Goal: Task Accomplishment & Management: Complete application form

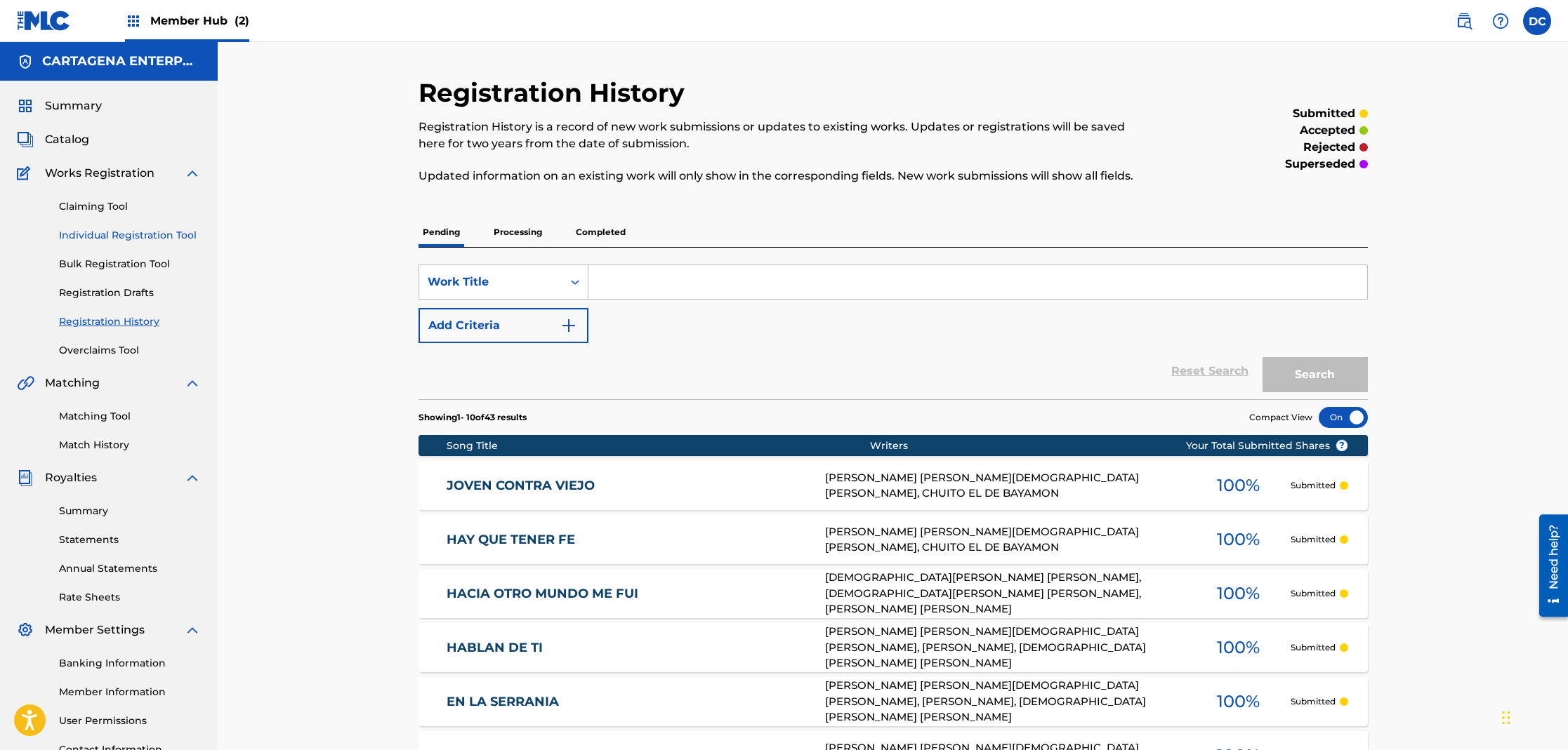
click at [123, 231] on link "Individual Registration Tool" at bounding box center [130, 235] width 142 height 15
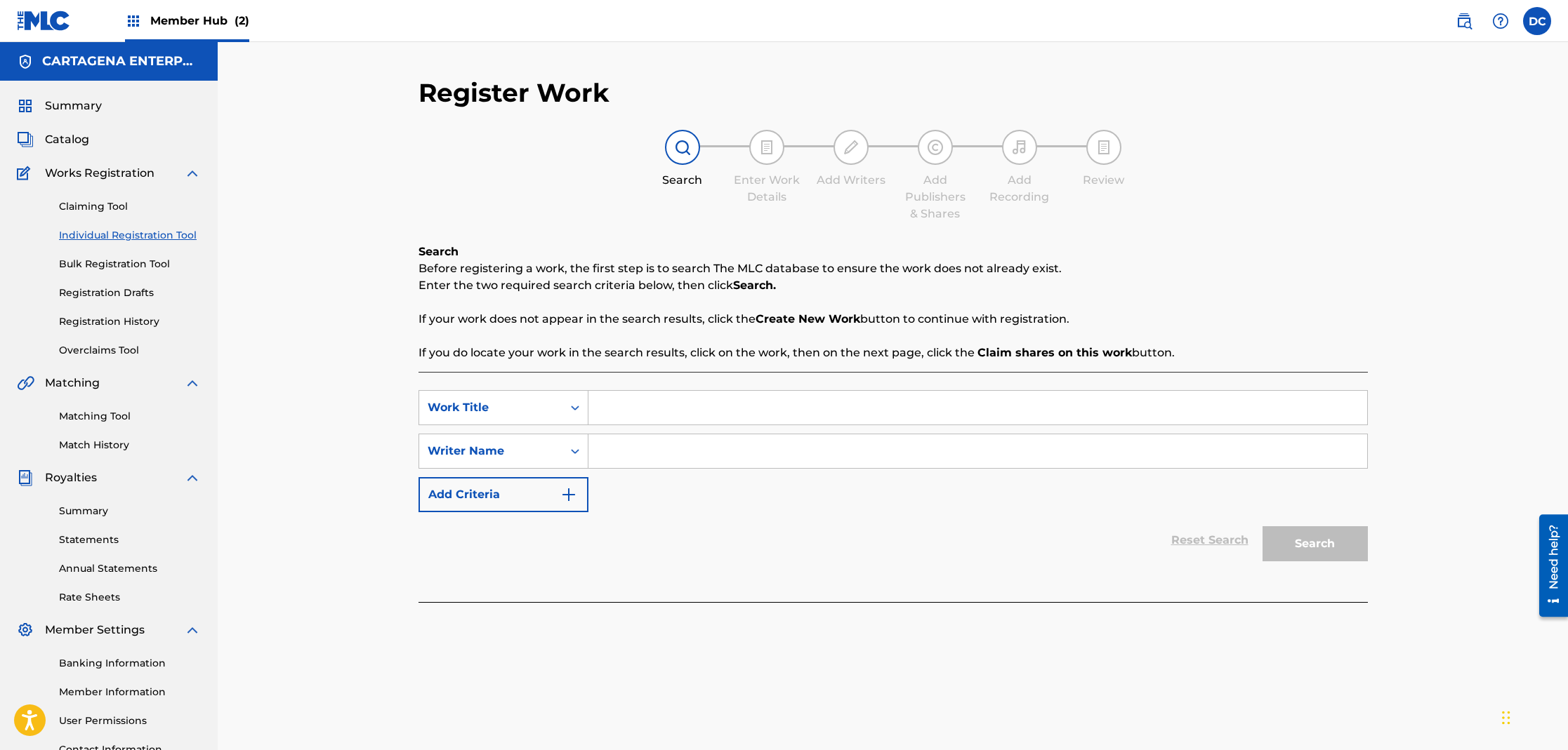
click at [650, 404] on input "Search Form" at bounding box center [978, 407] width 779 height 34
paste input "LA BELLEZA DE MI PRIMA"
type input "LA BELLEZA DE MI PRIMA"
type input "[PERSON_NAME]"
click at [1263, 526] on button "Search" at bounding box center [1315, 543] width 105 height 35
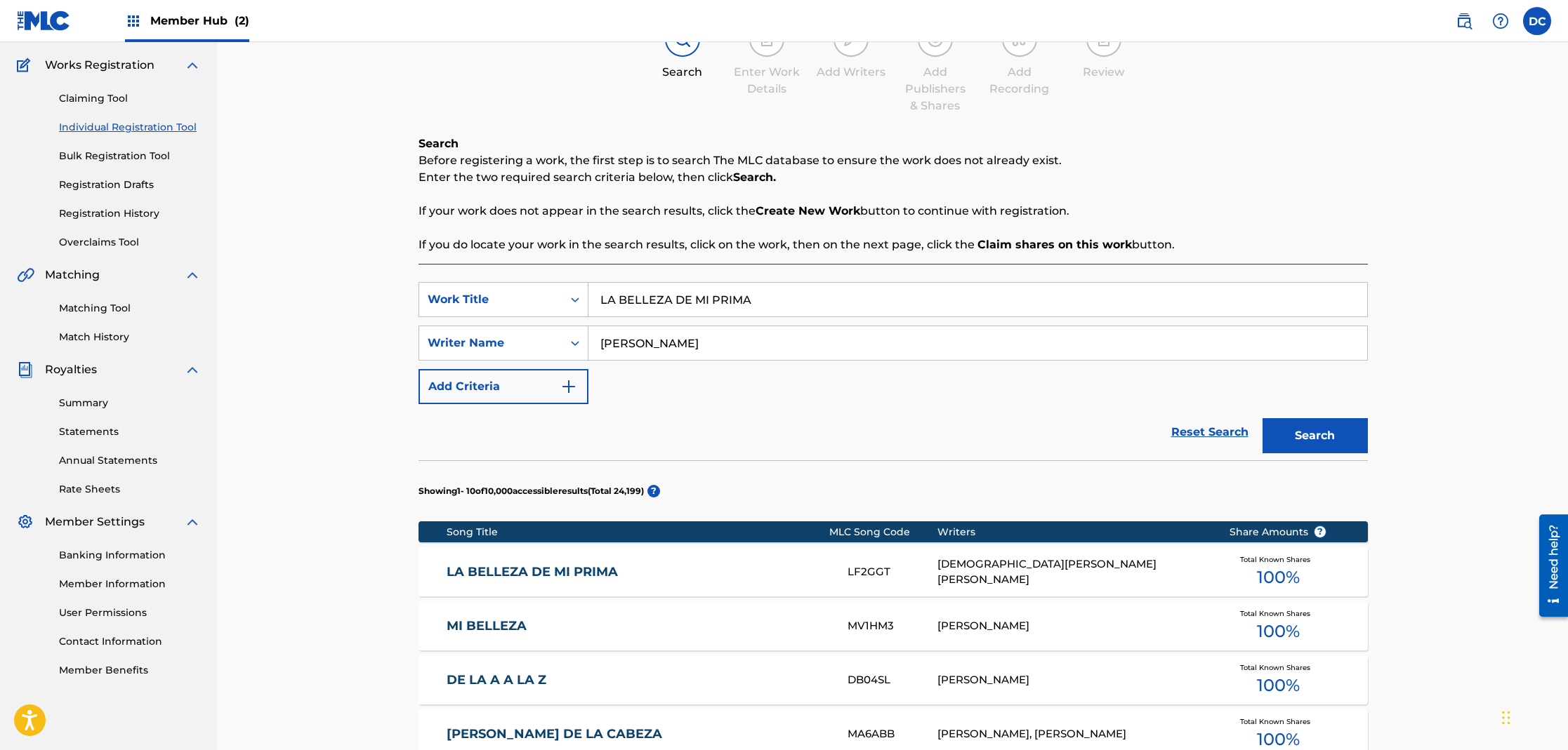
scroll to position [158, 0]
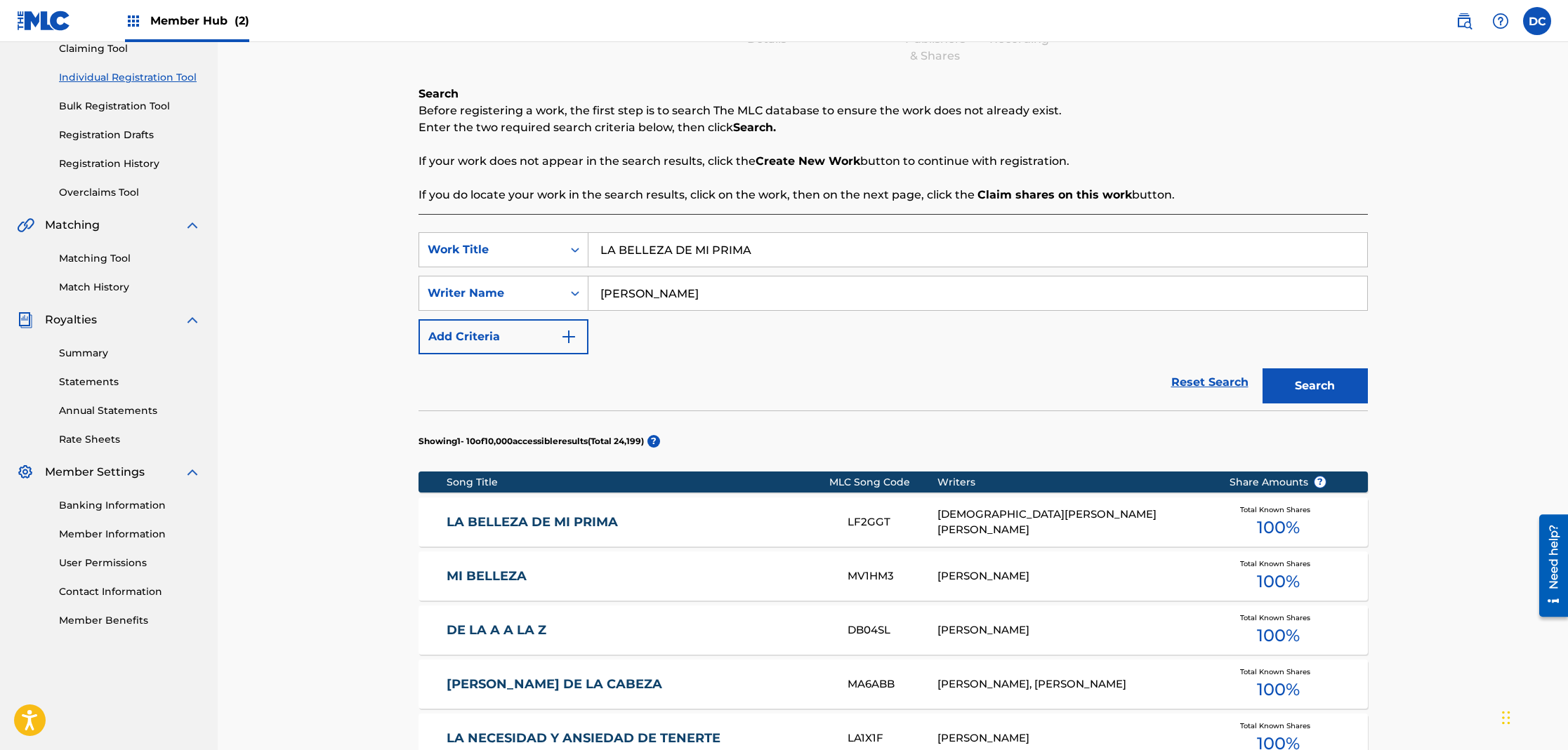
click at [561, 526] on link "LA BELLEZA DE MI PRIMA" at bounding box center [637, 522] width 382 height 16
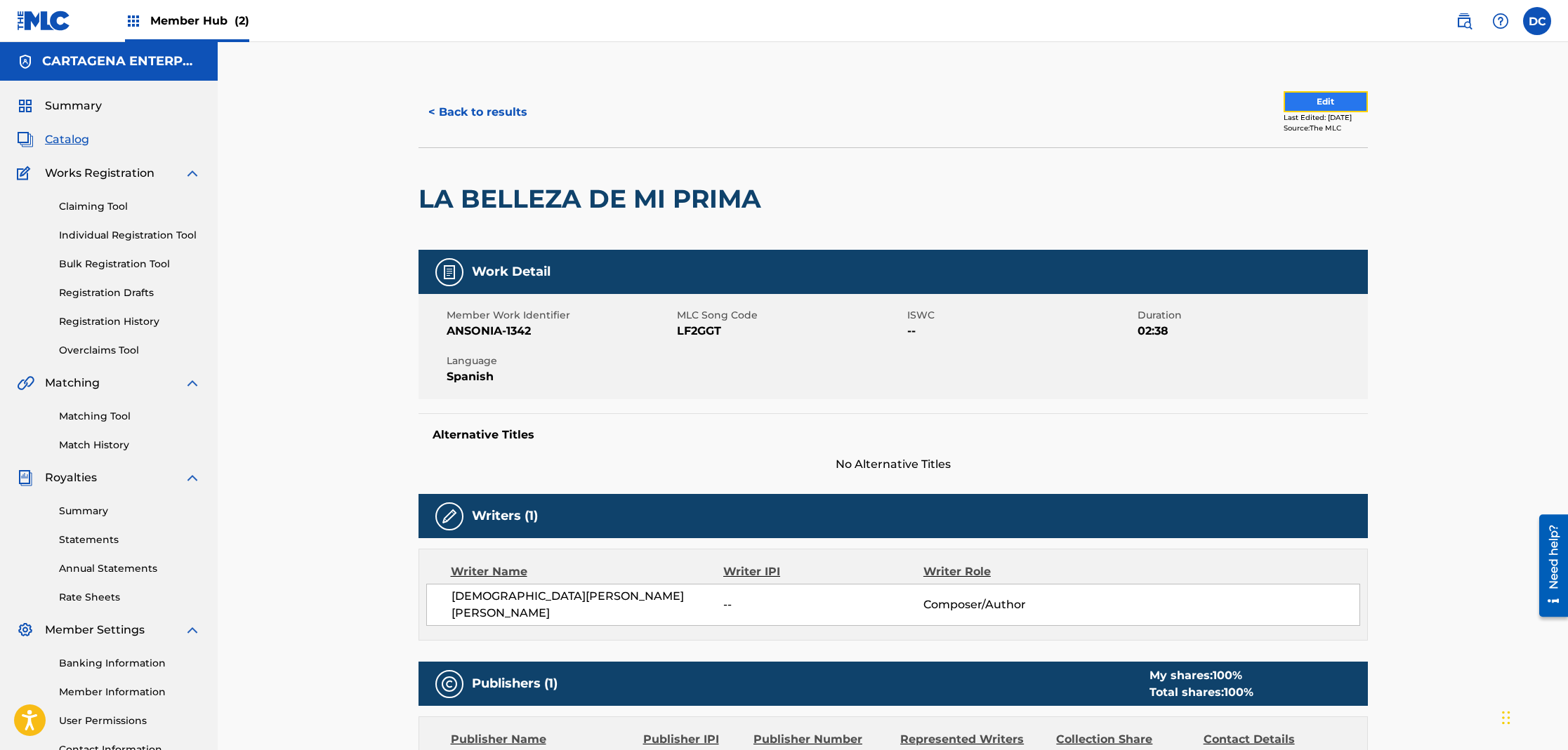
click at [1318, 98] on button "Edit" at bounding box center [1326, 101] width 84 height 21
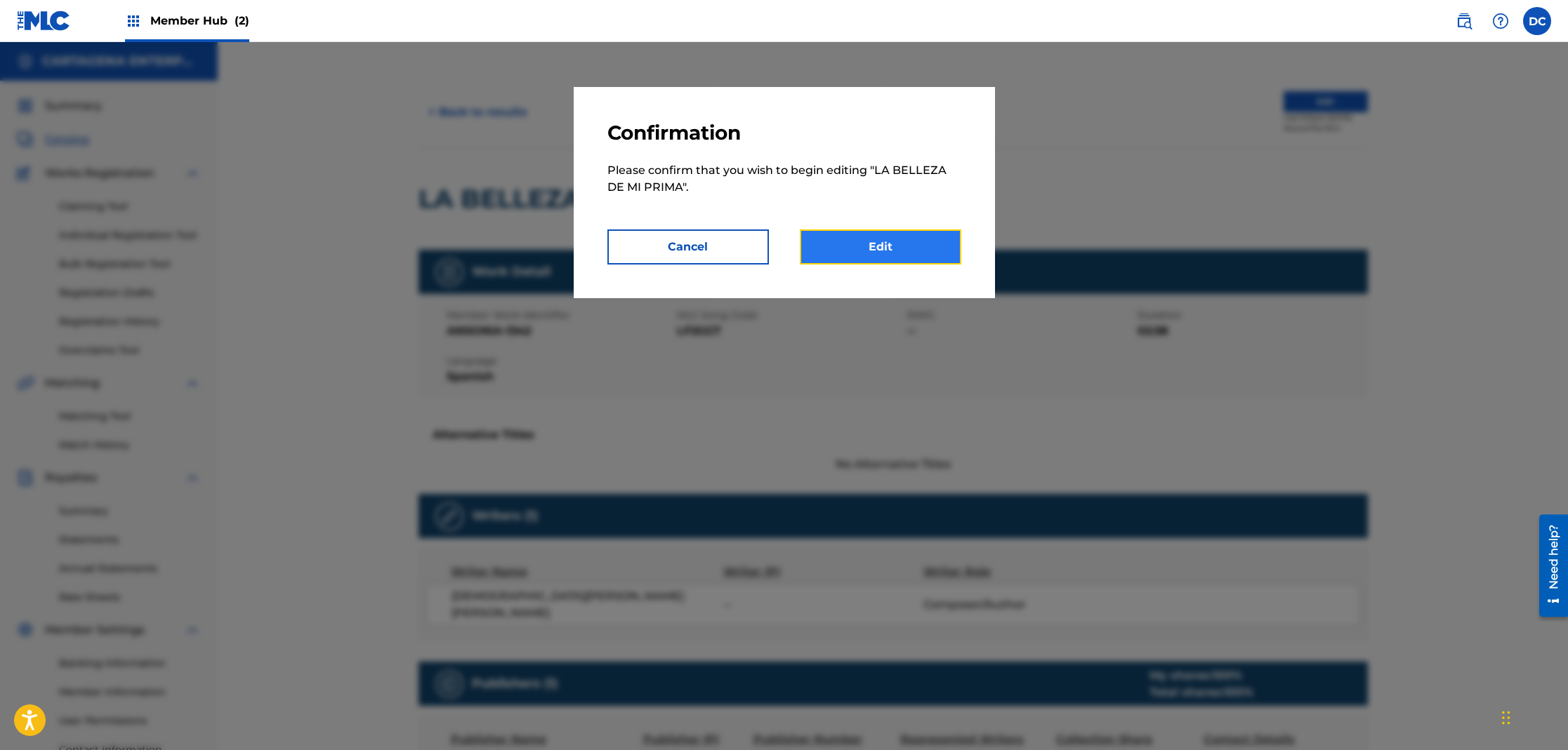
click at [932, 248] on link "Edit" at bounding box center [880, 247] width 162 height 35
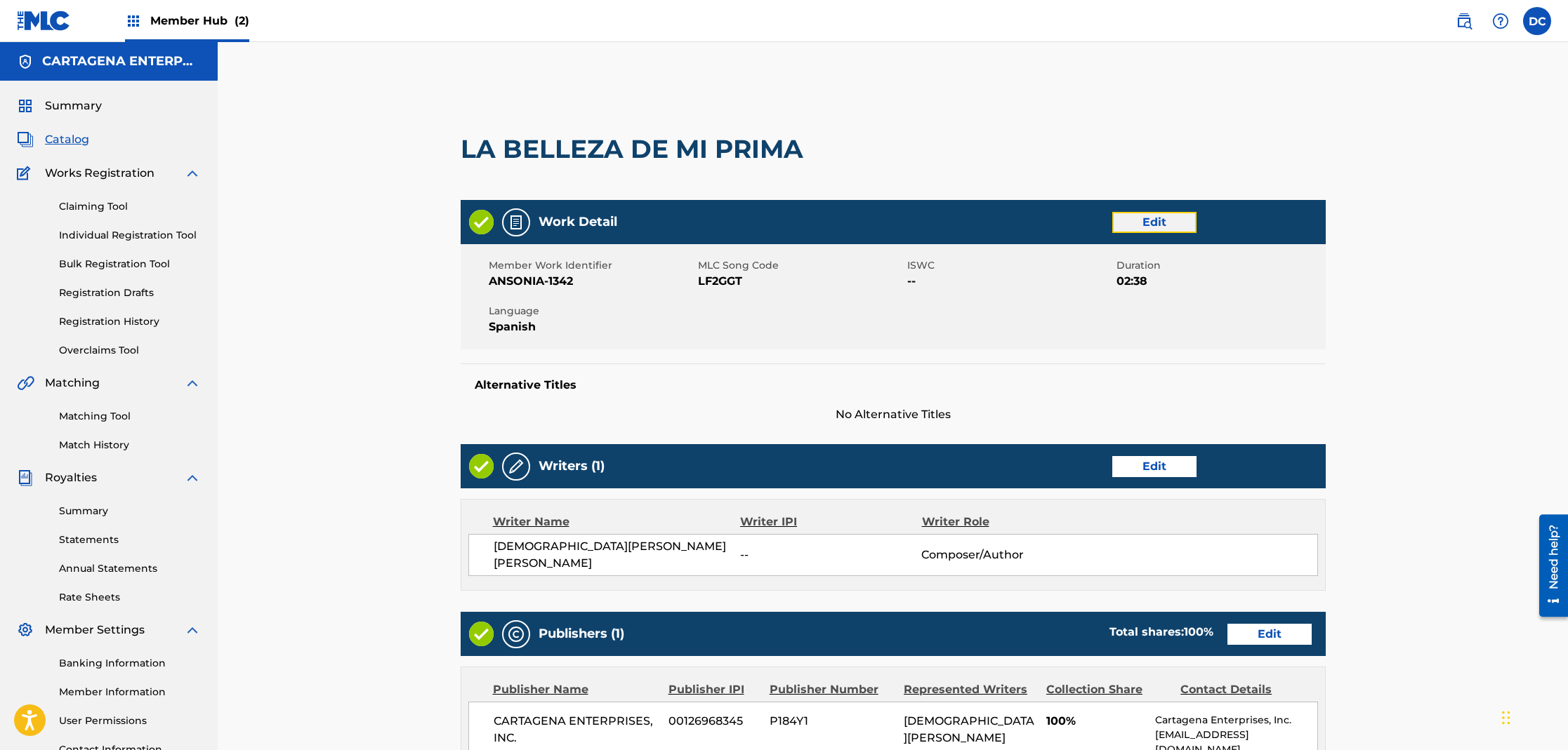
click at [1167, 231] on link "Edit" at bounding box center [1154, 222] width 84 height 21
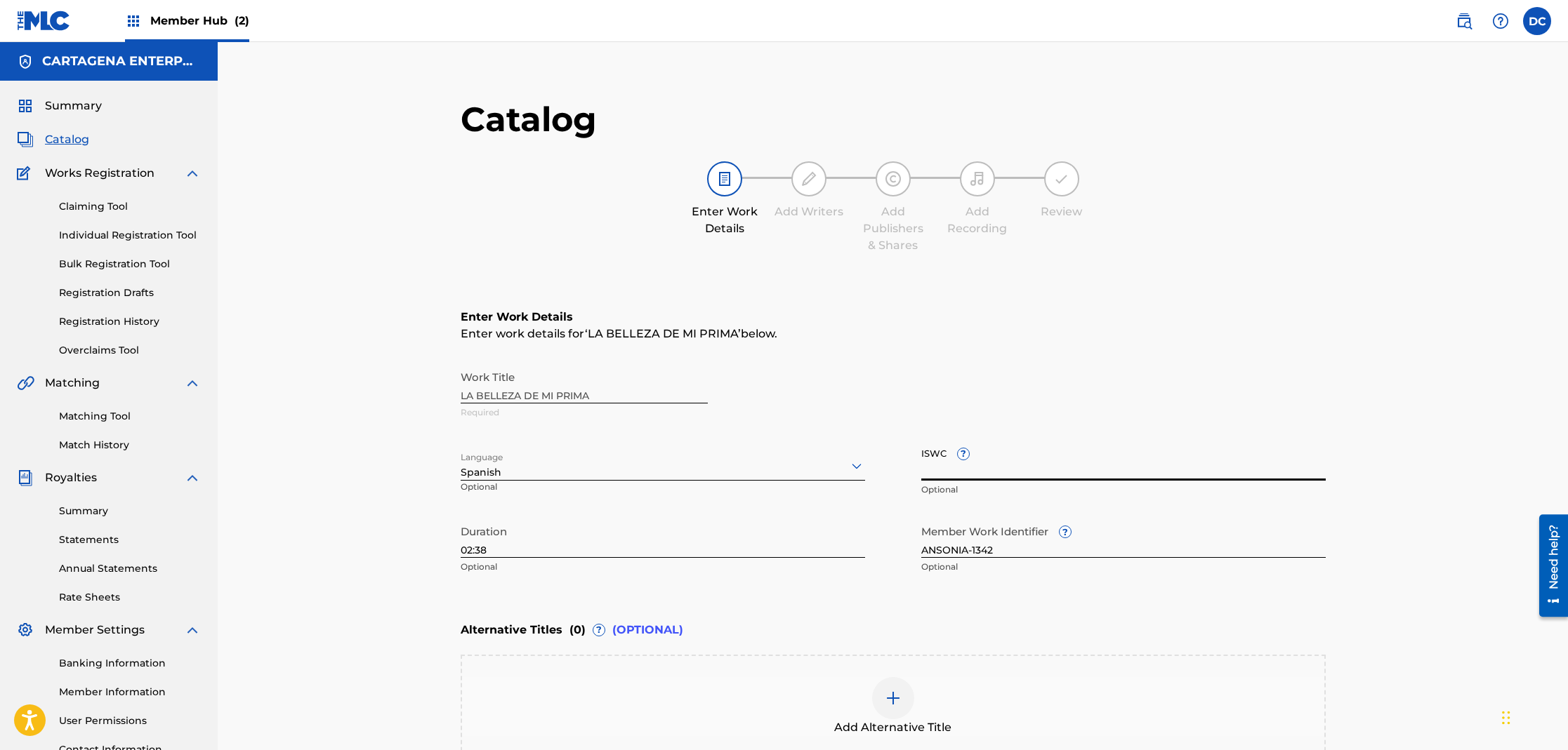
click at [956, 479] on input "ISWC ?" at bounding box center [1124, 460] width 404 height 40
paste input "T3035634603"
type input "T3035634603"
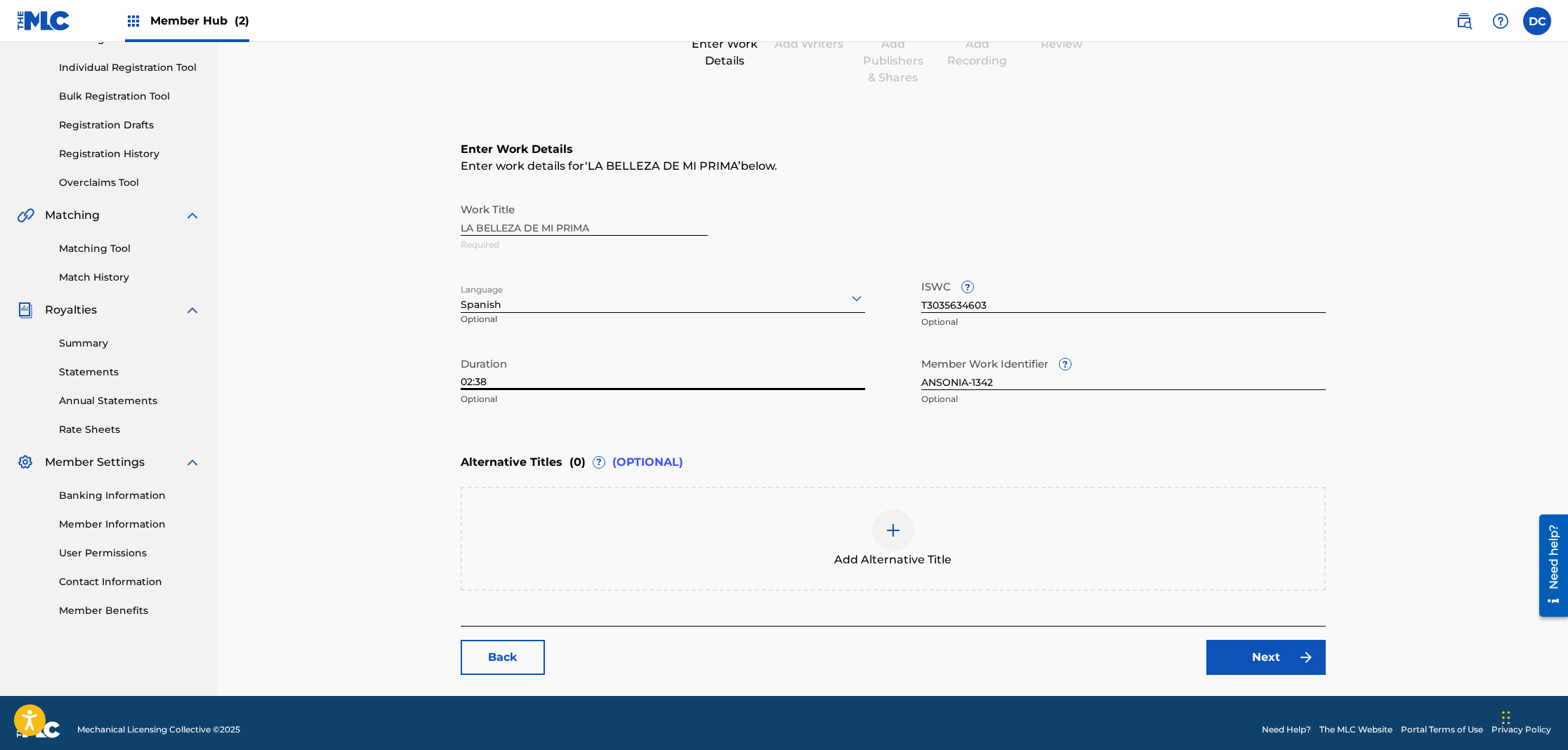
scroll to position [180, 0]
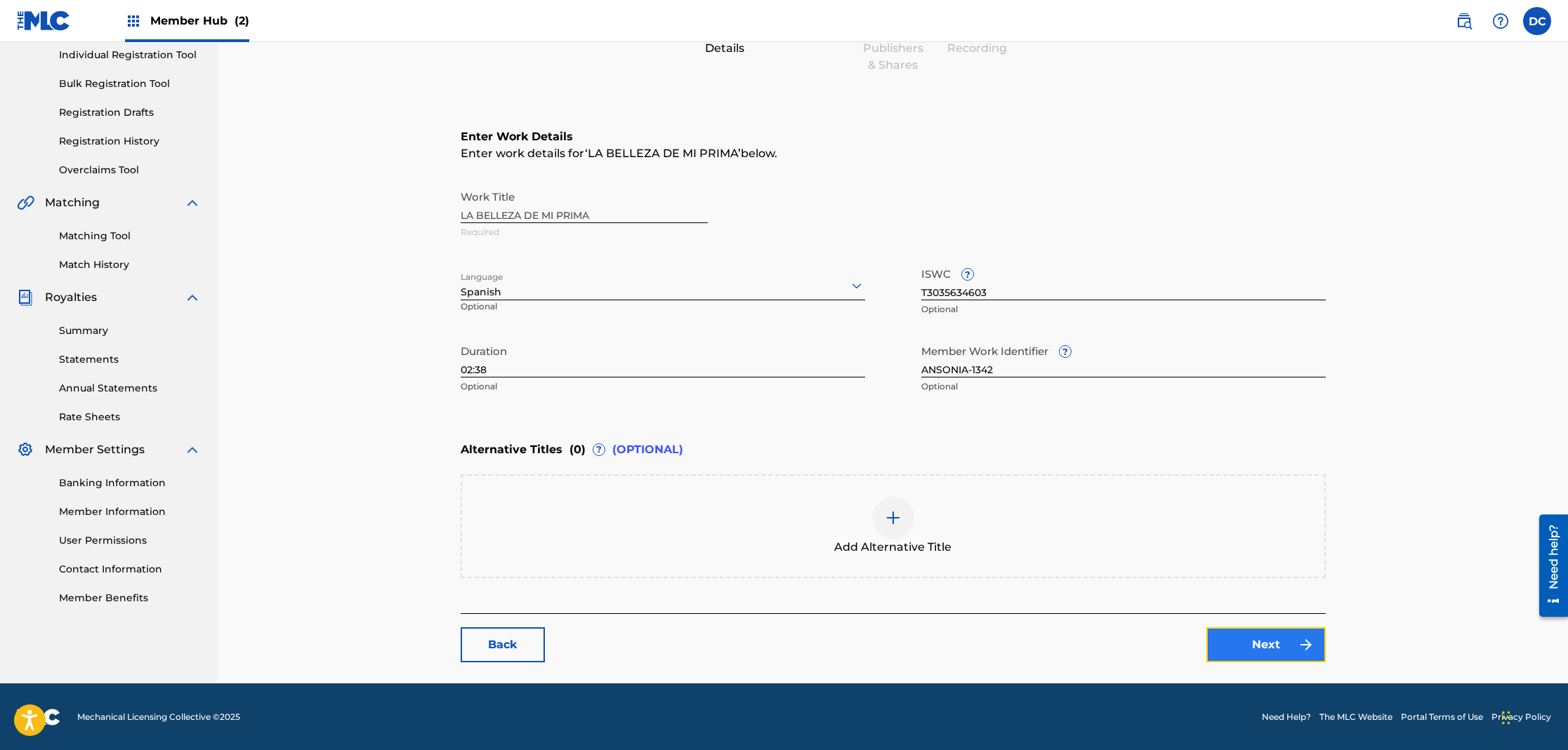
click at [1231, 648] on link "Next" at bounding box center [1266, 645] width 119 height 35
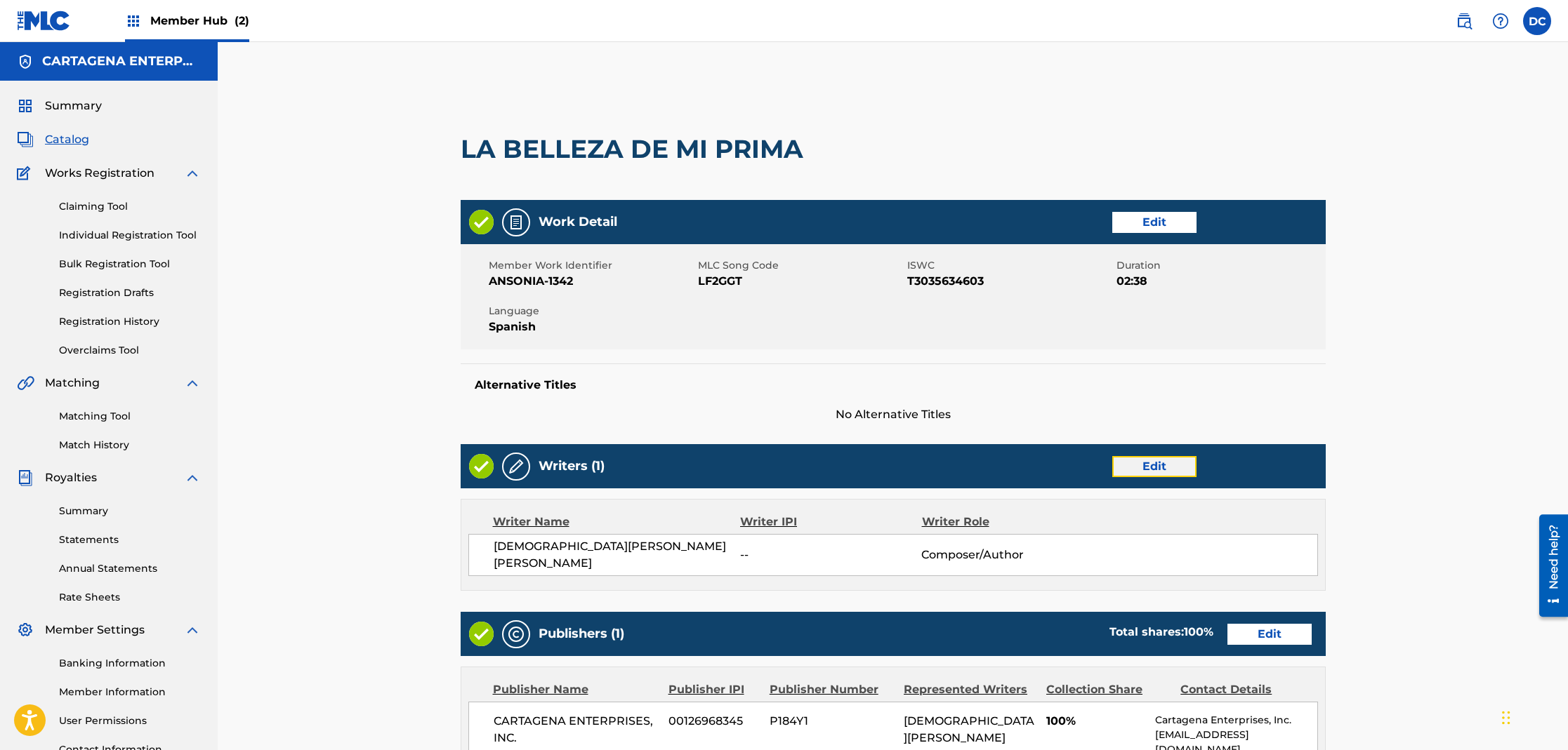
click at [1156, 467] on link "Edit" at bounding box center [1154, 466] width 84 height 21
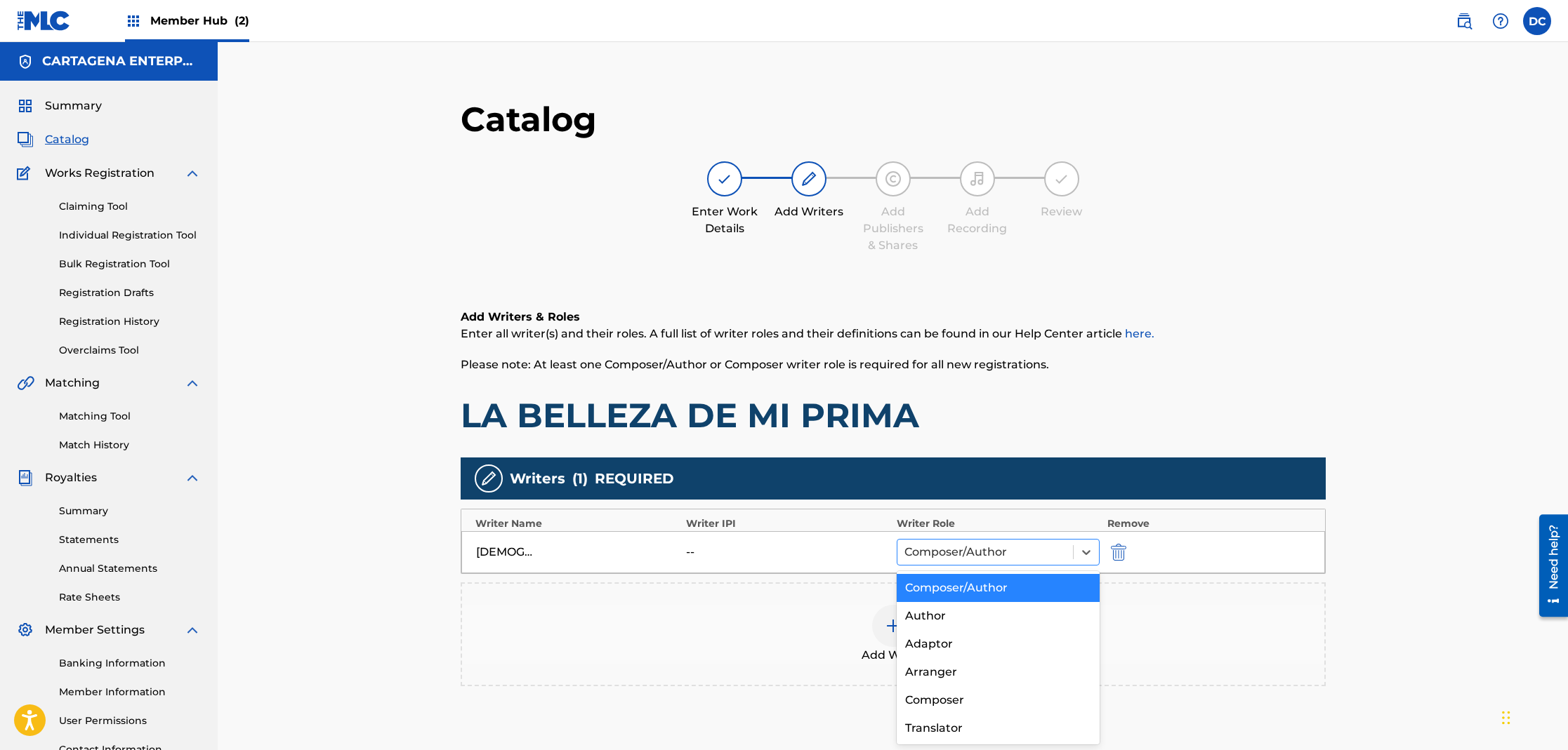
click at [932, 554] on div at bounding box center [985, 552] width 162 height 20
click at [960, 587] on div "Composer/Author" at bounding box center [998, 588] width 204 height 28
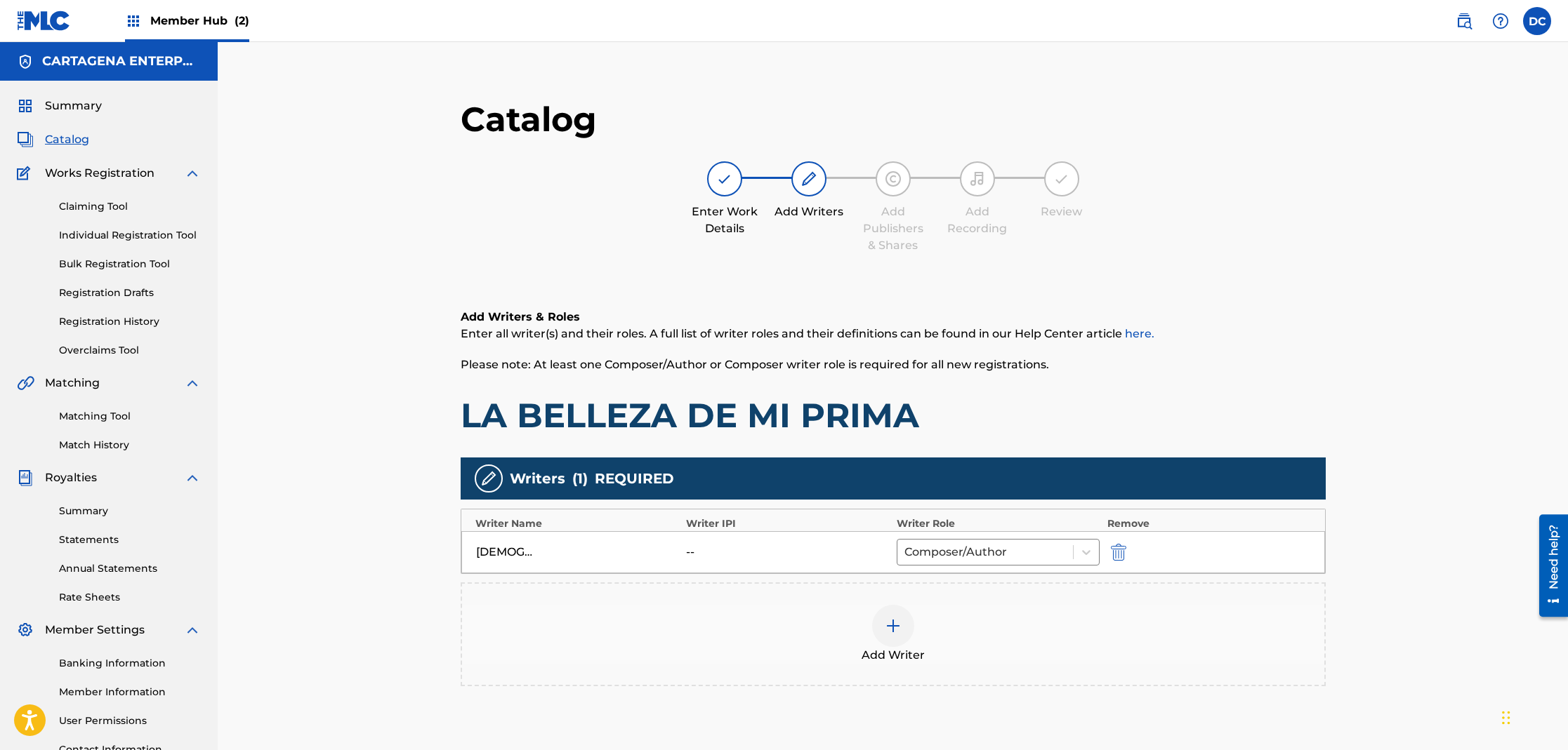
click at [891, 625] on img at bounding box center [893, 626] width 17 height 17
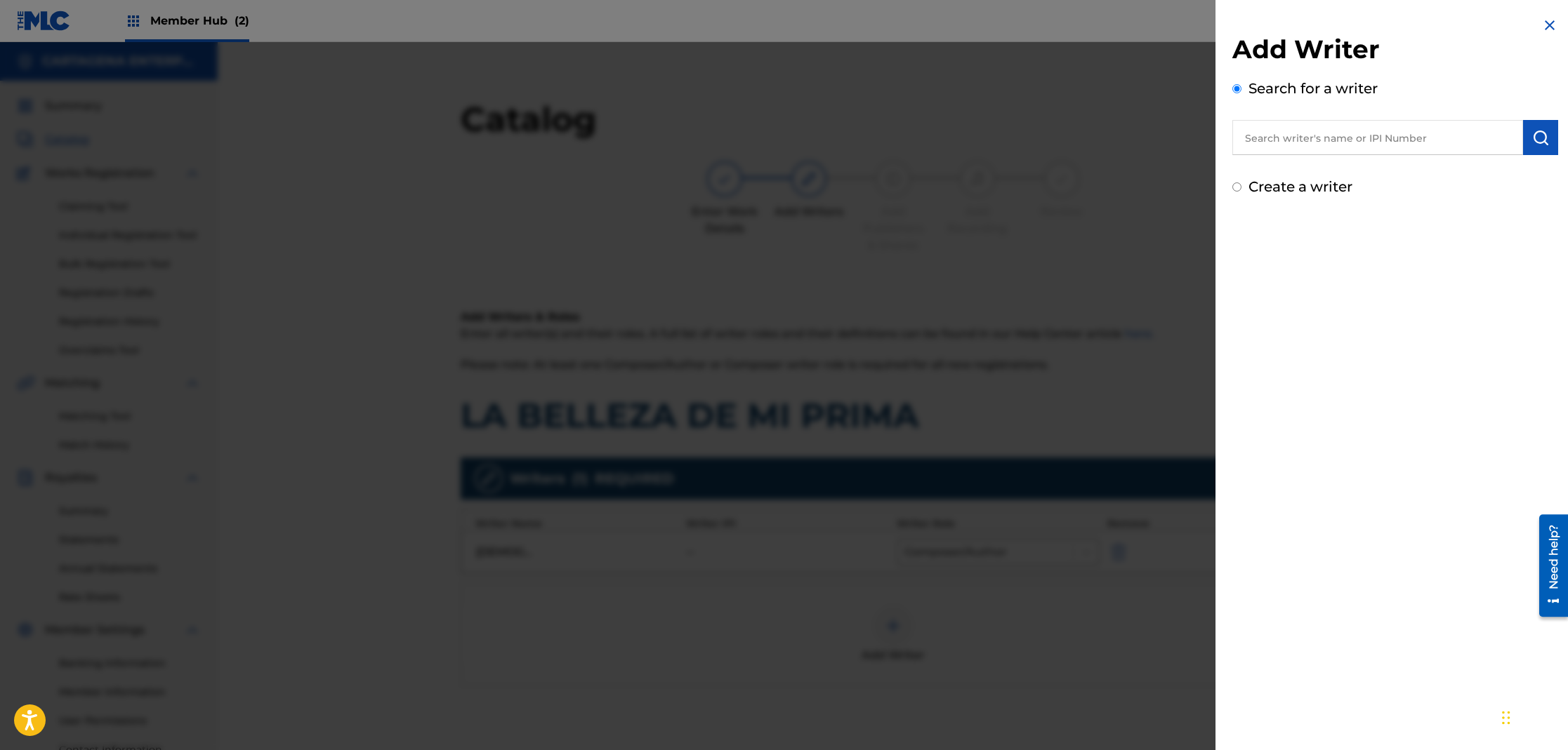
click at [1335, 139] on input "text" at bounding box center [1377, 137] width 290 height 35
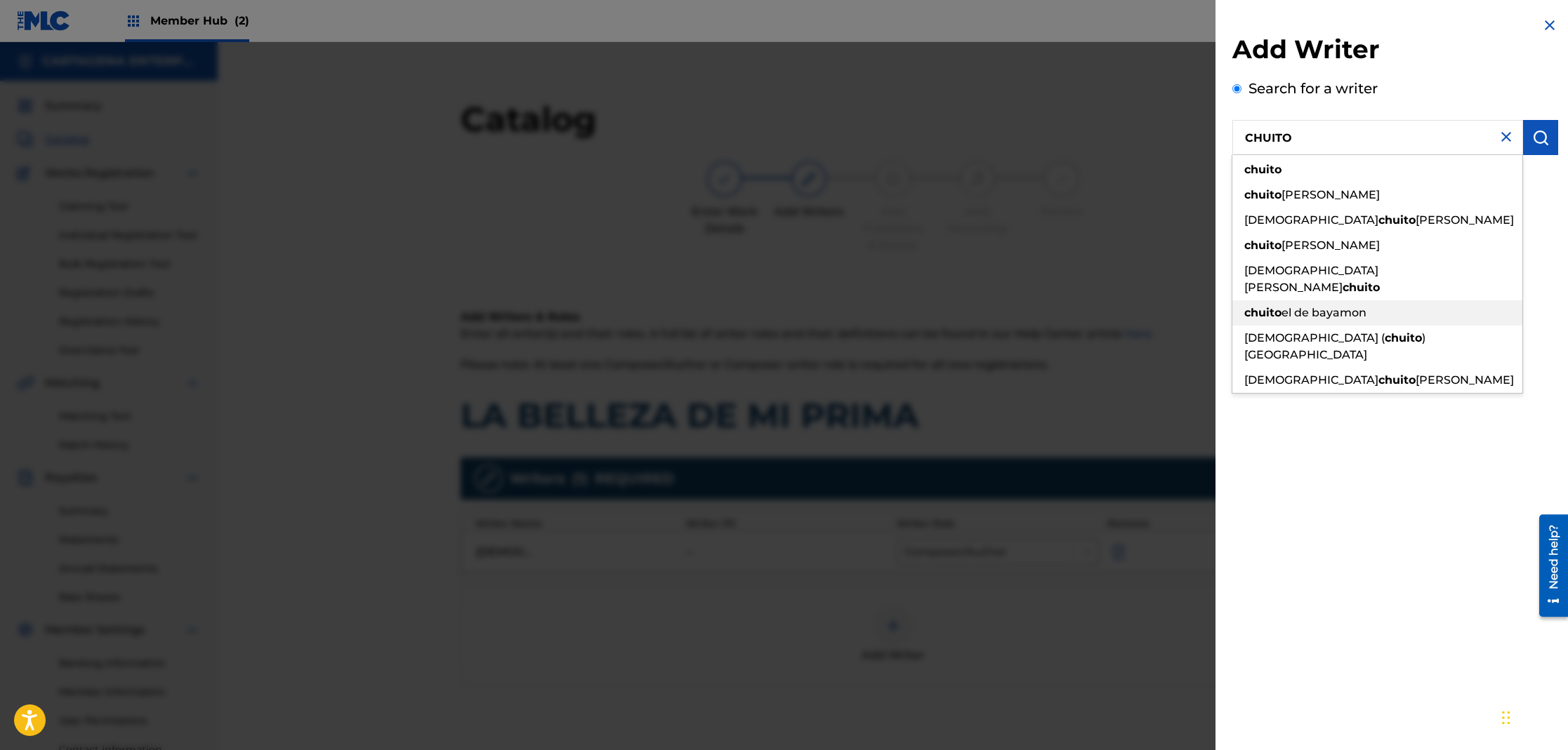
click at [1328, 306] on span "el de bayamon" at bounding box center [1324, 312] width 85 height 13
type input "chuito el de bayamon"
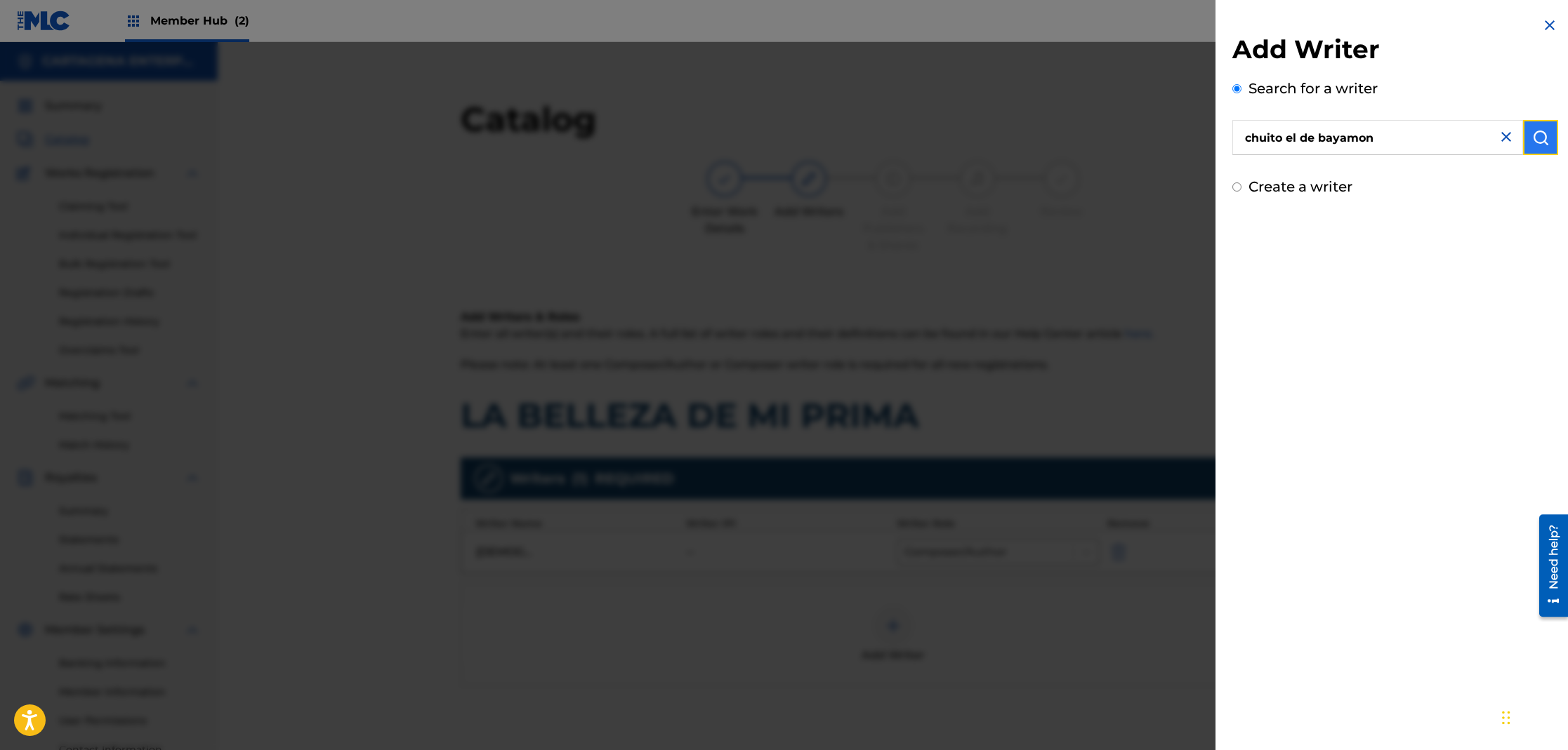
click at [1537, 132] on img "submit" at bounding box center [1541, 137] width 17 height 17
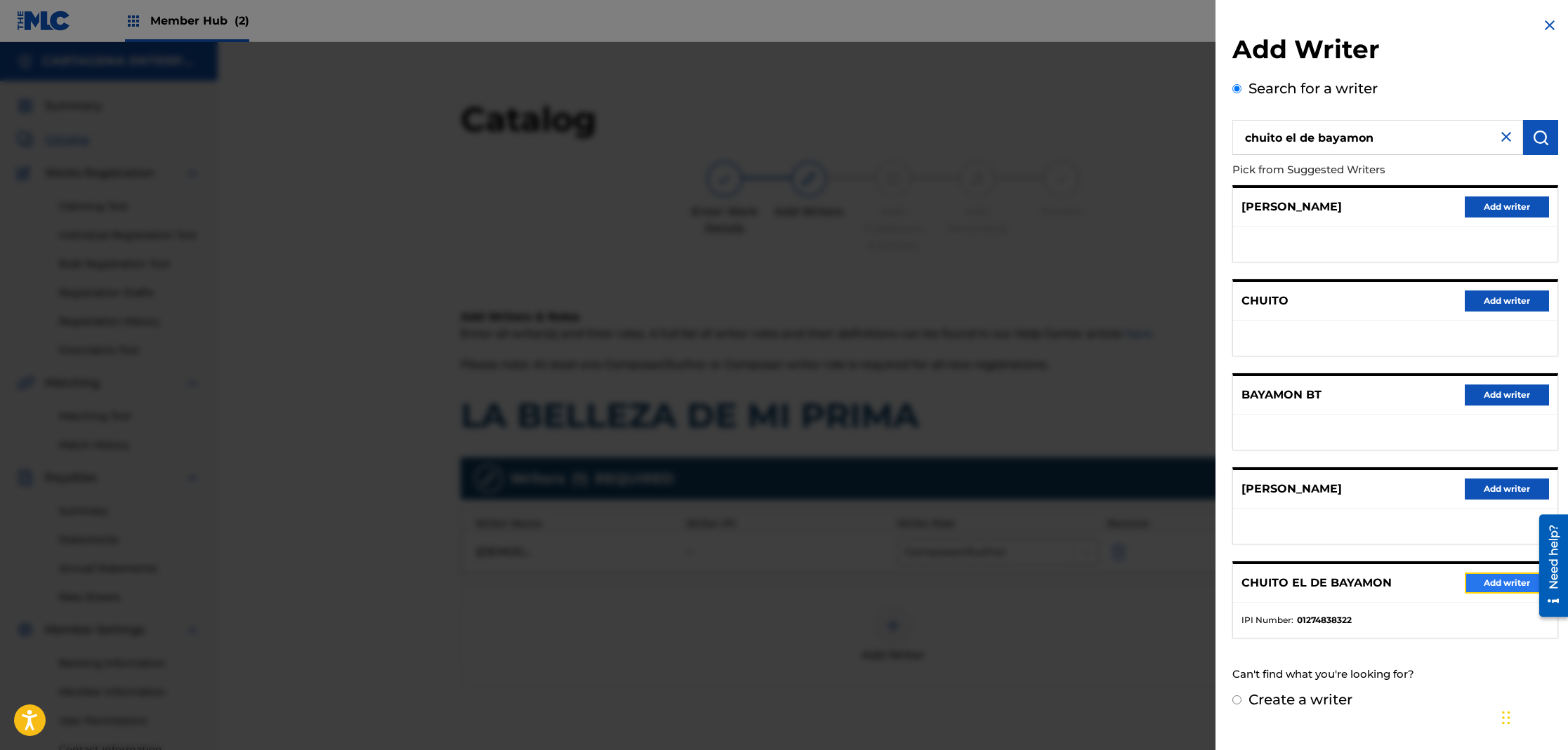
click at [1485, 588] on button "Add writer" at bounding box center [1507, 583] width 84 height 21
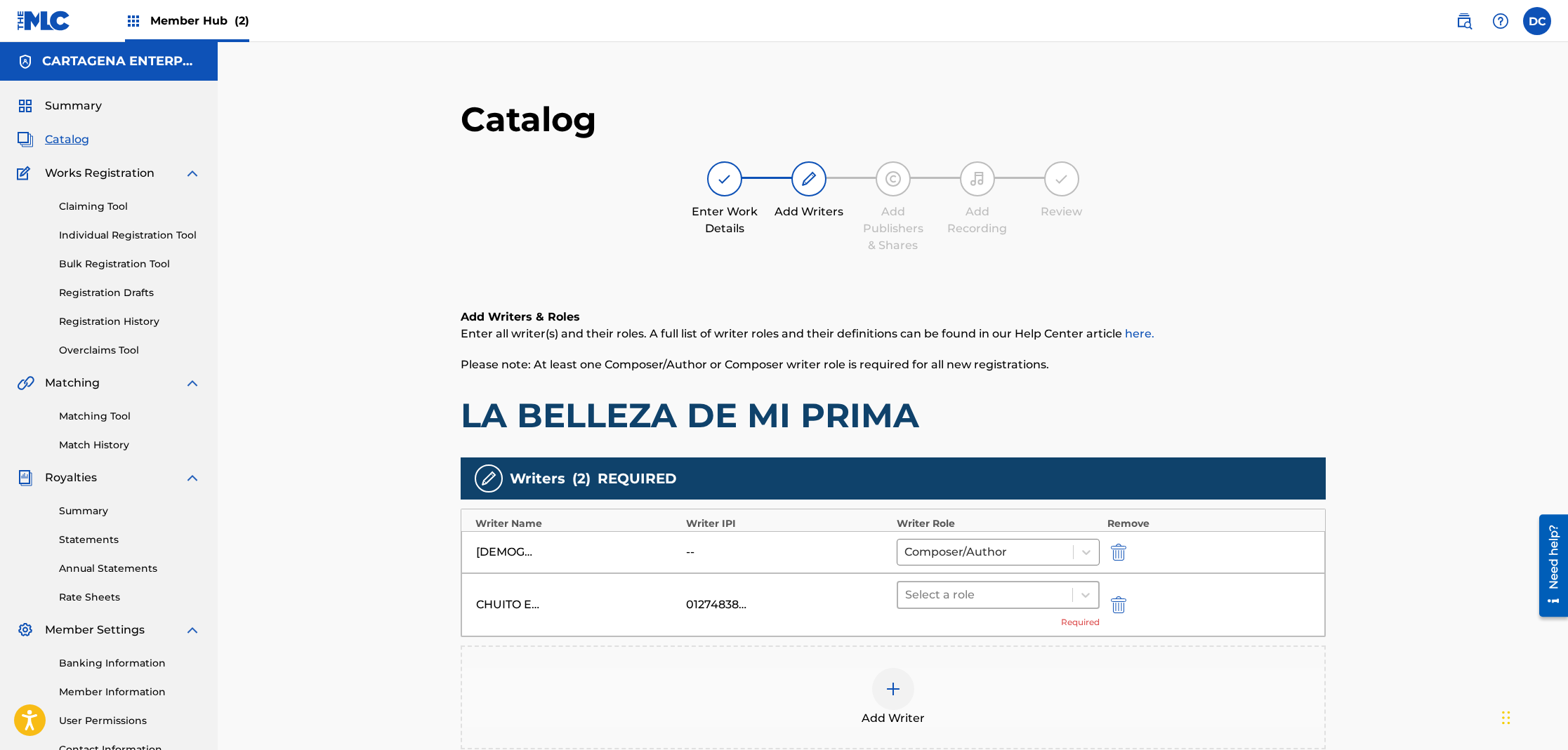
click at [928, 588] on div at bounding box center [985, 595] width 161 height 20
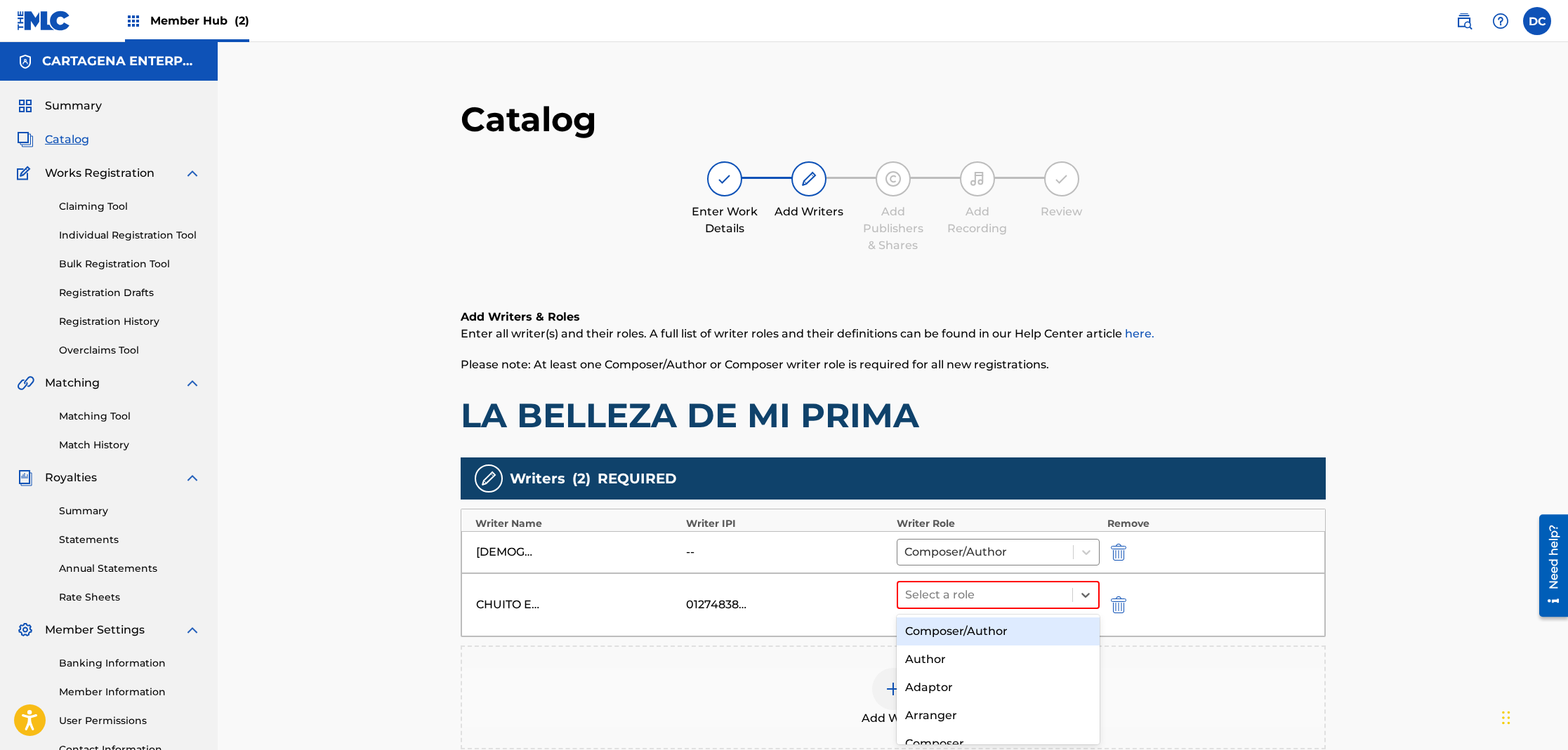
click at [941, 632] on div "Composer/Author" at bounding box center [998, 631] width 204 height 28
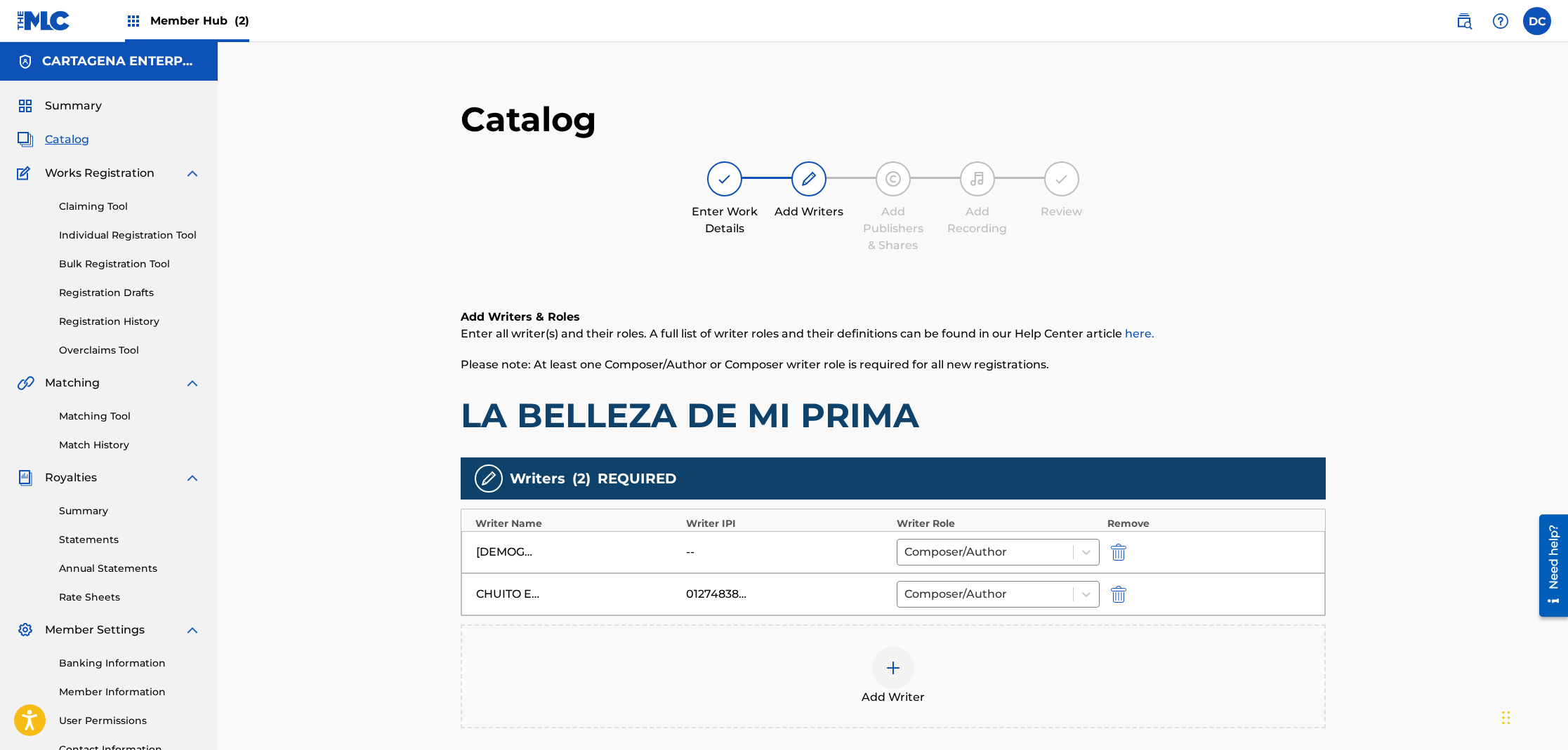
click at [885, 673] on img at bounding box center [893, 668] width 17 height 17
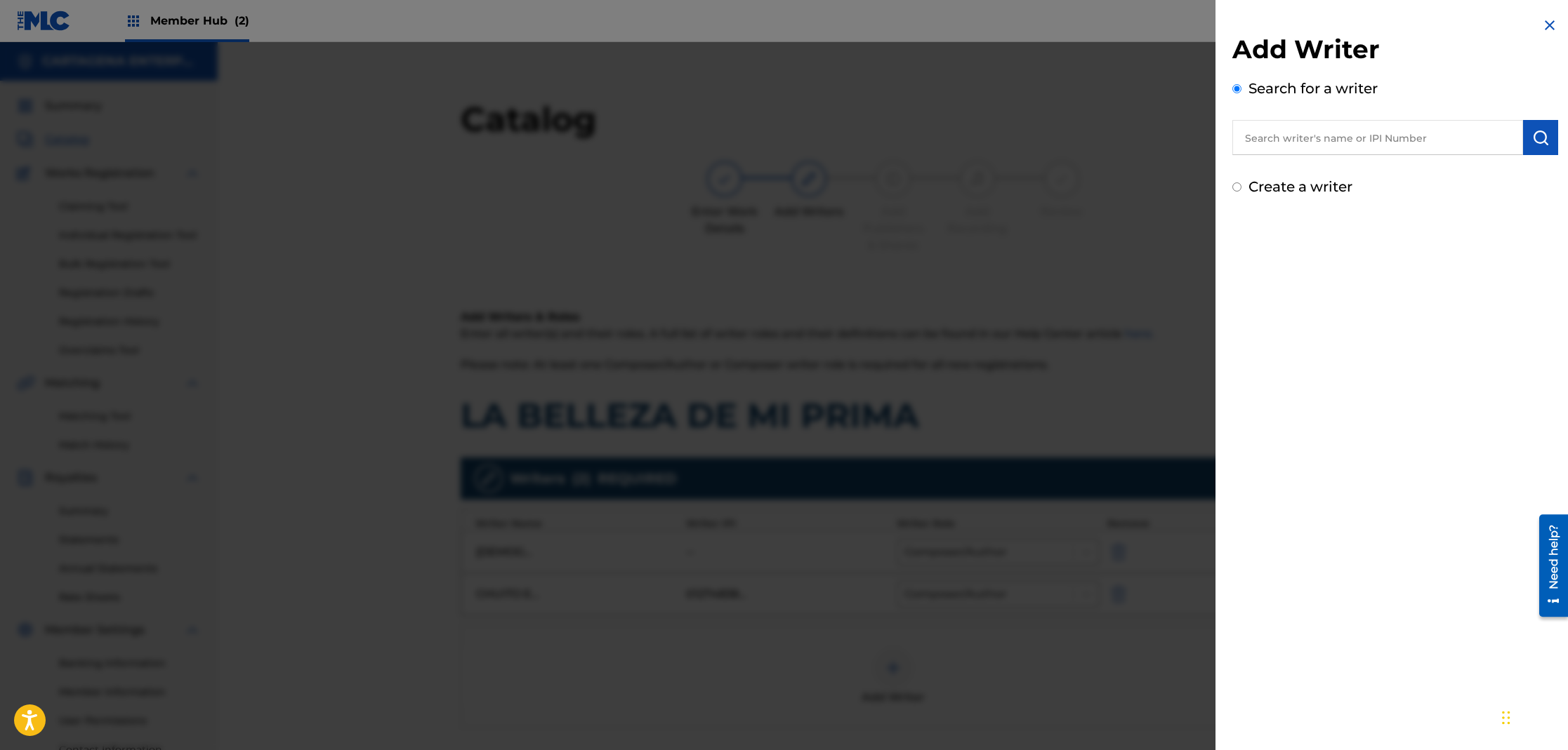
click at [1295, 137] on input "text" at bounding box center [1377, 137] width 290 height 35
type input "[PERSON_NAME] [PERSON_NAME]"
click at [1539, 143] on img "submit" at bounding box center [1541, 137] width 17 height 17
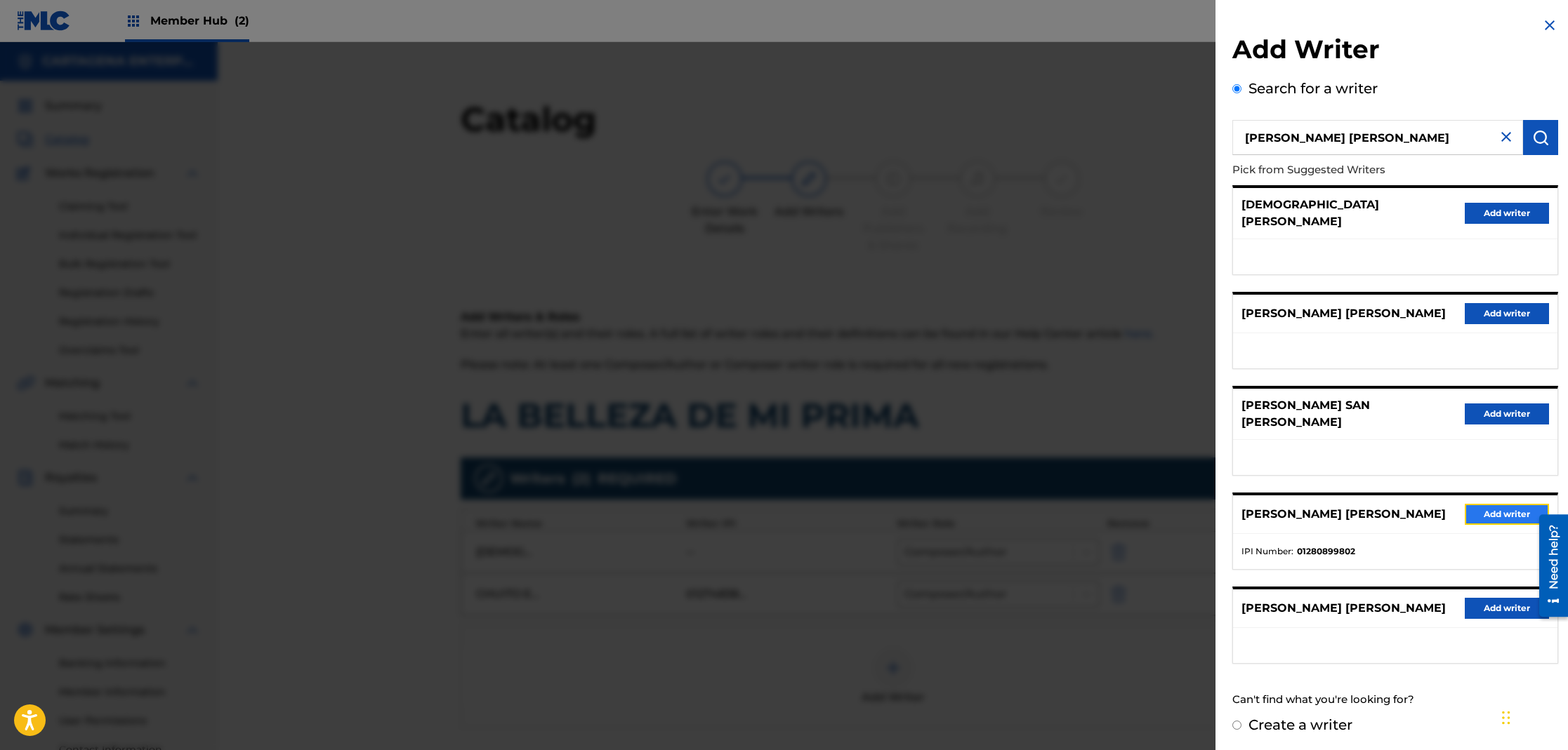
click at [1491, 504] on button "Add writer" at bounding box center [1507, 514] width 84 height 21
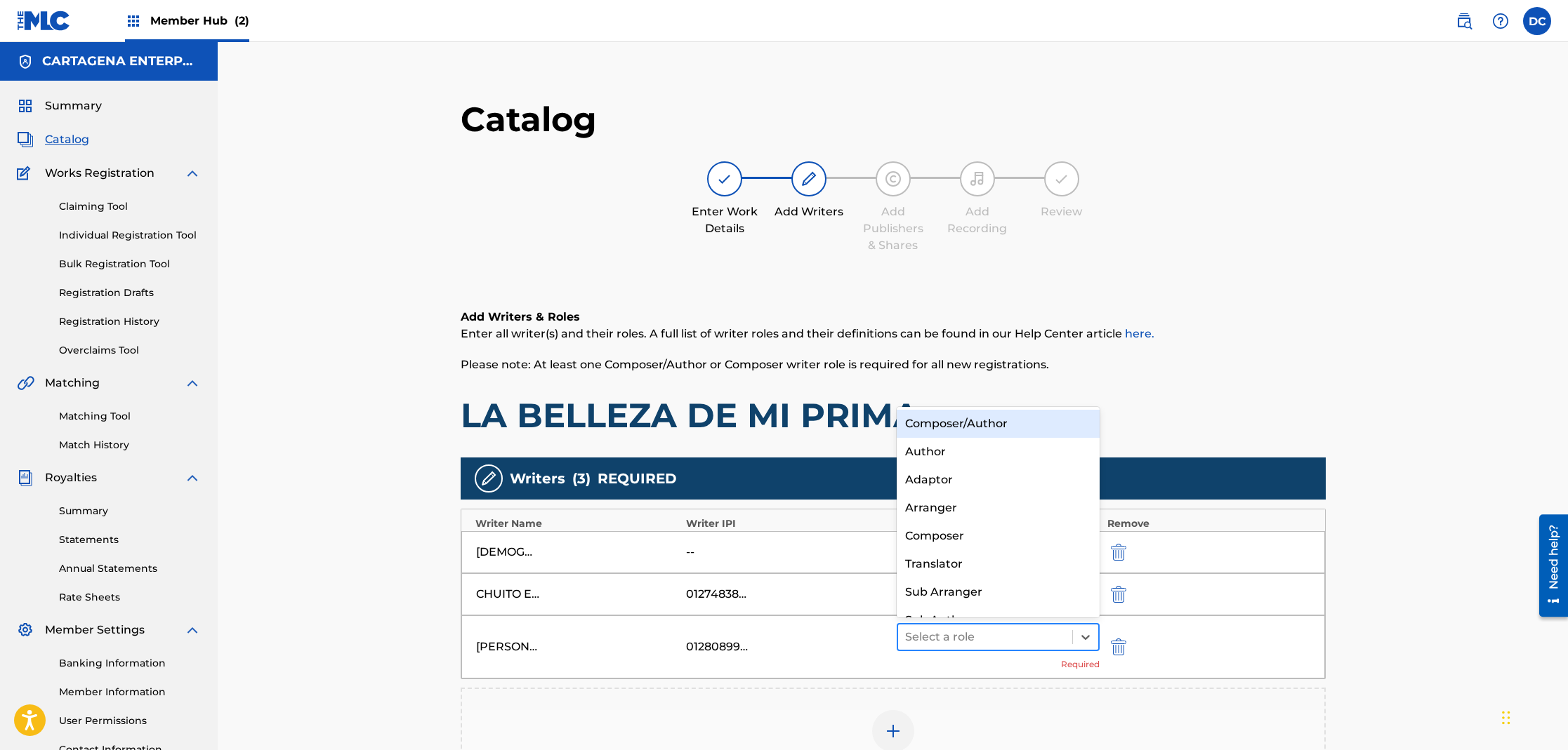
click at [918, 642] on div at bounding box center [985, 637] width 161 height 20
click at [993, 422] on div "Composer/Author" at bounding box center [998, 424] width 204 height 28
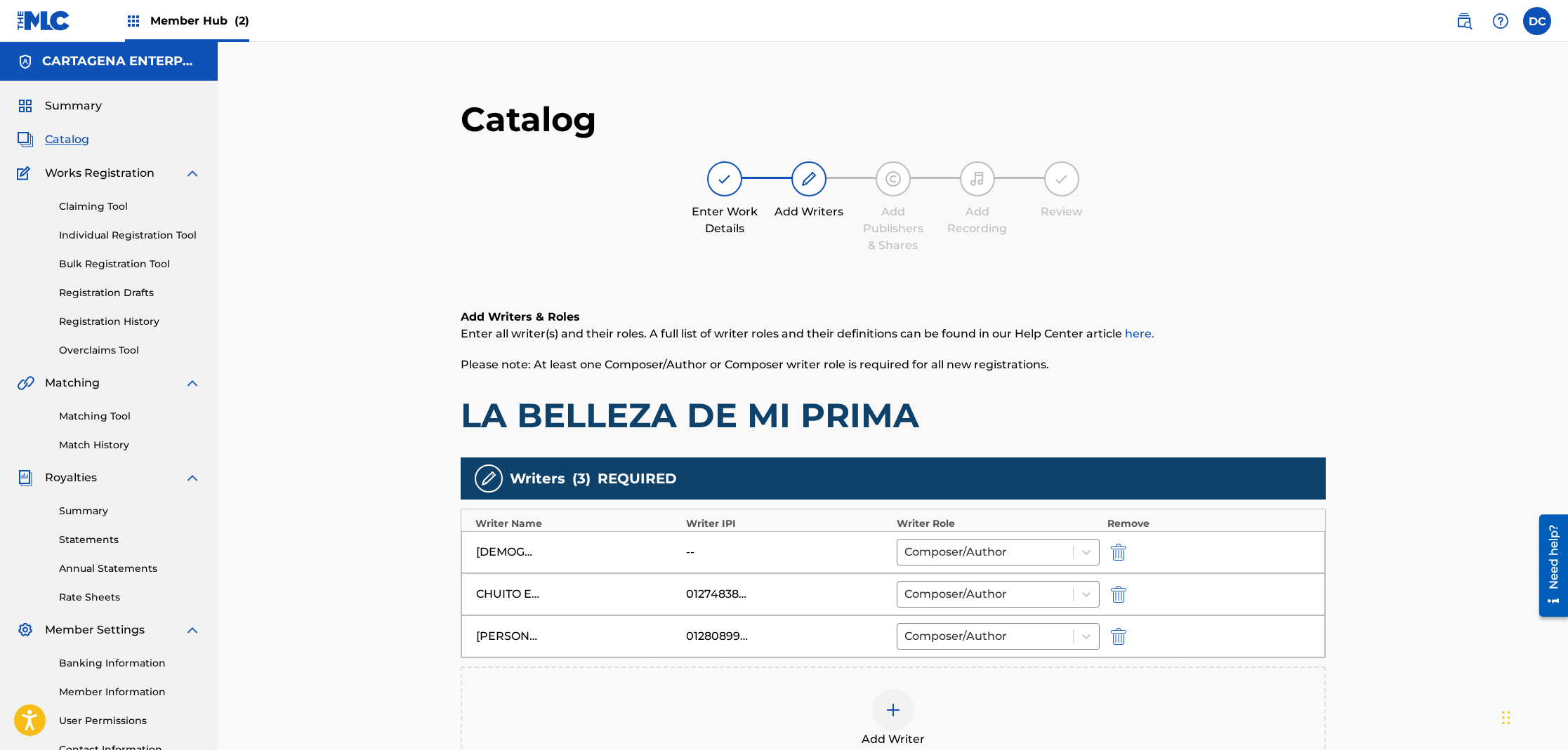
click at [900, 711] on img at bounding box center [893, 710] width 17 height 17
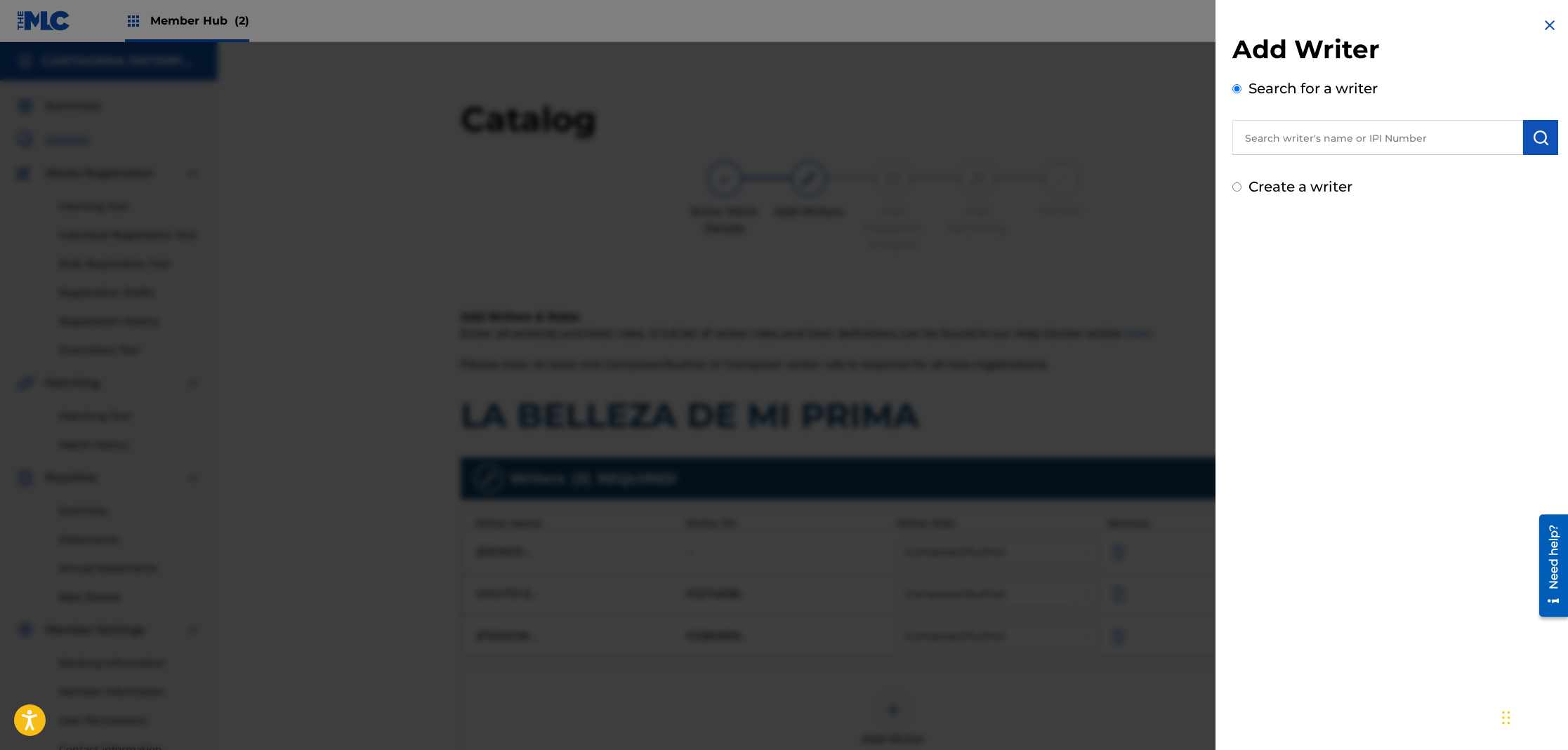
drag, startPoint x: 1271, startPoint y: 137, endPoint x: 1261, endPoint y: 140, distance: 10.4
click at [1271, 137] on input "text" at bounding box center [1377, 137] width 290 height 35
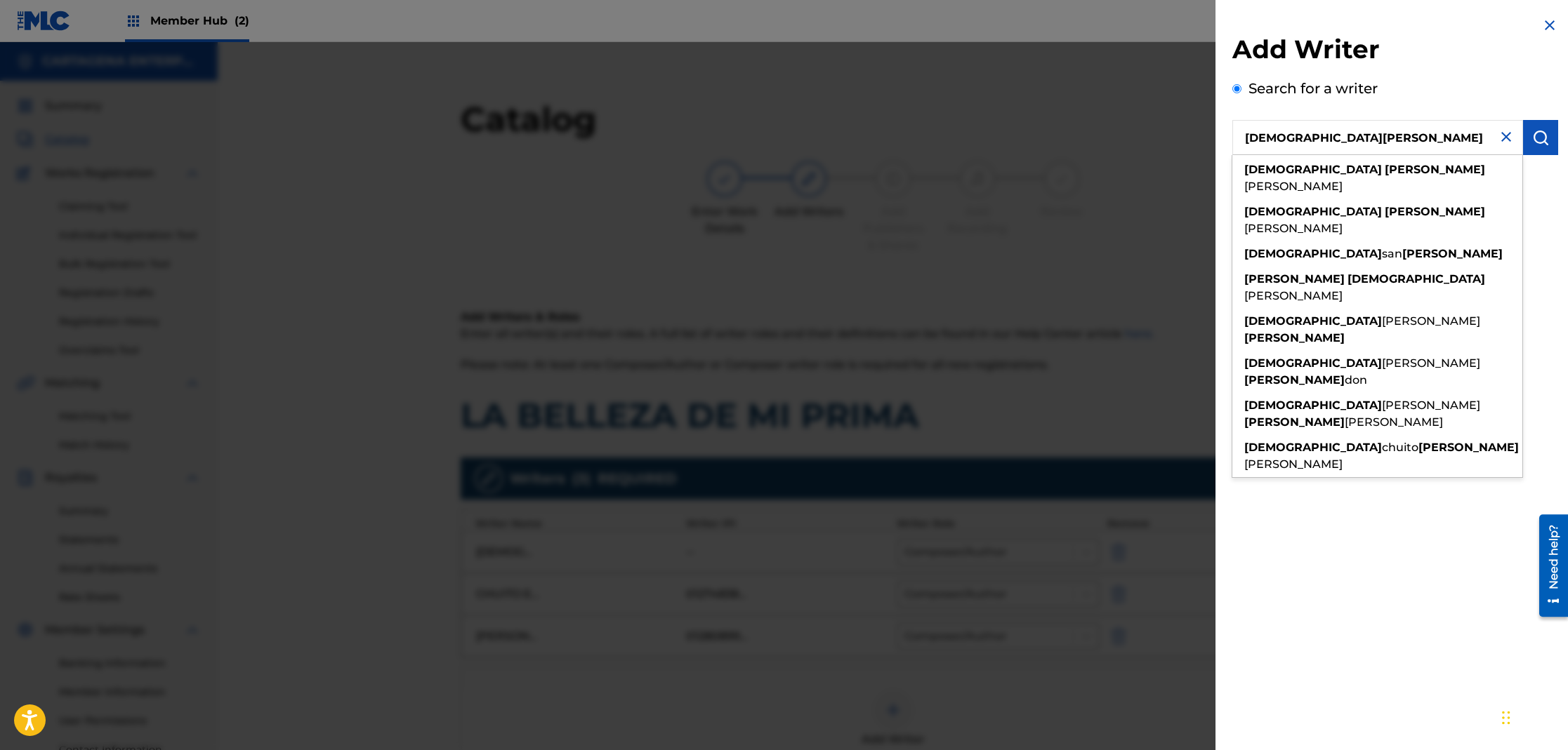
type input "[DEMOGRAPHIC_DATA][PERSON_NAME]"
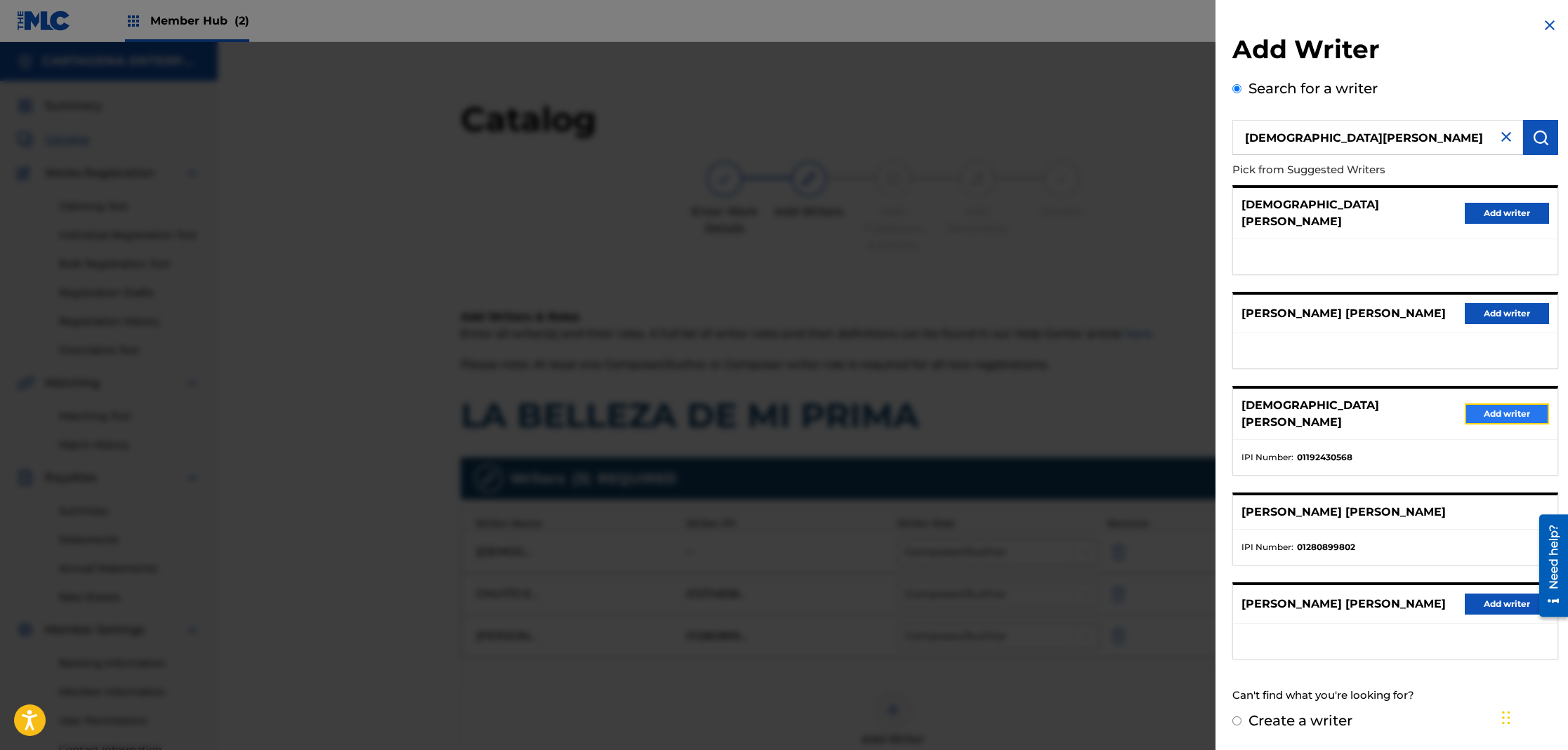
click at [1503, 403] on button "Add writer" at bounding box center [1507, 414] width 84 height 21
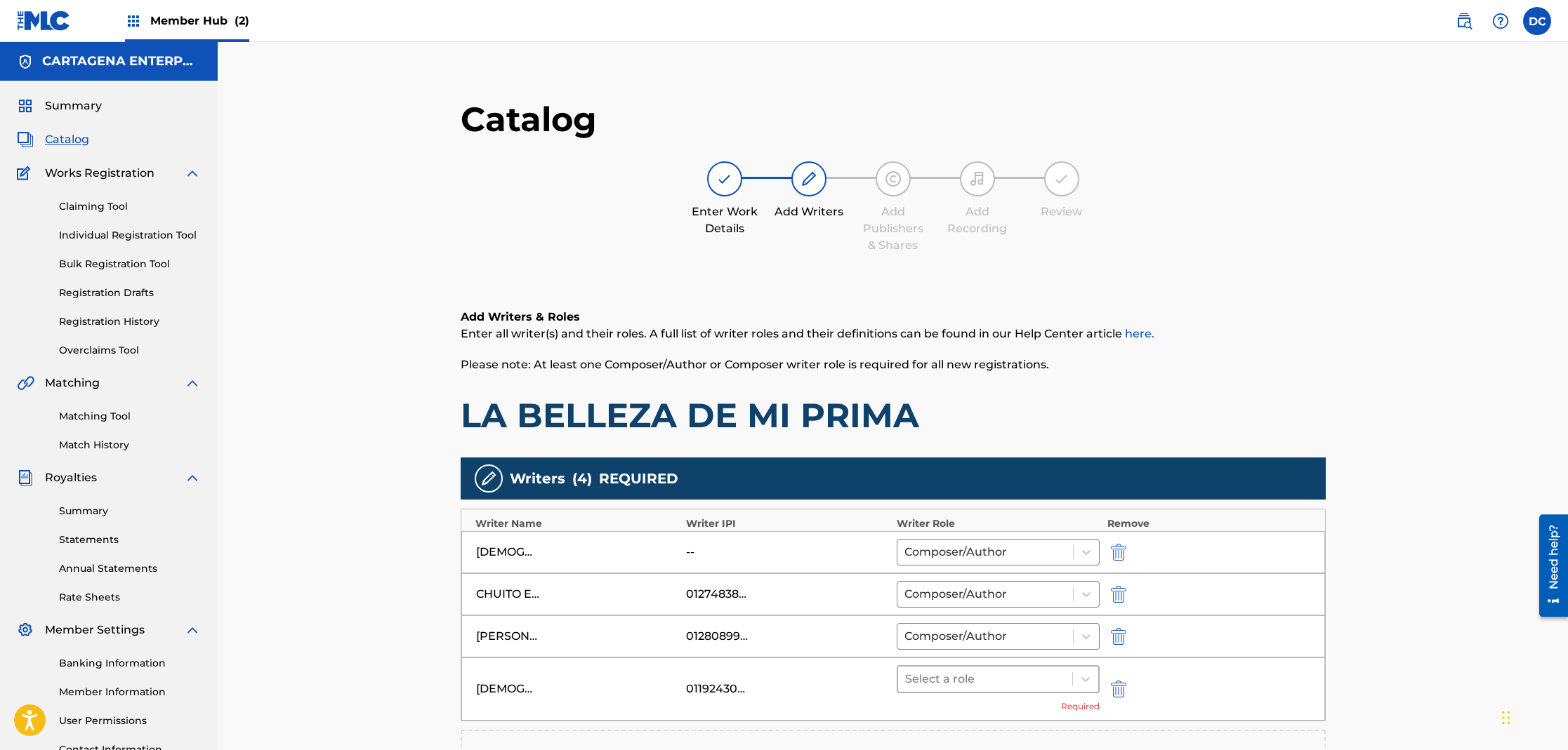
click at [958, 685] on div at bounding box center [985, 679] width 161 height 20
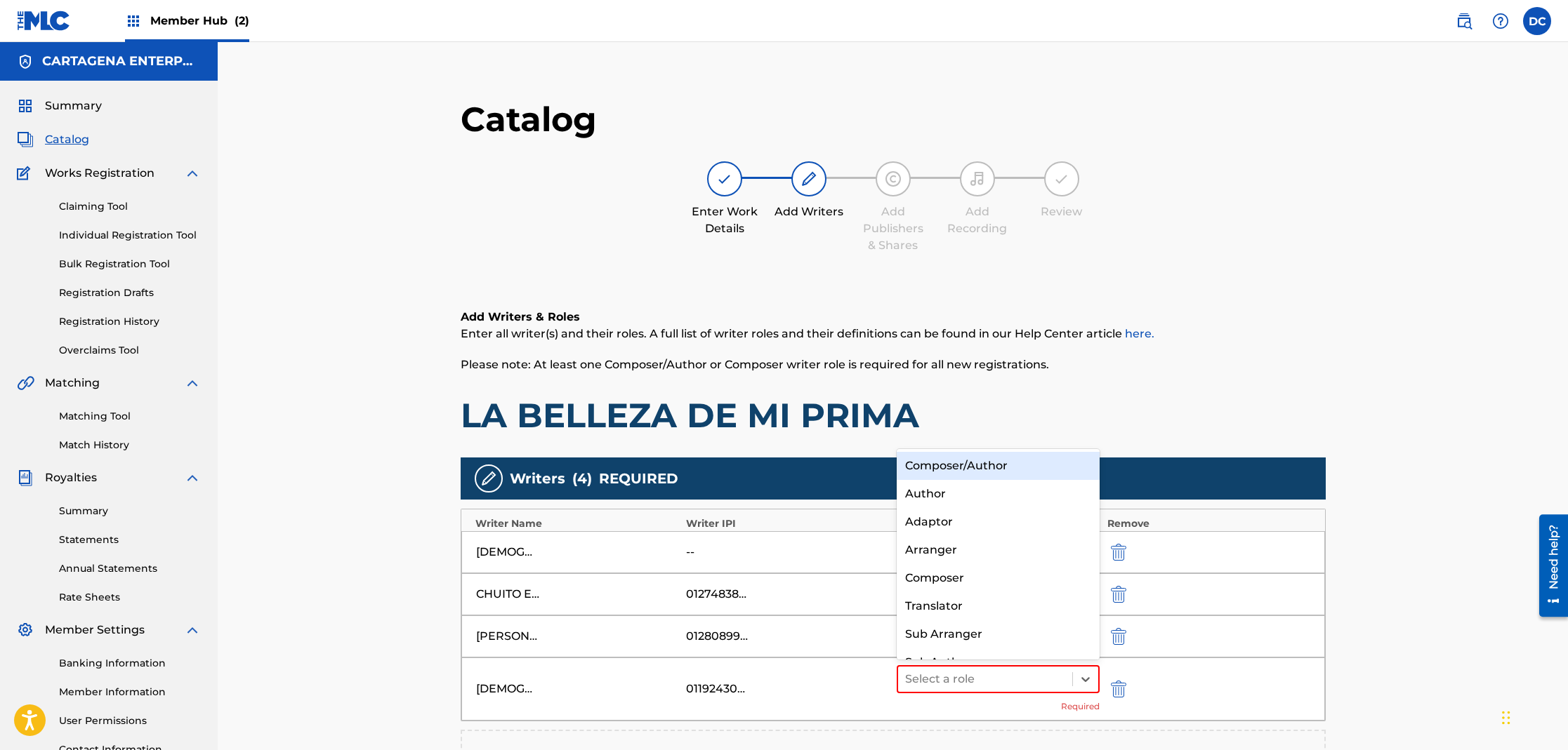
click at [976, 463] on div "Composer/Author" at bounding box center [998, 466] width 204 height 28
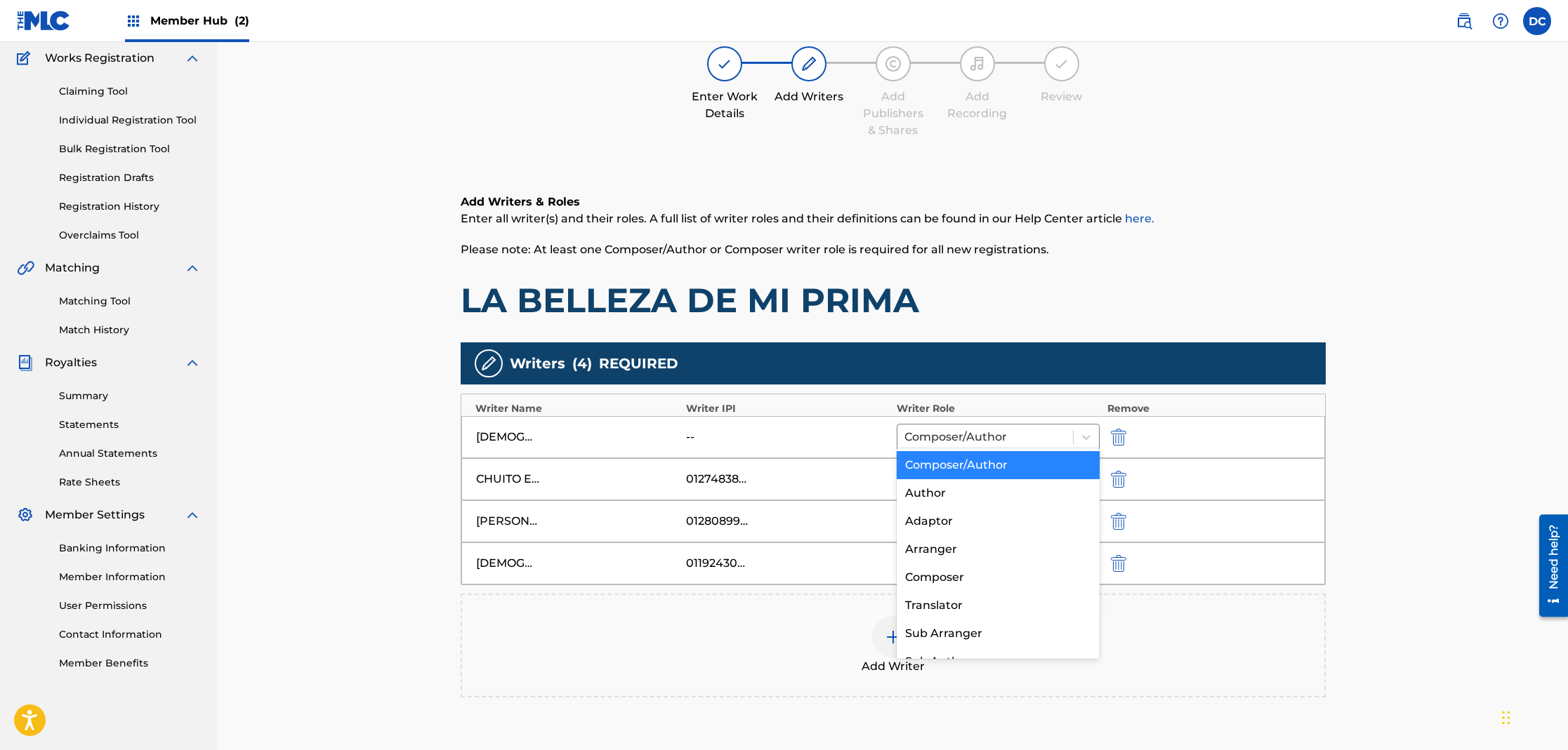
scroll to position [268, 0]
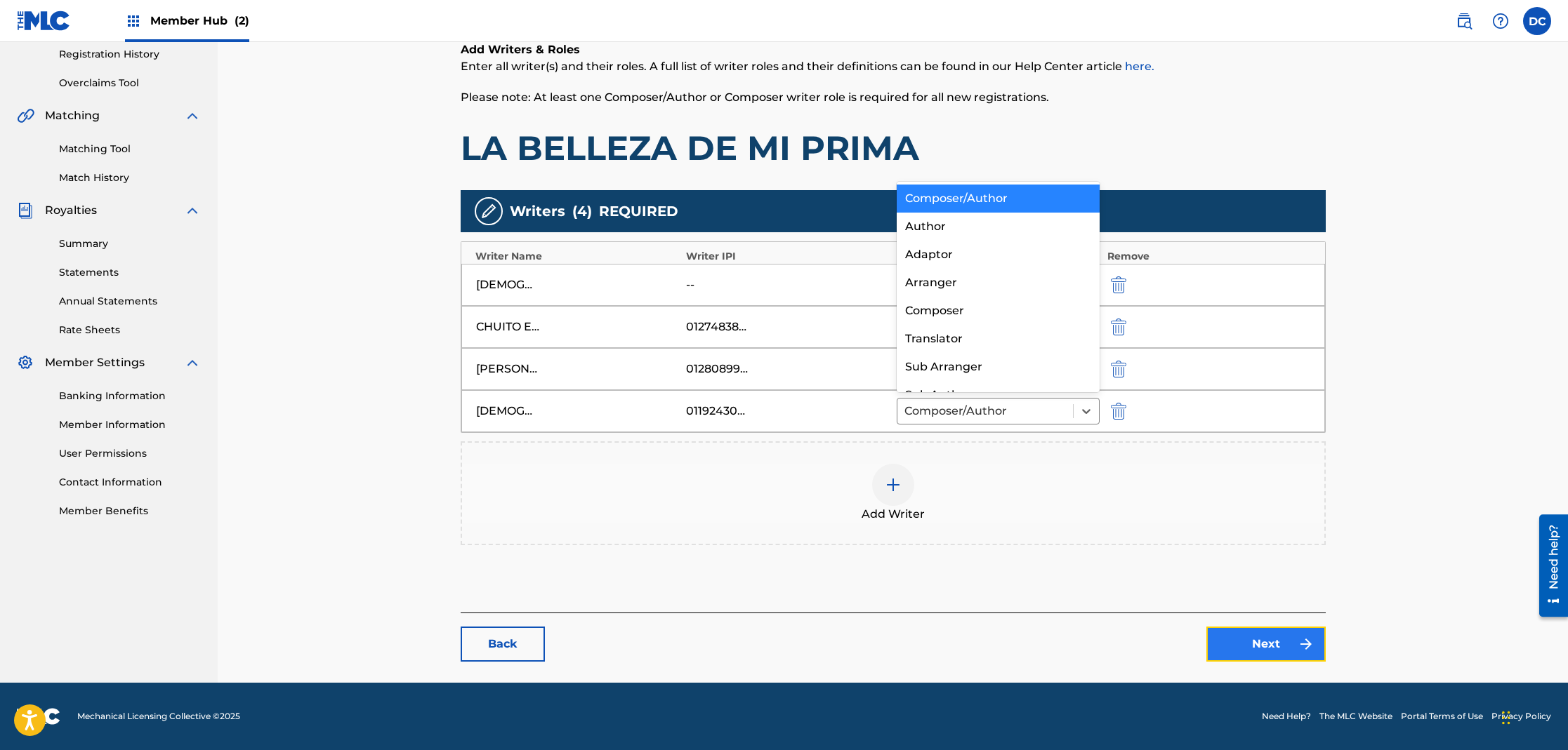
click at [1248, 644] on link "Next" at bounding box center [1266, 644] width 119 height 35
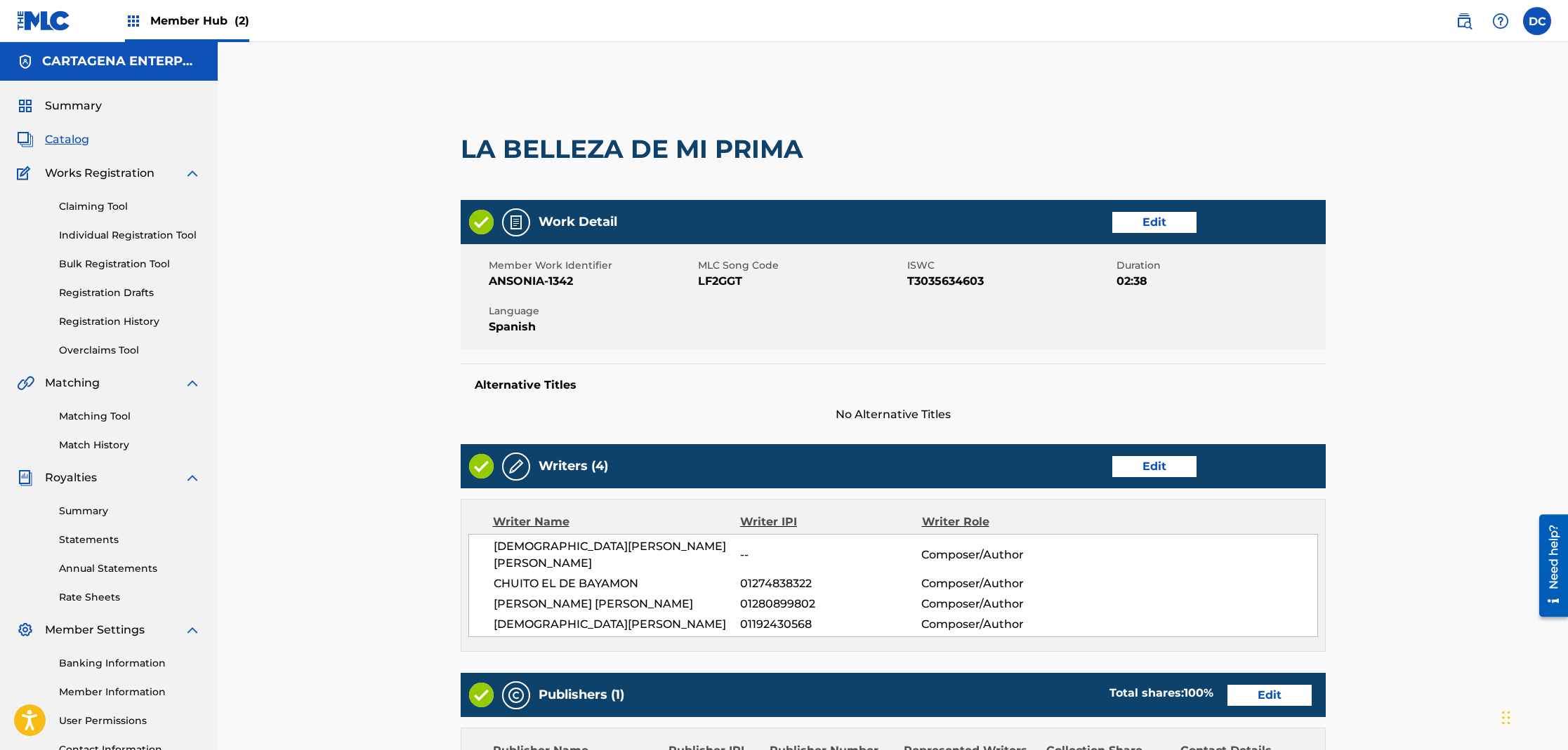
scroll to position [275, 0]
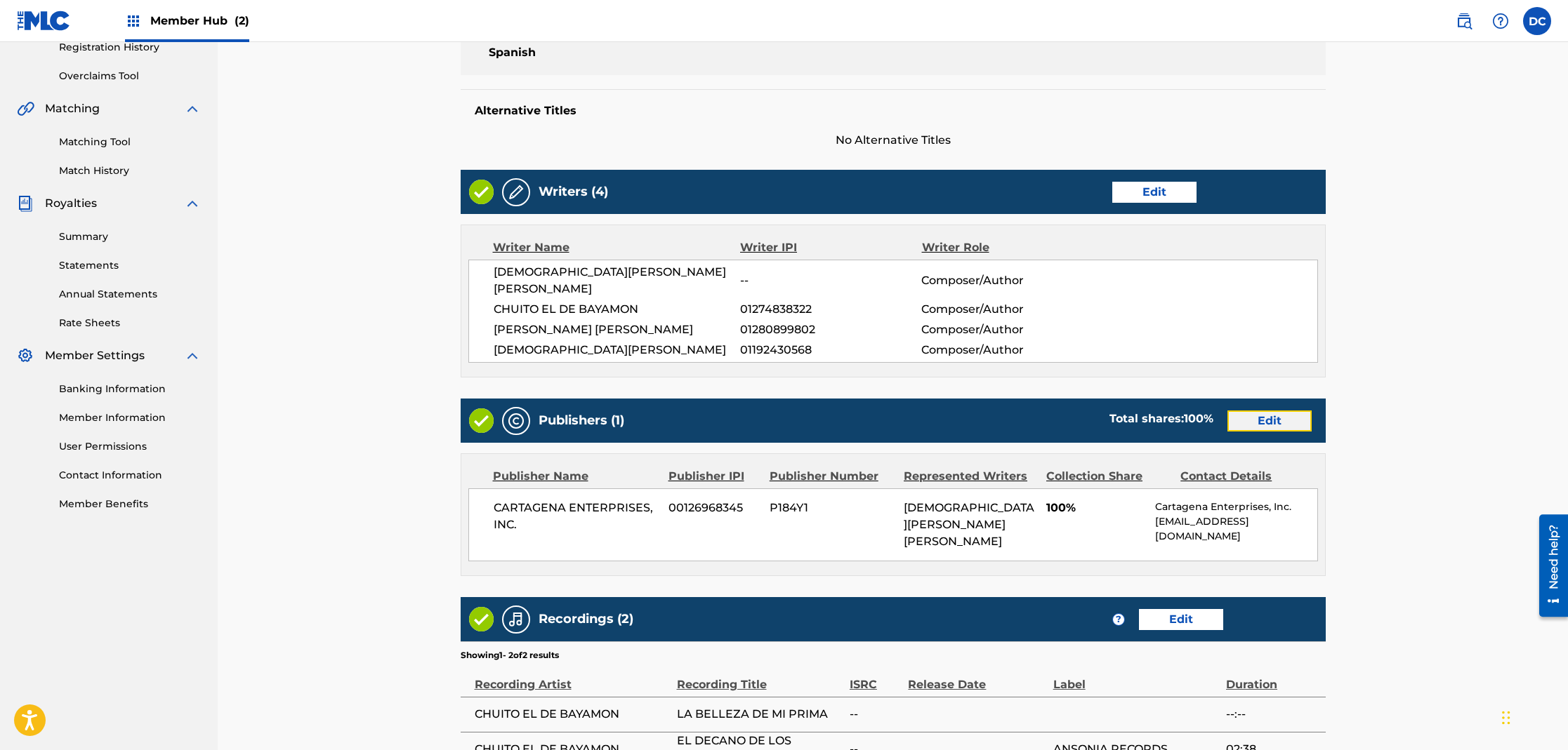
click at [1272, 411] on link "Edit" at bounding box center [1270, 421] width 84 height 21
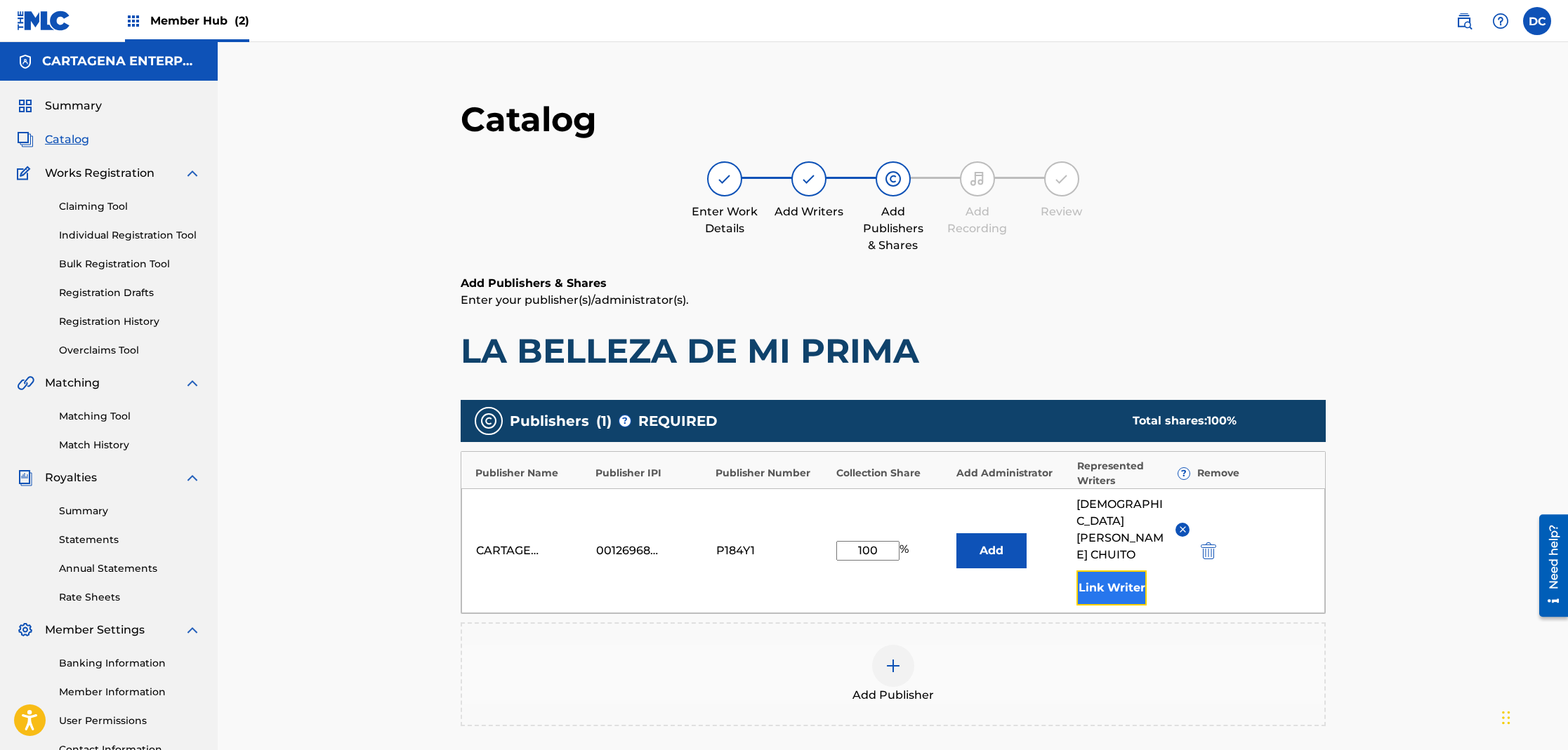
click at [1110, 570] on button "Link Writer" at bounding box center [1112, 588] width 70 height 35
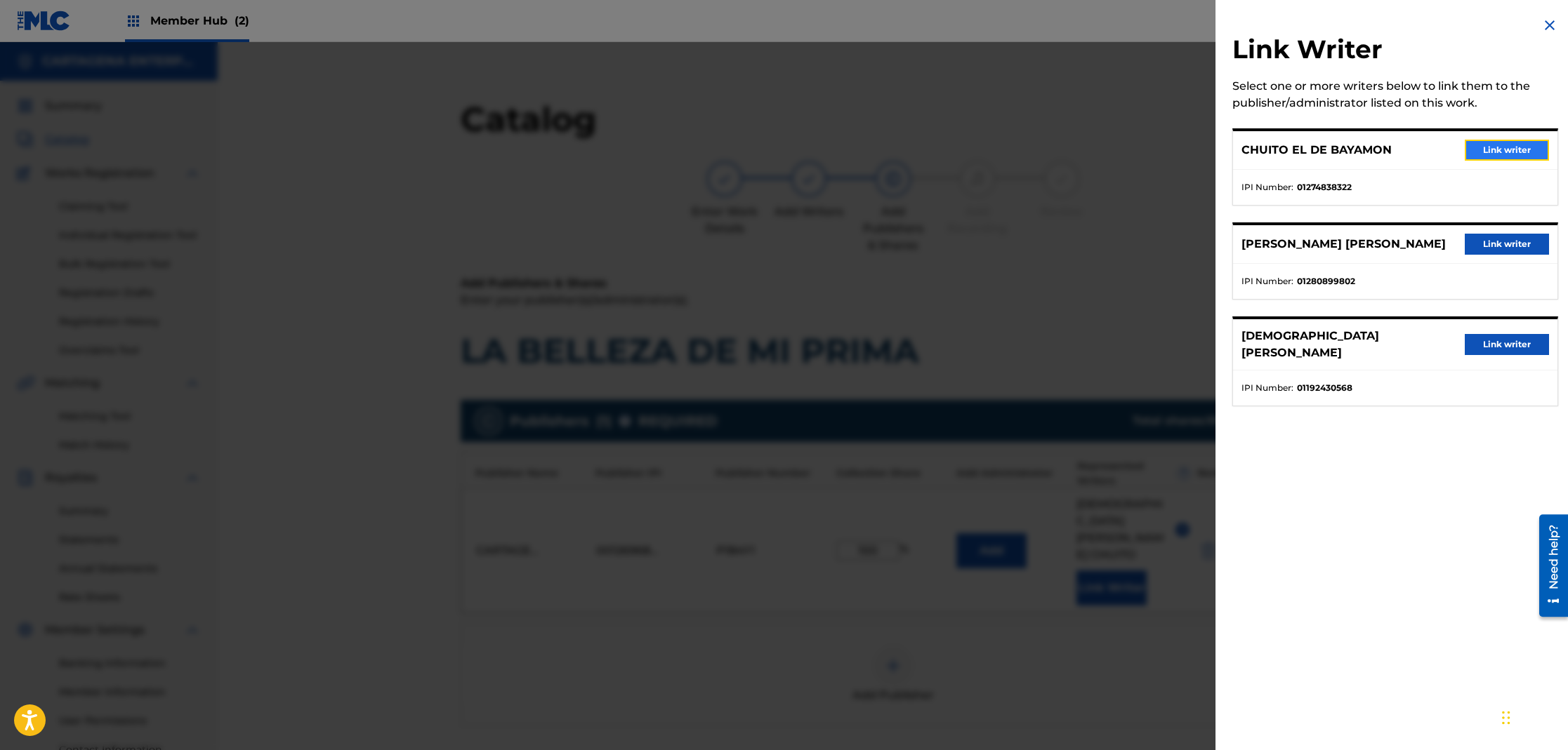
click at [1502, 152] on button "Link writer" at bounding box center [1507, 150] width 84 height 21
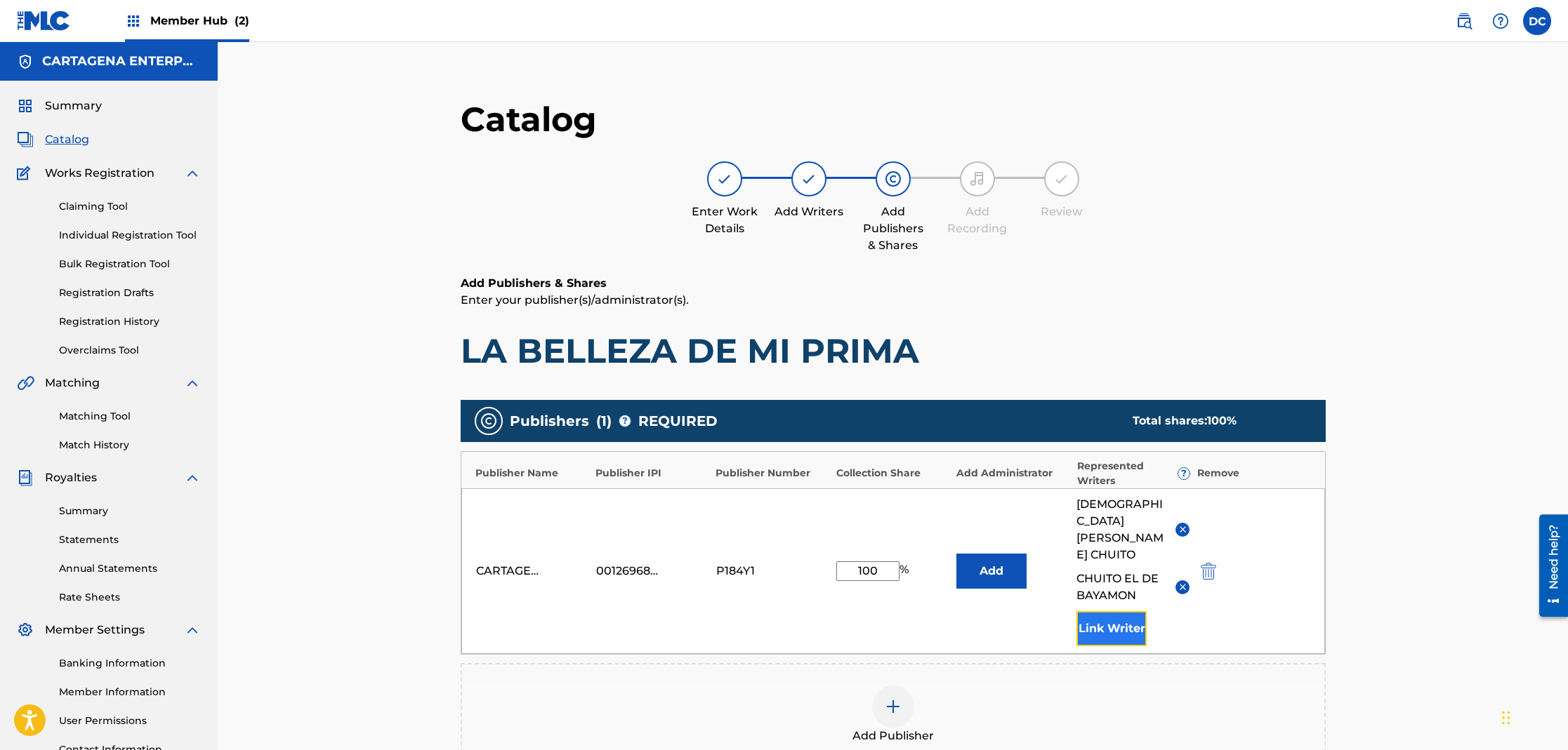
click at [1109, 613] on button "Link Writer" at bounding box center [1112, 628] width 70 height 35
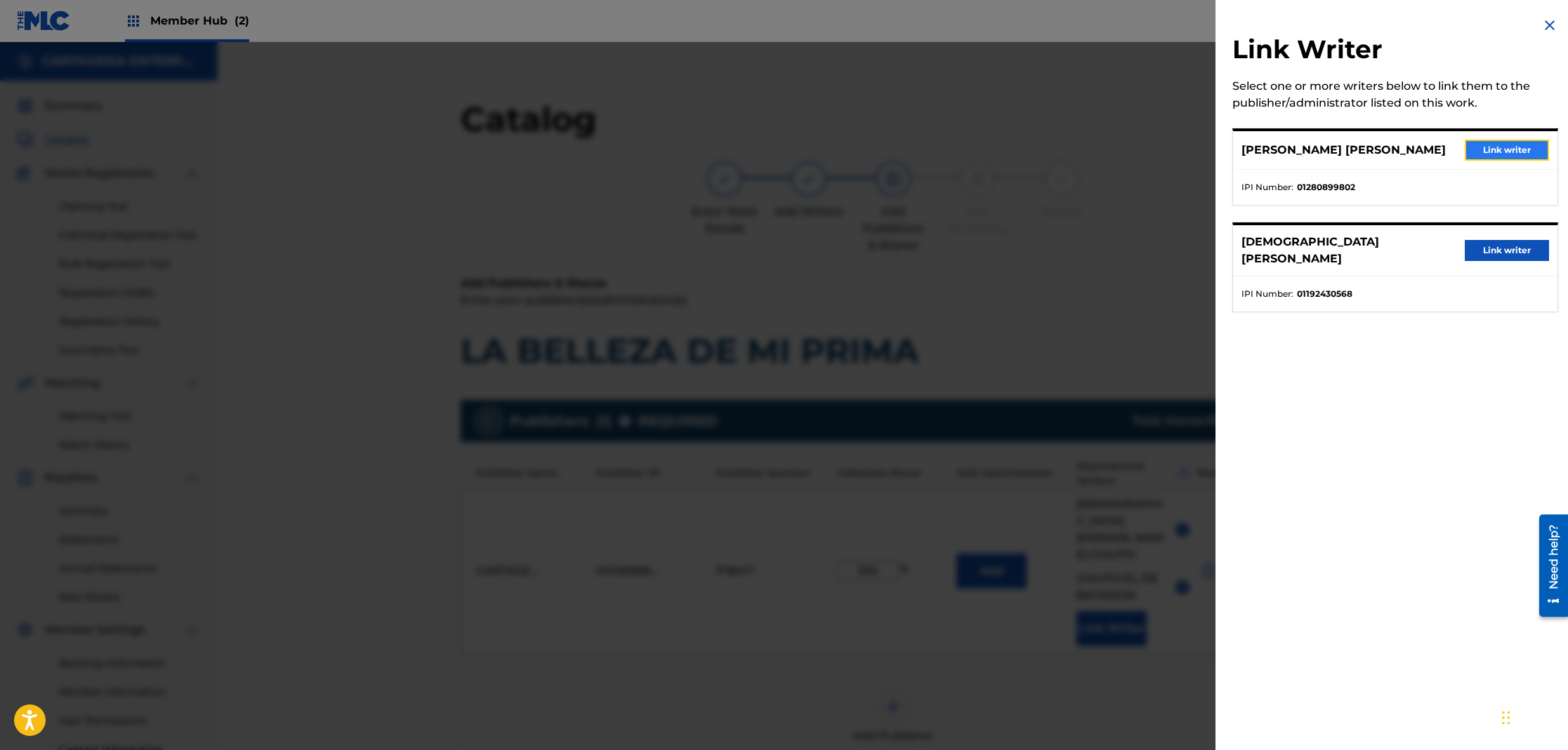
click at [1495, 151] on button "Link writer" at bounding box center [1507, 150] width 84 height 21
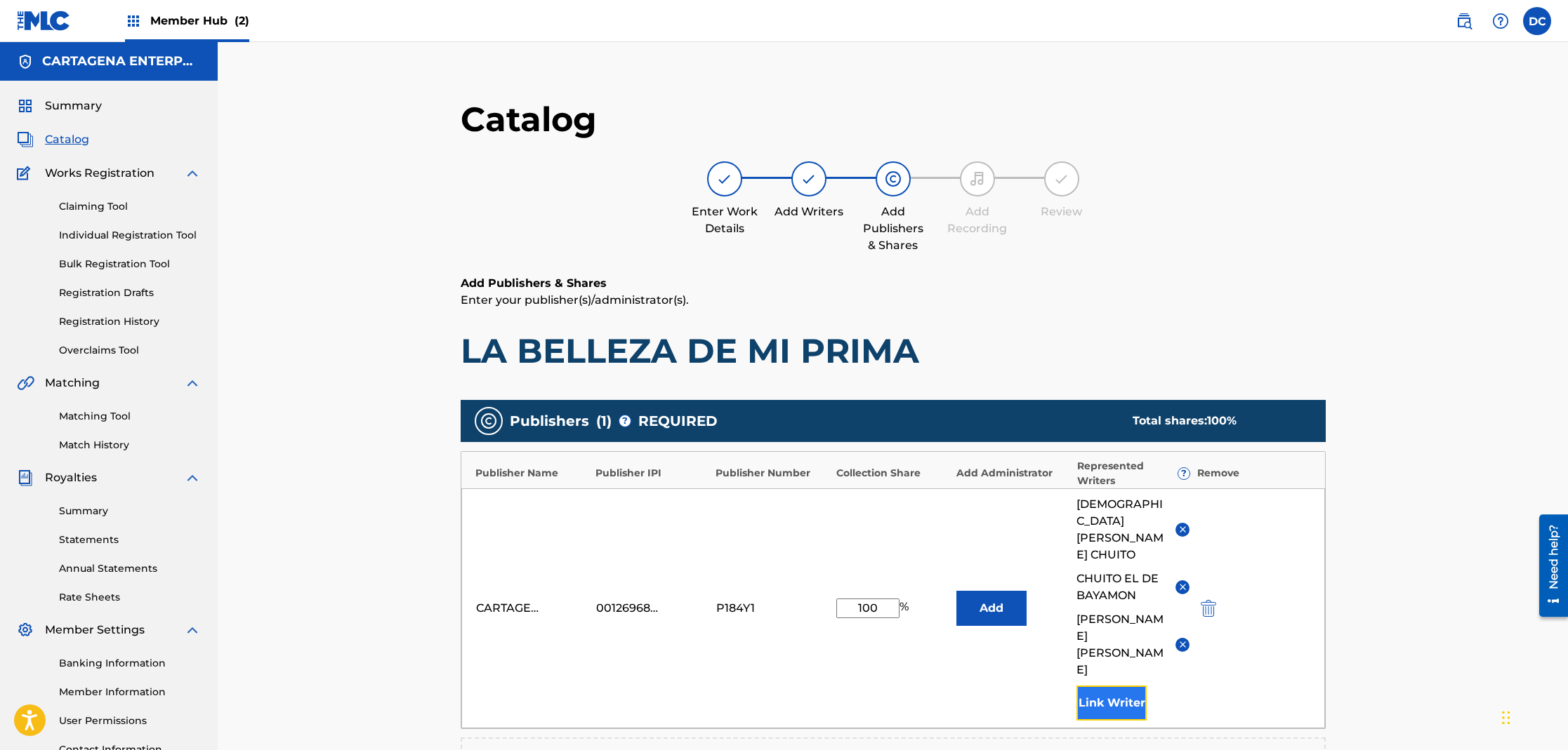
click at [1095, 686] on button "Link Writer" at bounding box center [1112, 703] width 70 height 35
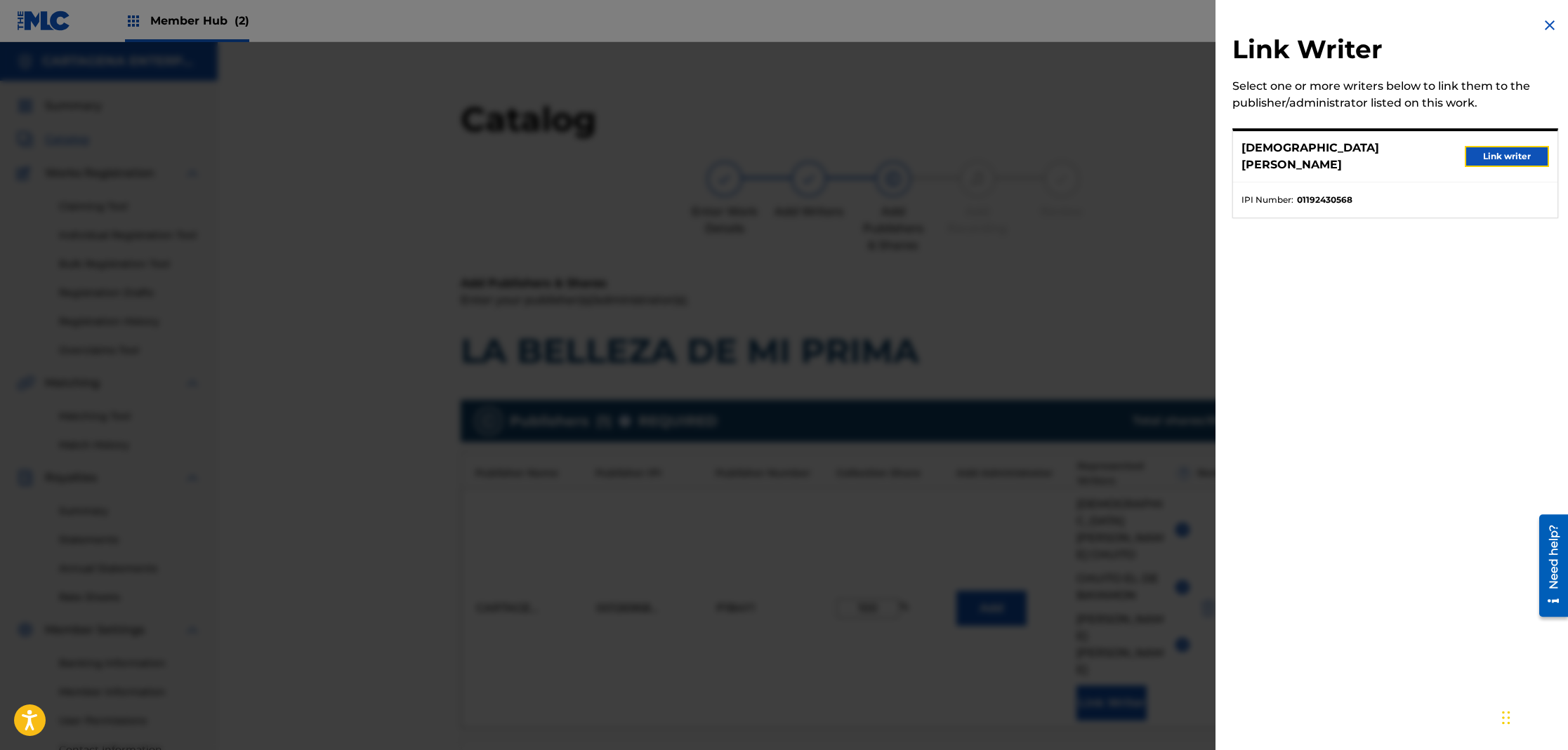
drag, startPoint x: 1512, startPoint y: 153, endPoint x: 1025, endPoint y: 520, distance: 609.8
click at [1513, 153] on button "Link writer" at bounding box center [1507, 156] width 84 height 21
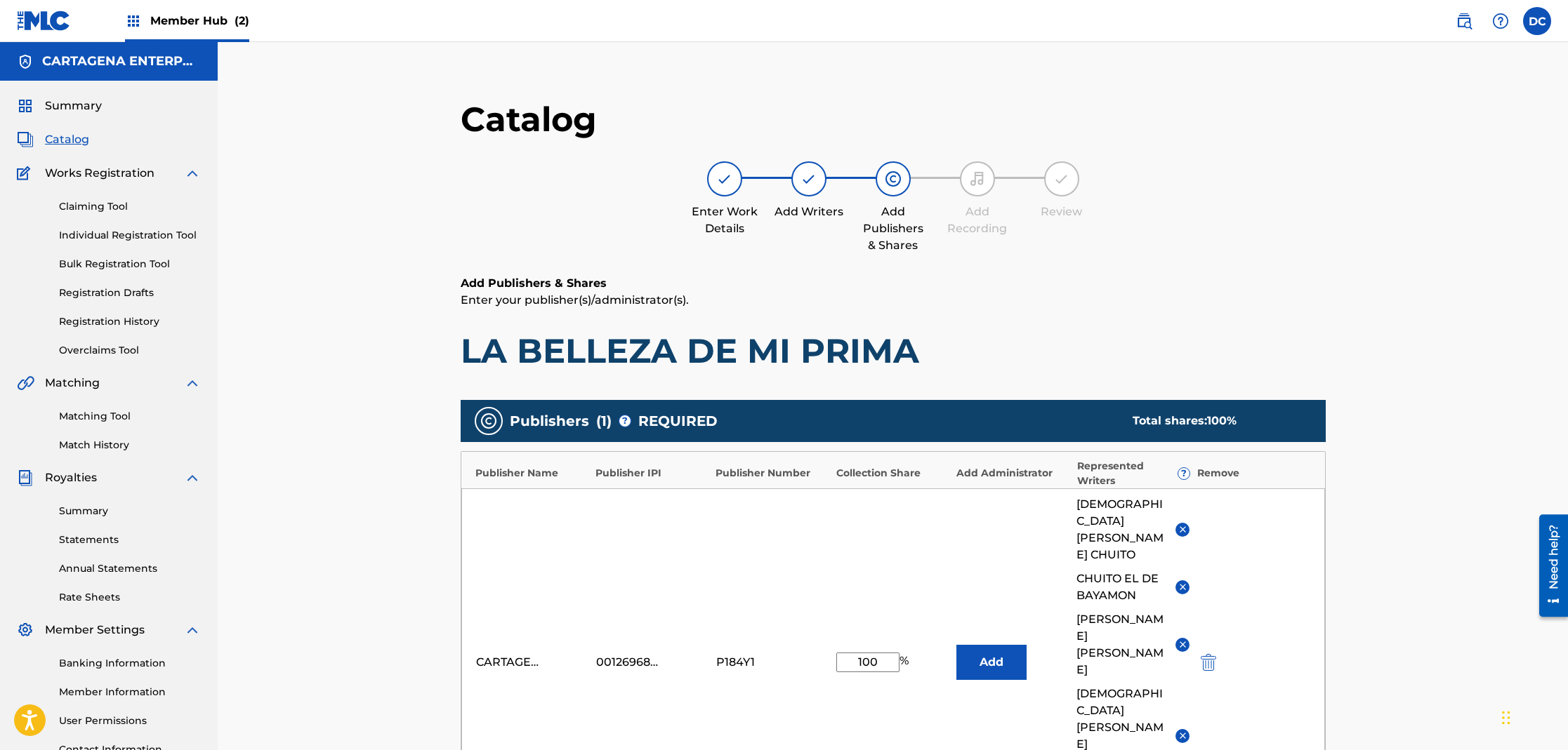
scroll to position [345, 0]
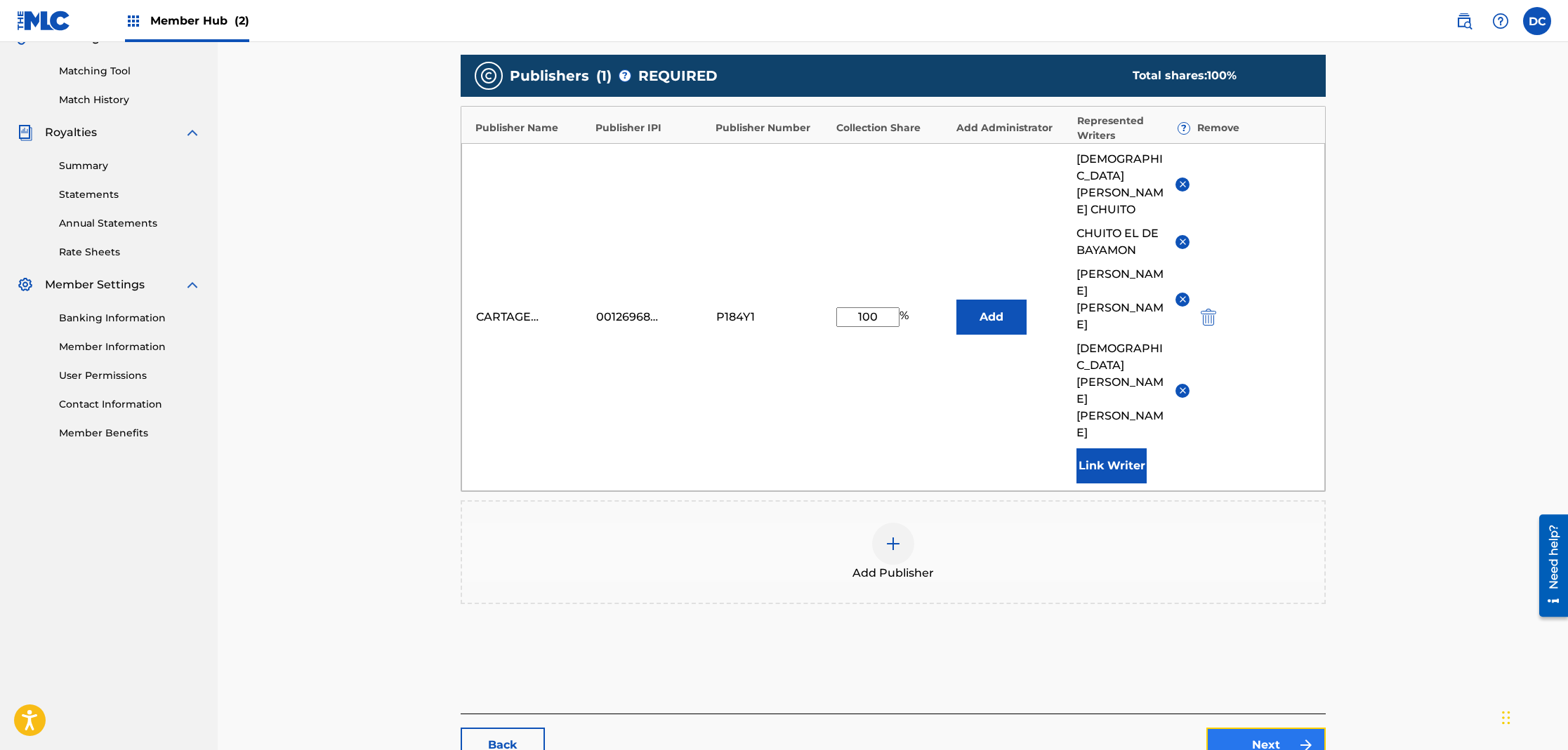
click at [1245, 727] on link "Next" at bounding box center [1266, 745] width 119 height 35
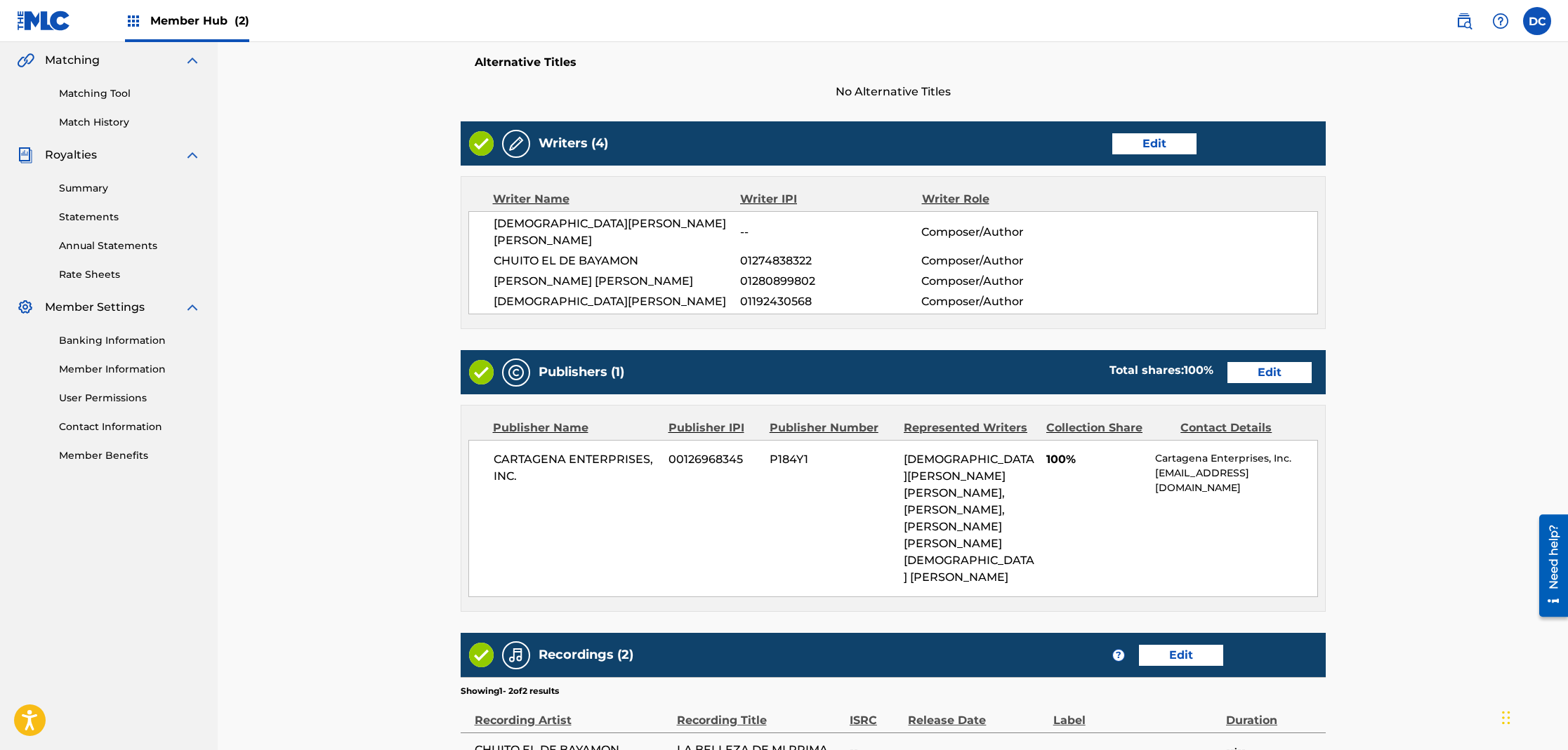
scroll to position [499, 0]
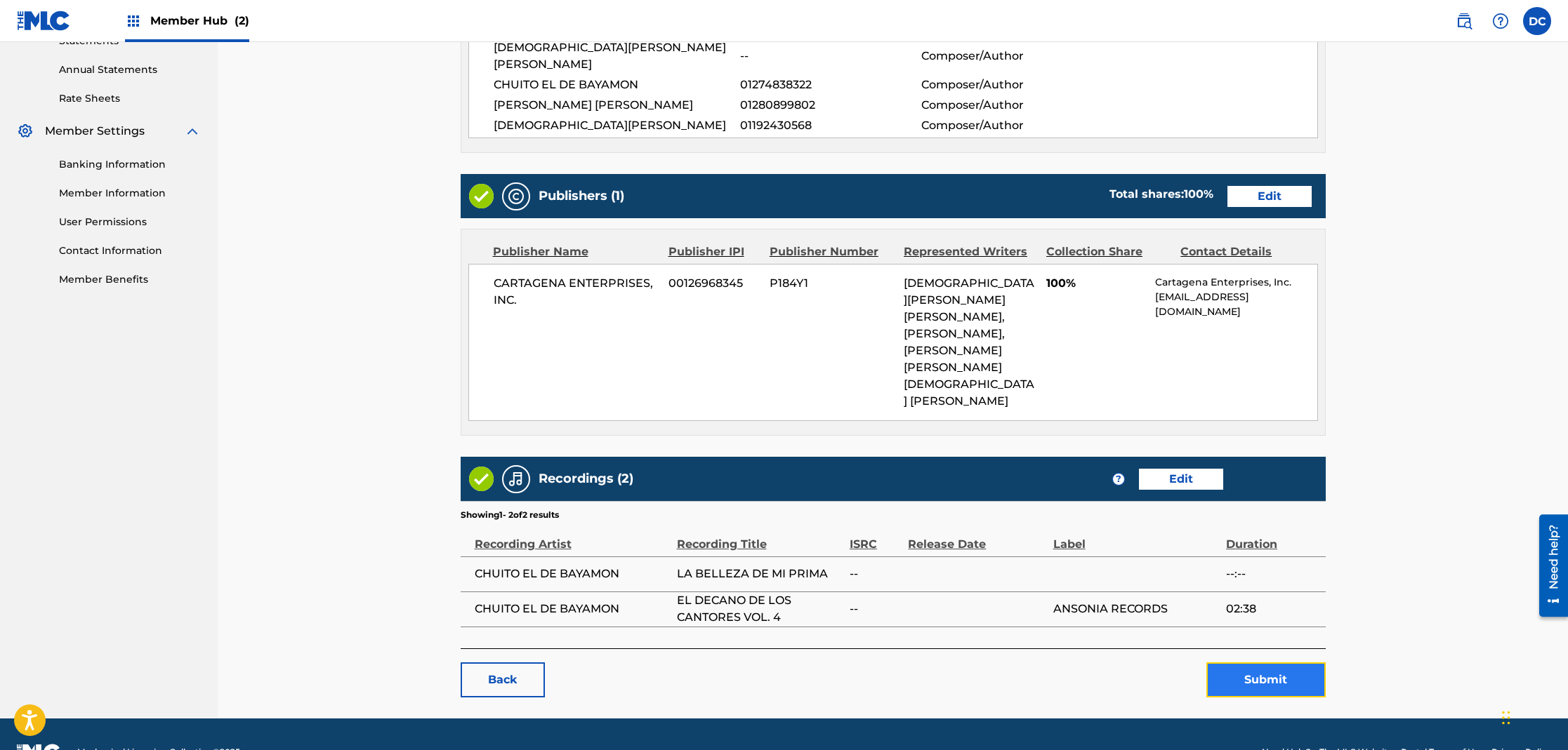
click at [1271, 663] on button "Submit" at bounding box center [1266, 680] width 119 height 35
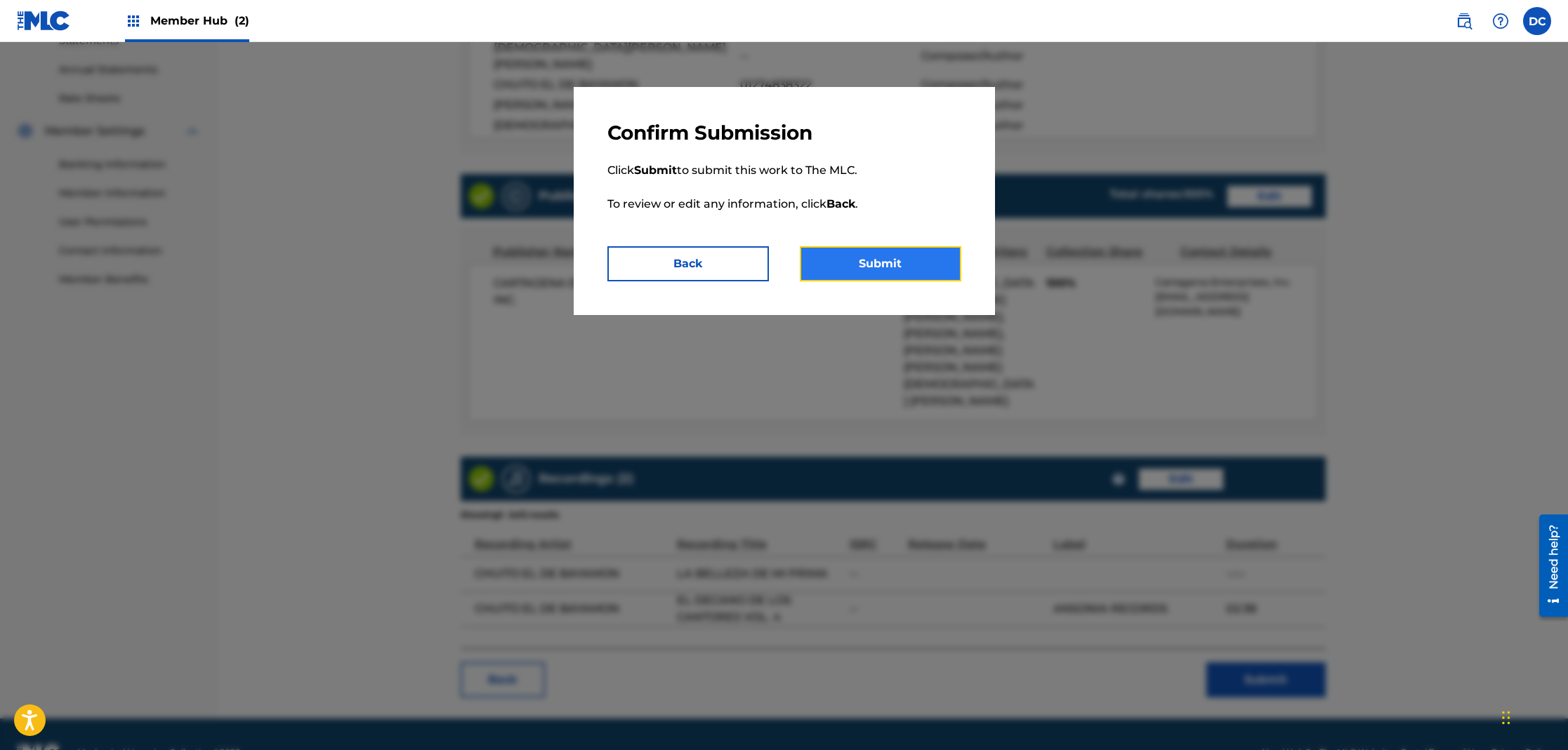
click at [852, 272] on button "Submit" at bounding box center [880, 264] width 162 height 35
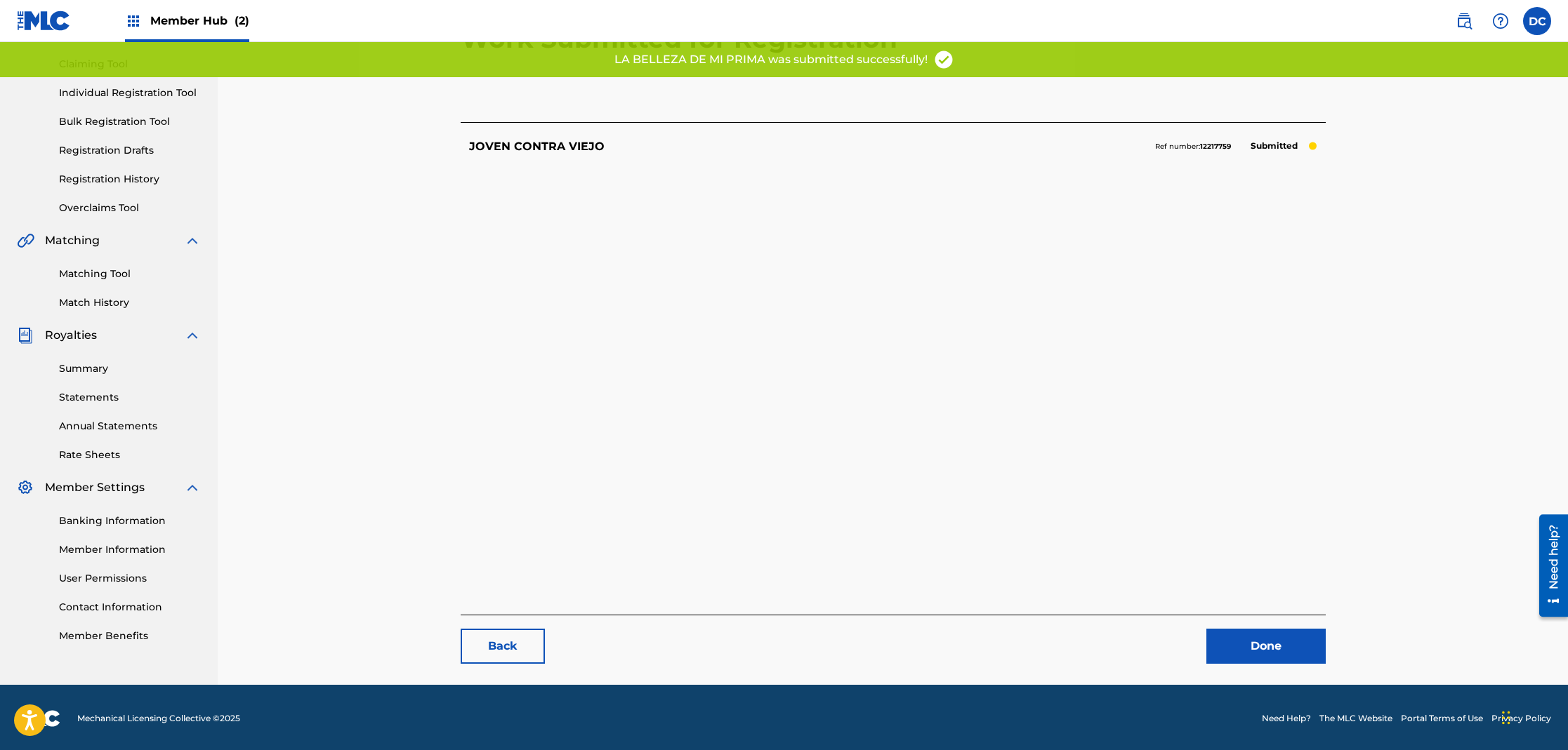
scroll to position [144, 0]
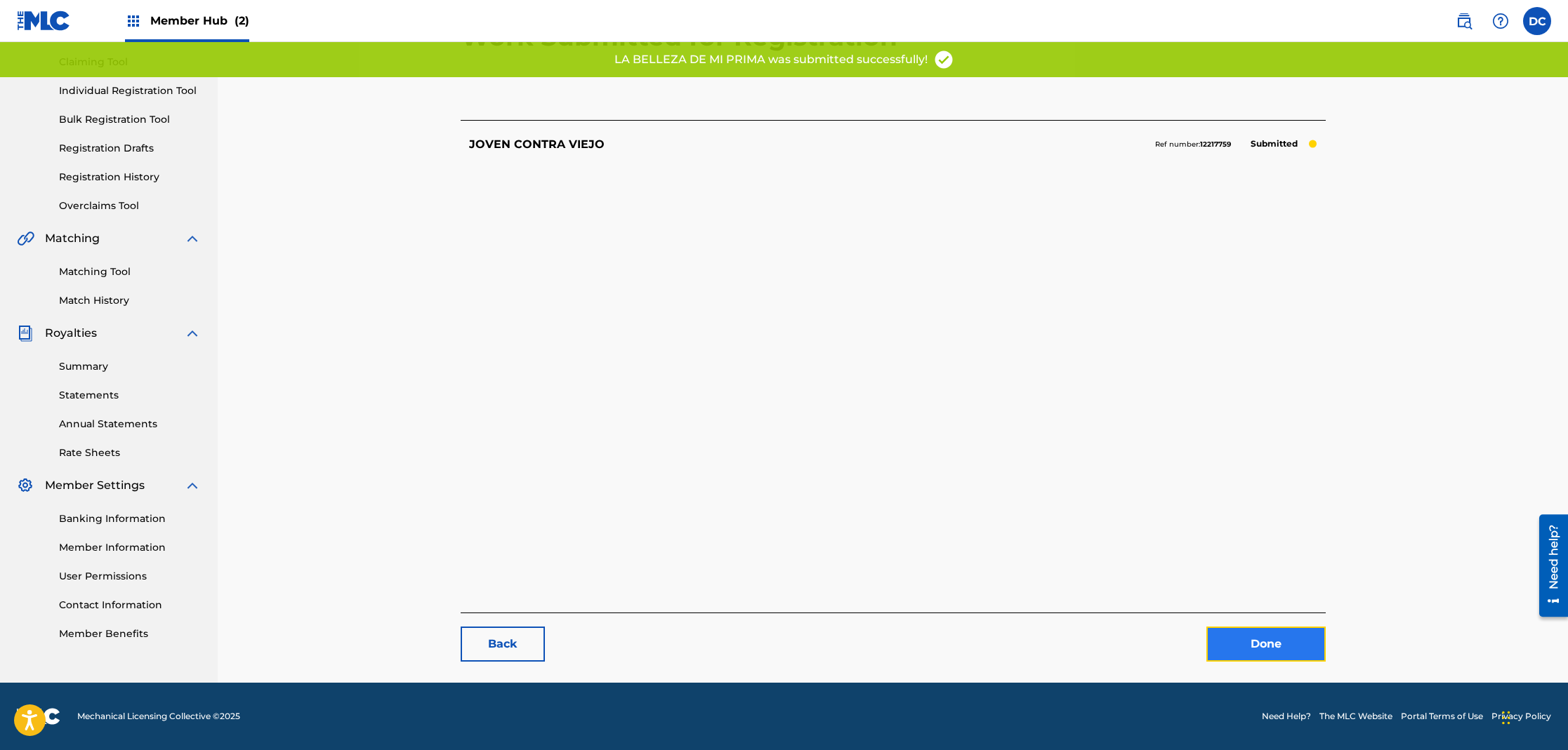
click at [1282, 645] on link "Done" at bounding box center [1266, 644] width 119 height 35
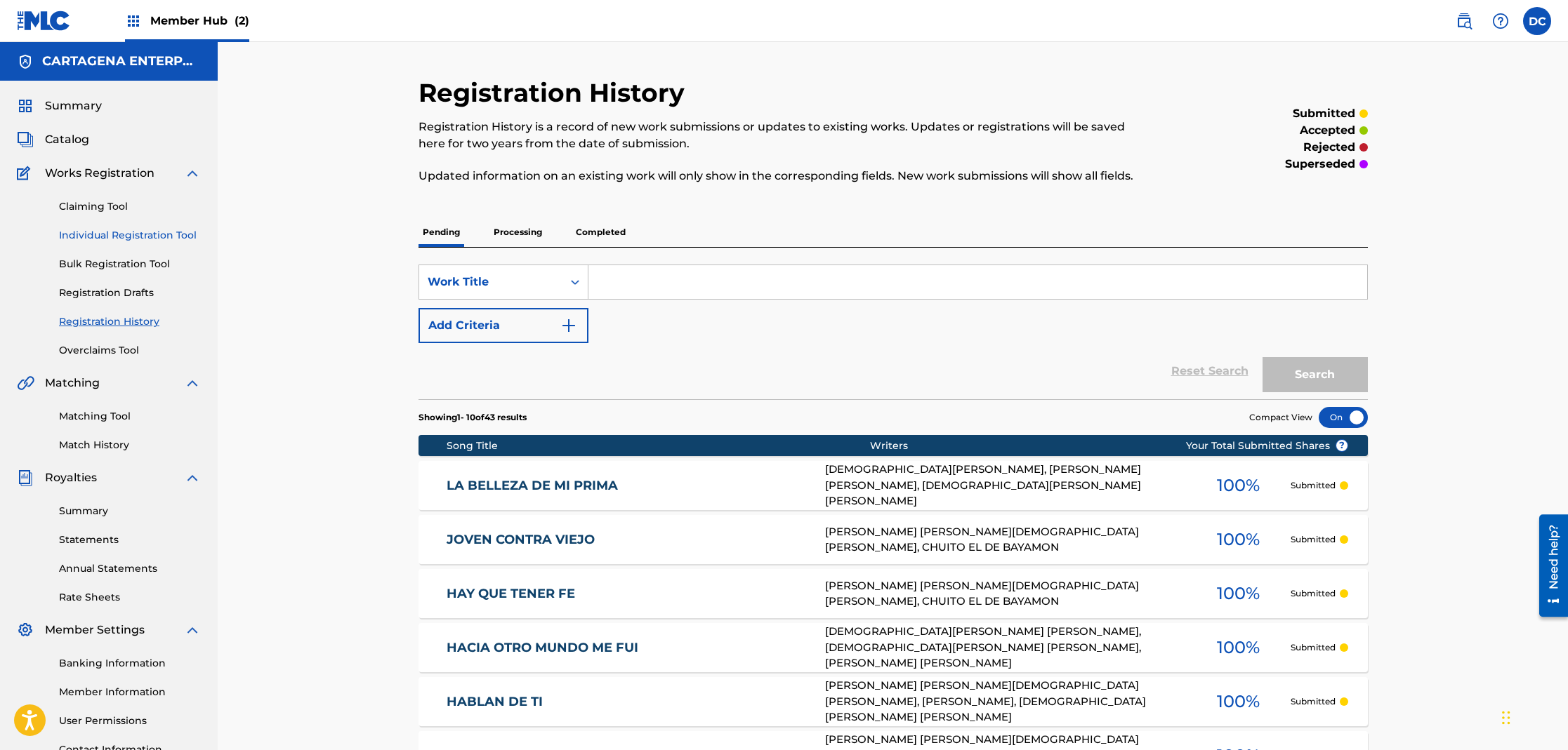
click at [77, 236] on link "Individual Registration Tool" at bounding box center [130, 235] width 142 height 15
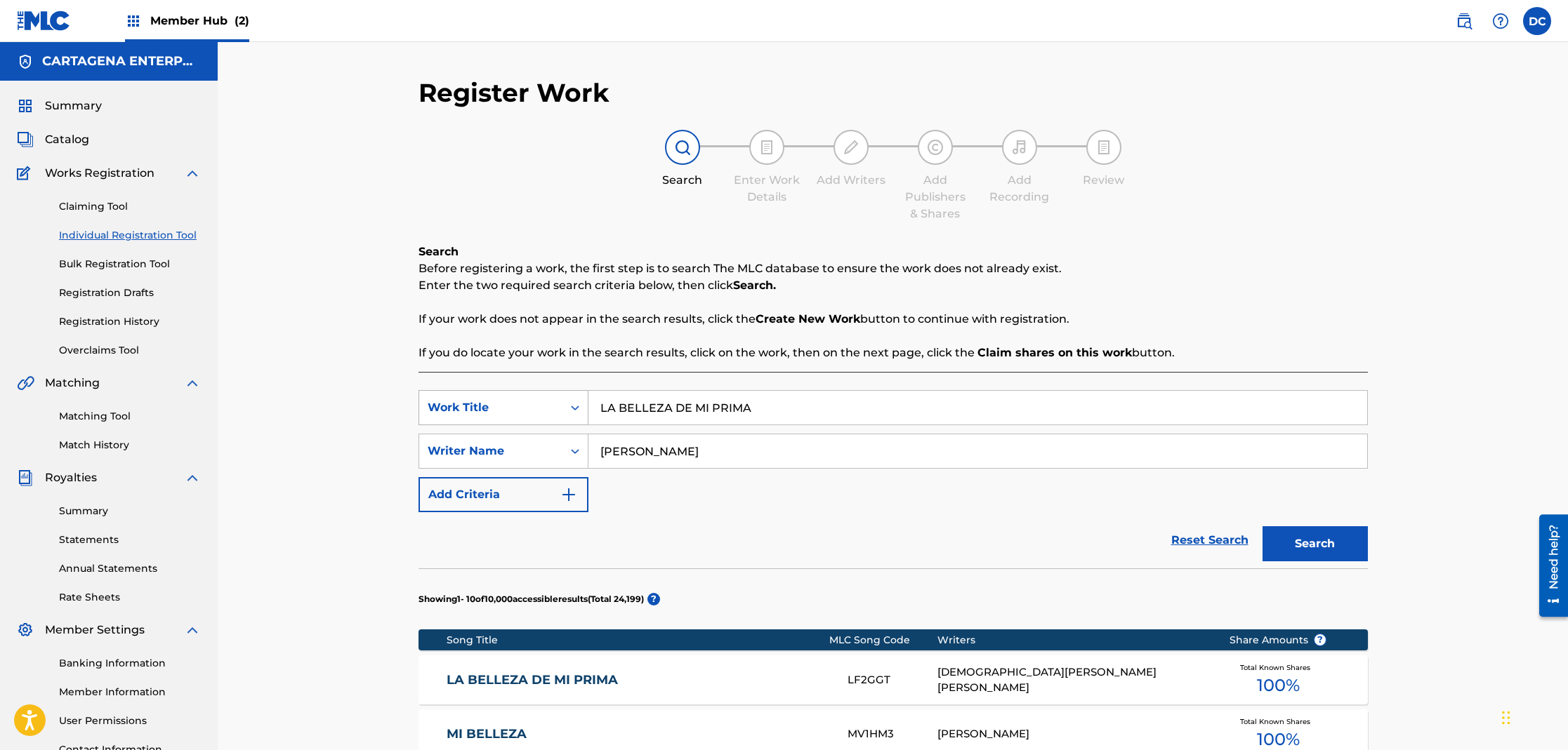
drag, startPoint x: 772, startPoint y: 410, endPoint x: 582, endPoint y: 417, distance: 190.1
click at [582, 417] on div "SearchWithCriteria9d73be40-a91c-418e-84ad-f68b9c9ca5d6 Work Title LA BELLEZA DE…" at bounding box center [893, 407] width 950 height 35
type input "L"
type input "[PERSON_NAME]"
click at [1263, 526] on button "Search" at bounding box center [1315, 543] width 105 height 35
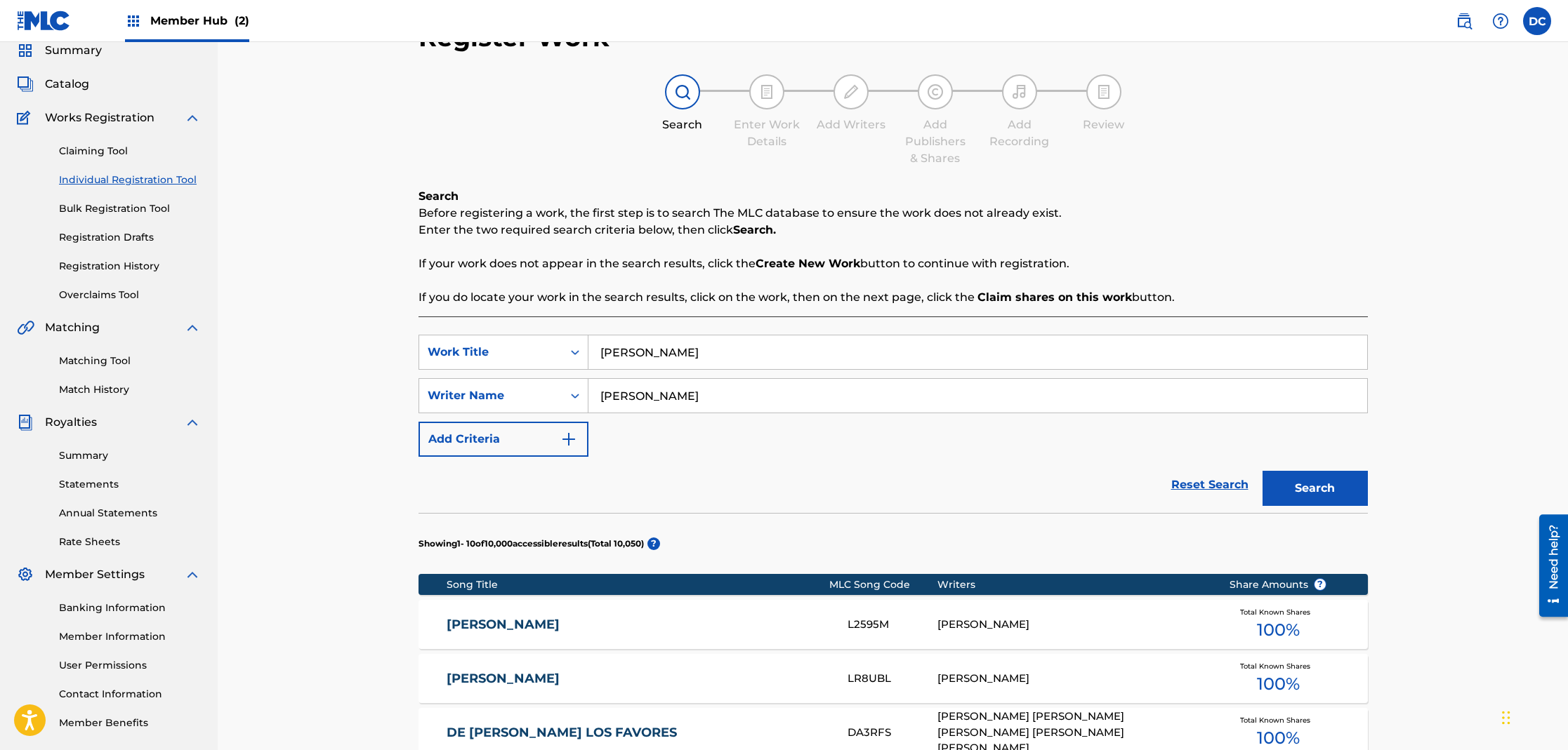
scroll to position [116, 0]
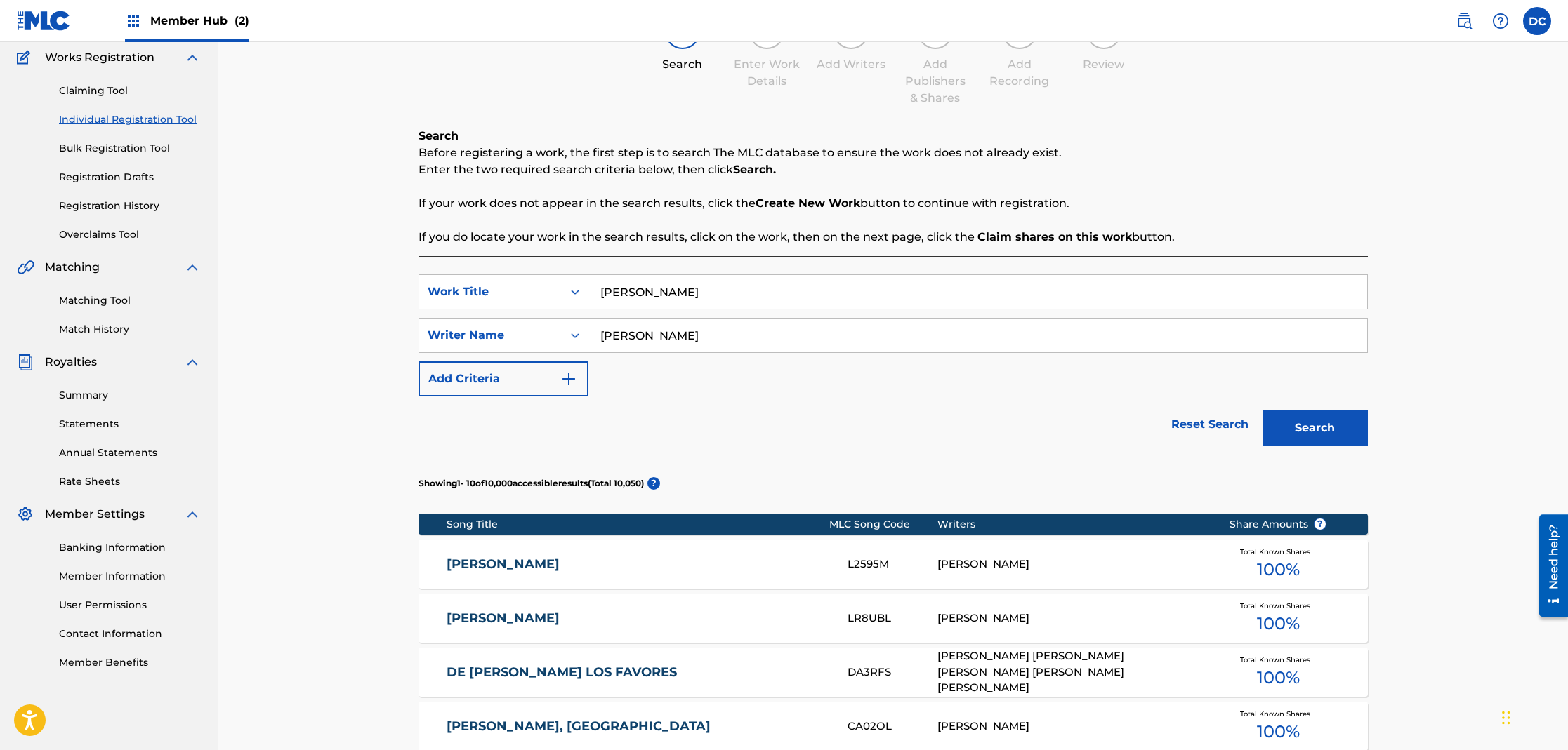
click at [479, 624] on link "[PERSON_NAME]" at bounding box center [637, 618] width 382 height 16
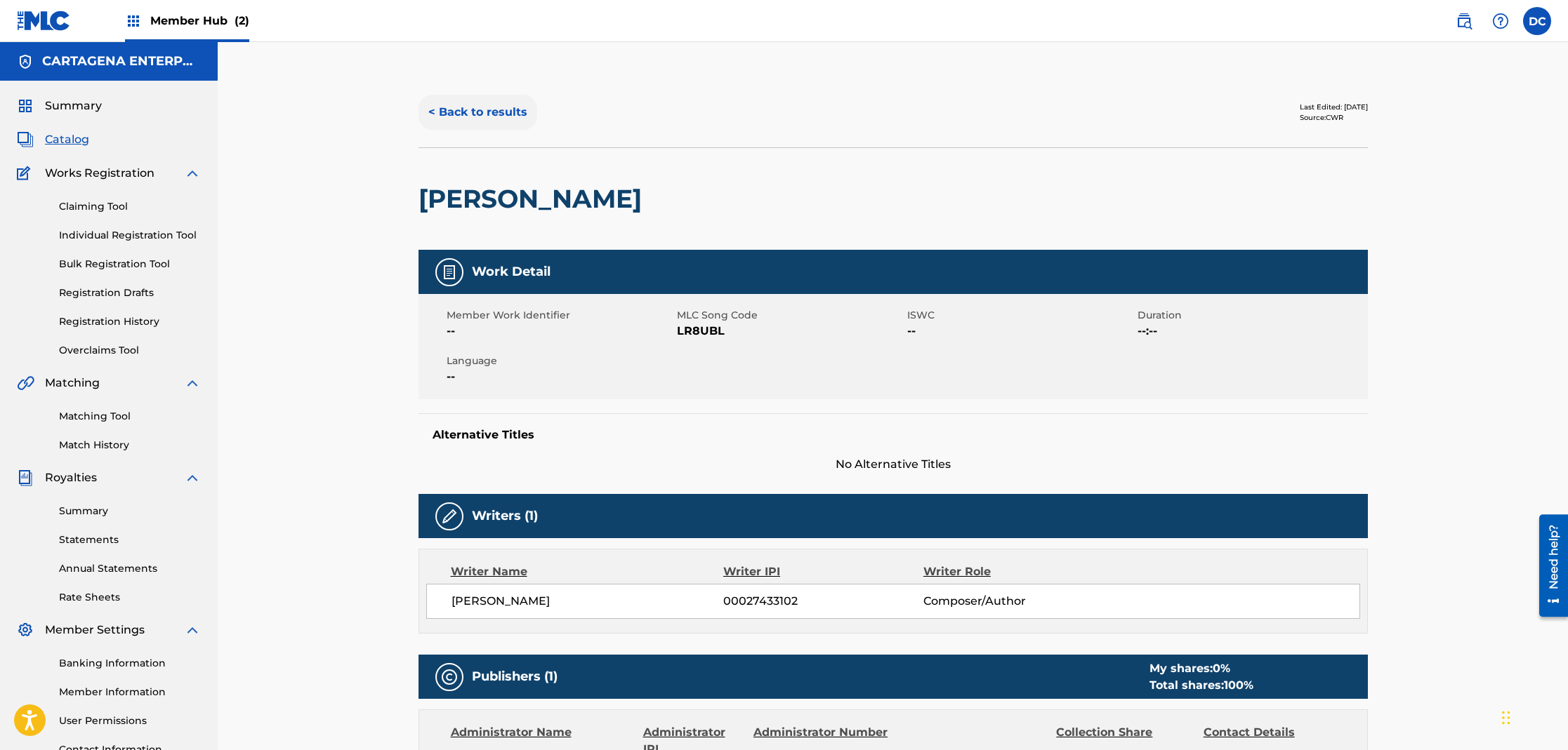
click at [458, 115] on button "< Back to results" at bounding box center [478, 112] width 119 height 35
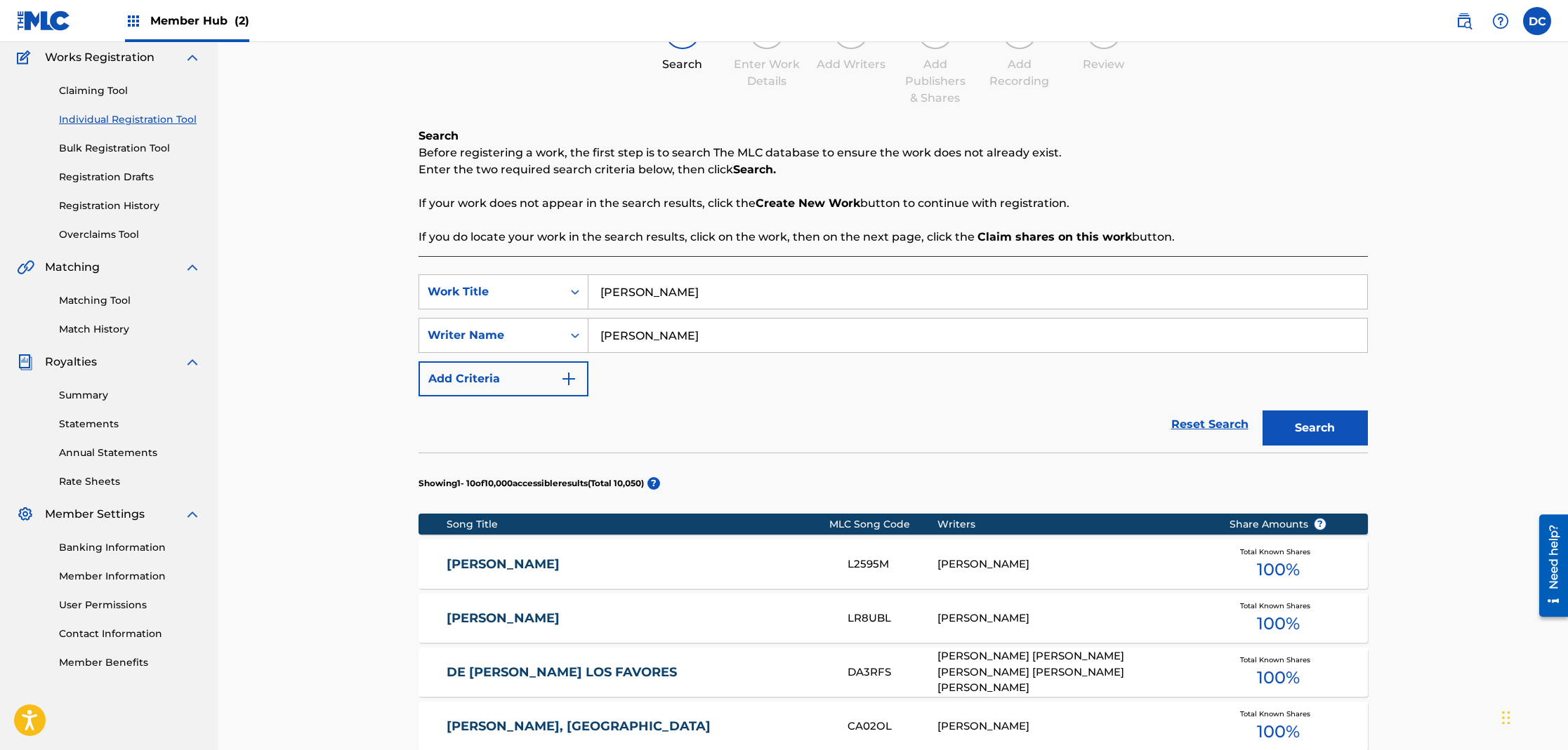
click at [517, 563] on link "[PERSON_NAME]" at bounding box center [637, 564] width 382 height 16
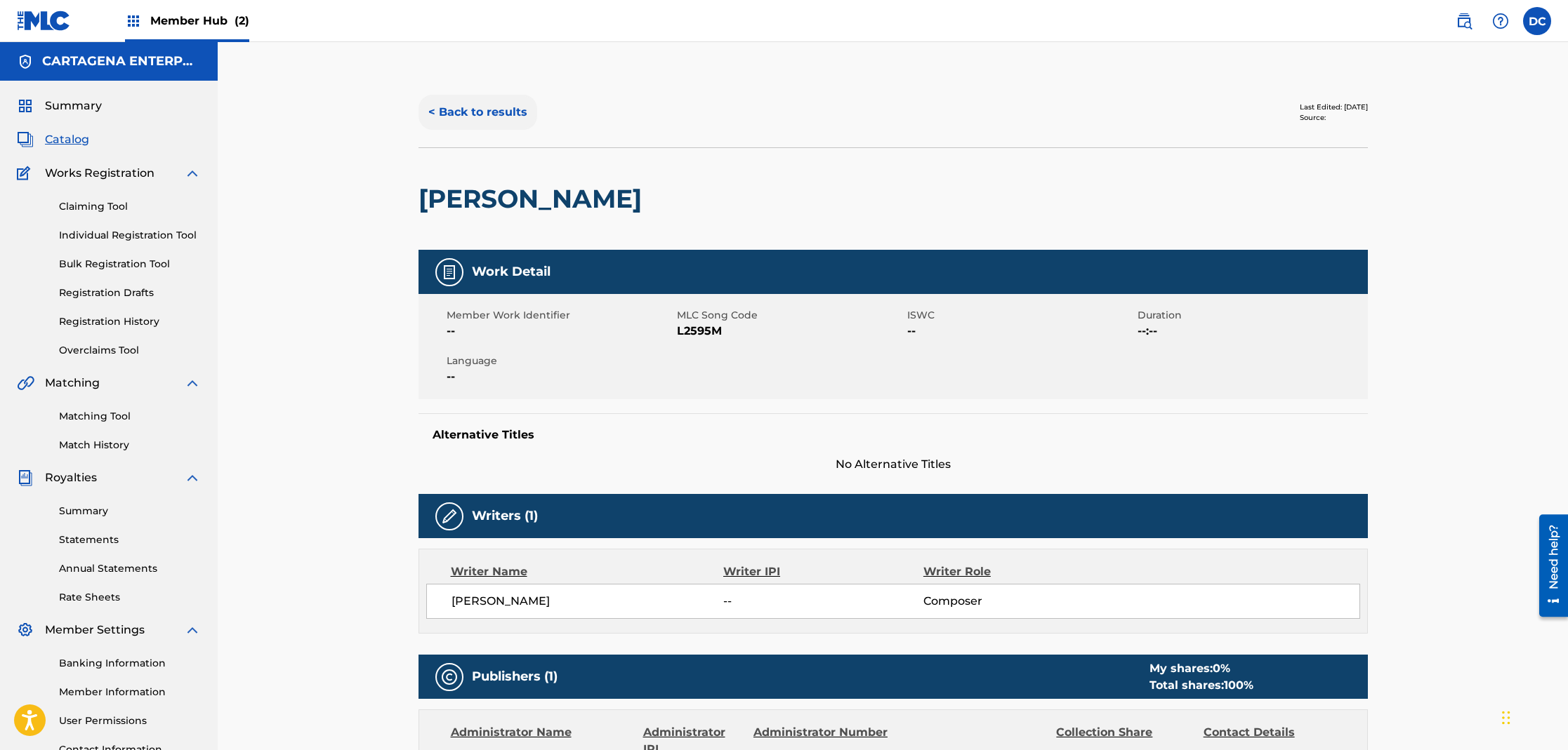
click at [514, 108] on button "< Back to results" at bounding box center [478, 112] width 119 height 35
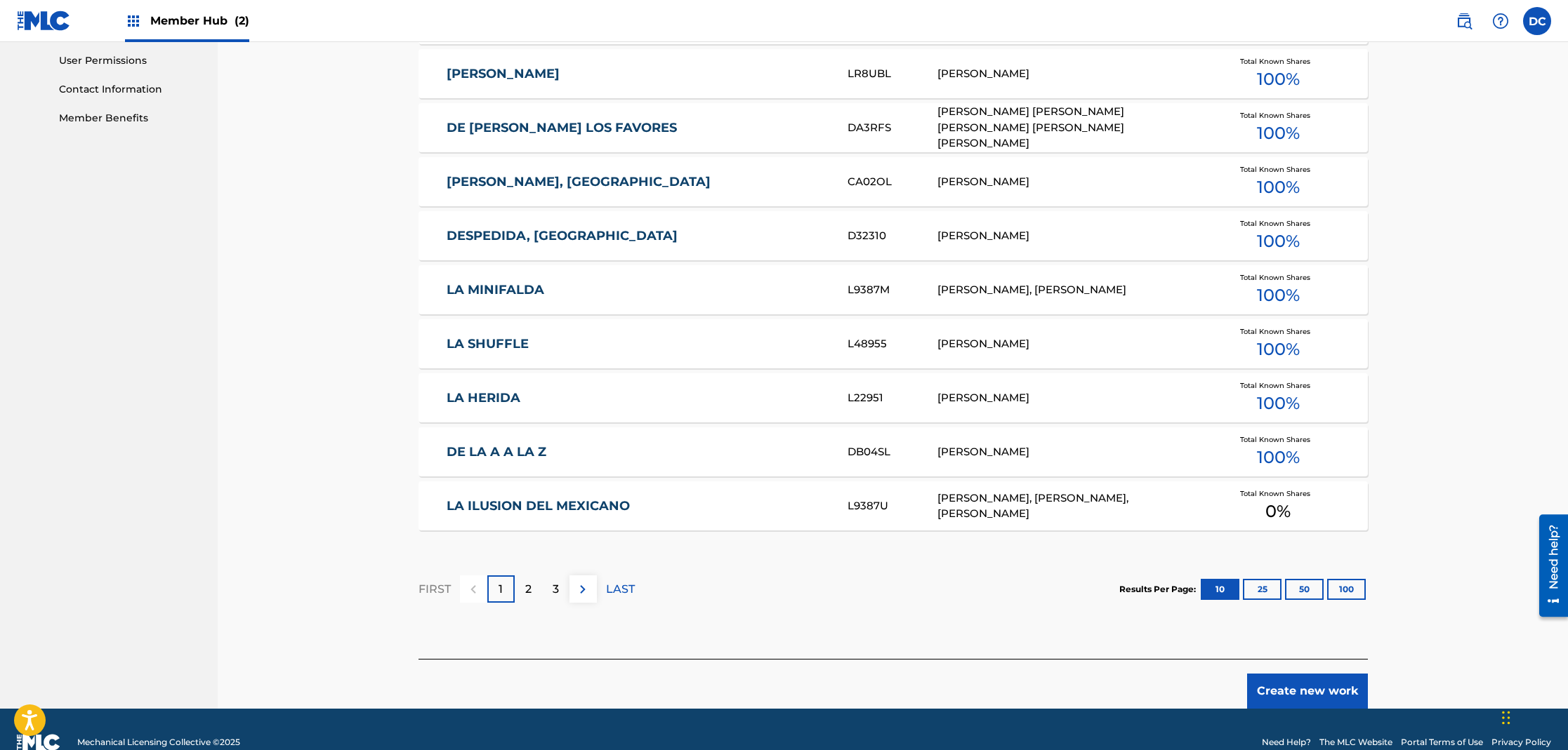
scroll to position [686, 0]
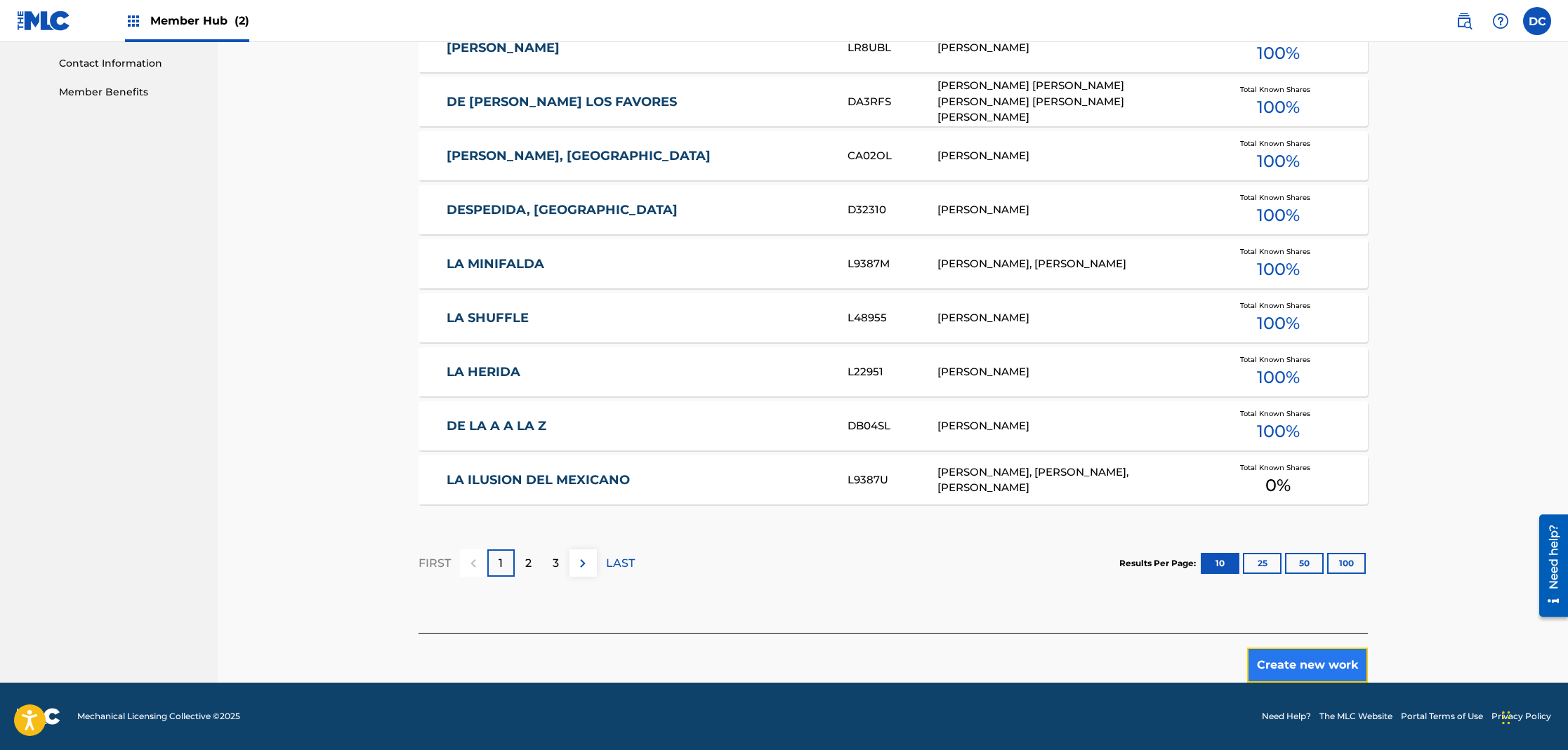
click at [1294, 666] on button "Create new work" at bounding box center [1307, 665] width 121 height 35
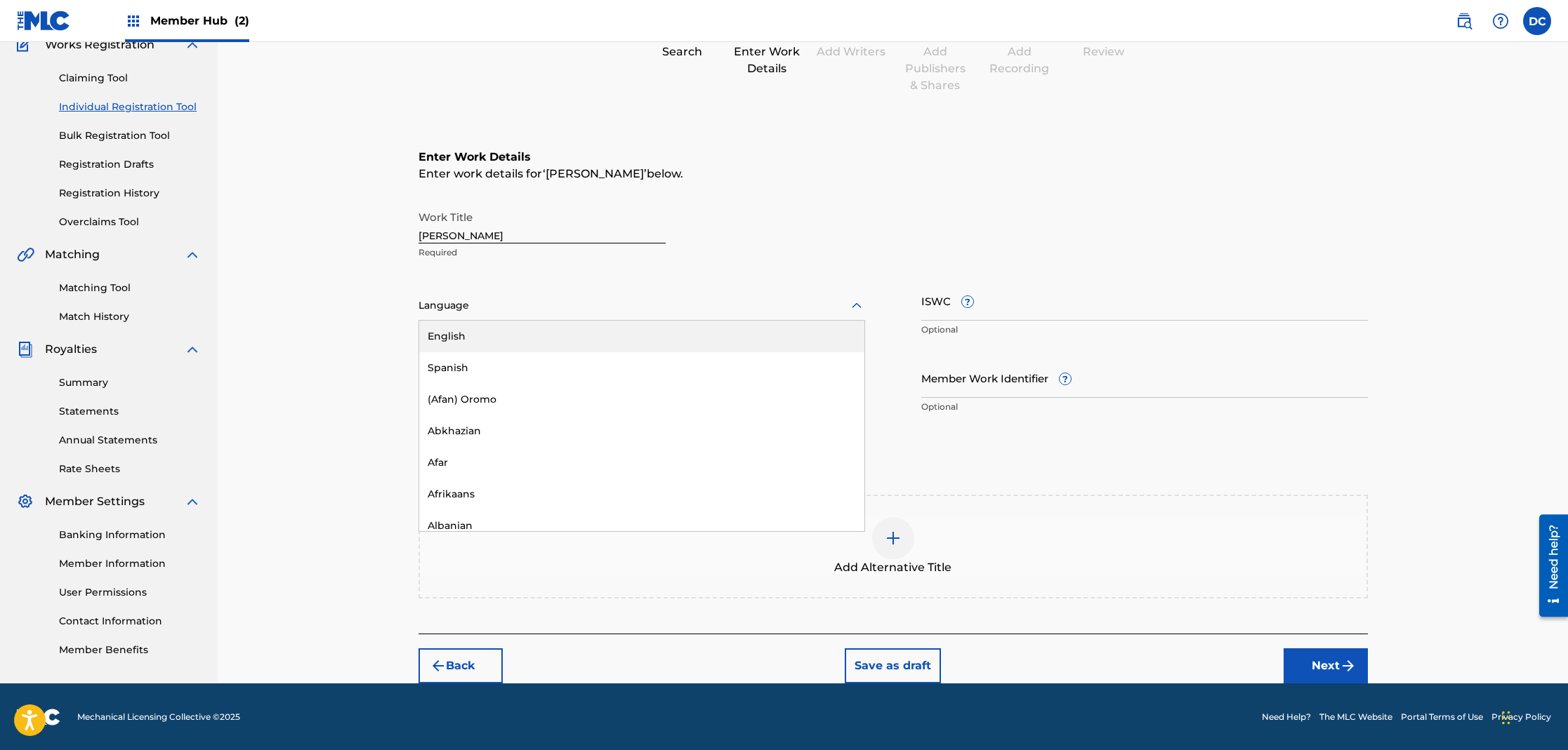
click at [505, 310] on div at bounding box center [642, 305] width 447 height 17
click at [486, 364] on div "Spanish" at bounding box center [642, 368] width 445 height 31
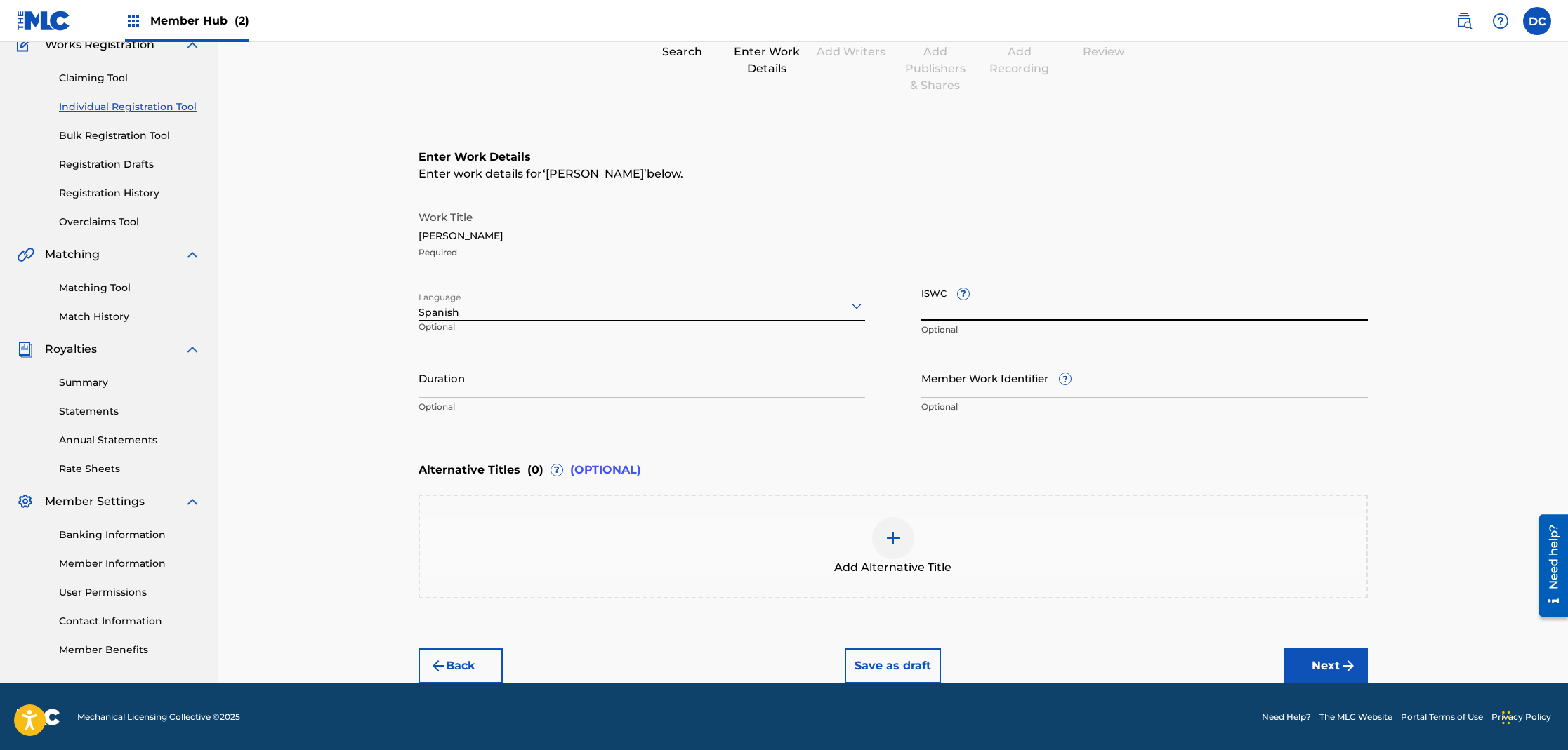
click at [1007, 313] on input "ISWC ?" at bounding box center [1145, 300] width 447 height 40
paste input "T3082840884"
type input "T3082840884"
click at [1325, 664] on button "Next" at bounding box center [1326, 666] width 84 height 35
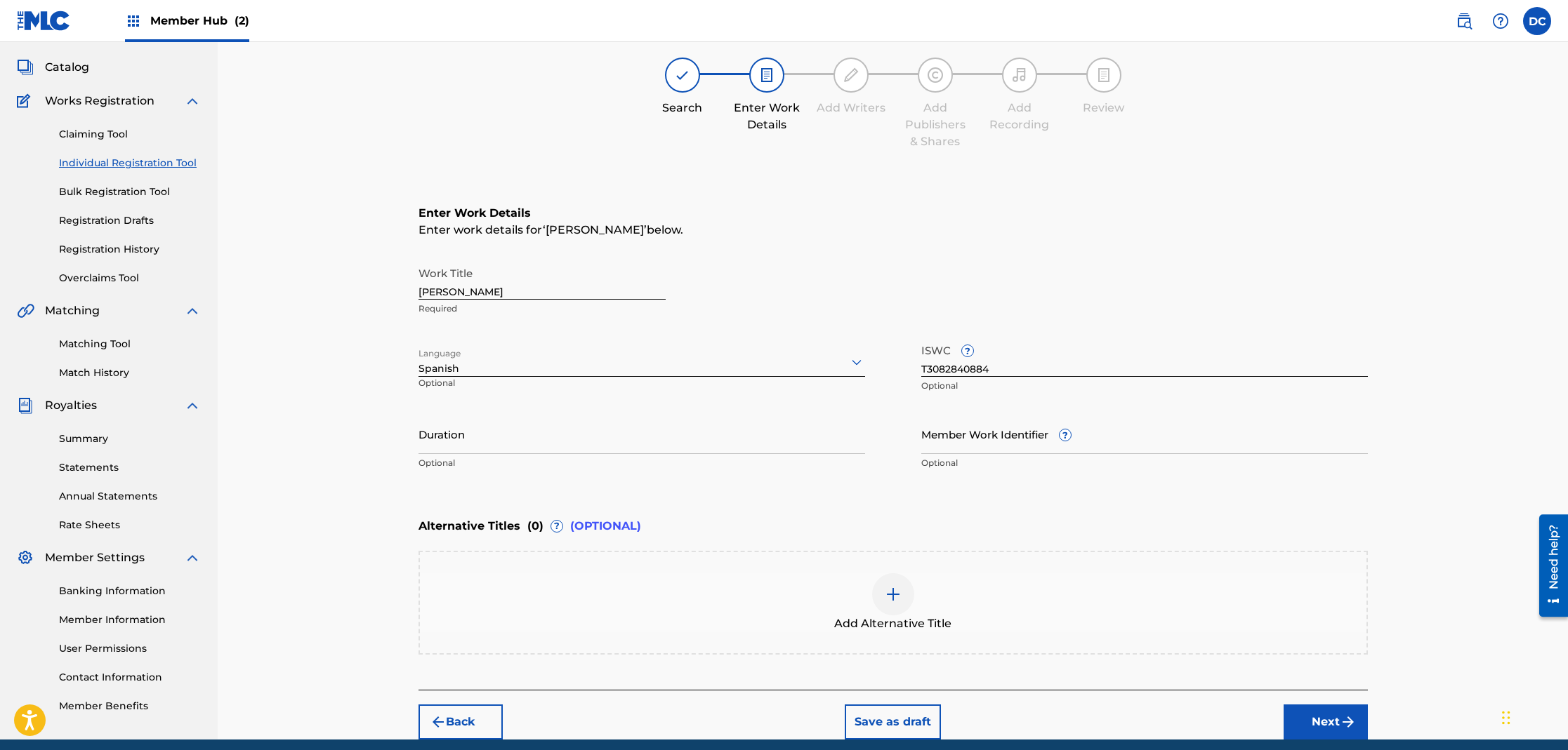
scroll to position [63, 0]
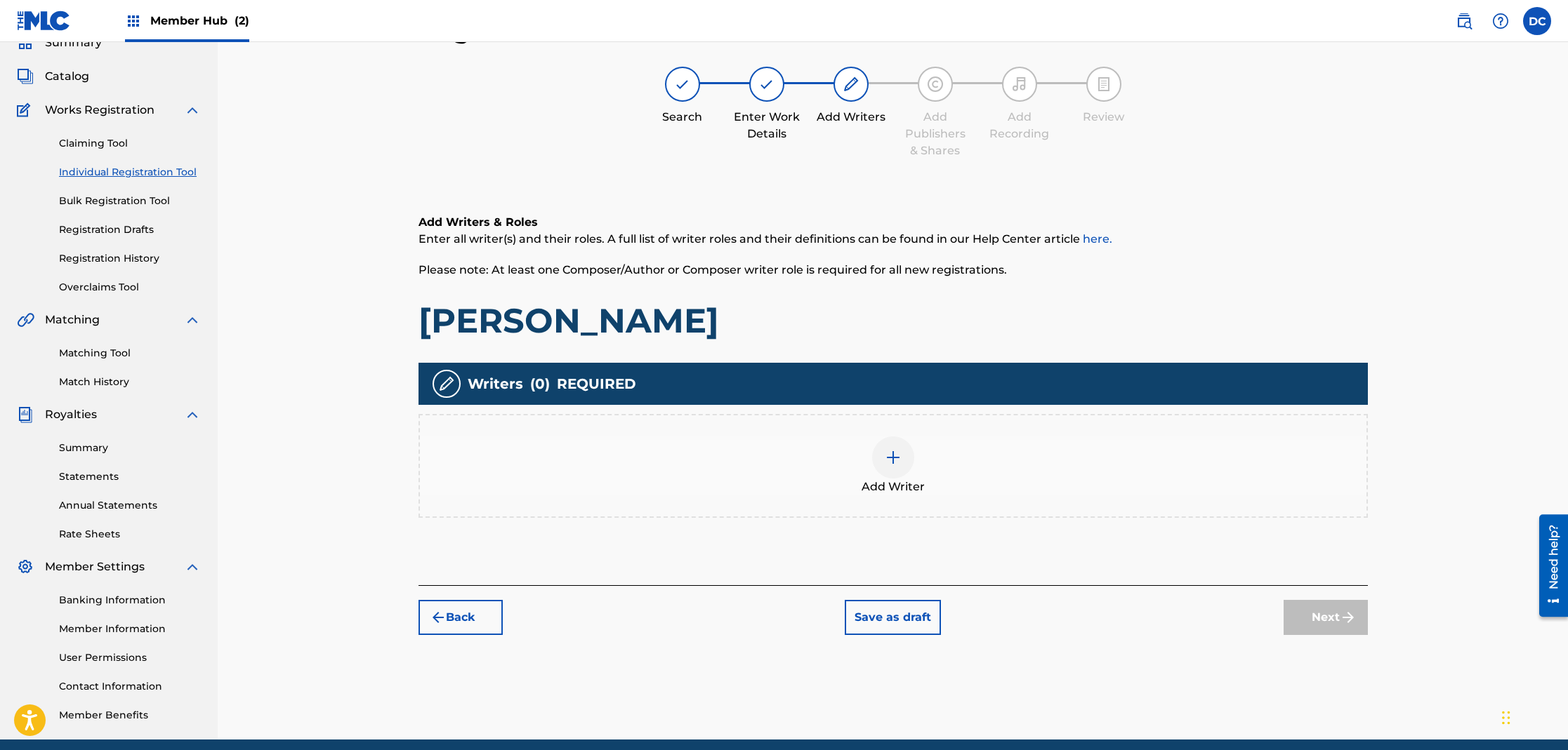
click at [901, 463] on div at bounding box center [893, 457] width 42 height 42
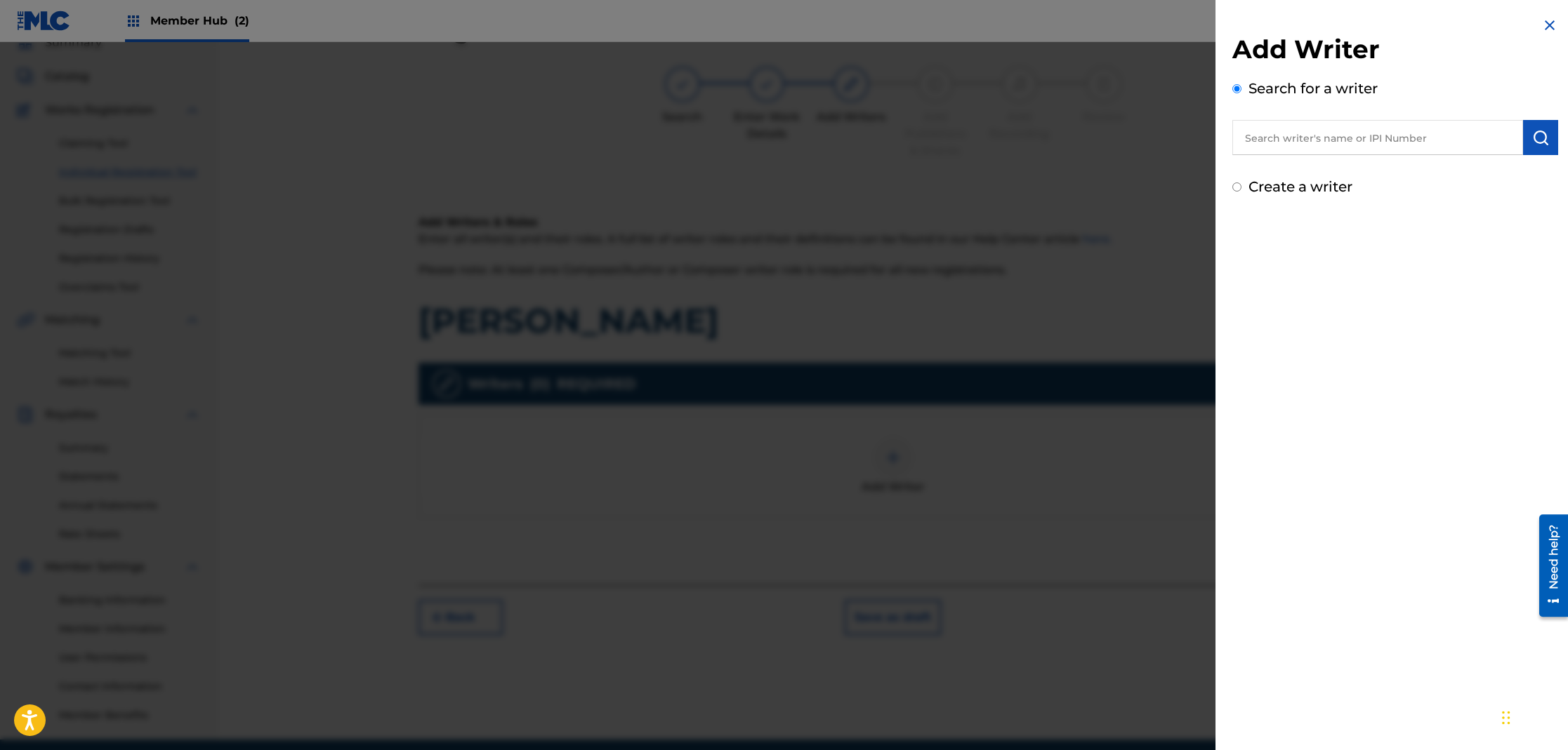
click at [1310, 126] on input "text" at bounding box center [1377, 137] width 290 height 35
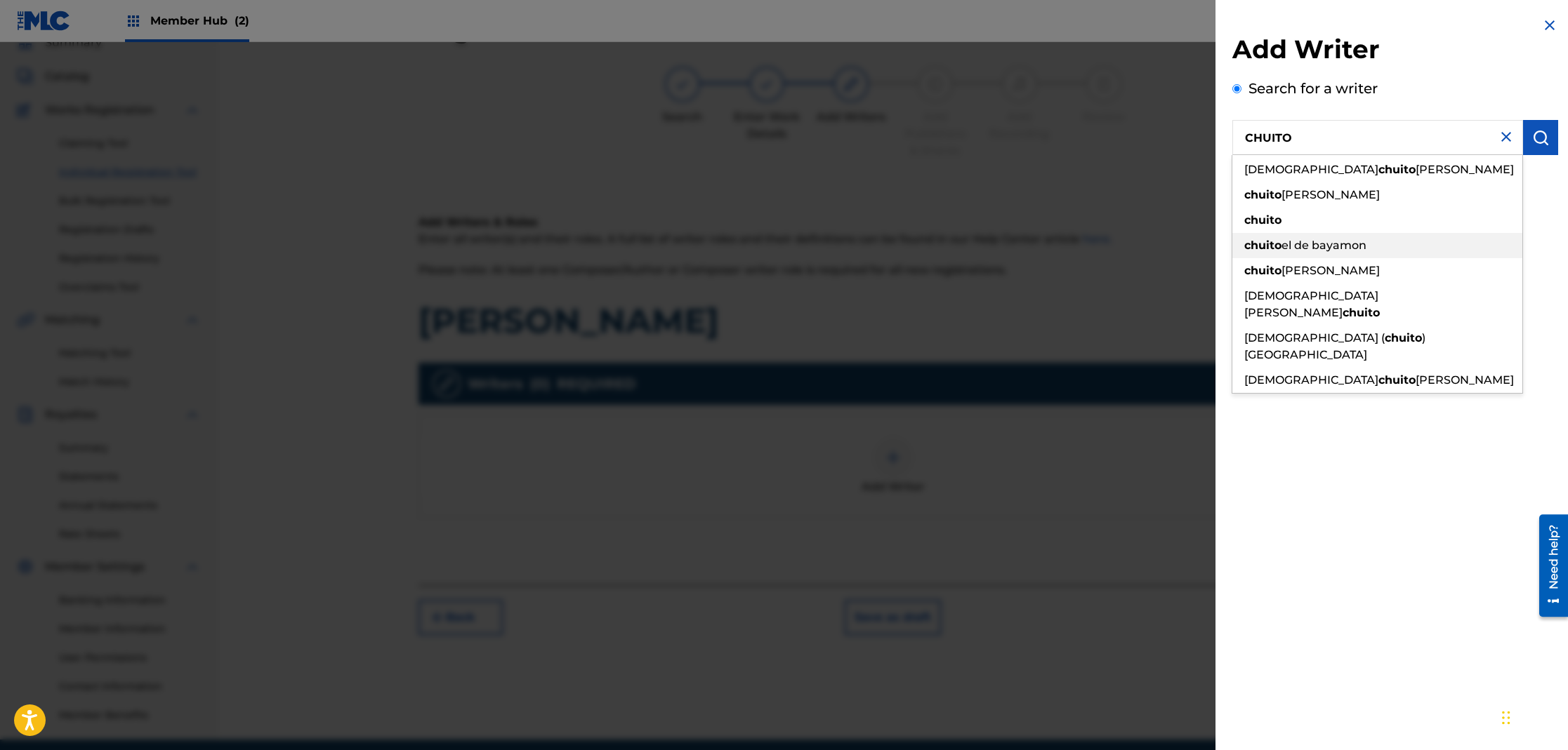
click at [1330, 241] on span "el de bayamon" at bounding box center [1324, 245] width 85 height 13
type input "chuito el de bayamon"
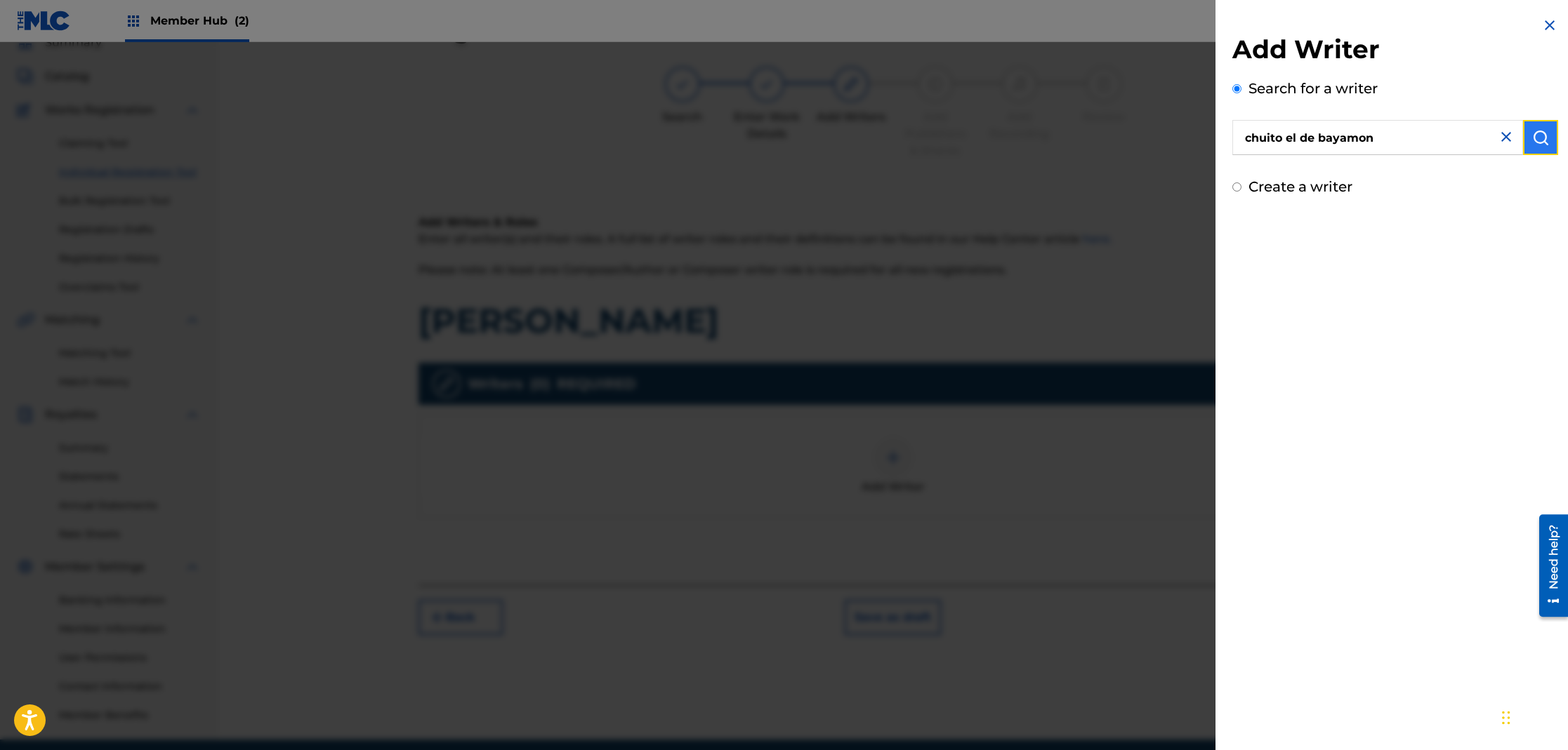
click at [1526, 140] on button "submit" at bounding box center [1540, 137] width 35 height 35
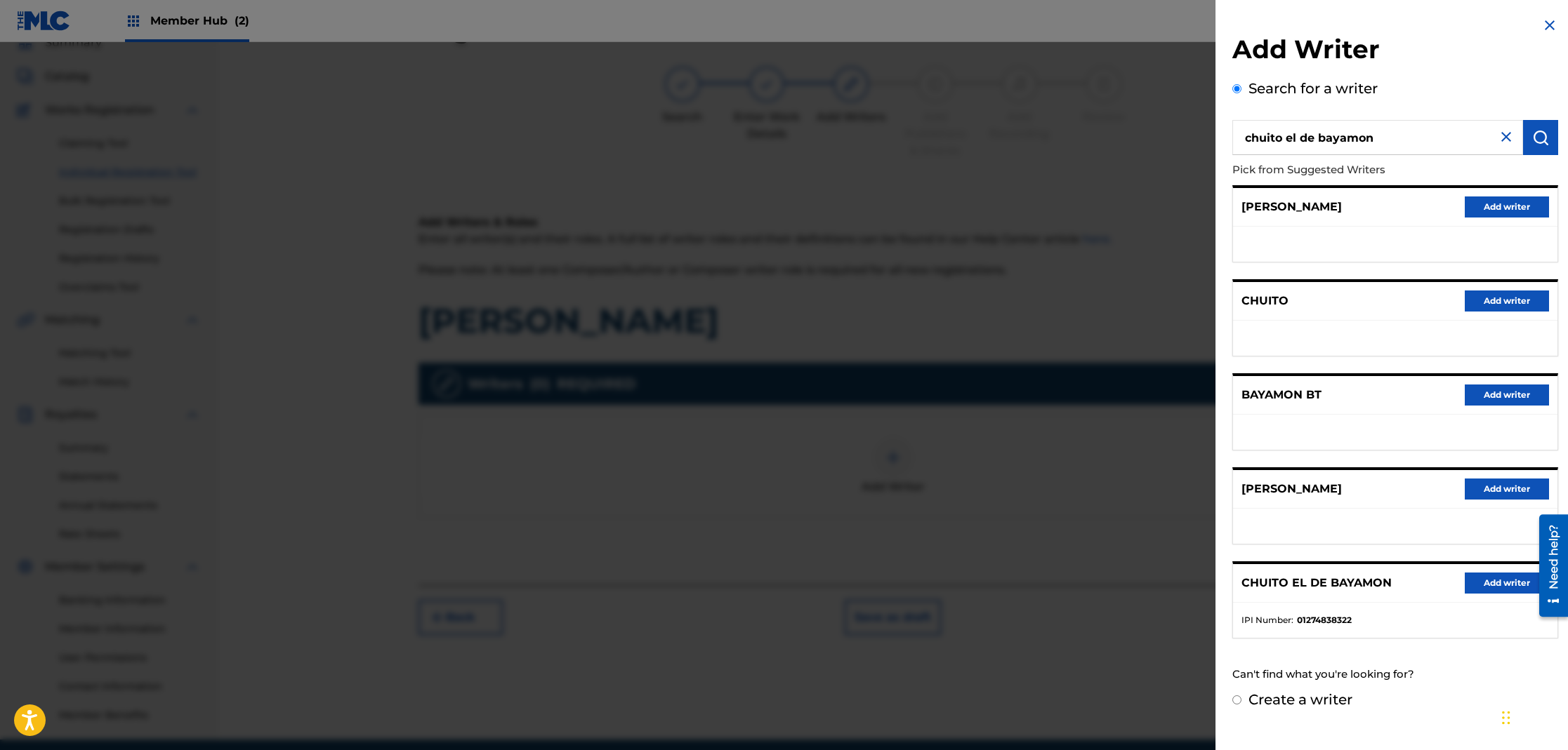
click at [1477, 597] on div "CHUITO EL DE BAYAMON Add writer" at bounding box center [1395, 583] width 324 height 38
click at [1474, 581] on button "Add writer" at bounding box center [1507, 583] width 84 height 21
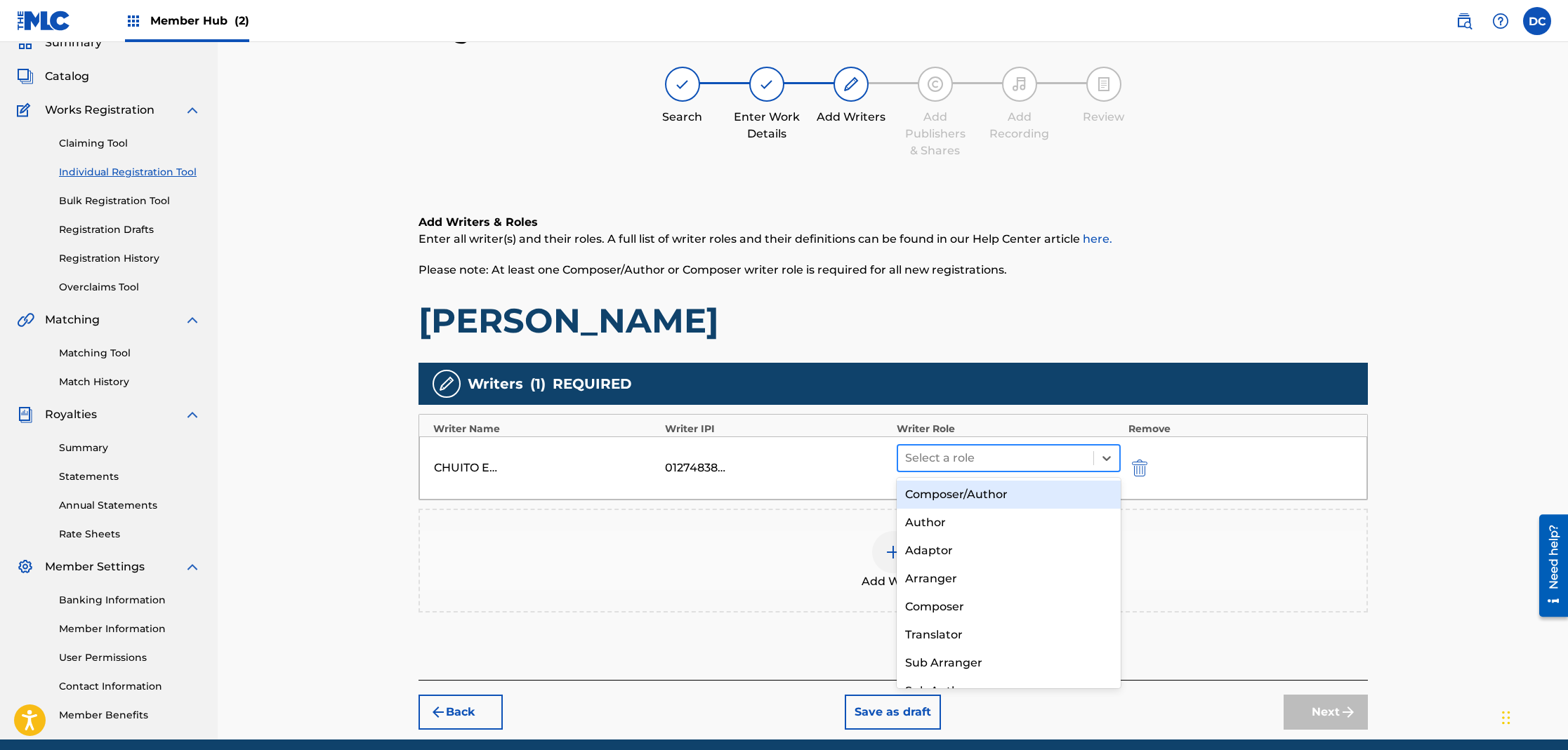
click at [944, 456] on div at bounding box center [996, 458] width 182 height 20
click at [978, 494] on div "Composer/Author" at bounding box center [1009, 495] width 225 height 28
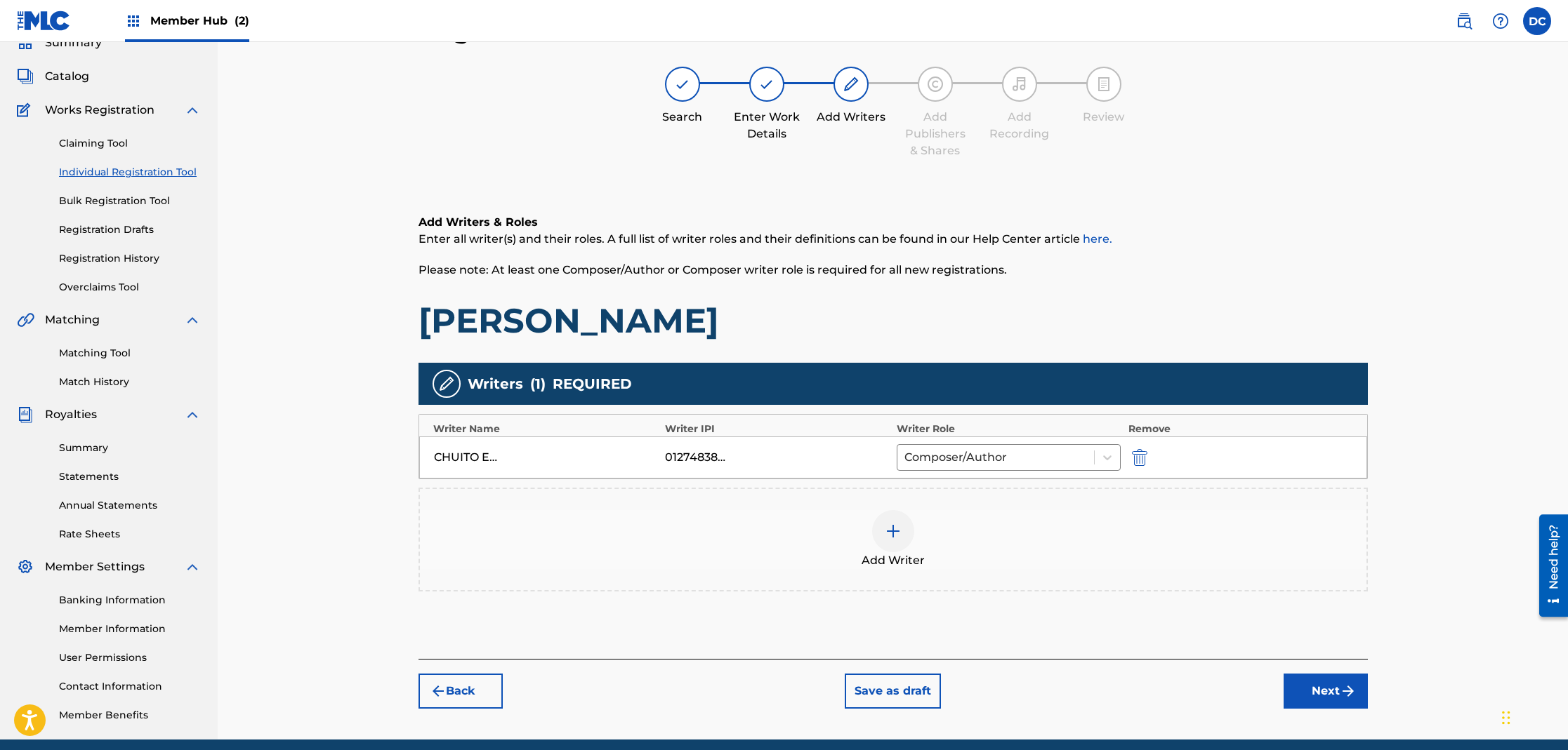
click at [893, 538] on img at bounding box center [893, 531] width 17 height 17
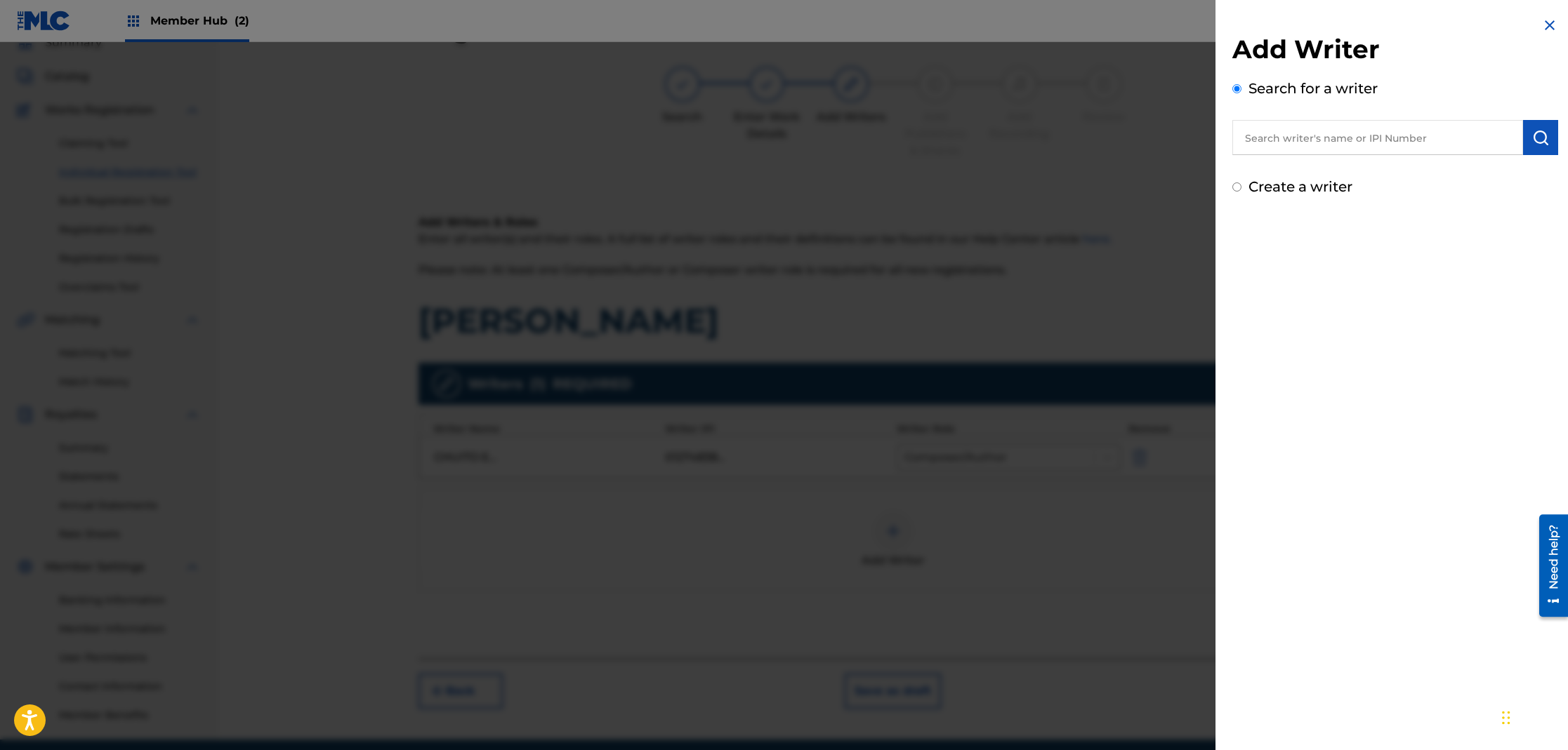
click at [1320, 132] on input "text" at bounding box center [1377, 137] width 290 height 35
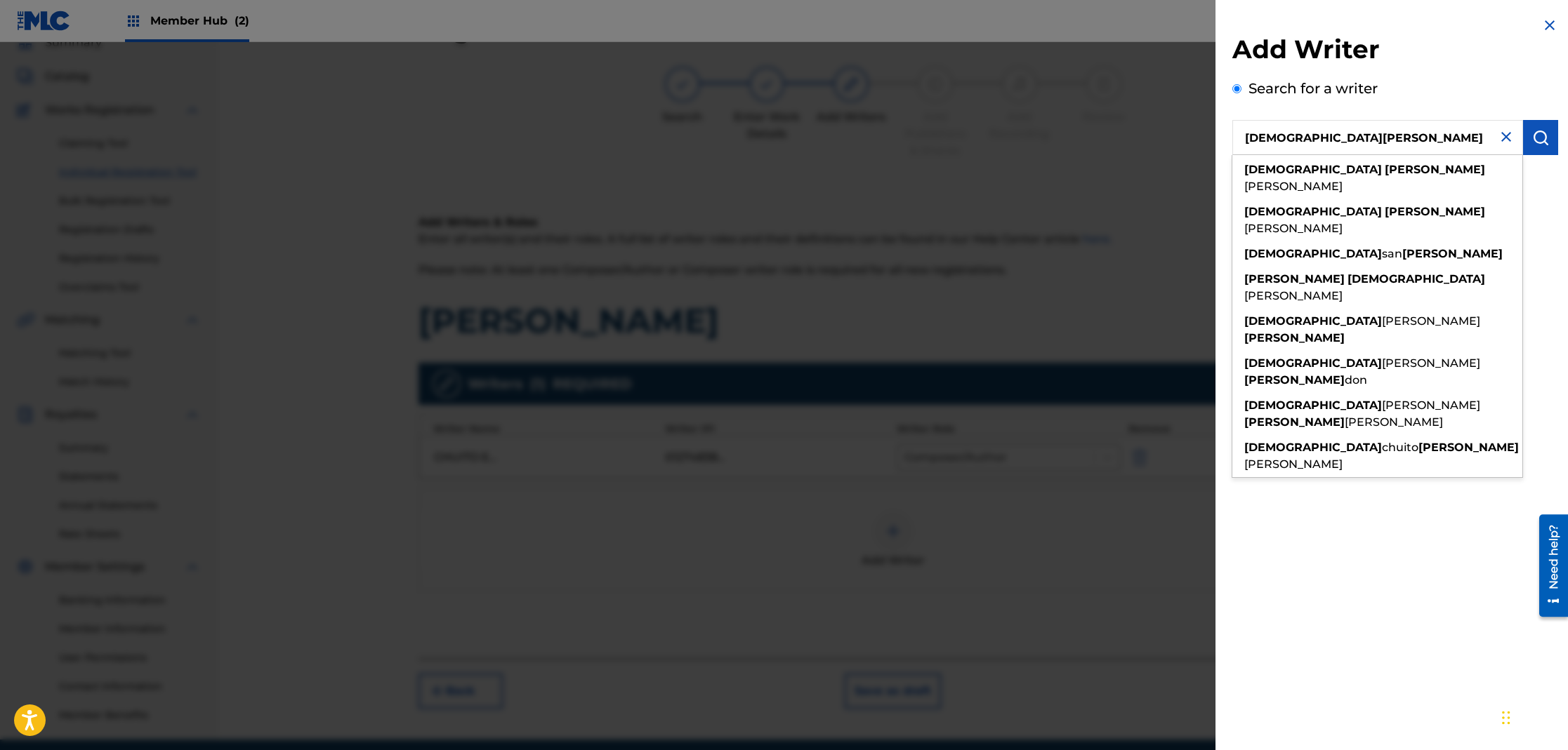
type input "[DEMOGRAPHIC_DATA][PERSON_NAME]"
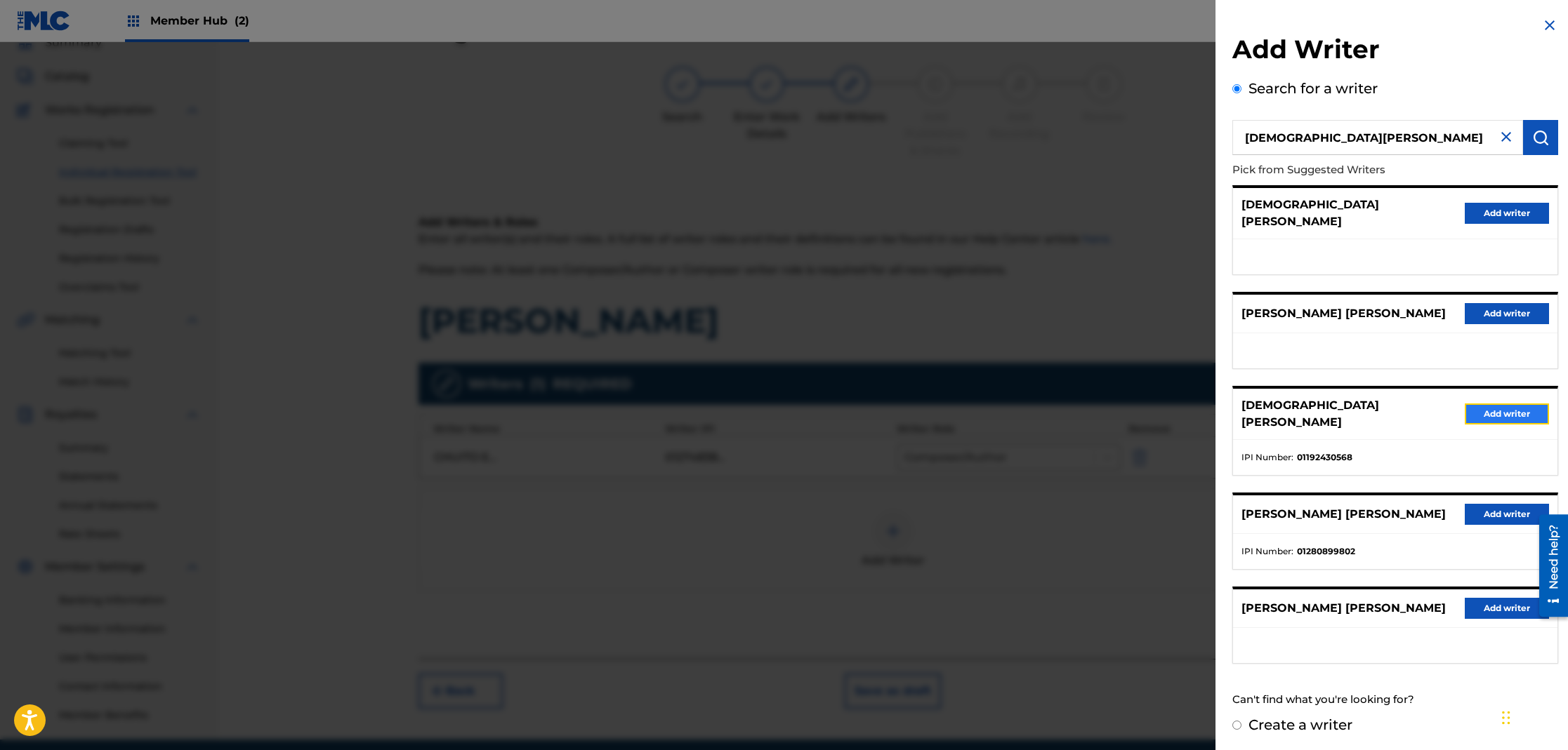
click at [1476, 403] on button "Add writer" at bounding box center [1507, 414] width 84 height 21
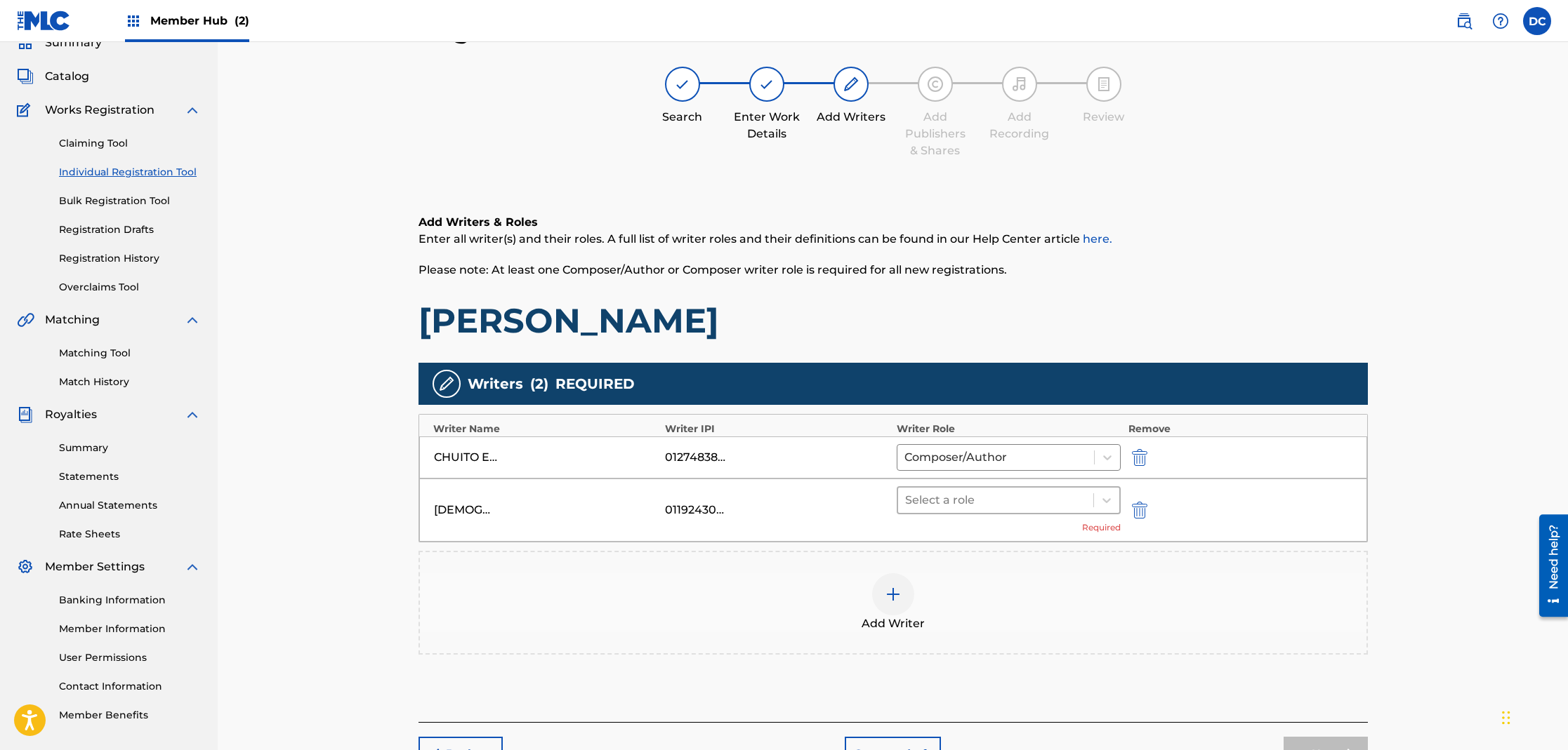
click at [995, 503] on div at bounding box center [996, 500] width 182 height 20
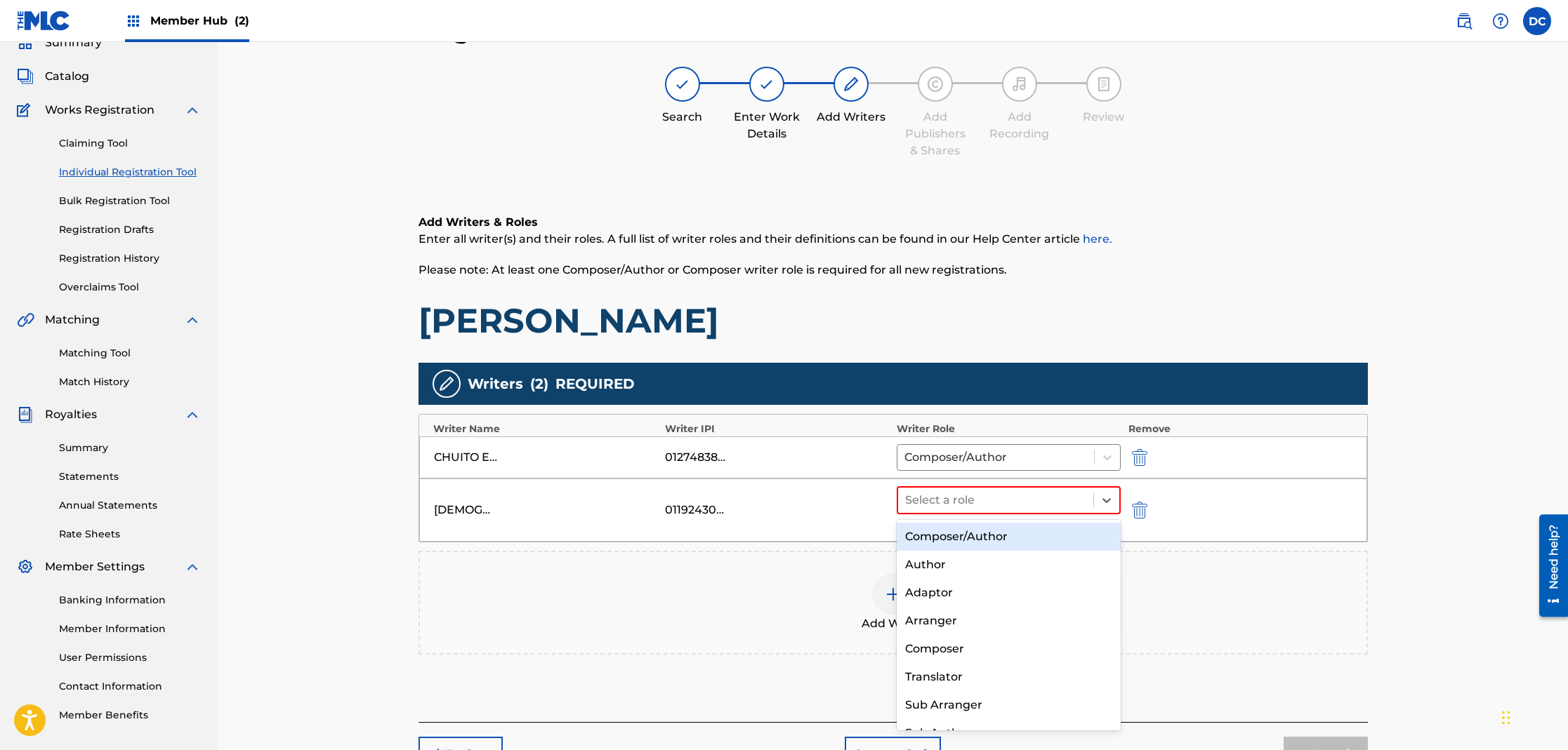
click at [985, 542] on div "Composer/Author" at bounding box center [1009, 537] width 225 height 28
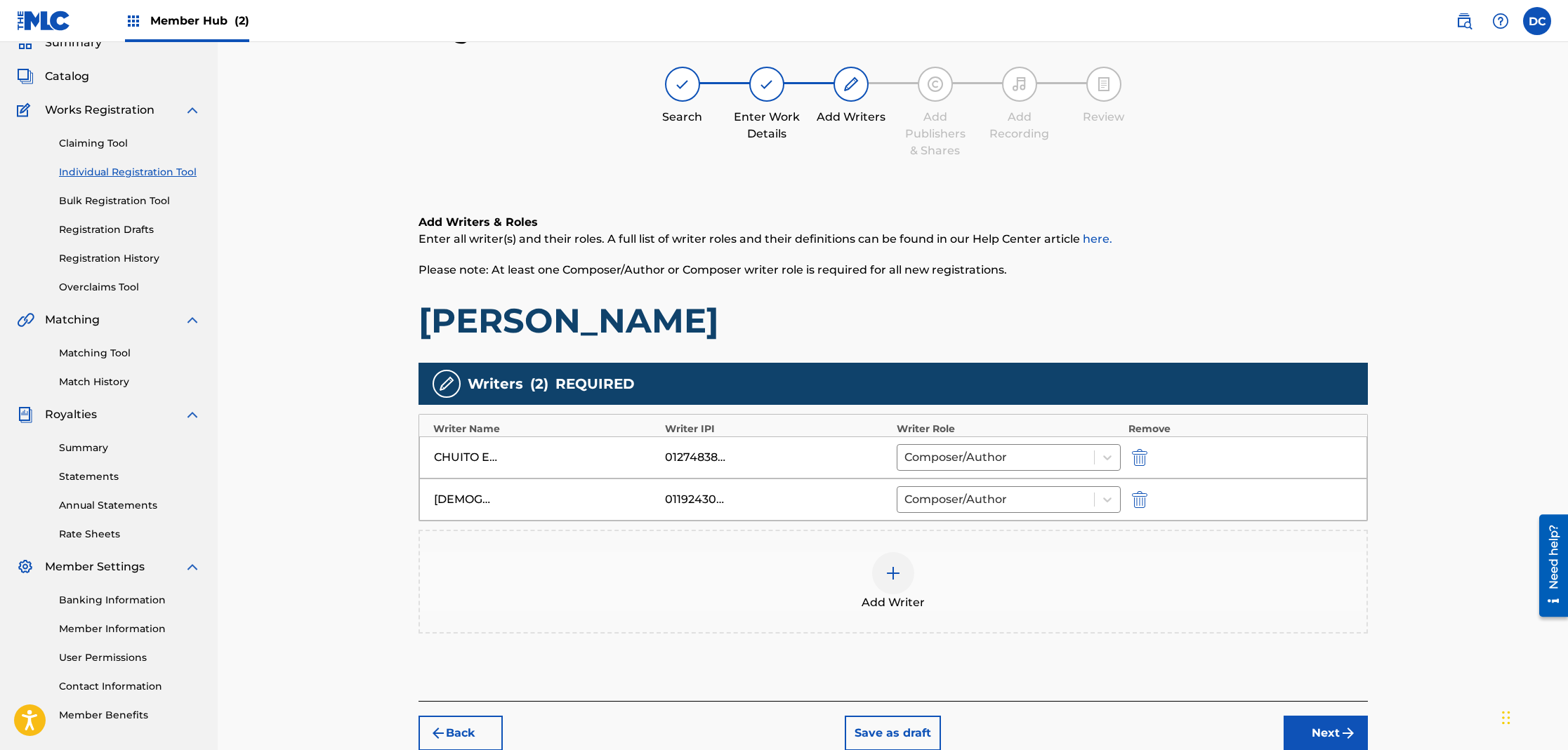
click at [896, 582] on div at bounding box center [893, 574] width 42 height 42
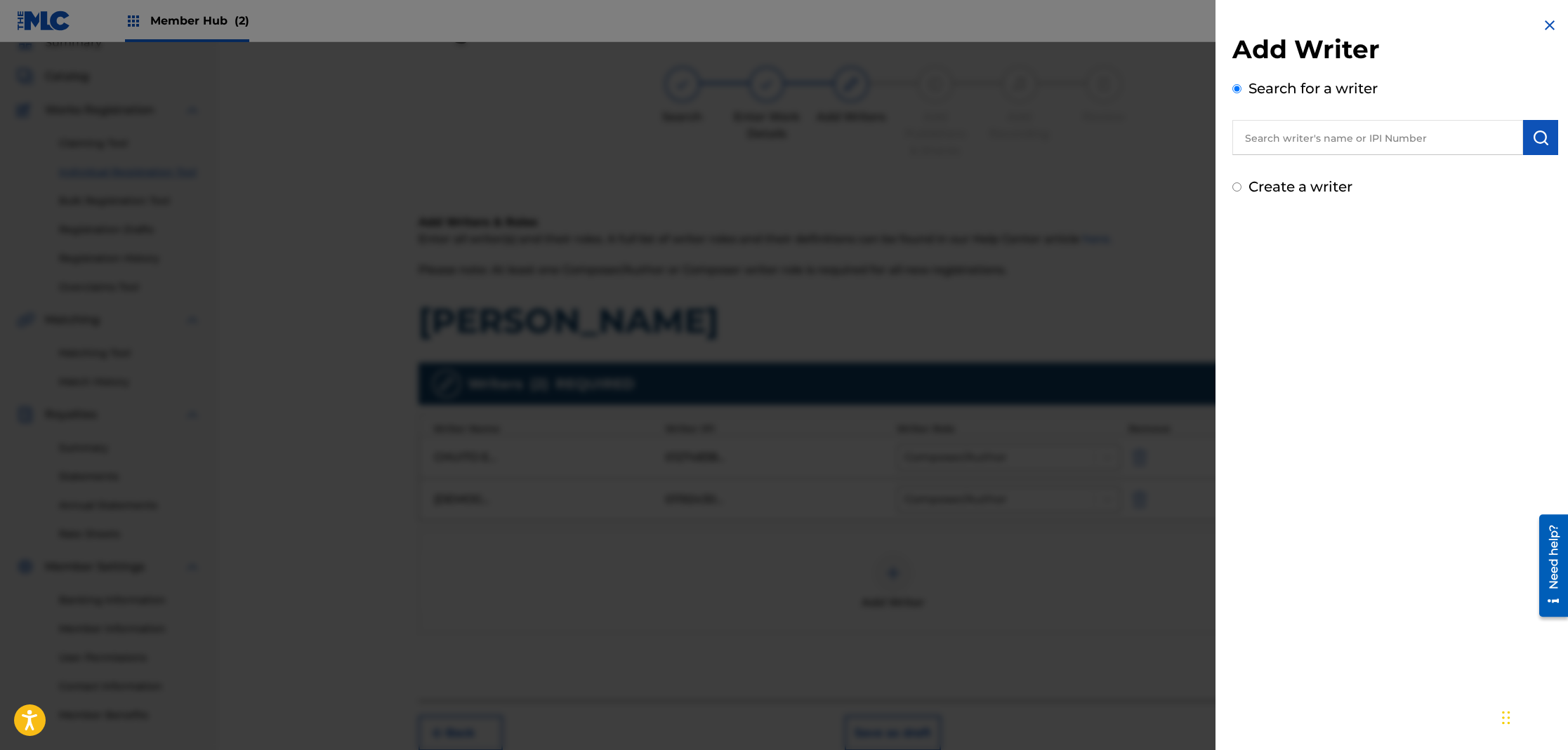
drag, startPoint x: 1310, startPoint y: 130, endPoint x: 1300, endPoint y: 130, distance: 10.0
click at [1305, 130] on input "text" at bounding box center [1377, 137] width 290 height 35
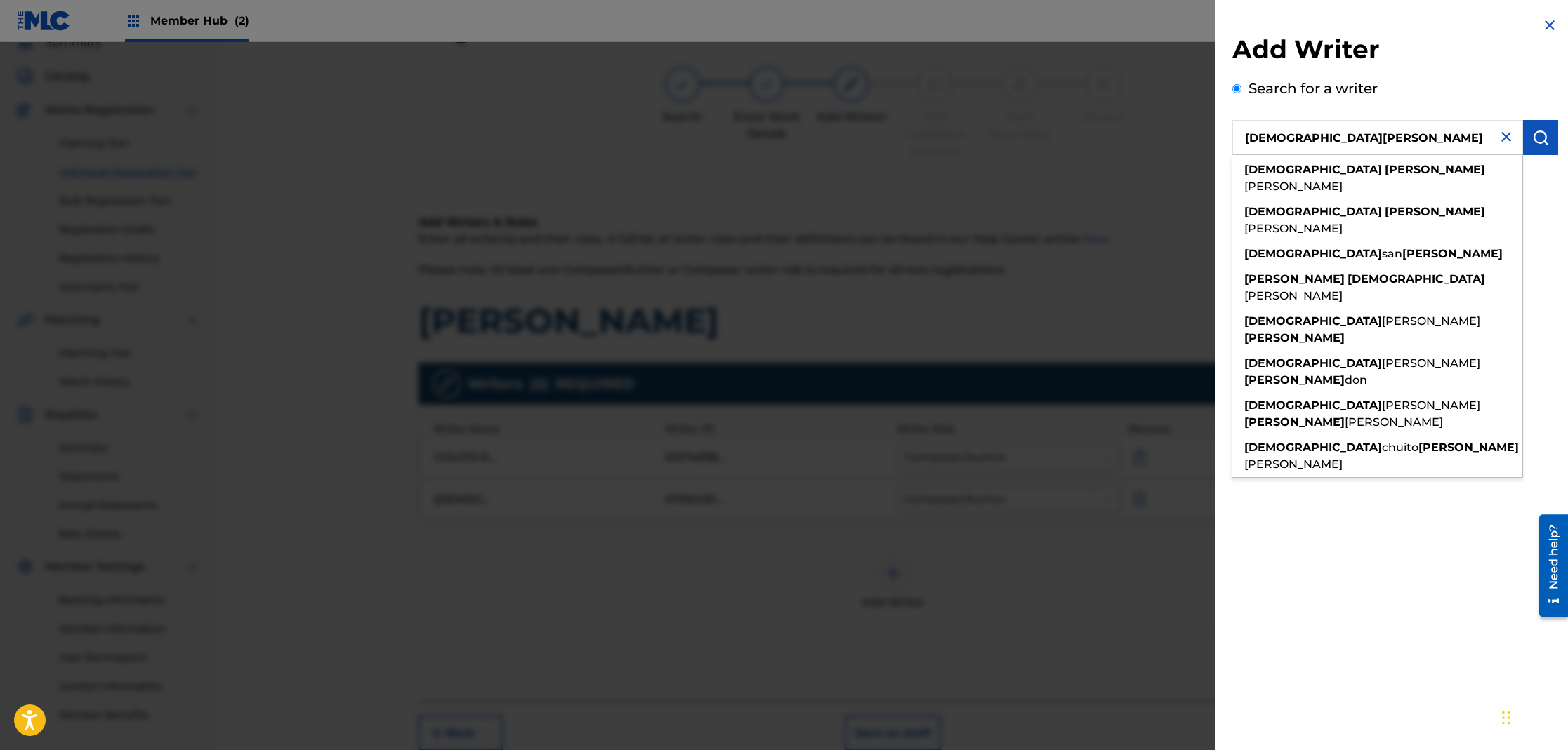
type input "[DEMOGRAPHIC_DATA][PERSON_NAME]"
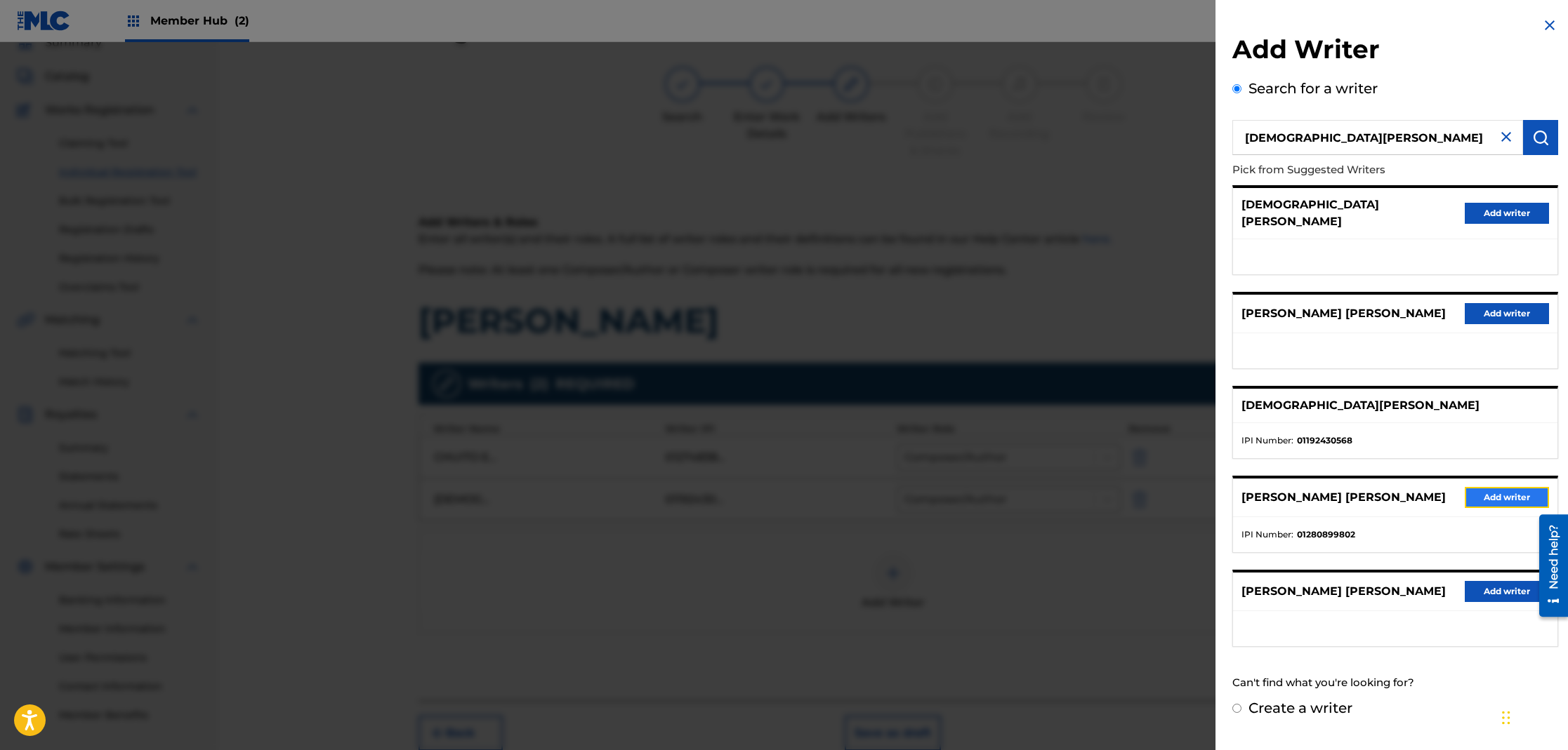
click at [1479, 488] on button "Add writer" at bounding box center [1507, 497] width 84 height 21
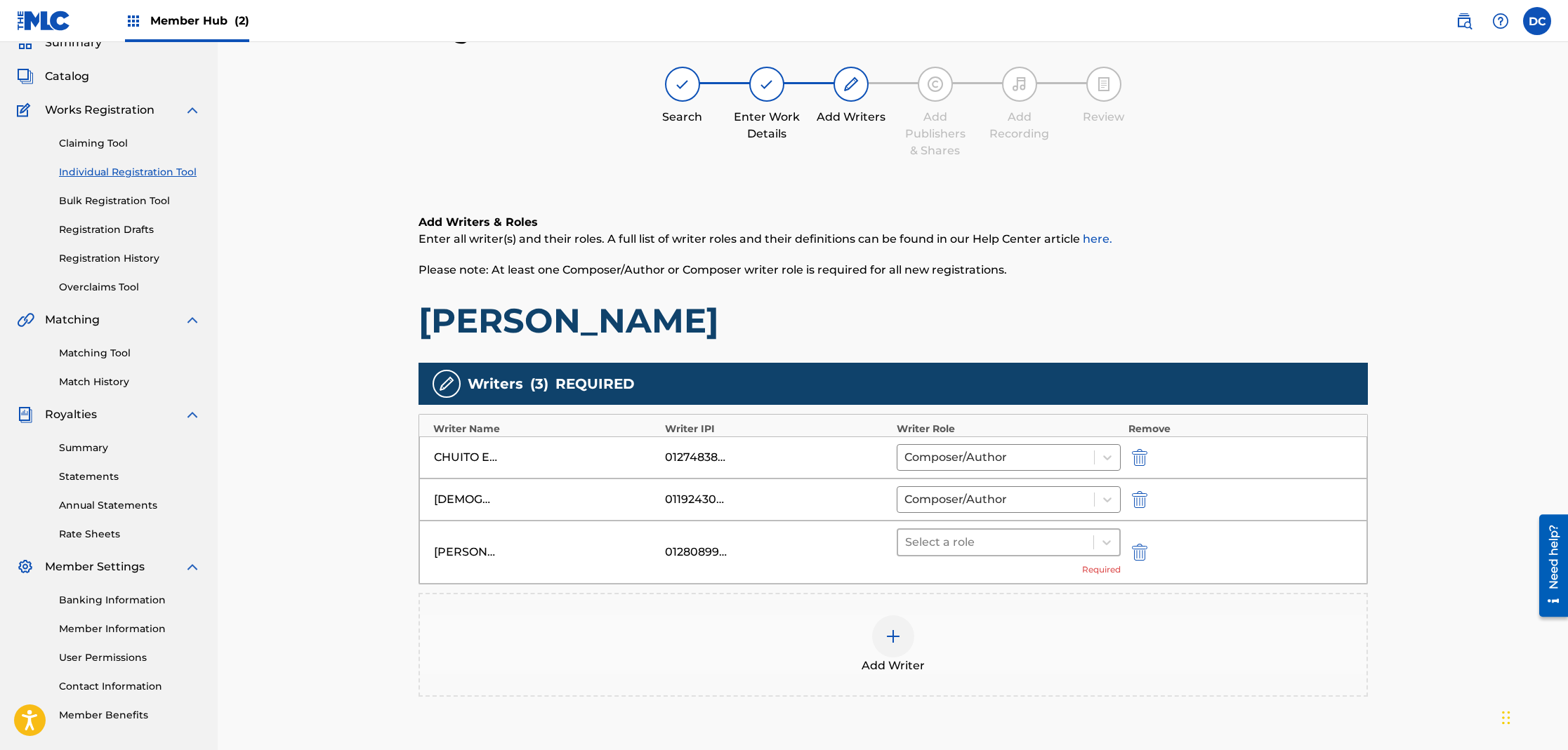
click at [982, 547] on div at bounding box center [996, 542] width 182 height 20
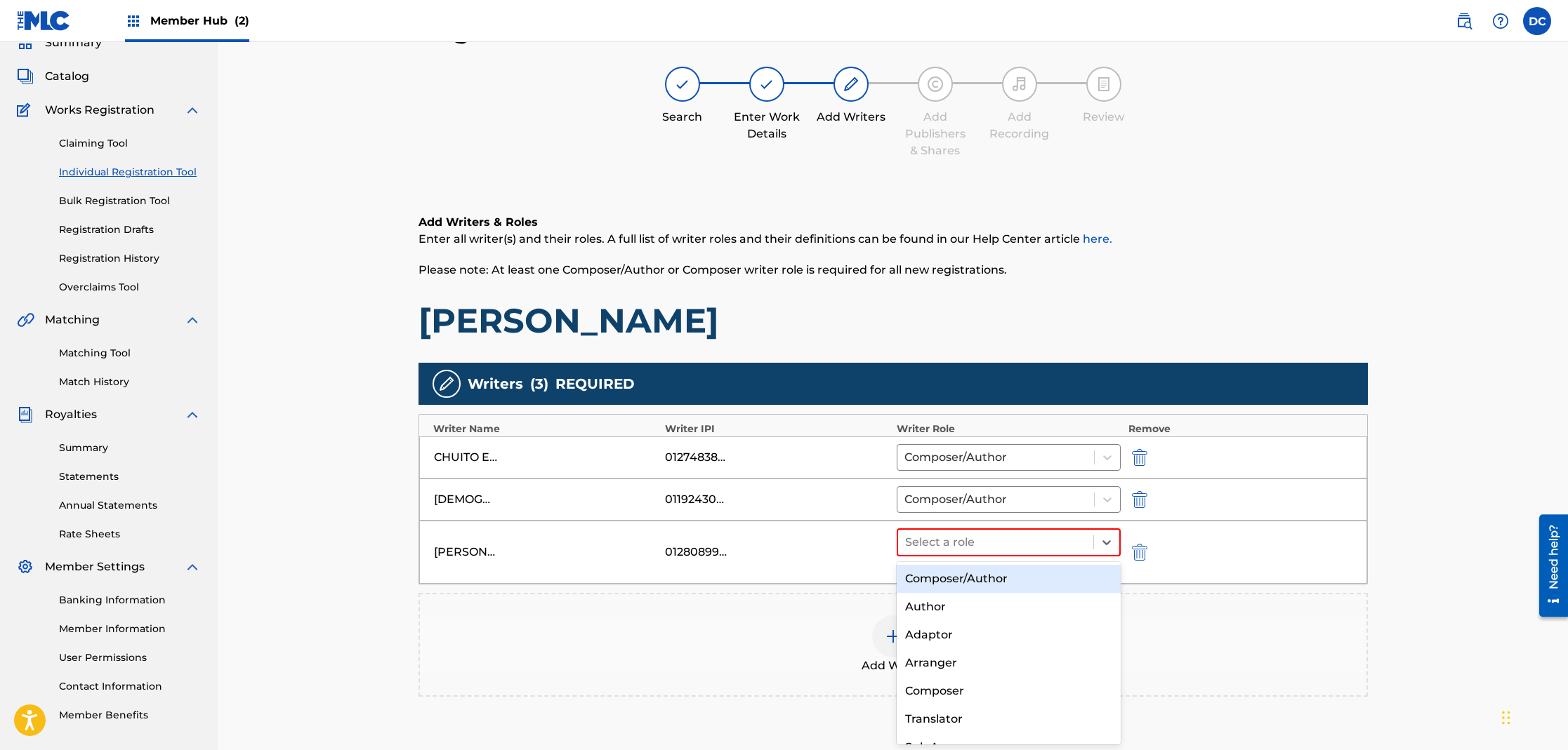
click at [977, 574] on div "Composer/Author" at bounding box center [1009, 579] width 225 height 28
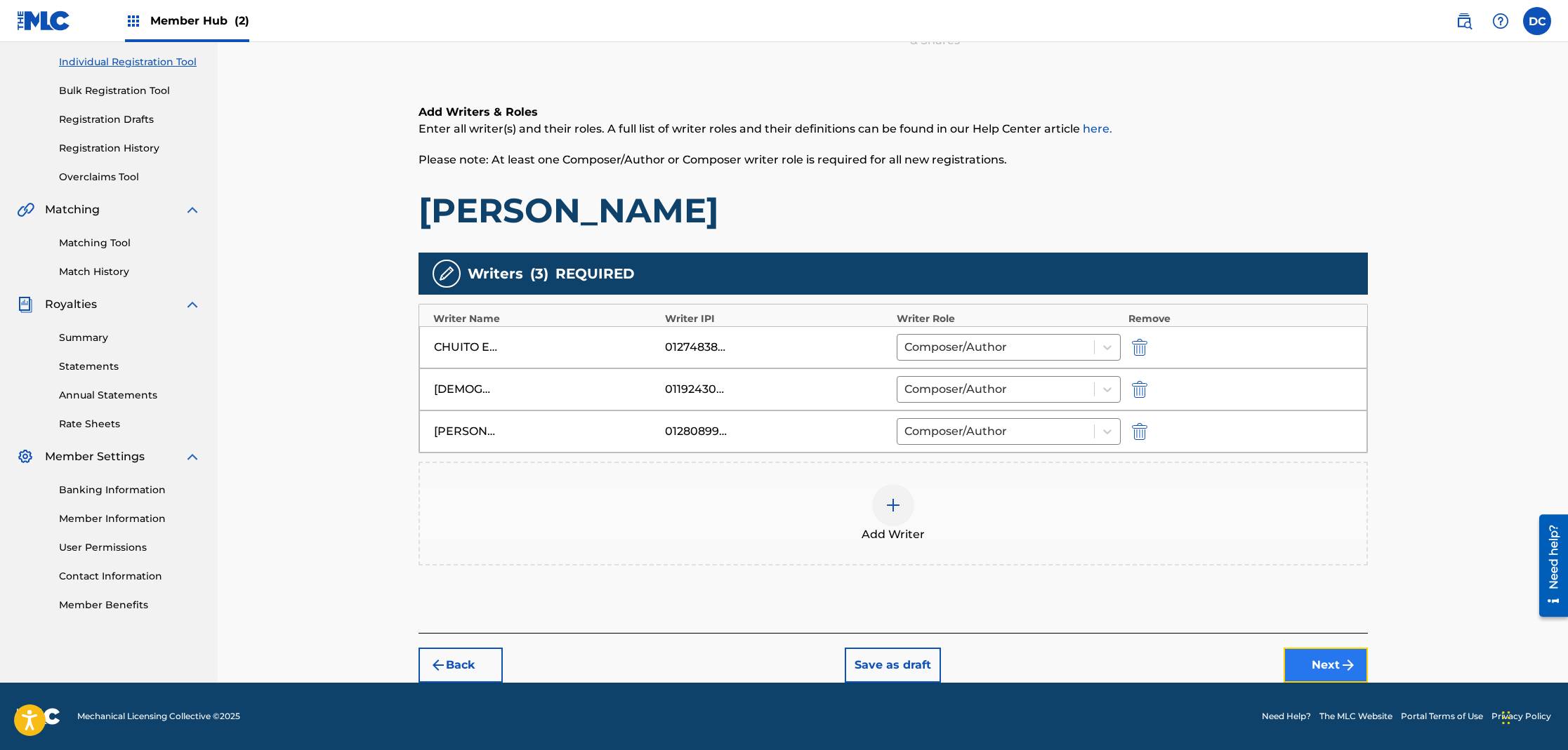
click at [1313, 667] on button "Next" at bounding box center [1326, 665] width 84 height 35
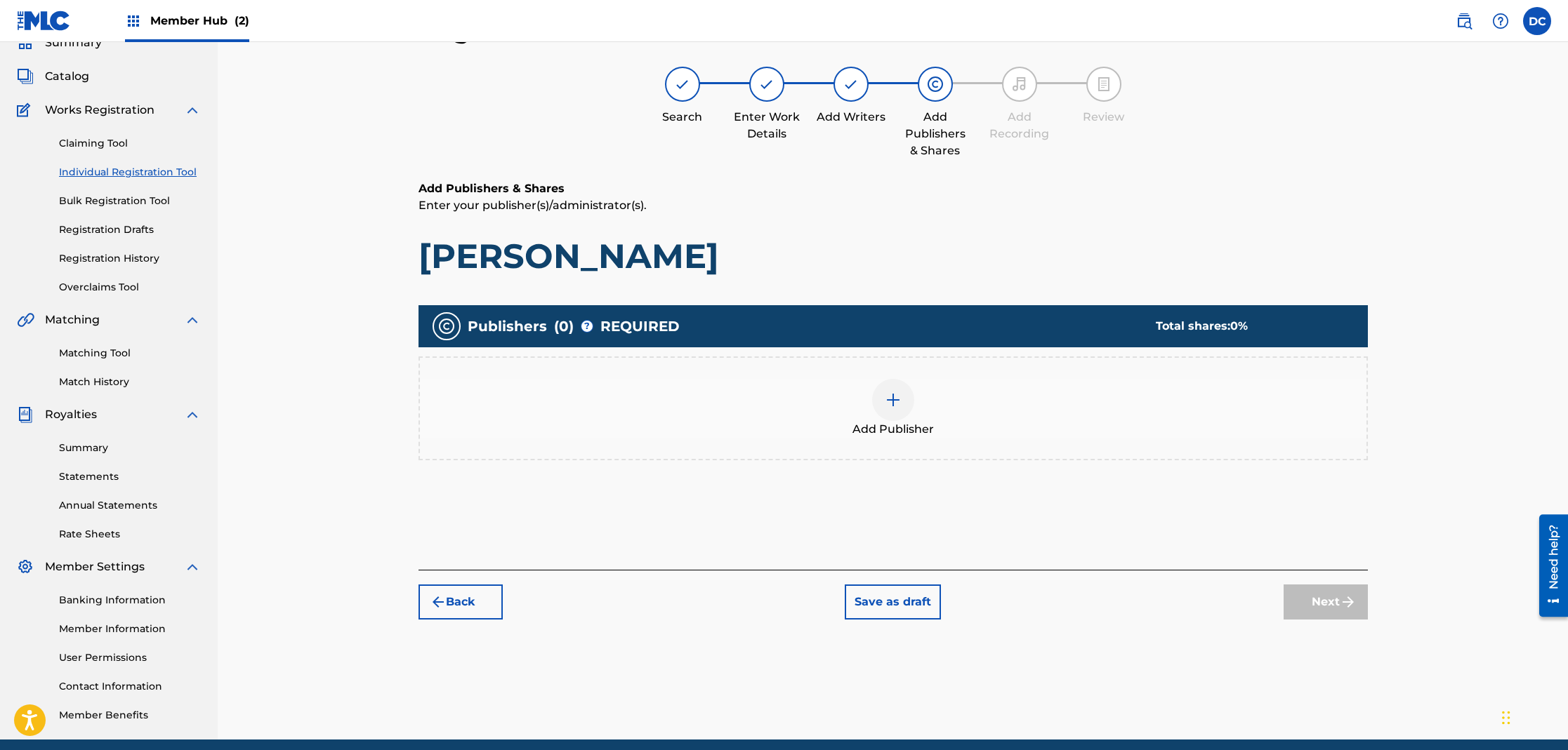
click at [891, 407] on img at bounding box center [893, 400] width 17 height 17
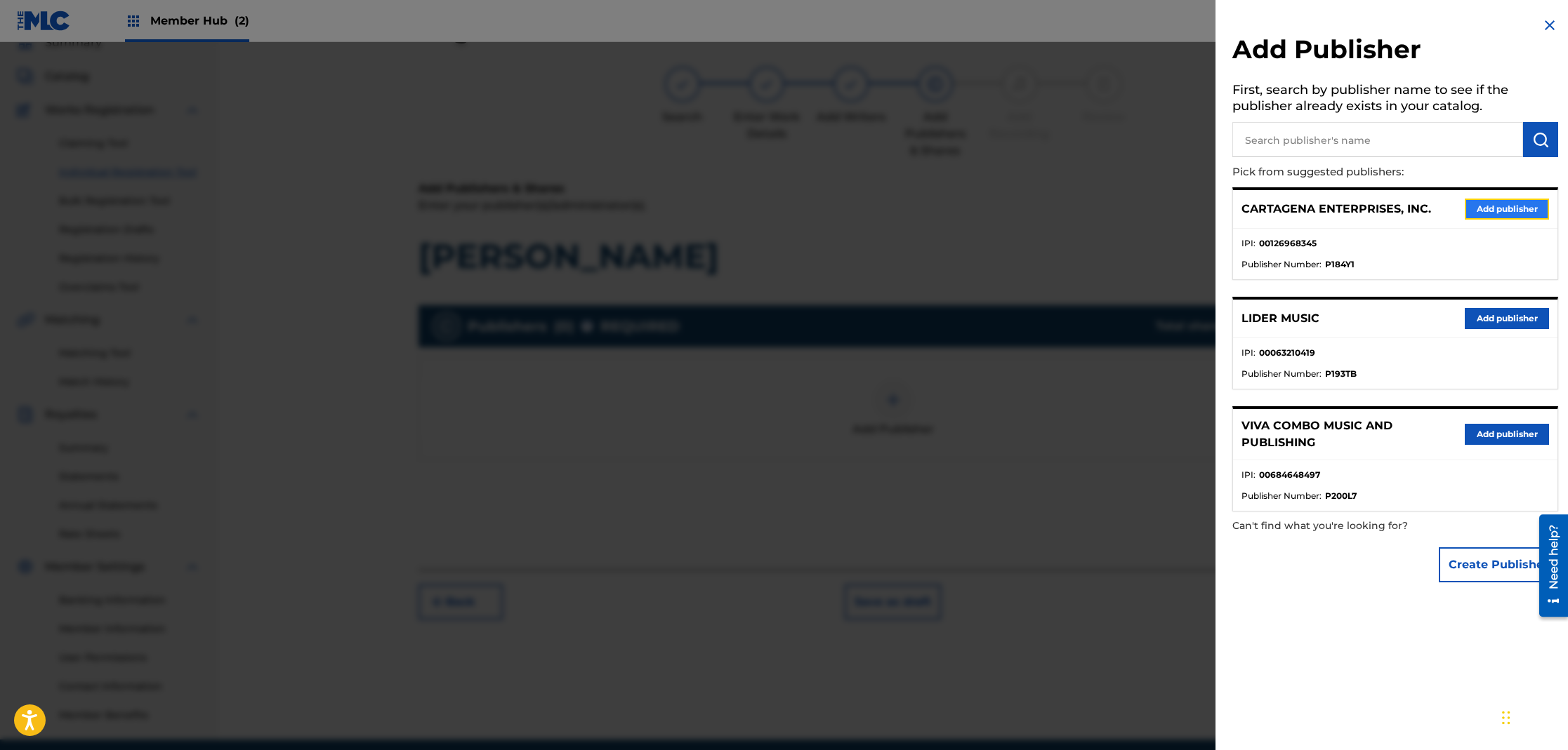
click at [1486, 209] on button "Add publisher" at bounding box center [1507, 208] width 84 height 21
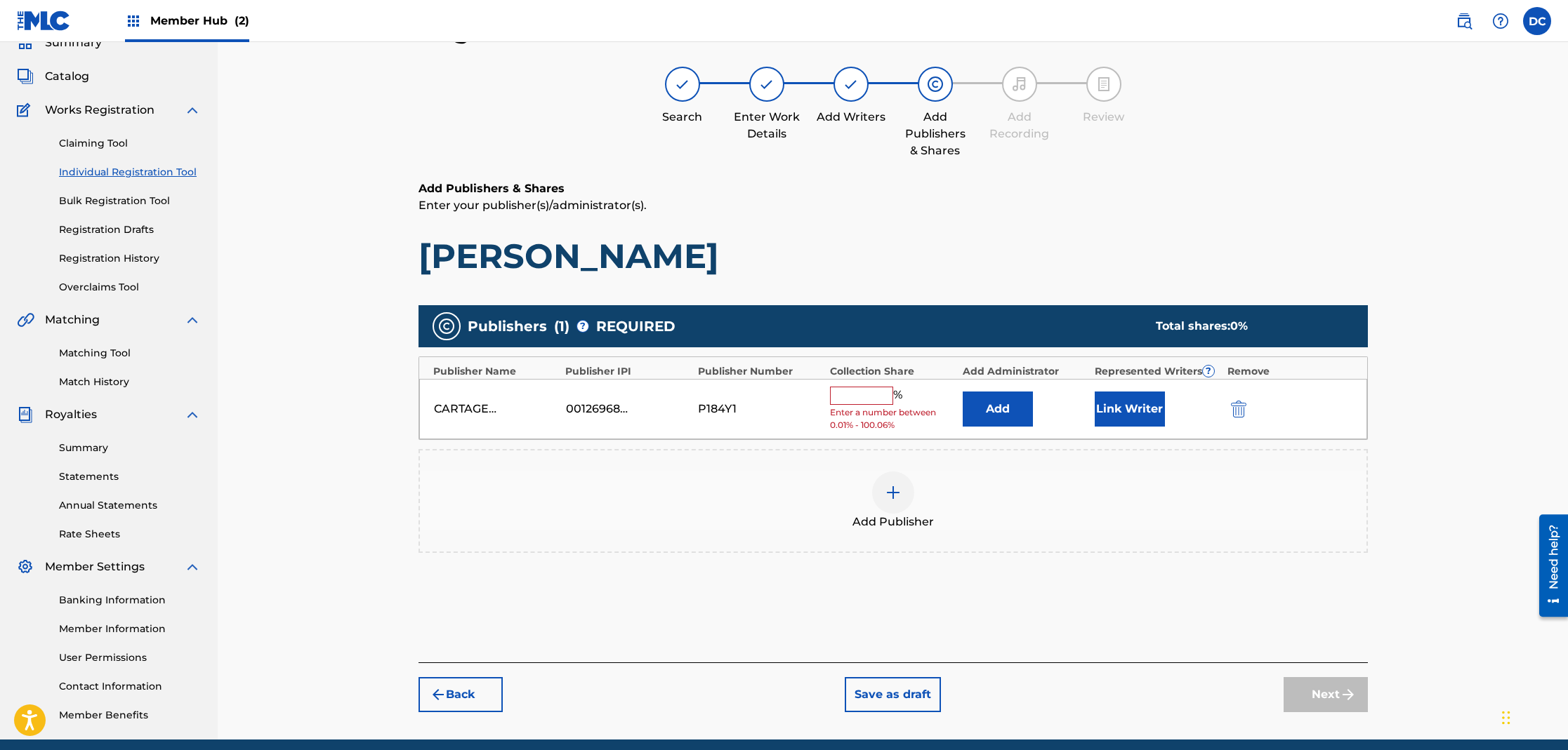
click at [843, 394] on input "text" at bounding box center [861, 395] width 63 height 18
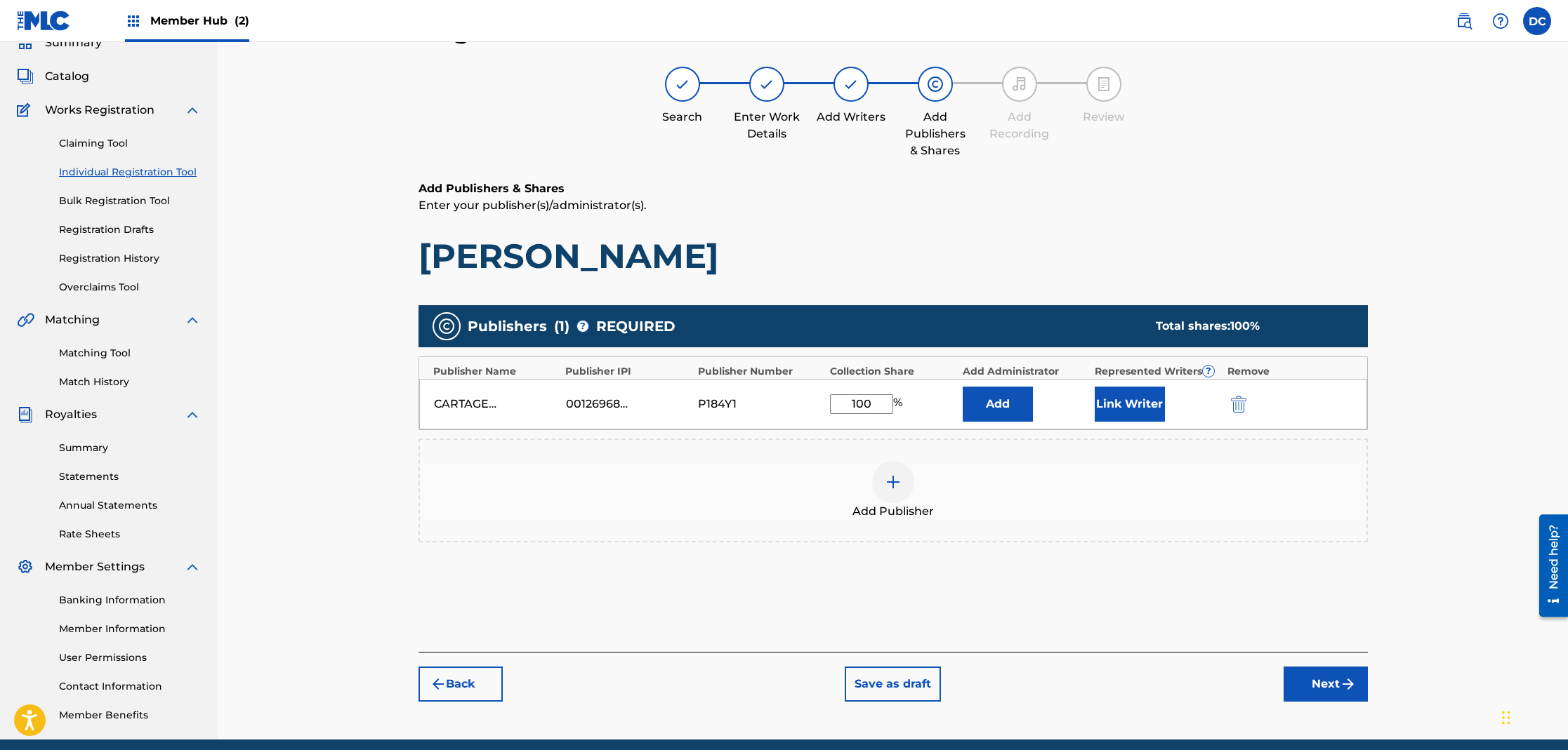
type input "100"
click at [1096, 399] on button "Link Writer" at bounding box center [1130, 403] width 70 height 35
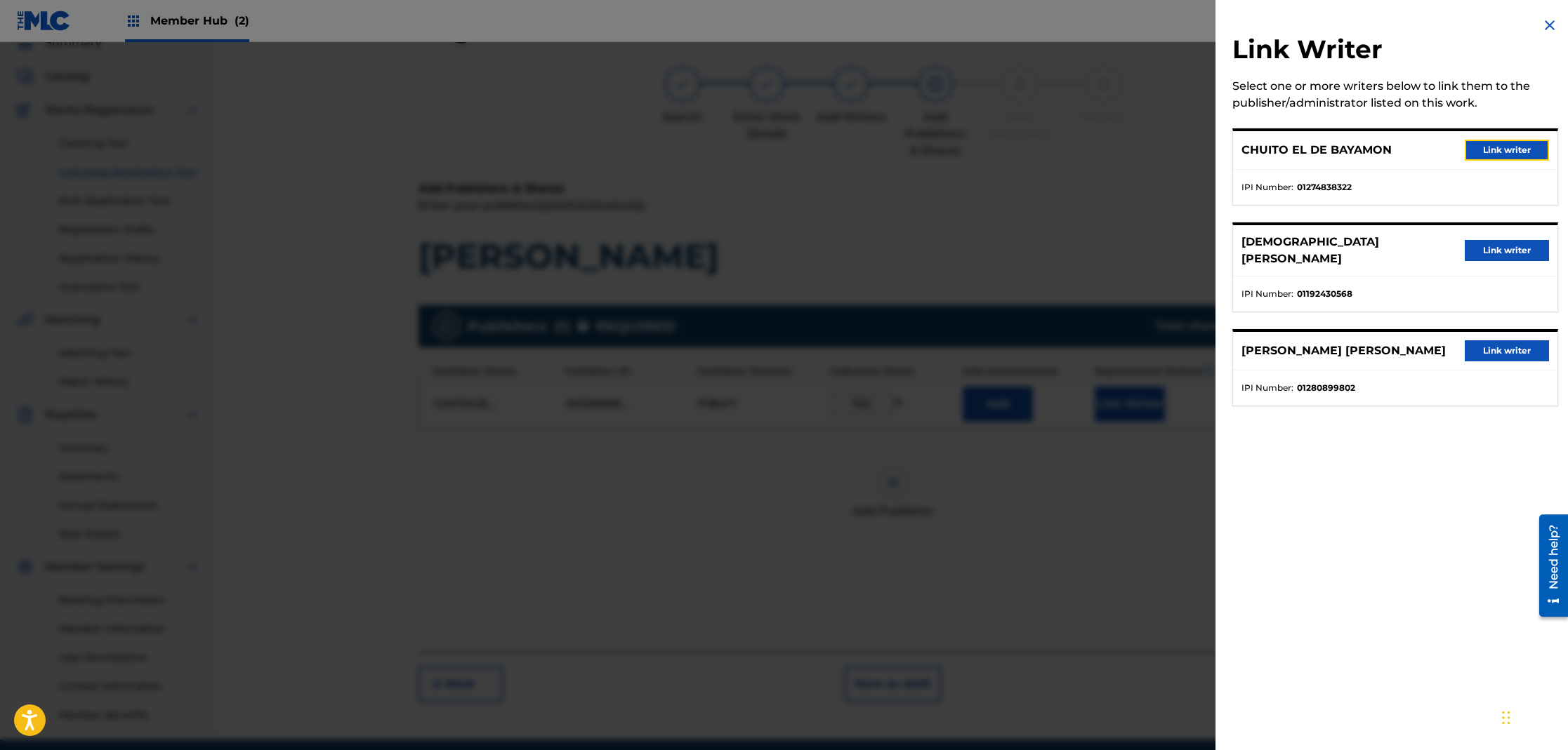
drag, startPoint x: 1483, startPoint y: 146, endPoint x: 1319, endPoint y: 268, distance: 204.4
click at [1482, 146] on button "Link writer" at bounding box center [1507, 150] width 84 height 21
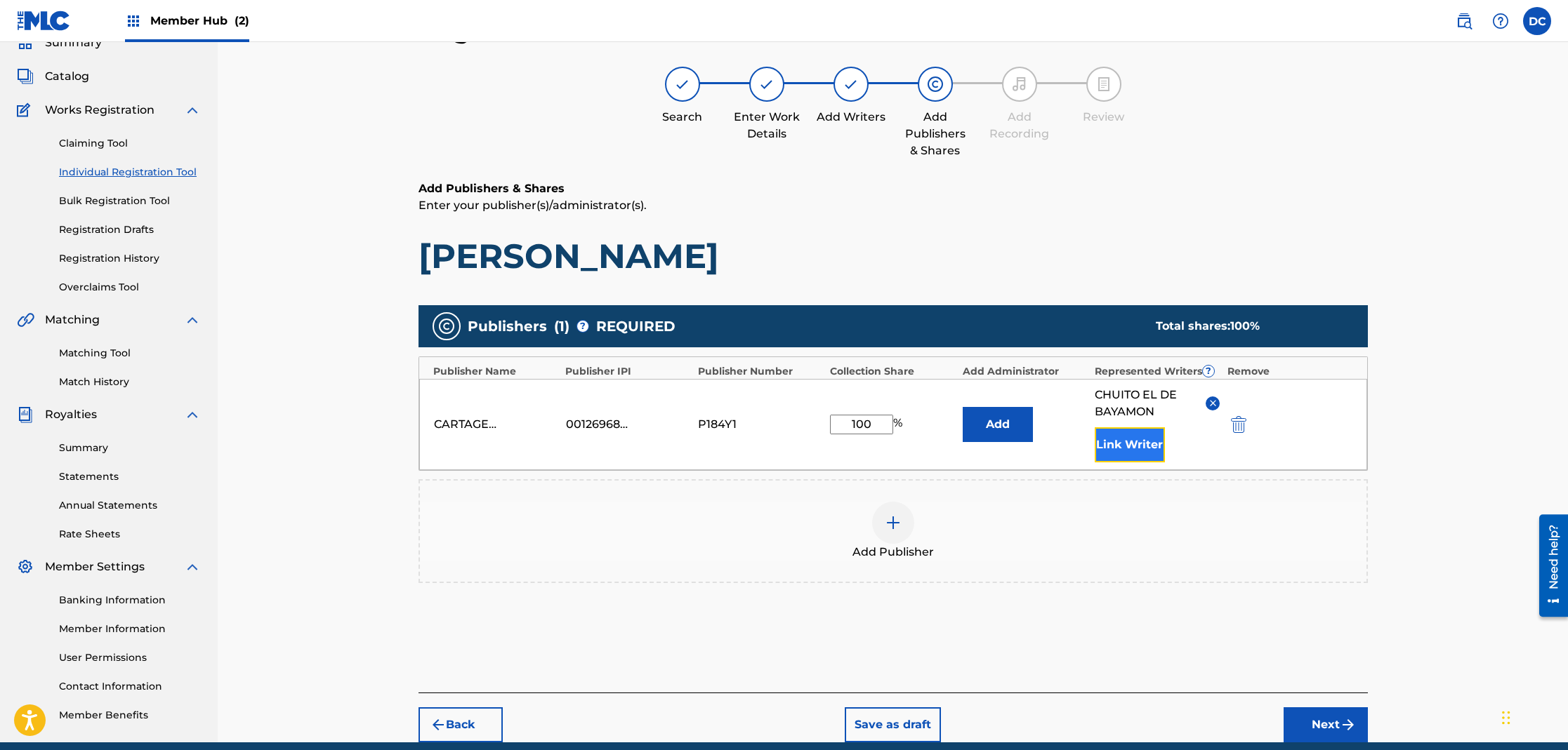
click at [1129, 457] on button "Link Writer" at bounding box center [1130, 445] width 70 height 35
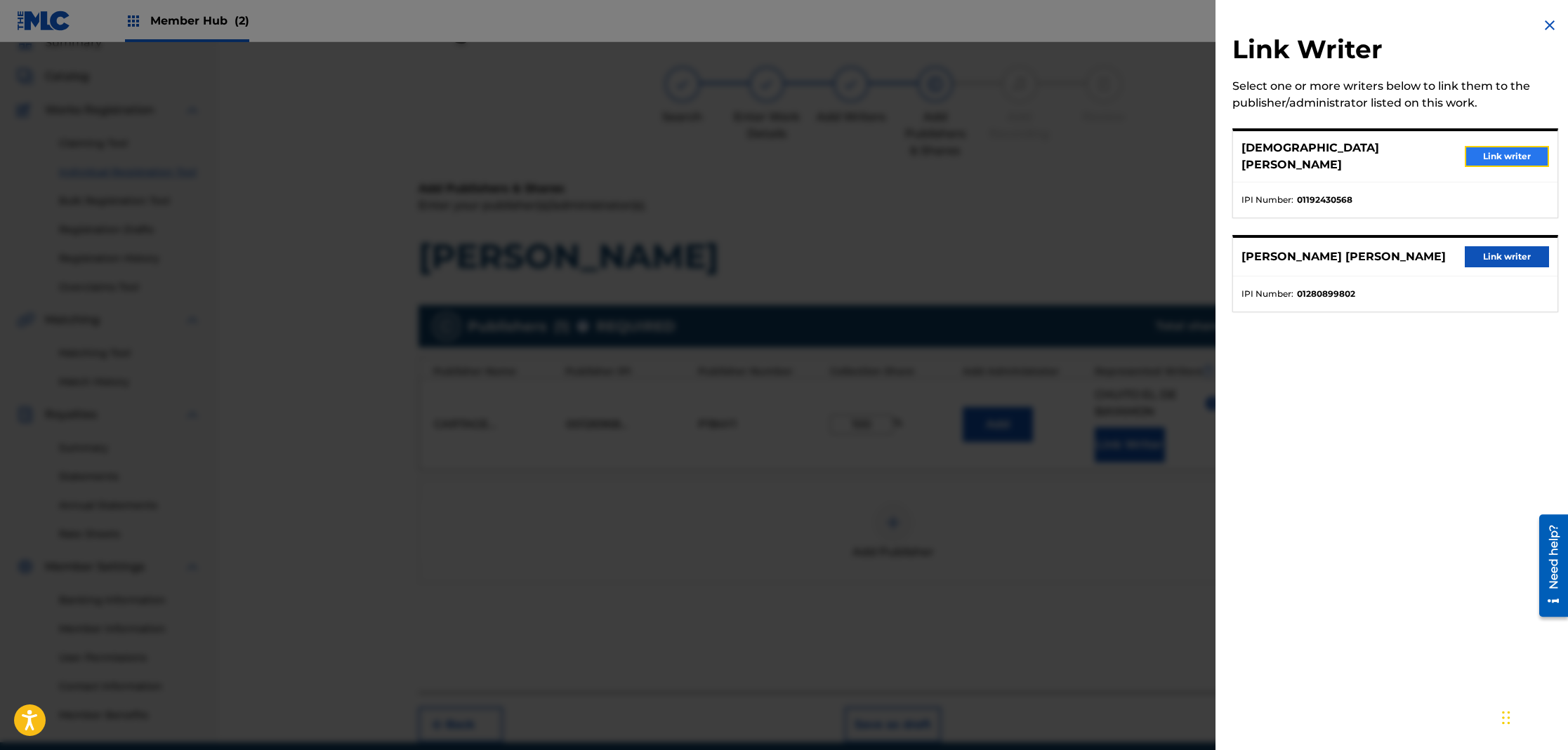
click at [1528, 157] on button "Link writer" at bounding box center [1507, 156] width 84 height 21
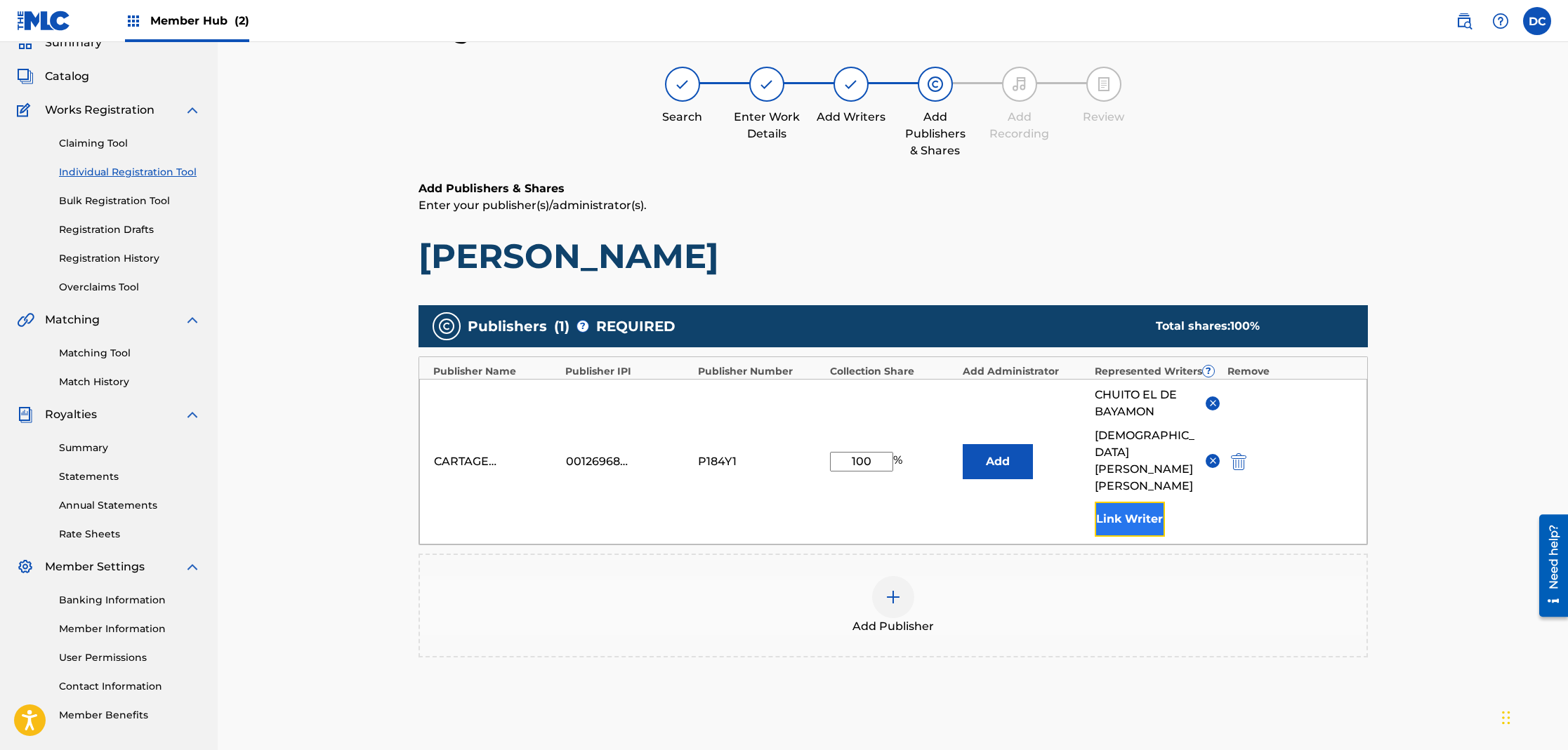
click at [1128, 502] on button "Link Writer" at bounding box center [1130, 519] width 70 height 35
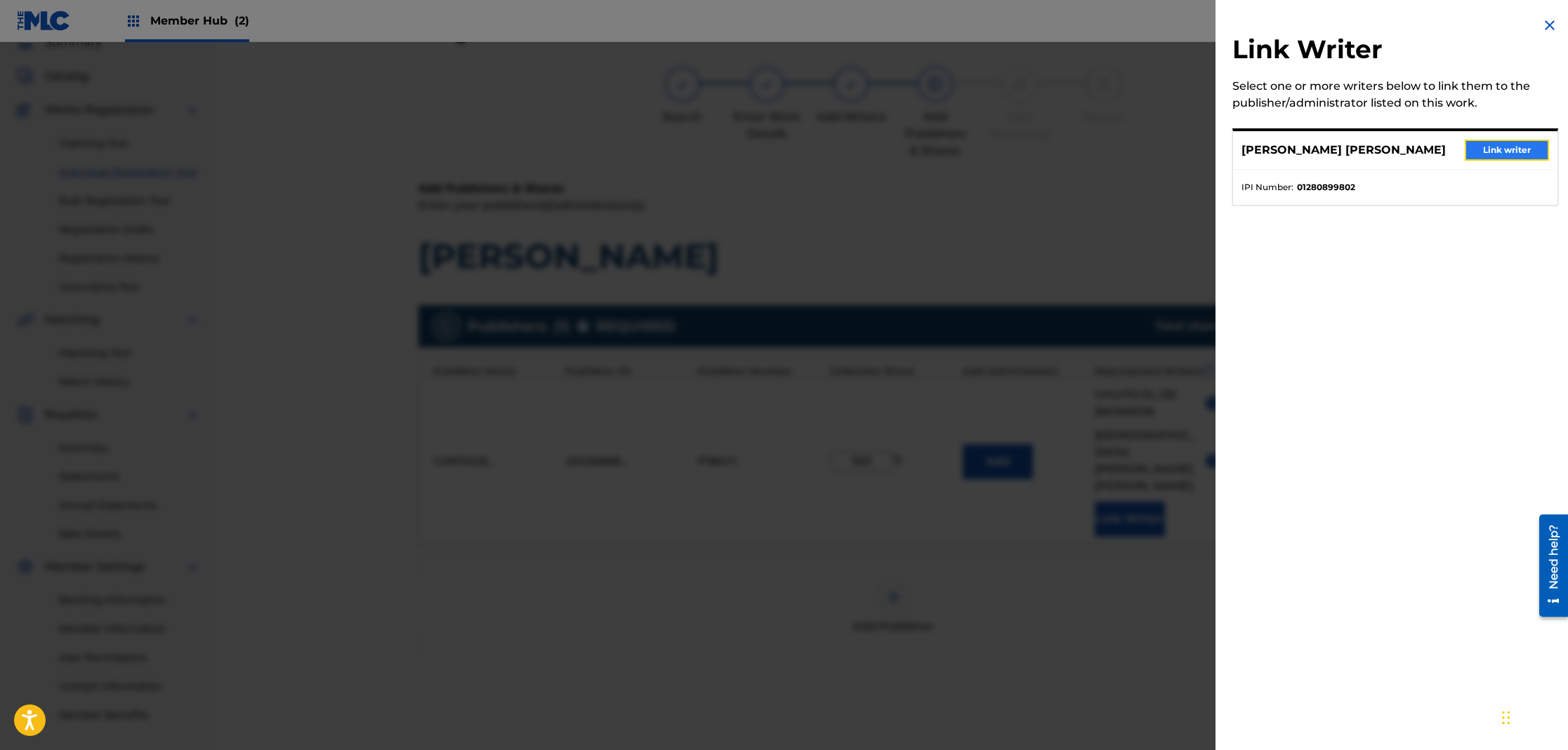
click at [1513, 156] on button "Link writer" at bounding box center [1507, 150] width 84 height 21
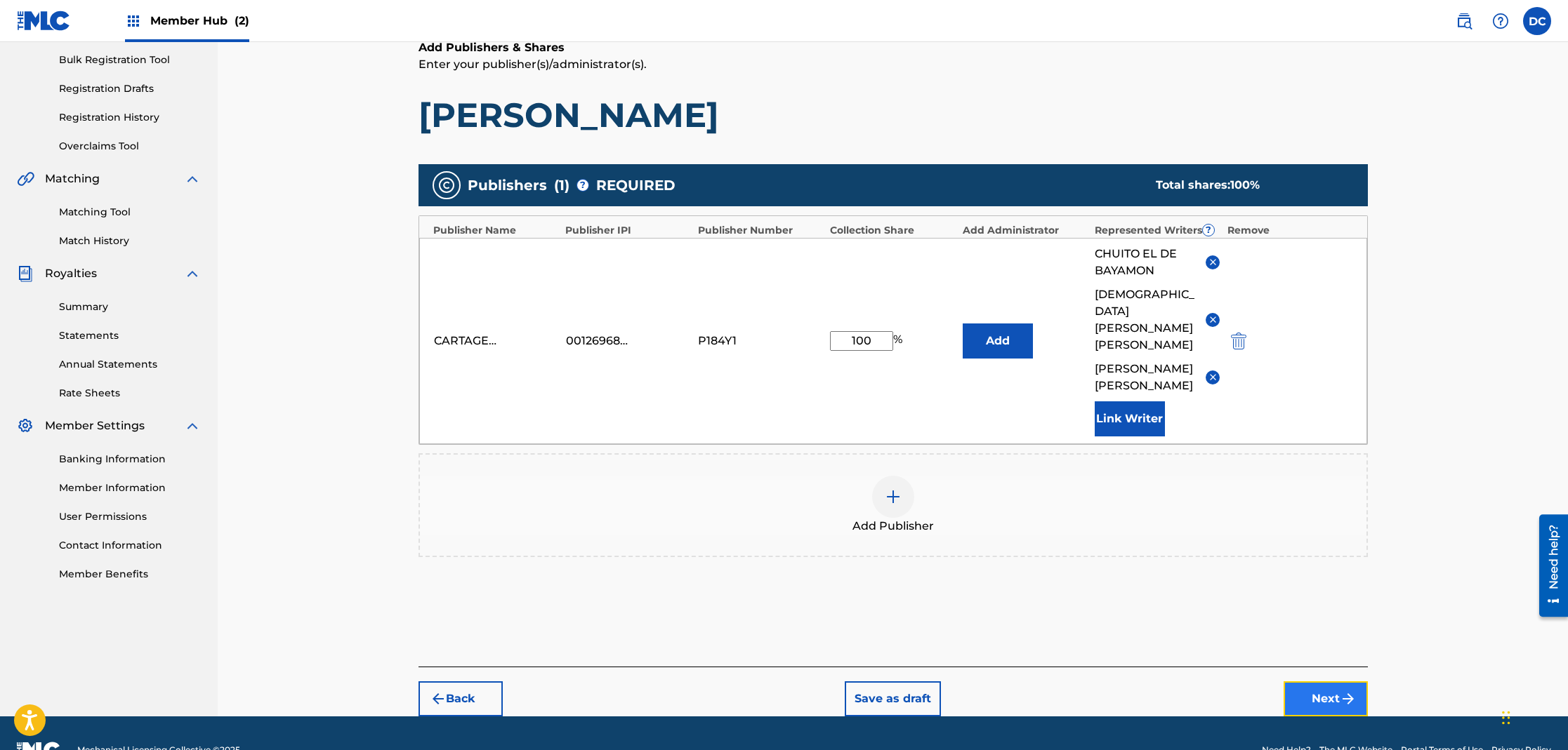
click at [1312, 681] on button "Next" at bounding box center [1326, 698] width 84 height 35
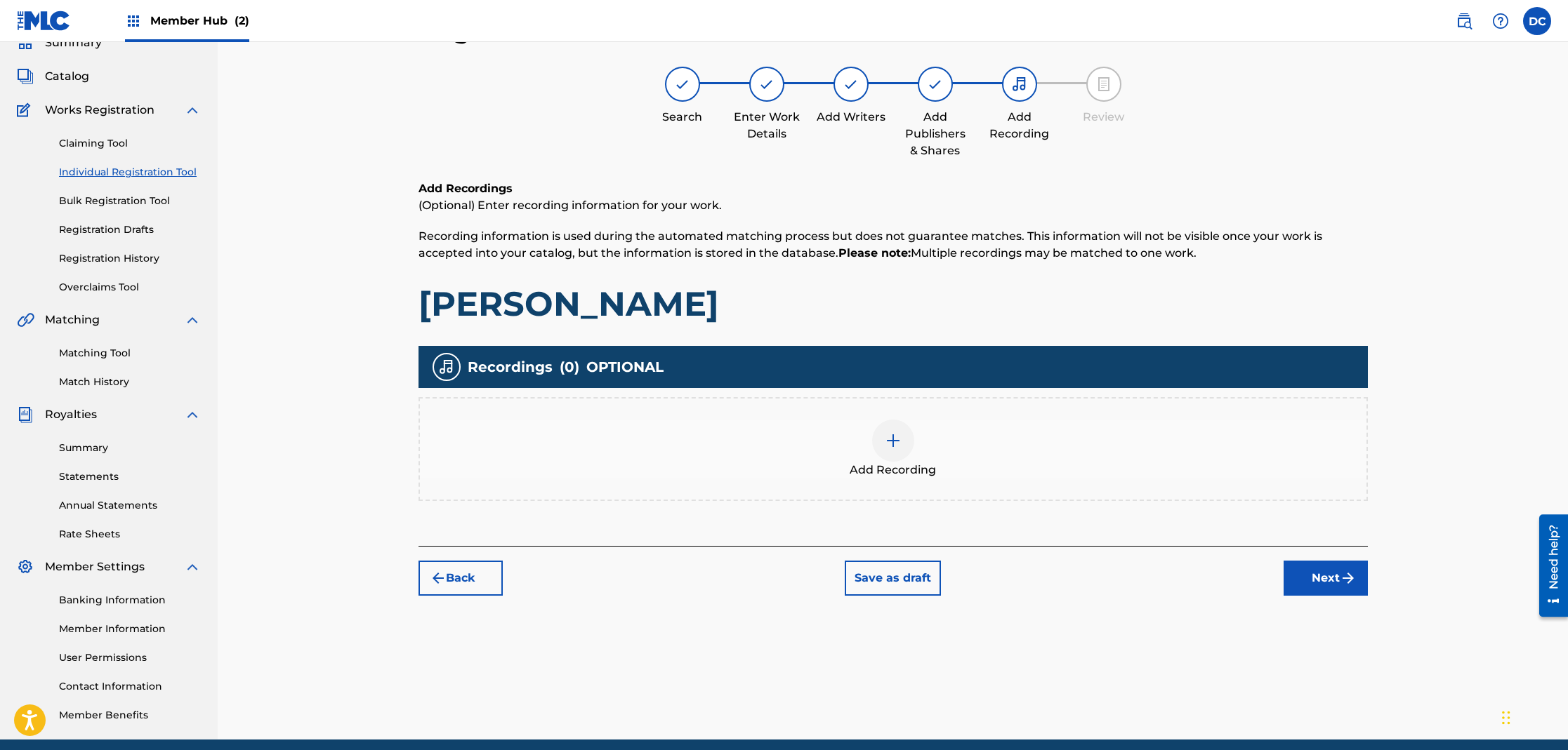
click at [878, 439] on div at bounding box center [893, 441] width 42 height 42
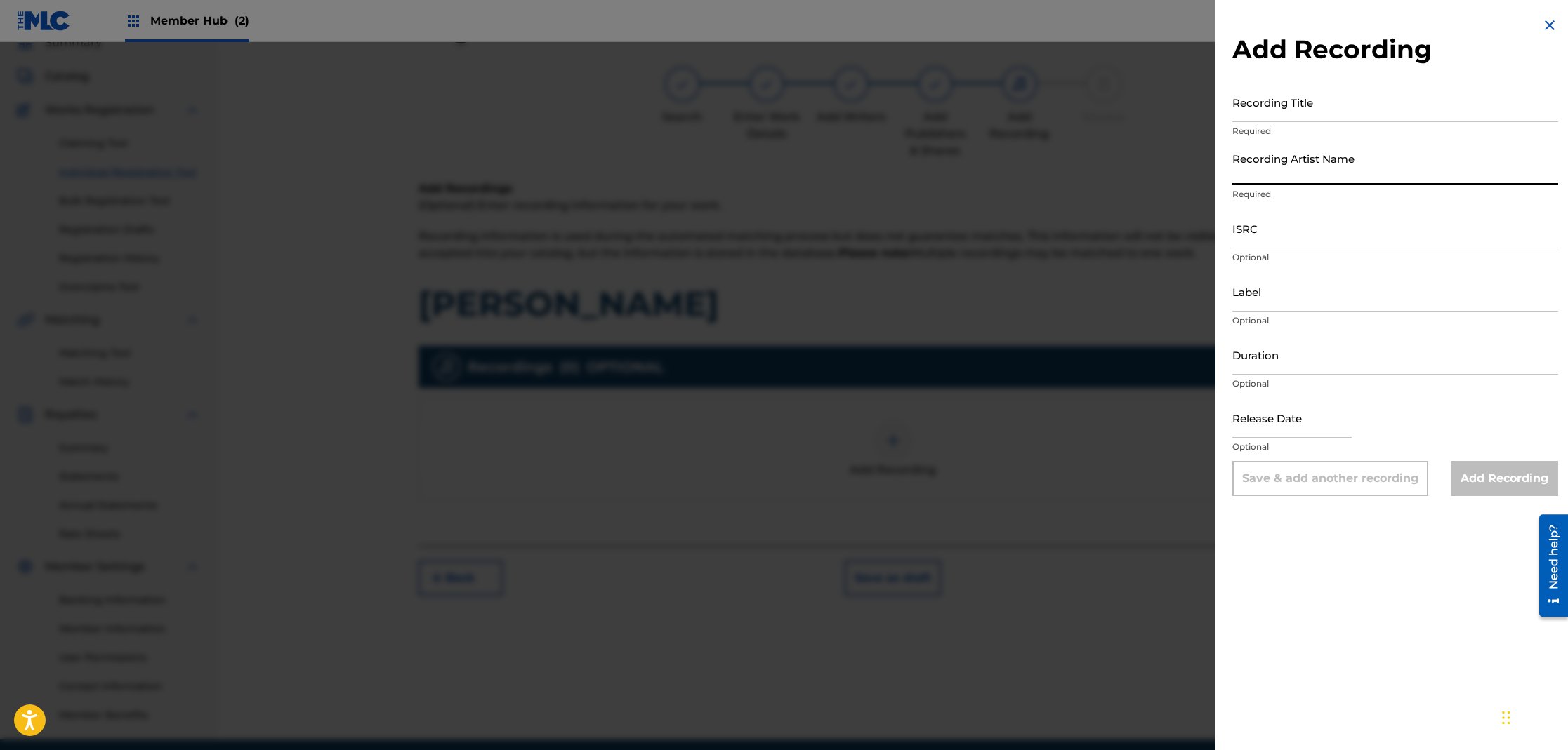
click at [1295, 172] on input "Recording Artist Name" at bounding box center [1395, 165] width 326 height 40
type input "CHUITO EL DE BAYAMON"
click at [1296, 116] on input "Recording Title" at bounding box center [1395, 101] width 326 height 40
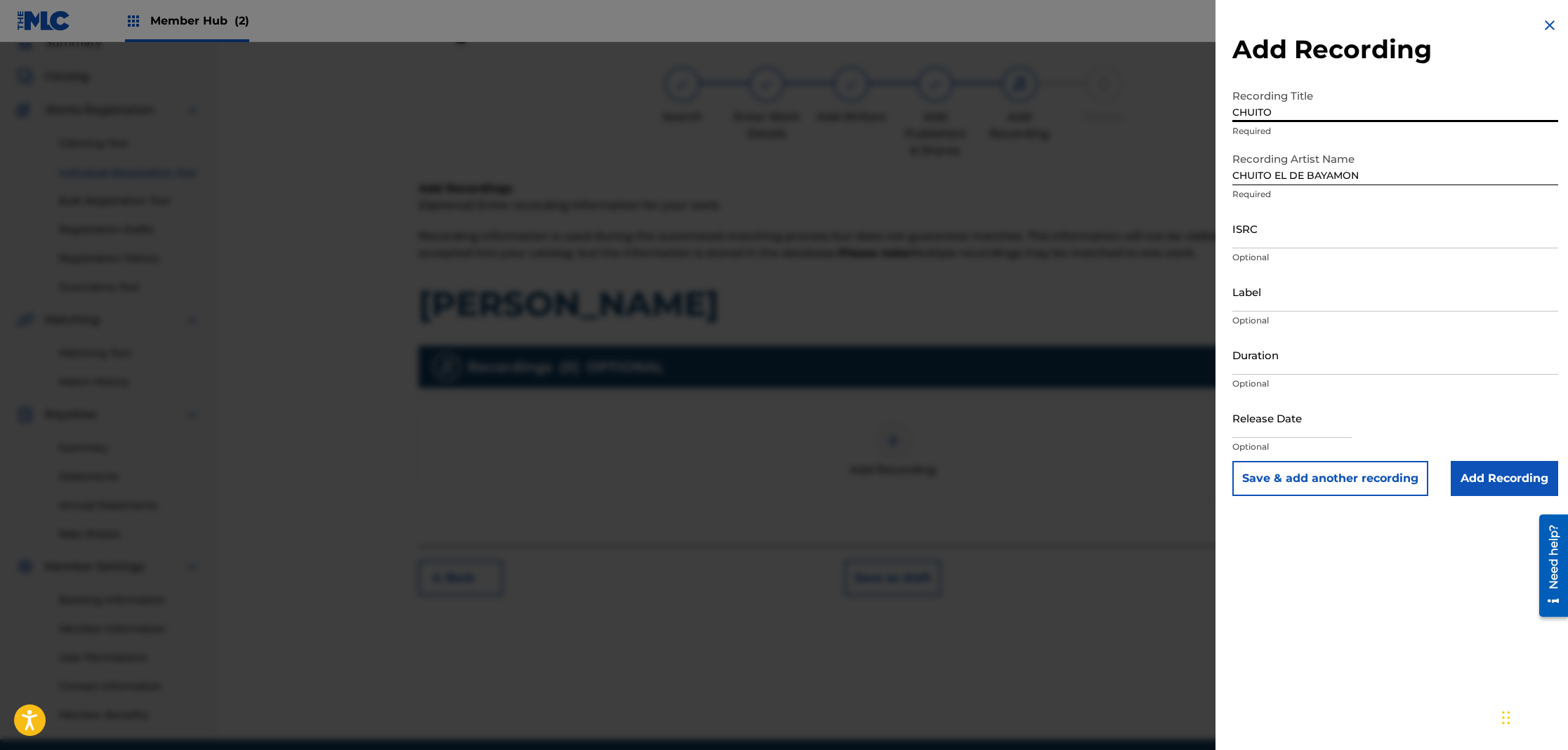
type input "CHUITO"
click at [1484, 489] on input "Add Recording" at bounding box center [1505, 478] width 108 height 35
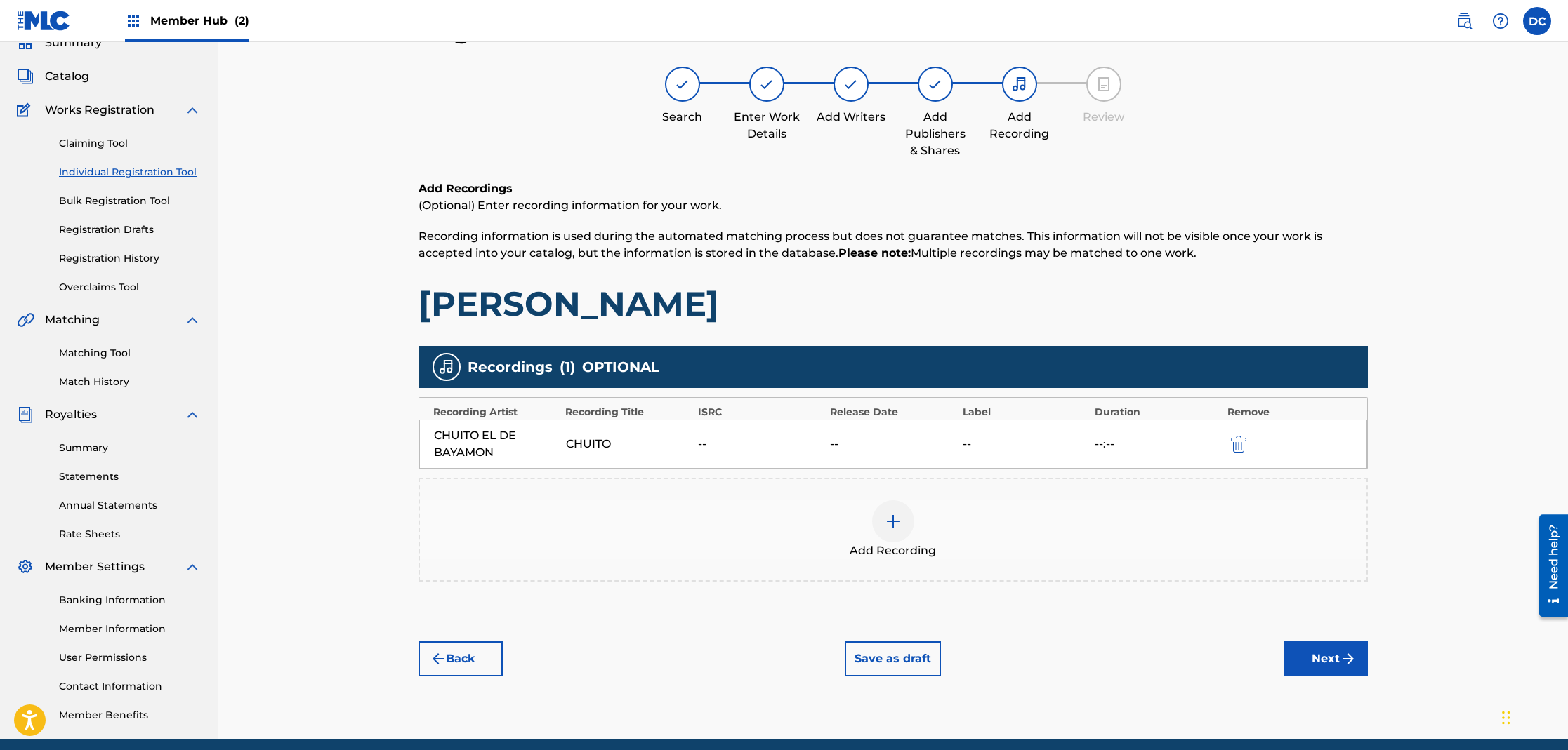
click at [893, 516] on img at bounding box center [893, 521] width 17 height 17
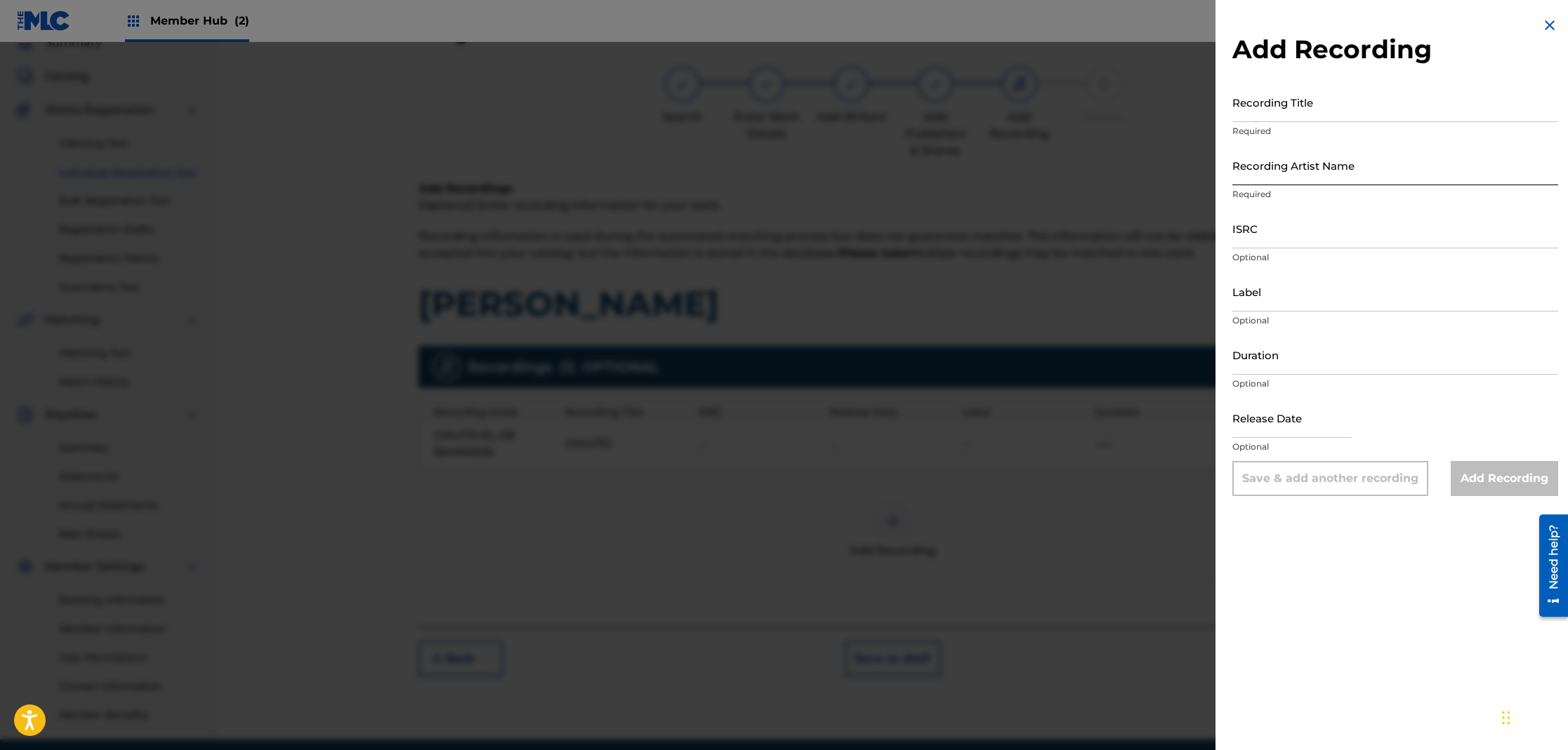
click at [1299, 177] on input "Recording Artist Name" at bounding box center [1395, 165] width 326 height 40
type input "[PERSON_NAME] DE [US_STATE]"
click at [1332, 108] on input "Recording Title" at bounding box center [1395, 101] width 326 height 40
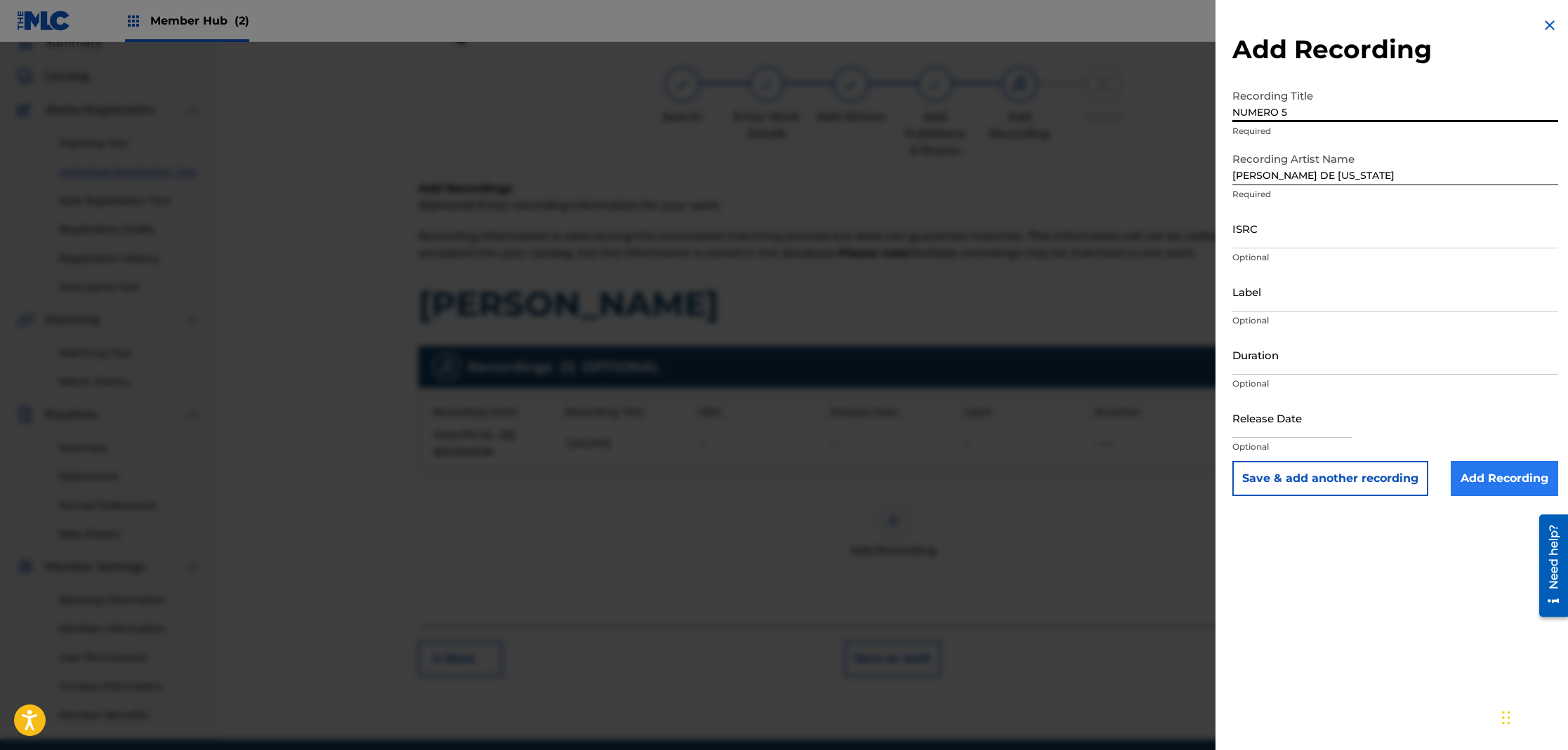
type input "NUMERO 5"
click at [1523, 474] on input "Add Recording" at bounding box center [1505, 478] width 108 height 35
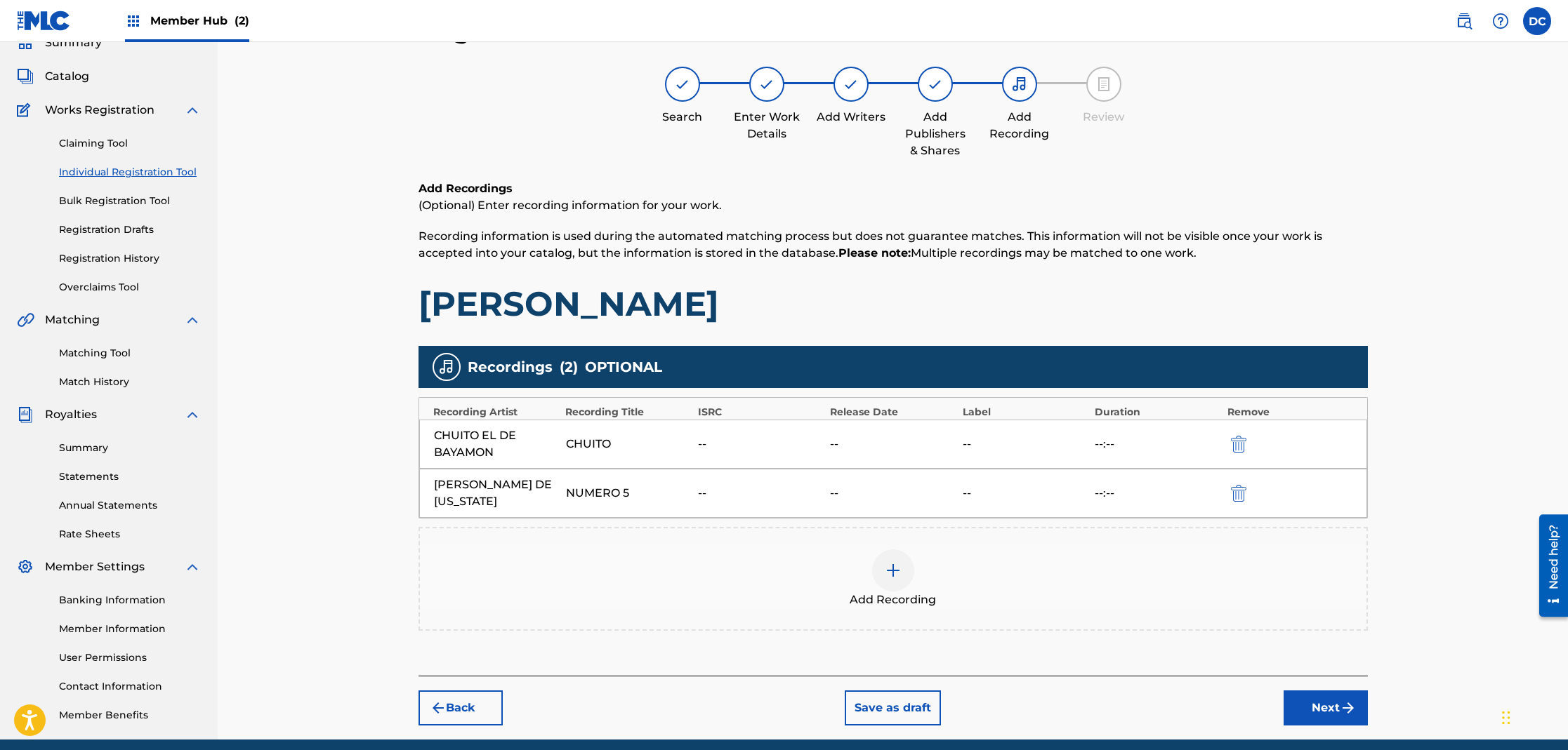
click at [891, 574] on img at bounding box center [893, 570] width 17 height 17
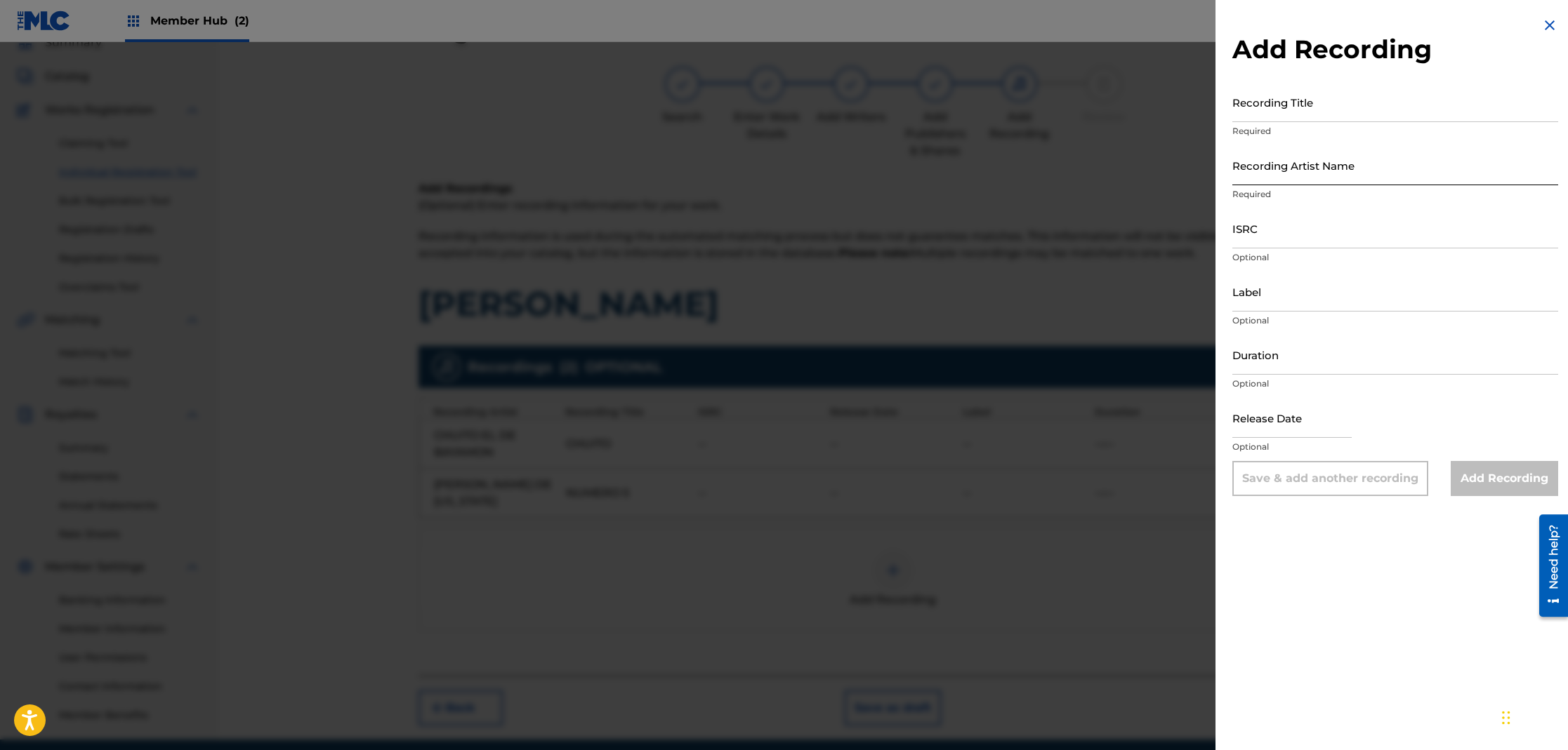
click at [1306, 180] on input "Recording Artist Name" at bounding box center [1395, 165] width 326 height 40
type input "[PERSON_NAME]"
click at [1299, 118] on input "Recording Title" at bounding box center [1395, 101] width 326 height 40
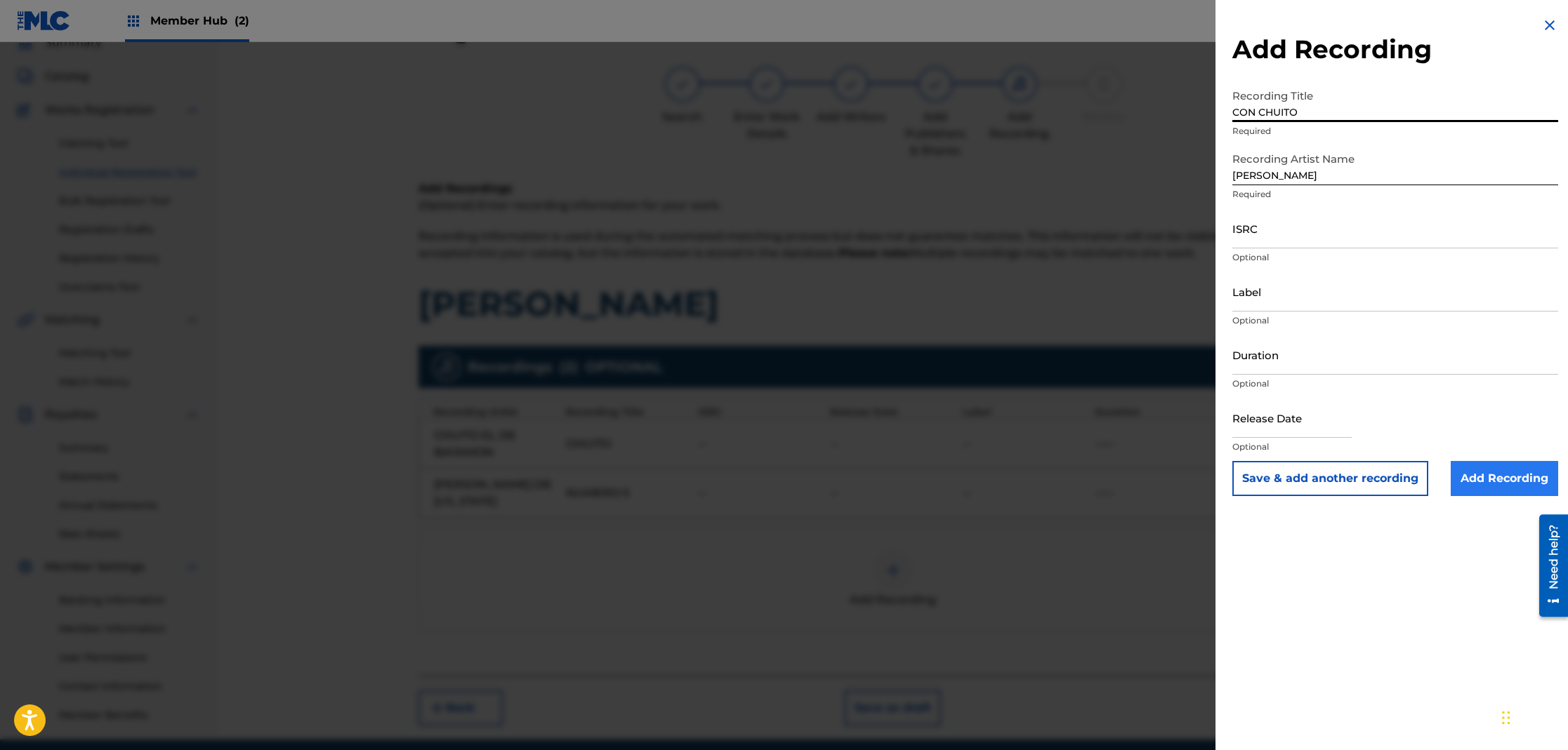
type input "CON CHUITO"
click at [1487, 476] on input "Add Recording" at bounding box center [1505, 478] width 108 height 35
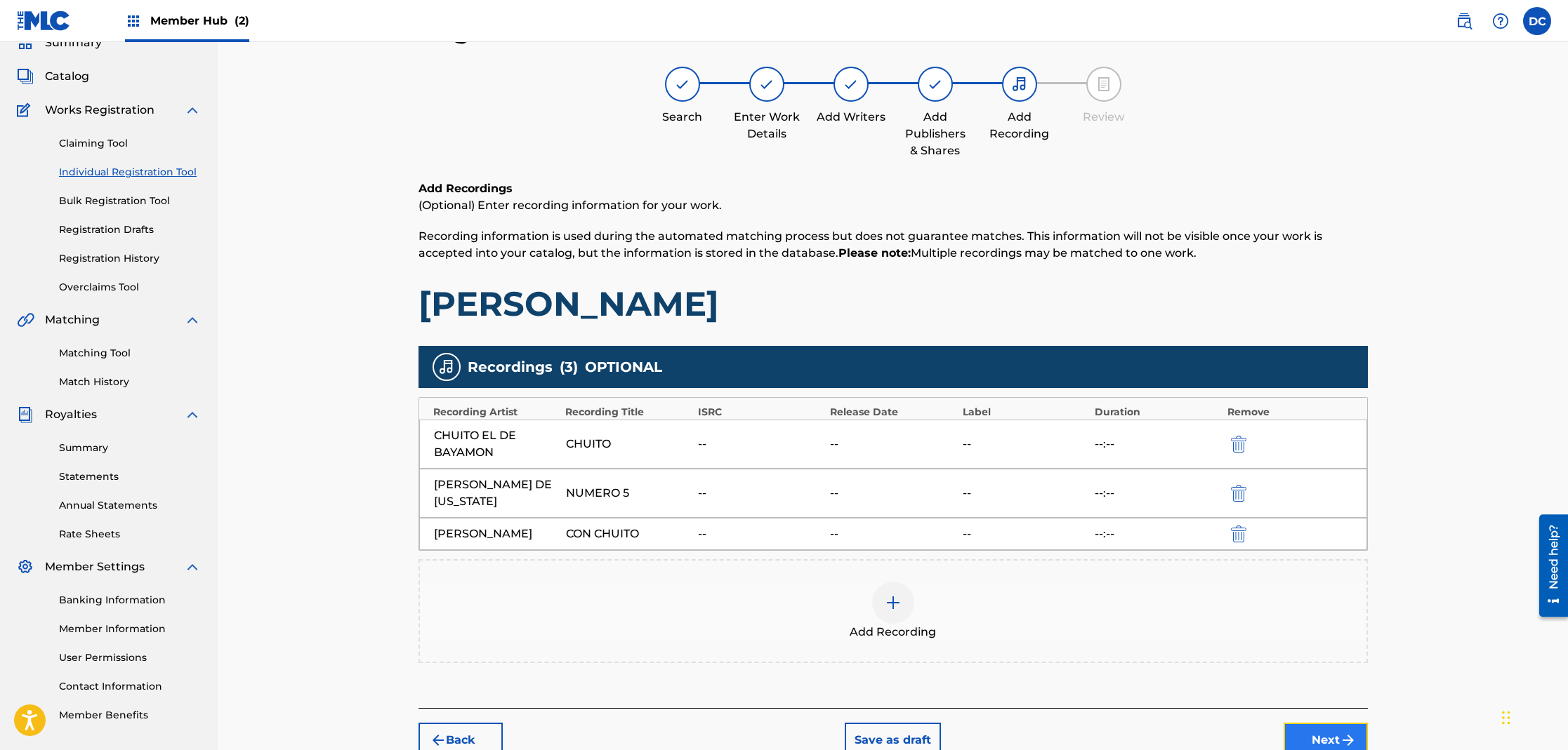
click at [1321, 741] on button "Next" at bounding box center [1326, 740] width 84 height 35
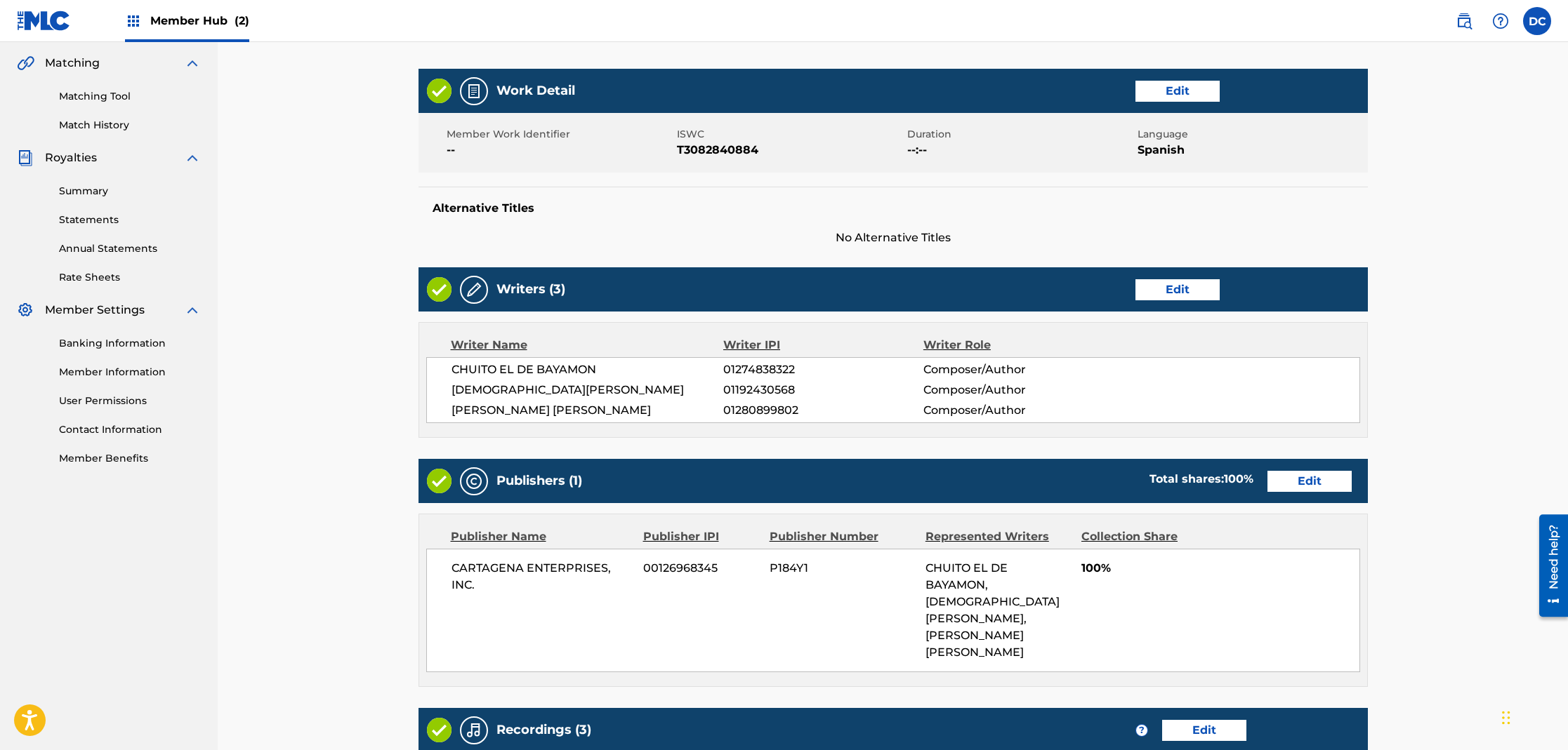
scroll to position [586, 0]
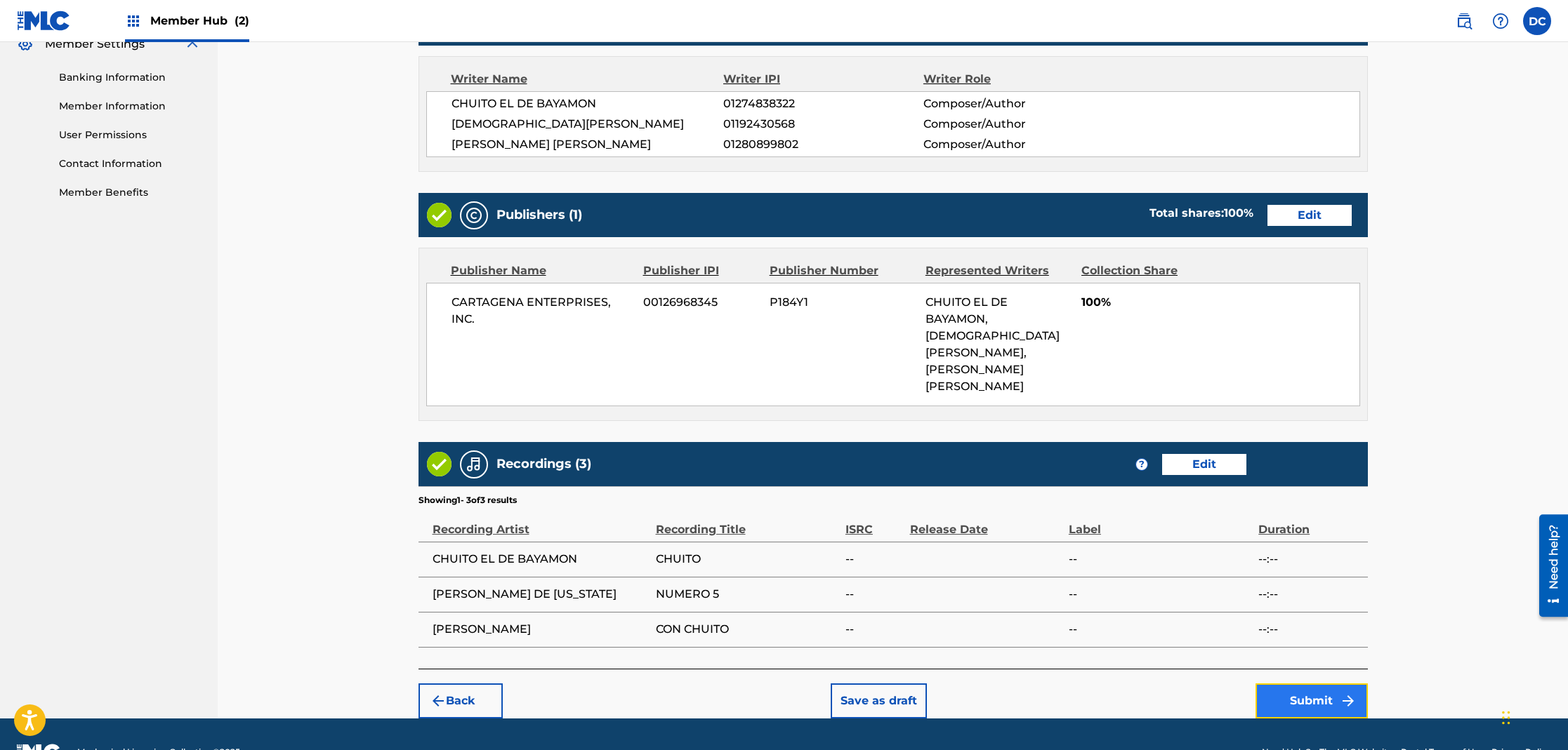
click at [1306, 684] on button "Submit" at bounding box center [1312, 701] width 112 height 35
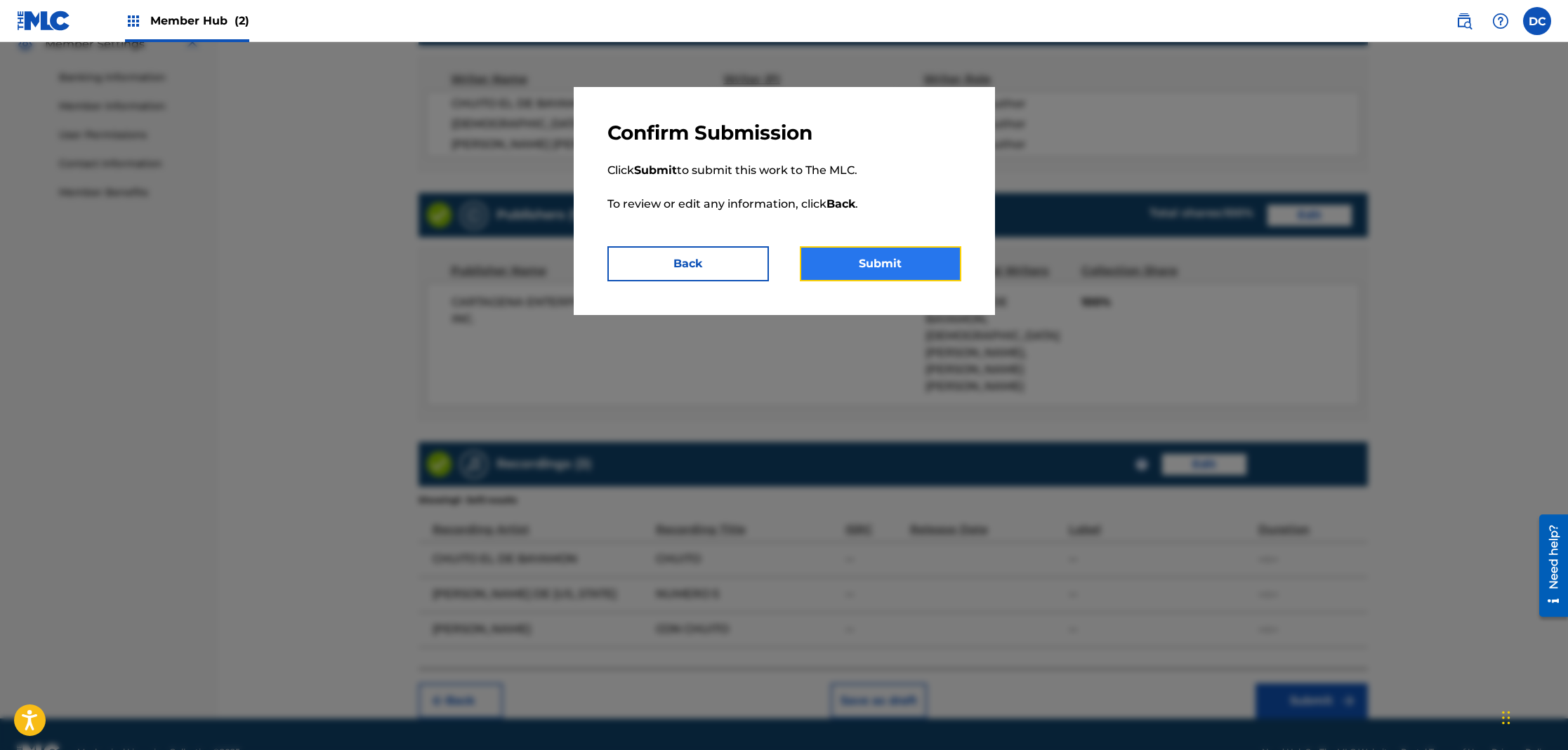
click at [913, 257] on button "Submit" at bounding box center [880, 264] width 162 height 35
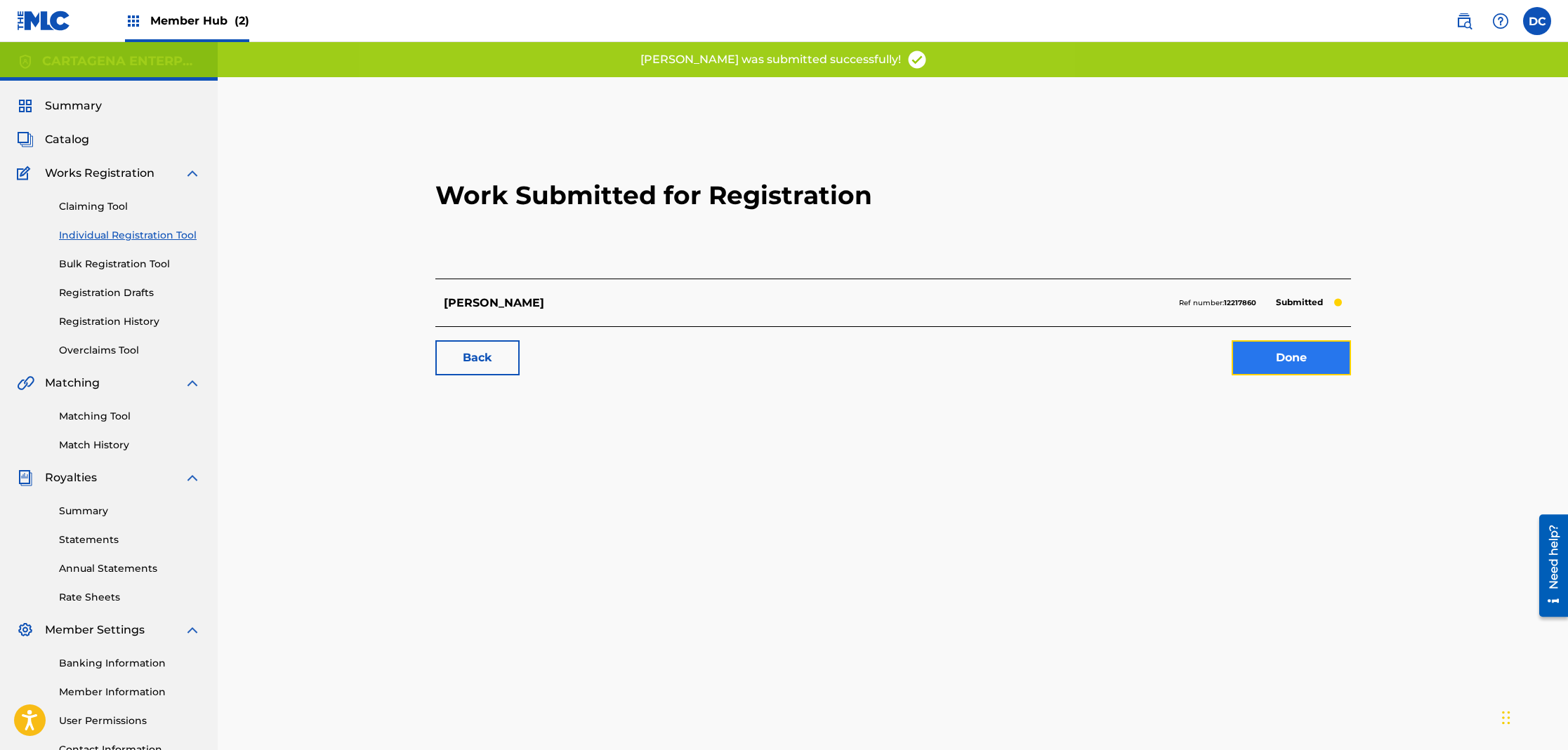
click at [1302, 362] on link "Done" at bounding box center [1291, 357] width 119 height 35
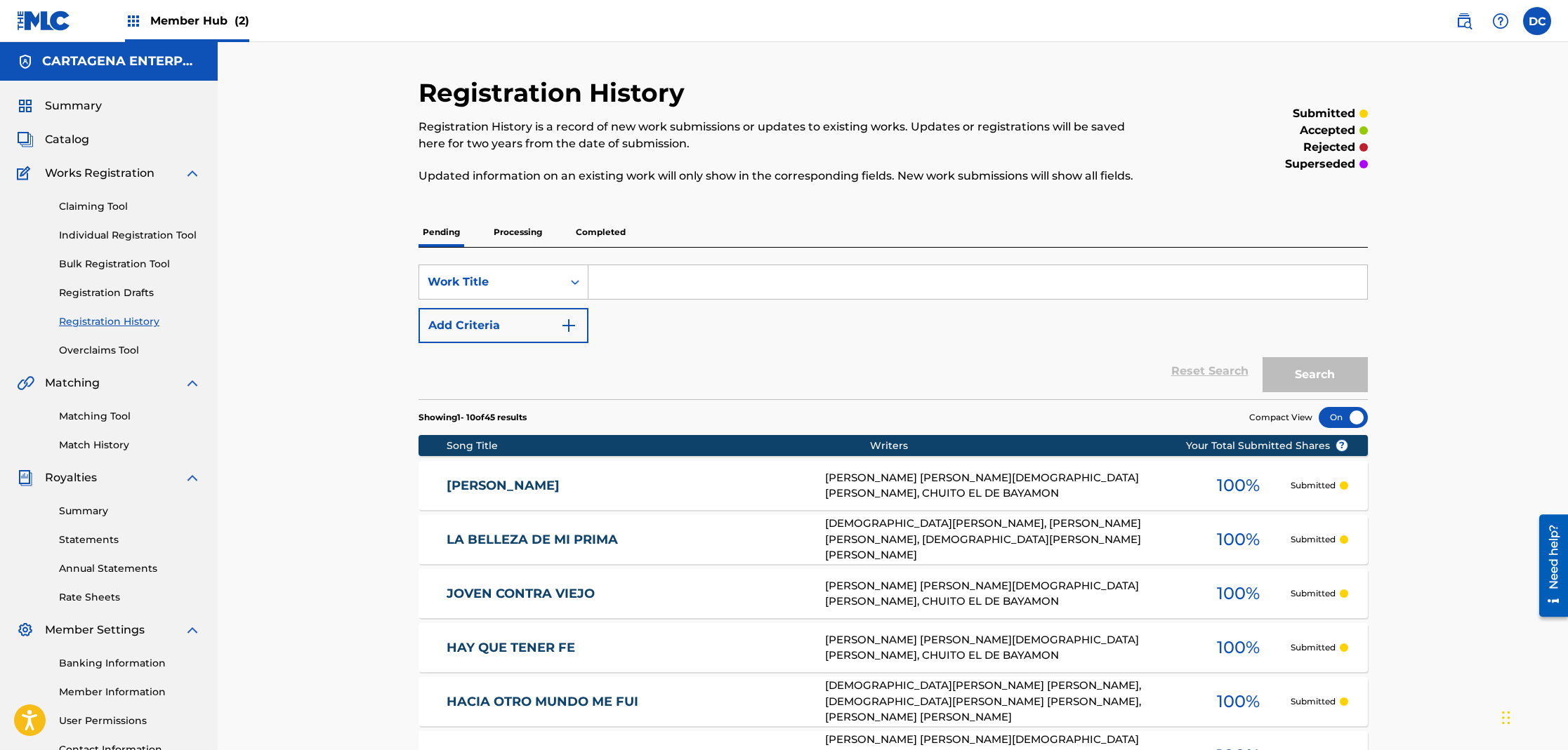
click at [508, 480] on link "[PERSON_NAME]" at bounding box center [626, 485] width 359 height 16
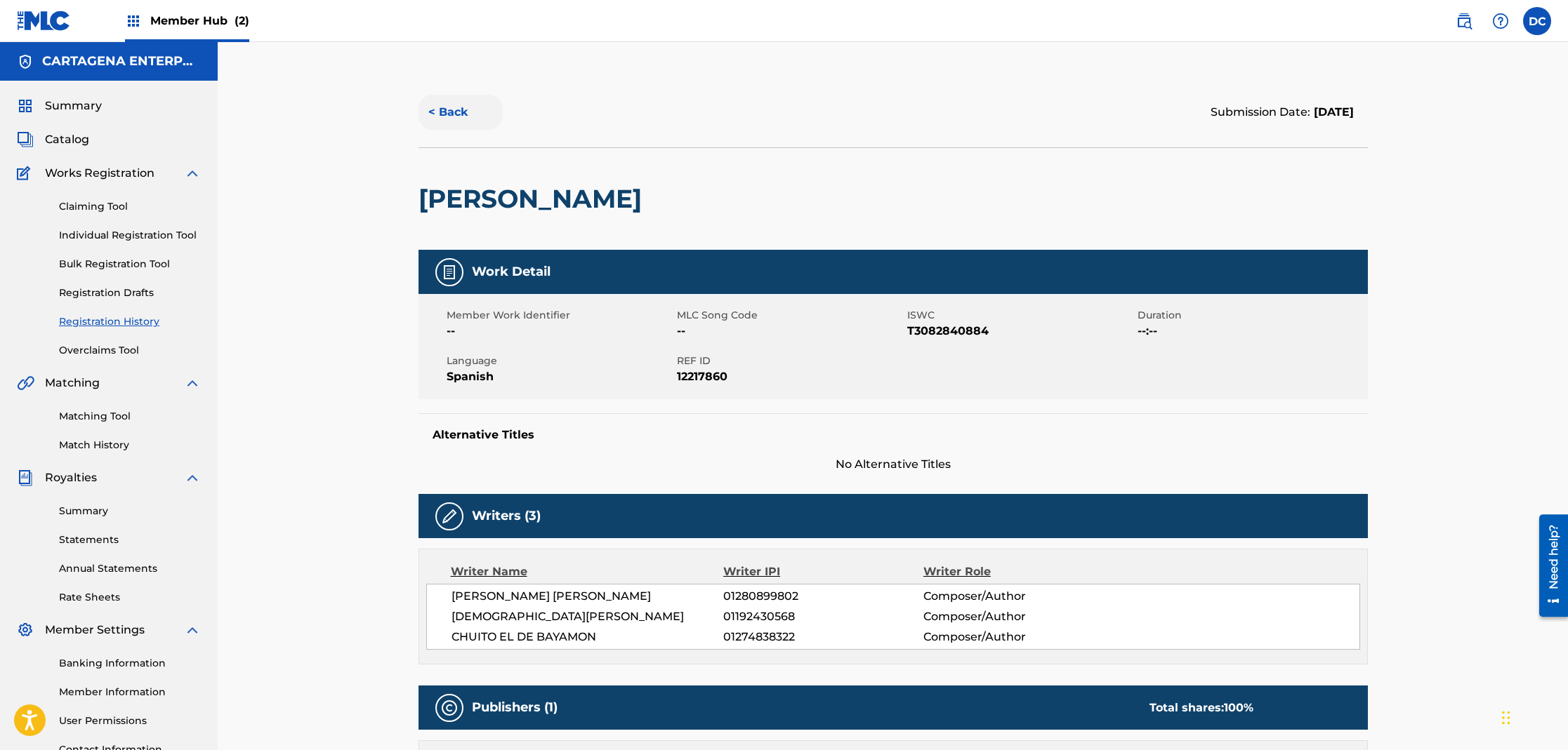
click at [448, 108] on button "< Back" at bounding box center [461, 112] width 84 height 35
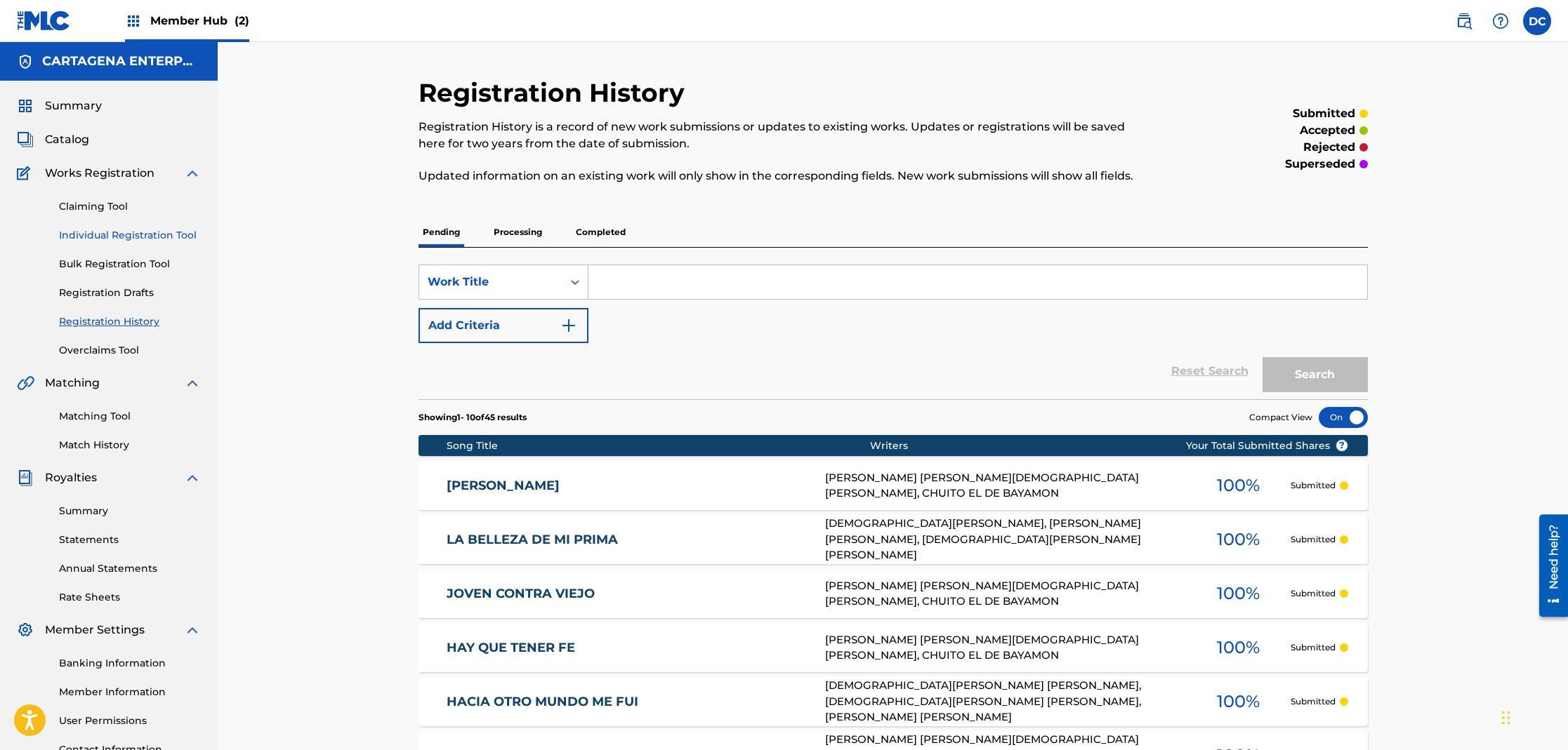
click at [126, 235] on link "Individual Registration Tool" at bounding box center [130, 235] width 142 height 15
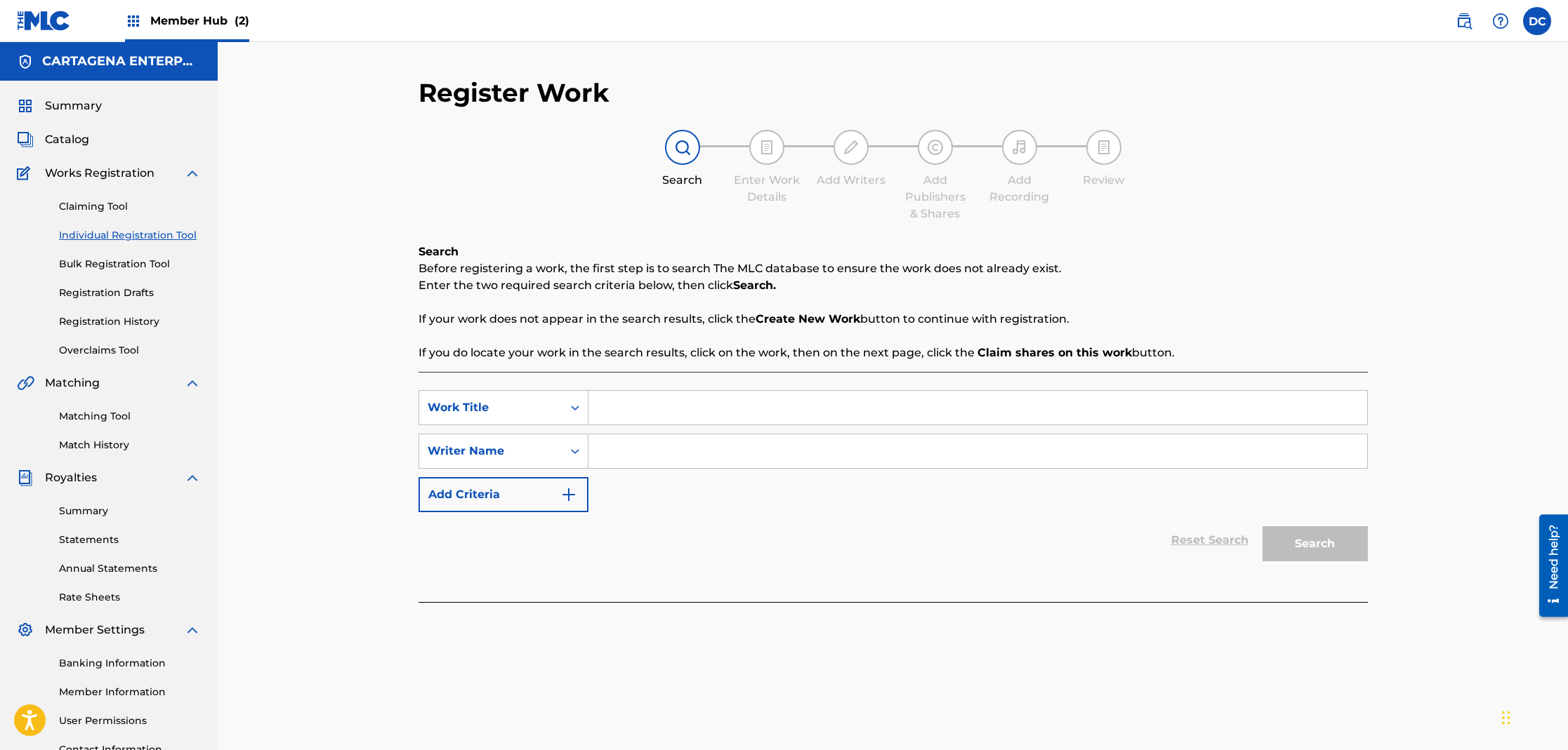
click at [648, 413] on input "Search Form" at bounding box center [978, 407] width 779 height 34
type input "LA DESDICHADA"
click at [1263, 526] on button "Search" at bounding box center [1315, 543] width 105 height 35
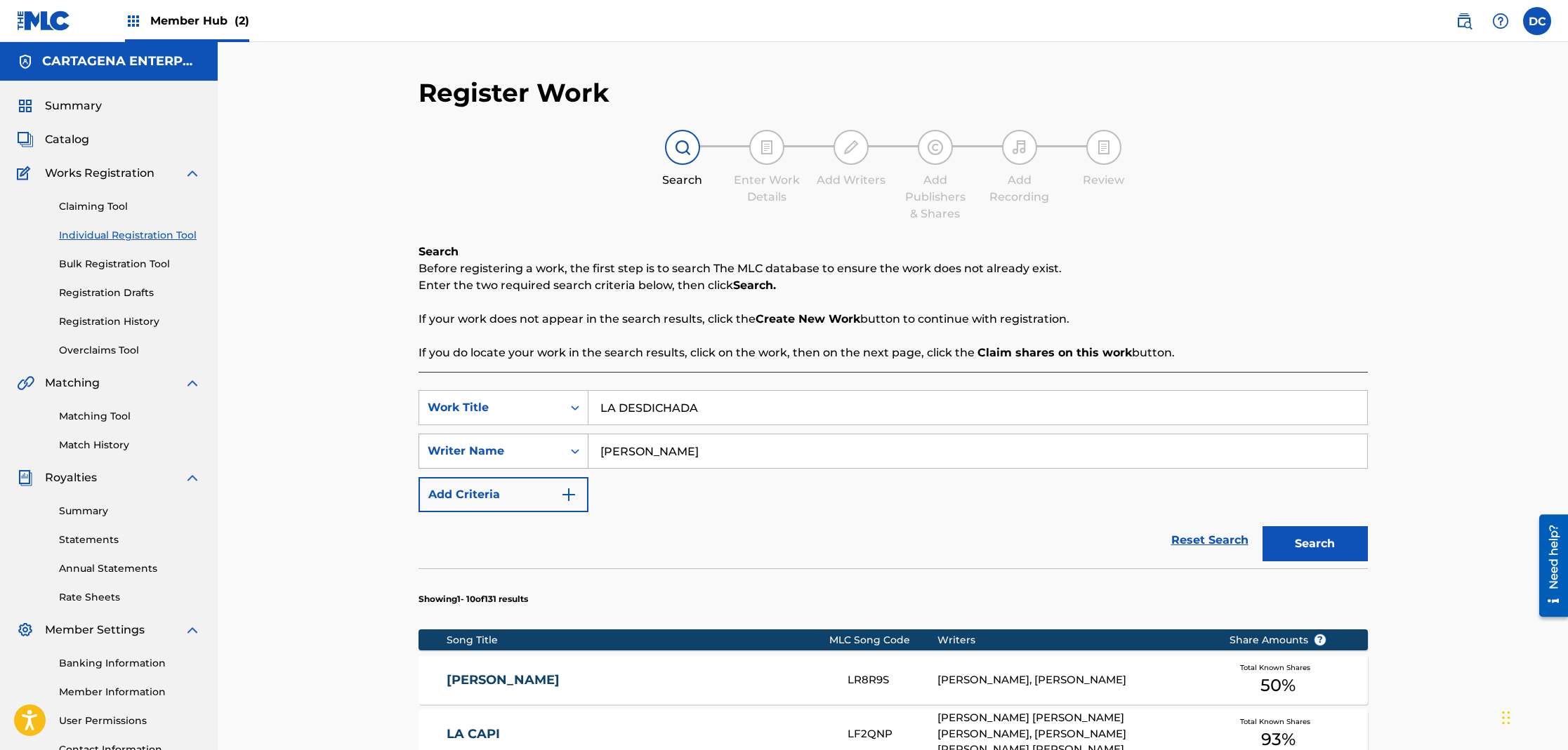
drag, startPoint x: 647, startPoint y: 457, endPoint x: 546, endPoint y: 449, distance: 101.3
click at [592, 449] on input "[PERSON_NAME]" at bounding box center [978, 451] width 779 height 34
type input "[PERSON_NAME]"
click at [1263, 526] on button "Search" at bounding box center [1315, 543] width 105 height 35
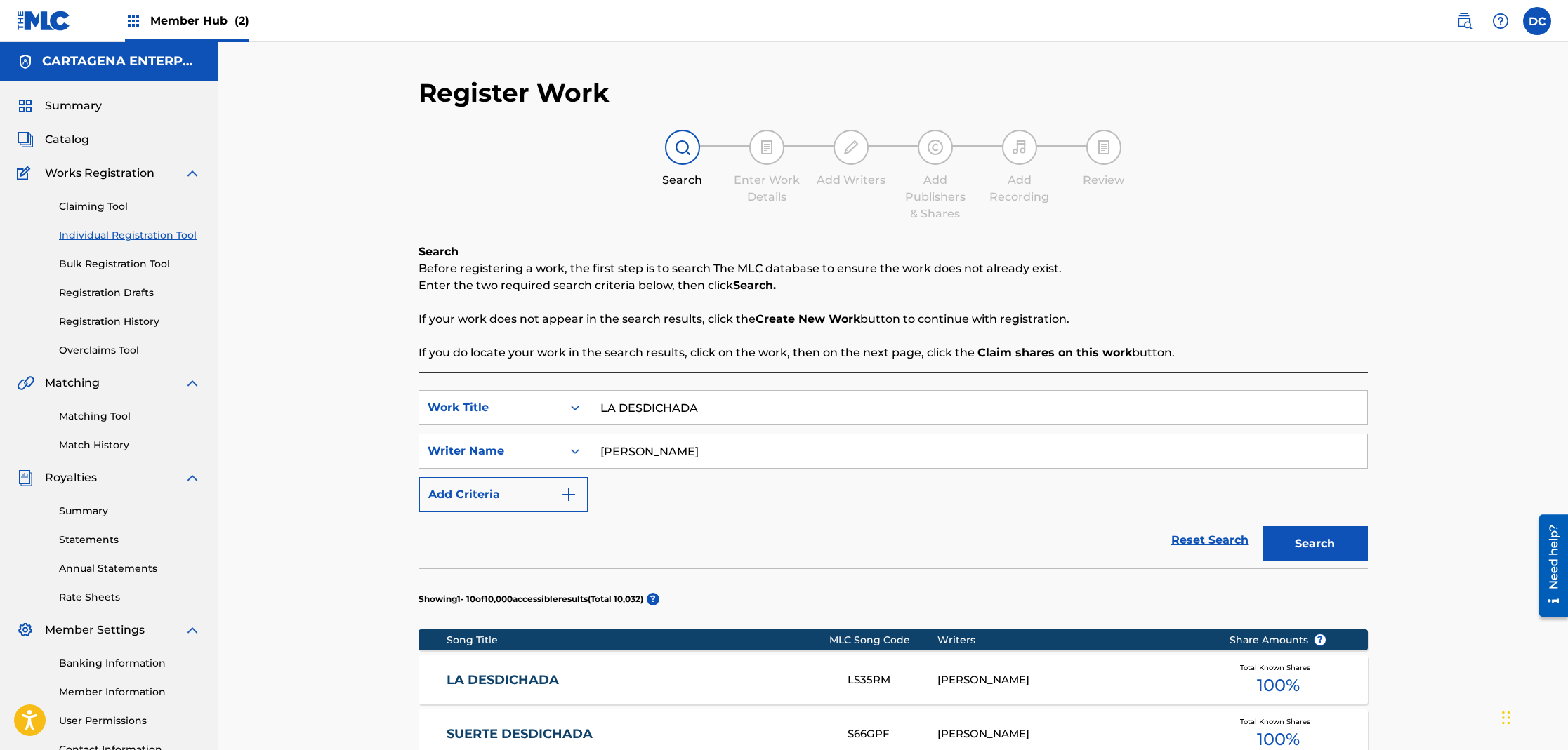
click at [495, 678] on link "LA DESDICHADA" at bounding box center [637, 680] width 382 height 16
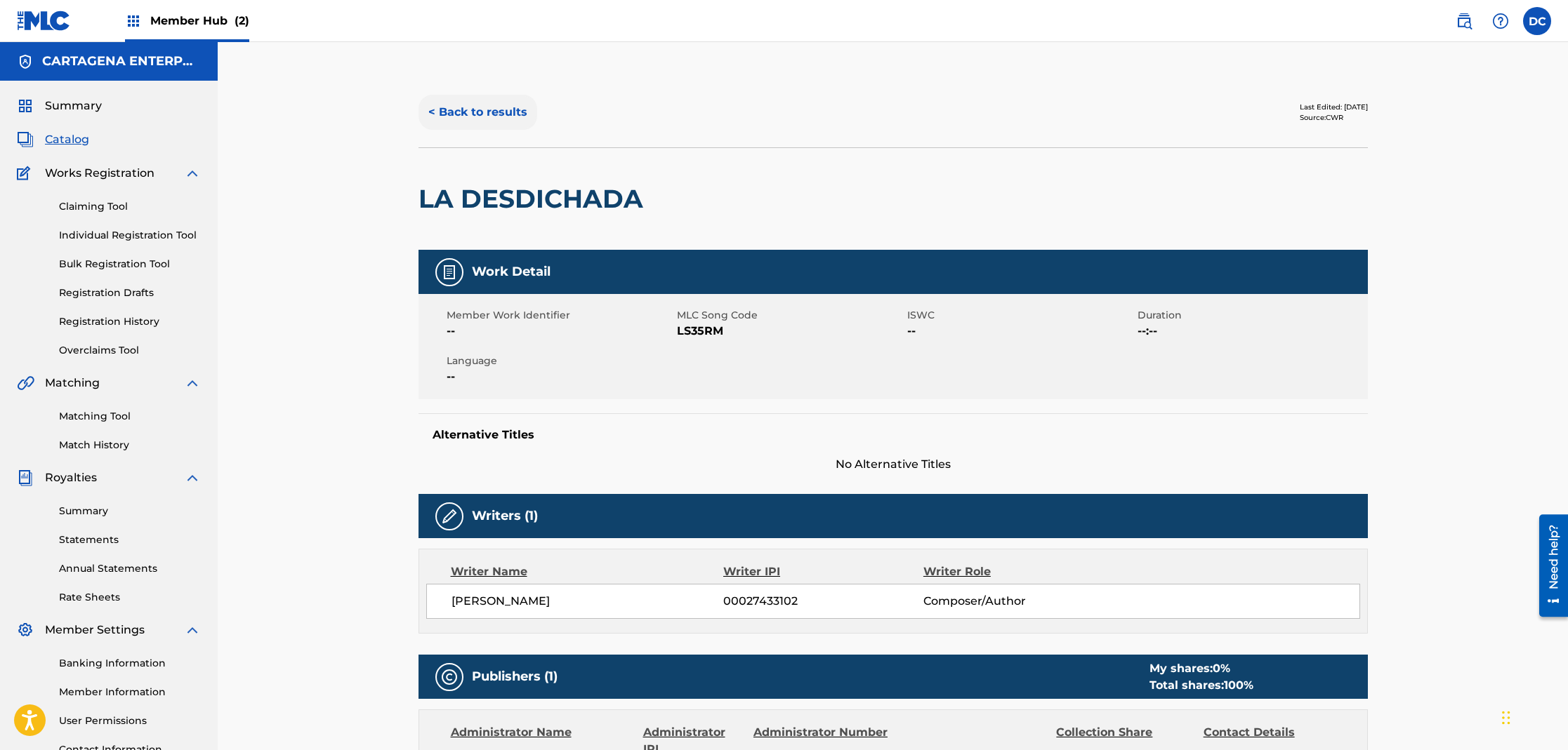
click at [493, 108] on button "< Back to results" at bounding box center [478, 112] width 119 height 35
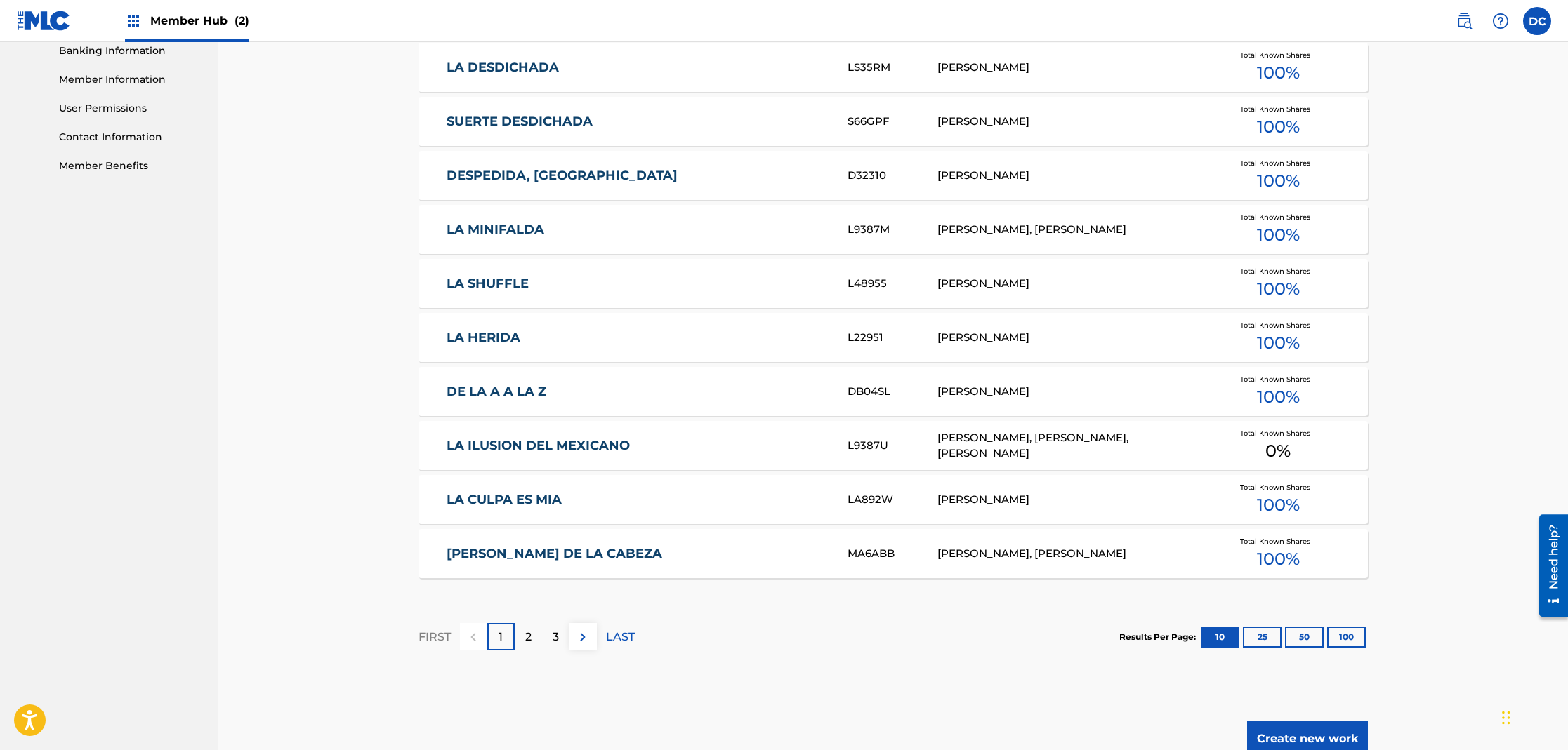
scroll to position [686, 0]
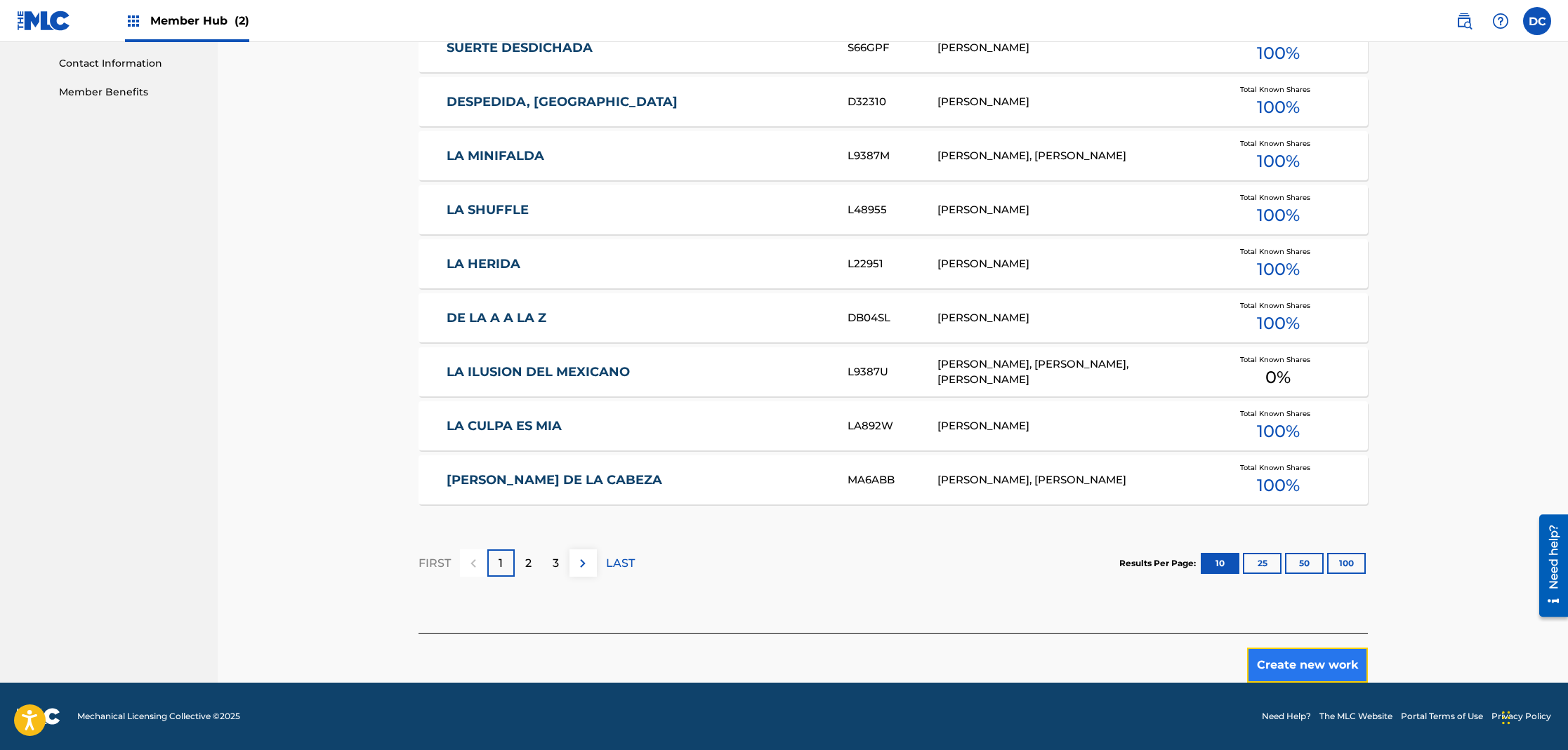
click at [1321, 659] on button "Create new work" at bounding box center [1307, 665] width 121 height 35
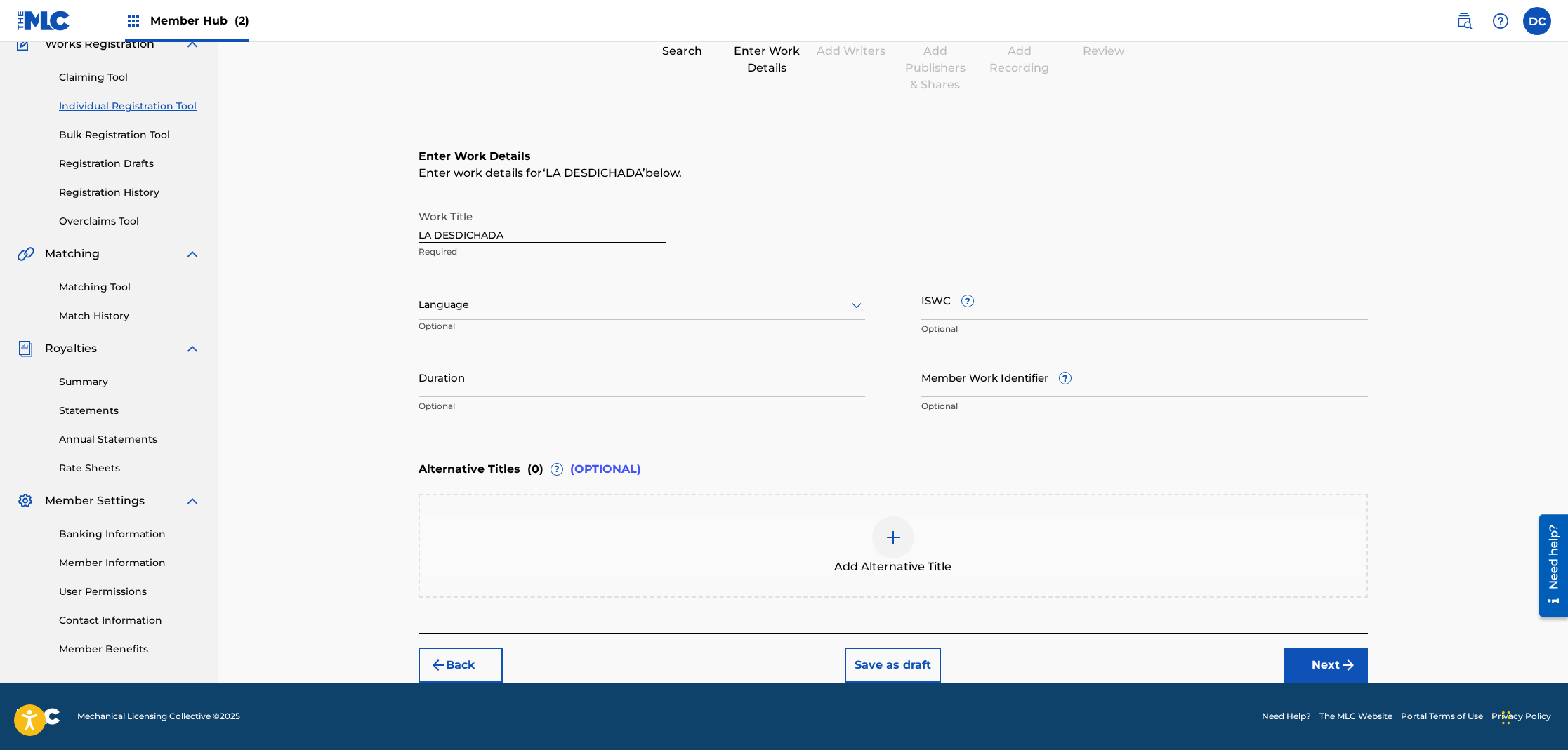
scroll to position [129, 0]
click at [476, 311] on div at bounding box center [642, 305] width 447 height 17
click at [463, 371] on div "Spanish" at bounding box center [642, 368] width 445 height 31
click at [951, 310] on input "ISWC ?" at bounding box center [1145, 300] width 447 height 40
paste input "T3267439492"
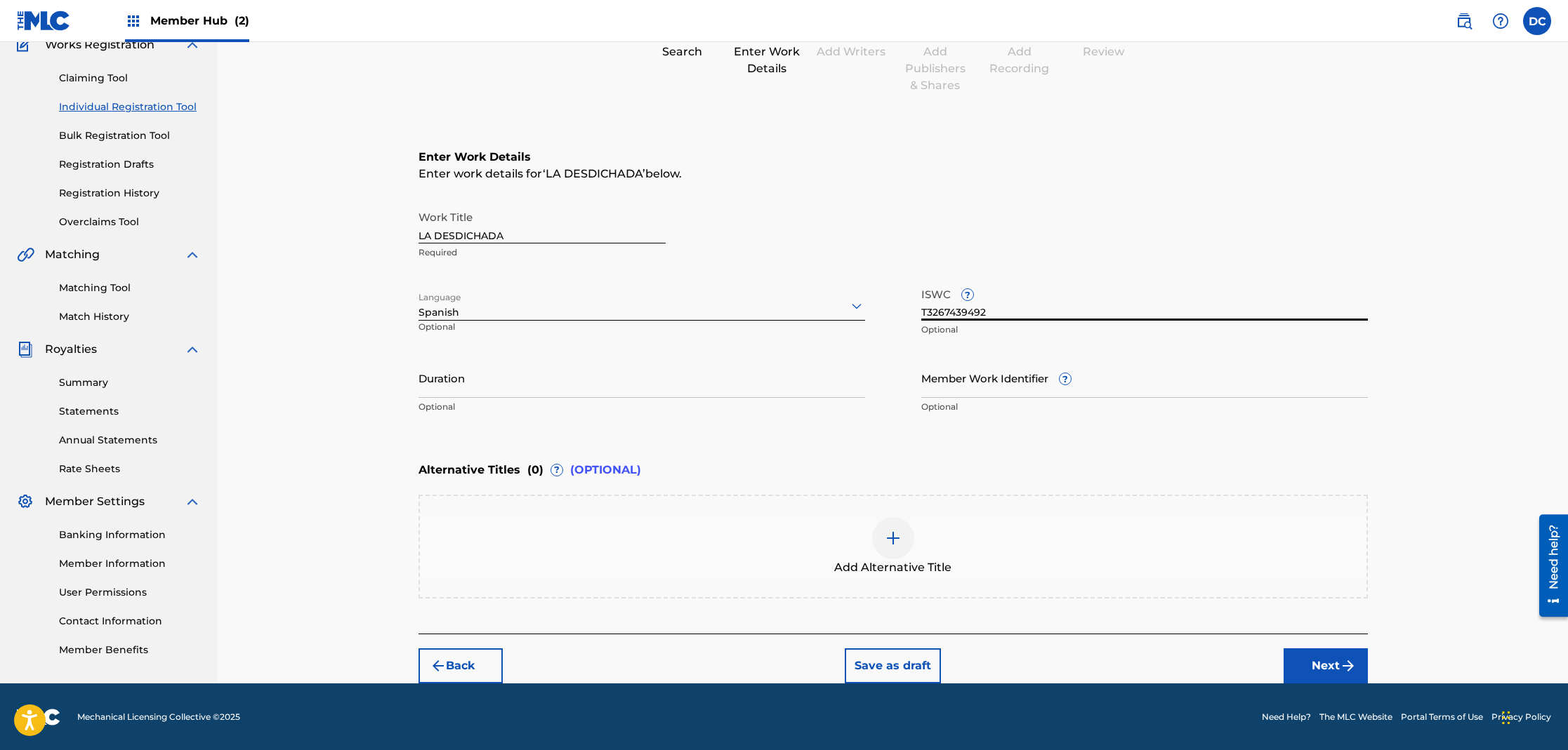
type input "T3267439492"
click at [1004, 394] on input "Member Work Identifier ?" at bounding box center [1145, 378] width 447 height 40
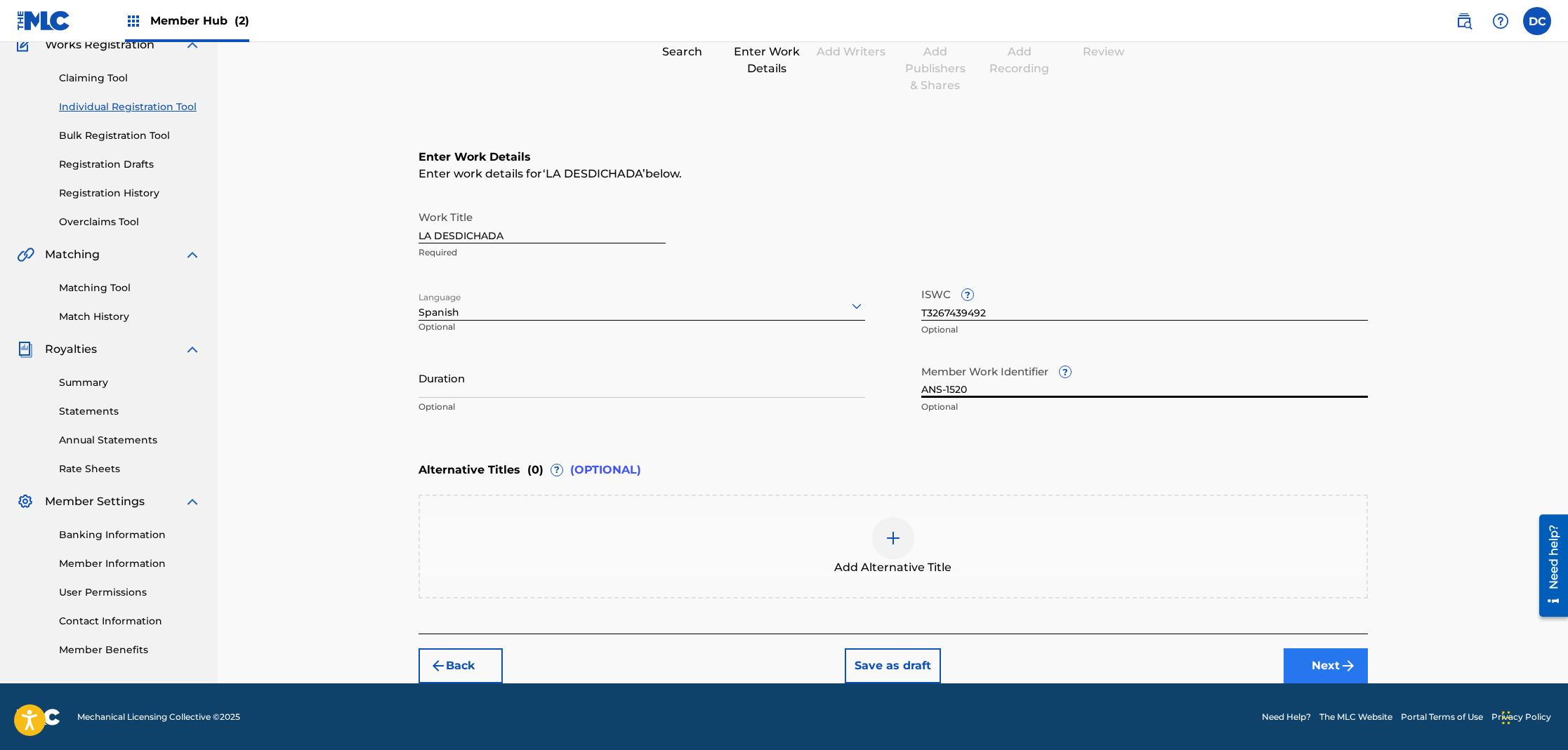
type input "ANS-1520"
click at [1340, 671] on img "submit" at bounding box center [1349, 666] width 17 height 17
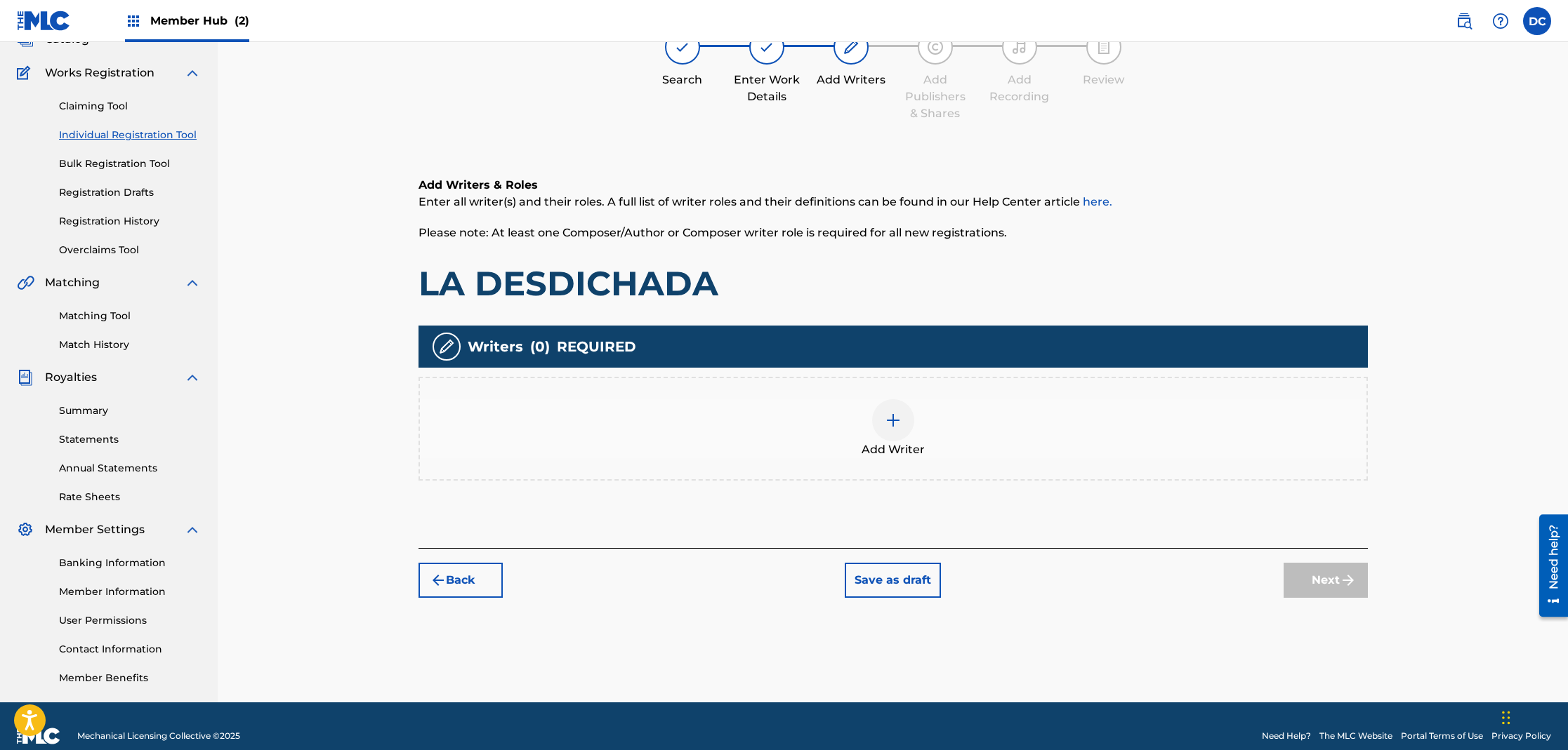
scroll to position [63, 0]
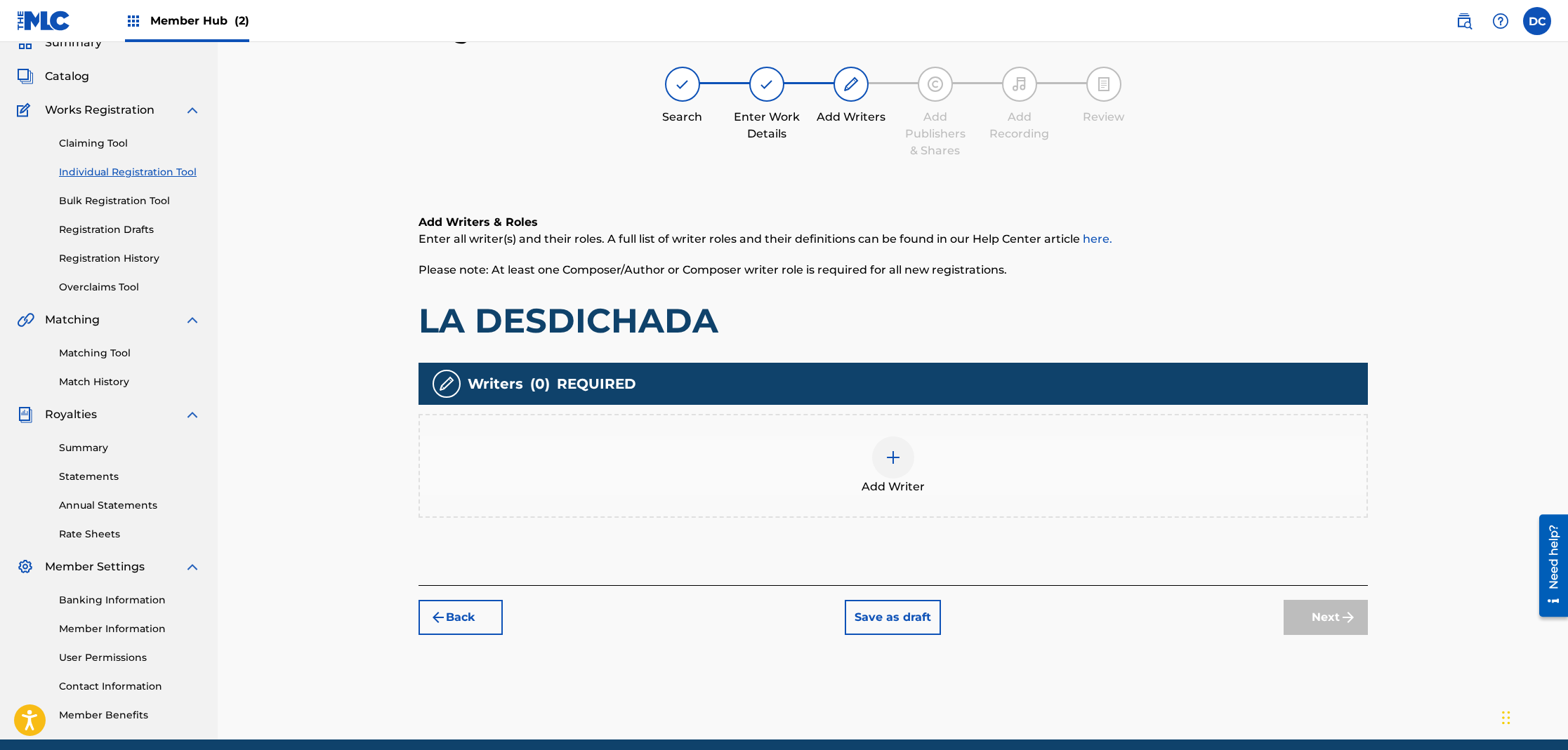
click at [882, 474] on div at bounding box center [893, 457] width 42 height 42
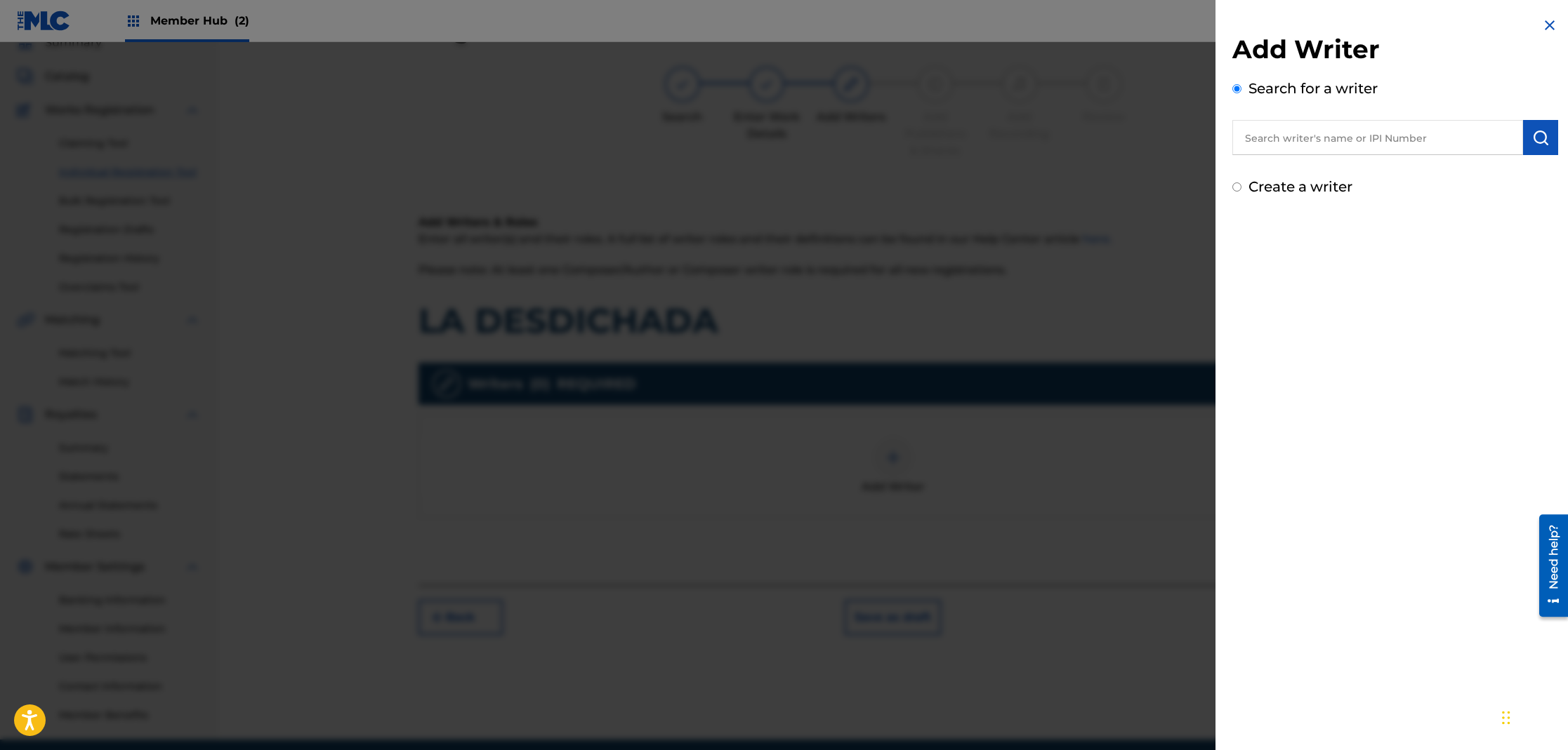
click at [1326, 133] on input "text" at bounding box center [1377, 137] width 290 height 35
click at [1271, 137] on input "text" at bounding box center [1377, 137] width 290 height 35
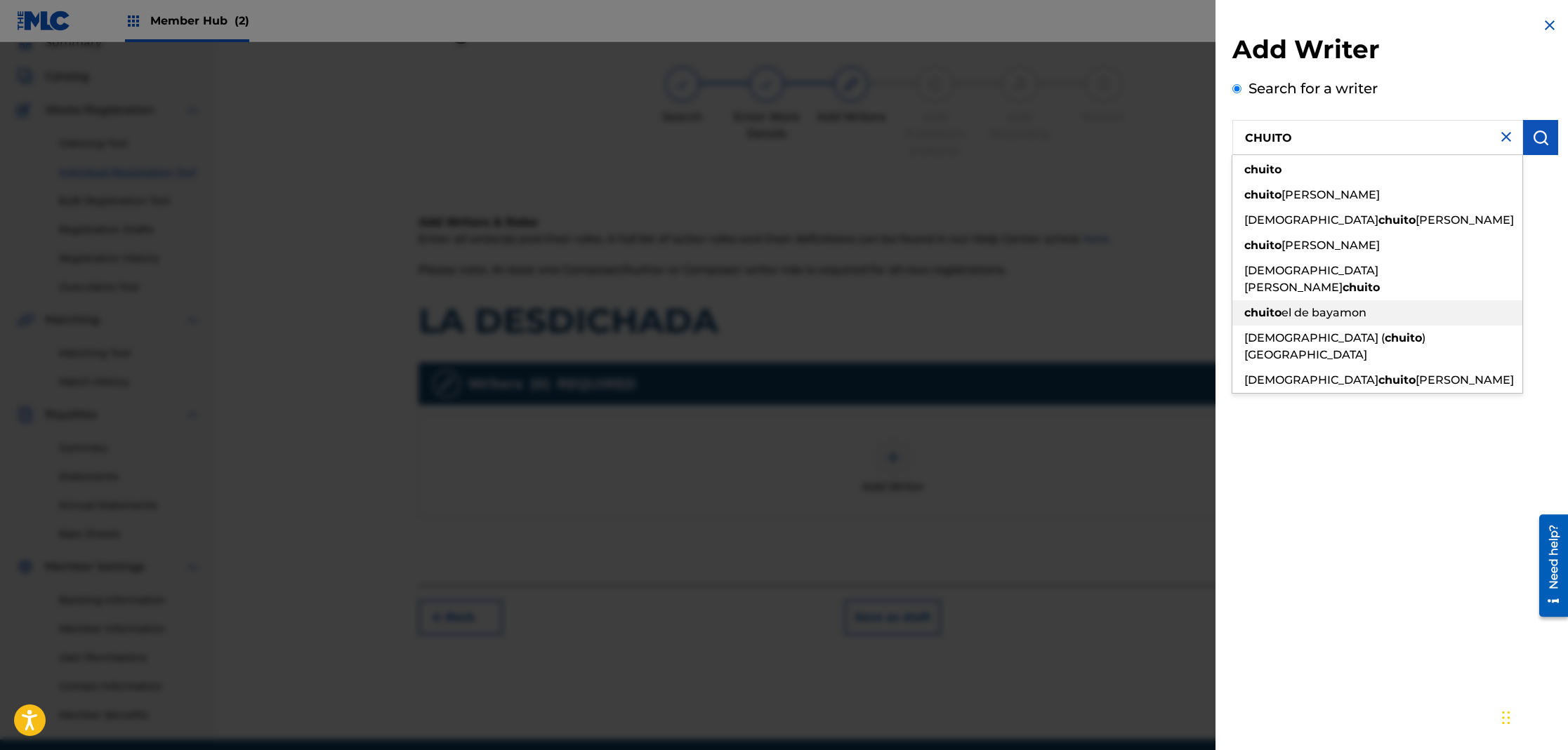
drag, startPoint x: 1328, startPoint y: 296, endPoint x: 1299, endPoint y: 299, distance: 29.2
click at [1320, 306] on span "el de bayamon" at bounding box center [1324, 312] width 85 height 13
type input "chuito el de bayamon"
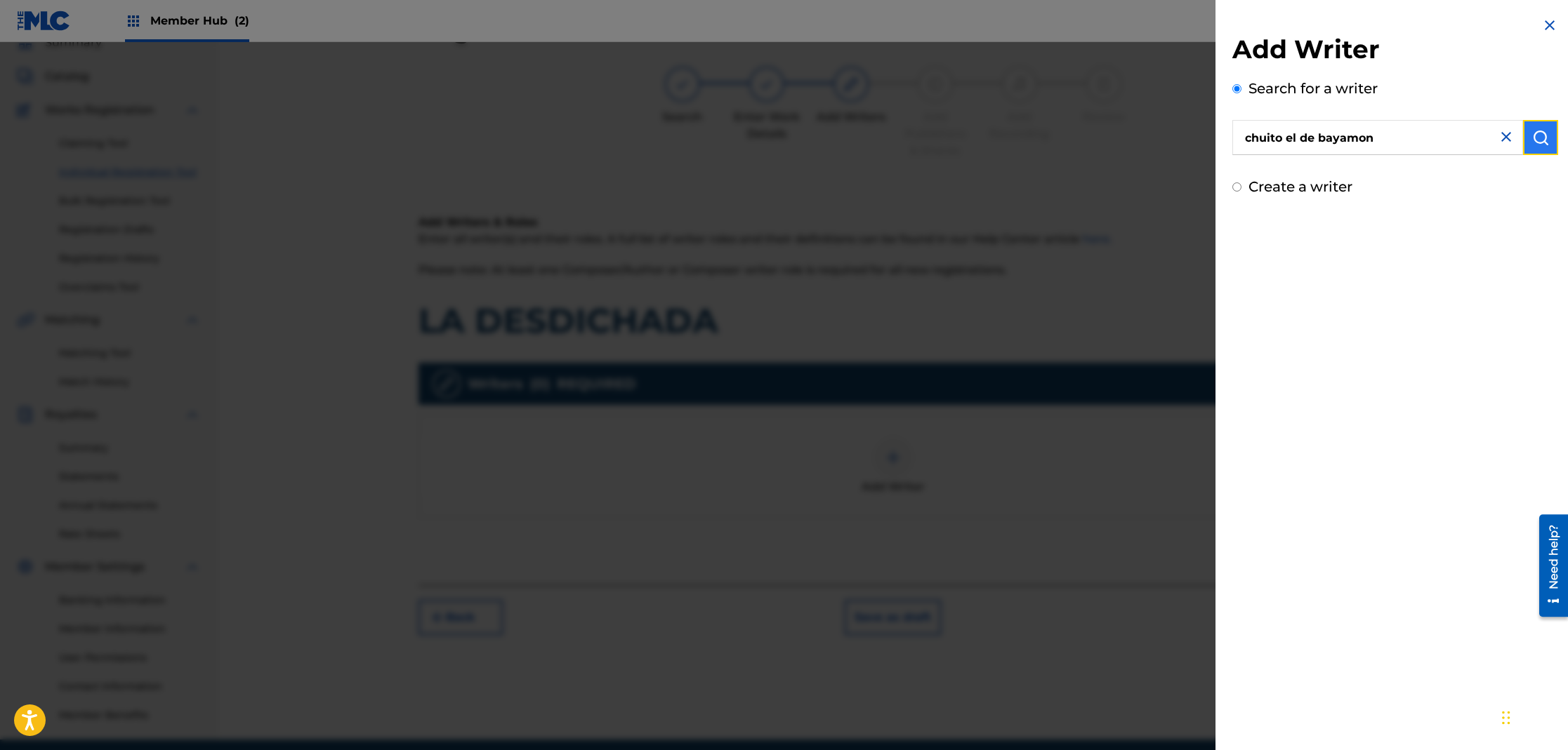
click at [1534, 142] on img "submit" at bounding box center [1541, 137] width 17 height 17
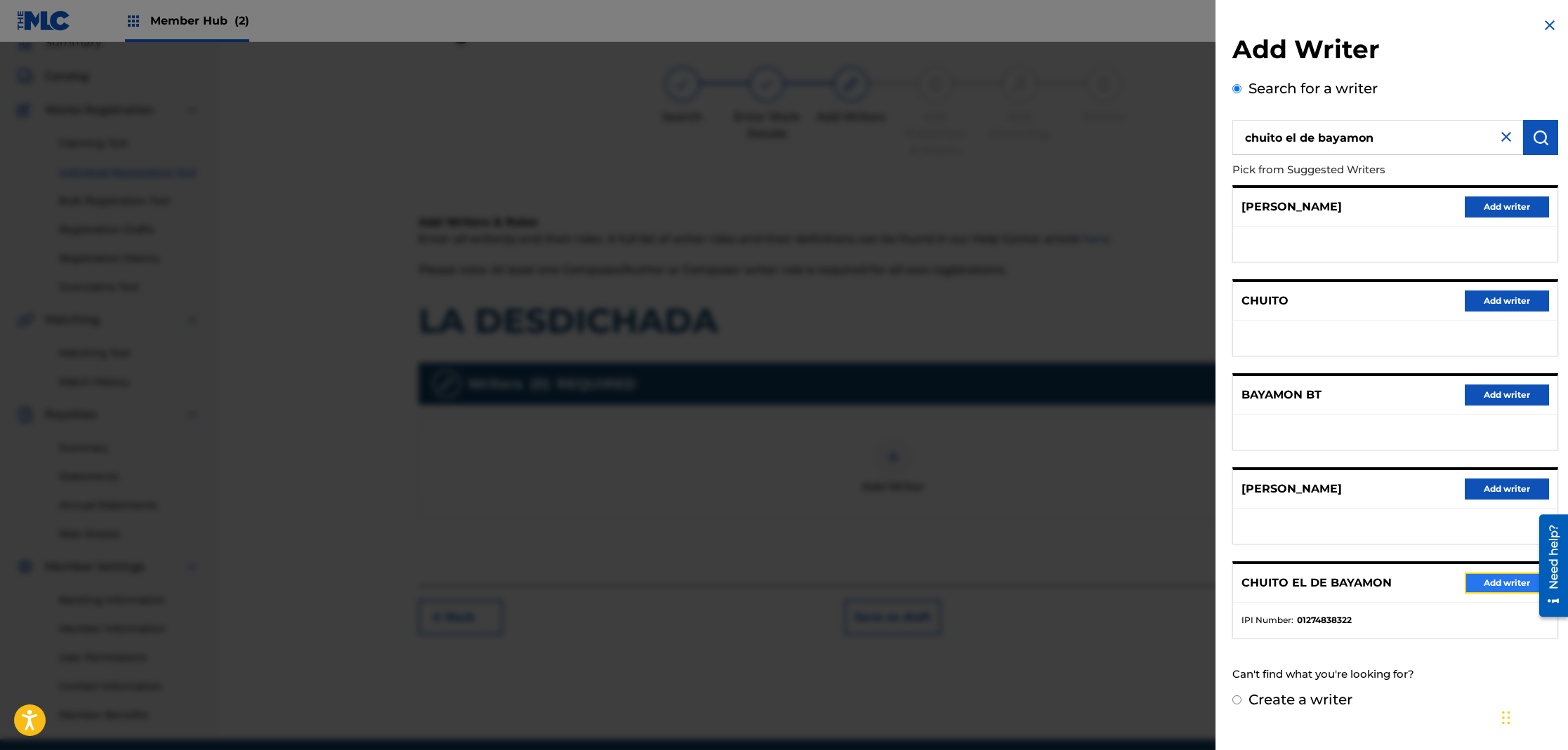
click at [1502, 588] on button "Add writer" at bounding box center [1507, 583] width 84 height 21
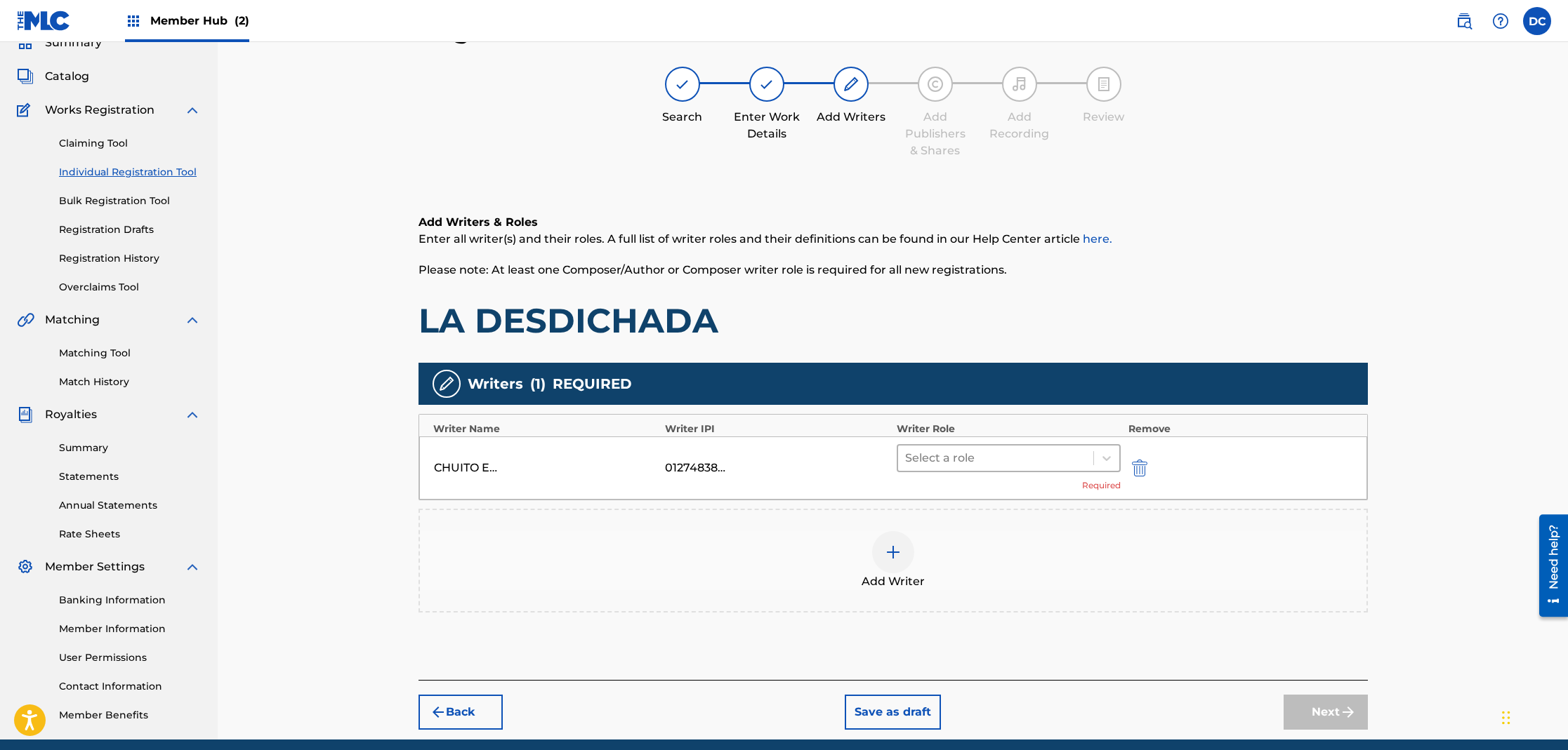
click at [960, 465] on div at bounding box center [996, 458] width 182 height 20
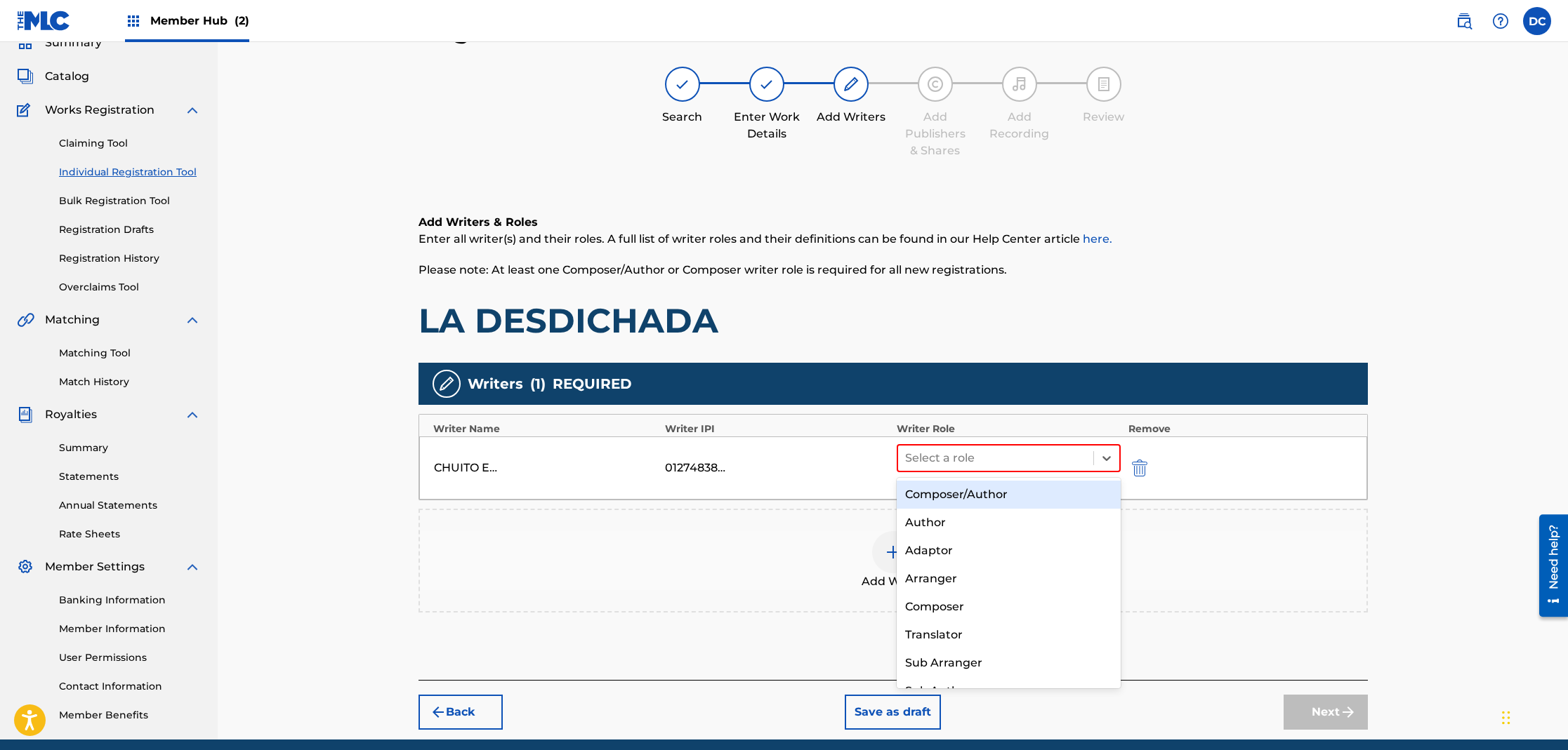
click at [964, 496] on div "Composer/Author" at bounding box center [1009, 495] width 225 height 28
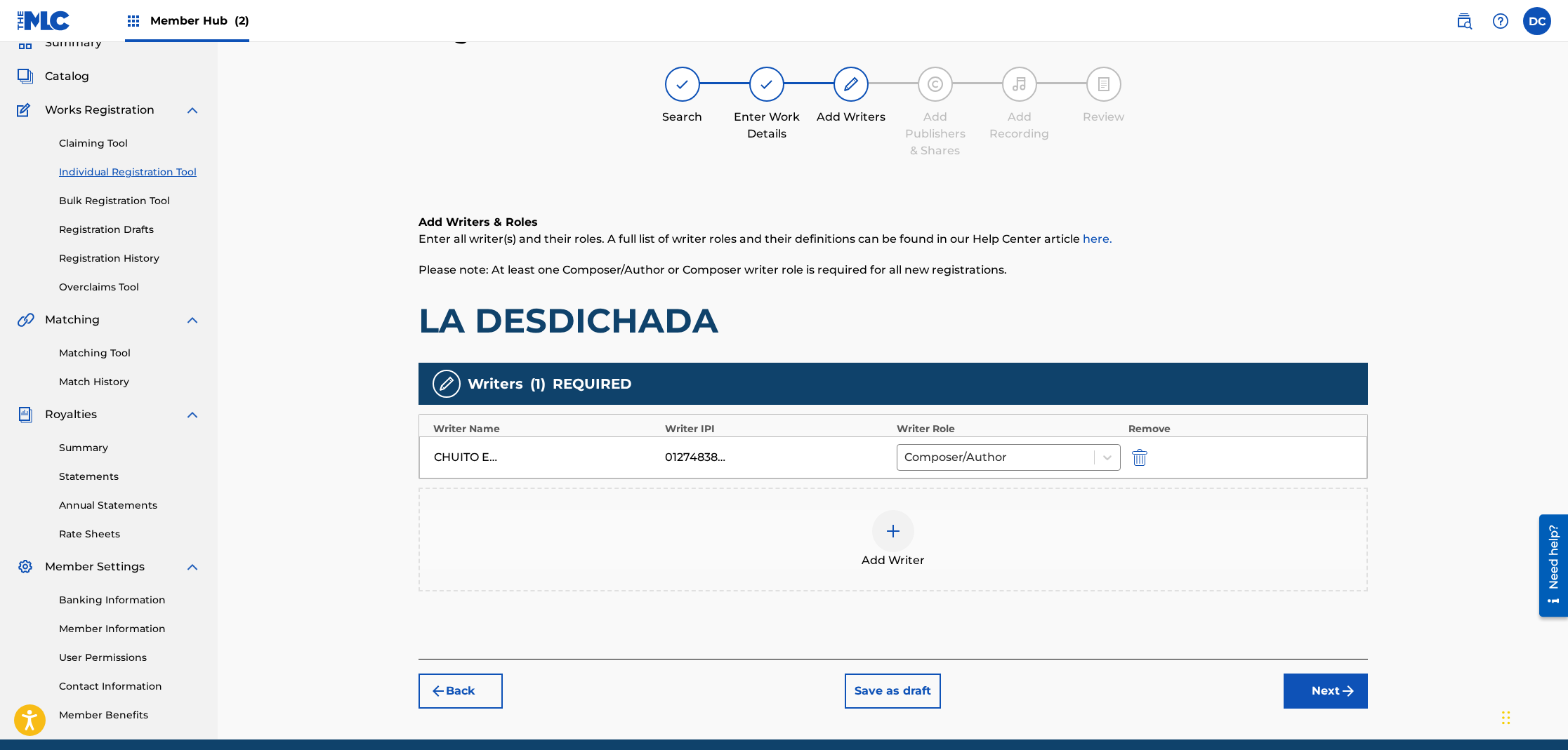
click at [902, 539] on div at bounding box center [893, 531] width 42 height 42
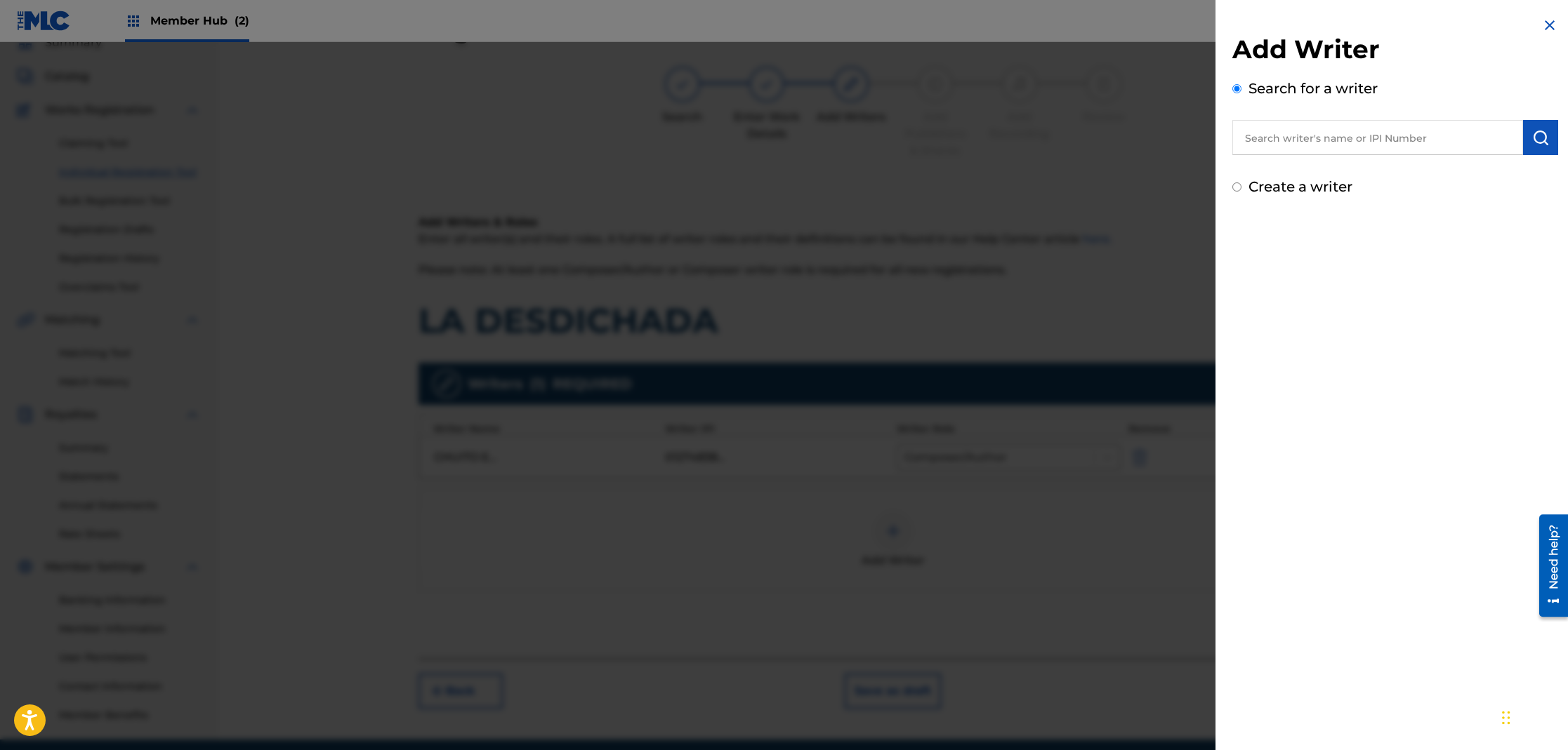
click at [1297, 124] on input "text" at bounding box center [1377, 137] width 290 height 35
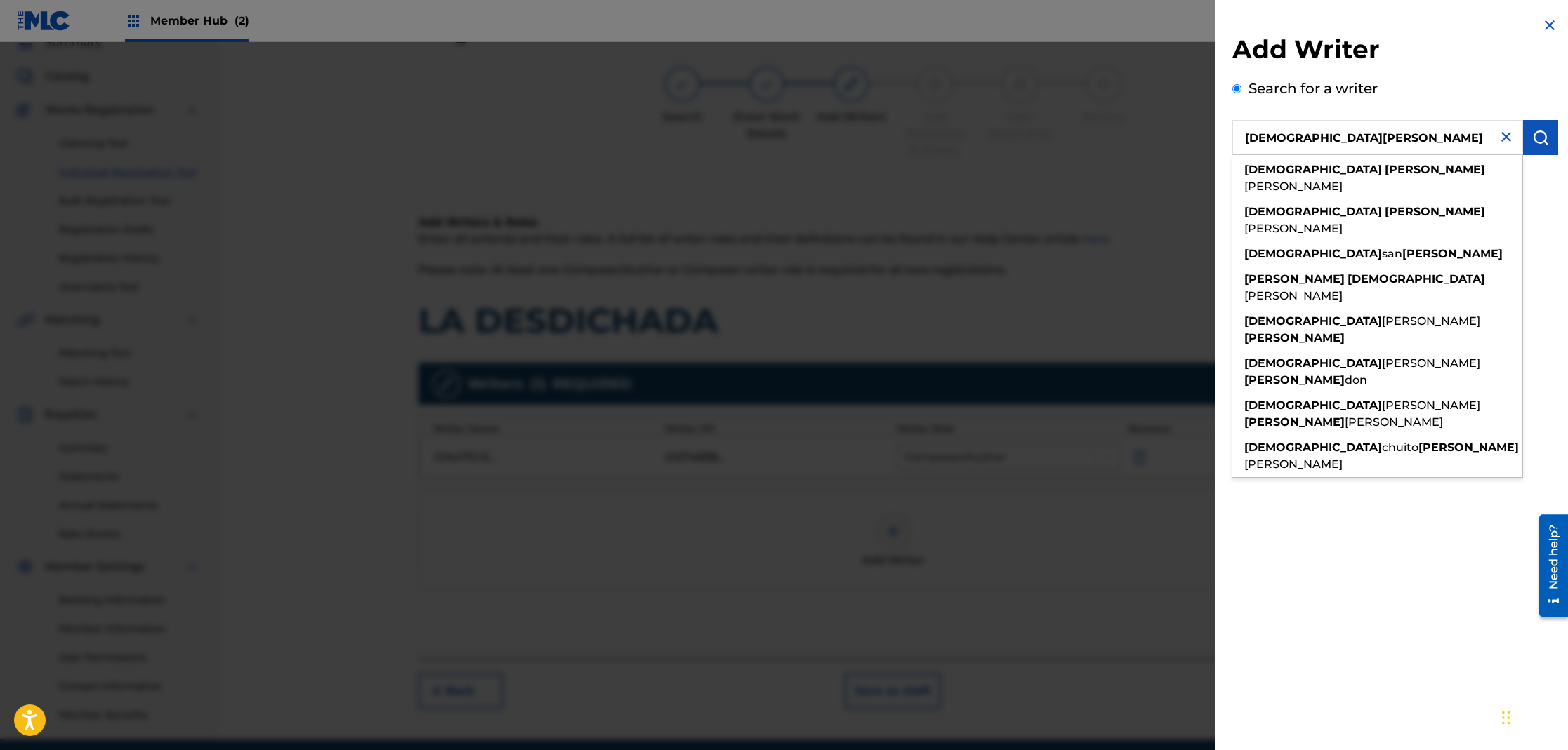
type input "[DEMOGRAPHIC_DATA][PERSON_NAME]"
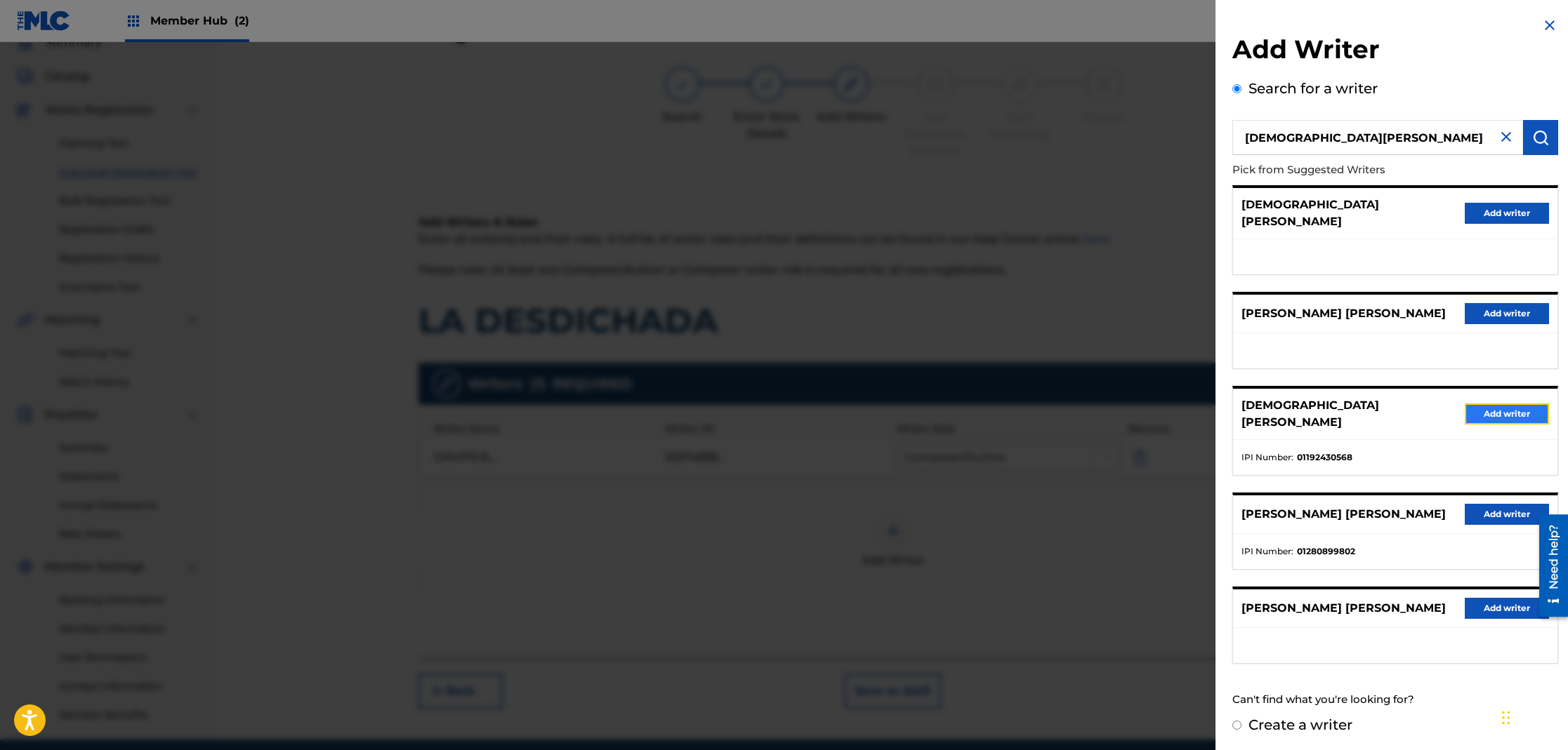
click at [1481, 403] on button "Add writer" at bounding box center [1507, 414] width 84 height 21
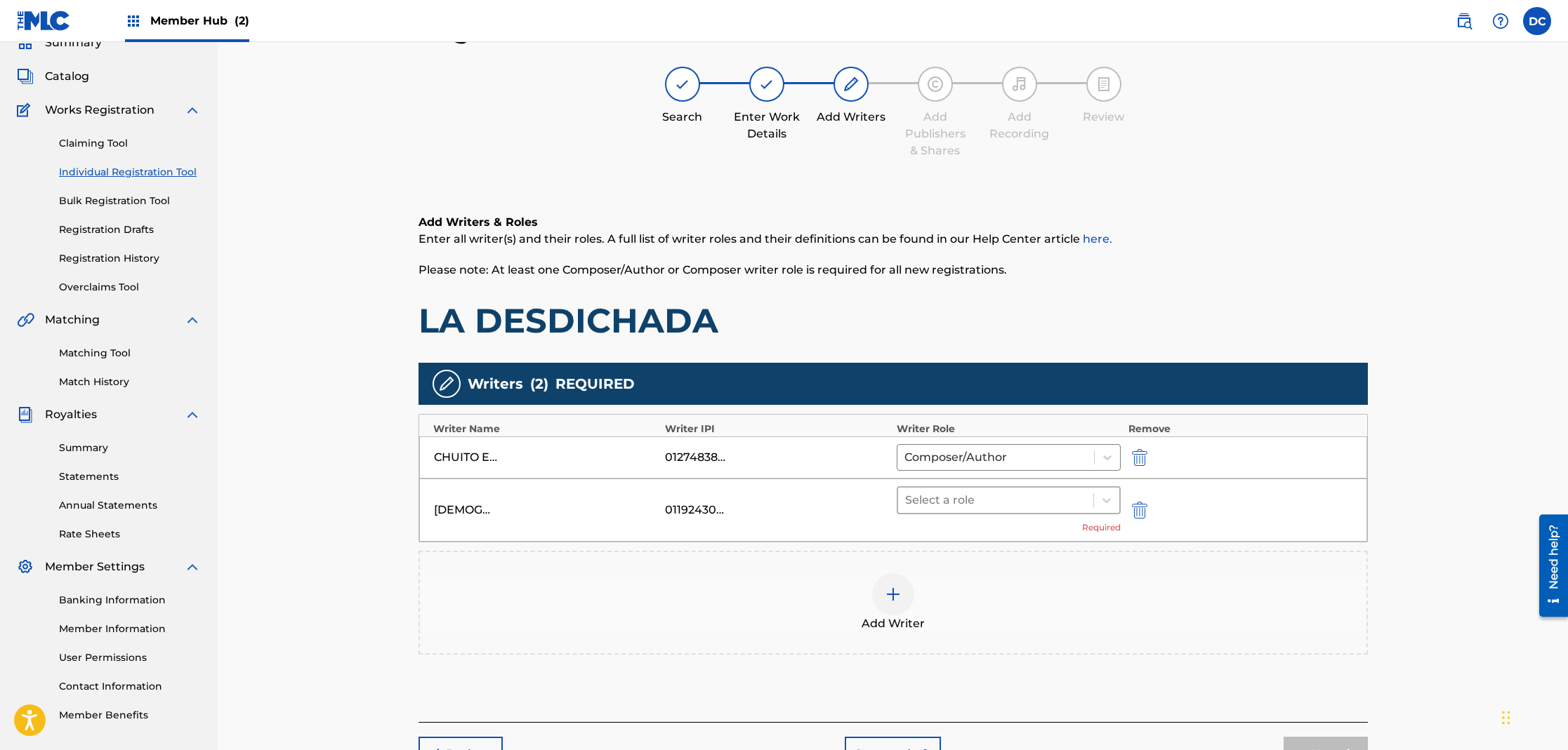
click at [937, 498] on div at bounding box center [996, 500] width 182 height 20
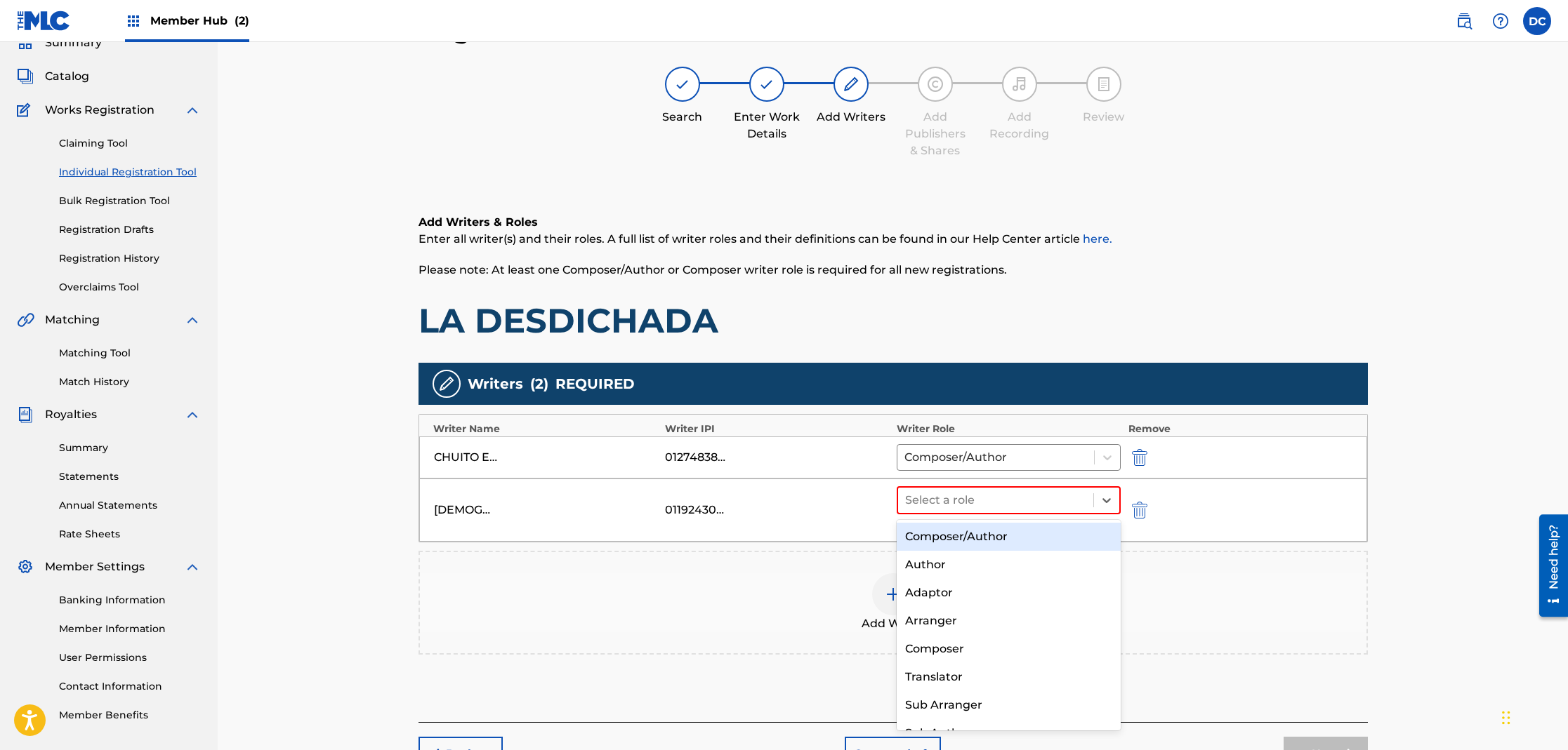
click at [954, 539] on div "Composer/Author" at bounding box center [1009, 537] width 225 height 28
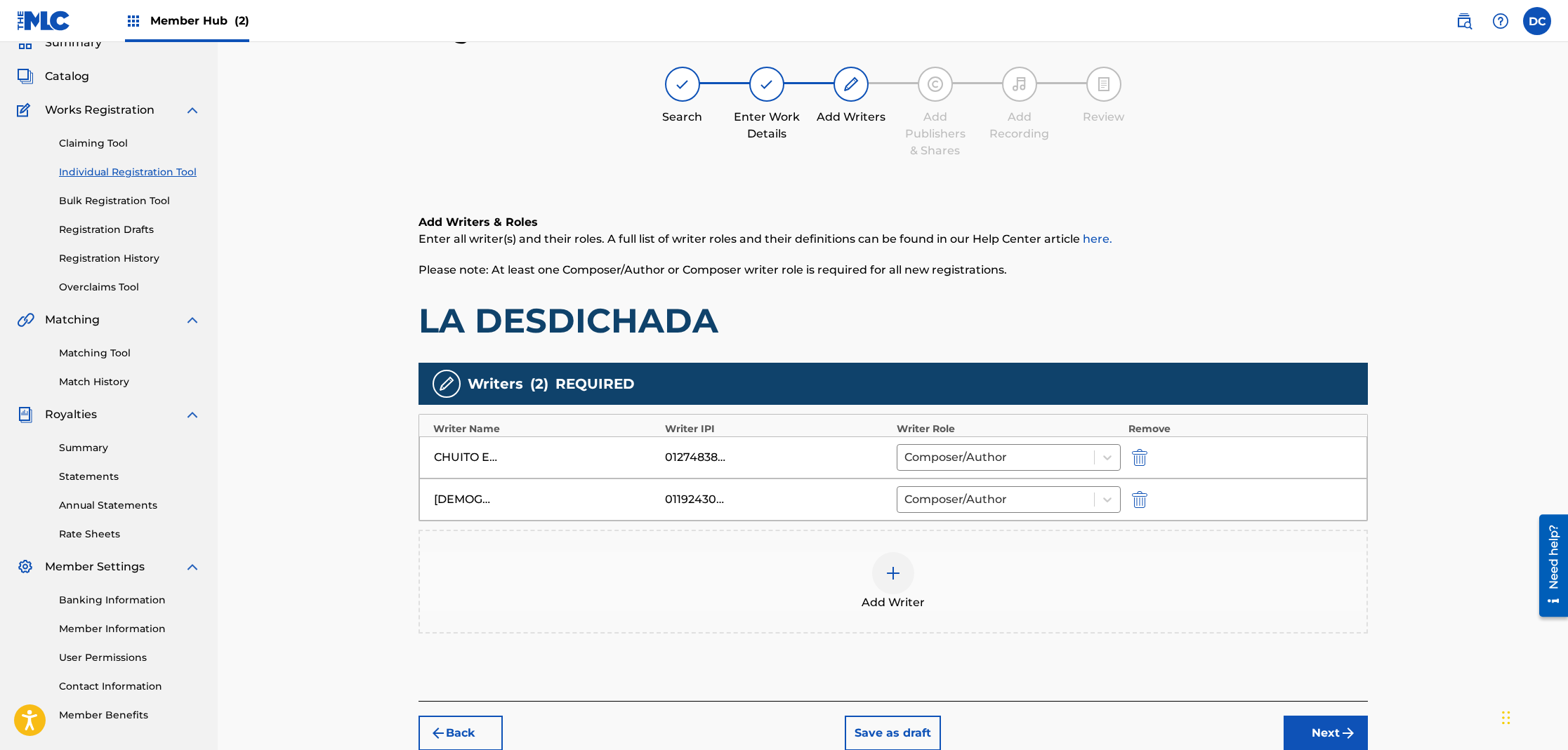
click at [896, 576] on img at bounding box center [893, 574] width 17 height 17
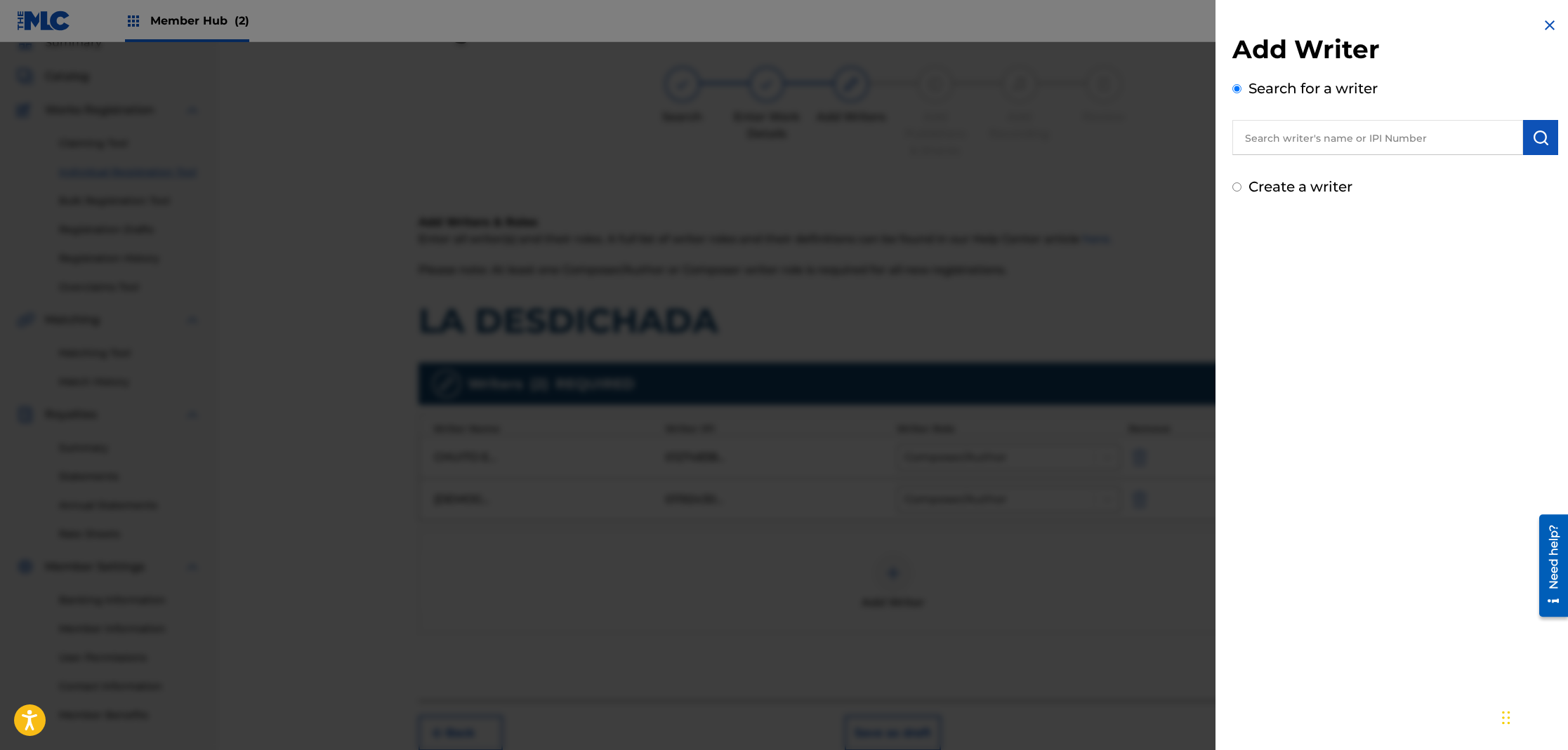
drag, startPoint x: 1344, startPoint y: 131, endPoint x: 1332, endPoint y: 126, distance: 13.0
click at [1342, 130] on input "text" at bounding box center [1377, 137] width 290 height 35
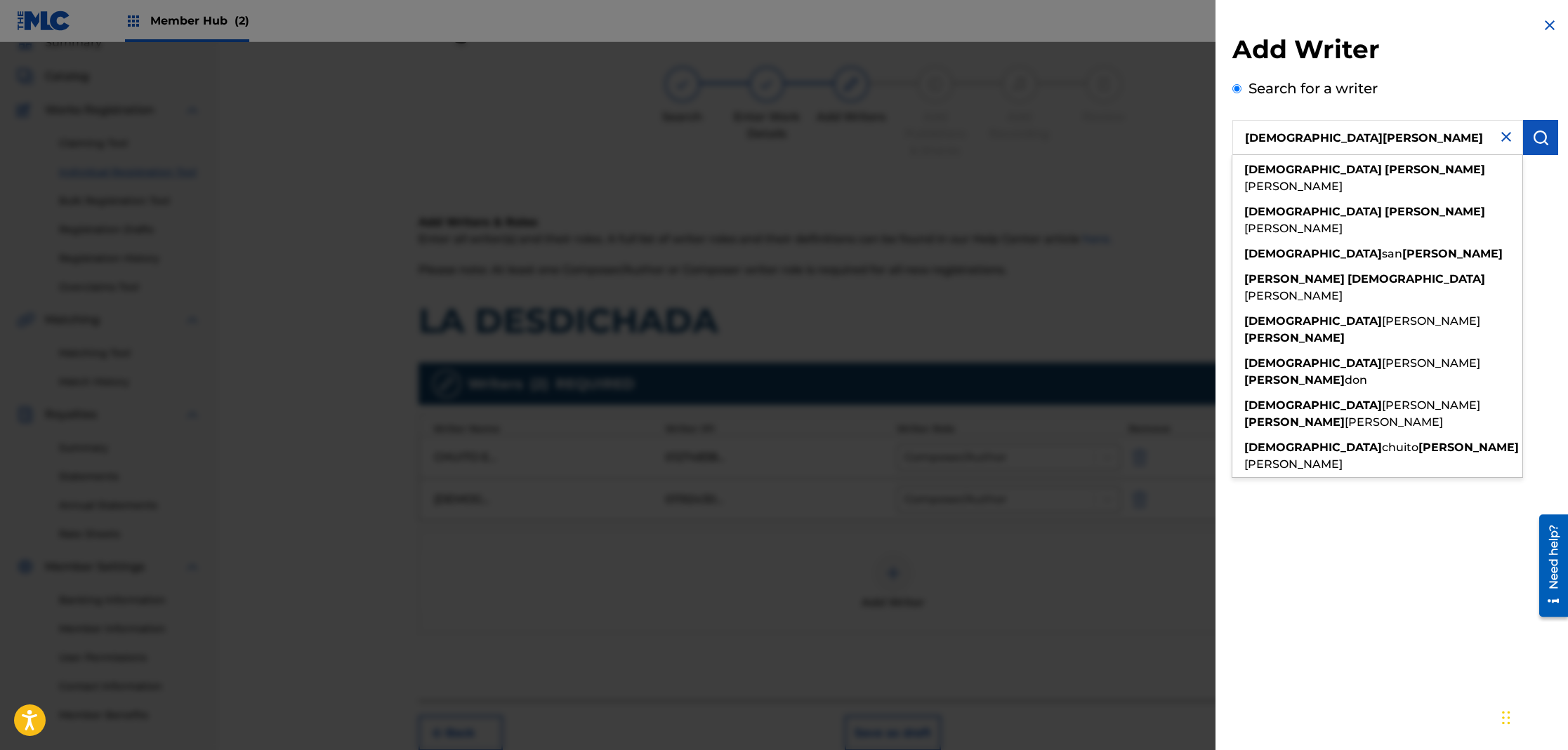
type input "[DEMOGRAPHIC_DATA][PERSON_NAME]"
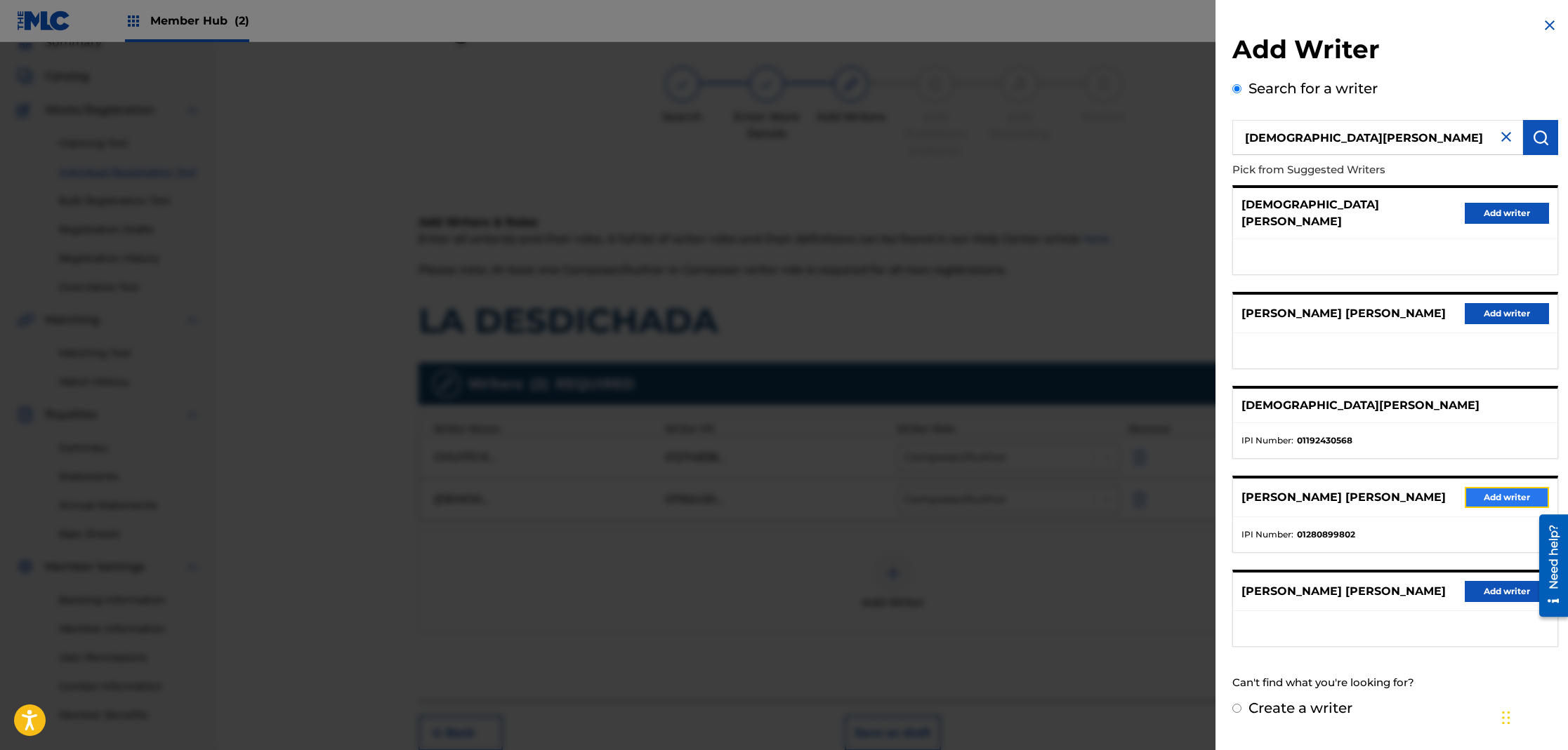
click at [1474, 492] on button "Add writer" at bounding box center [1507, 497] width 84 height 21
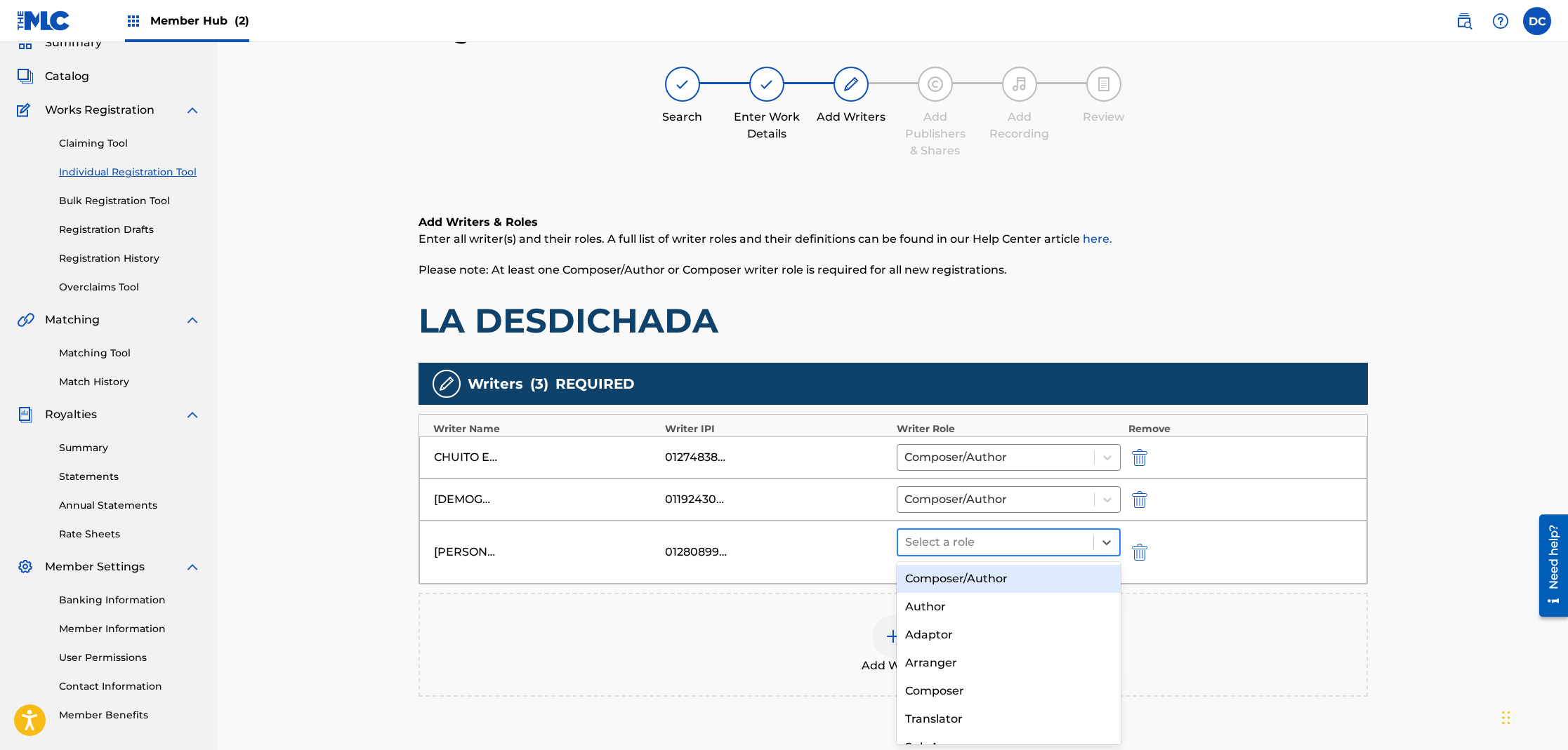
click at [961, 547] on div at bounding box center [996, 542] width 182 height 20
click at [955, 578] on div "Composer/Author" at bounding box center [1009, 579] width 225 height 28
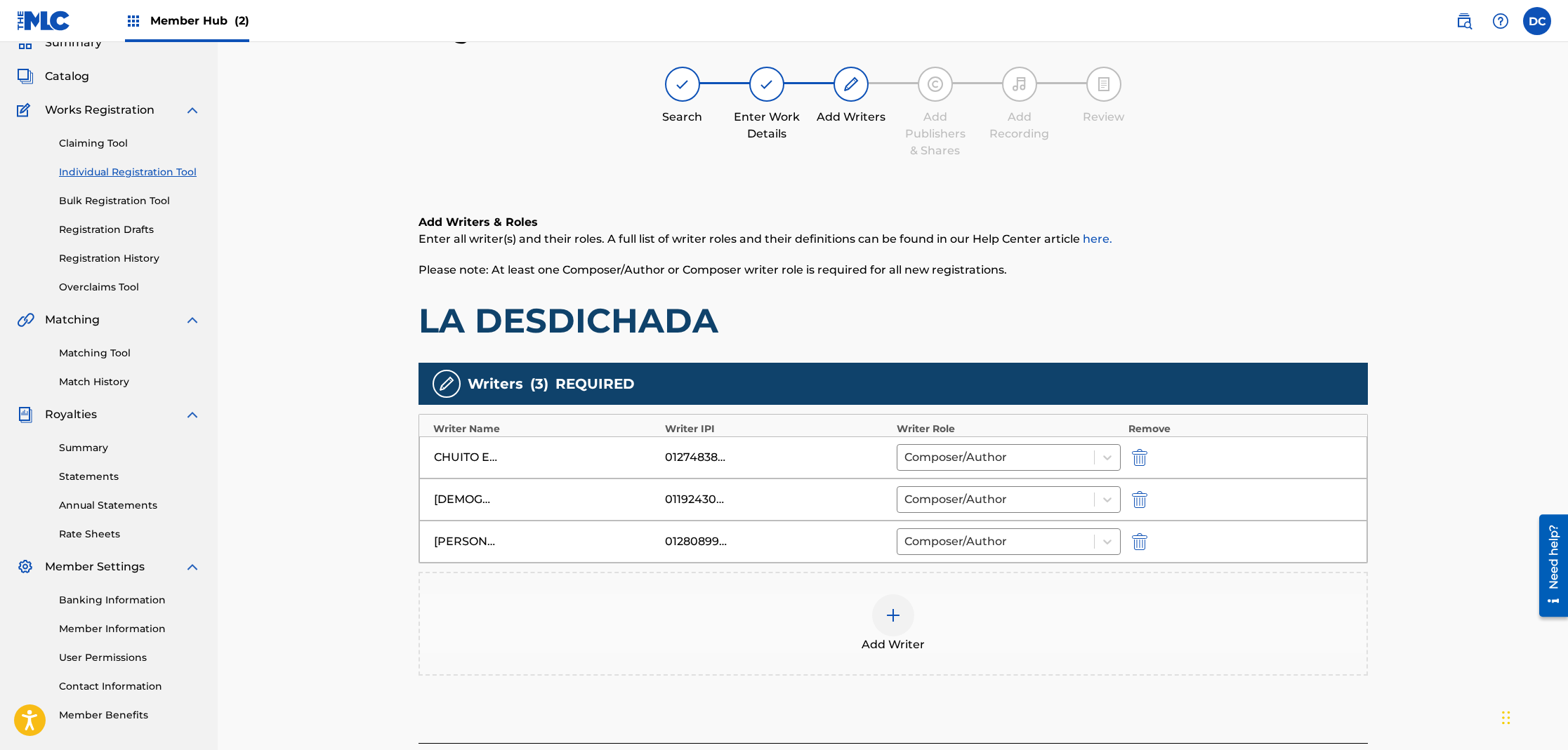
click at [893, 617] on img at bounding box center [893, 616] width 17 height 17
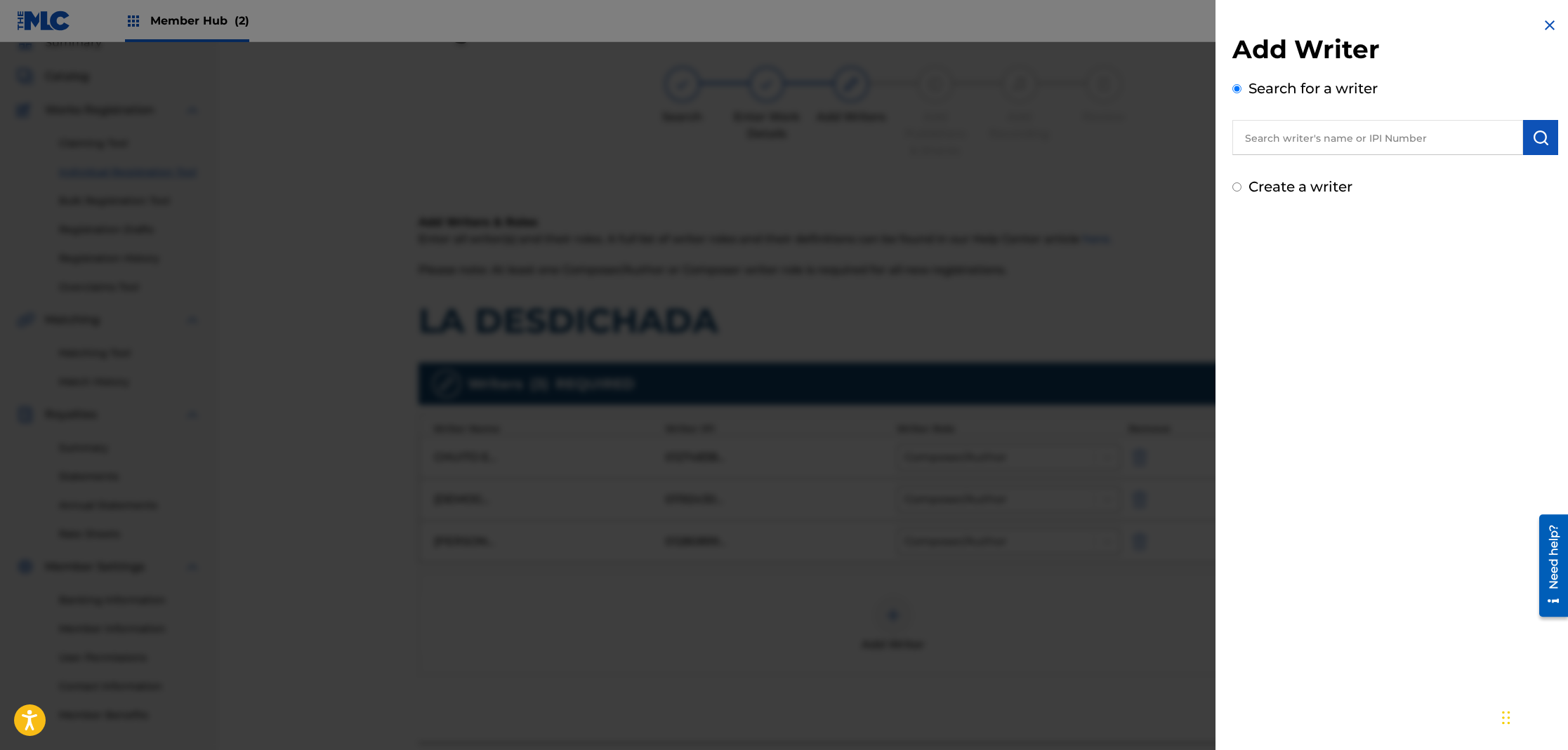
click at [1147, 311] on div at bounding box center [784, 417] width 1568 height 750
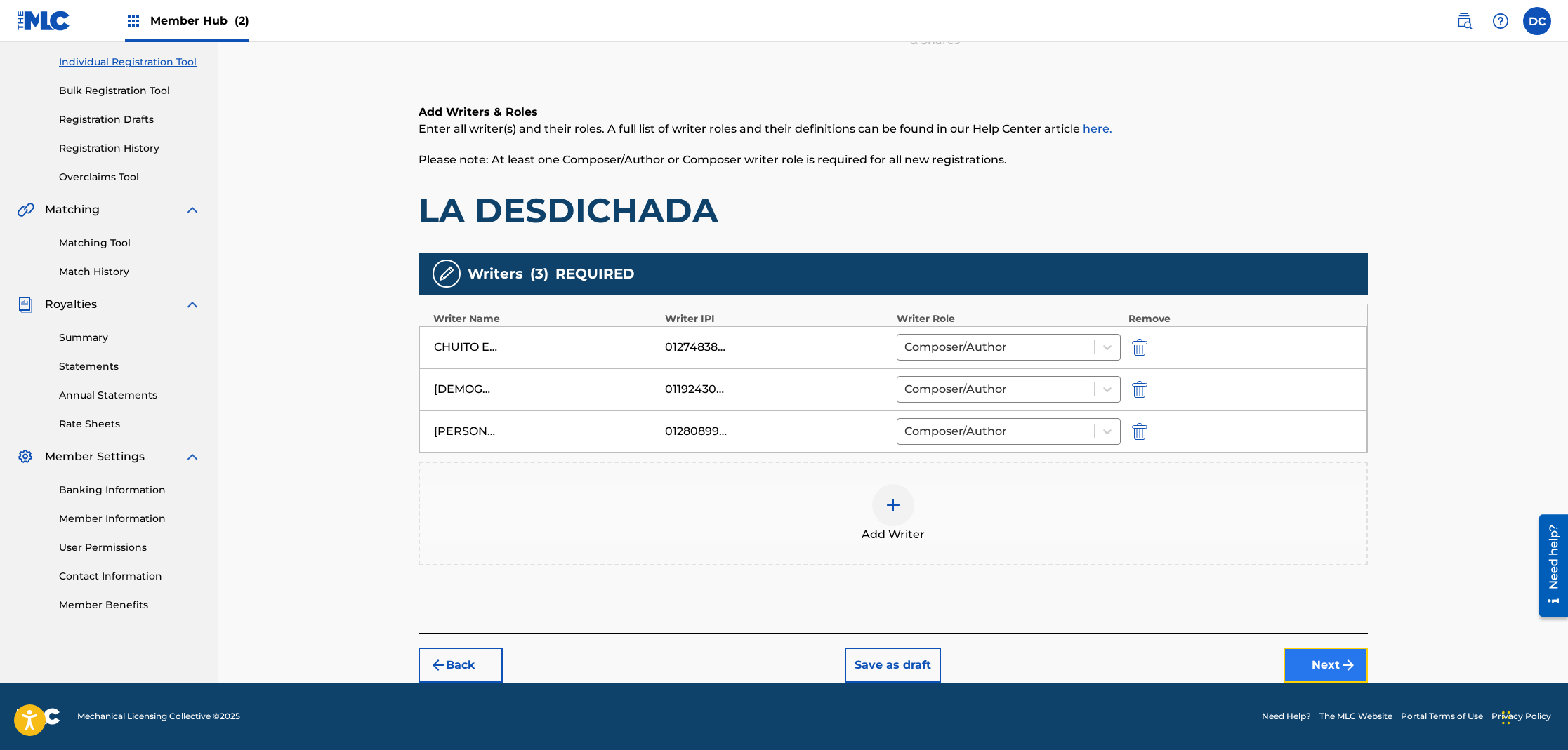
click at [1319, 664] on button "Next" at bounding box center [1326, 665] width 84 height 35
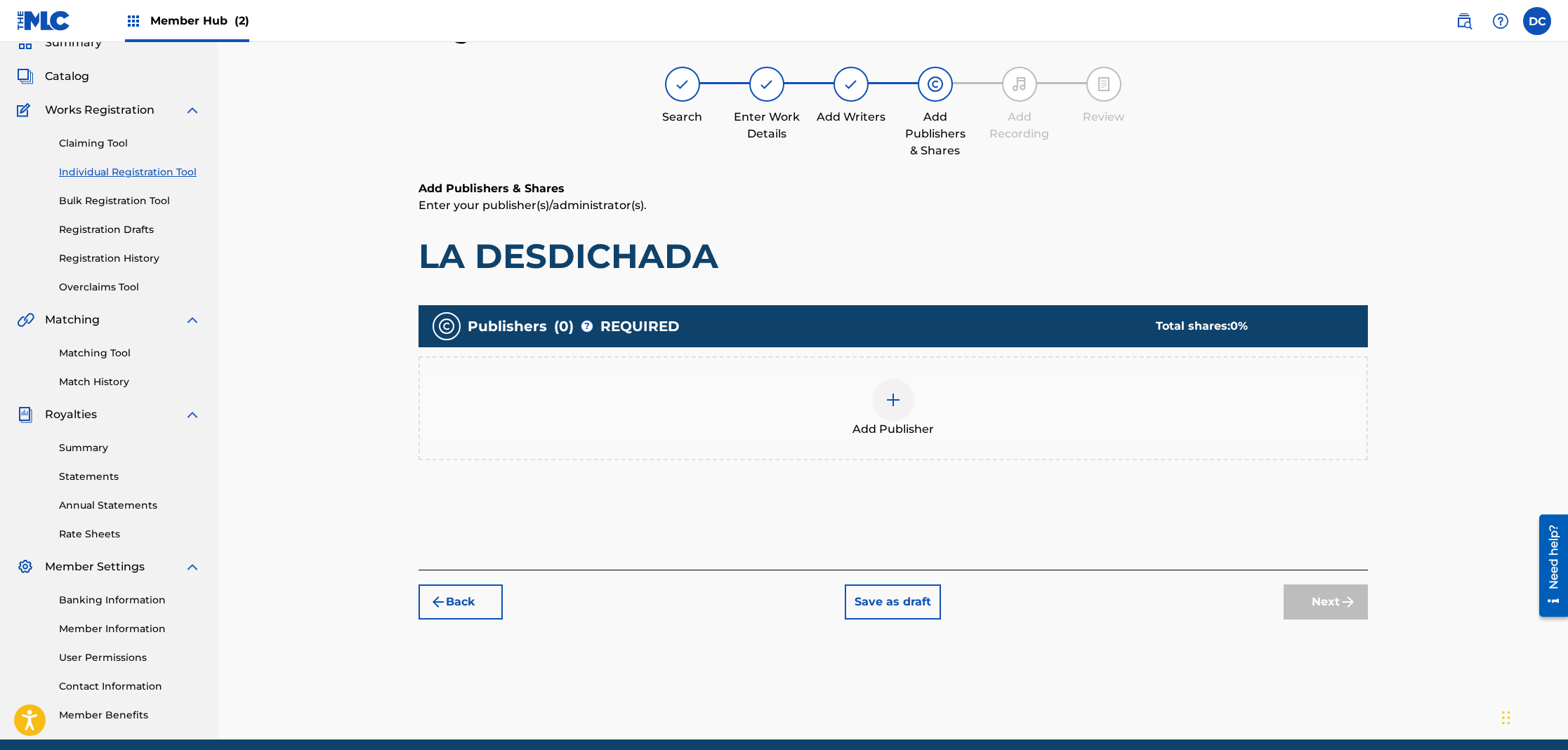
click at [887, 400] on img at bounding box center [893, 400] width 17 height 17
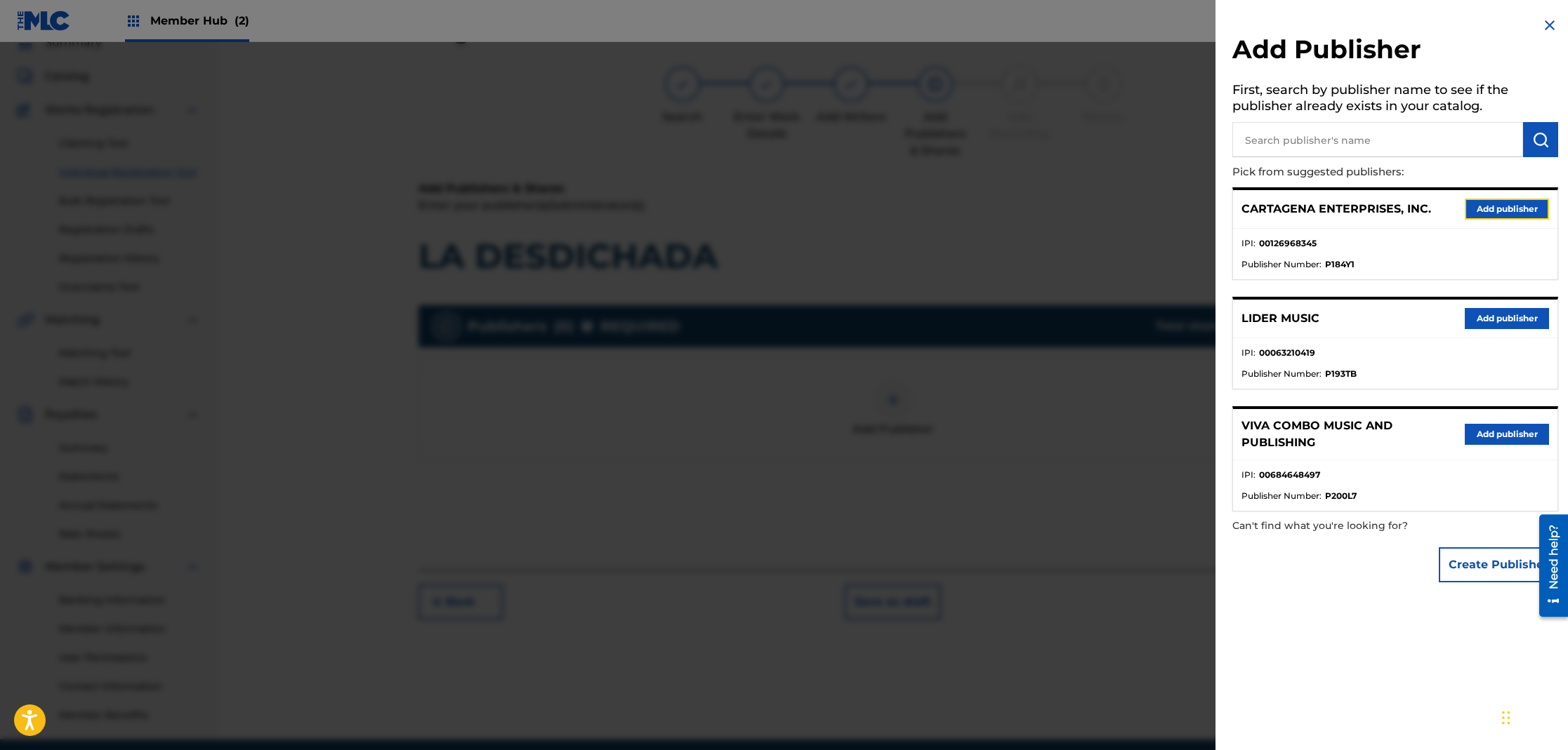
drag, startPoint x: 1508, startPoint y: 208, endPoint x: 1303, endPoint y: 258, distance: 211.0
click at [1507, 208] on button "Add publisher" at bounding box center [1507, 208] width 84 height 21
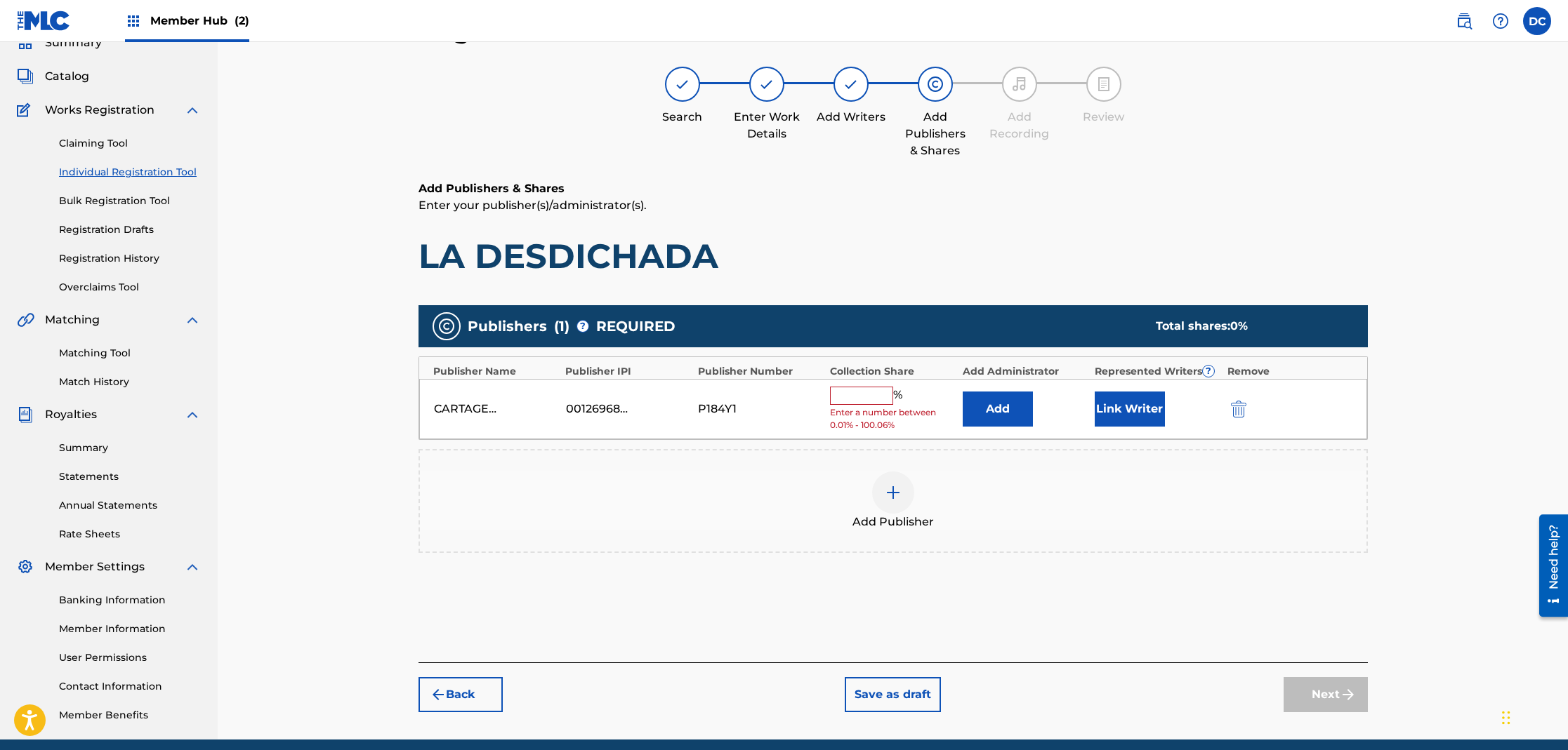
click at [844, 392] on input "text" at bounding box center [861, 395] width 63 height 18
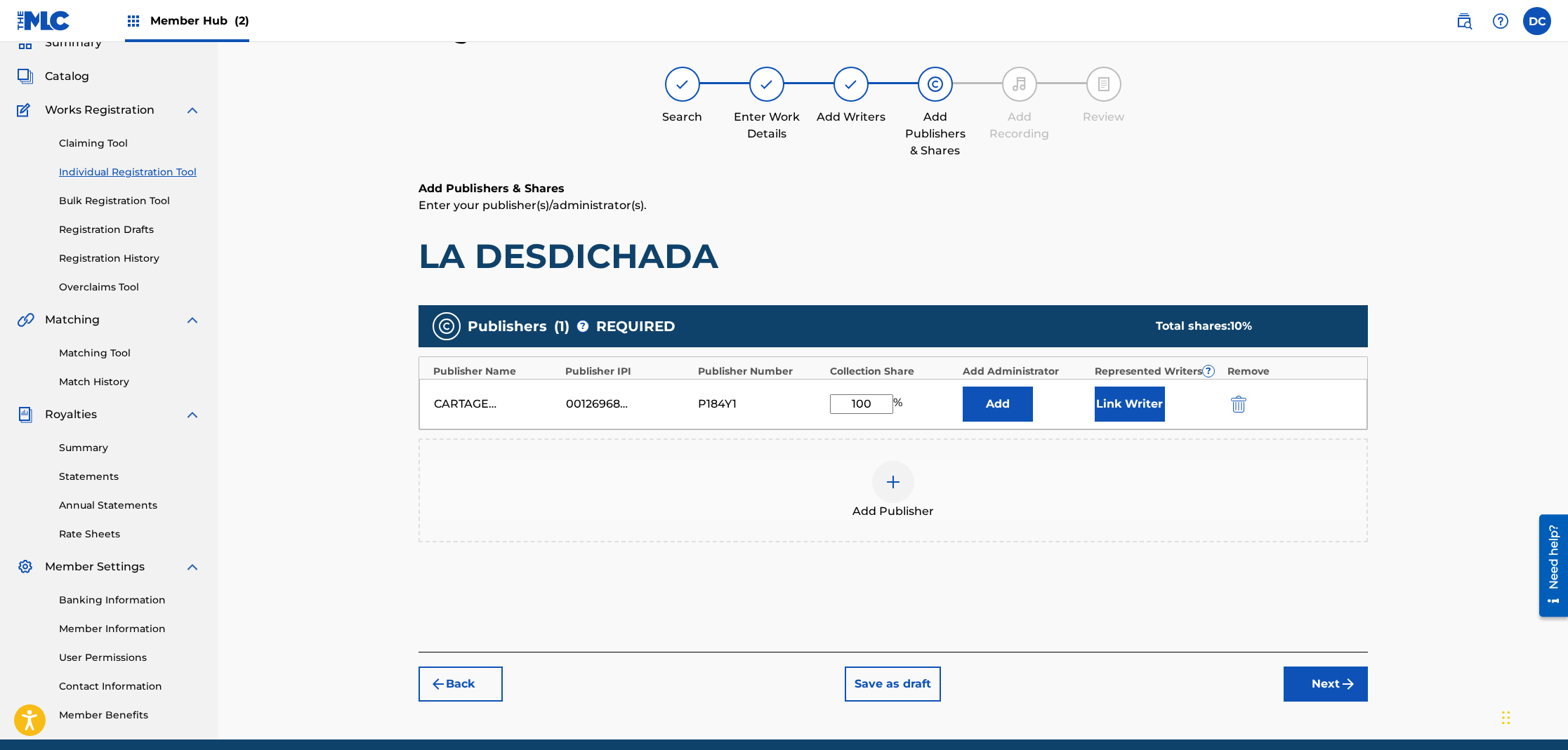
type input "100"
click at [1103, 413] on button "Link Writer" at bounding box center [1130, 403] width 70 height 35
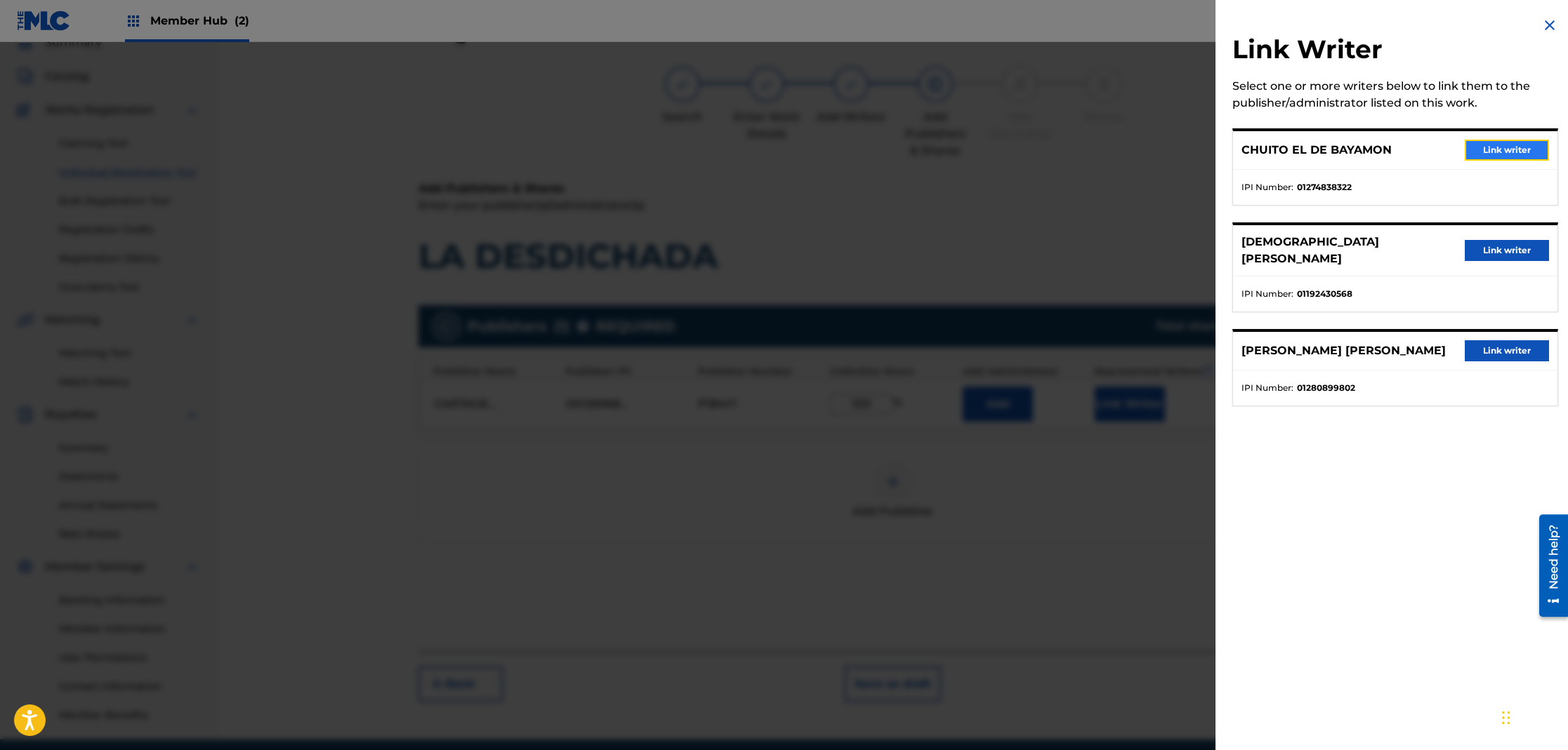
click at [1482, 144] on button "Link writer" at bounding box center [1507, 150] width 84 height 21
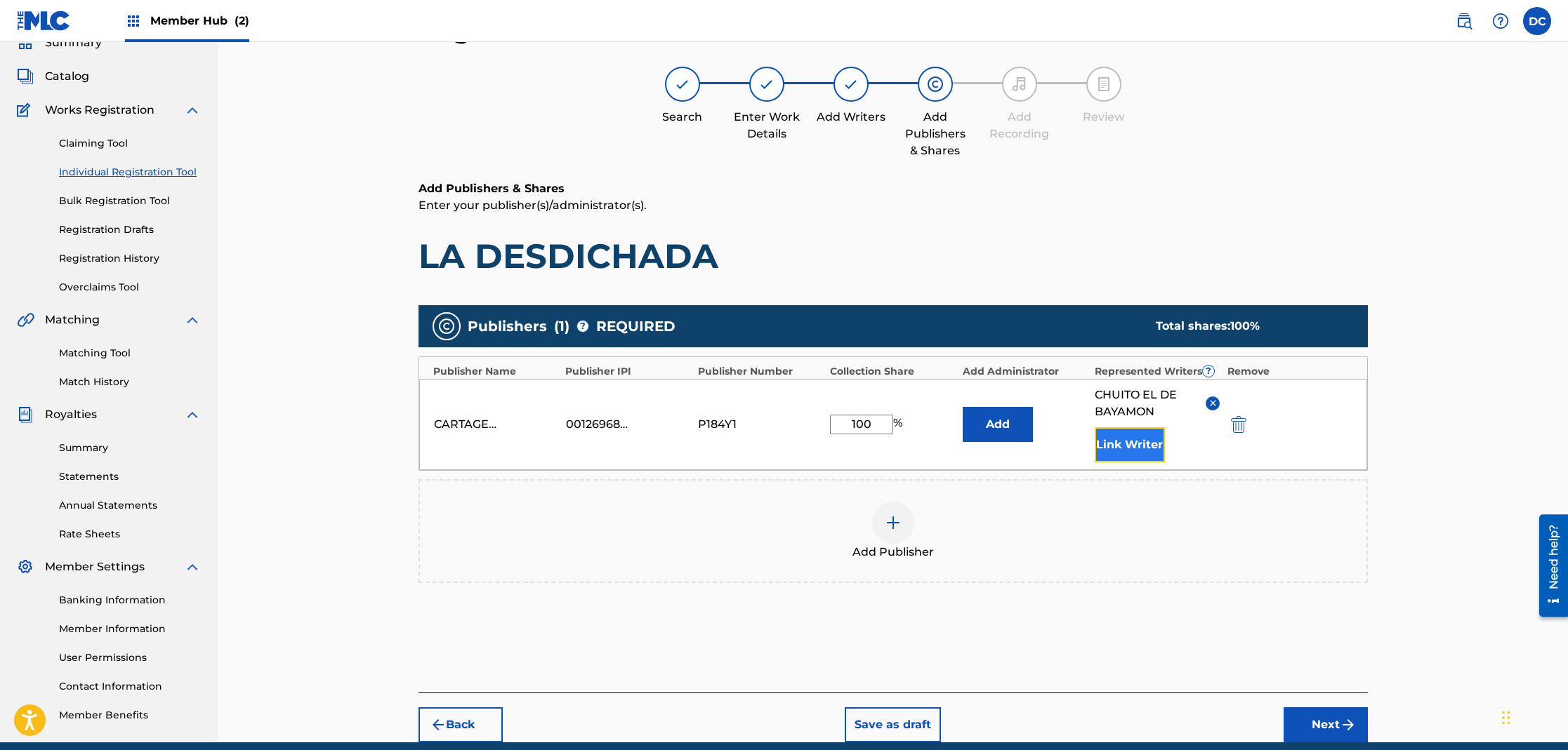
click at [1136, 442] on button "Link Writer" at bounding box center [1130, 445] width 70 height 35
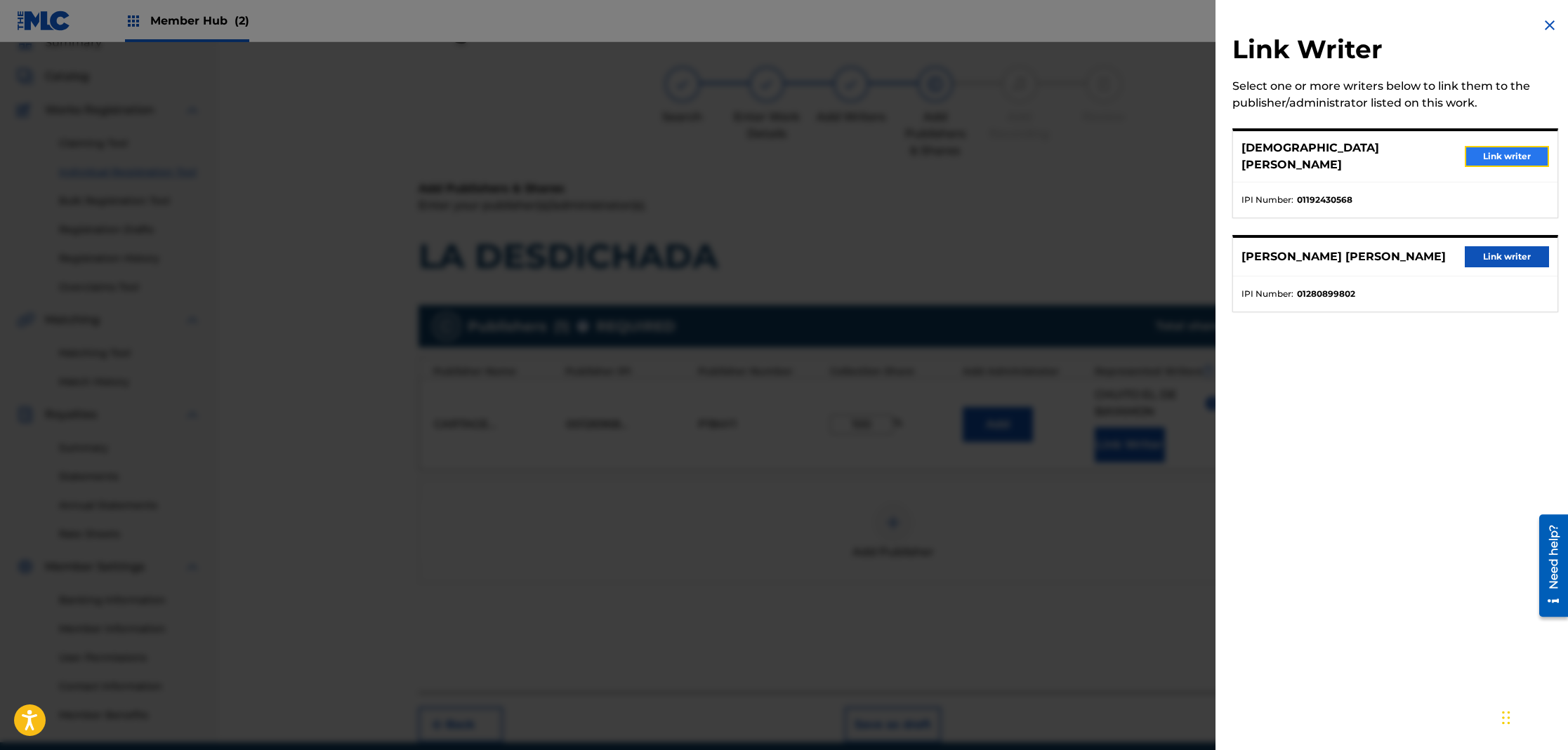
click at [1500, 146] on button "Link writer" at bounding box center [1507, 156] width 84 height 21
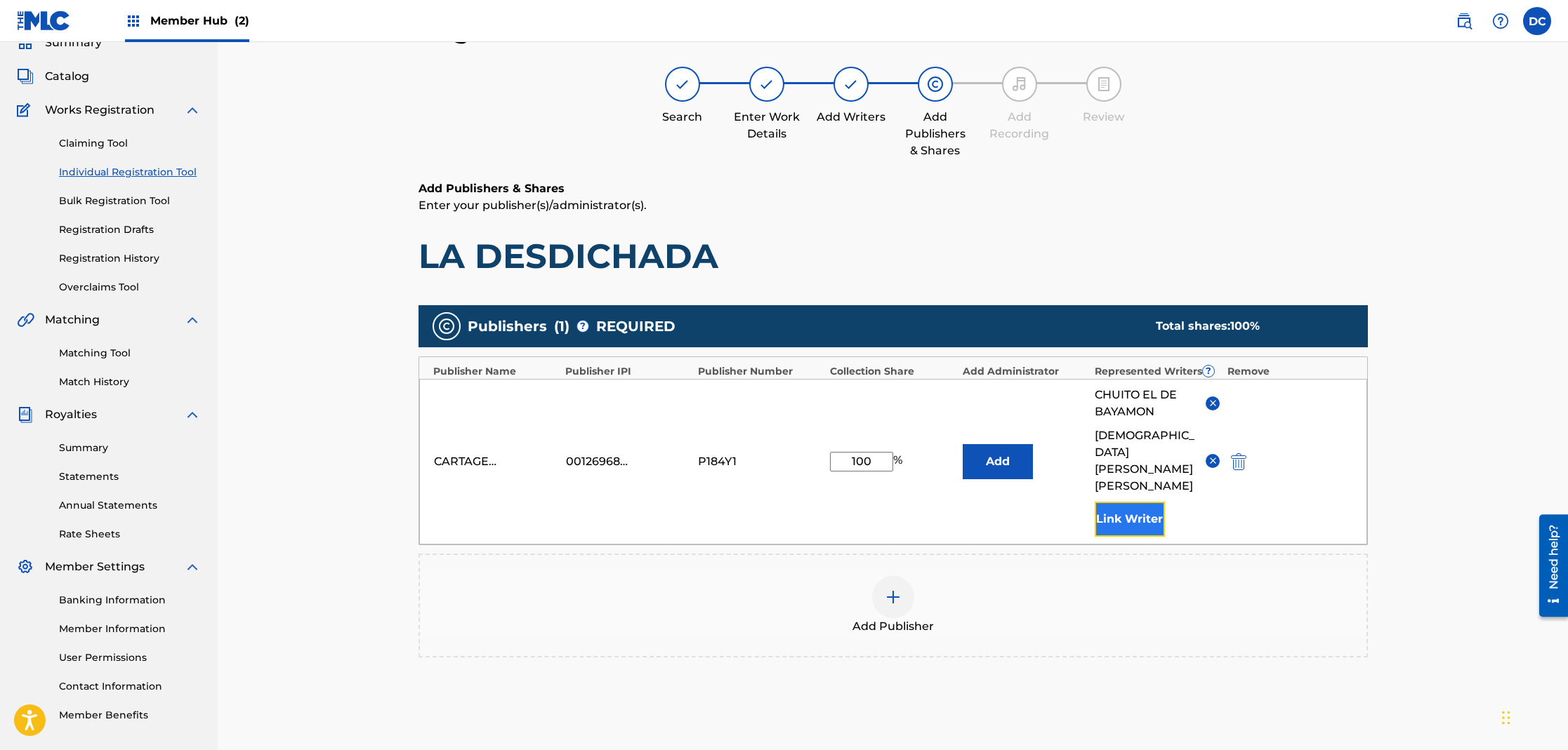
click at [1139, 502] on button "Link Writer" at bounding box center [1130, 519] width 70 height 35
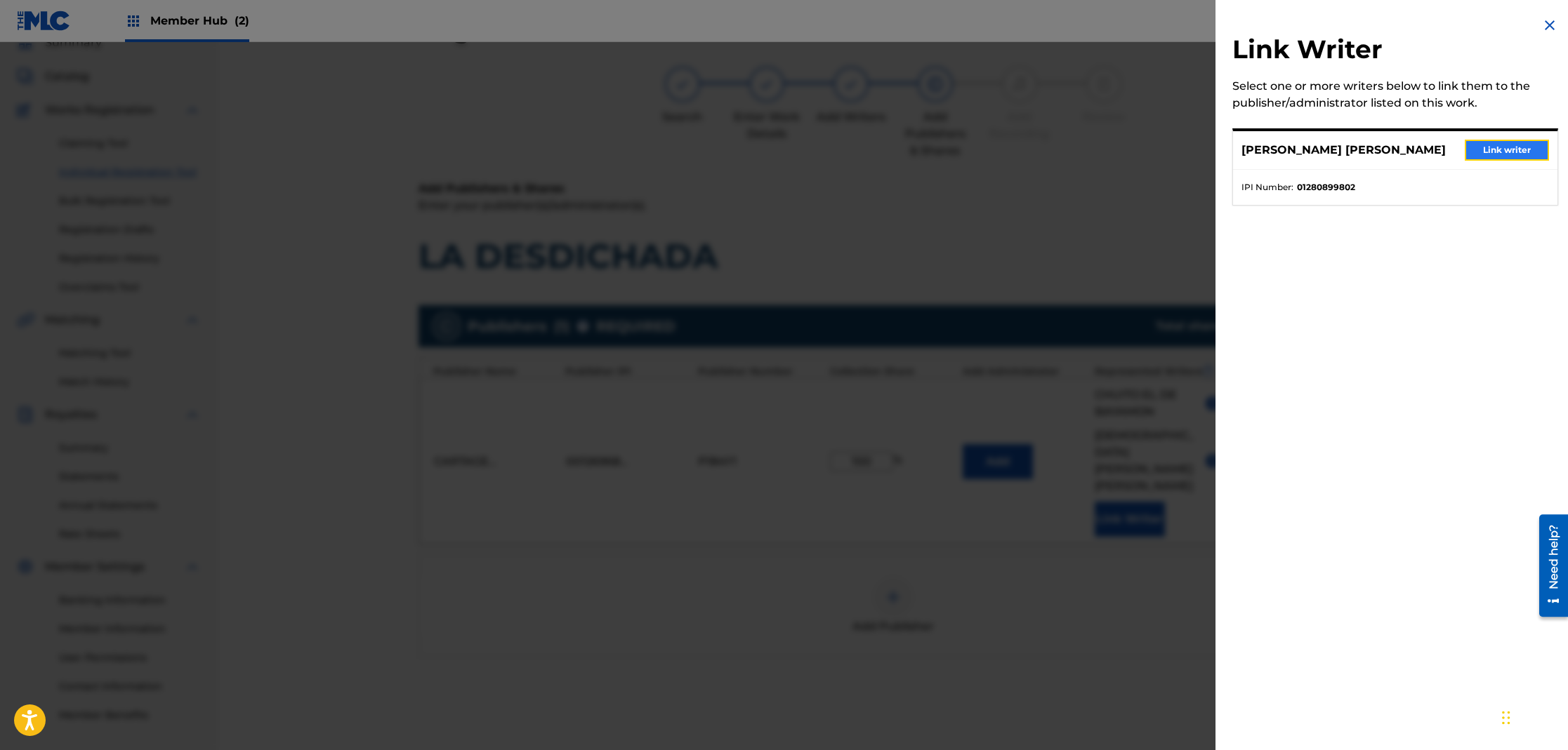
click at [1494, 153] on button "Link writer" at bounding box center [1507, 150] width 84 height 21
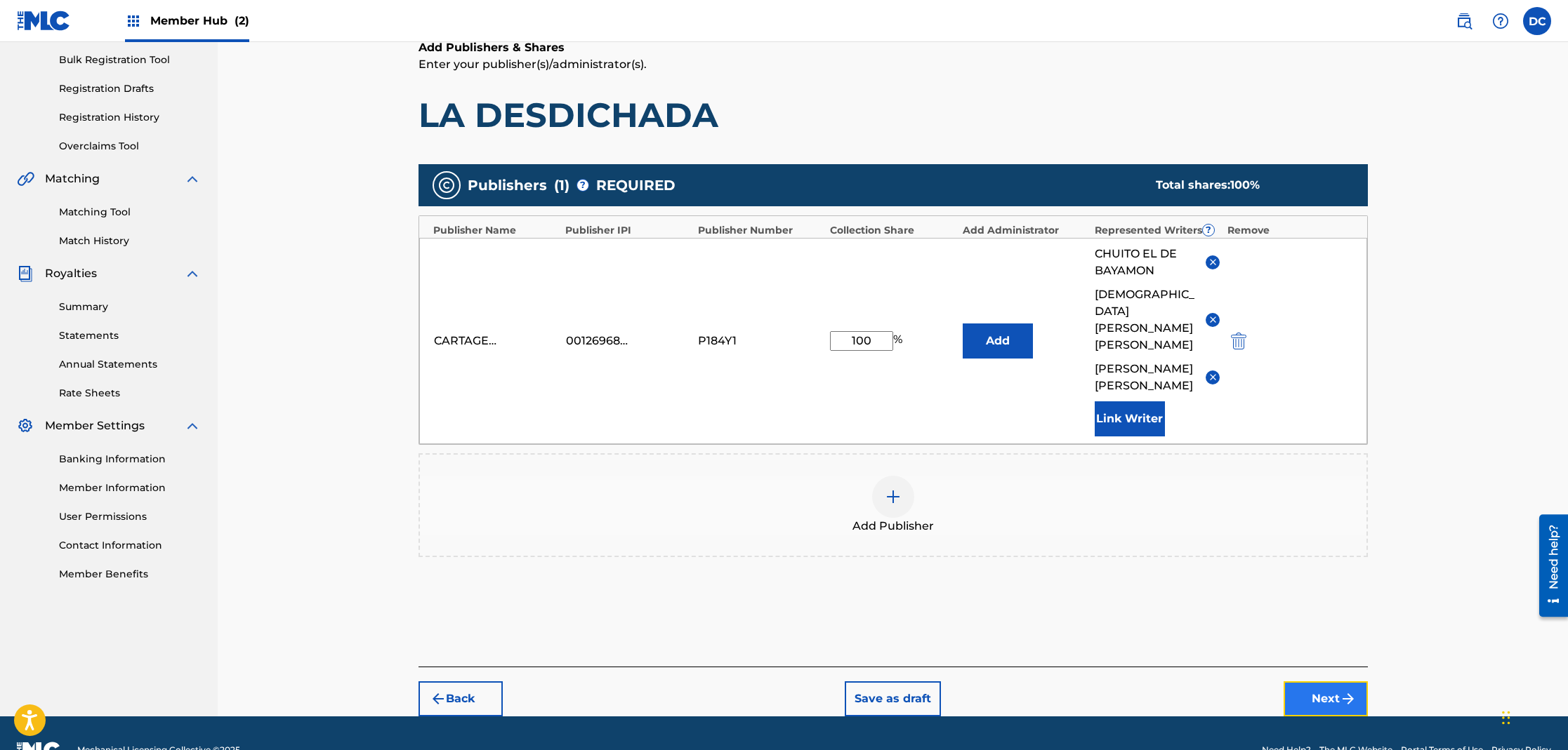
click at [1296, 681] on button "Next" at bounding box center [1326, 698] width 84 height 35
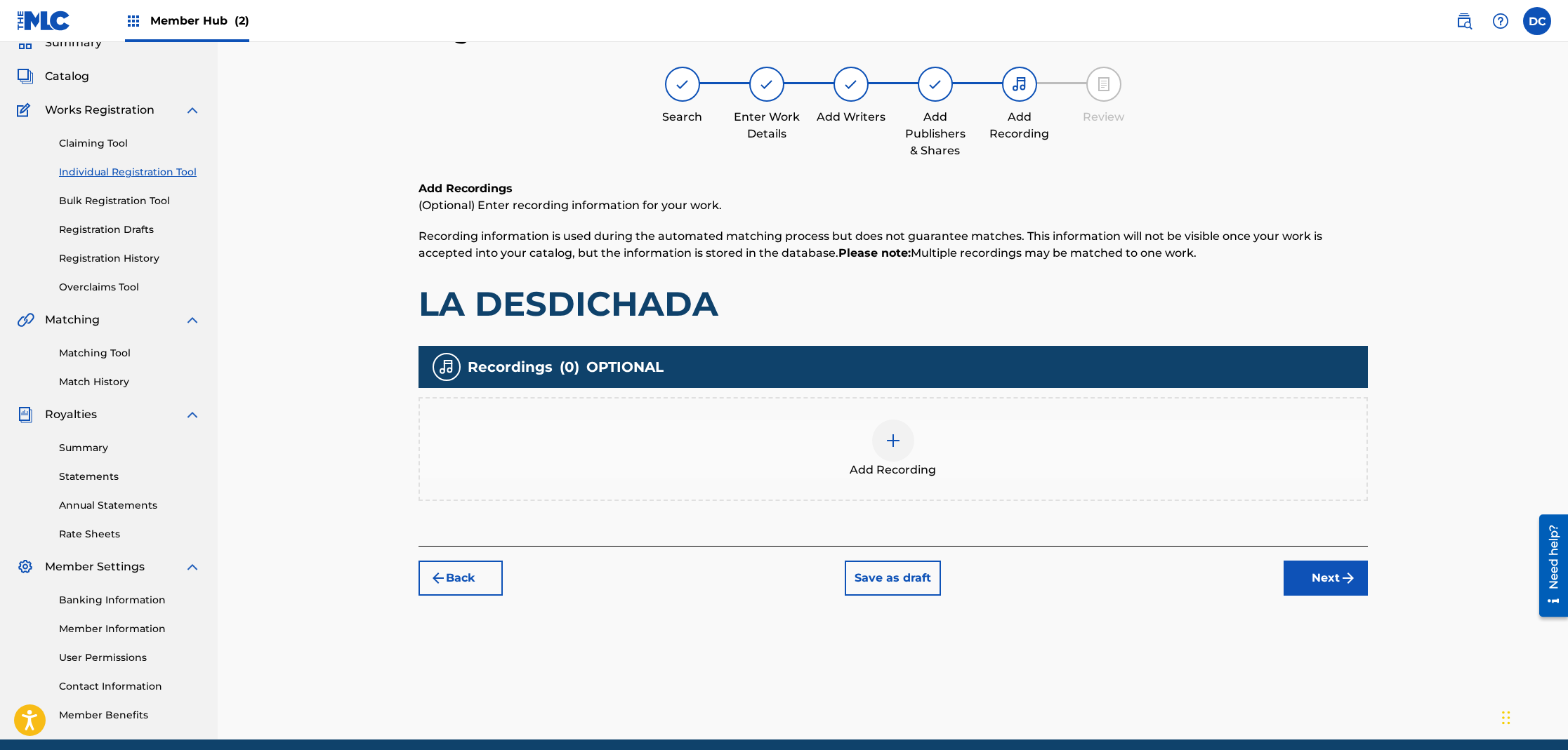
click at [883, 445] on div at bounding box center [893, 441] width 42 height 42
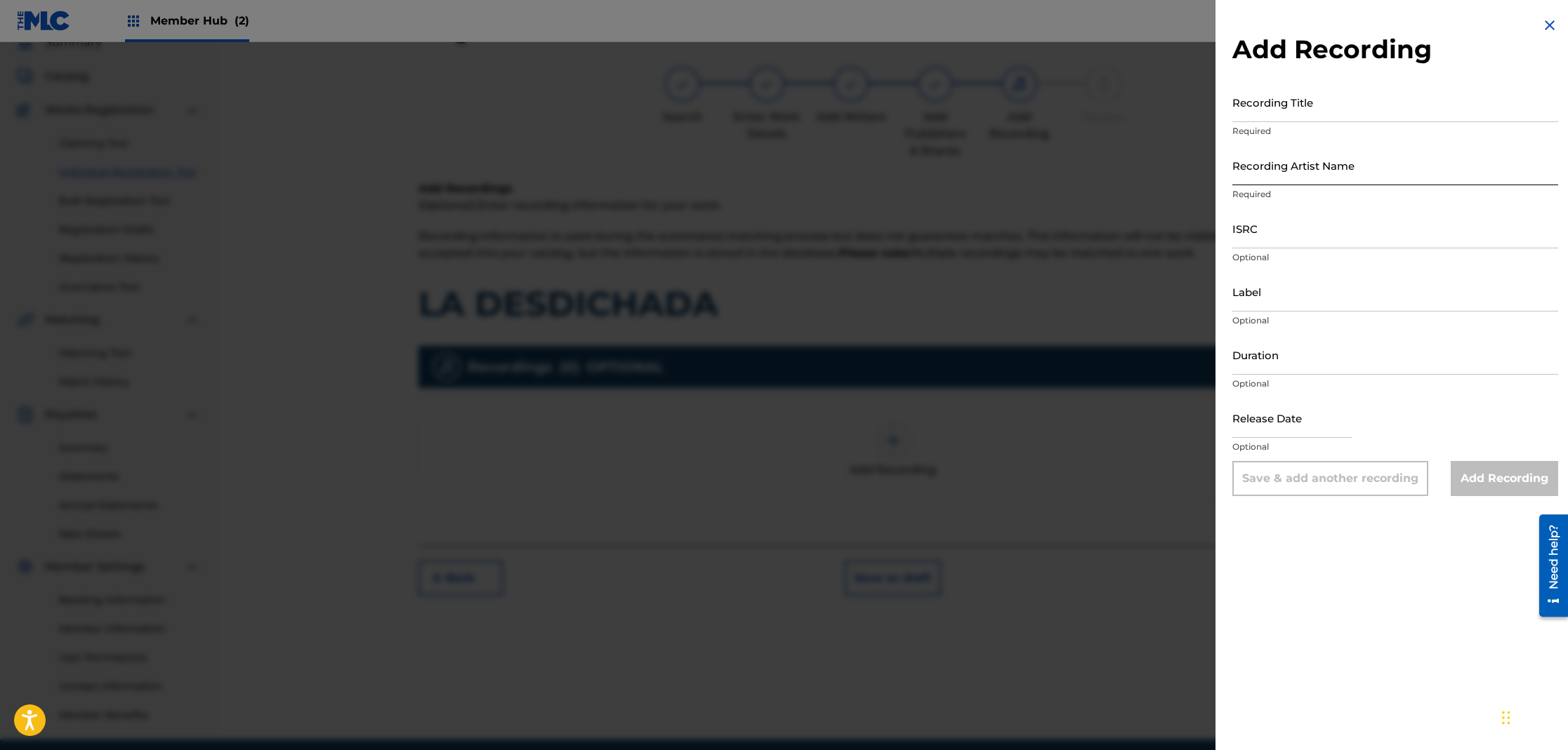
click at [1244, 178] on input "Recording Artist Name" at bounding box center [1395, 165] width 326 height 40
type input "CHUITO EL DE BAYAMON"
click at [1295, 115] on input "Recording Title" at bounding box center [1395, 101] width 326 height 40
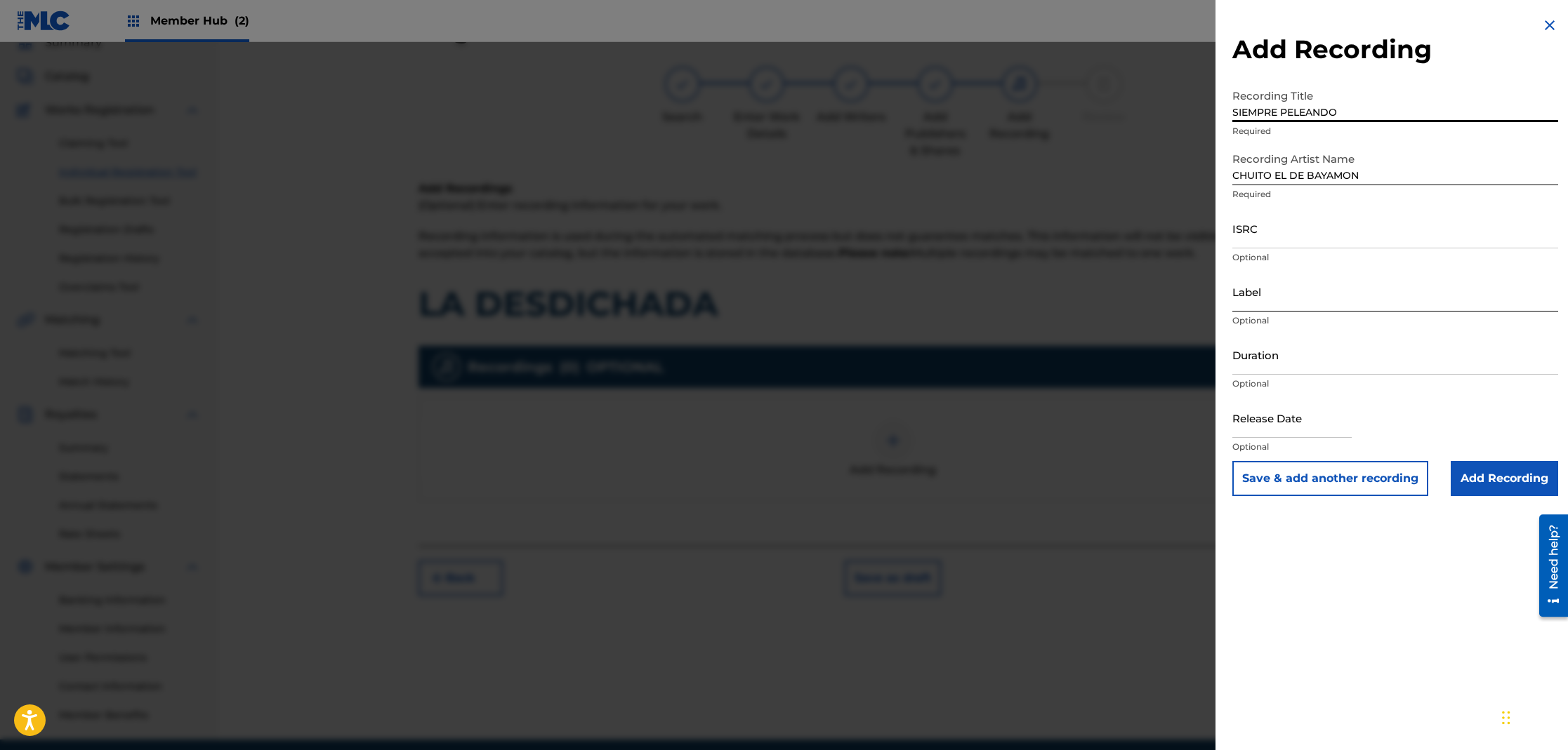
type input "SIEMPRE PELEANDO"
click at [1267, 305] on input "Label" at bounding box center [1395, 291] width 326 height 40
type input "ANSONIA"
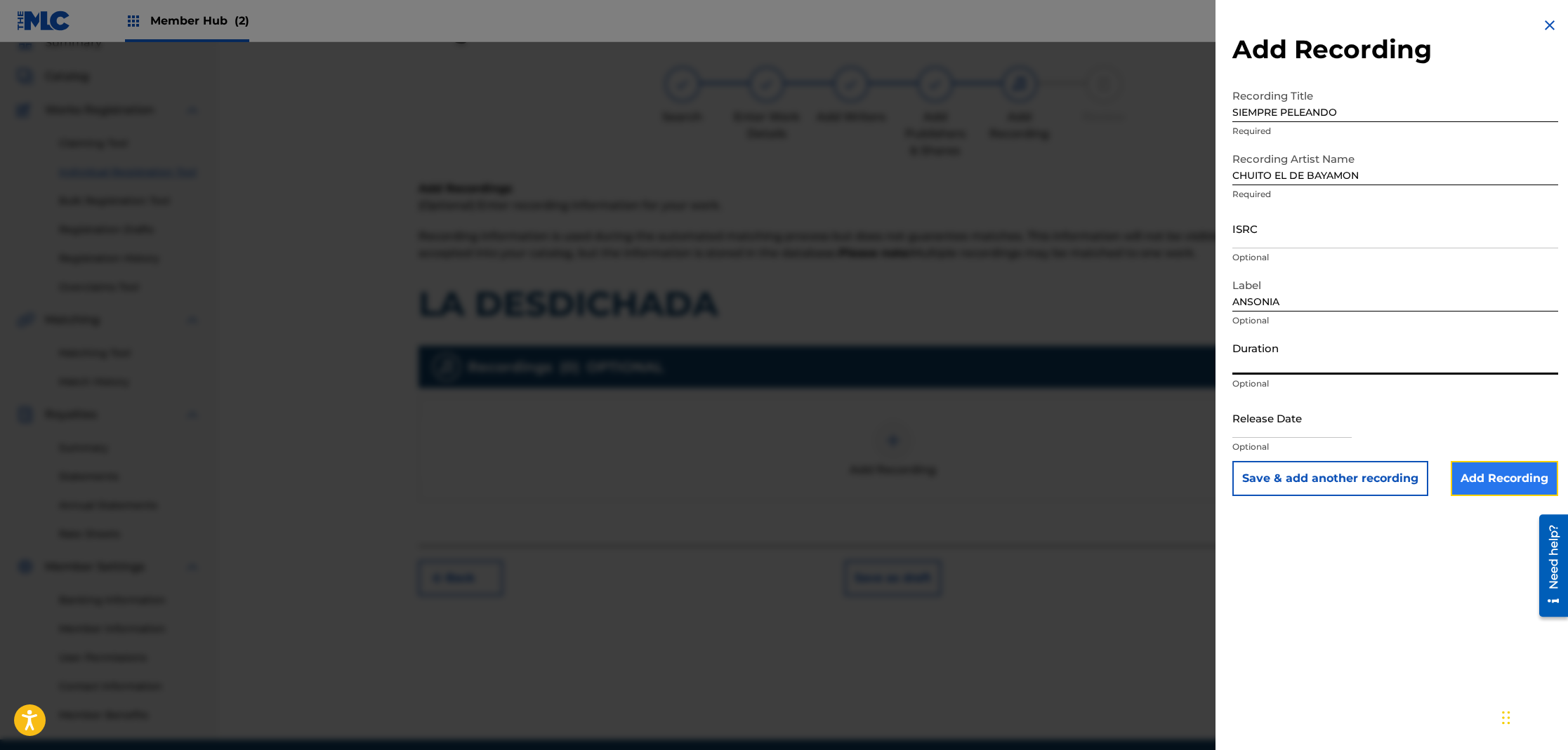
click at [1507, 481] on input "Add Recording" at bounding box center [1505, 478] width 108 height 35
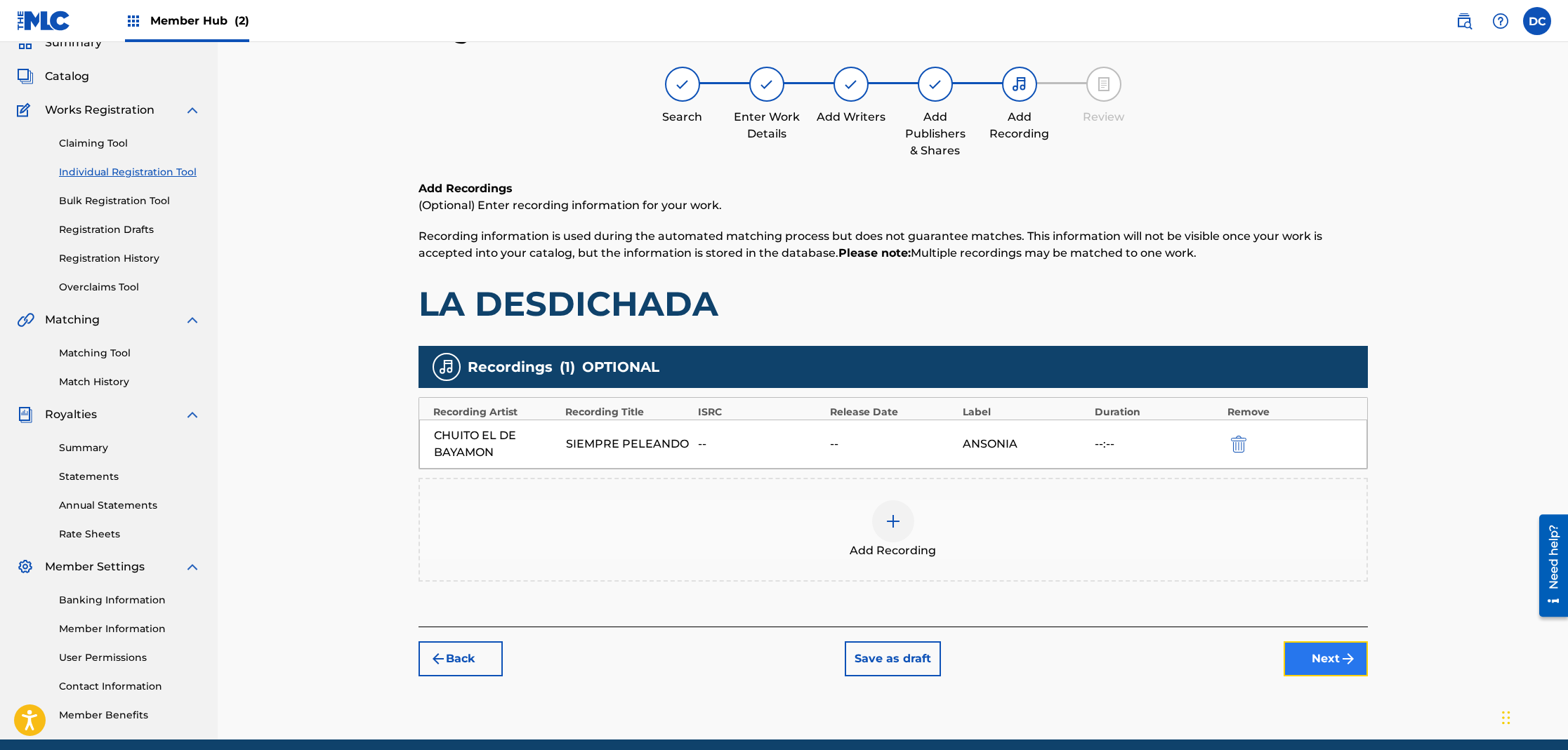
click at [1355, 659] on img "submit" at bounding box center [1349, 659] width 17 height 17
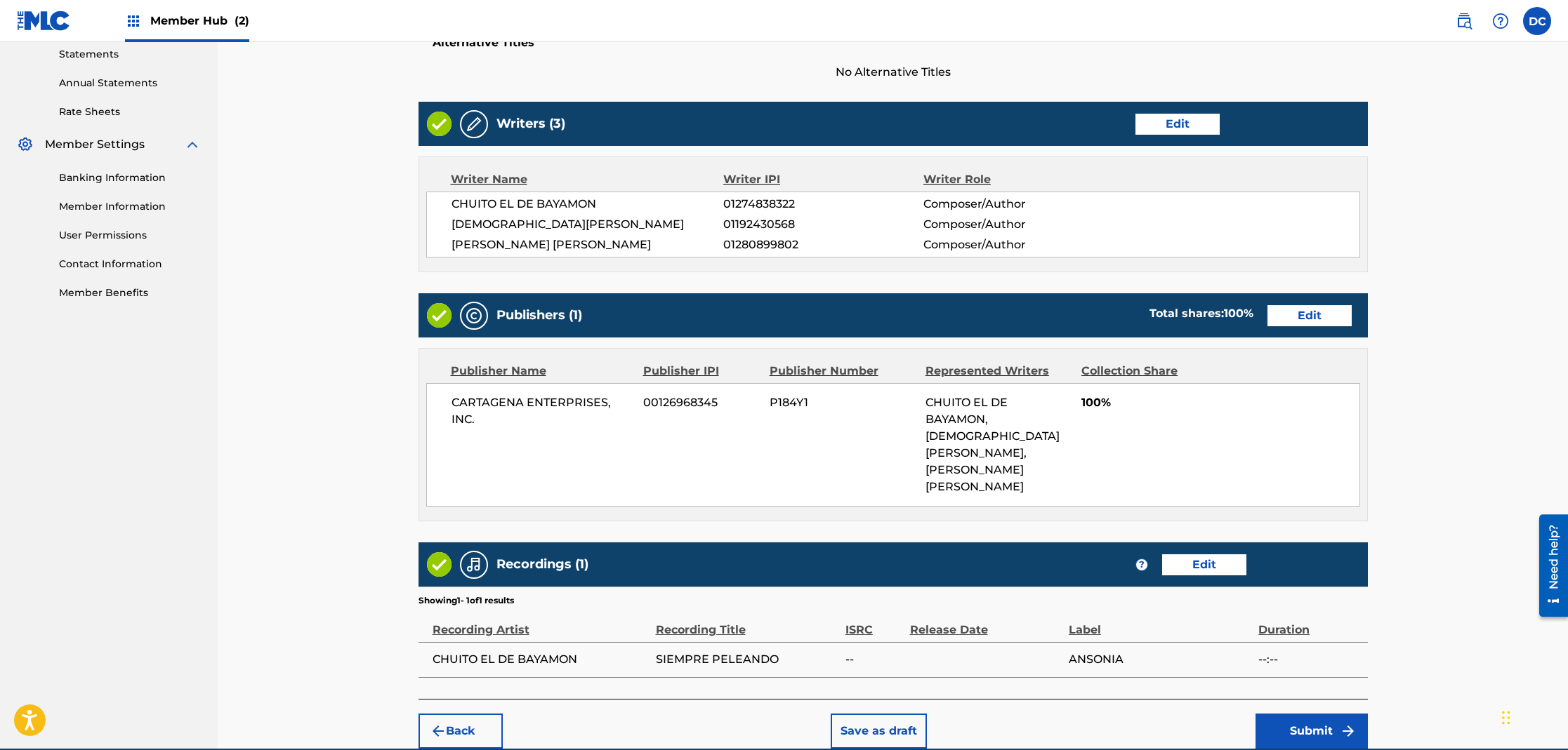
scroll to position [516, 0]
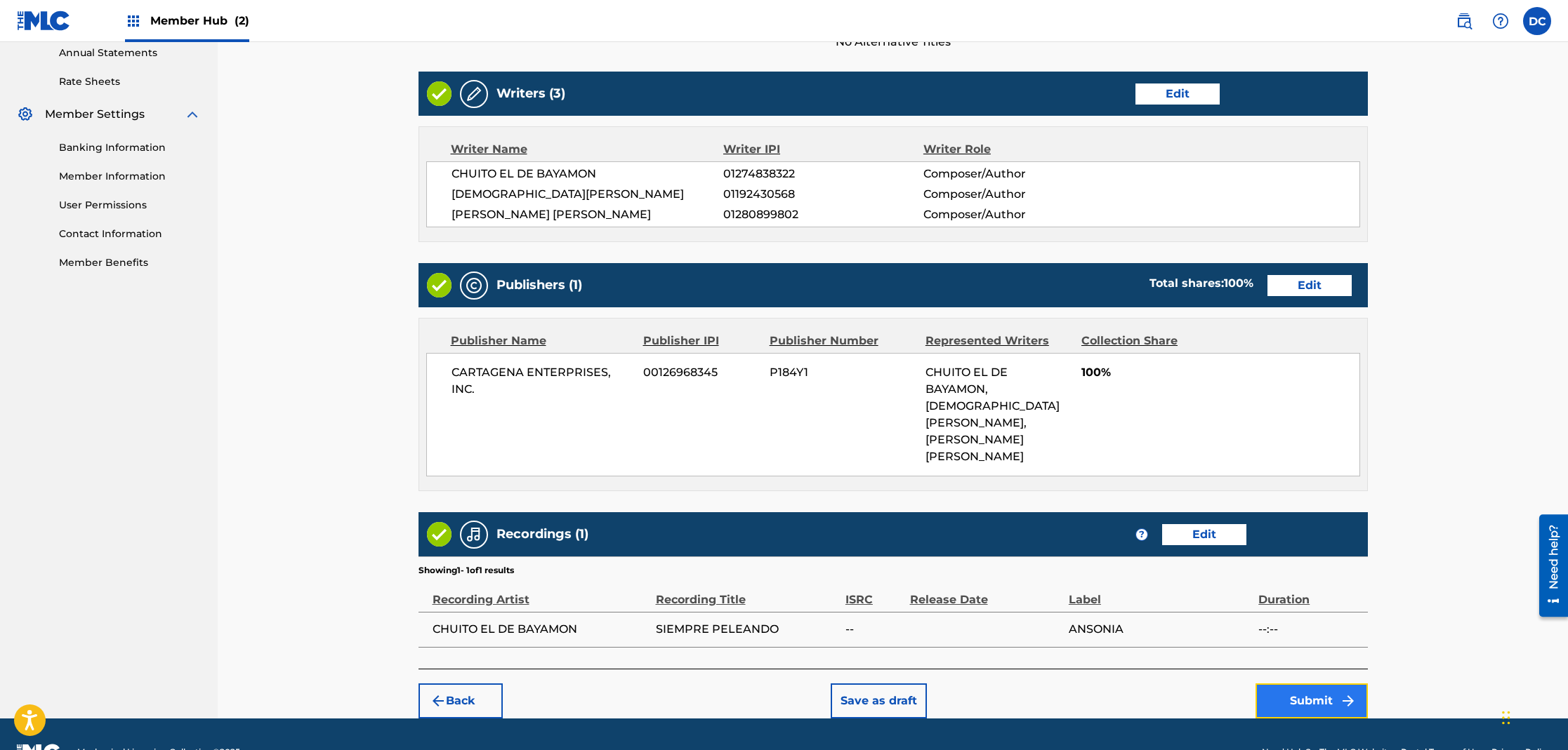
click at [1286, 684] on button "Submit" at bounding box center [1312, 701] width 112 height 35
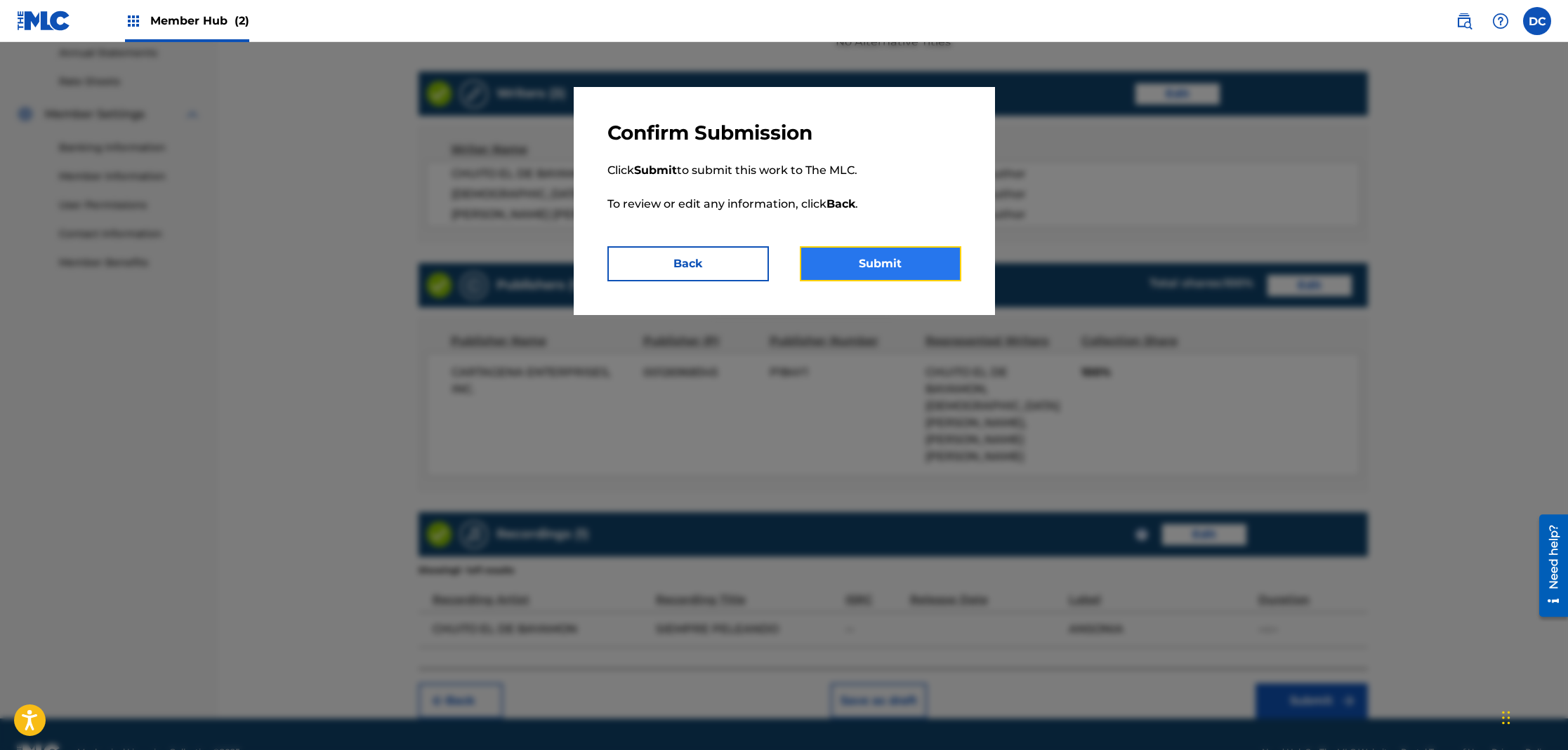
click at [889, 270] on button "Submit" at bounding box center [880, 264] width 162 height 35
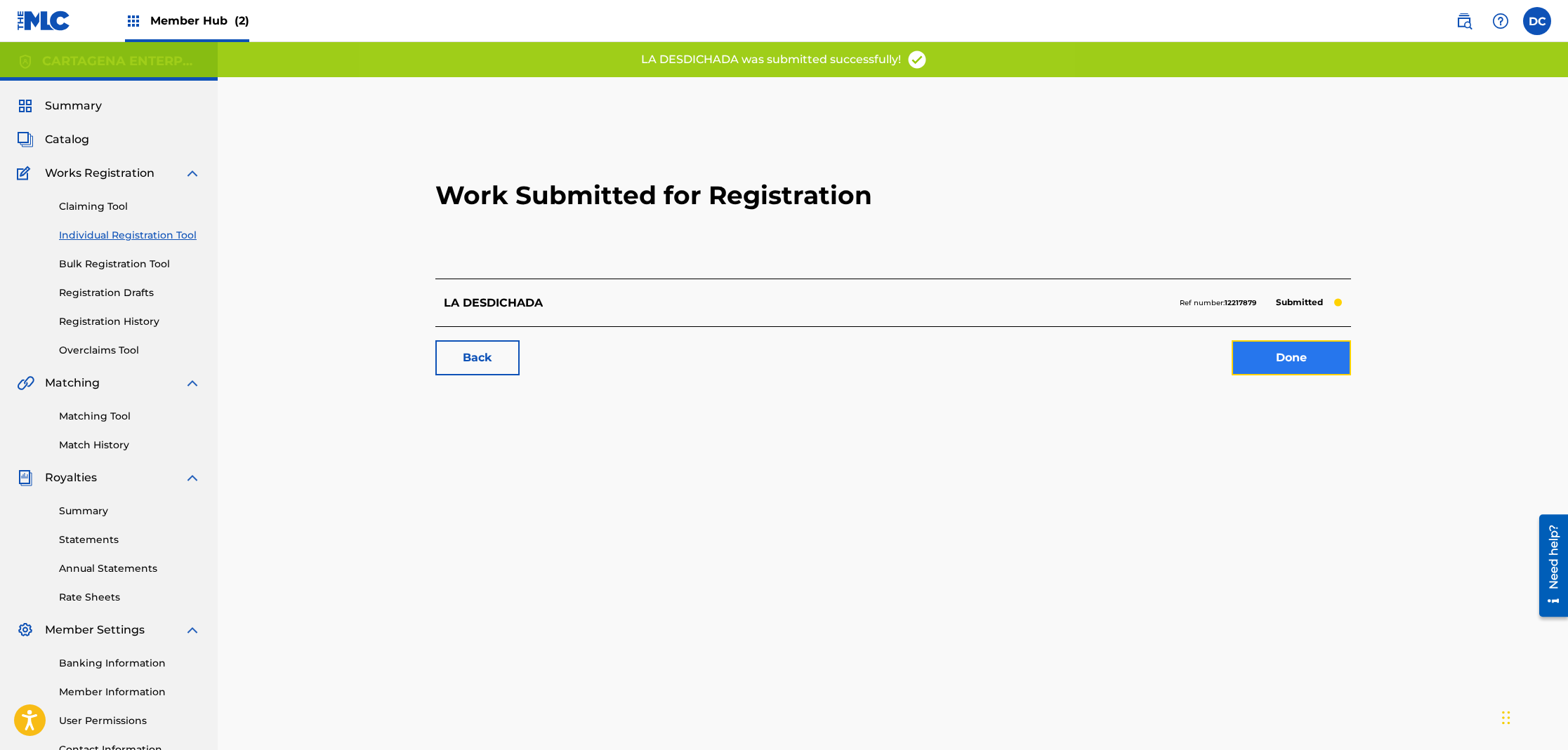
click at [1298, 361] on link "Done" at bounding box center [1291, 357] width 119 height 35
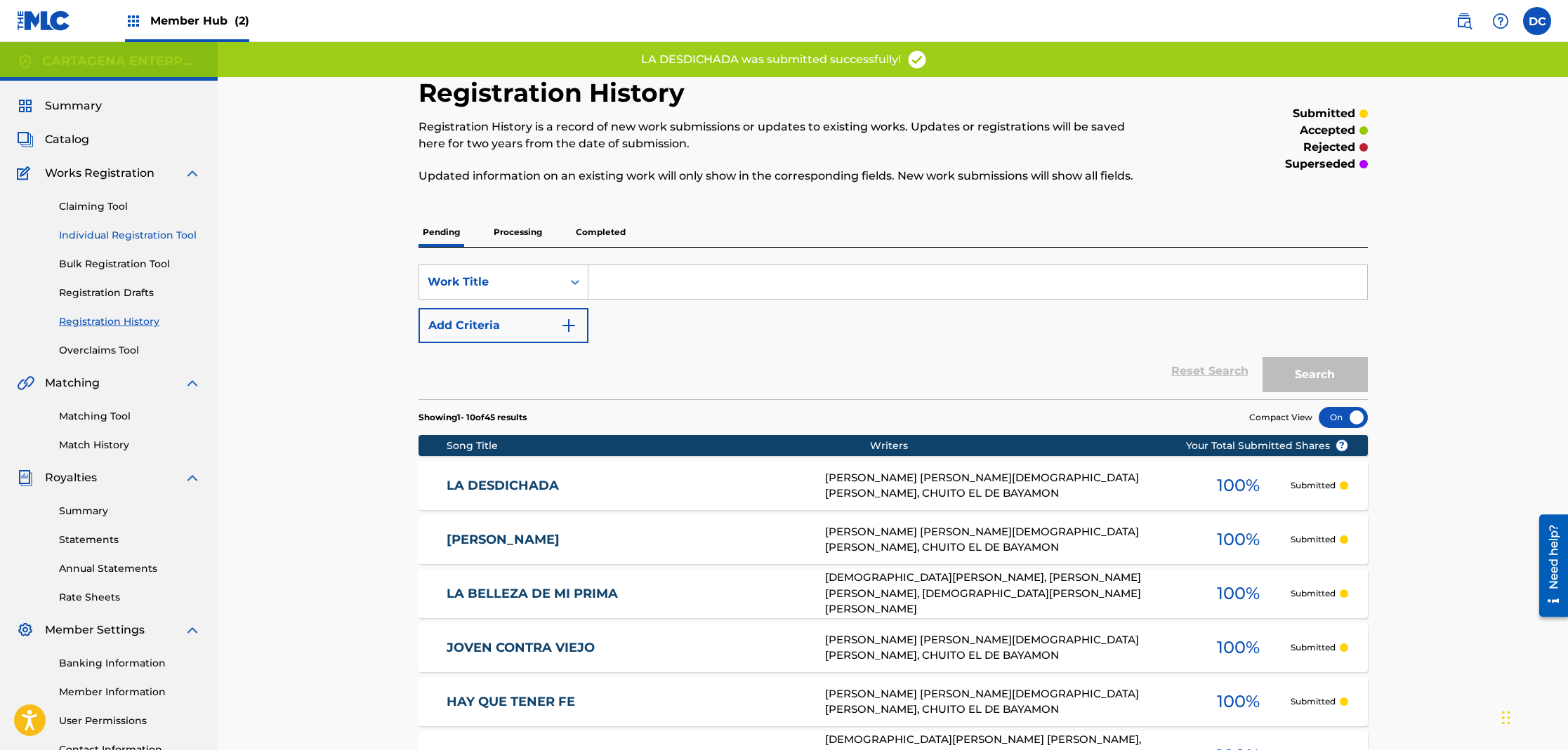
click at [136, 238] on link "Individual Registration Tool" at bounding box center [130, 235] width 142 height 15
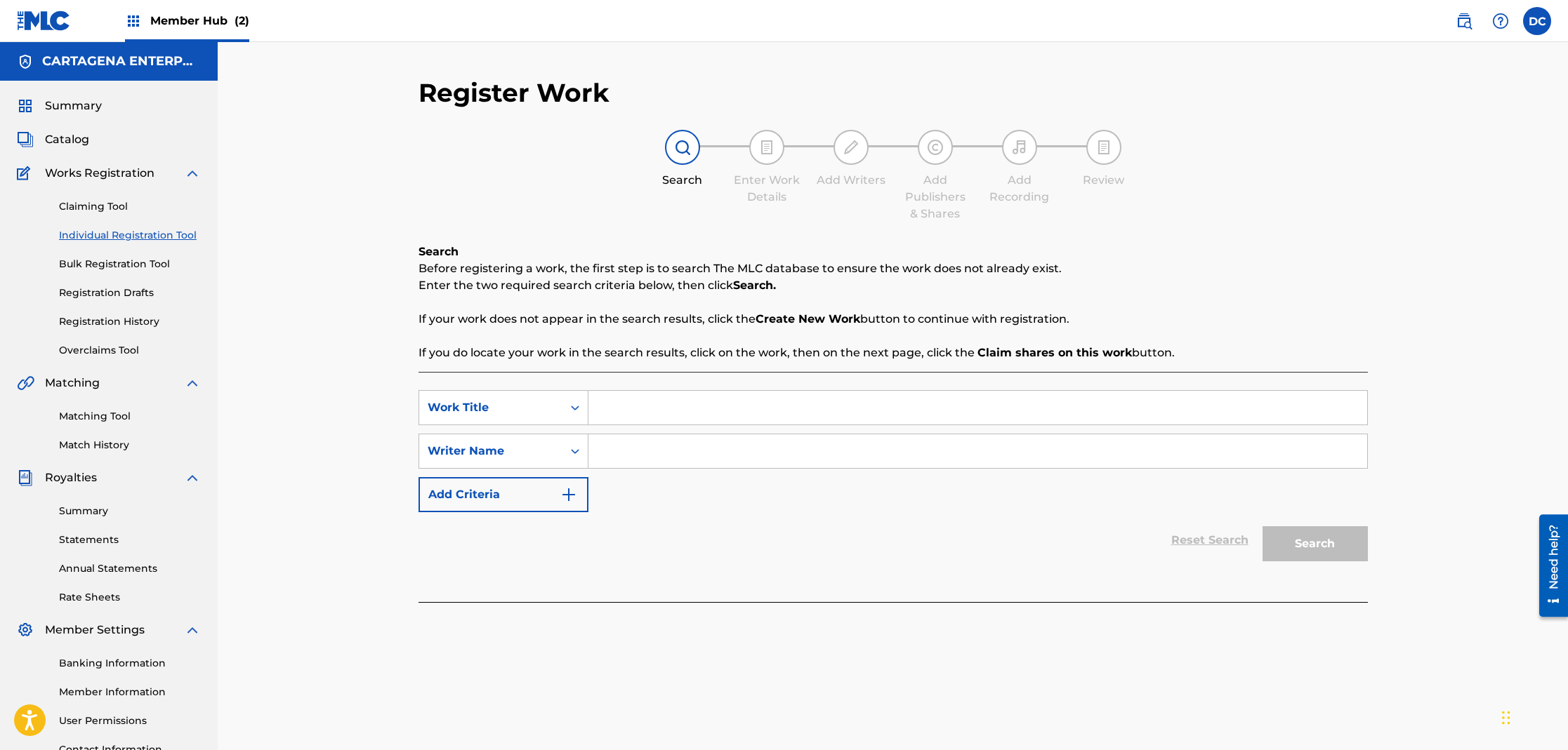
click at [640, 454] on input "Search Form" at bounding box center [978, 451] width 779 height 34
type input "[PERSON_NAME]"
click at [630, 411] on input "Search Form" at bounding box center [978, 407] width 779 height 34
click at [1263, 526] on button "Search" at bounding box center [1315, 543] width 105 height 35
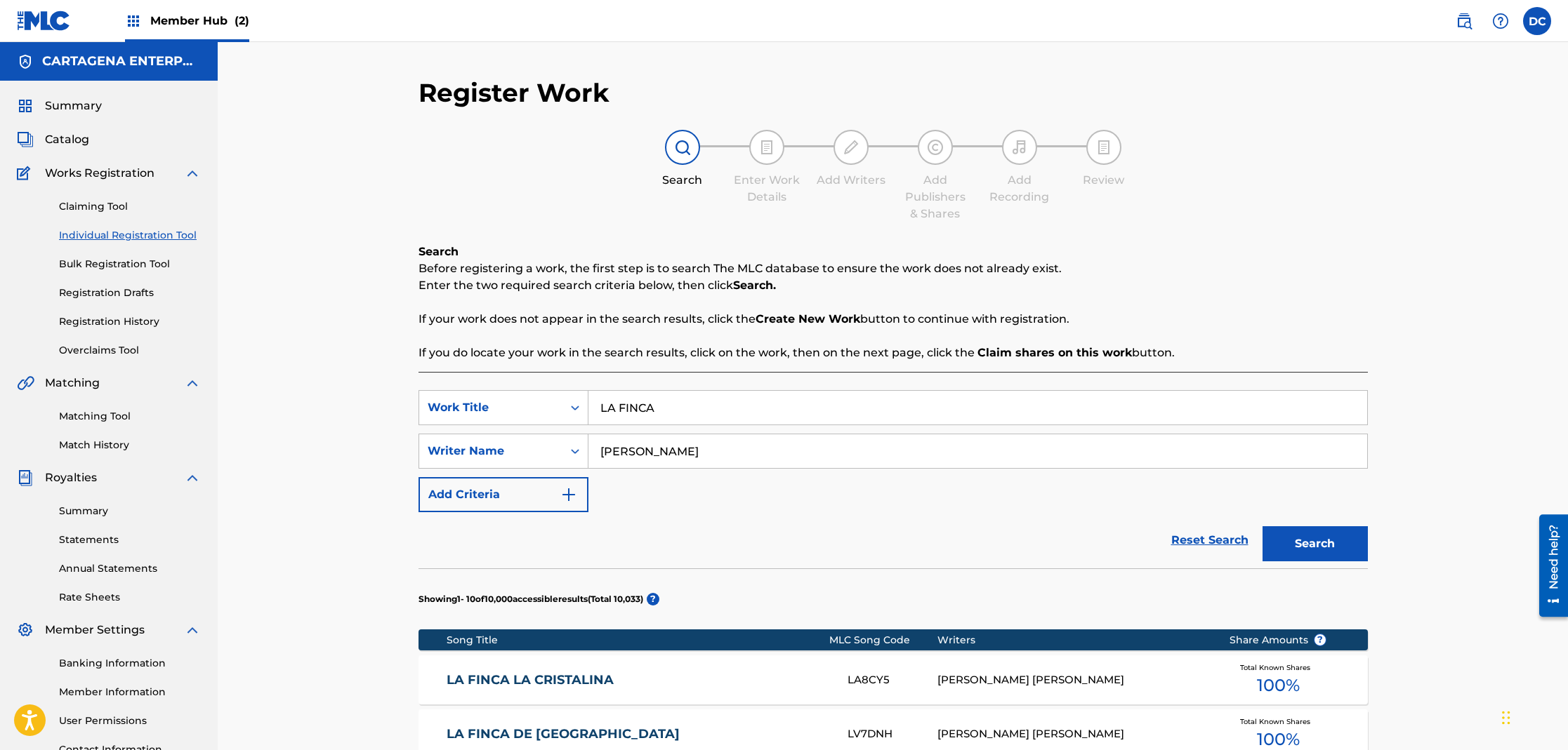
drag, startPoint x: 675, startPoint y: 411, endPoint x: 594, endPoint y: 407, distance: 81.1
click at [594, 407] on input "LA FINCA" at bounding box center [978, 407] width 779 height 34
paste input "JOYA DE LOS CAMPANOS"
type input "LA JOYA DE LOS CAMPANOS"
click at [1263, 526] on button "Search" at bounding box center [1315, 543] width 105 height 35
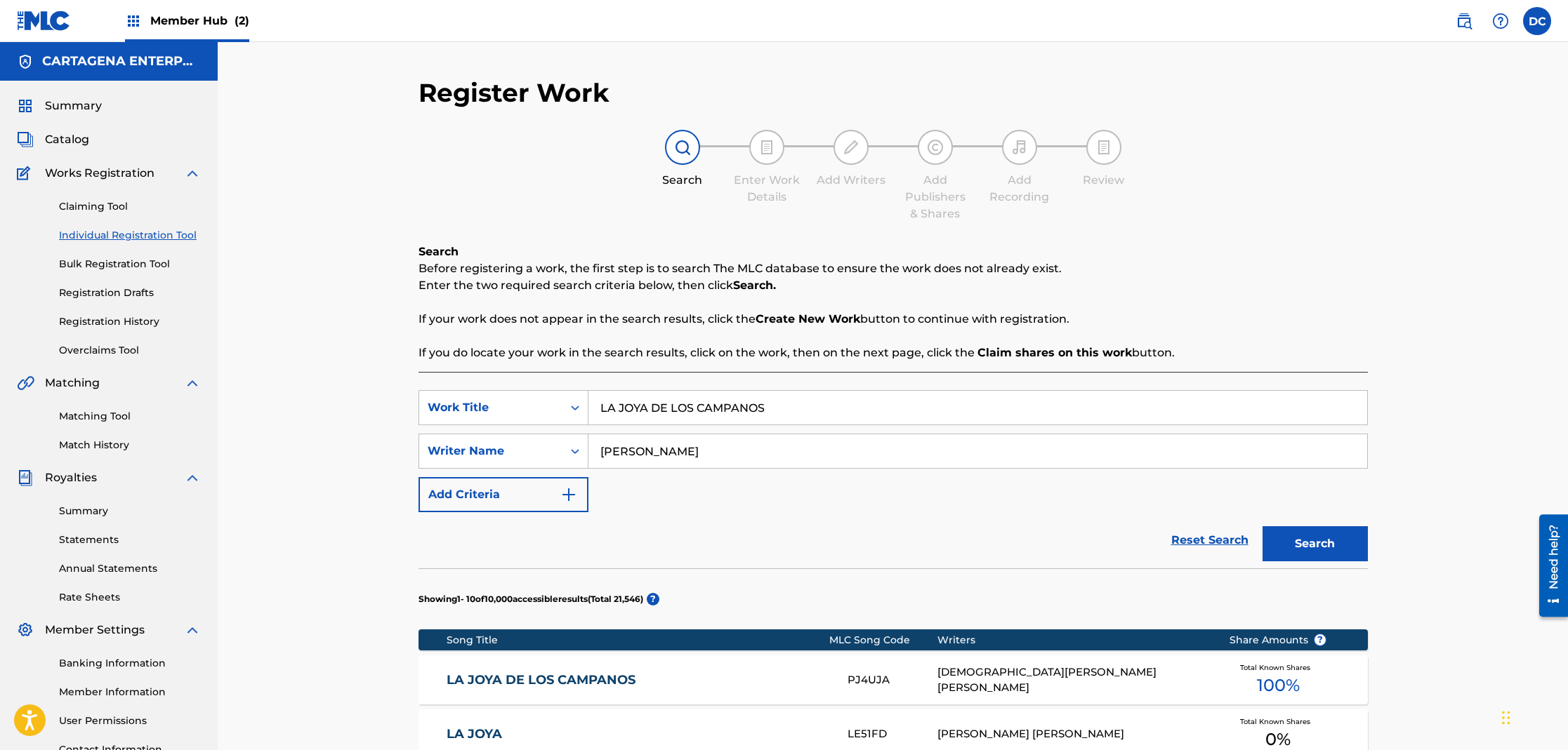
click at [539, 683] on link "LA JOYA DE LOS CAMPANOS" at bounding box center [637, 680] width 382 height 16
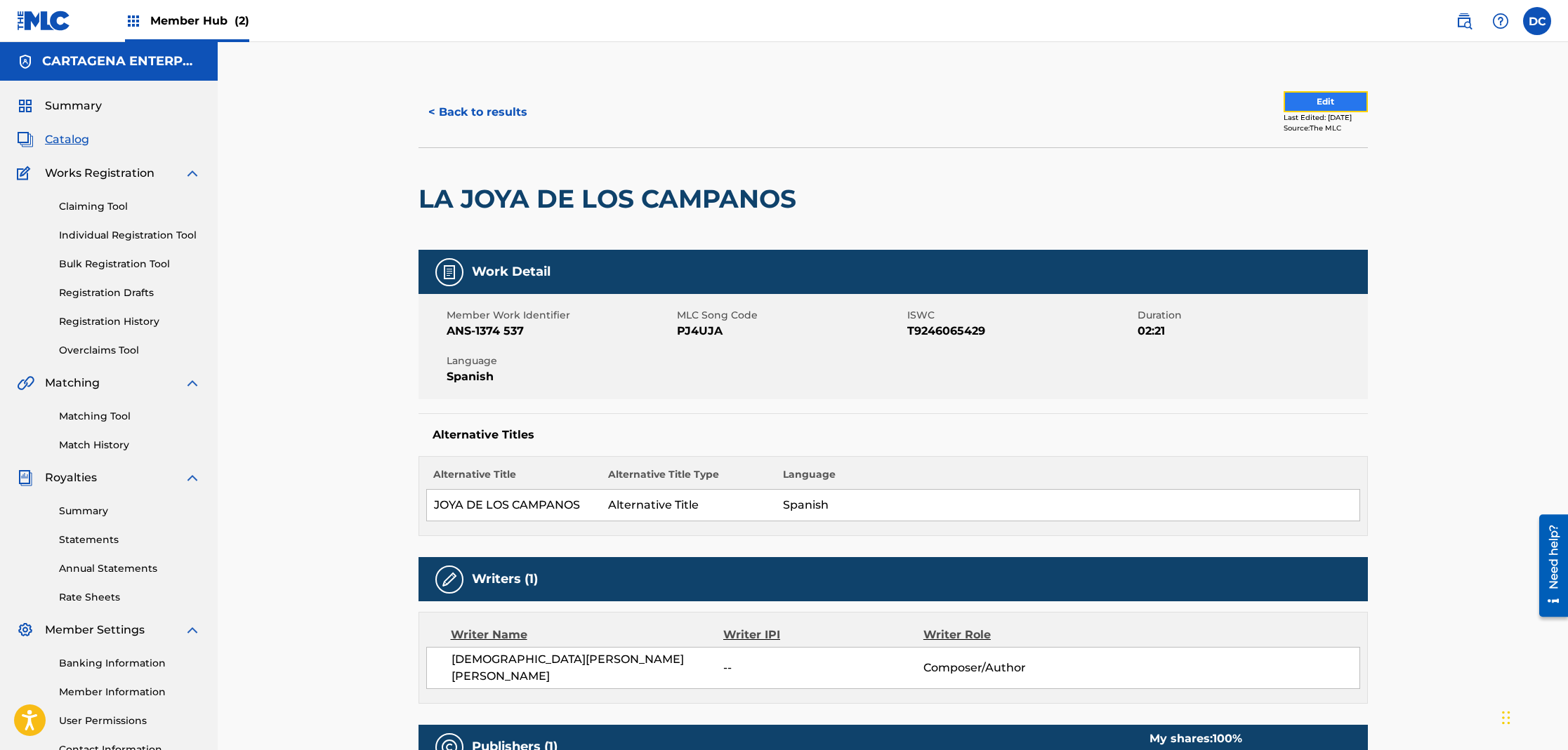
click at [1284, 105] on button "Edit" at bounding box center [1326, 101] width 84 height 21
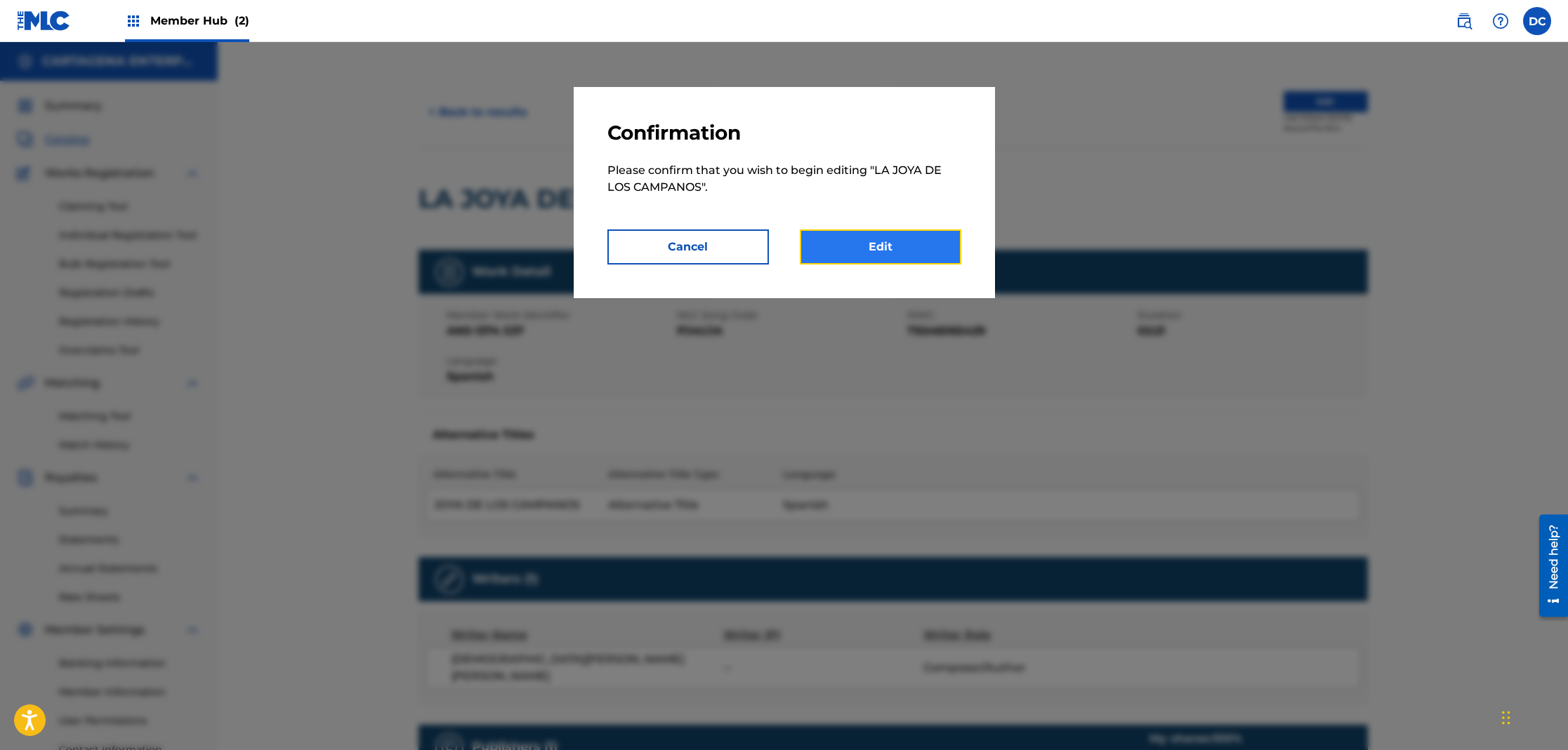
click at [886, 252] on link "Edit" at bounding box center [880, 247] width 162 height 35
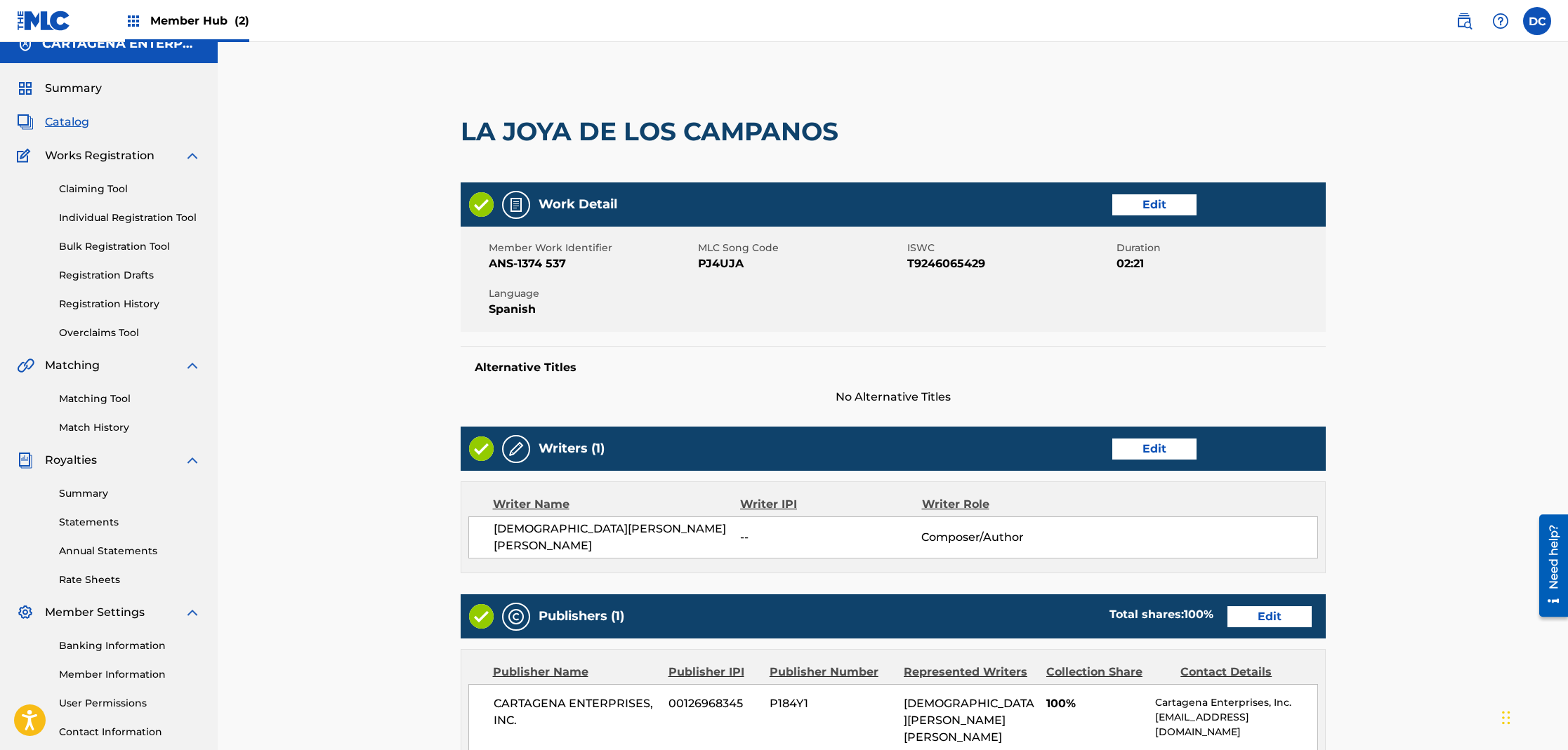
scroll to position [26, 0]
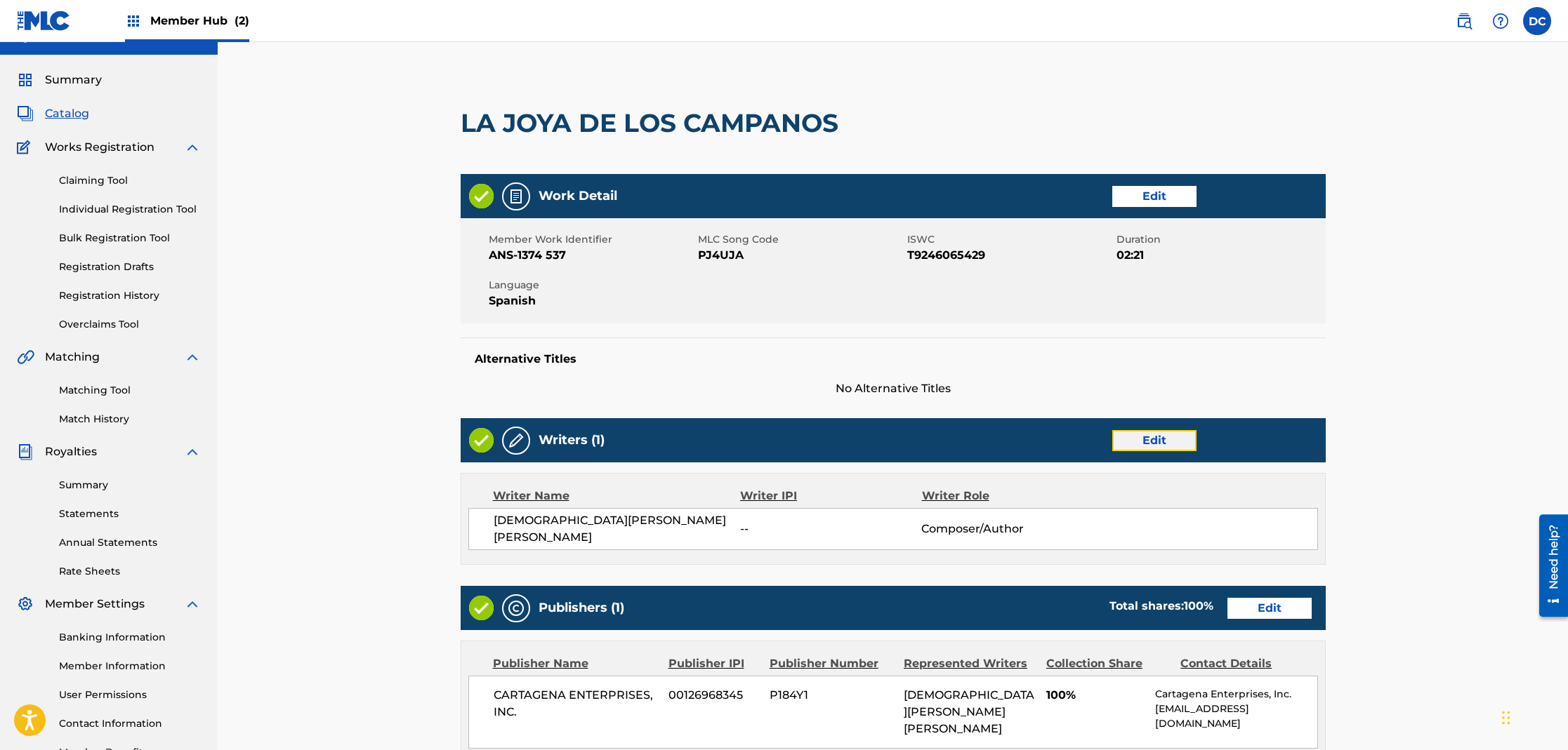
click at [1156, 450] on link "Edit" at bounding box center [1154, 440] width 84 height 21
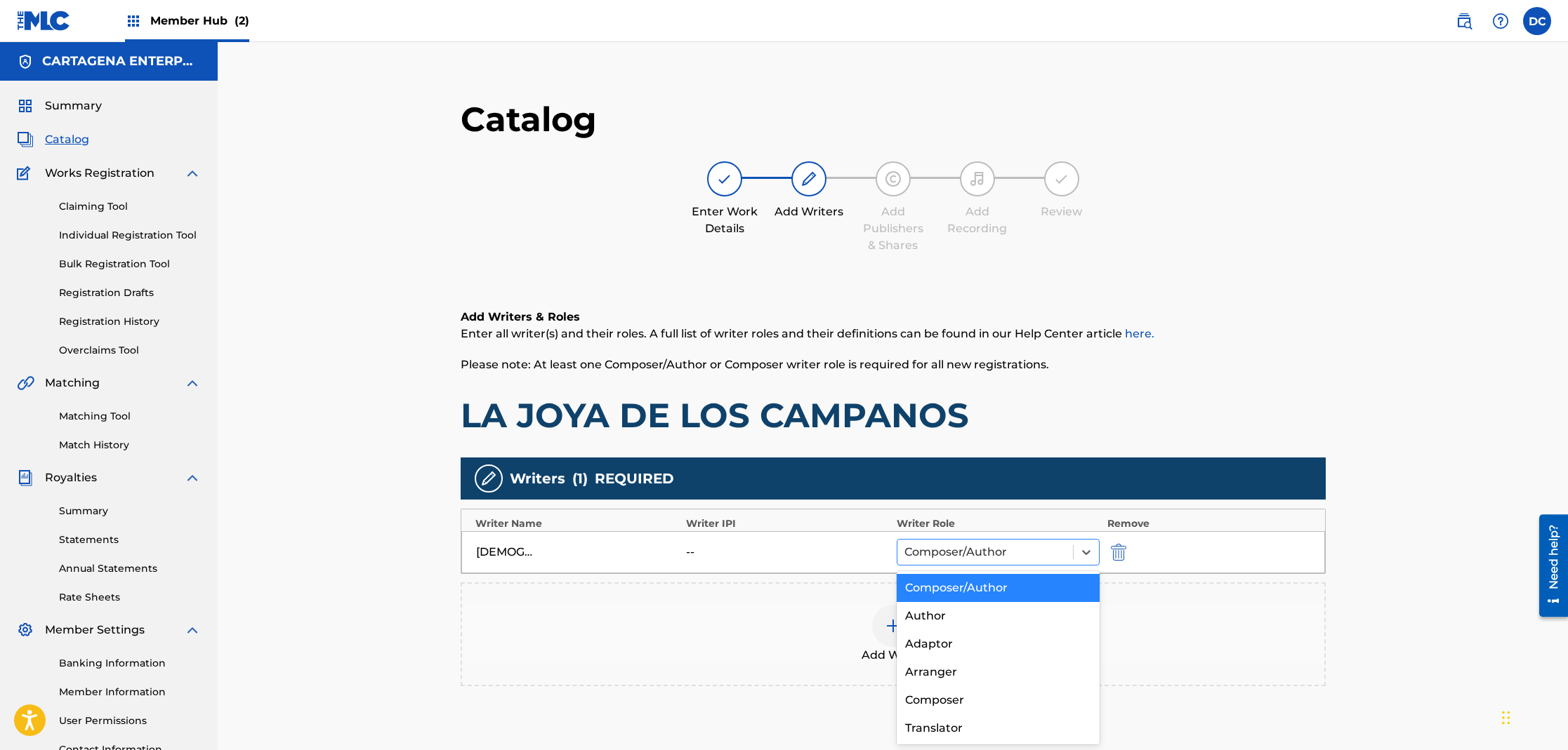
click at [971, 553] on div at bounding box center [985, 552] width 162 height 20
click at [968, 554] on div at bounding box center [985, 552] width 162 height 20
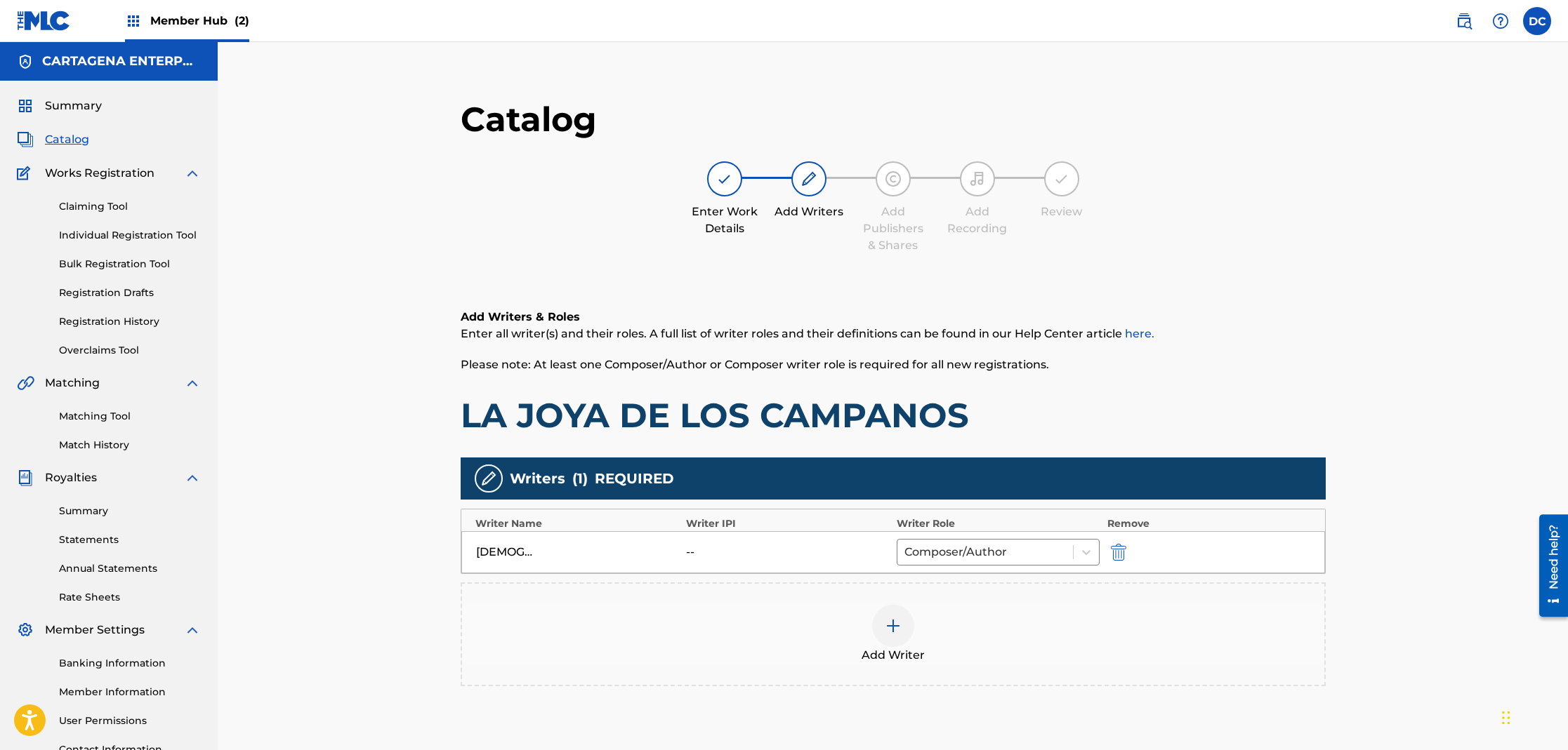
click at [895, 633] on img at bounding box center [893, 626] width 17 height 17
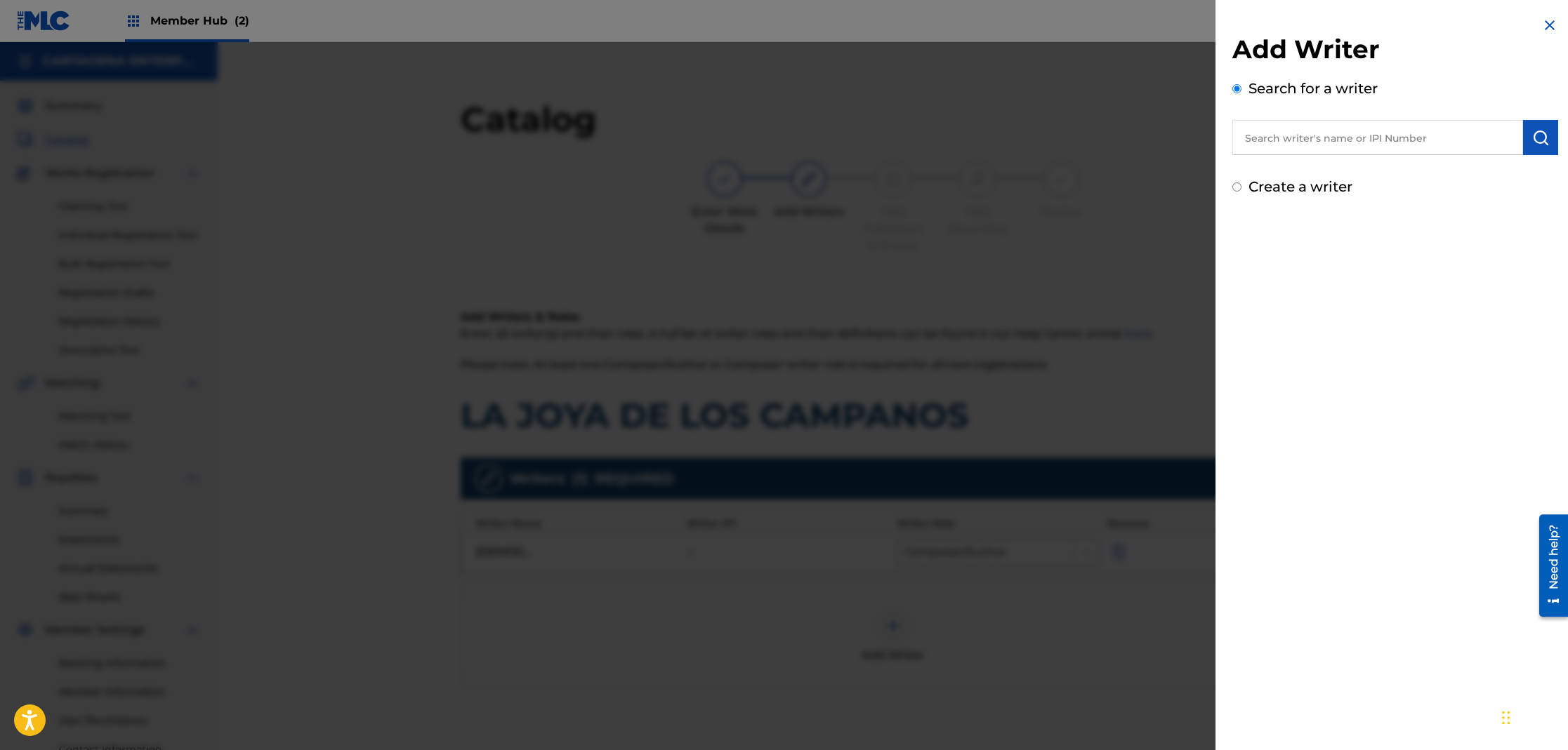
click at [1298, 148] on input "text" at bounding box center [1377, 137] width 290 height 35
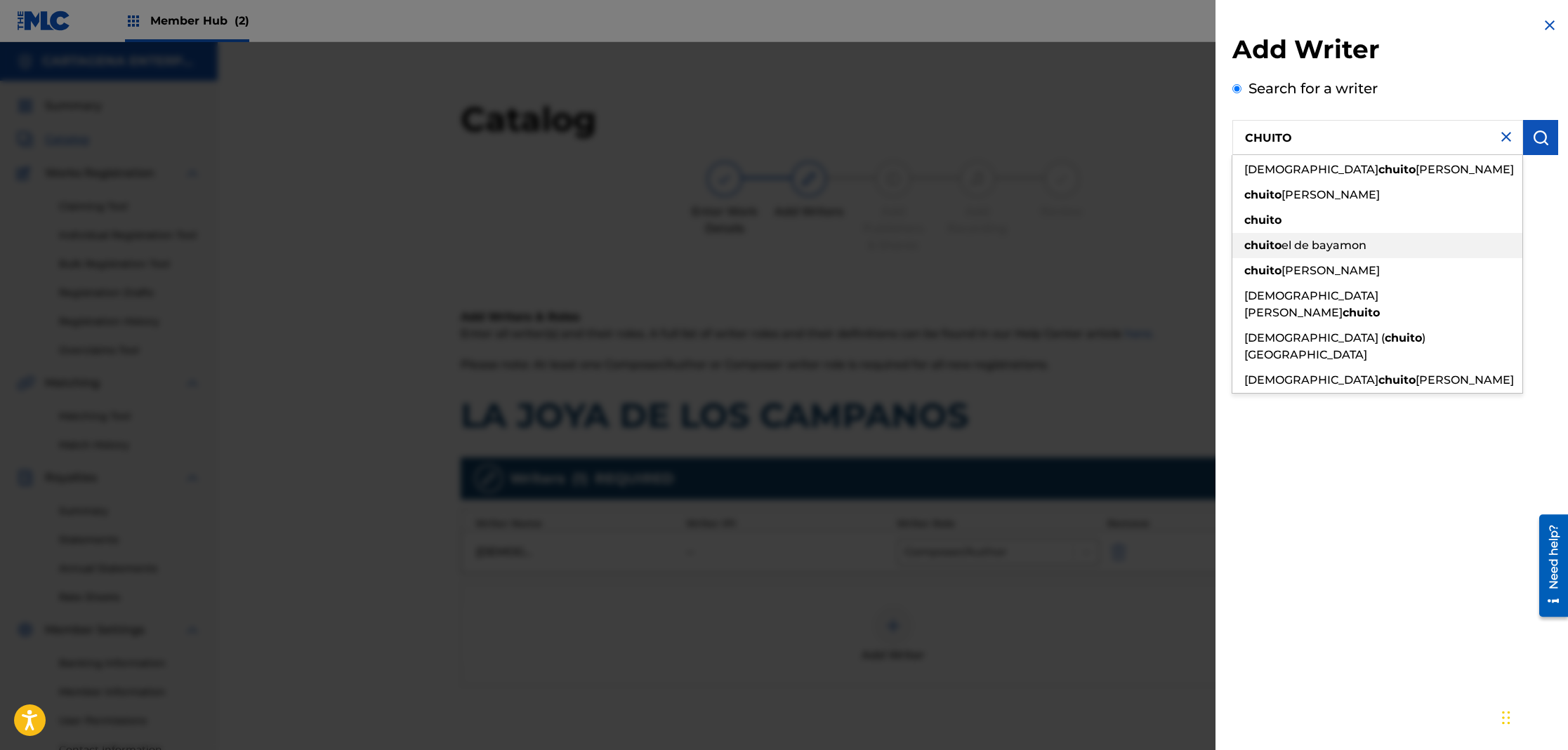
click at [1365, 247] on span "el de bayamon" at bounding box center [1324, 245] width 85 height 13
type input "chuito el de bayamon"
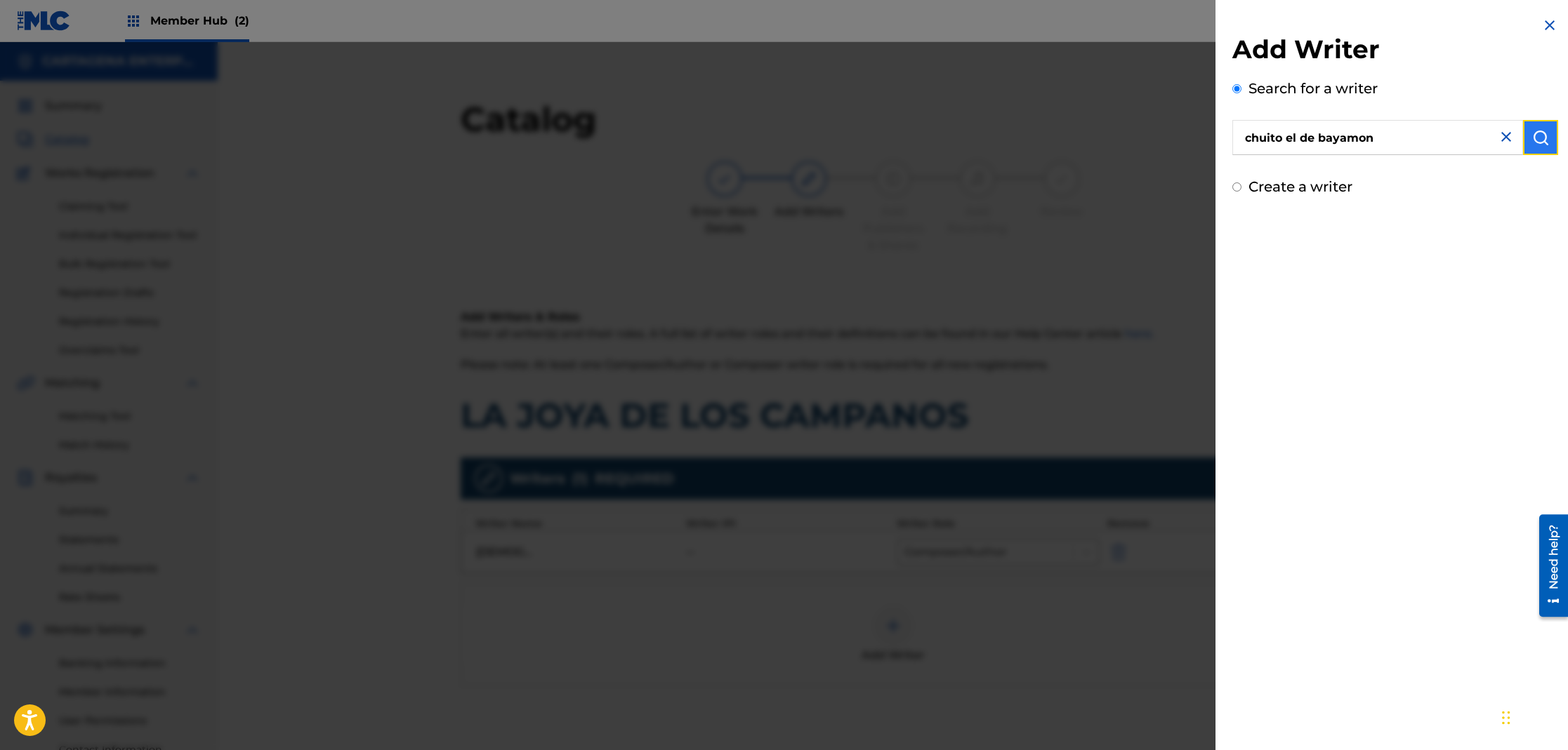
click at [1537, 130] on img "submit" at bounding box center [1541, 137] width 17 height 17
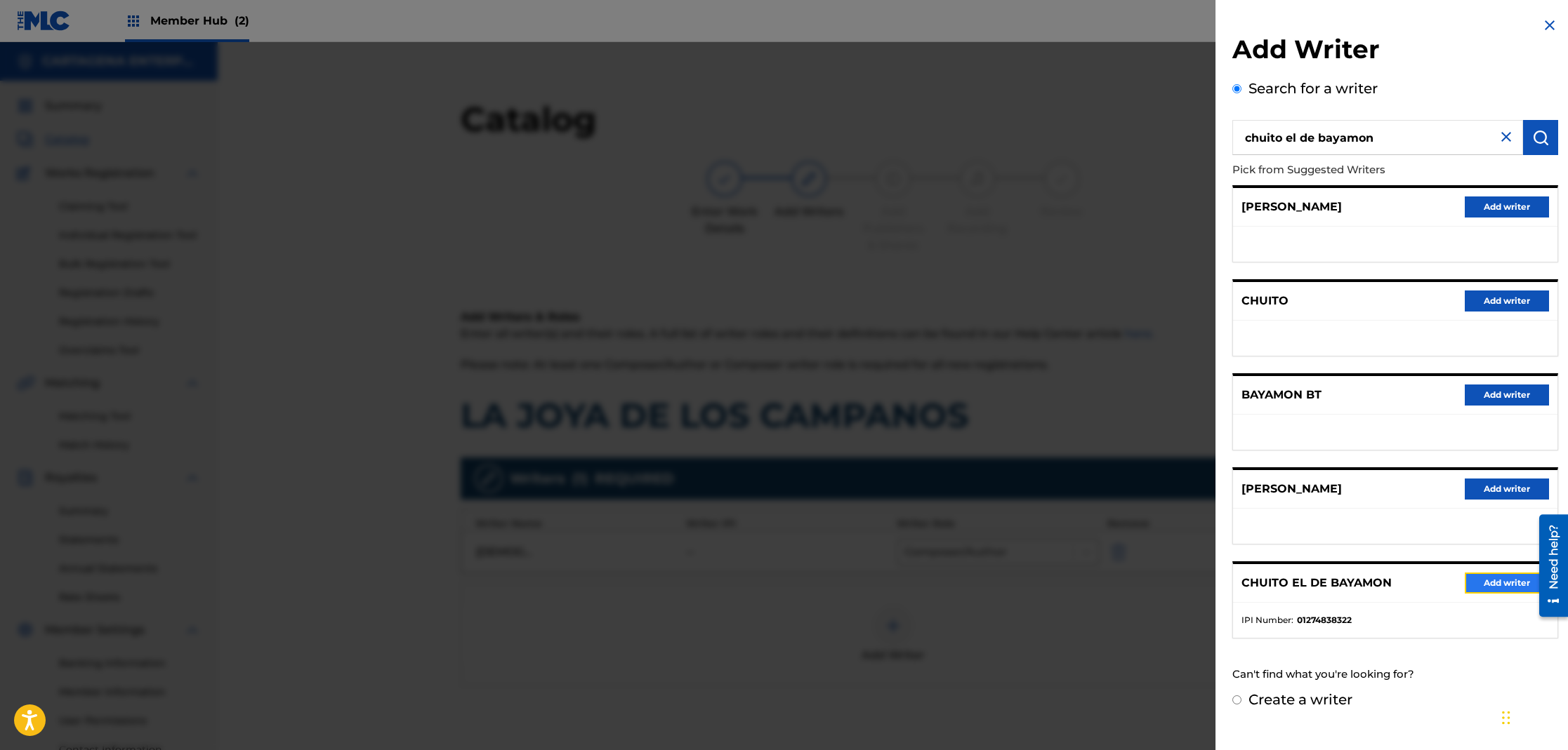
click at [1485, 586] on button "Add writer" at bounding box center [1507, 583] width 84 height 21
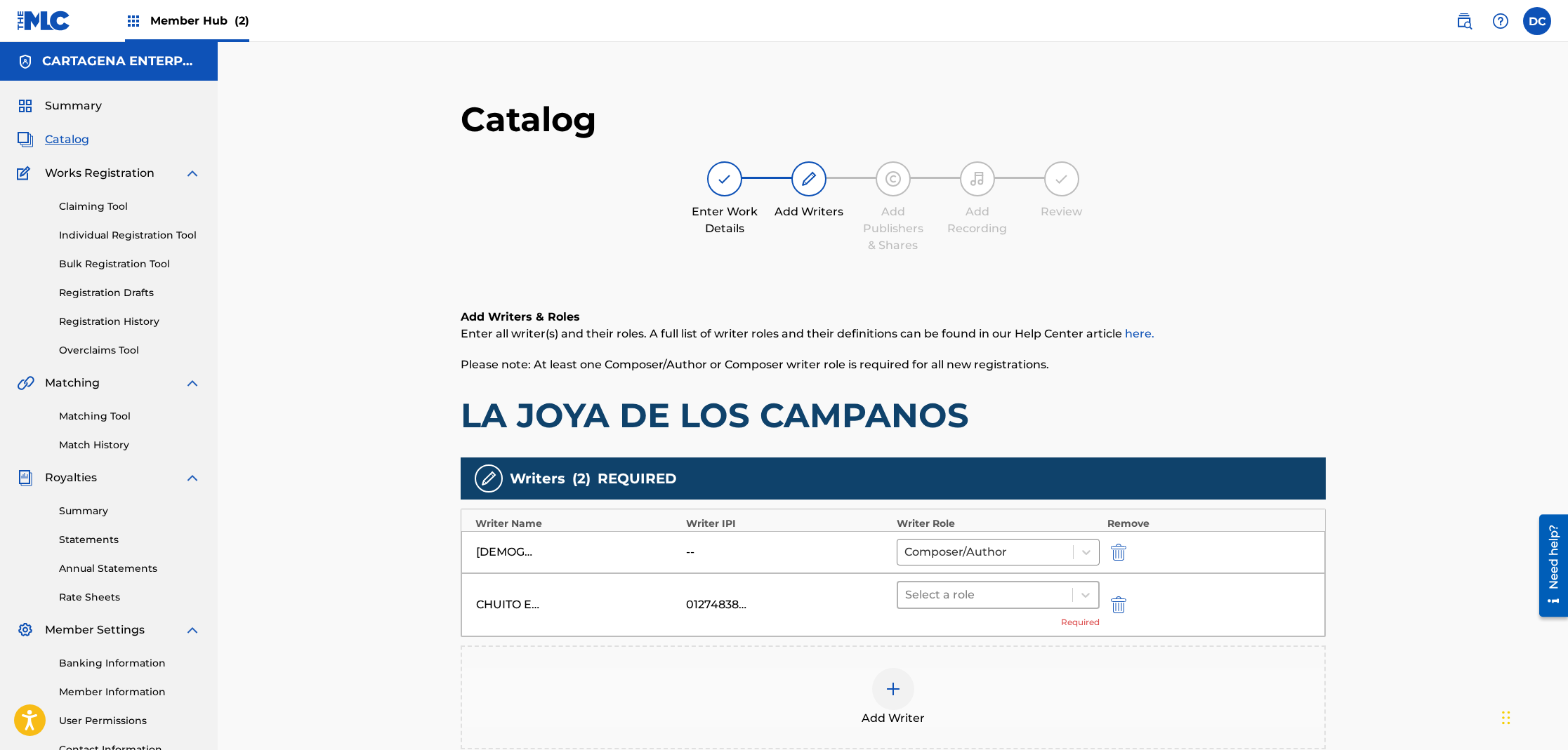
click at [972, 602] on div at bounding box center [985, 595] width 161 height 20
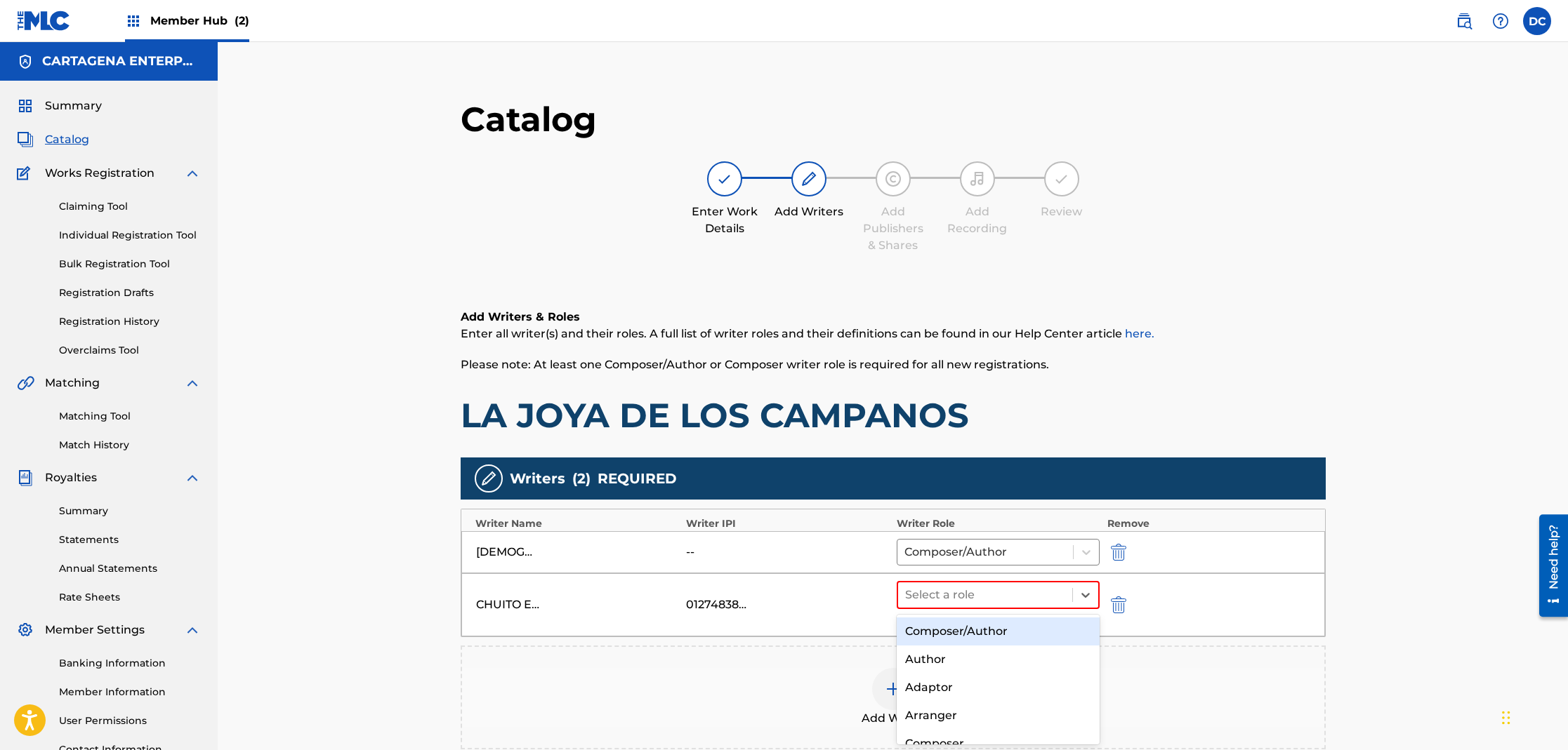
click at [979, 633] on div "Composer/Author" at bounding box center [998, 631] width 204 height 28
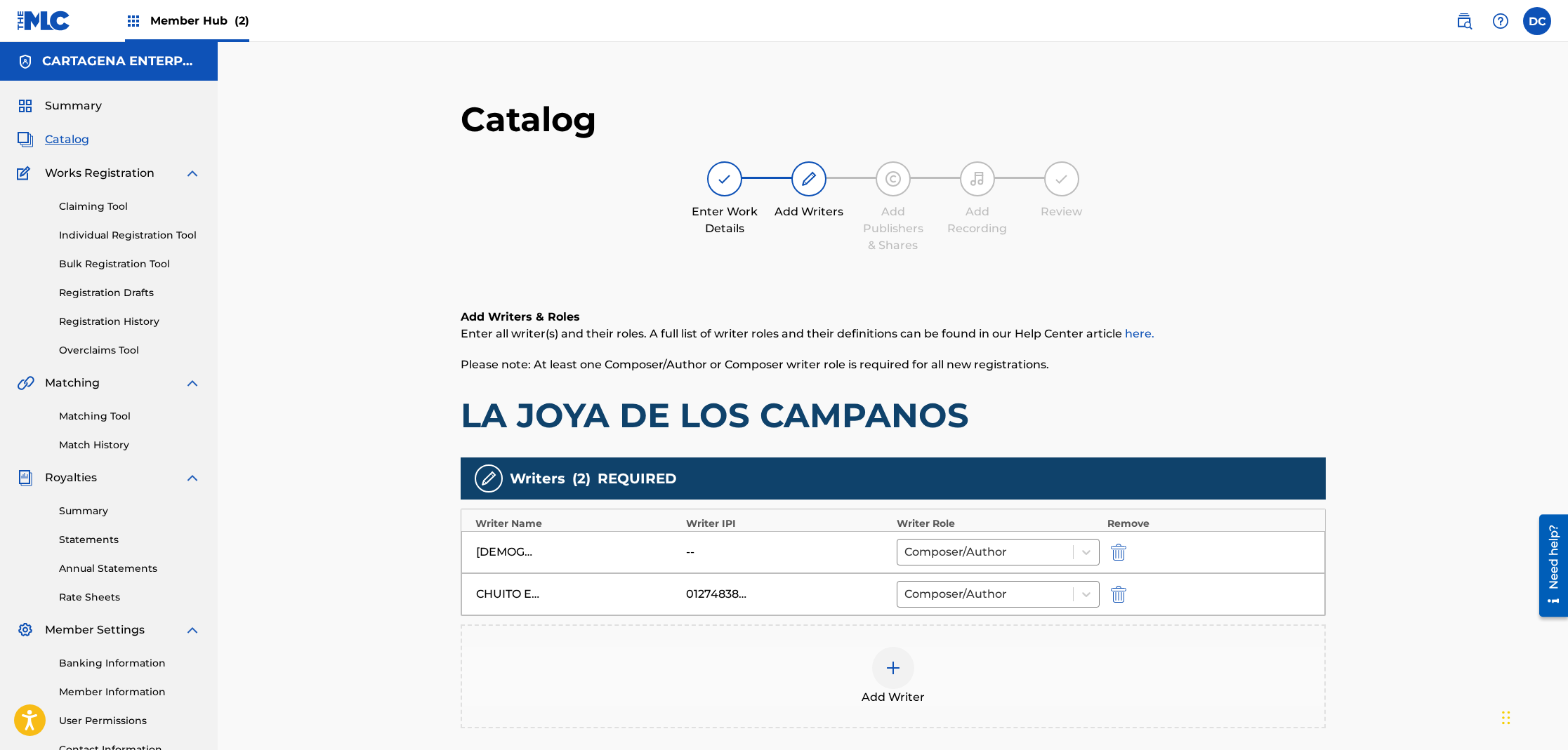
click at [896, 680] on div at bounding box center [893, 668] width 42 height 42
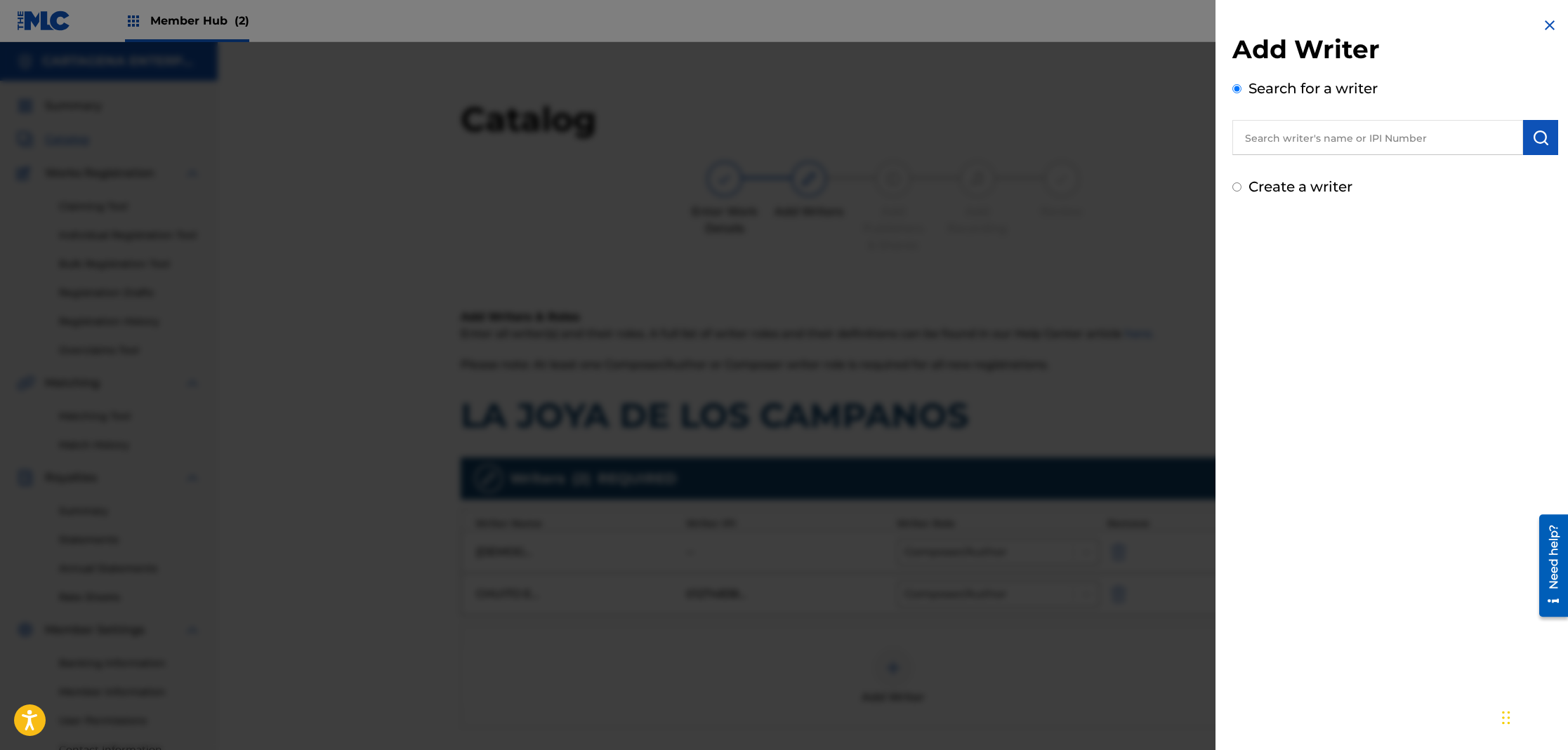
drag, startPoint x: 1285, startPoint y: 148, endPoint x: 1278, endPoint y: 148, distance: 7.0
click at [1285, 148] on input "text" at bounding box center [1377, 137] width 290 height 35
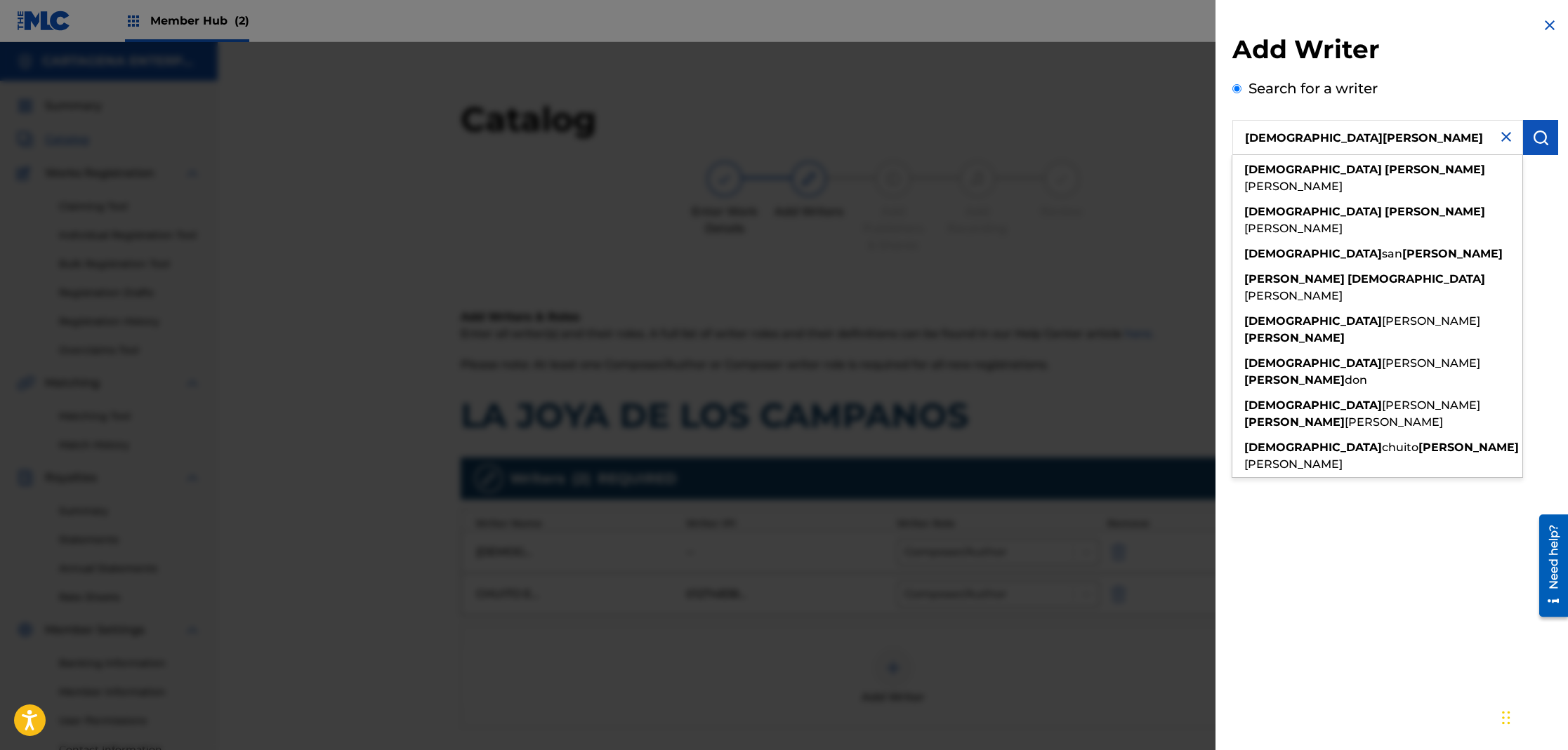
type input "[DEMOGRAPHIC_DATA][PERSON_NAME]"
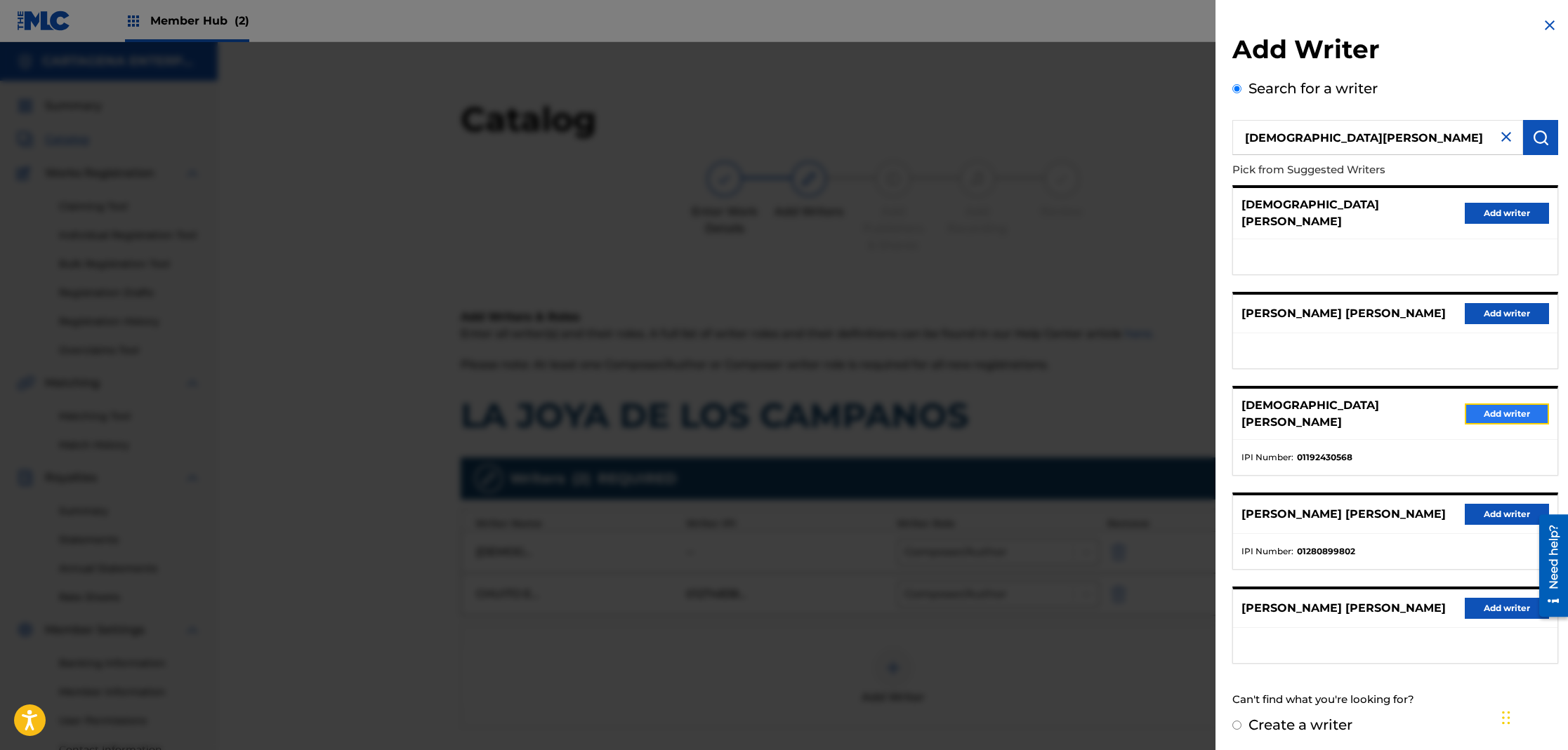
click at [1473, 403] on button "Add writer" at bounding box center [1507, 414] width 84 height 21
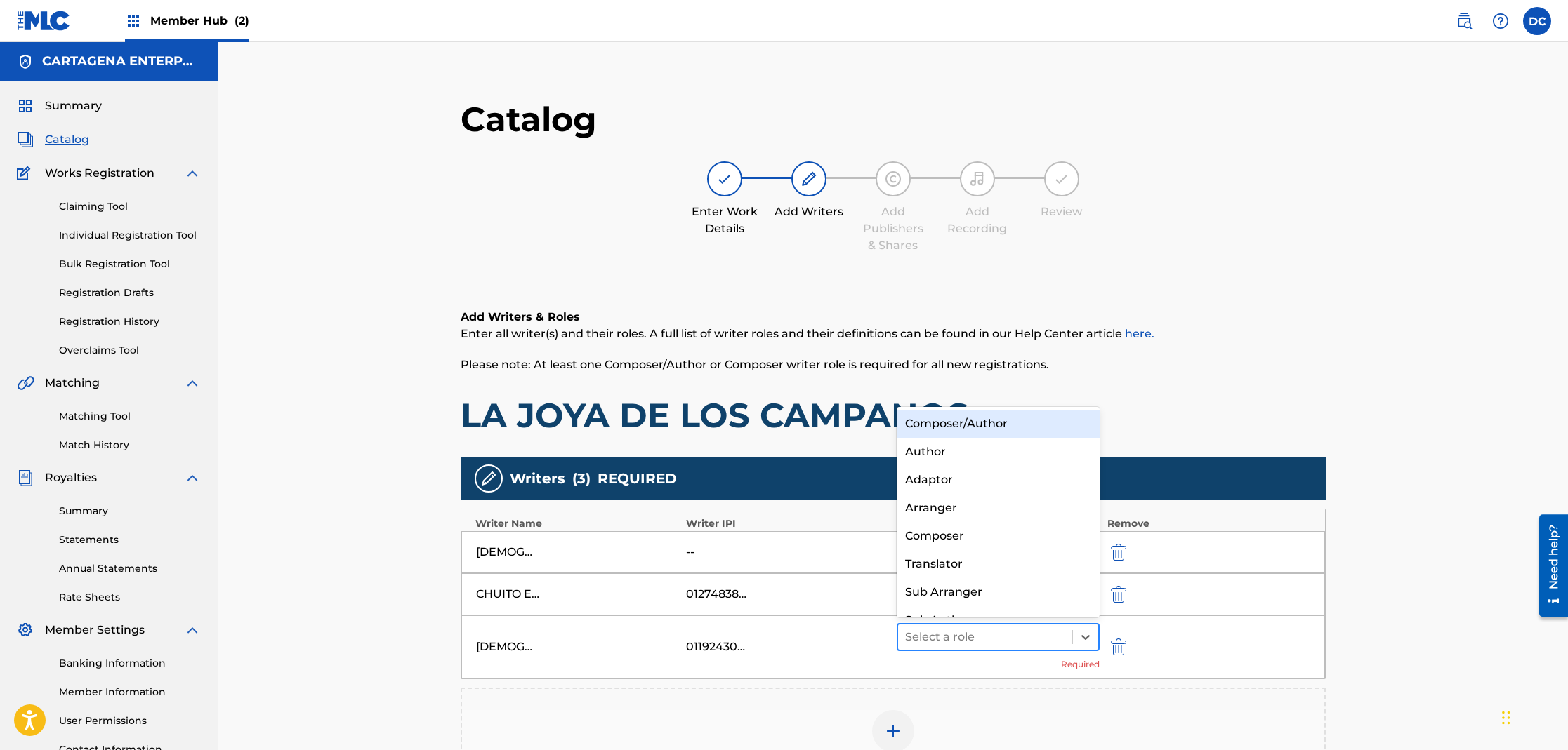
click at [949, 636] on div at bounding box center [985, 637] width 161 height 20
click at [978, 428] on div "Composer/Author" at bounding box center [998, 424] width 204 height 28
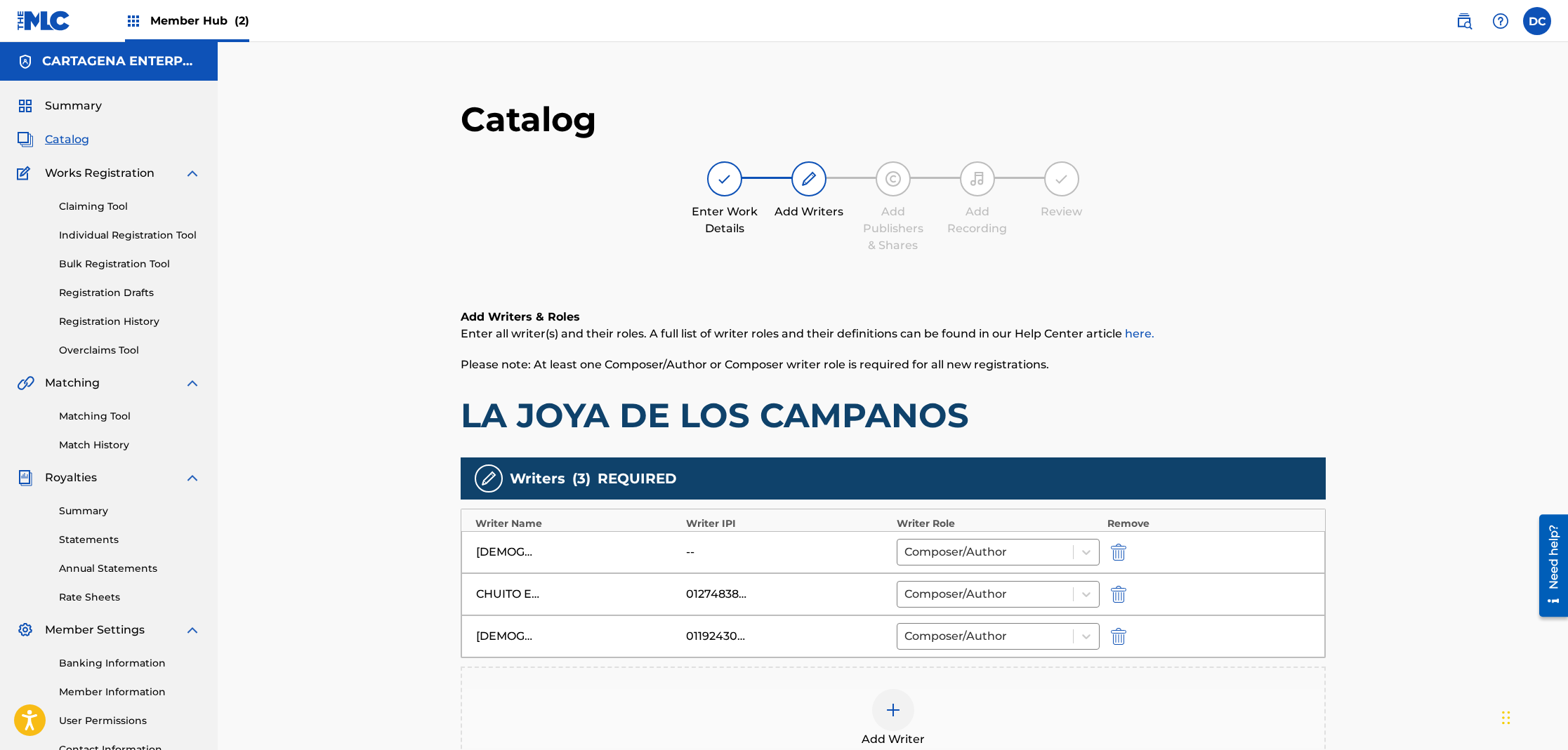
click at [887, 716] on img at bounding box center [893, 710] width 17 height 17
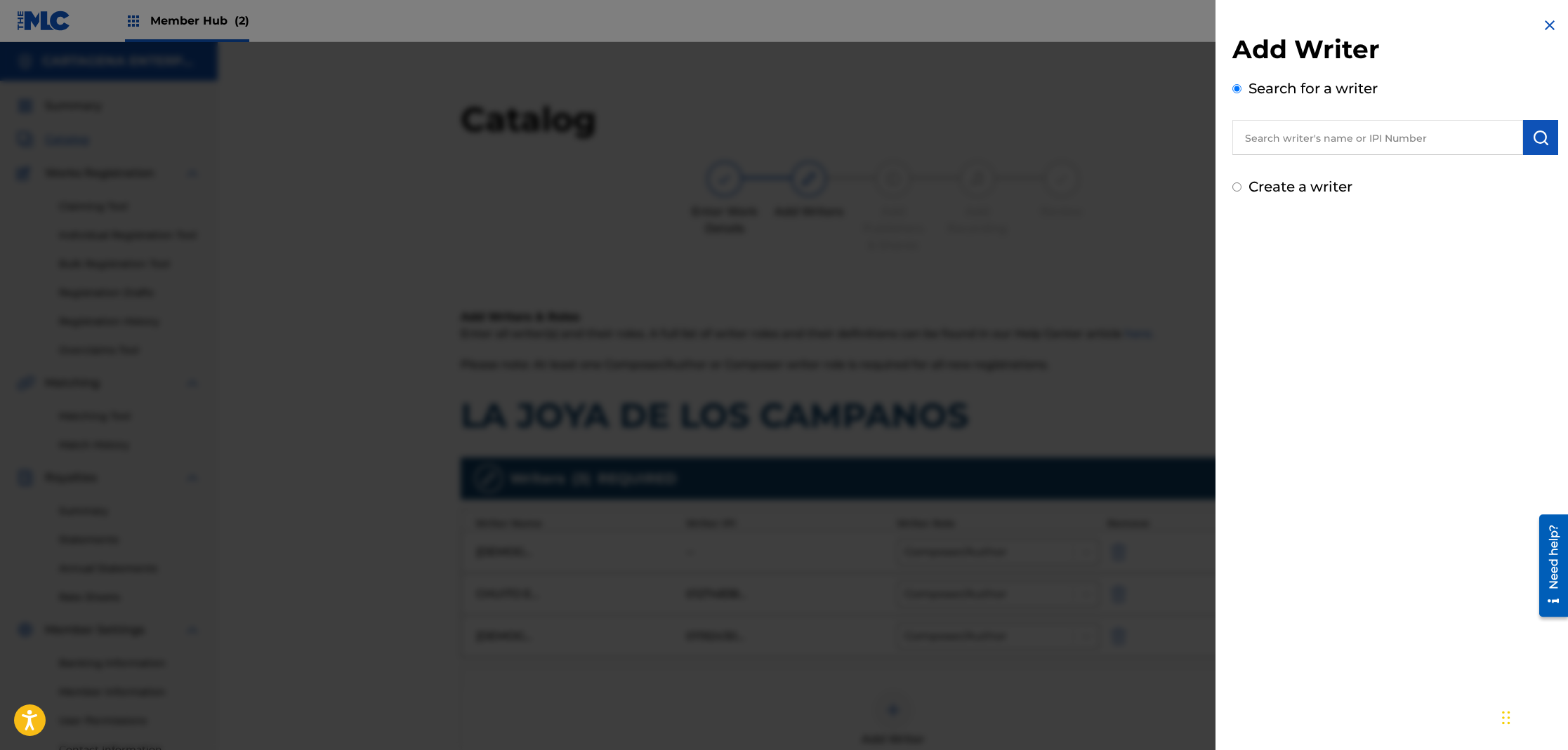
click at [1369, 144] on input "text" at bounding box center [1377, 137] width 290 height 35
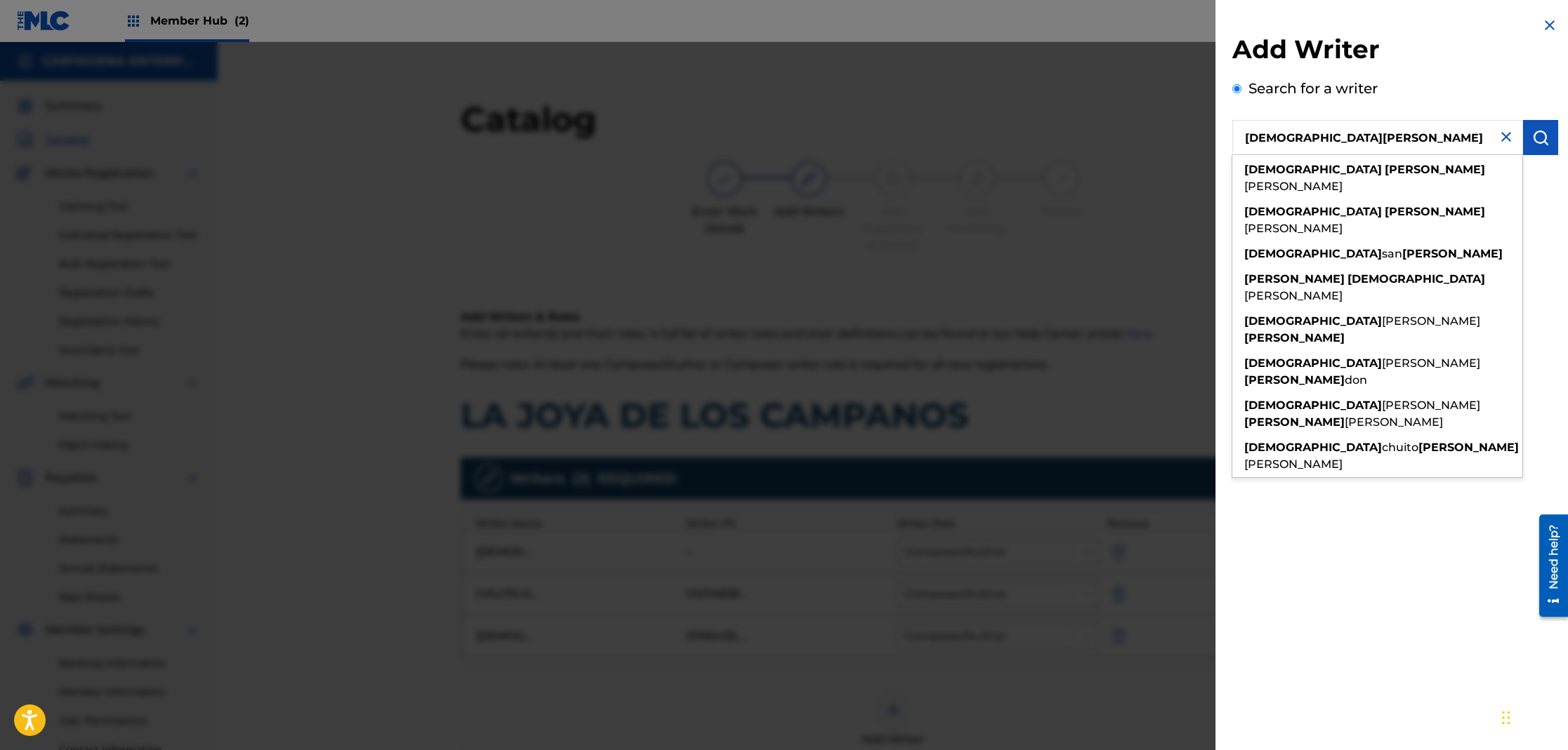
type input "[DEMOGRAPHIC_DATA][PERSON_NAME]"
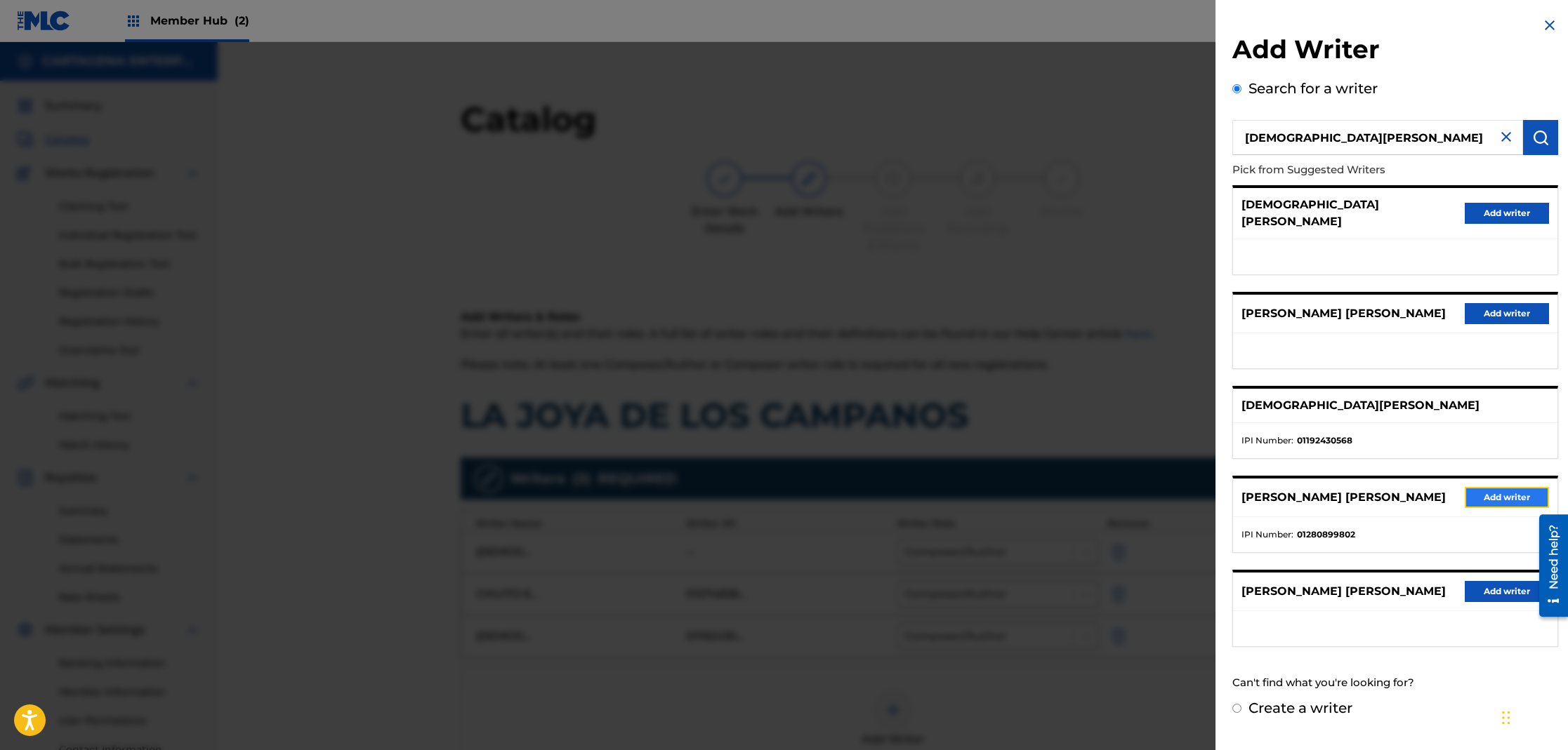
click at [1488, 487] on button "Add writer" at bounding box center [1507, 497] width 84 height 21
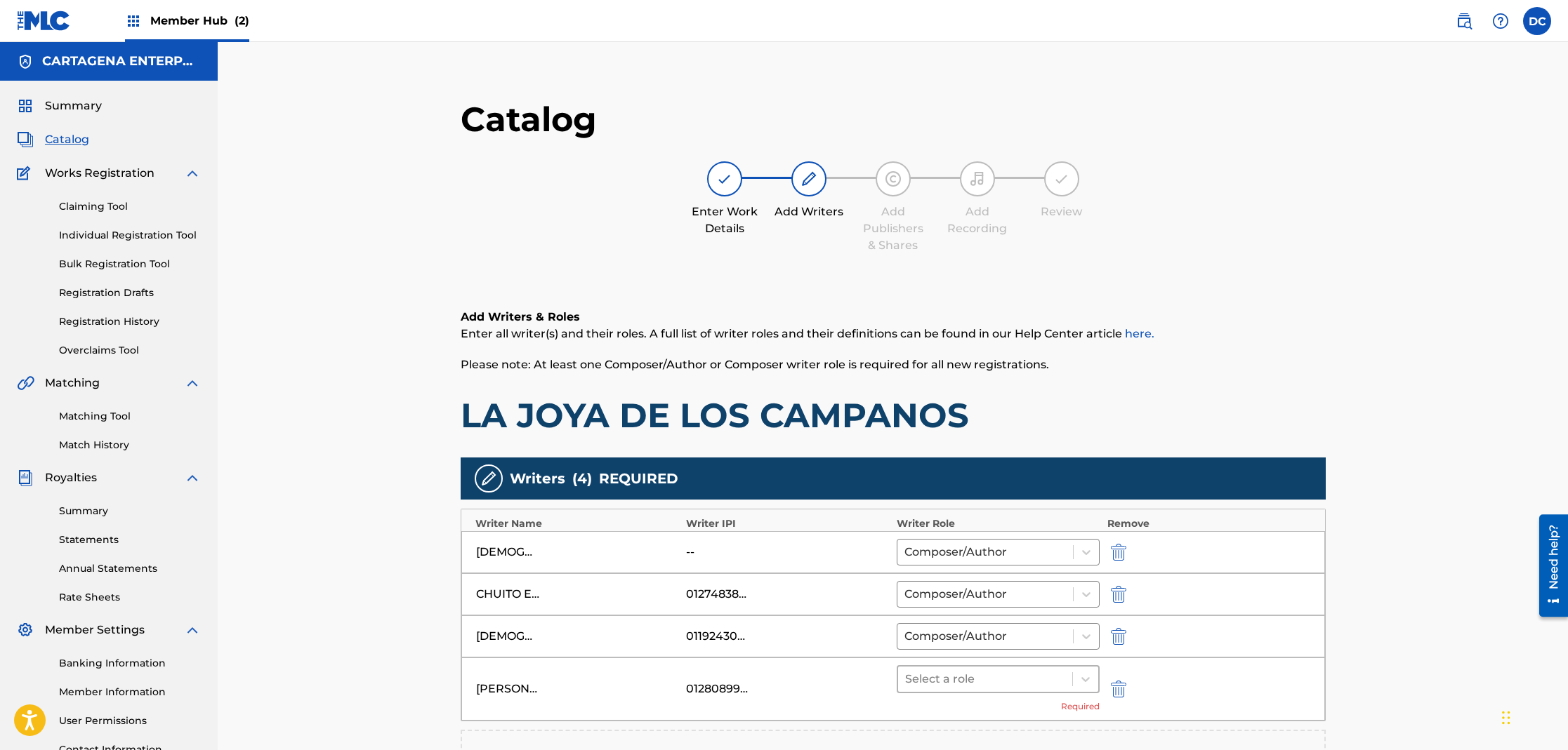
click at [1004, 684] on div at bounding box center [985, 679] width 161 height 20
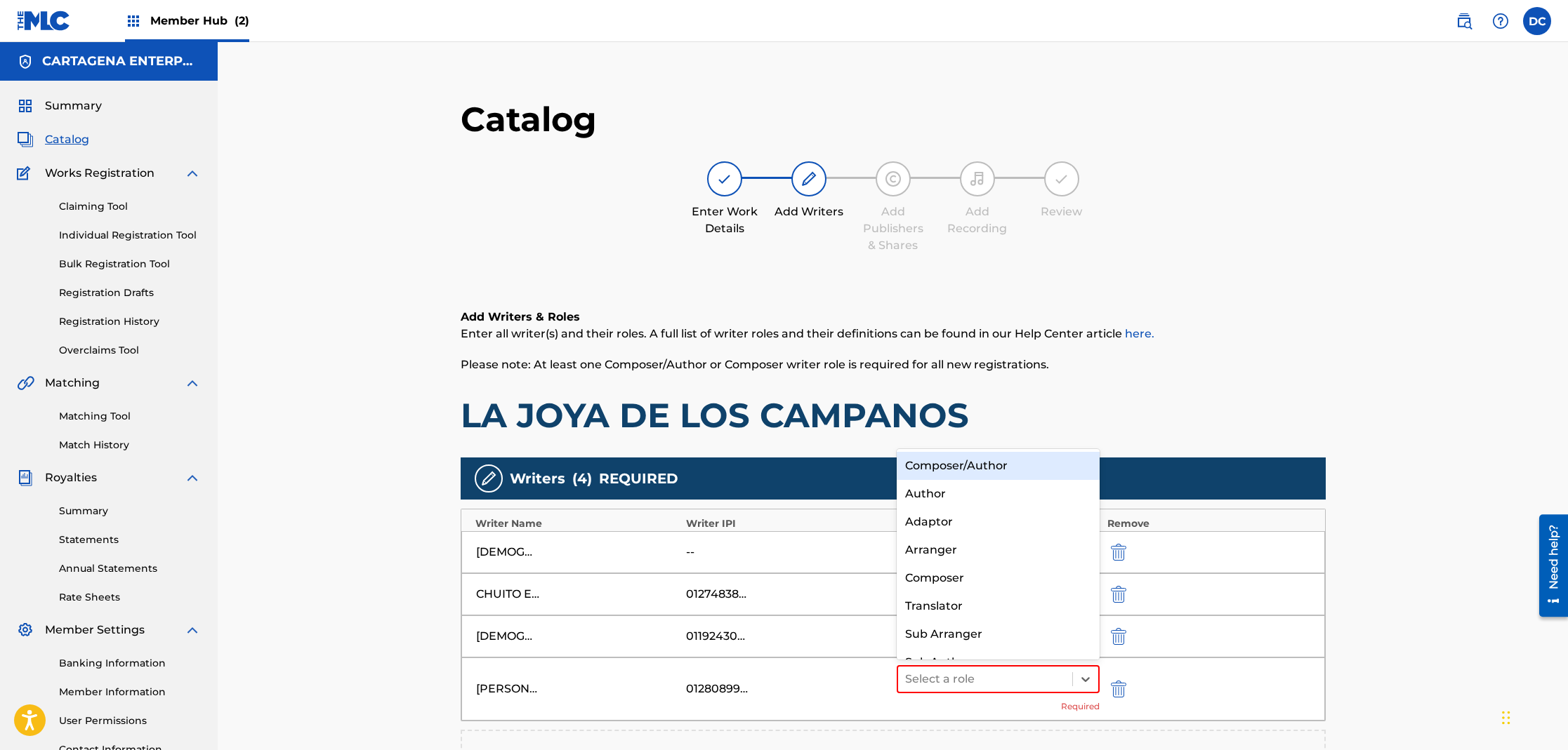
click at [1004, 459] on div "Composer/Author" at bounding box center [998, 466] width 204 height 28
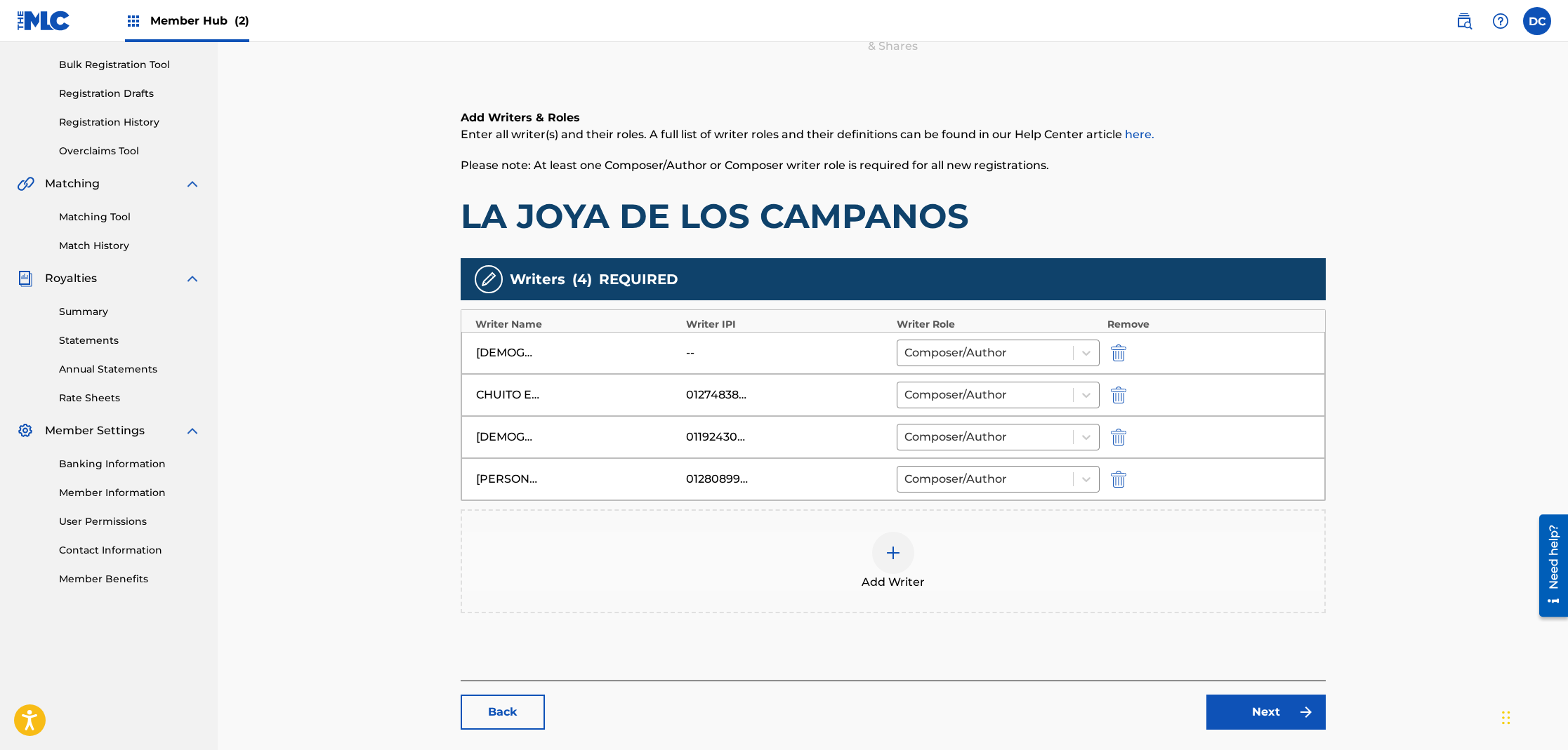
scroll to position [268, 0]
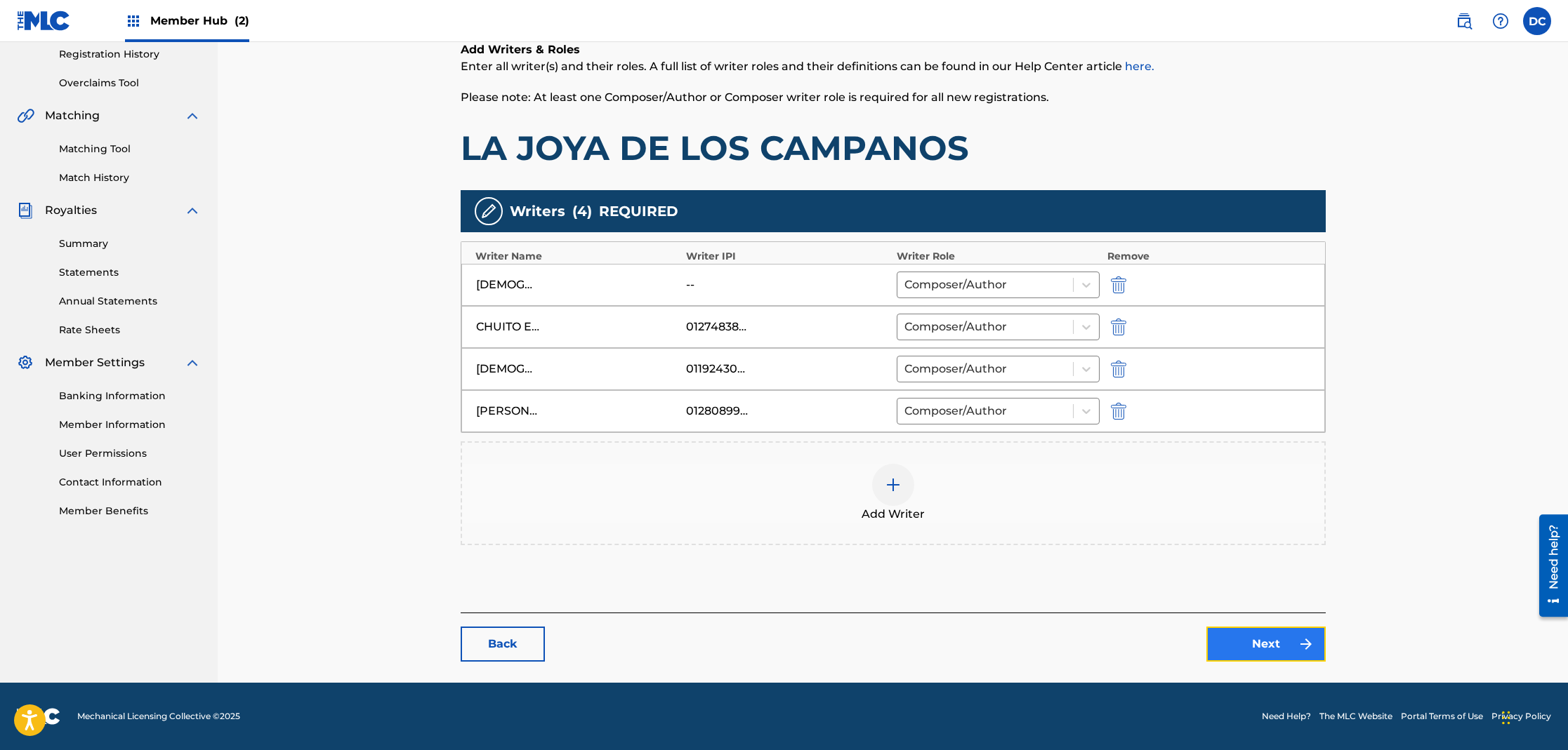
click at [1239, 649] on link "Next" at bounding box center [1266, 644] width 119 height 35
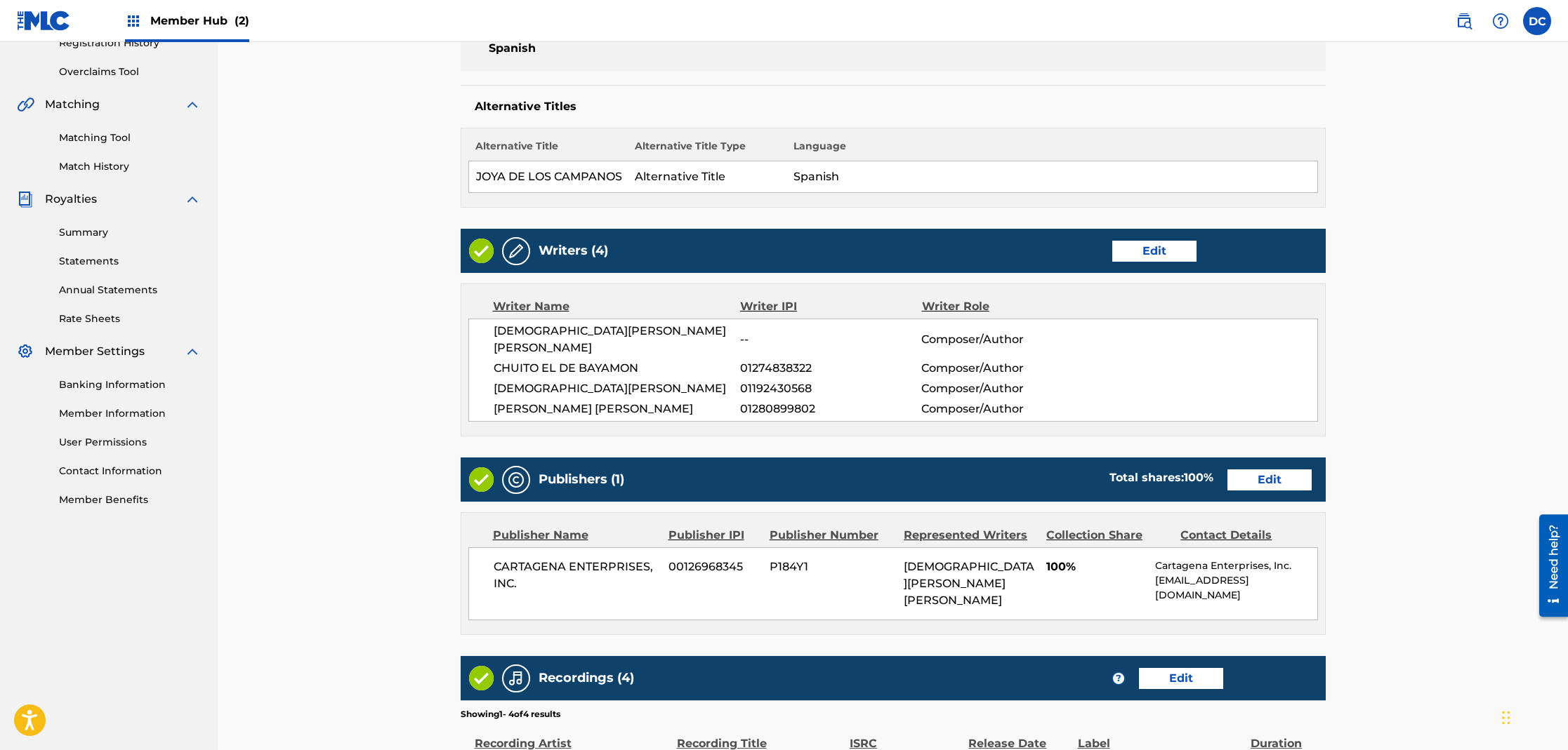
scroll to position [548, 0]
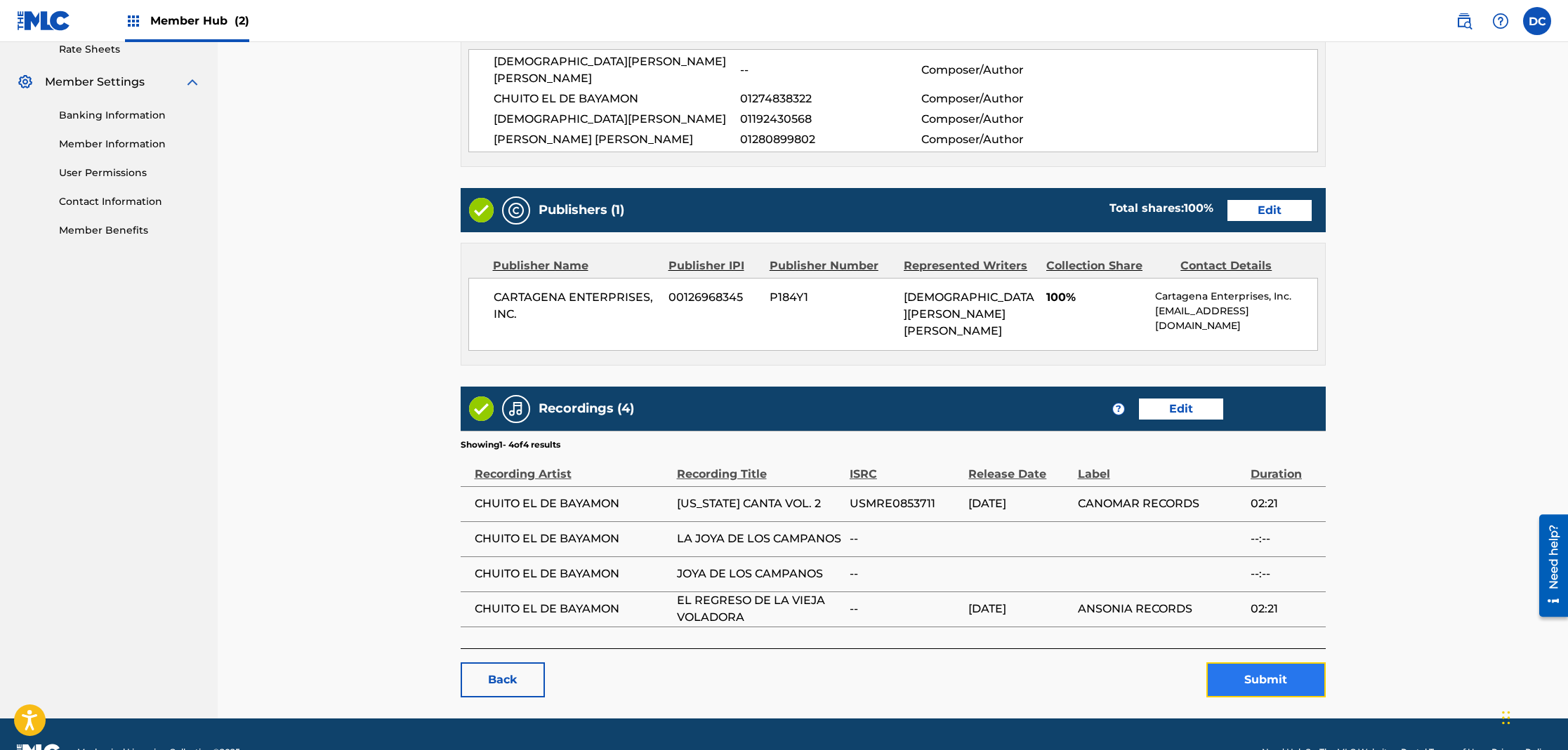
click at [1228, 663] on button "Submit" at bounding box center [1266, 680] width 119 height 35
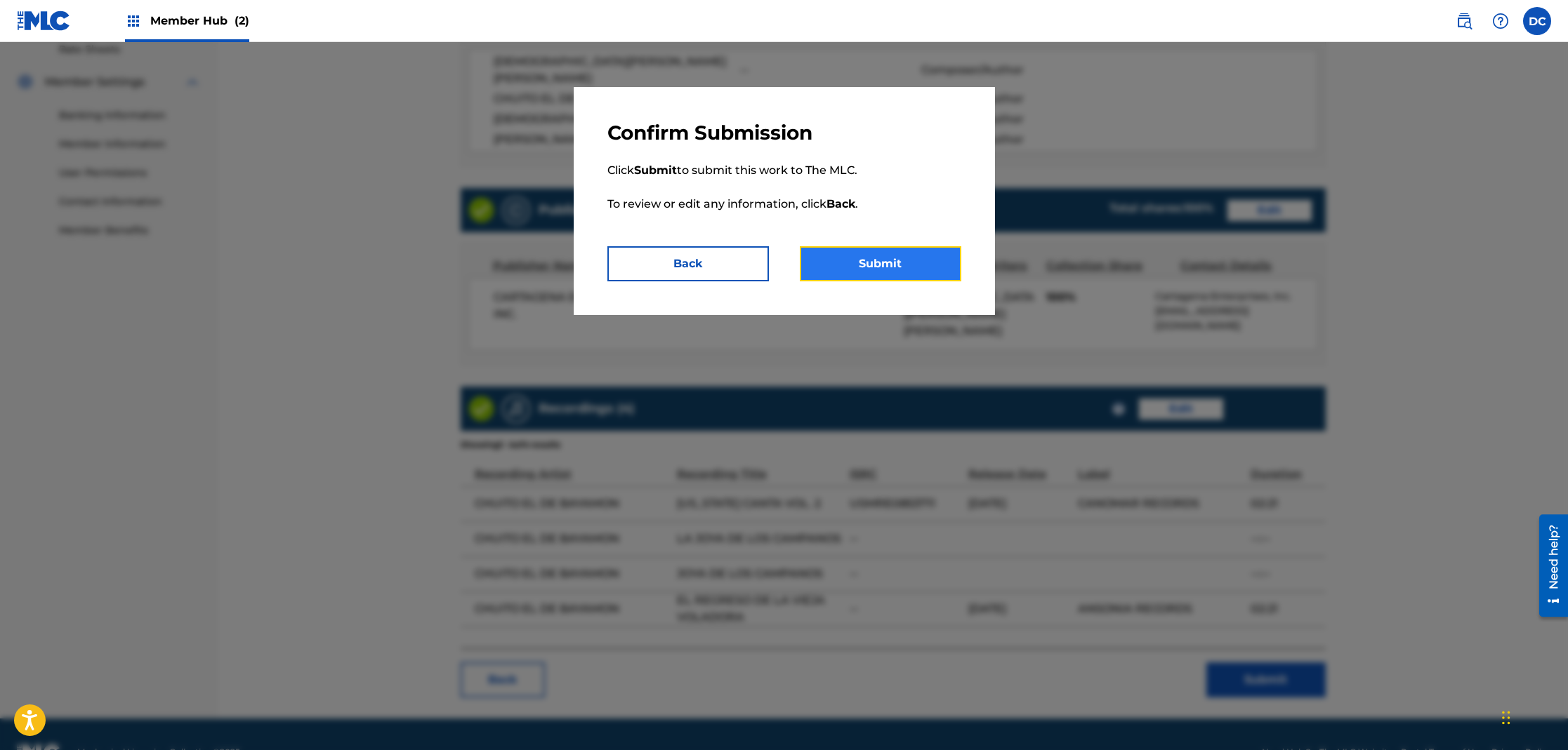
click at [907, 266] on button "Submit" at bounding box center [880, 264] width 162 height 35
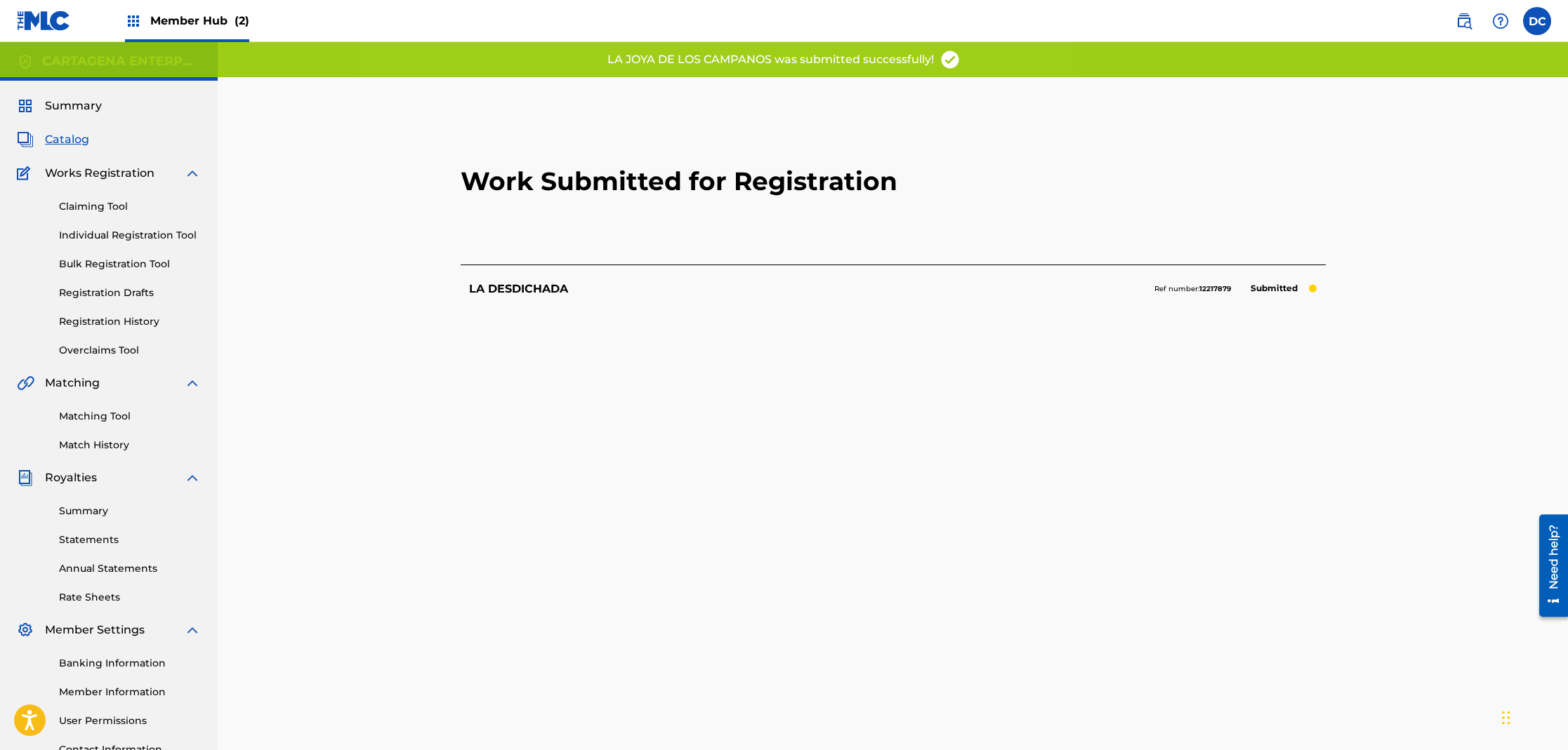
scroll to position [144, 0]
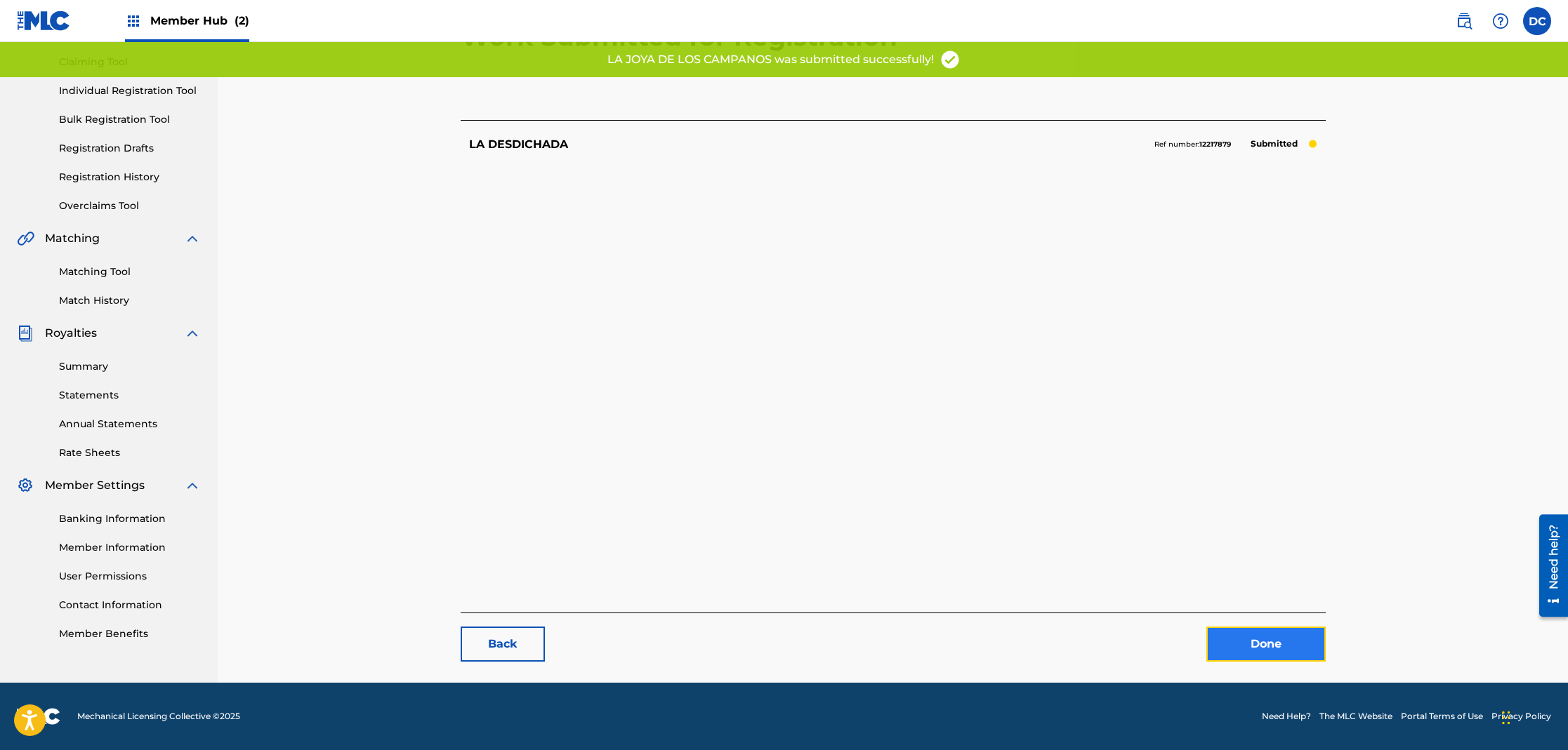
click at [1258, 648] on link "Done" at bounding box center [1266, 644] width 119 height 35
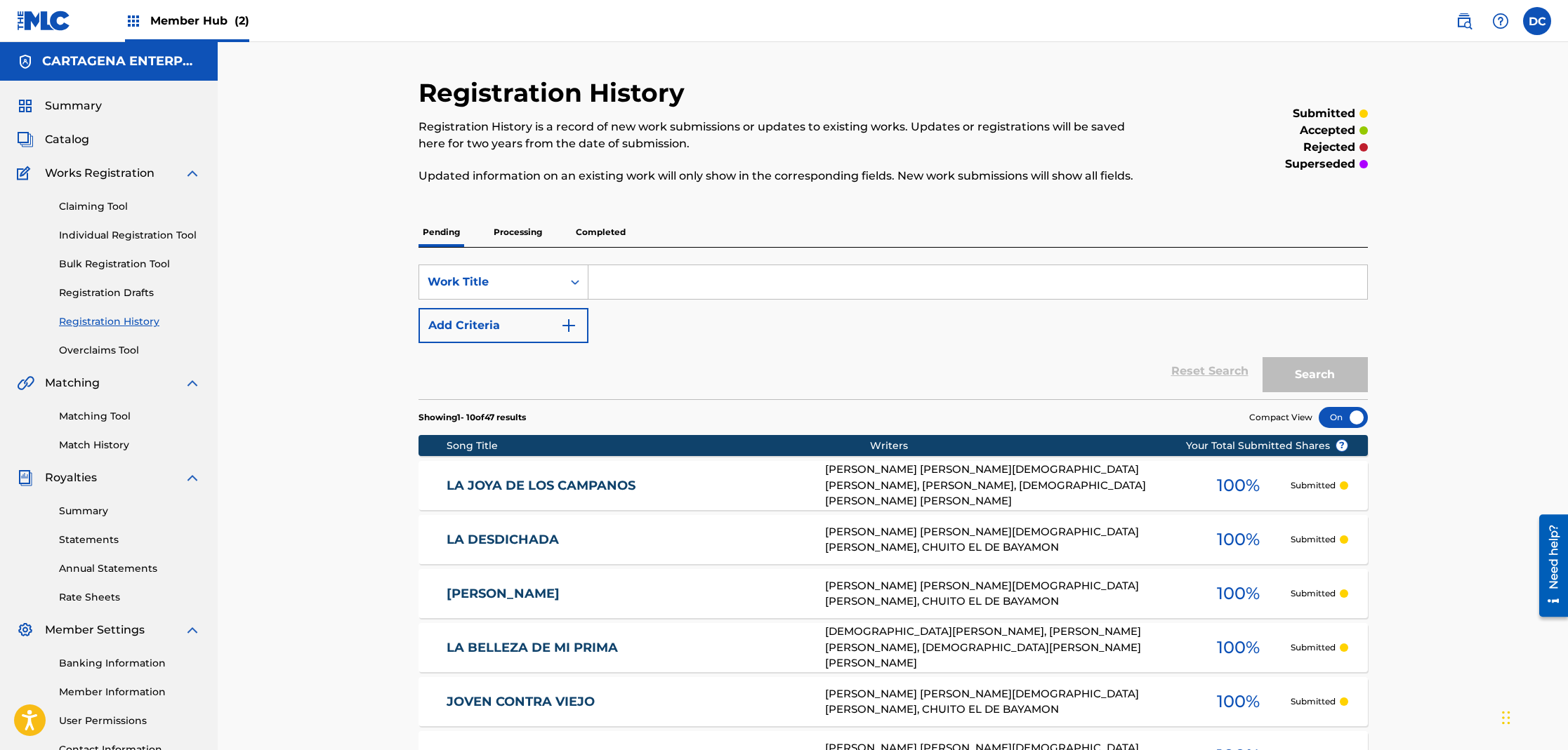
click at [604, 479] on link "LA JOYA DE LOS CAMPANOS" at bounding box center [626, 485] width 359 height 16
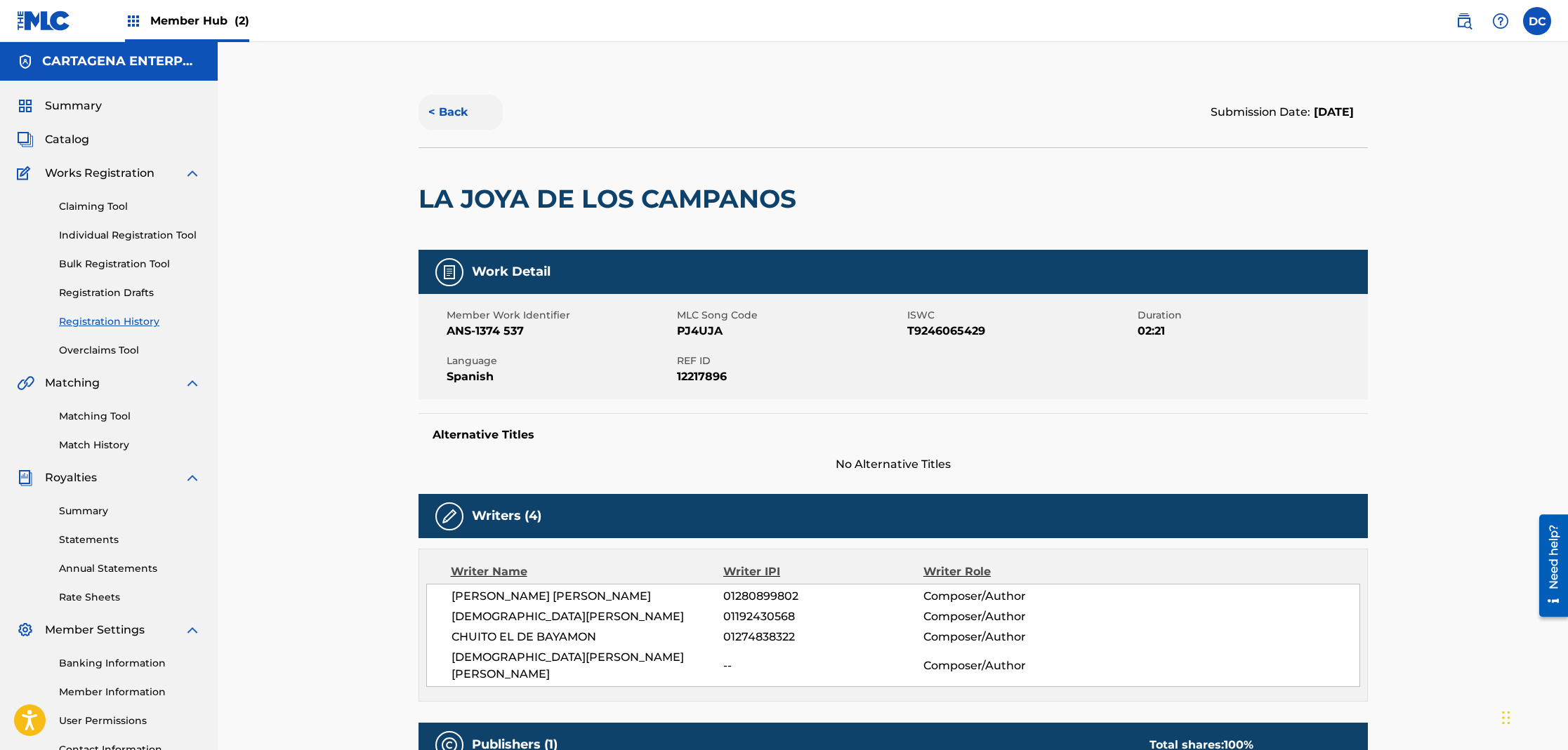
click at [458, 110] on button "< Back" at bounding box center [461, 112] width 84 height 35
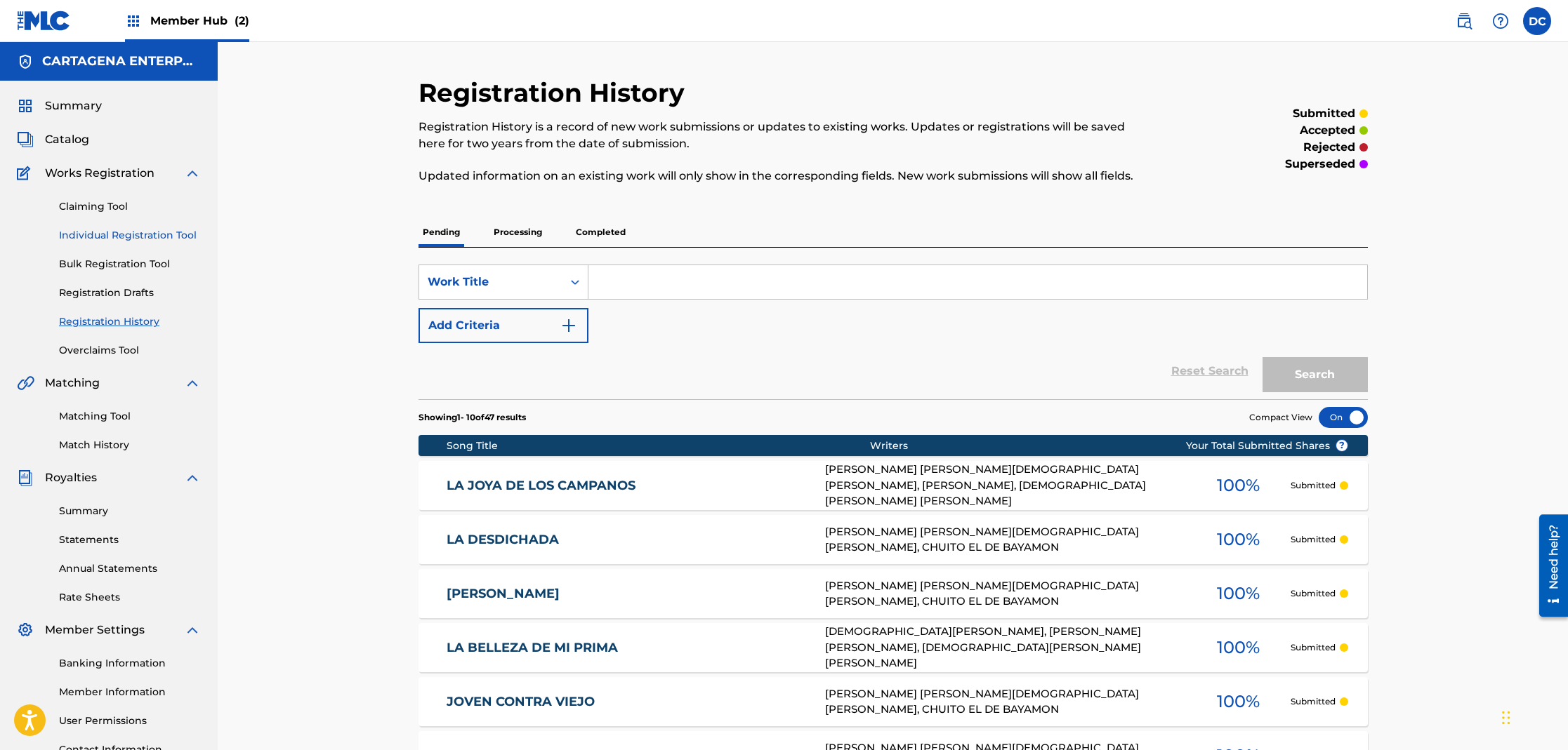
click at [130, 233] on link "Individual Registration Tool" at bounding box center [130, 235] width 142 height 15
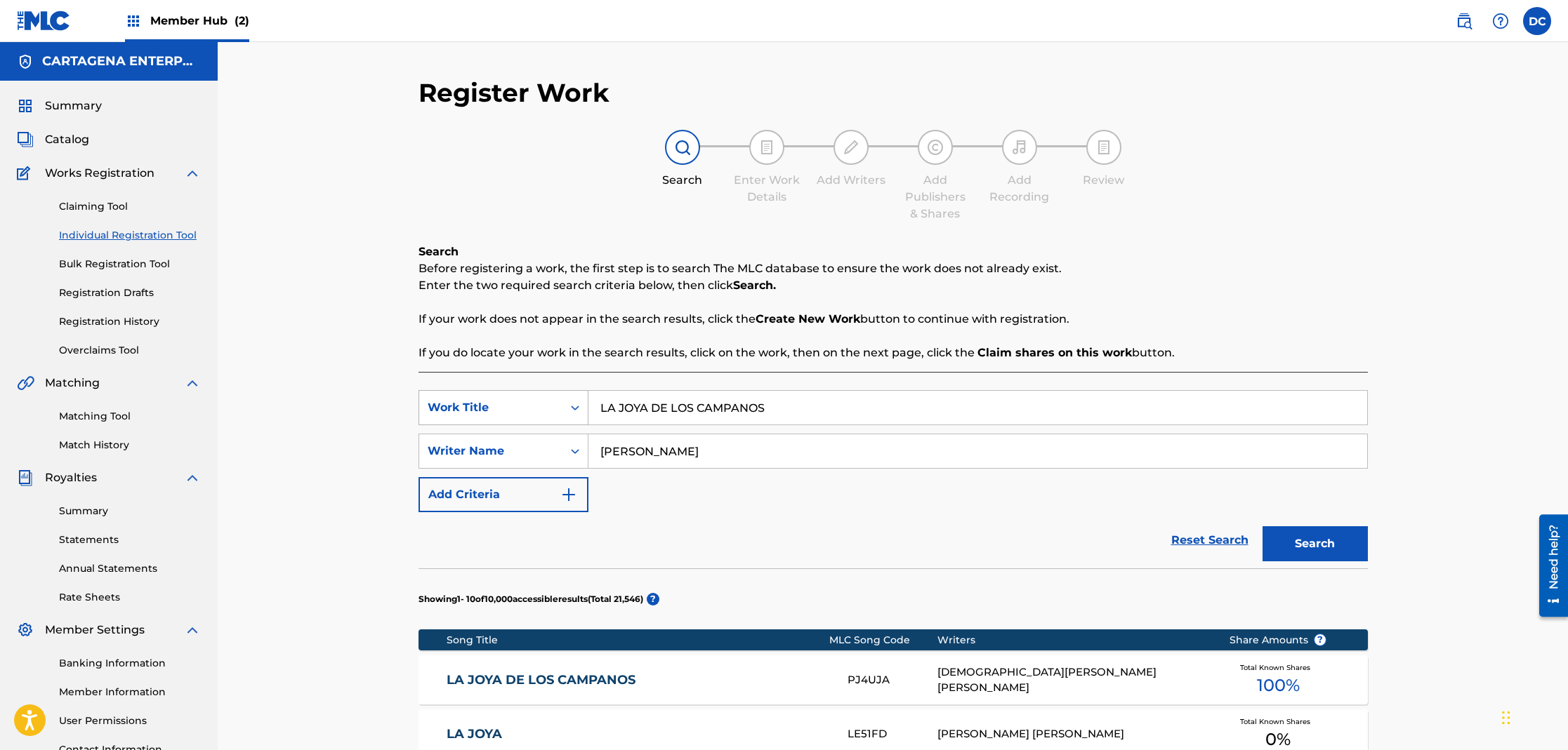
drag, startPoint x: 781, startPoint y: 408, endPoint x: 561, endPoint y: 417, distance: 220.2
click at [561, 417] on div "SearchWithCriteria9d73be40-a91c-418e-84ad-f68b9c9ca5d6 Work Title LA JOYA DE LO…" at bounding box center [893, 407] width 950 height 35
type input "LA Malvada"
click at [1263, 526] on button "Search" at bounding box center [1315, 543] width 105 height 35
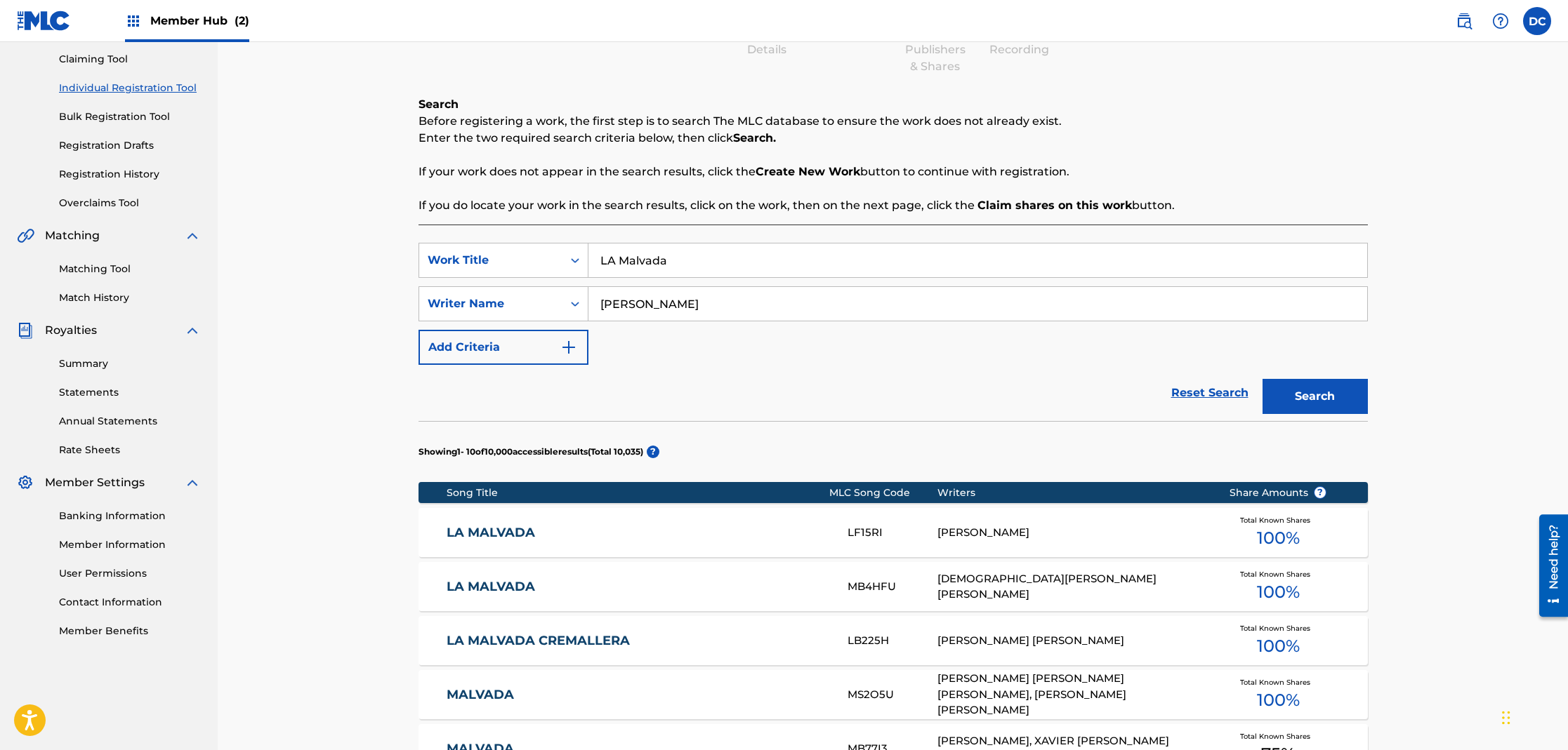
scroll to position [419, 0]
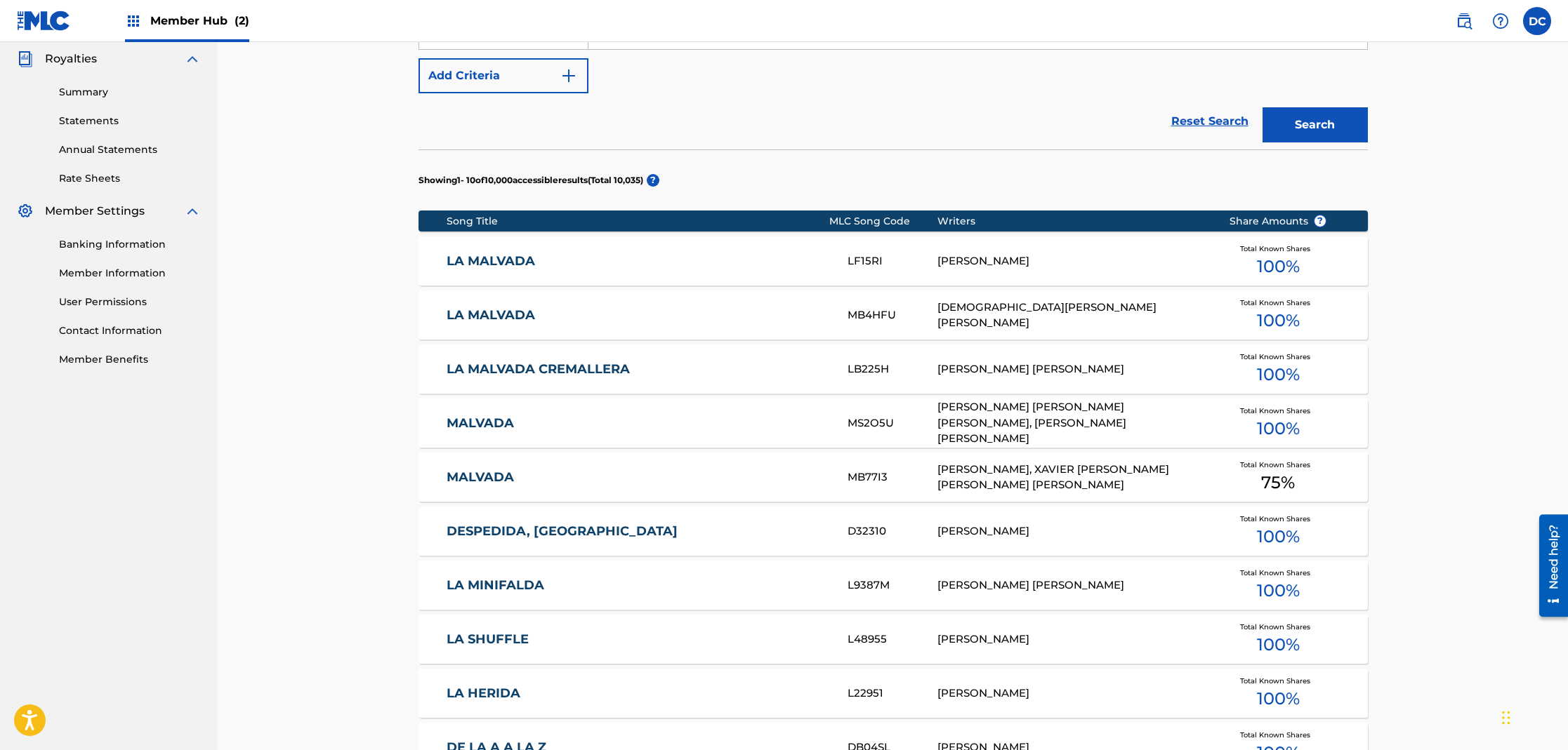
click at [504, 316] on link "LA MALVADA" at bounding box center [637, 315] width 382 height 16
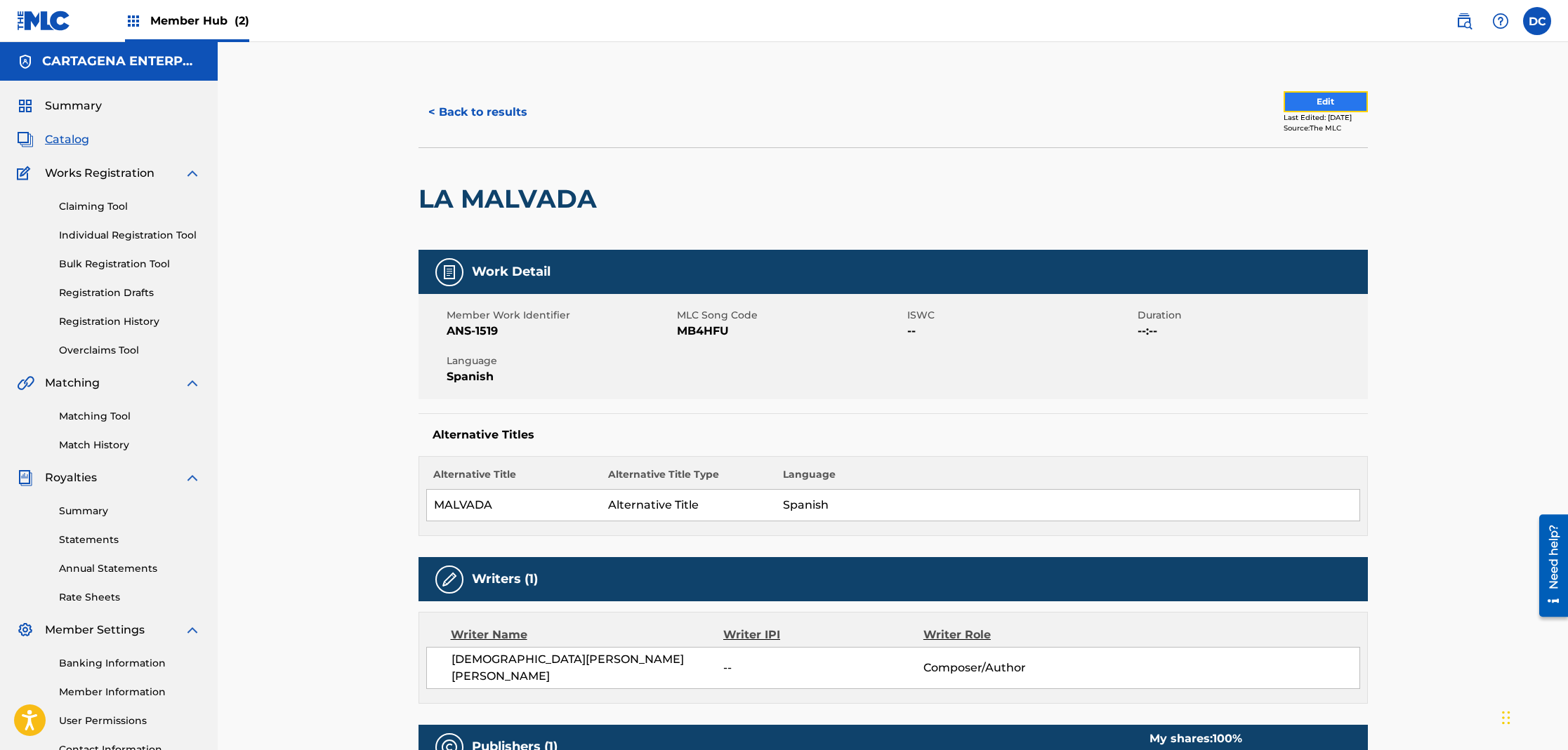
click at [1292, 101] on button "Edit" at bounding box center [1326, 101] width 84 height 21
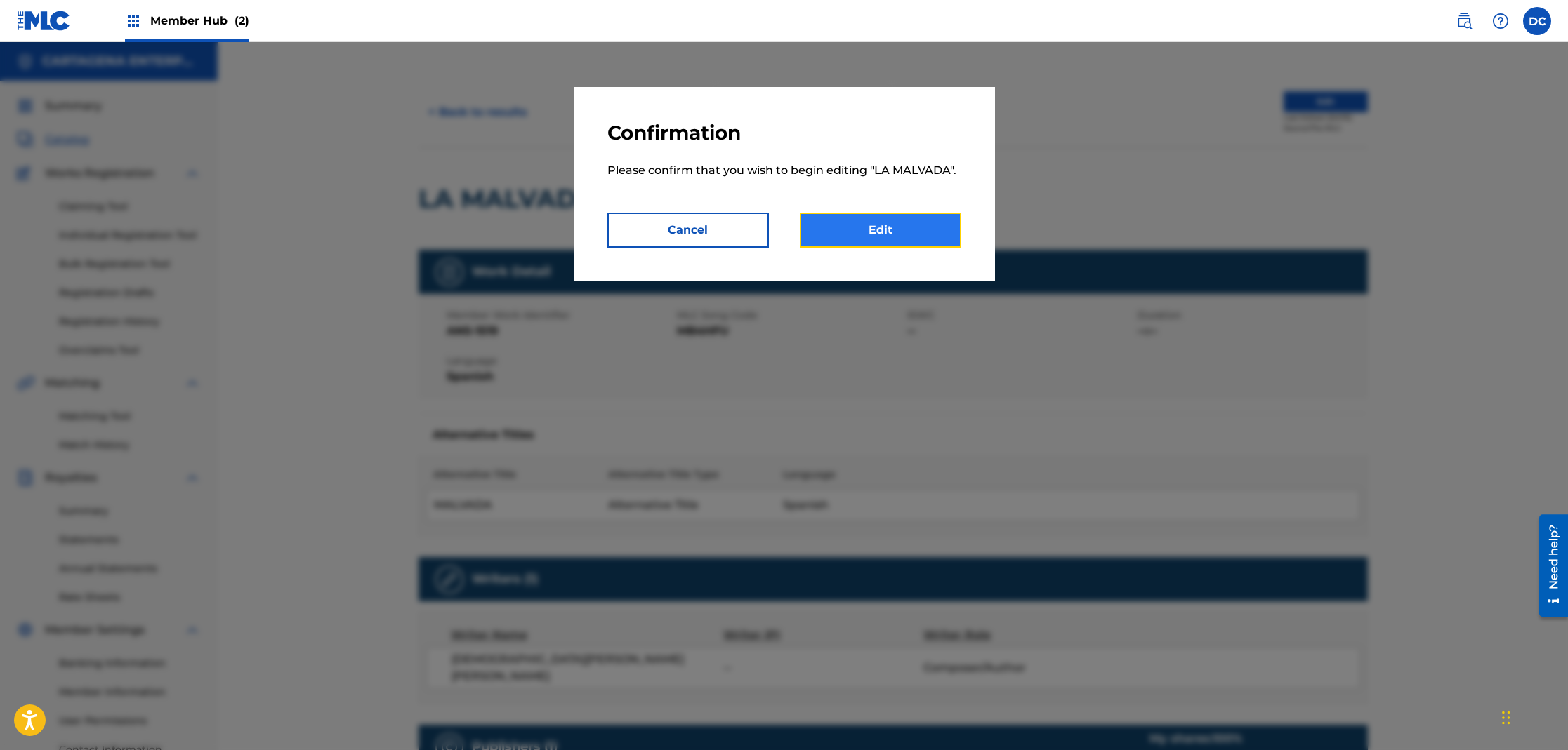
click at [947, 234] on link "Edit" at bounding box center [880, 229] width 162 height 35
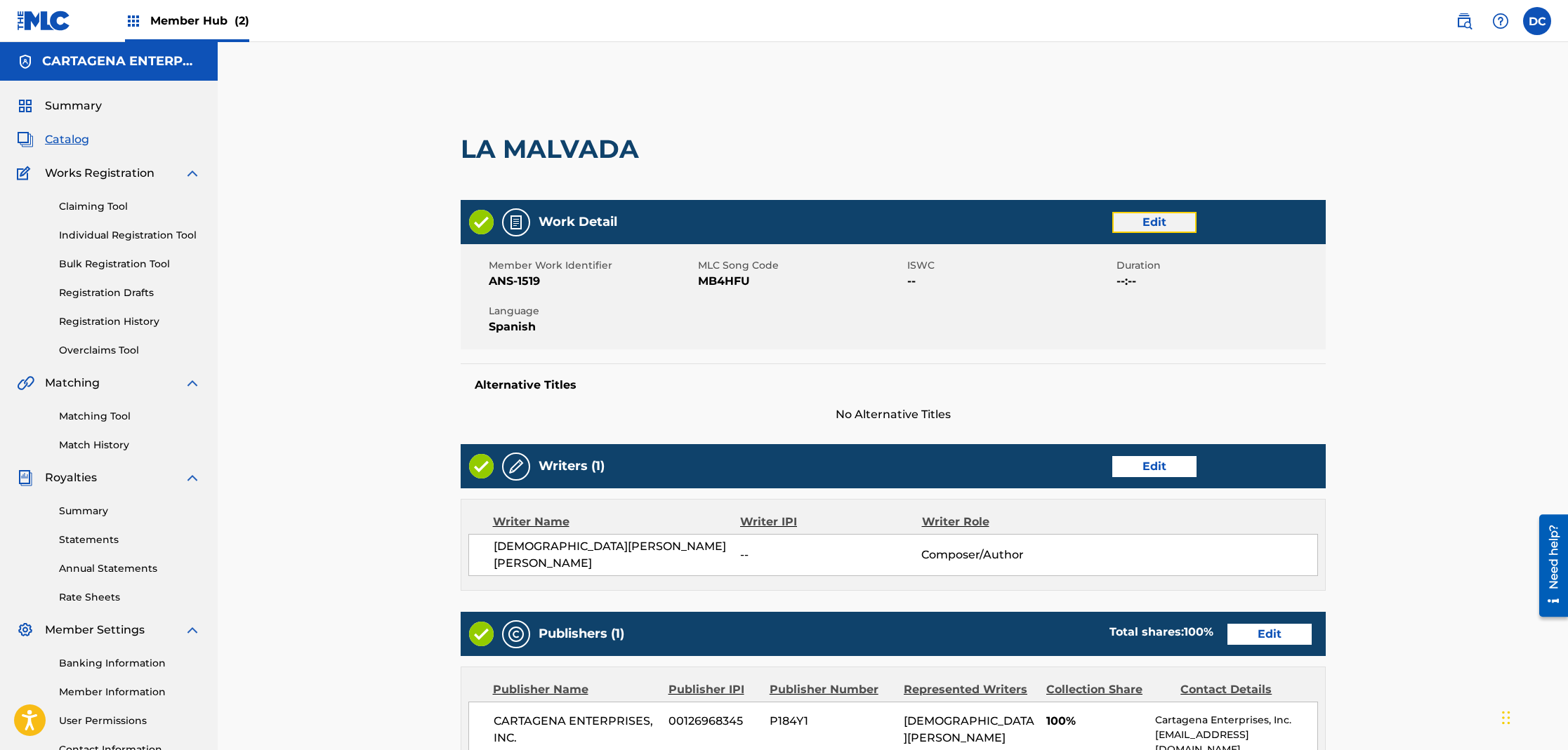
click at [1136, 222] on link "Edit" at bounding box center [1154, 222] width 84 height 21
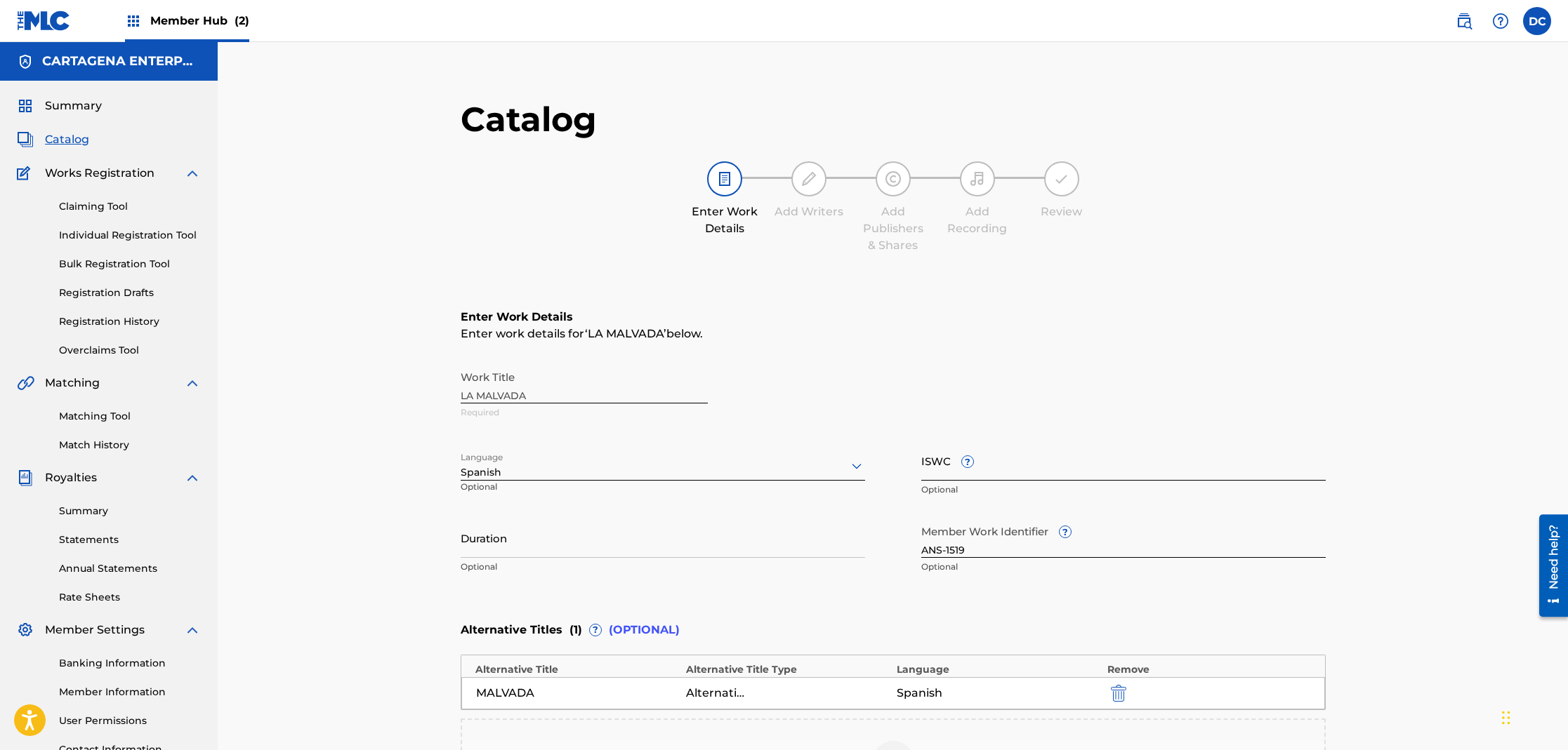
click at [1002, 474] on input "ISWC ?" at bounding box center [1124, 460] width 404 height 40
paste input "T3318784435"
type input "T3318784435"
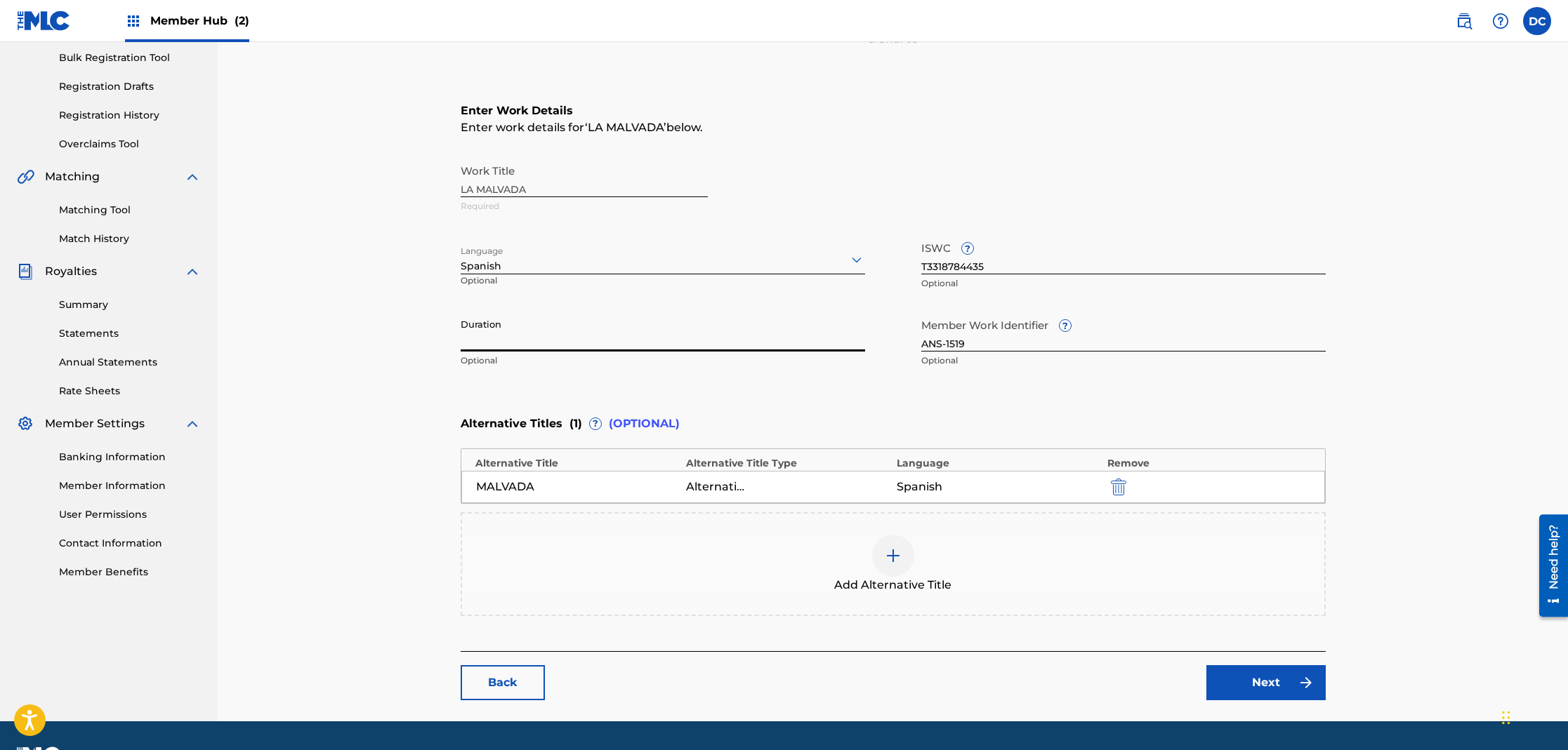
scroll to position [245, 0]
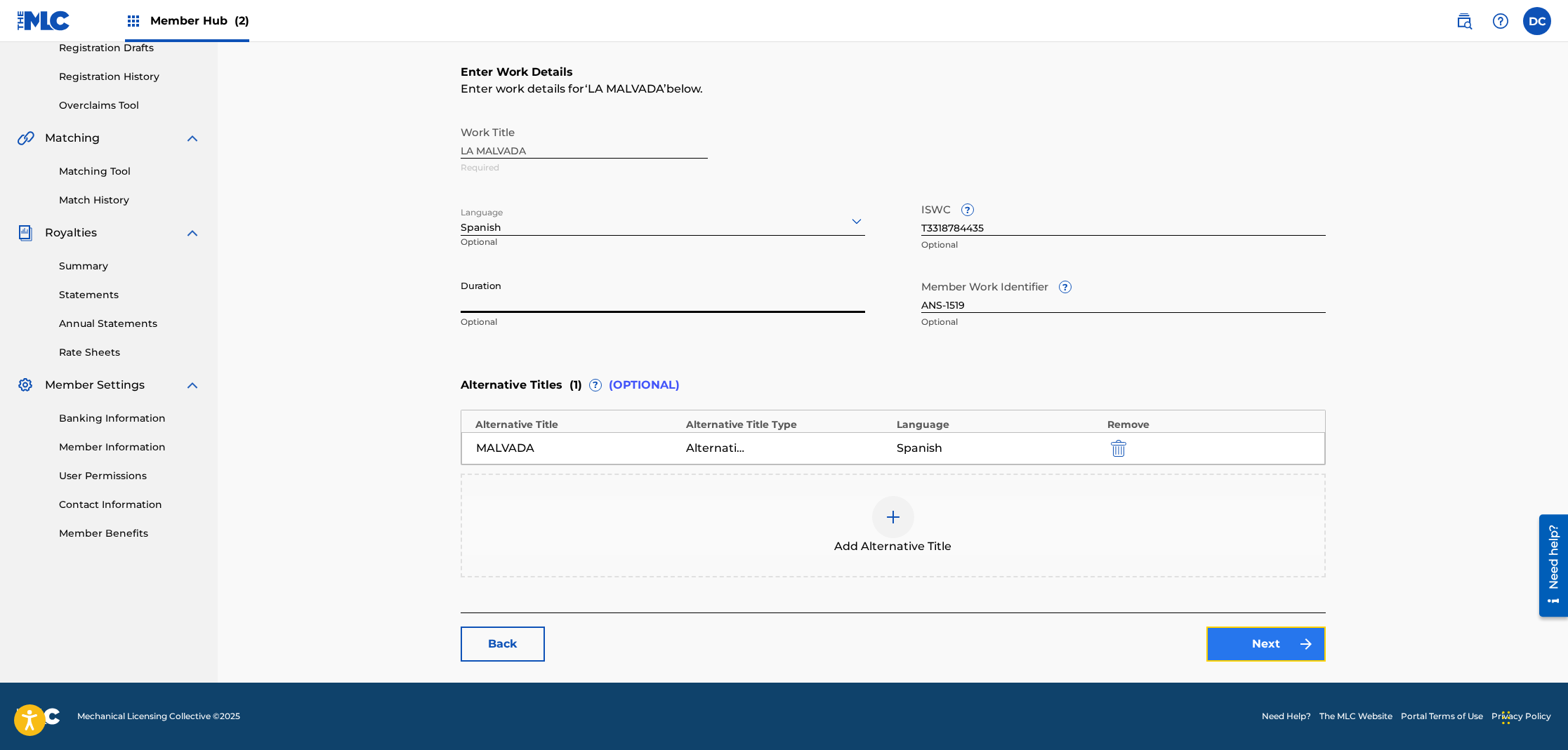
click at [1242, 644] on link "Next" at bounding box center [1266, 644] width 119 height 35
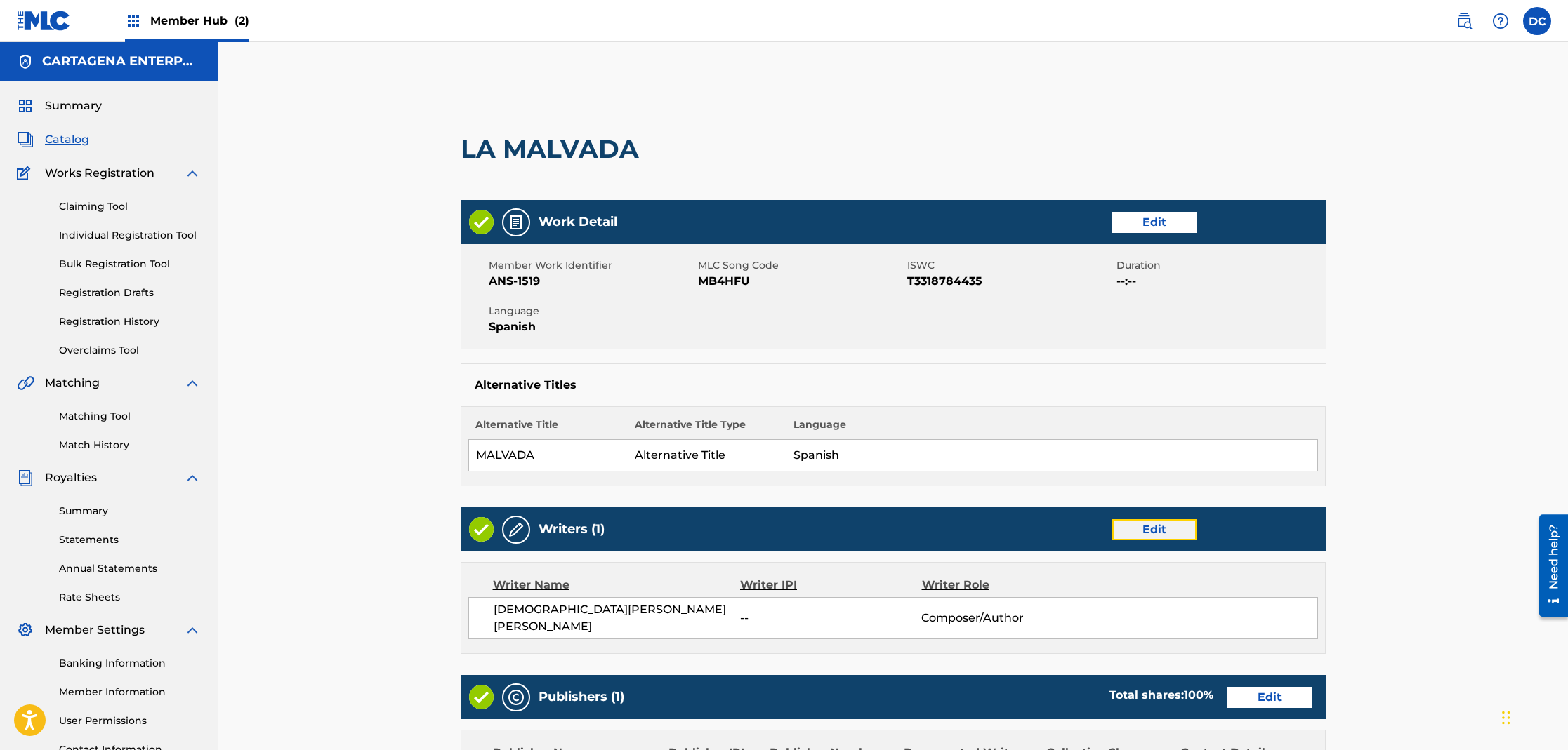
click at [1171, 532] on link "Edit" at bounding box center [1154, 529] width 84 height 21
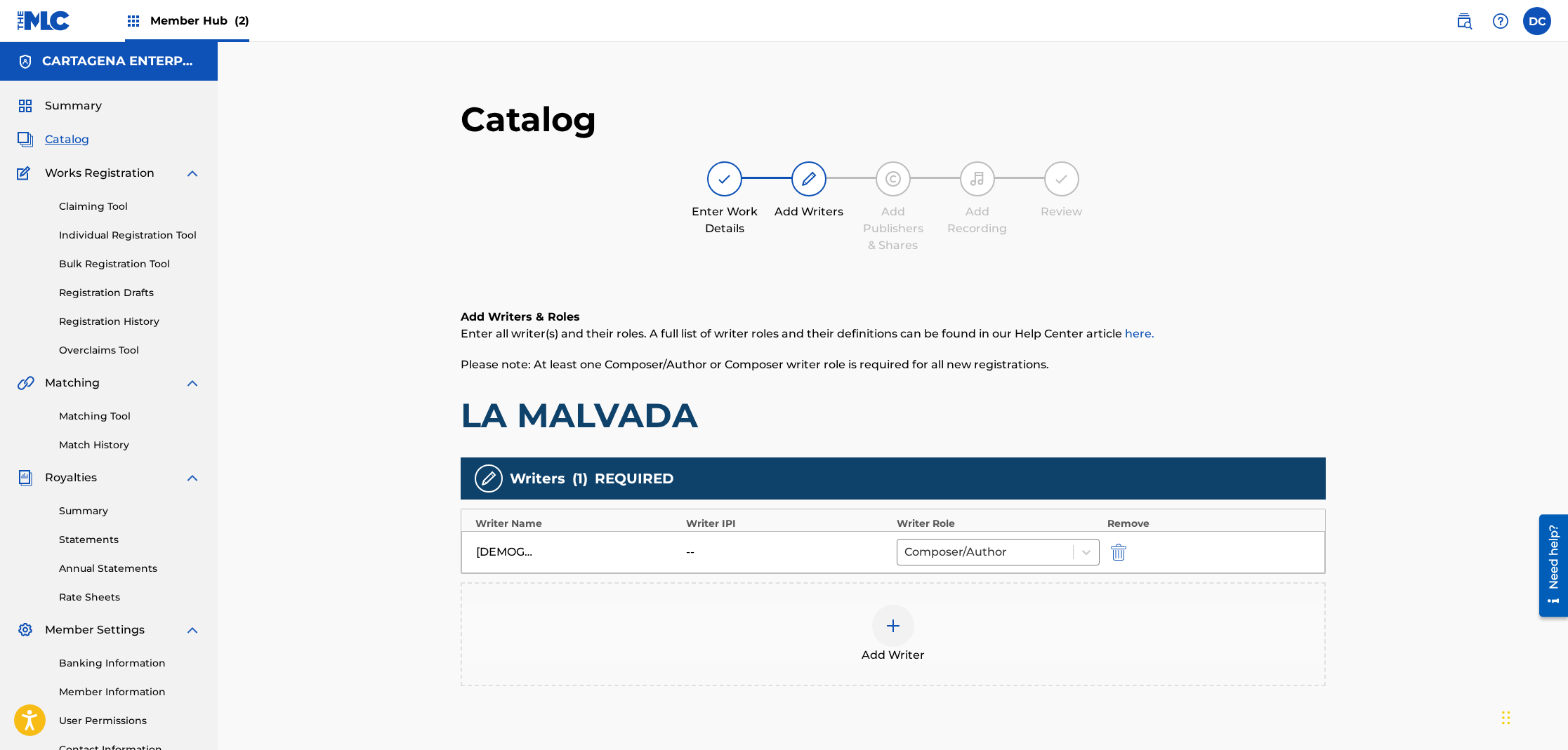
click at [899, 632] on img at bounding box center [893, 626] width 17 height 17
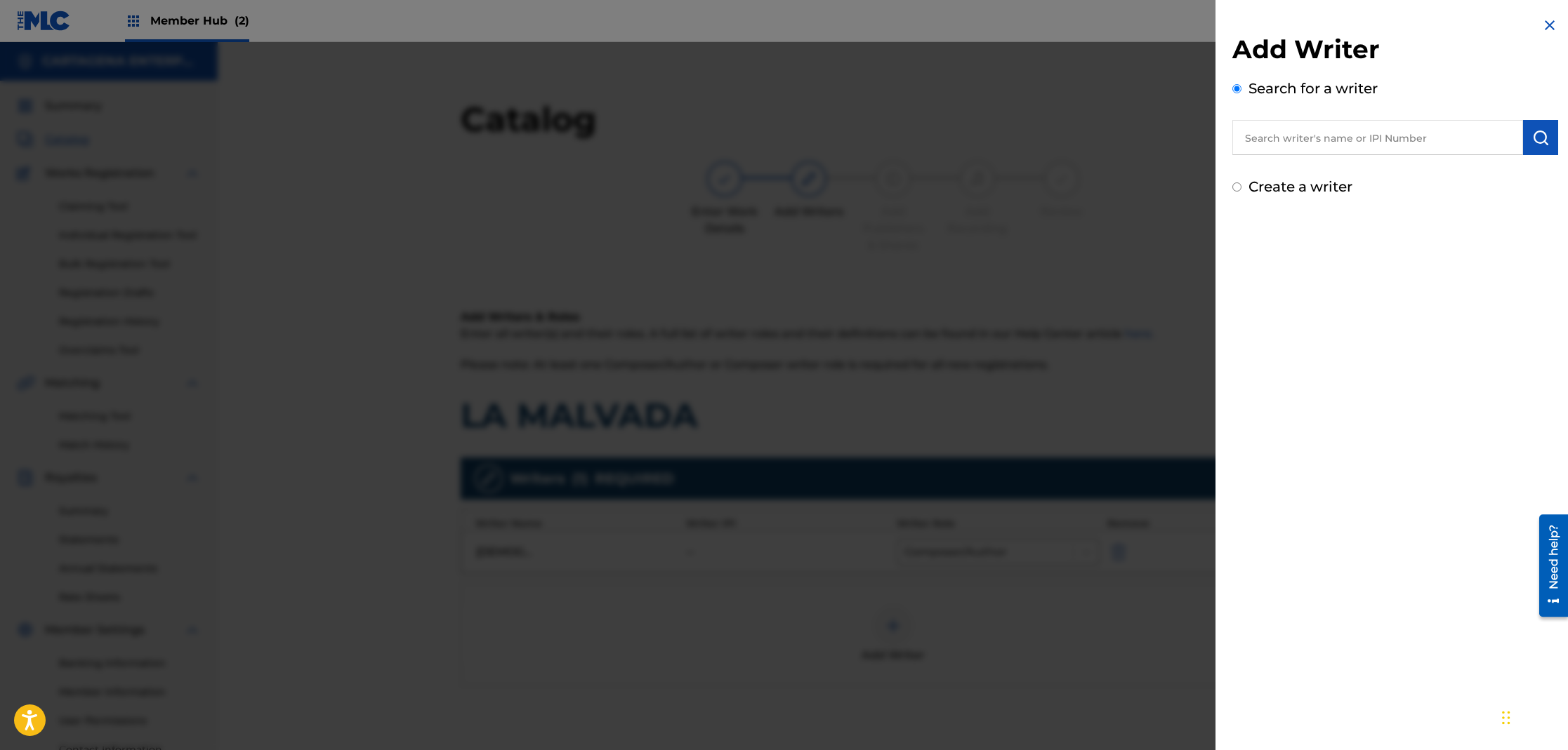
click at [1285, 136] on input "text" at bounding box center [1377, 137] width 290 height 35
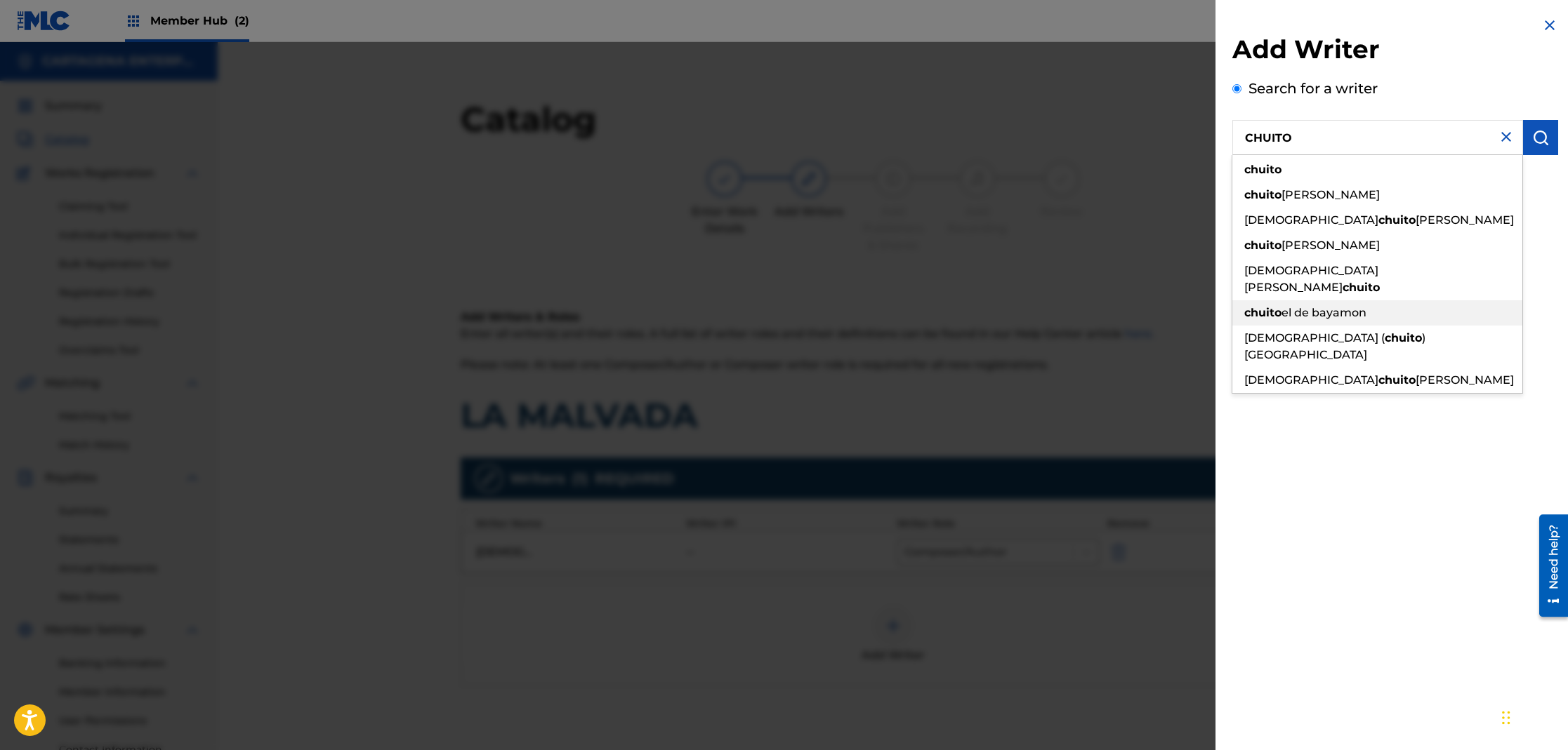
click at [1323, 306] on span "el de bayamon" at bounding box center [1324, 312] width 85 height 13
type input "chuito el de bayamon"
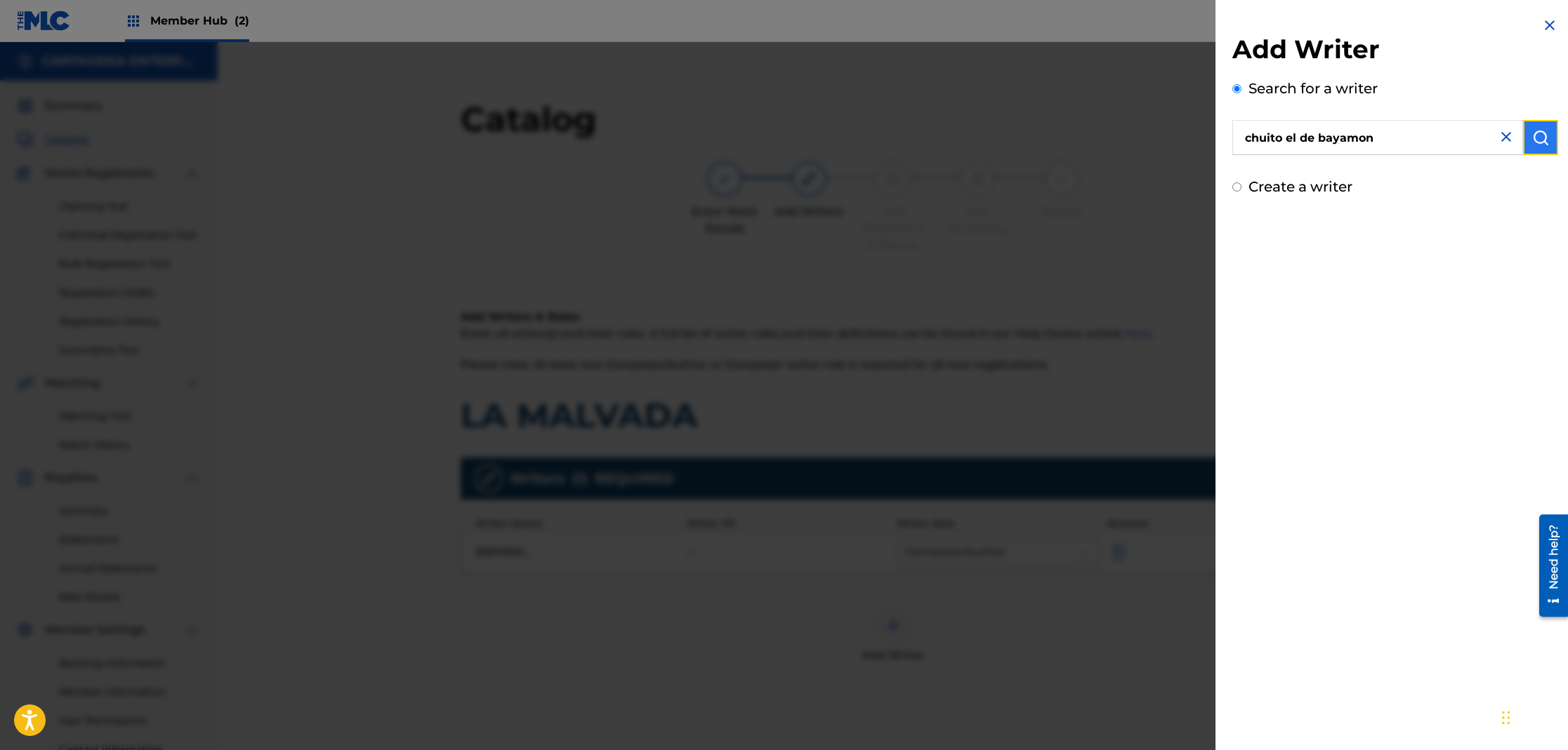
click at [1552, 129] on button "submit" at bounding box center [1540, 137] width 35 height 35
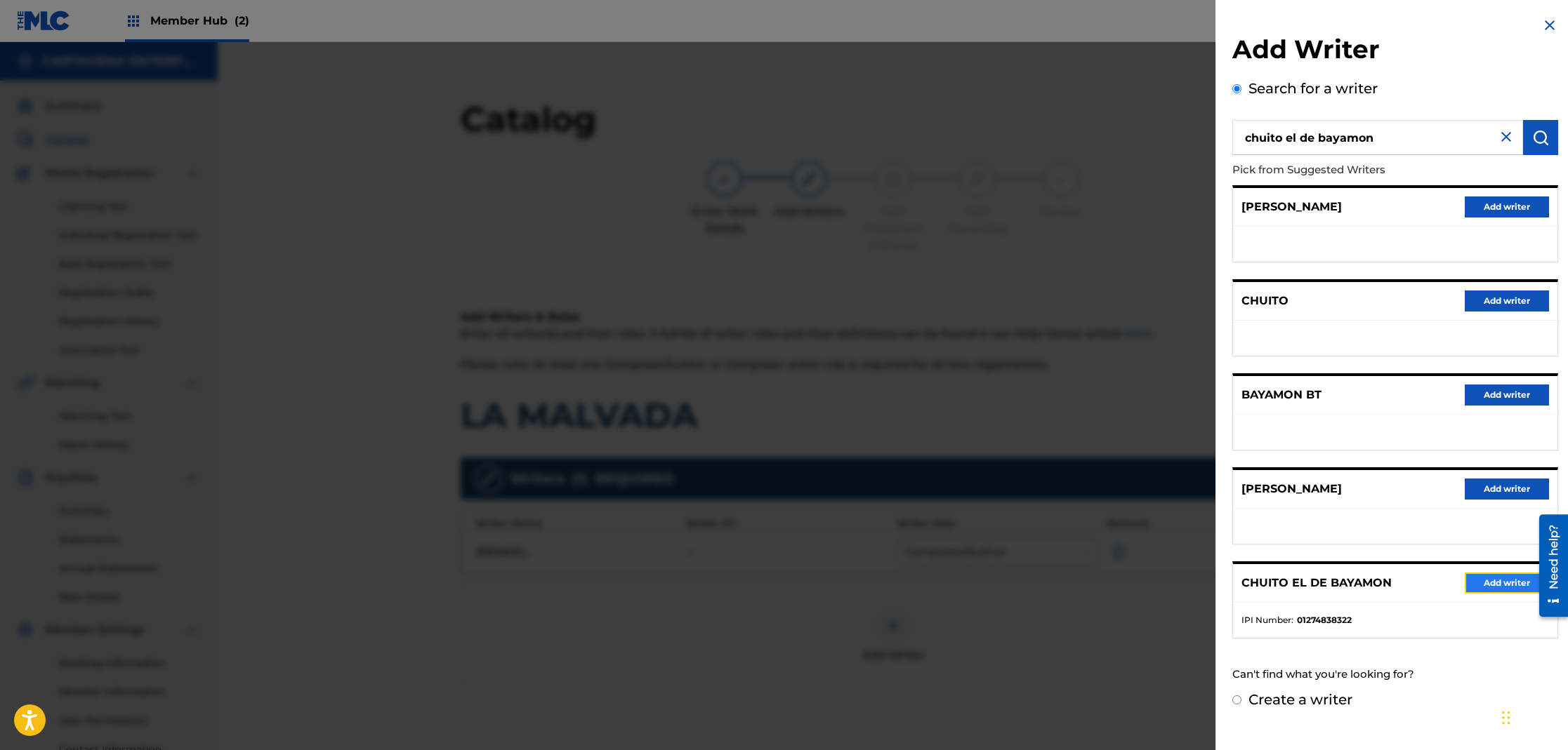
click at [1484, 579] on button "Add writer" at bounding box center [1507, 583] width 84 height 21
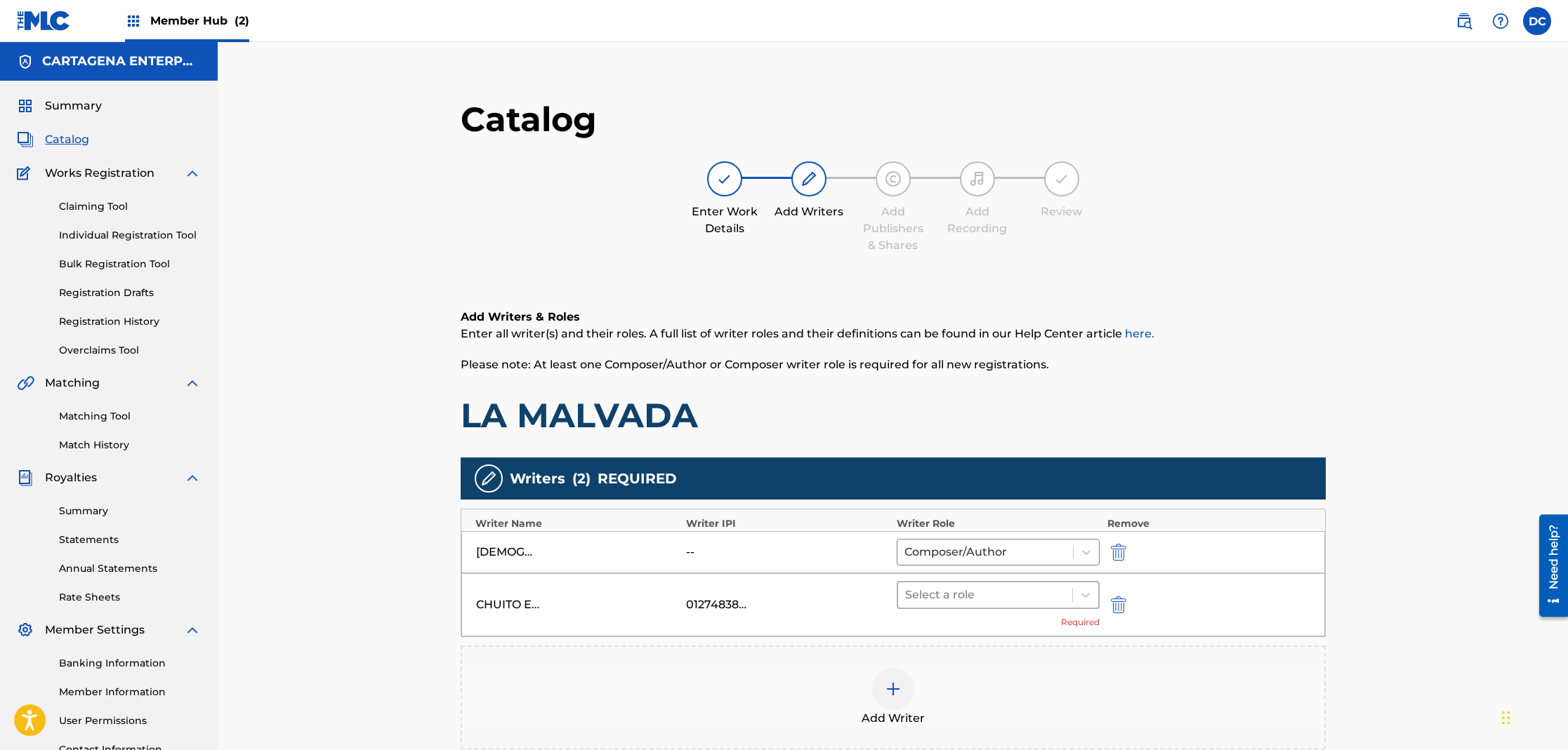
click at [971, 595] on div at bounding box center [985, 595] width 161 height 20
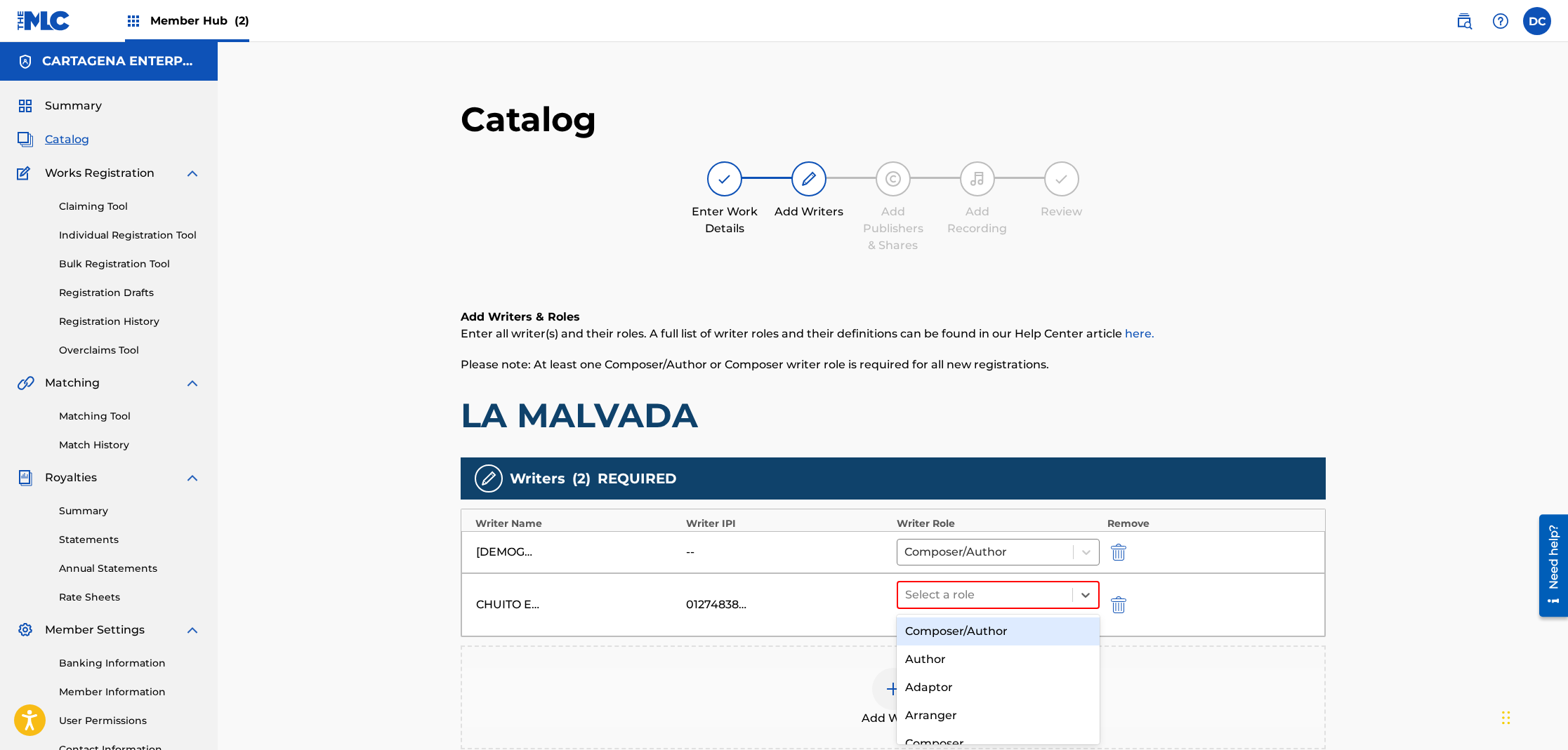
click at [975, 630] on div "Composer/Author" at bounding box center [998, 631] width 204 height 28
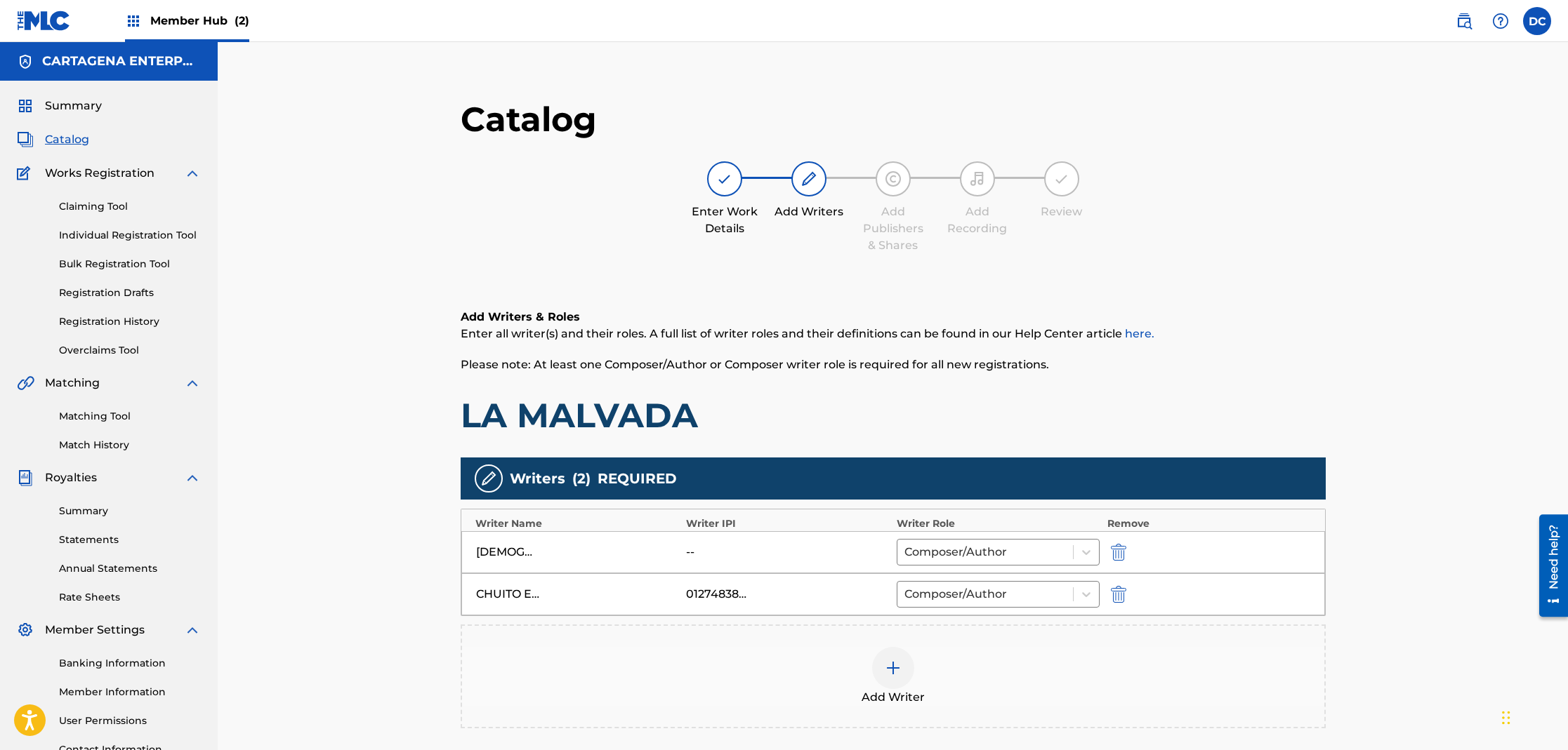
click at [895, 672] on img at bounding box center [893, 668] width 17 height 17
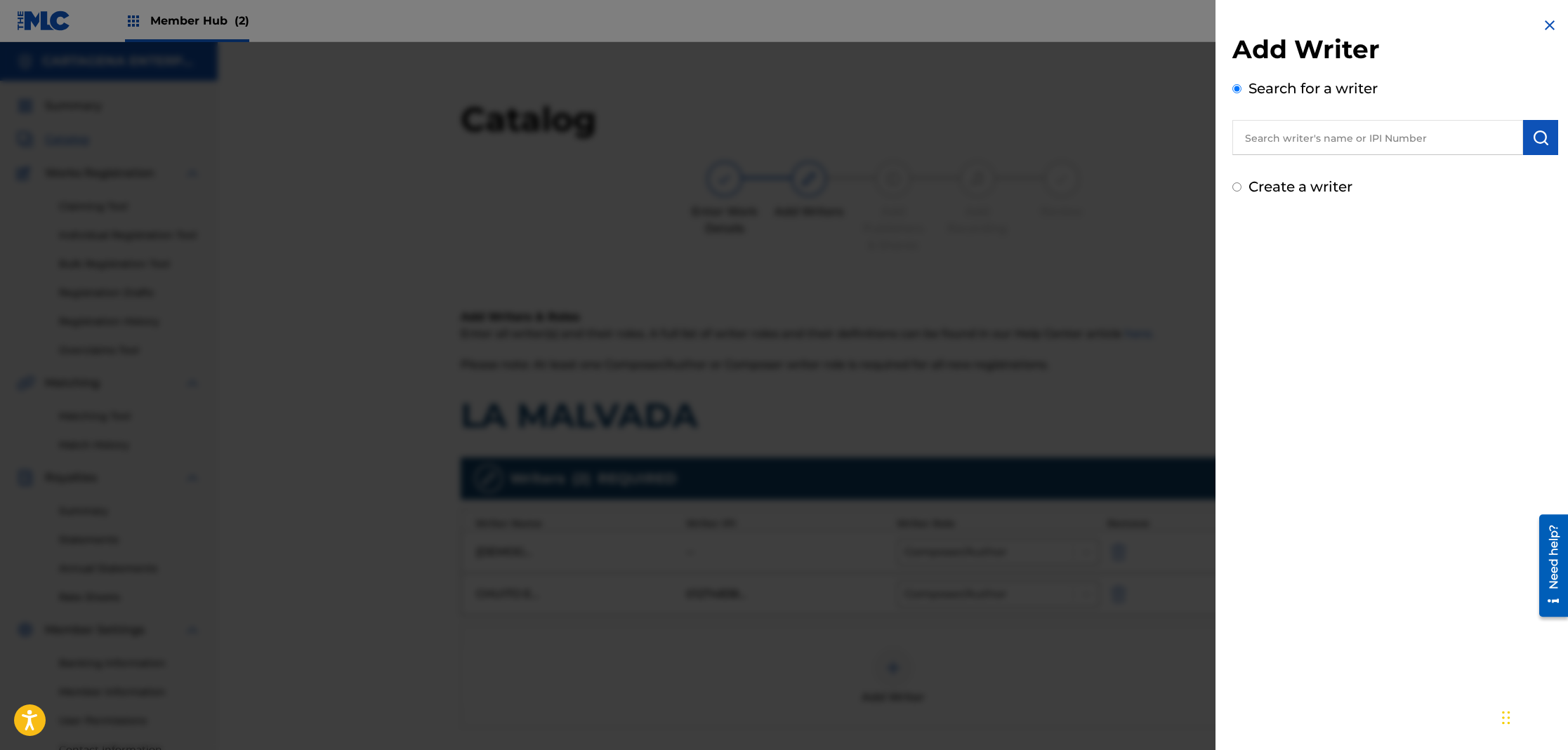
click at [1320, 144] on input "text" at bounding box center [1377, 137] width 290 height 35
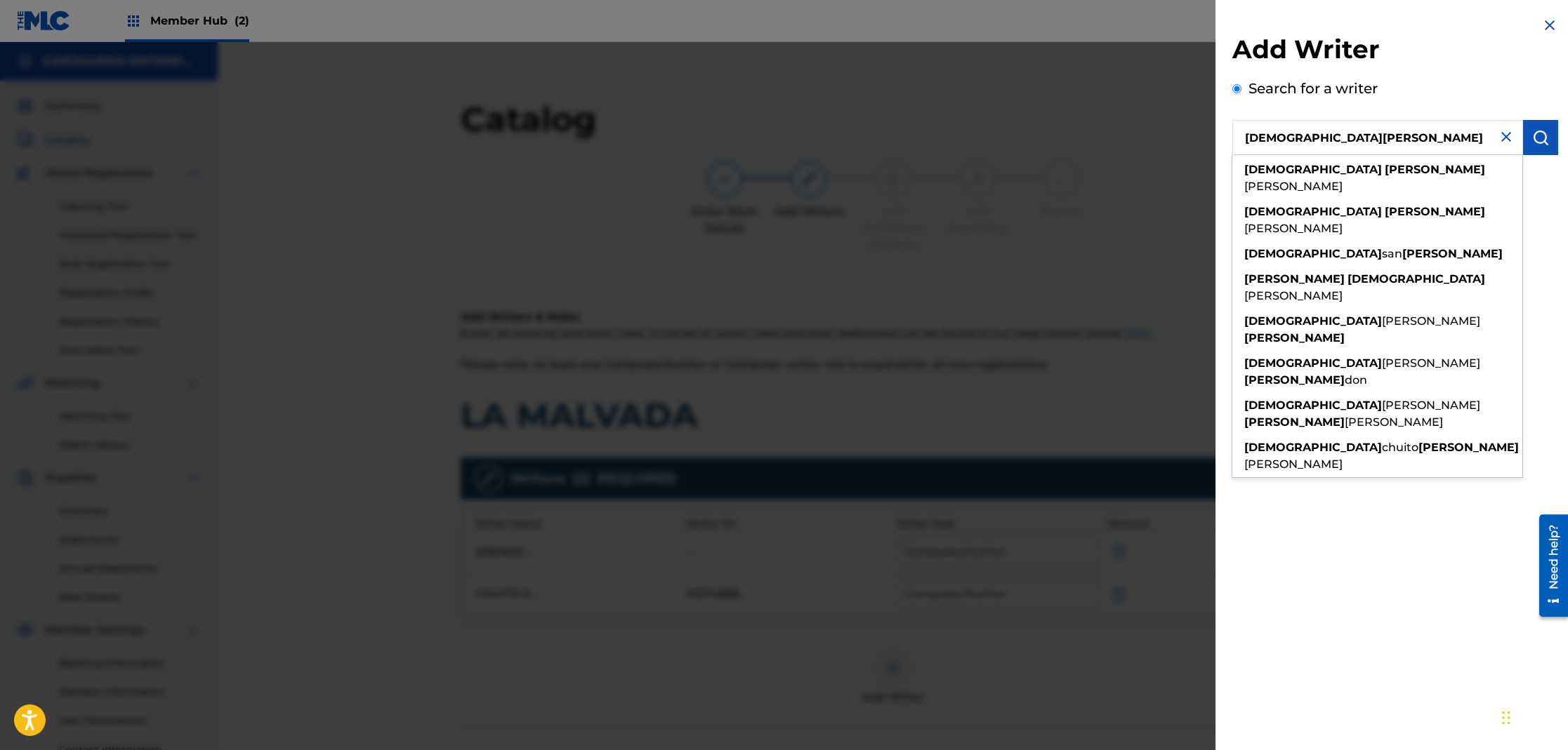
type input "[DEMOGRAPHIC_DATA][PERSON_NAME]"
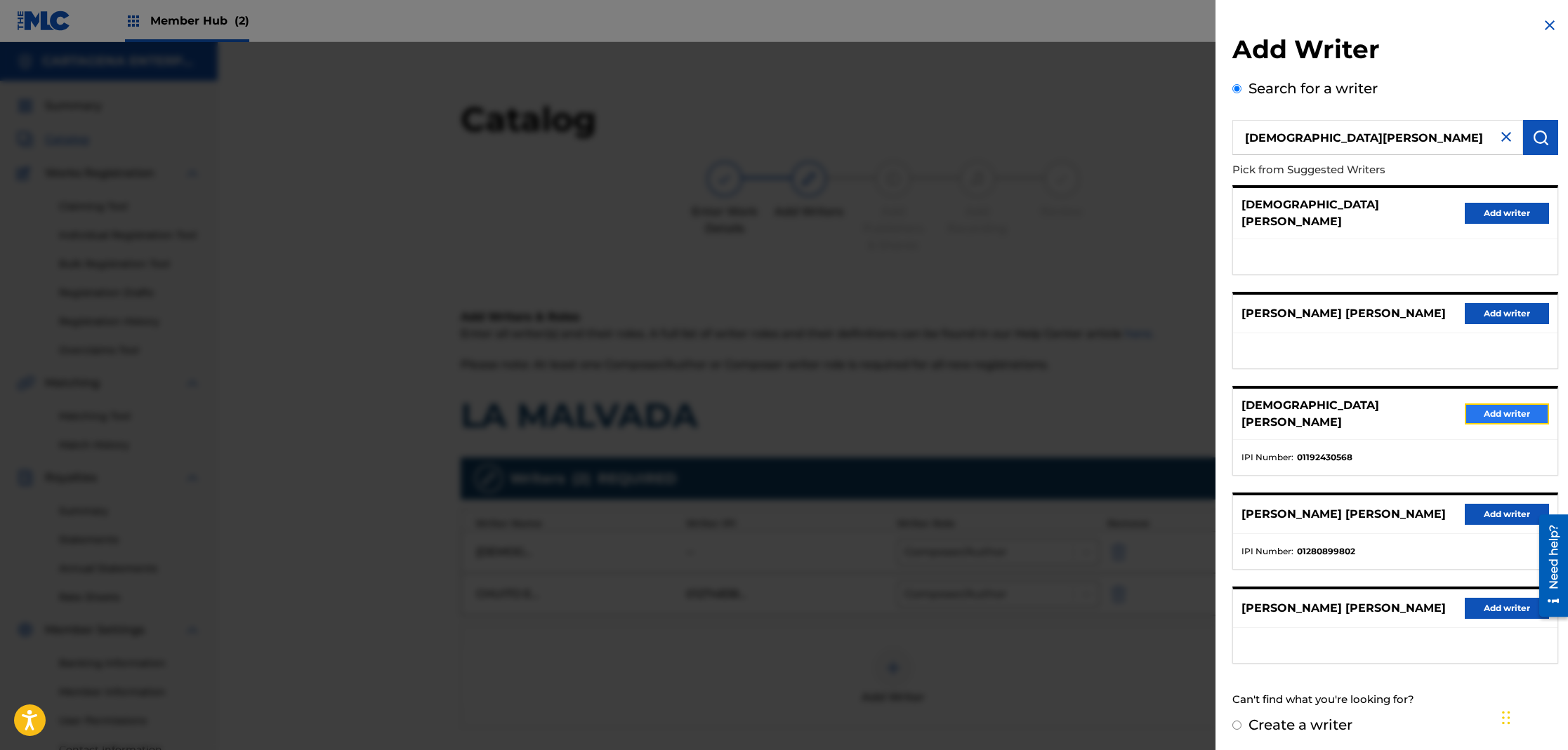
click at [1468, 403] on button "Add writer" at bounding box center [1507, 414] width 84 height 21
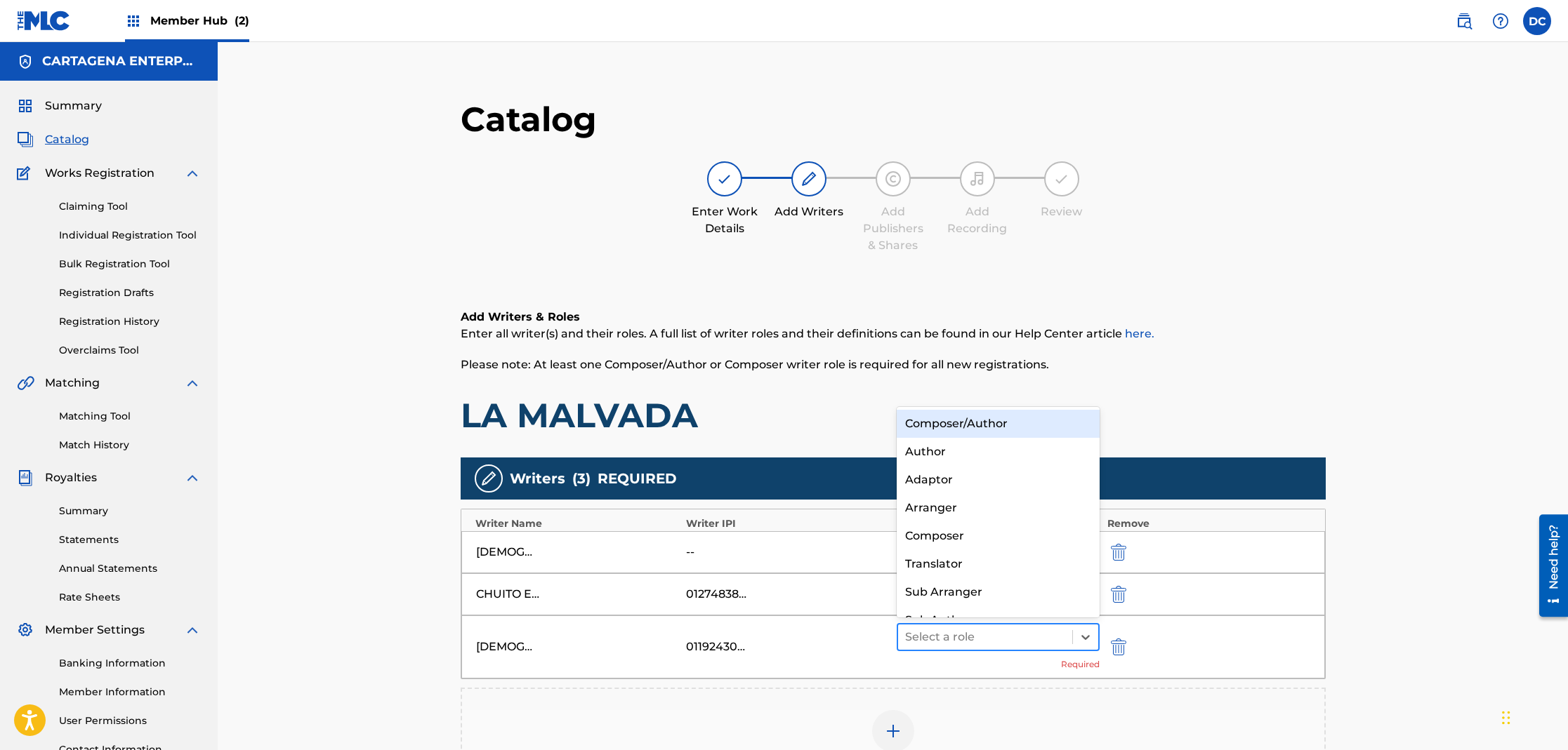
click at [916, 645] on div at bounding box center [985, 637] width 161 height 20
click at [989, 428] on div "Composer/Author" at bounding box center [998, 424] width 204 height 28
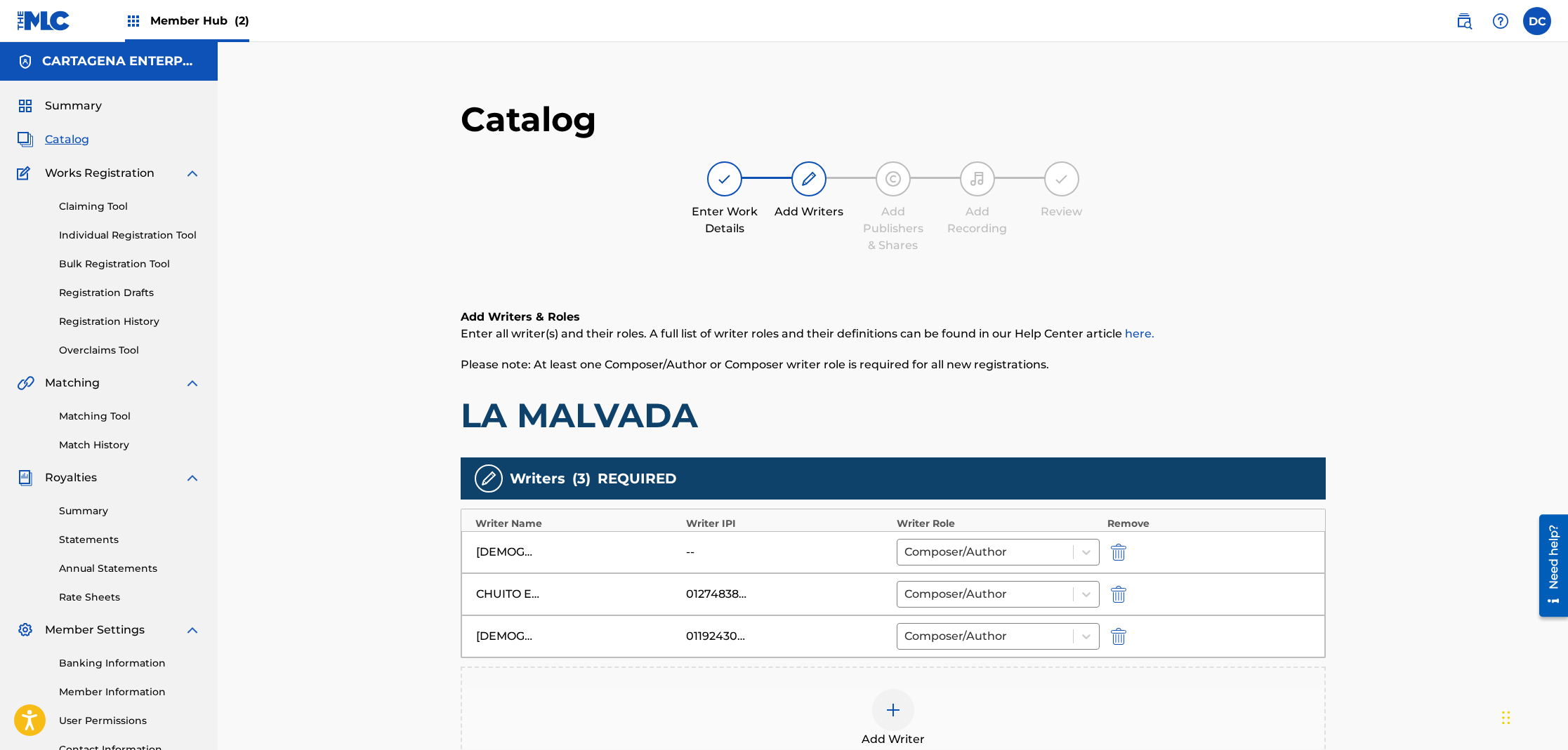
click at [885, 713] on img at bounding box center [893, 710] width 17 height 17
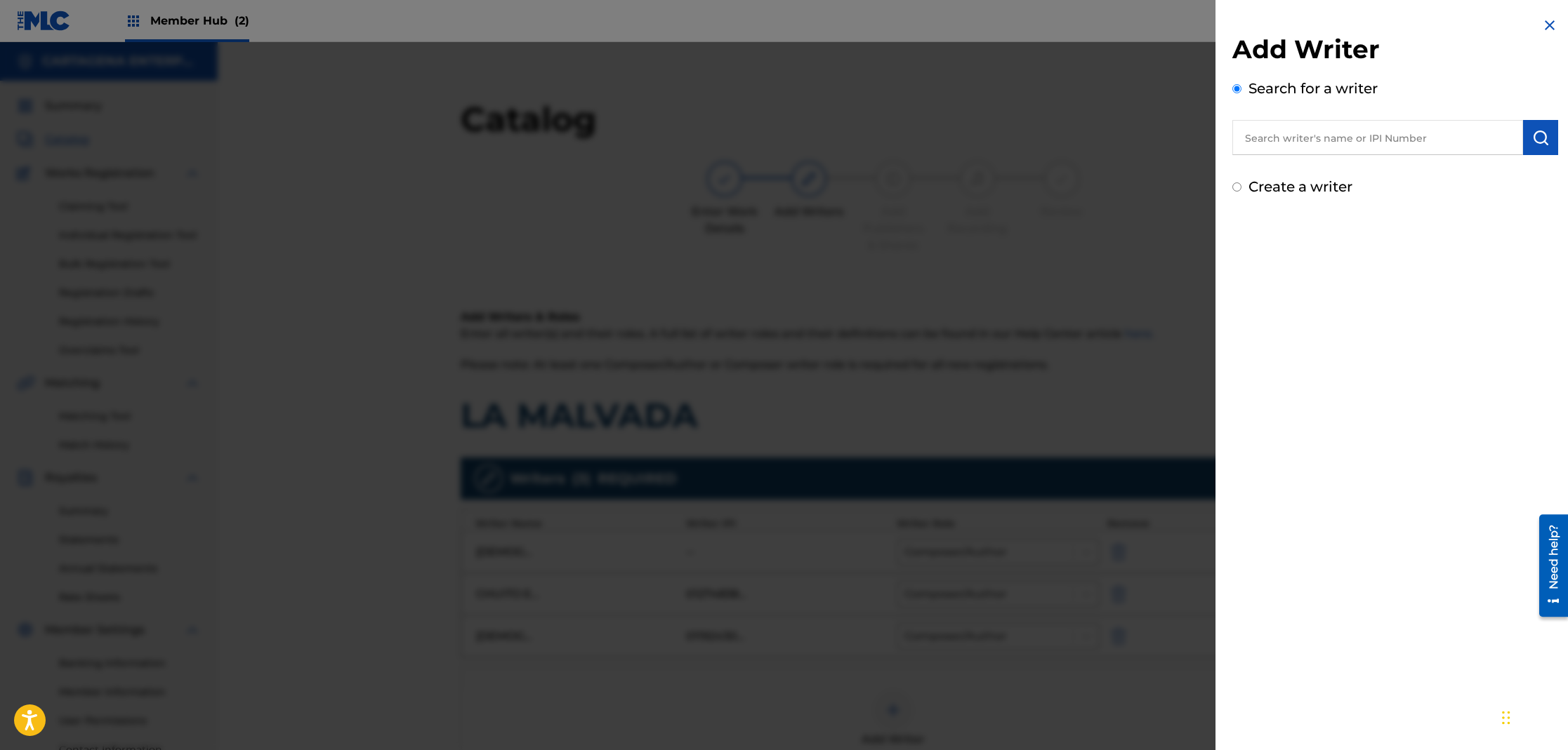
click at [1281, 148] on input "text" at bounding box center [1377, 137] width 290 height 35
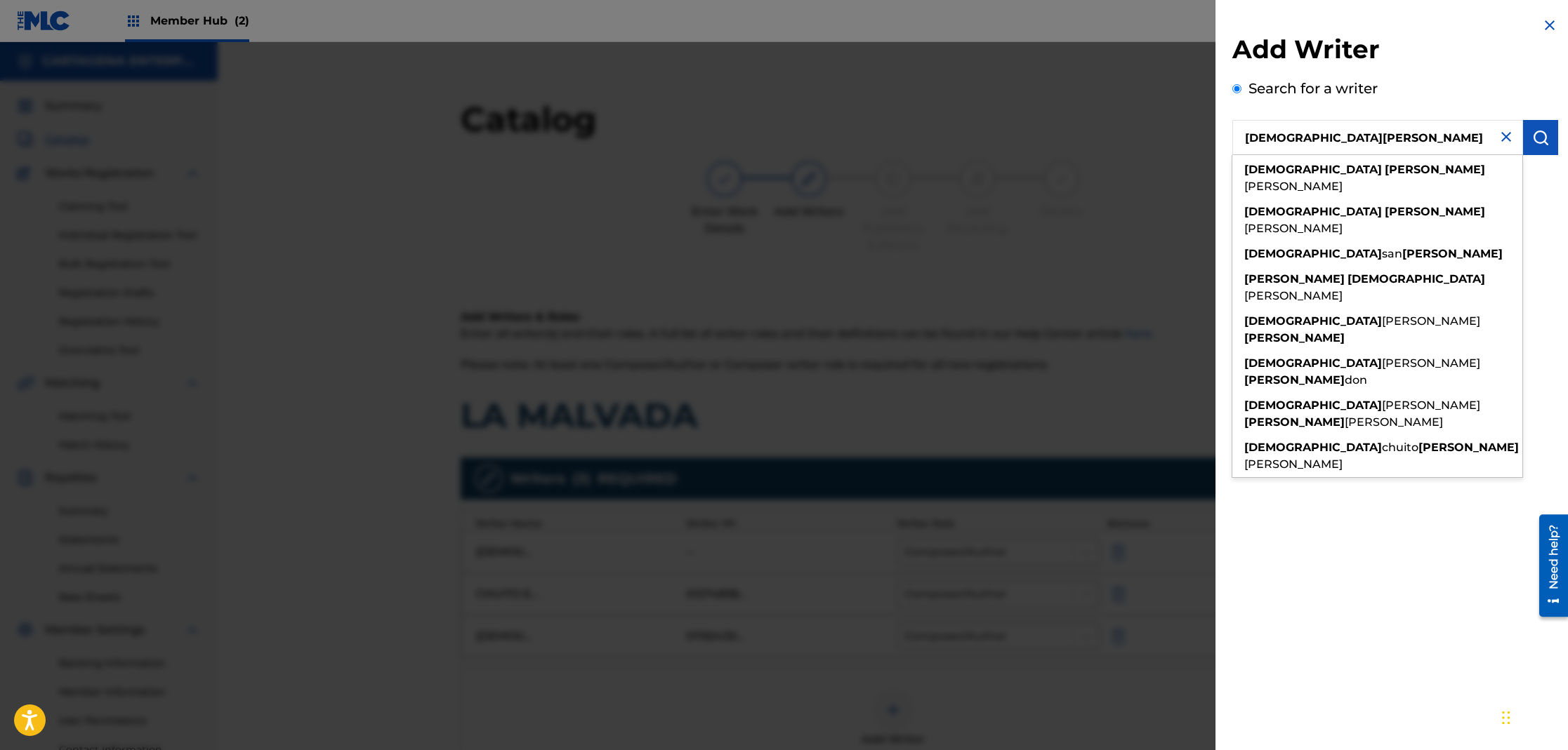
type input "[DEMOGRAPHIC_DATA][PERSON_NAME]"
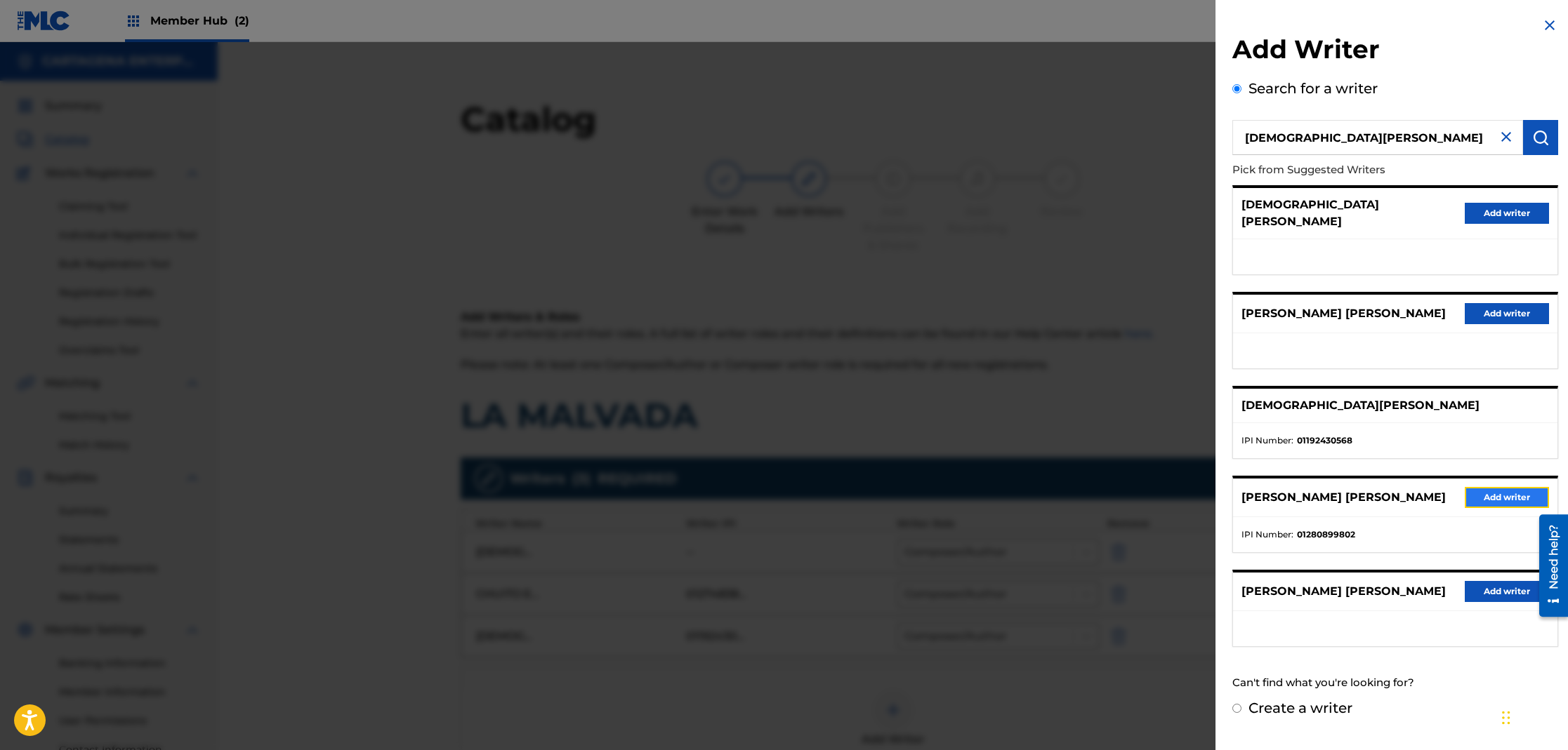
click at [1493, 487] on button "Add writer" at bounding box center [1507, 497] width 84 height 21
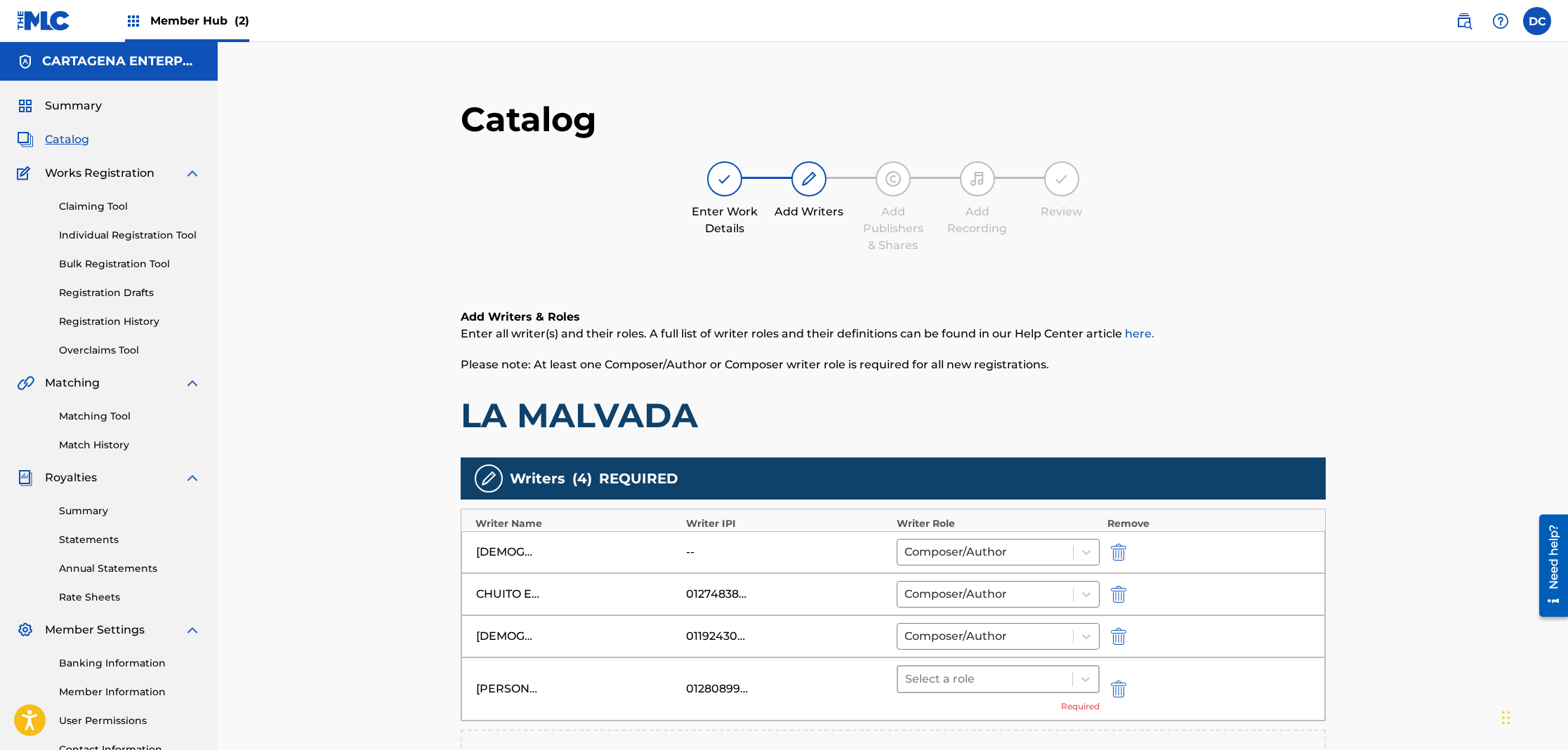
drag, startPoint x: 957, startPoint y: 684, endPoint x: 963, endPoint y: 674, distance: 11.7
click at [958, 684] on div at bounding box center [985, 679] width 161 height 20
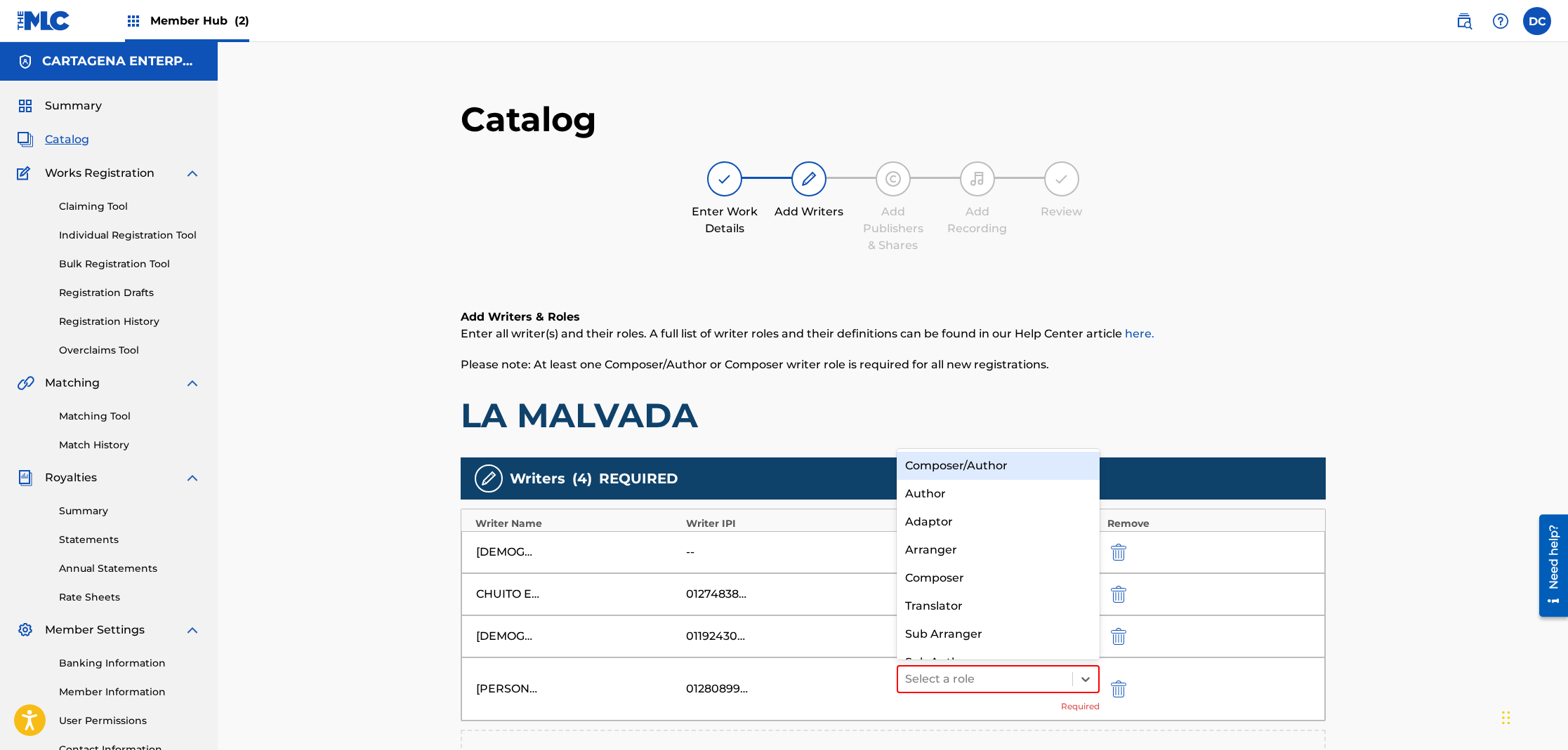
click at [986, 465] on div "Composer/Author" at bounding box center [998, 466] width 204 height 28
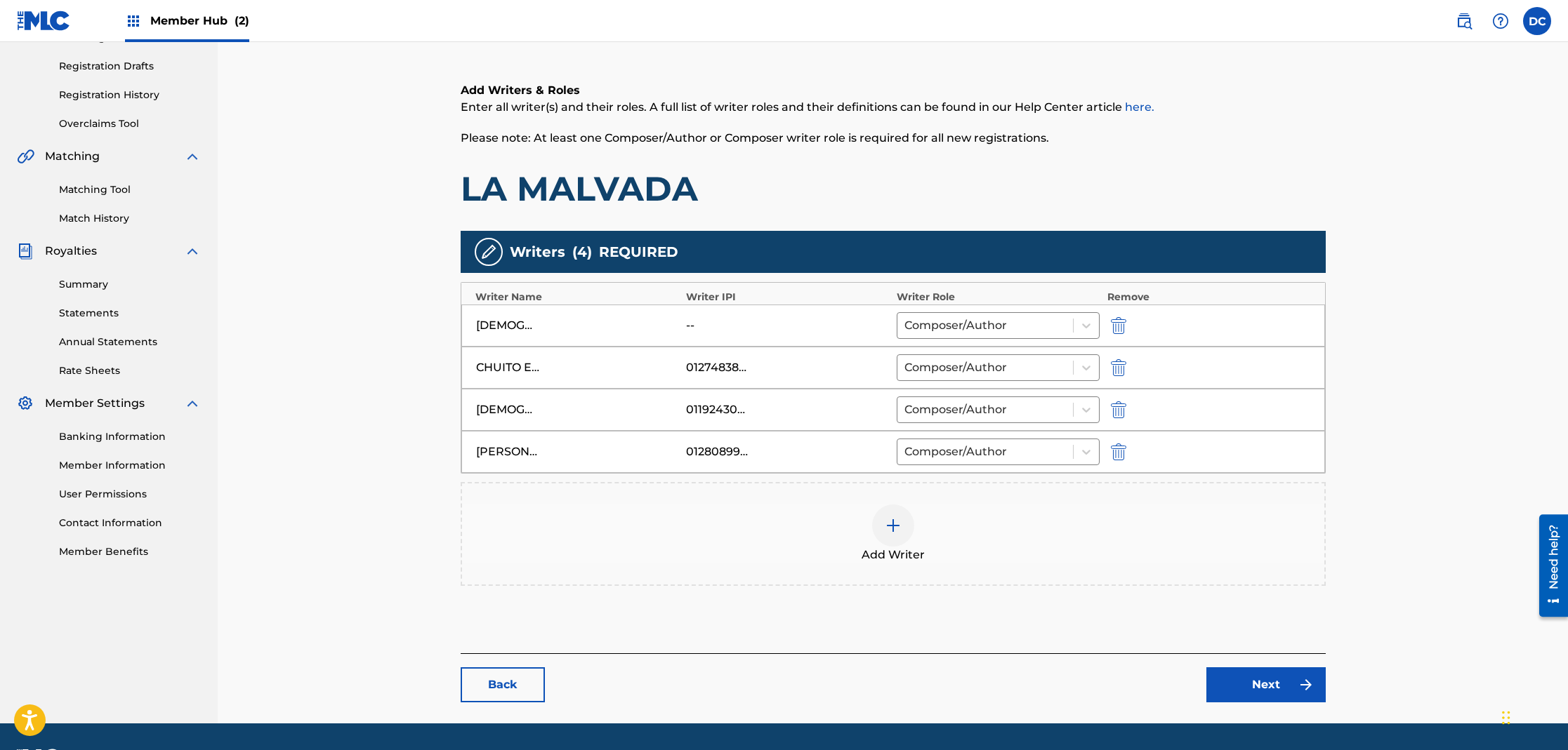
scroll to position [268, 0]
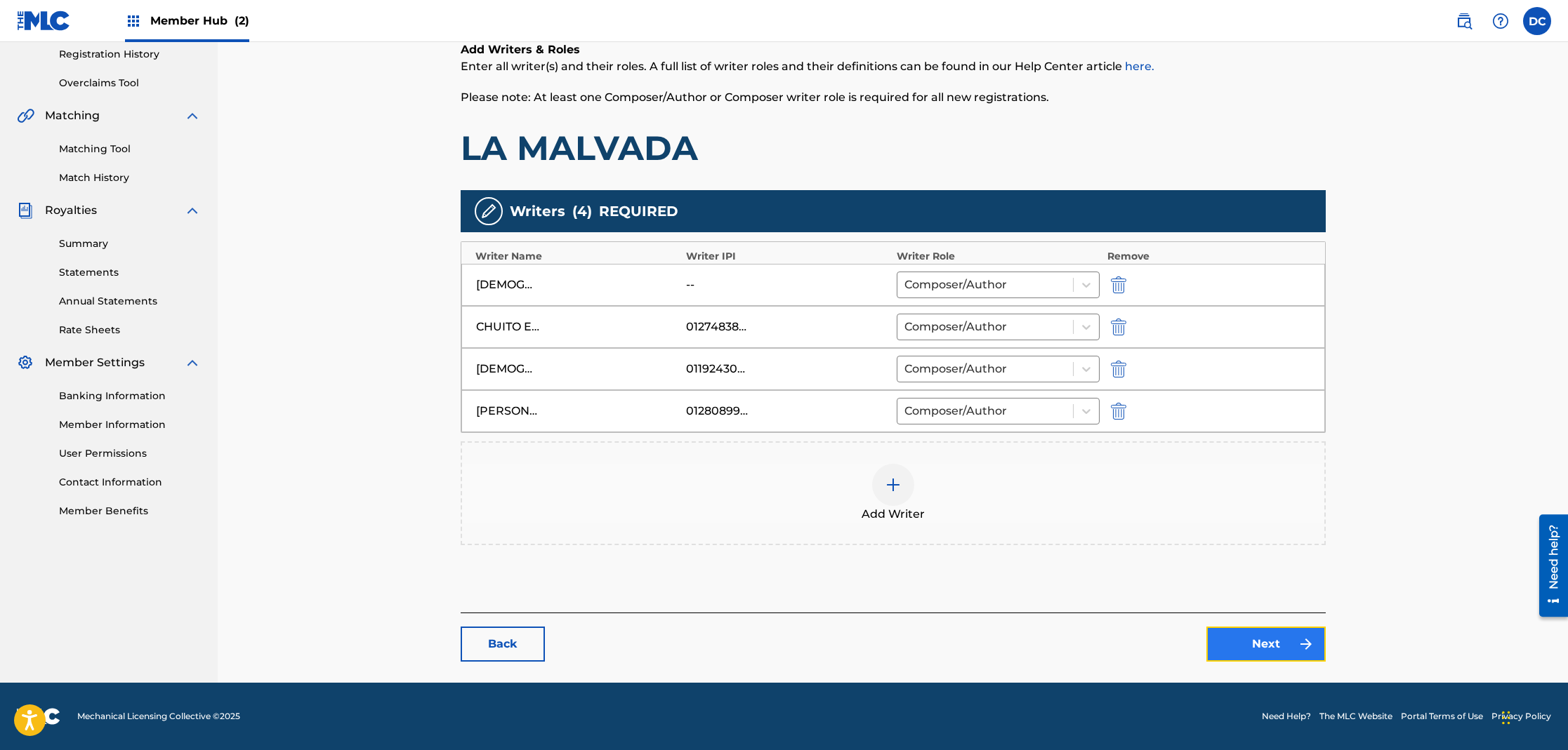
click at [1248, 646] on link "Next" at bounding box center [1266, 644] width 119 height 35
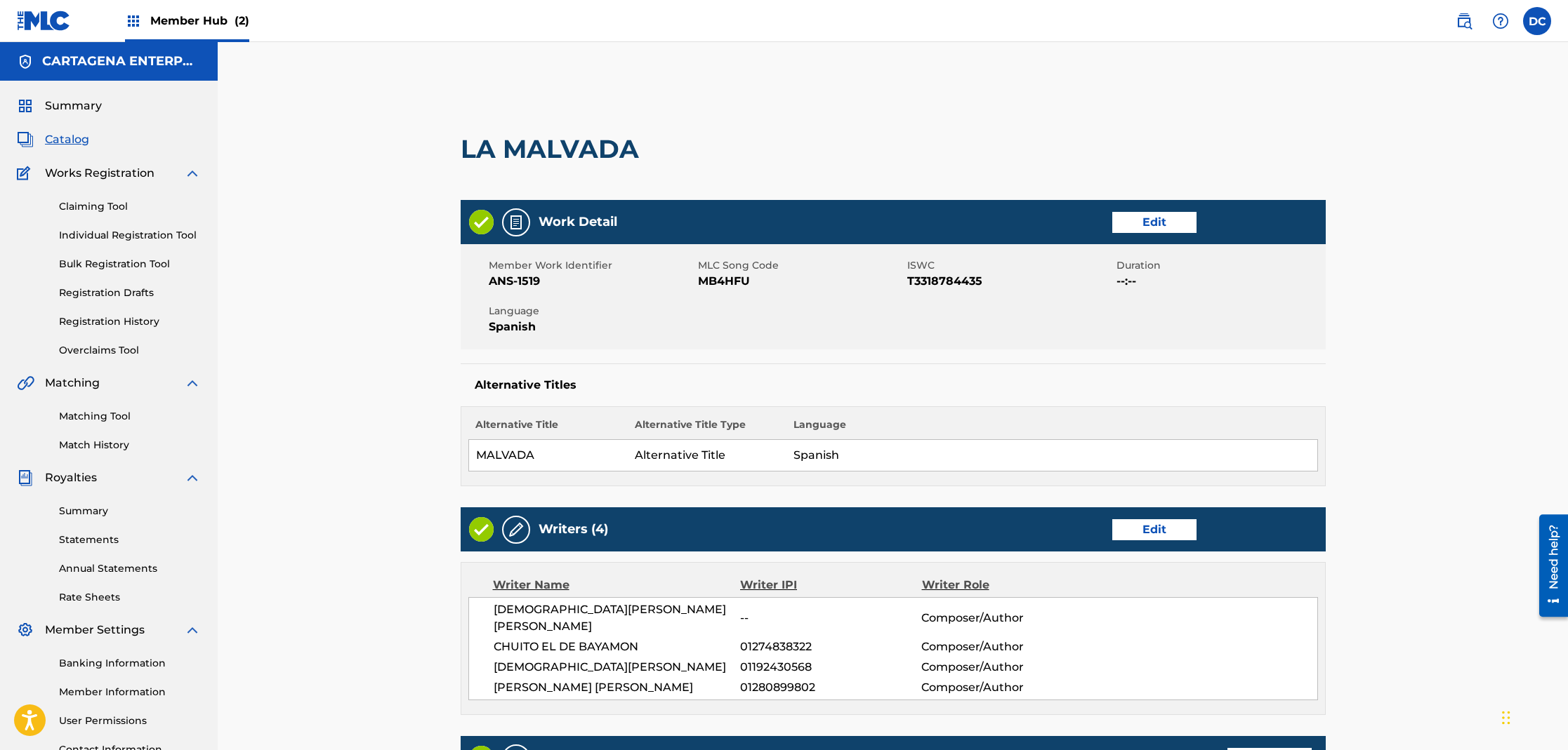
scroll to position [513, 0]
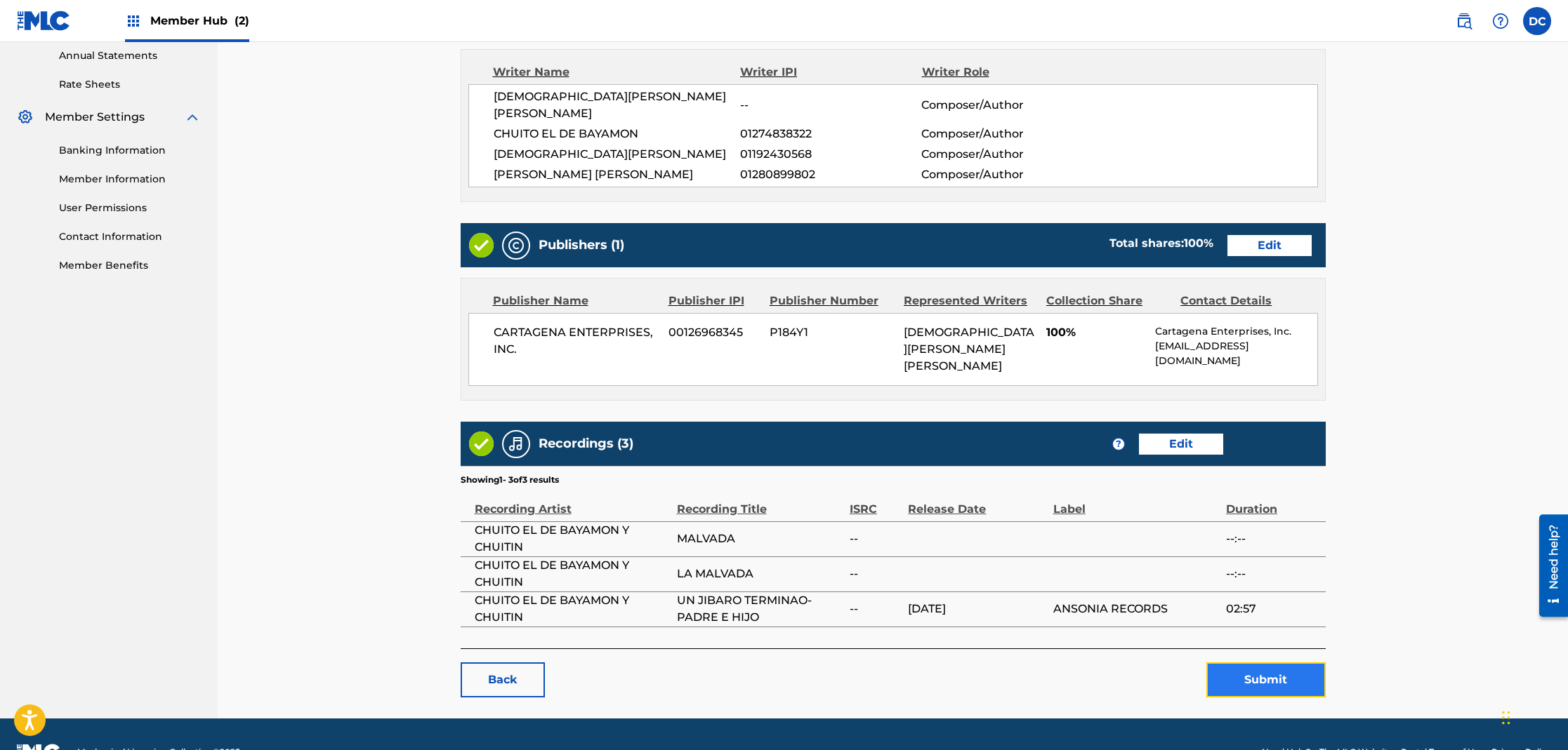
click at [1267, 663] on button "Submit" at bounding box center [1266, 680] width 119 height 35
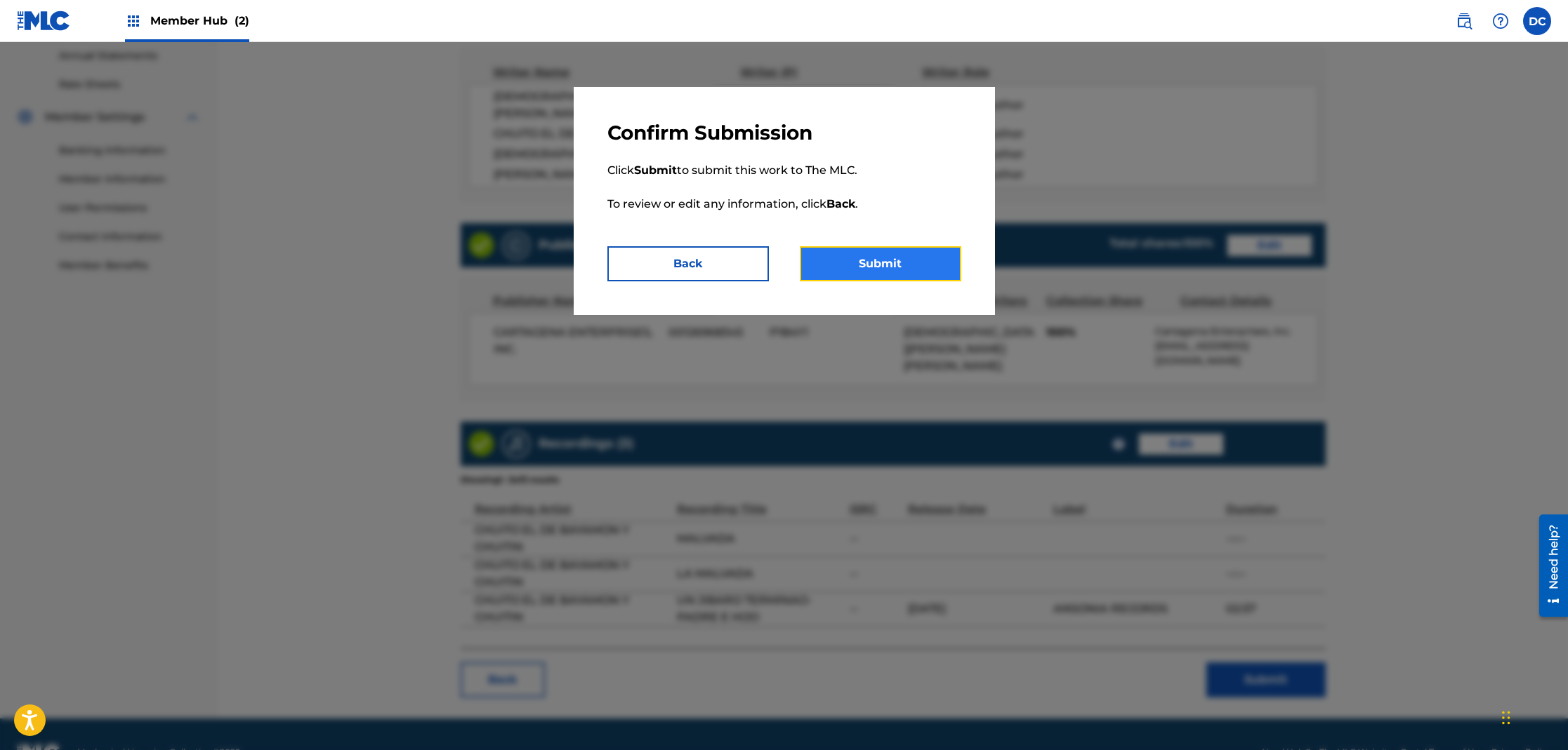
click at [903, 263] on button "Submit" at bounding box center [880, 264] width 162 height 35
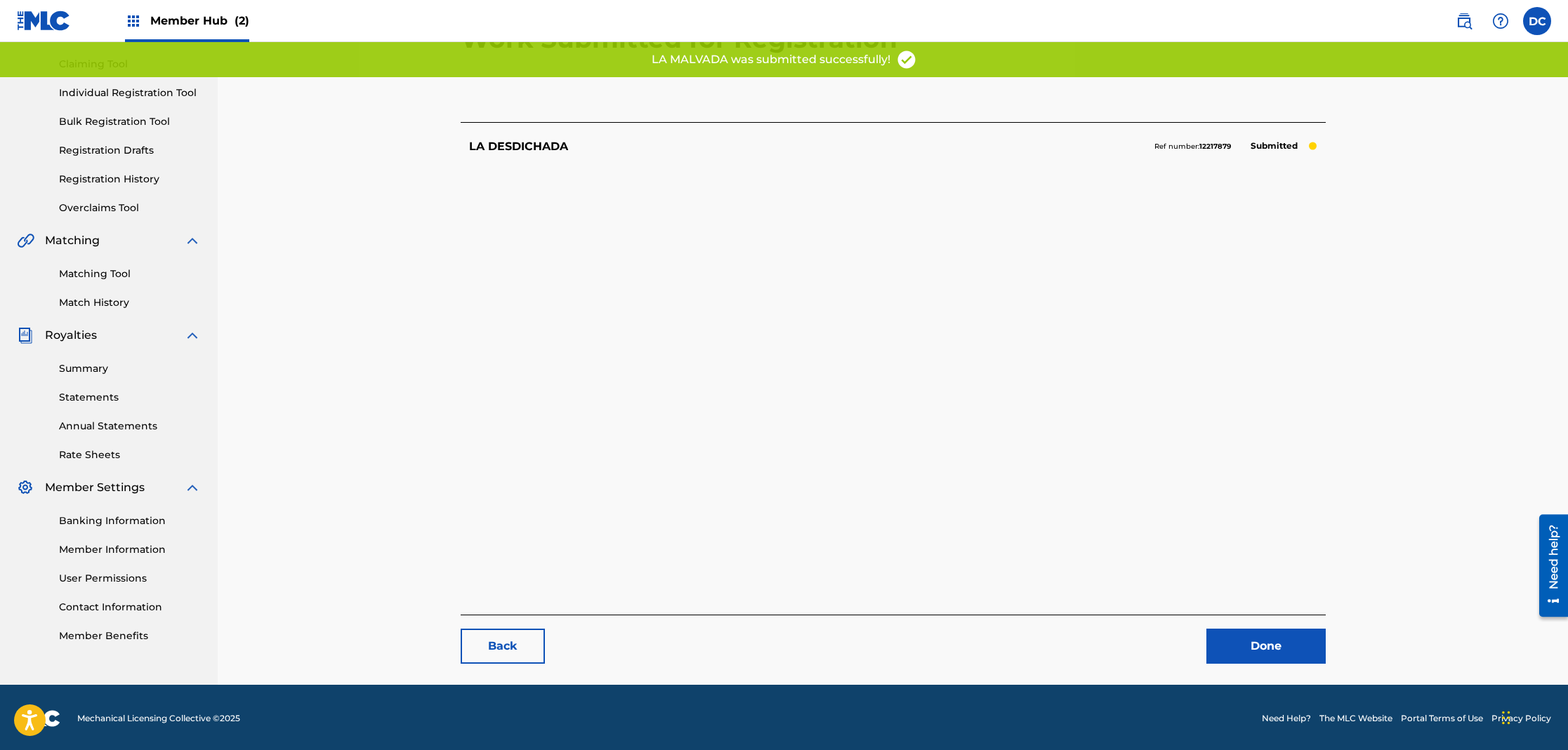
scroll to position [144, 0]
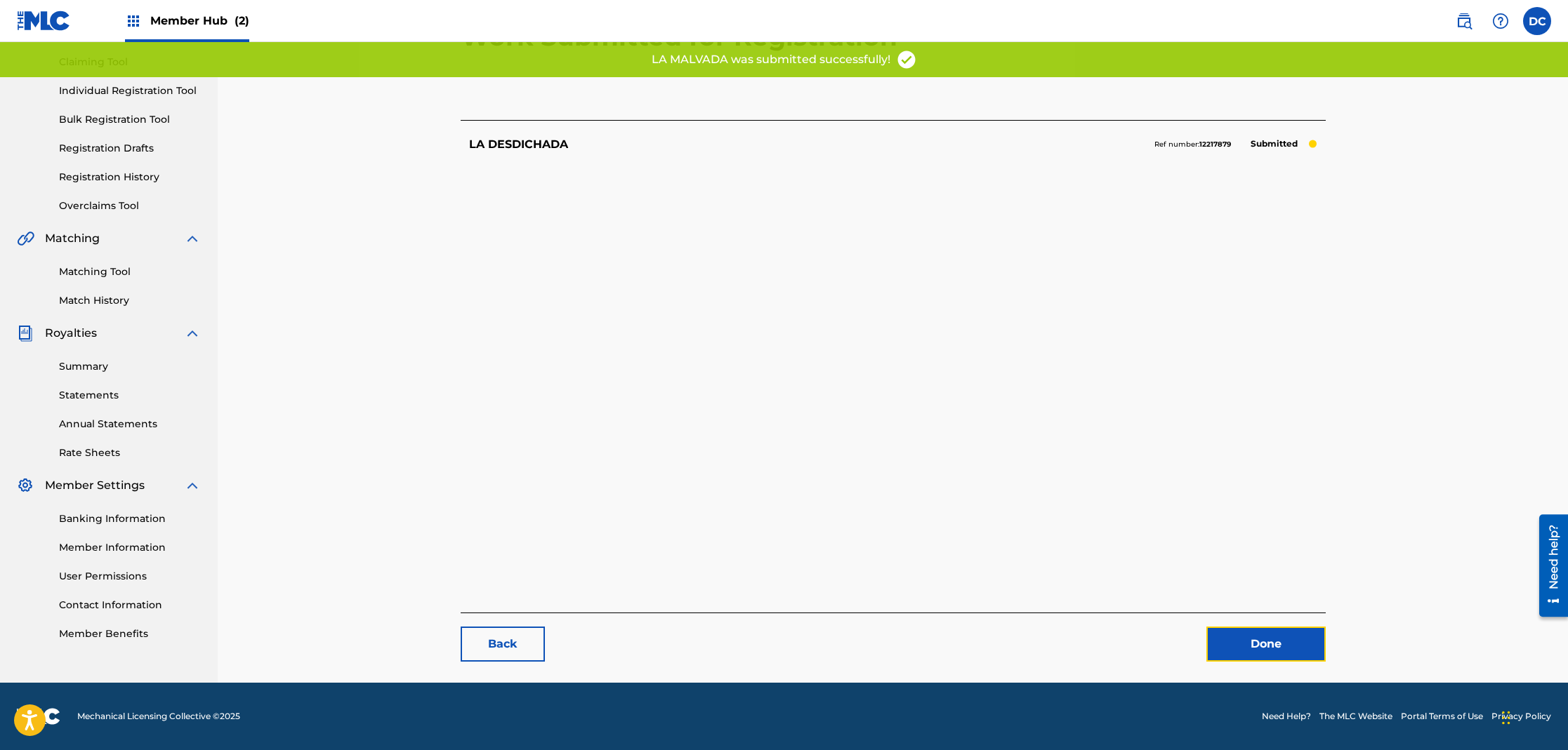
click at [1258, 655] on link "Done" at bounding box center [1266, 644] width 119 height 35
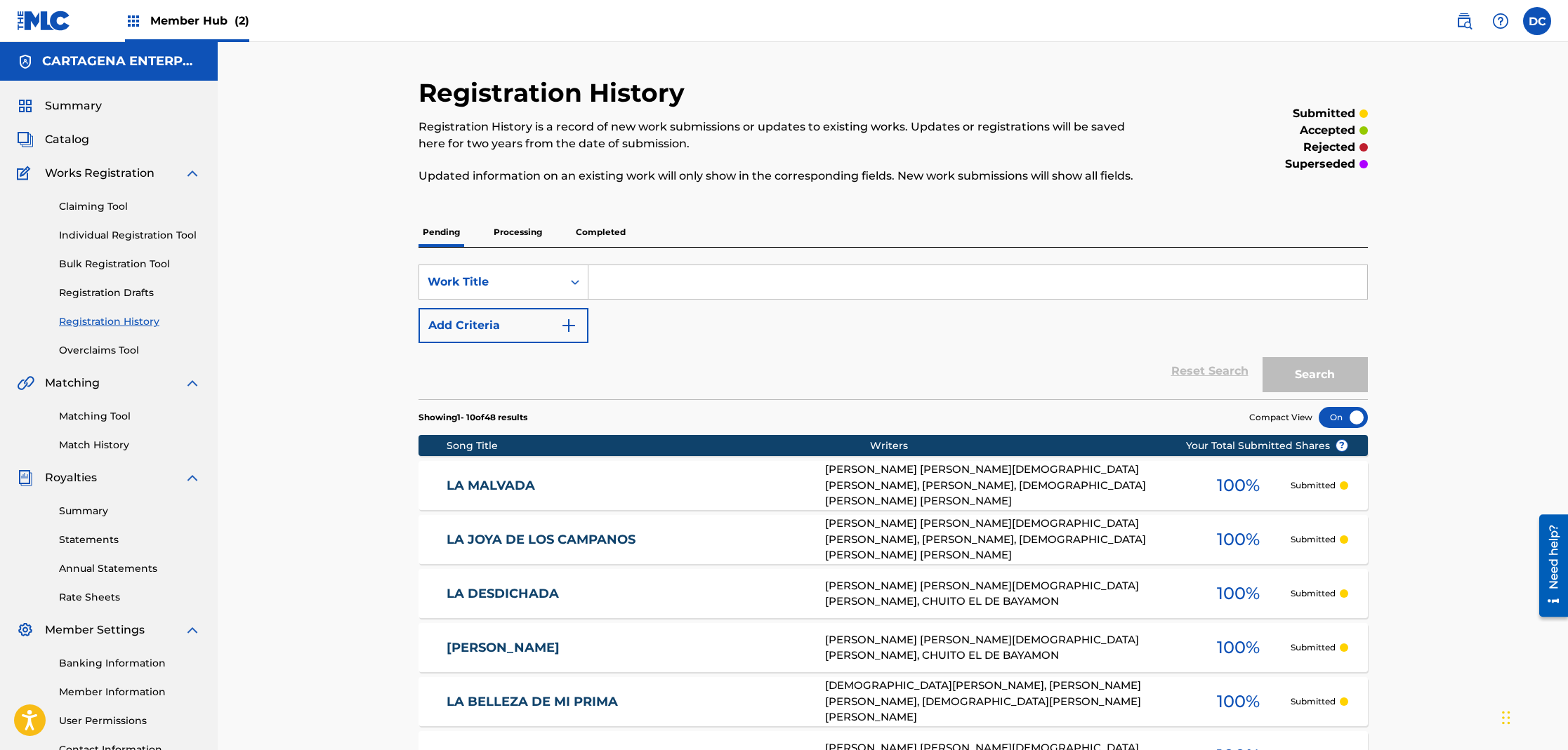
click at [505, 467] on div "LA MALVADA MB4HFU [PERSON_NAME] [PERSON_NAME][DEMOGRAPHIC_DATA] [PERSON_NAME], …" at bounding box center [893, 485] width 950 height 49
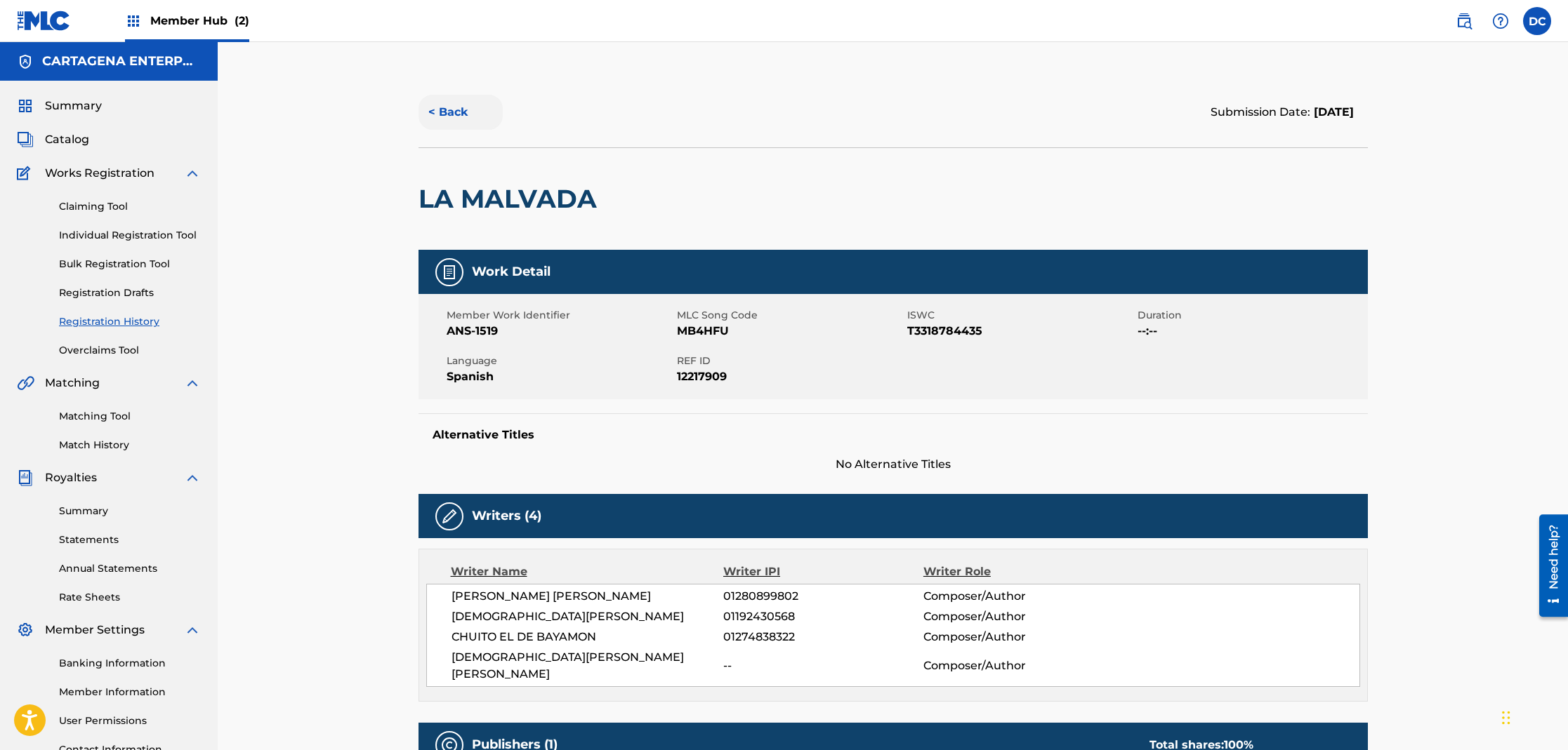
click at [447, 108] on button "< Back" at bounding box center [461, 112] width 84 height 35
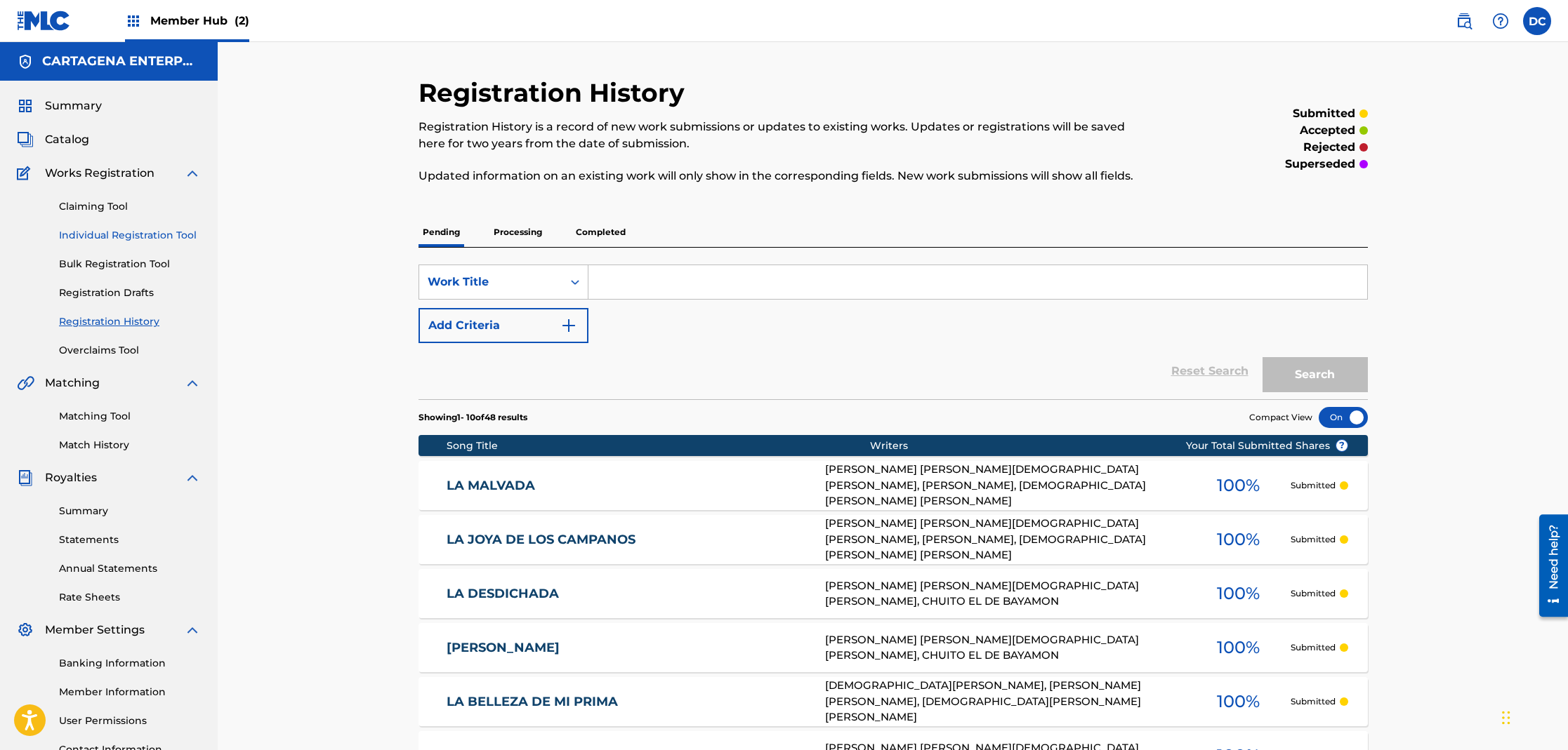
click at [119, 233] on link "Individual Registration Tool" at bounding box center [130, 235] width 142 height 15
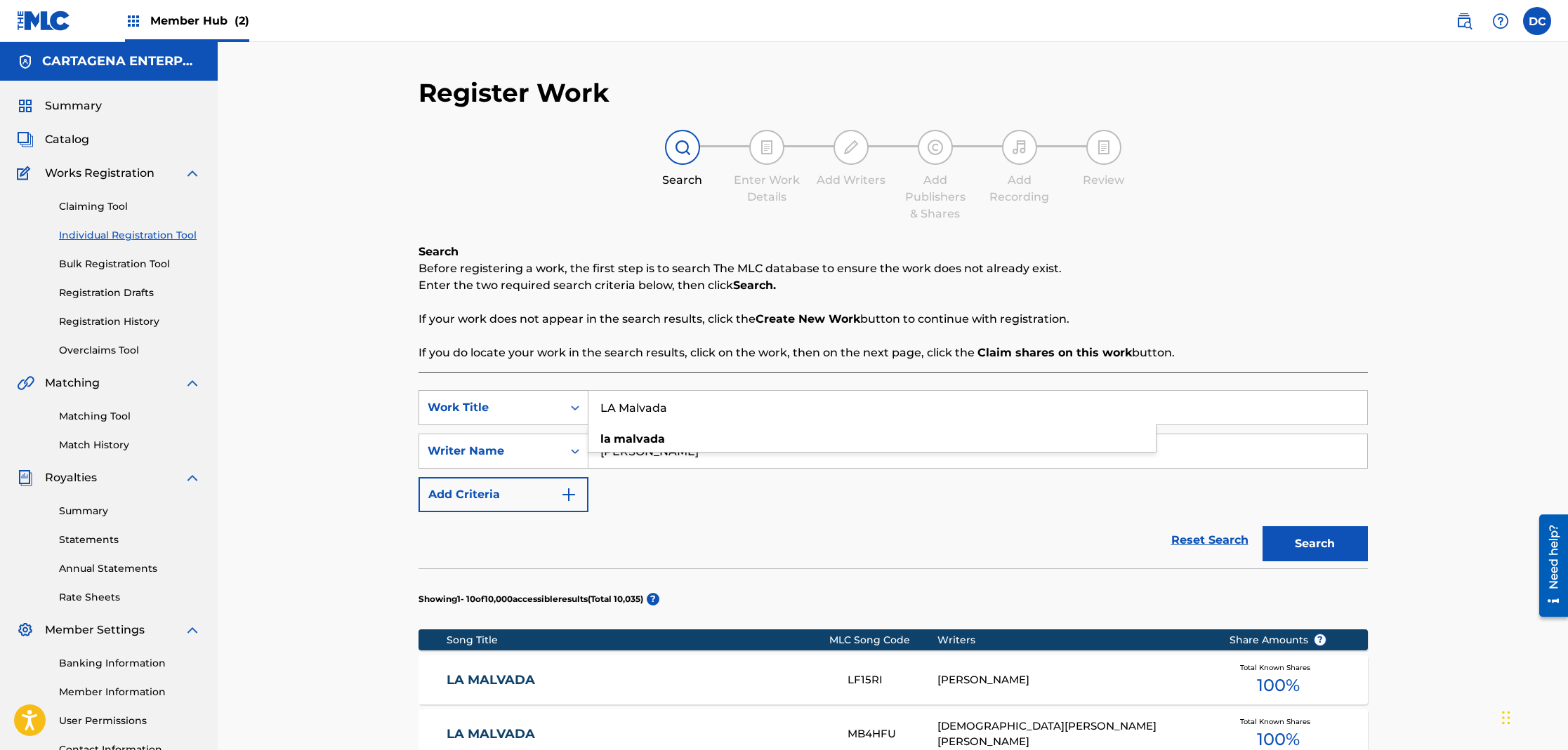
drag, startPoint x: 694, startPoint y: 410, endPoint x: 526, endPoint y: 414, distance: 168.0
click at [537, 417] on div "SearchWithCriteria9d73be40-a91c-418e-84ad-f68b9c9ca5d6 Work Title LA Malvada la…" at bounding box center [893, 407] width 950 height 35
type input "L"
type input "LA MAMA Y LA HIJA"
click at [1263, 526] on button "Search" at bounding box center [1315, 543] width 105 height 35
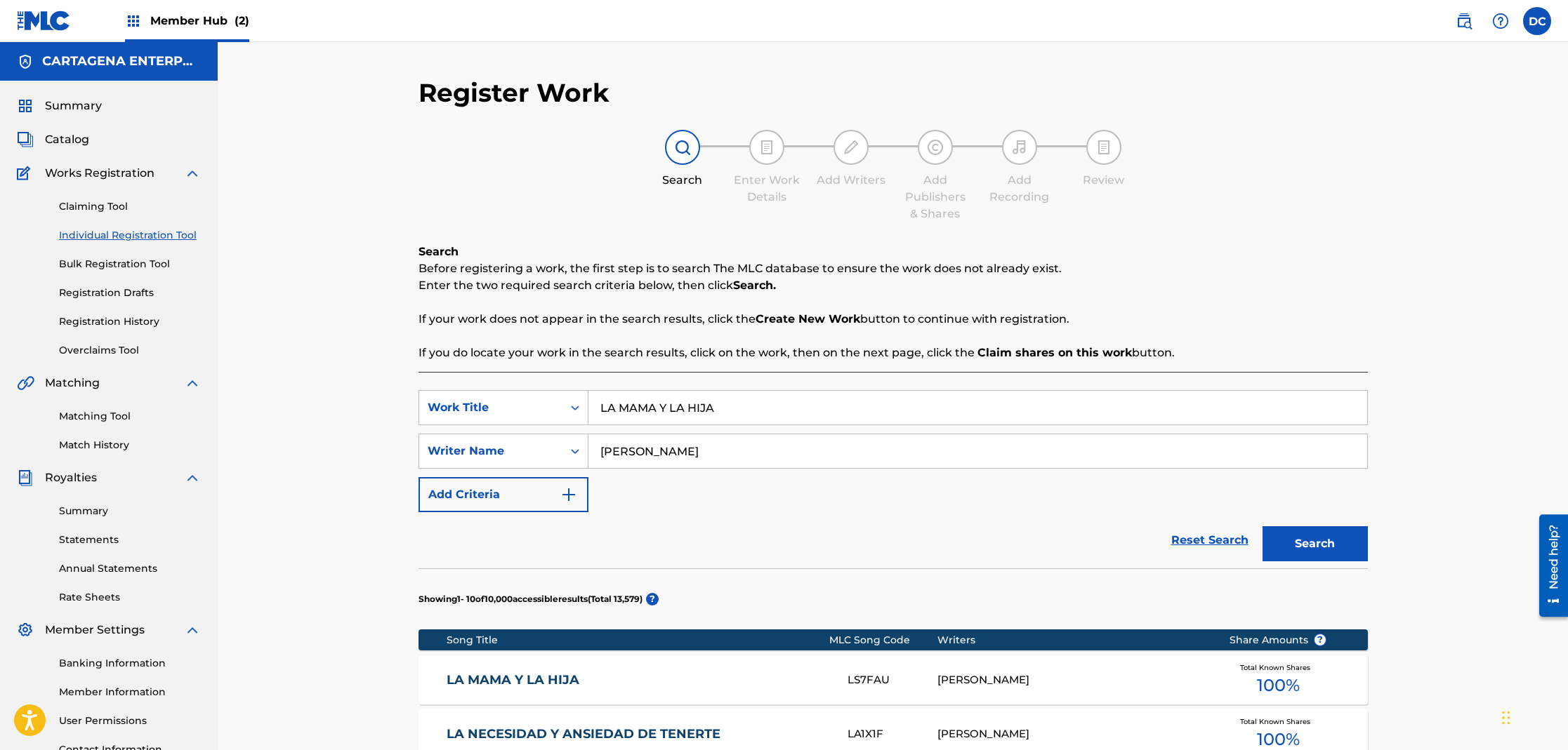
click at [514, 676] on link "LA MAMA Y LA HIJA" at bounding box center [637, 680] width 382 height 16
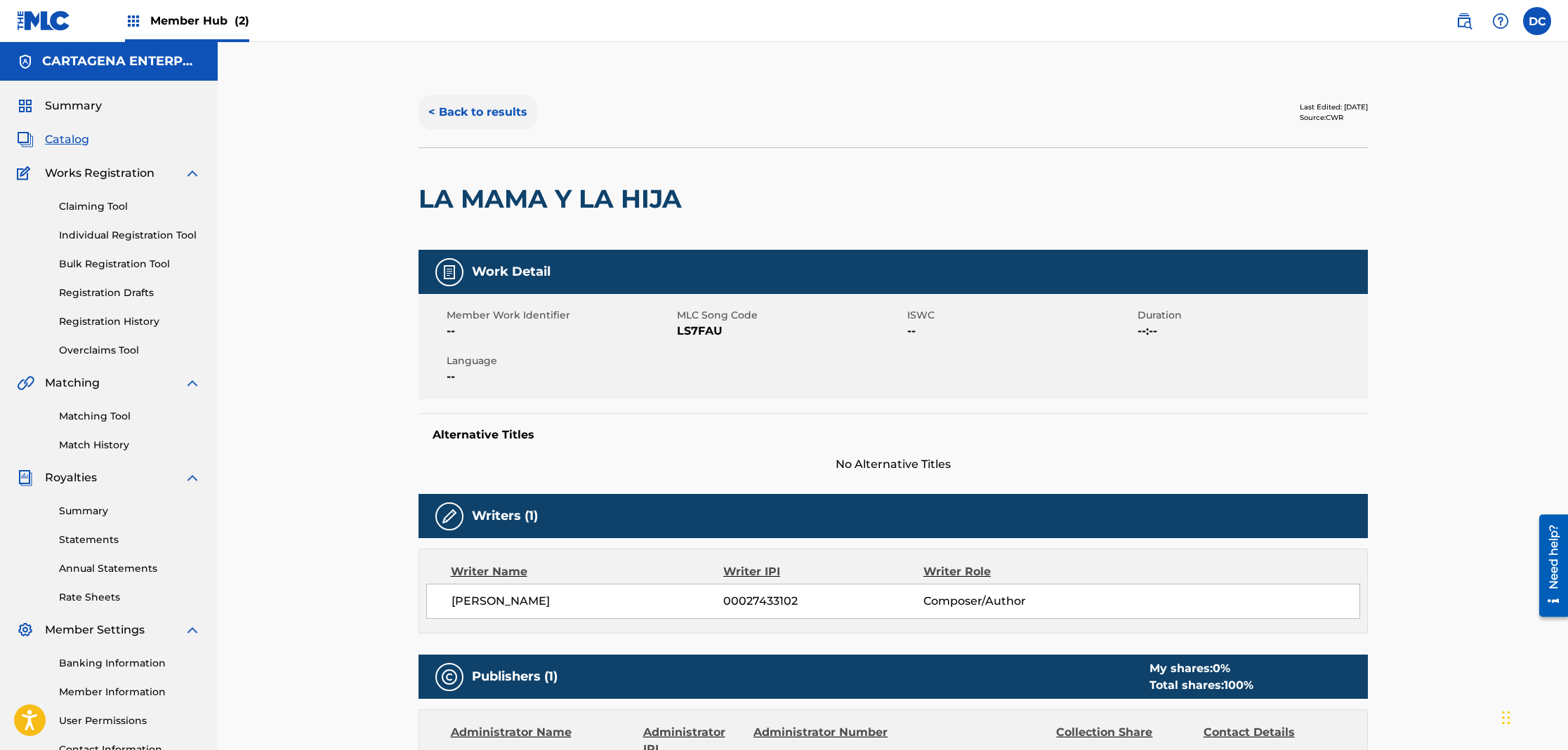
click at [451, 115] on button "< Back to results" at bounding box center [478, 112] width 119 height 35
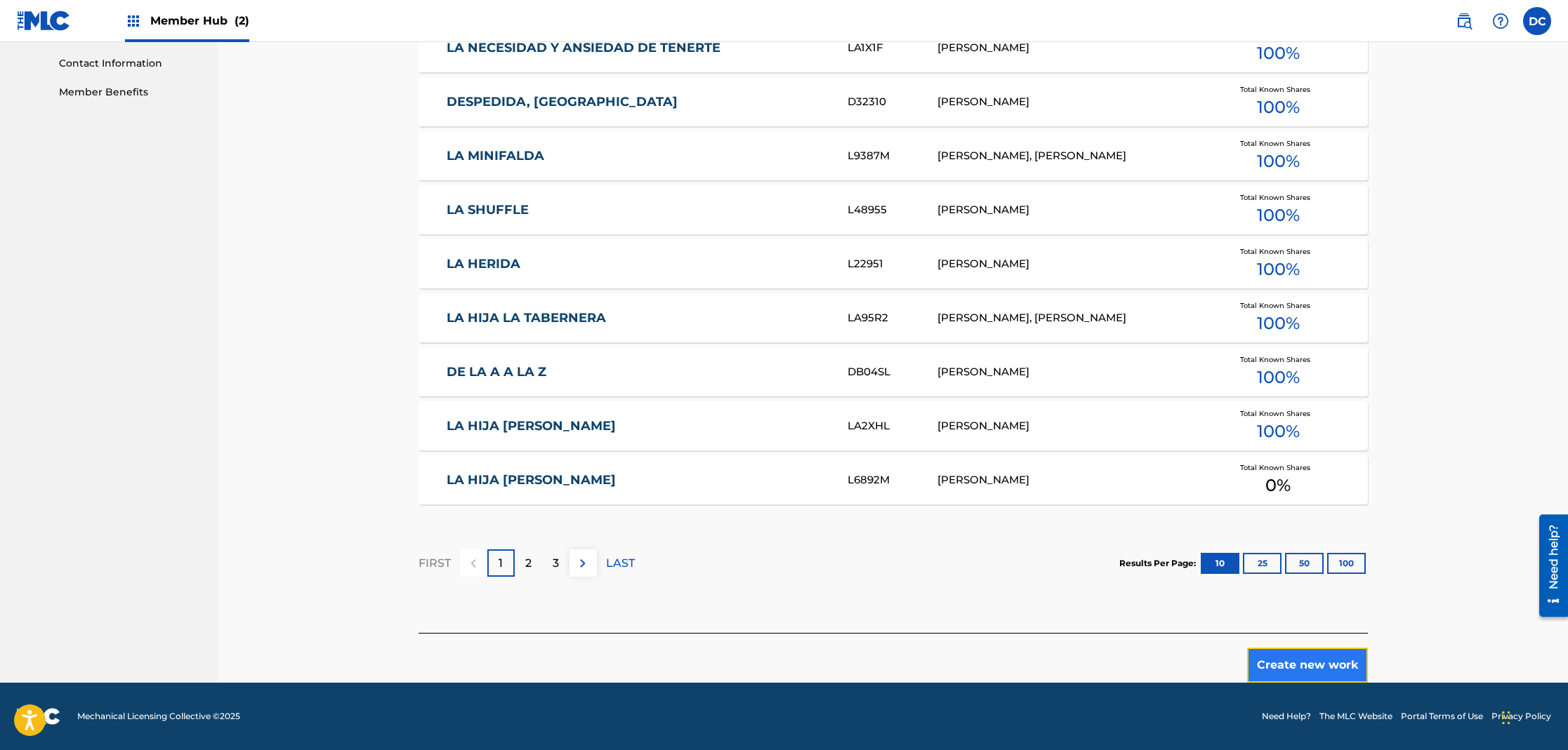
click at [1299, 665] on button "Create new work" at bounding box center [1307, 665] width 121 height 35
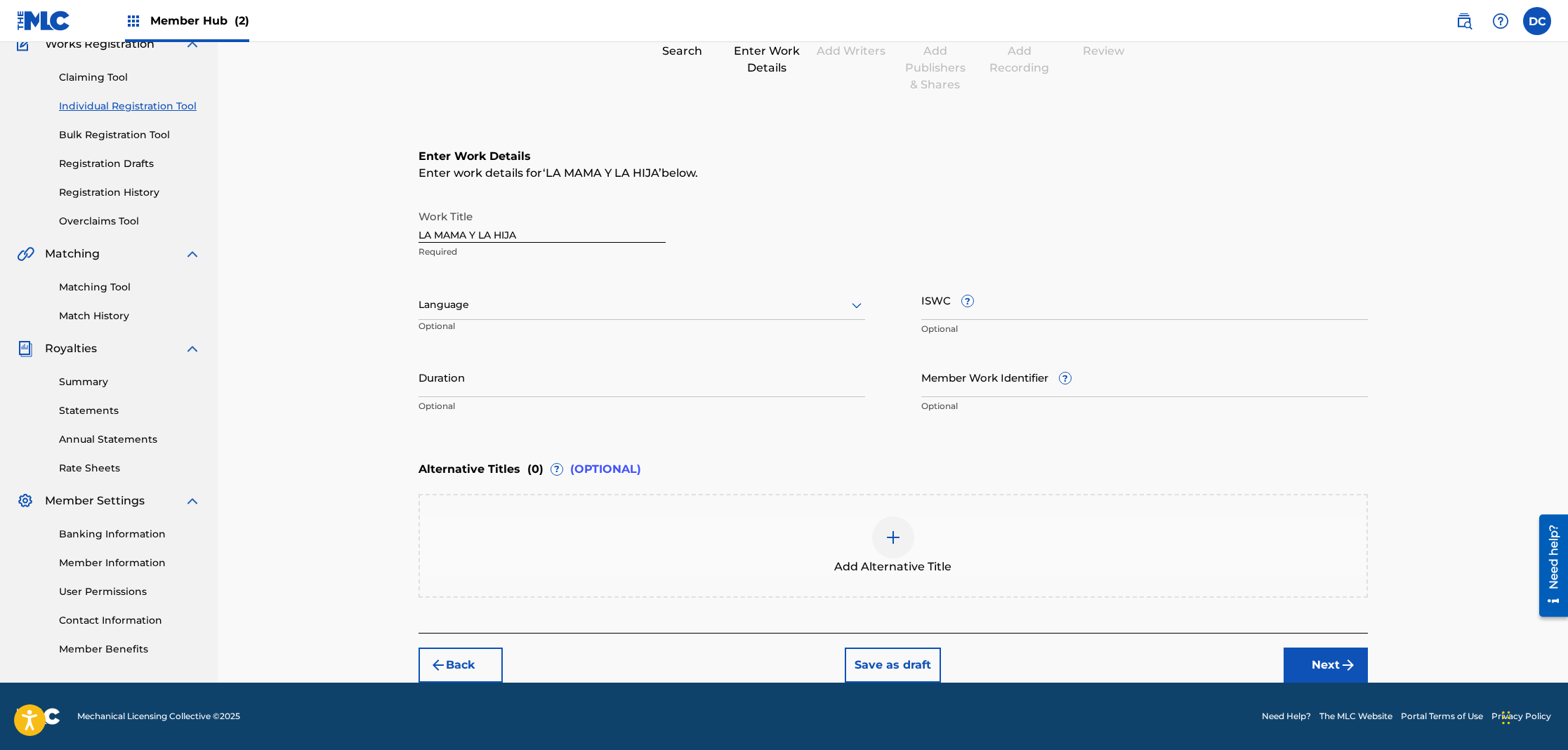
scroll to position [129, 0]
click at [519, 310] on div at bounding box center [642, 305] width 447 height 17
click at [495, 375] on div "Spanish" at bounding box center [642, 368] width 445 height 31
click at [1003, 394] on input "Member Work Identifier ?" at bounding box center [1145, 378] width 447 height 40
type input "ANS-1532"
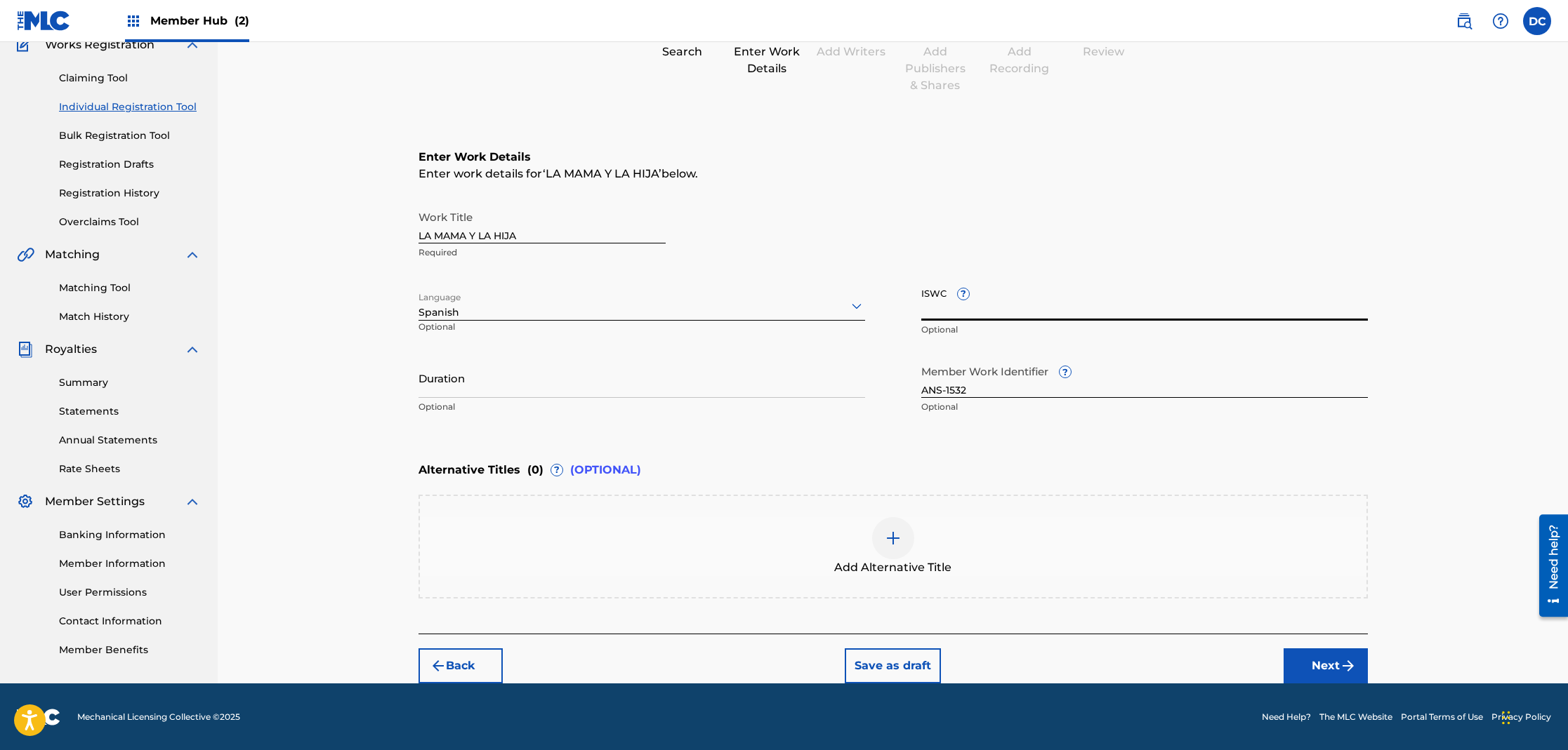
click at [1021, 307] on input "ISWC ?" at bounding box center [1145, 300] width 447 height 40
paste input "T3318607153"
type input "T3318607153"
click at [1310, 662] on button "Next" at bounding box center [1326, 666] width 84 height 35
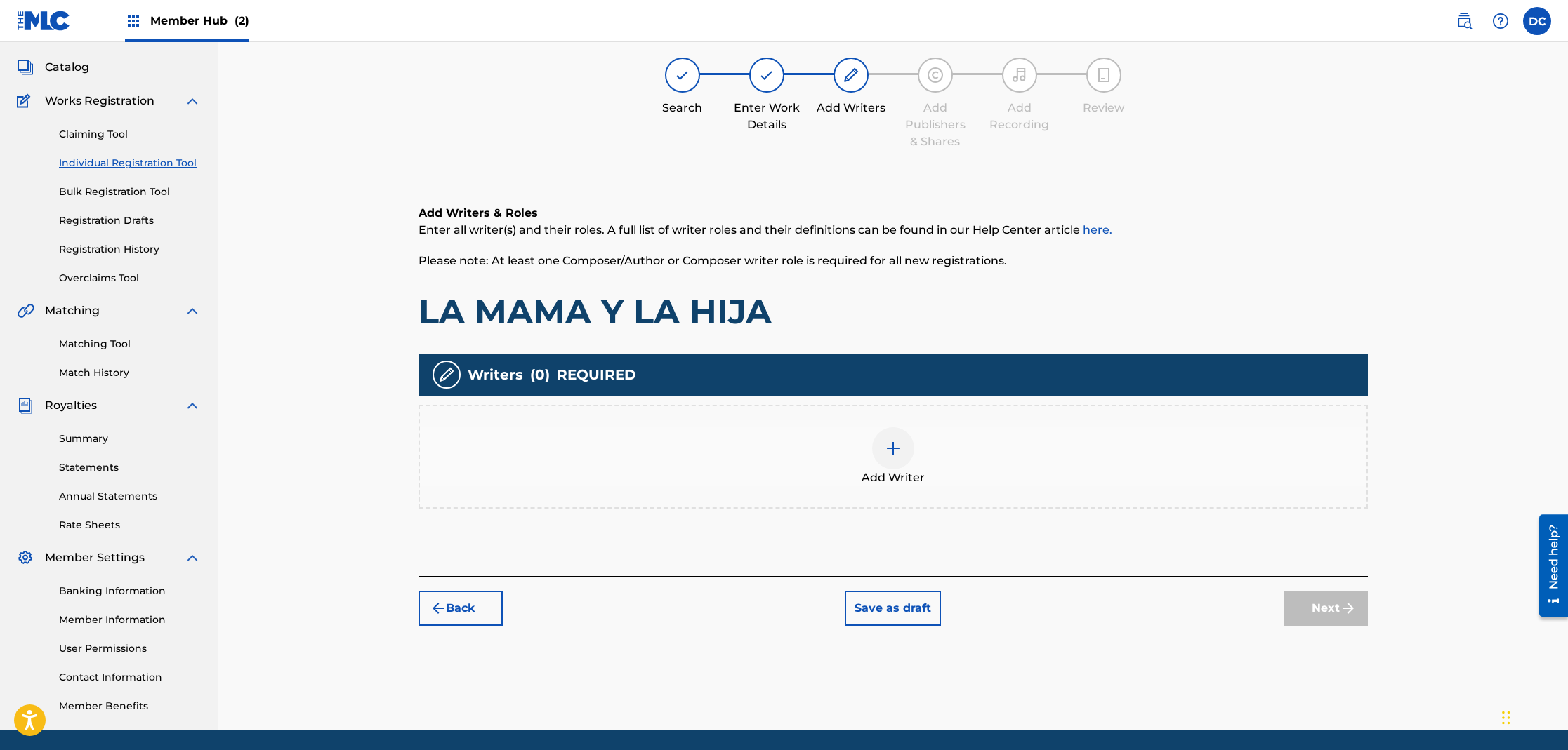
scroll to position [63, 0]
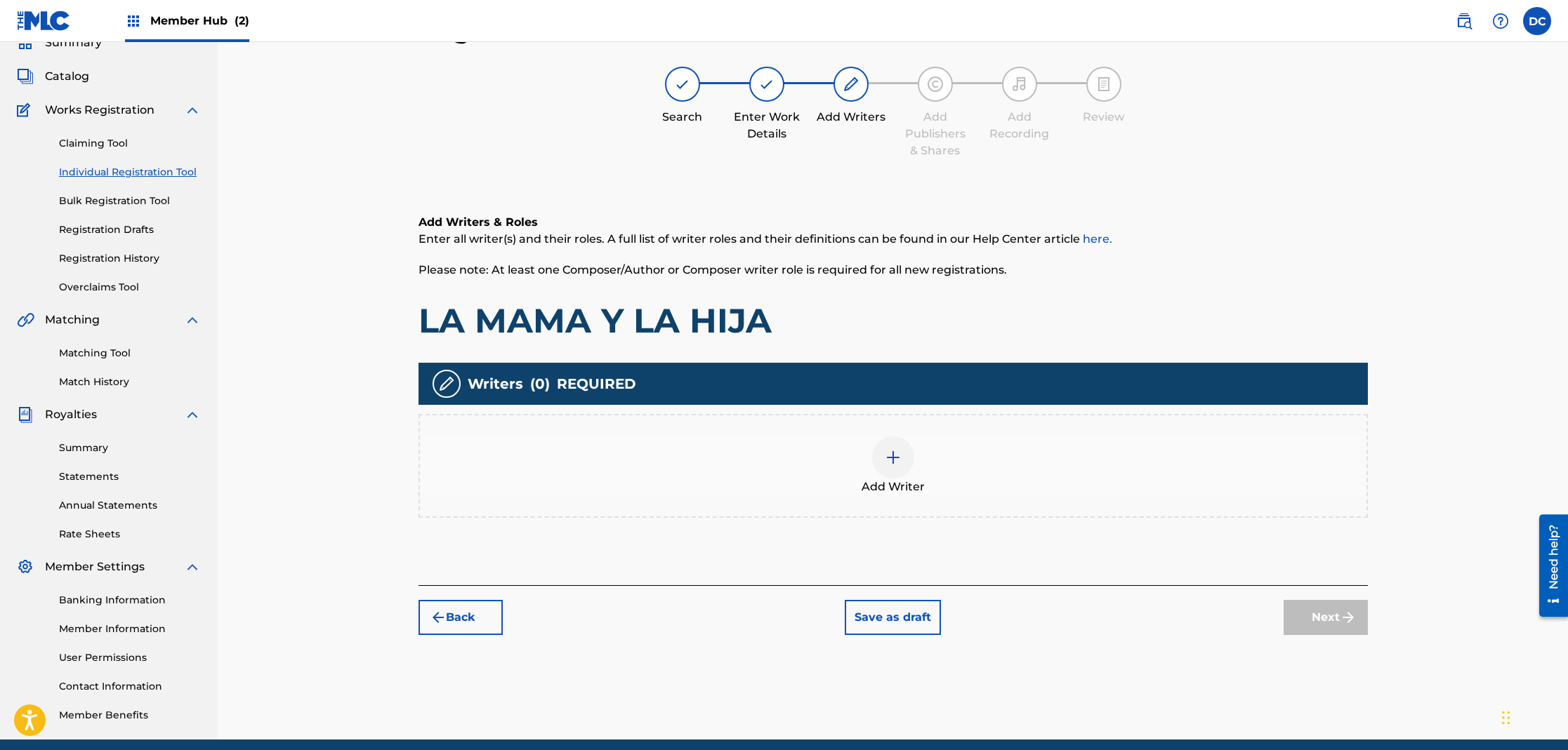
click at [907, 449] on div at bounding box center [893, 457] width 42 height 42
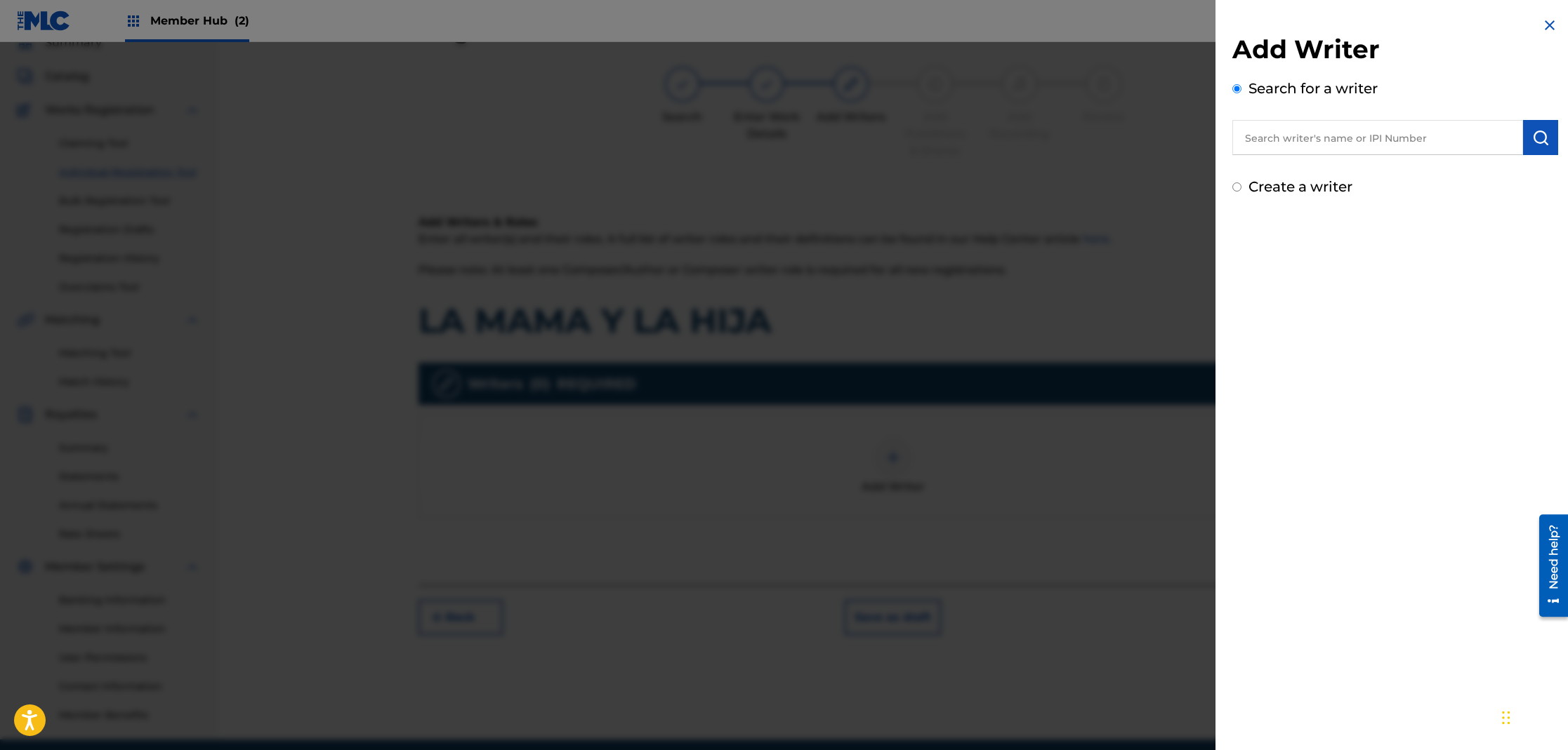
click at [1295, 144] on input "text" at bounding box center [1377, 137] width 290 height 35
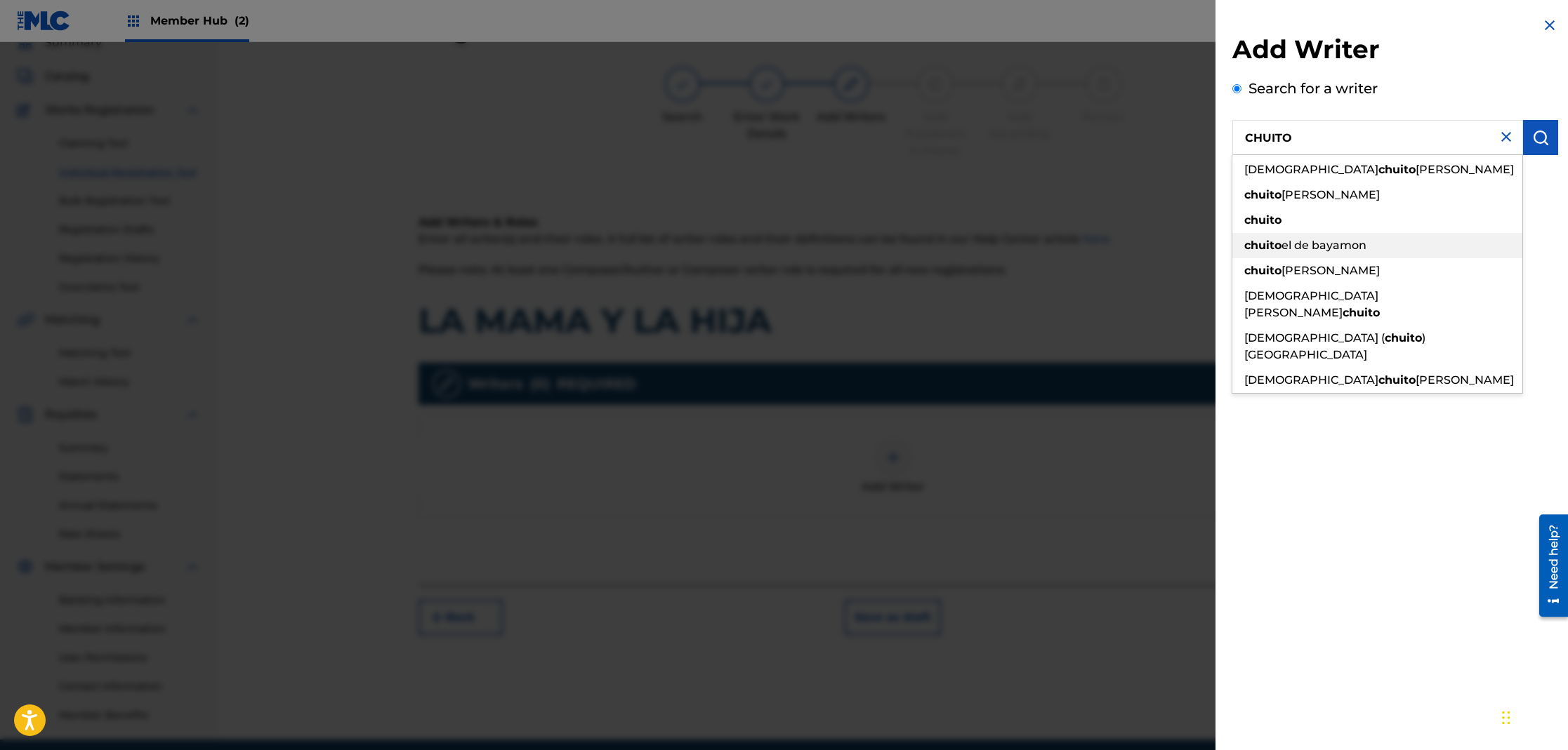
click at [1343, 240] on span "el de bayamon" at bounding box center [1324, 245] width 85 height 13
type input "chuito el de bayamon"
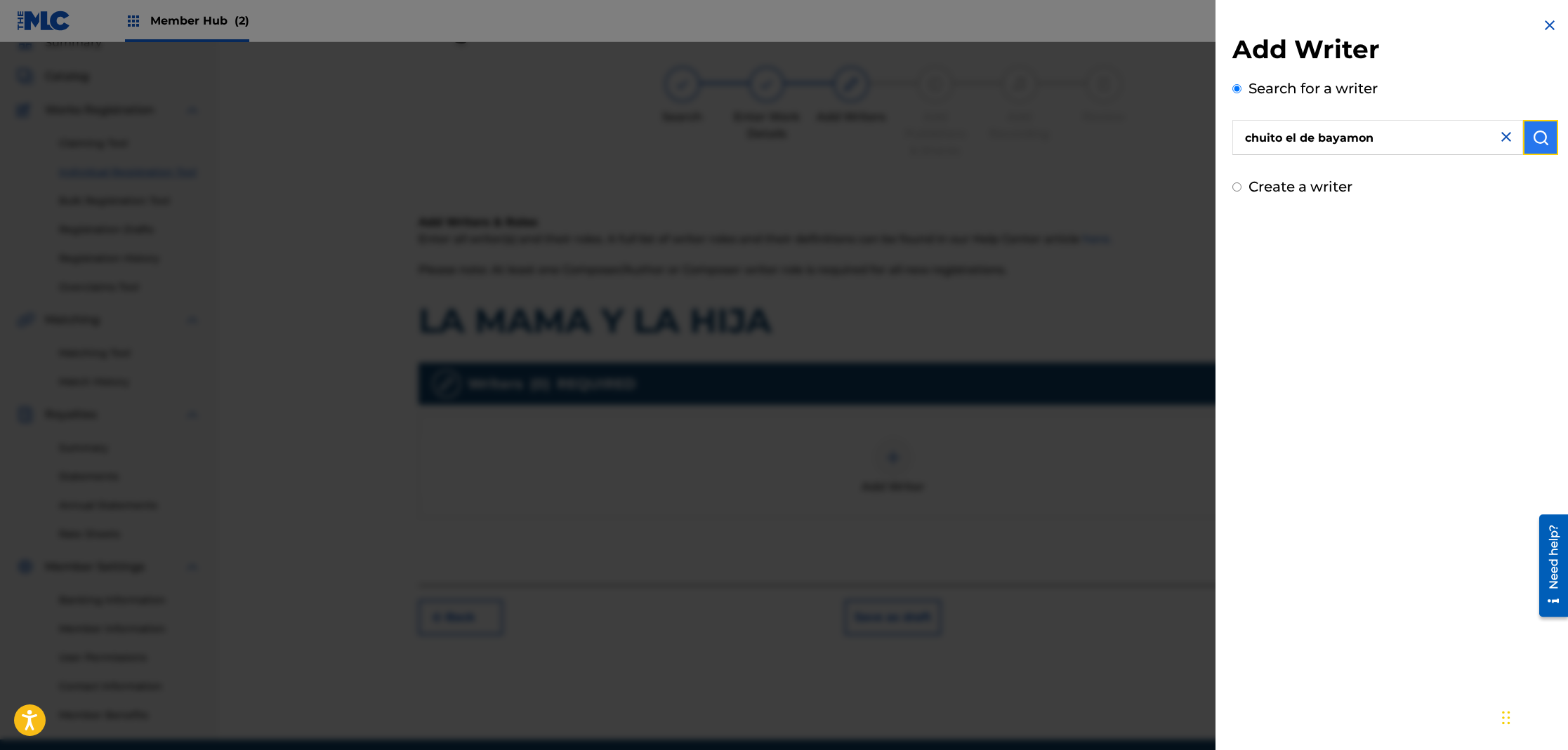
click at [1534, 139] on img "submit" at bounding box center [1541, 137] width 17 height 17
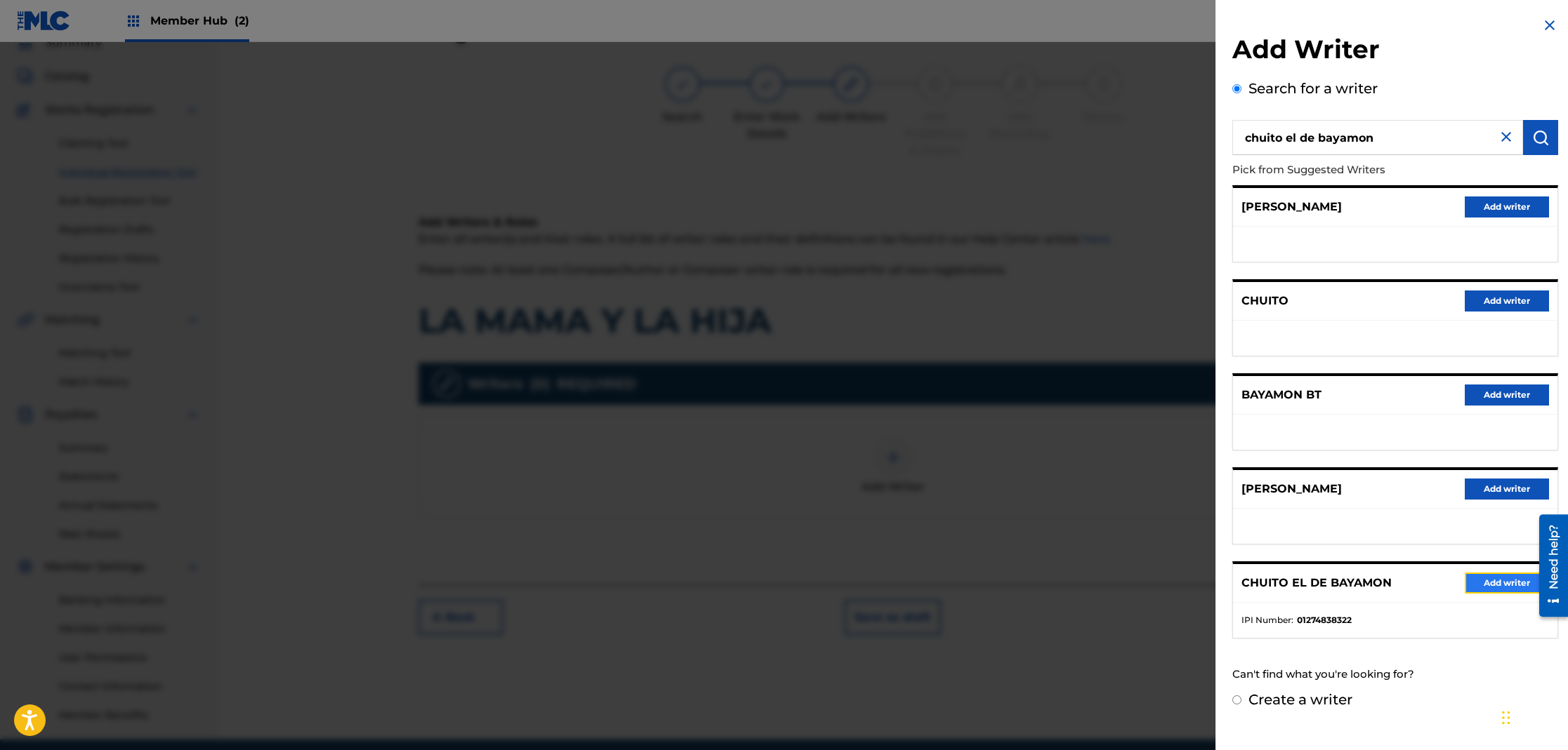
click at [1497, 577] on button "Add writer" at bounding box center [1507, 583] width 84 height 21
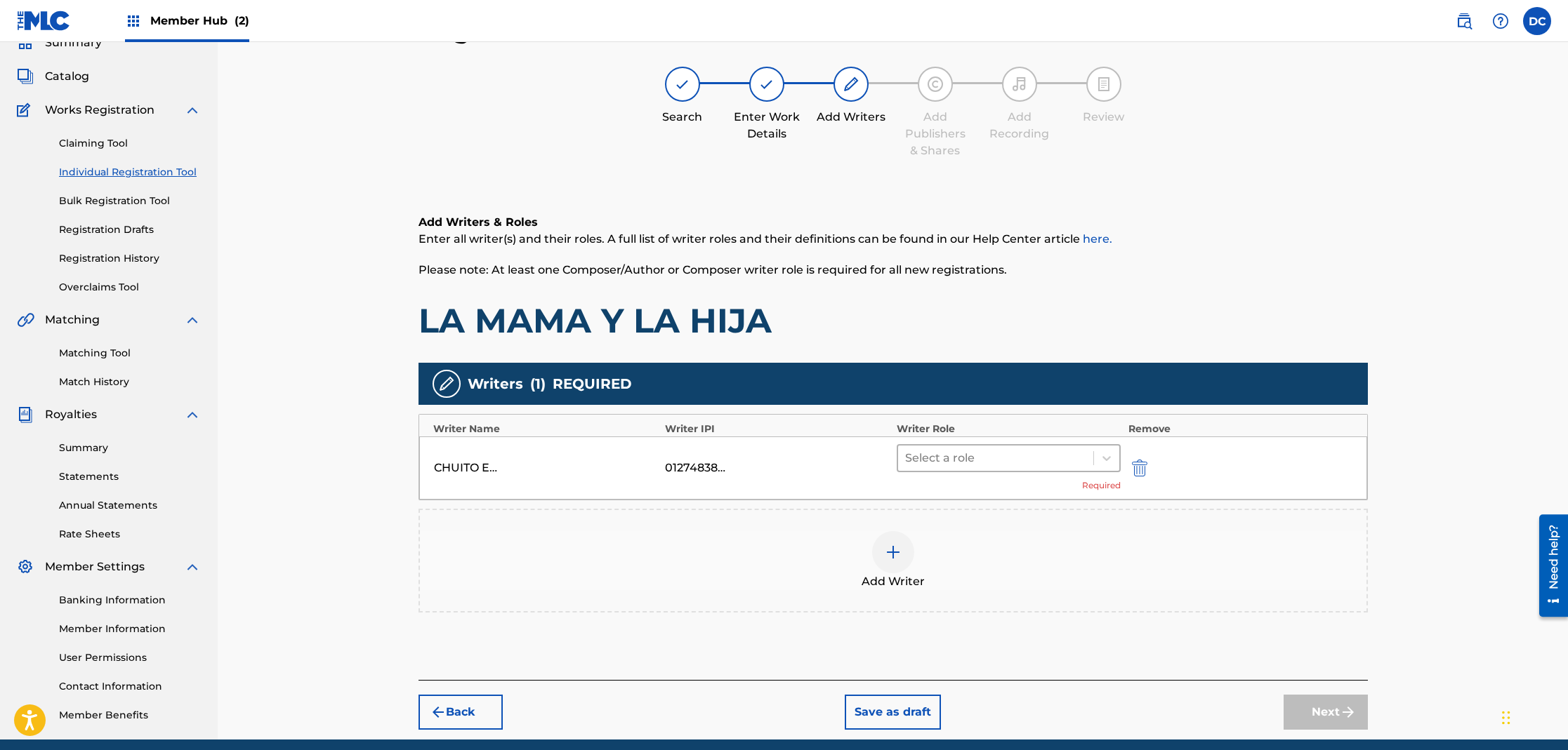
click at [972, 450] on div at bounding box center [996, 458] width 182 height 20
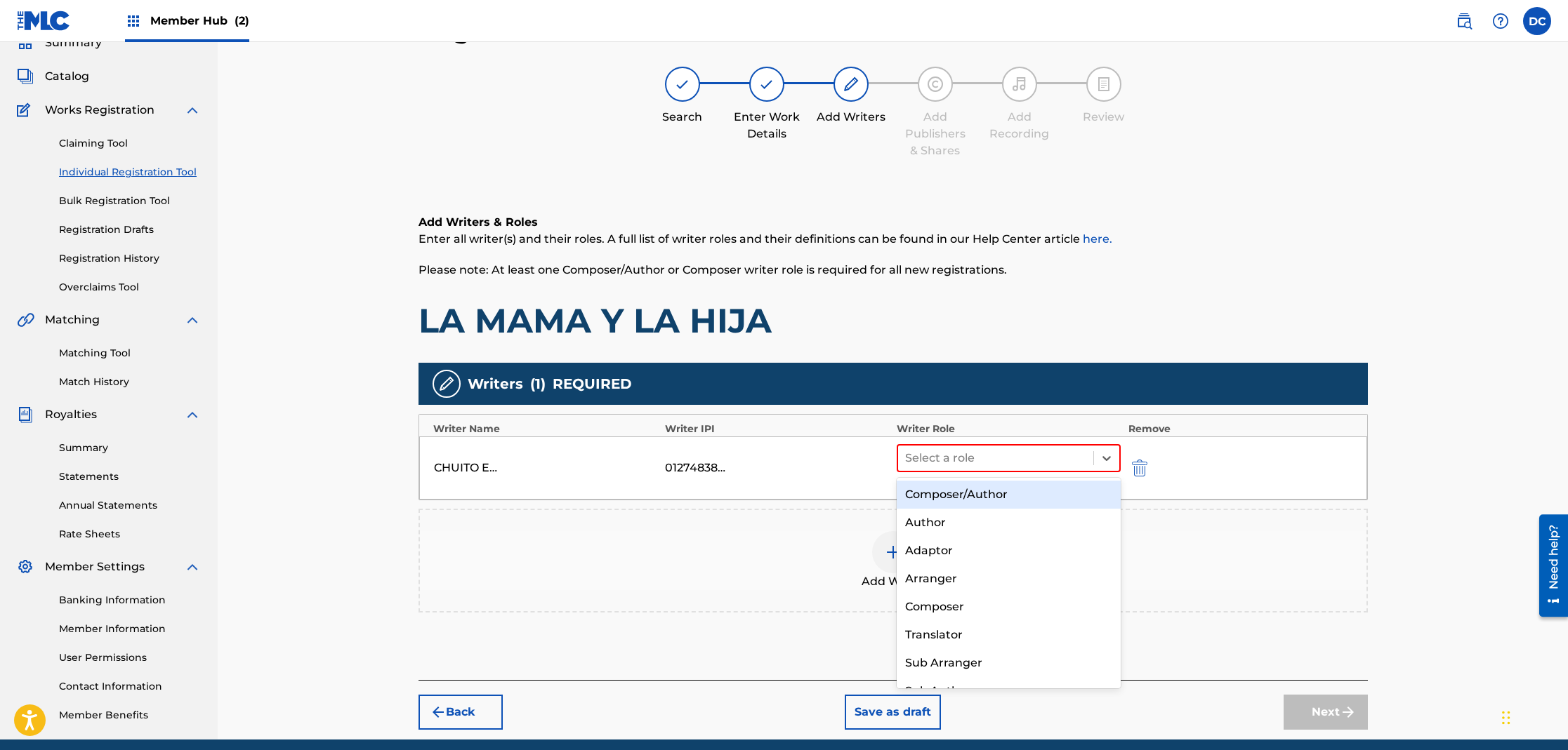
click at [973, 500] on div "Composer/Author" at bounding box center [1009, 495] width 225 height 28
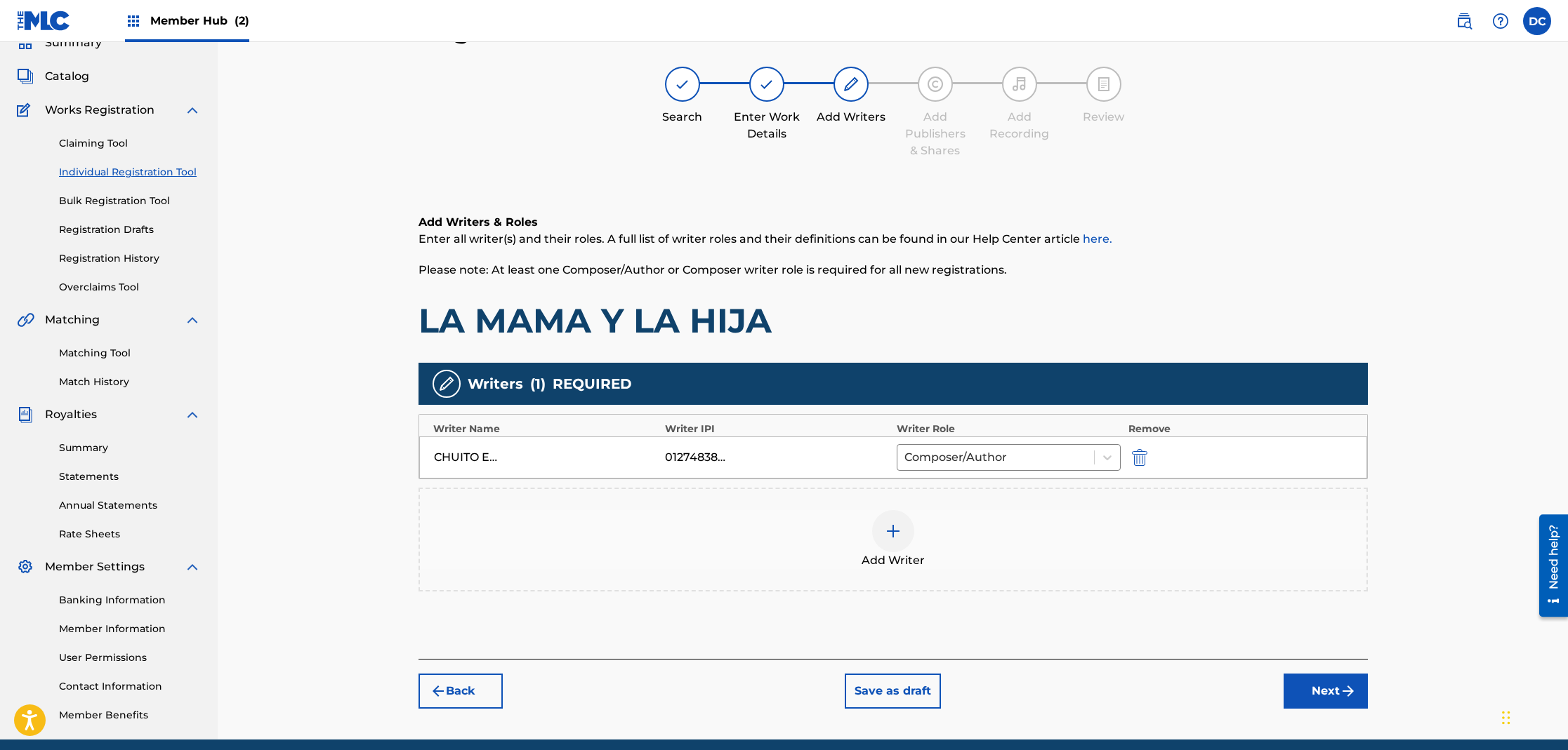
click at [895, 530] on img at bounding box center [893, 531] width 17 height 17
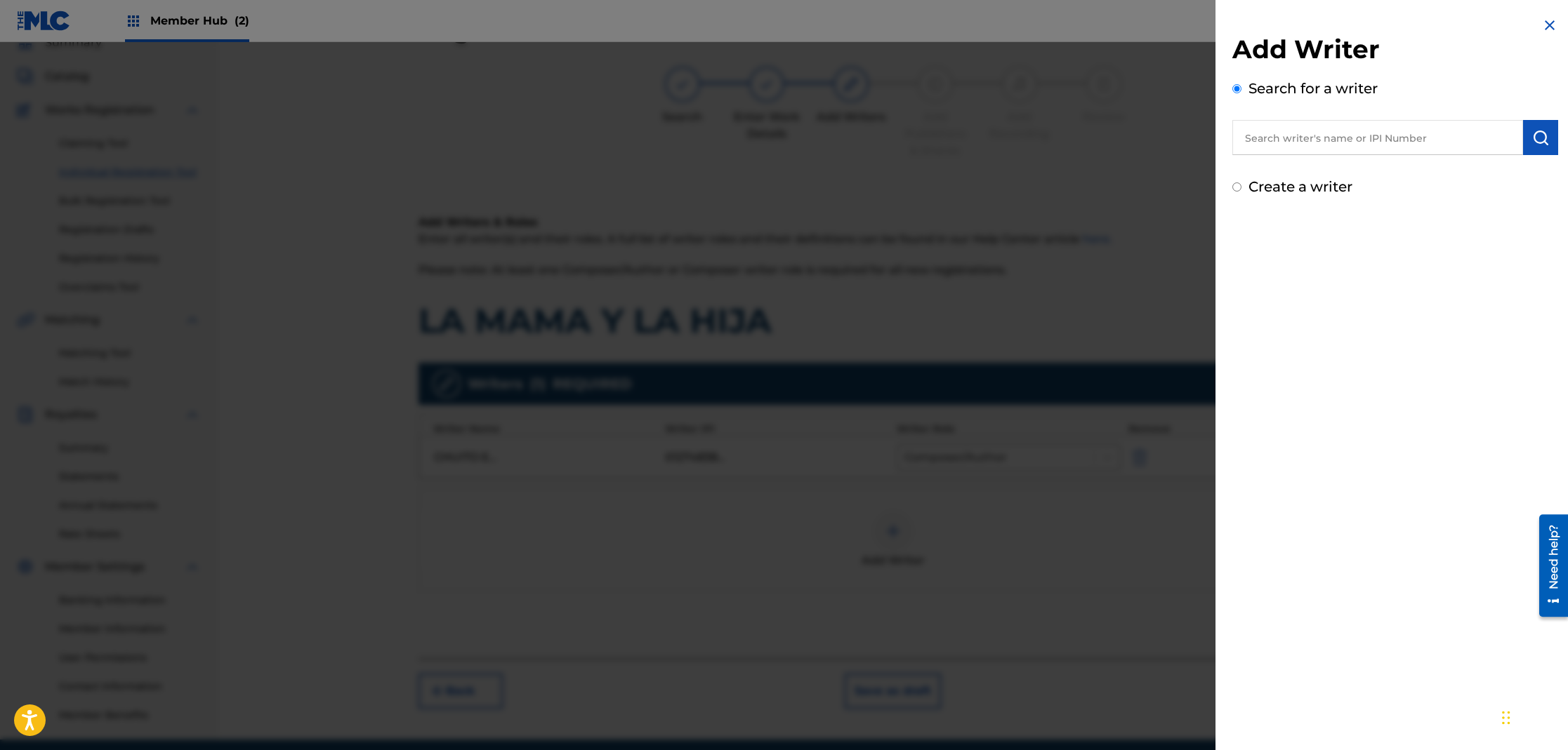
click at [1283, 127] on input "text" at bounding box center [1377, 137] width 290 height 35
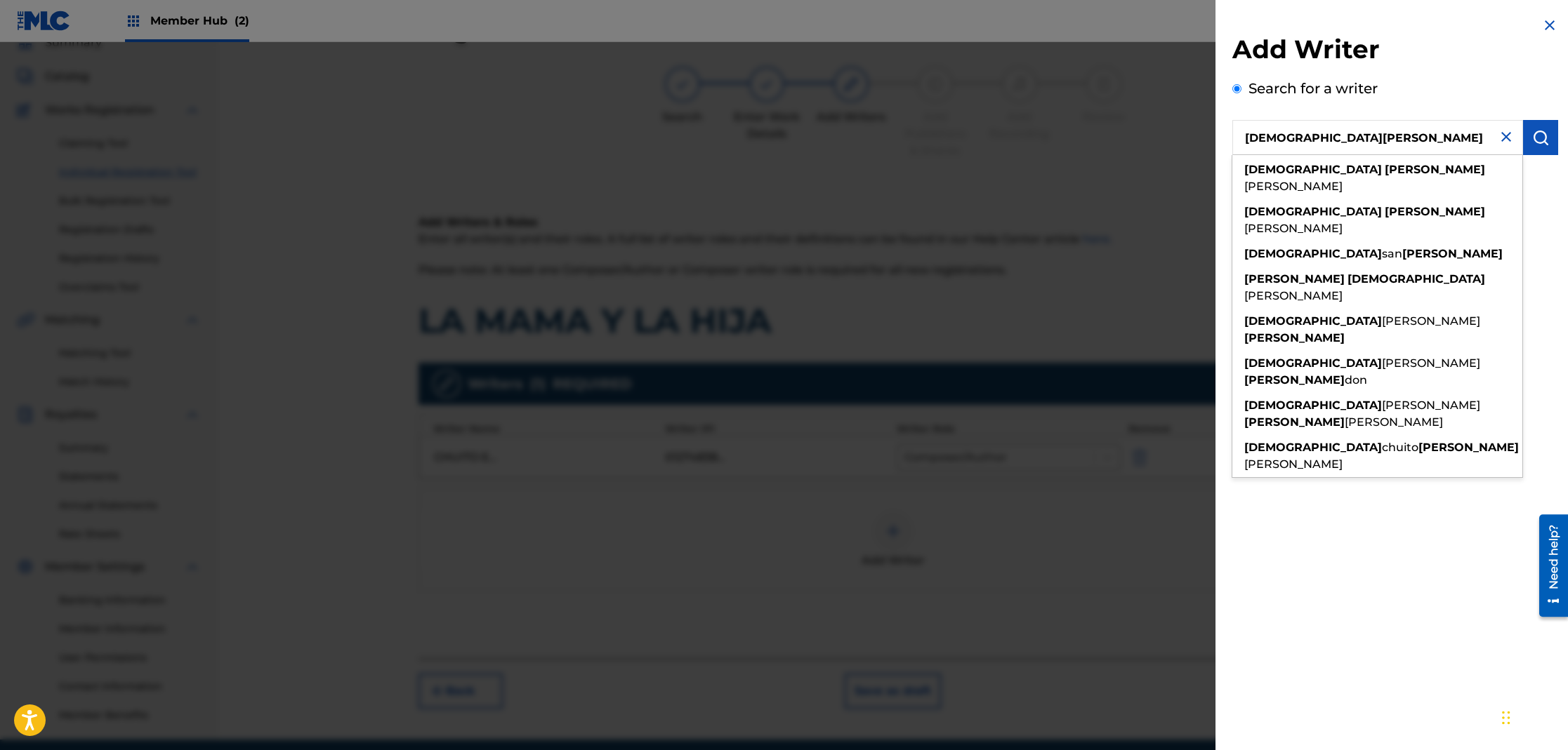
type input "[DEMOGRAPHIC_DATA][PERSON_NAME]"
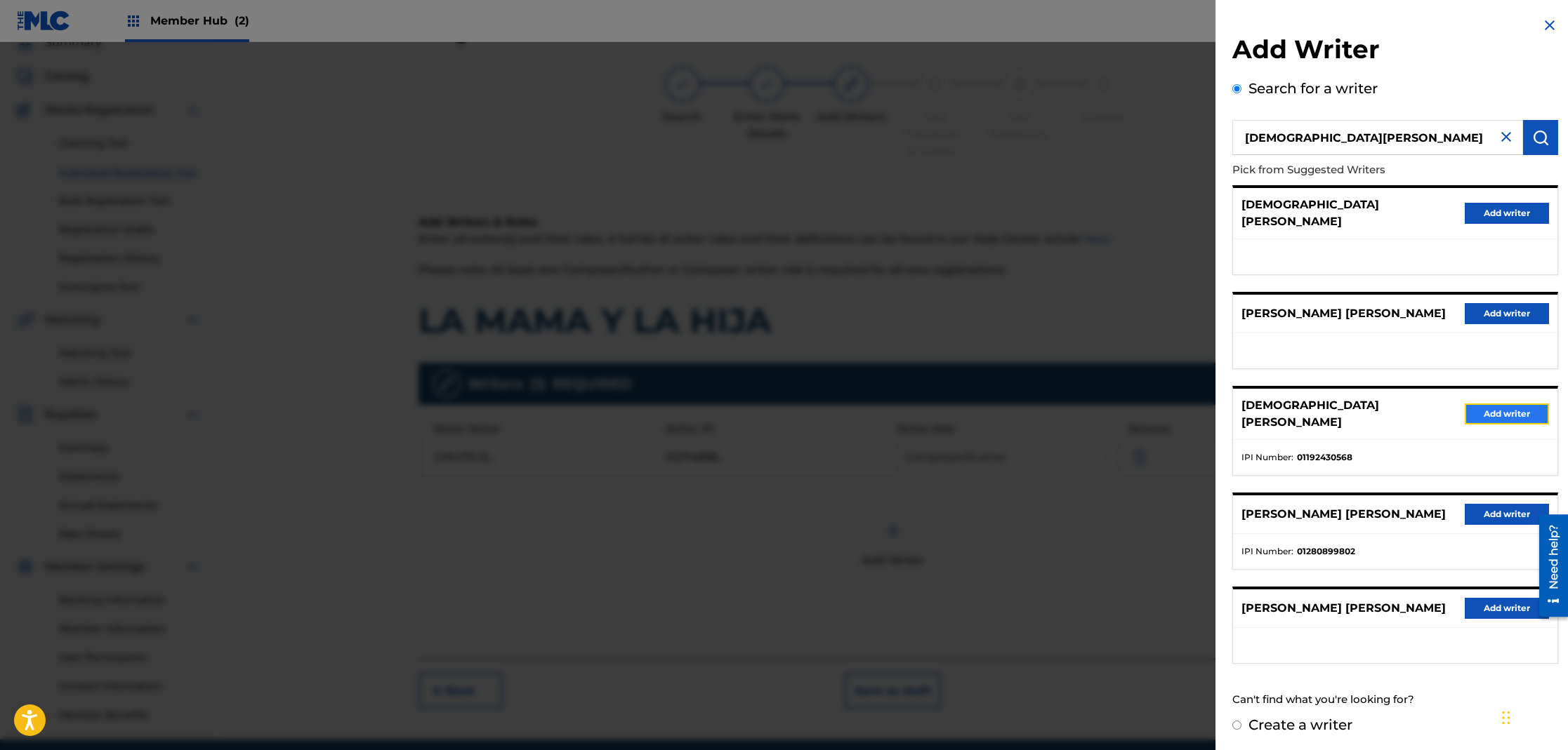
click at [1489, 403] on button "Add writer" at bounding box center [1507, 414] width 84 height 21
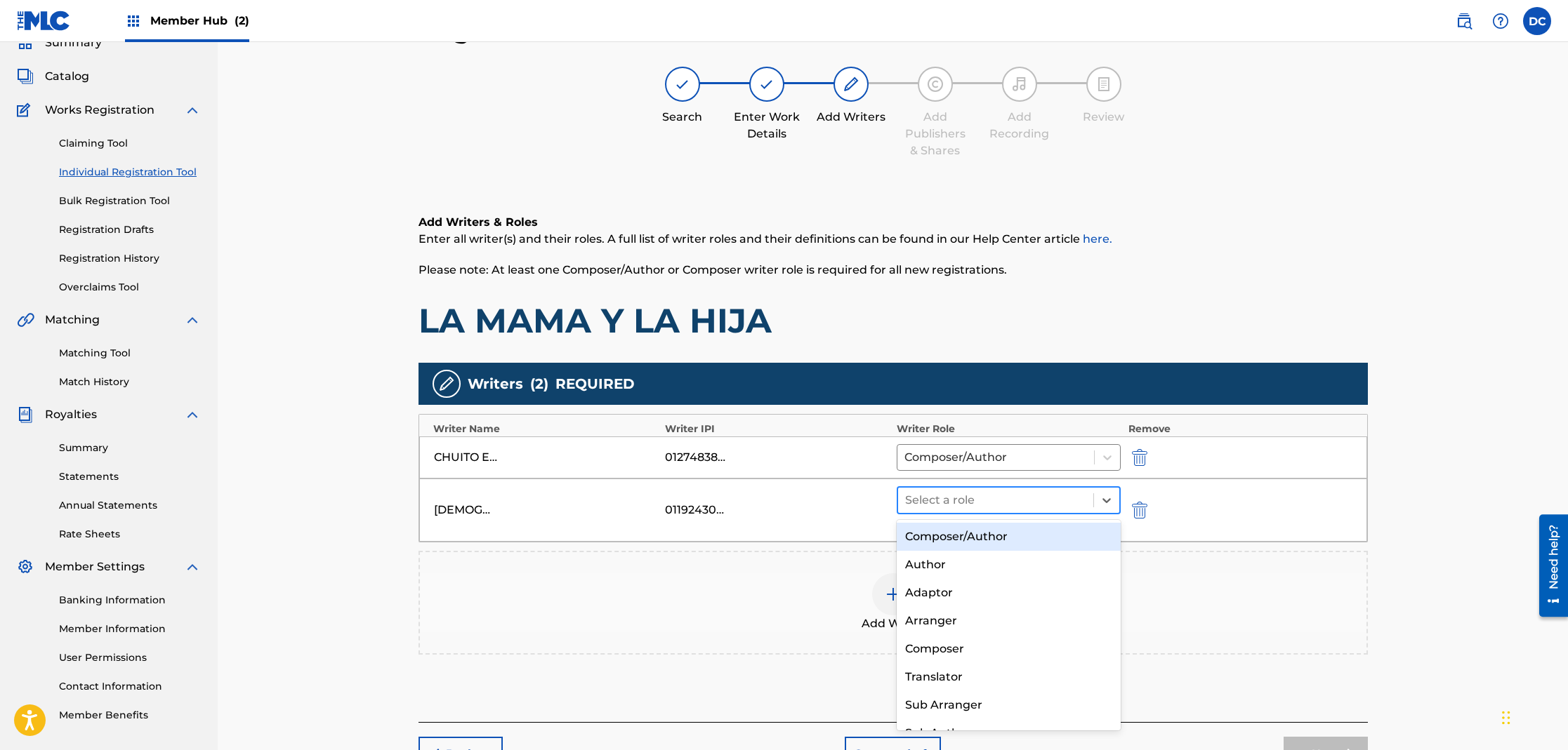
click at [1039, 494] on div at bounding box center [996, 500] width 182 height 20
click at [1006, 531] on div "Composer/Author" at bounding box center [1009, 537] width 225 height 28
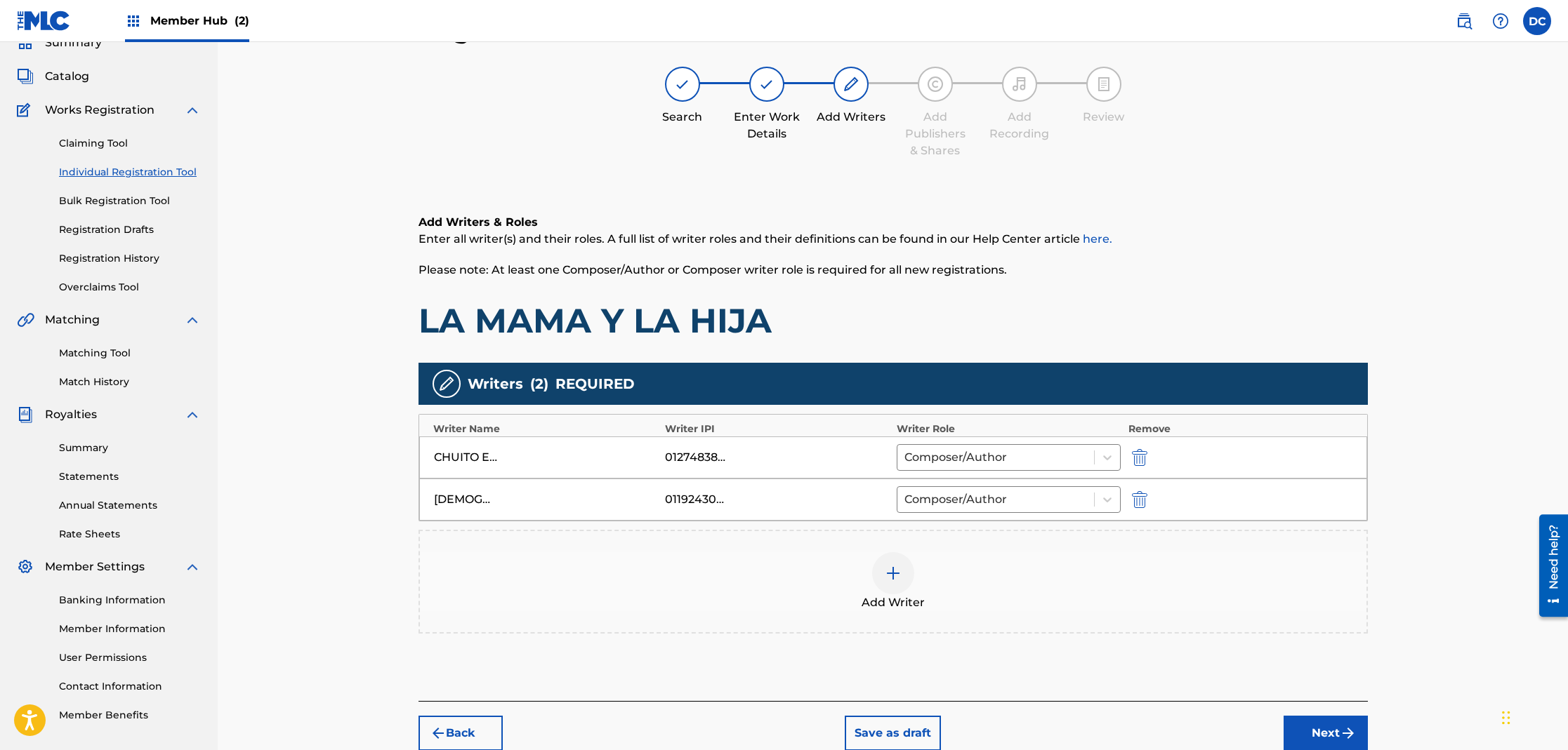
click at [885, 574] on img at bounding box center [893, 574] width 17 height 17
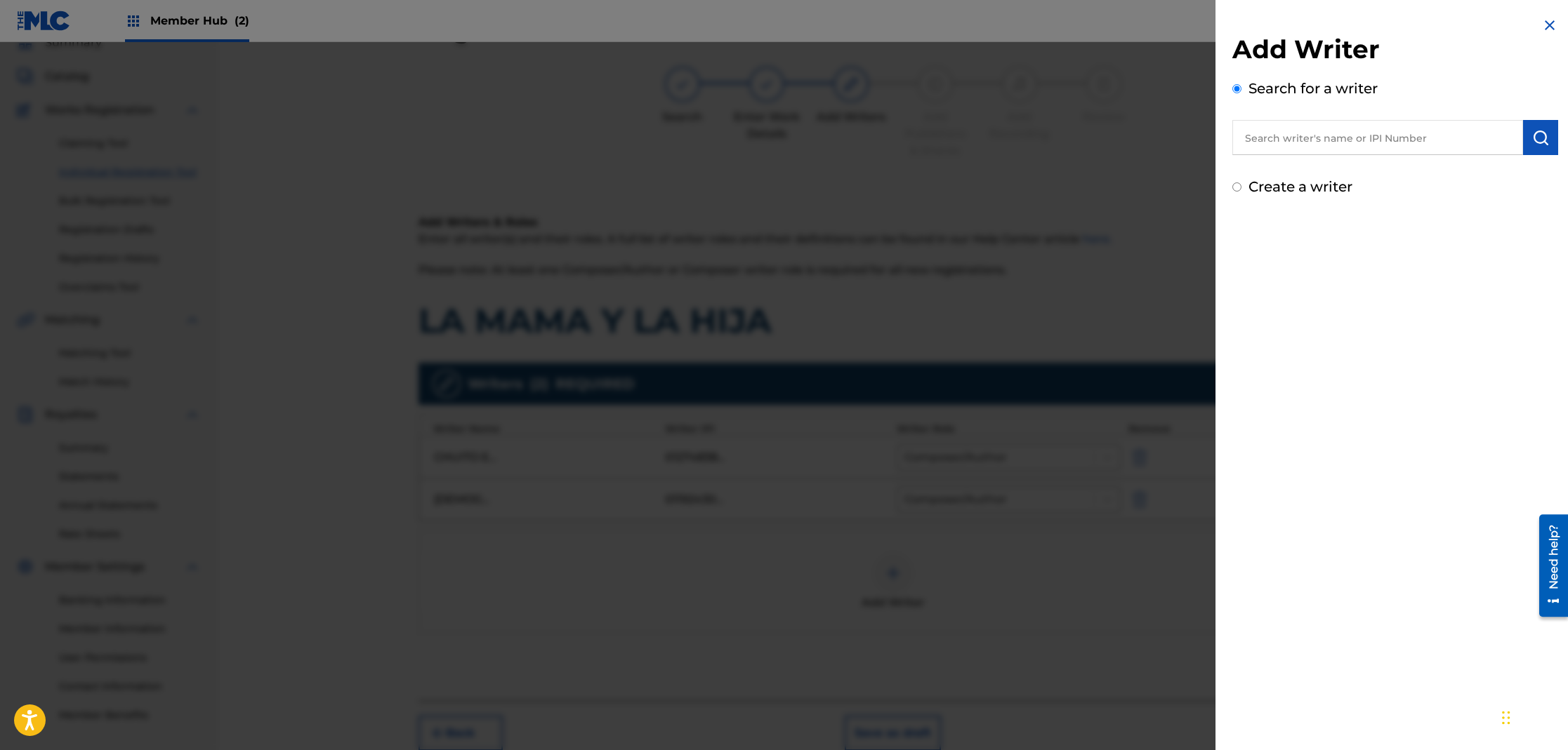
click at [1313, 143] on input "text" at bounding box center [1377, 137] width 290 height 35
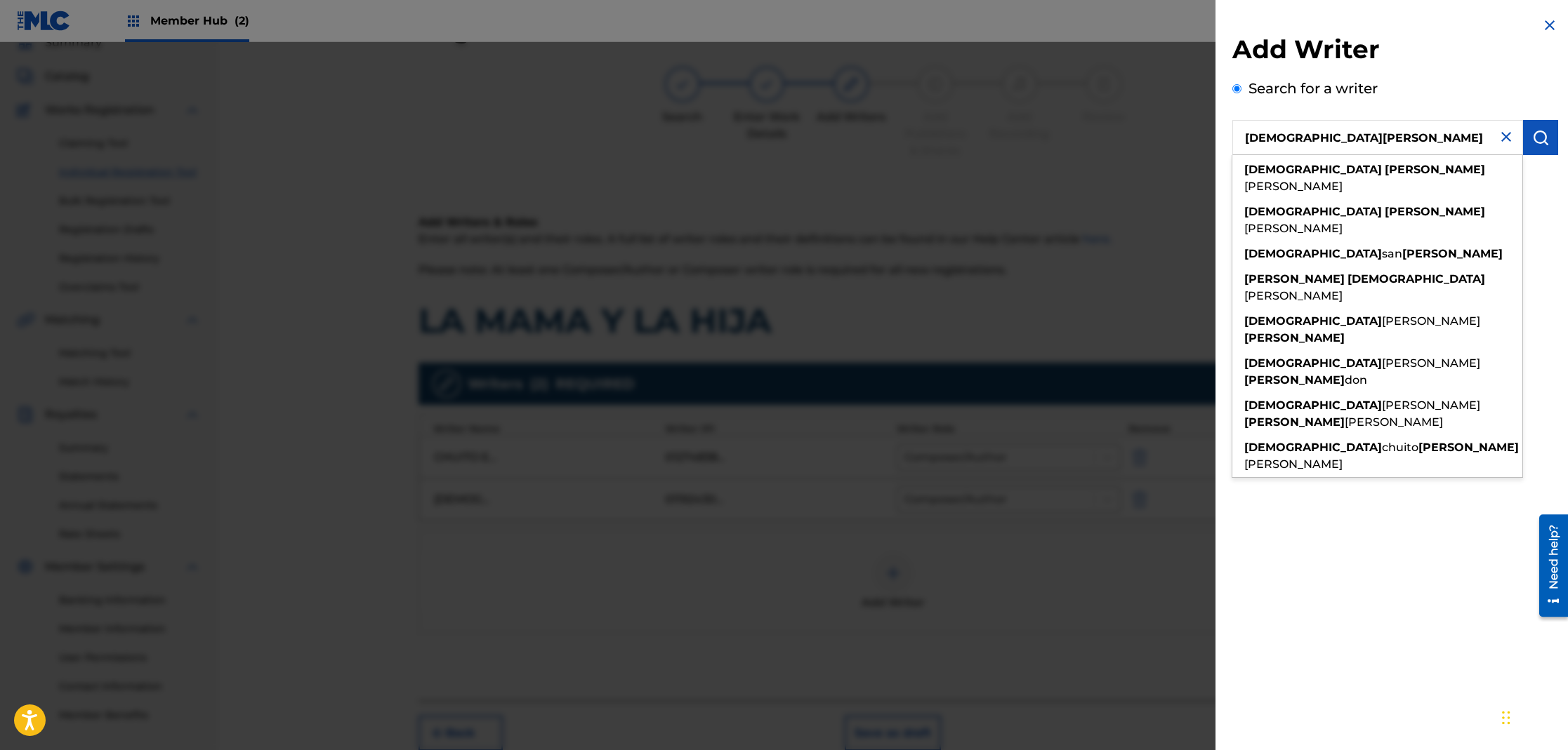
type input "[DEMOGRAPHIC_DATA][PERSON_NAME]"
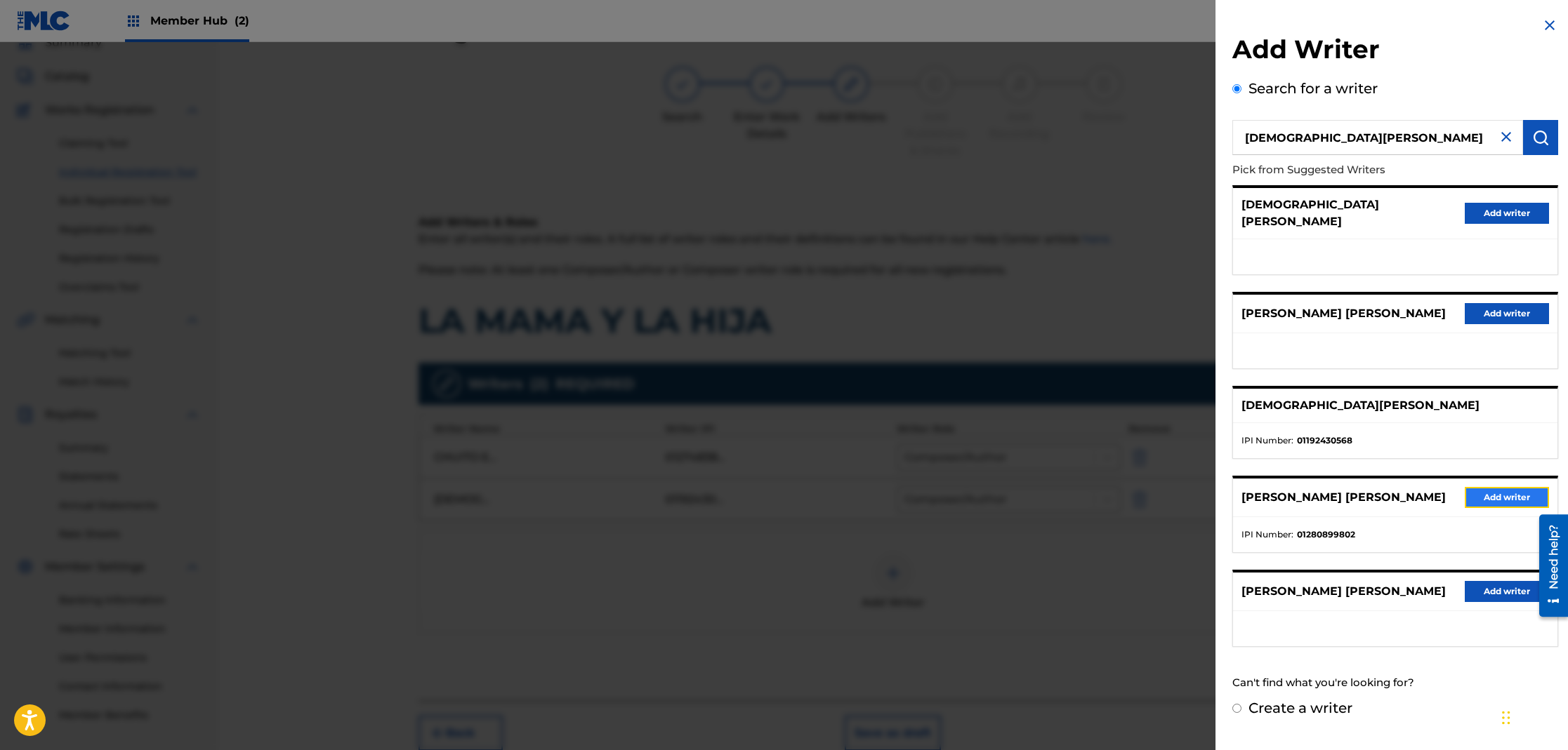
click at [1473, 487] on button "Add writer" at bounding box center [1507, 497] width 84 height 21
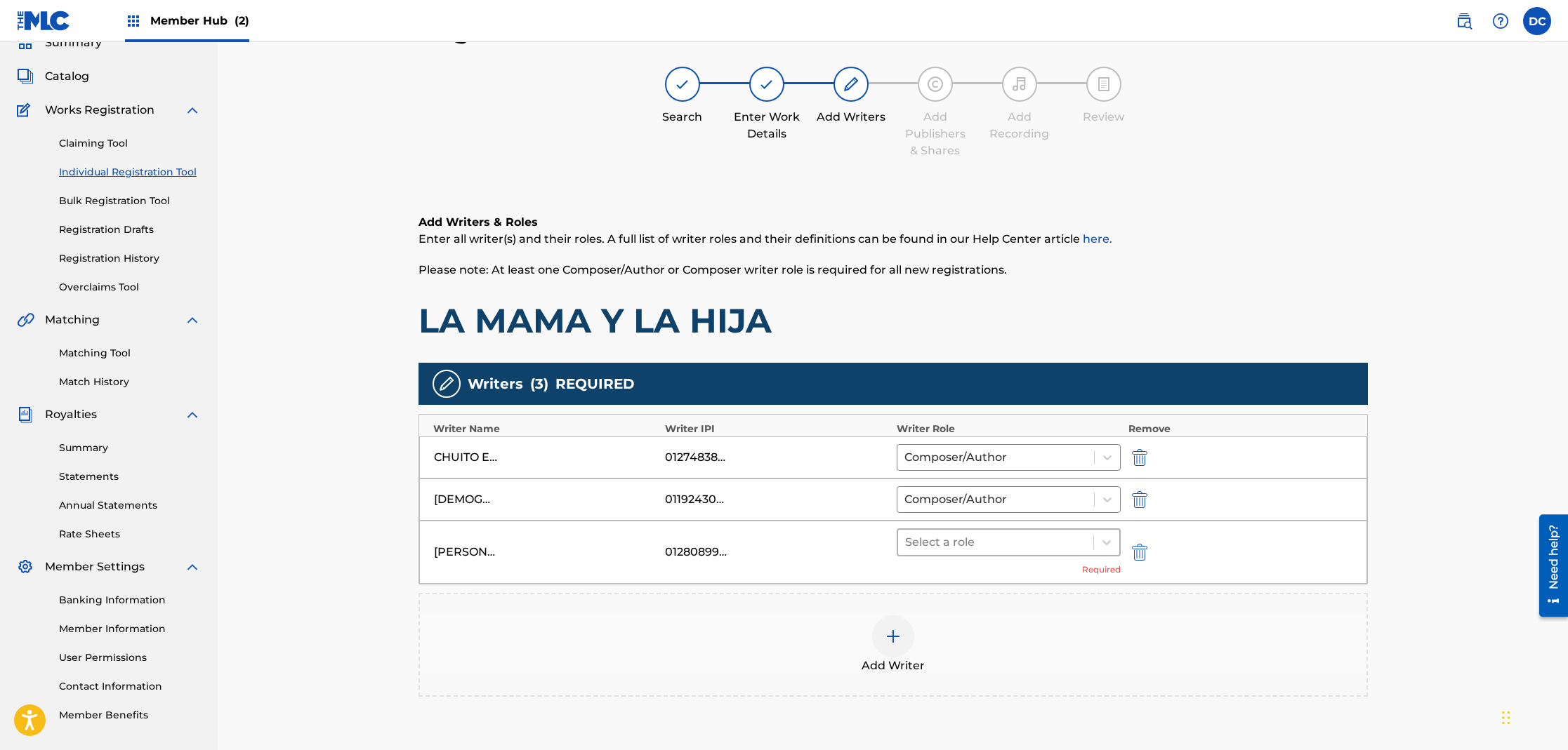
click at [932, 549] on div at bounding box center [996, 542] width 182 height 20
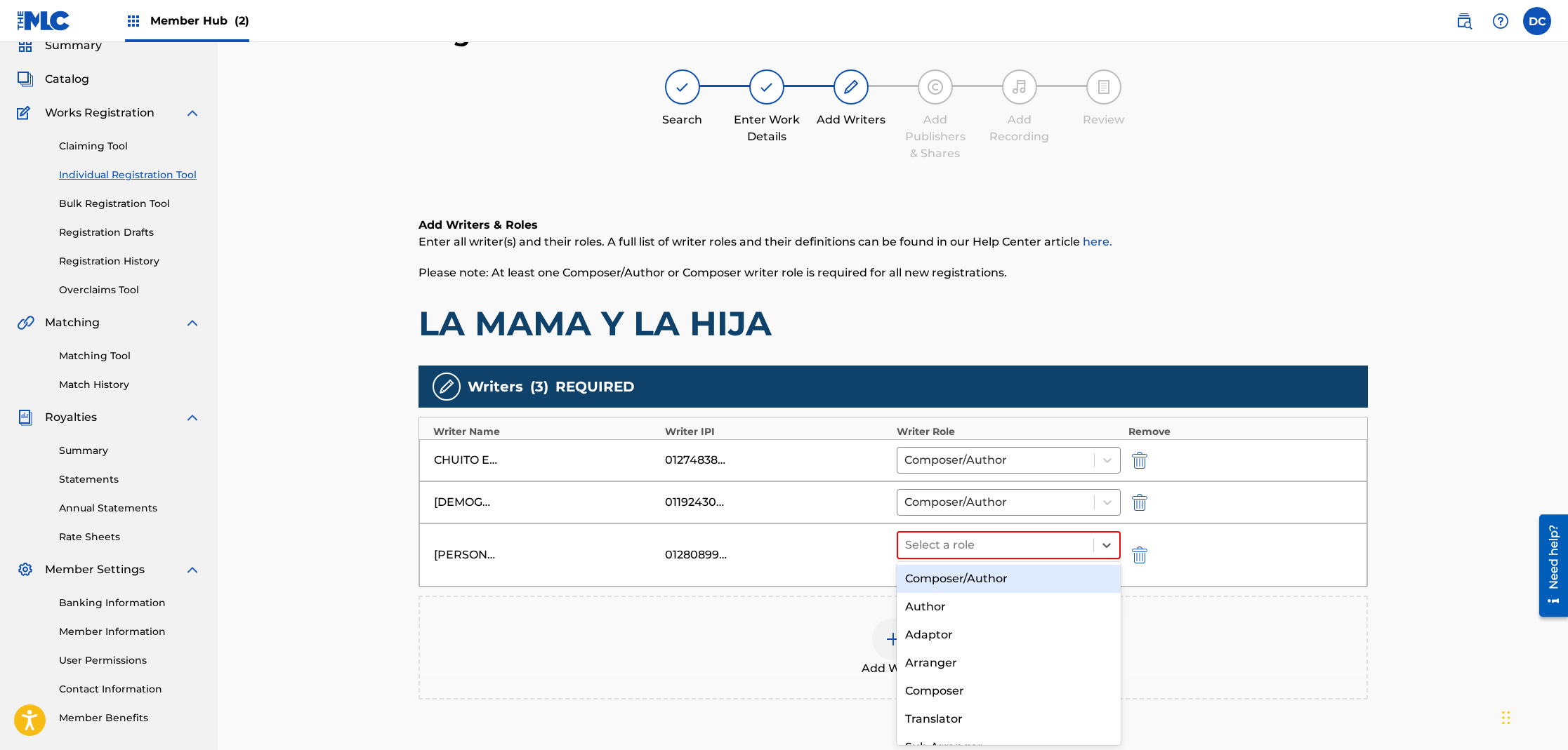
scroll to position [60, 0]
click at [945, 582] on div "Composer/Author" at bounding box center [1009, 581] width 225 height 28
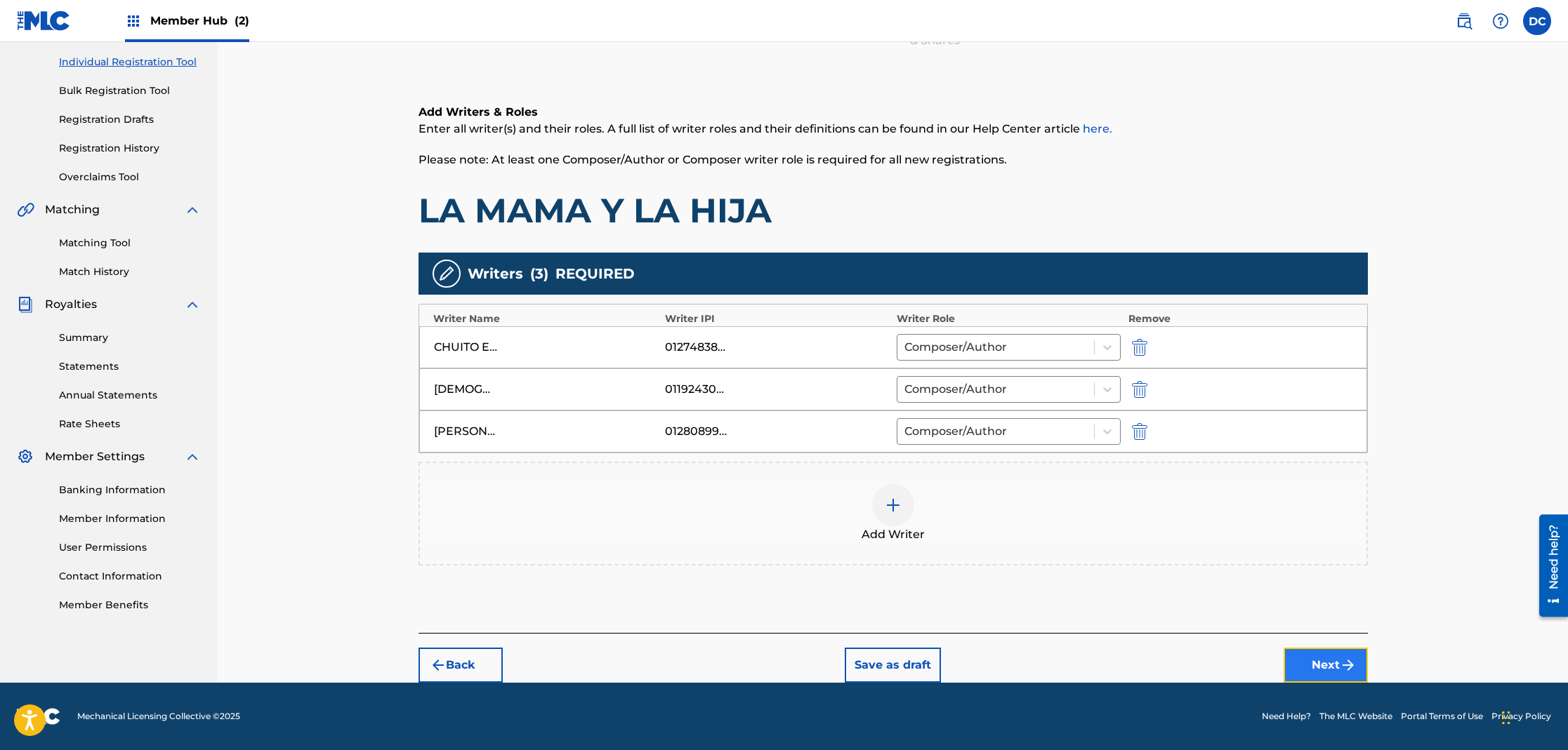
click at [1321, 657] on button "Next" at bounding box center [1326, 665] width 84 height 35
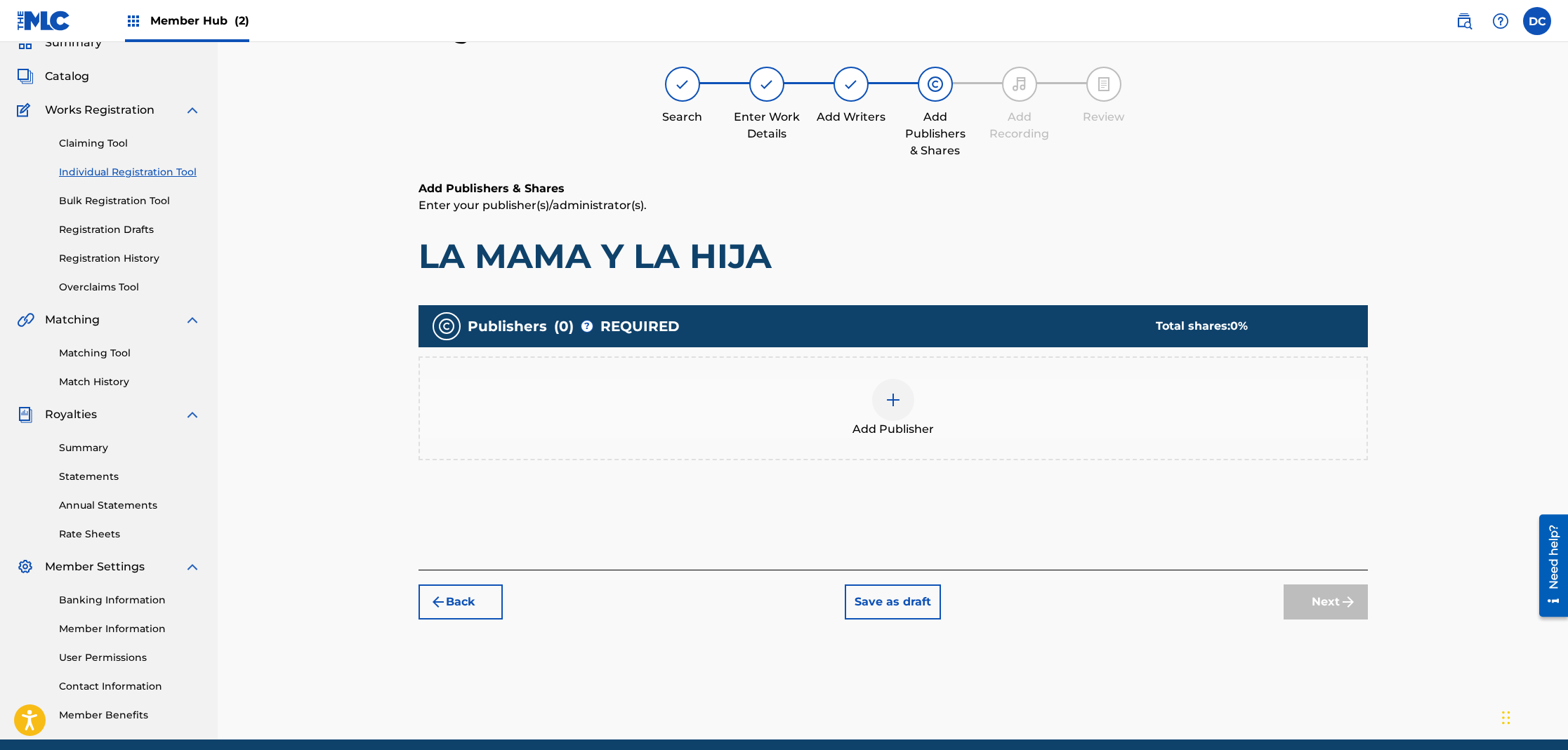
scroll to position [63, 0]
click at [887, 412] on div at bounding box center [893, 400] width 42 height 42
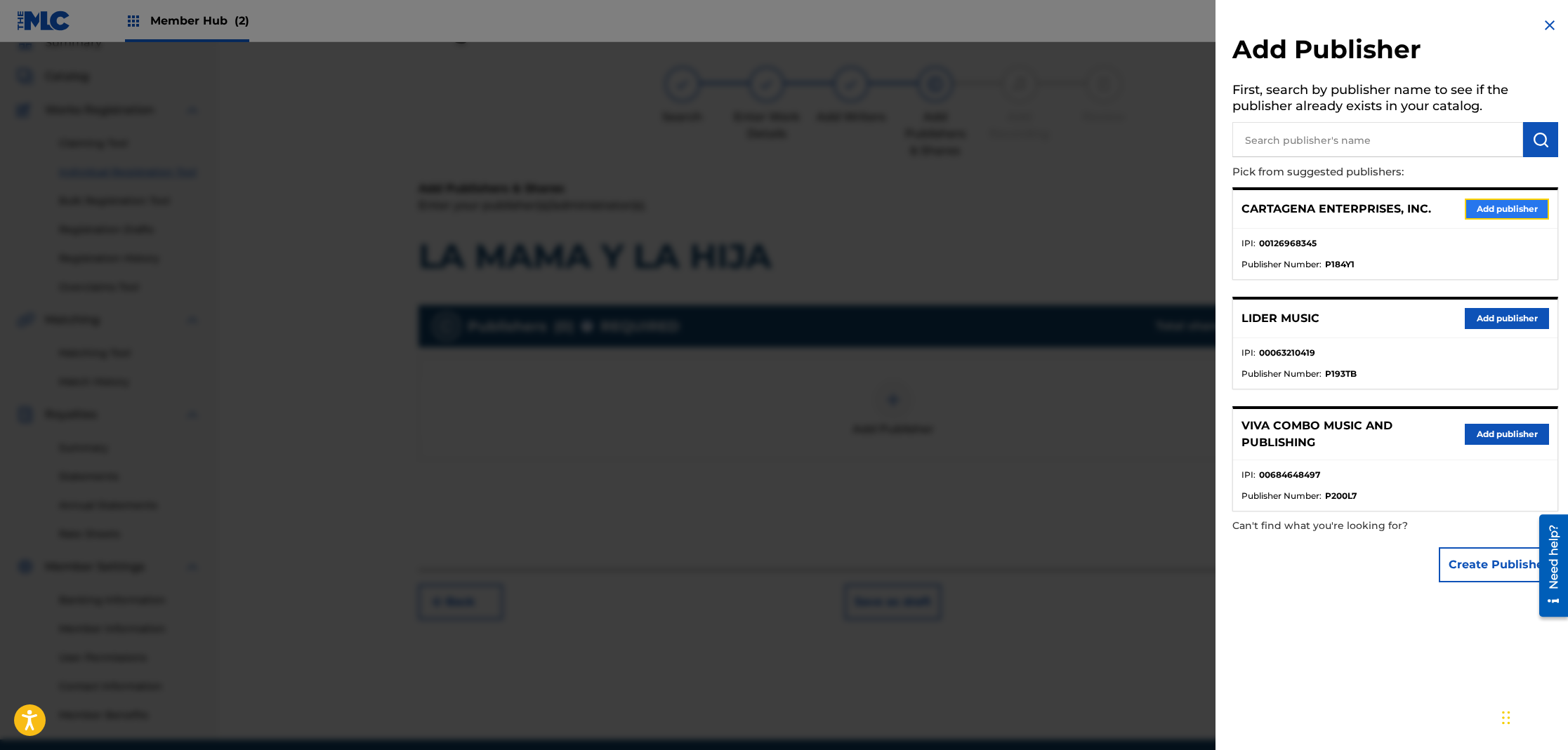
click at [1527, 213] on button "Add publisher" at bounding box center [1507, 208] width 84 height 21
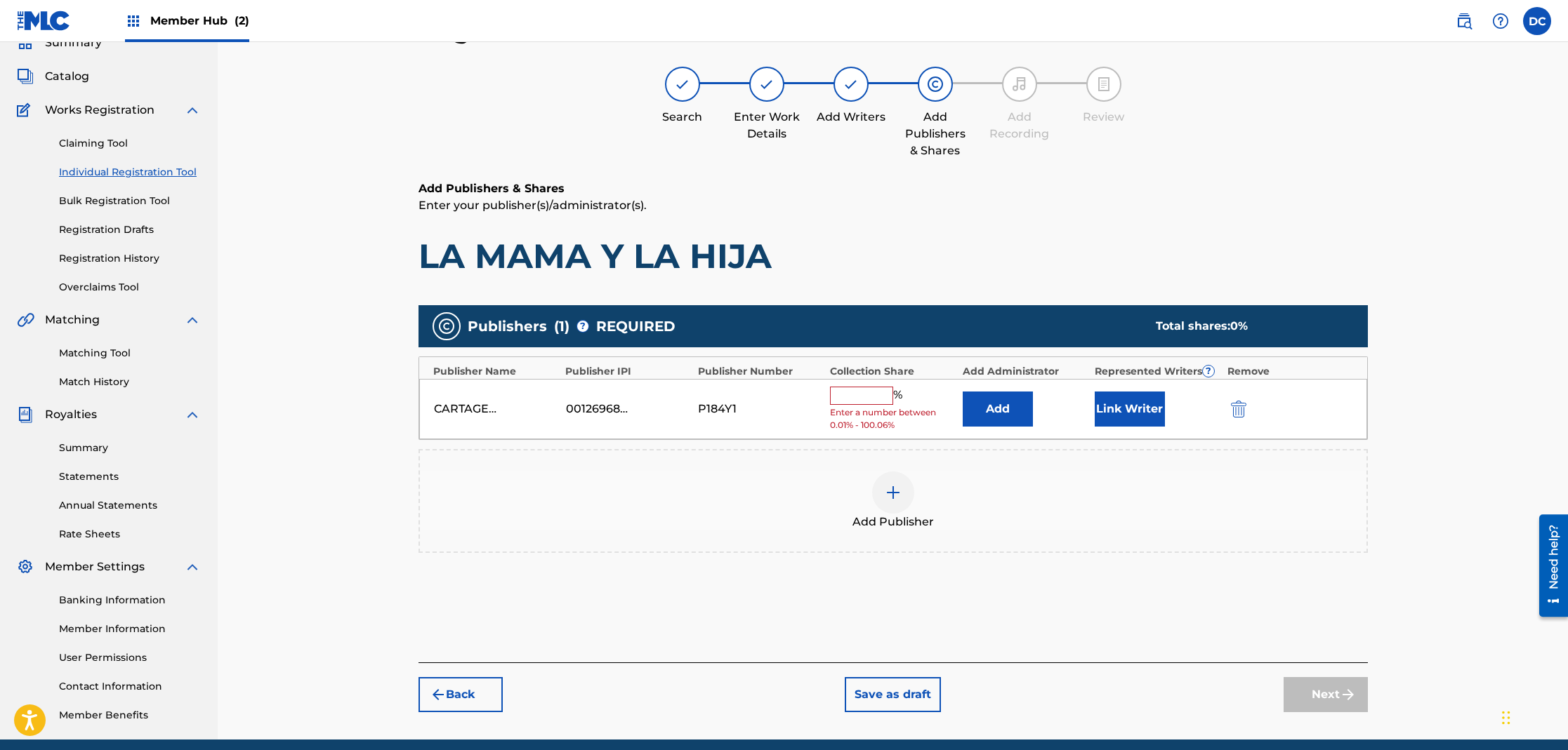
click at [868, 393] on input "text" at bounding box center [861, 395] width 63 height 18
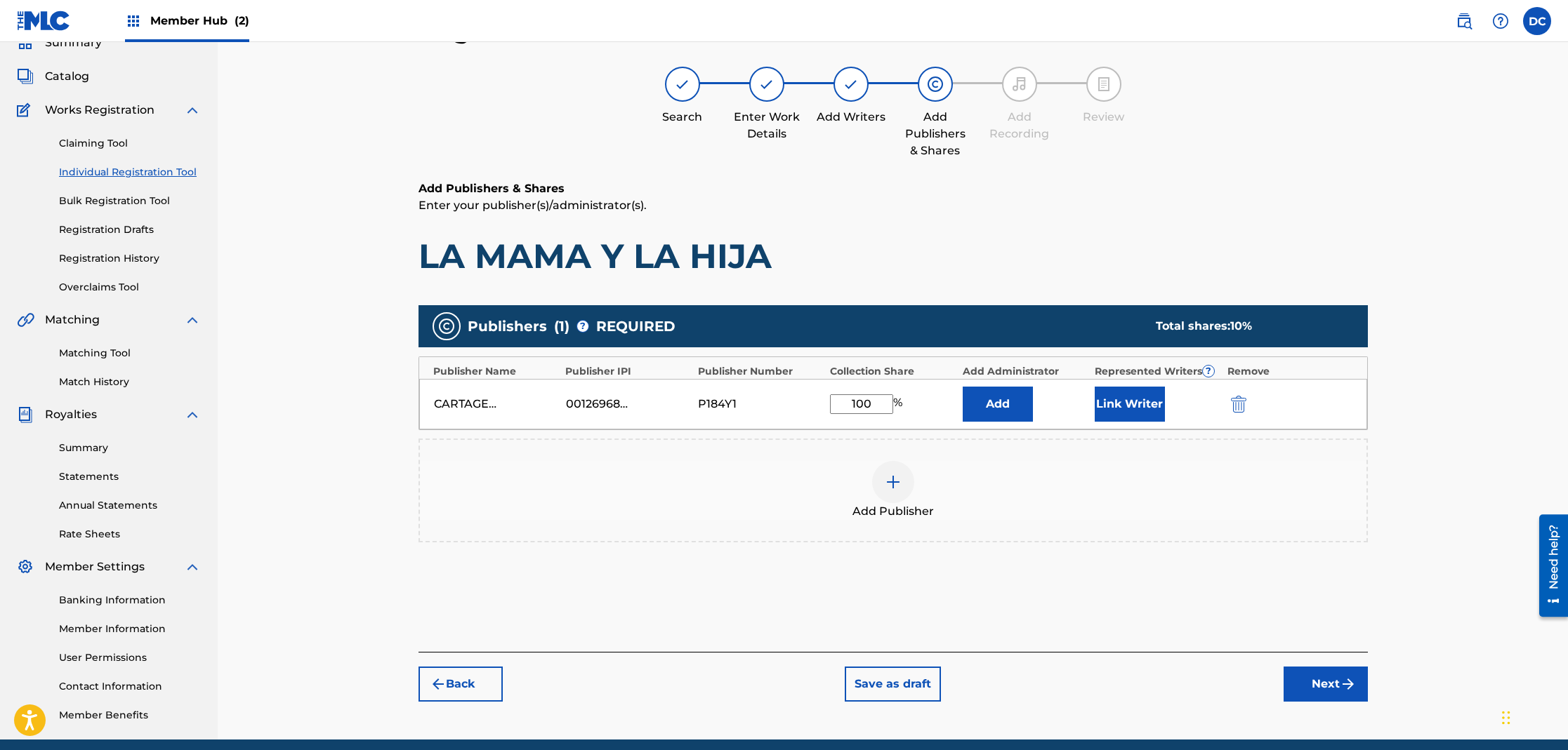
type input "100"
click at [1114, 407] on button "Link Writer" at bounding box center [1130, 403] width 70 height 35
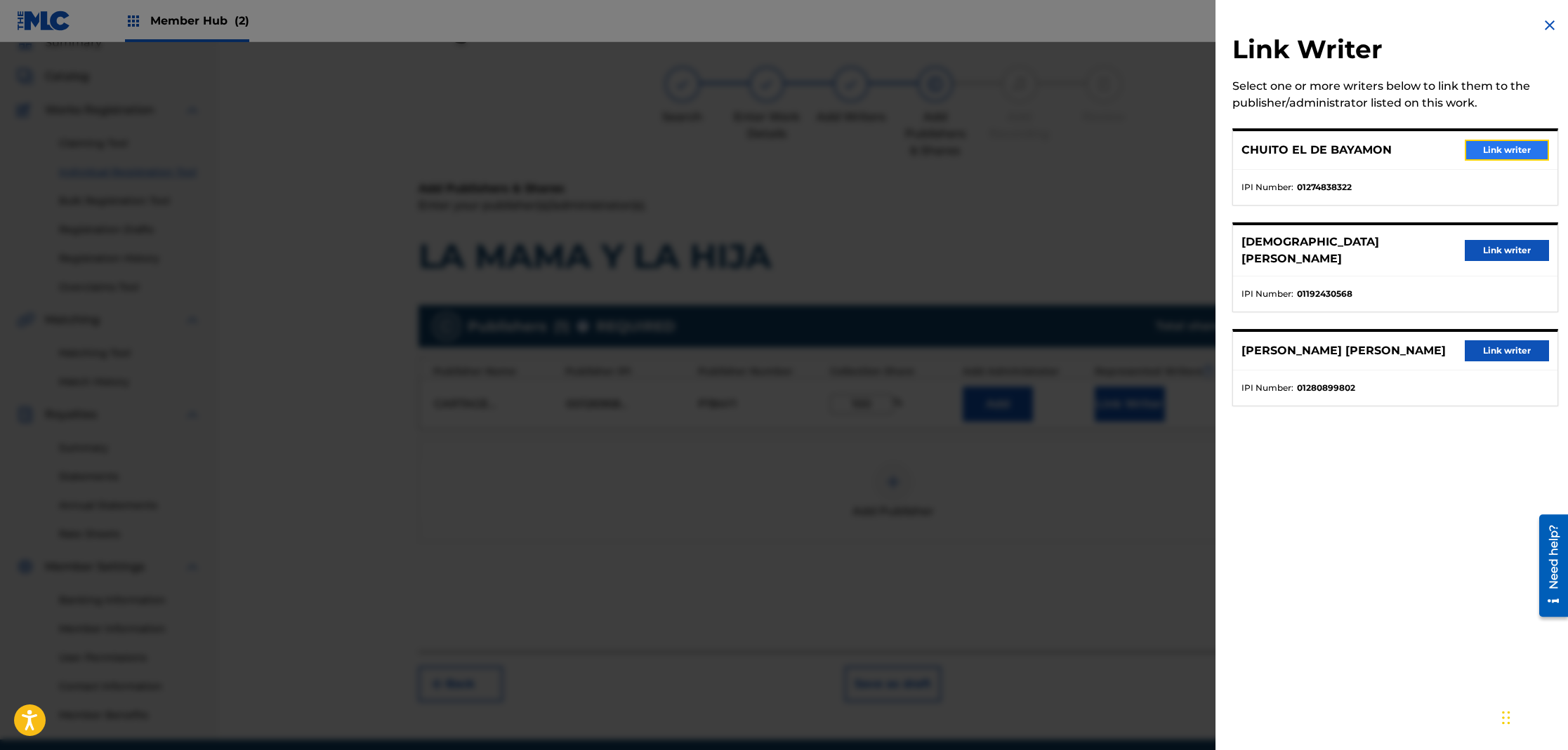
click at [1502, 157] on button "Link writer" at bounding box center [1507, 150] width 84 height 21
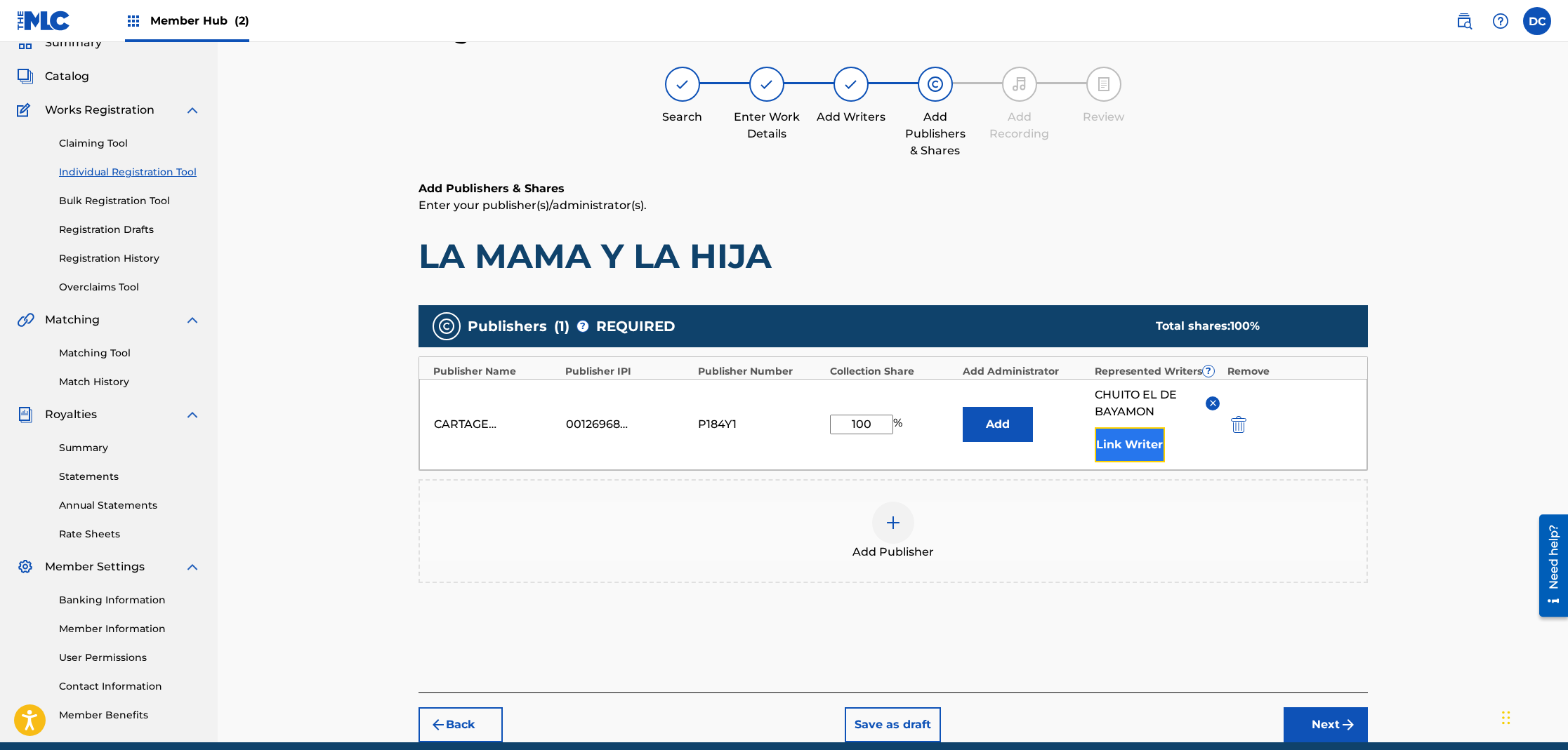
click at [1140, 448] on button "Link Writer" at bounding box center [1130, 445] width 70 height 35
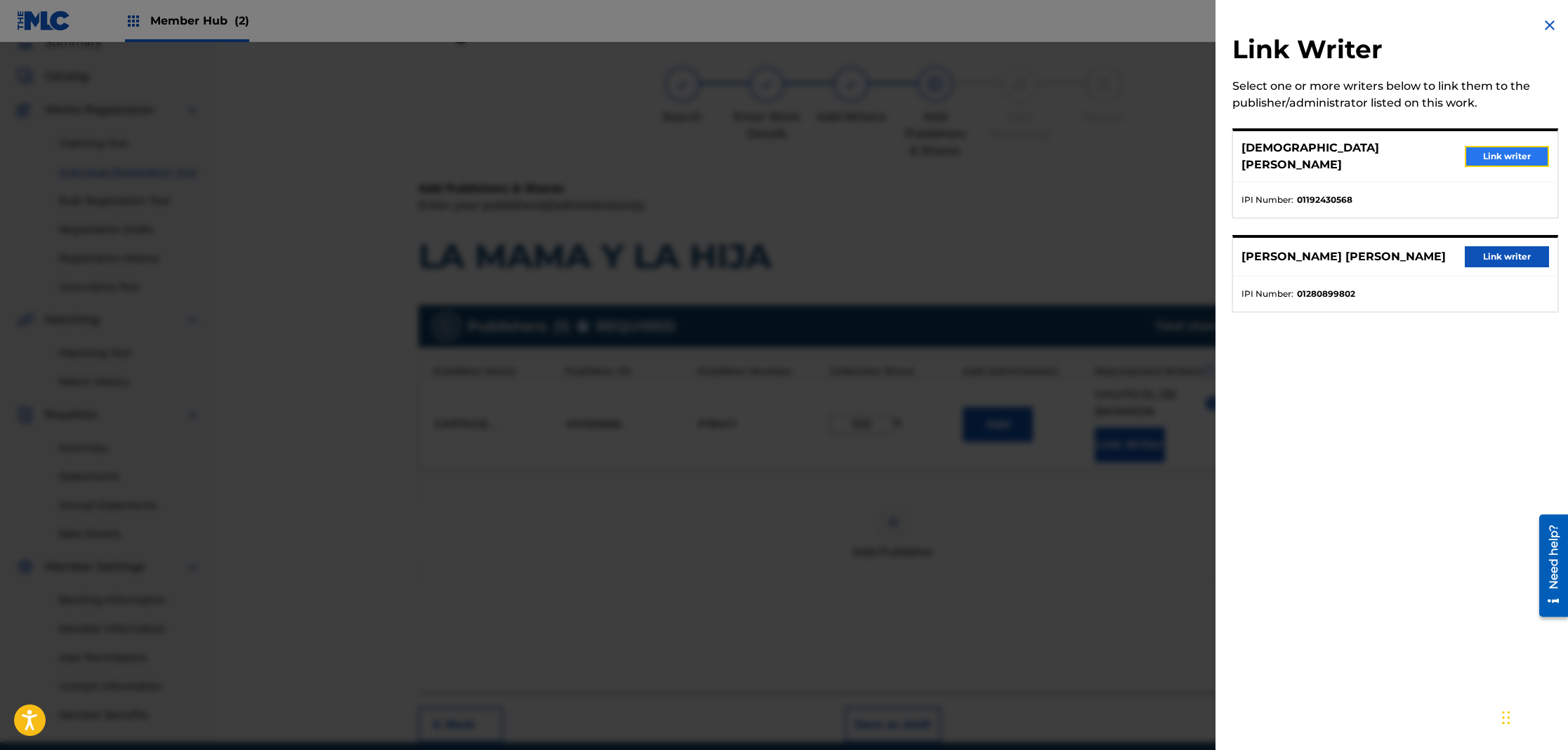
click at [1481, 149] on button "Link writer" at bounding box center [1507, 156] width 84 height 21
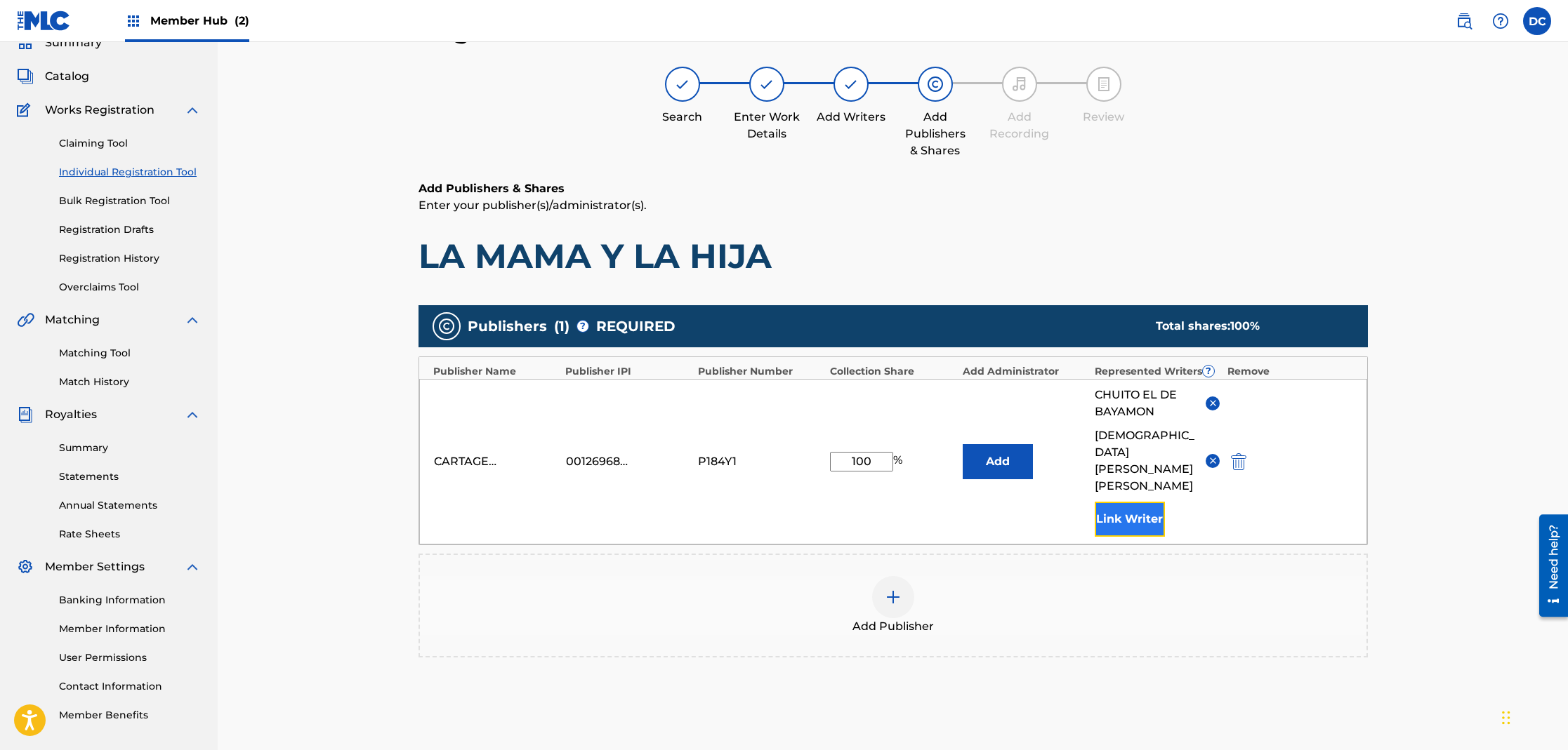
drag, startPoint x: 1130, startPoint y: 493, endPoint x: 1132, endPoint y: 485, distance: 8.2
click at [1132, 502] on button "Link Writer" at bounding box center [1130, 519] width 70 height 35
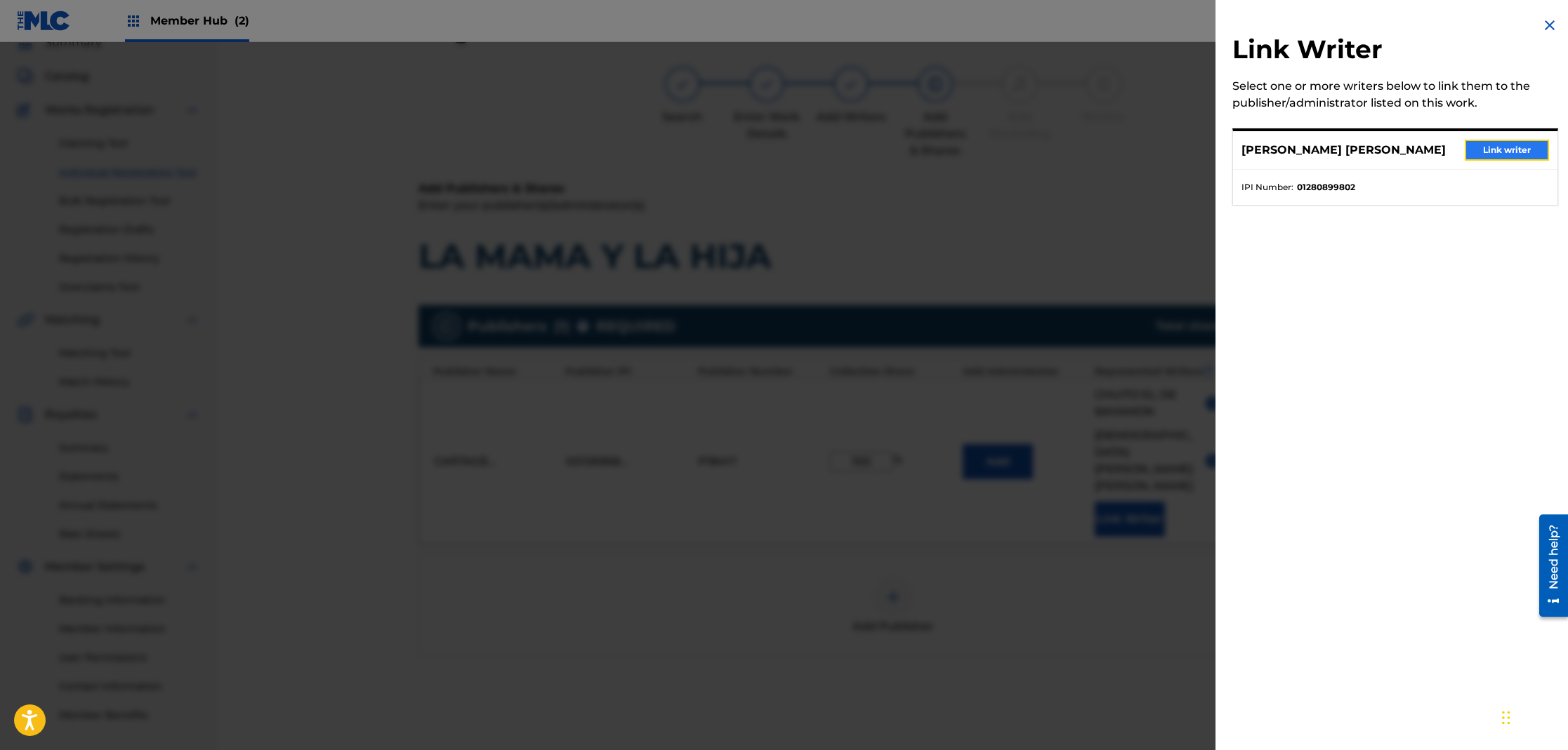
click at [1485, 150] on button "Link writer" at bounding box center [1507, 150] width 84 height 21
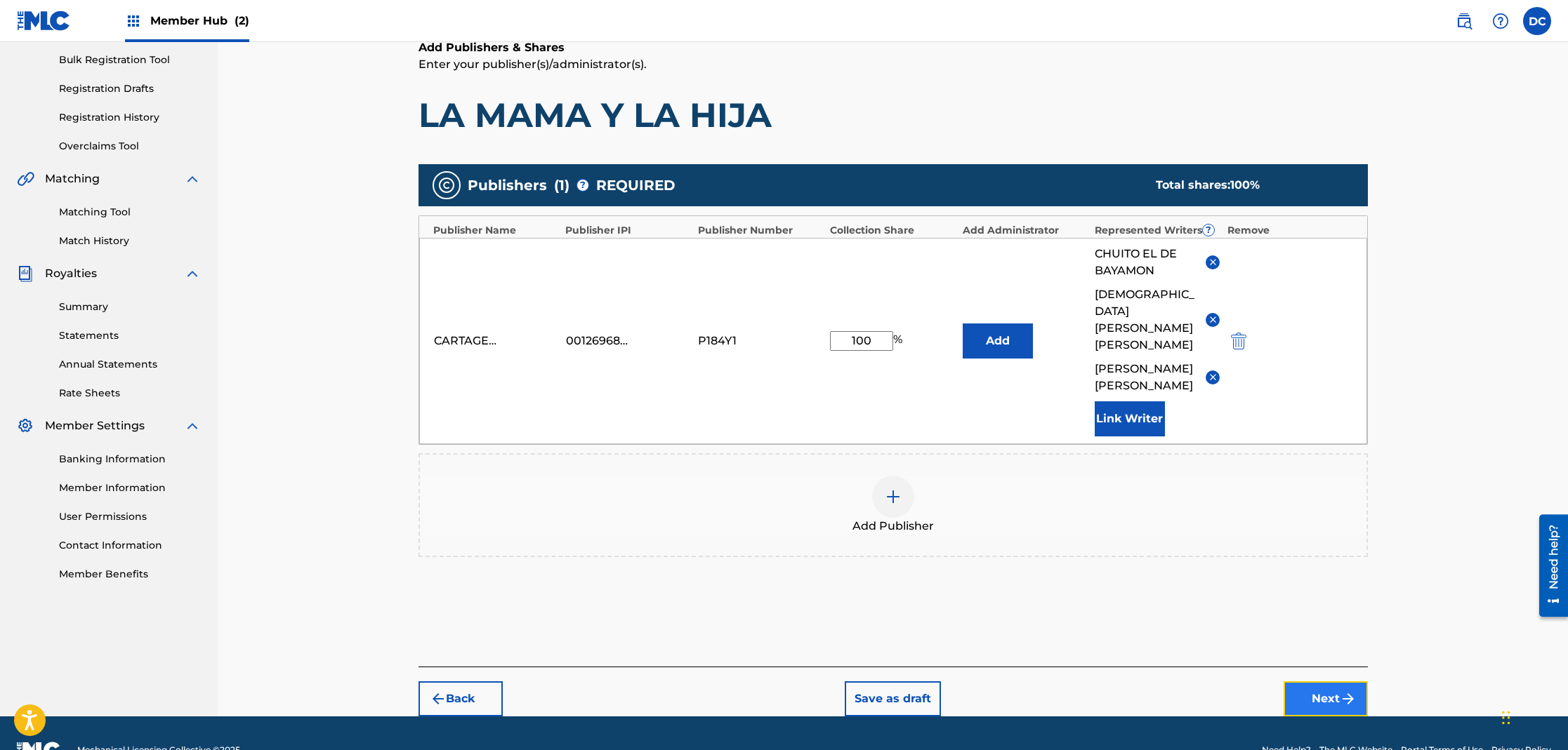
click at [1320, 681] on button "Next" at bounding box center [1326, 698] width 84 height 35
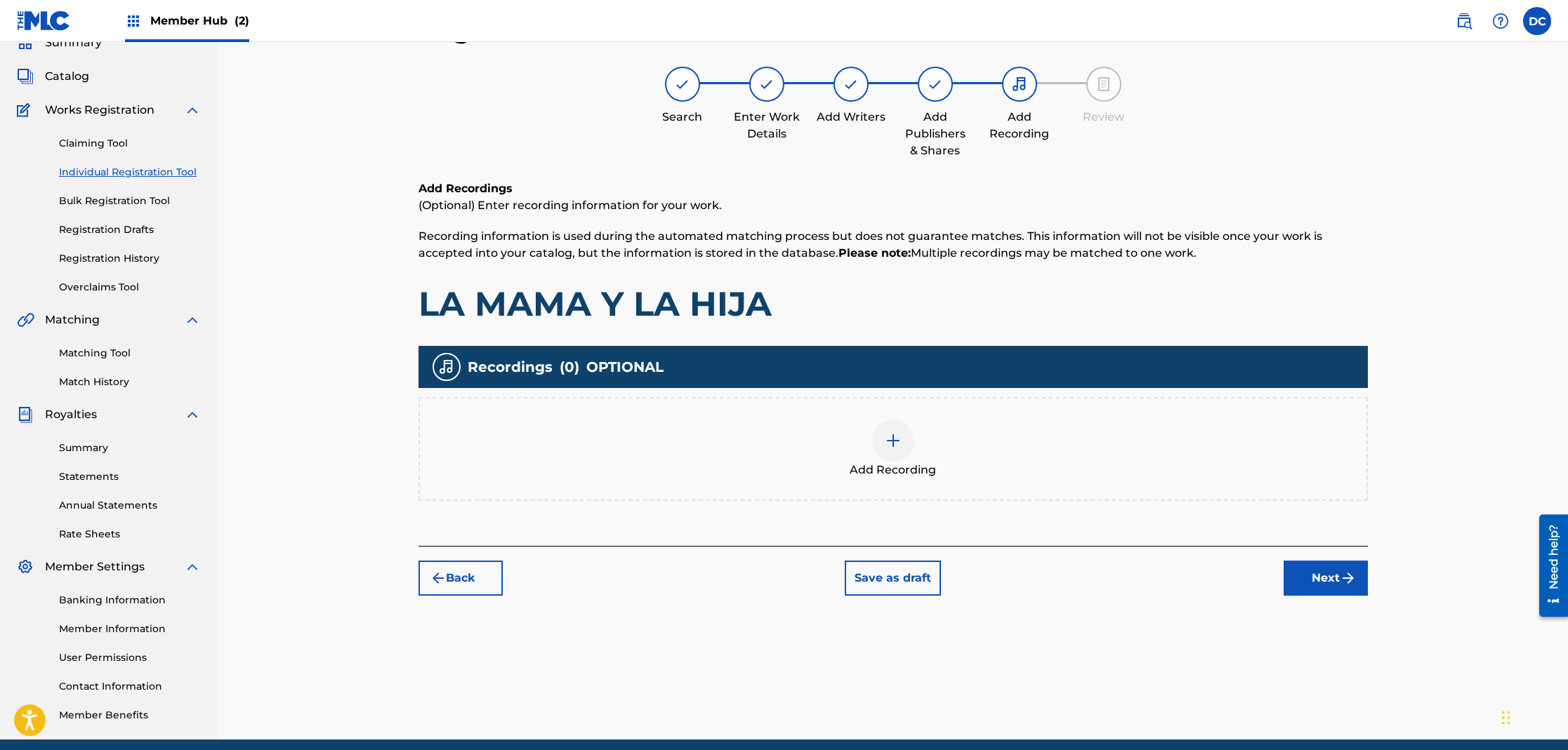
click at [893, 444] on img at bounding box center [893, 441] width 17 height 17
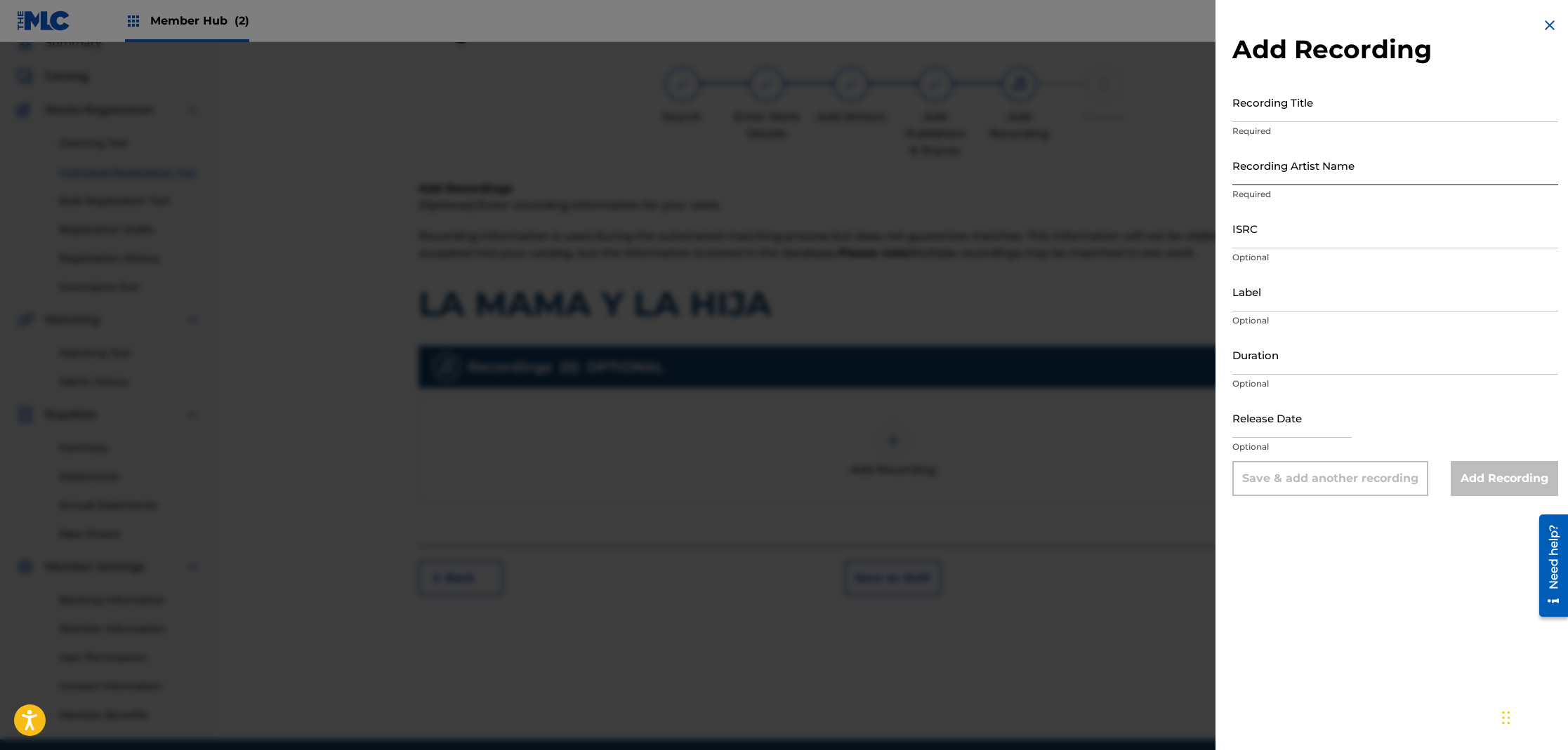
click at [1272, 181] on input "Recording Artist Name" at bounding box center [1395, 165] width 326 height 40
type input "CHUITO EL DE BAYAMON"
click at [1305, 115] on input "Recording Title" at bounding box center [1395, 101] width 326 height 40
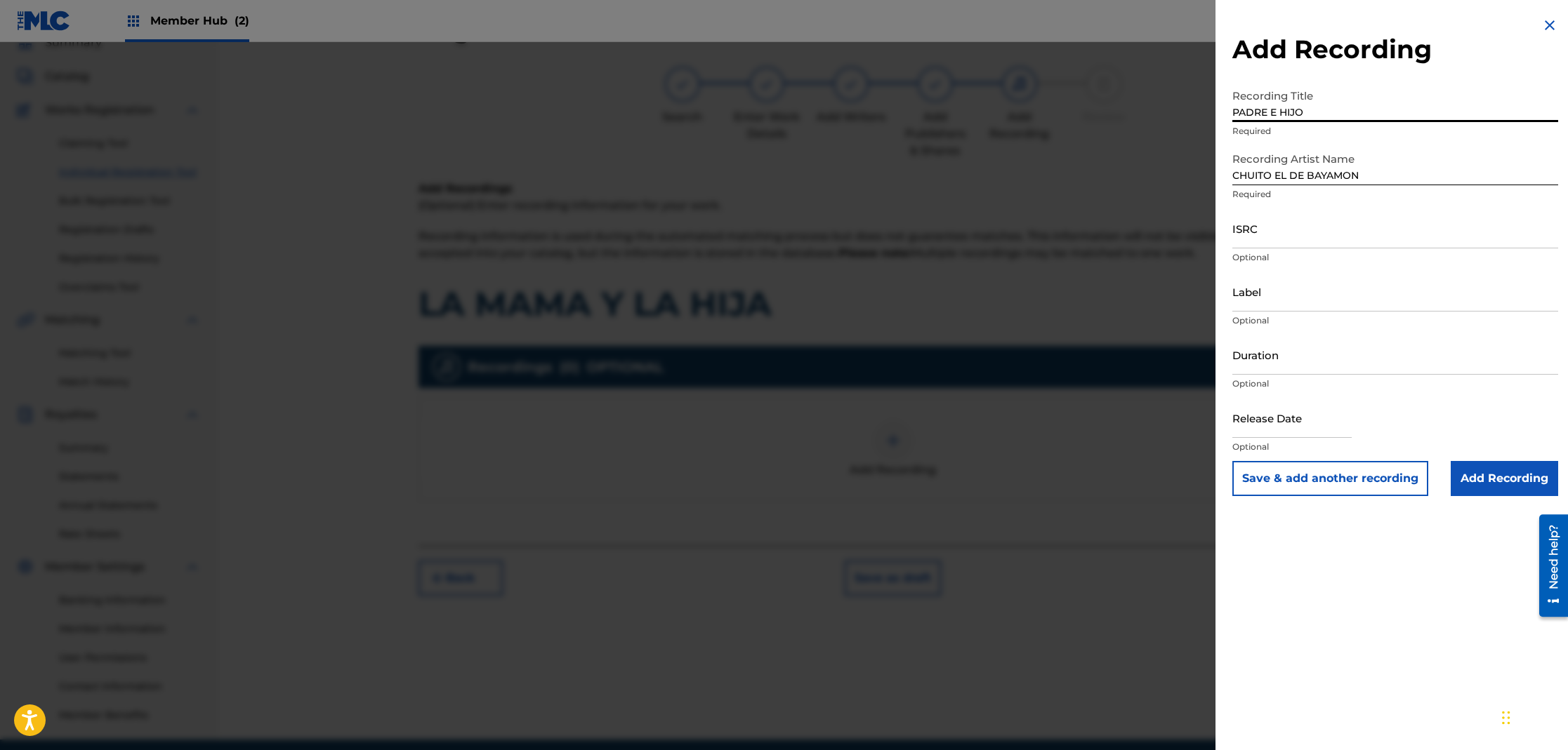
type input "PADRE E HIJO"
click at [1486, 484] on input "Add Recording" at bounding box center [1505, 478] width 108 height 35
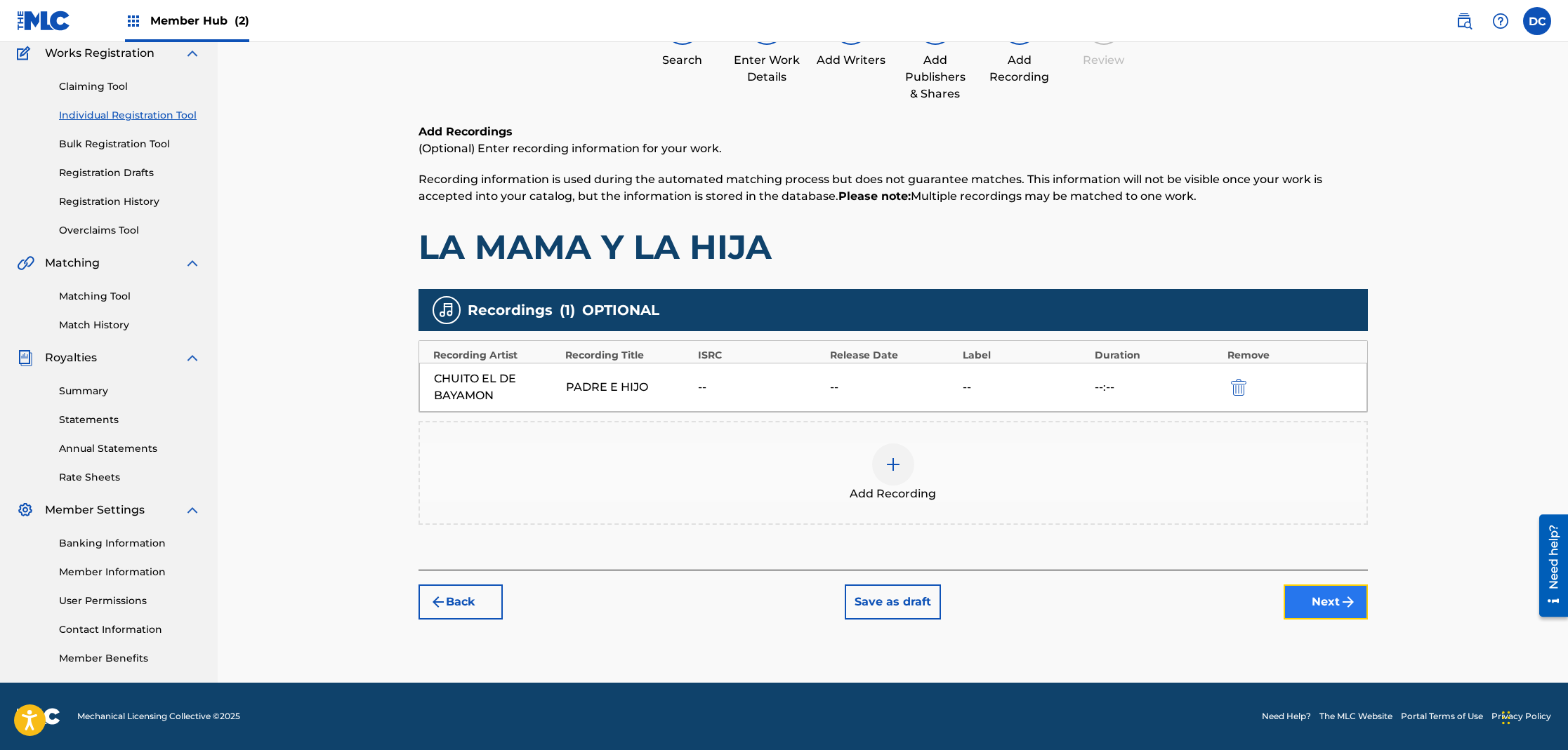
click at [1324, 603] on button "Next" at bounding box center [1326, 602] width 84 height 35
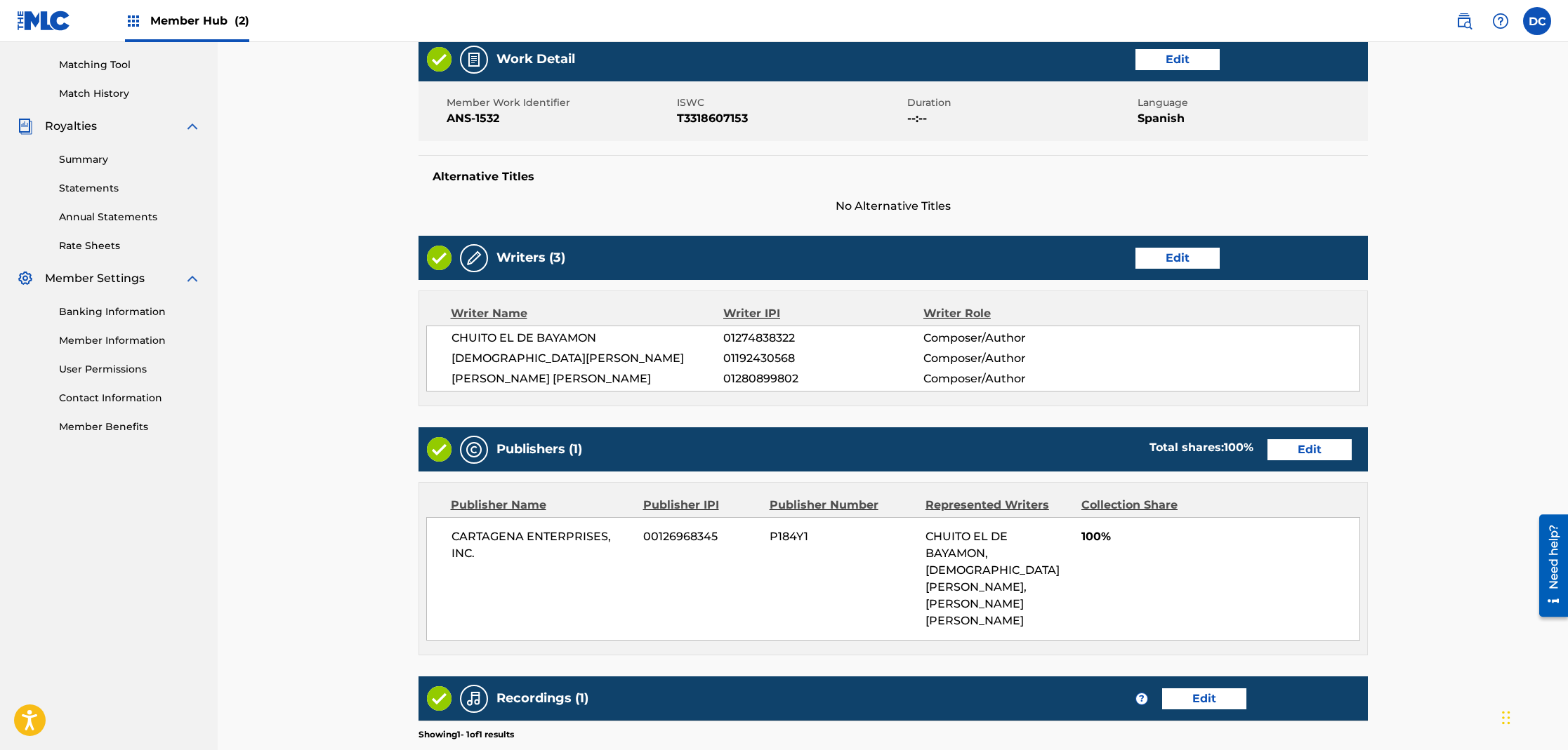
scroll to position [516, 0]
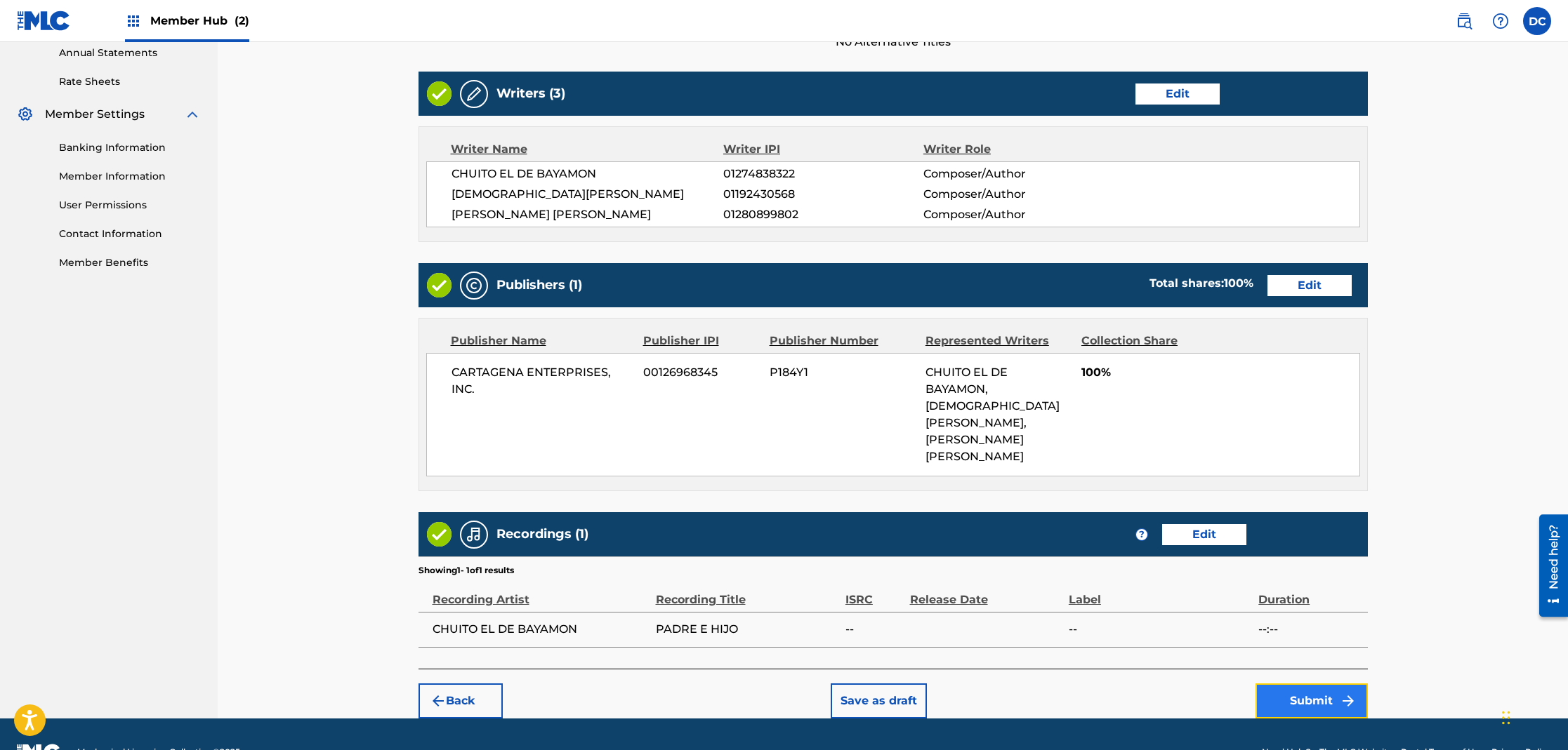
click at [1316, 684] on button "Submit" at bounding box center [1312, 701] width 112 height 35
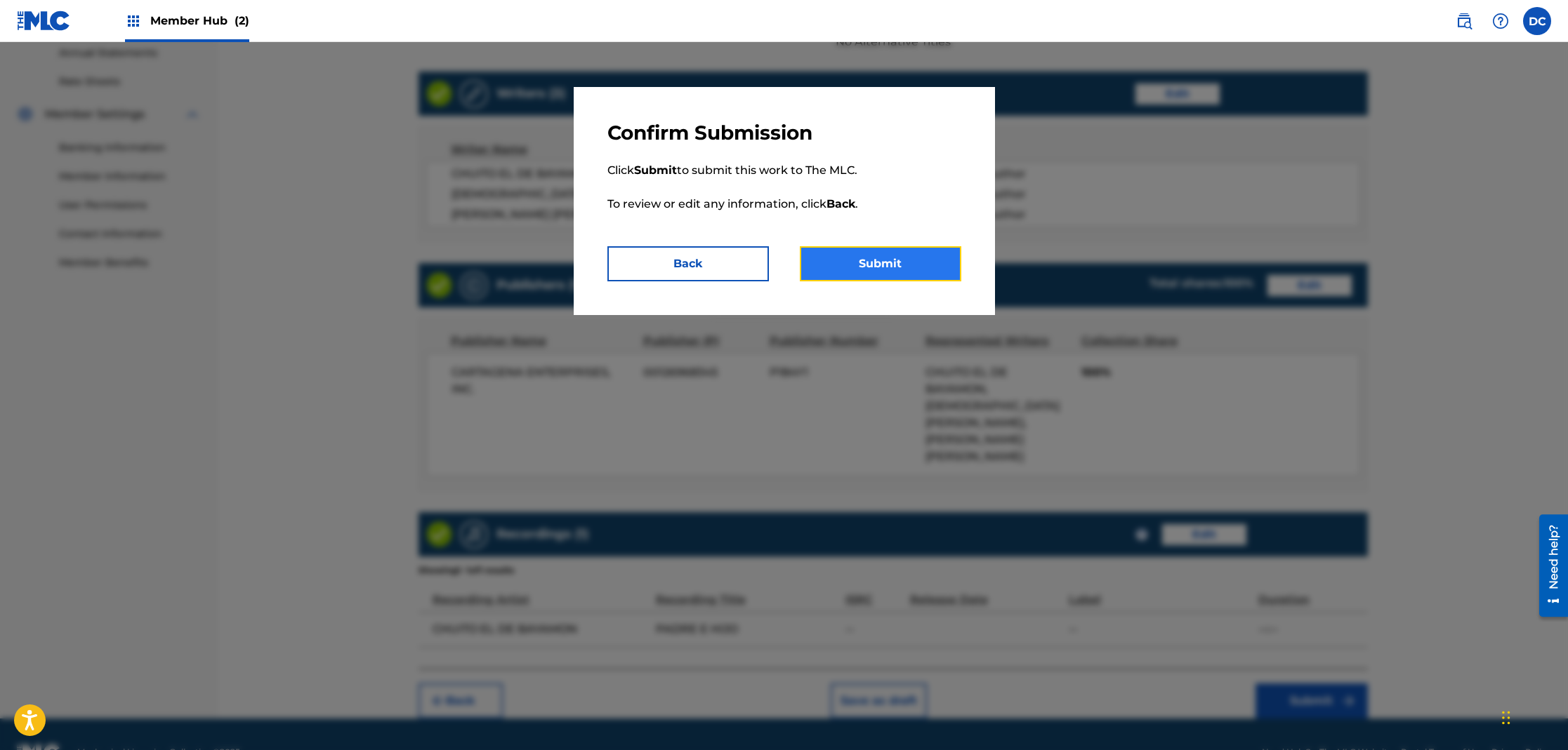
click at [914, 250] on button "Submit" at bounding box center [880, 264] width 162 height 35
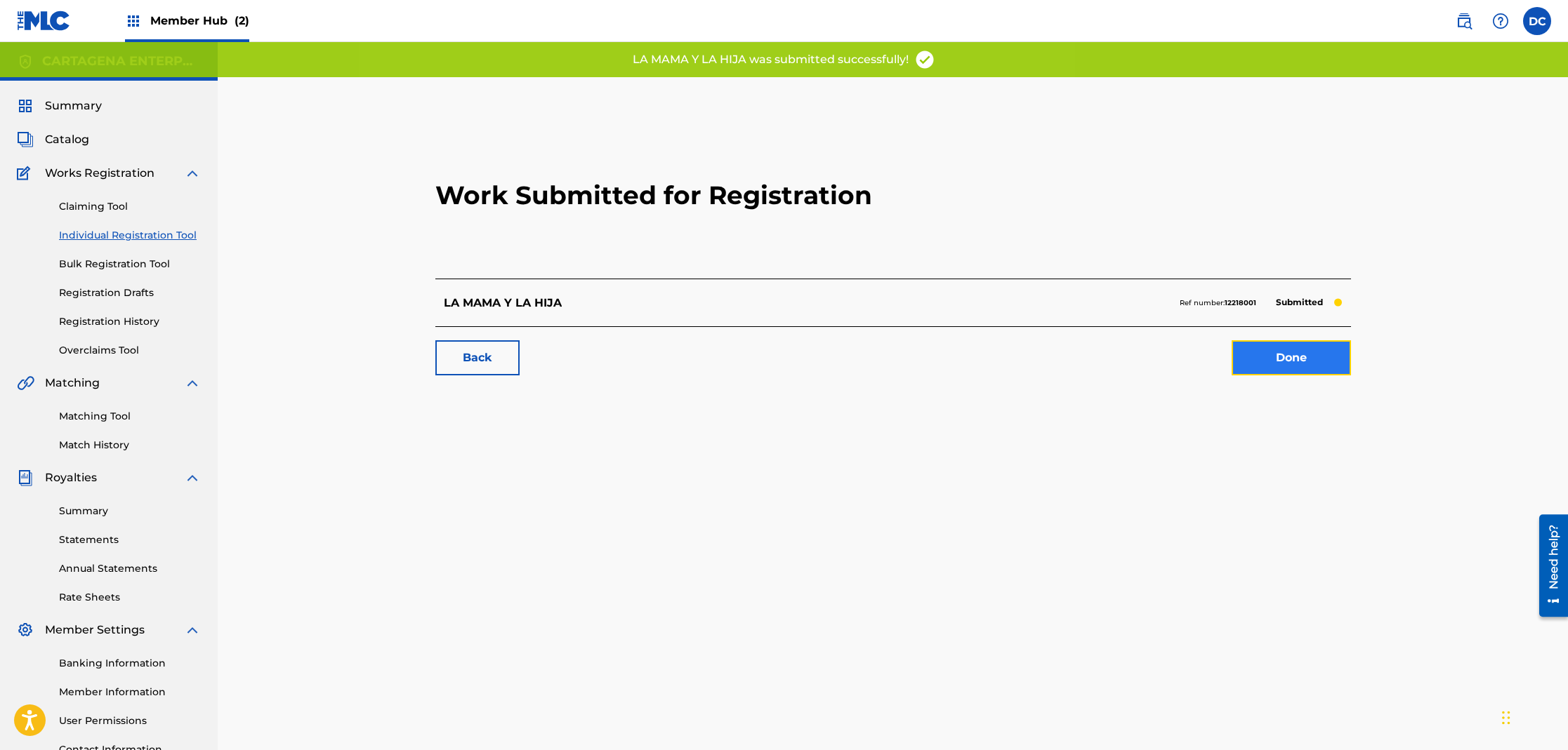
click at [1320, 358] on link "Done" at bounding box center [1291, 357] width 119 height 35
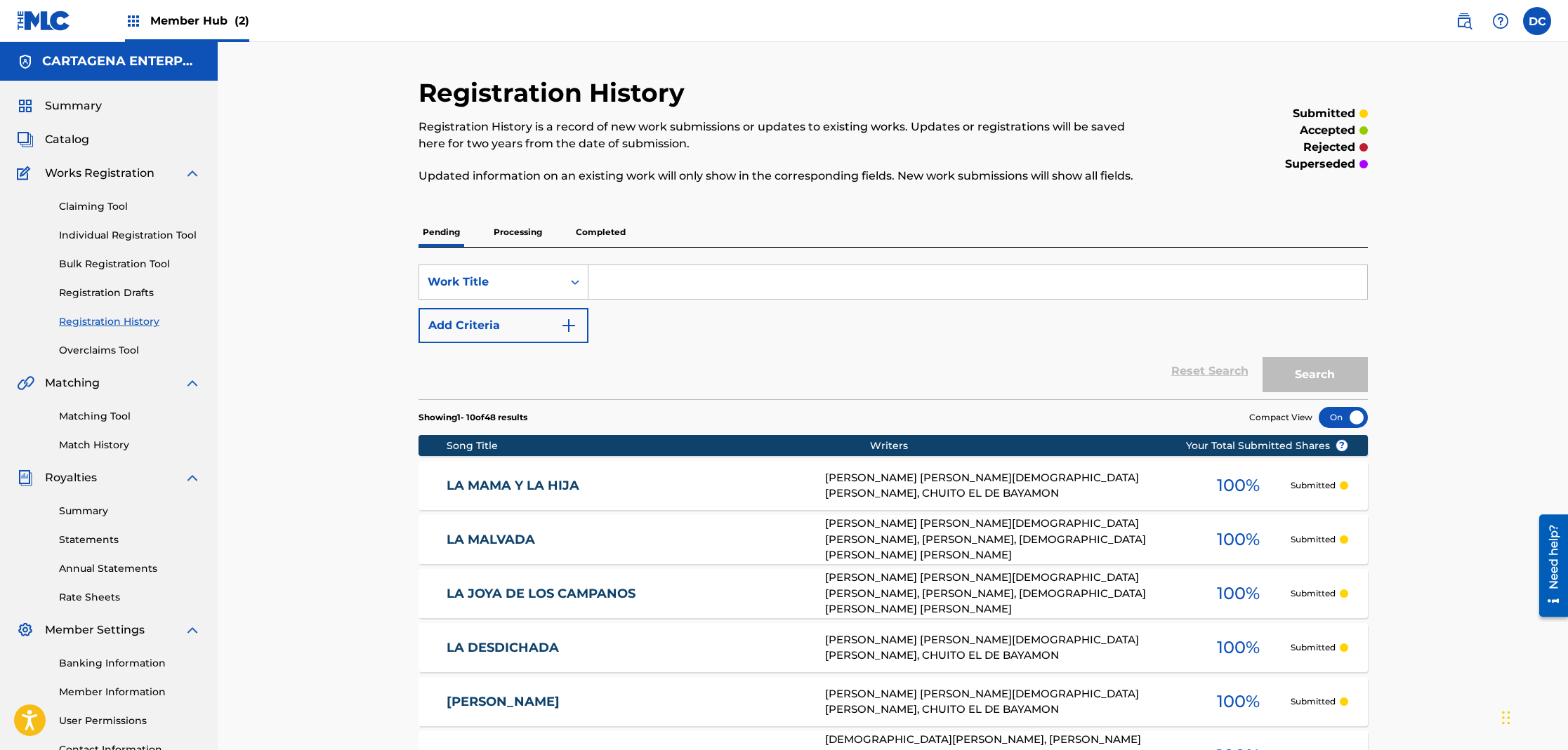
click at [554, 486] on link "LA MAMA Y LA HIJA" at bounding box center [626, 485] width 359 height 16
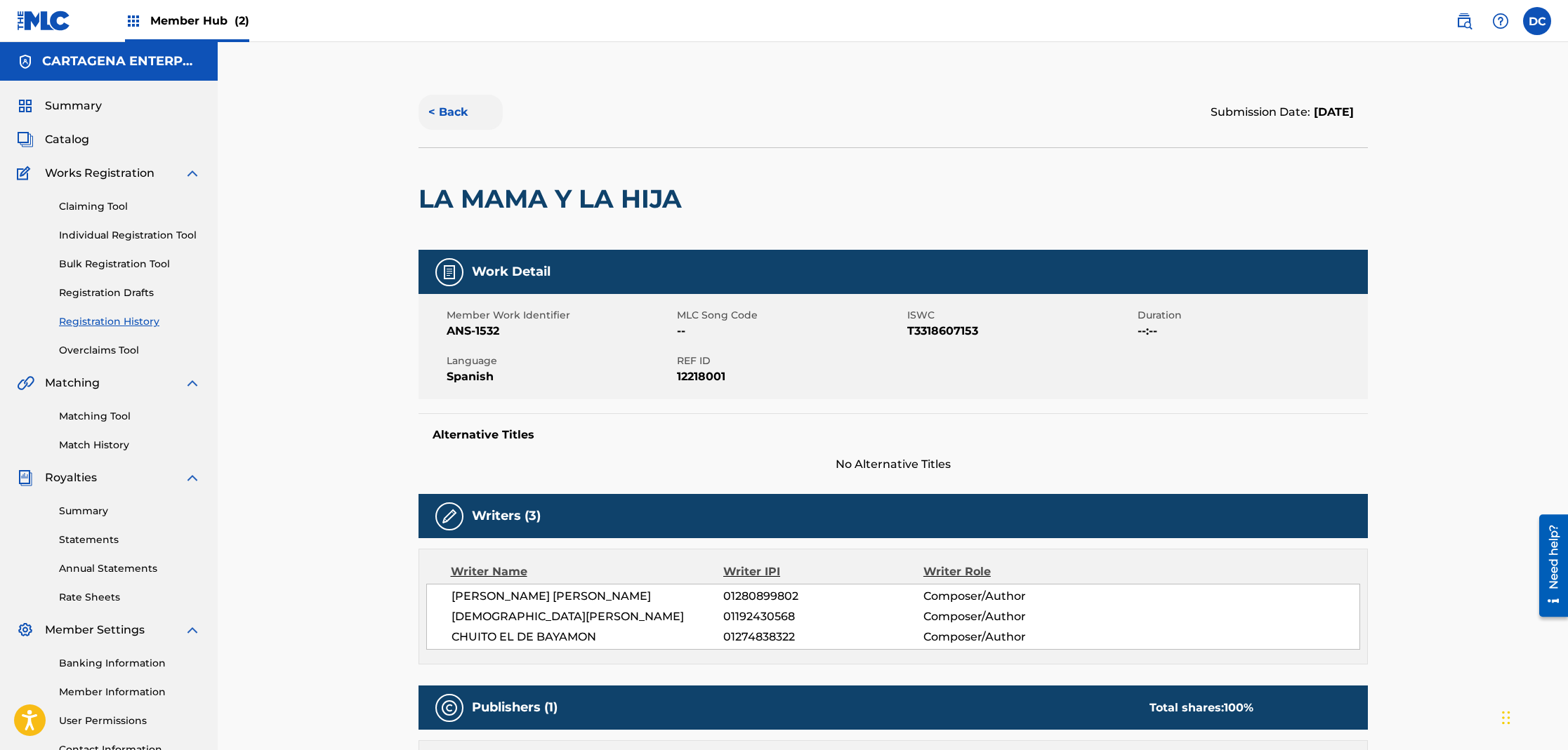
click at [457, 112] on button "< Back" at bounding box center [461, 112] width 84 height 35
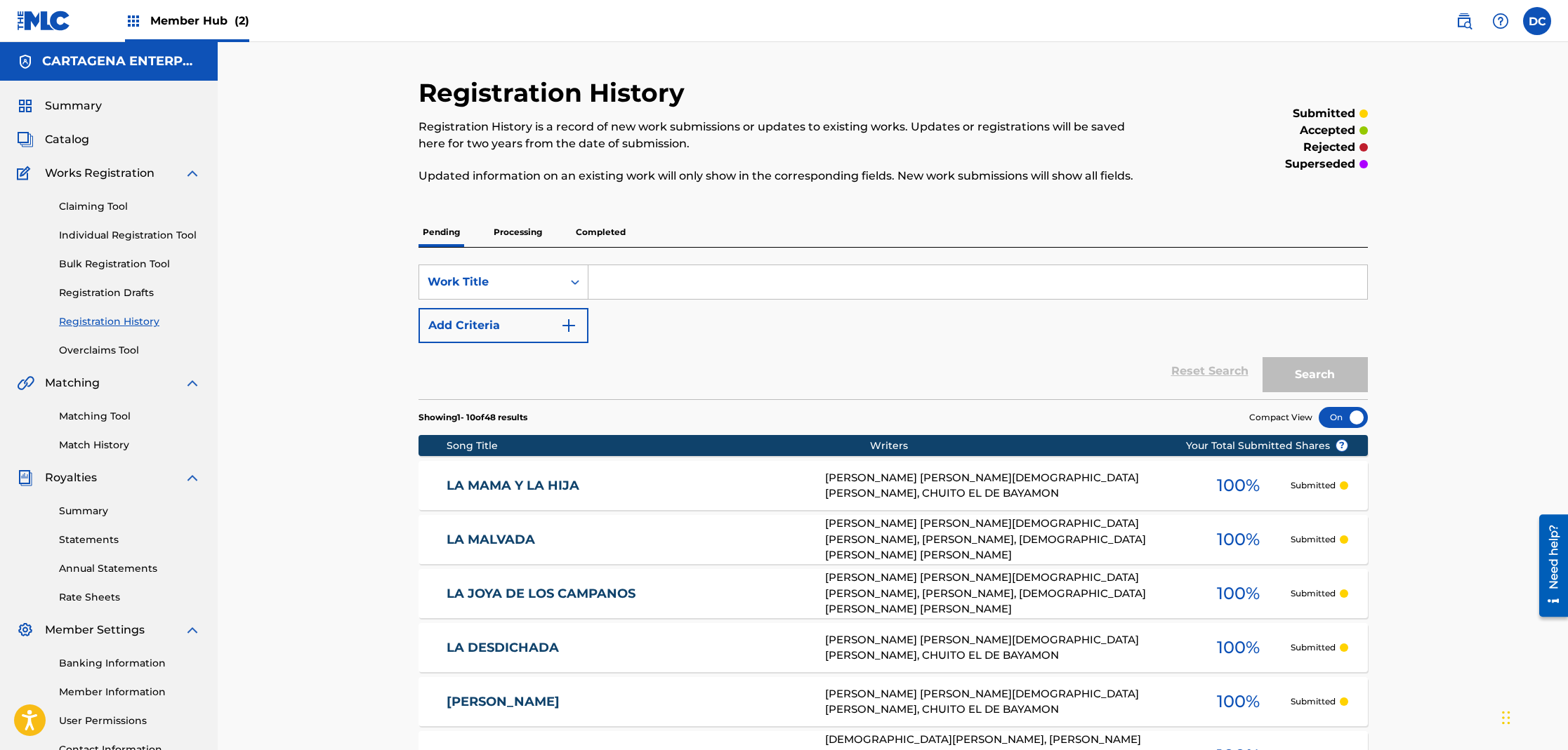
click at [505, 490] on link "LA MAMA Y LA HIJA" at bounding box center [626, 485] width 359 height 16
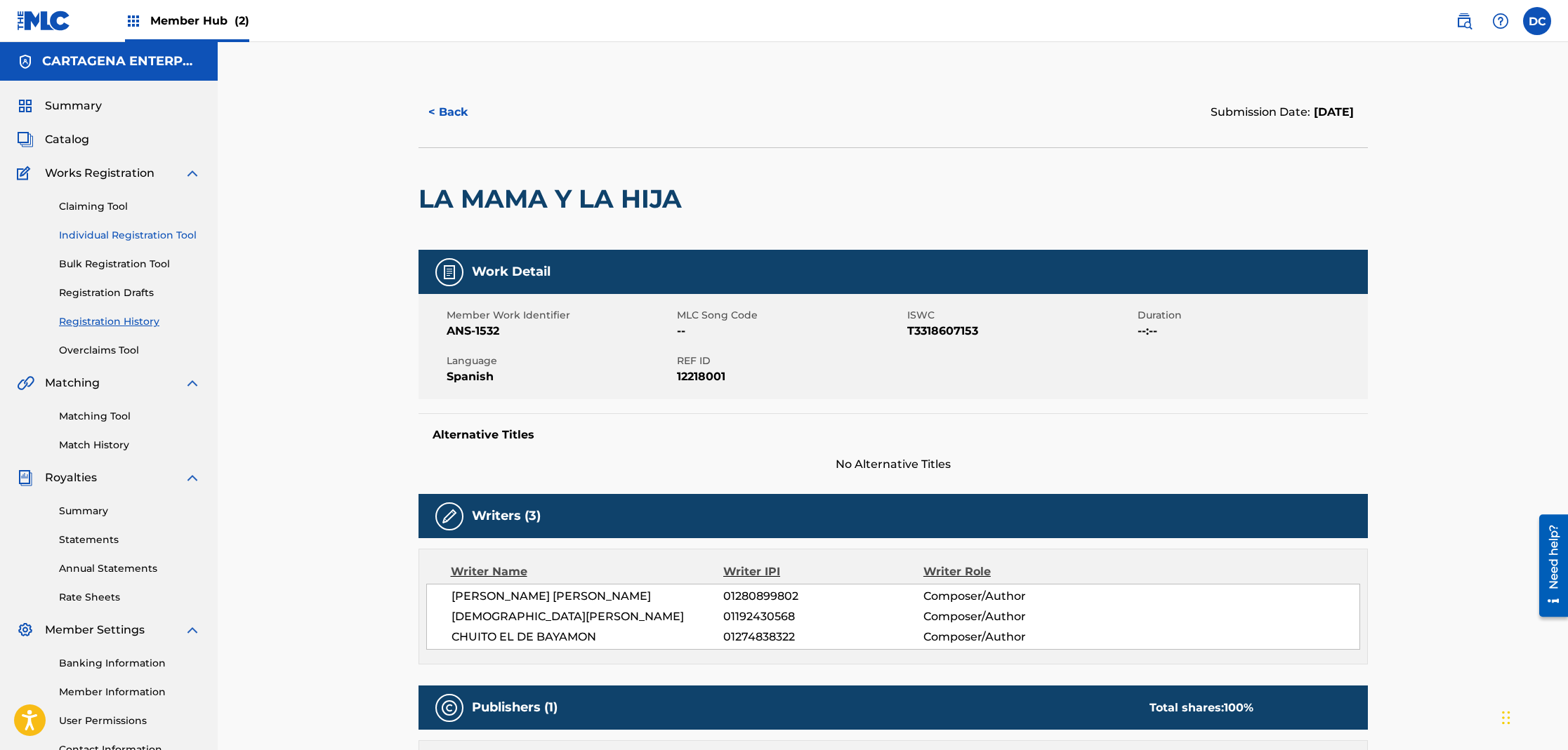
click at [150, 236] on link "Individual Registration Tool" at bounding box center [130, 235] width 142 height 15
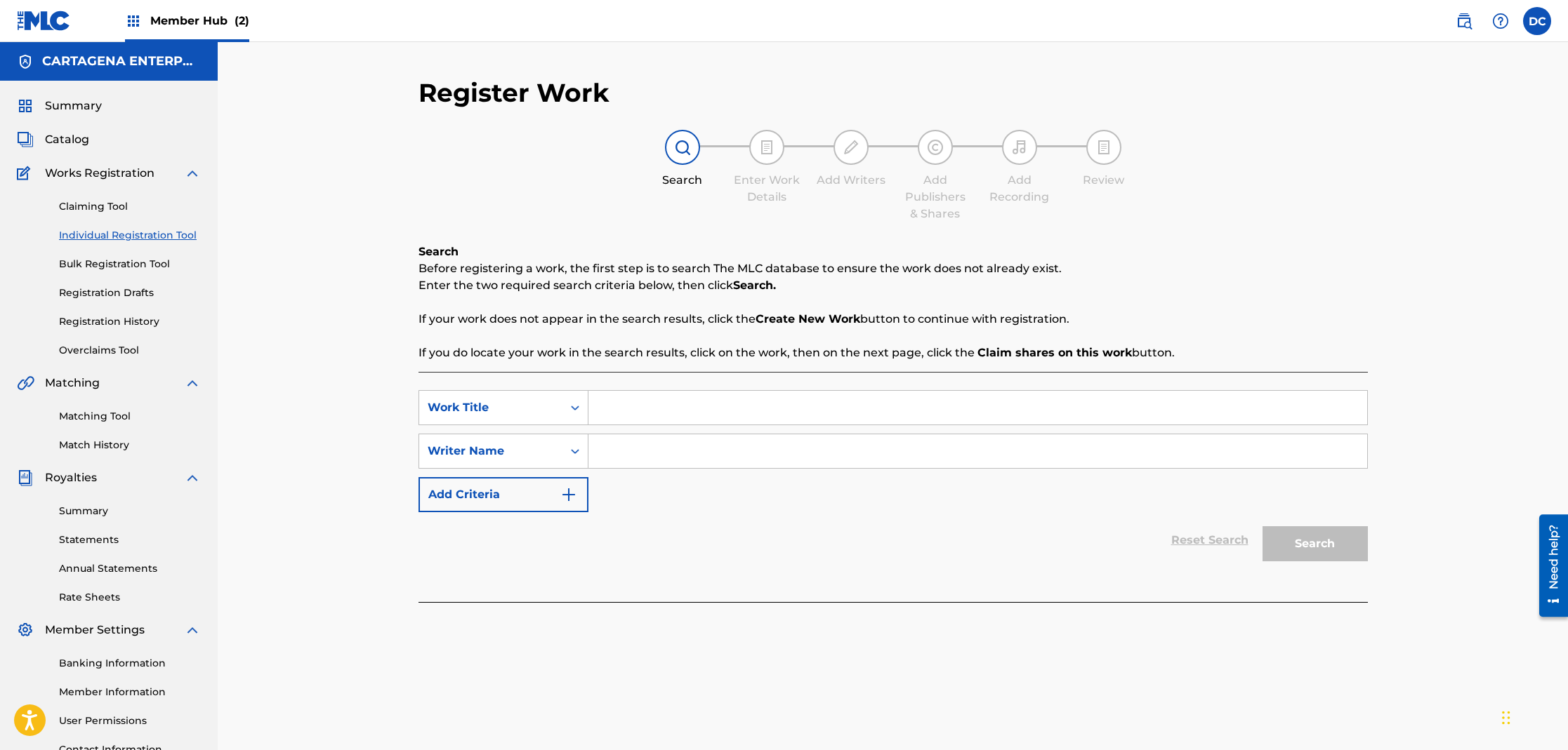
click at [622, 400] on input "Search Form" at bounding box center [978, 407] width 779 height 34
type input "LA MAMA Y LA HIJA"
click at [699, 463] on input "Search Form" at bounding box center [978, 451] width 779 height 34
type input "[PERSON_NAME]"
click at [1263, 526] on button "Search" at bounding box center [1315, 543] width 105 height 35
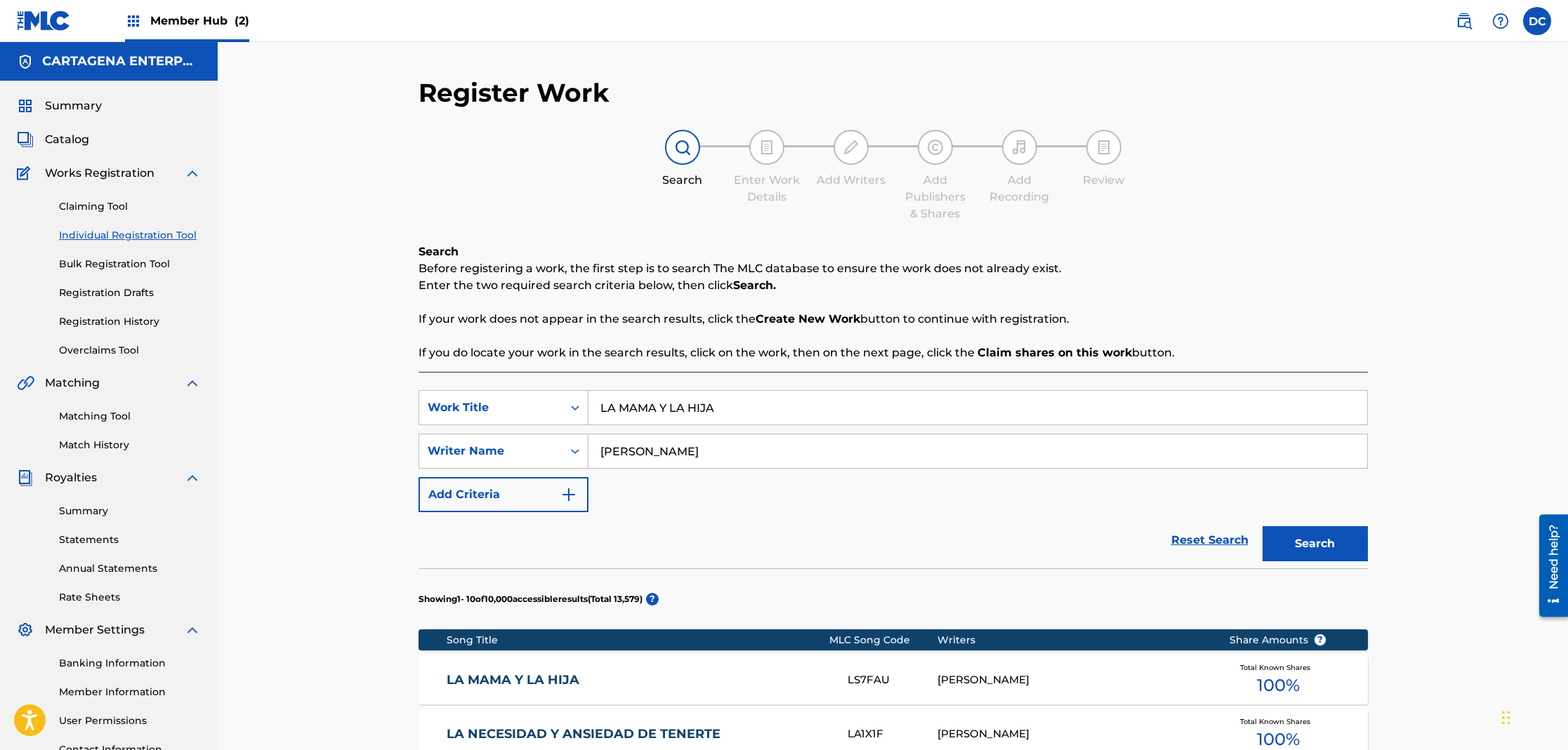
click at [558, 681] on link "LA MAMA Y LA HIJA" at bounding box center [637, 680] width 382 height 16
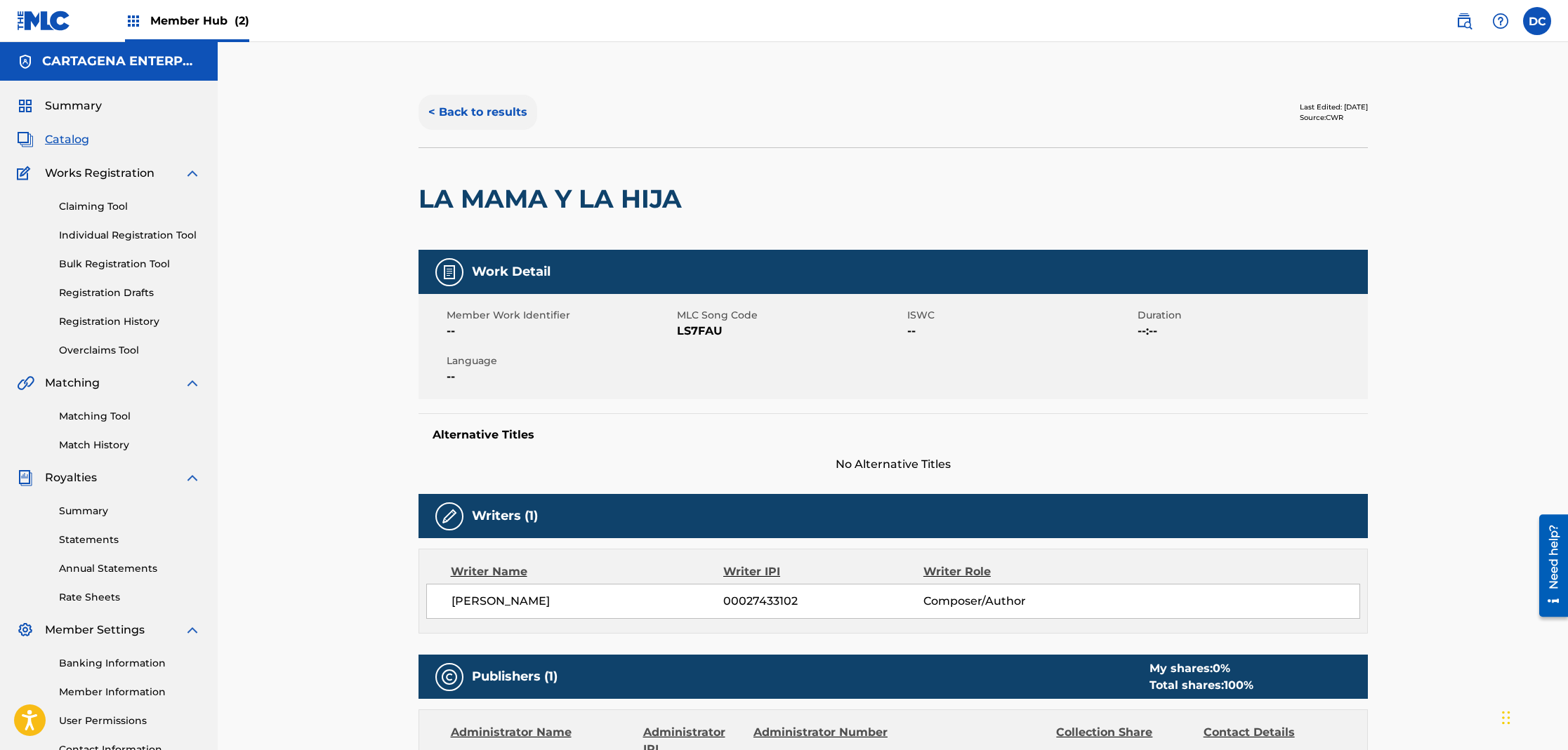
click at [465, 110] on button "< Back to results" at bounding box center [478, 112] width 119 height 35
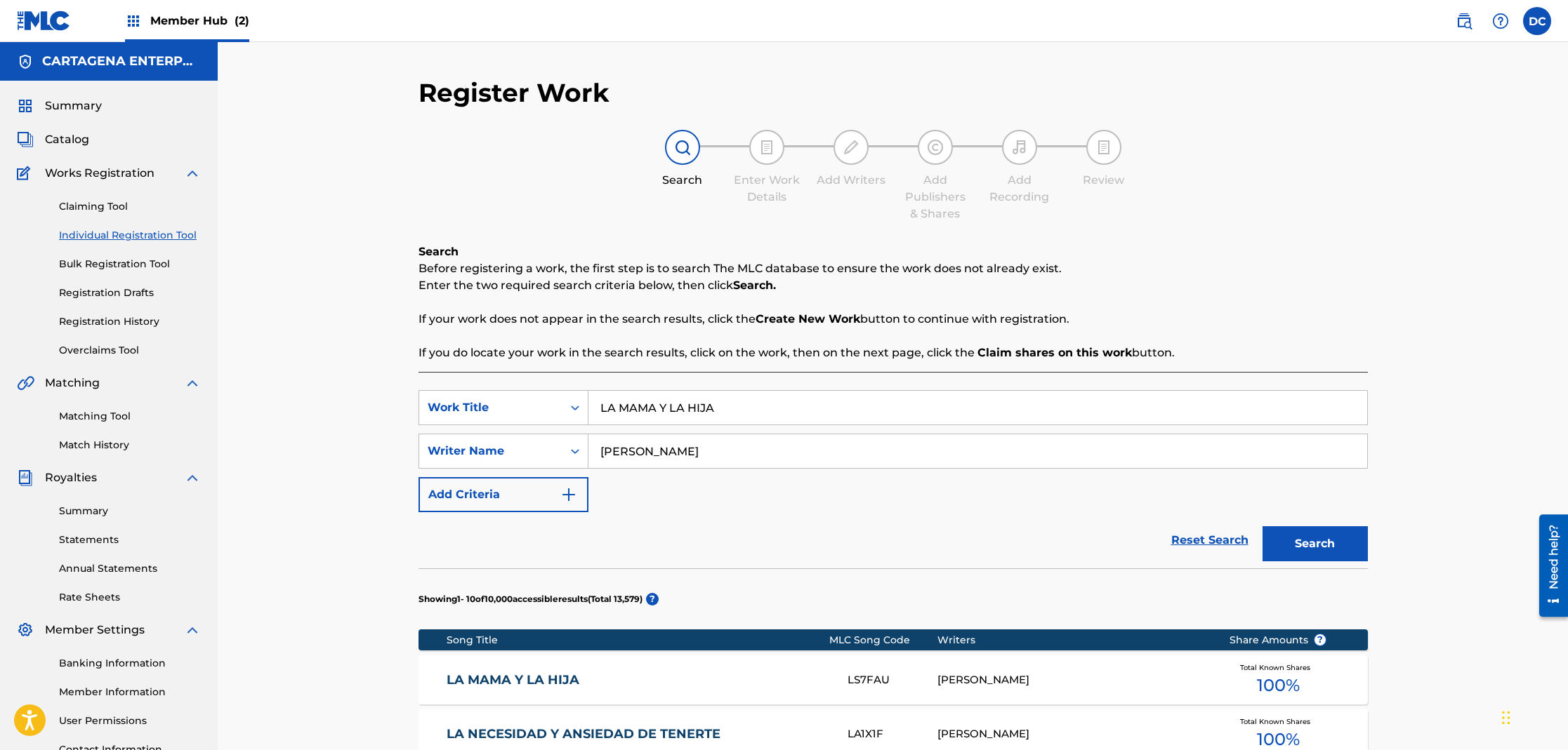
drag, startPoint x: 728, startPoint y: 407, endPoint x: 640, endPoint y: 407, distance: 88.0
click at [573, 407] on div "SearchWithCriteria9d73be40-a91c-418e-84ad-f68b9c9ca5d6 Work Title LA MAMA Y LA …" at bounding box center [893, 407] width 950 height 35
paste input "UJER DE [GEOGRAPHIC_DATA]"
type input "LA MUJER DE [GEOGRAPHIC_DATA]"
click at [1263, 526] on button "Search" at bounding box center [1315, 543] width 105 height 35
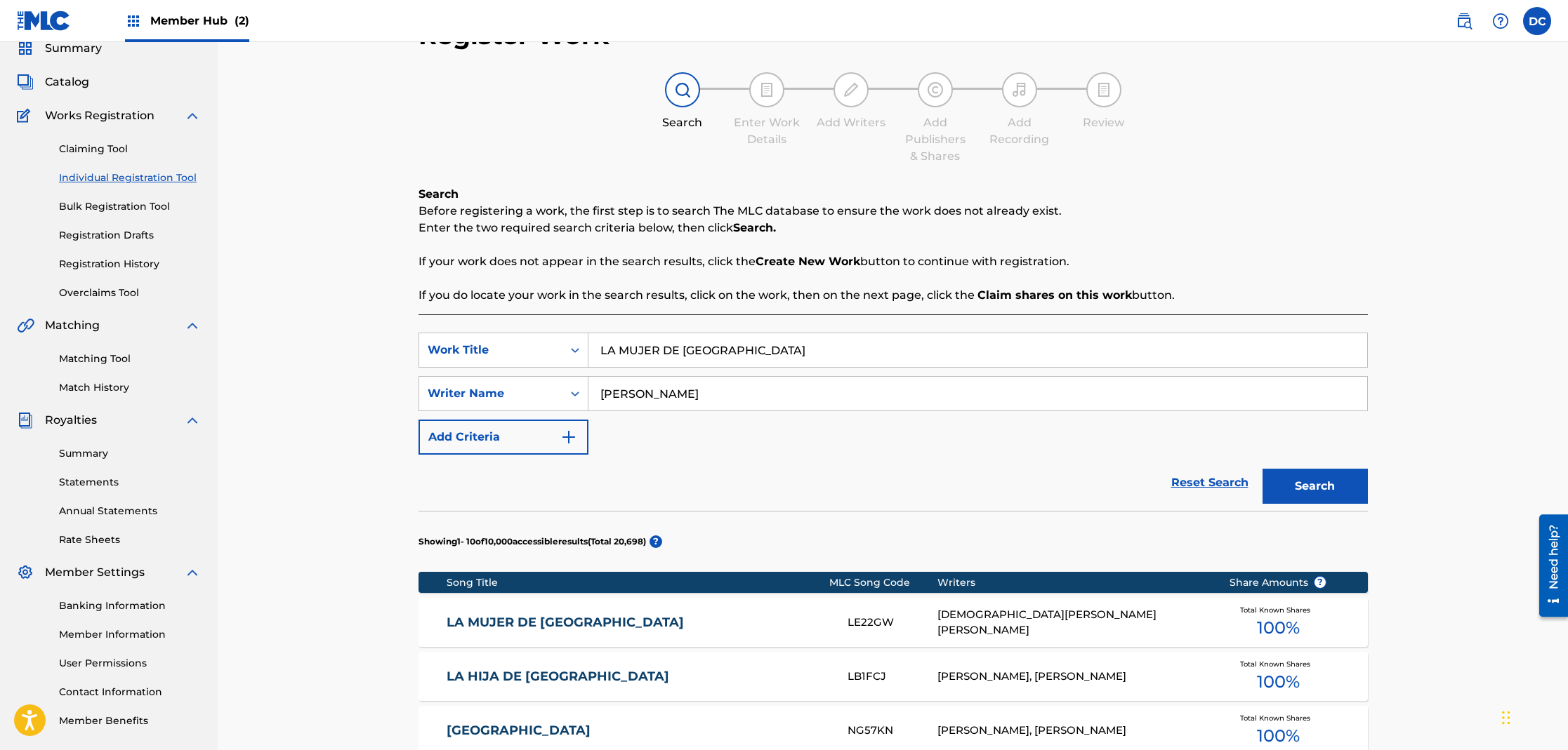
scroll to position [66, 0]
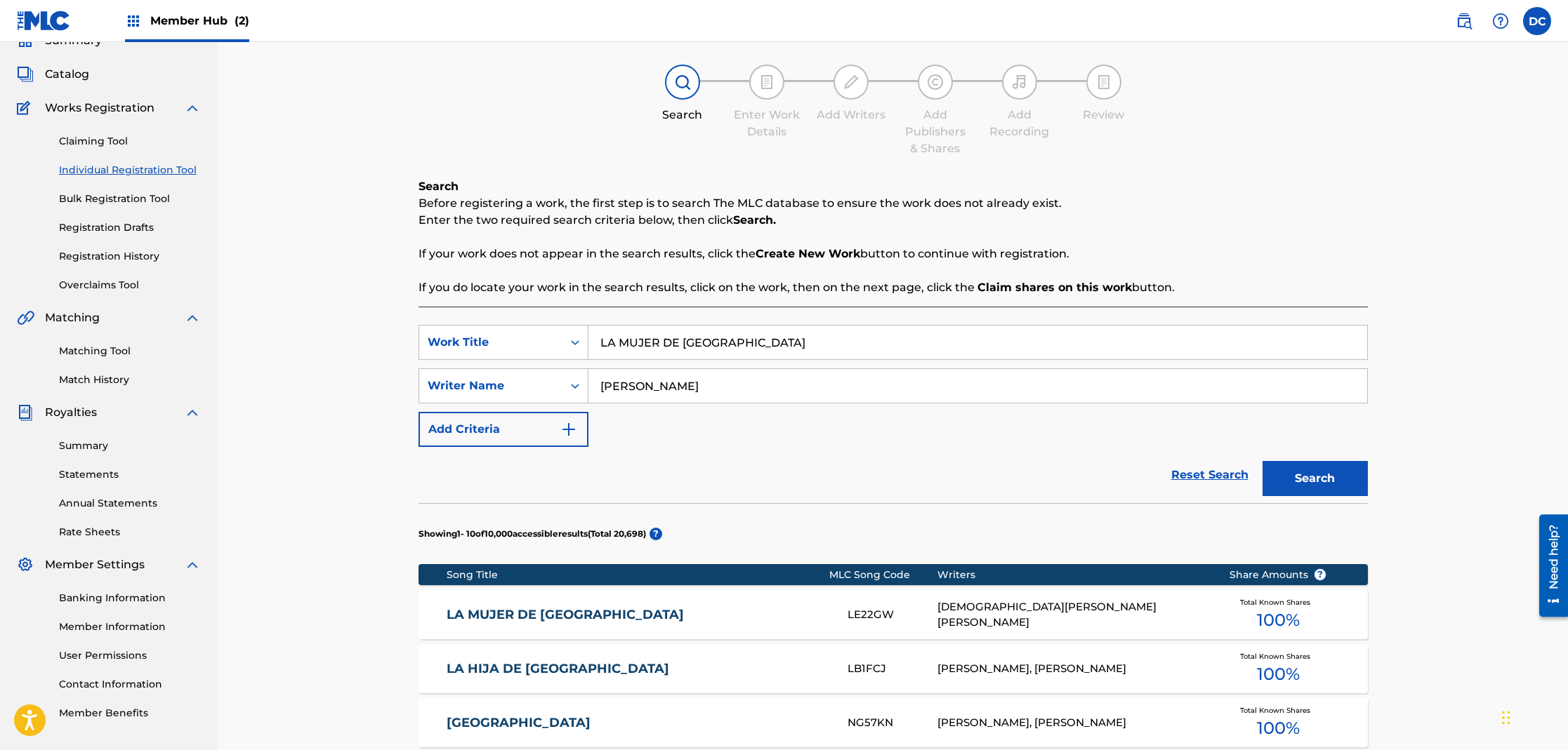
click at [594, 613] on link "LA MUJER DE [GEOGRAPHIC_DATA]" at bounding box center [637, 615] width 382 height 16
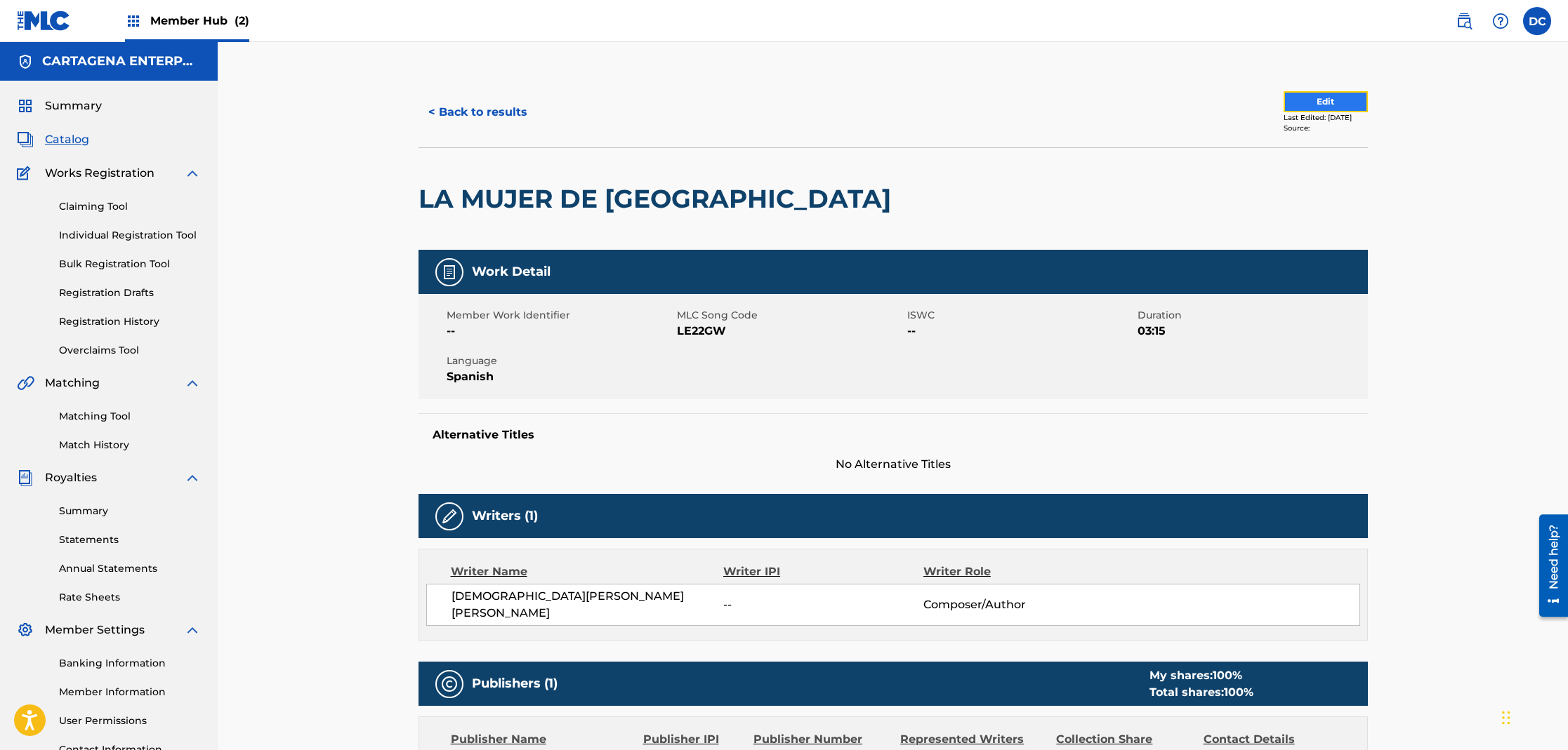
click at [1287, 98] on button "Edit" at bounding box center [1326, 101] width 84 height 21
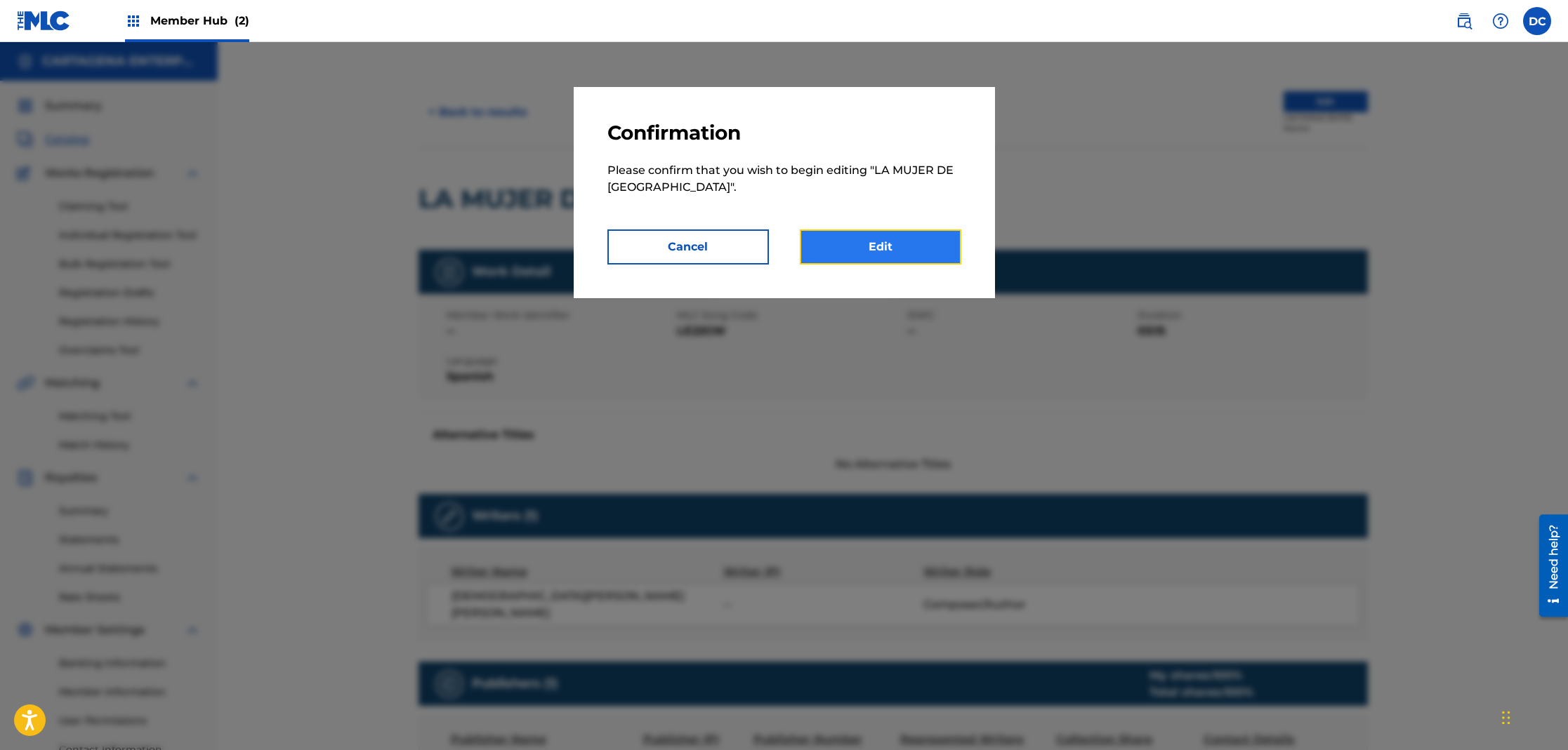
click at [903, 251] on link "Edit" at bounding box center [880, 247] width 162 height 35
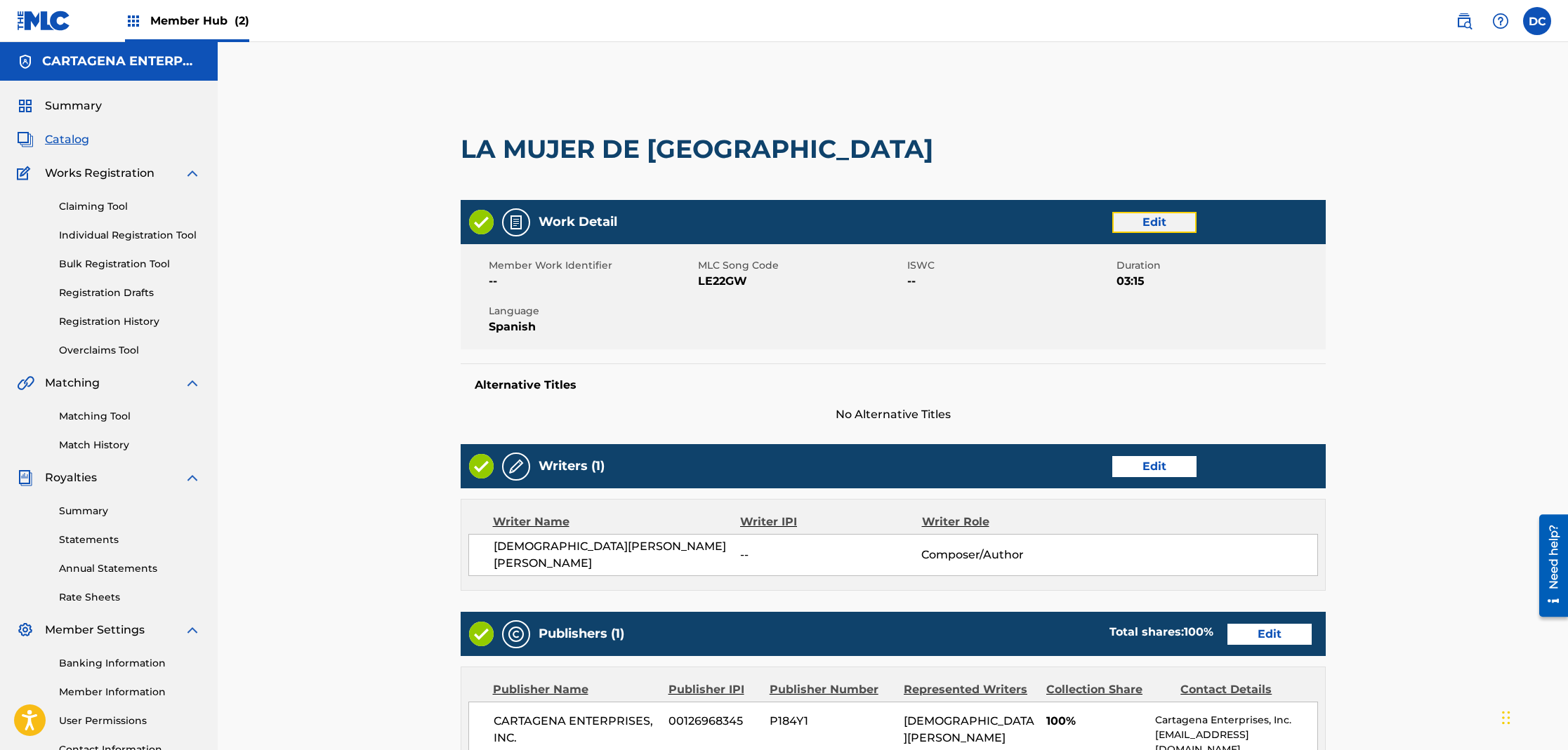
click at [1142, 219] on link "Edit" at bounding box center [1154, 222] width 84 height 21
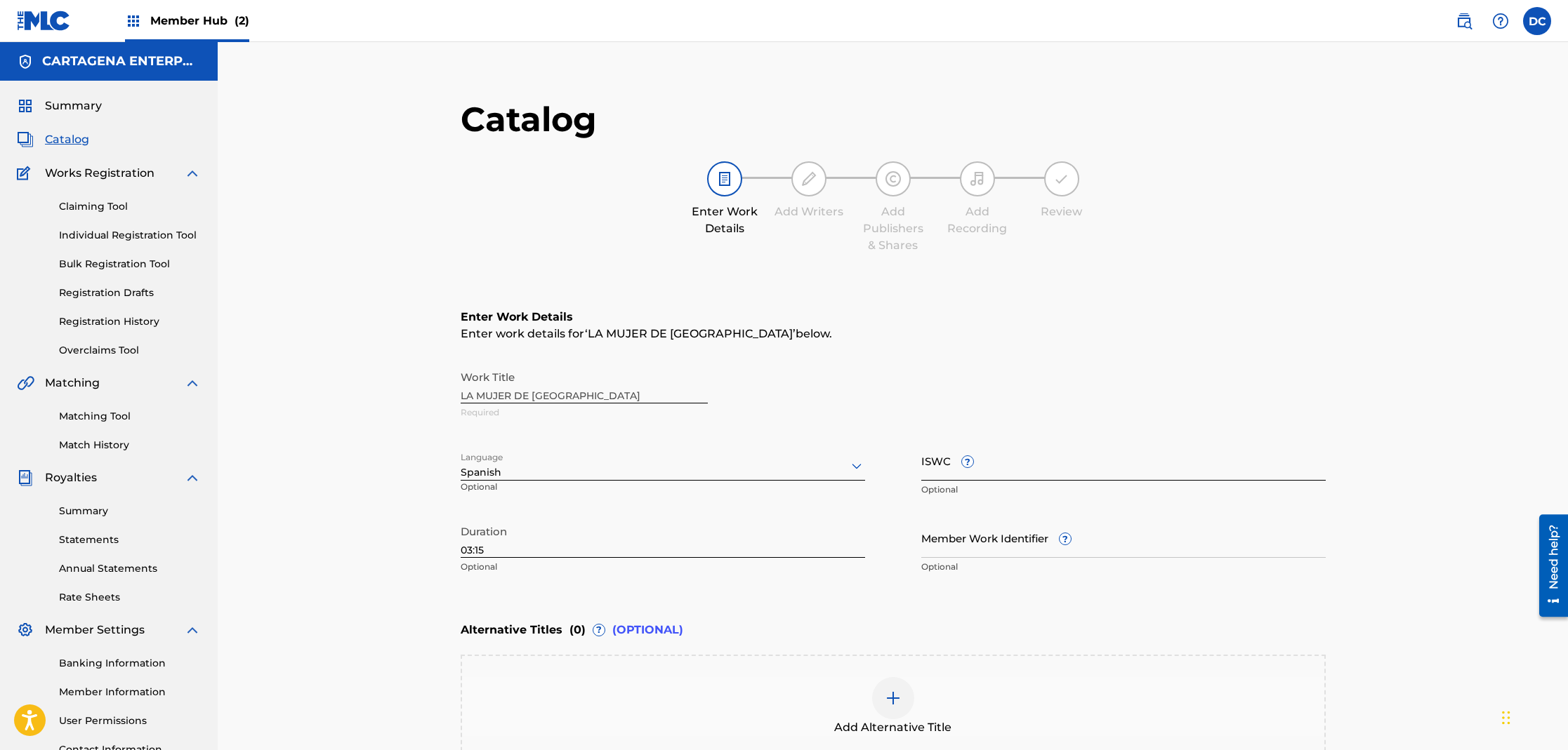
click at [960, 477] on input "ISWC ?" at bounding box center [1124, 460] width 404 height 40
paste input "T3267468446"
type input "T3267468446"
click at [1049, 553] on input "Member Work Identifier ?" at bounding box center [1124, 538] width 404 height 40
type input "ANS-1520"
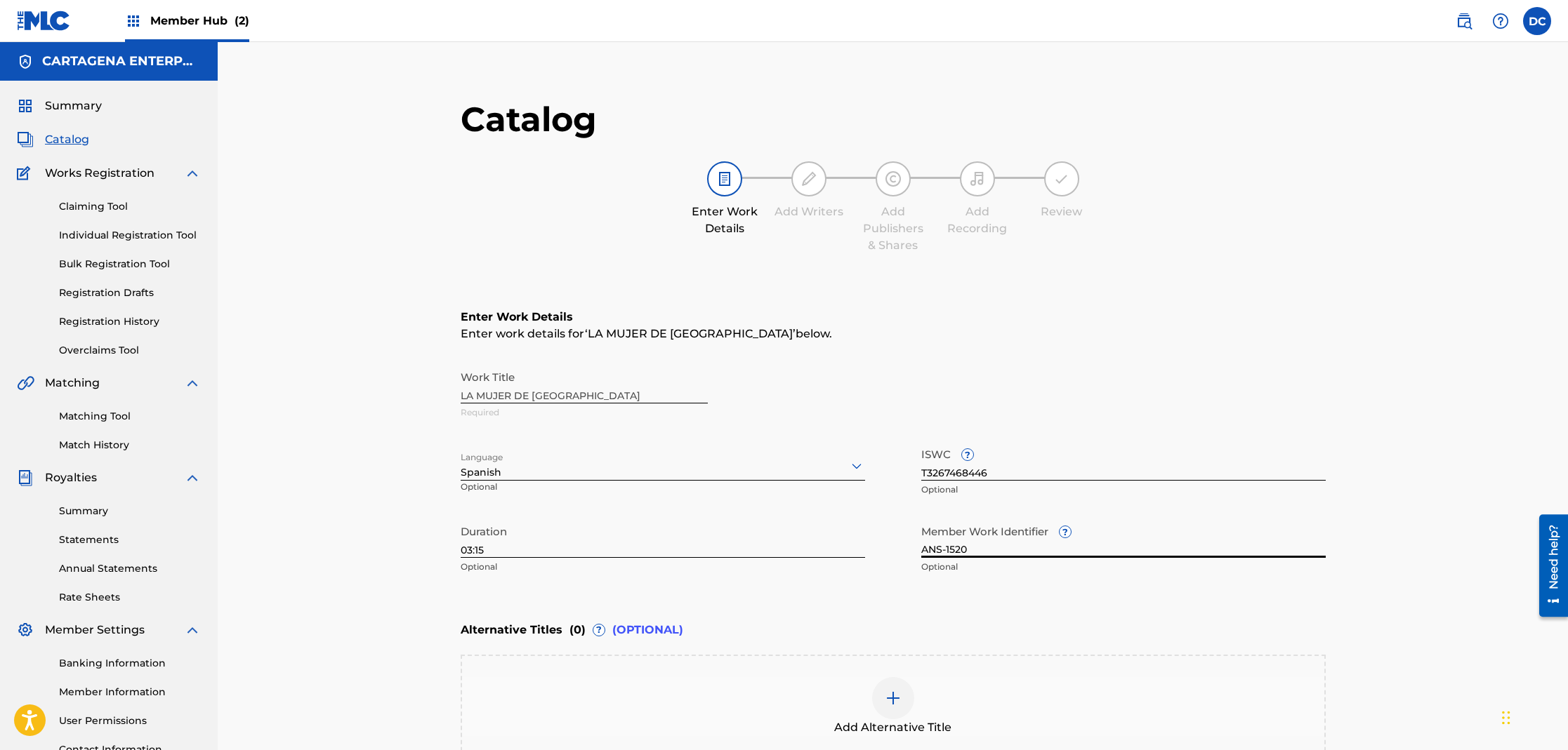
scroll to position [180, 0]
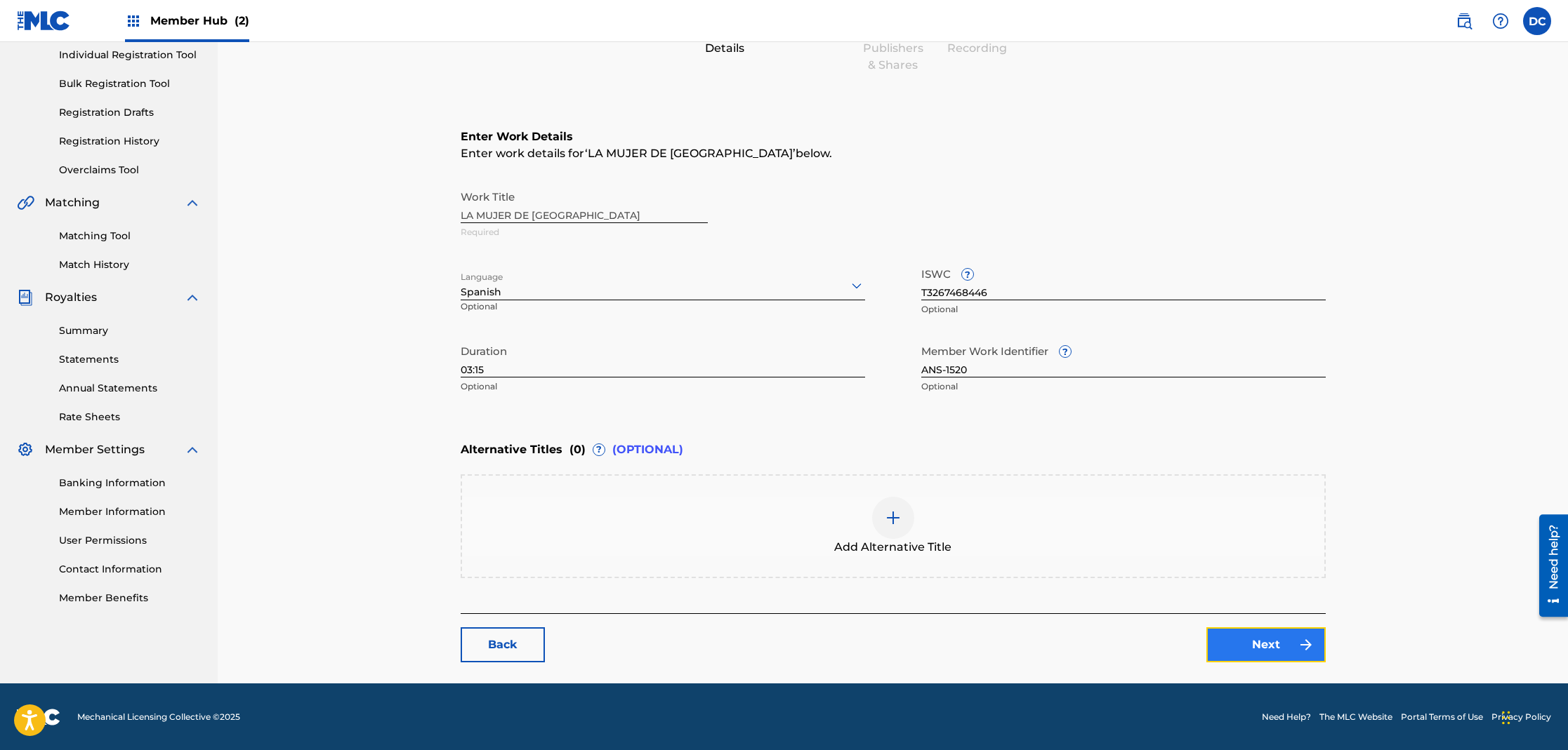
click at [1268, 638] on link "Next" at bounding box center [1266, 645] width 119 height 35
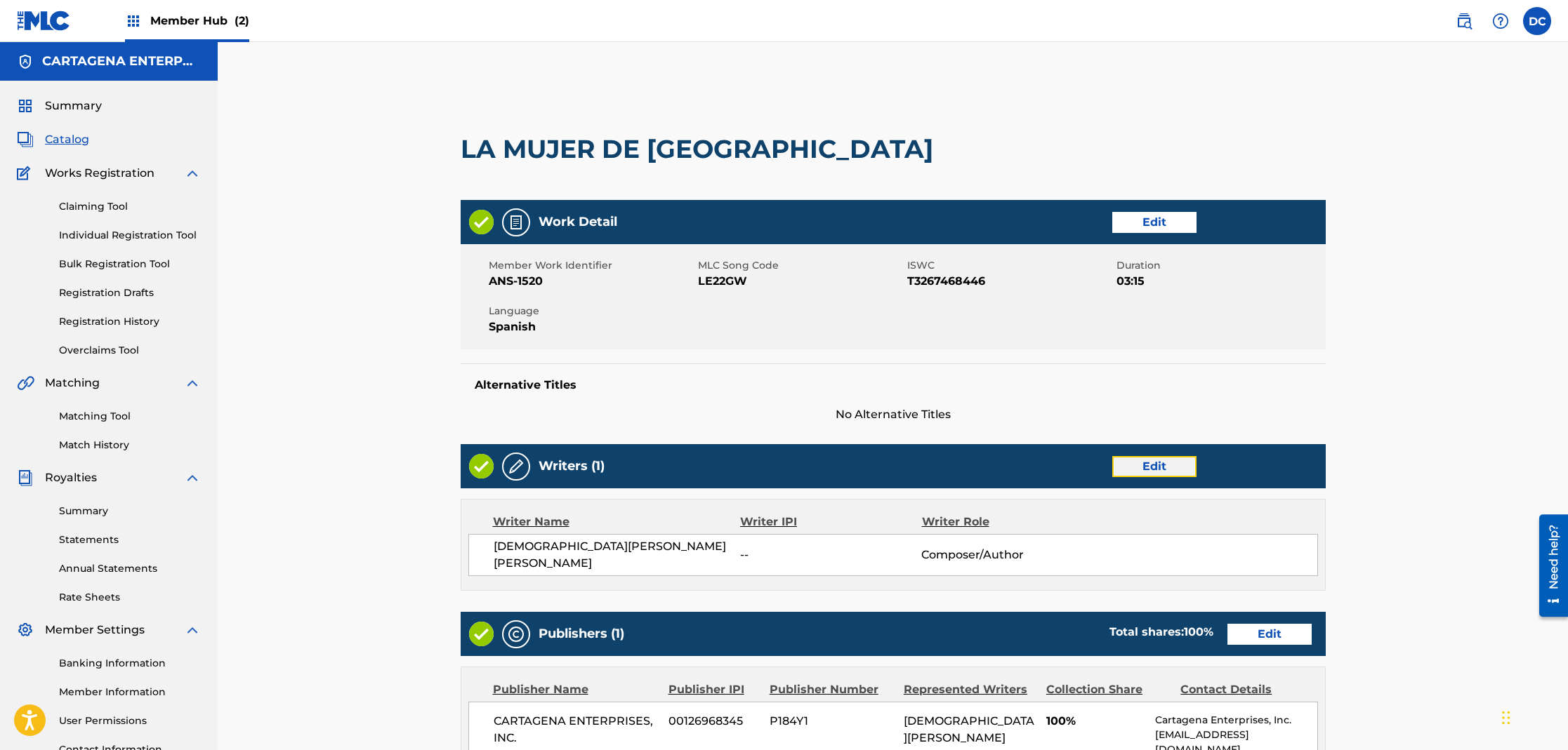
click at [1158, 465] on link "Edit" at bounding box center [1154, 466] width 84 height 21
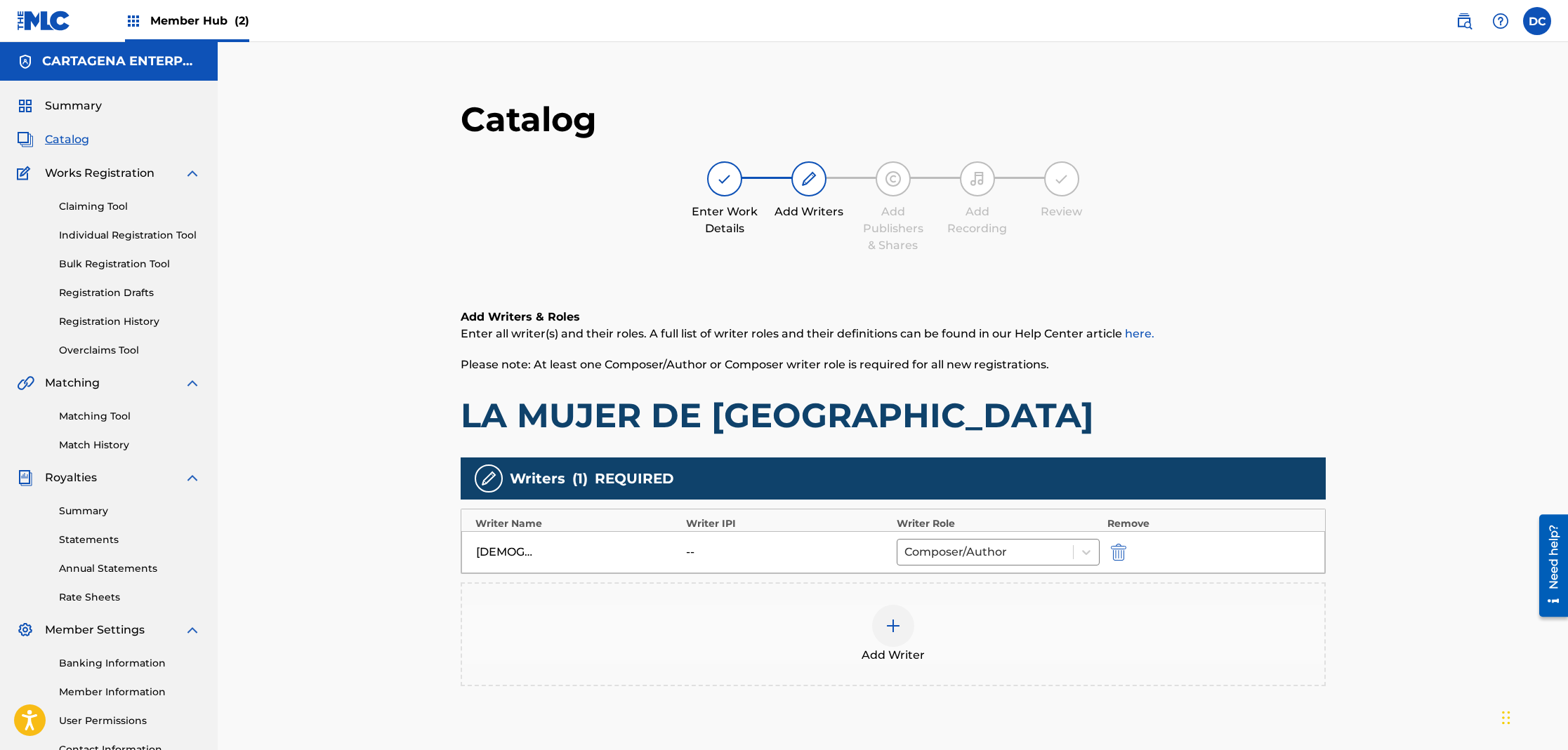
click at [890, 624] on img at bounding box center [893, 626] width 17 height 17
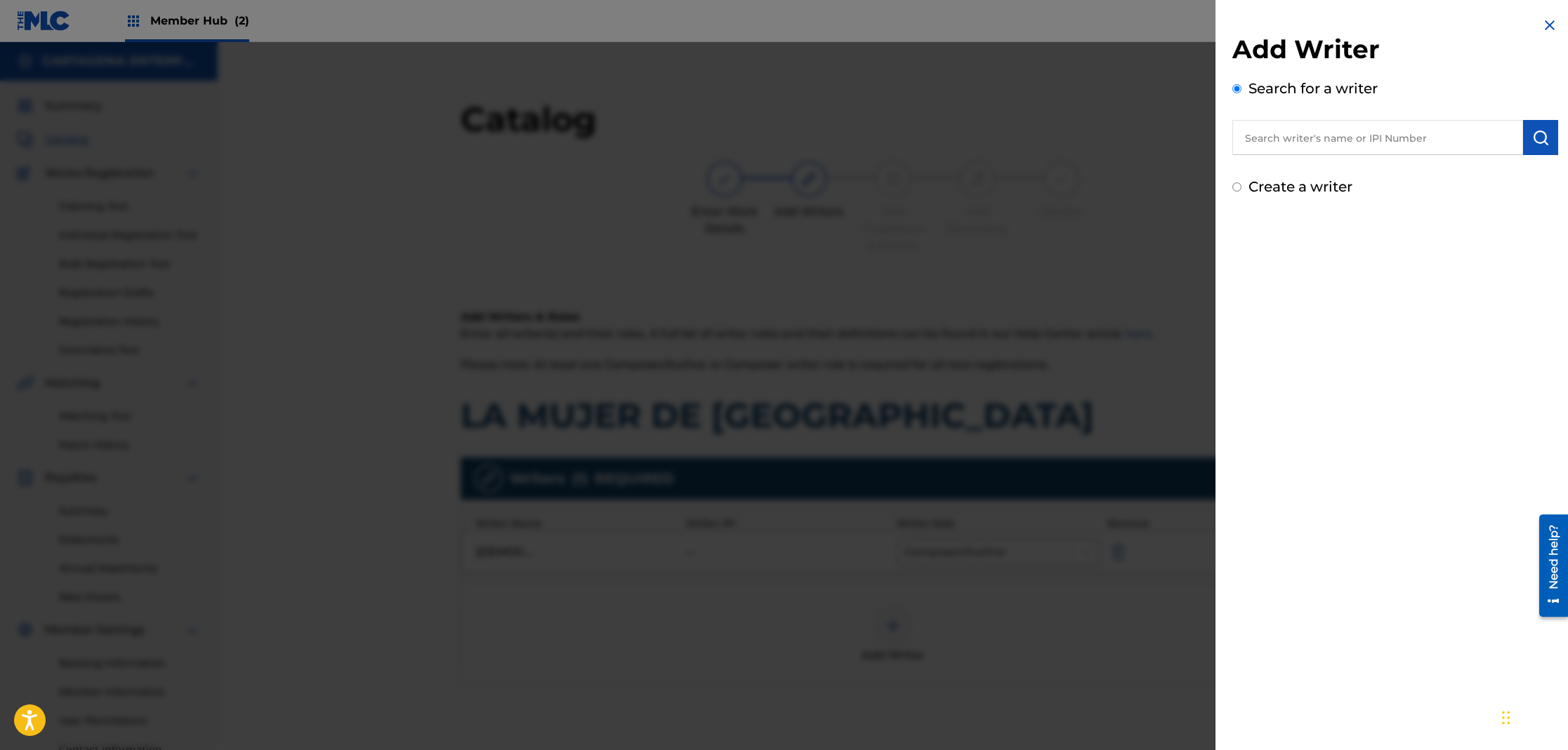
click at [1310, 126] on input "text" at bounding box center [1377, 137] width 290 height 35
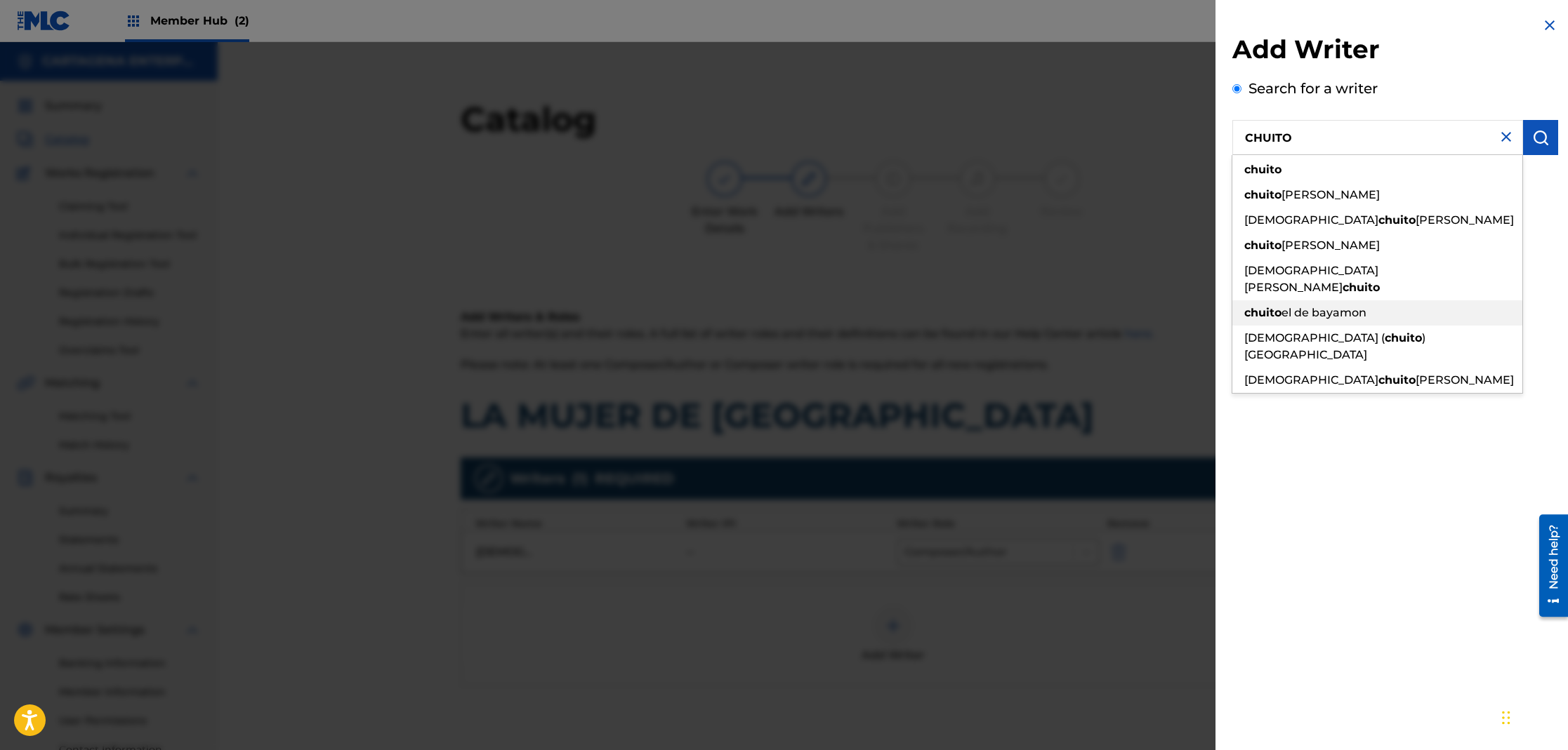
click at [1350, 306] on span "el de bayamon" at bounding box center [1324, 312] width 85 height 13
type input "chuito el de bayamon"
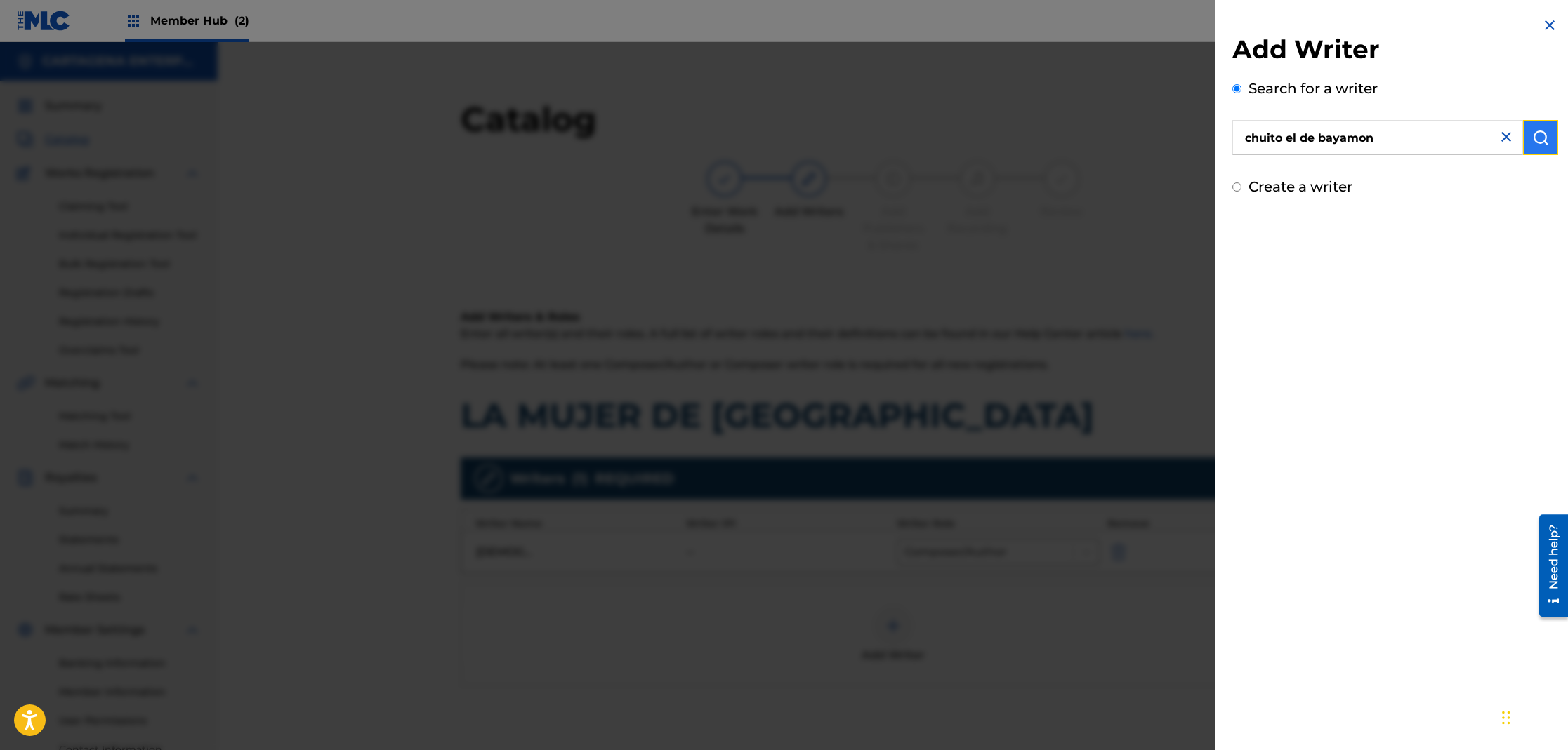
click at [1545, 128] on button "submit" at bounding box center [1540, 137] width 35 height 35
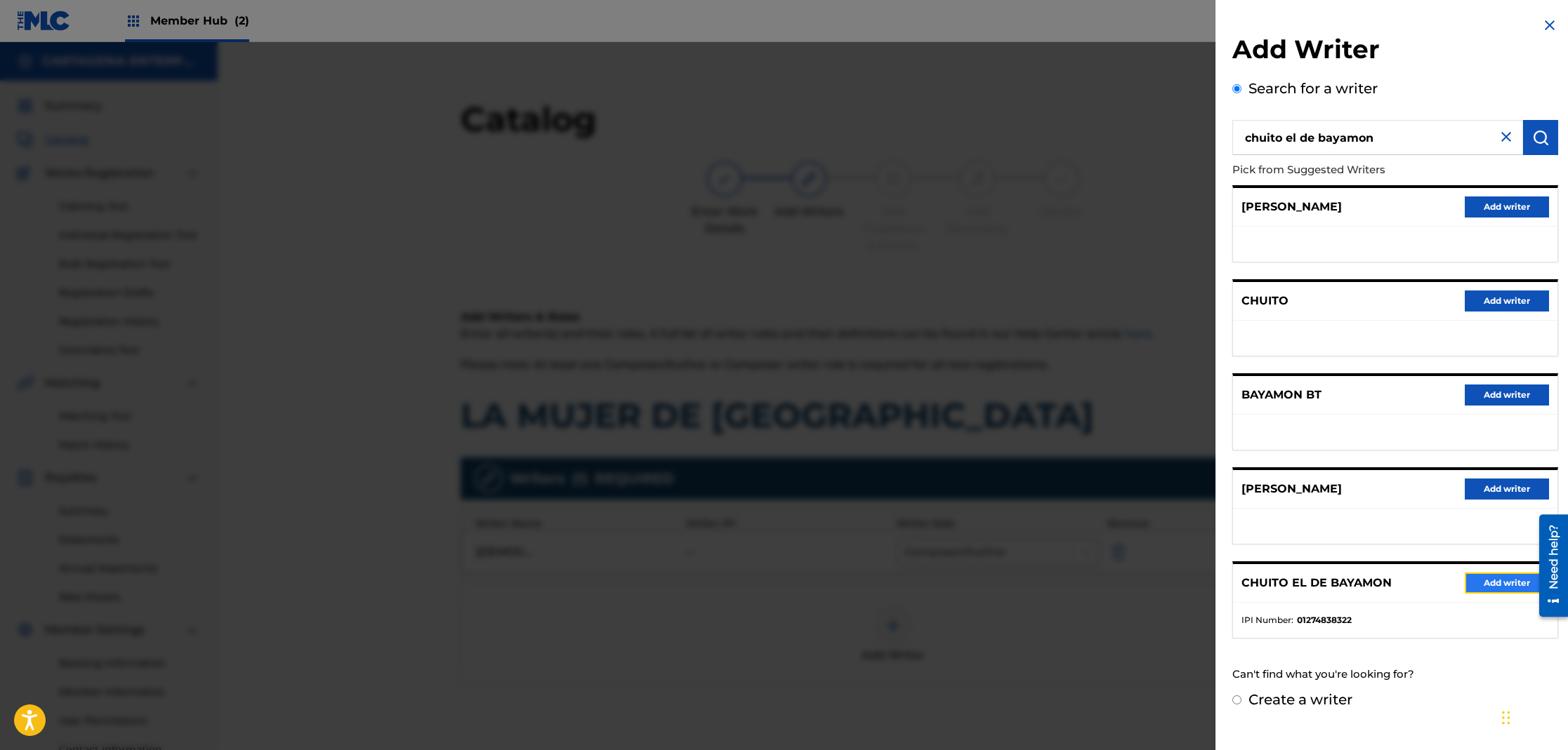
click at [1491, 583] on button "Add writer" at bounding box center [1507, 583] width 84 height 21
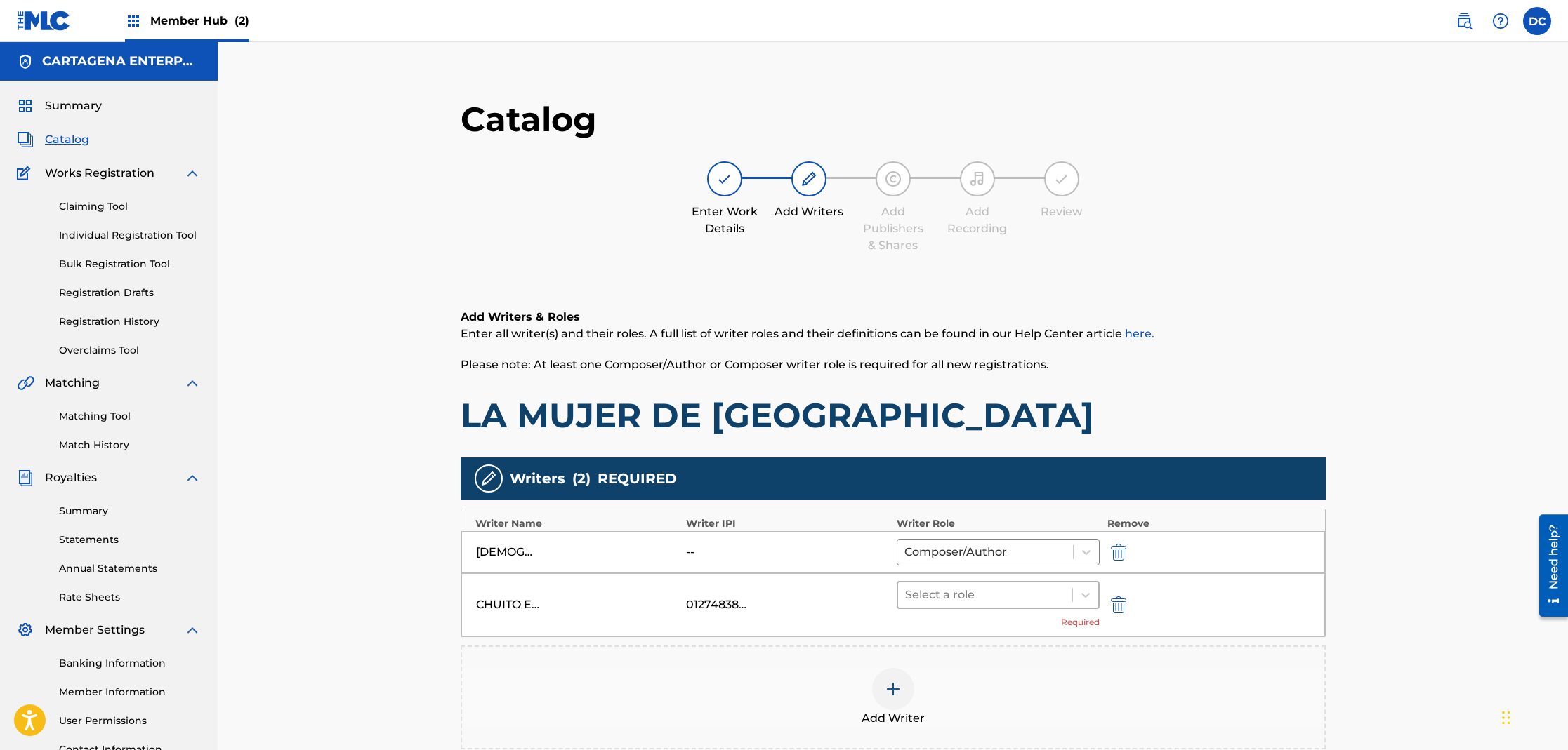
click at [972, 598] on div at bounding box center [985, 595] width 161 height 20
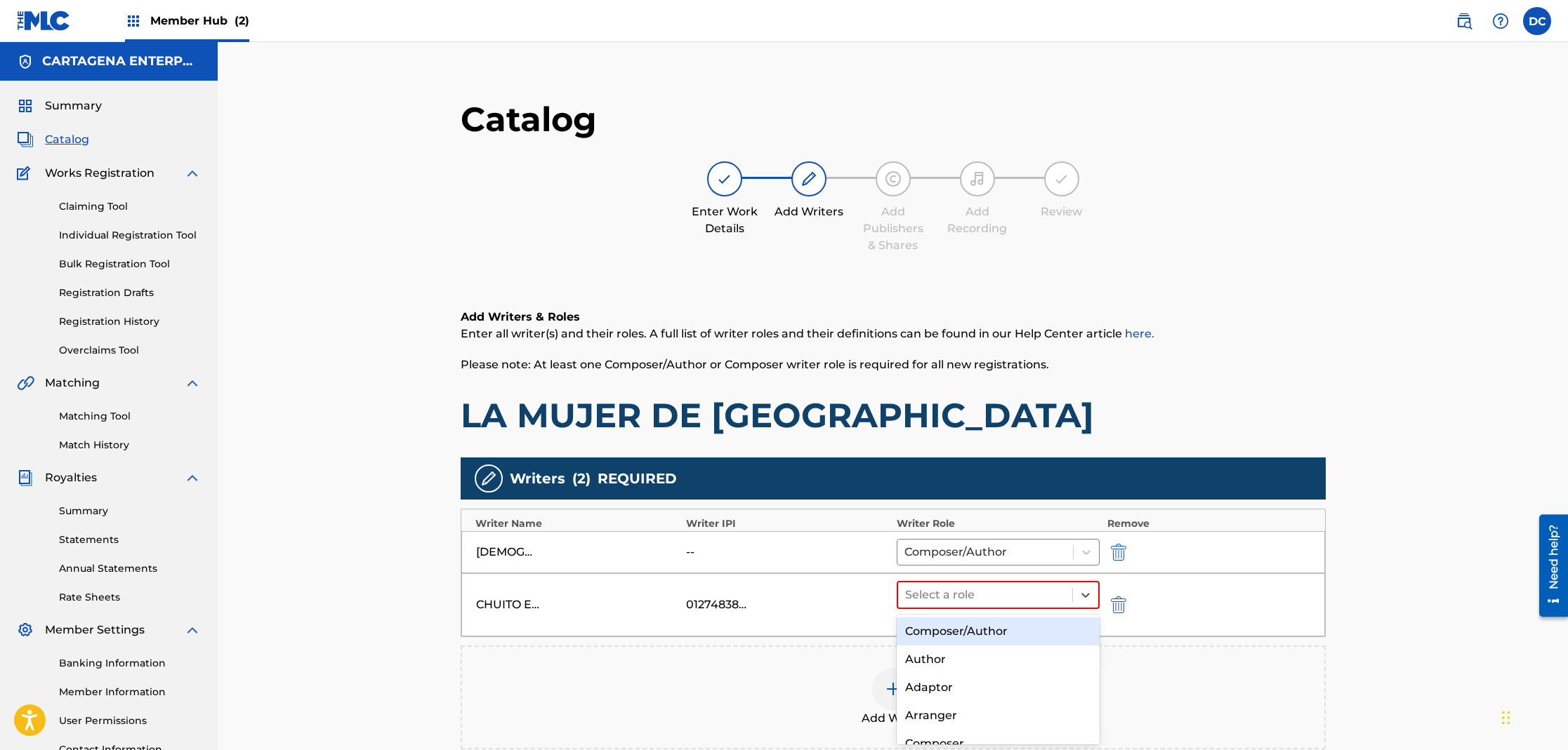
click at [985, 635] on div "Composer/Author" at bounding box center [998, 631] width 204 height 28
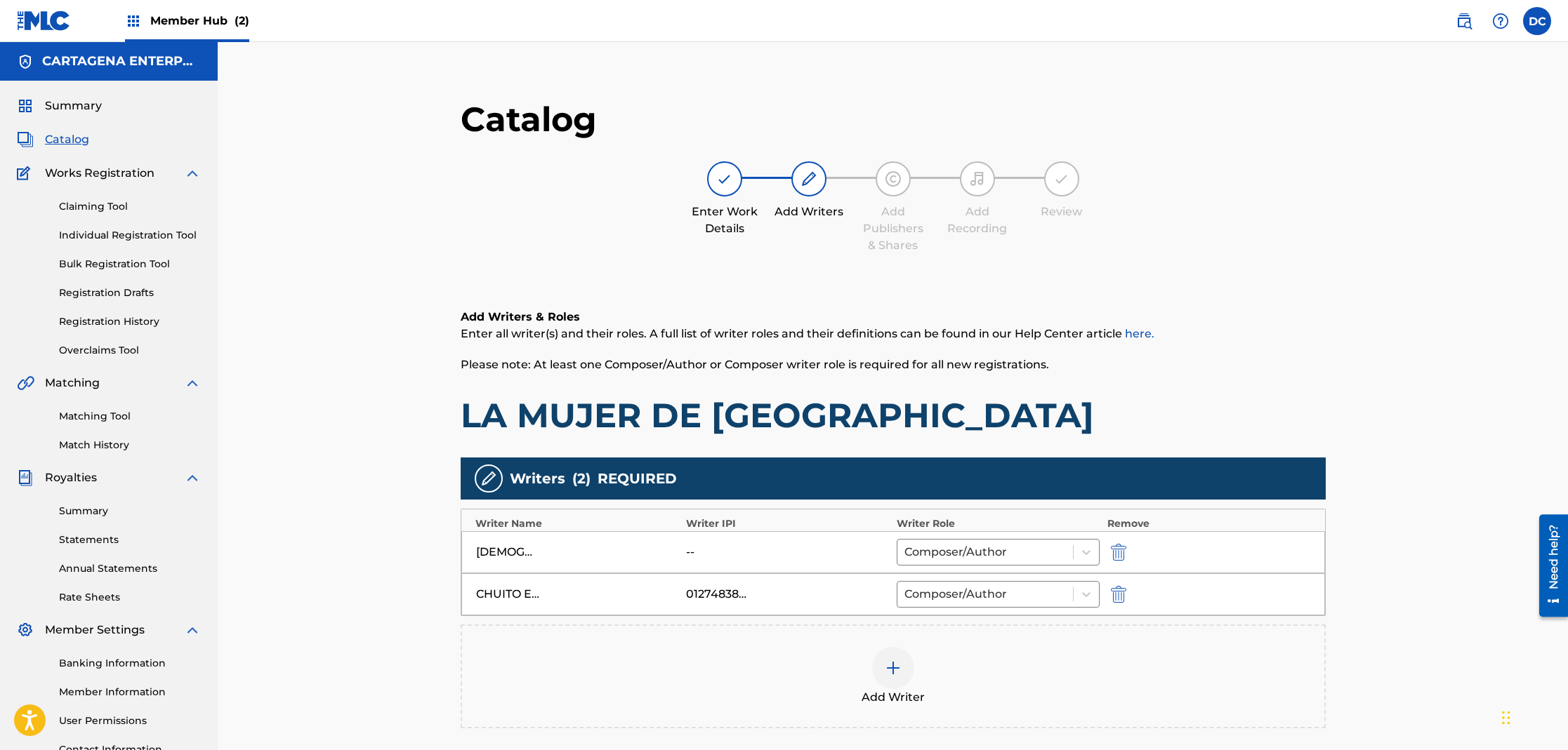
click at [890, 672] on img at bounding box center [893, 668] width 17 height 17
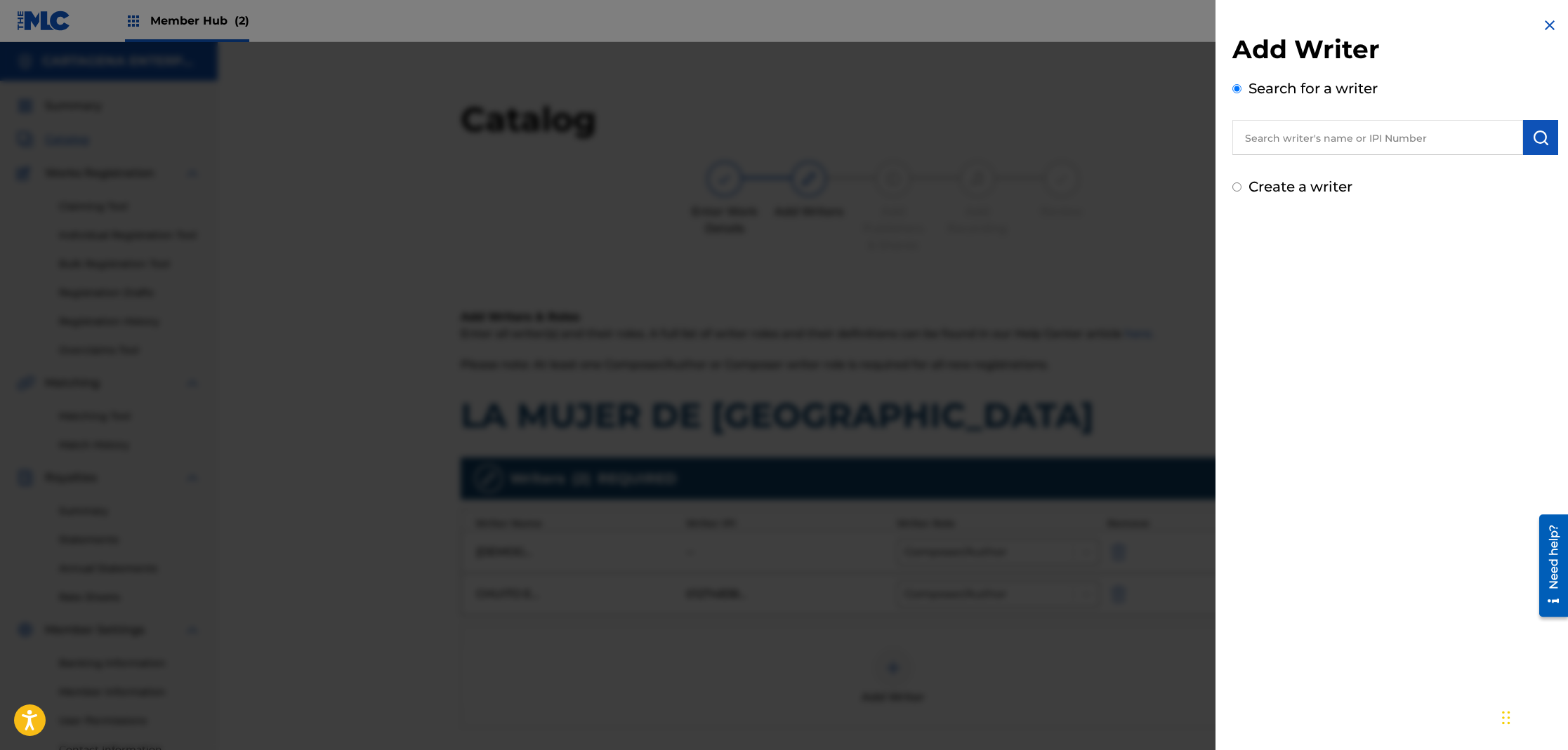
click at [1297, 125] on input "text" at bounding box center [1377, 137] width 290 height 35
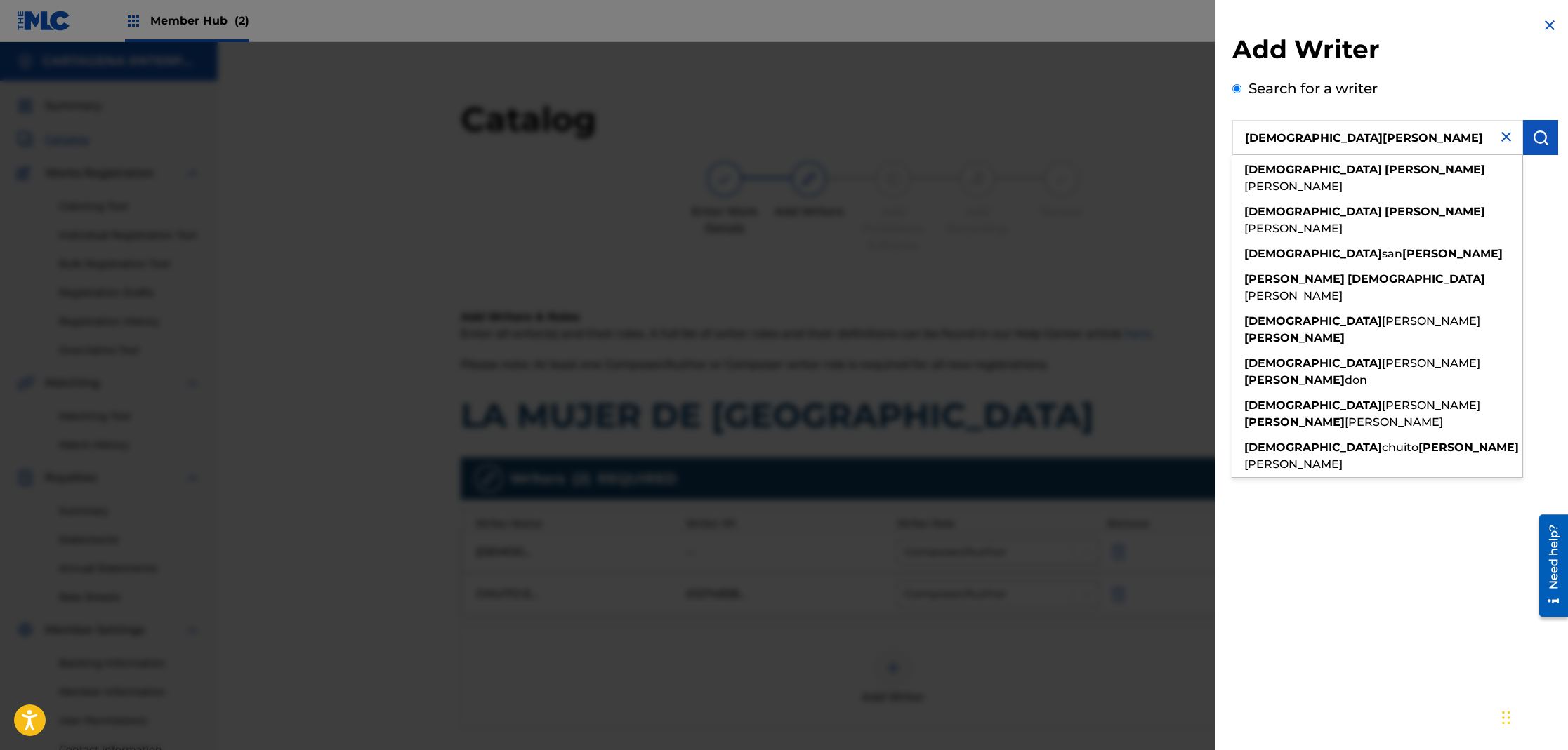
type input "[DEMOGRAPHIC_DATA][PERSON_NAME]"
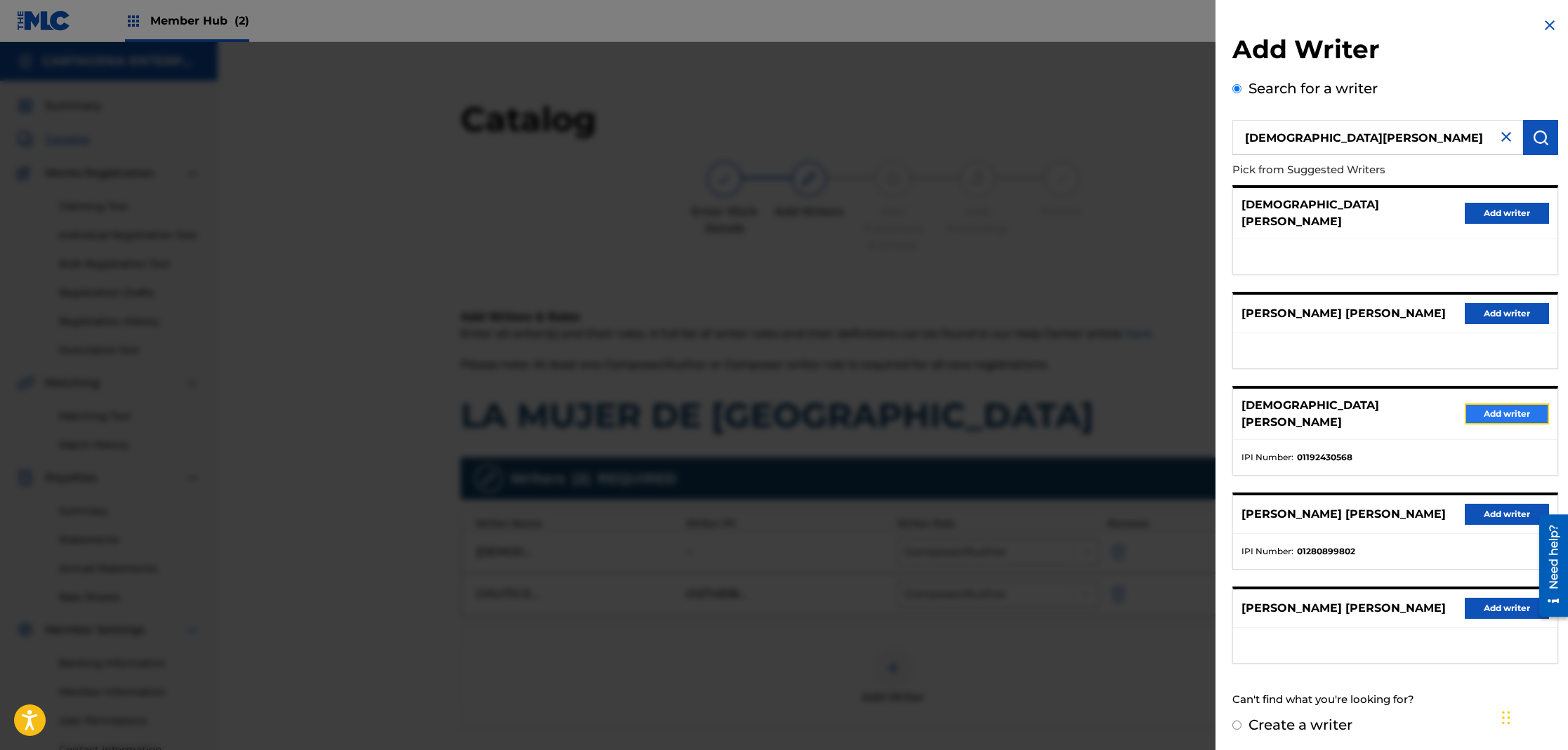
click at [1480, 403] on button "Add writer" at bounding box center [1507, 414] width 84 height 21
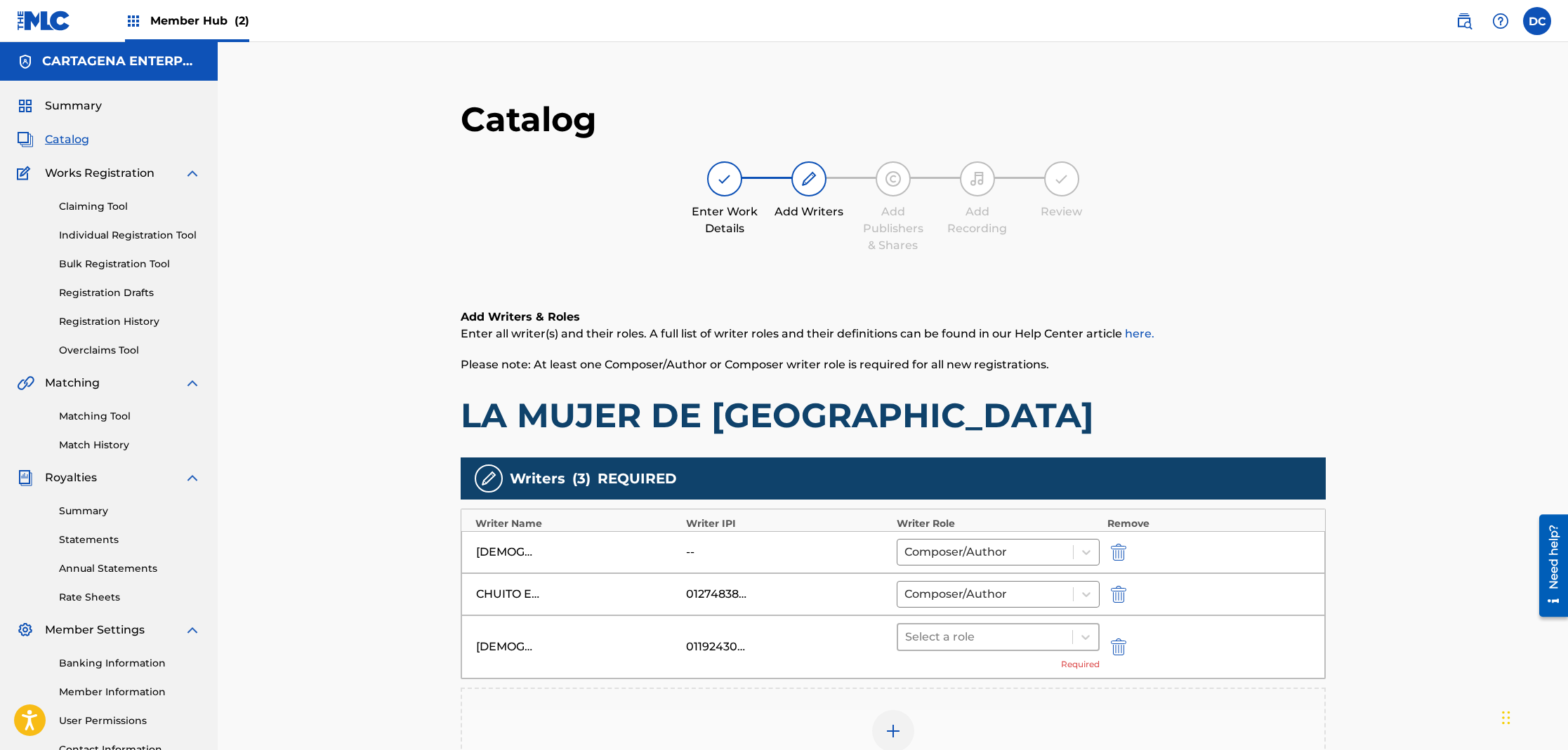
click at [922, 642] on div at bounding box center [985, 637] width 161 height 20
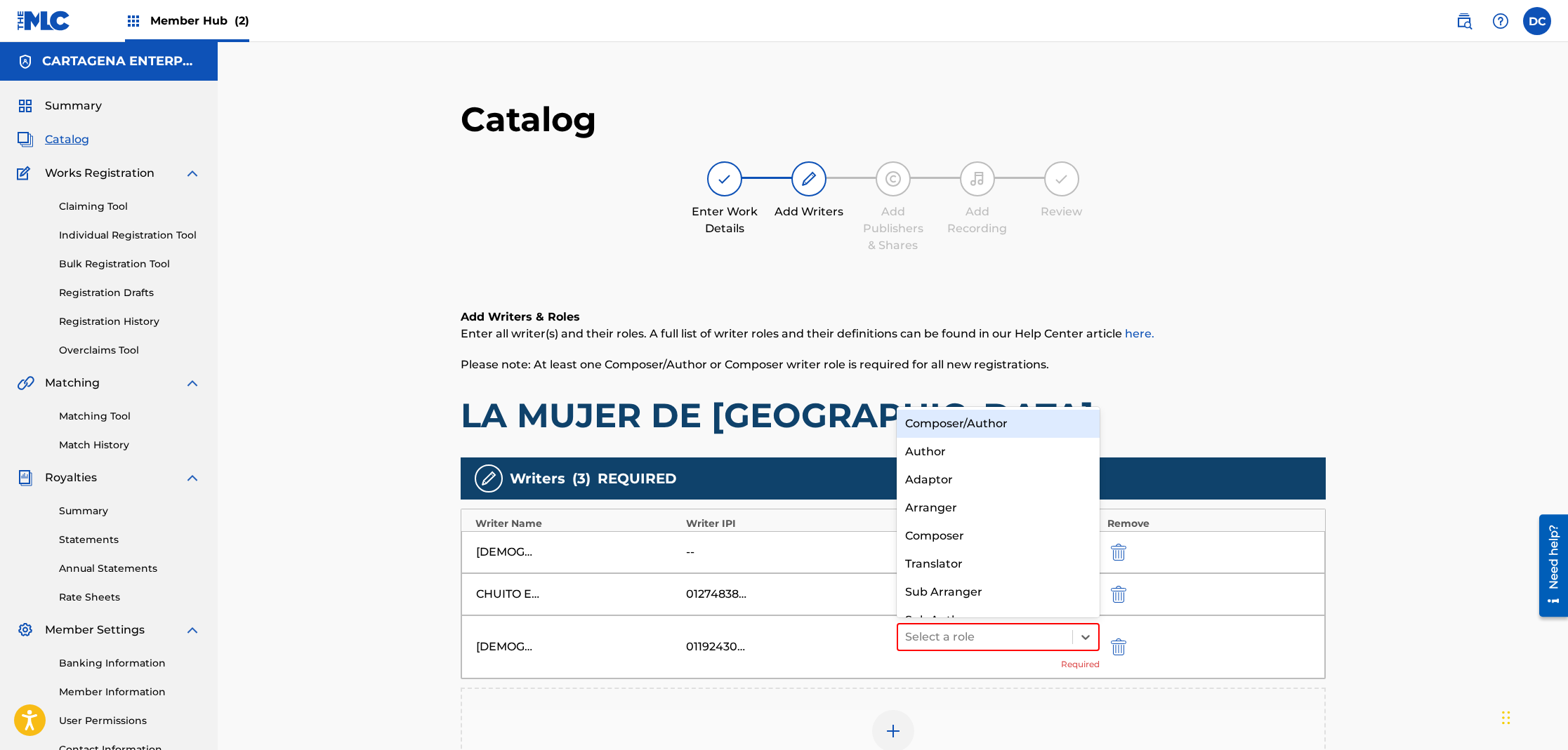
click at [976, 424] on div "Composer/Author" at bounding box center [998, 424] width 204 height 28
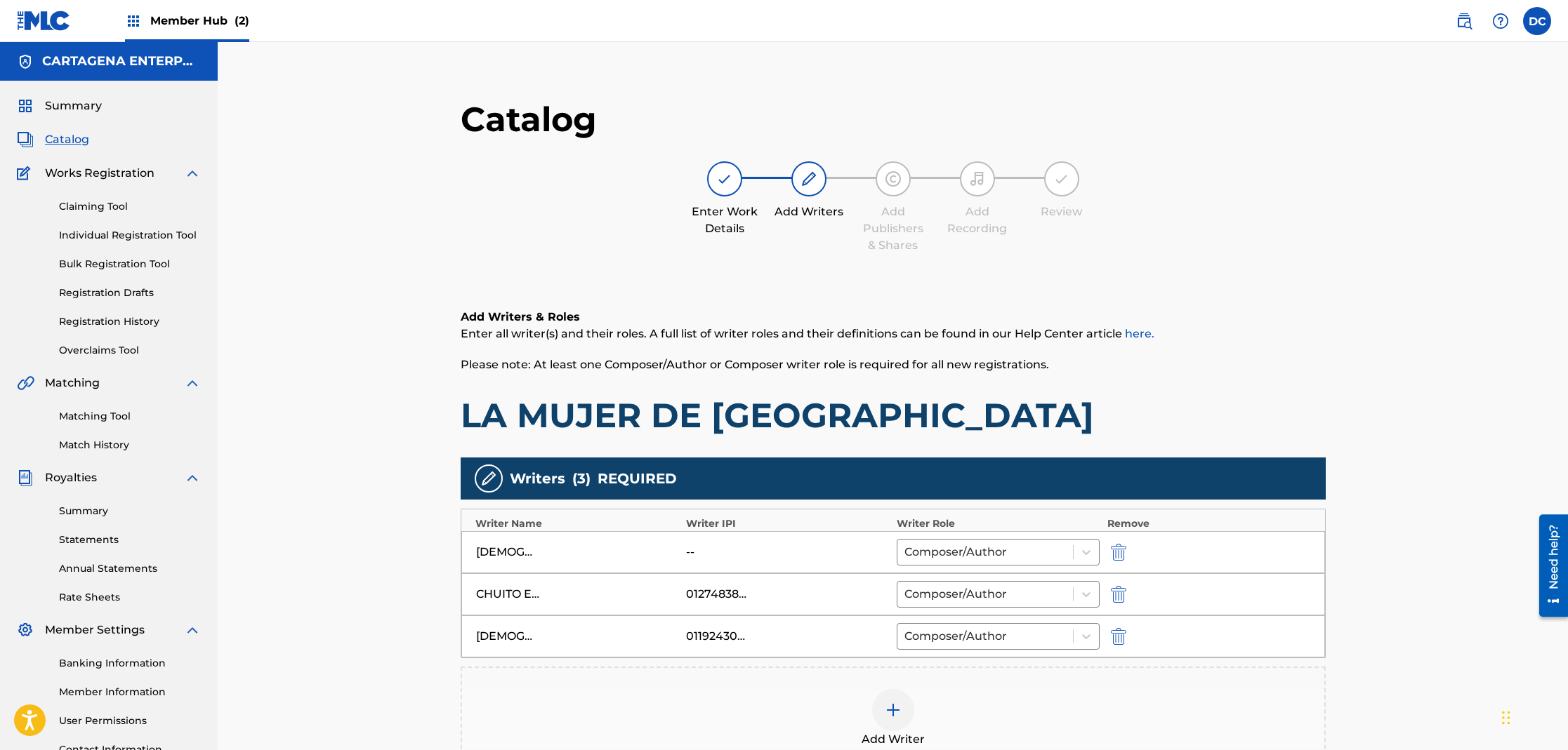
click at [884, 723] on div at bounding box center [893, 710] width 42 height 42
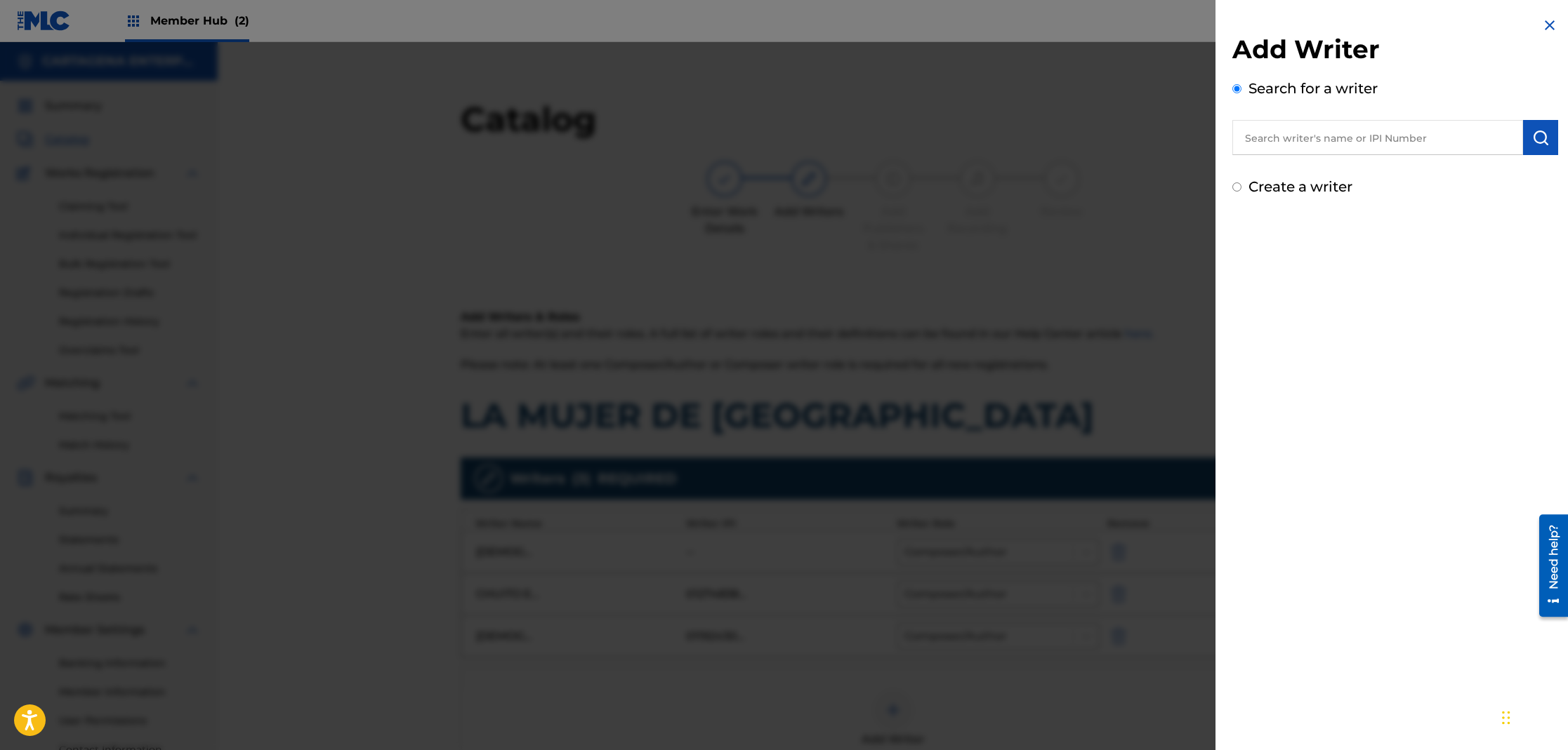
drag, startPoint x: 1440, startPoint y: 146, endPoint x: 1418, endPoint y: 133, distance: 25.6
click at [1437, 144] on input "text" at bounding box center [1377, 137] width 290 height 35
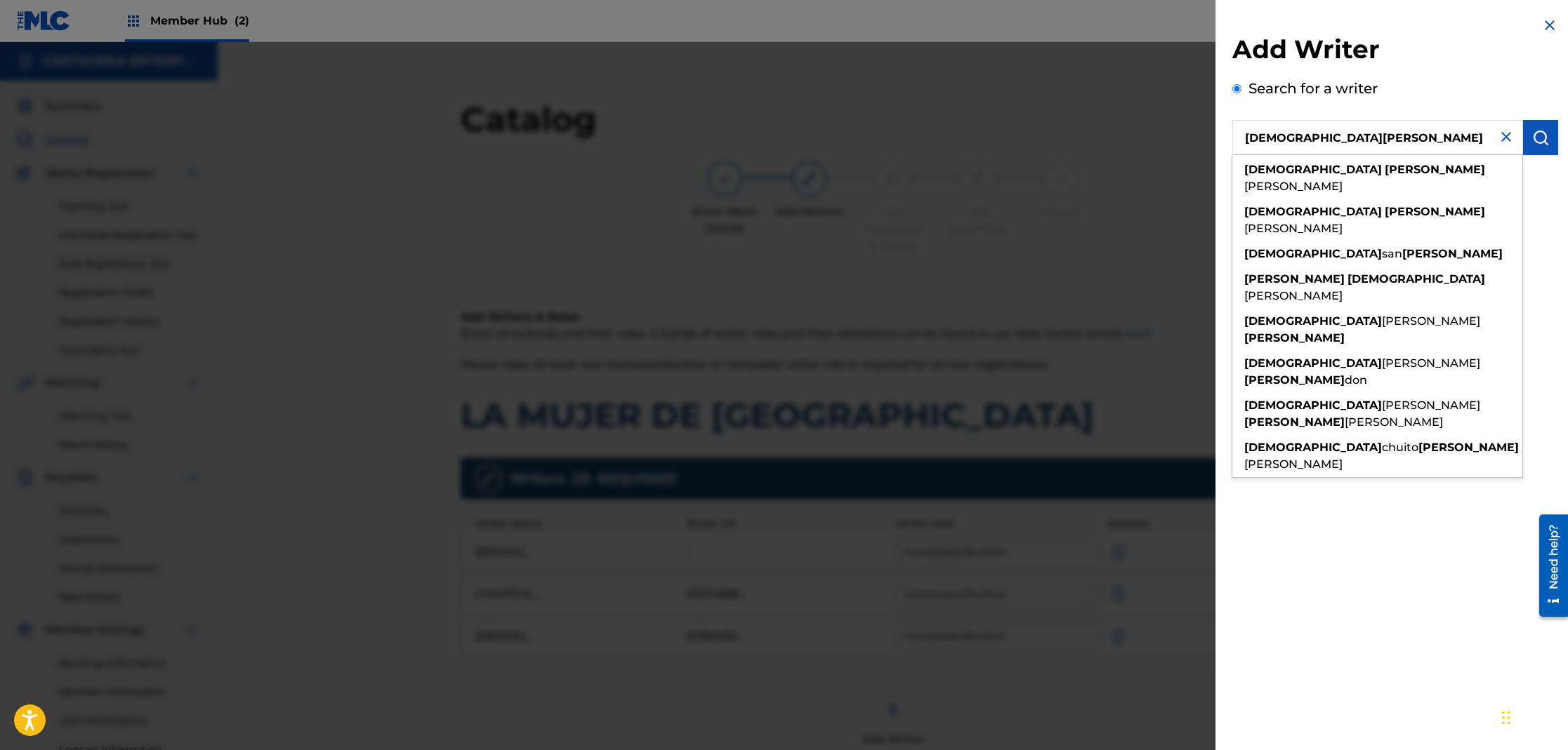
type input "[DEMOGRAPHIC_DATA][PERSON_NAME]"
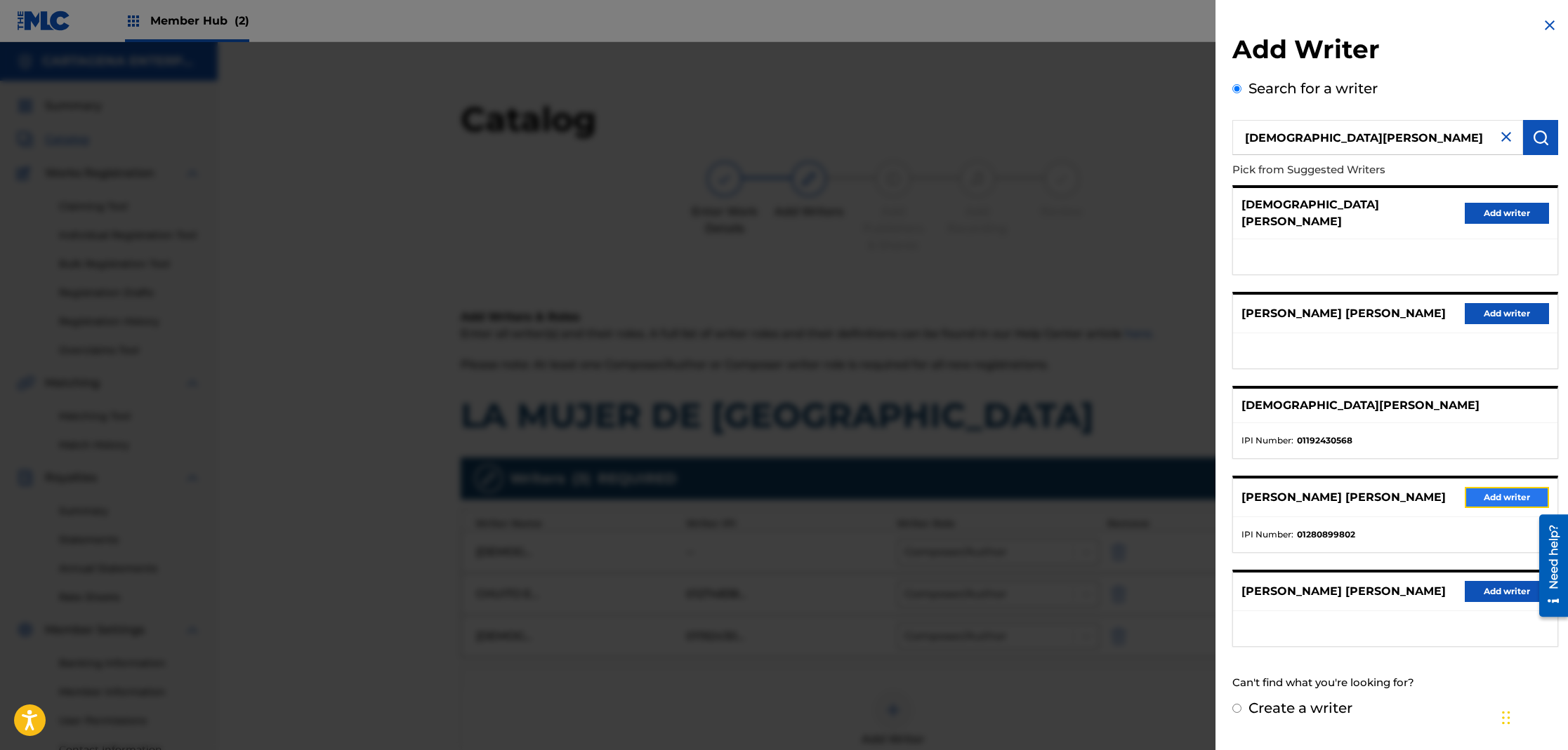
click at [1495, 491] on button "Add writer" at bounding box center [1507, 497] width 84 height 21
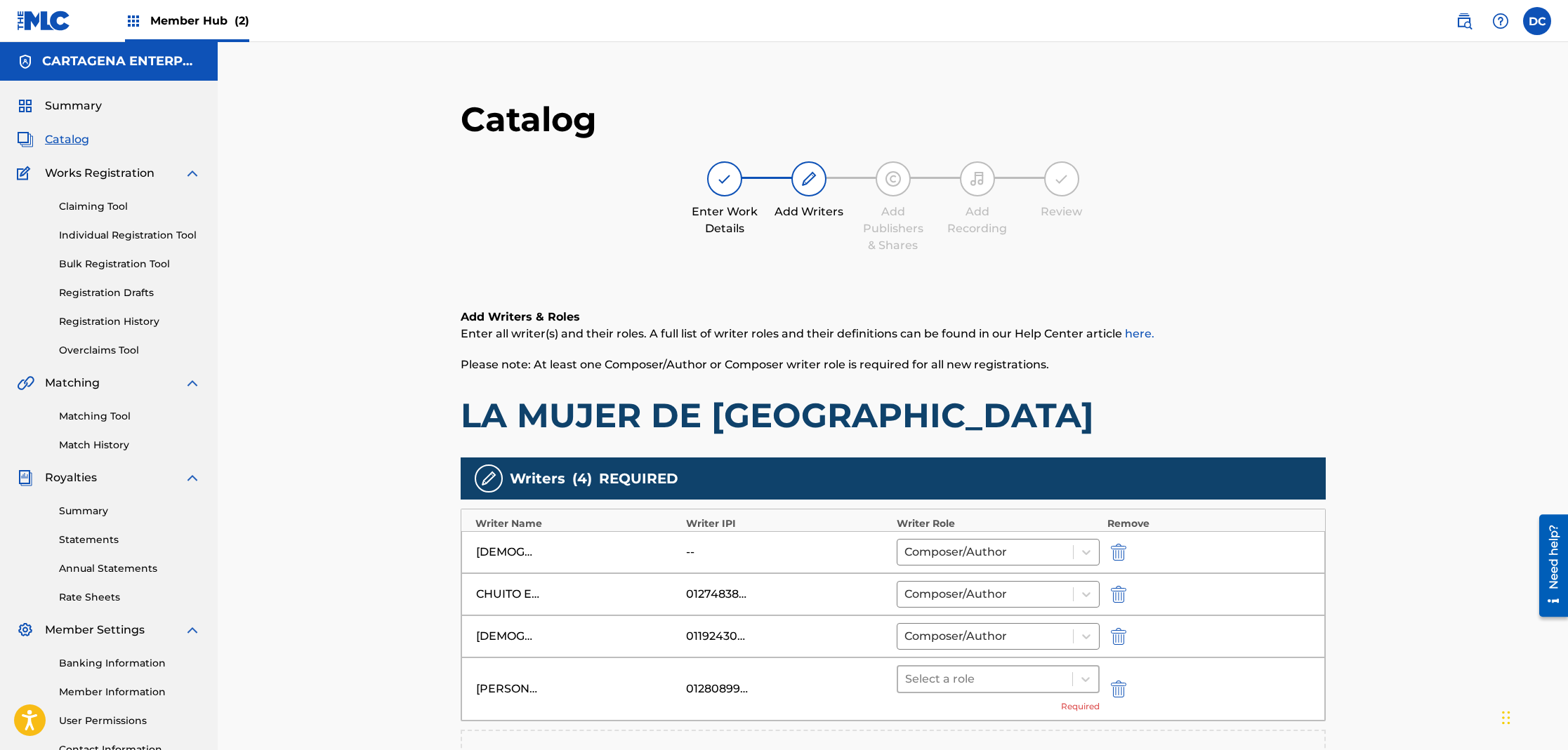
click at [941, 683] on div at bounding box center [985, 679] width 161 height 20
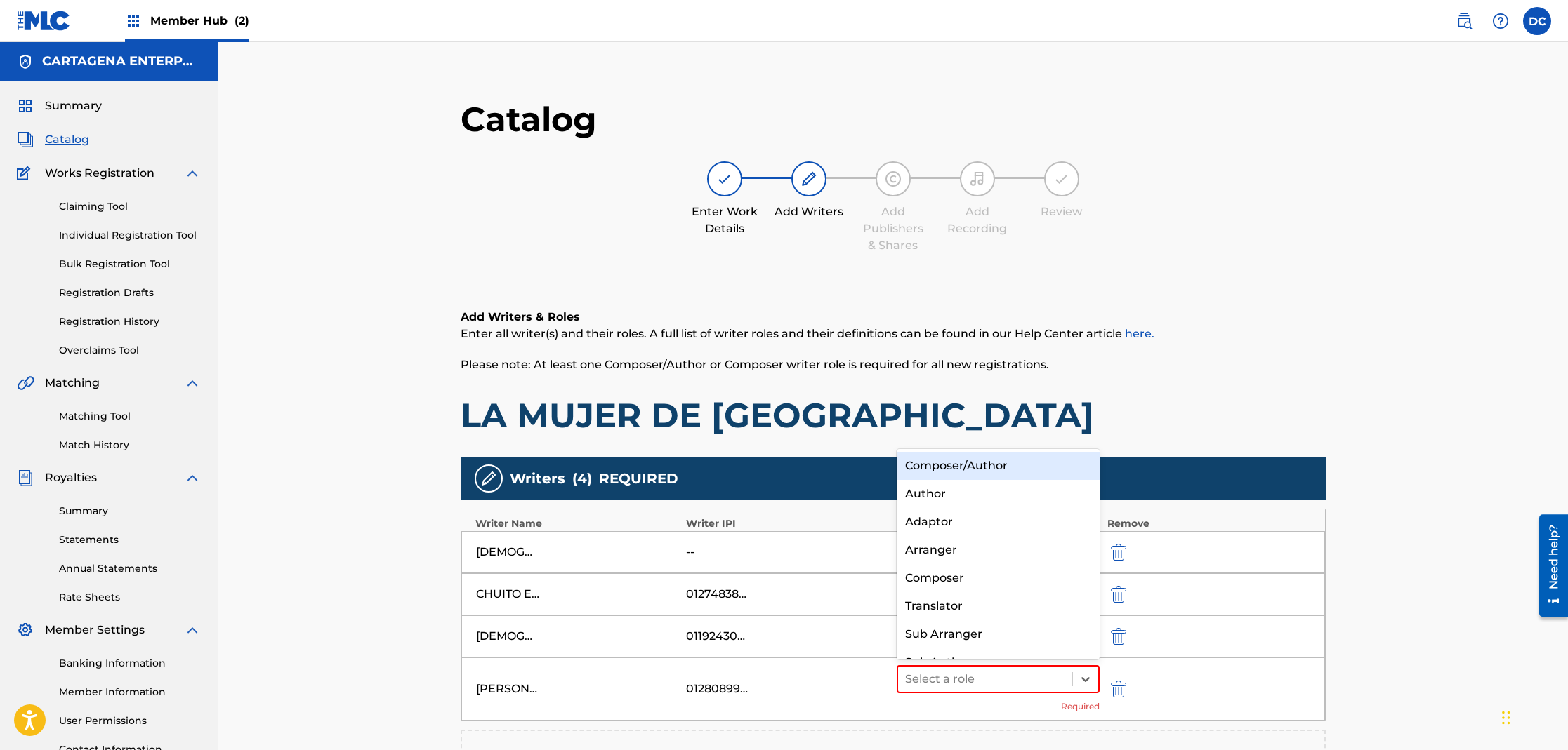
click at [965, 464] on div "Composer/Author" at bounding box center [998, 466] width 204 height 28
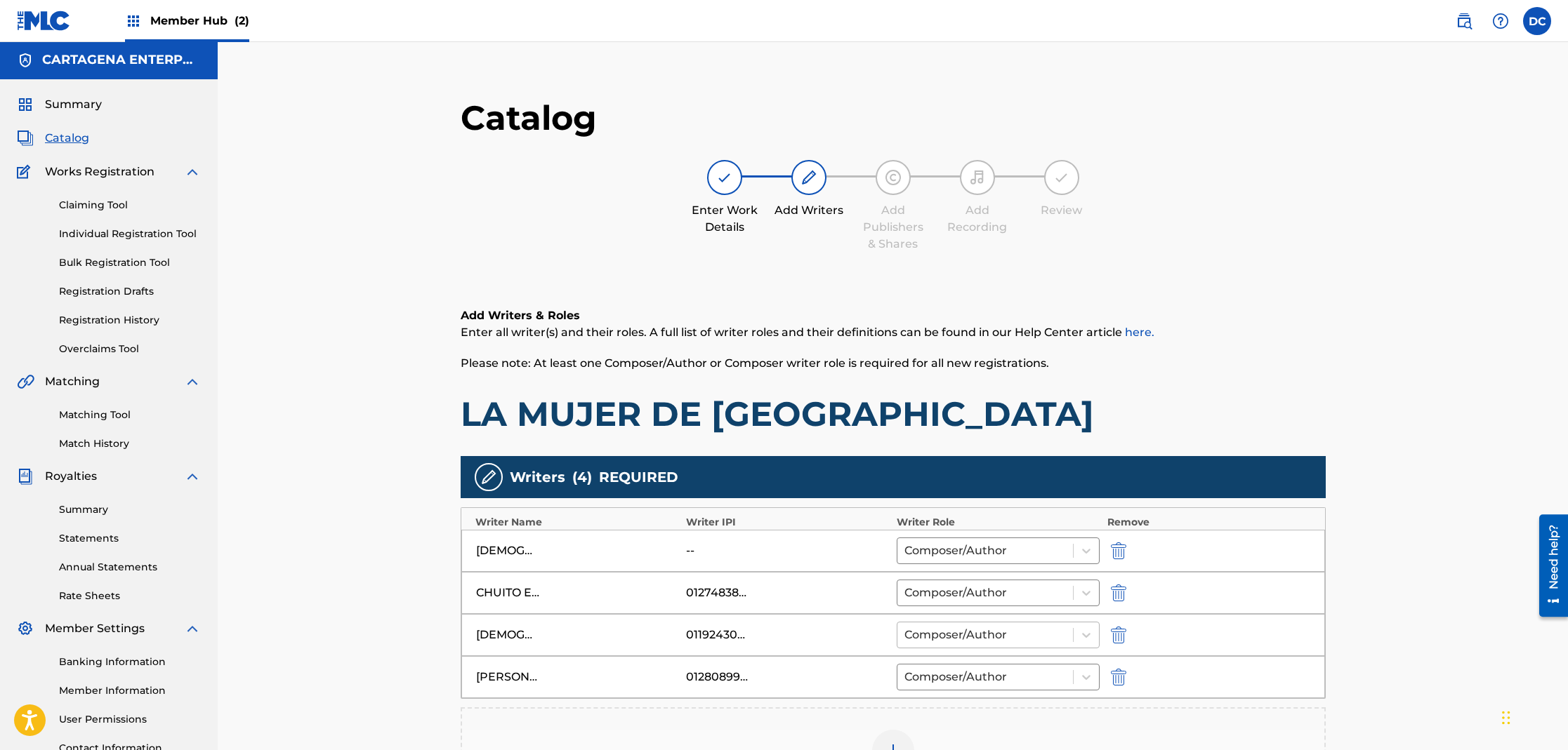
scroll to position [268, 0]
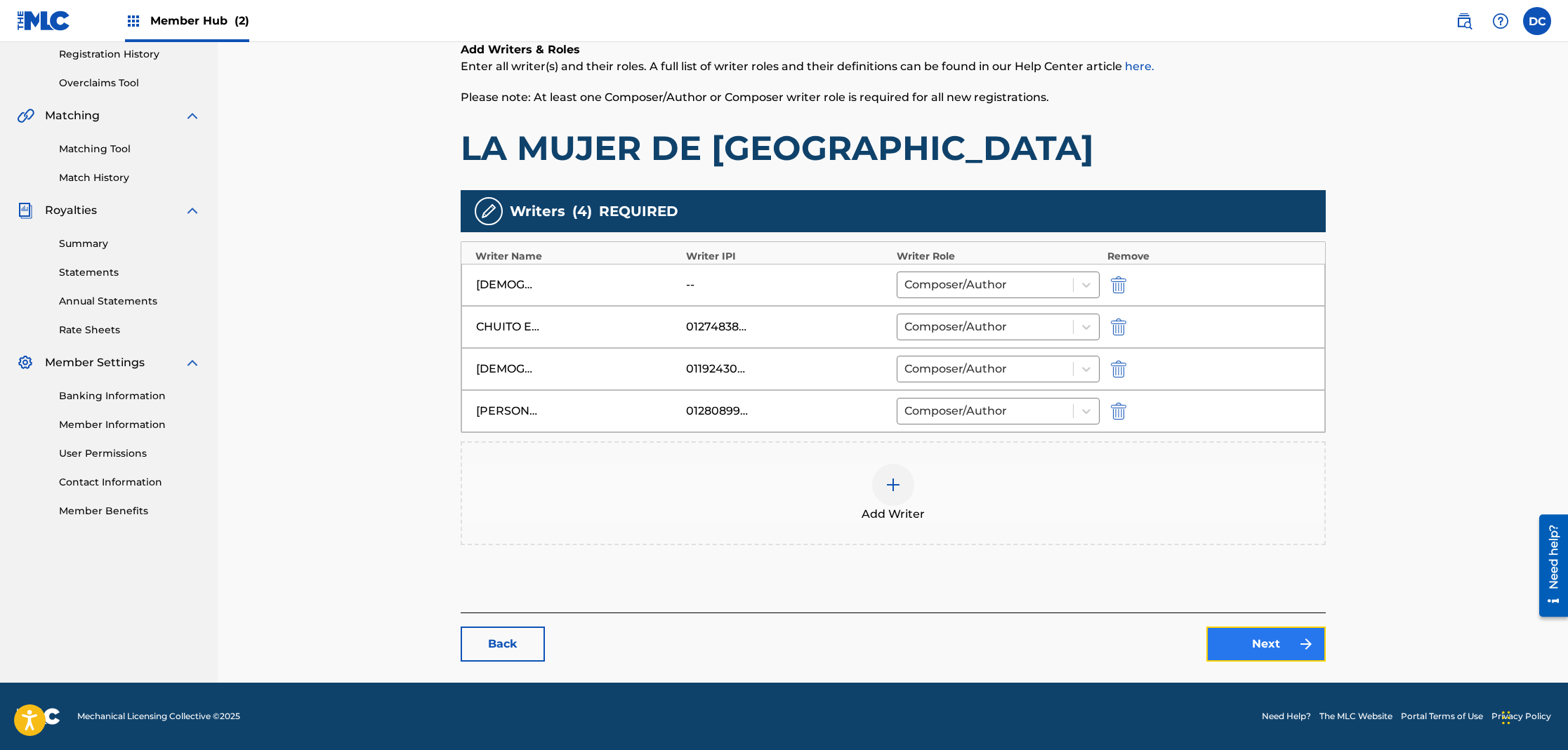
click at [1253, 648] on link "Next" at bounding box center [1266, 644] width 119 height 35
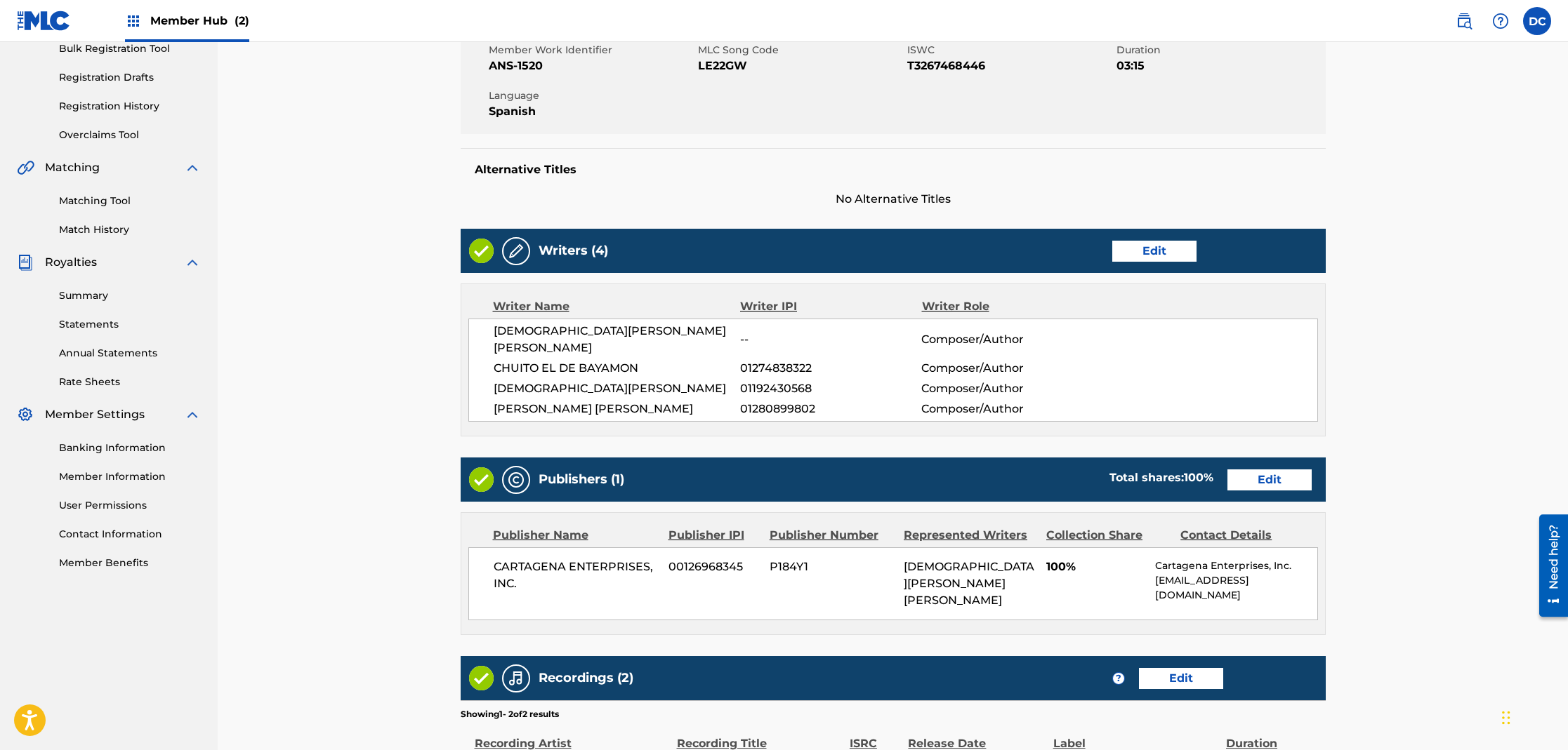
scroll to position [293, 0]
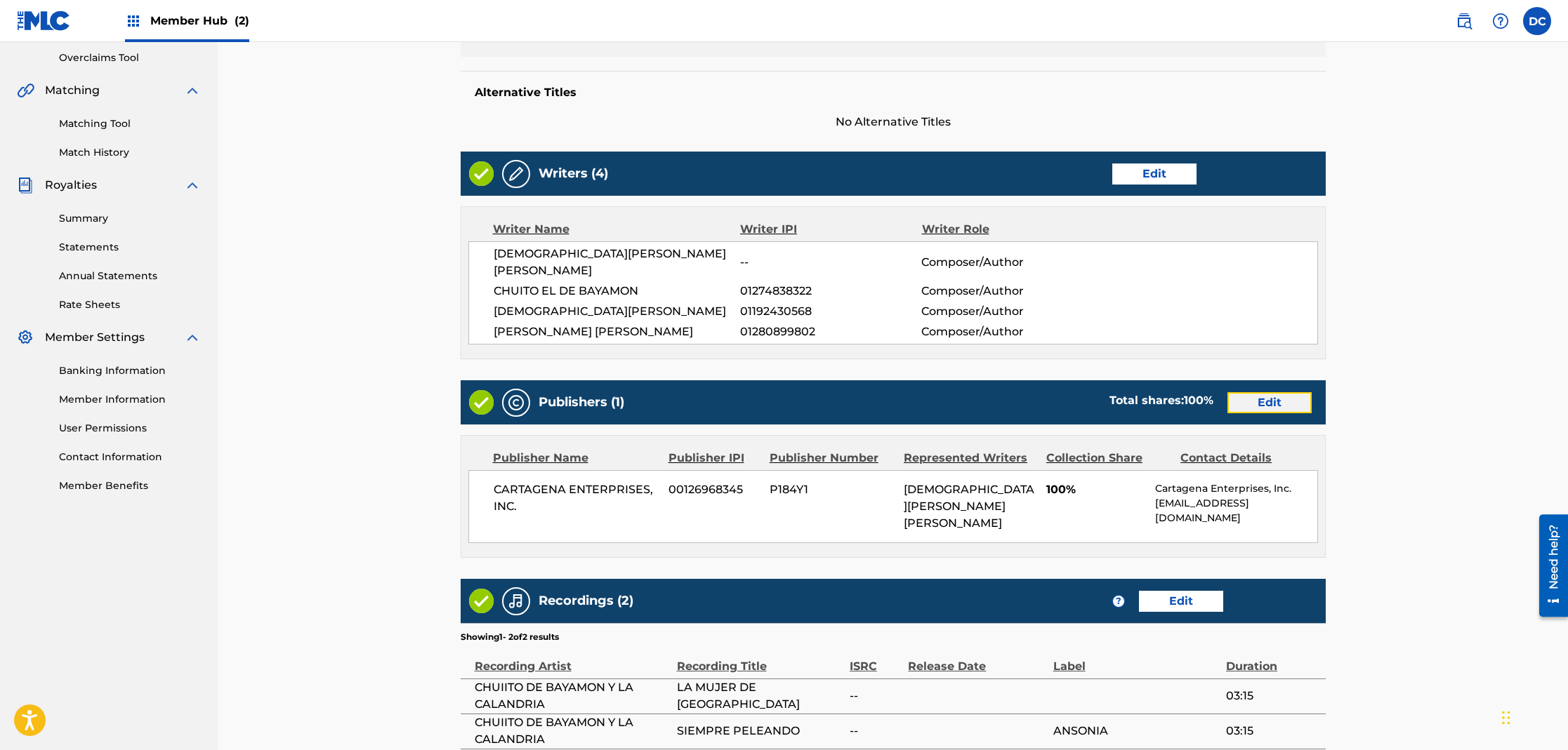
click at [1298, 393] on link "Edit" at bounding box center [1270, 403] width 84 height 21
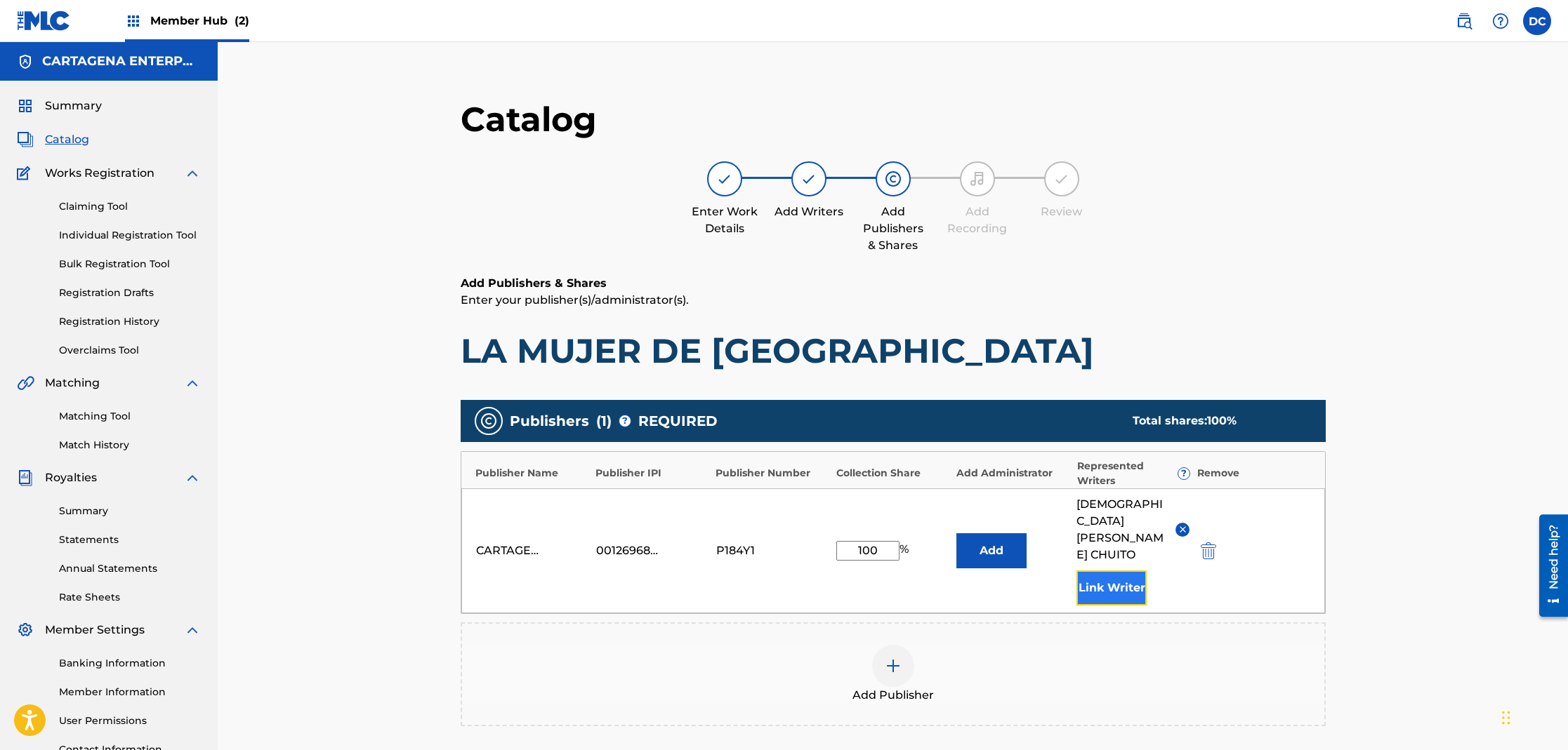
click at [1131, 570] on button "Link Writer" at bounding box center [1112, 588] width 70 height 35
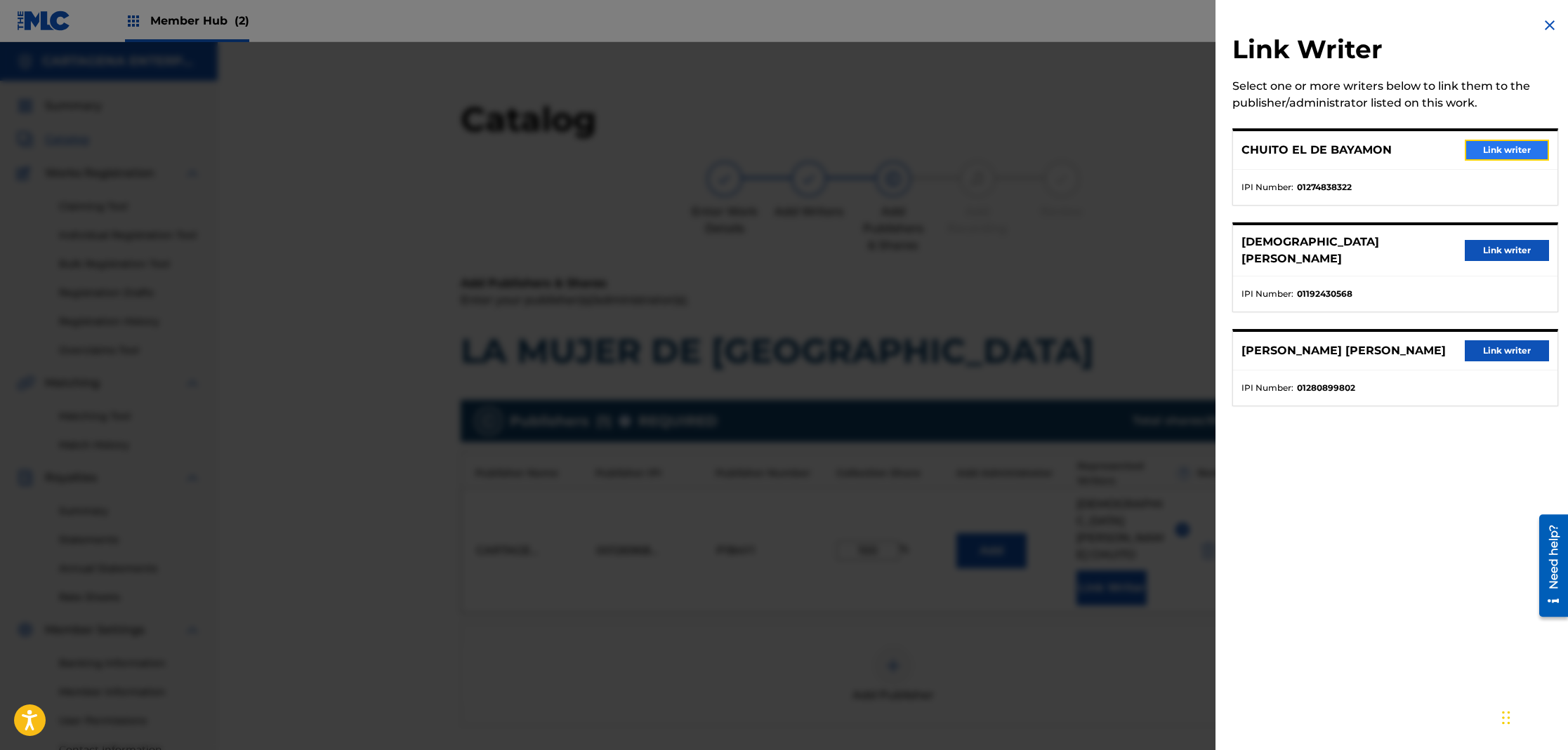
click at [1513, 151] on button "Link writer" at bounding box center [1507, 150] width 84 height 21
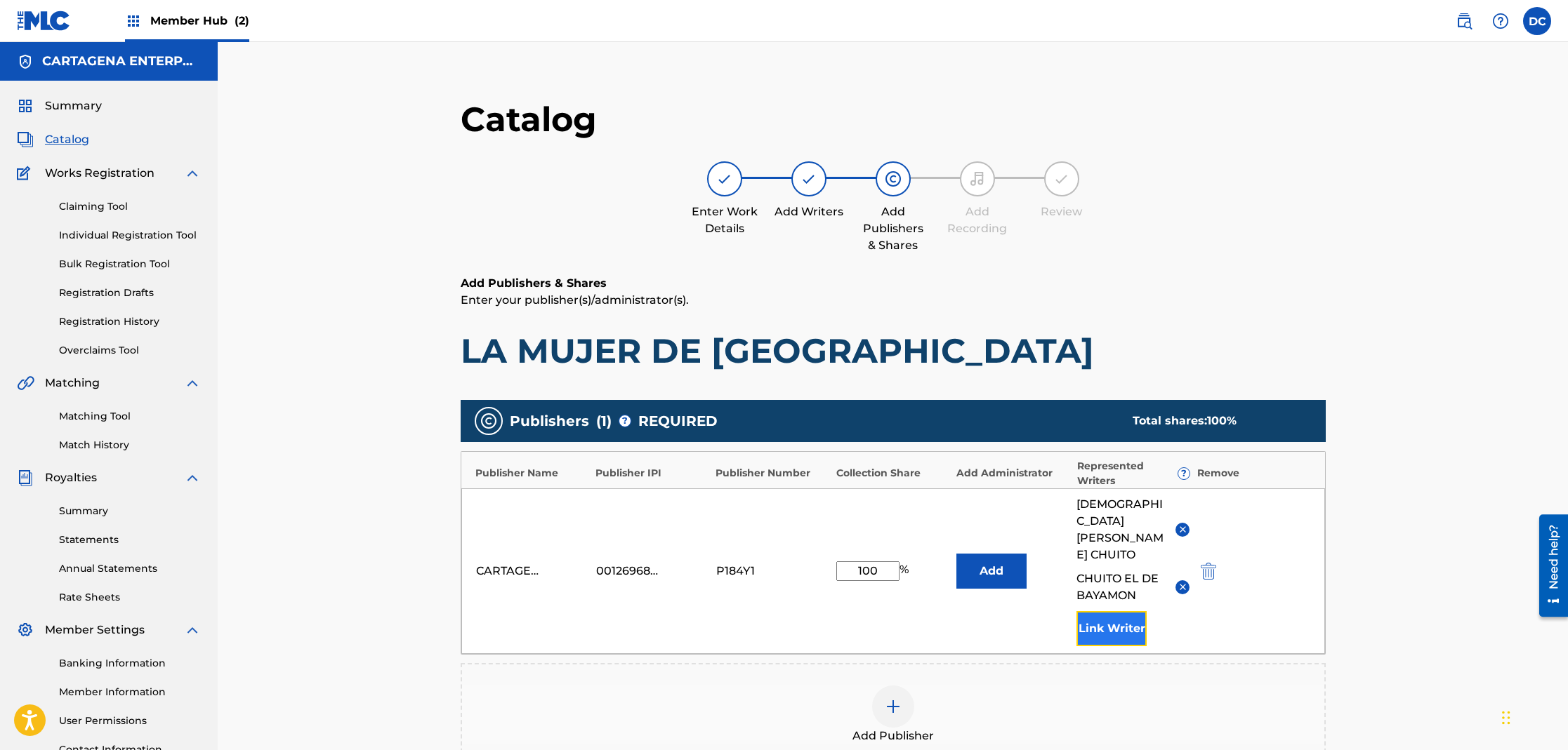
click at [1104, 624] on button "Link Writer" at bounding box center [1112, 628] width 70 height 35
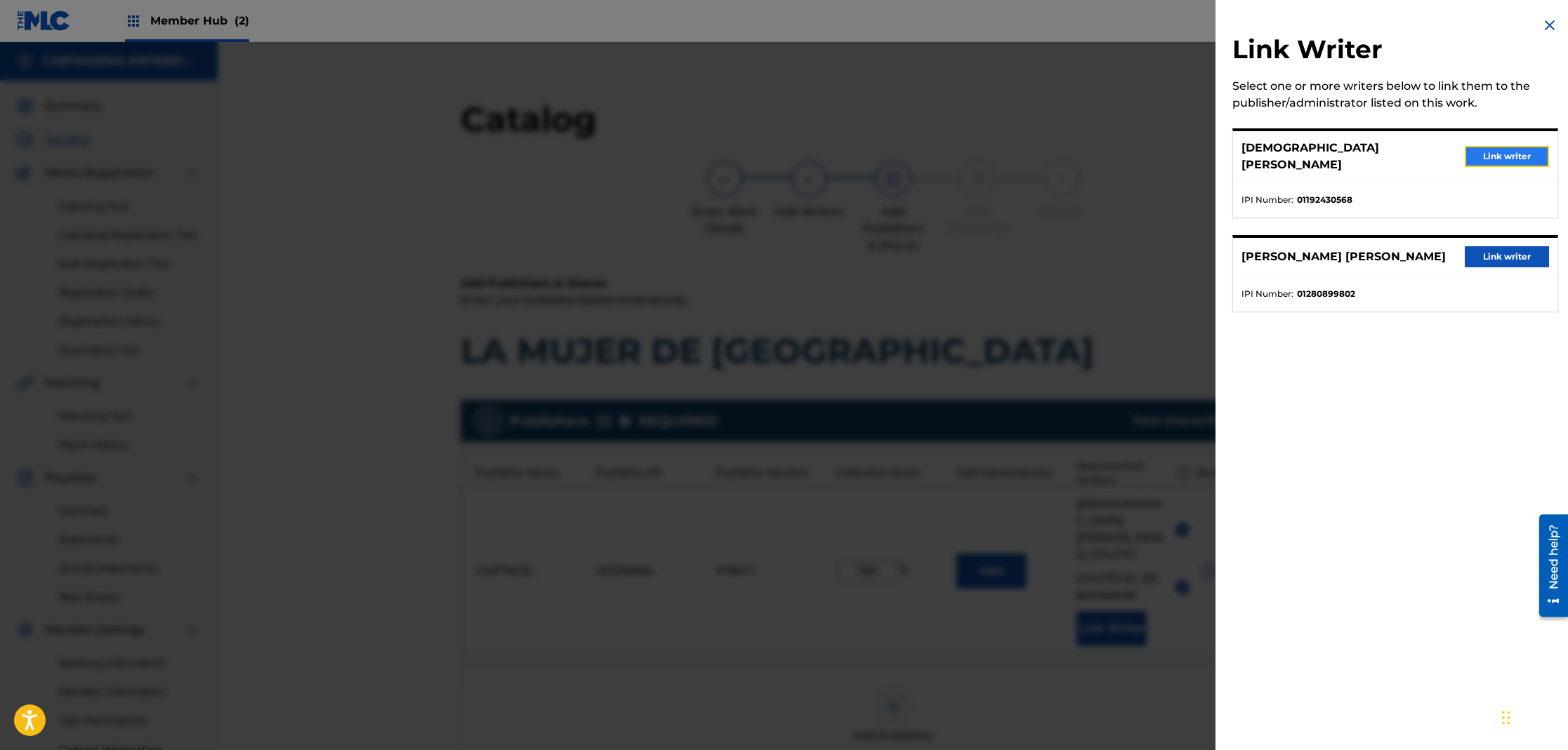
click at [1487, 148] on button "Link writer" at bounding box center [1507, 156] width 84 height 21
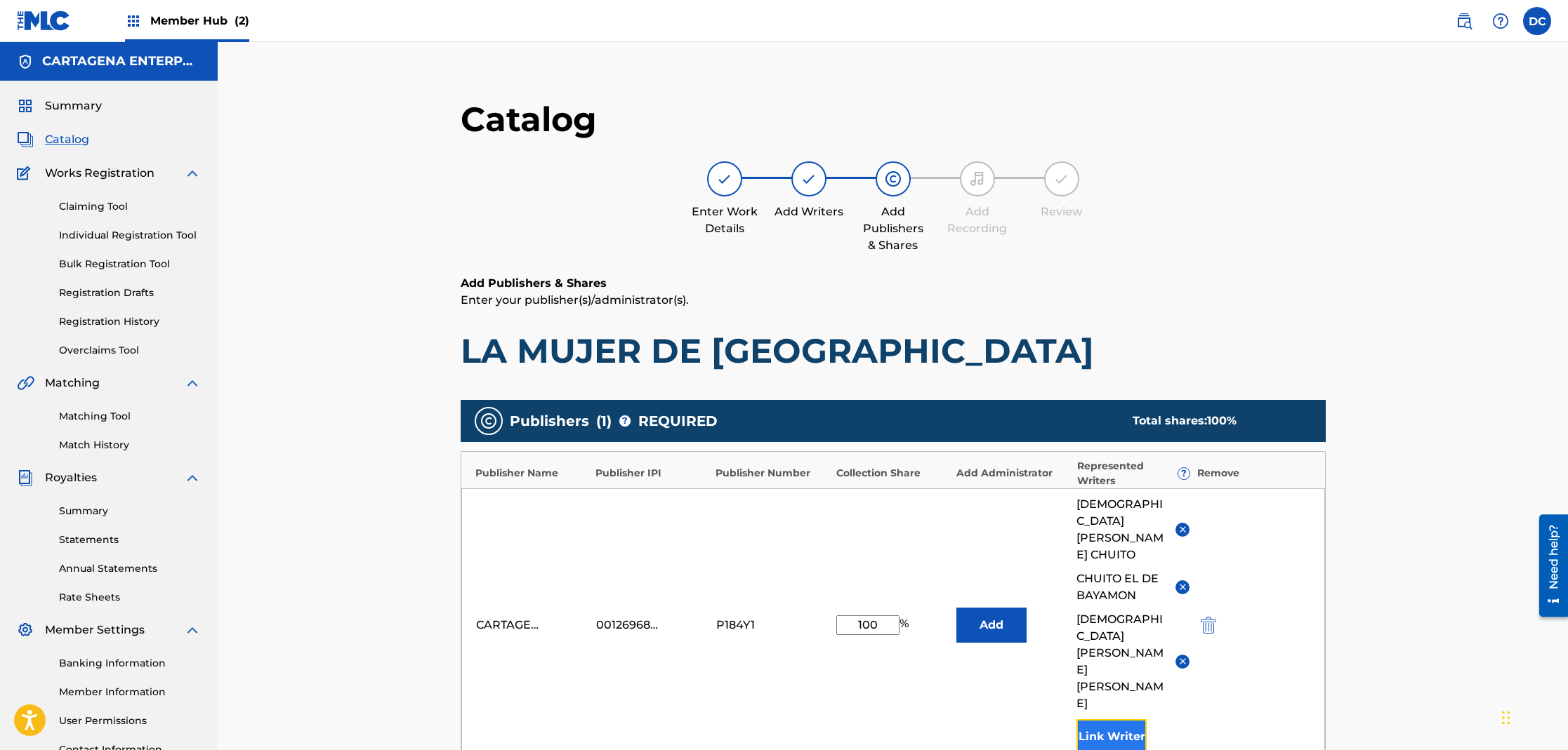
click at [1109, 720] on button "Link Writer" at bounding box center [1112, 737] width 70 height 35
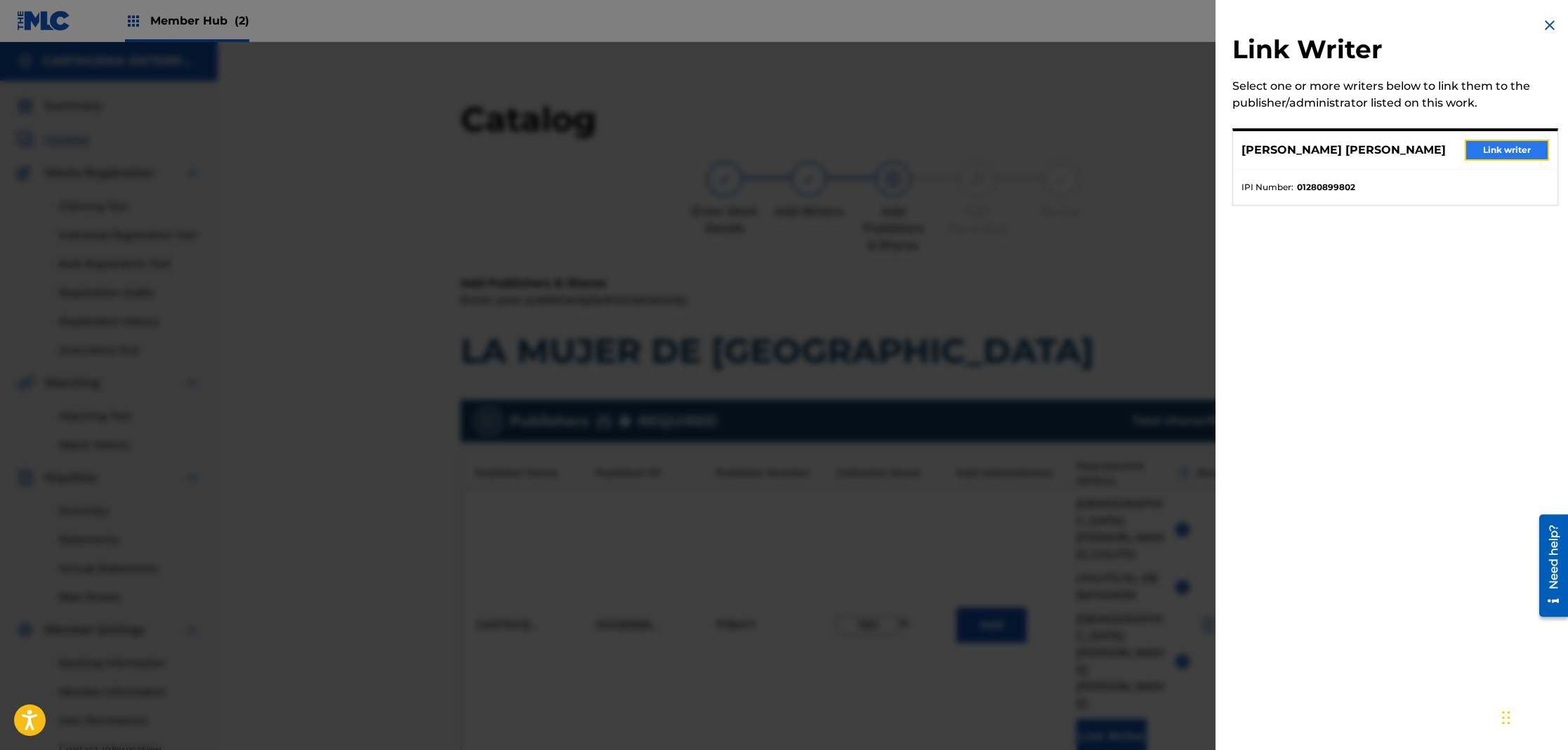
click at [1502, 155] on button "Link writer" at bounding box center [1507, 150] width 84 height 21
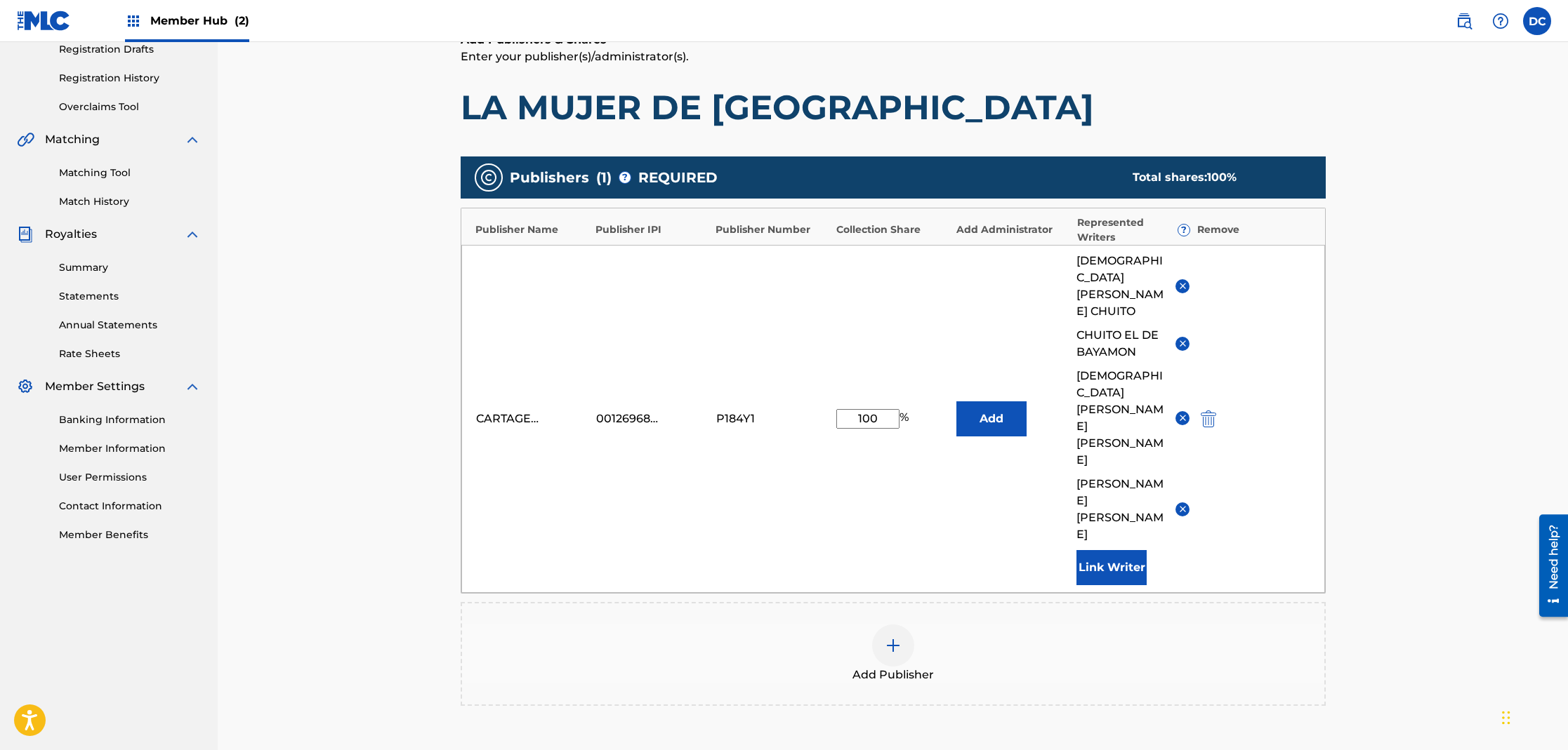
scroll to position [345, 0]
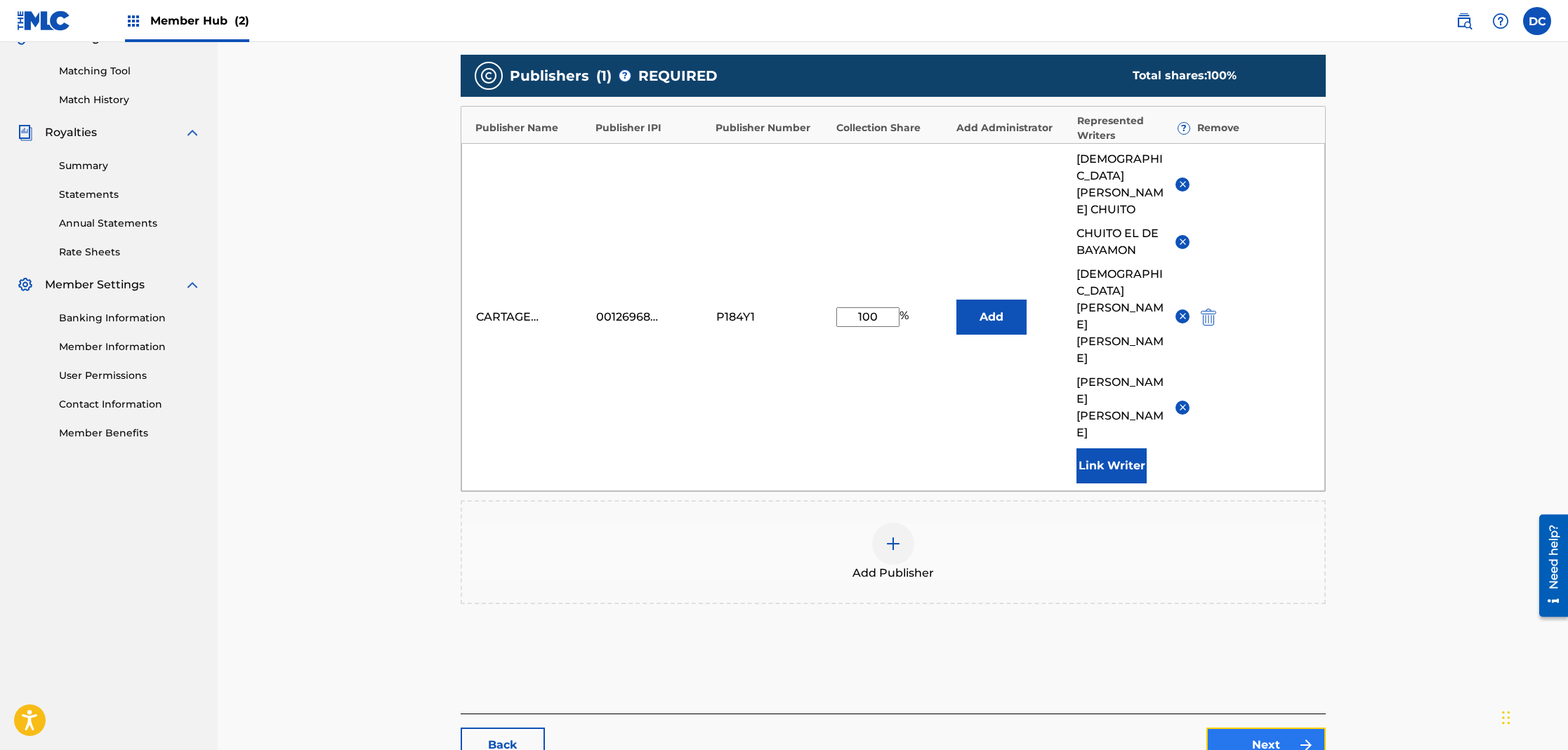
click at [1283, 727] on link "Next" at bounding box center [1266, 745] width 119 height 35
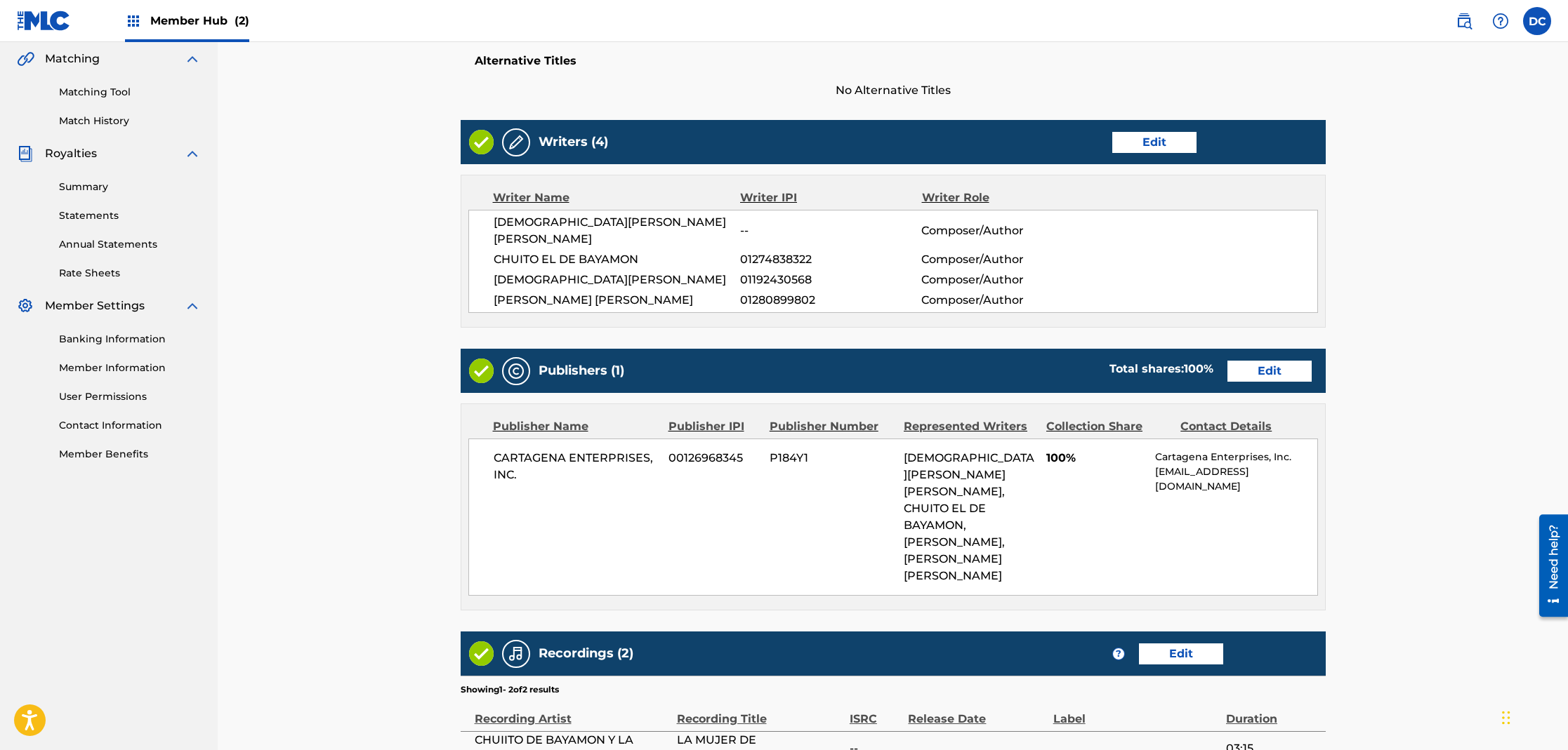
scroll to position [460, 0]
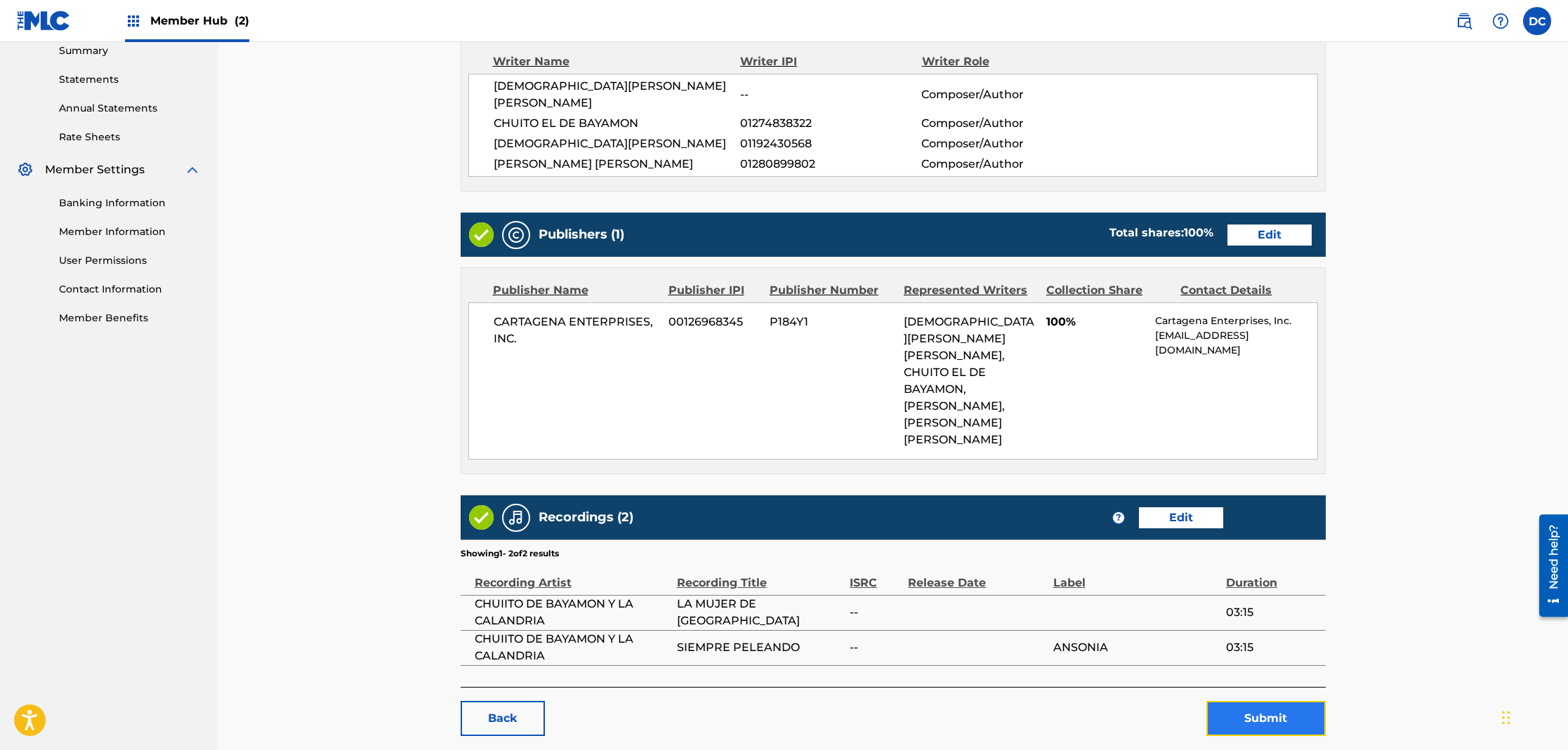
click at [1265, 701] on button "Submit" at bounding box center [1266, 718] width 119 height 35
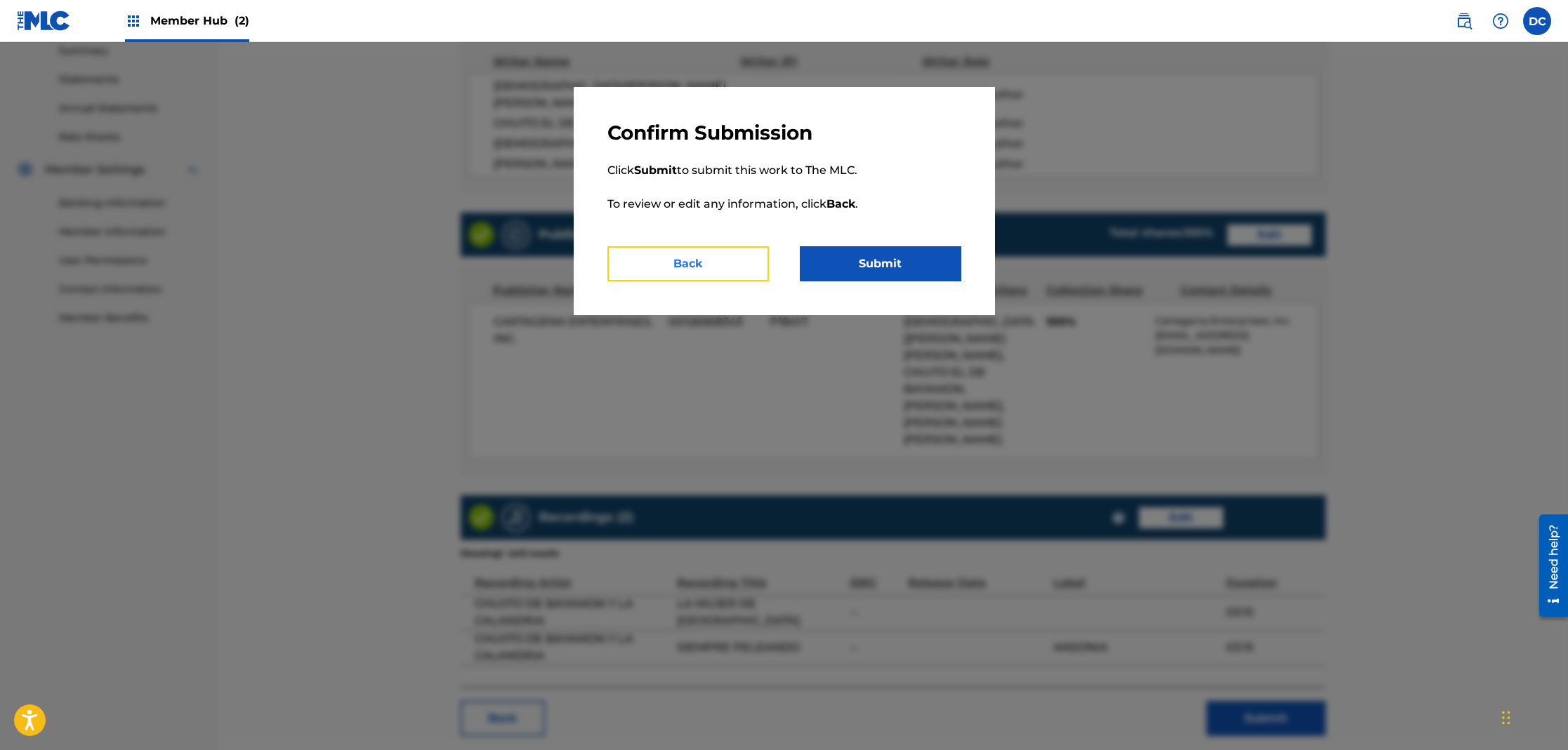
click at [725, 265] on button "Back" at bounding box center [688, 264] width 162 height 35
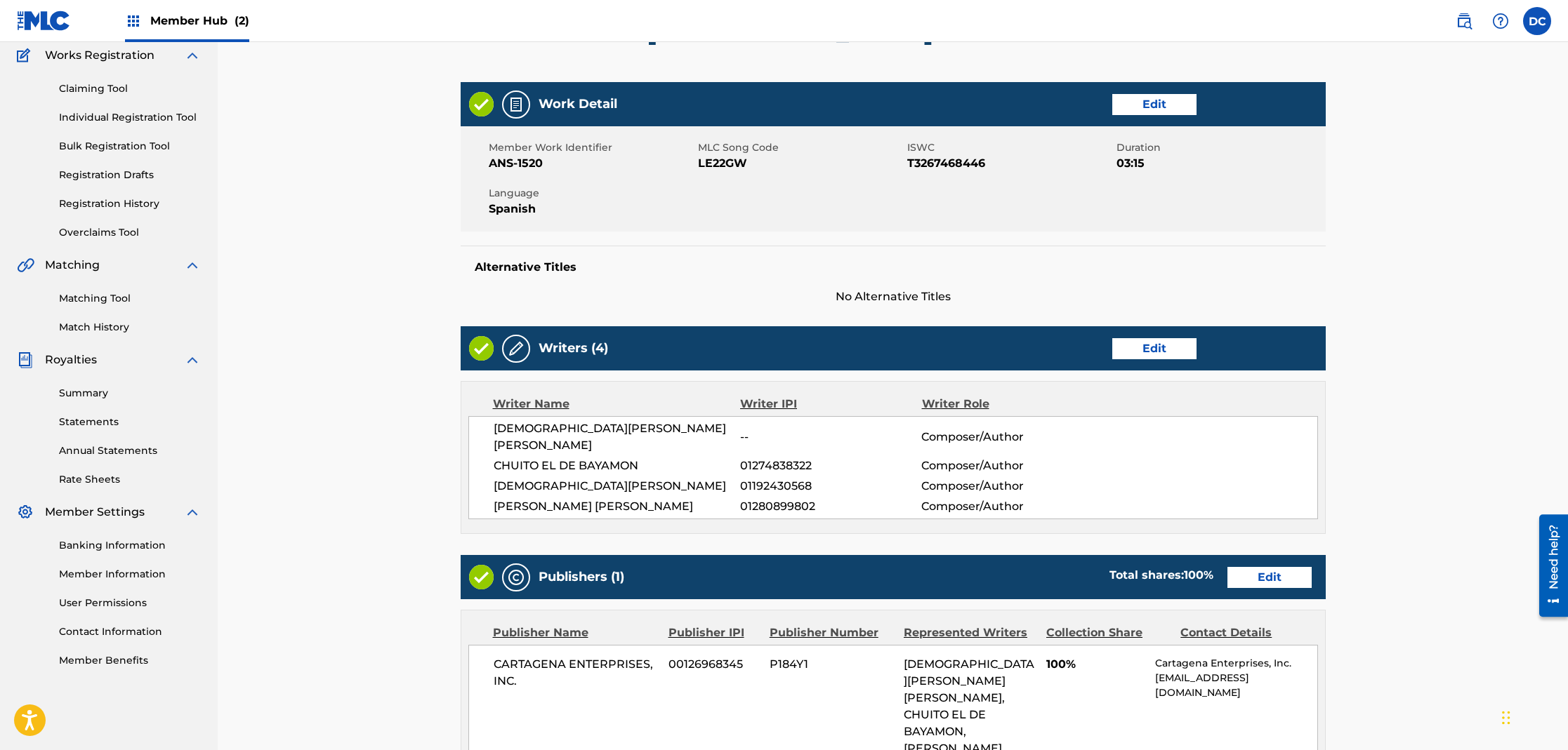
scroll to position [0, 0]
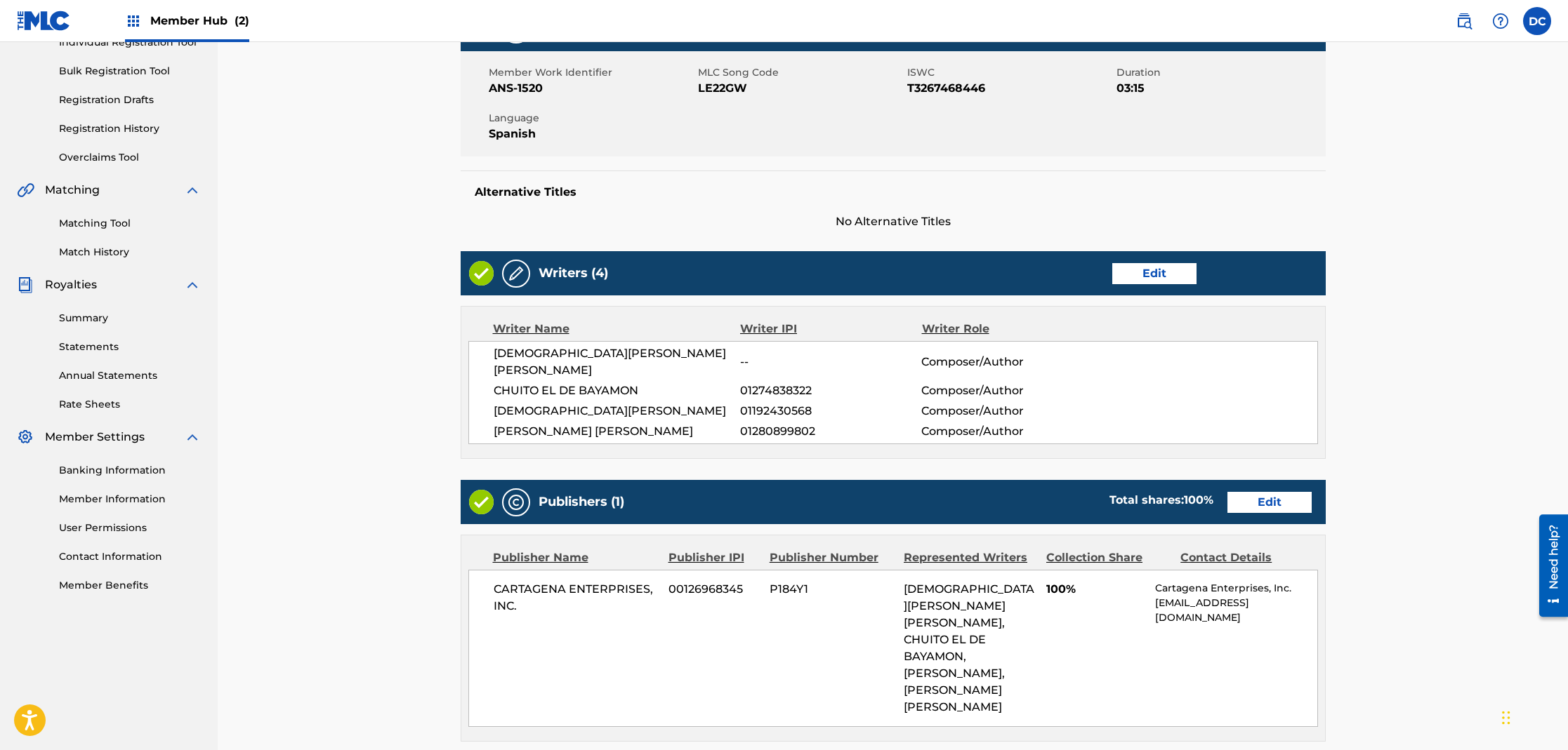
drag, startPoint x: 1067, startPoint y: 404, endPoint x: 1061, endPoint y: 393, distance: 12.5
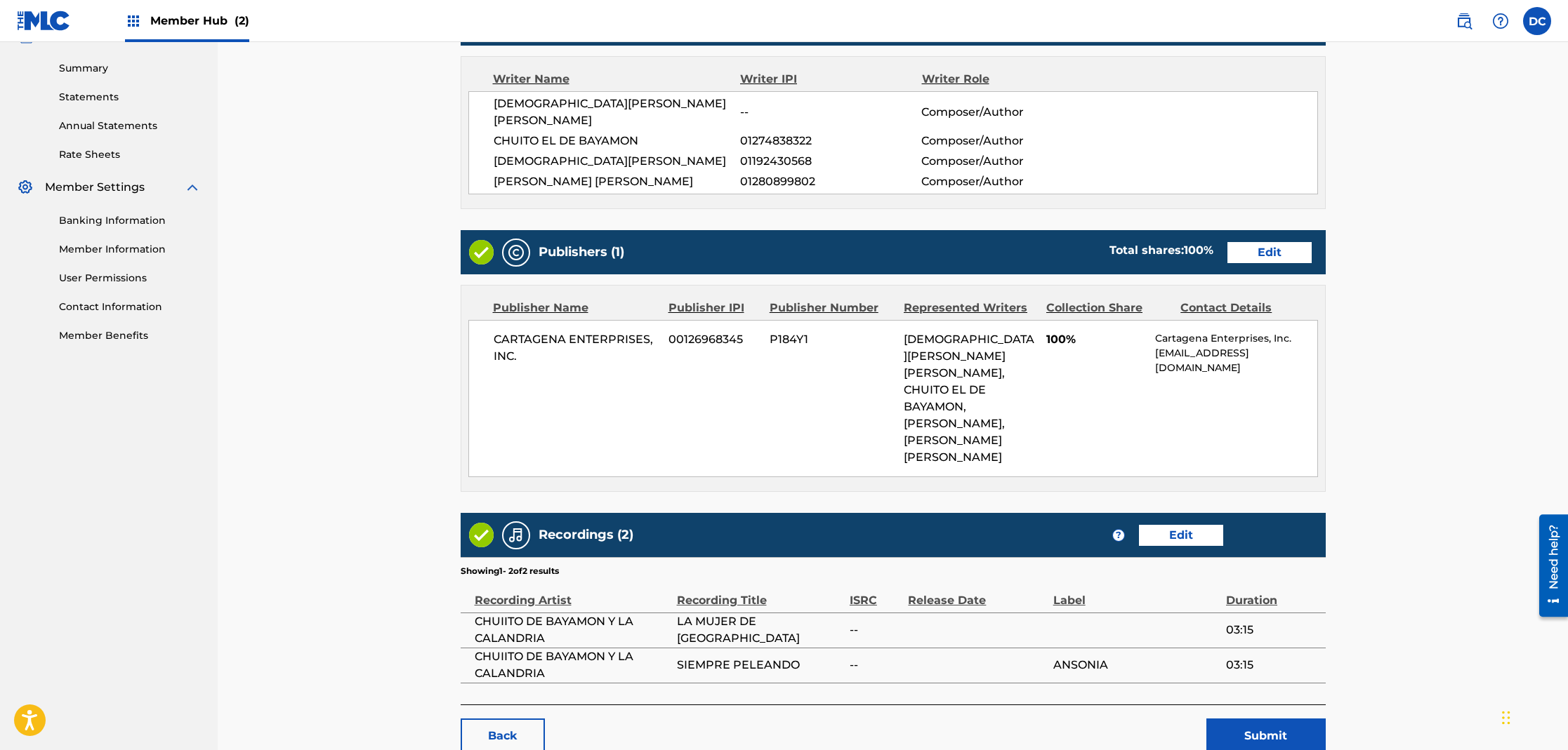
scroll to position [499, 0]
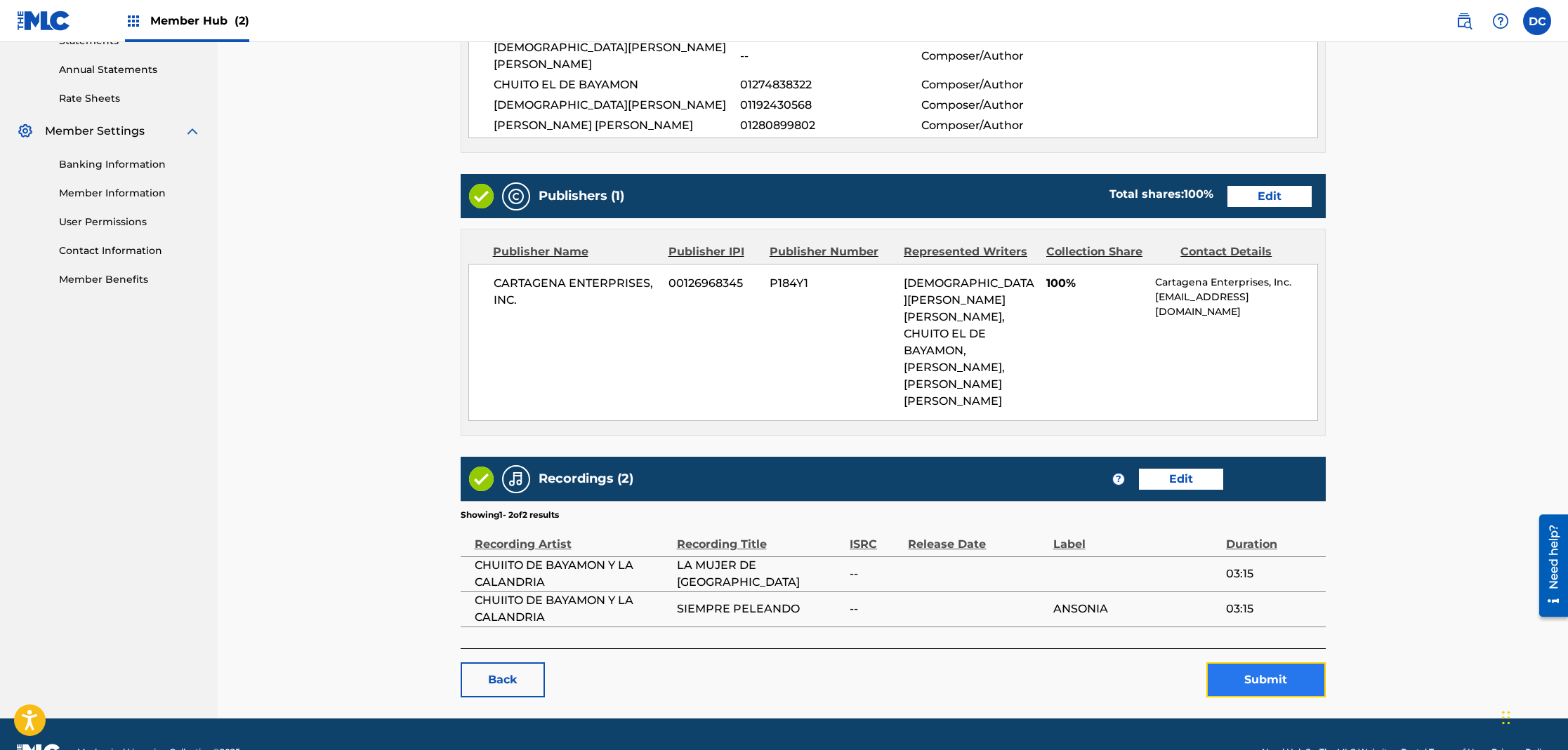
click at [1258, 663] on button "Submit" at bounding box center [1266, 680] width 119 height 35
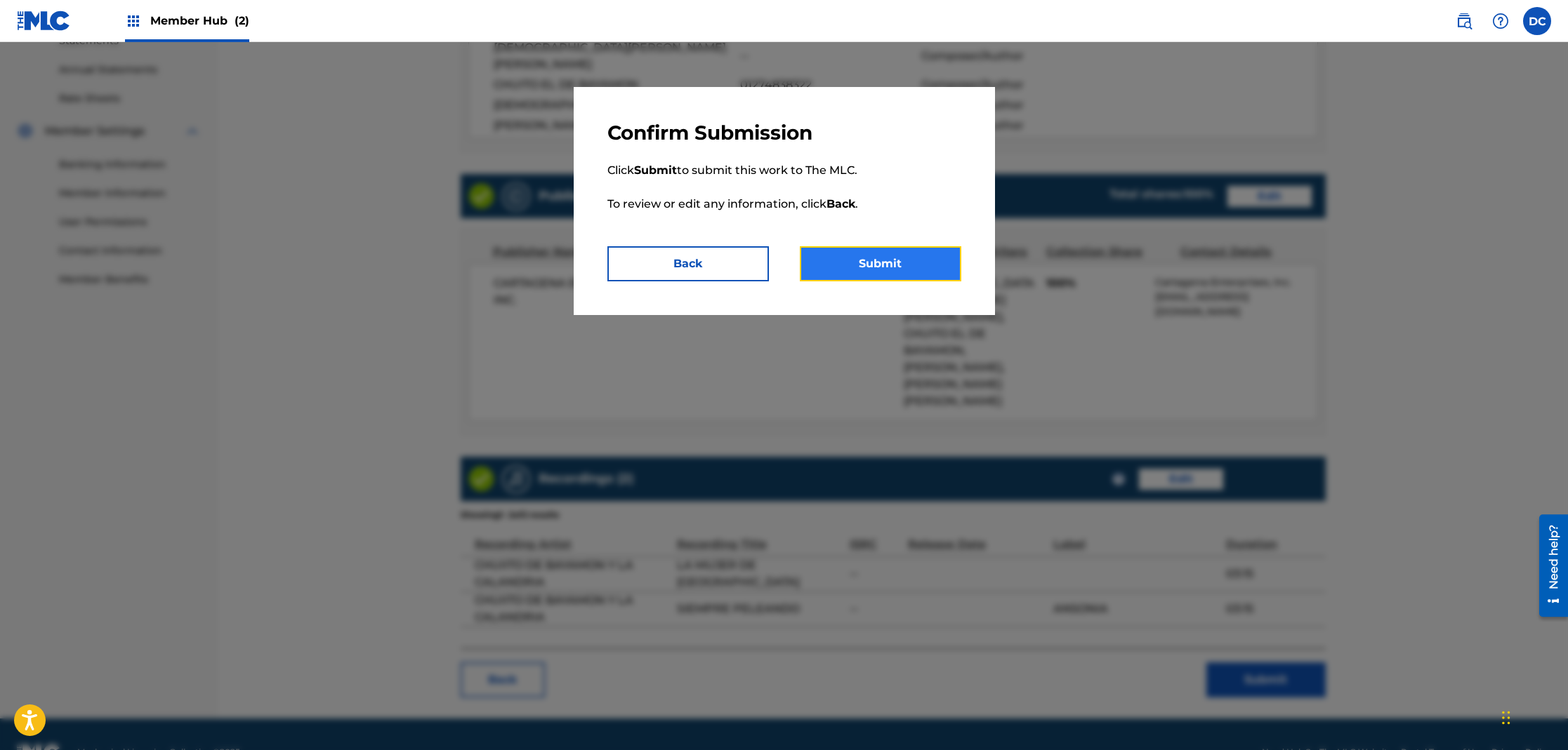
click at [917, 258] on button "Submit" at bounding box center [880, 264] width 162 height 35
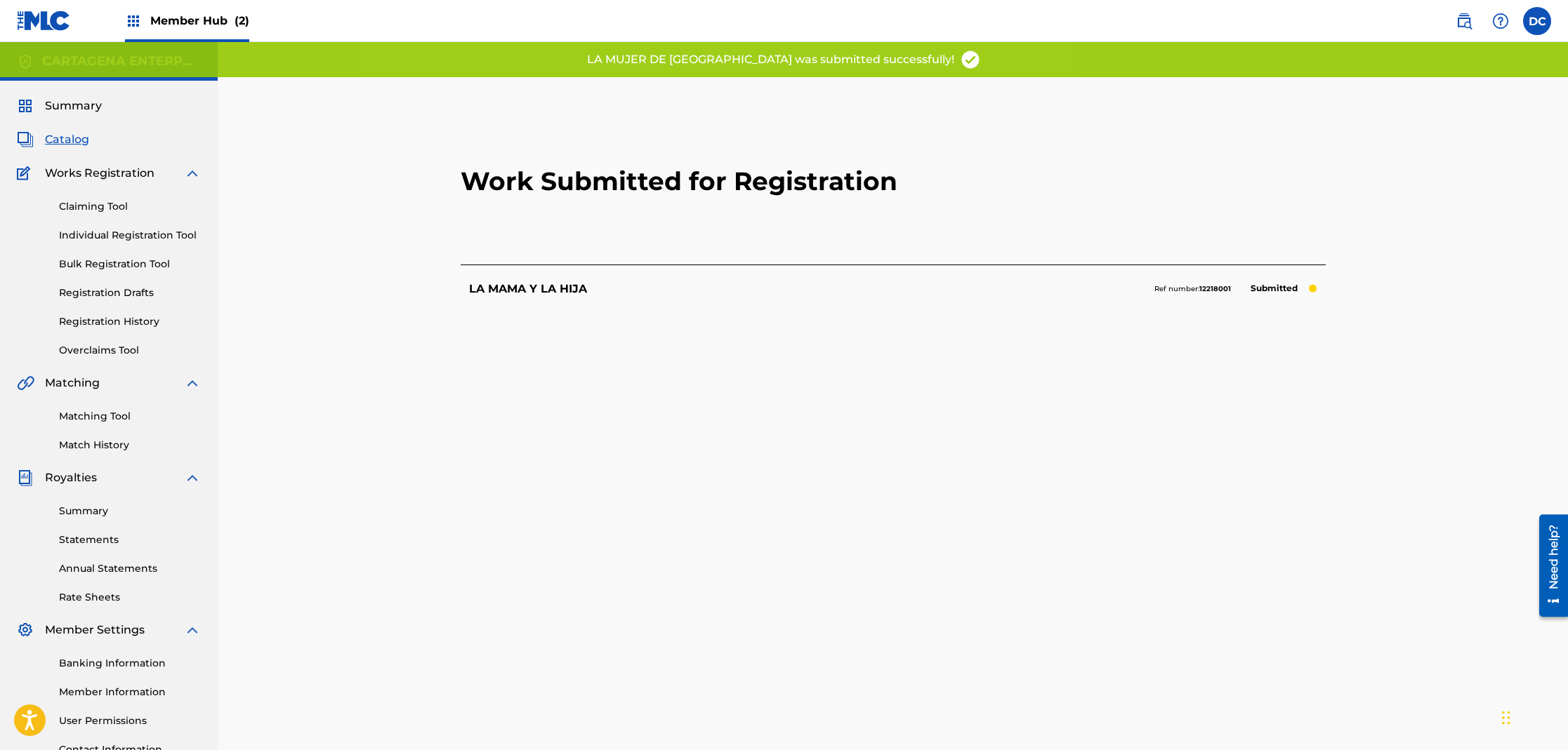
scroll to position [144, 0]
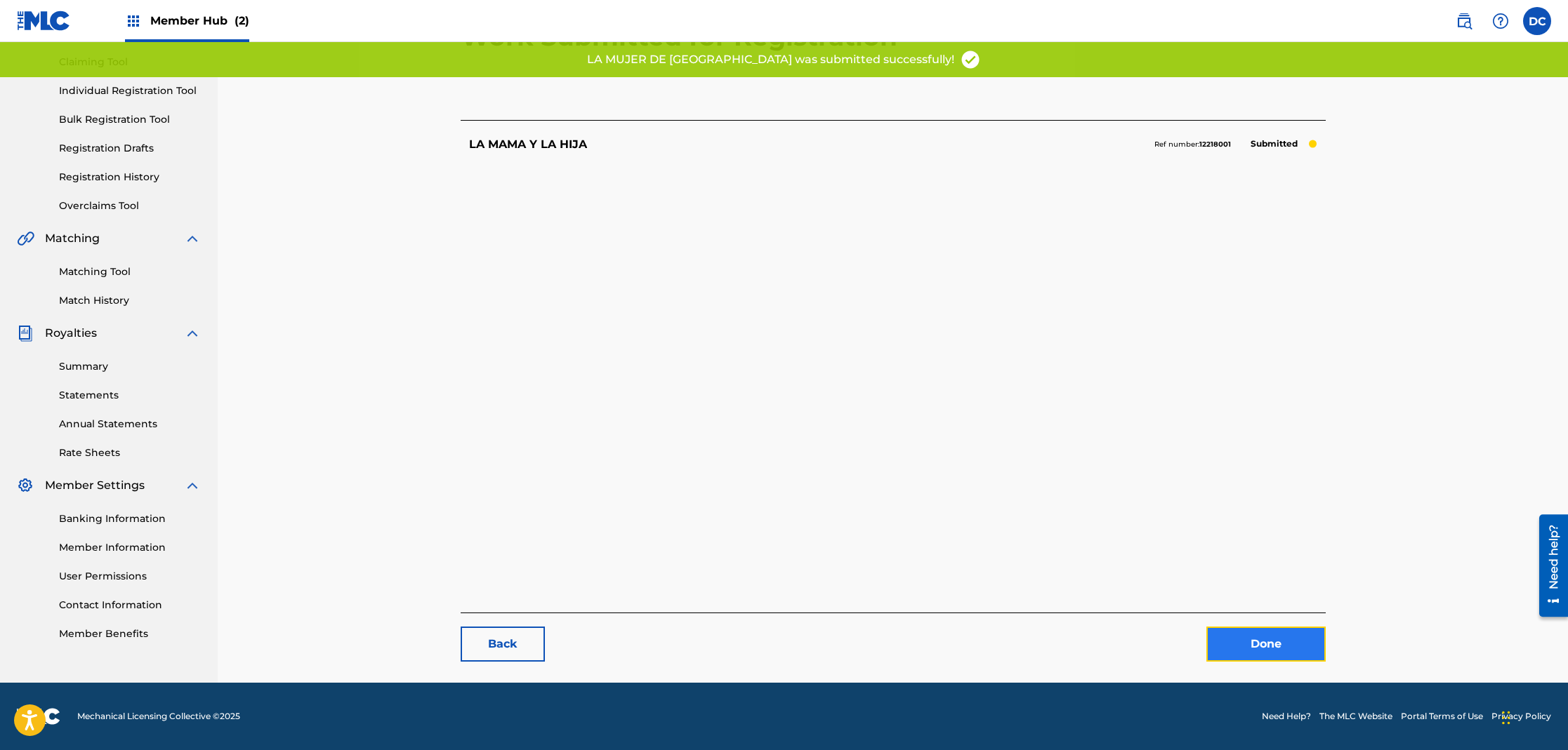
click at [1299, 648] on link "Done" at bounding box center [1266, 644] width 119 height 35
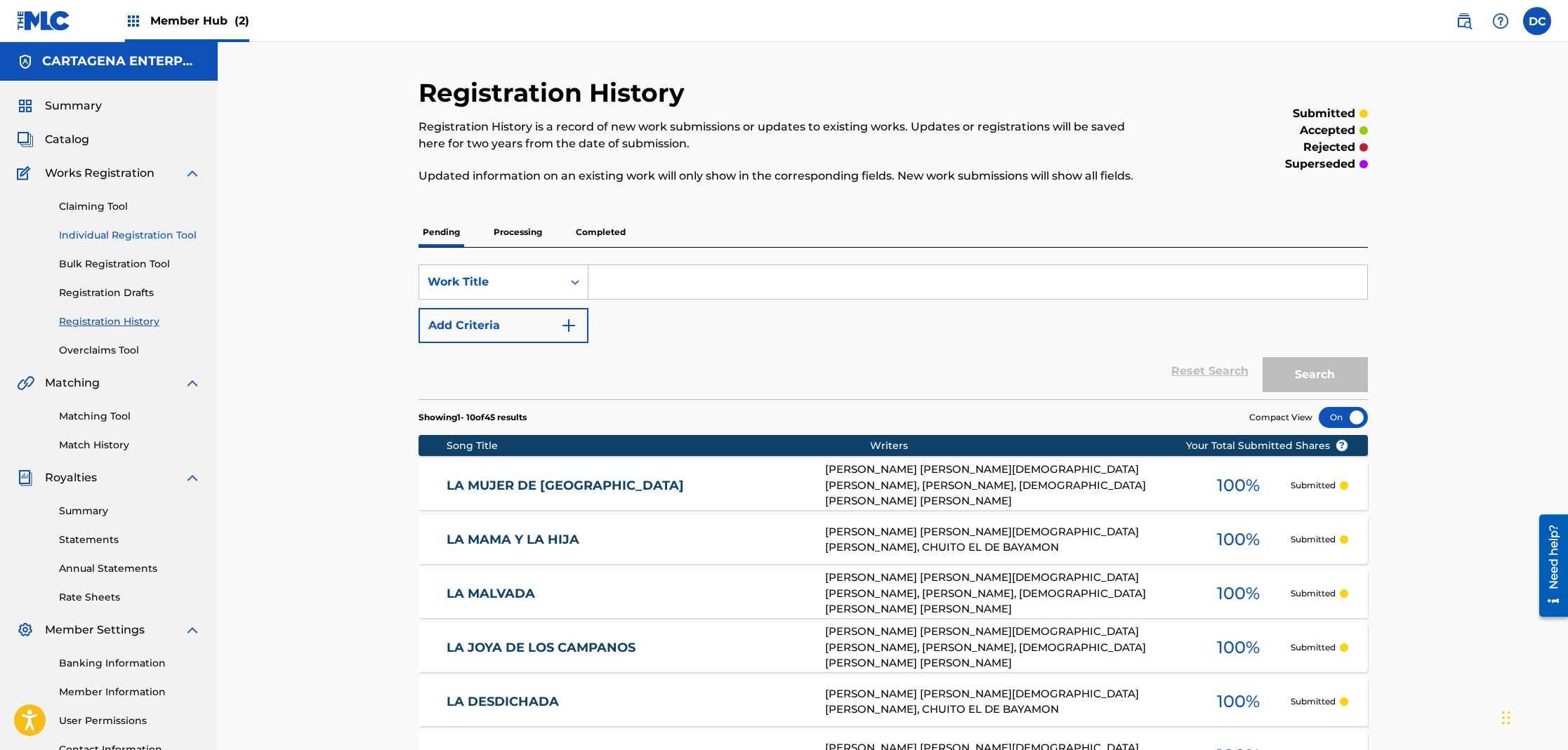
click at [146, 233] on link "Individual Registration Tool" at bounding box center [130, 235] width 142 height 15
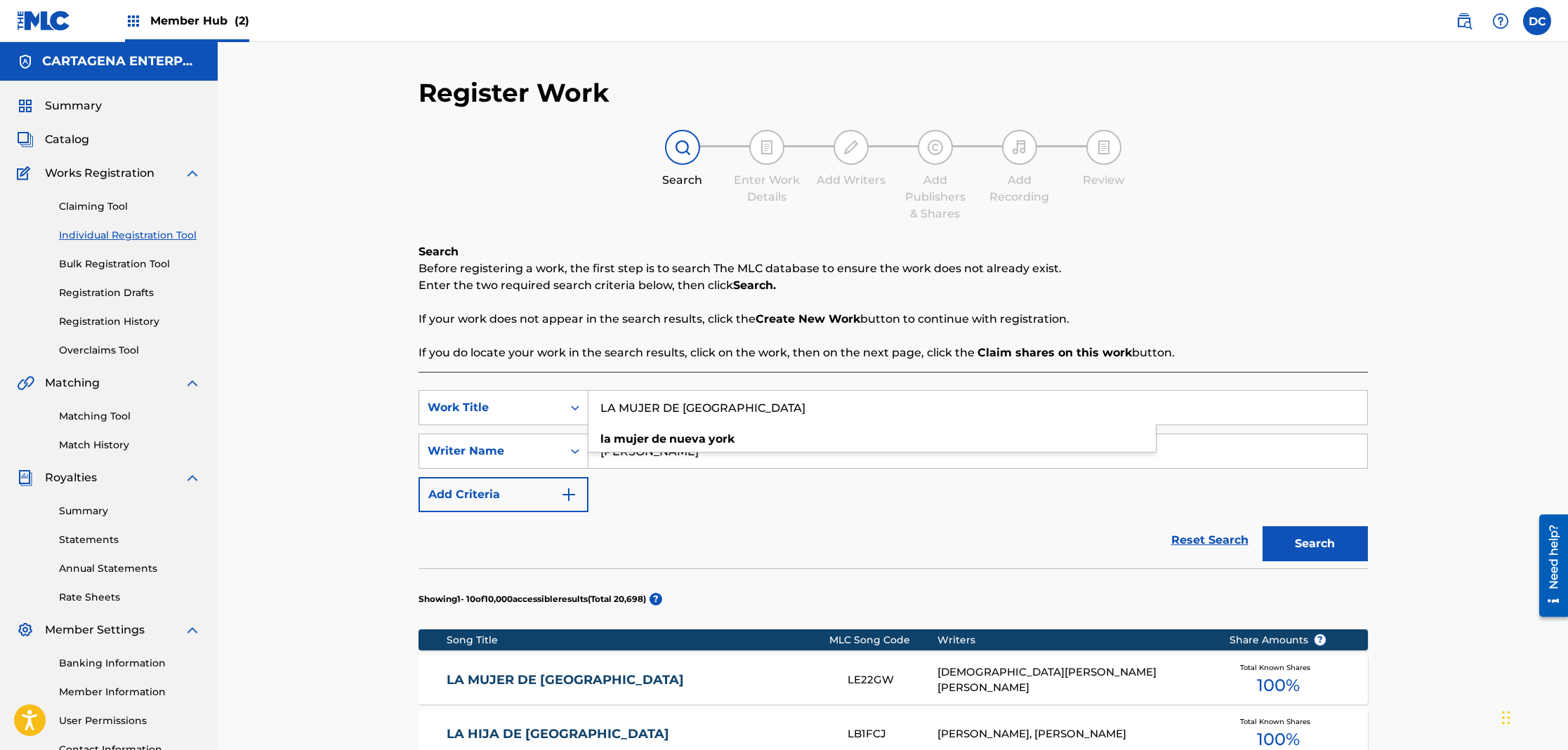
drag, startPoint x: 773, startPoint y: 410, endPoint x: 600, endPoint y: 409, distance: 173.0
click at [600, 409] on input "LA MUJER DE [GEOGRAPHIC_DATA]" at bounding box center [978, 407] width 779 height 34
paste input "PUERTORRIQUENA"
type input "LA MUJER [DEMOGRAPHIC_DATA]"
click at [1360, 541] on button "Search" at bounding box center [1315, 543] width 105 height 35
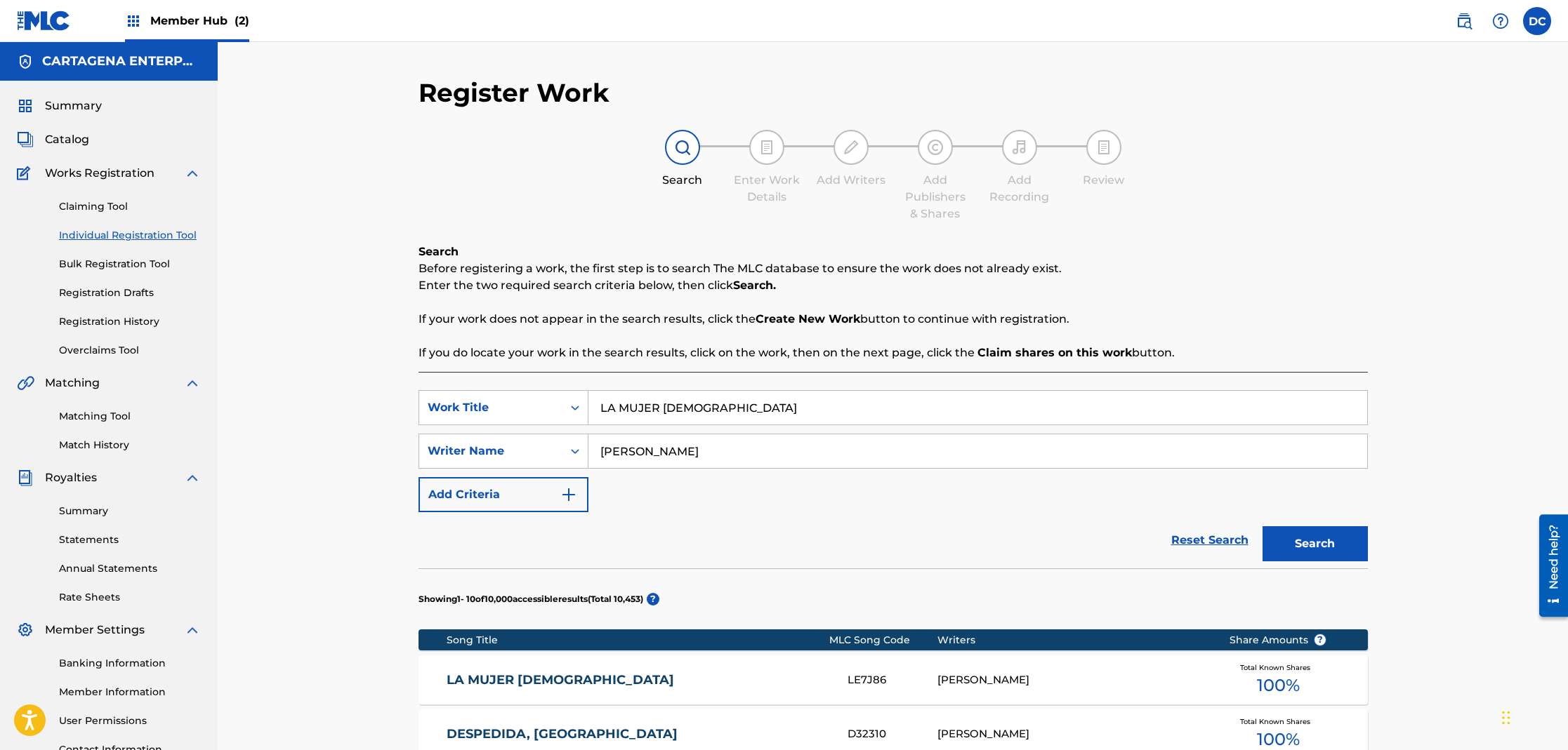
click at [614, 685] on link "LA MUJER [DEMOGRAPHIC_DATA]" at bounding box center [637, 680] width 382 height 16
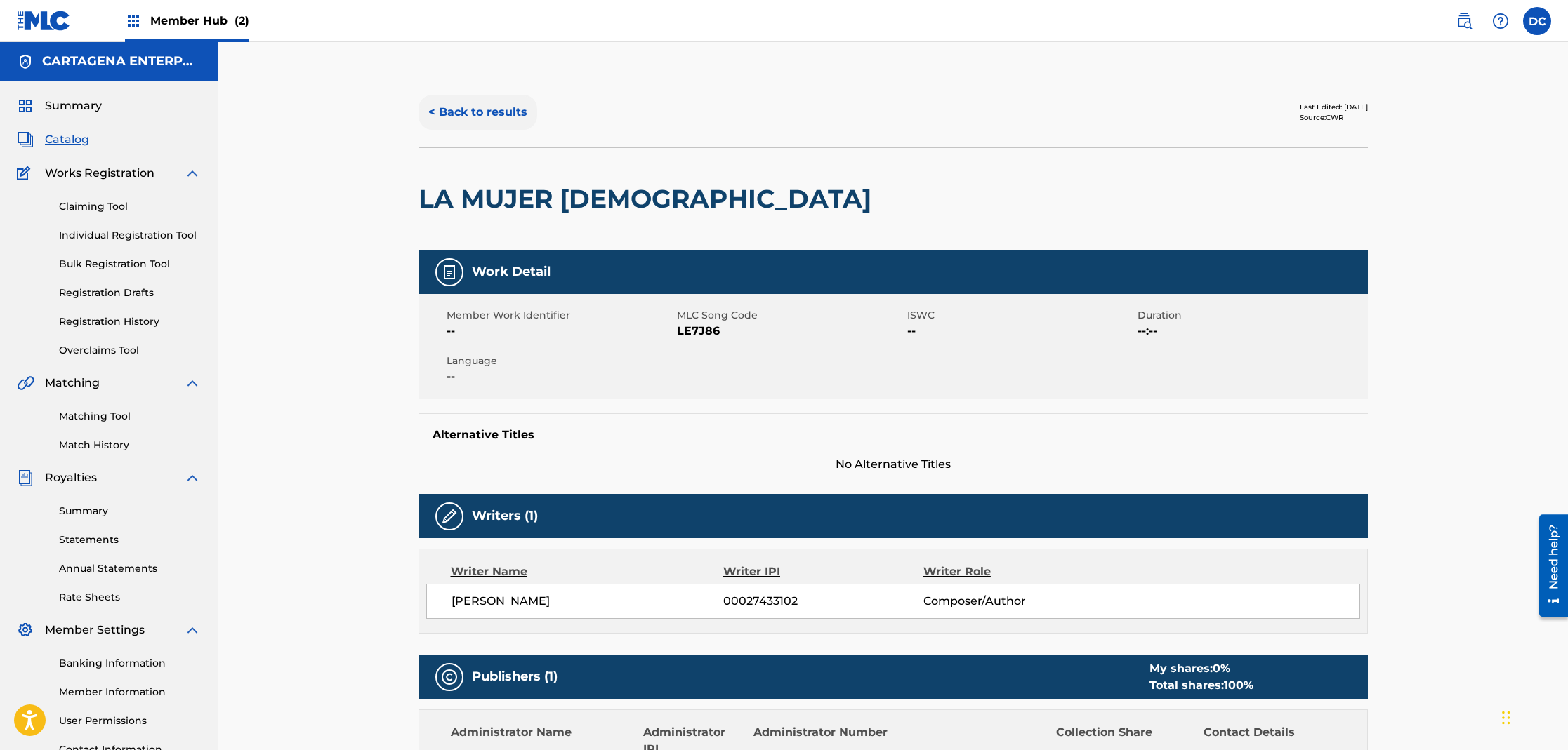
click at [451, 116] on button "< Back to results" at bounding box center [478, 112] width 119 height 35
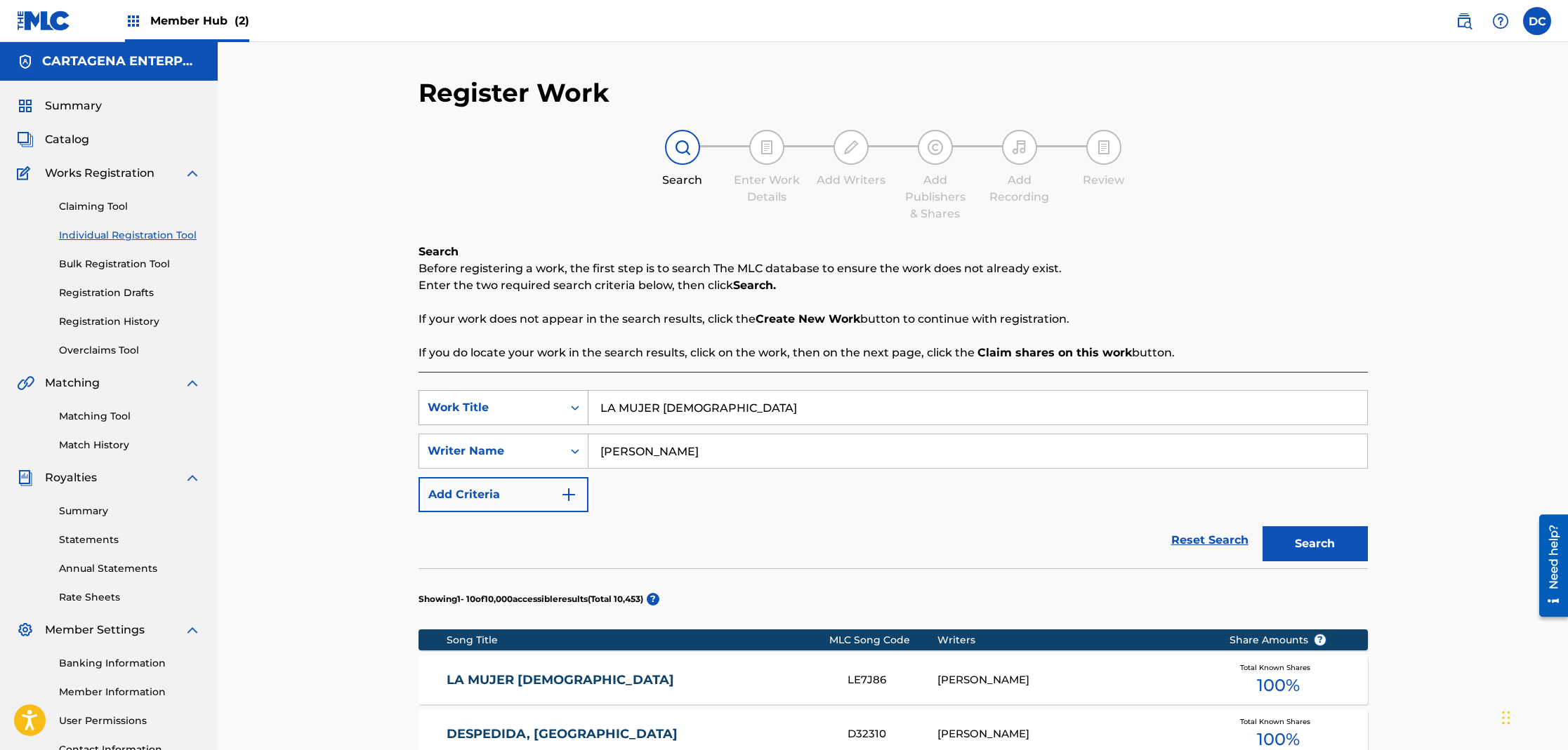
drag, startPoint x: 785, startPoint y: 407, endPoint x: 527, endPoint y: 400, distance: 258.1
click at [544, 403] on div "SearchWithCriteria9d73be40-a91c-418e-84ad-f68b9c9ca5d6 Work Title LA MUJER PUER…" at bounding box center [893, 407] width 950 height 35
type input "LA NIGUA PARIA"
click at [1263, 526] on button "Search" at bounding box center [1315, 543] width 105 height 35
click at [533, 674] on link "LA NIGUA PARIA" at bounding box center [637, 680] width 382 height 16
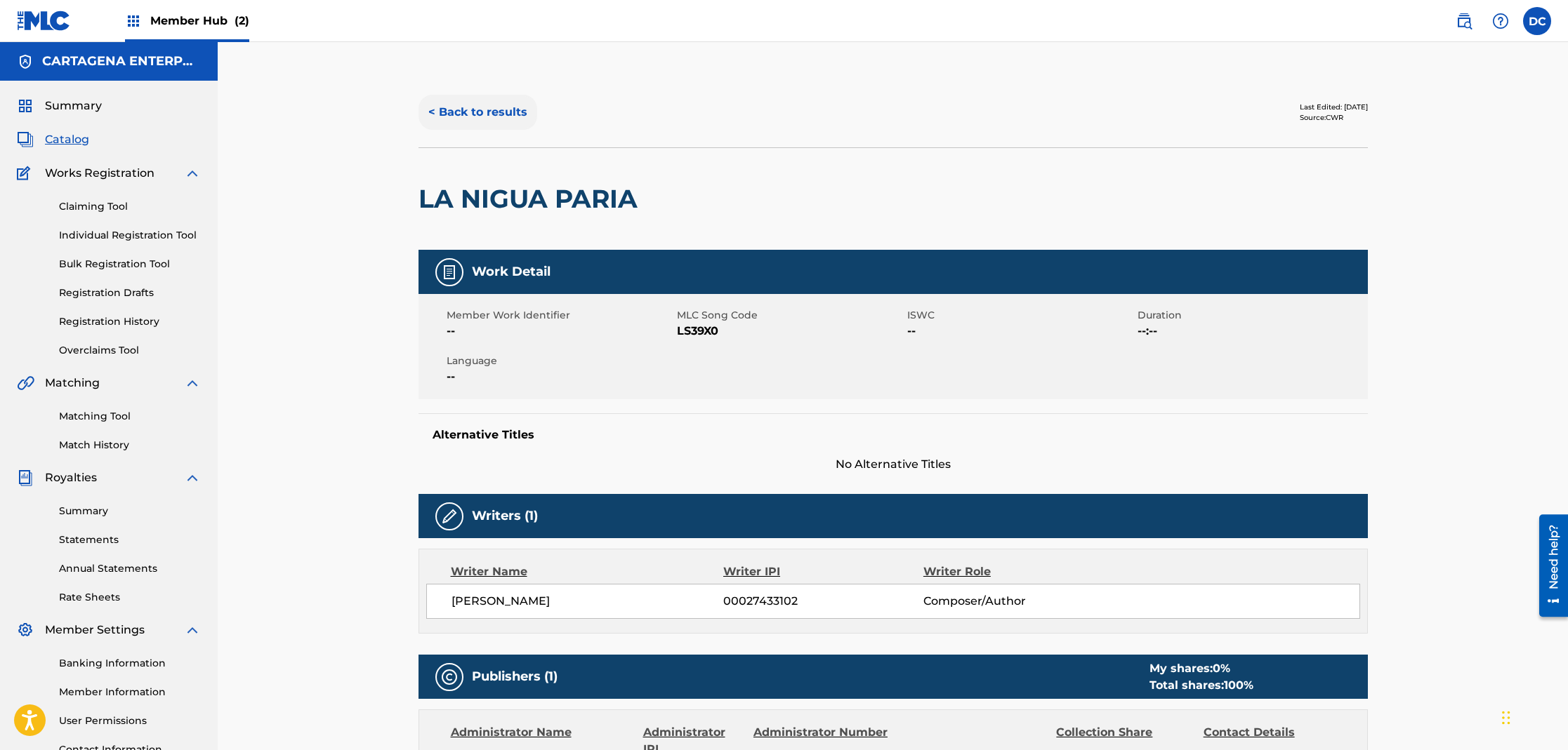
click at [470, 112] on button "< Back to results" at bounding box center [478, 112] width 119 height 35
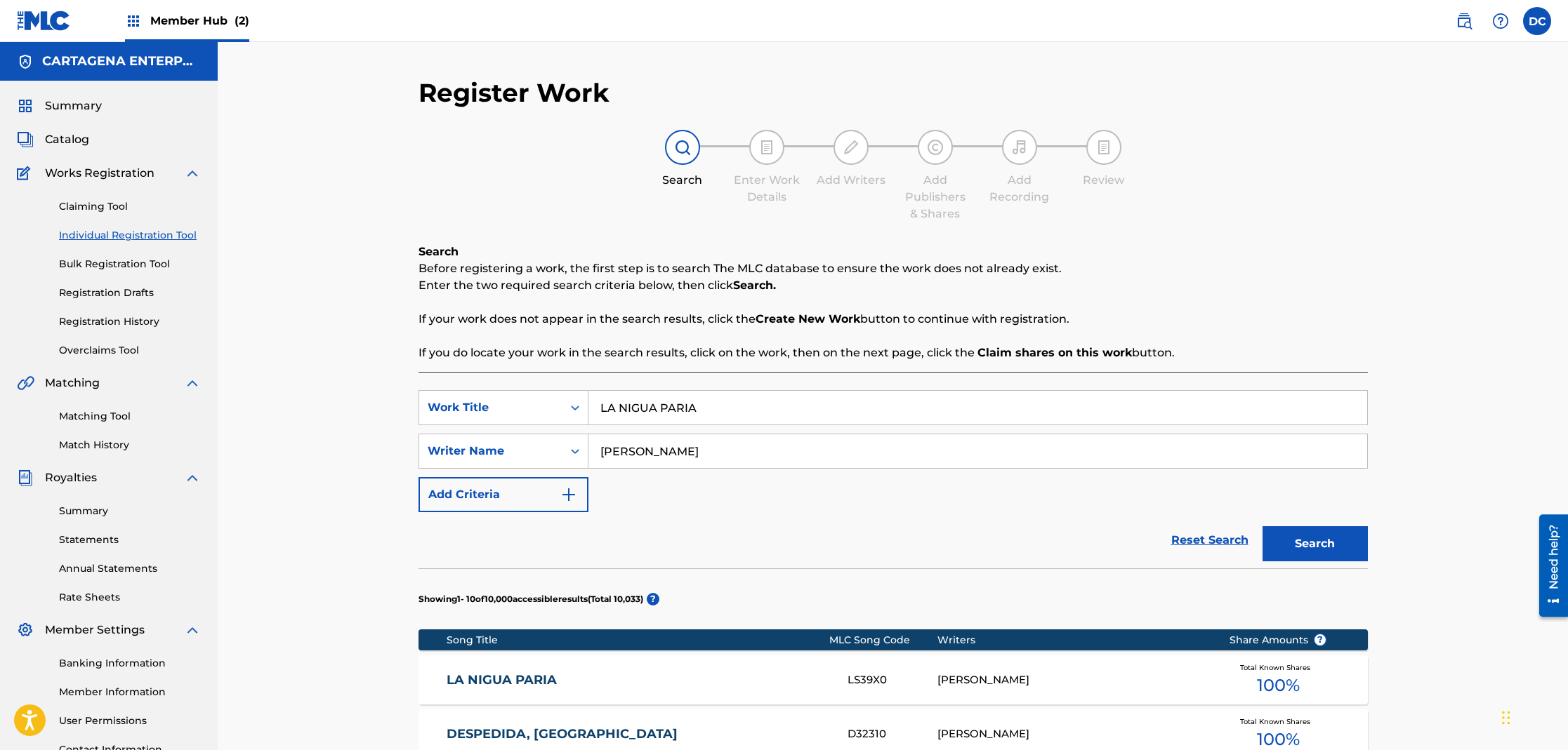
click at [554, 686] on link "LA NIGUA PARIA" at bounding box center [637, 680] width 382 height 16
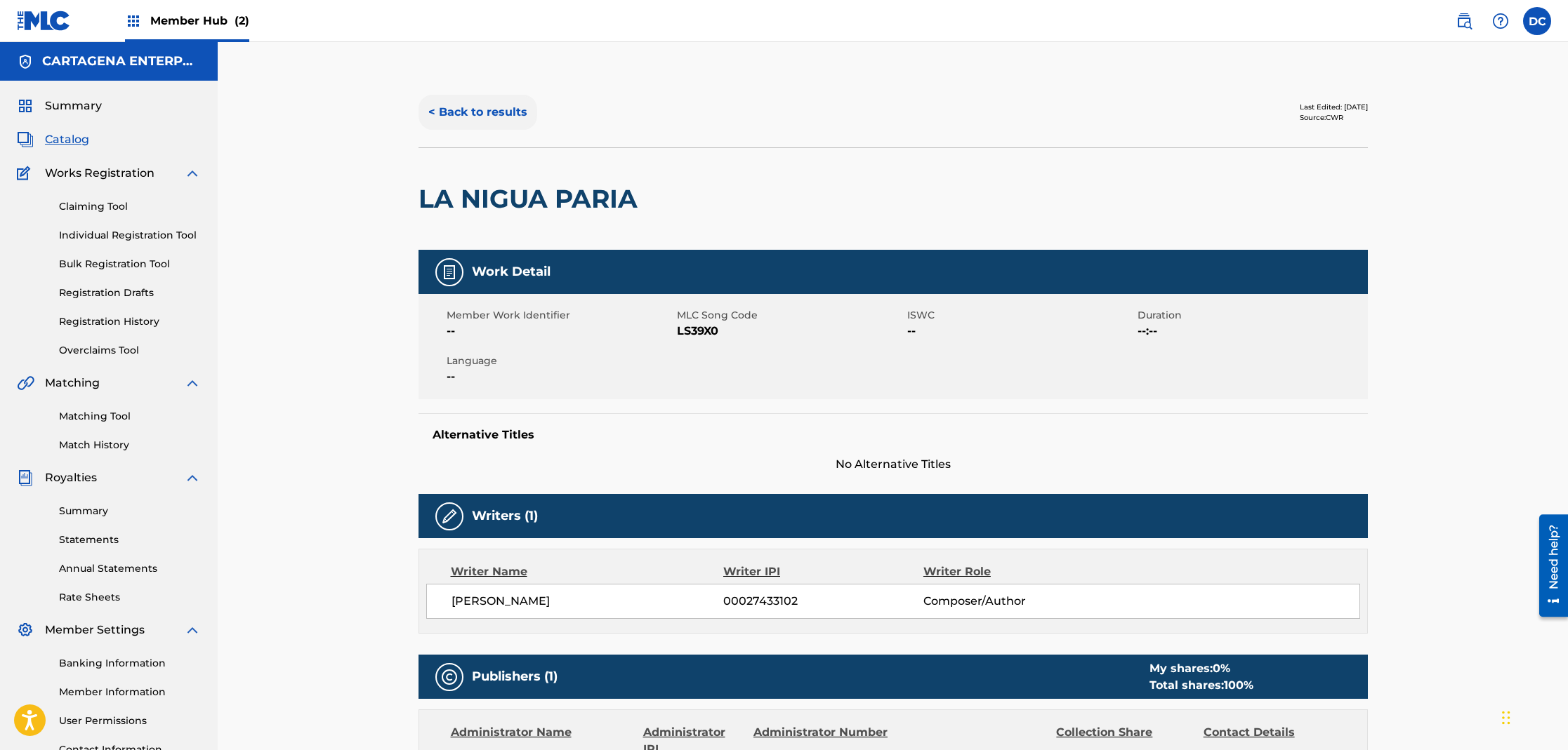
click at [458, 109] on button "< Back to results" at bounding box center [478, 112] width 119 height 35
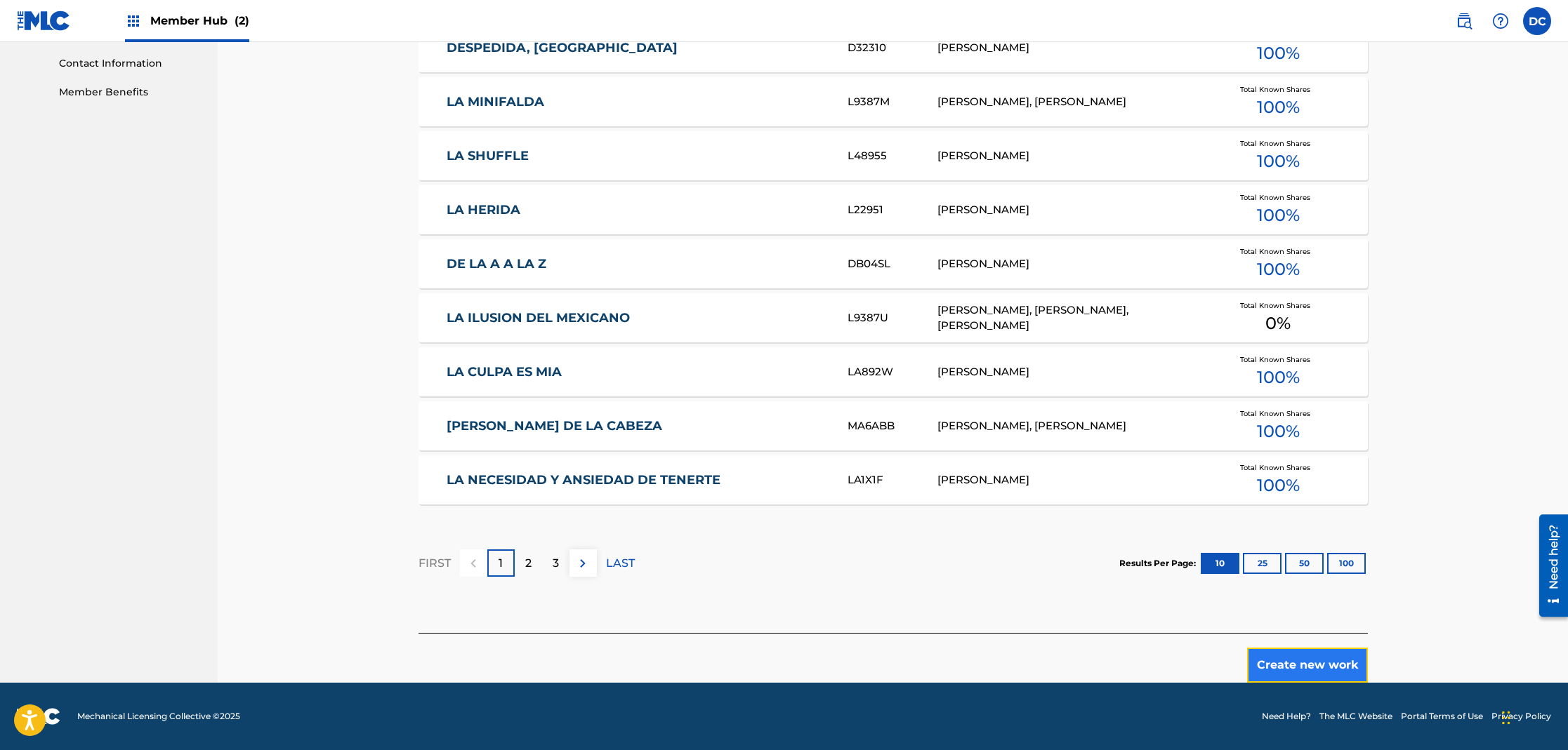
click at [1307, 666] on button "Create new work" at bounding box center [1307, 665] width 121 height 35
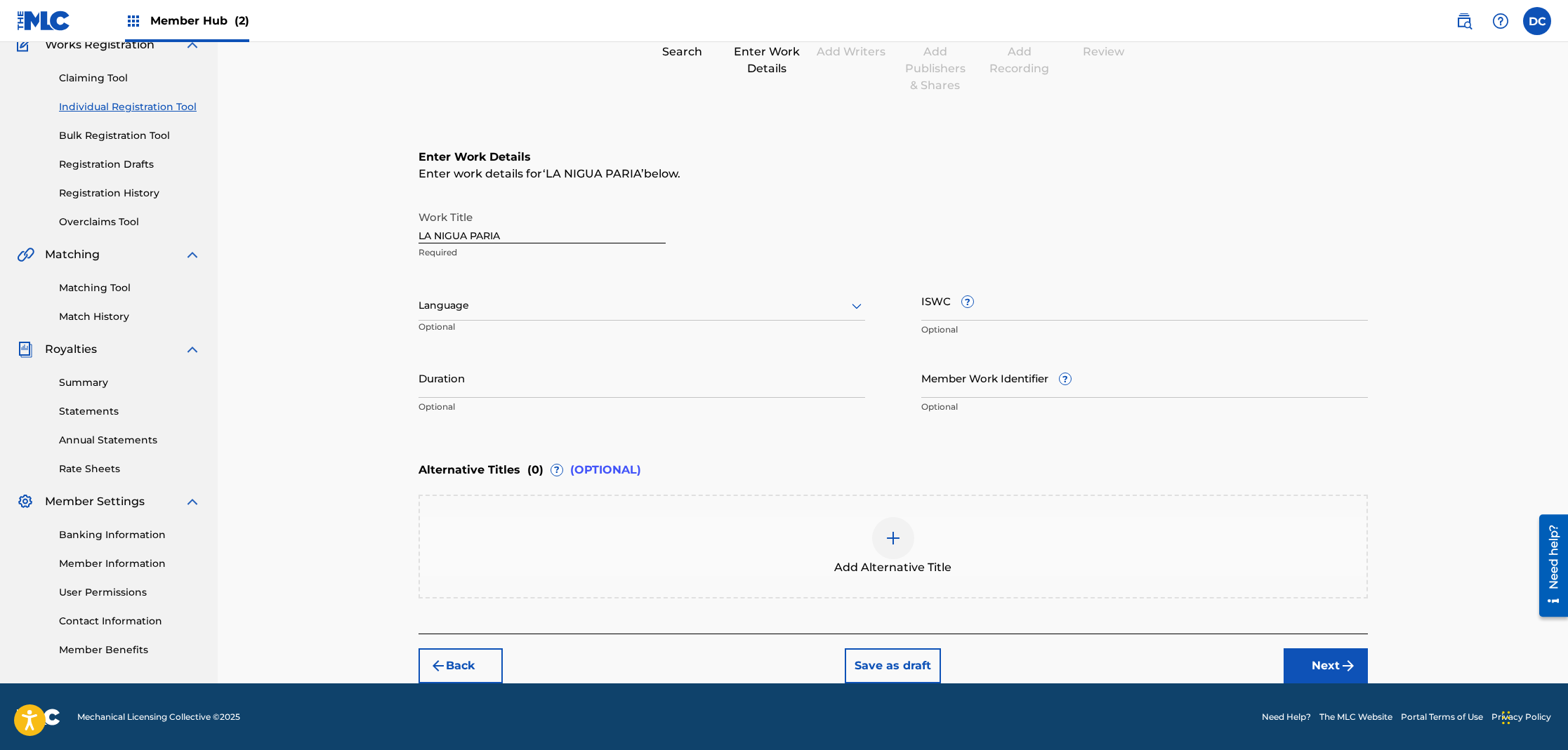
click at [490, 307] on div at bounding box center [642, 305] width 447 height 17
click at [479, 362] on div "Spanish" at bounding box center [642, 368] width 445 height 31
click at [986, 393] on input "Member Work Identifier ?" at bounding box center [1145, 378] width 447 height 40
type input "ANS-1469"
click at [1084, 310] on input "ISWC ?" at bounding box center [1145, 300] width 447 height 40
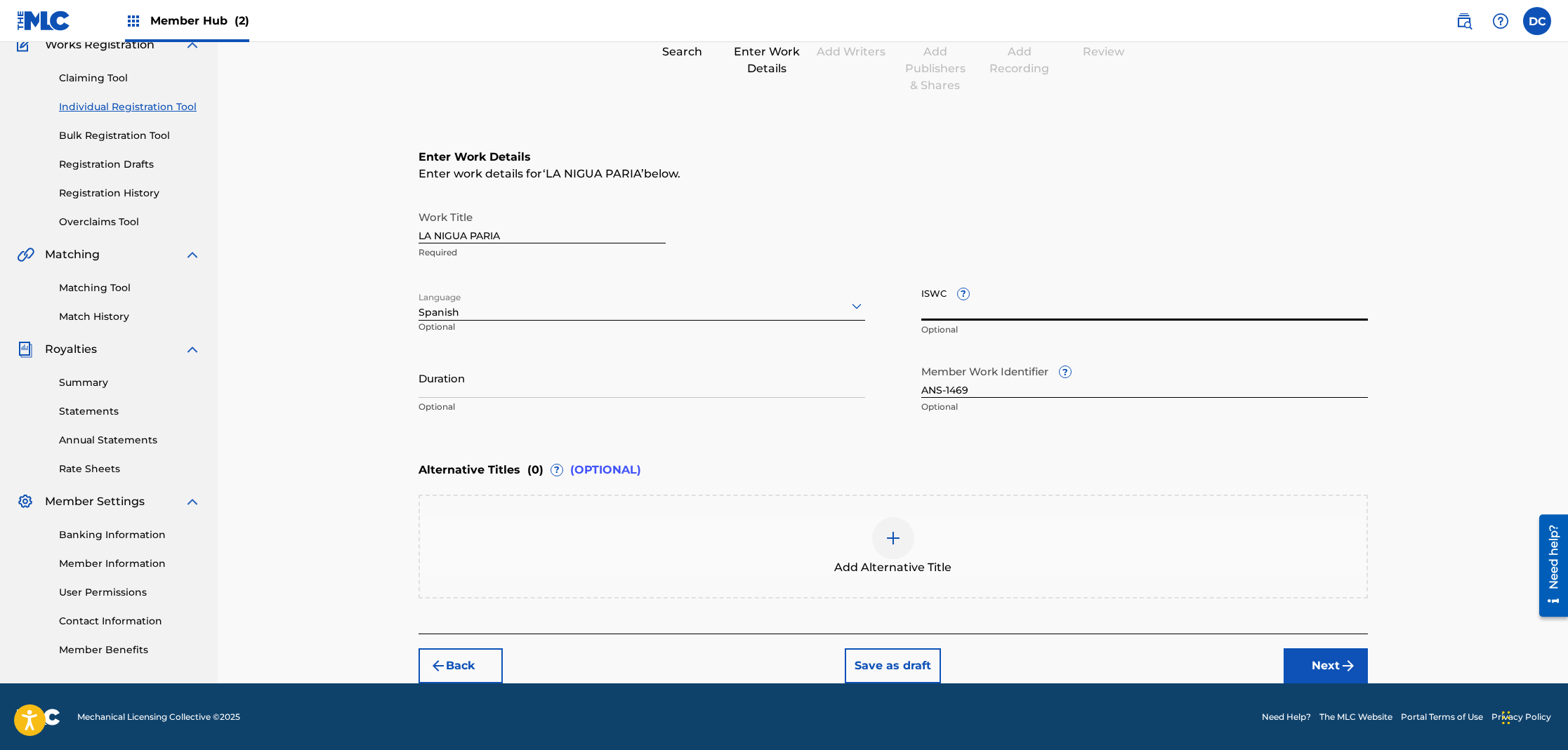
paste input "T3267448131"
type input "T3267448131"
click at [1304, 670] on button "Next" at bounding box center [1326, 666] width 84 height 35
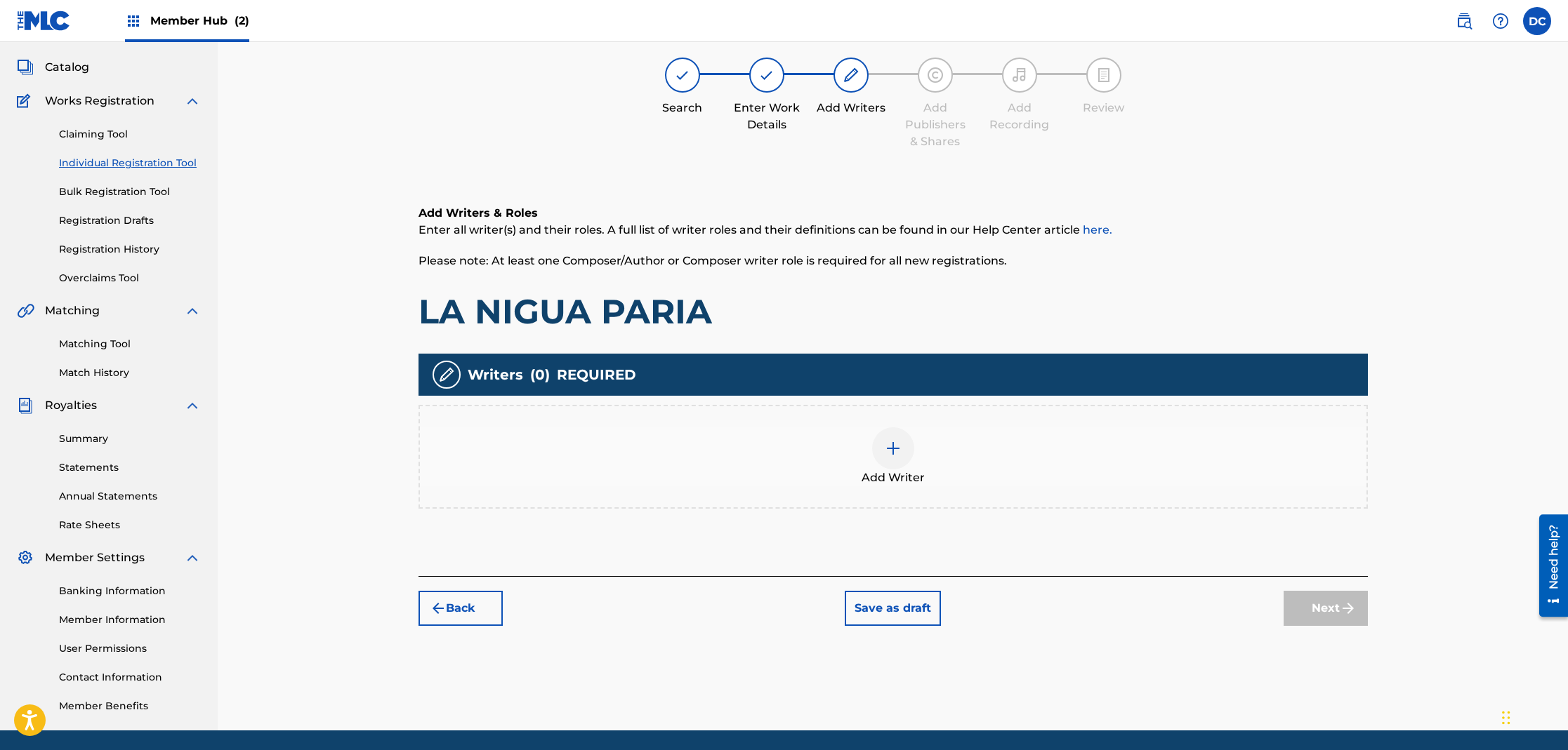
scroll to position [63, 0]
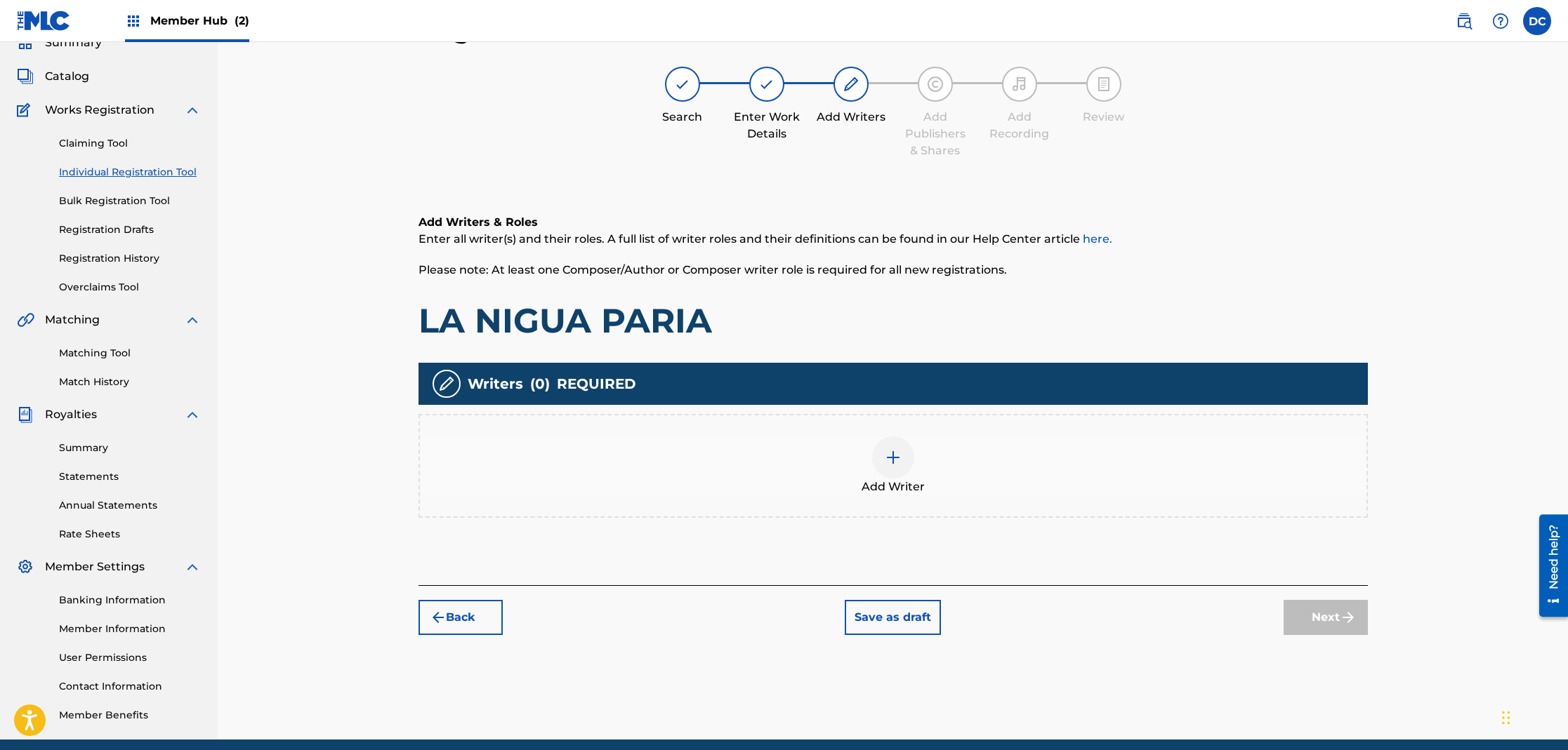
click at [901, 467] on div at bounding box center [893, 457] width 42 height 42
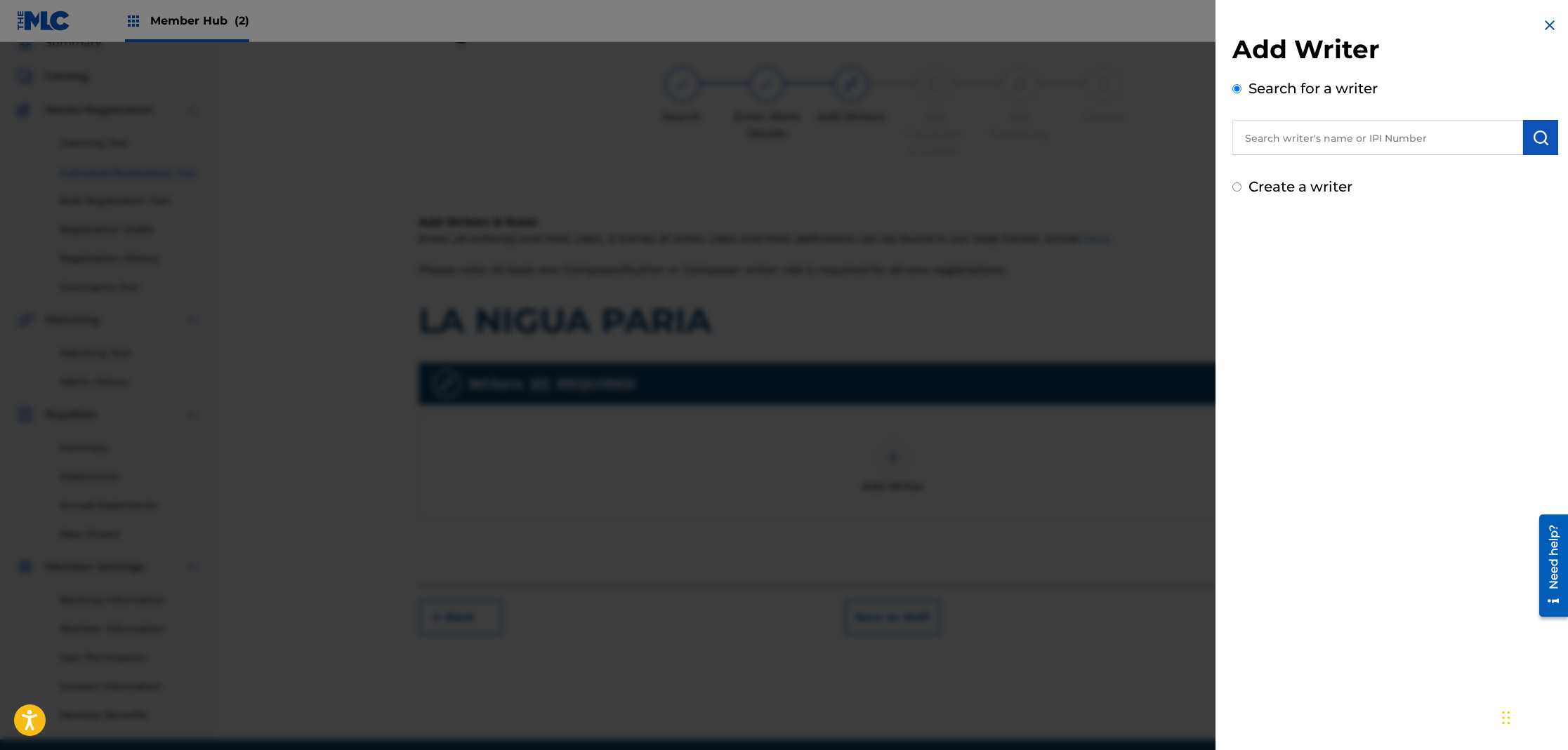
click at [1284, 142] on input "text" at bounding box center [1377, 137] width 290 height 35
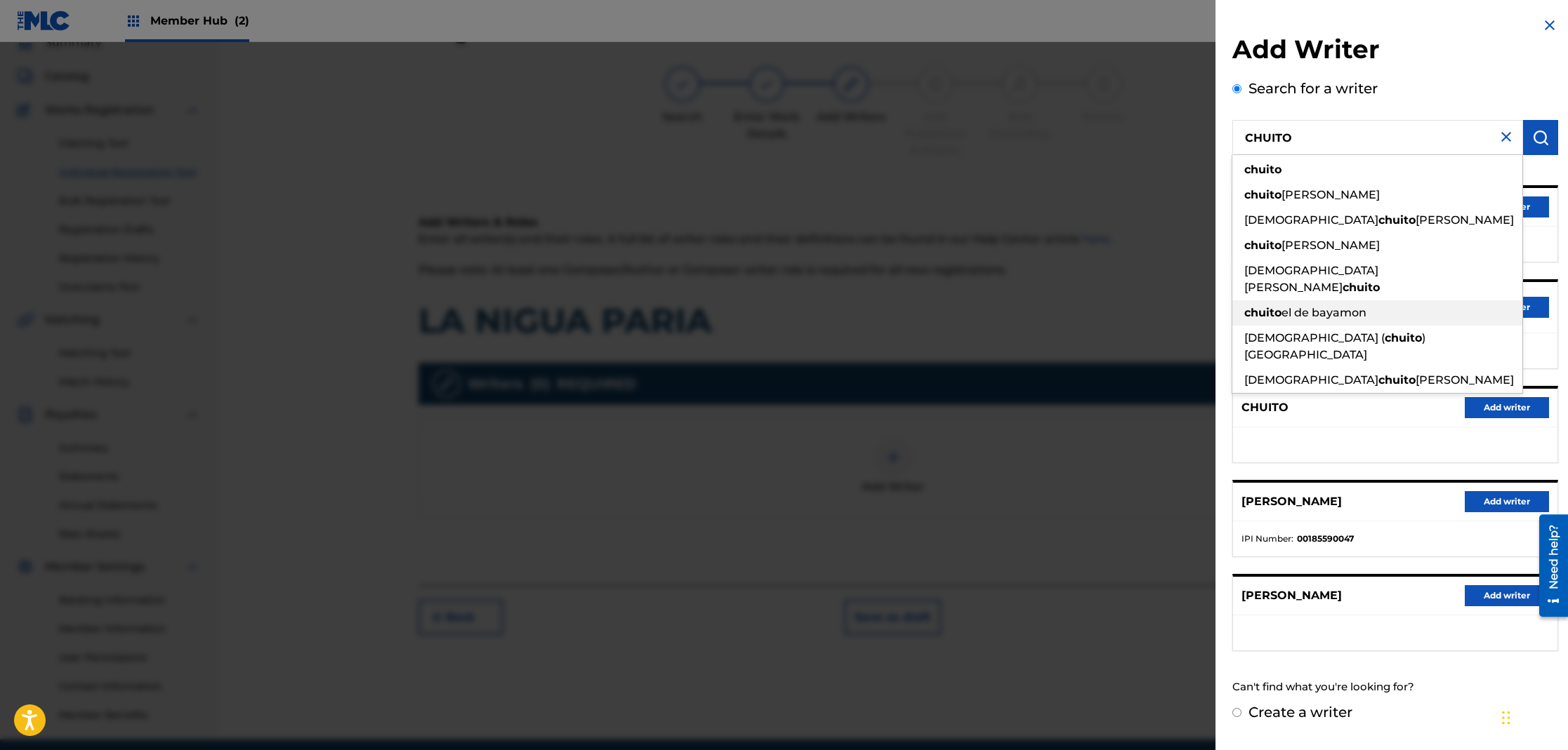
click at [1335, 306] on span "el de bayamon" at bounding box center [1324, 312] width 85 height 13
type input "chuito el de bayamon"
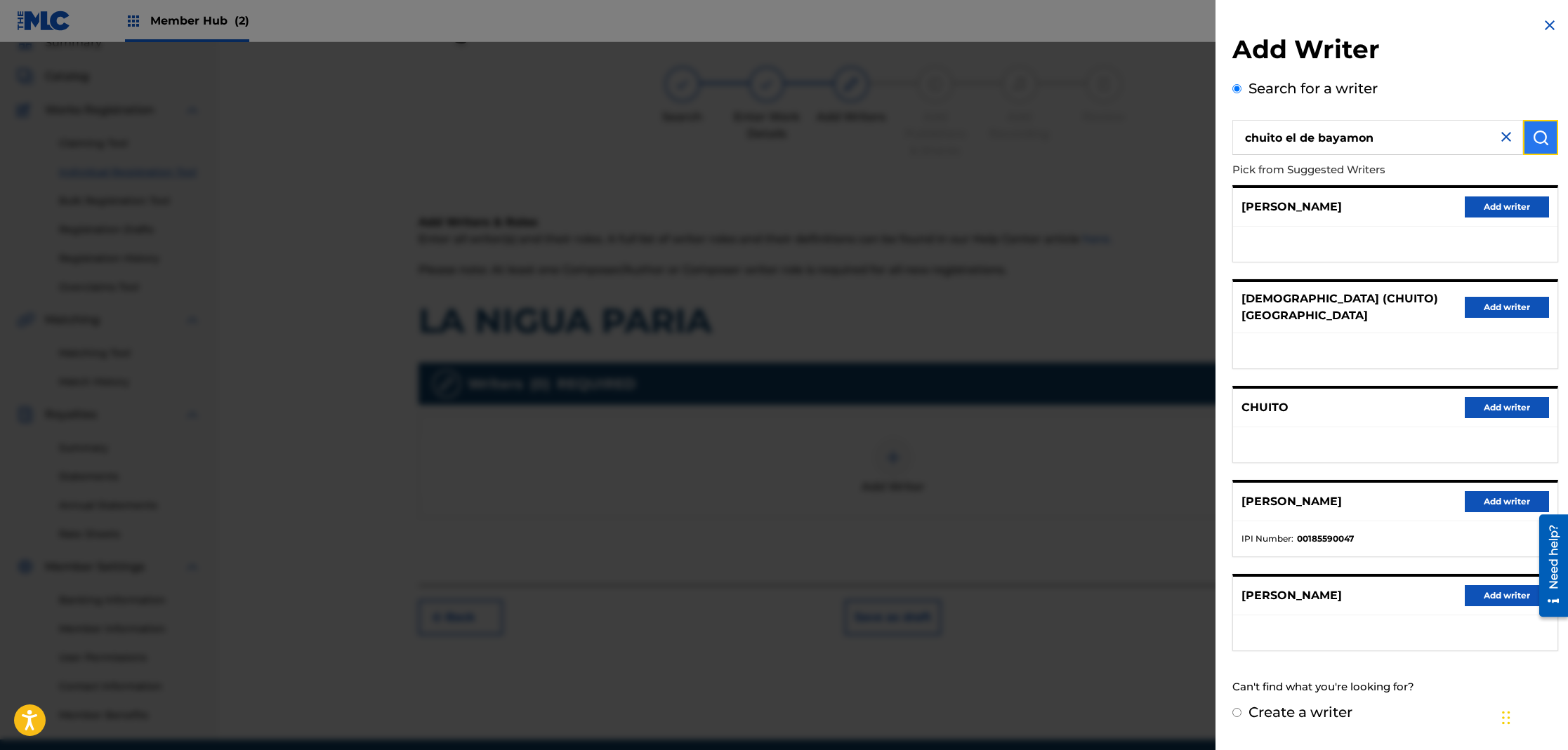
click at [1533, 145] on img "submit" at bounding box center [1541, 137] width 17 height 17
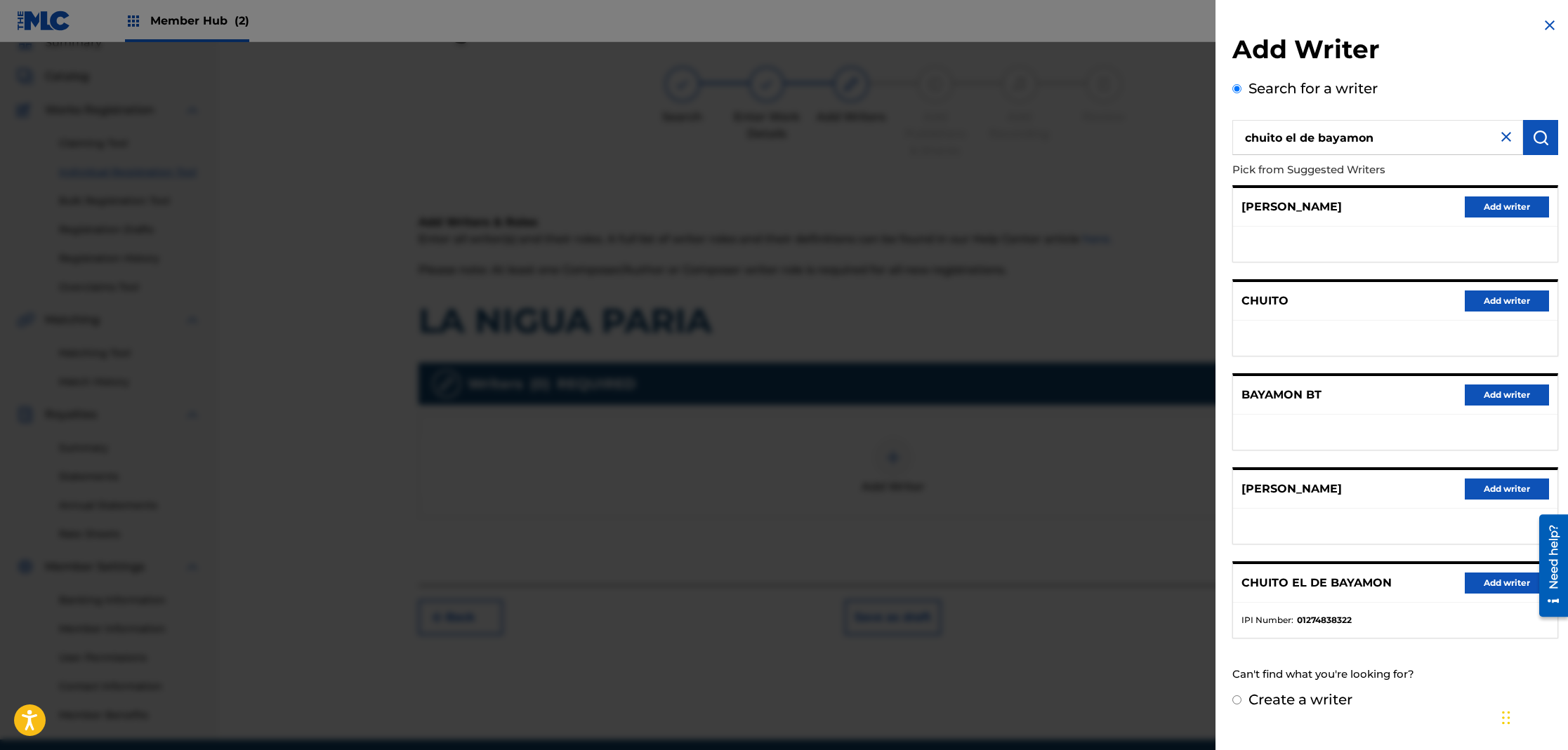
click at [1499, 571] on div "CHUITO EL DE BAYAMON Add writer" at bounding box center [1395, 583] width 324 height 38
click at [1496, 588] on button "Add writer" at bounding box center [1507, 583] width 84 height 21
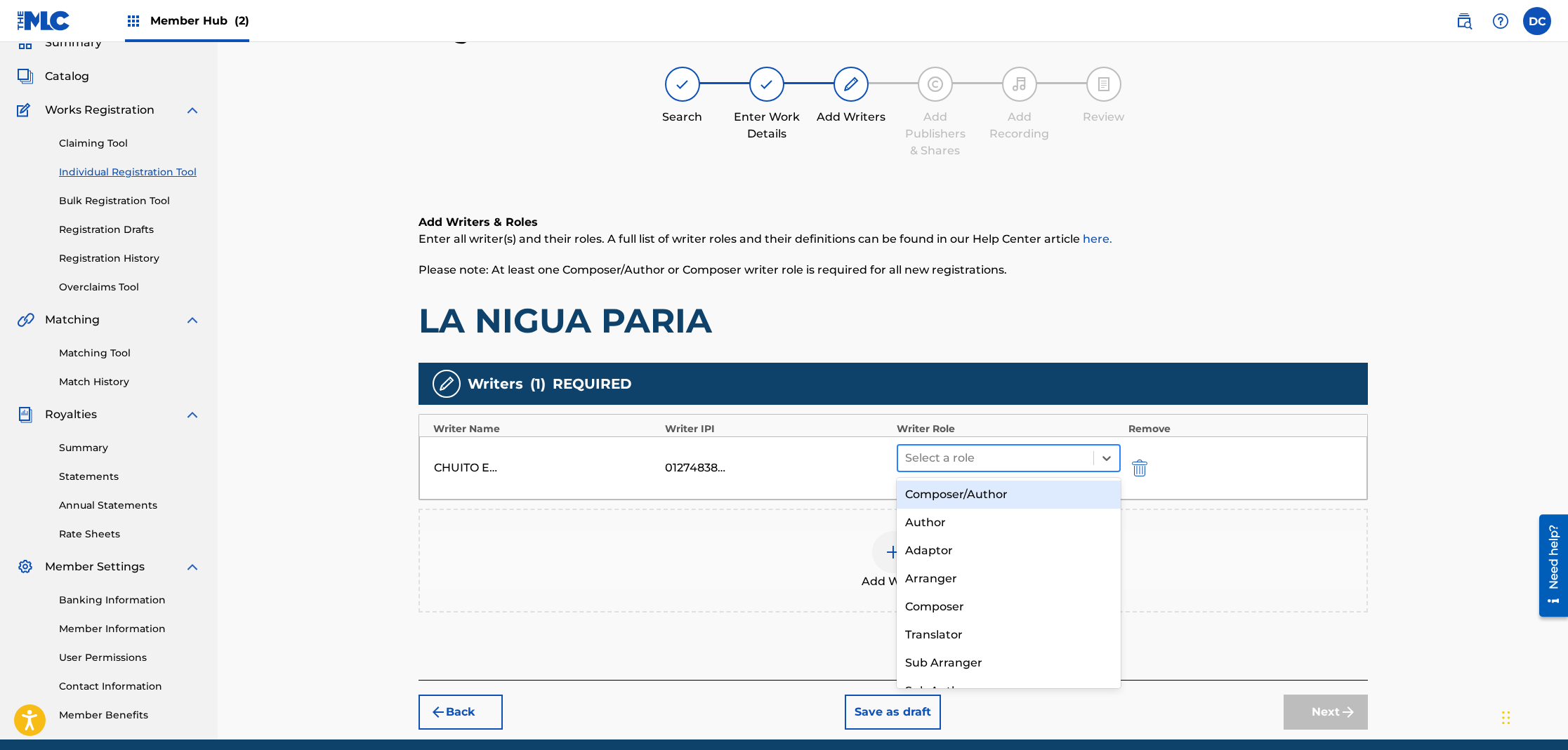
click at [992, 456] on div at bounding box center [996, 458] width 182 height 20
click at [996, 492] on div "Composer/Author" at bounding box center [1009, 495] width 225 height 28
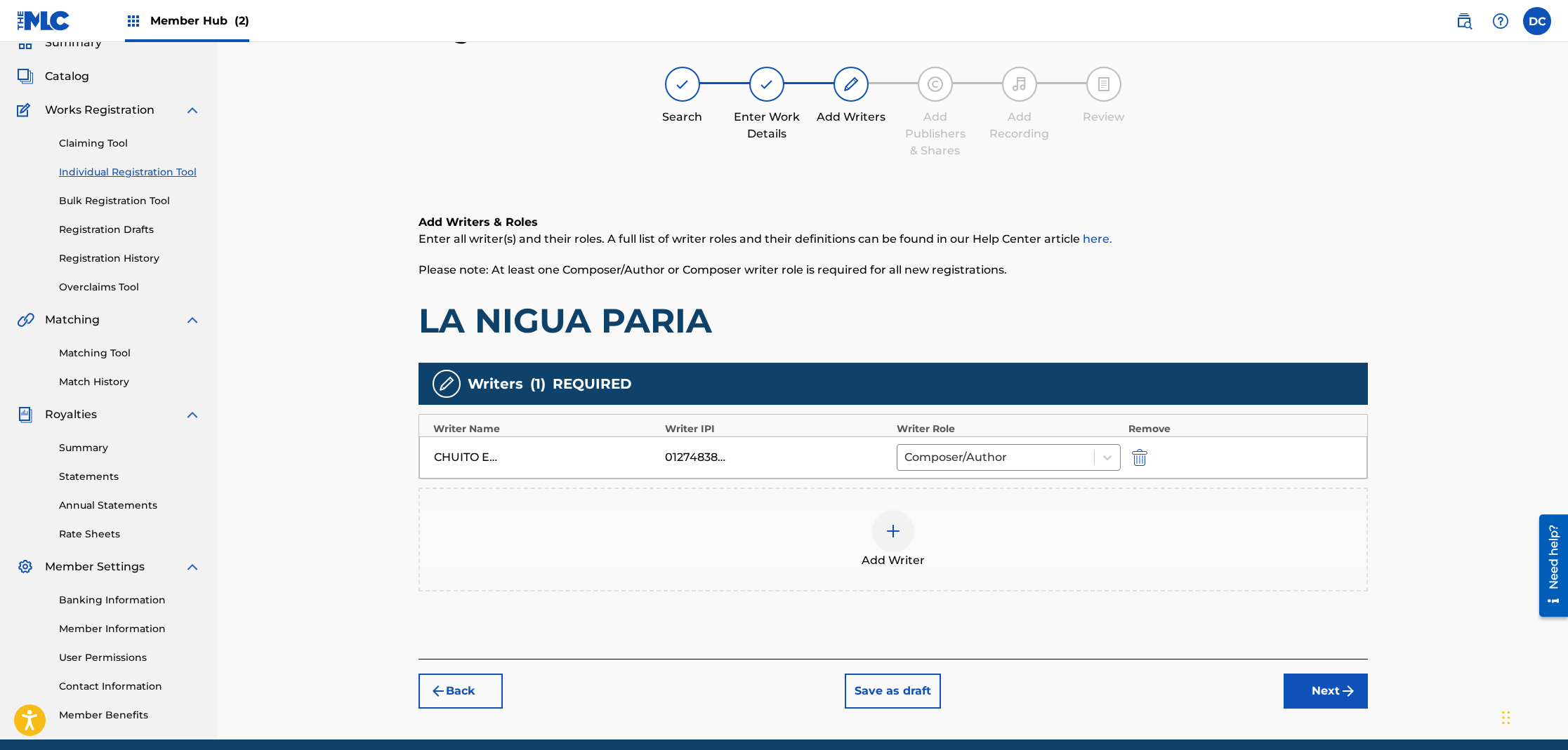
click at [896, 529] on img at bounding box center [893, 531] width 17 height 17
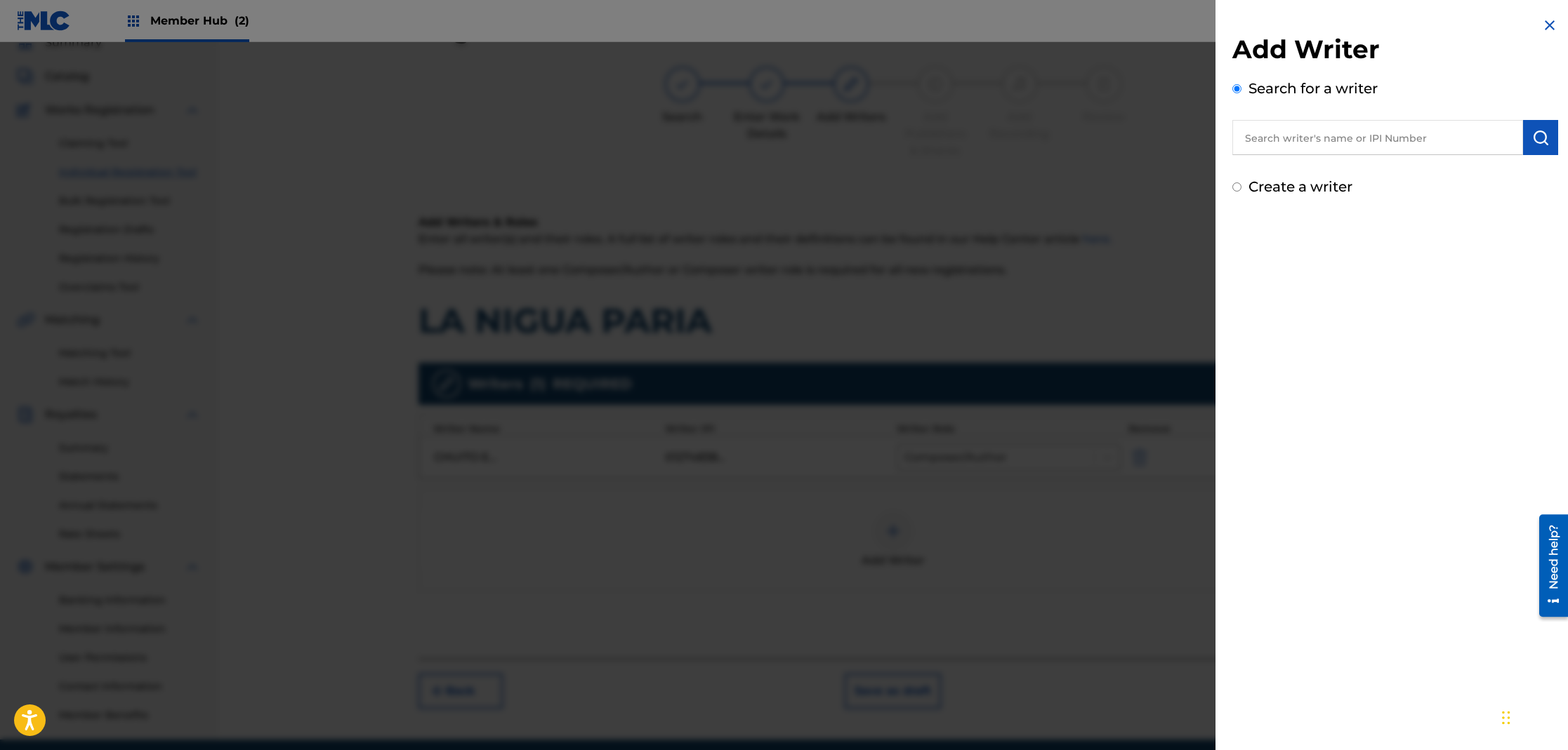
click at [1287, 144] on input "text" at bounding box center [1377, 137] width 290 height 35
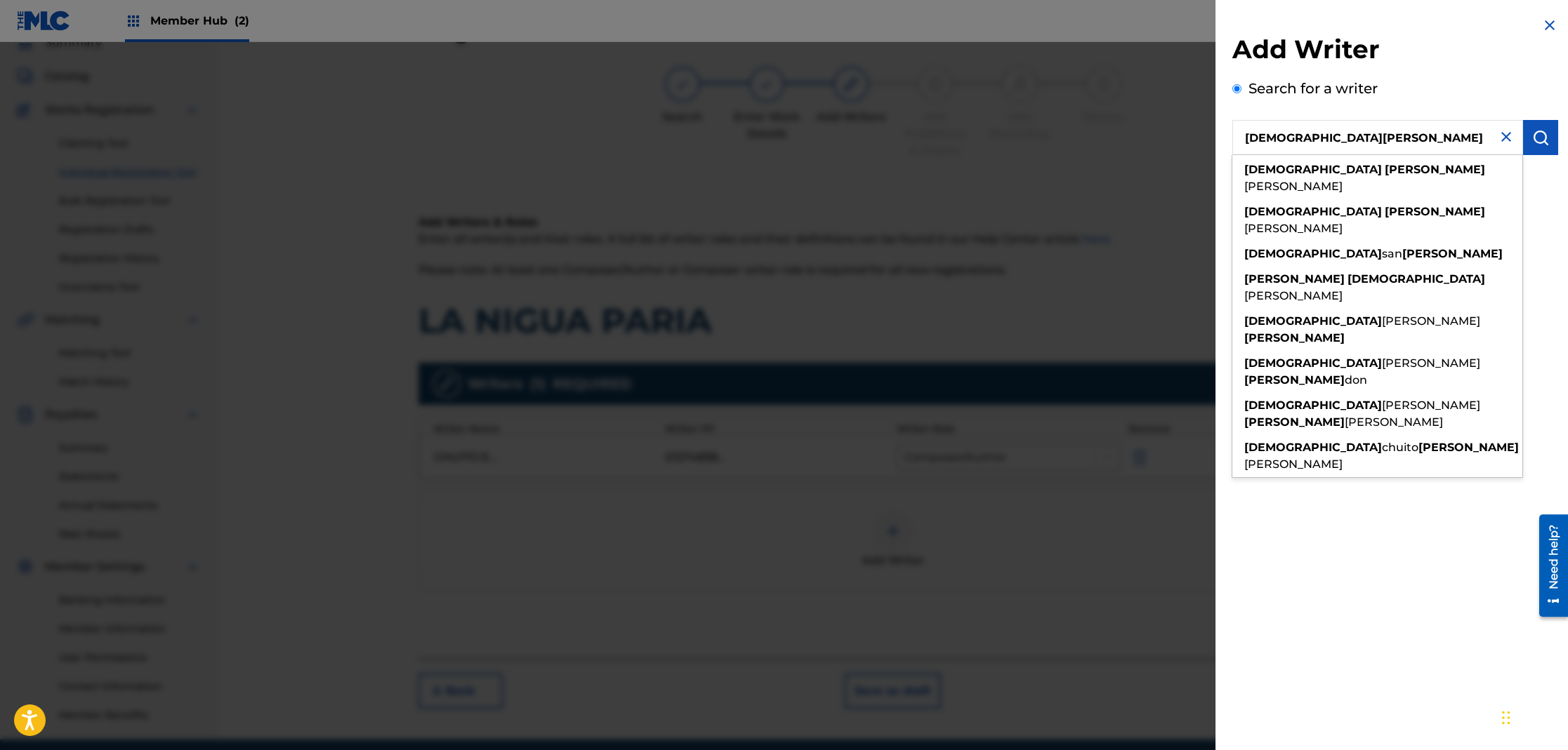
type input "[DEMOGRAPHIC_DATA][PERSON_NAME]"
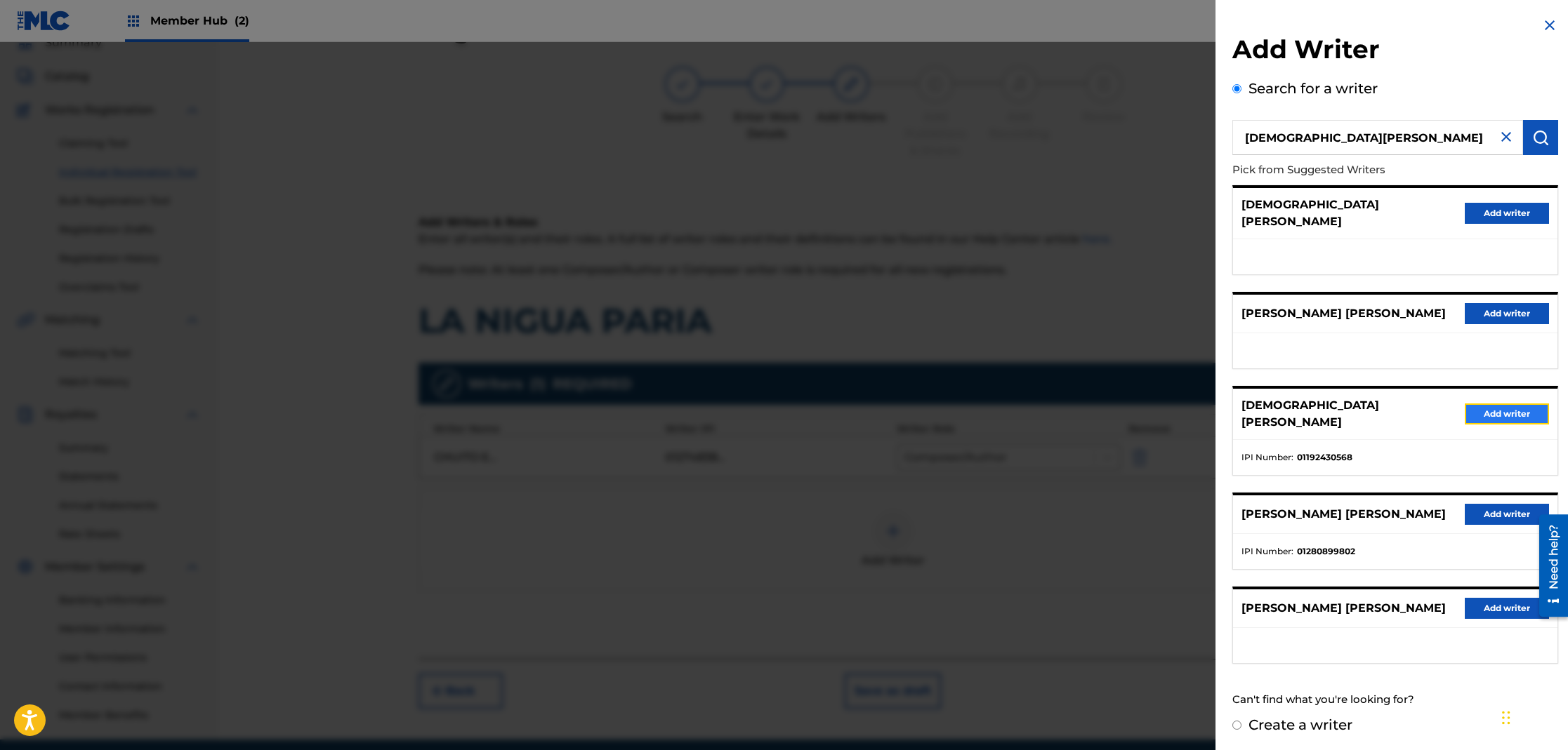
click at [1481, 403] on button "Add writer" at bounding box center [1507, 414] width 84 height 21
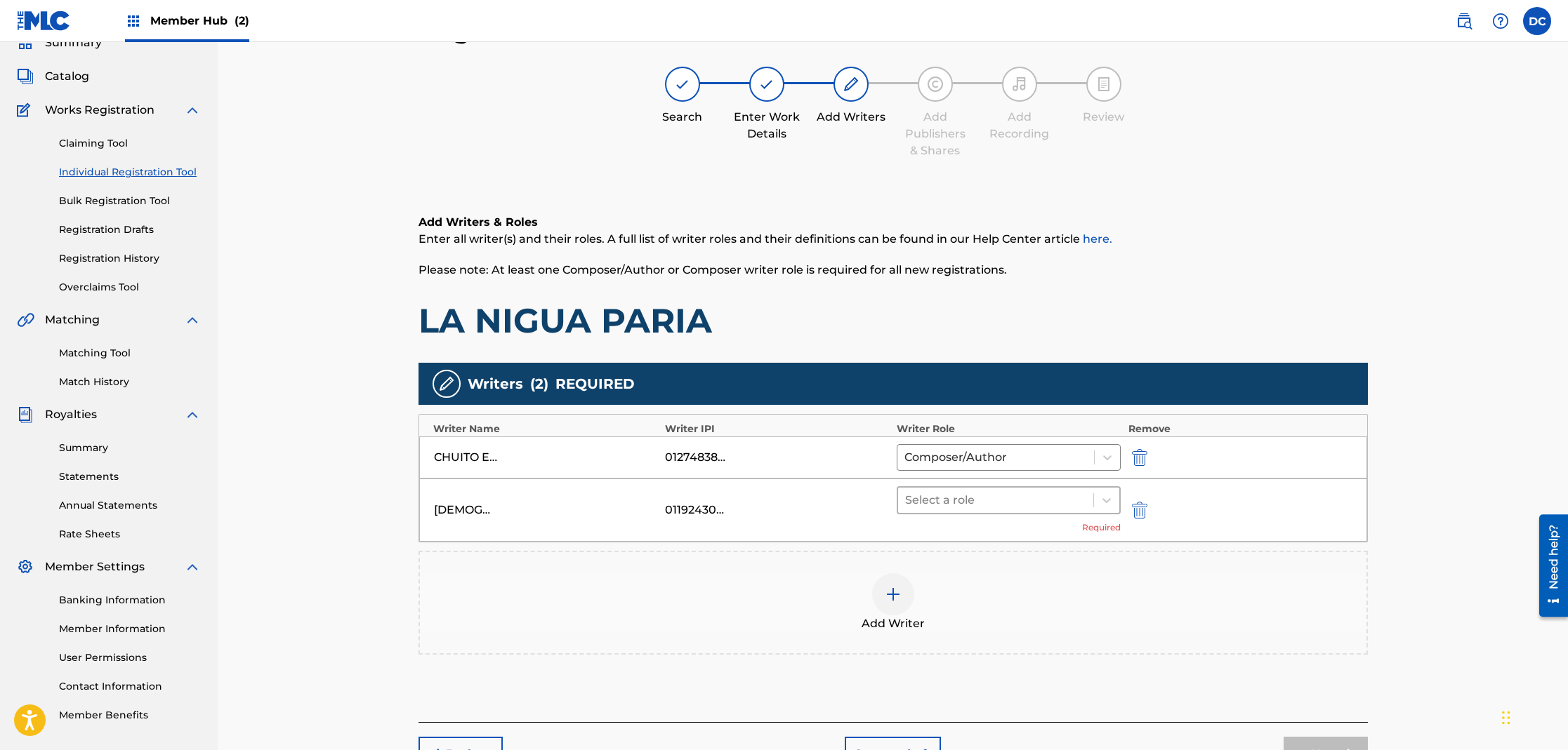
click at [965, 499] on div at bounding box center [996, 500] width 182 height 20
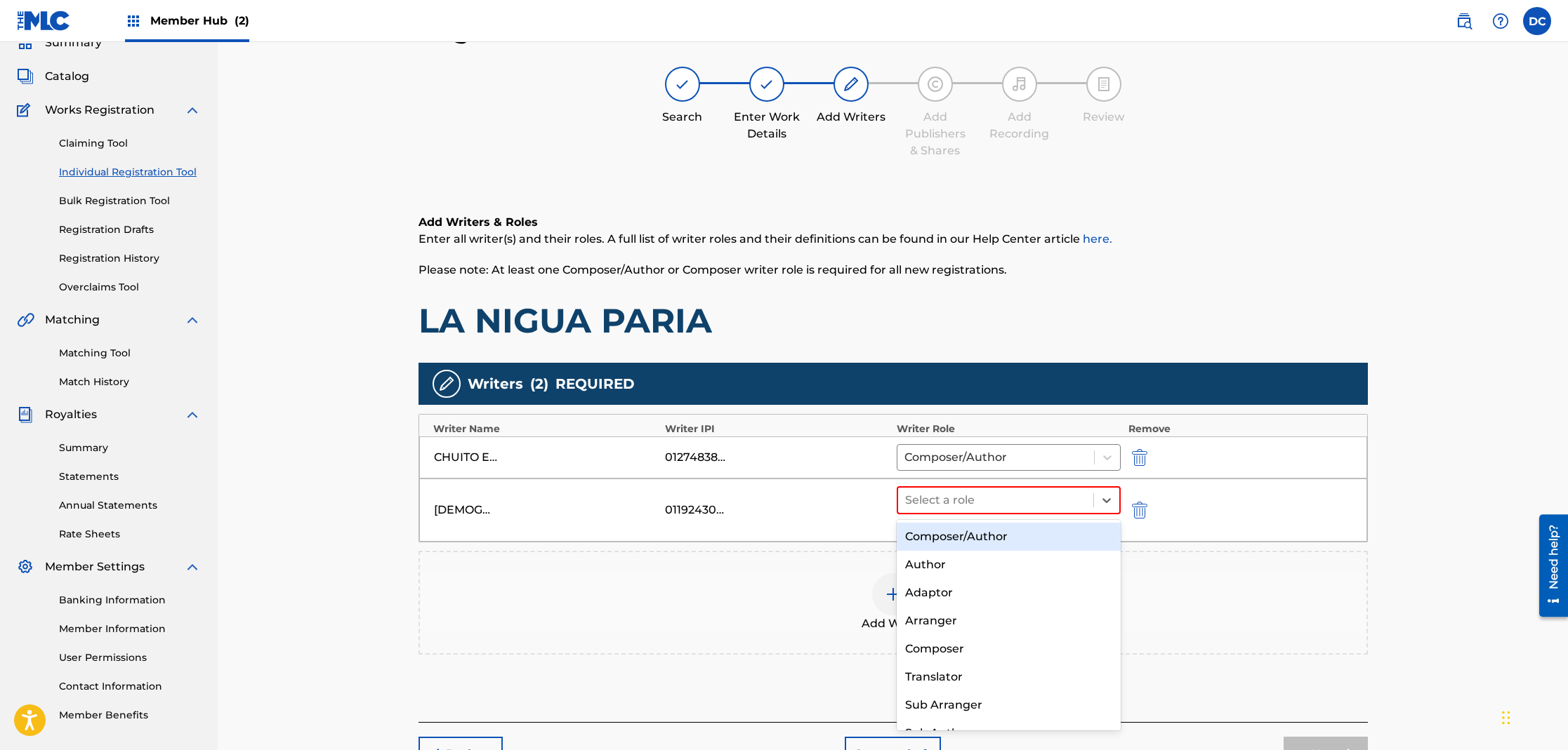
click at [970, 528] on div "Composer/Author" at bounding box center [1009, 537] width 225 height 28
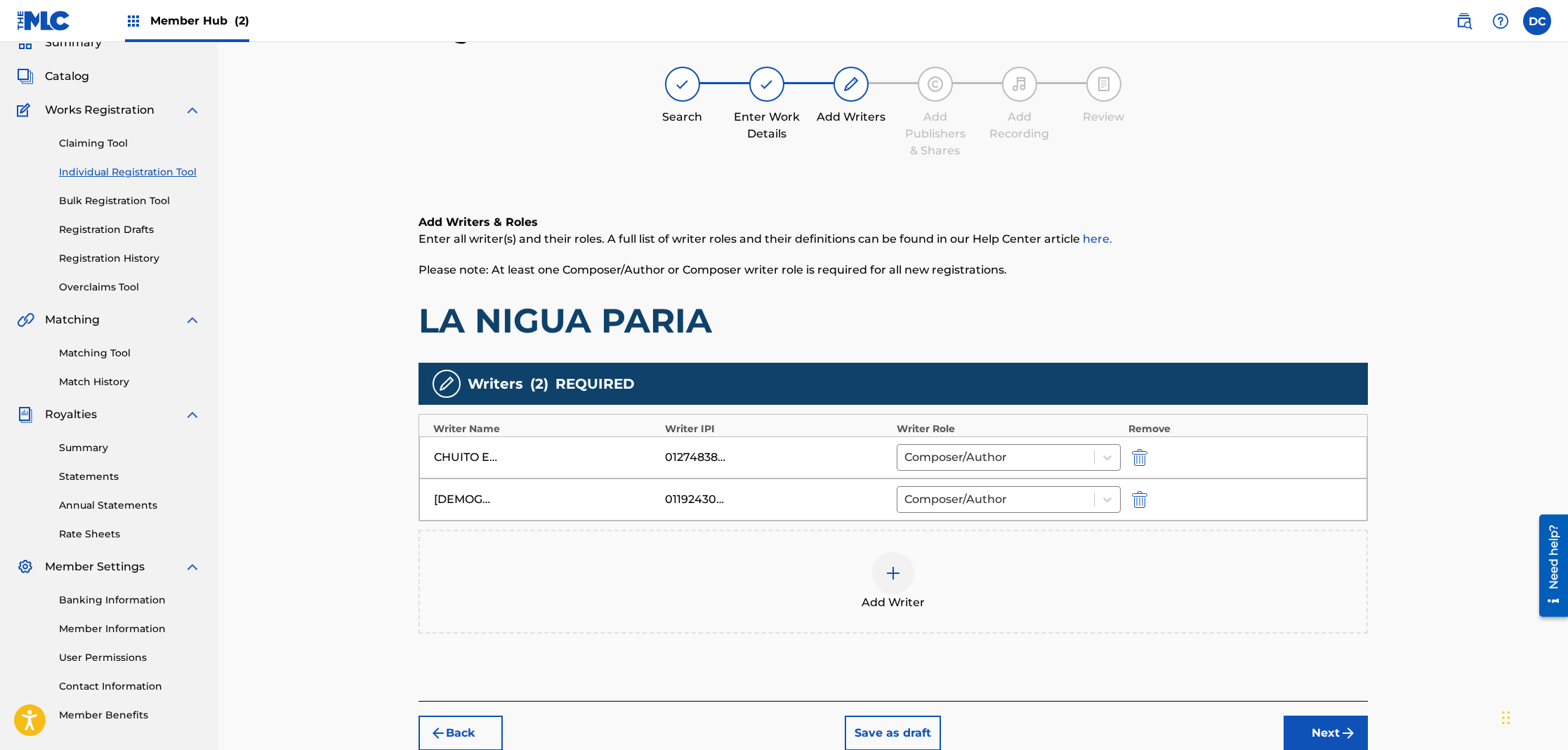
click at [896, 575] on img at bounding box center [893, 574] width 17 height 17
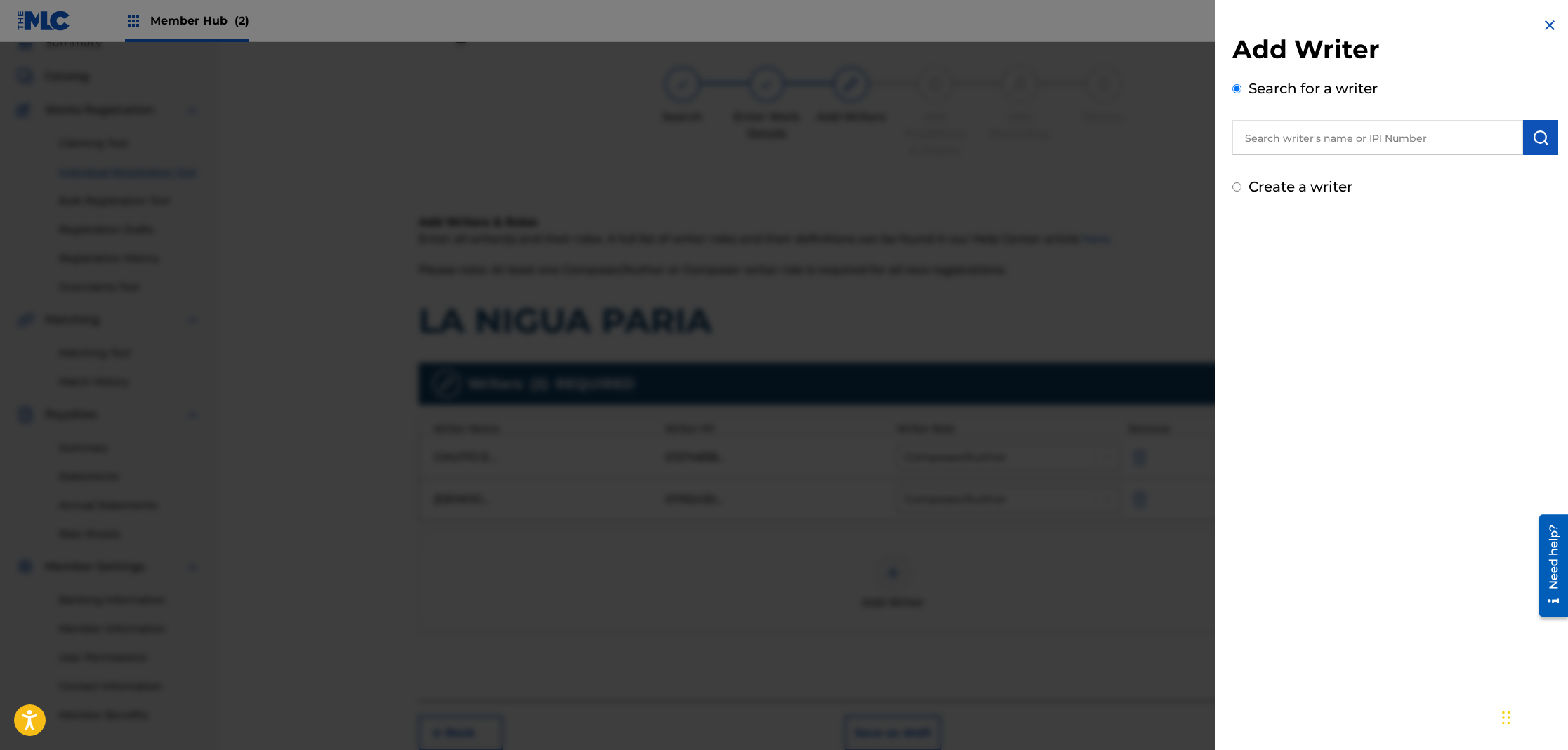
click at [1293, 146] on input "text" at bounding box center [1377, 137] width 290 height 35
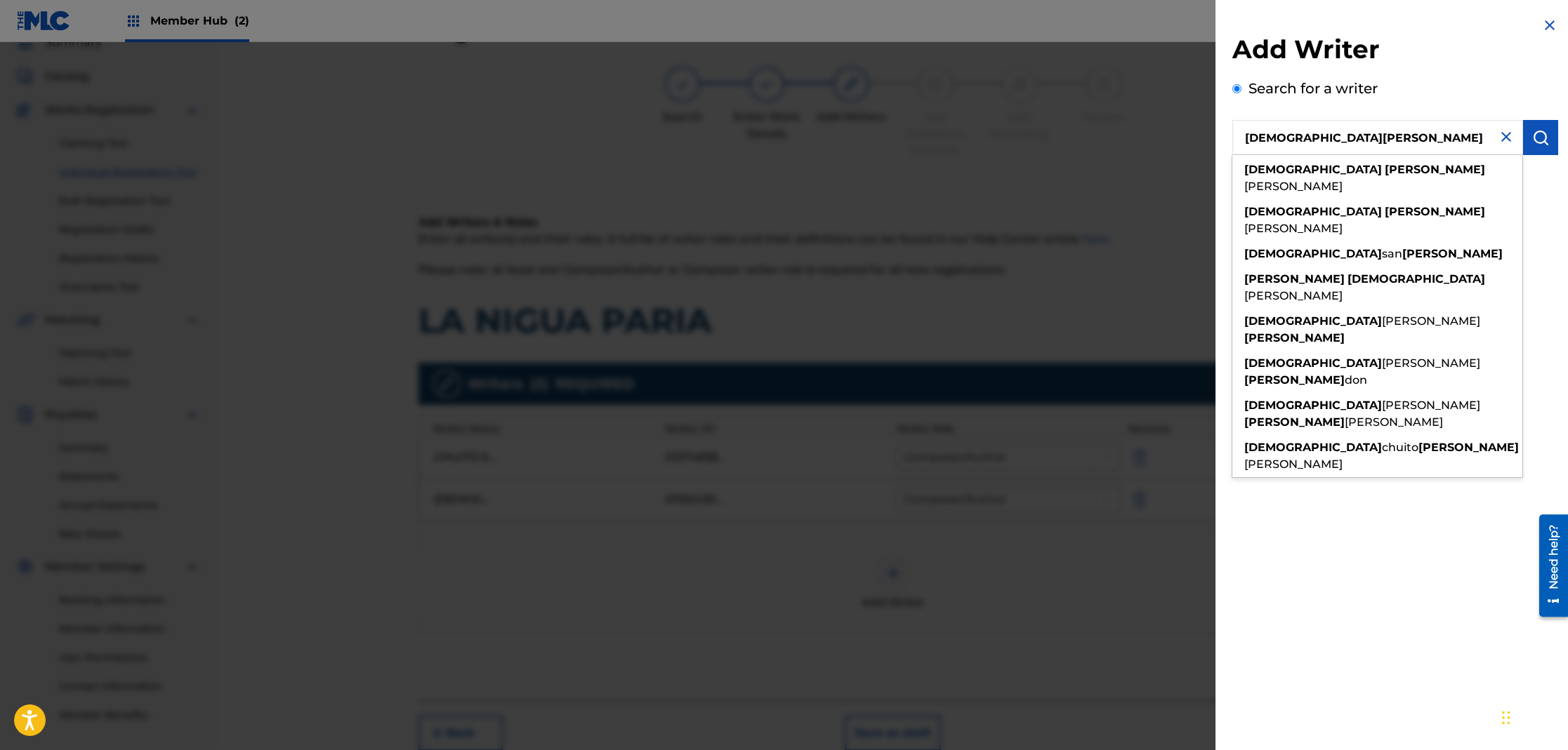
type input "[DEMOGRAPHIC_DATA][PERSON_NAME]"
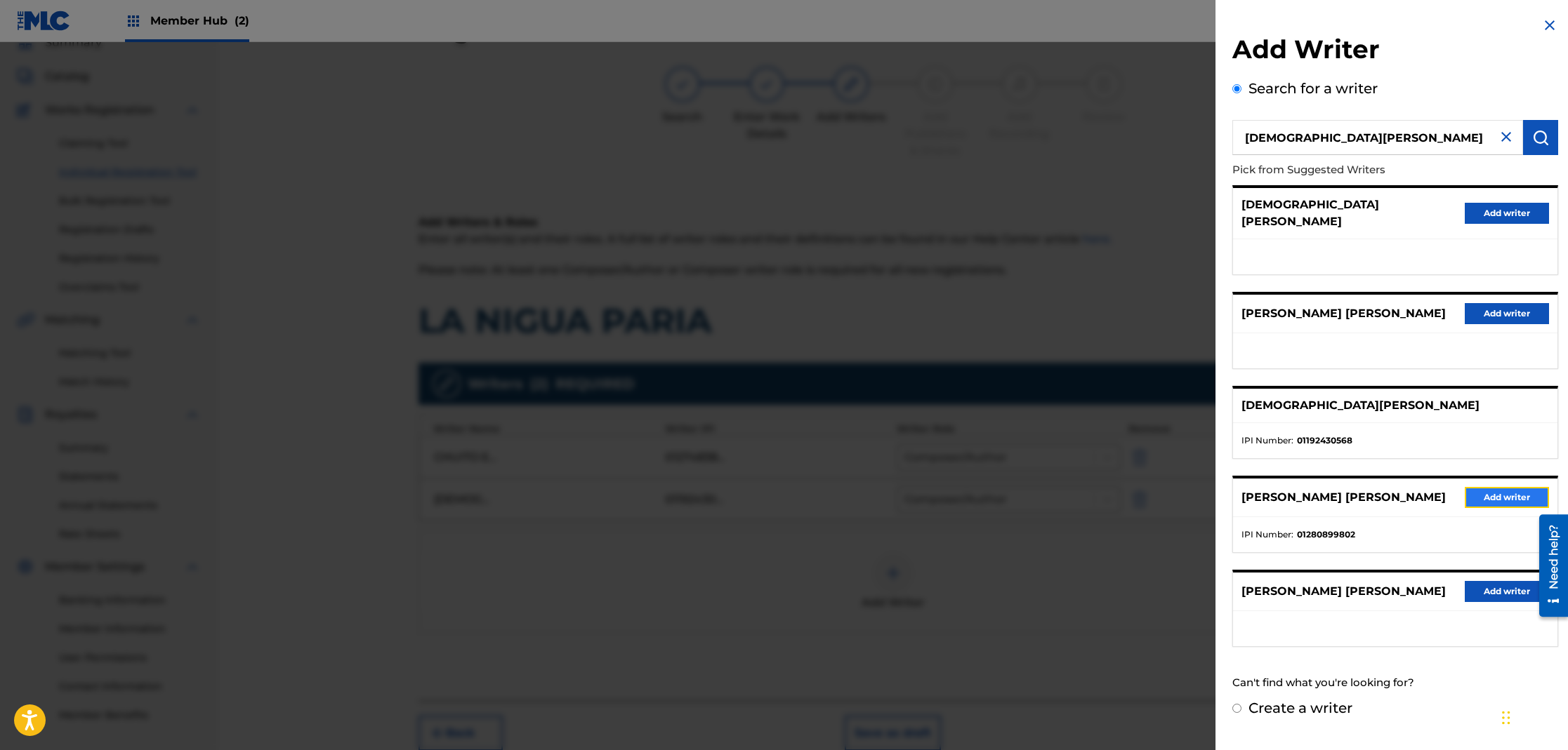
click at [1509, 489] on button "Add writer" at bounding box center [1507, 497] width 84 height 21
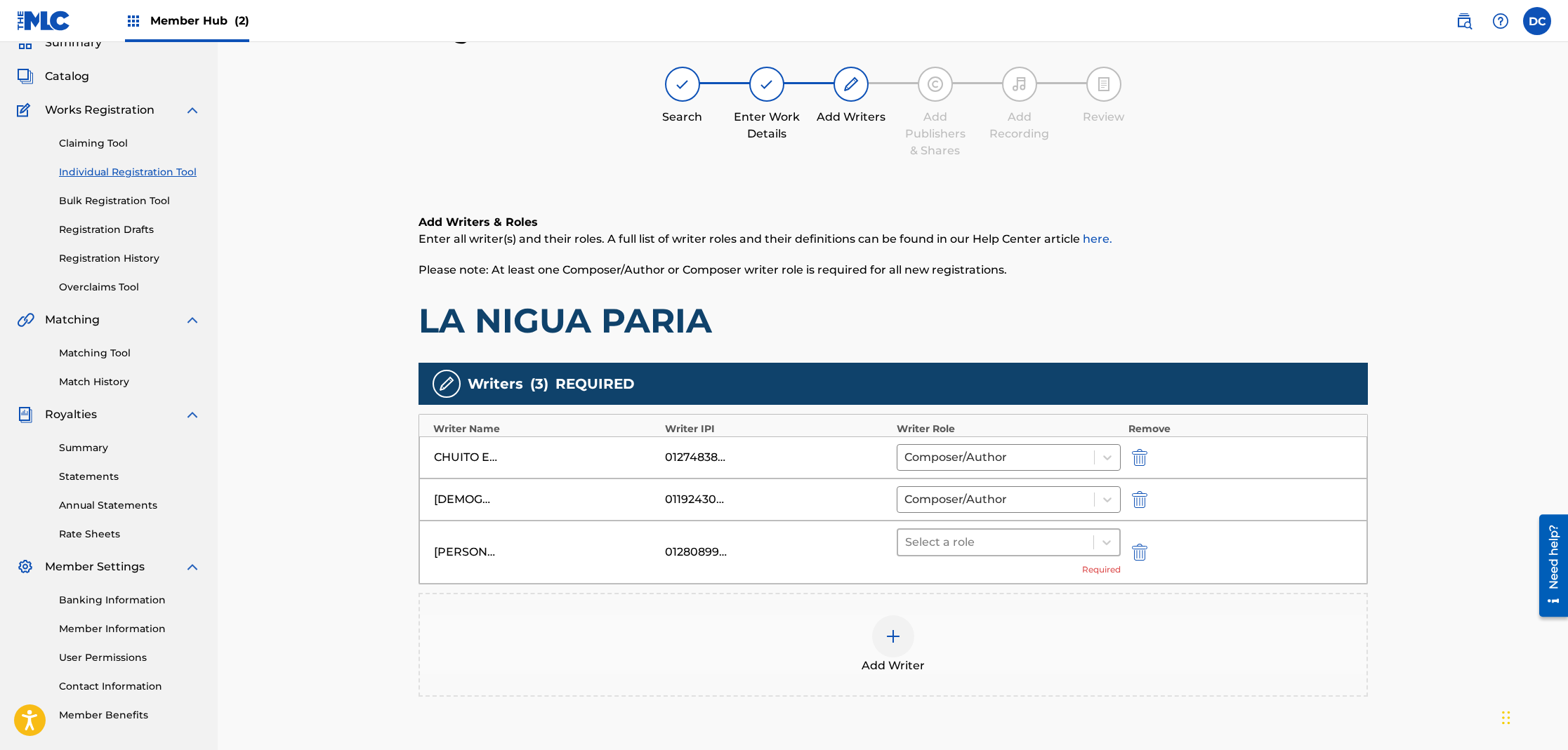
click at [930, 550] on div at bounding box center [996, 542] width 182 height 20
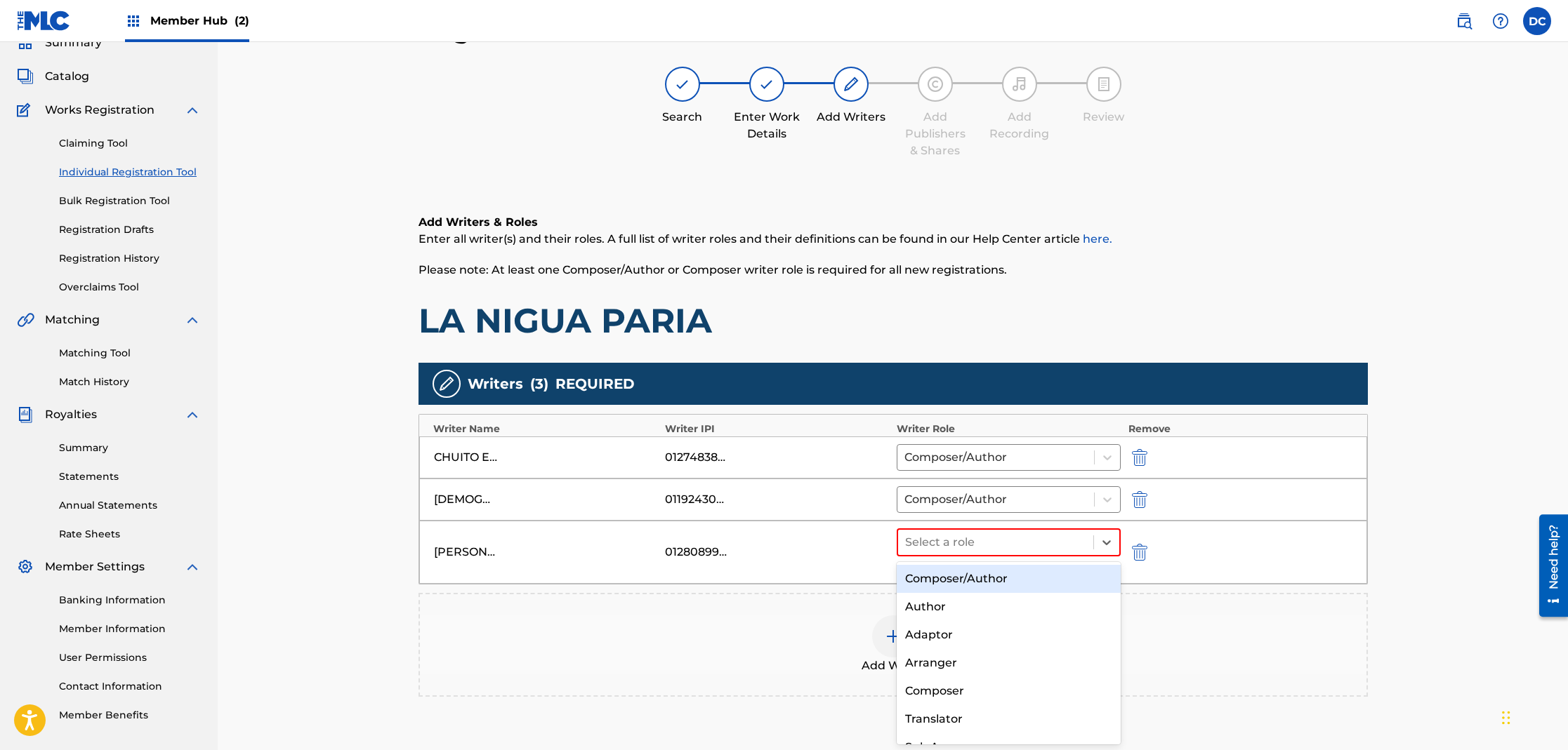
click at [941, 583] on div "Composer/Author" at bounding box center [1009, 579] width 225 height 28
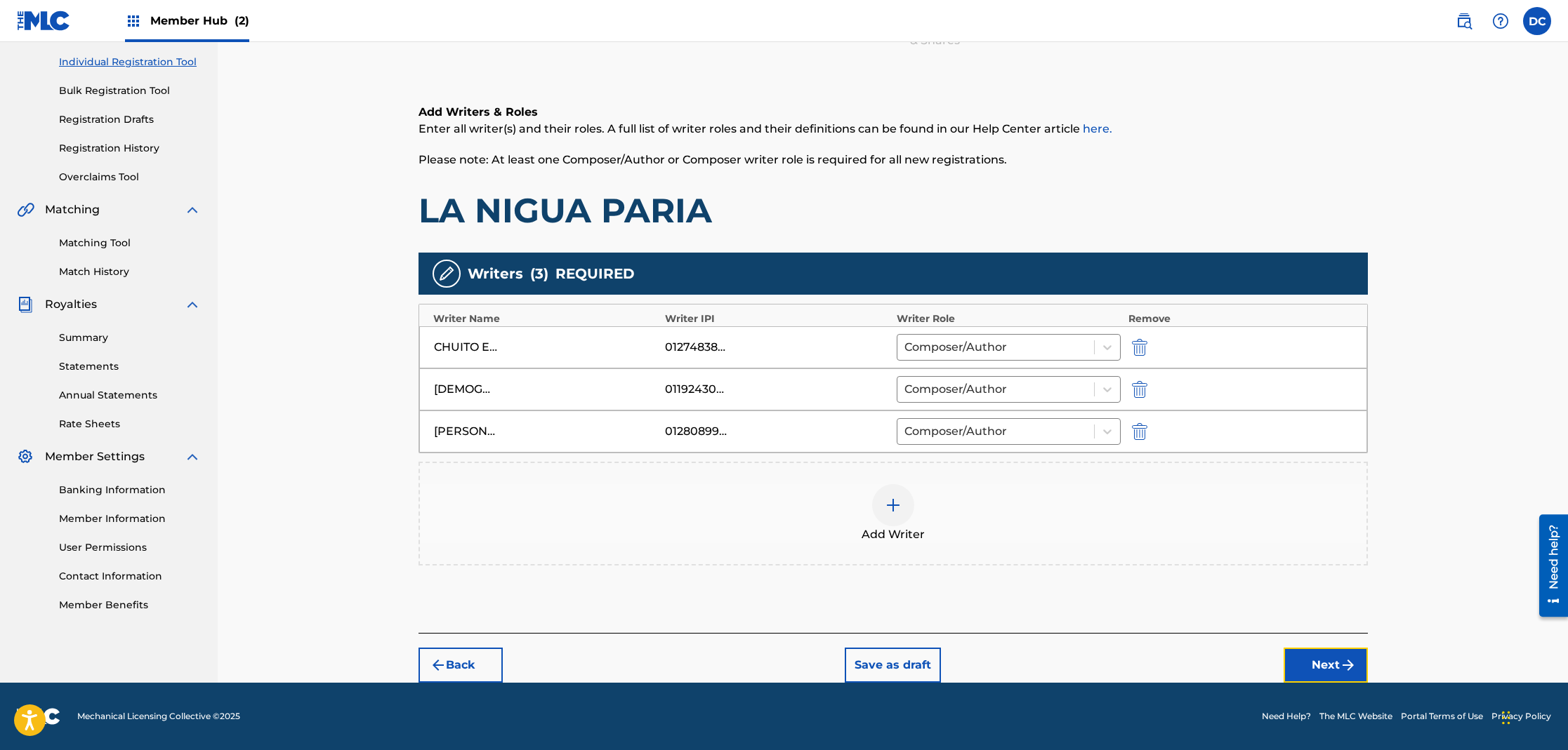
drag, startPoint x: 1308, startPoint y: 666, endPoint x: 1295, endPoint y: 665, distance: 13.0
click at [1307, 666] on button "Next" at bounding box center [1326, 665] width 84 height 35
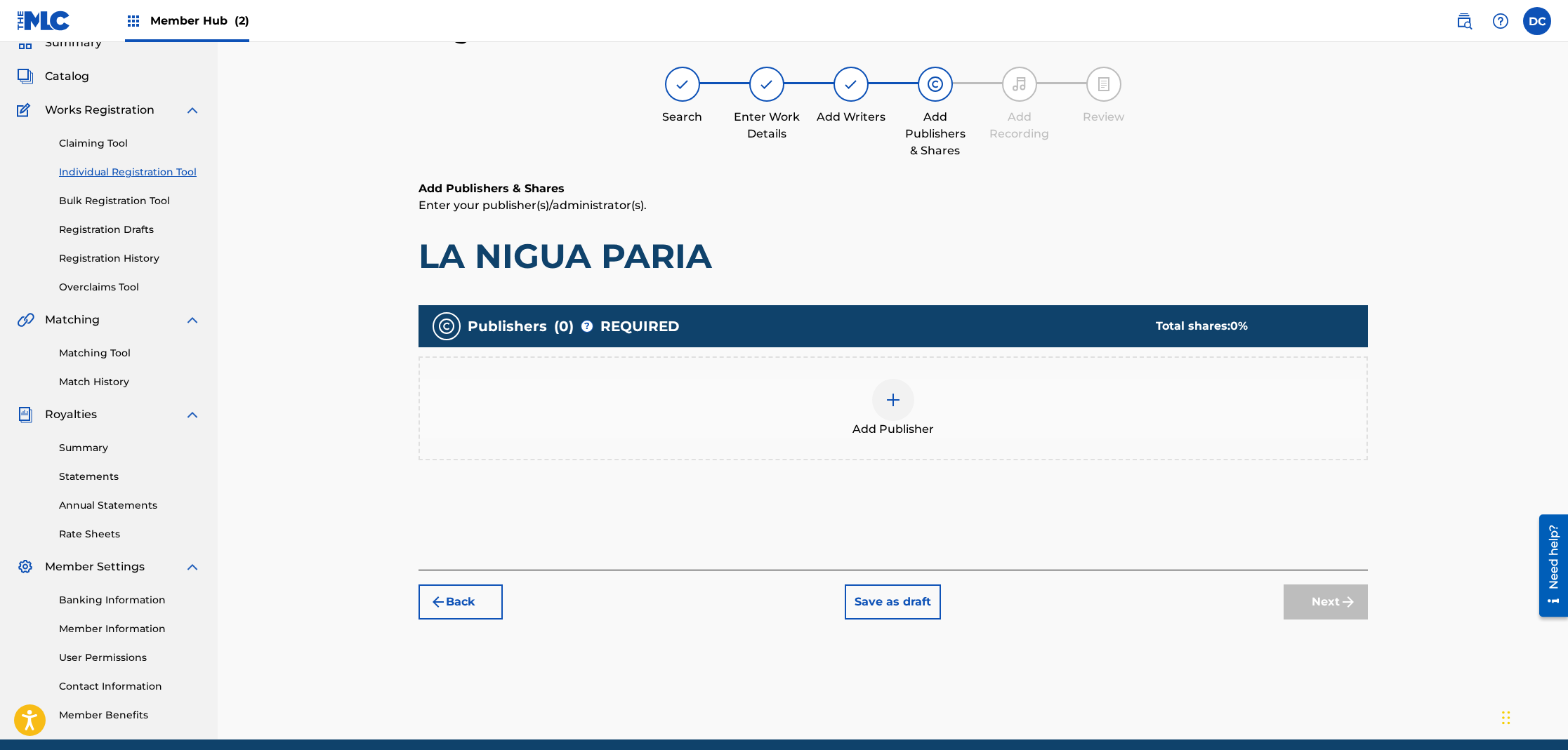
click at [895, 394] on img at bounding box center [893, 400] width 17 height 17
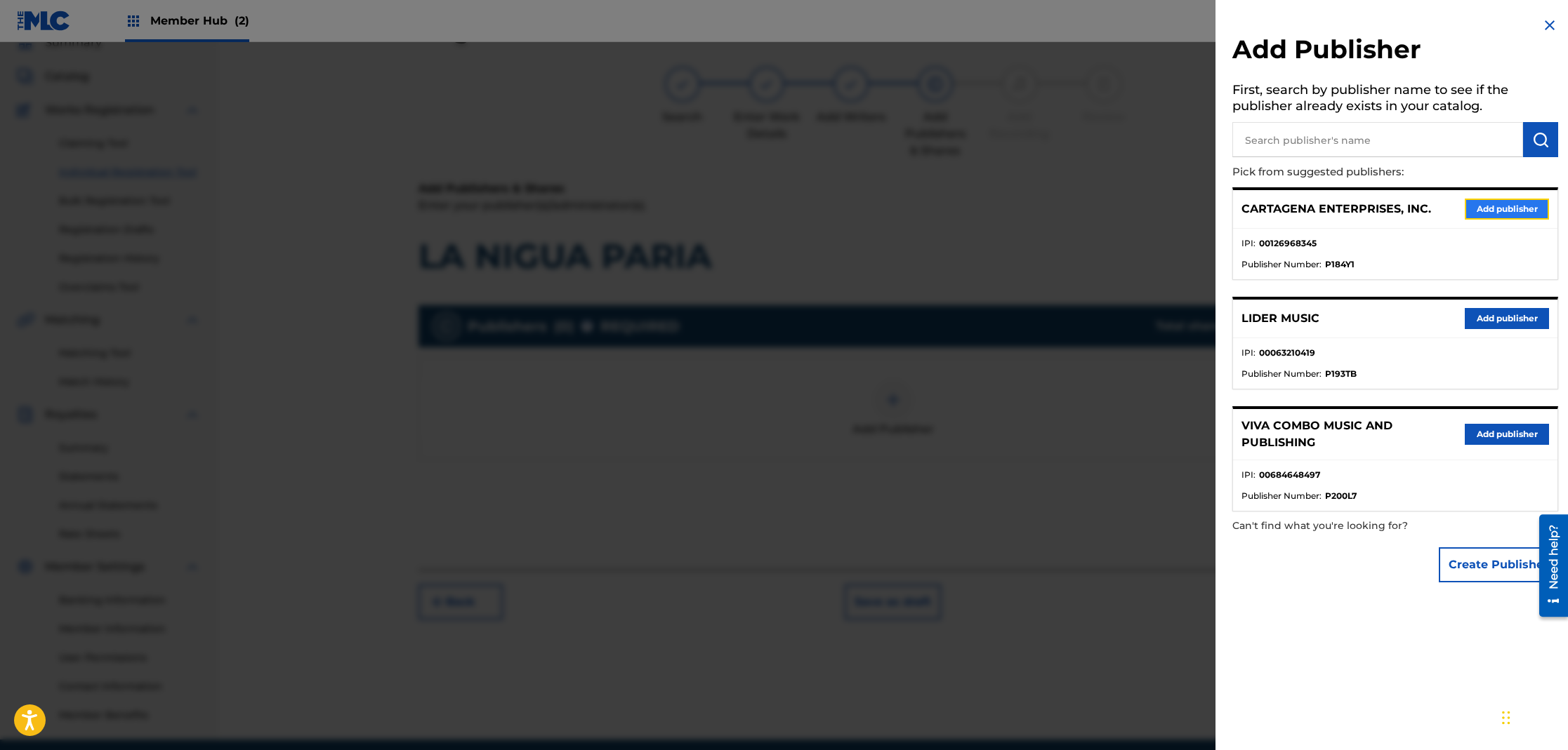
click at [1492, 205] on button "Add publisher" at bounding box center [1507, 208] width 84 height 21
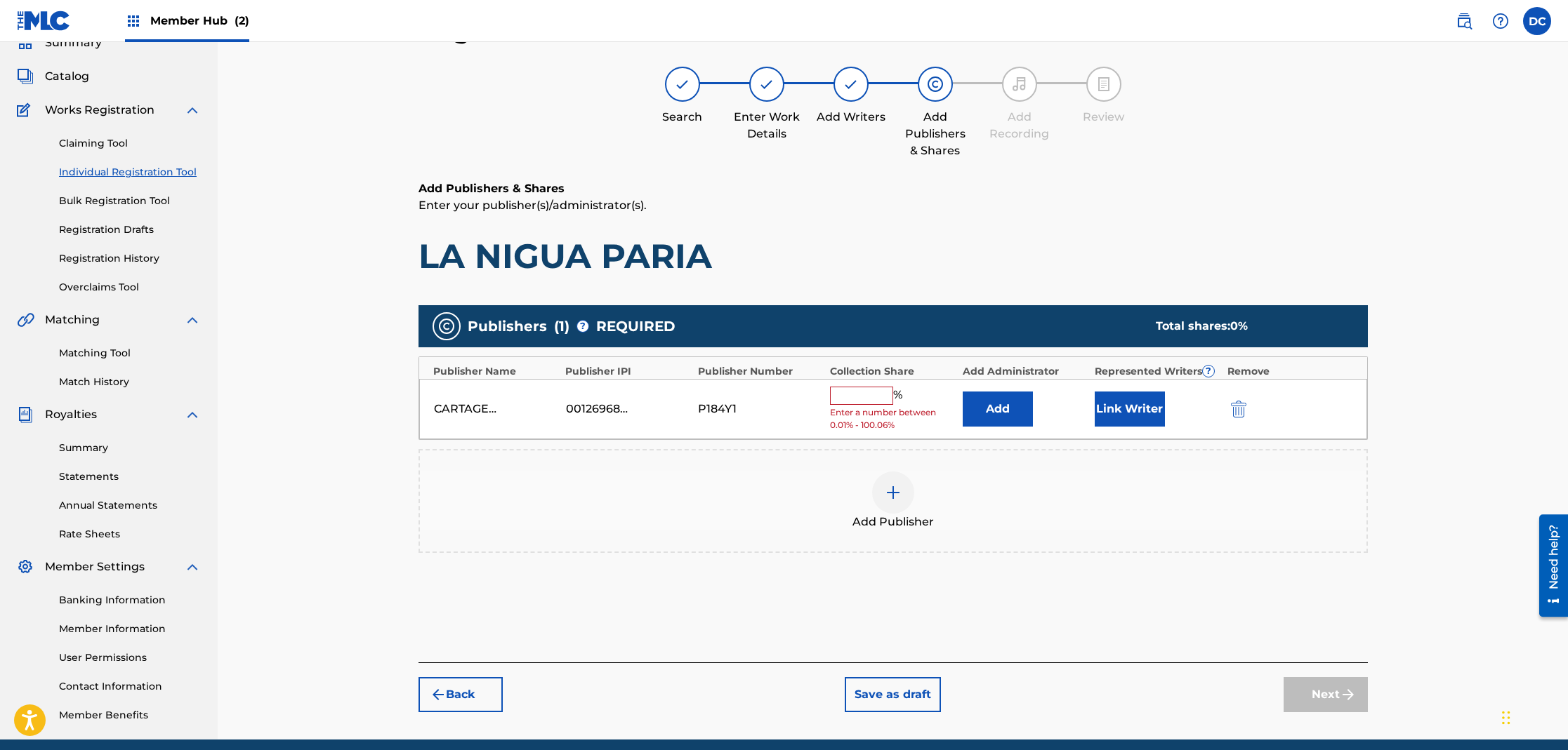
click at [874, 403] on input "text" at bounding box center [861, 395] width 63 height 18
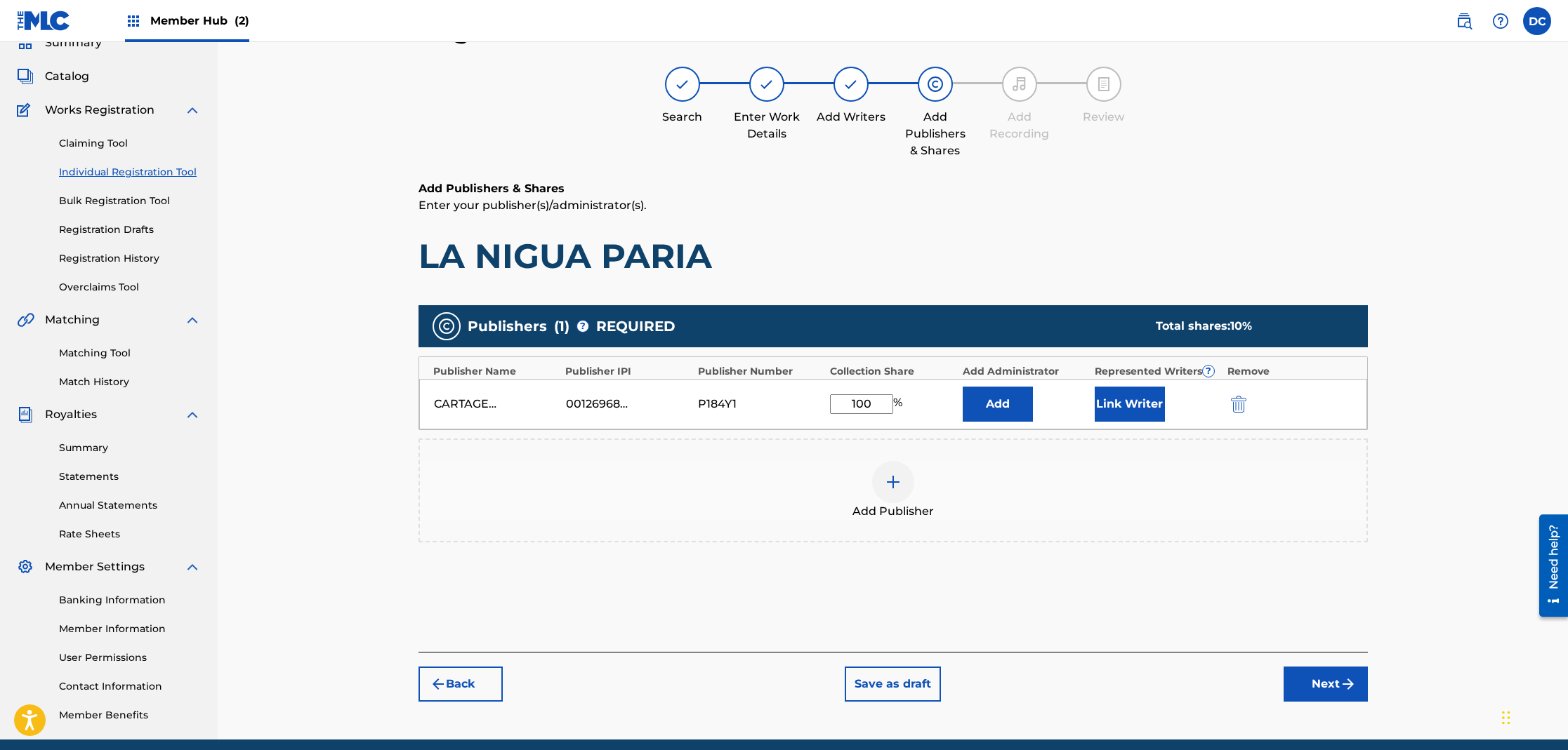
type input "100"
click at [1139, 394] on button "Link Writer" at bounding box center [1130, 403] width 70 height 35
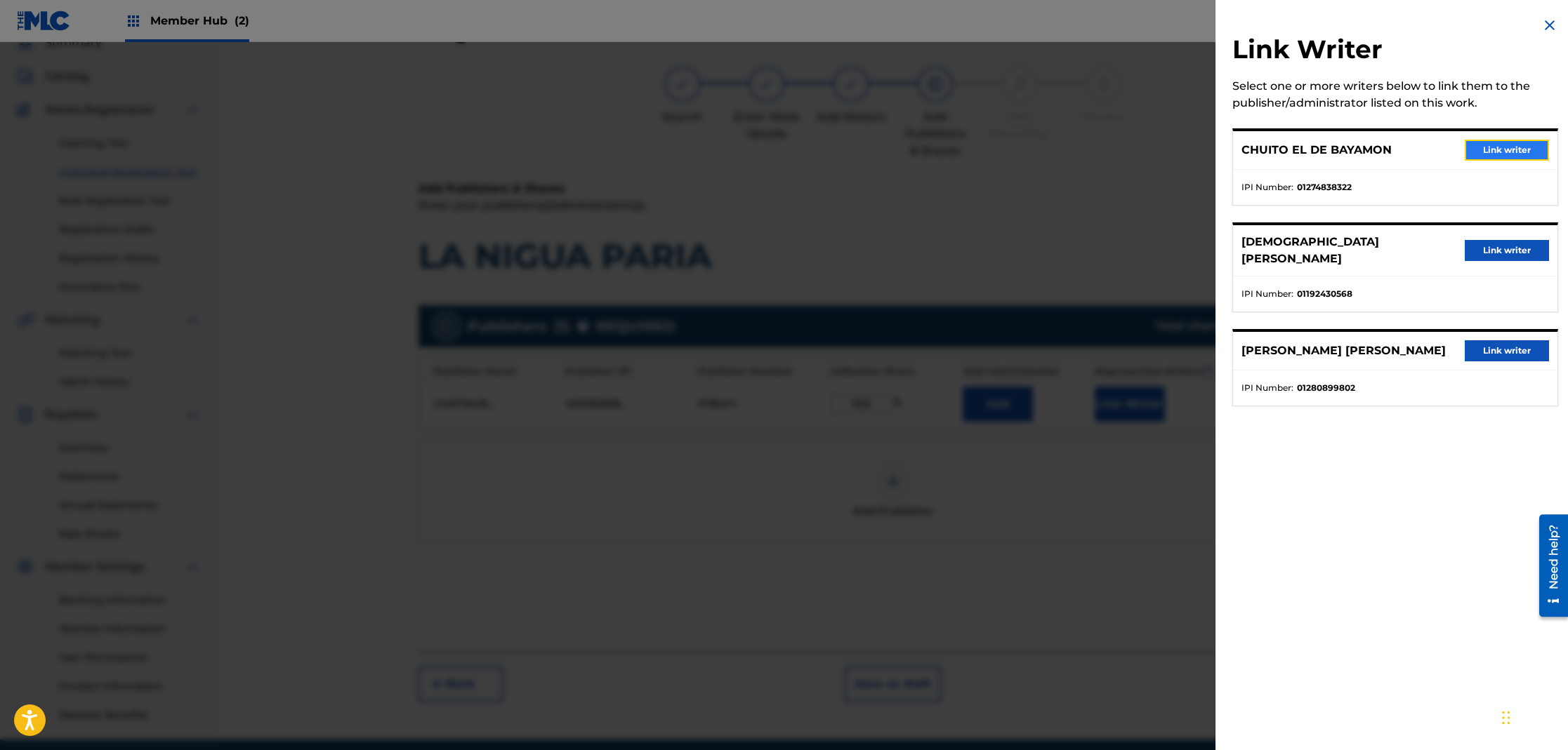
click at [1490, 144] on button "Link writer" at bounding box center [1507, 150] width 84 height 21
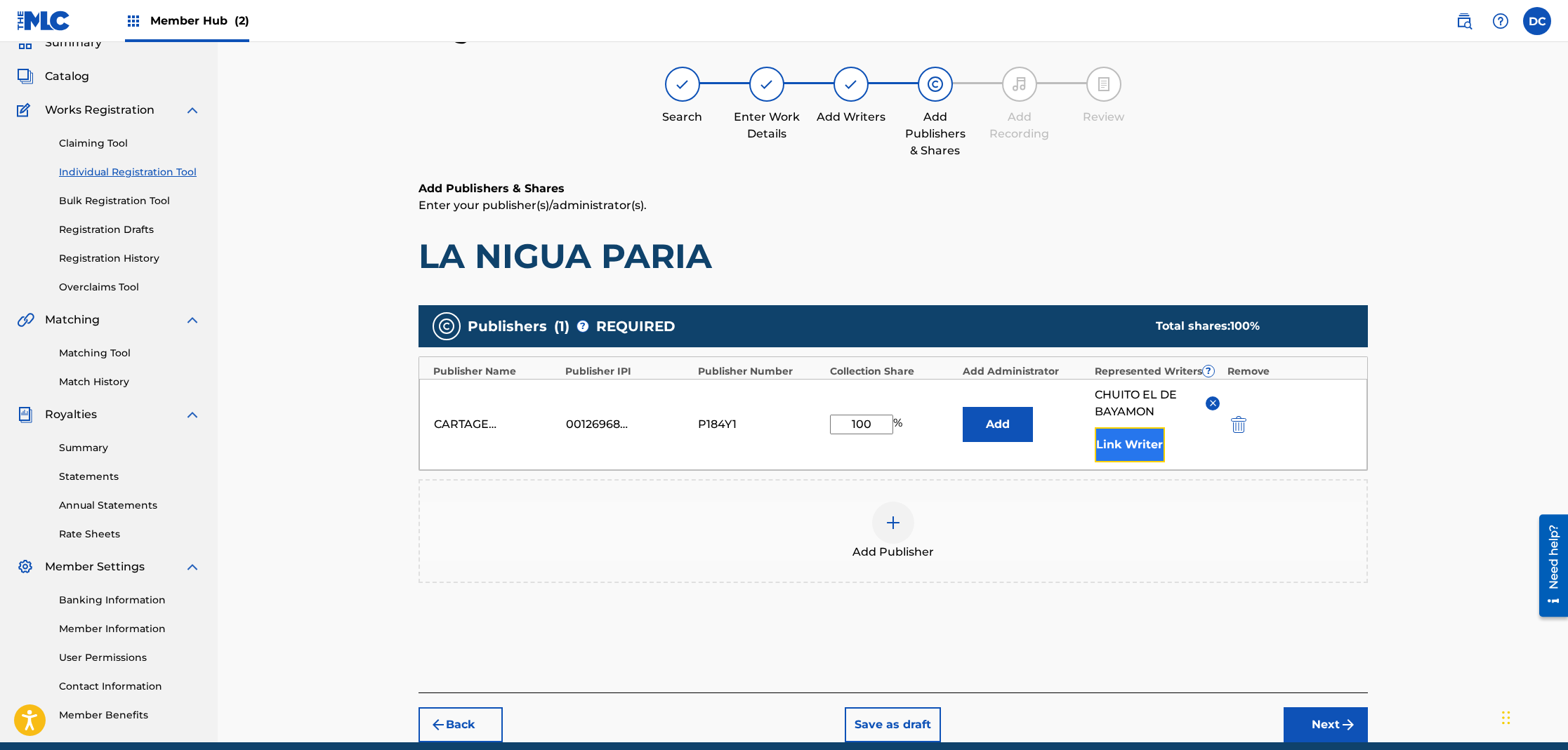
click at [1124, 447] on button "Link Writer" at bounding box center [1130, 445] width 70 height 35
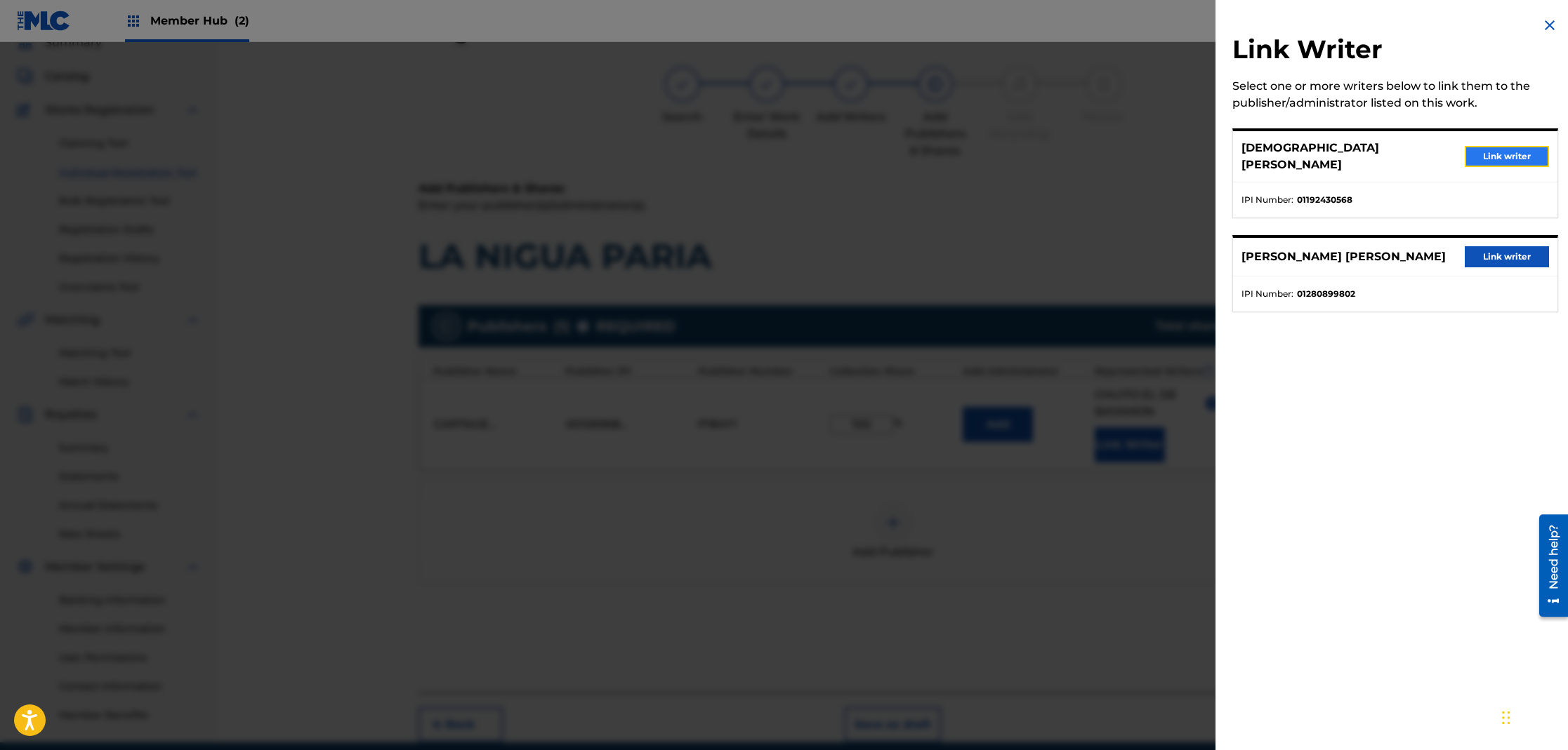
click at [1491, 148] on button "Link writer" at bounding box center [1507, 156] width 84 height 21
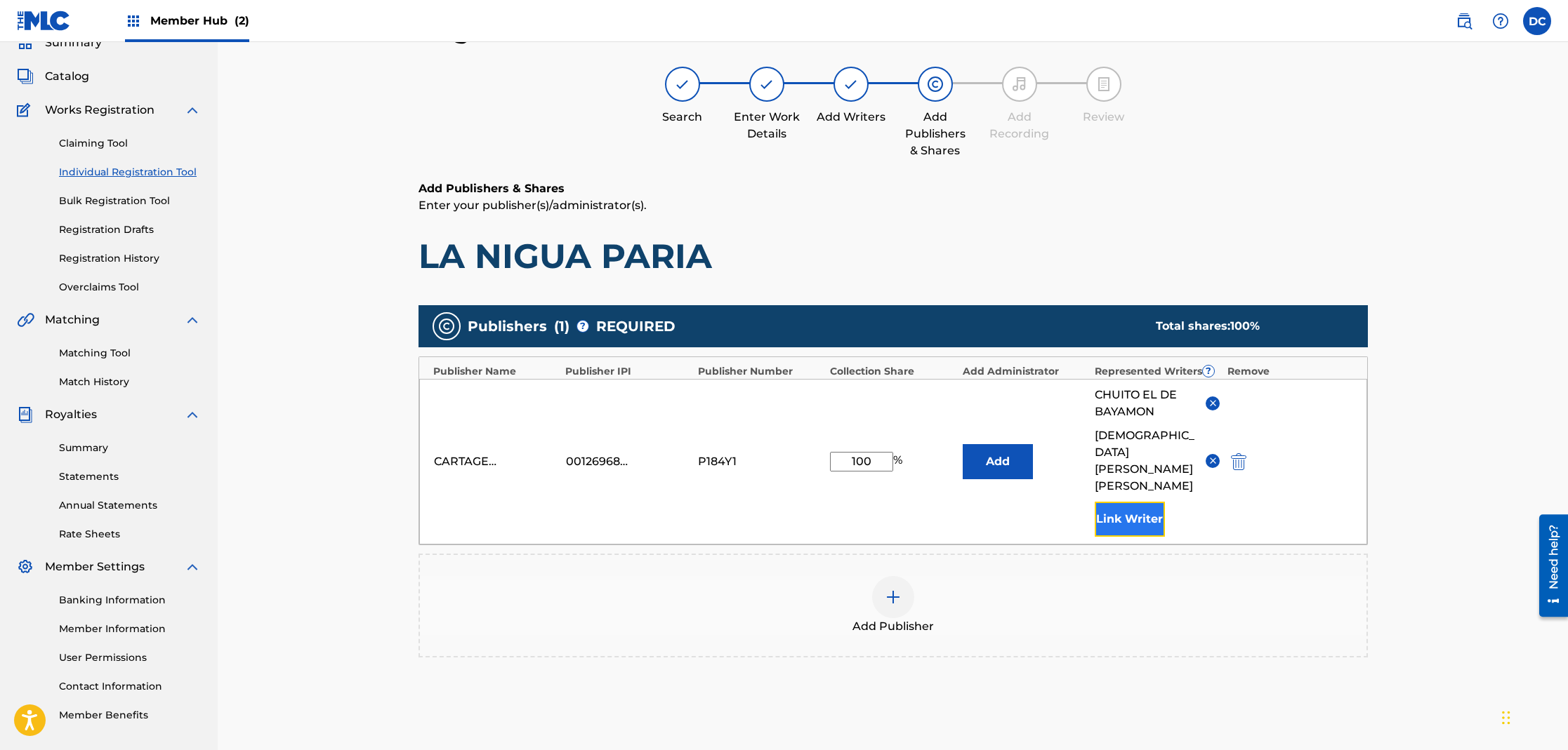
click at [1116, 502] on button "Link Writer" at bounding box center [1130, 519] width 70 height 35
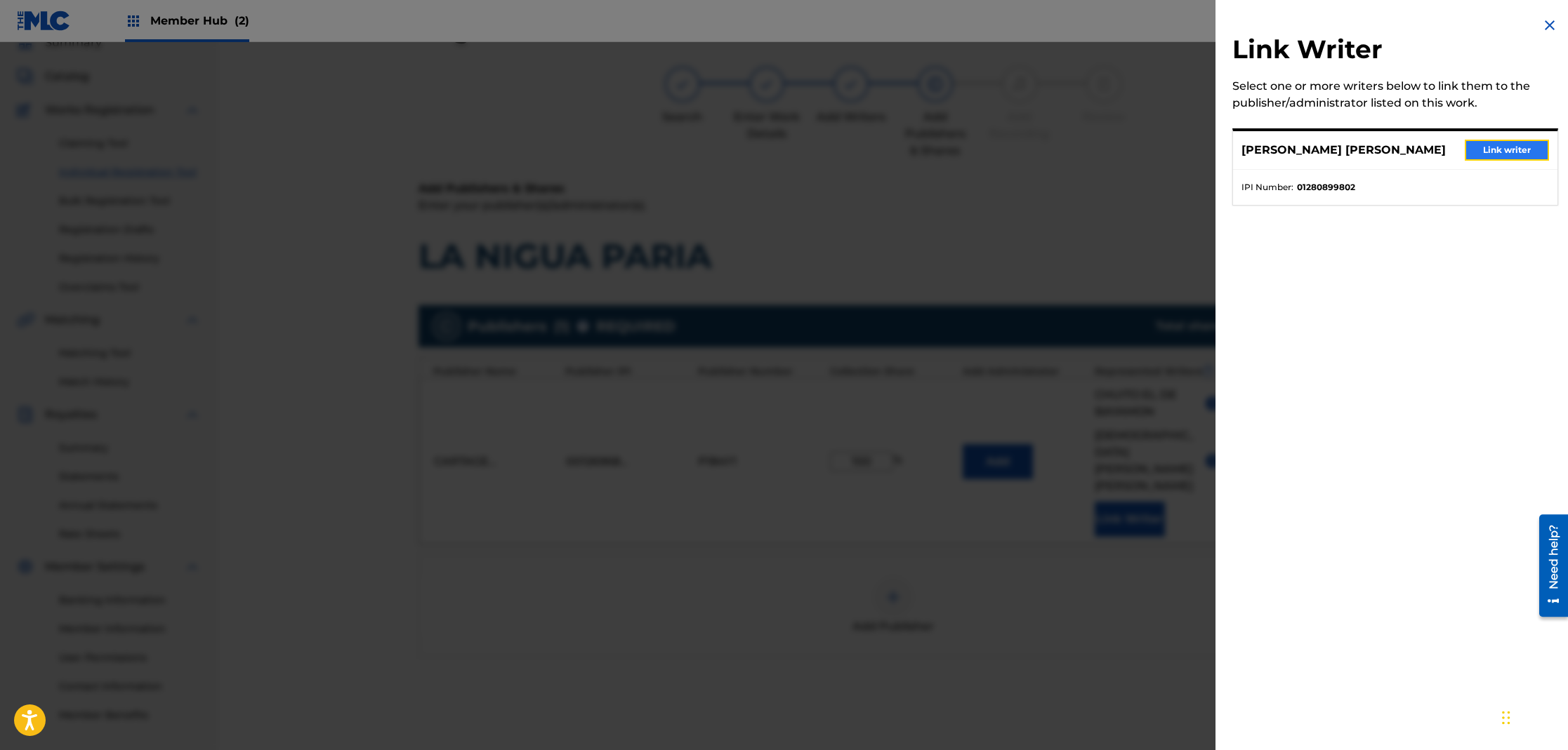
click at [1509, 146] on button "Link writer" at bounding box center [1507, 150] width 84 height 21
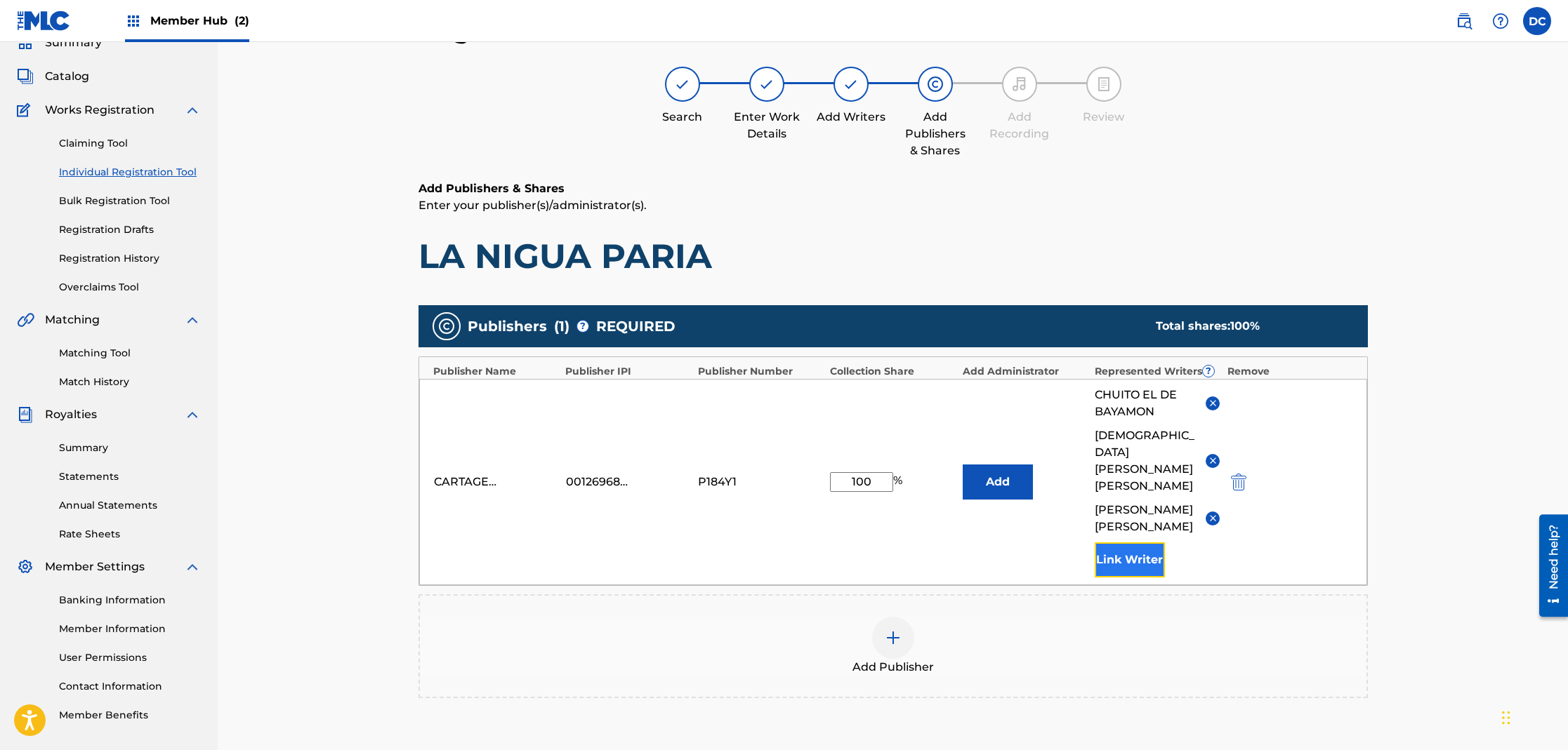
click at [1147, 542] on button "Link Writer" at bounding box center [1130, 560] width 70 height 35
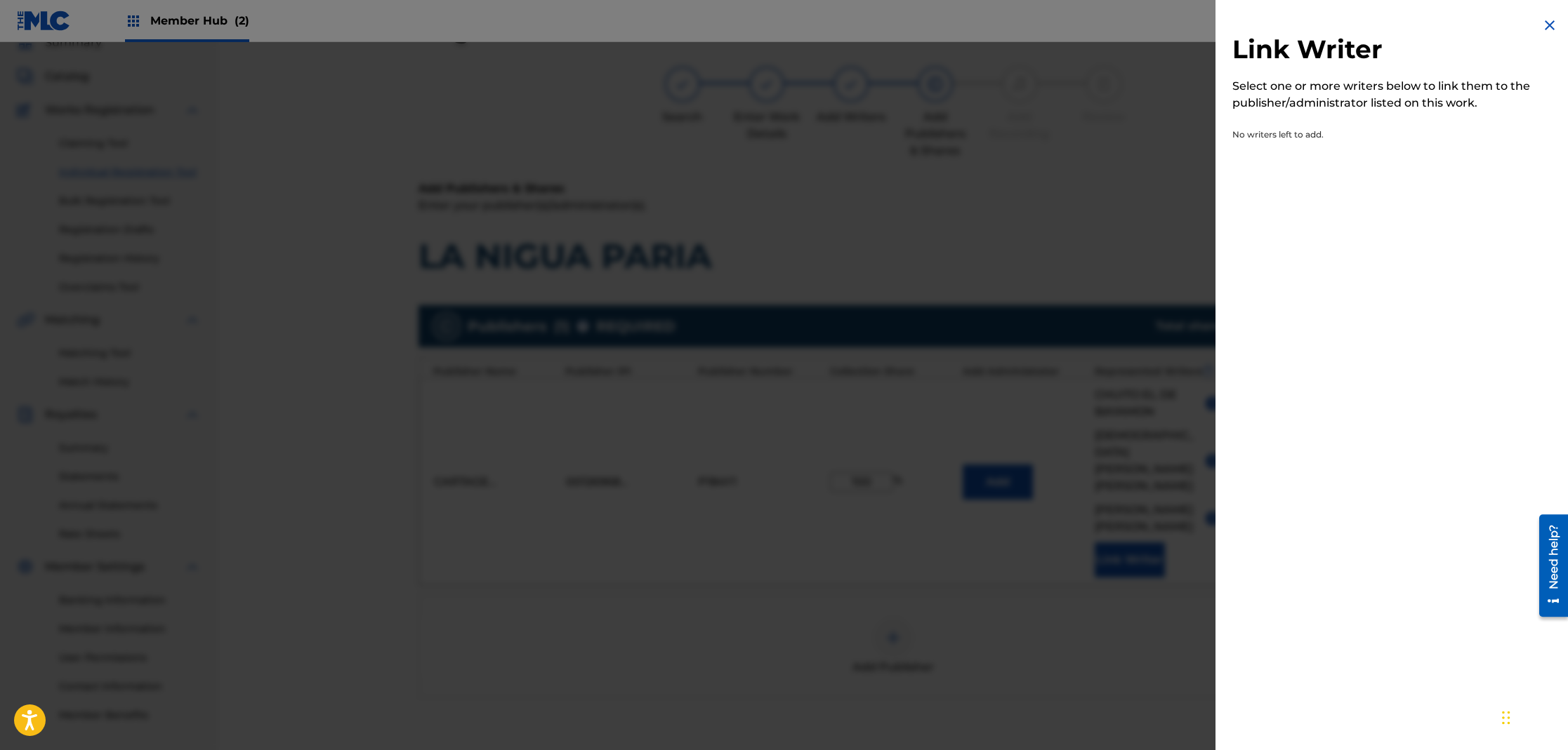
click at [1107, 254] on div at bounding box center [784, 417] width 1568 height 750
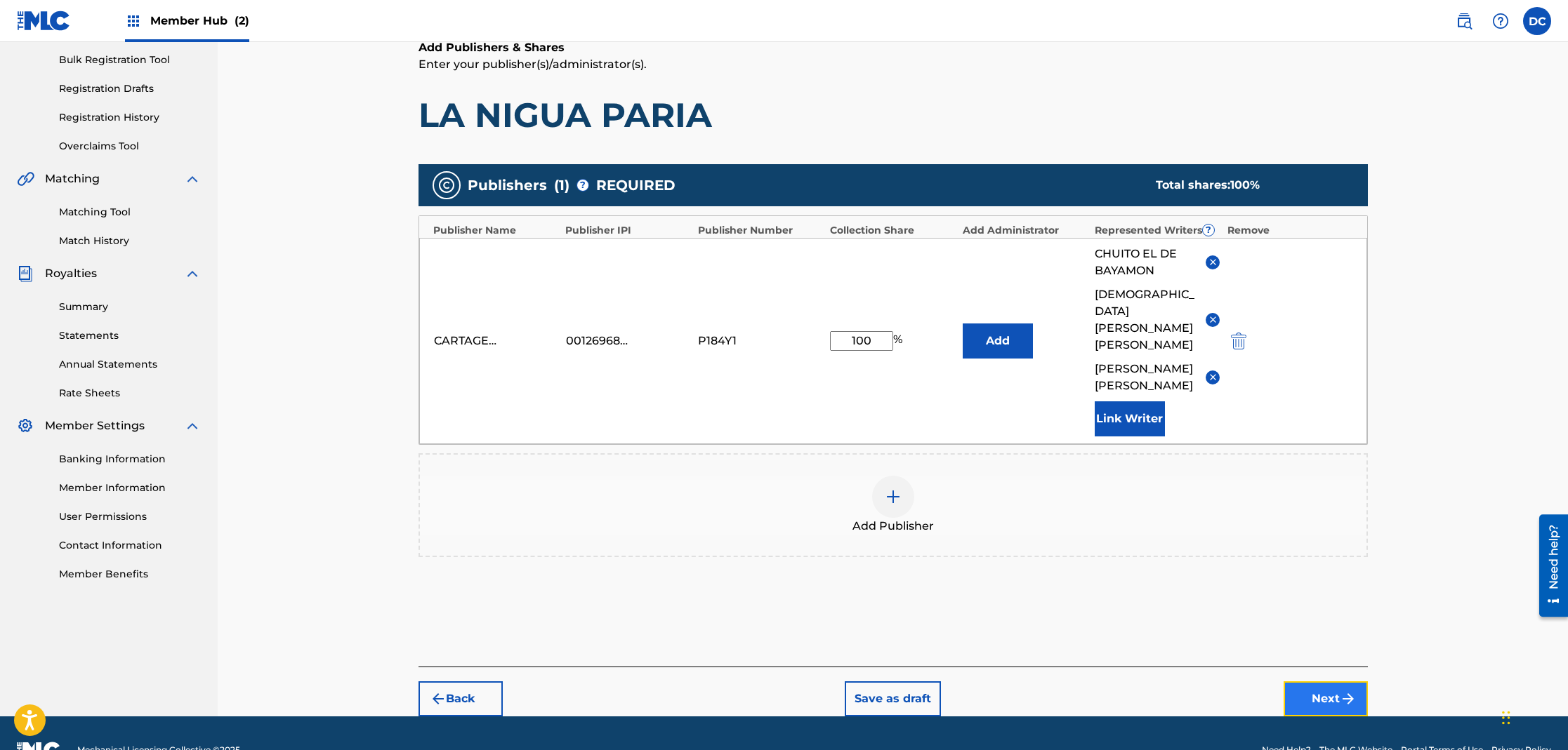
click at [1327, 681] on button "Next" at bounding box center [1326, 698] width 84 height 35
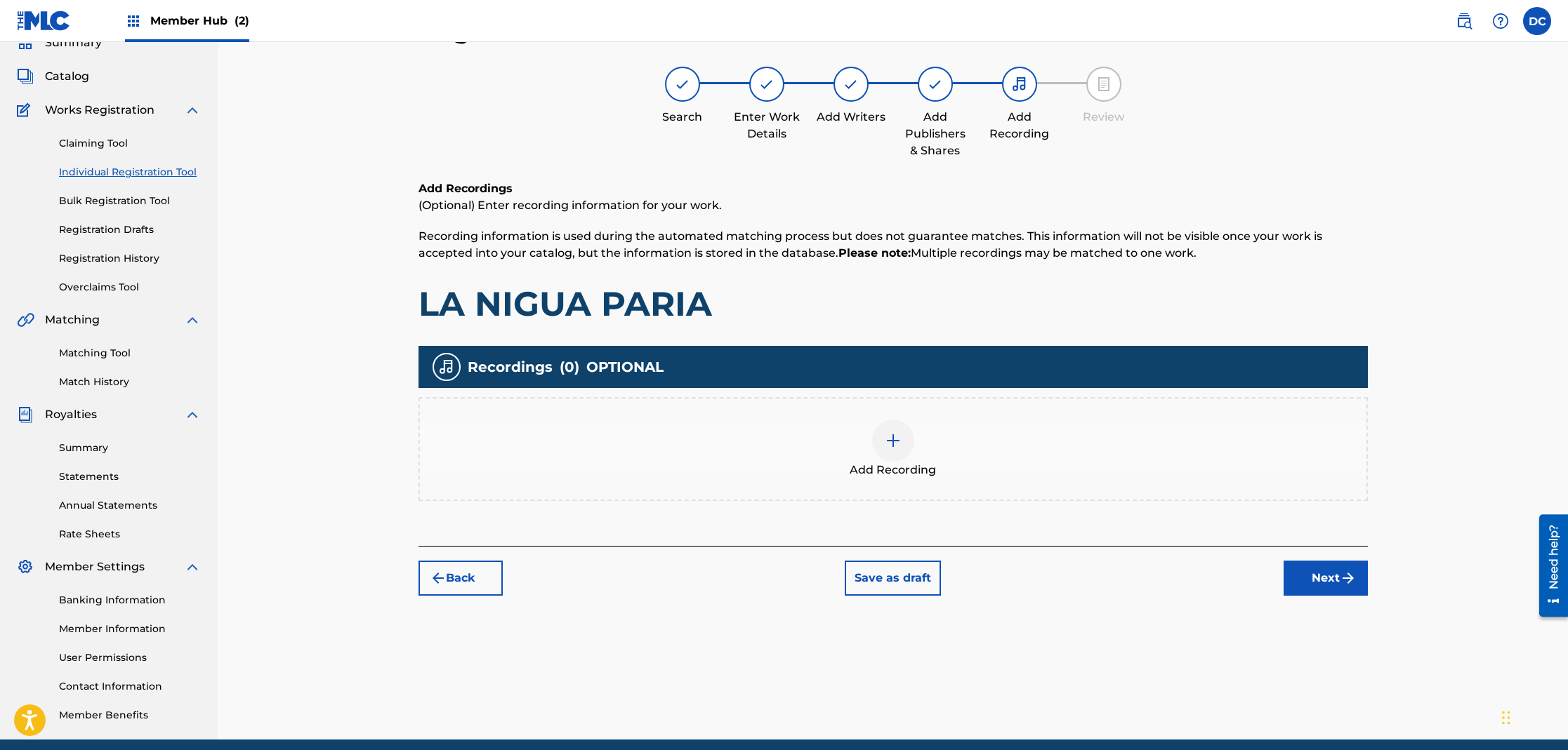
click at [896, 450] on div at bounding box center [893, 441] width 42 height 42
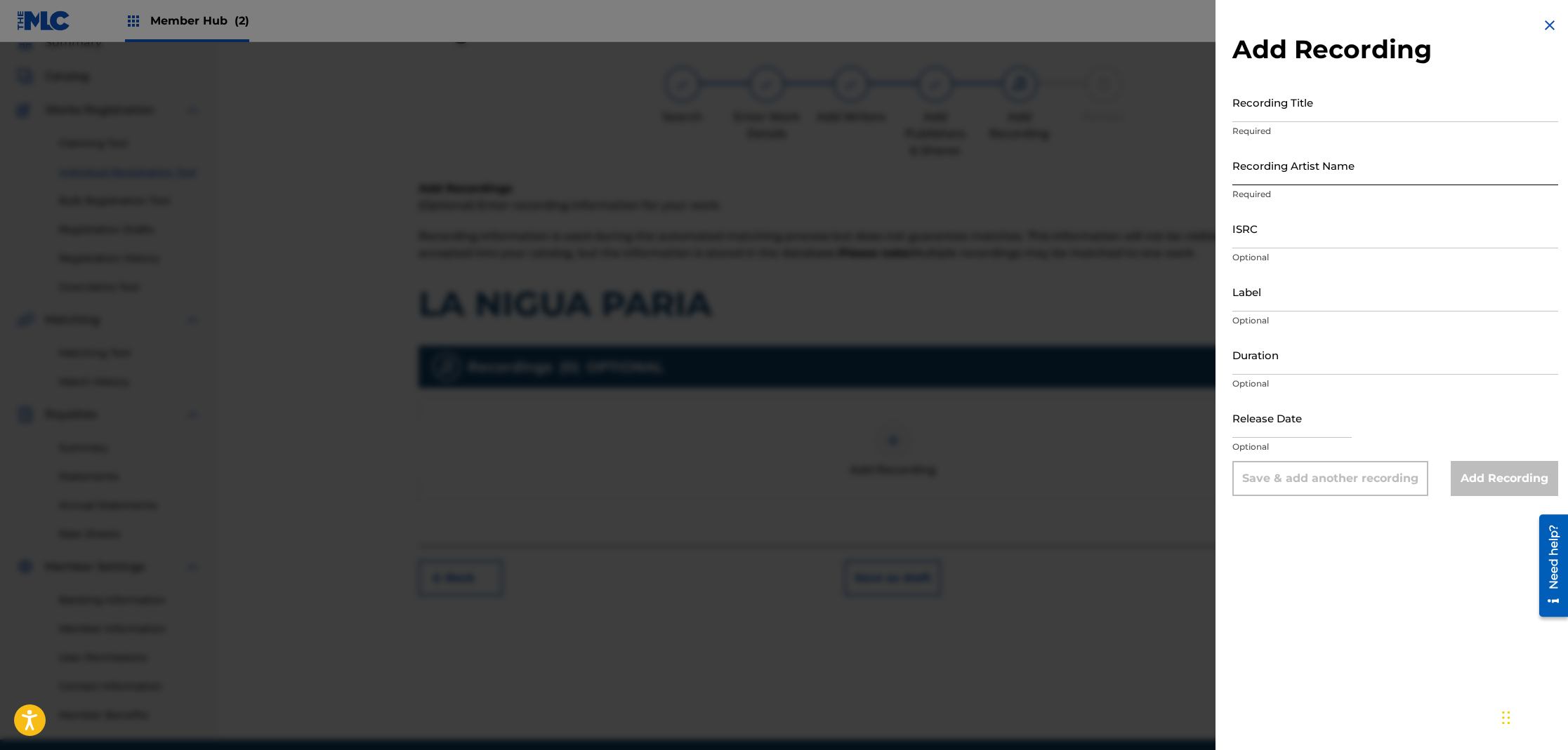
click at [1296, 178] on input "Recording Artist Name" at bounding box center [1395, 165] width 326 height 40
type input "CHUITO EL DE BAYAMON"
click at [1256, 116] on input "Recording Title" at bounding box center [1395, 101] width 326 height 40
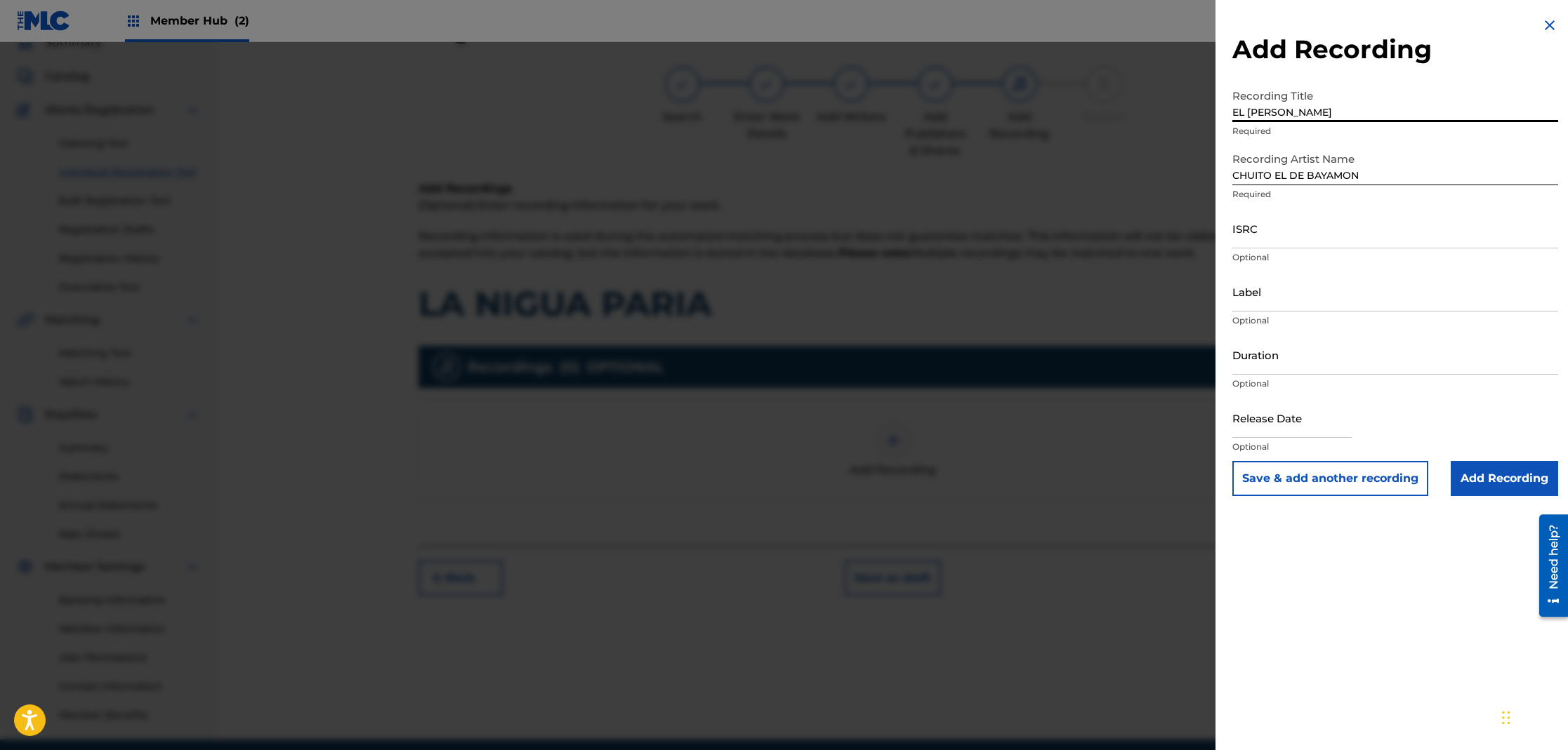
type input "EL [PERSON_NAME]"
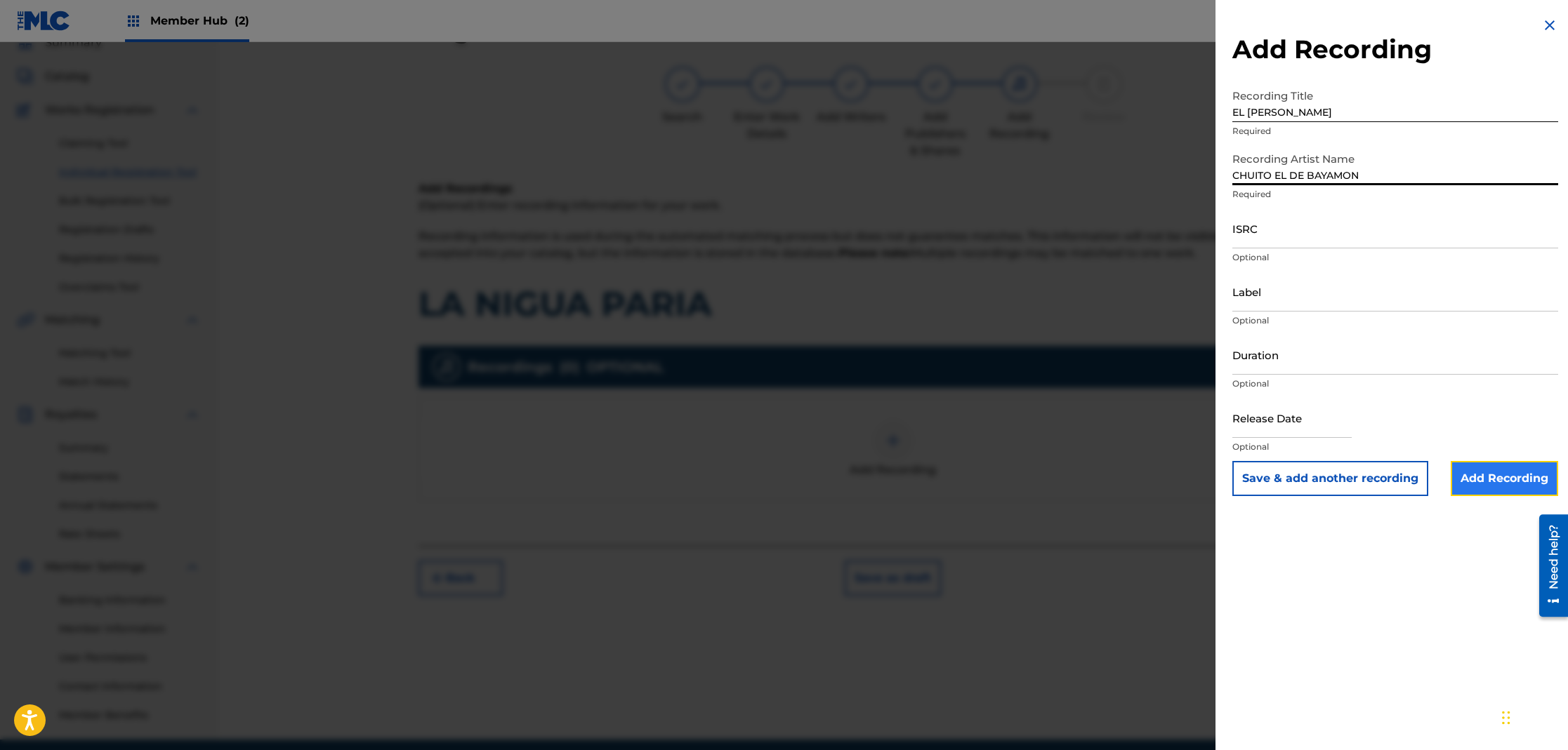
click at [1495, 488] on input "Add Recording" at bounding box center [1505, 478] width 108 height 35
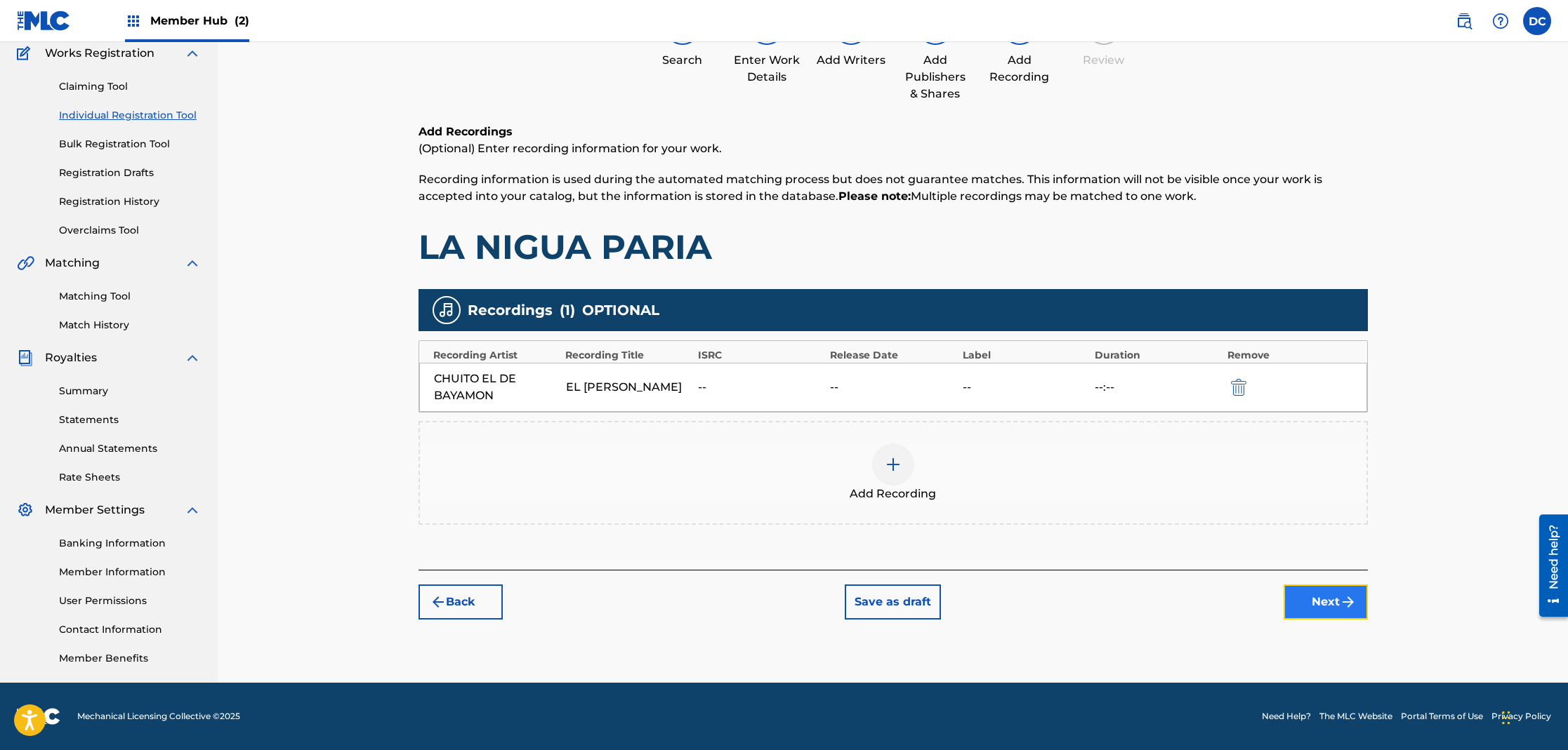
click at [1324, 593] on button "Next" at bounding box center [1326, 602] width 84 height 35
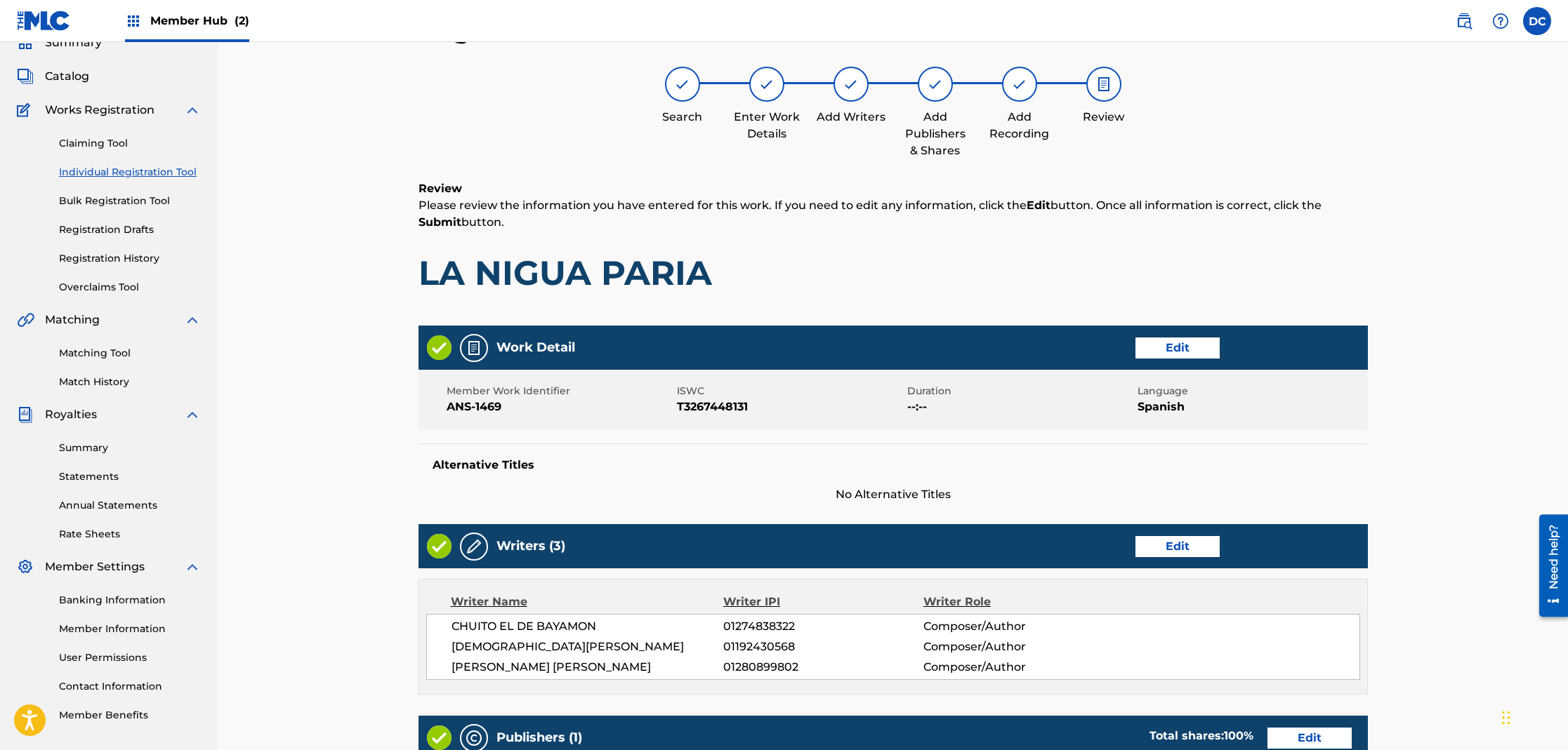
scroll to position [516, 0]
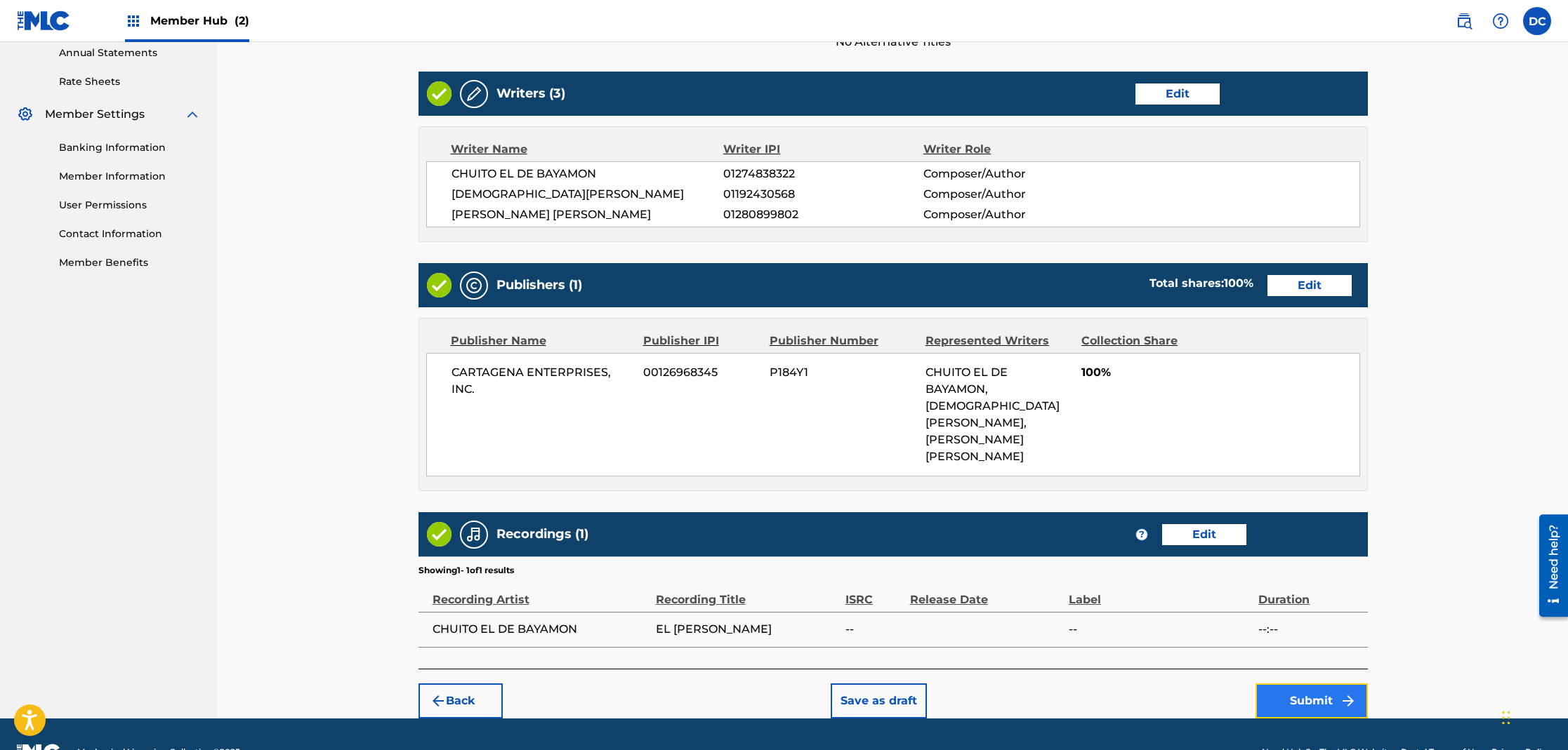
click at [1310, 684] on button "Submit" at bounding box center [1312, 701] width 112 height 35
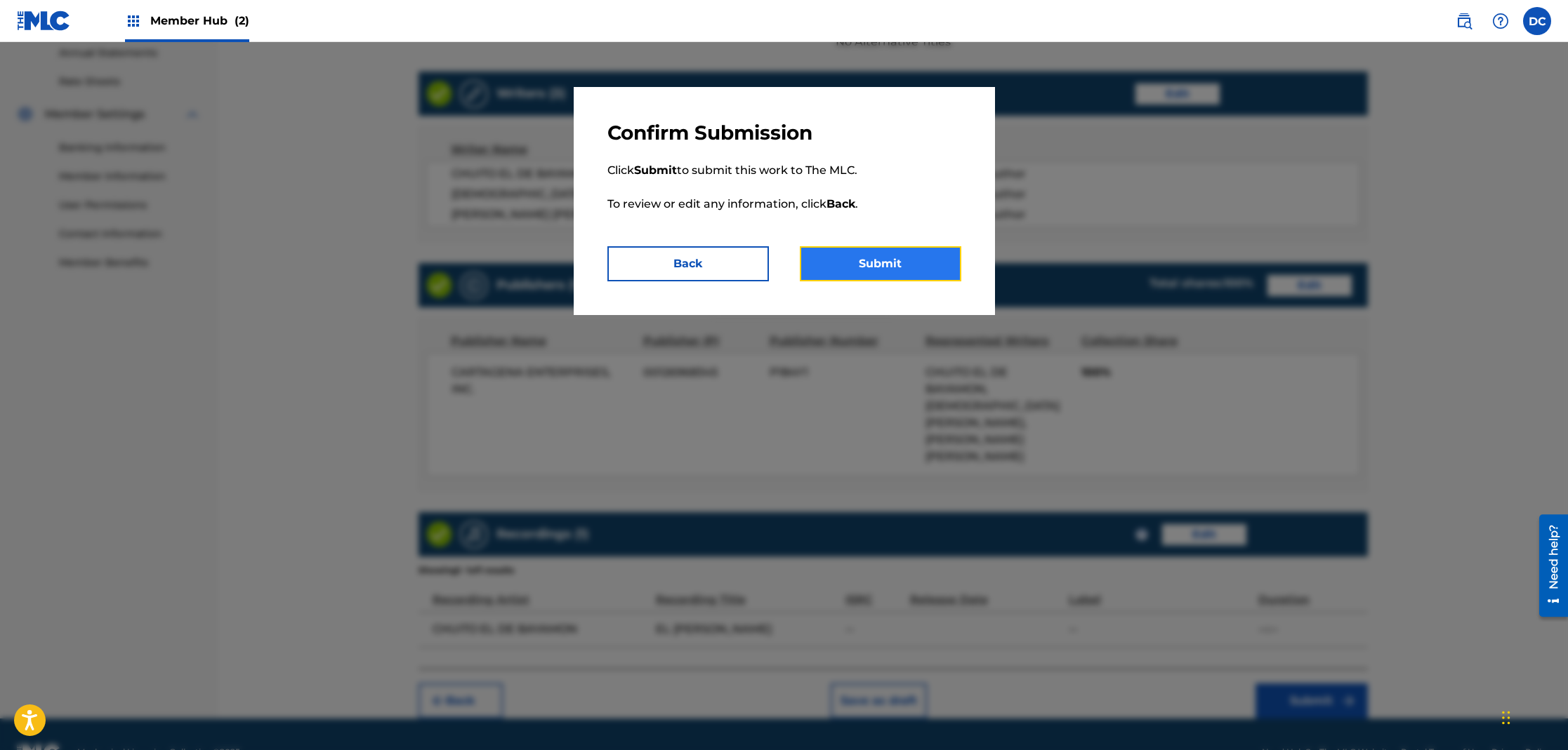
click at [928, 260] on button "Submit" at bounding box center [880, 264] width 162 height 35
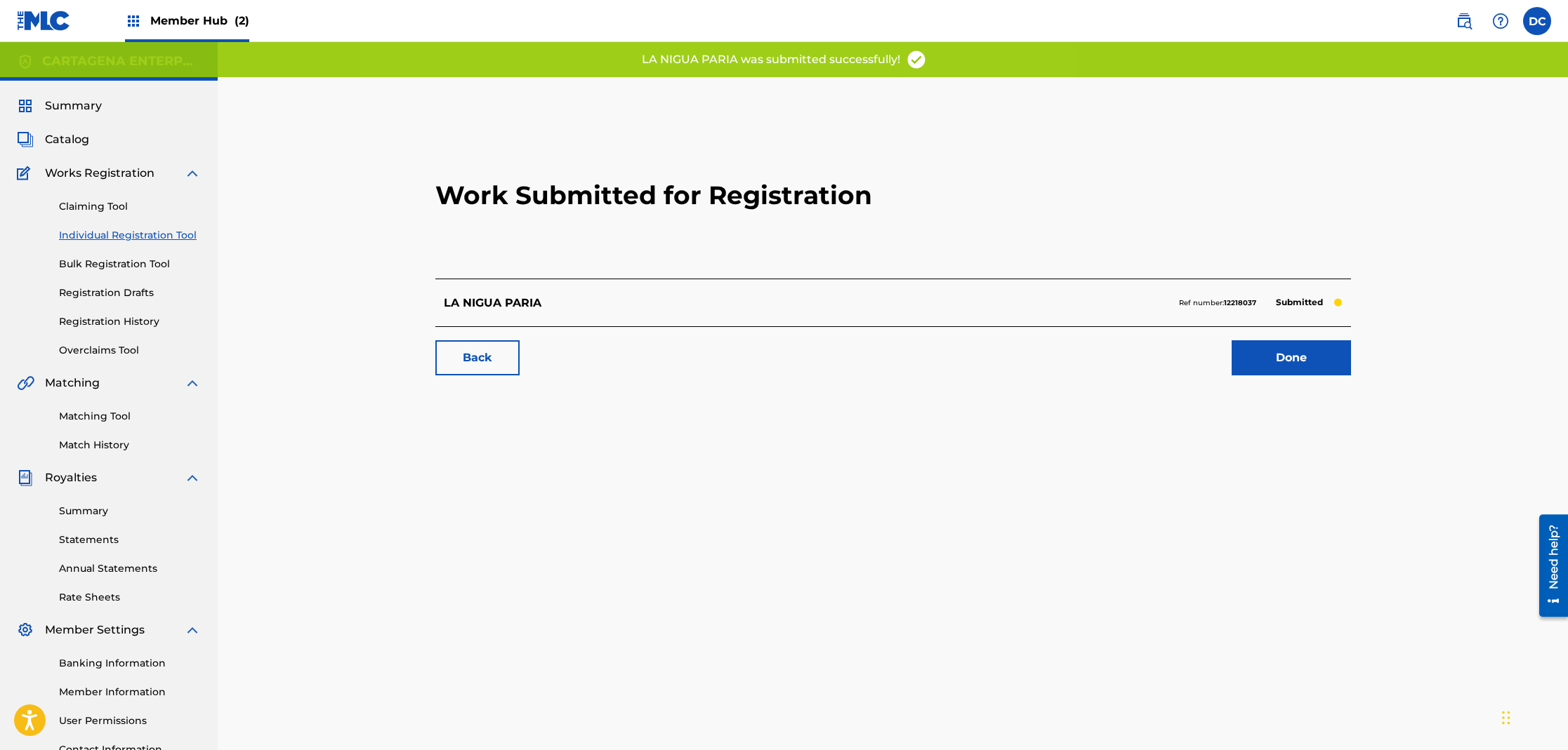
click at [1335, 375] on div "Work Submitted for Registration LA NIGUA PARIA Ref number: 12218037 Submitted B…" at bounding box center [893, 251] width 950 height 277
click at [1316, 362] on link "Done" at bounding box center [1291, 357] width 119 height 35
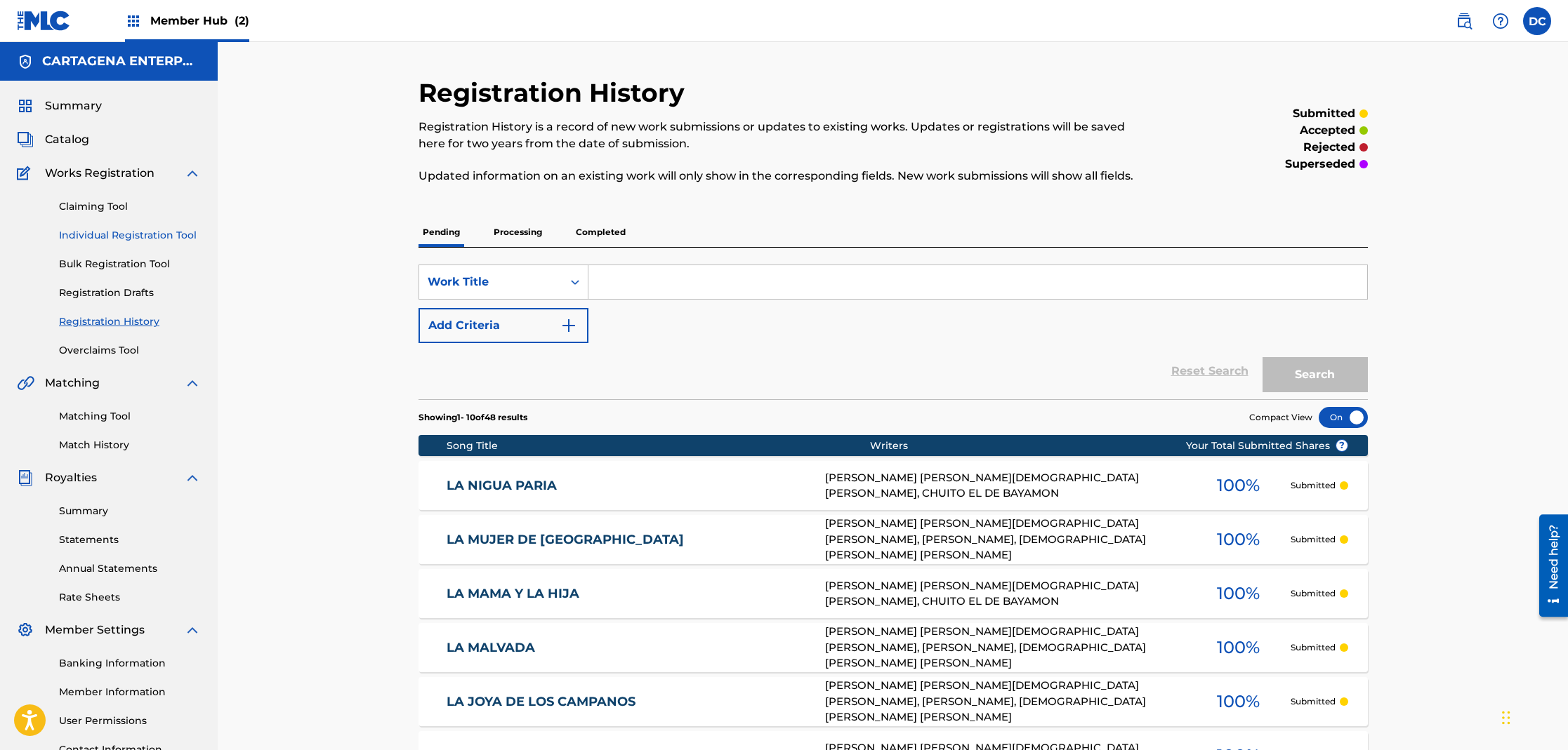
click at [176, 231] on link "Individual Registration Tool" at bounding box center [130, 235] width 142 height 15
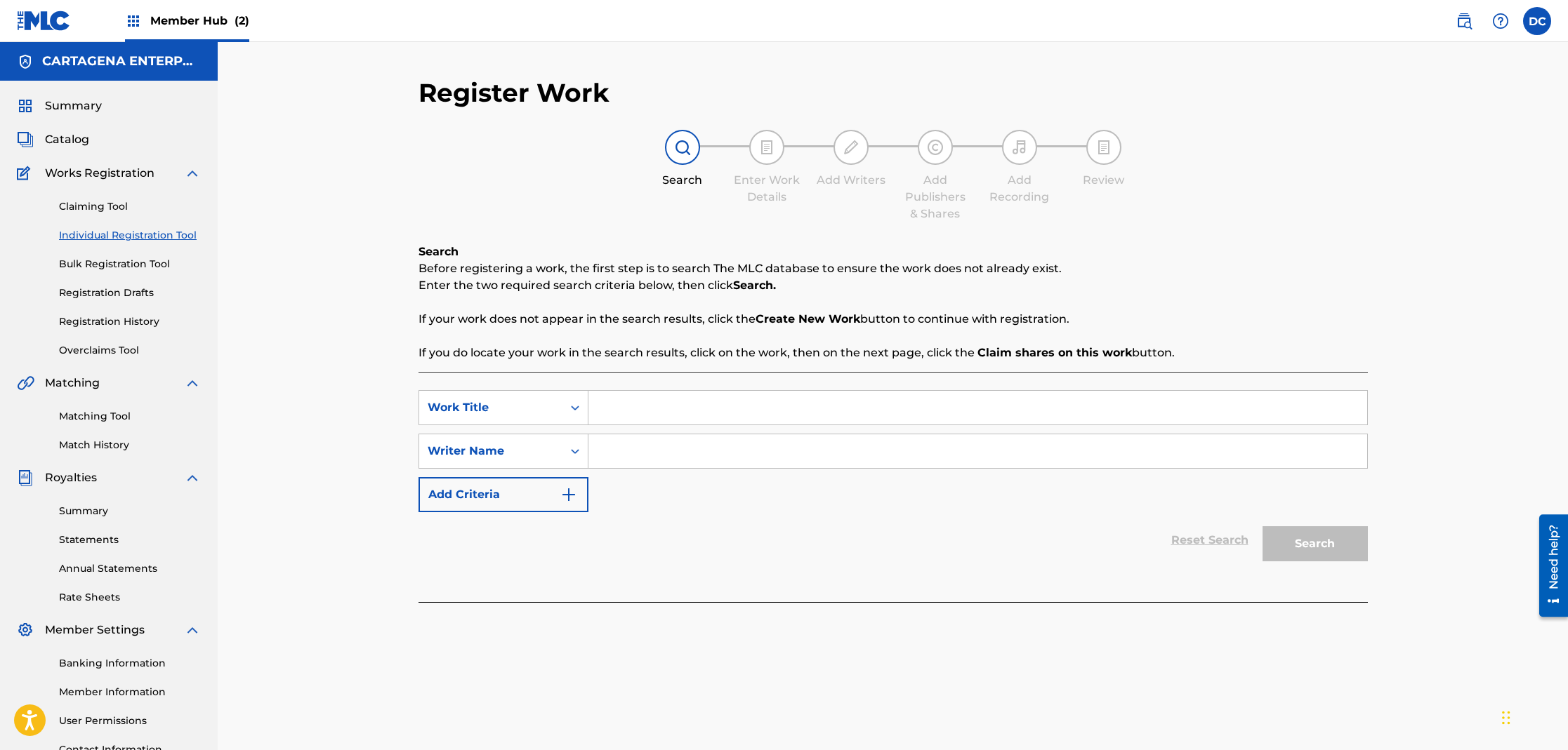
click at [637, 400] on input "Search Form" at bounding box center [978, 407] width 779 height 34
type input "LA MUJER [DEMOGRAPHIC_DATA]"
type input "[PERSON_NAME]"
click at [1263, 526] on button "Search" at bounding box center [1315, 543] width 105 height 35
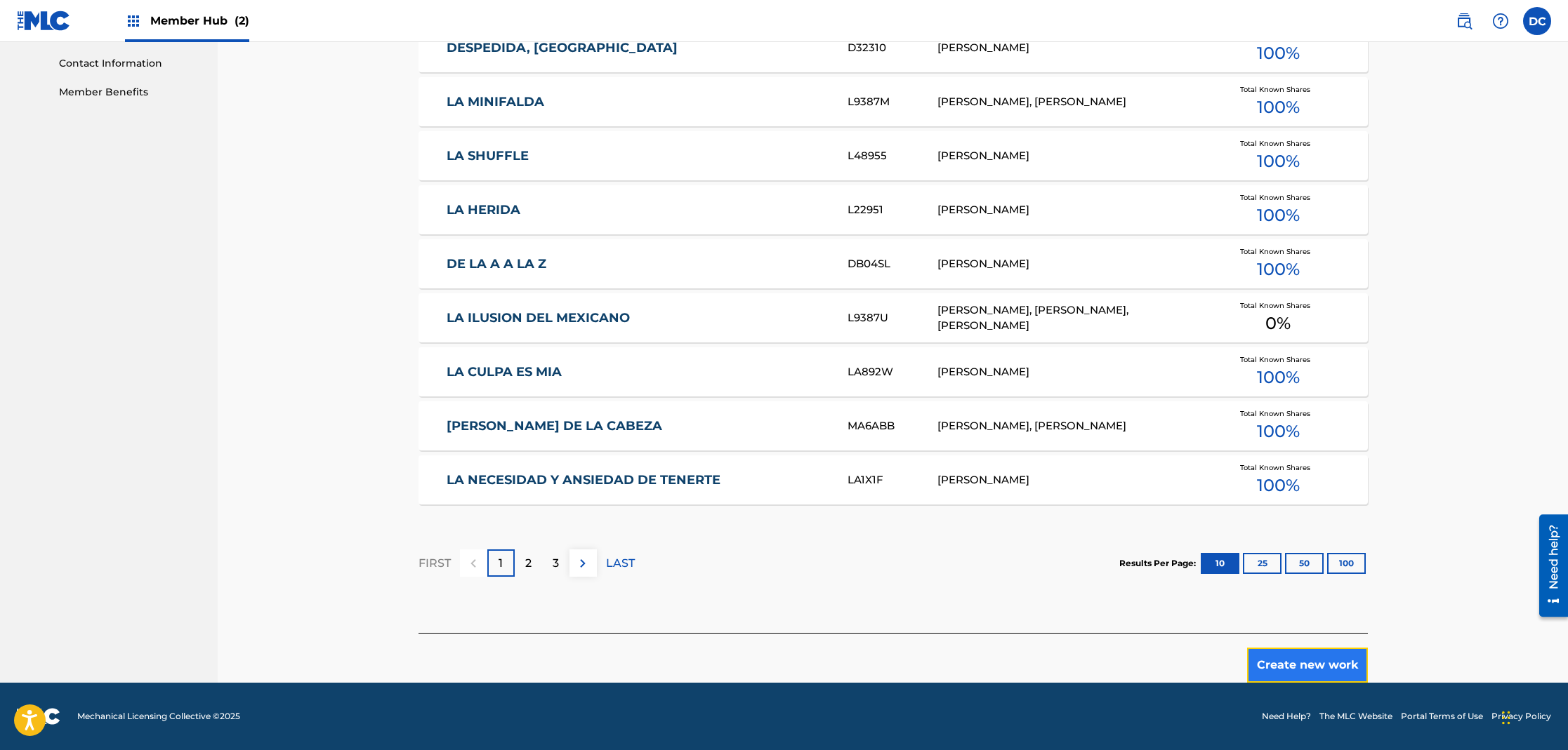
click at [1324, 663] on button "Create new work" at bounding box center [1307, 665] width 121 height 35
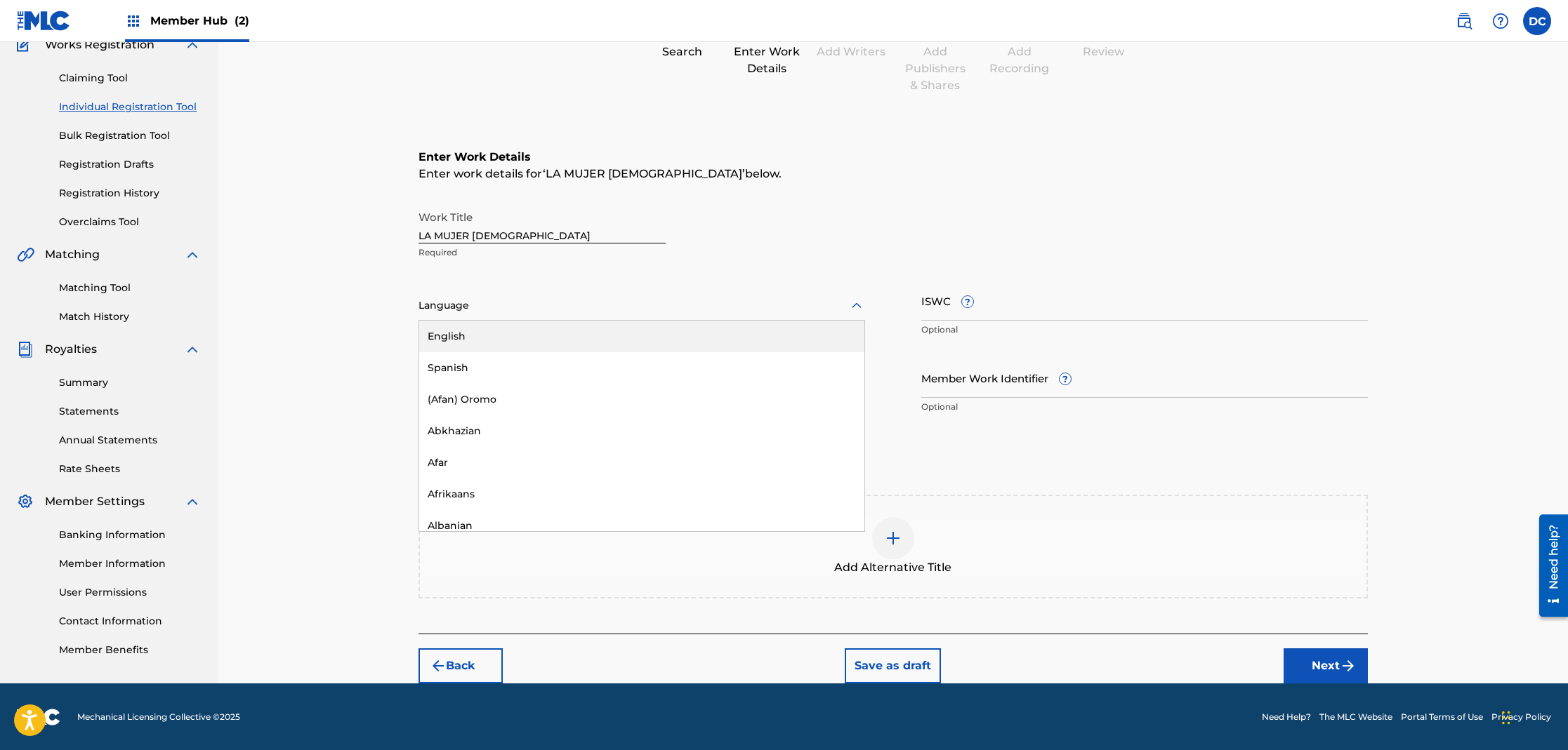
click at [526, 313] on div at bounding box center [642, 305] width 447 height 17
click at [518, 371] on div "Spanish" at bounding box center [642, 368] width 445 height 31
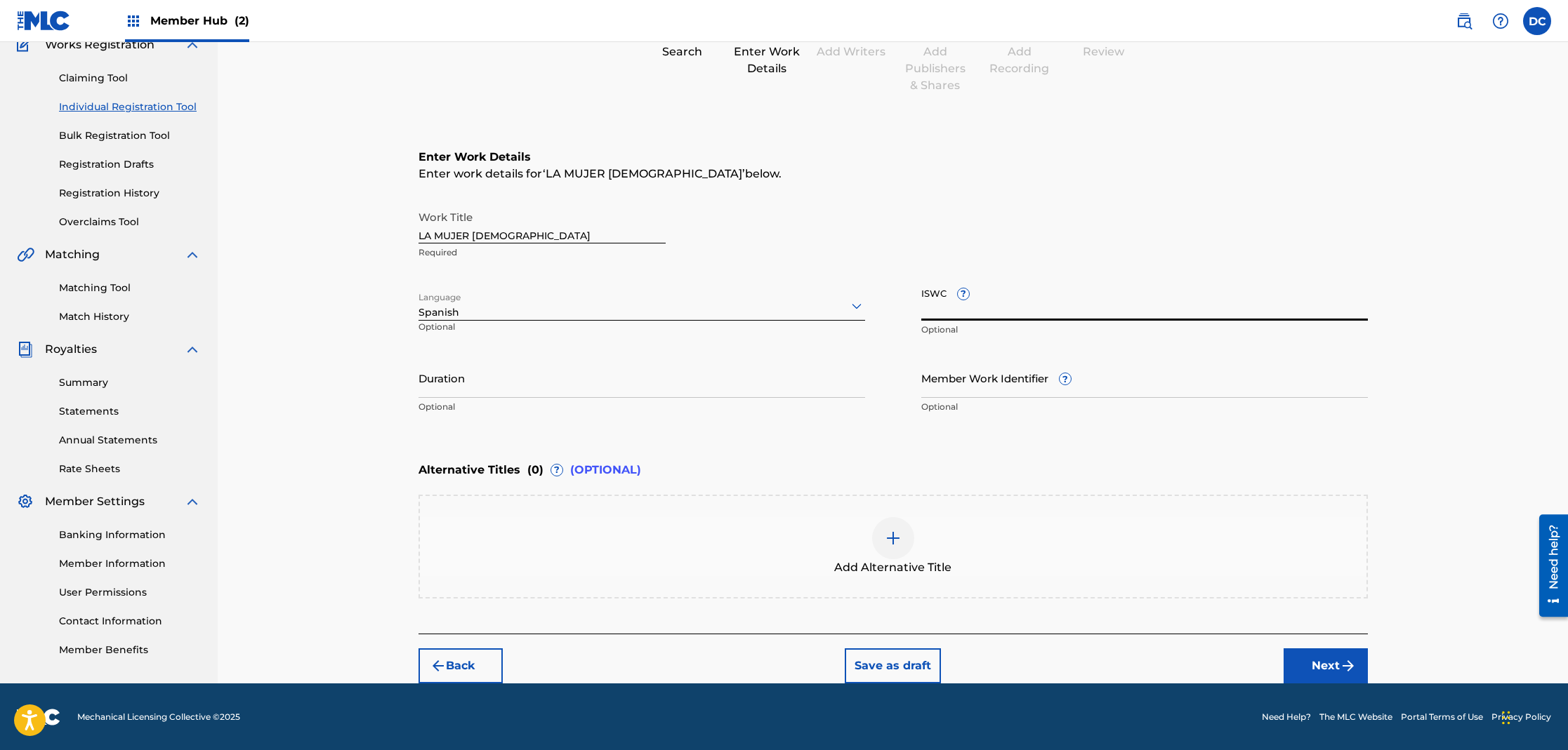
click at [1016, 310] on input "ISWC ?" at bounding box center [1145, 300] width 447 height 40
paste input "T3318646270"
type input "T3318646270"
click at [977, 393] on input "Member Work Identifier ?" at bounding box center [1145, 378] width 447 height 40
type input "CHUITO-1001"
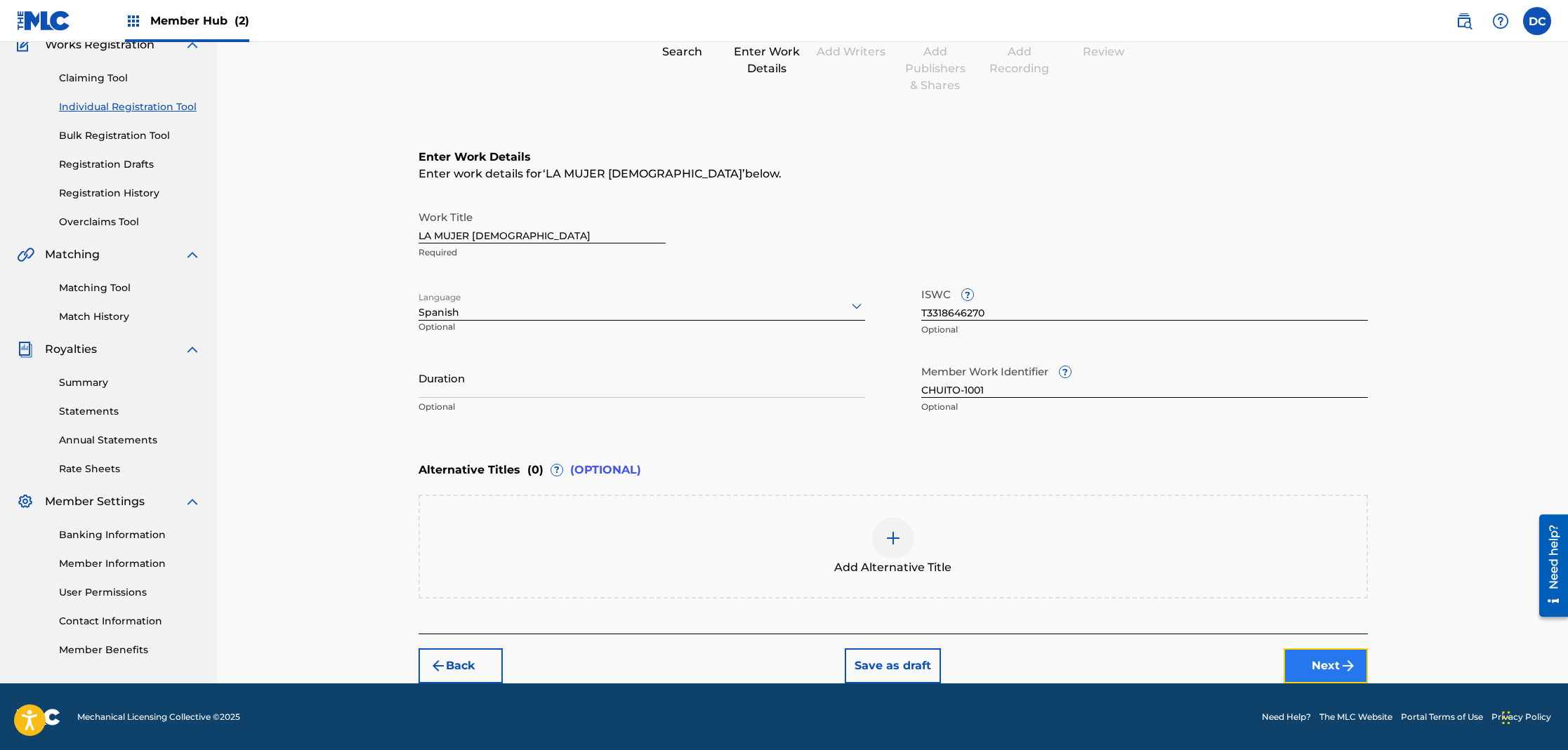
click at [1331, 658] on button "Next" at bounding box center [1326, 666] width 84 height 35
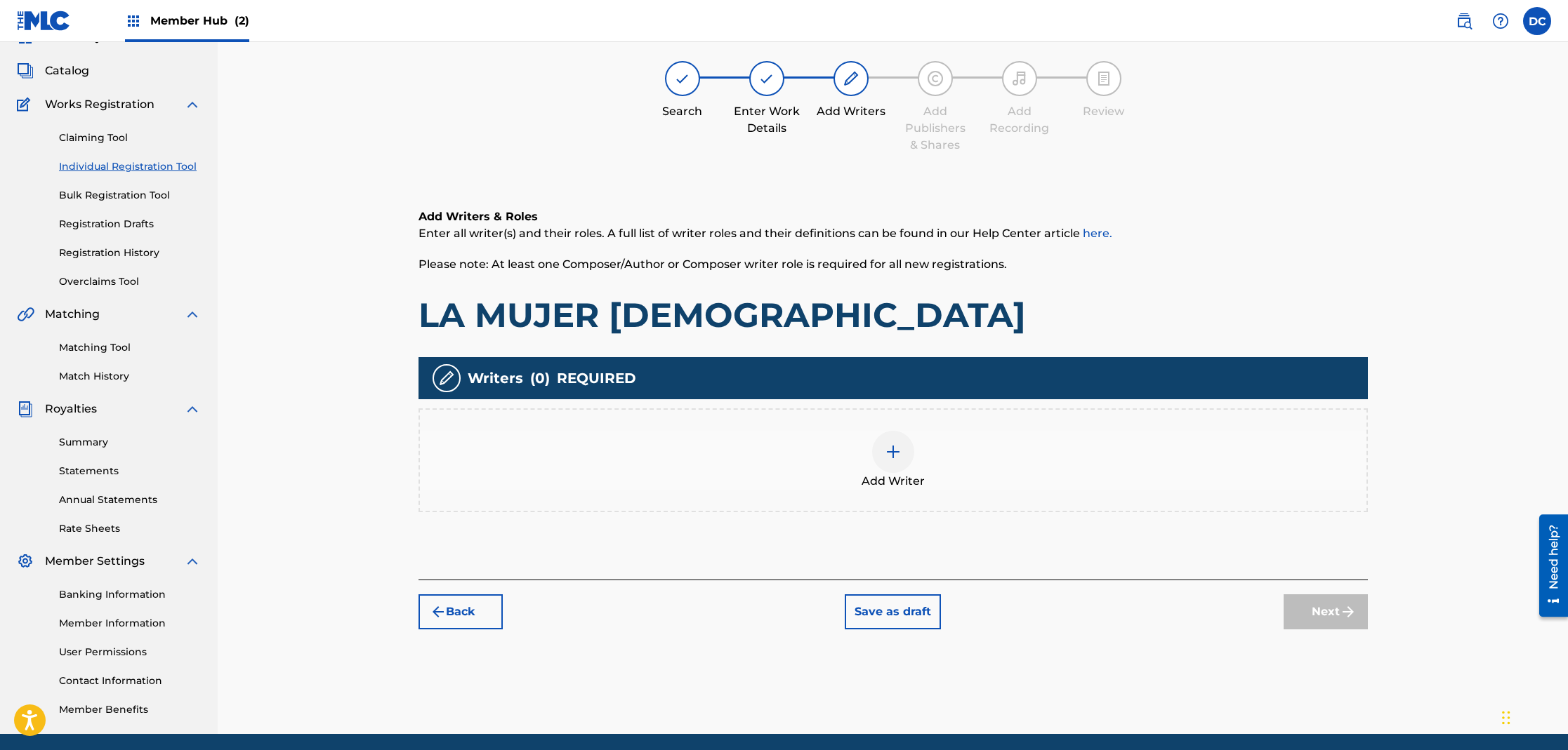
scroll to position [63, 0]
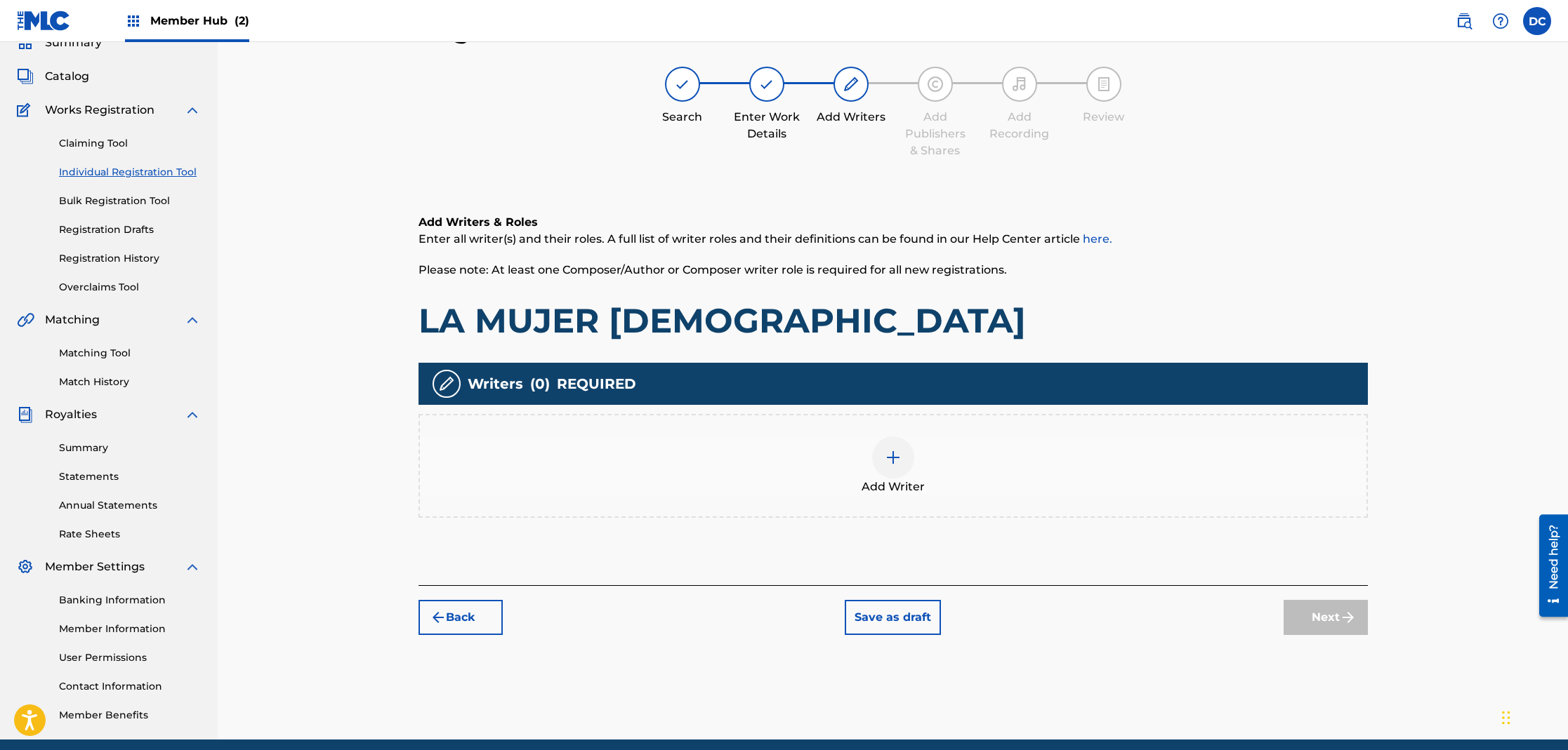
click at [899, 456] on img at bounding box center [893, 458] width 17 height 17
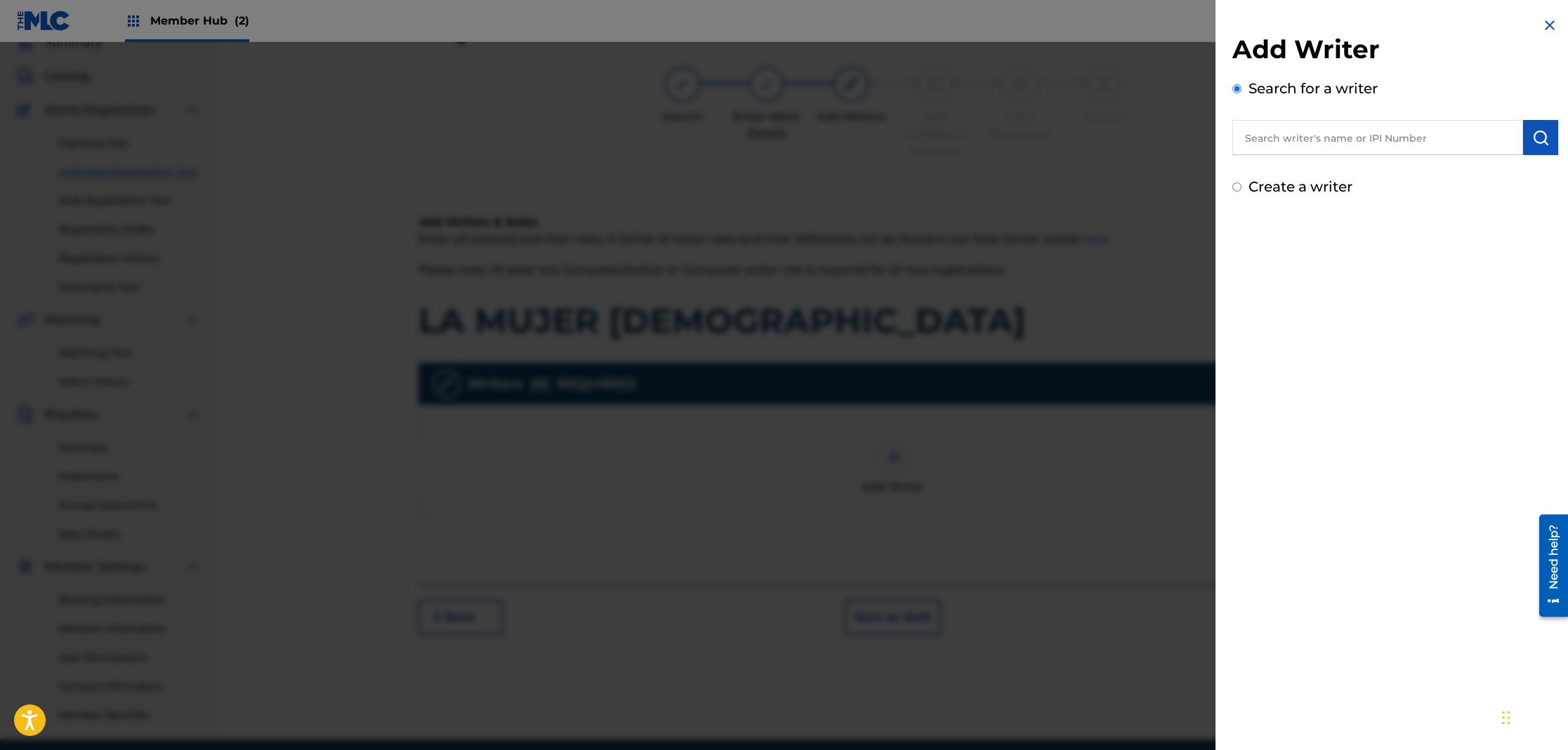
click at [1256, 145] on input "text" at bounding box center [1377, 137] width 290 height 35
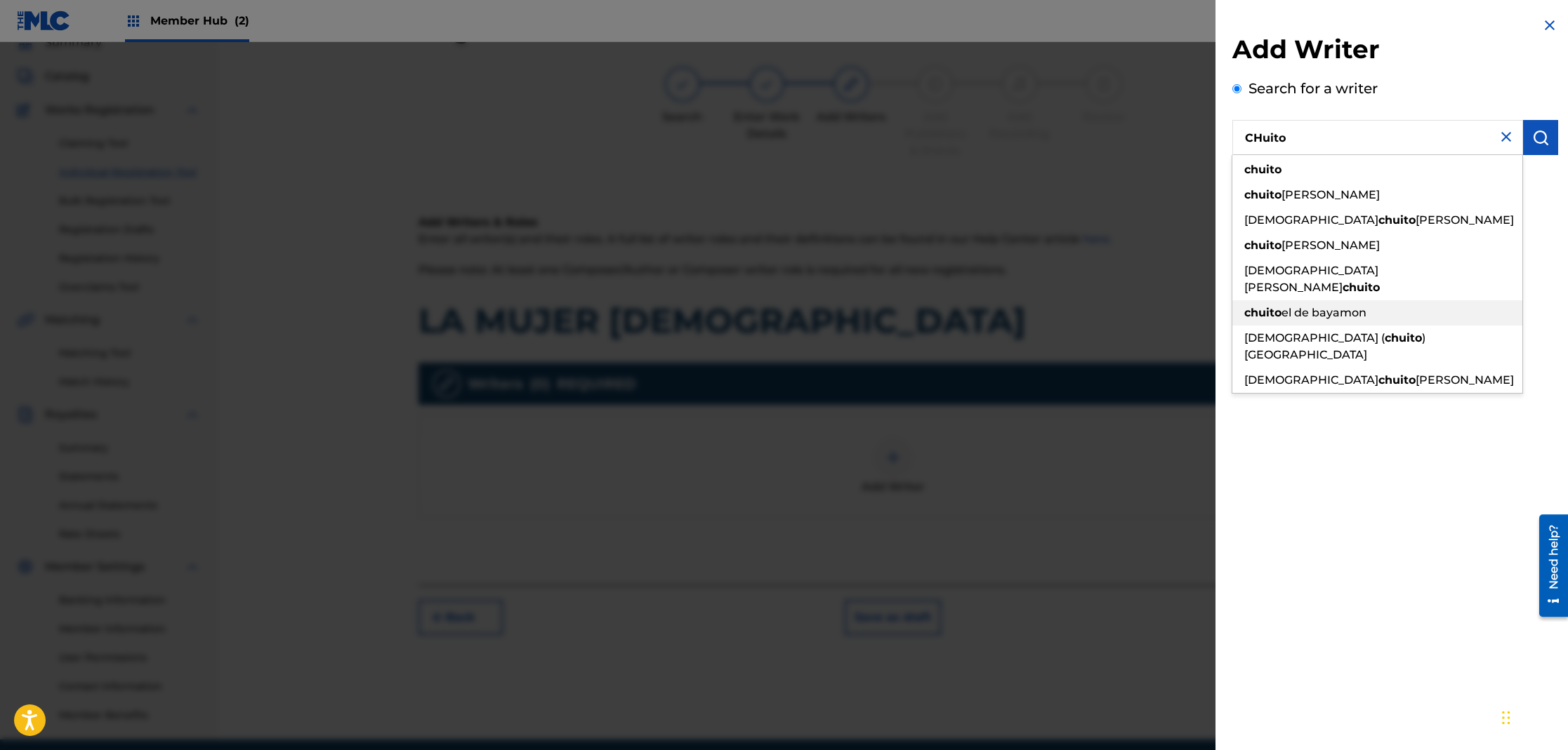
click at [1359, 306] on span "el de bayamon" at bounding box center [1324, 312] width 85 height 13
type input "chuito el de bayamon"
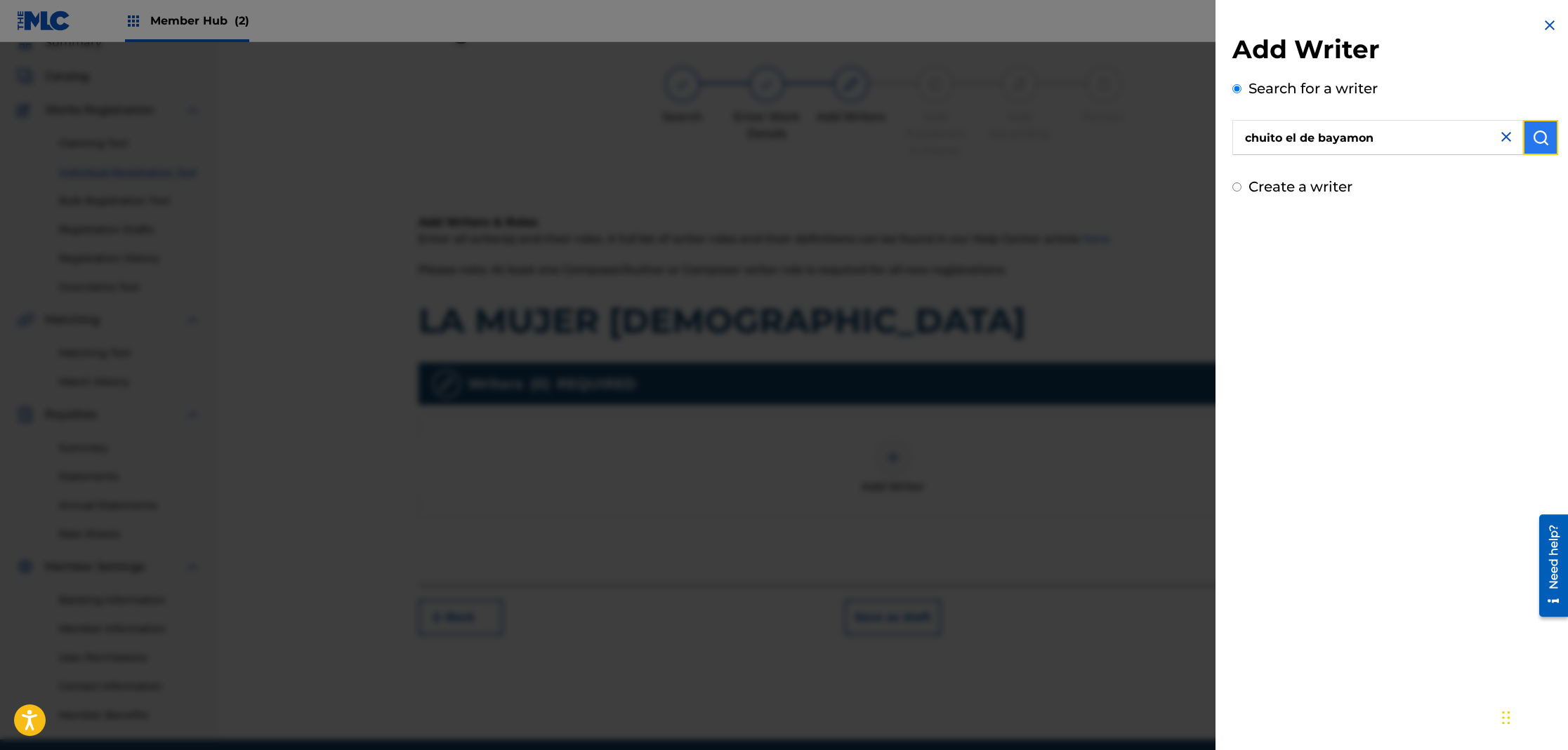
click at [1545, 126] on button "submit" at bounding box center [1540, 137] width 35 height 35
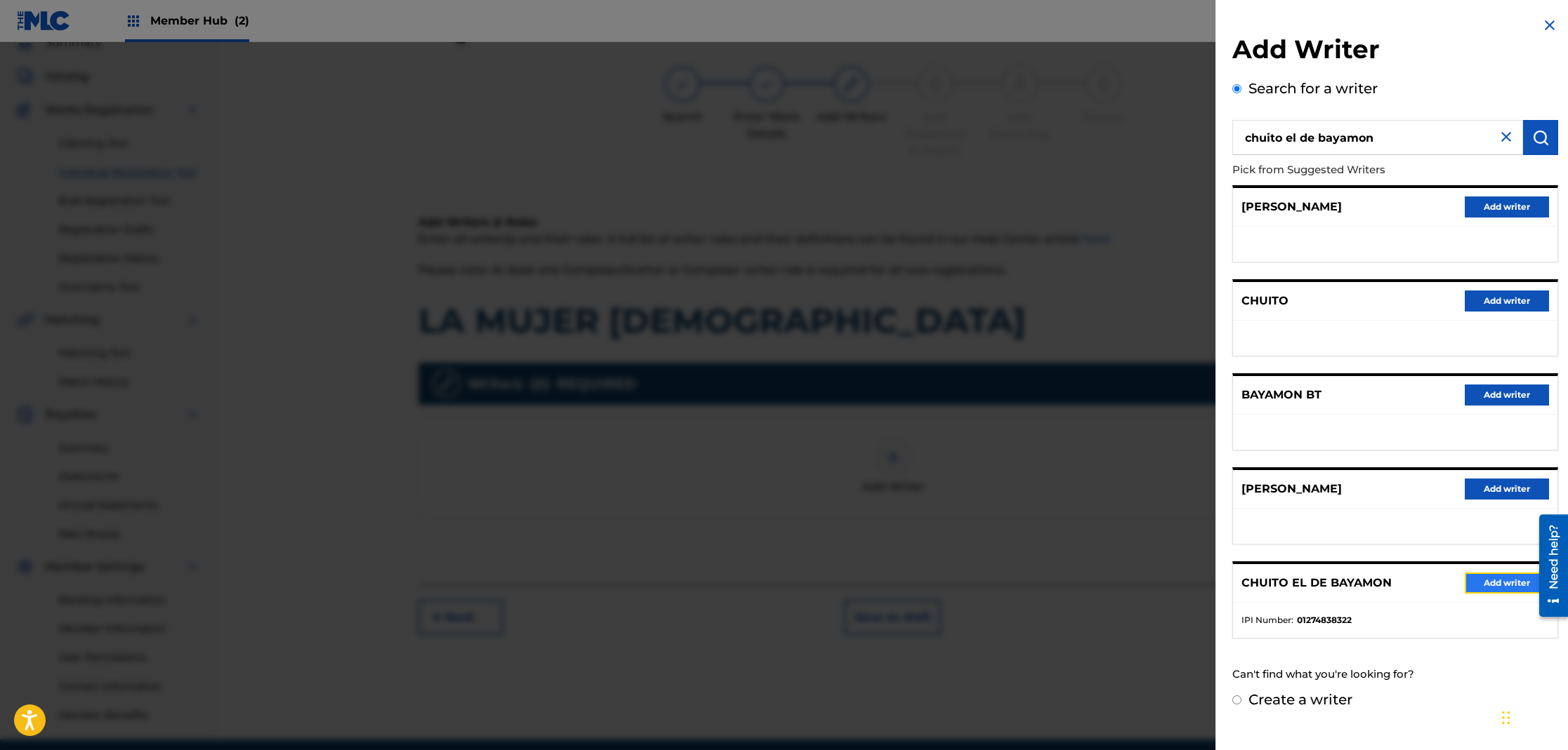
click at [1495, 588] on button "Add writer" at bounding box center [1507, 583] width 84 height 21
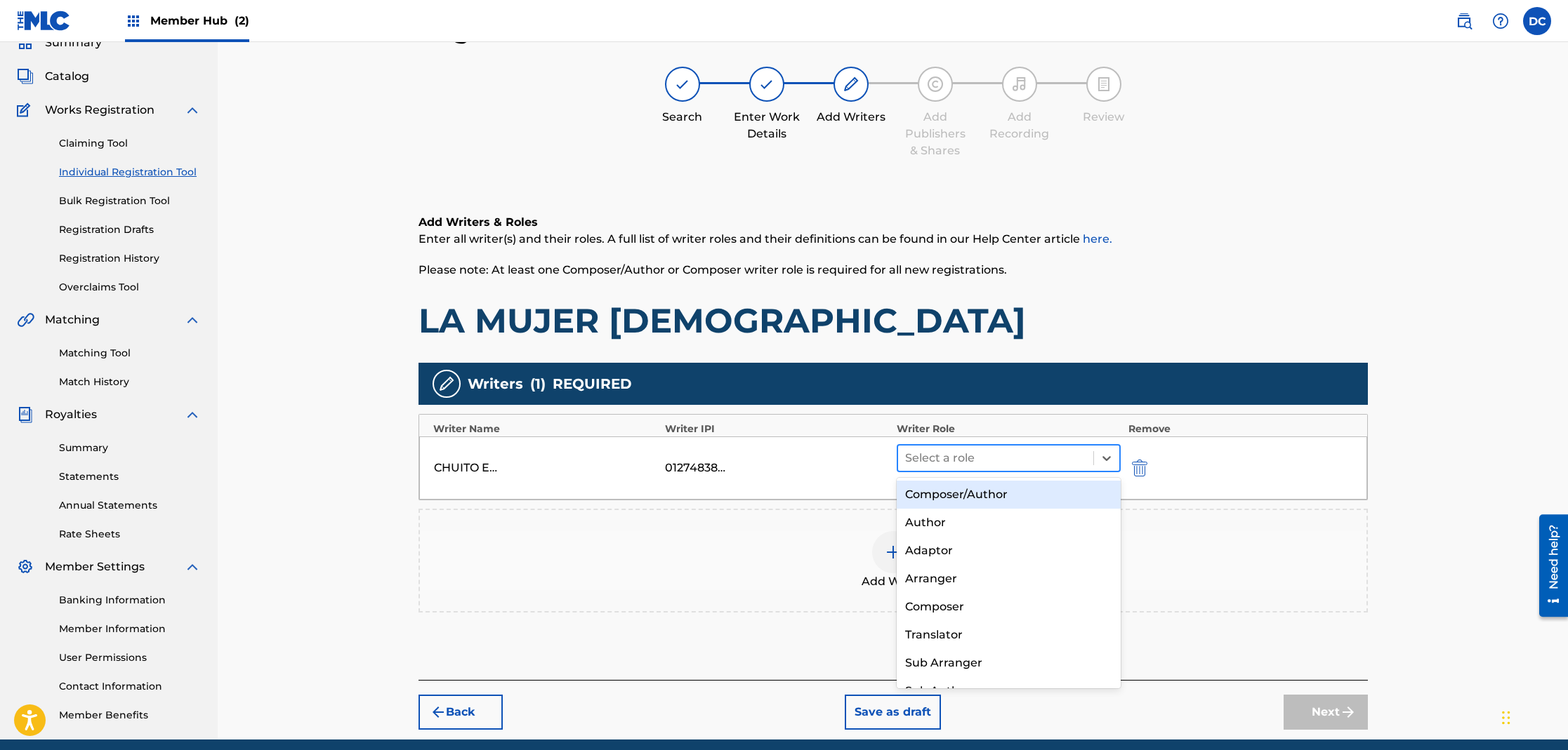
click at [944, 463] on div at bounding box center [996, 458] width 182 height 20
click at [947, 495] on div "Composer/Author" at bounding box center [1009, 495] width 225 height 28
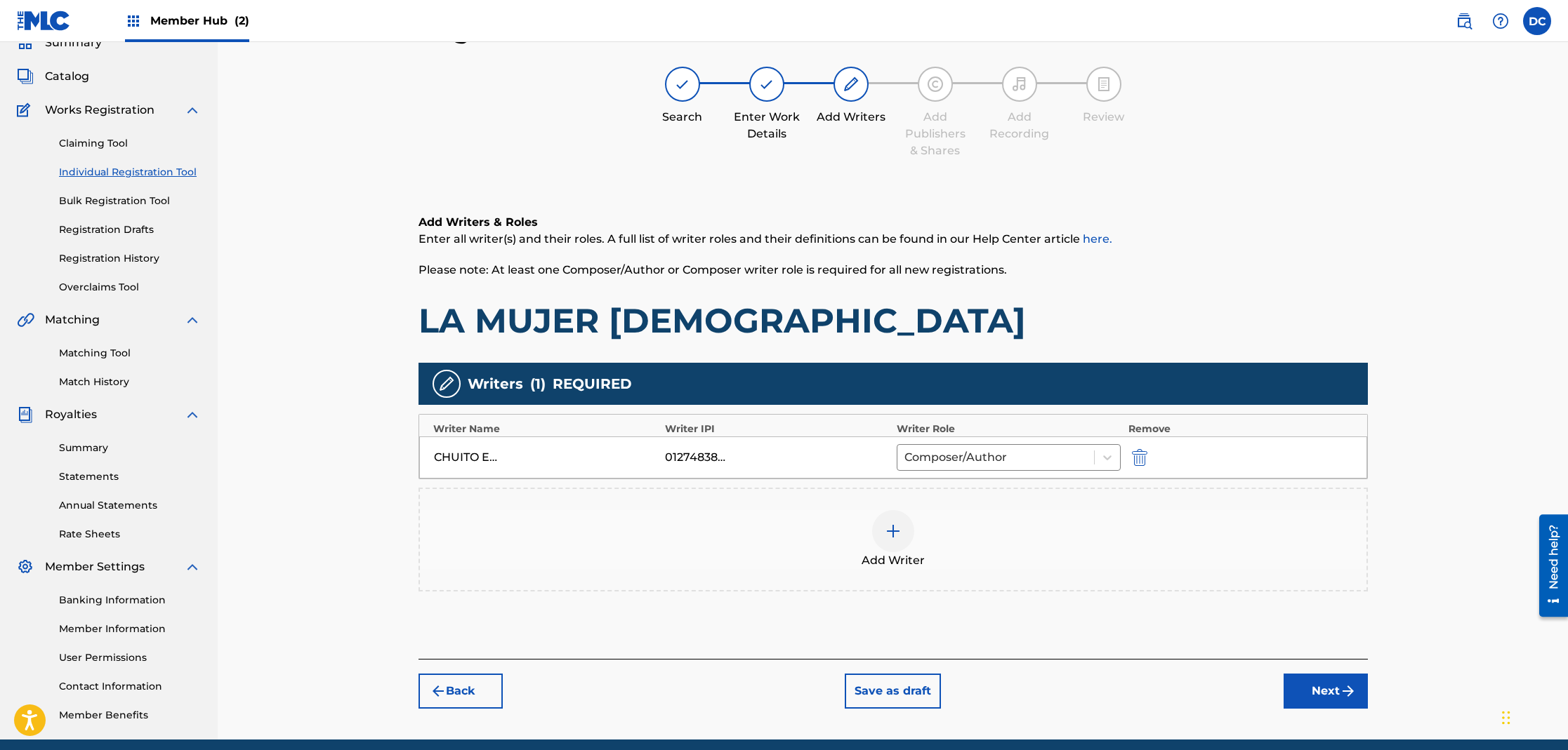
click at [897, 539] on img at bounding box center [893, 531] width 17 height 17
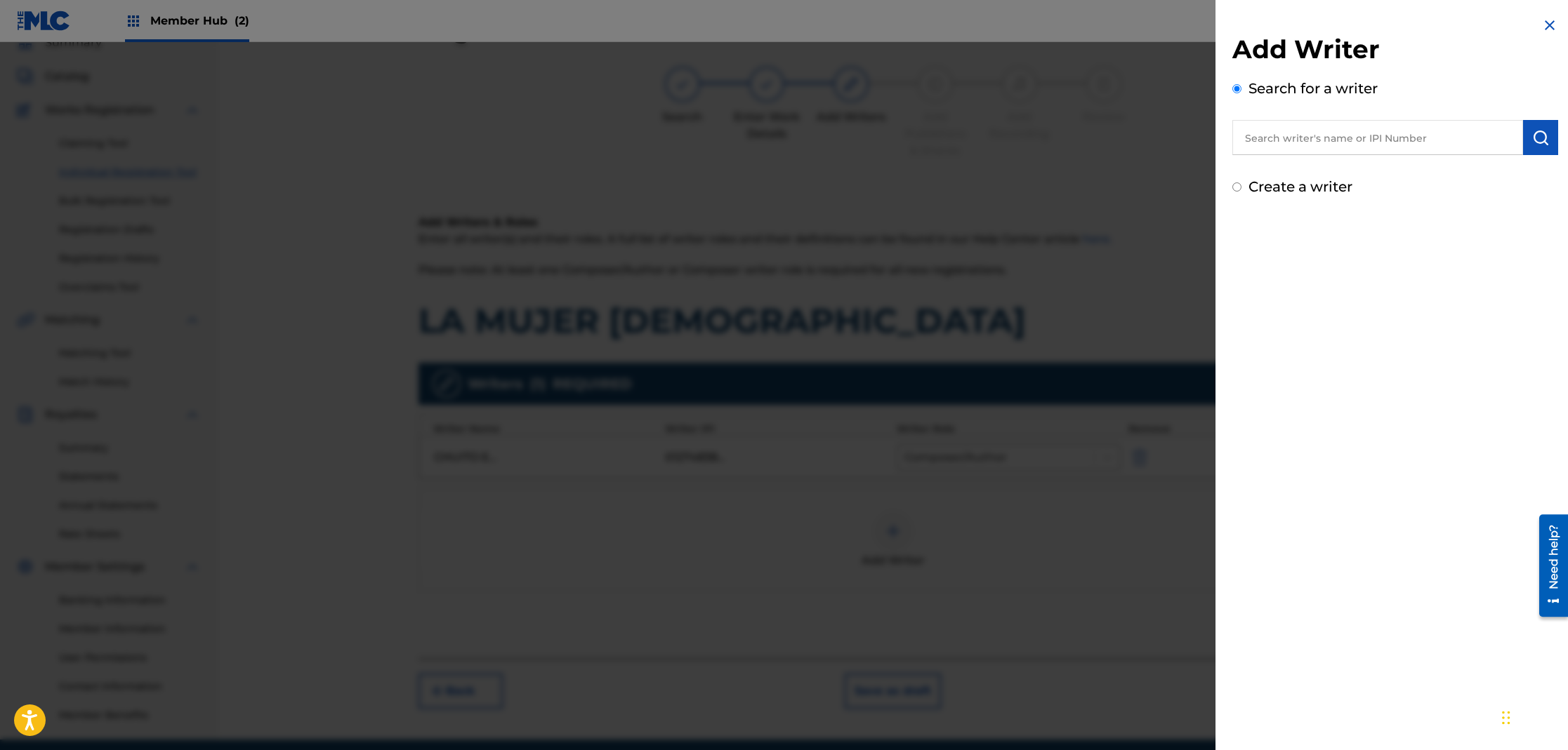
click at [1278, 142] on input "text" at bounding box center [1377, 137] width 290 height 35
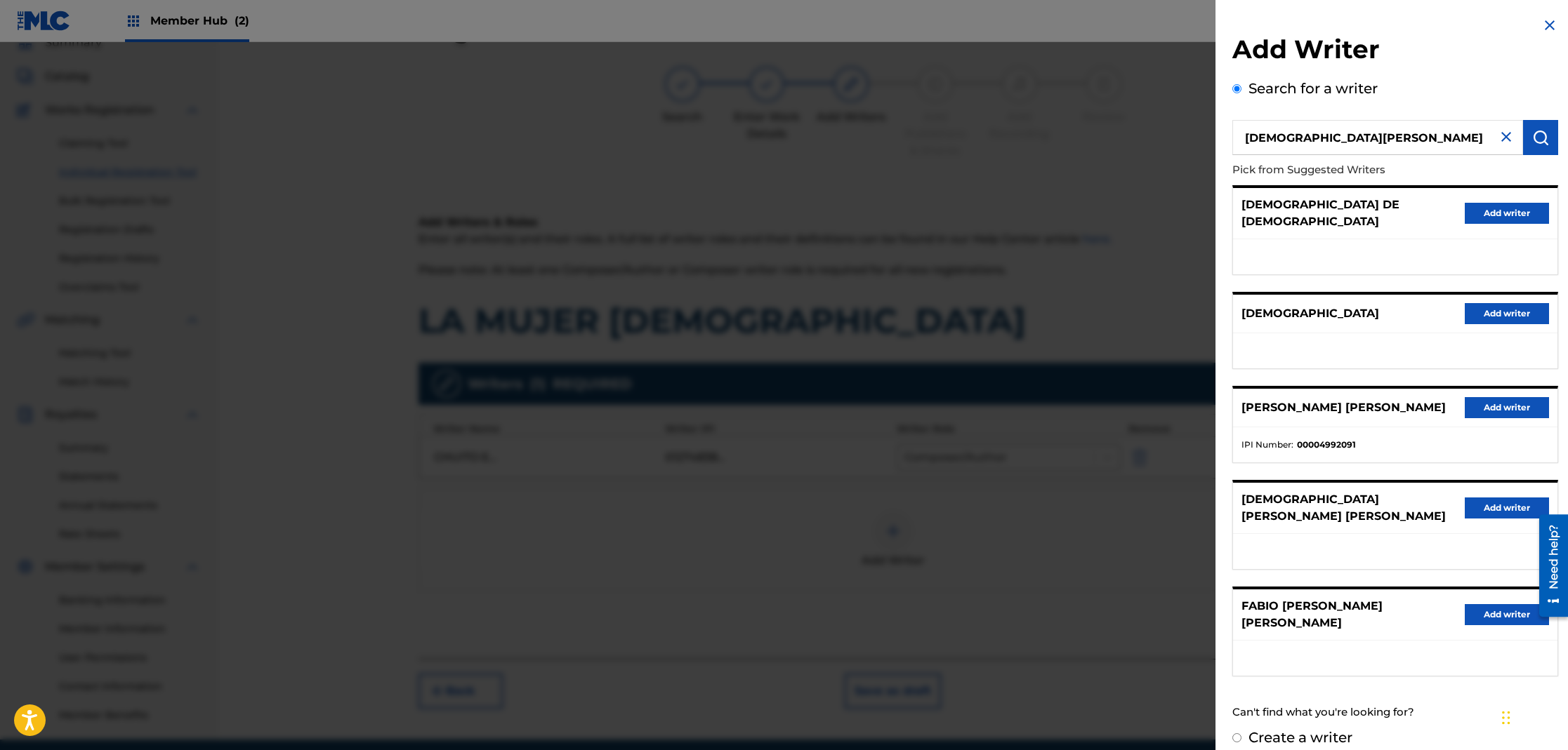
click at [1302, 141] on input "[DEMOGRAPHIC_DATA][PERSON_NAME]" at bounding box center [1377, 137] width 290 height 35
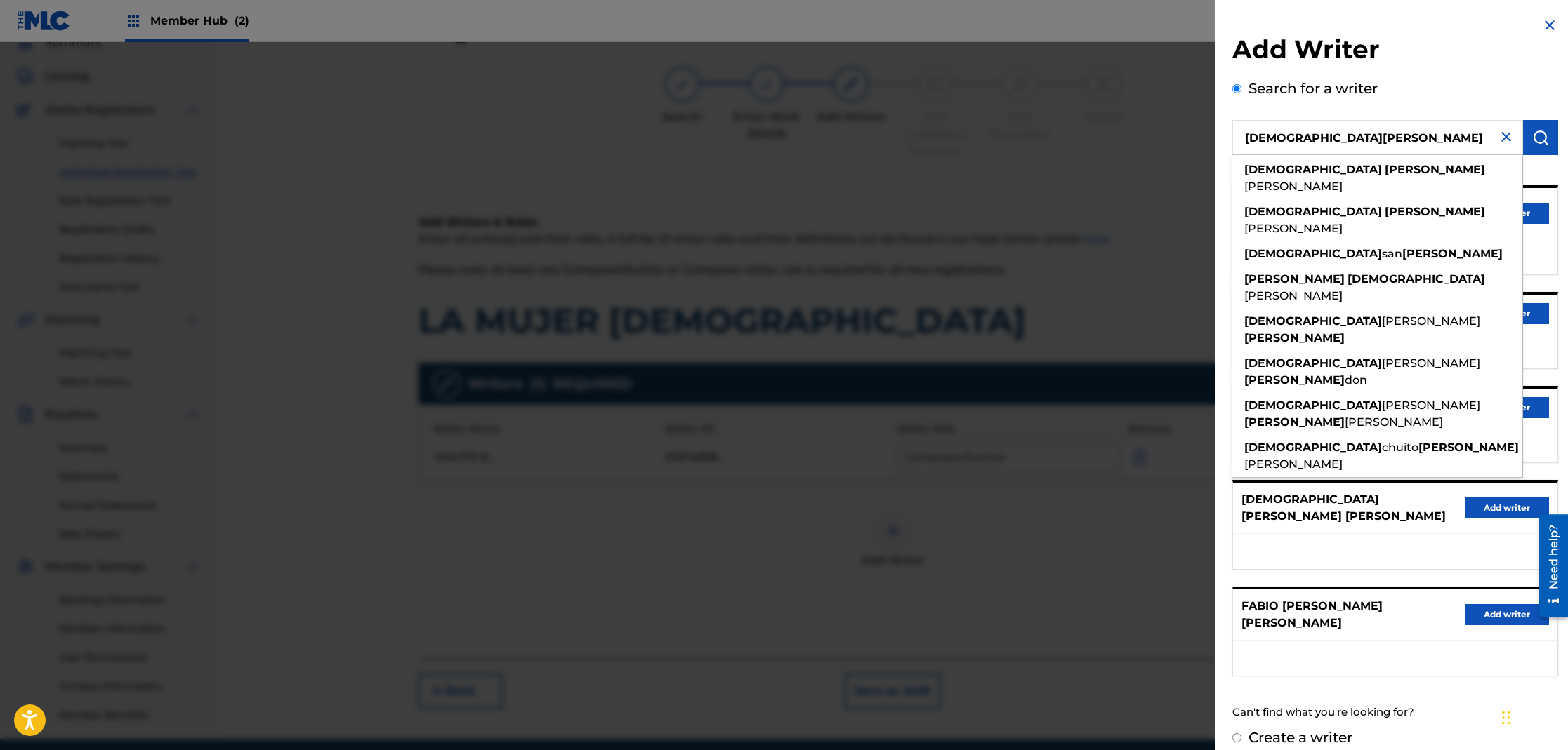
type input "[DEMOGRAPHIC_DATA][PERSON_NAME]"
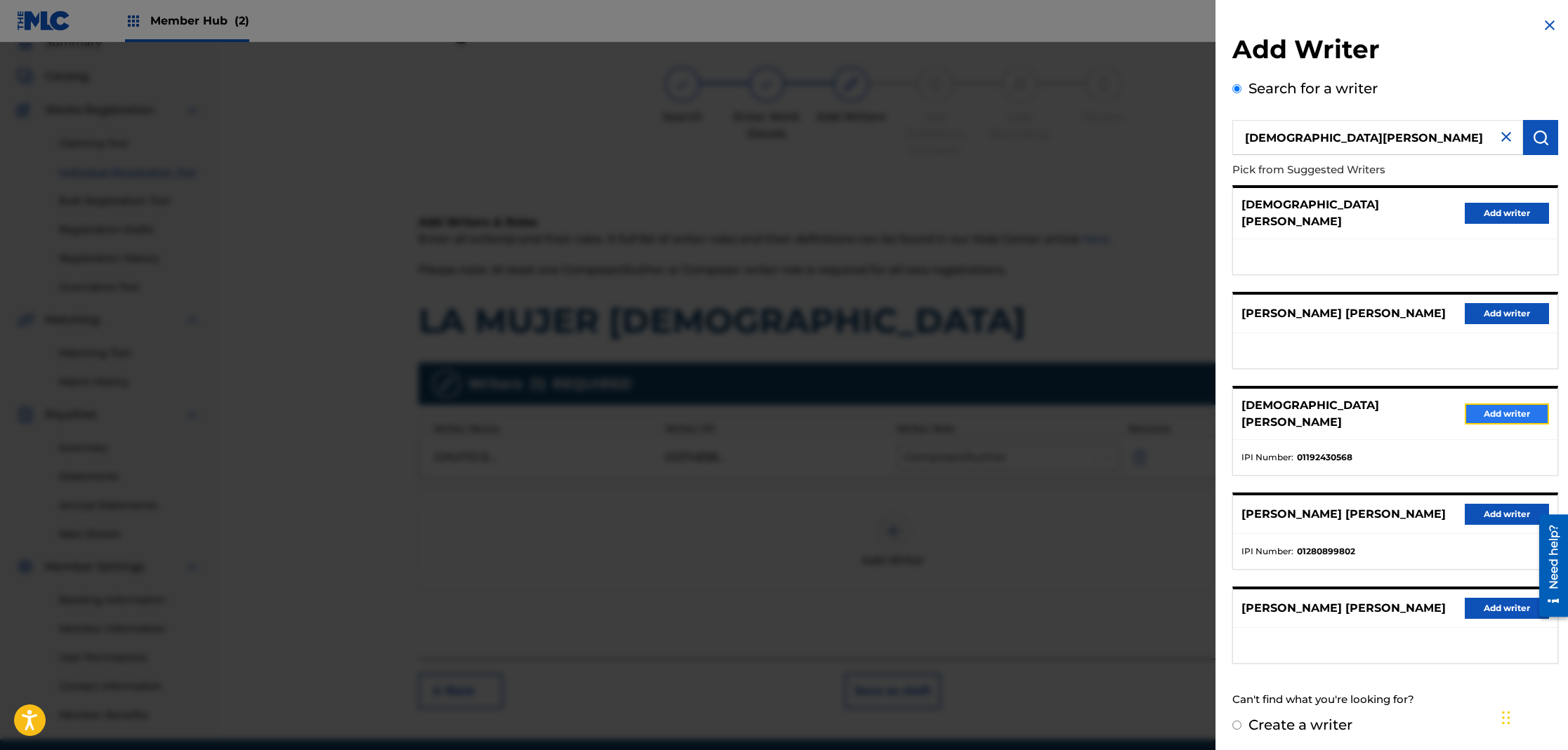
click at [1486, 403] on button "Add writer" at bounding box center [1507, 414] width 84 height 21
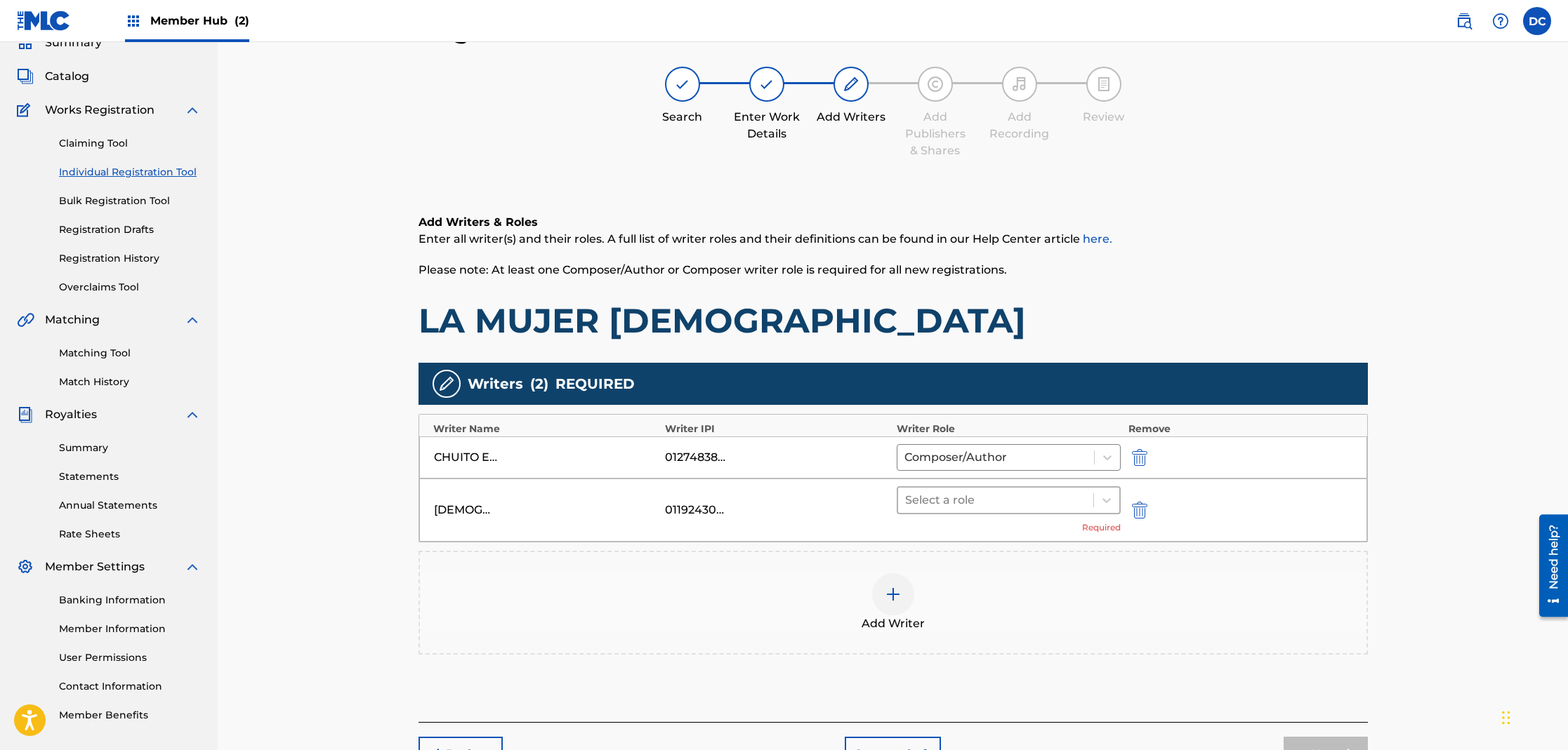
click at [914, 498] on div at bounding box center [996, 500] width 182 height 20
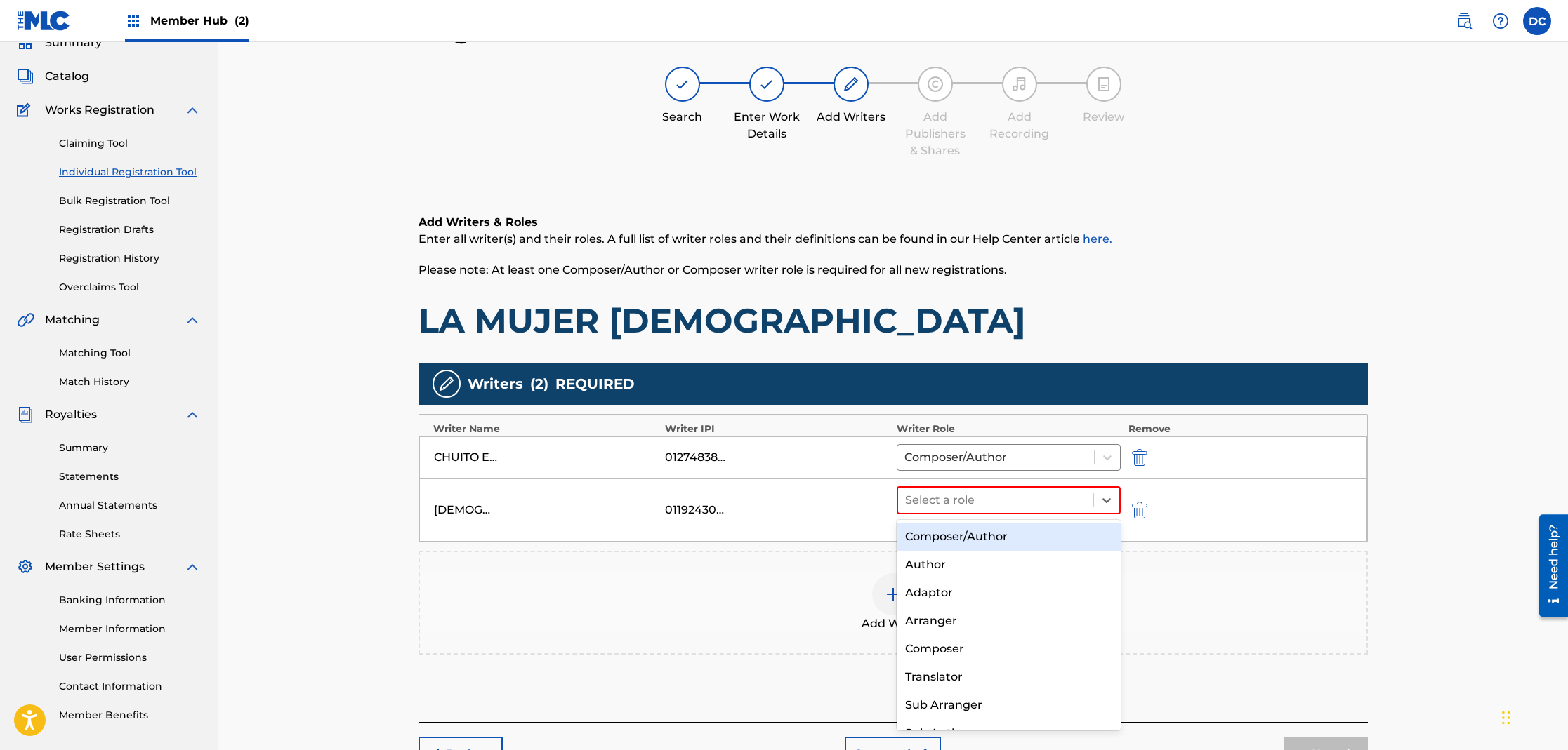
click at [939, 529] on div "Composer/Author" at bounding box center [1009, 537] width 225 height 28
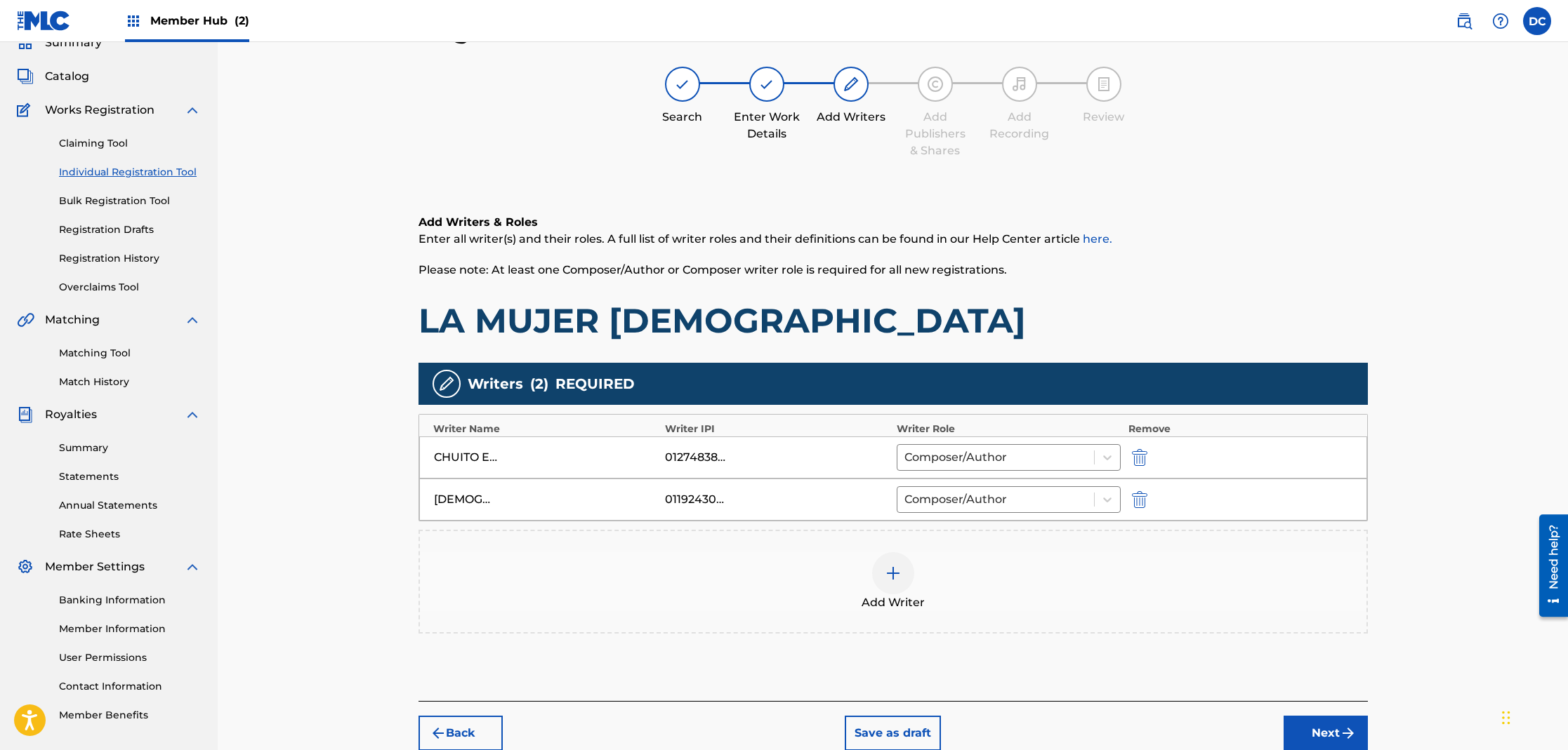
click at [895, 570] on img at bounding box center [893, 574] width 17 height 17
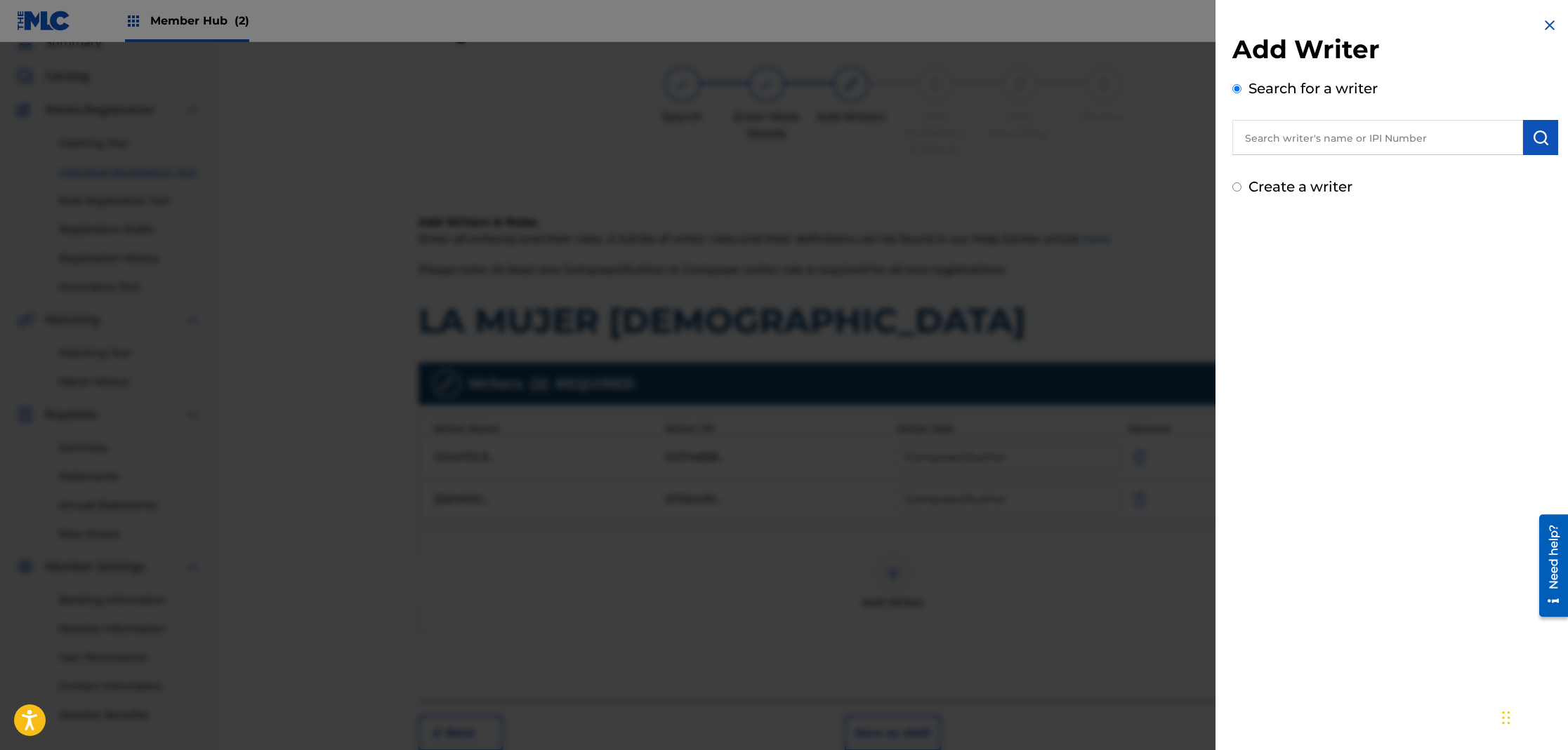
click at [1299, 138] on input "text" at bounding box center [1377, 137] width 290 height 35
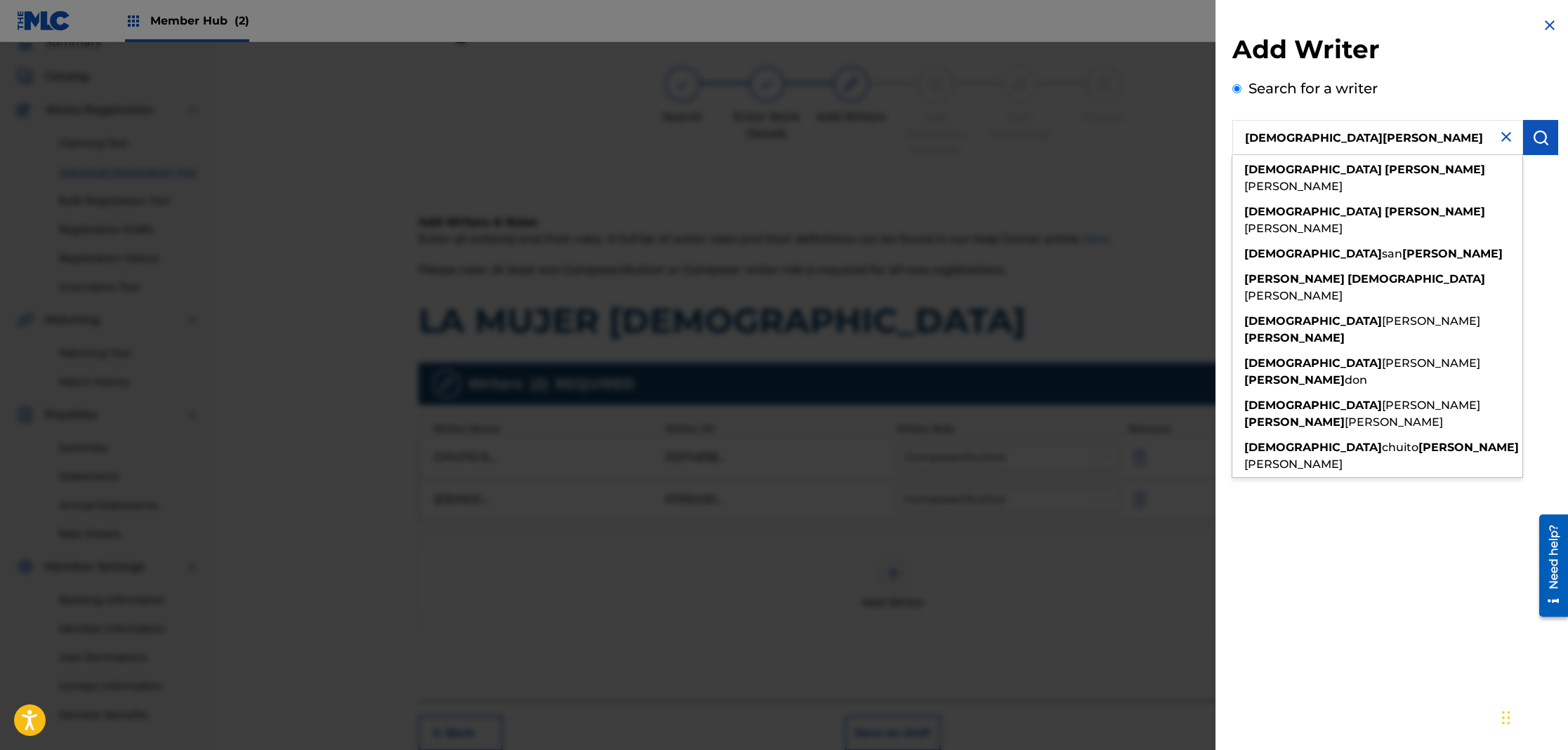
type input "[DEMOGRAPHIC_DATA][PERSON_NAME]"
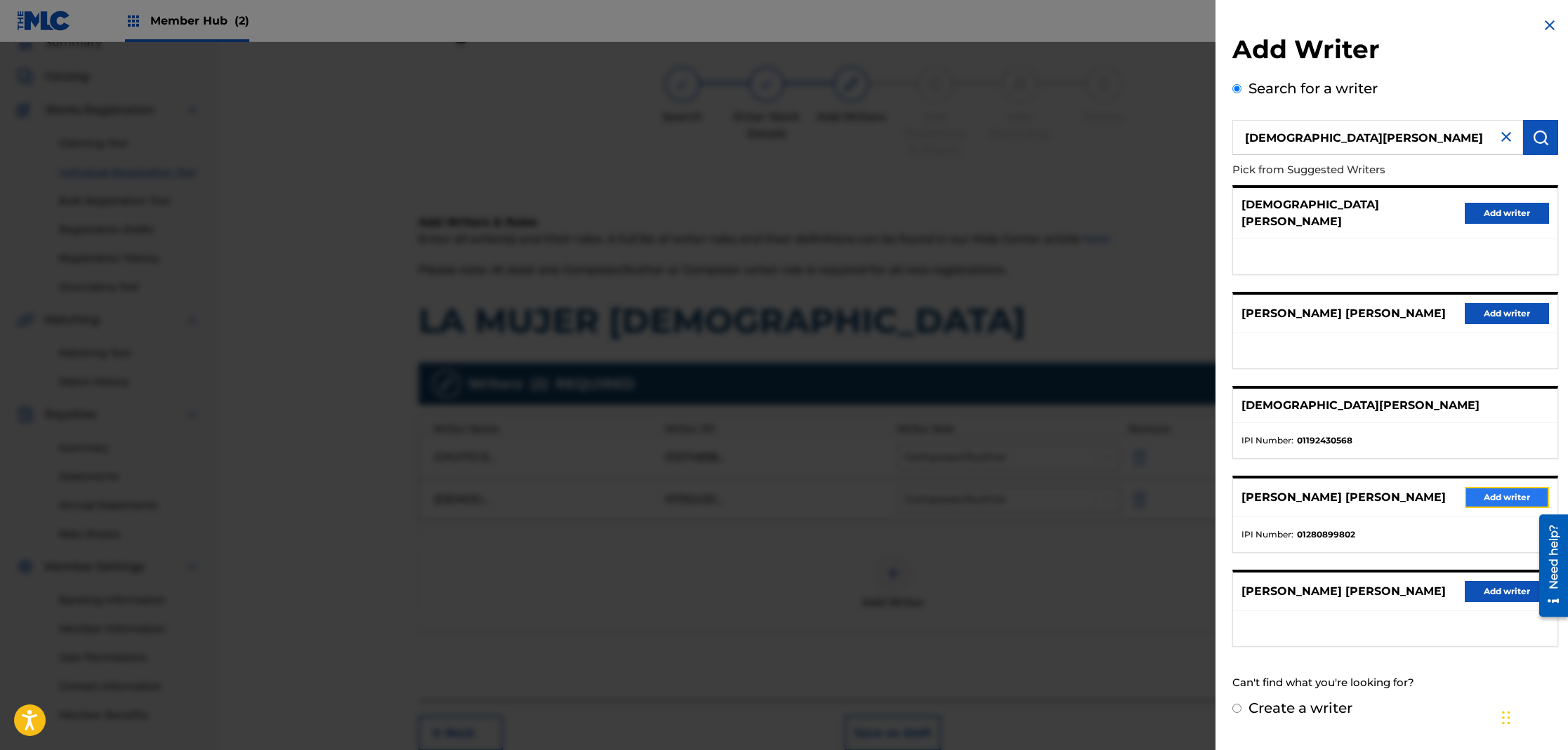
click at [1492, 487] on button "Add writer" at bounding box center [1507, 497] width 84 height 21
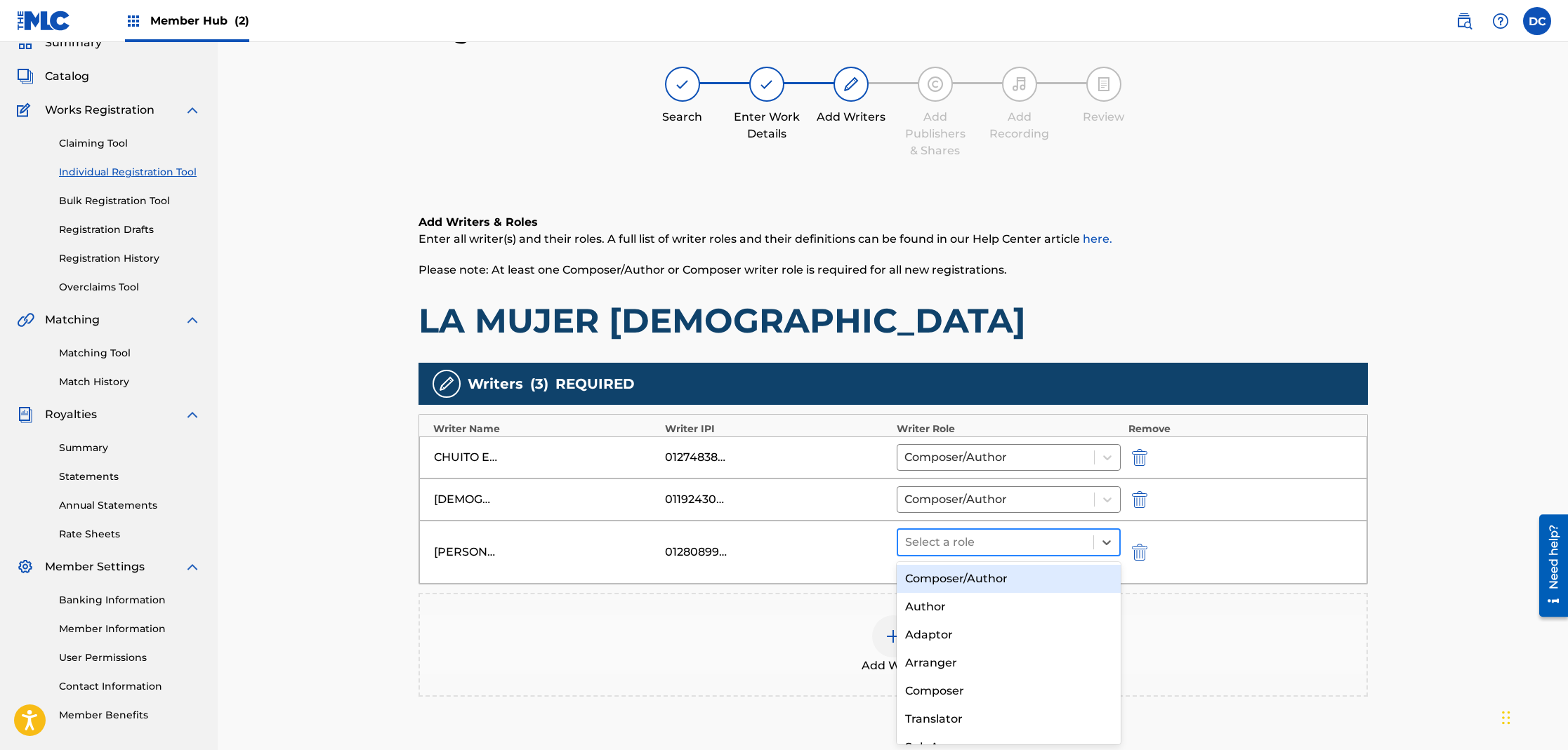
click at [1038, 542] on div at bounding box center [996, 542] width 182 height 20
click at [1025, 581] on div "Composer/Author" at bounding box center [1009, 579] width 225 height 28
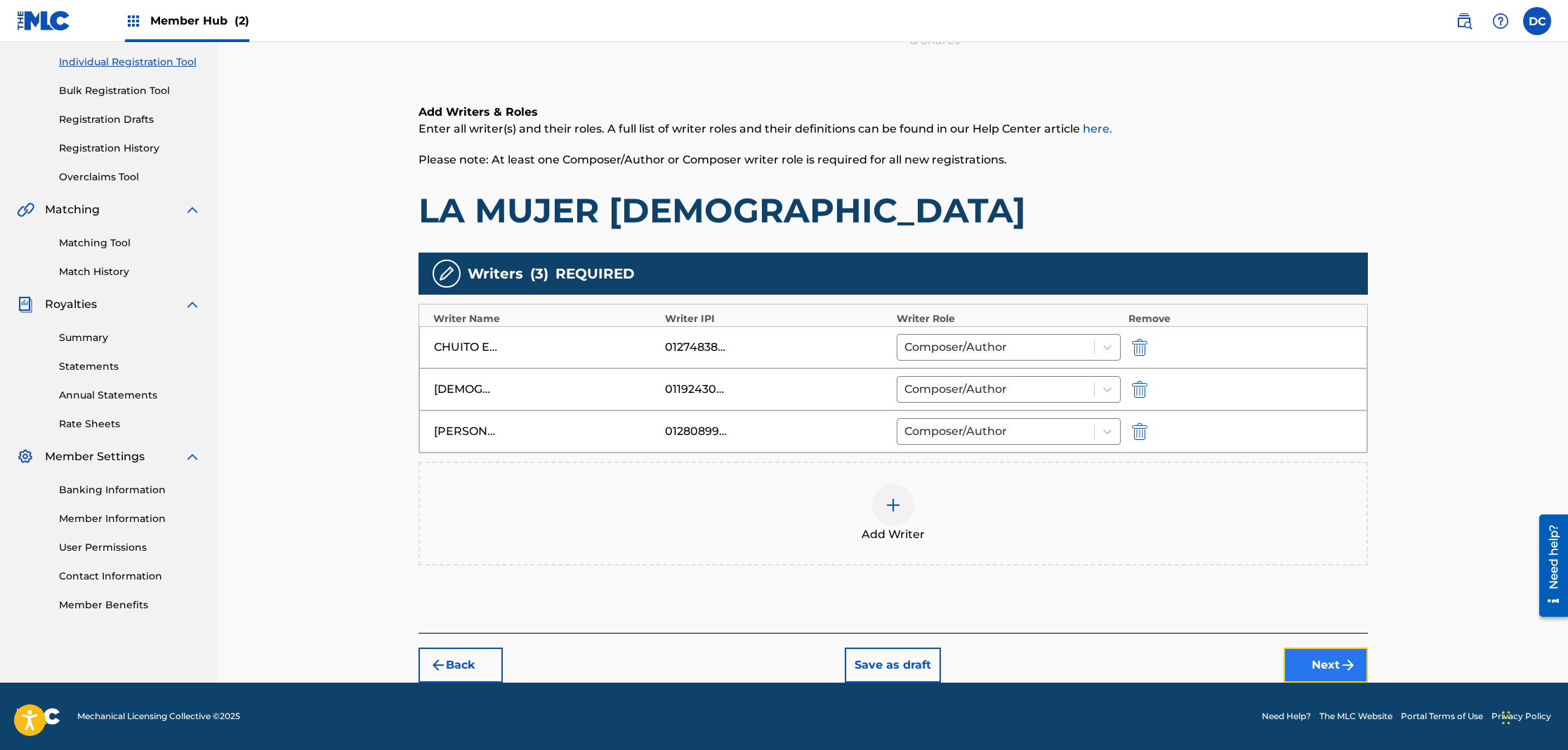
click at [1331, 664] on button "Next" at bounding box center [1326, 665] width 84 height 35
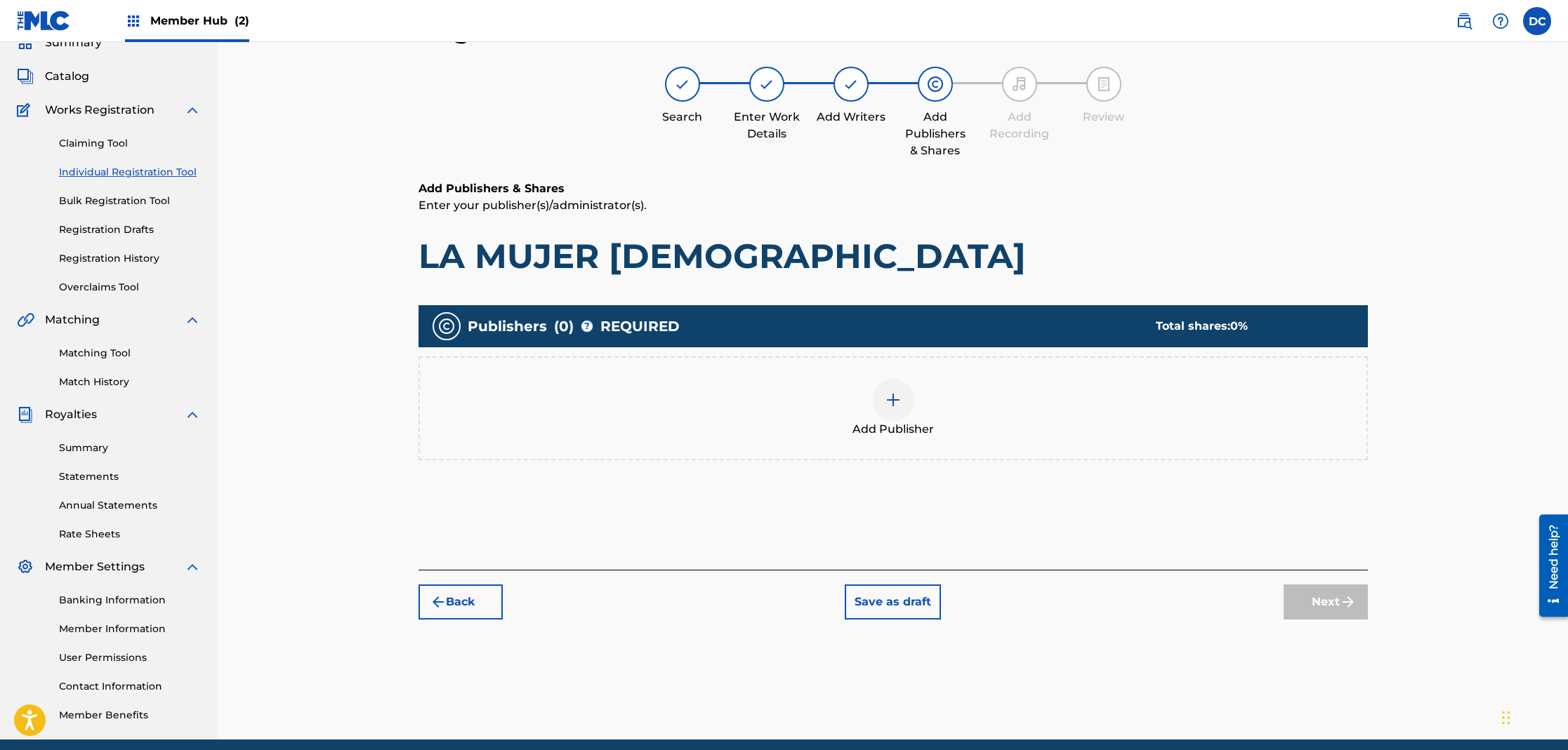
click at [883, 409] on div at bounding box center [893, 400] width 42 height 42
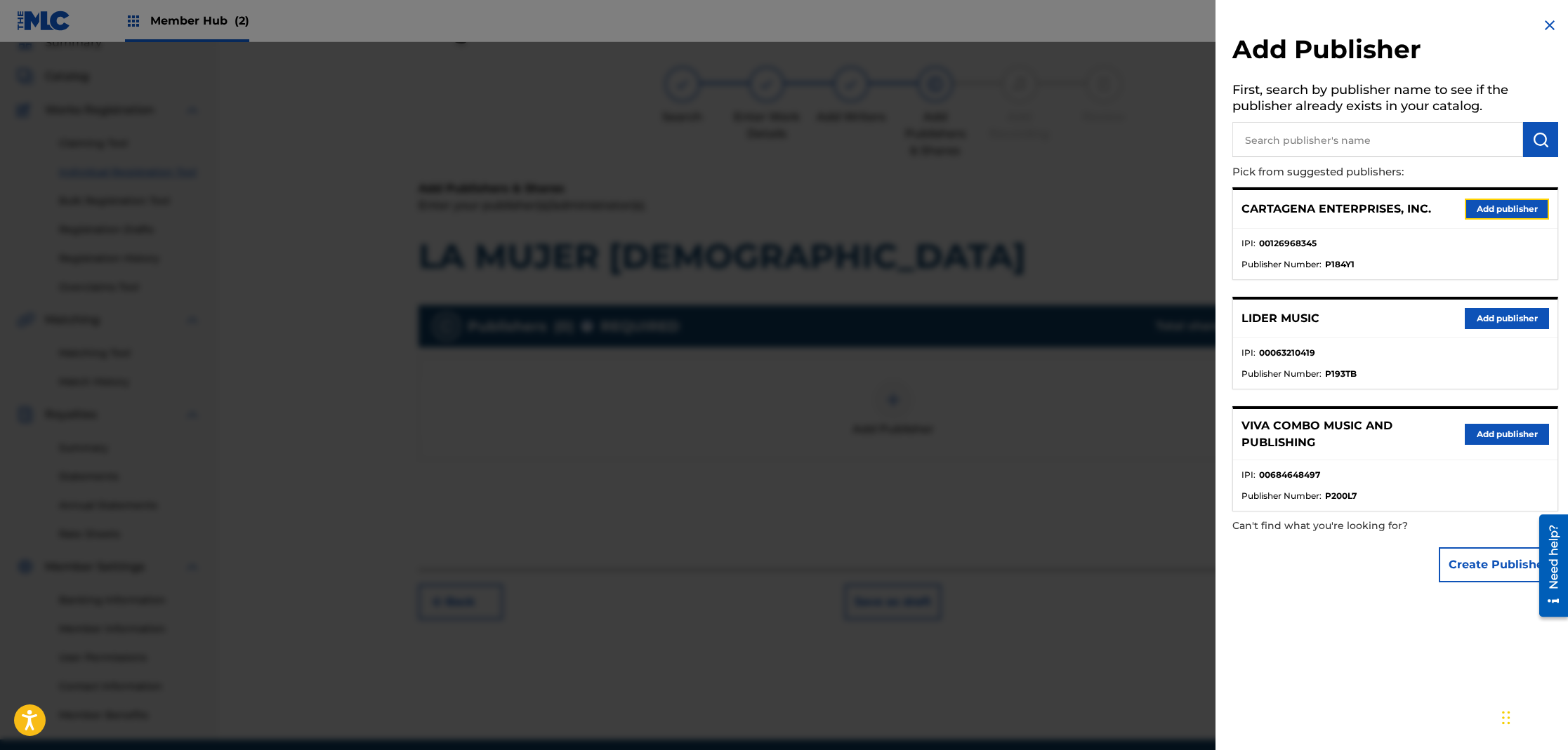
drag, startPoint x: 1491, startPoint y: 208, endPoint x: 1303, endPoint y: 253, distance: 193.3
click at [1491, 207] on button "Add publisher" at bounding box center [1507, 208] width 84 height 21
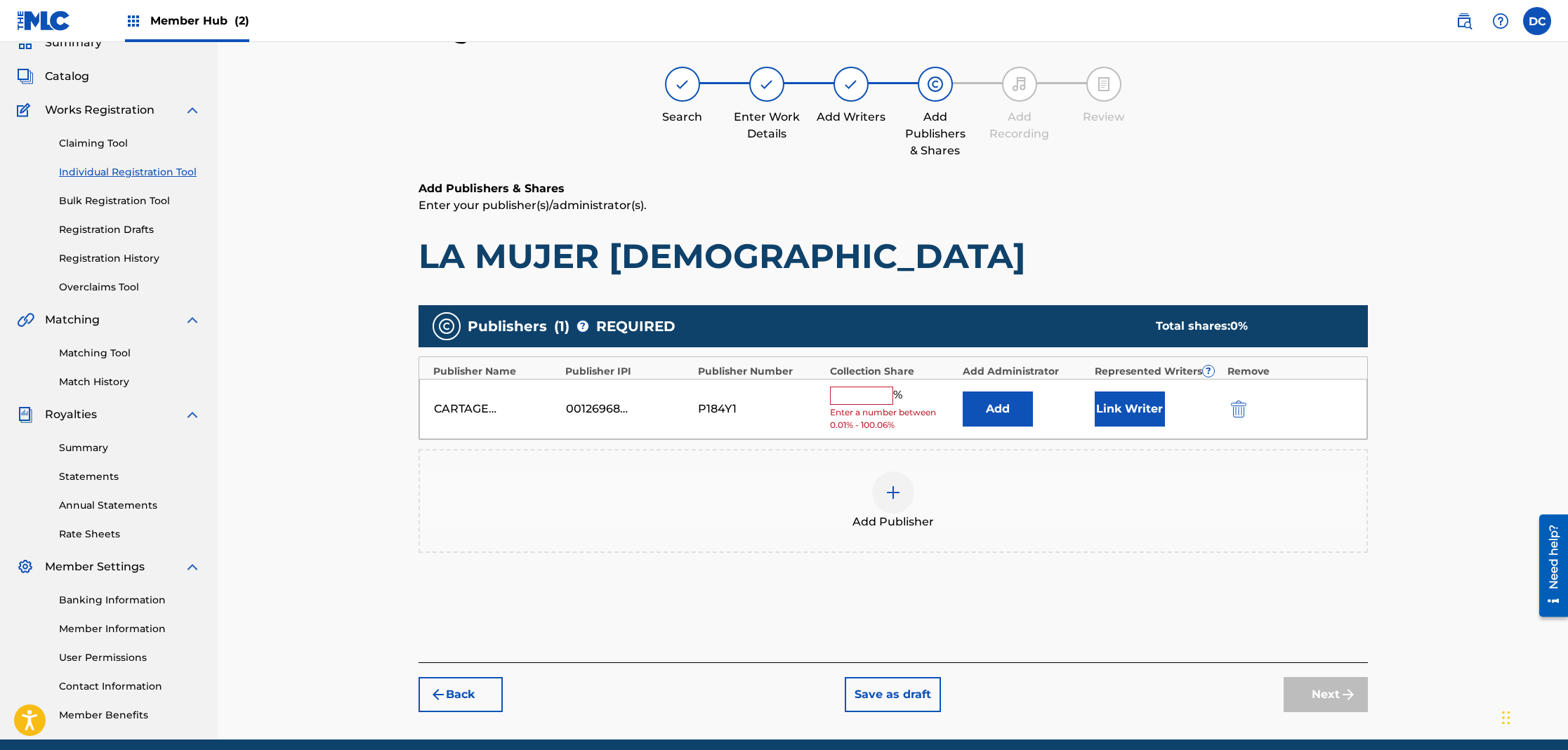
click at [839, 389] on input "text" at bounding box center [861, 395] width 63 height 18
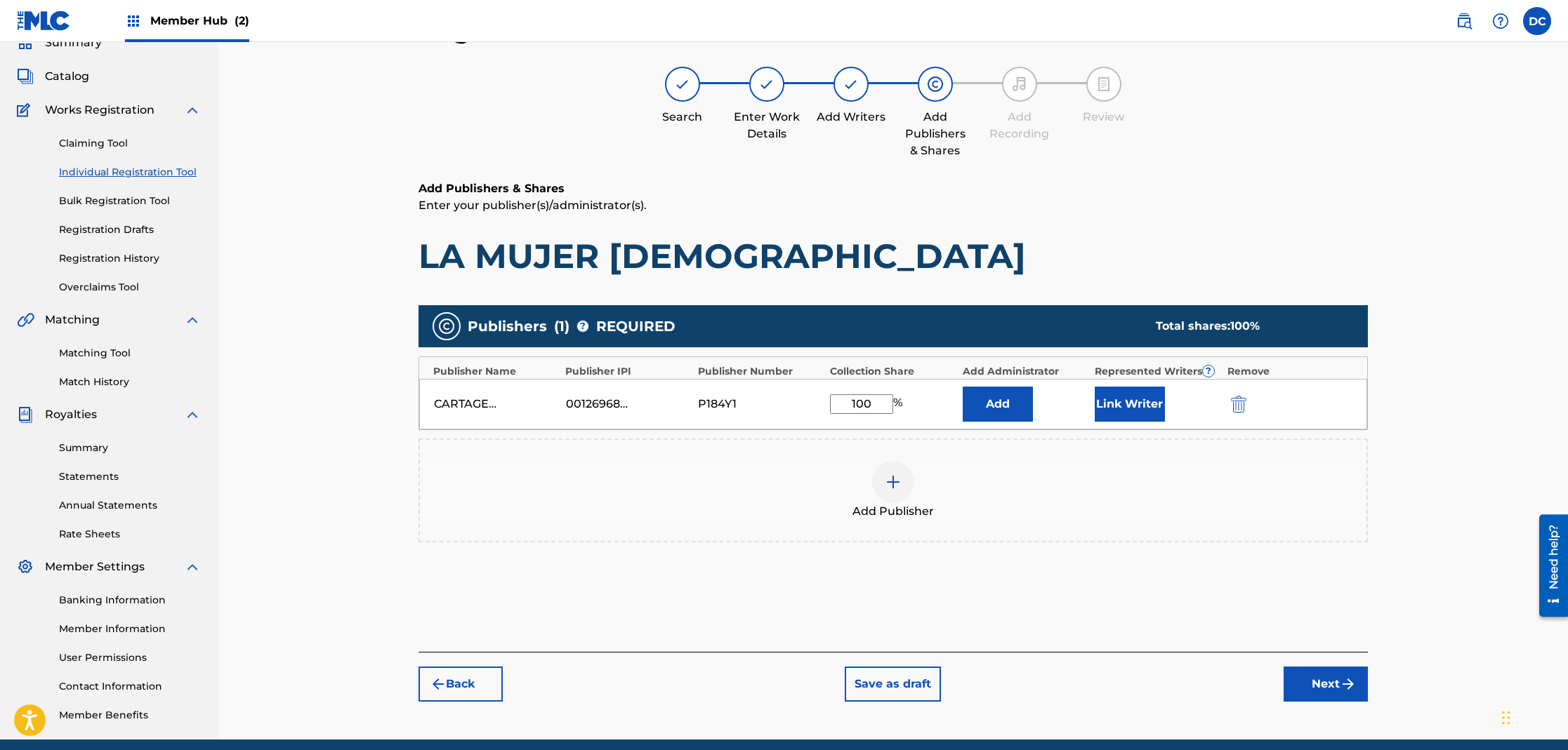
type input "100"
click at [1142, 396] on button "Link Writer" at bounding box center [1130, 403] width 70 height 35
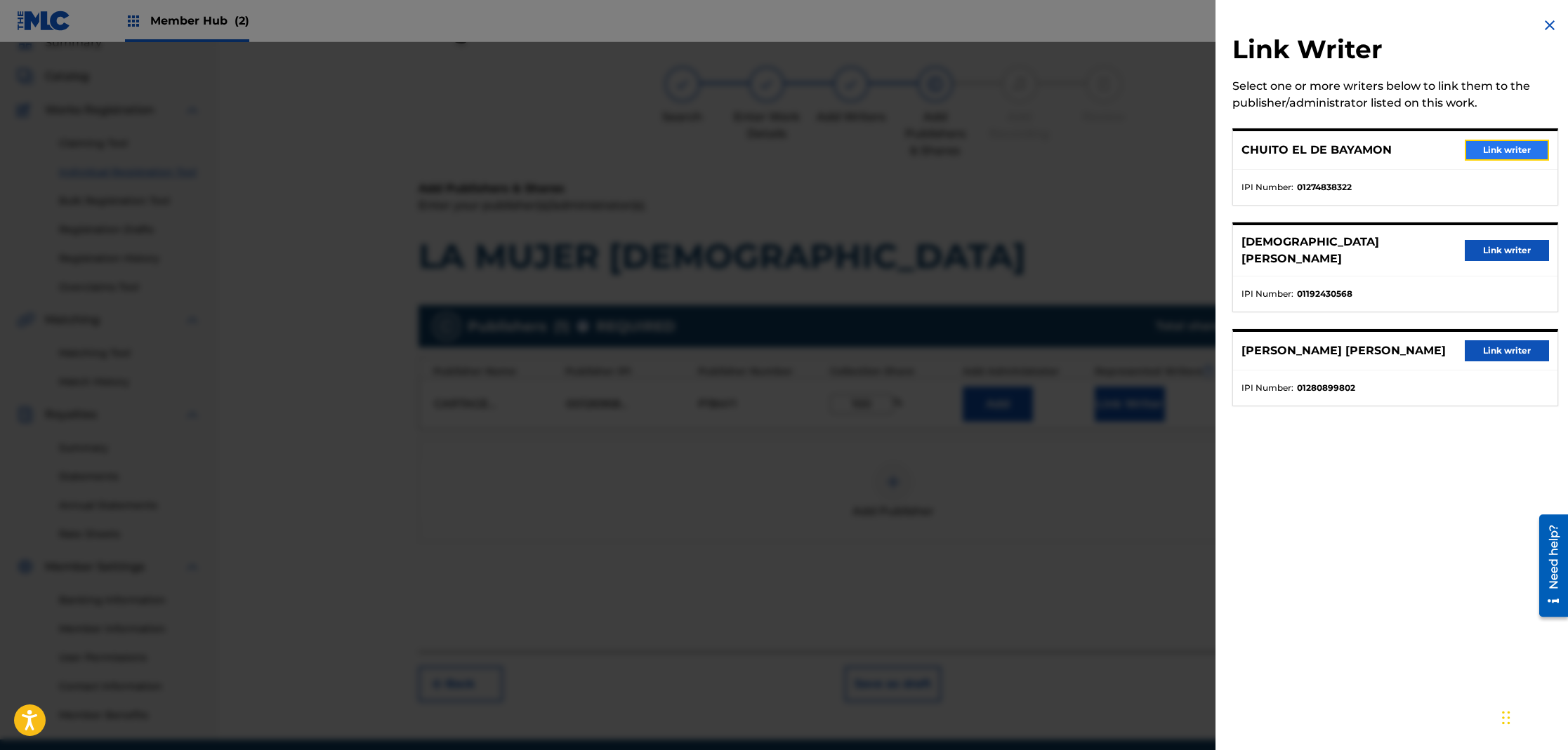
click at [1511, 151] on button "Link writer" at bounding box center [1507, 150] width 84 height 21
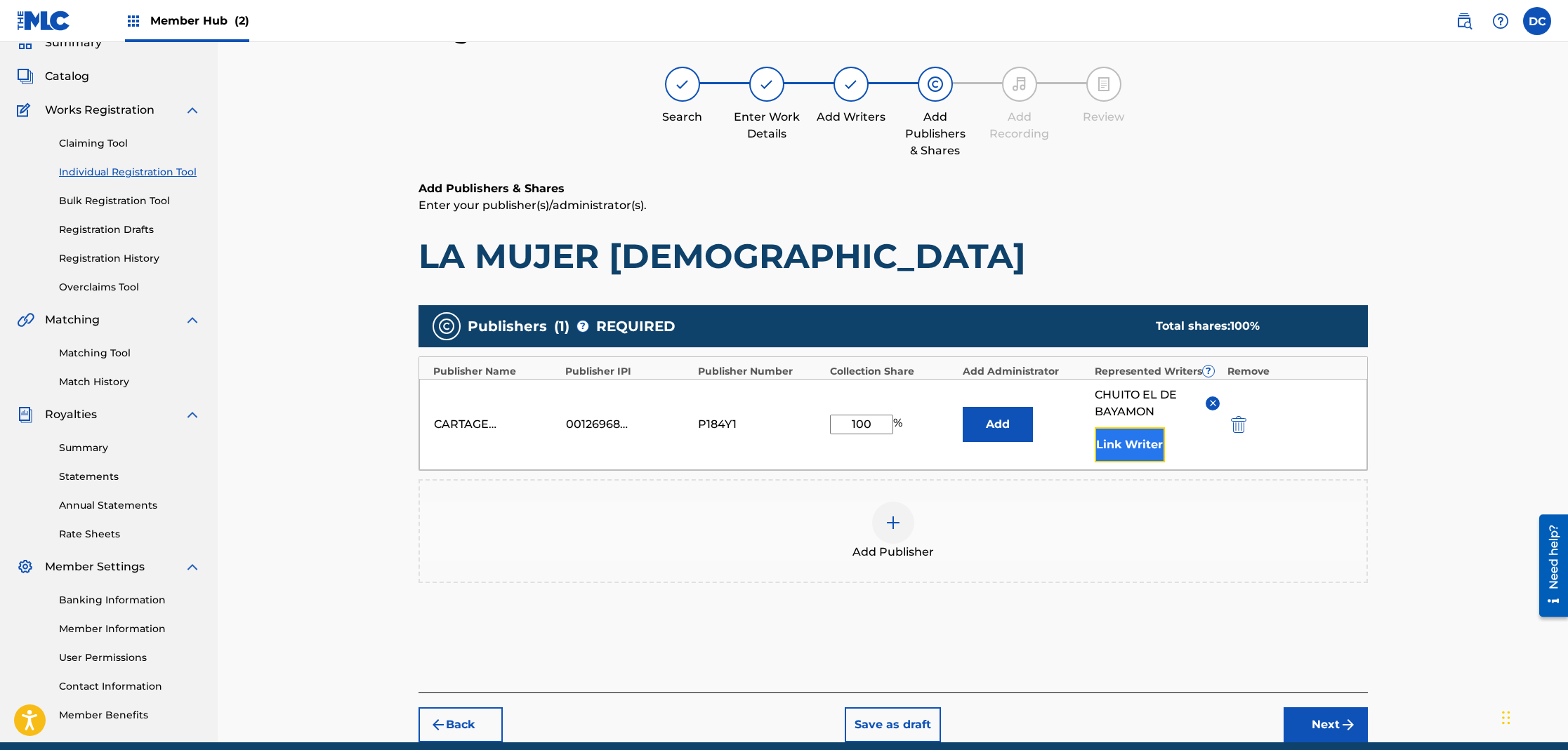
click at [1123, 450] on button "Link Writer" at bounding box center [1130, 445] width 70 height 35
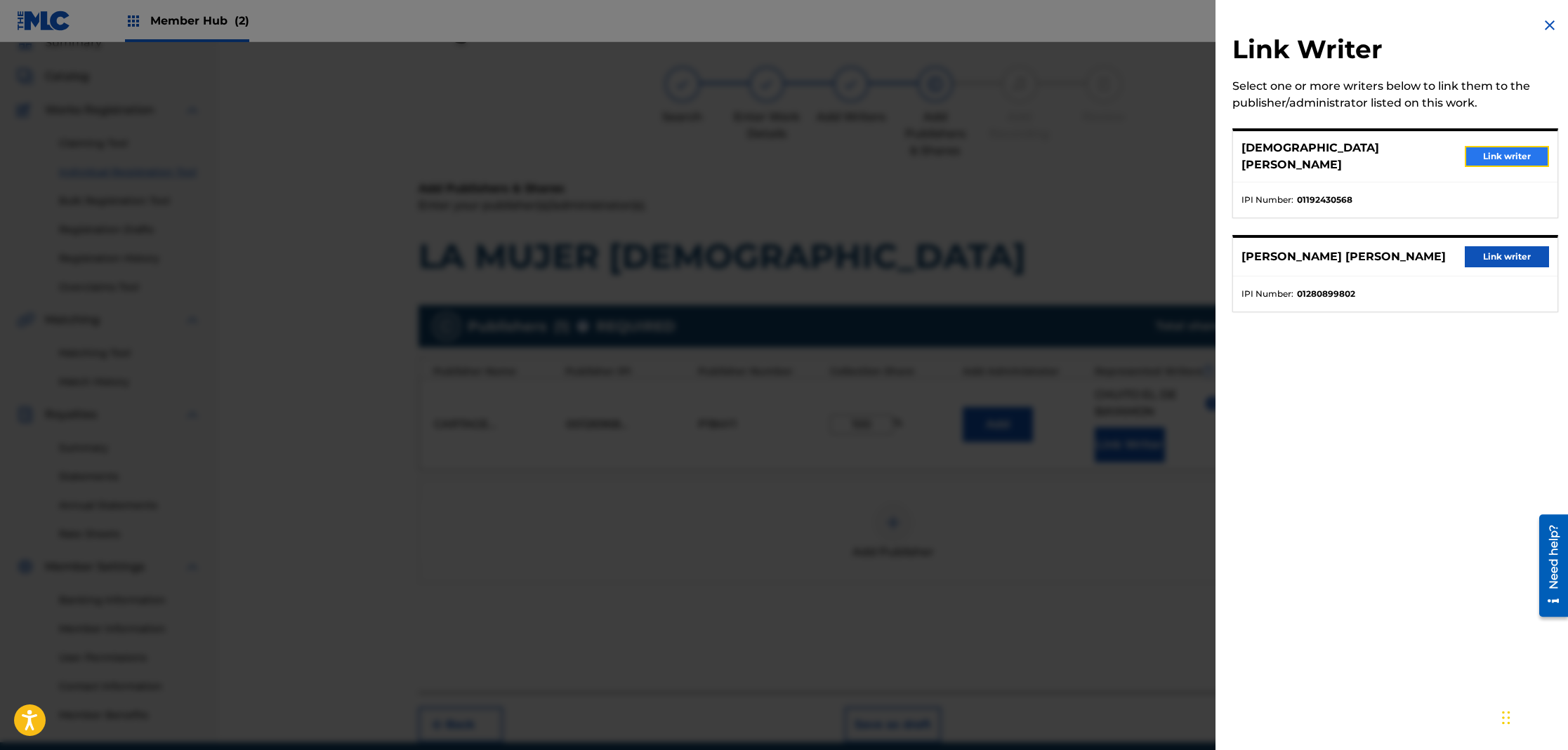
click at [1493, 146] on button "Link writer" at bounding box center [1507, 156] width 84 height 21
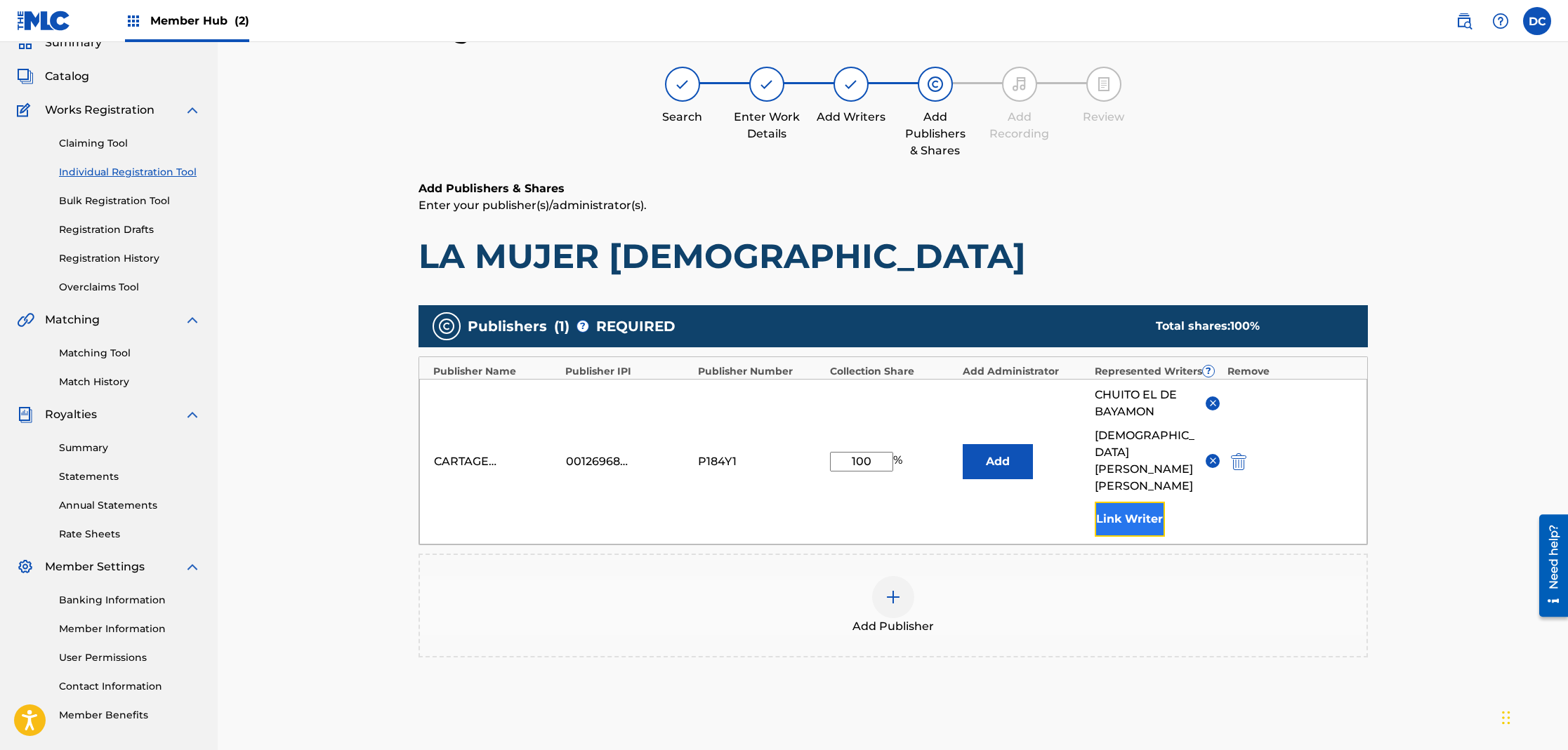
click at [1133, 502] on button "Link Writer" at bounding box center [1130, 519] width 70 height 35
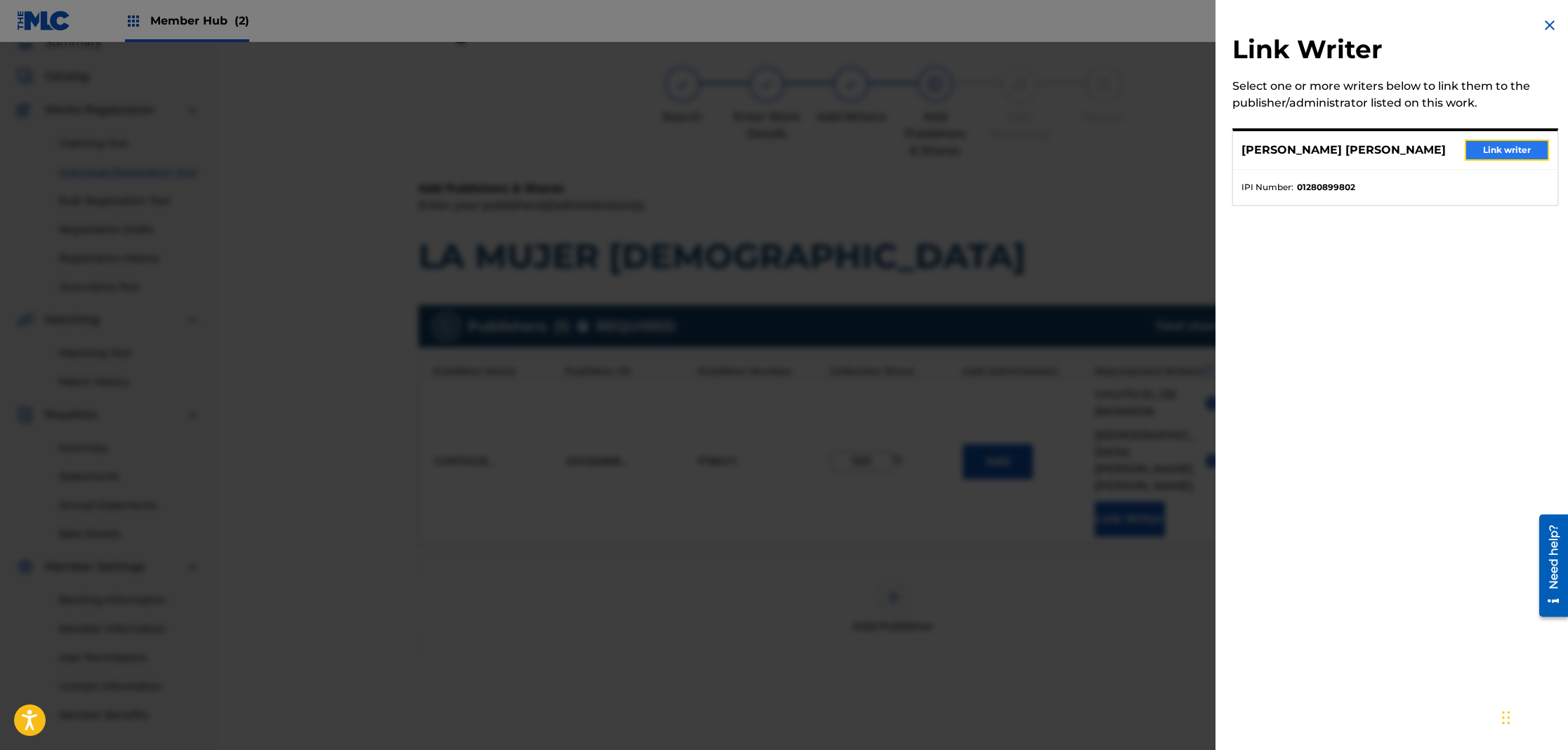
click at [1526, 154] on button "Link writer" at bounding box center [1507, 150] width 84 height 21
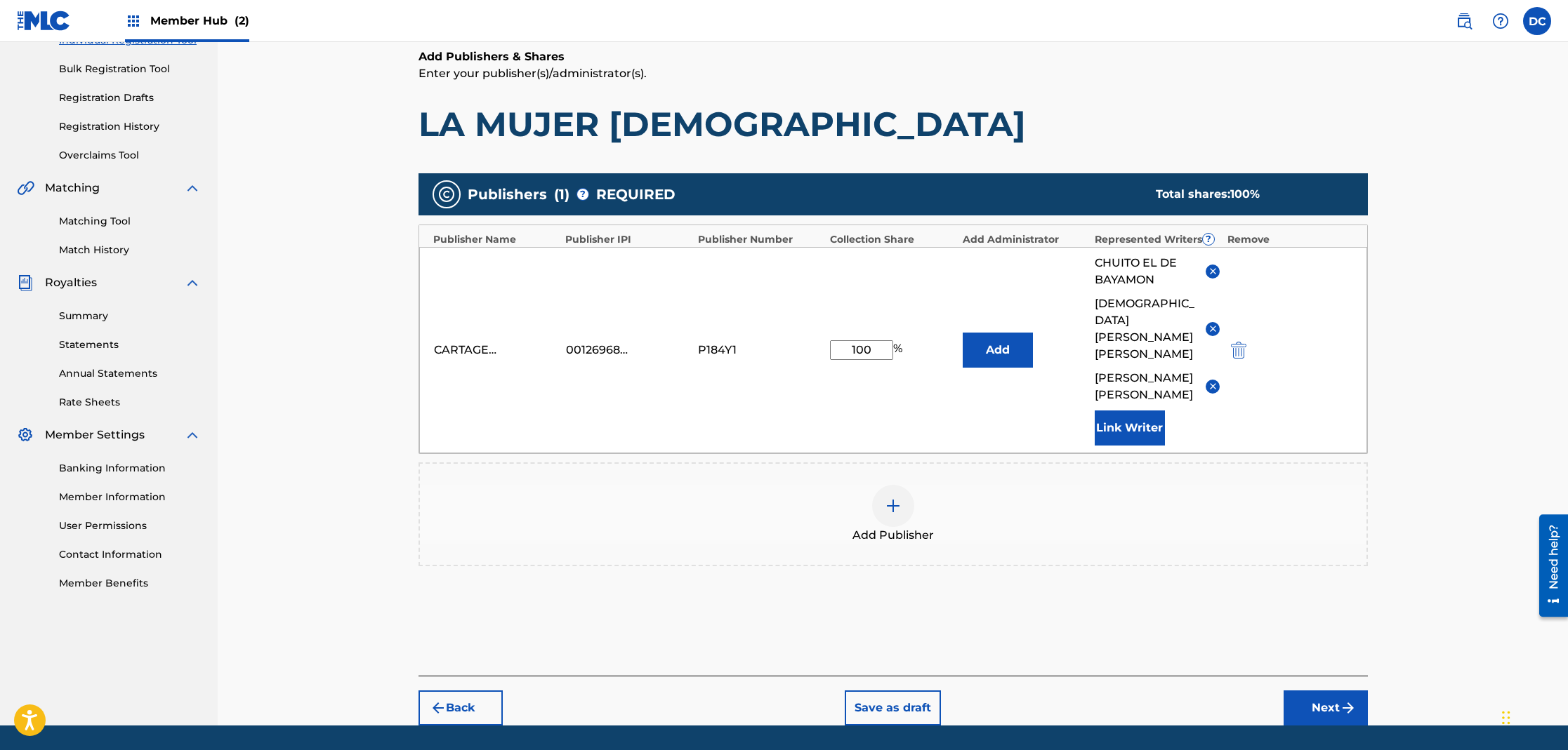
scroll to position [204, 0]
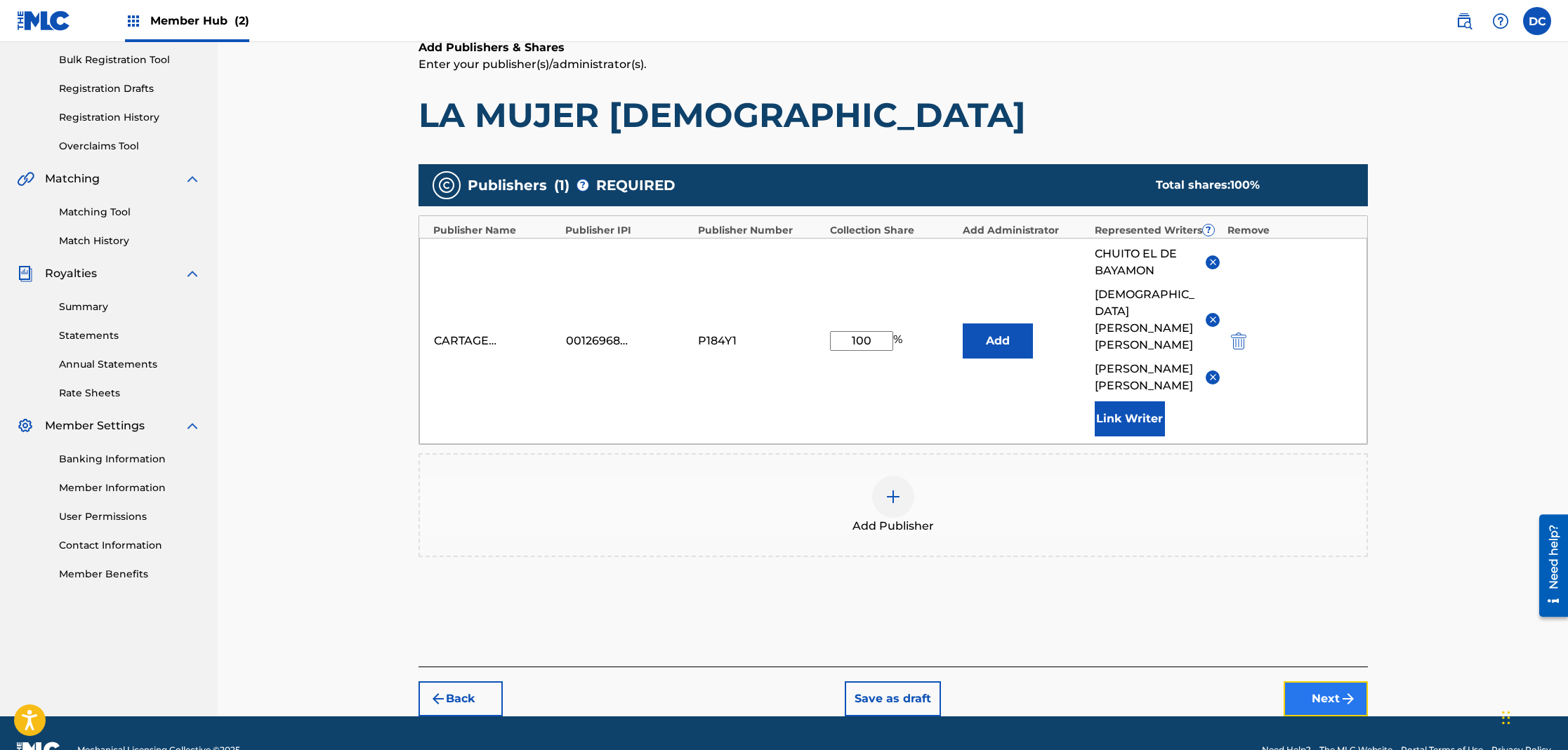
click at [1317, 681] on button "Next" at bounding box center [1326, 698] width 84 height 35
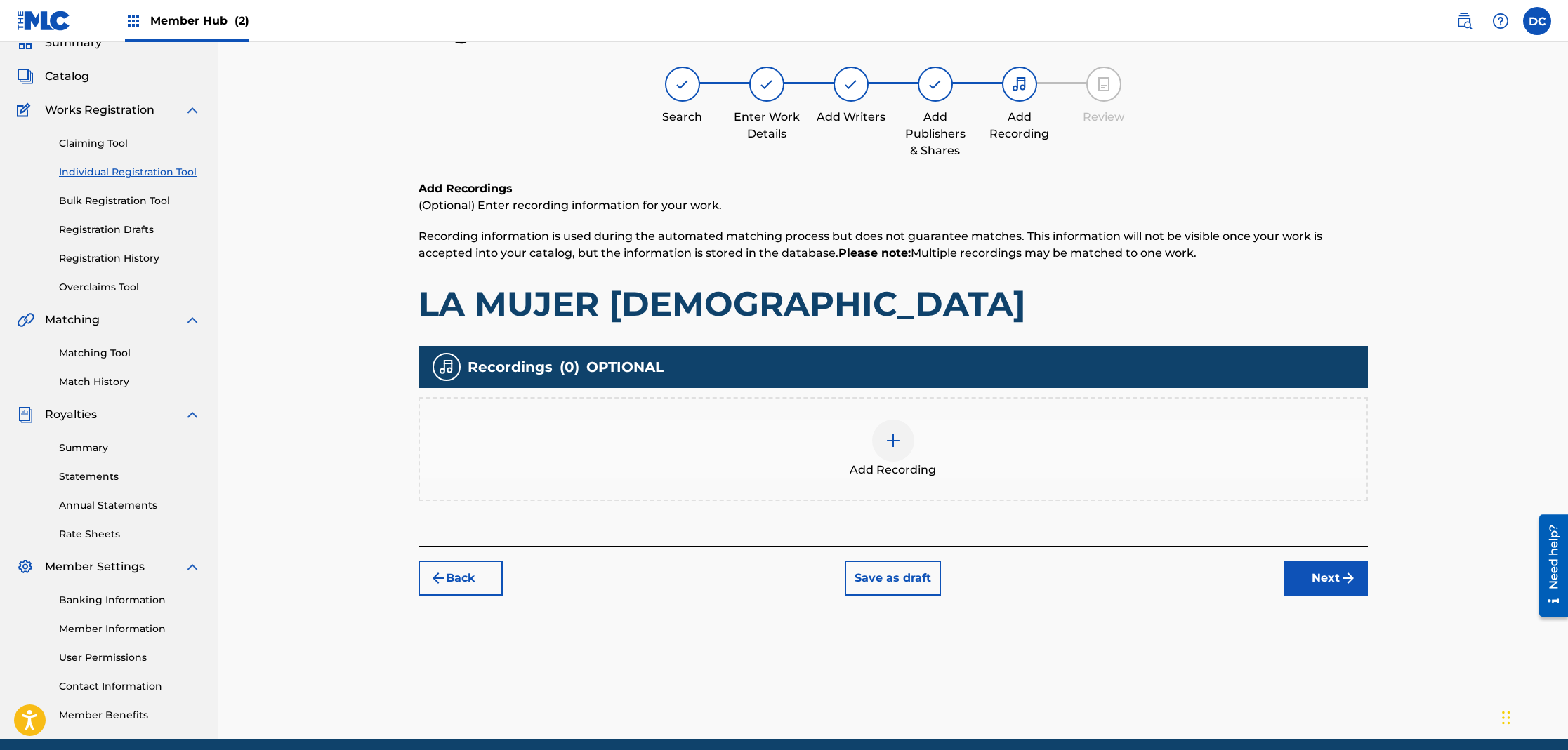
scroll to position [63, 0]
click at [884, 450] on div at bounding box center [893, 441] width 42 height 42
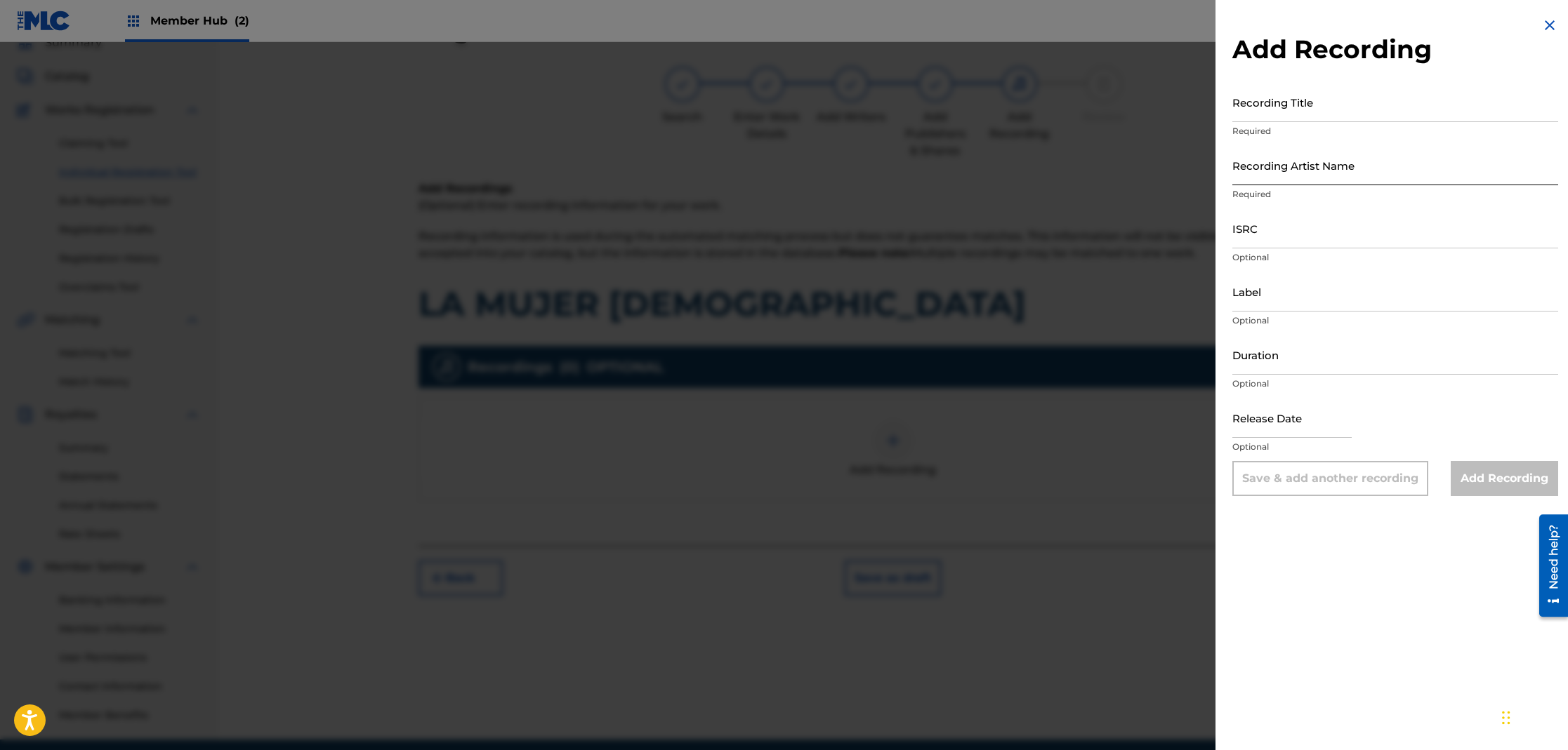
click at [1299, 183] on input "Recording Artist Name" at bounding box center [1395, 165] width 326 height 40
type input "CHUITO EL DE BAYAMON"
click at [1247, 117] on input "Recording Title" at bounding box center [1395, 101] width 326 height 40
paste input "SU VOZ, MUSICA y BIOGRAFIA"
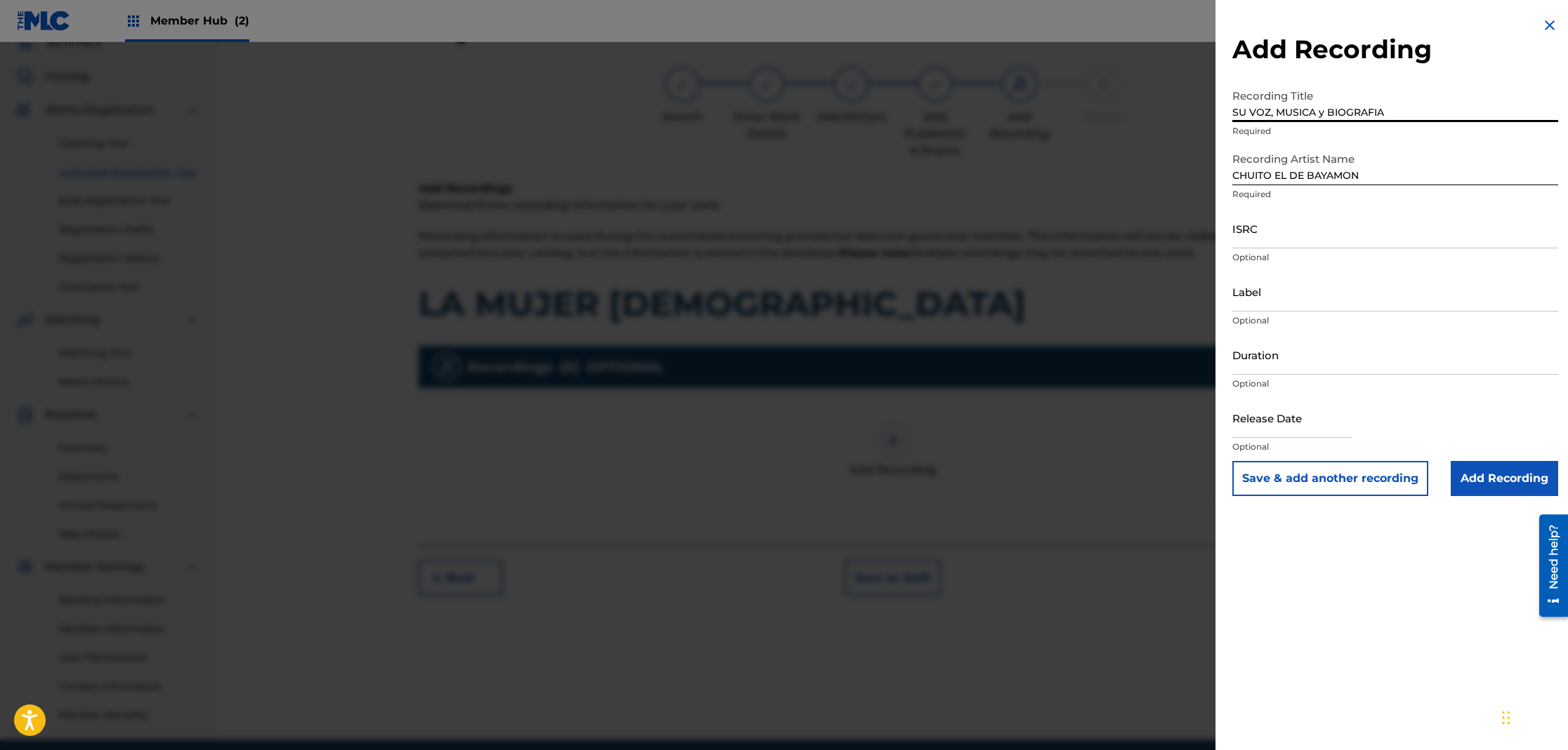
type input "SU VOZ, MUSICA y BIOGRAFIA"
click at [1292, 243] on input "ISRC" at bounding box center [1395, 228] width 326 height 40
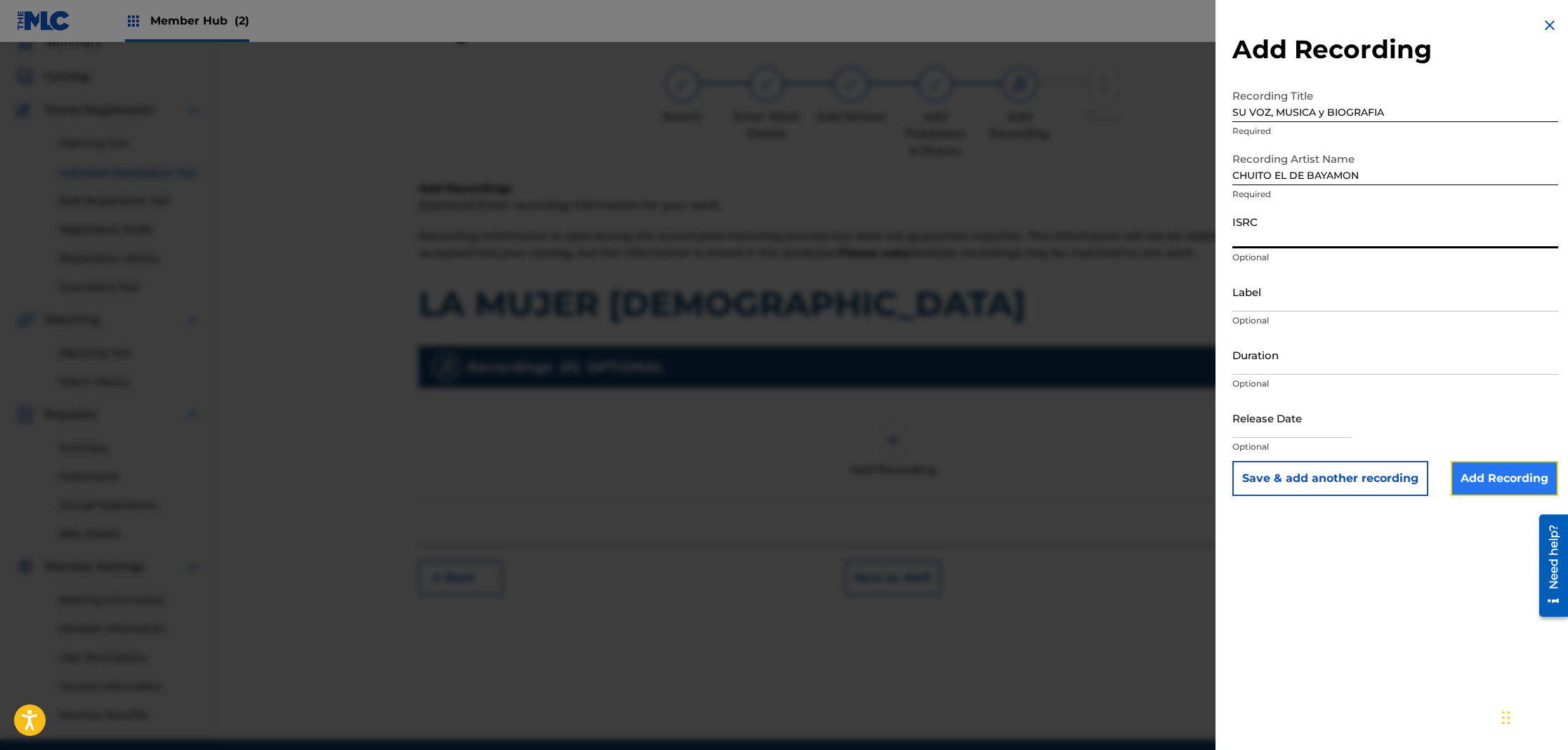
click at [1491, 482] on input "Add Recording" at bounding box center [1505, 478] width 108 height 35
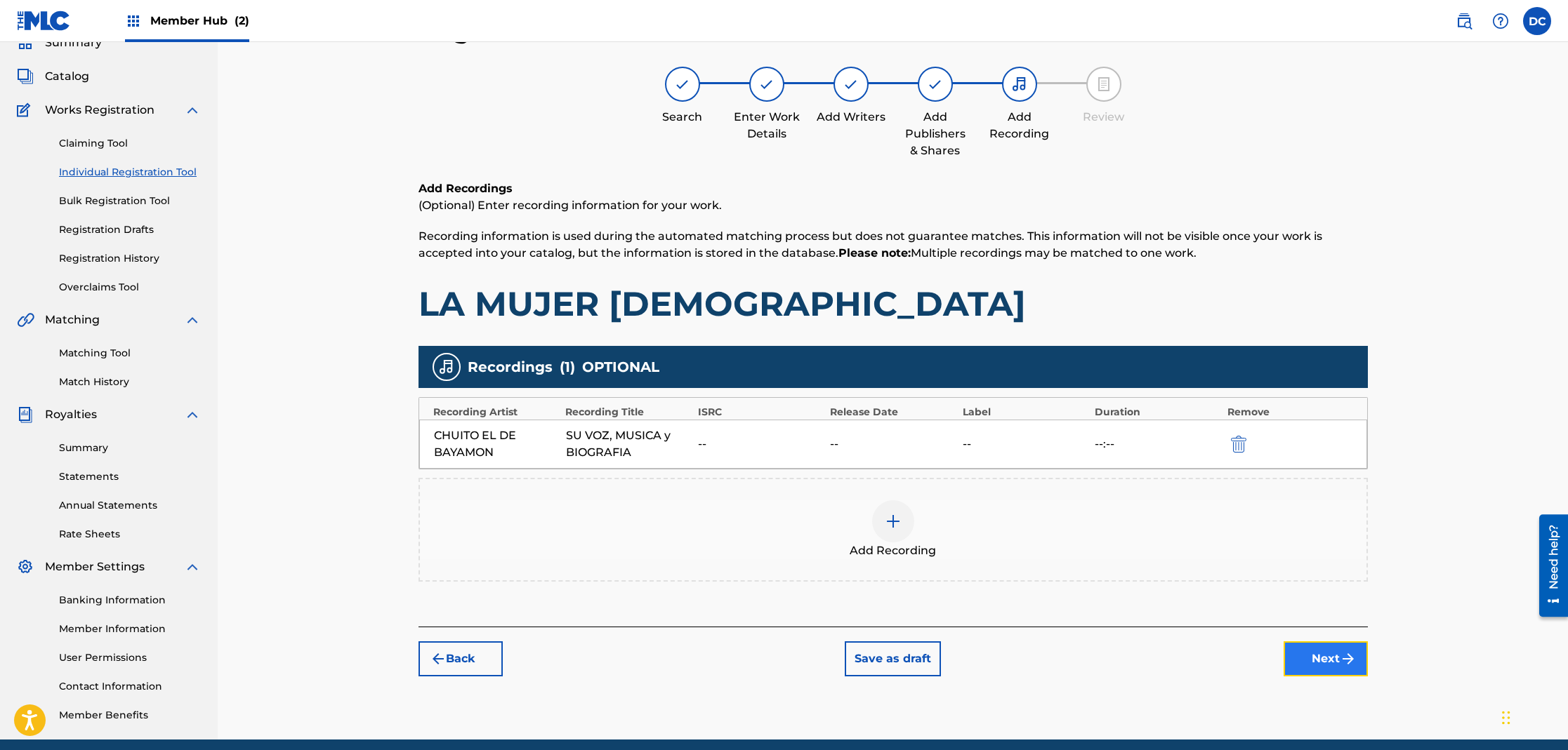
click at [1326, 661] on button "Next" at bounding box center [1326, 659] width 84 height 35
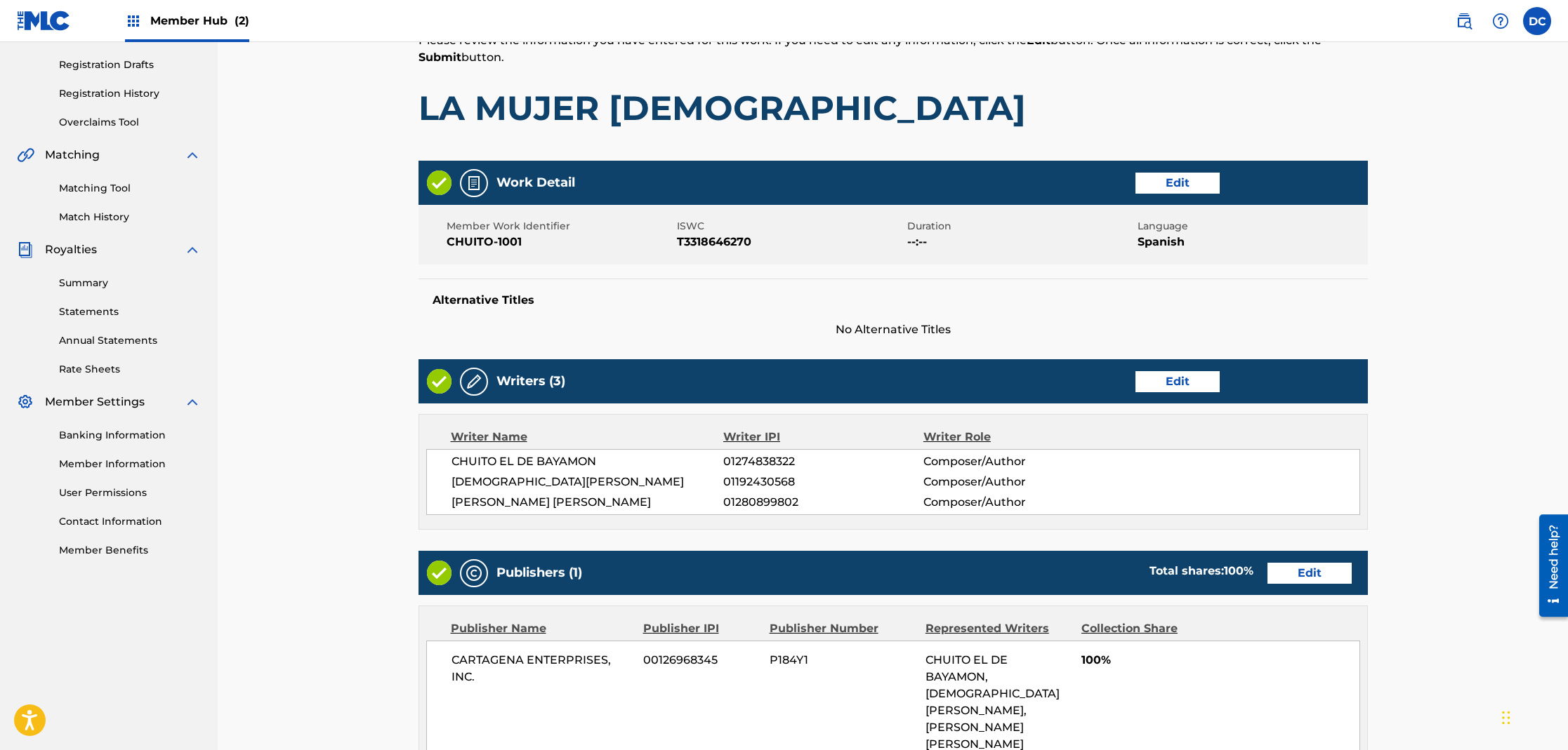
scroll to position [516, 0]
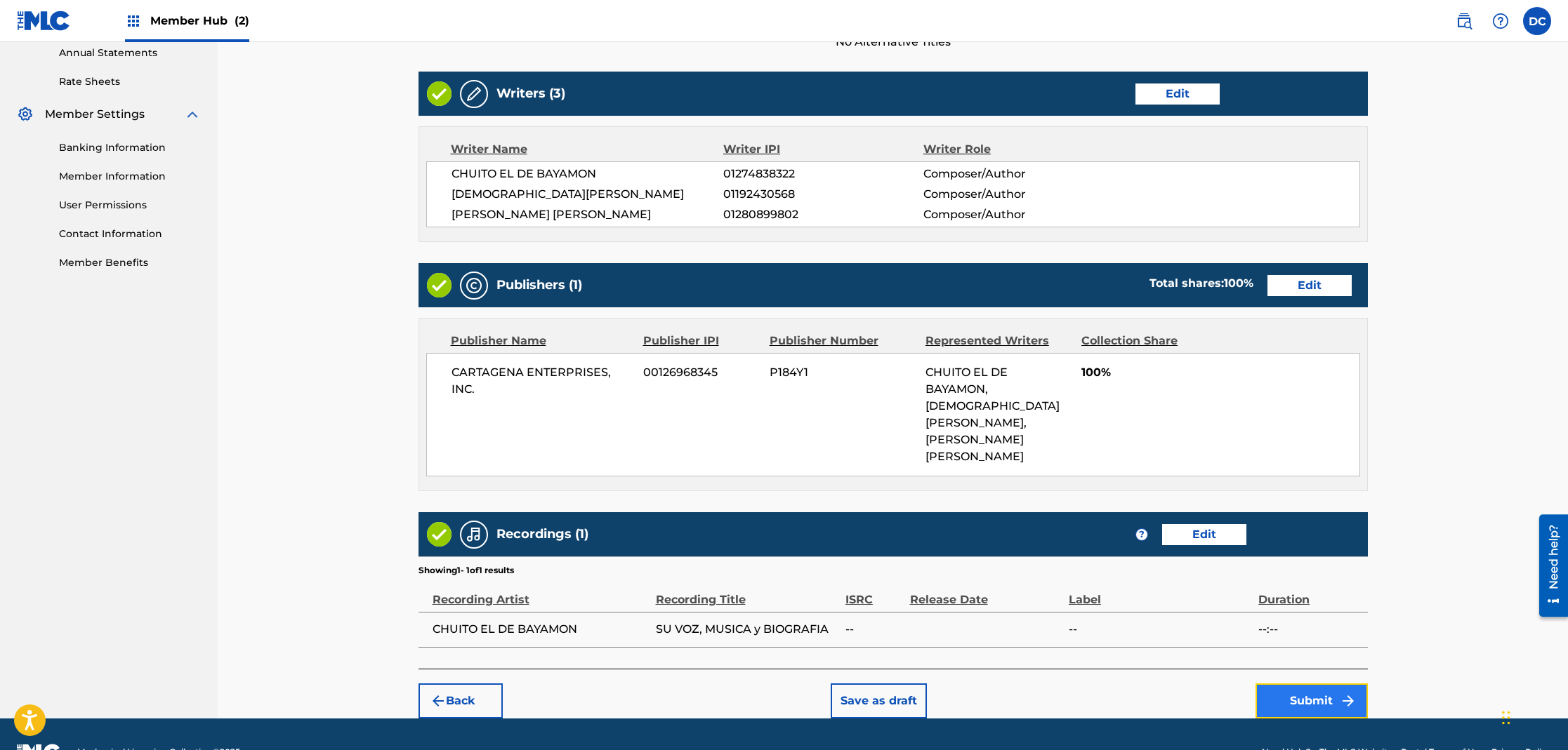
click at [1299, 684] on button "Submit" at bounding box center [1312, 701] width 112 height 35
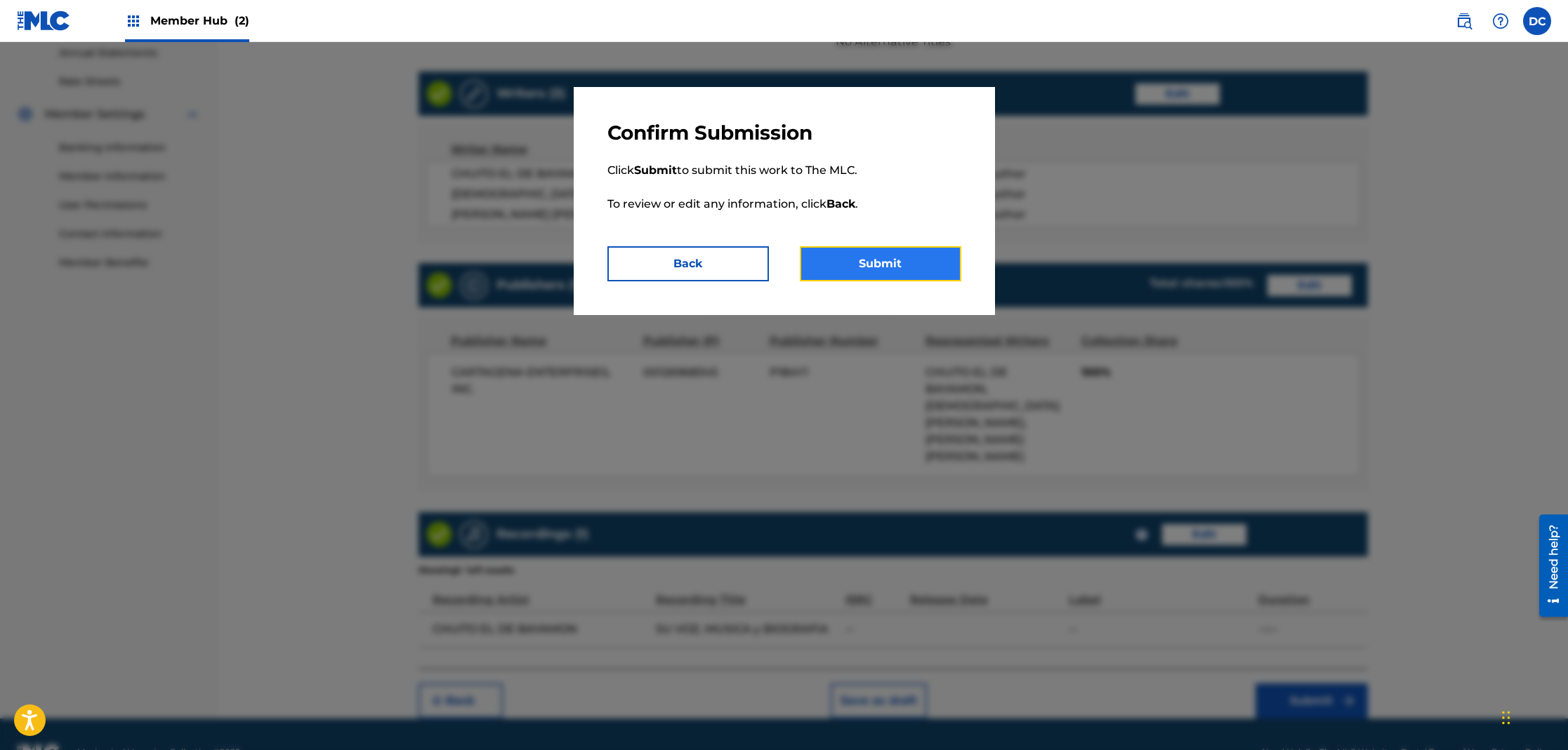
click at [873, 272] on button "Submit" at bounding box center [880, 264] width 162 height 35
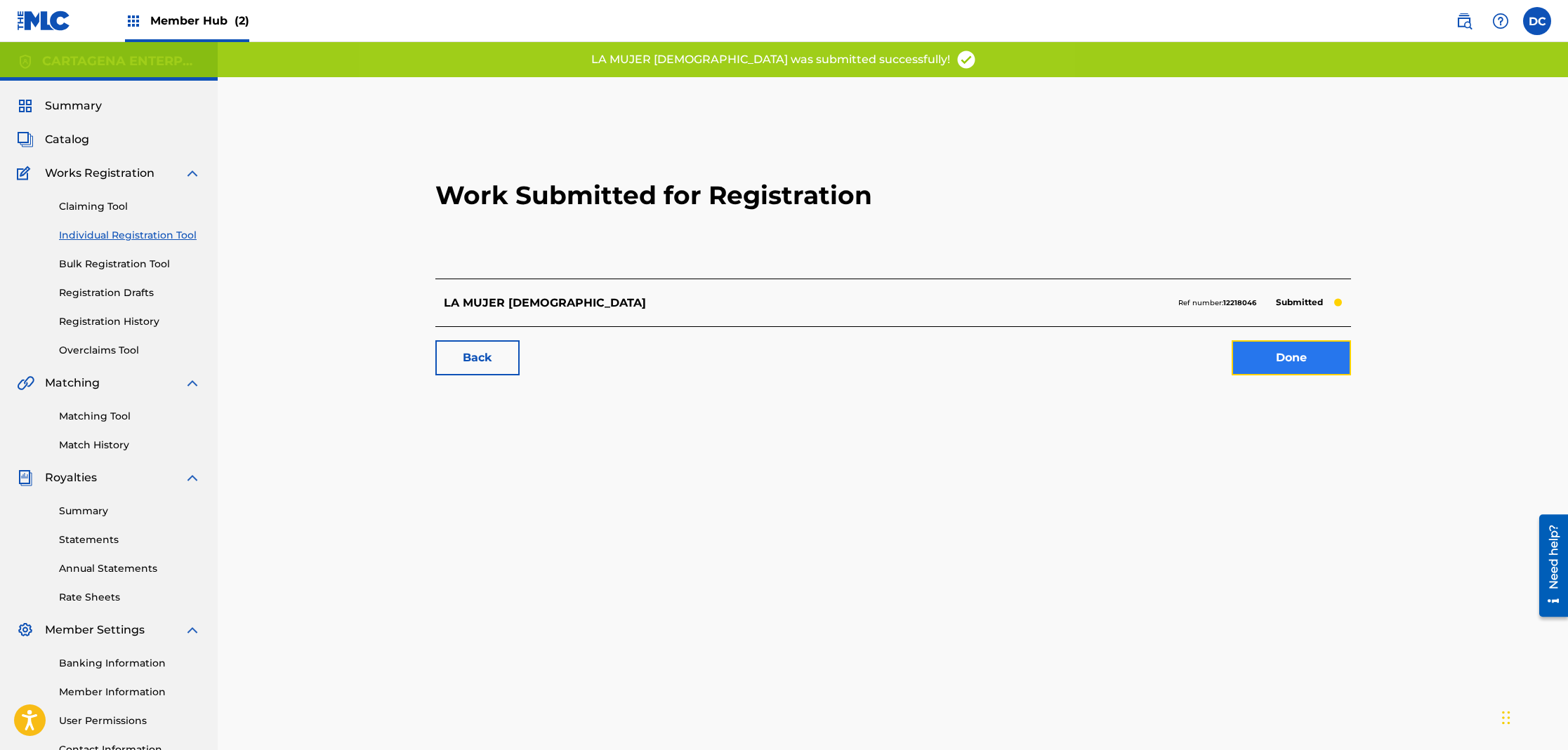
click at [1235, 352] on link "Done" at bounding box center [1291, 357] width 119 height 35
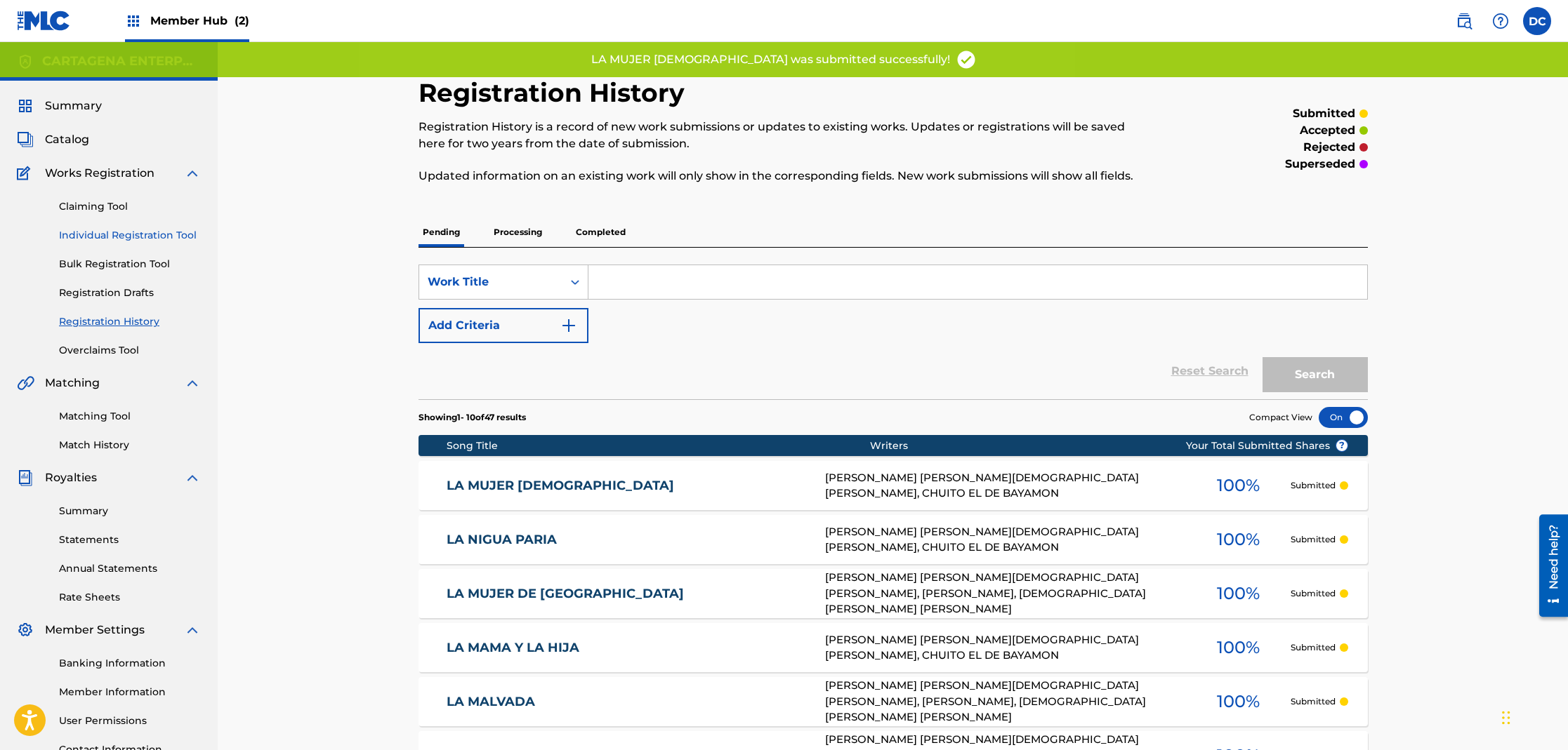
click at [151, 233] on link "Individual Registration Tool" at bounding box center [130, 235] width 142 height 15
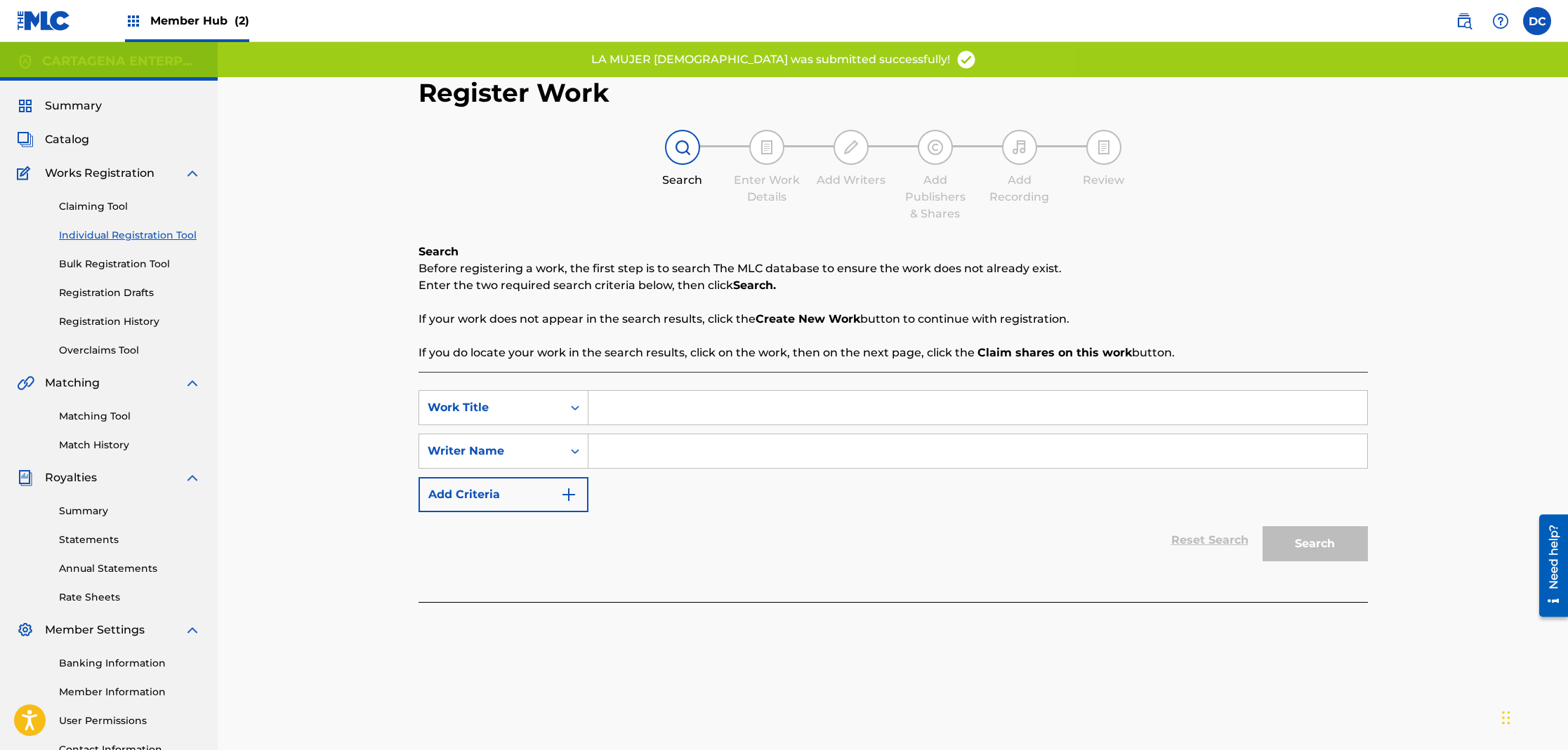
click at [629, 463] on input "Search Form" at bounding box center [978, 451] width 779 height 34
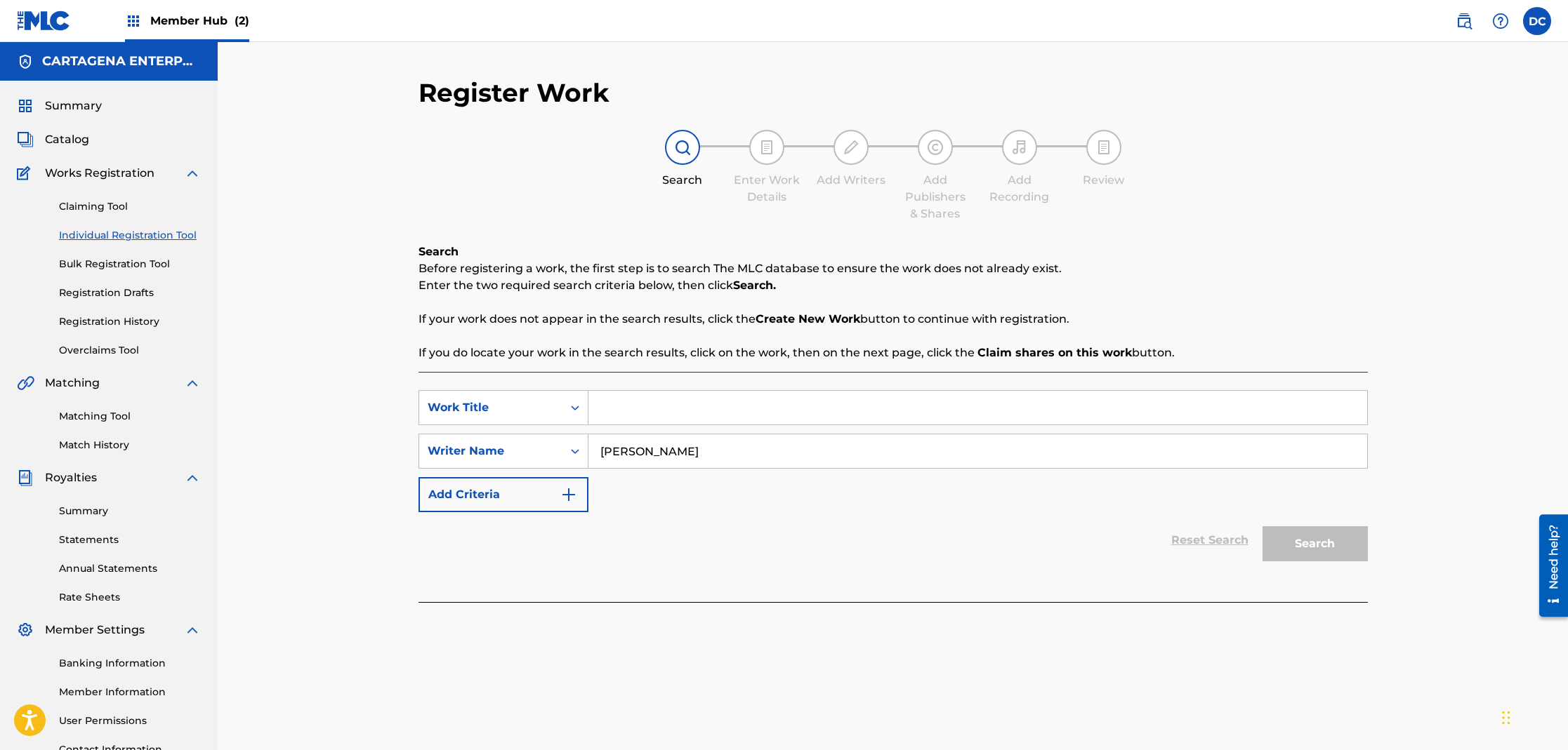
type input "[PERSON_NAME]"
click at [636, 422] on input "Search Form" at bounding box center [978, 407] width 779 height 34
type input "LA NUMERO CIEN"
click at [1263, 526] on button "Search" at bounding box center [1315, 543] width 105 height 35
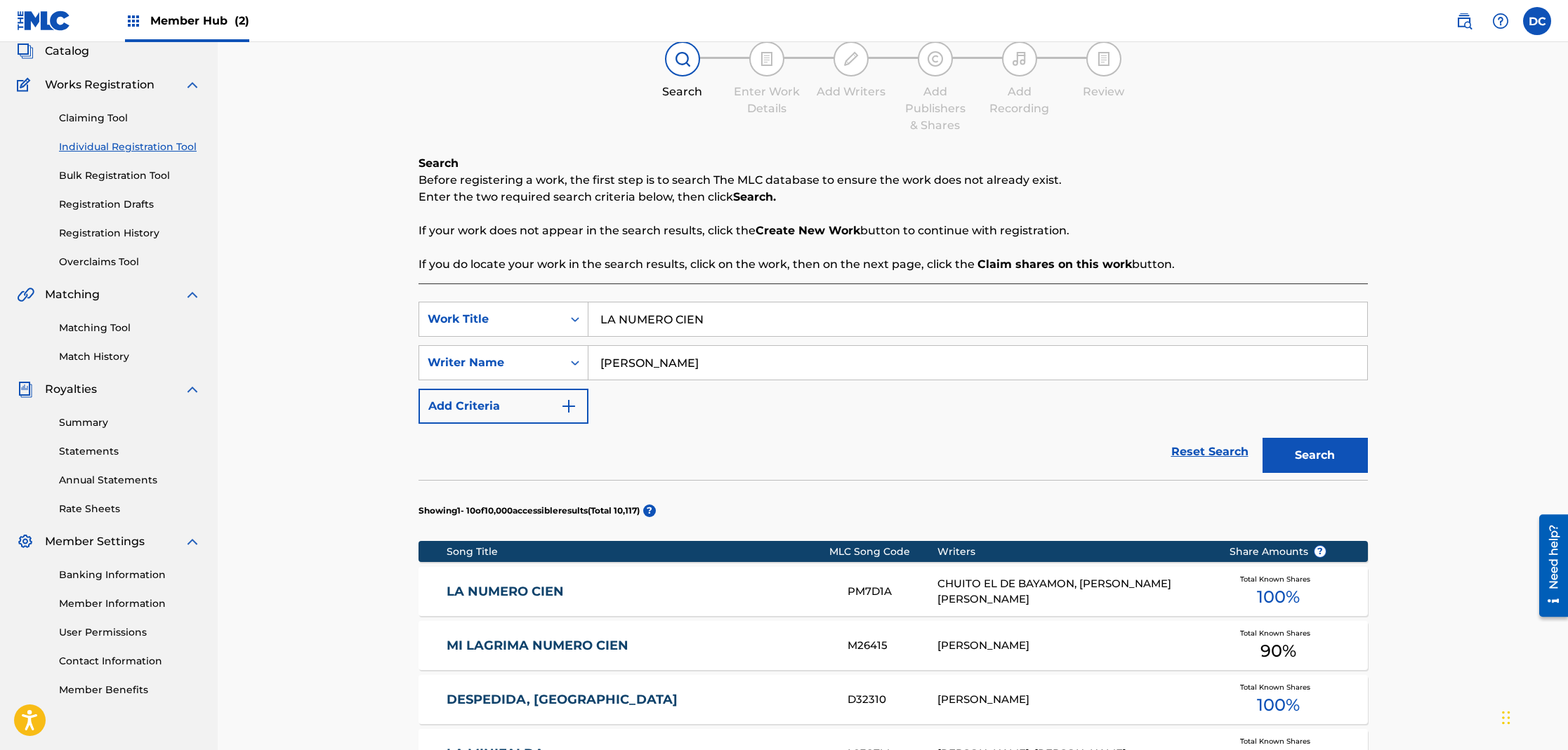
scroll to position [124, 0]
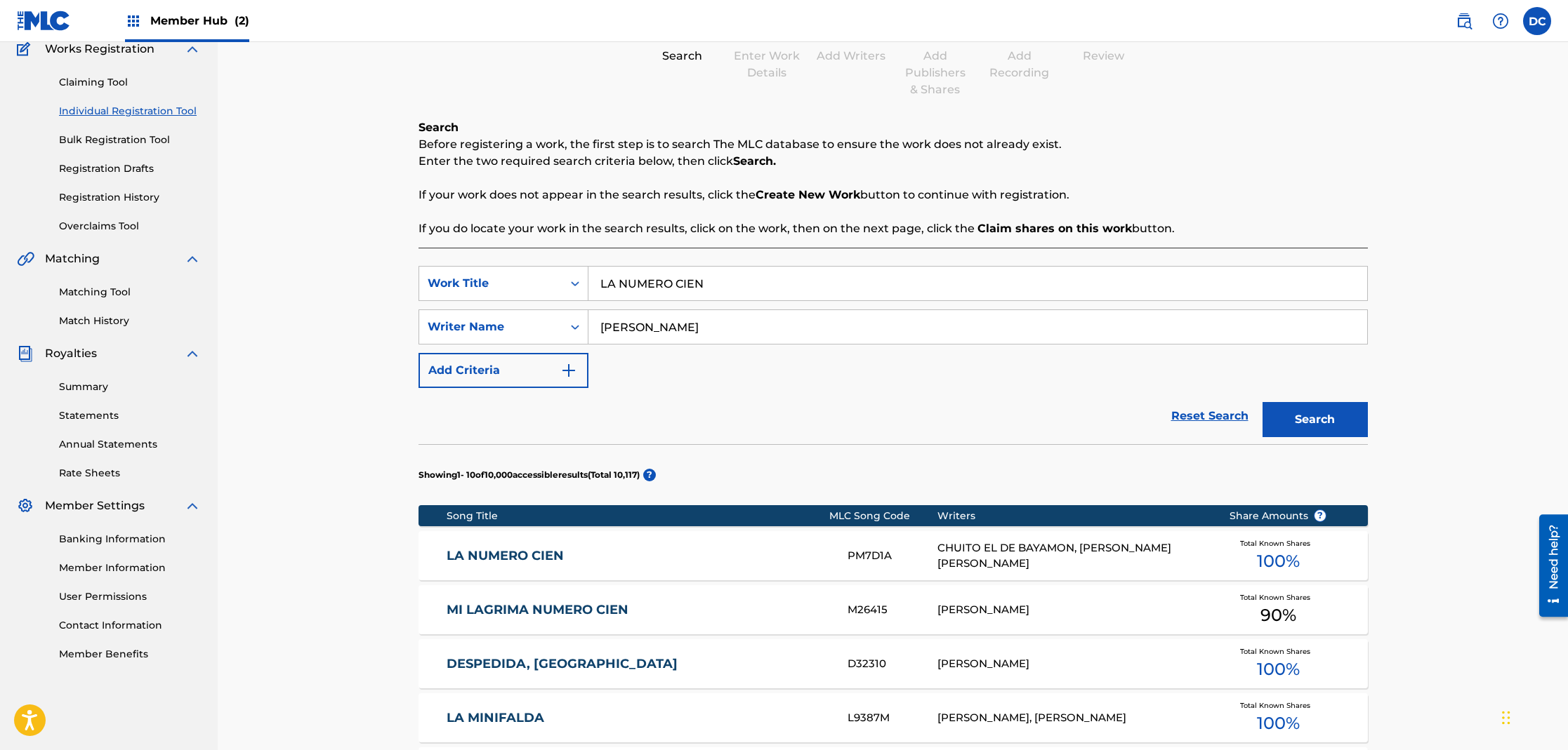
click at [533, 558] on link "LA NUMERO CIEN" at bounding box center [637, 556] width 382 height 16
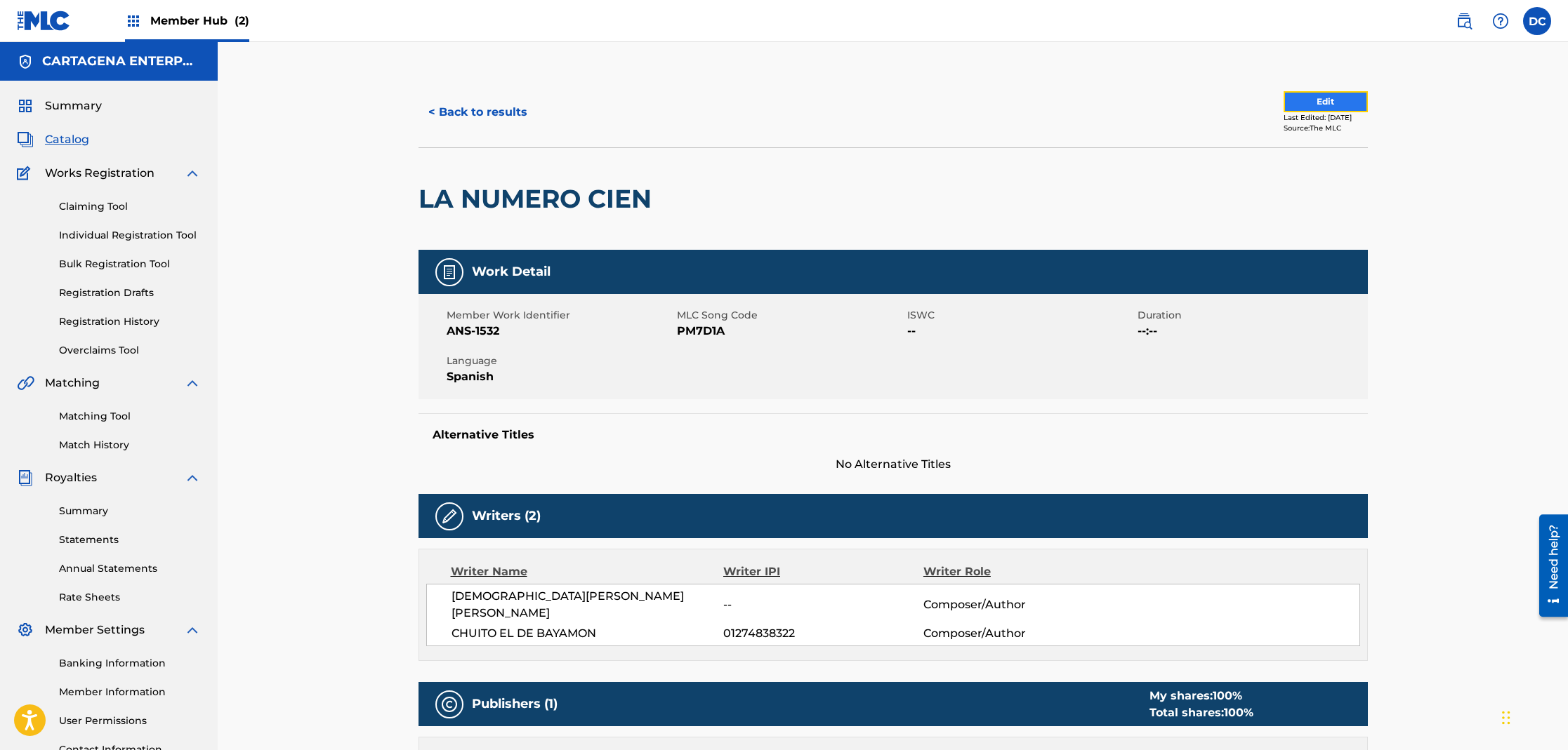
click at [1342, 105] on button "Edit" at bounding box center [1326, 101] width 84 height 21
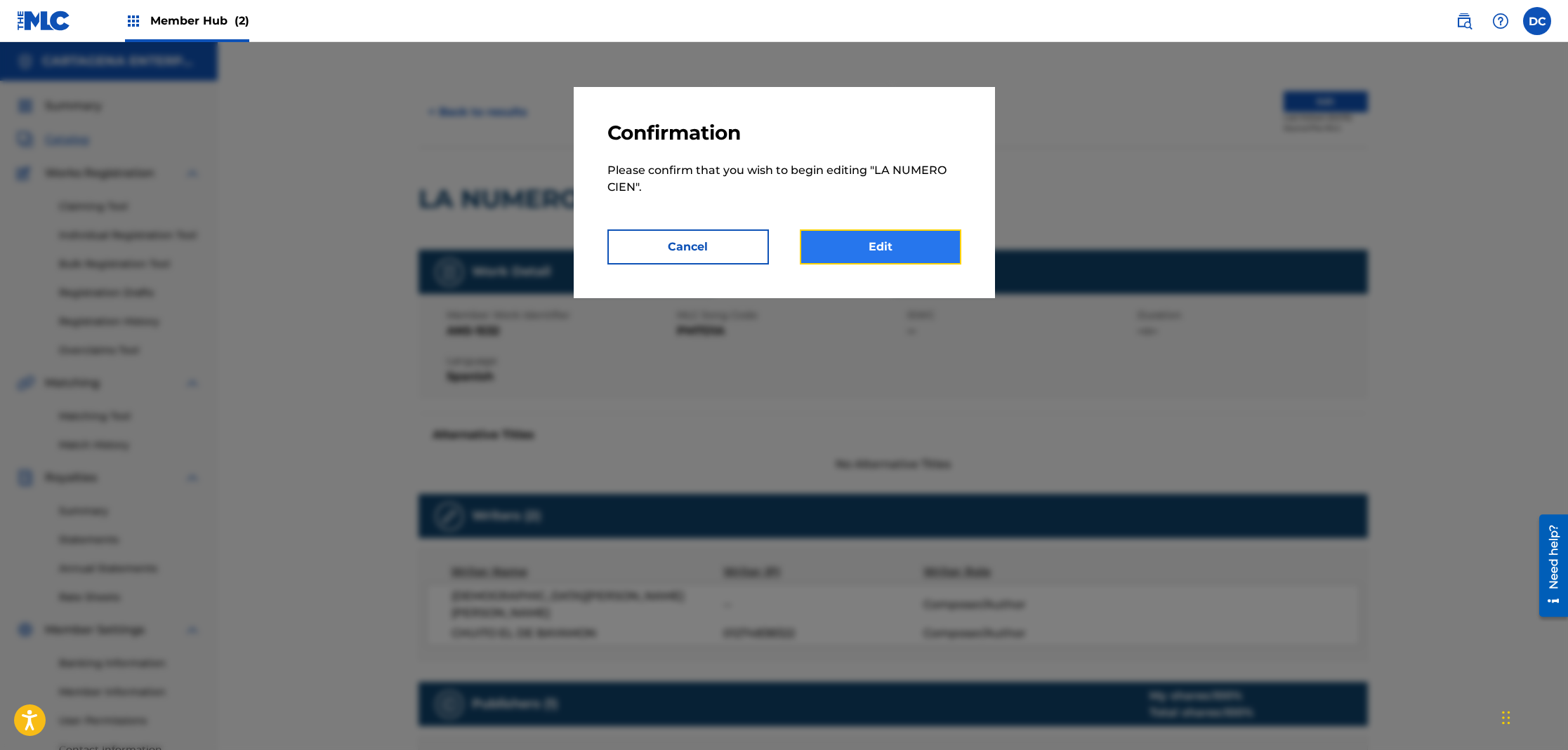
click at [874, 258] on link "Edit" at bounding box center [880, 247] width 162 height 35
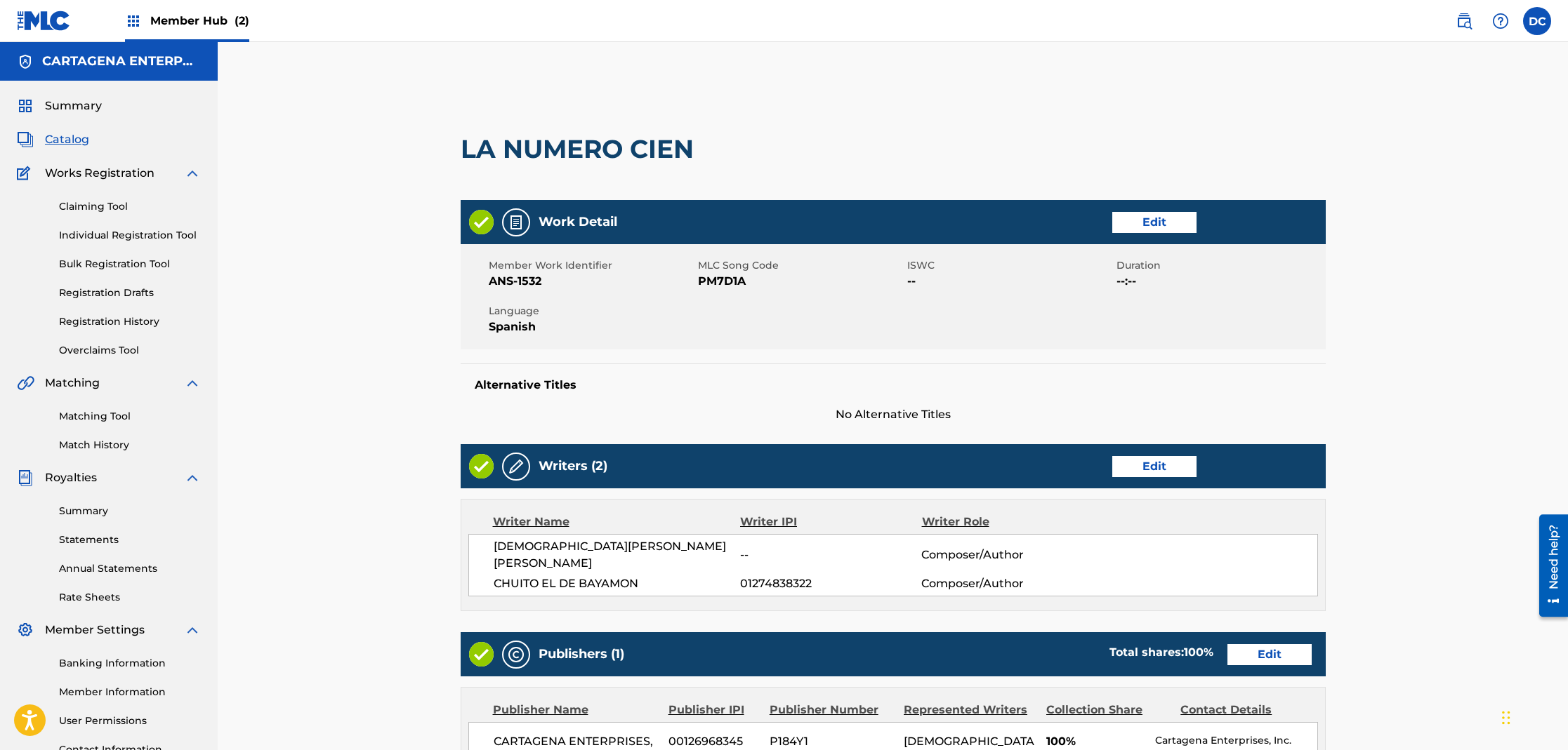
click at [1129, 233] on div "Work Detail Edit" at bounding box center [893, 222] width 865 height 44
click at [1153, 225] on link "Edit" at bounding box center [1154, 222] width 84 height 21
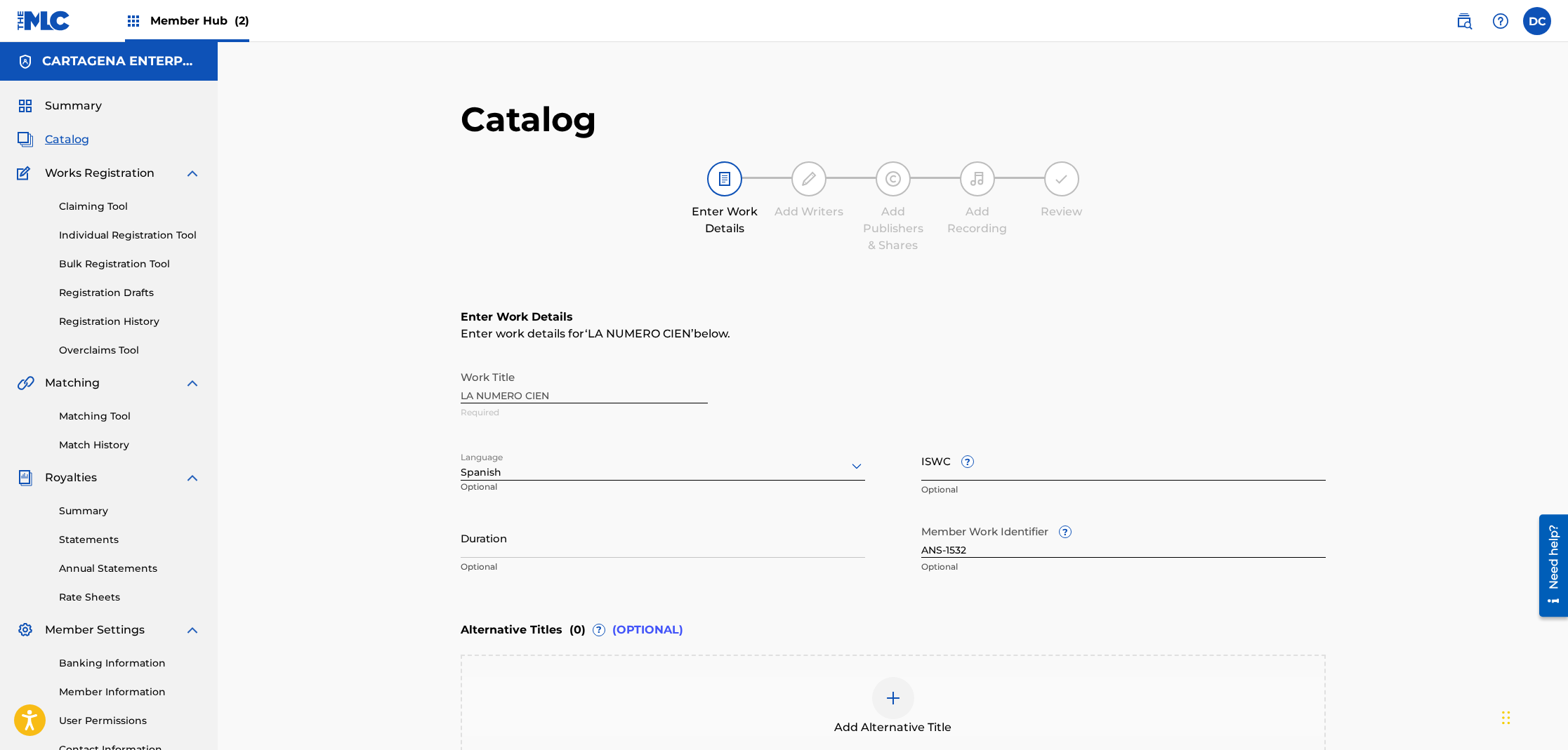
click at [1000, 467] on input "ISWC ?" at bounding box center [1124, 460] width 404 height 40
paste input "T3318607197"
type input "T3318607197"
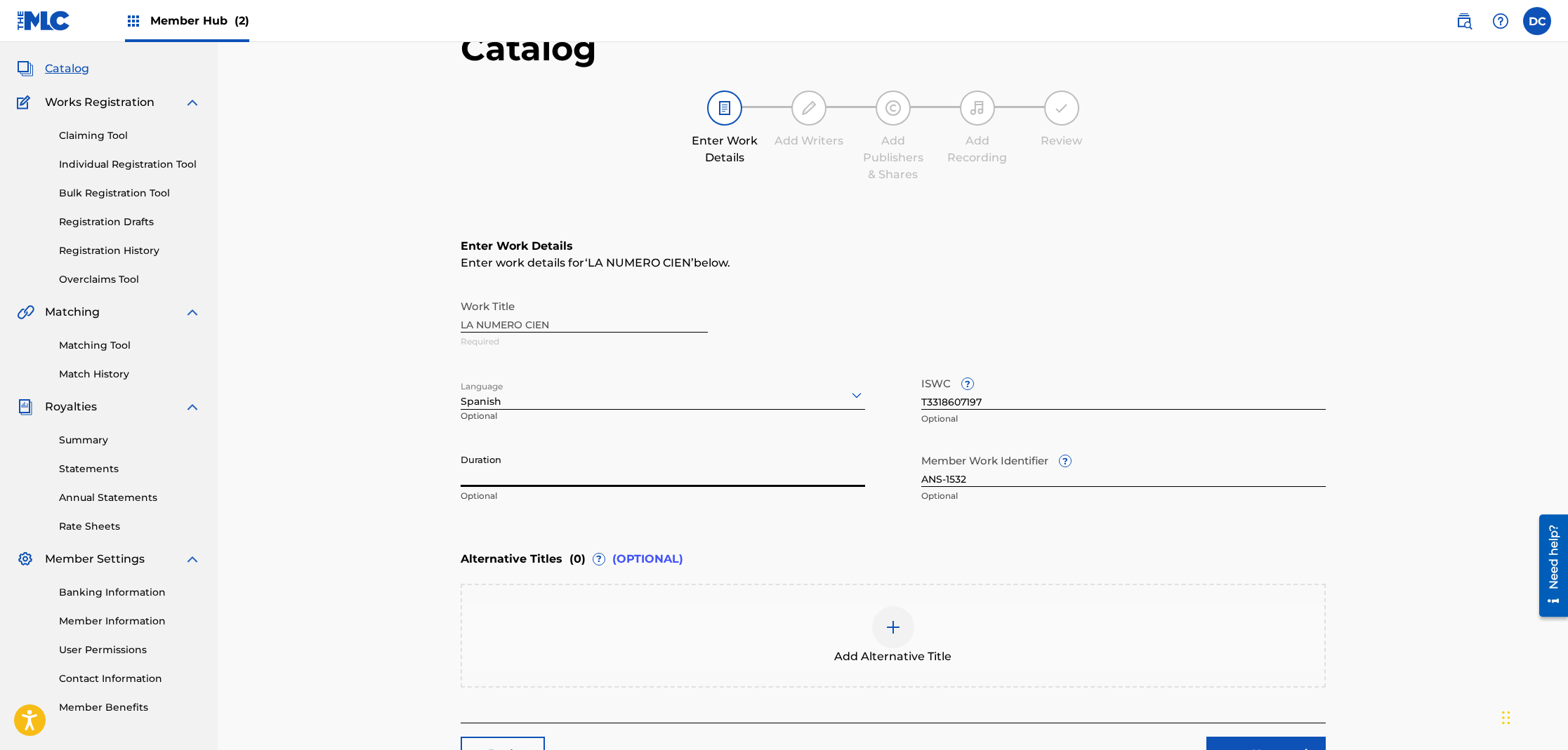
scroll to position [180, 0]
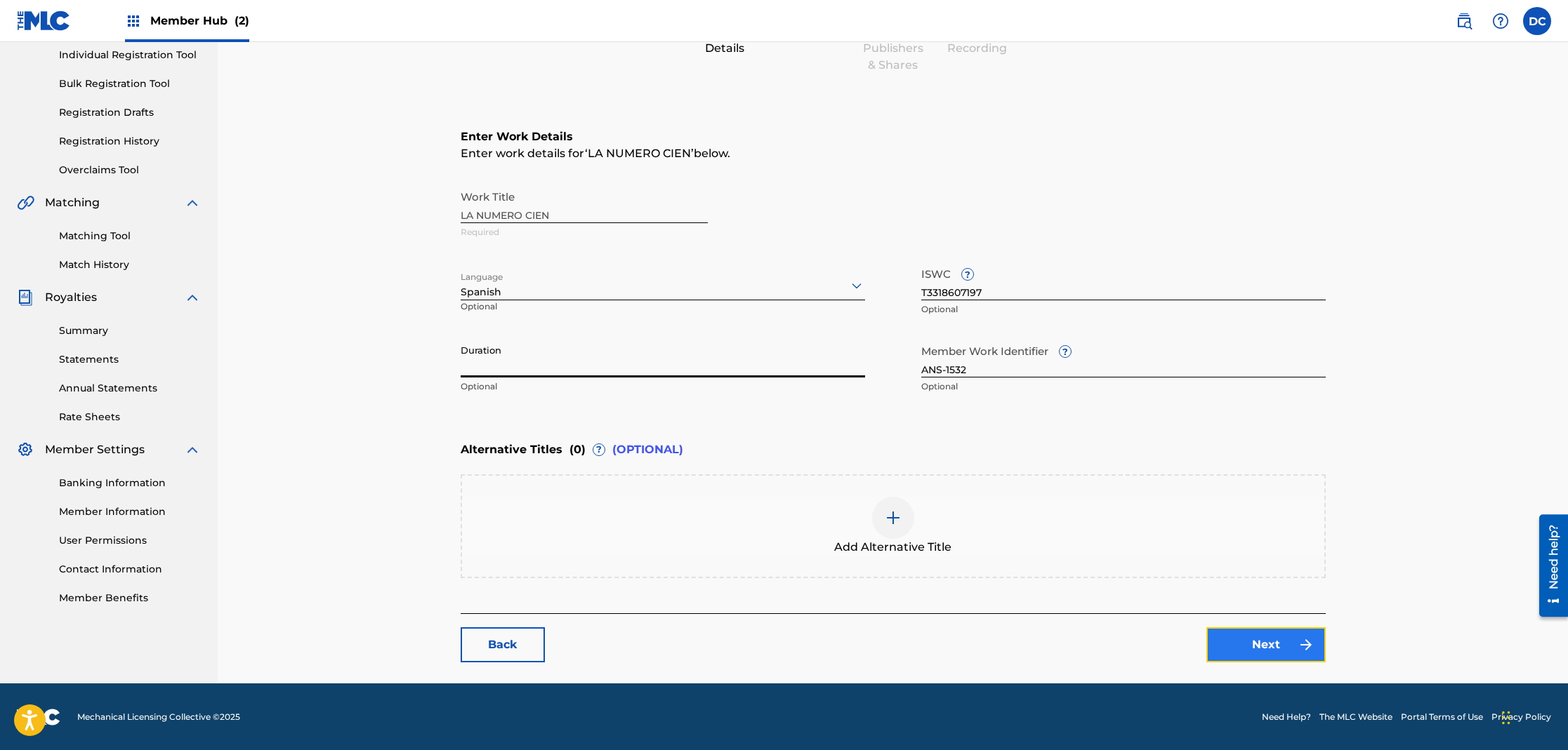
click at [1256, 648] on link "Next" at bounding box center [1266, 645] width 119 height 35
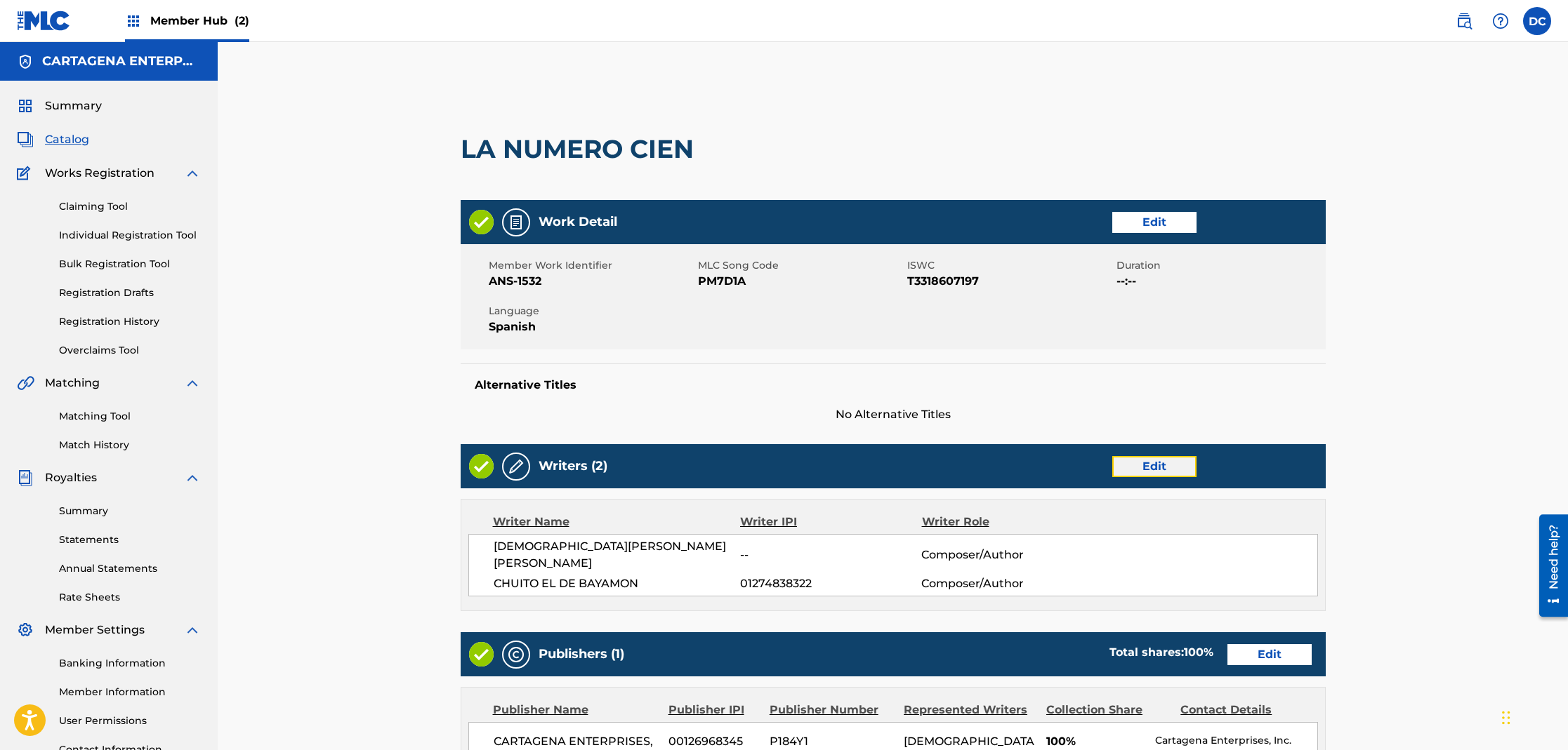
click at [1169, 467] on link "Edit" at bounding box center [1154, 466] width 84 height 21
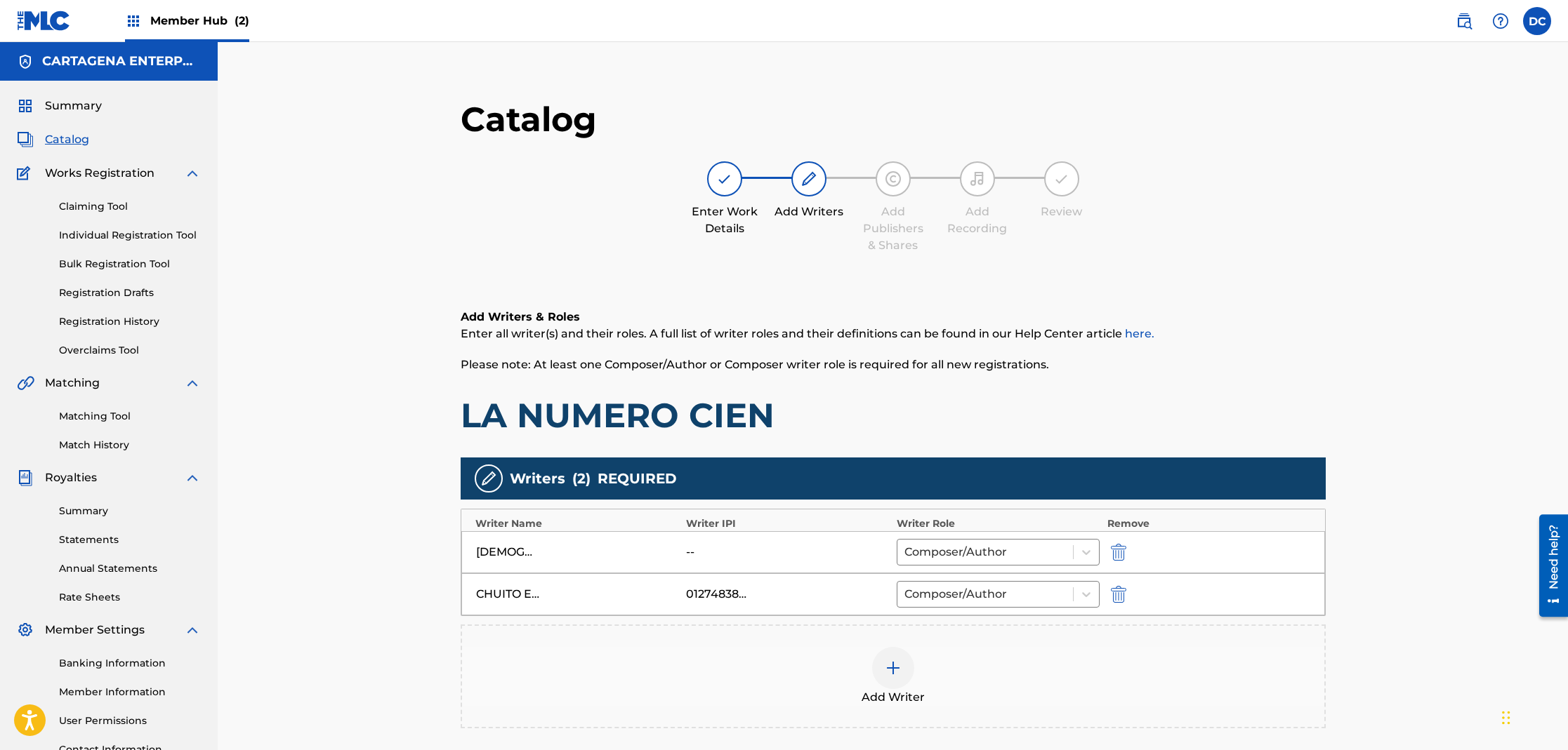
click at [895, 668] on img at bounding box center [893, 668] width 17 height 17
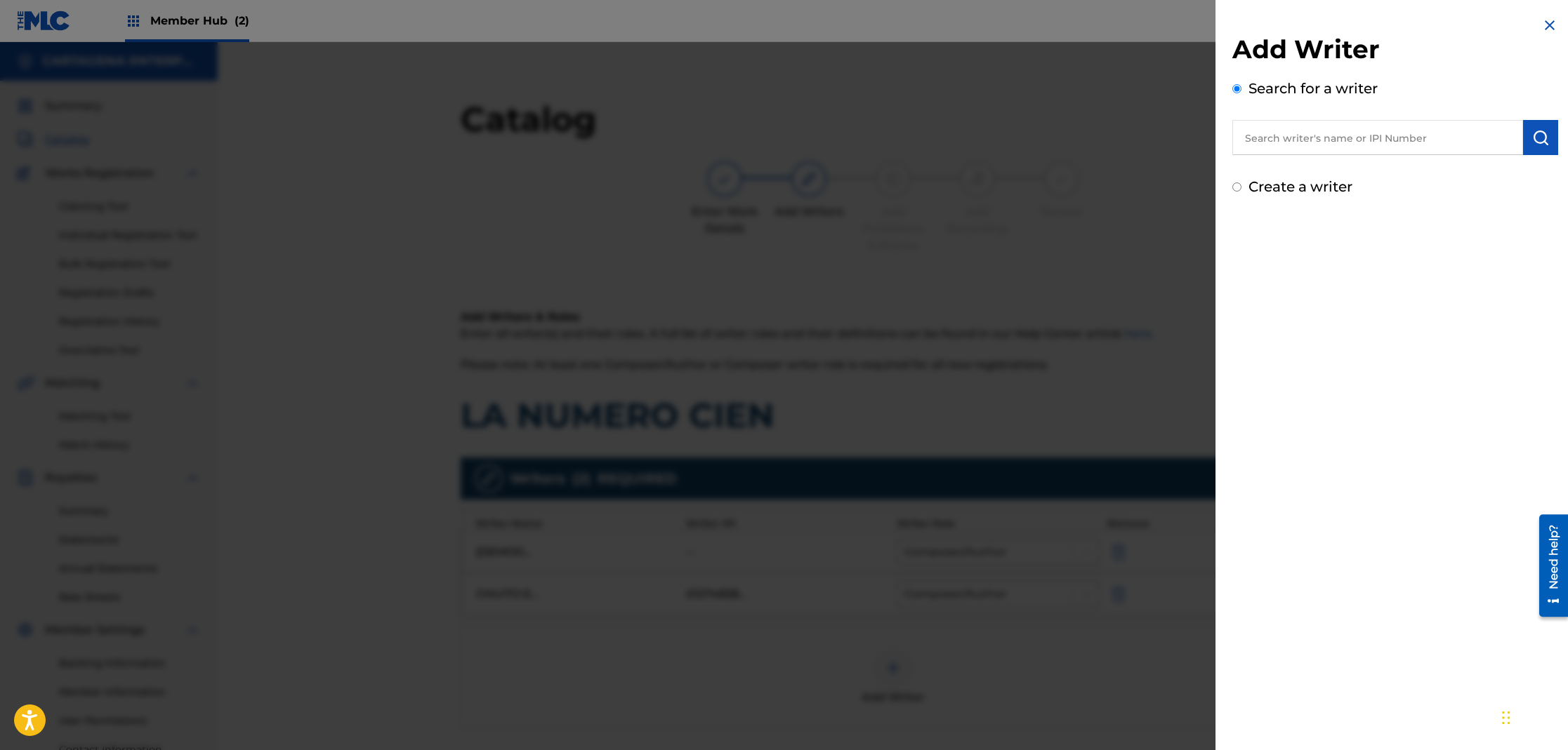
click at [1321, 133] on input "text" at bounding box center [1377, 137] width 290 height 35
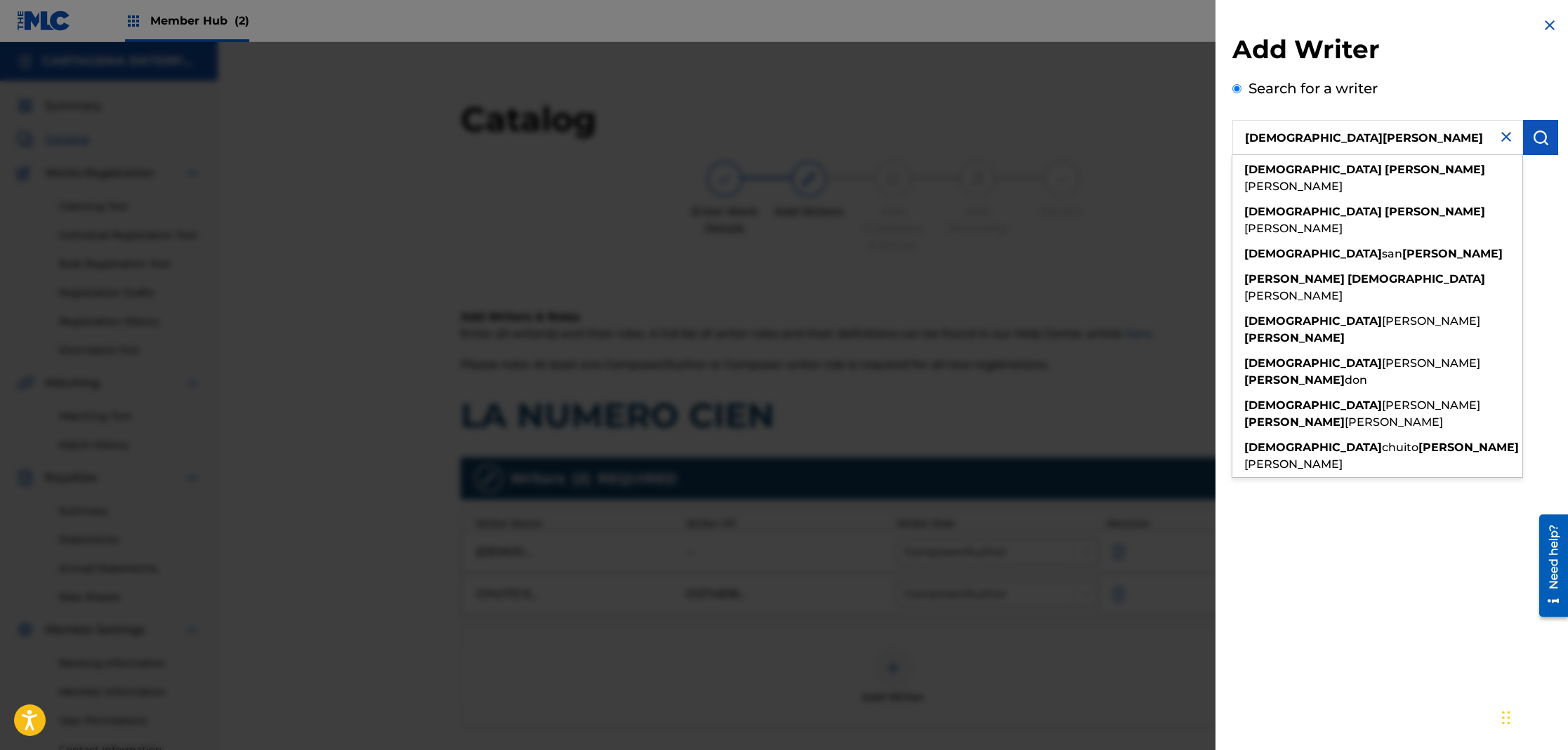
type input "[DEMOGRAPHIC_DATA][PERSON_NAME]"
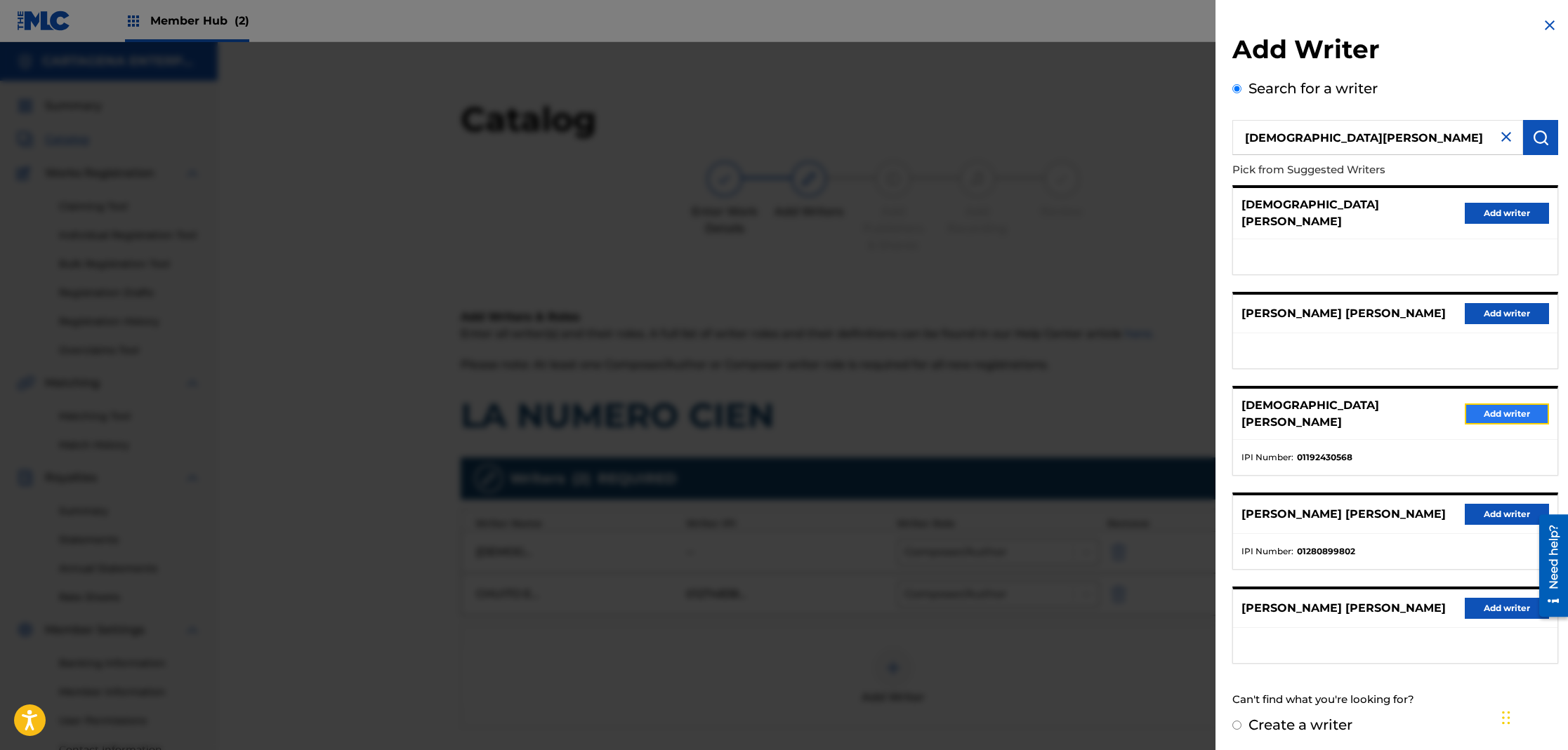
click at [1496, 403] on button "Add writer" at bounding box center [1507, 414] width 84 height 21
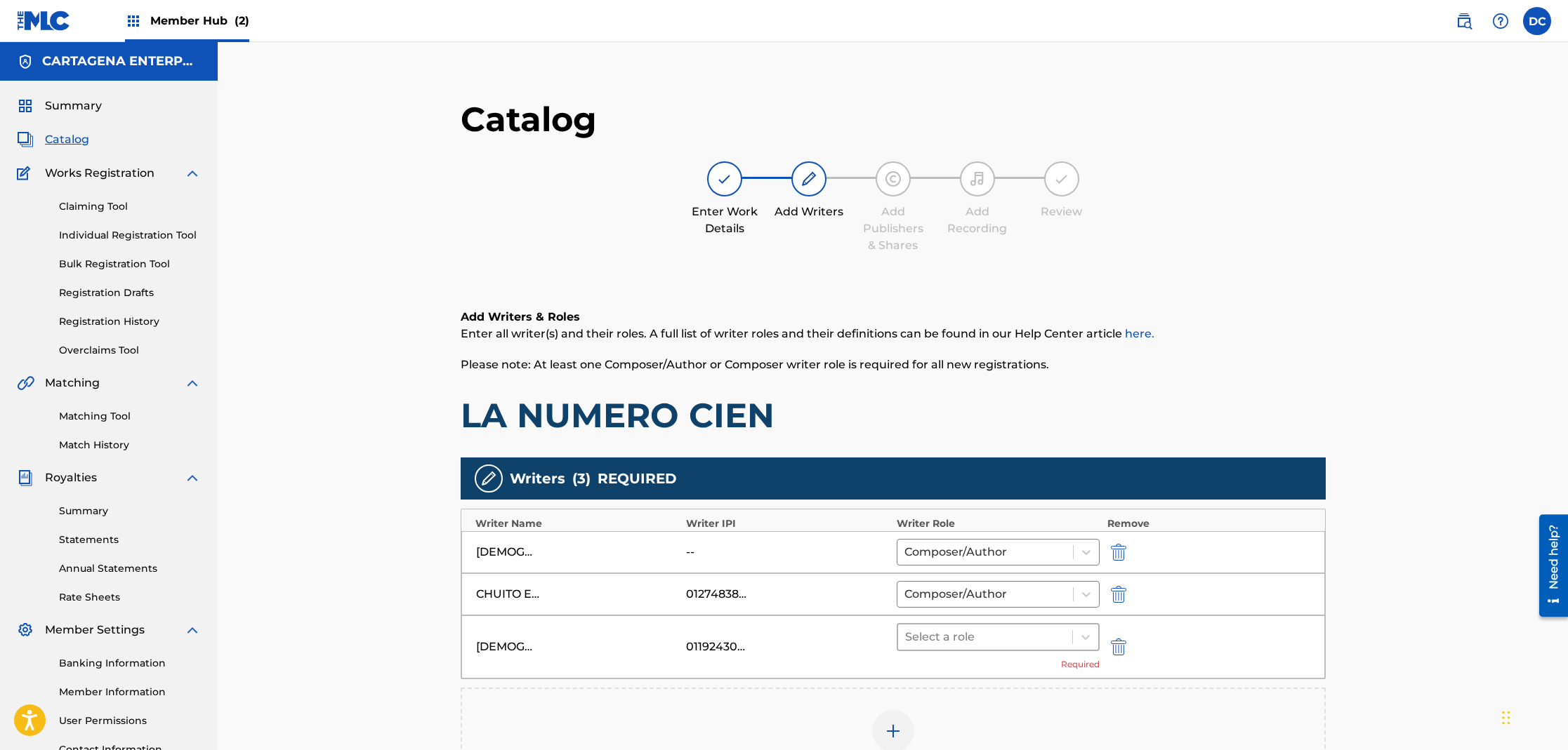
click at [953, 642] on div at bounding box center [985, 637] width 161 height 20
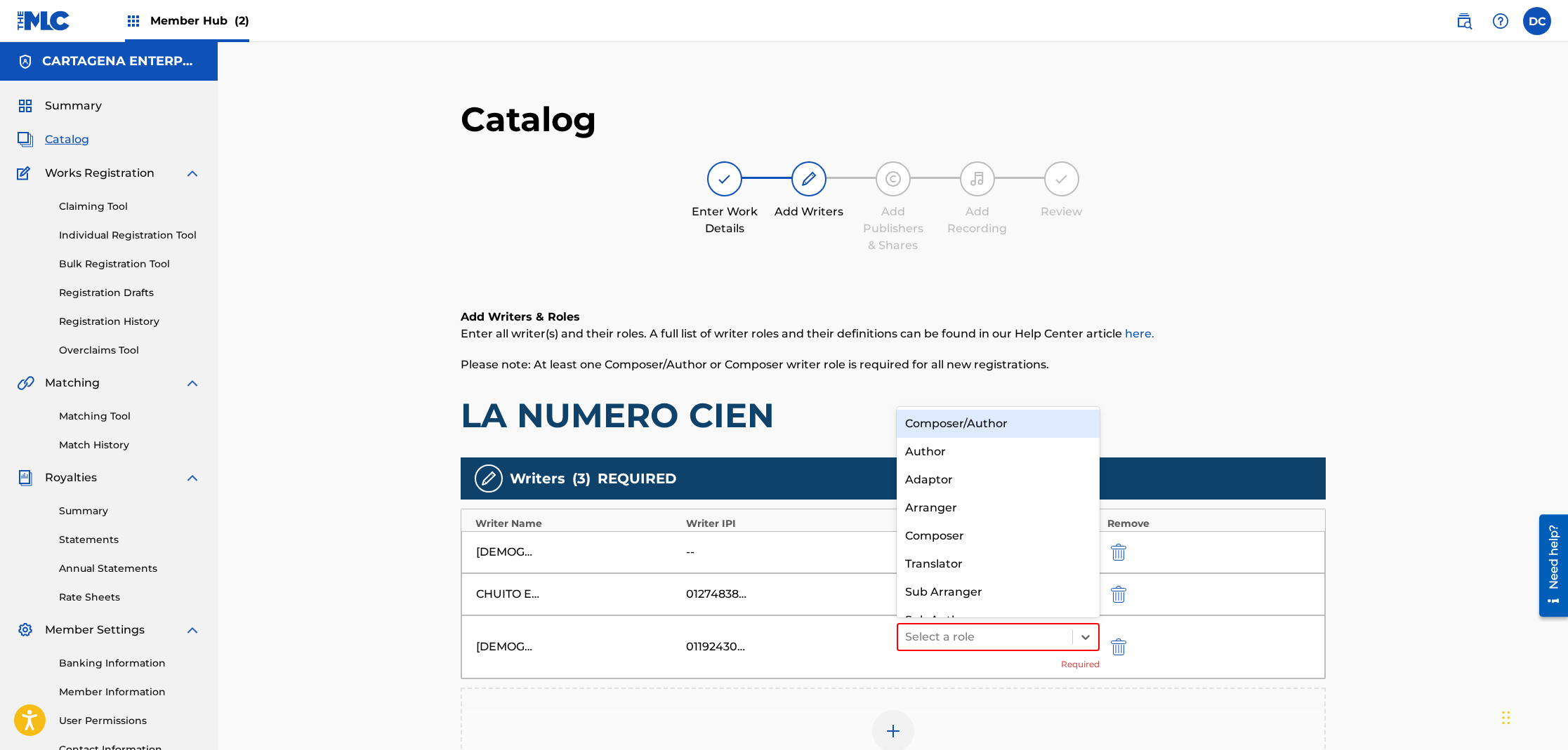
click at [977, 422] on div "Composer/Author" at bounding box center [998, 424] width 204 height 28
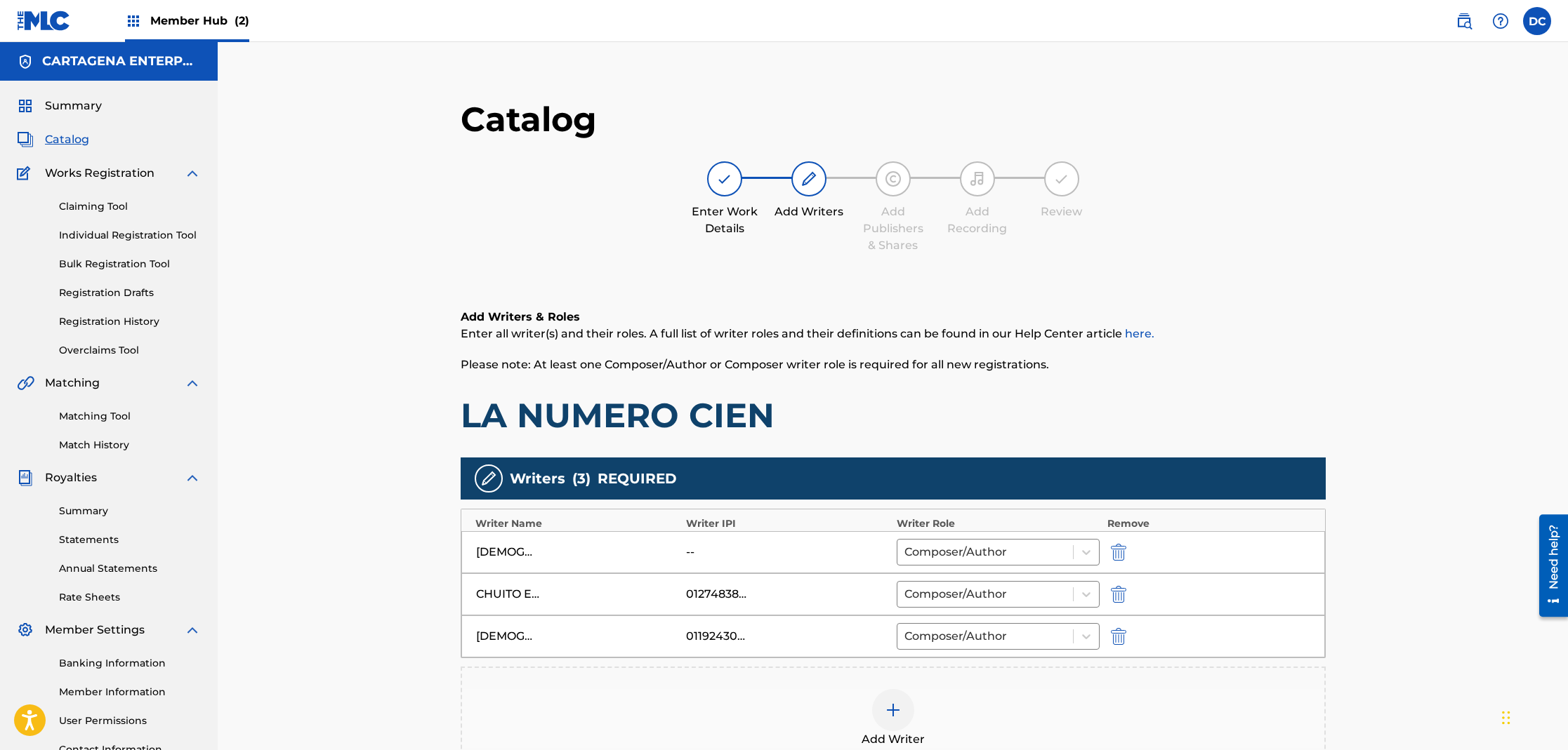
click at [894, 719] on div at bounding box center [893, 710] width 42 height 42
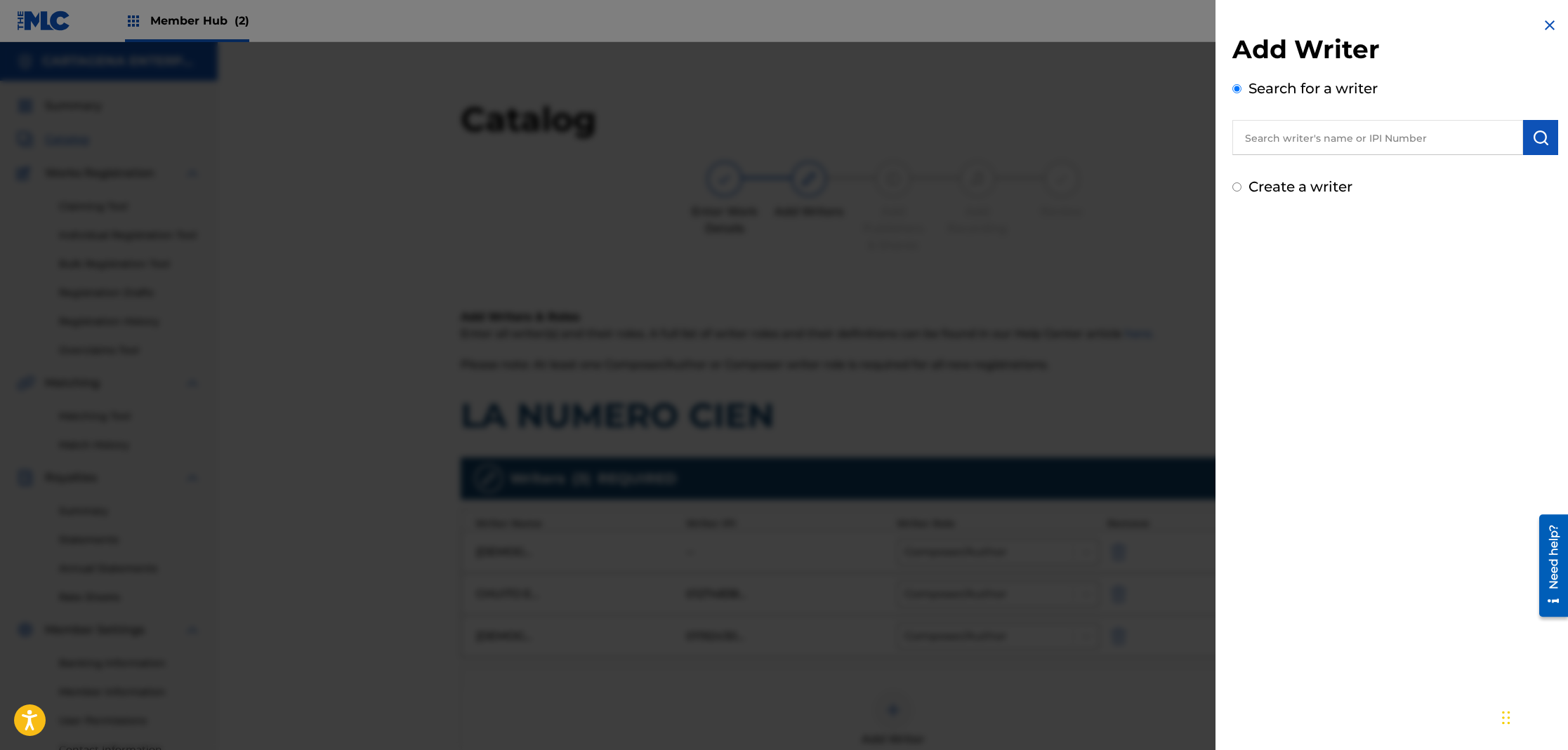
click at [1331, 136] on input "text" at bounding box center [1377, 137] width 290 height 35
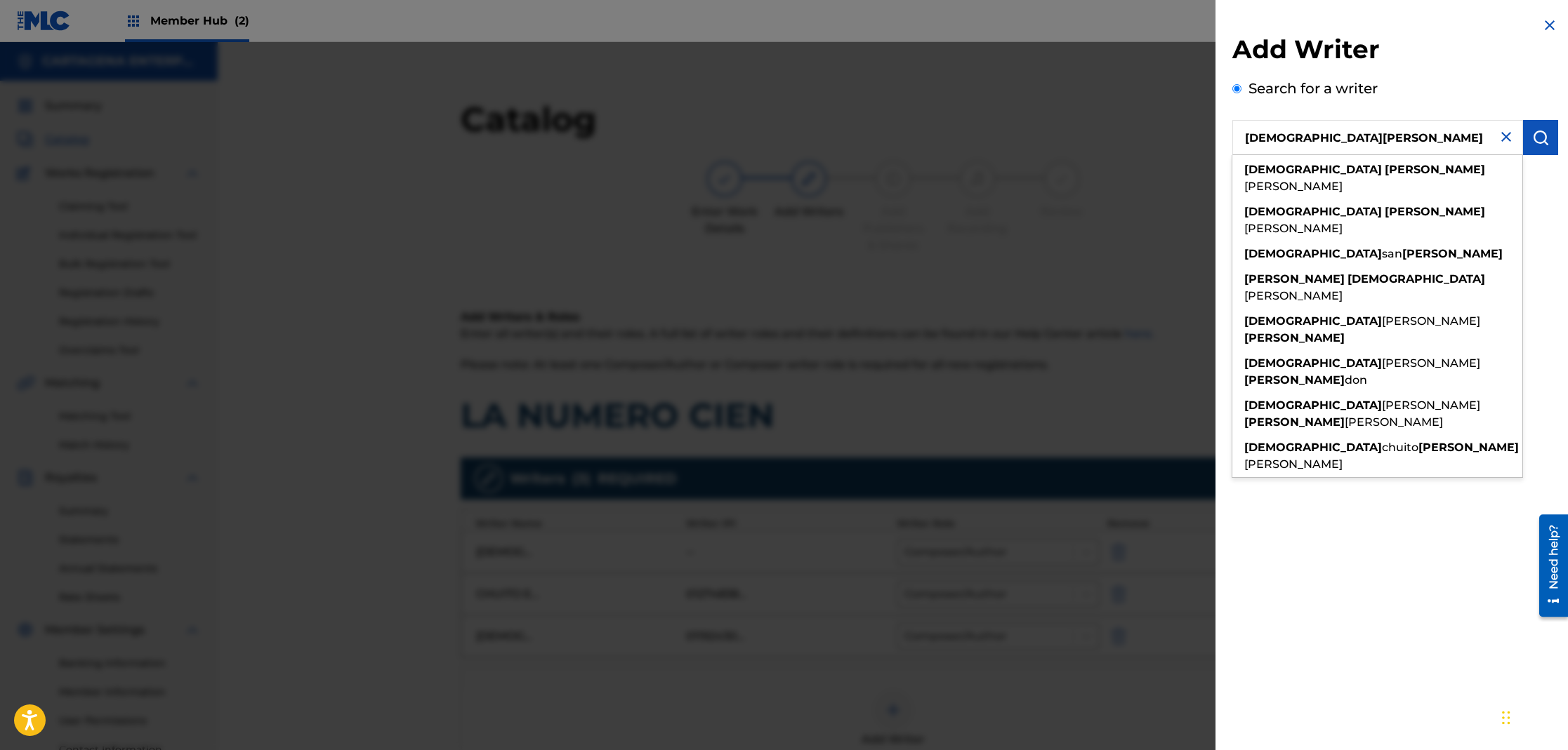
type input "[DEMOGRAPHIC_DATA][PERSON_NAME]"
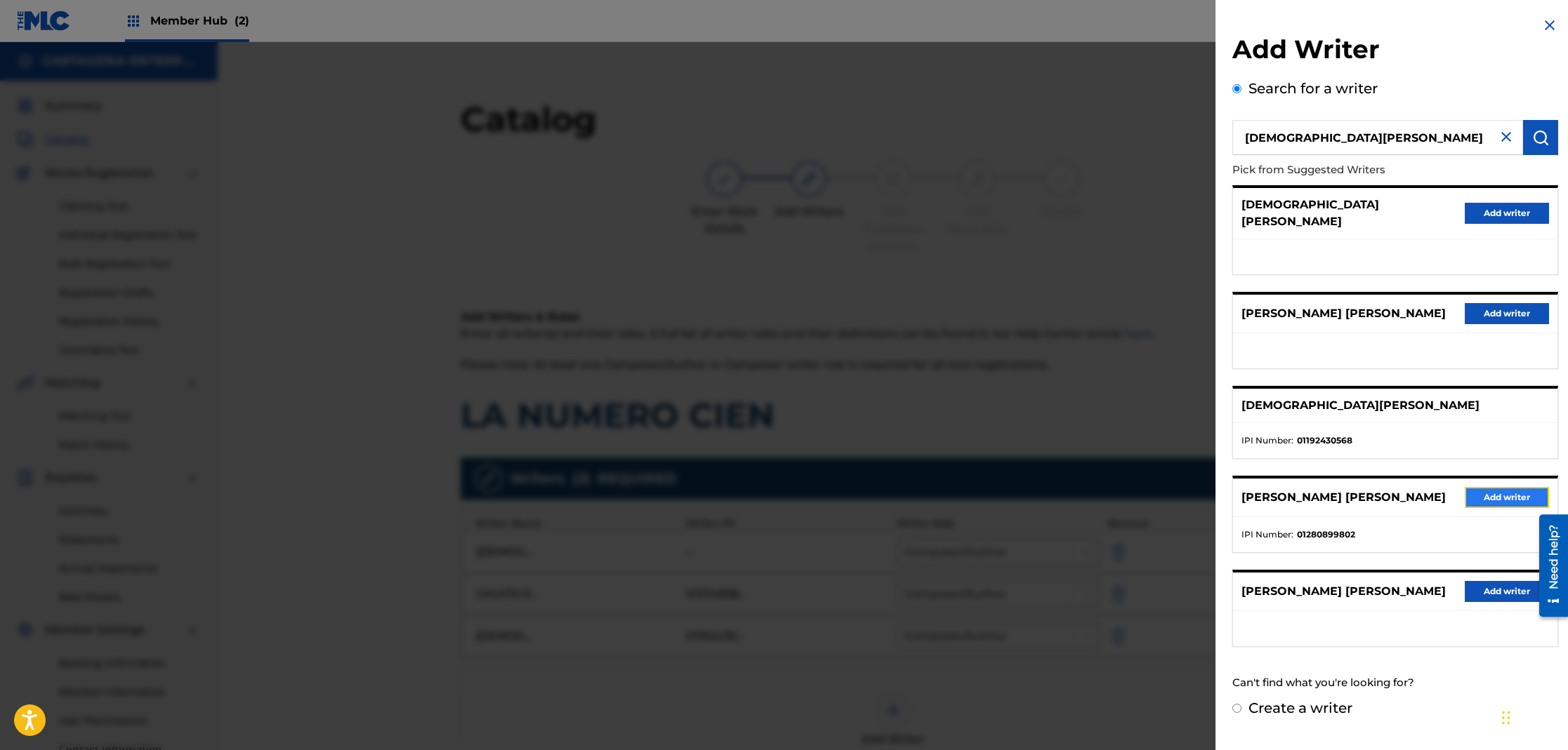
click at [1502, 487] on button "Add writer" at bounding box center [1507, 497] width 84 height 21
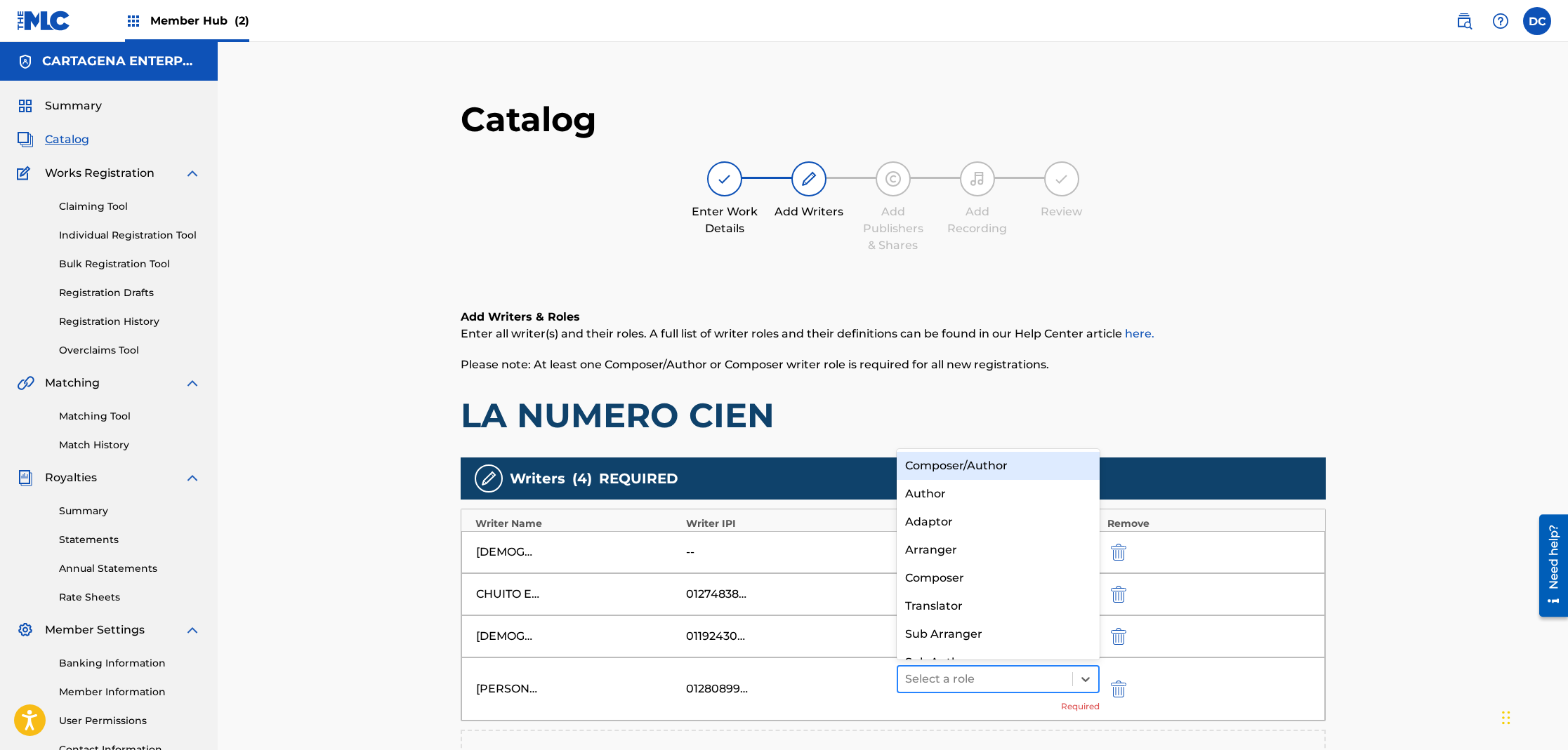
click at [1006, 676] on div at bounding box center [985, 679] width 161 height 20
click at [964, 467] on div "Composer/Author" at bounding box center [998, 466] width 204 height 28
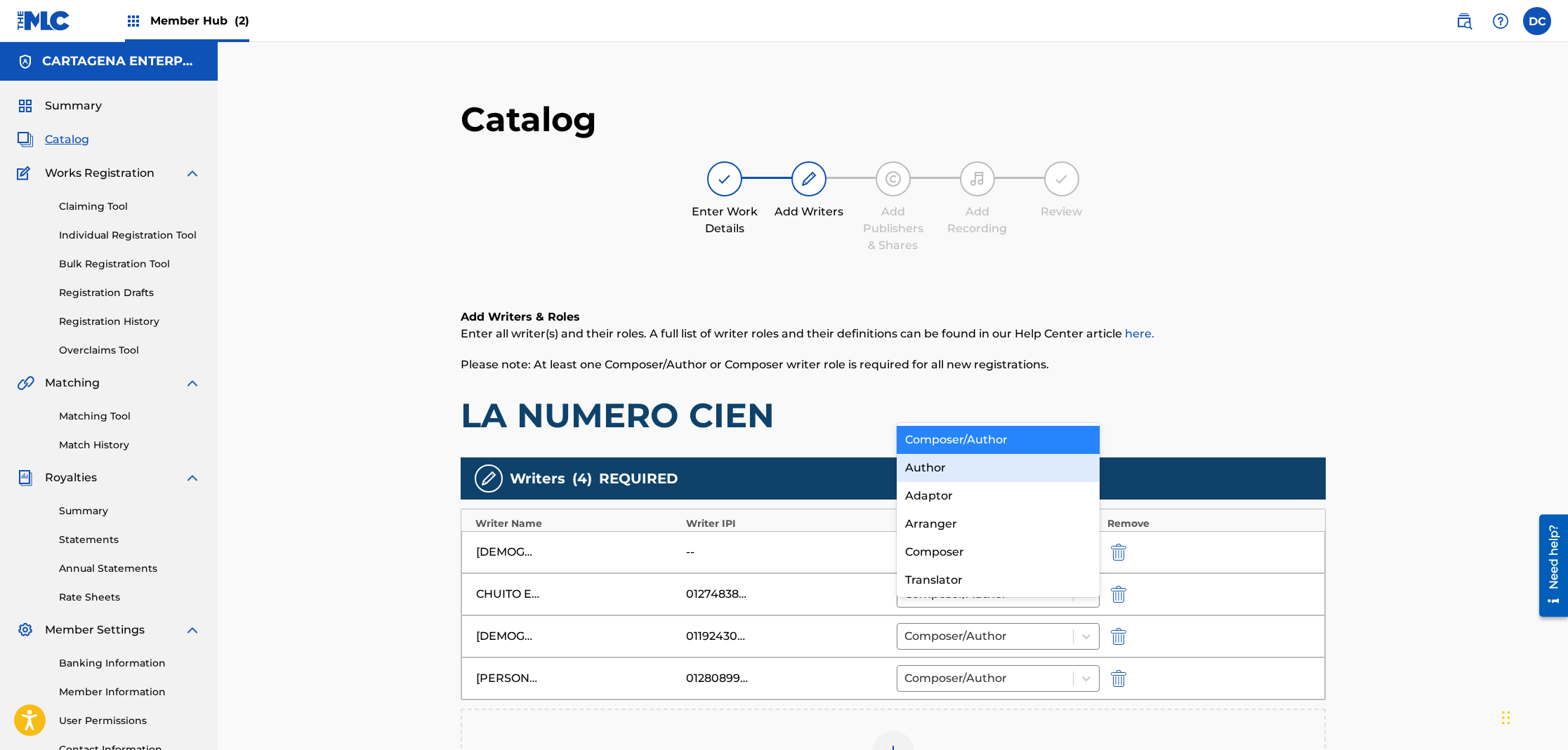
scroll to position [268, 0]
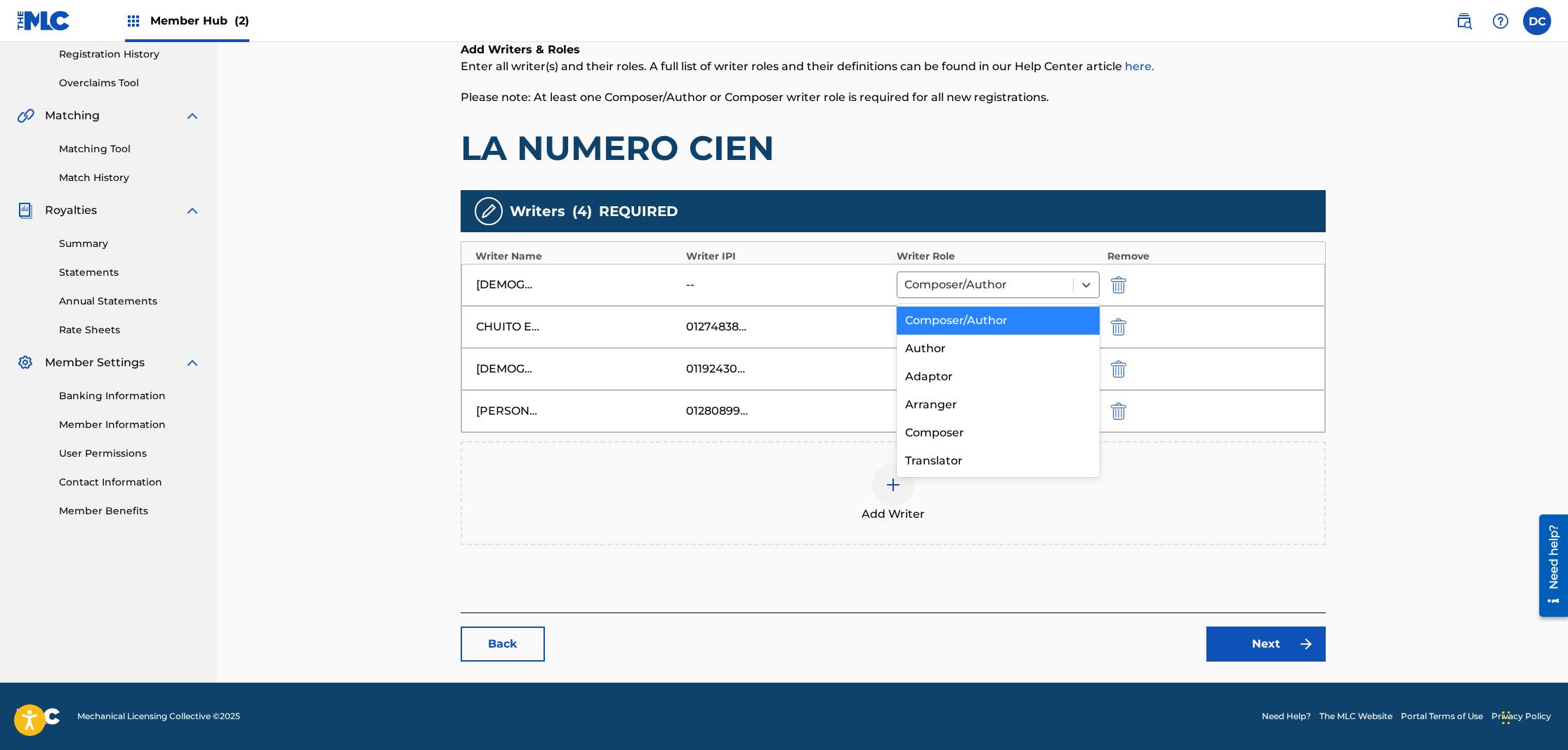
click at [980, 318] on div "Composer/Author" at bounding box center [998, 321] width 204 height 28
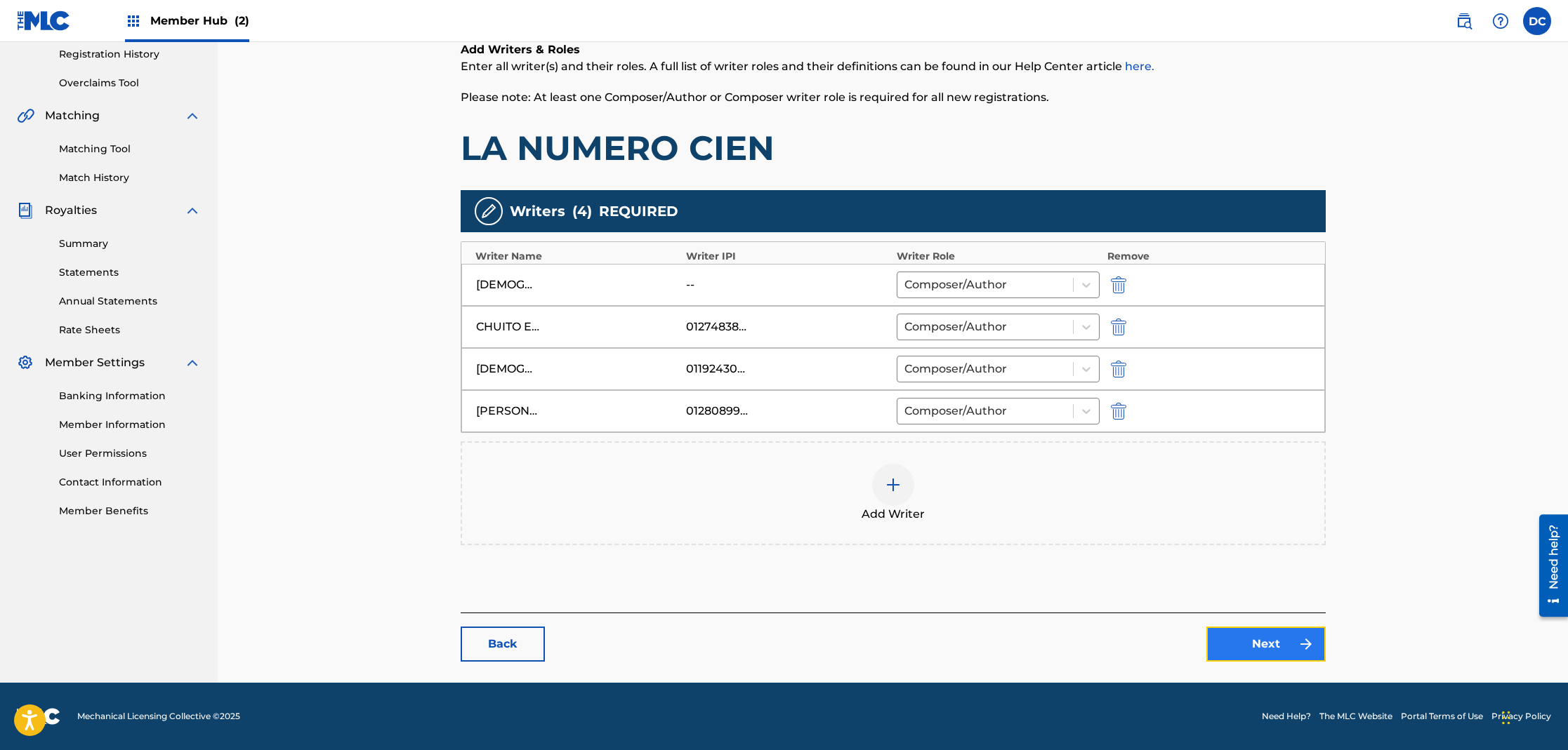
click at [1253, 635] on link "Next" at bounding box center [1266, 644] width 119 height 35
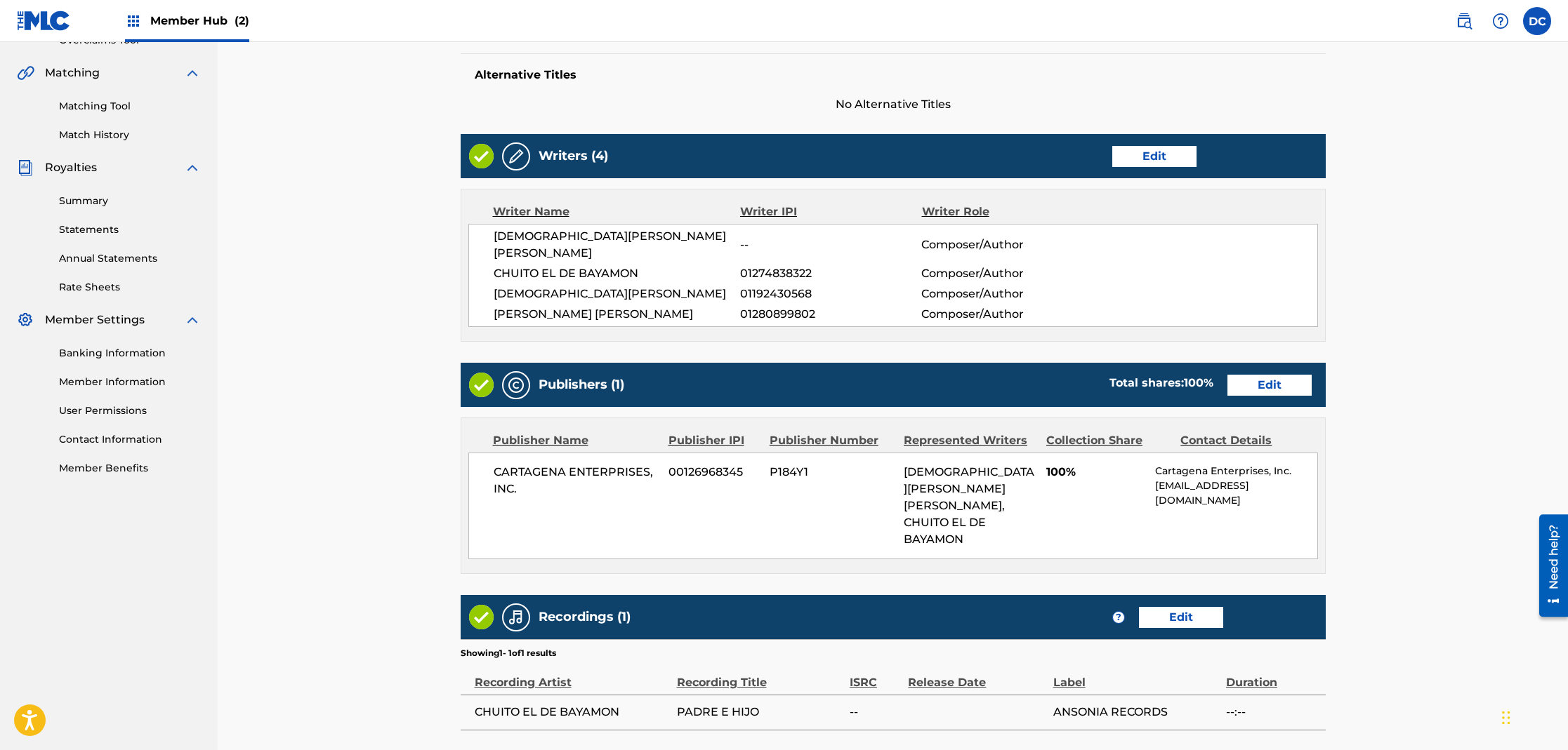
scroll to position [414, 0]
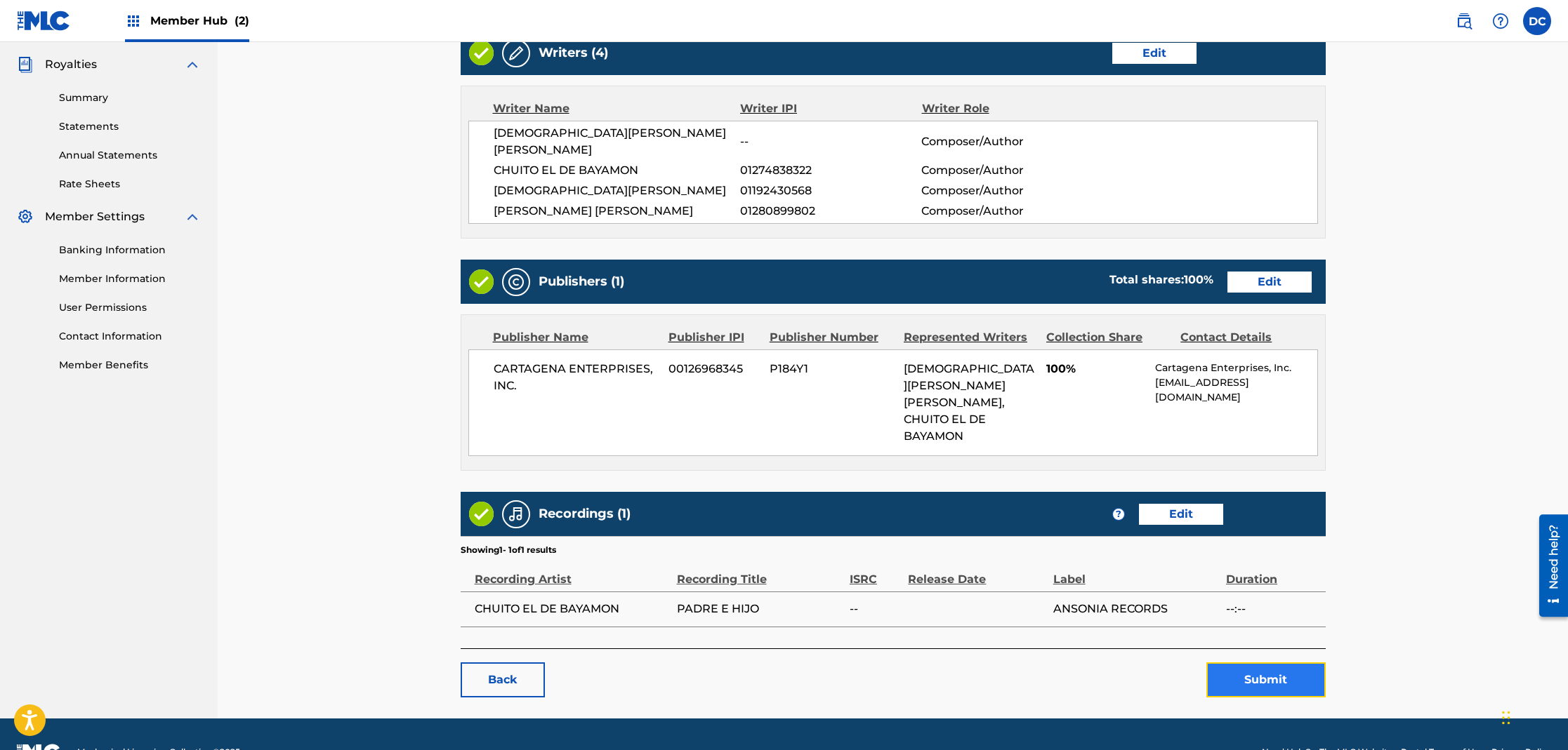
click at [1270, 663] on button "Submit" at bounding box center [1266, 680] width 119 height 35
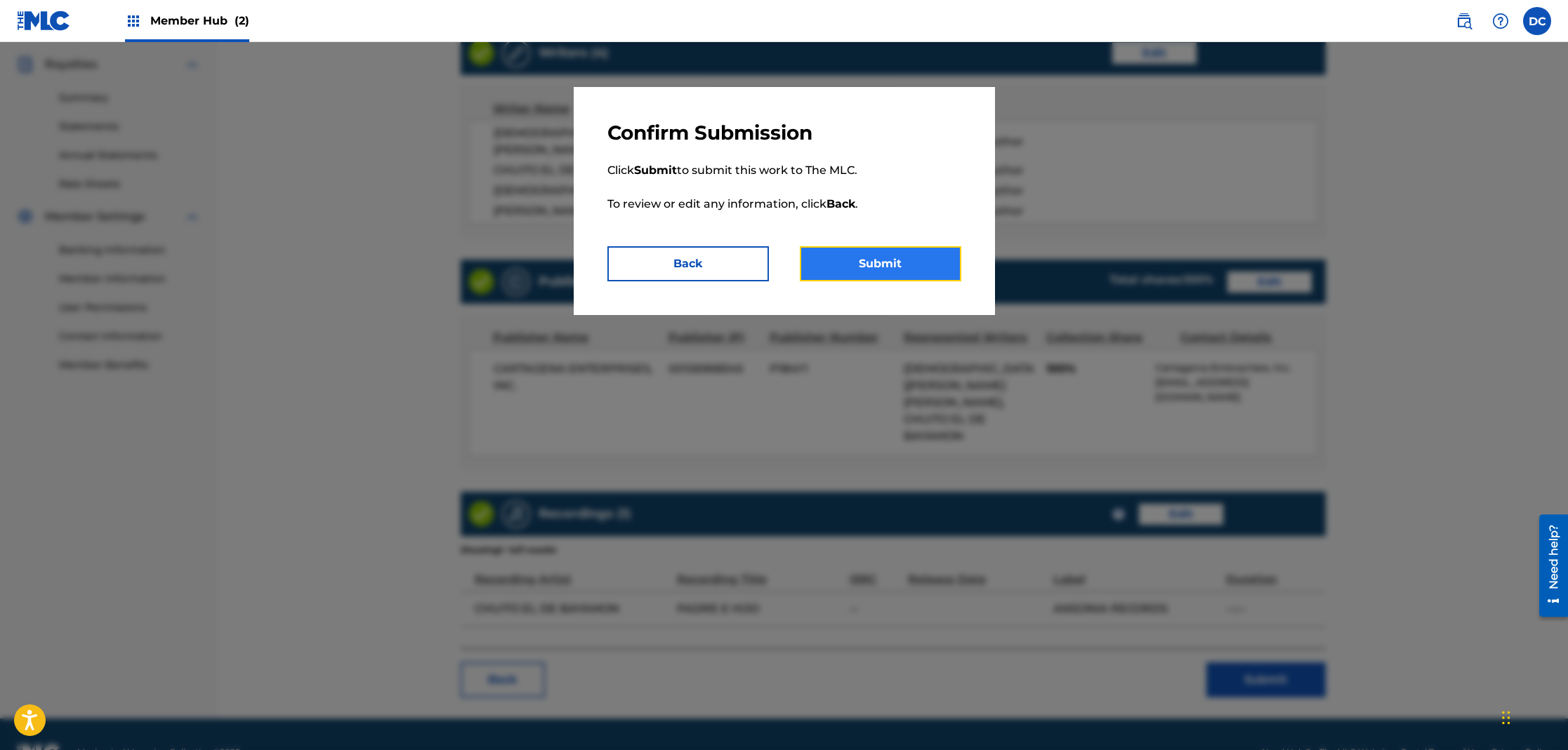
click at [904, 267] on button "Submit" at bounding box center [880, 264] width 162 height 35
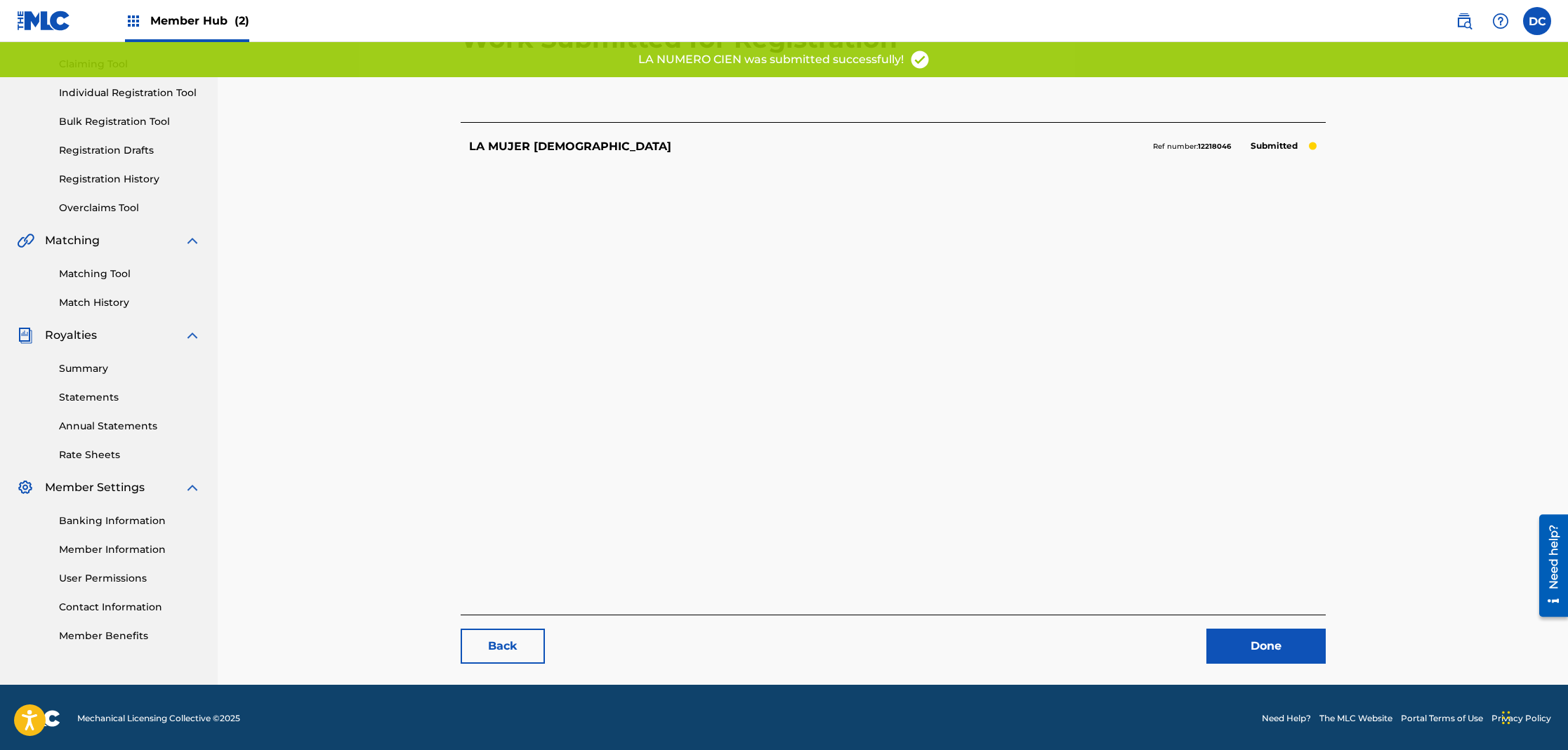
scroll to position [144, 0]
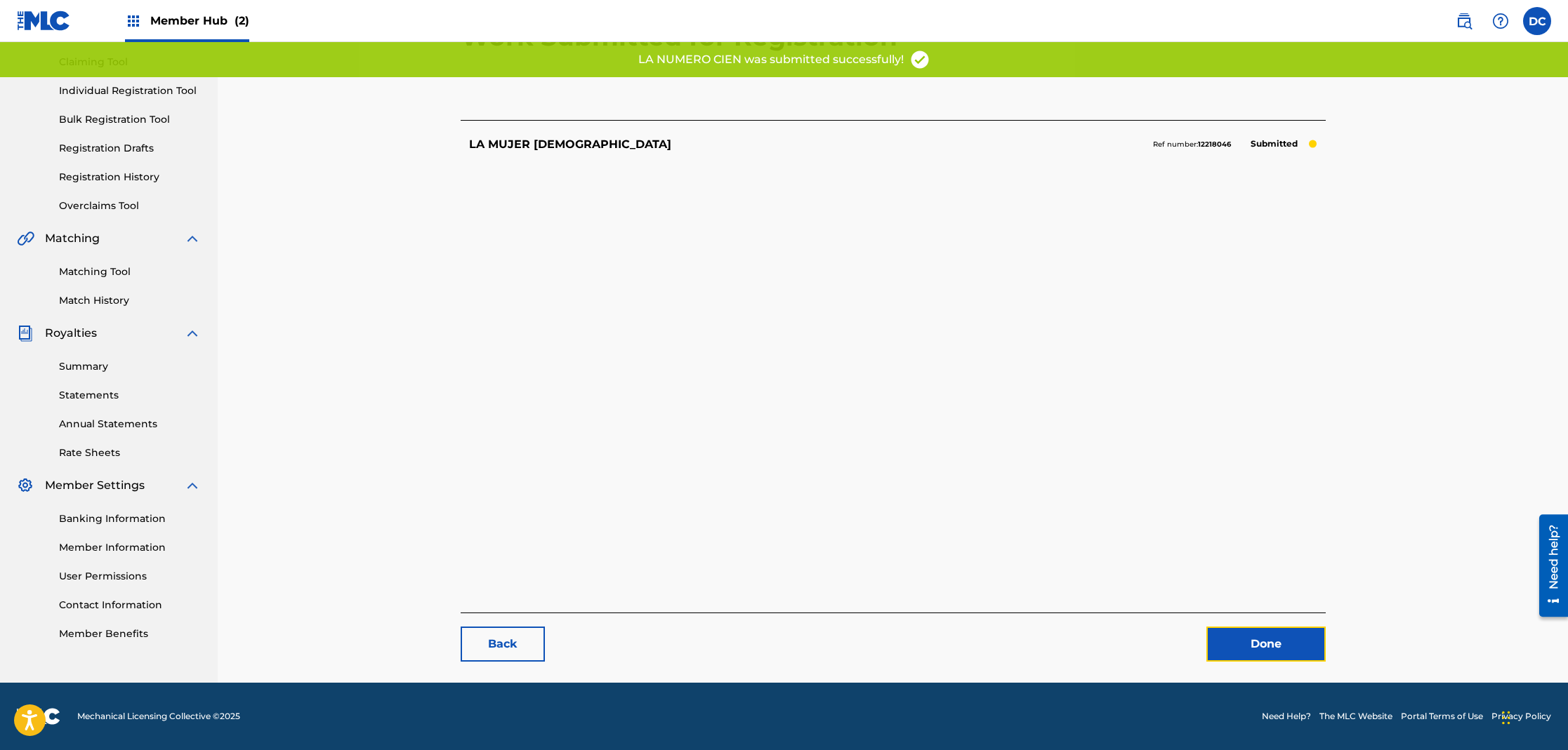
click at [1258, 651] on link "Done" at bounding box center [1266, 644] width 119 height 35
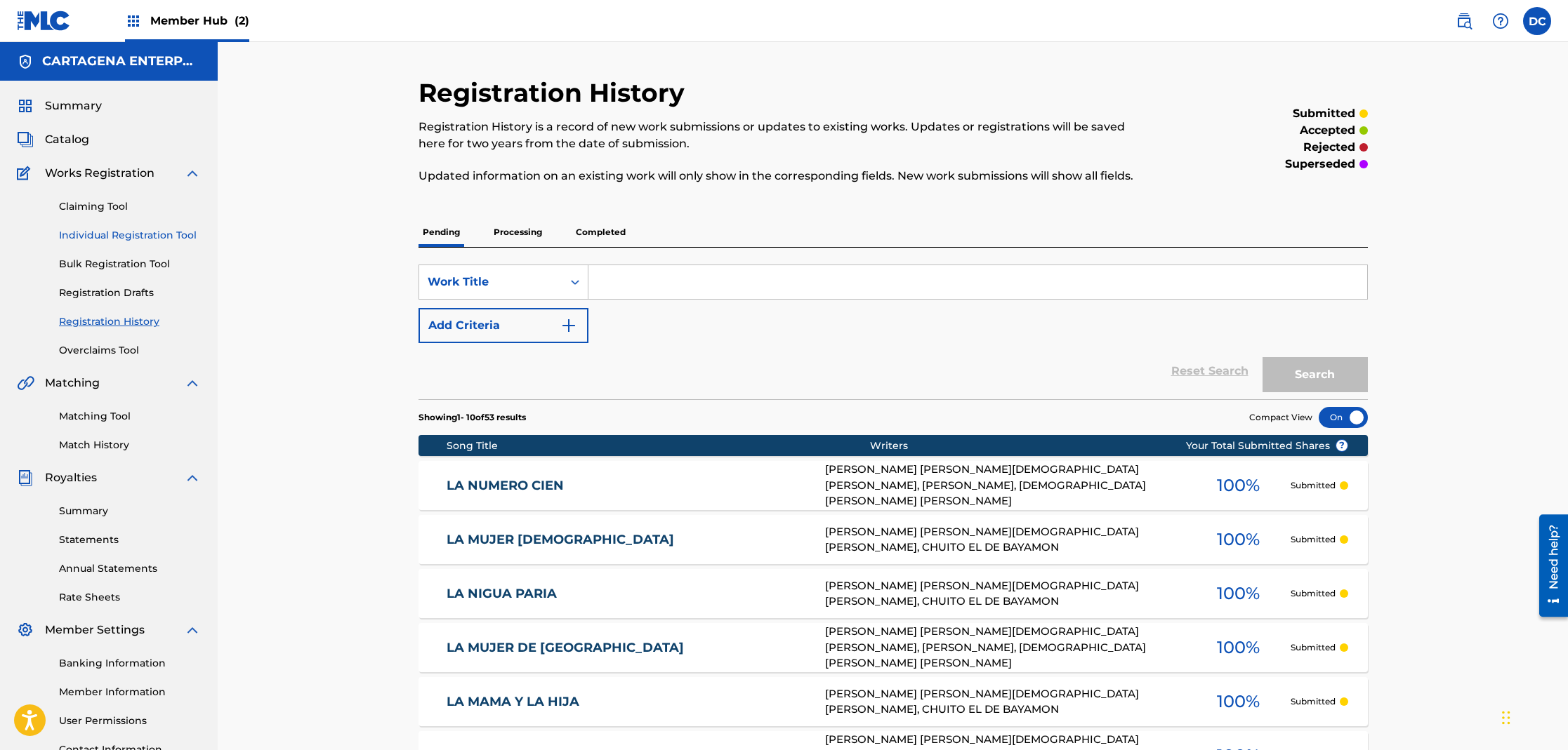
click at [130, 233] on link "Individual Registration Tool" at bounding box center [130, 235] width 142 height 15
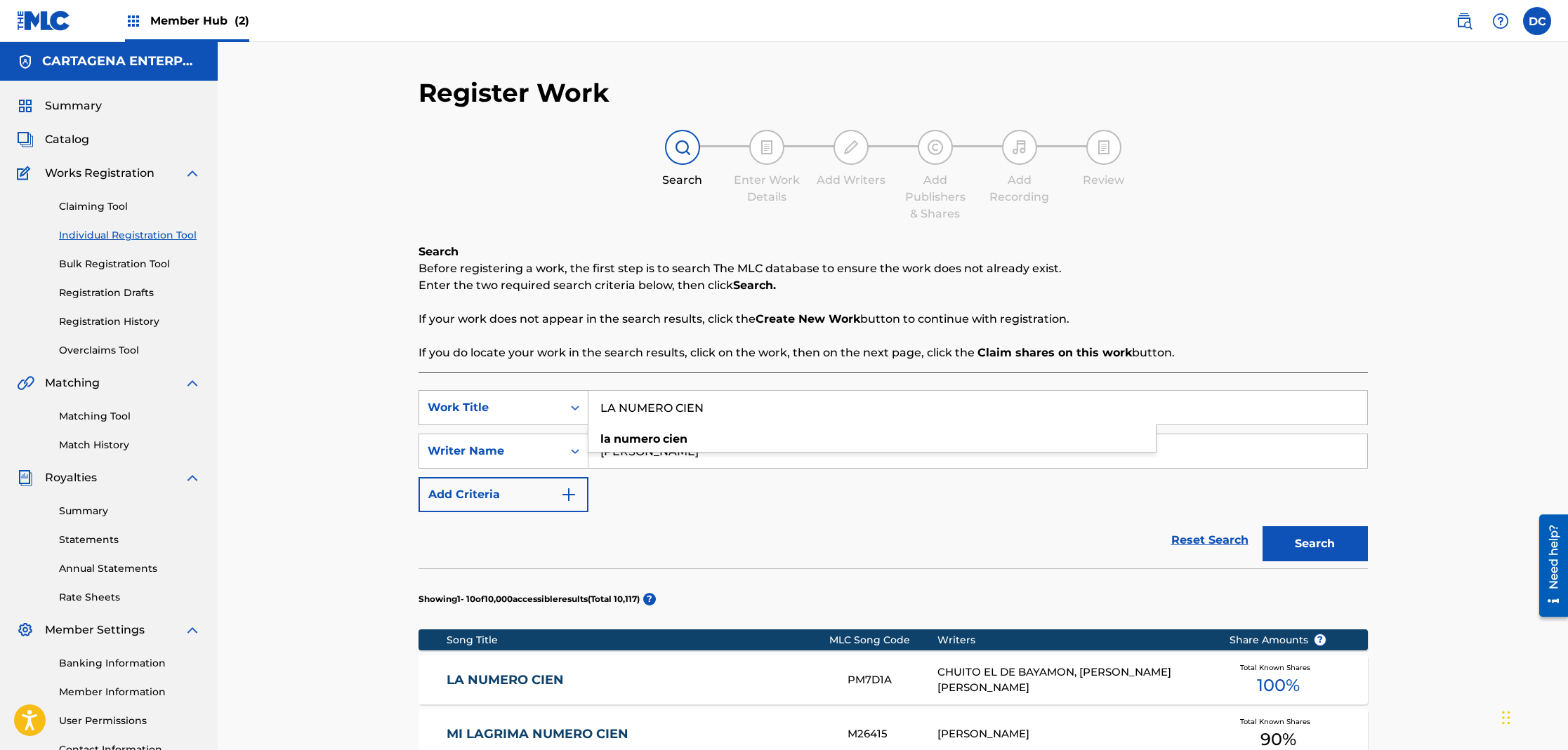
drag, startPoint x: 727, startPoint y: 411, endPoint x: 581, endPoint y: 403, distance: 146.2
click at [581, 403] on div "SearchWithCriteria9d73be40-a91c-418e-84ad-f68b9c9ca5d6 Work Title LA NUMERO CIE…" at bounding box center [893, 407] width 950 height 35
type input "LA PARRANDA"
click at [1263, 526] on button "Search" at bounding box center [1315, 543] width 105 height 35
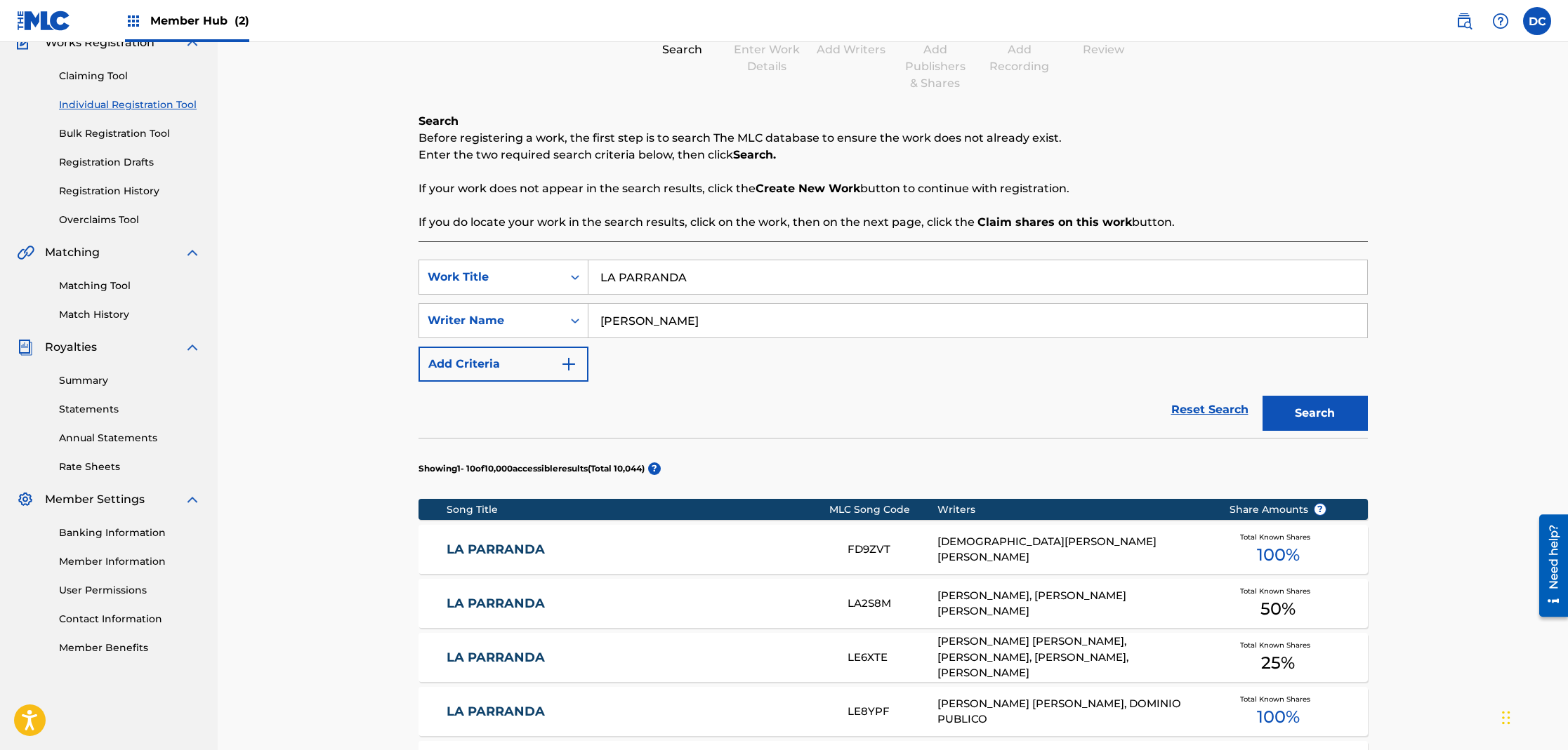
scroll to position [131, 0]
click at [515, 550] on link "LA PARRANDA" at bounding box center [637, 549] width 382 height 16
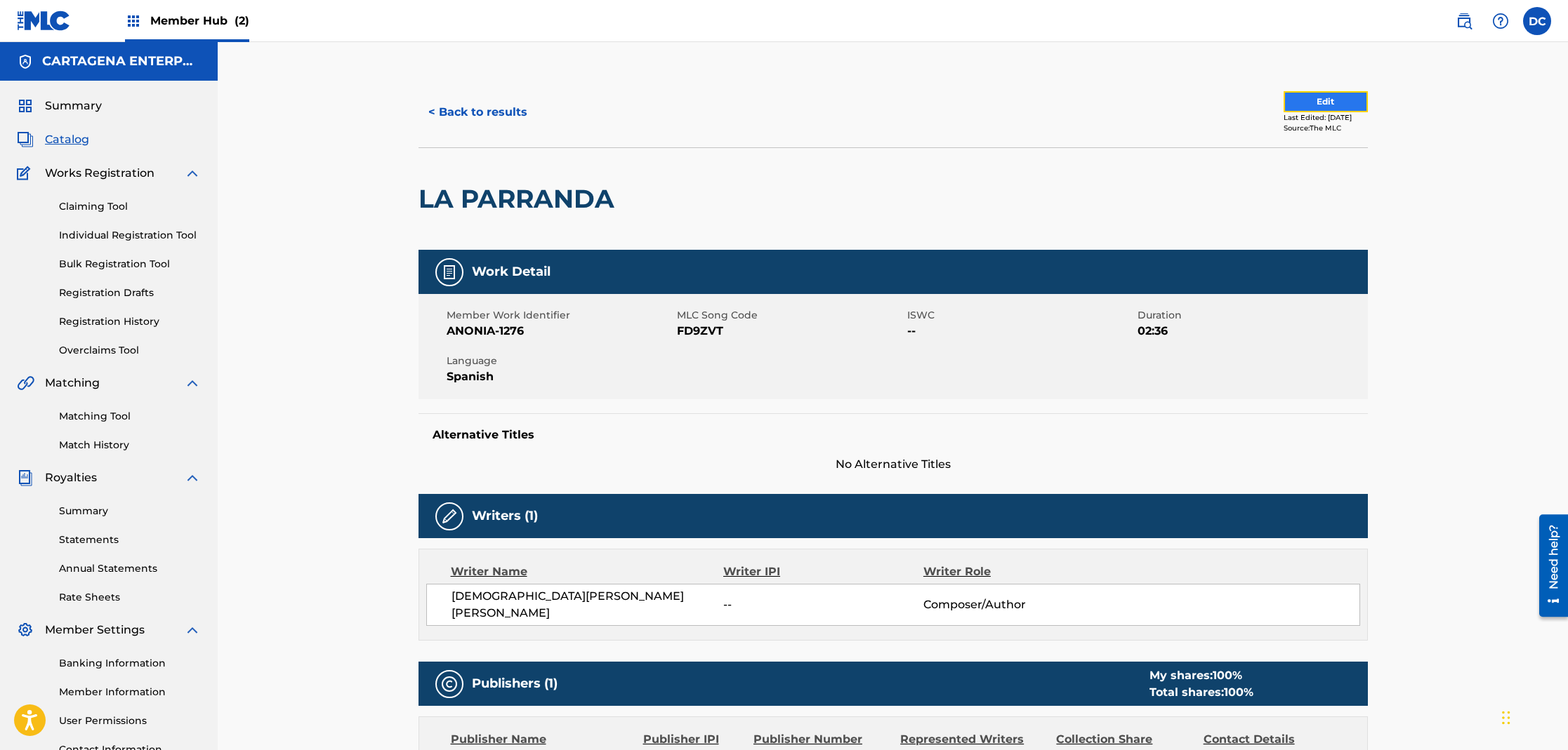
click at [1295, 111] on button "Edit" at bounding box center [1326, 101] width 84 height 21
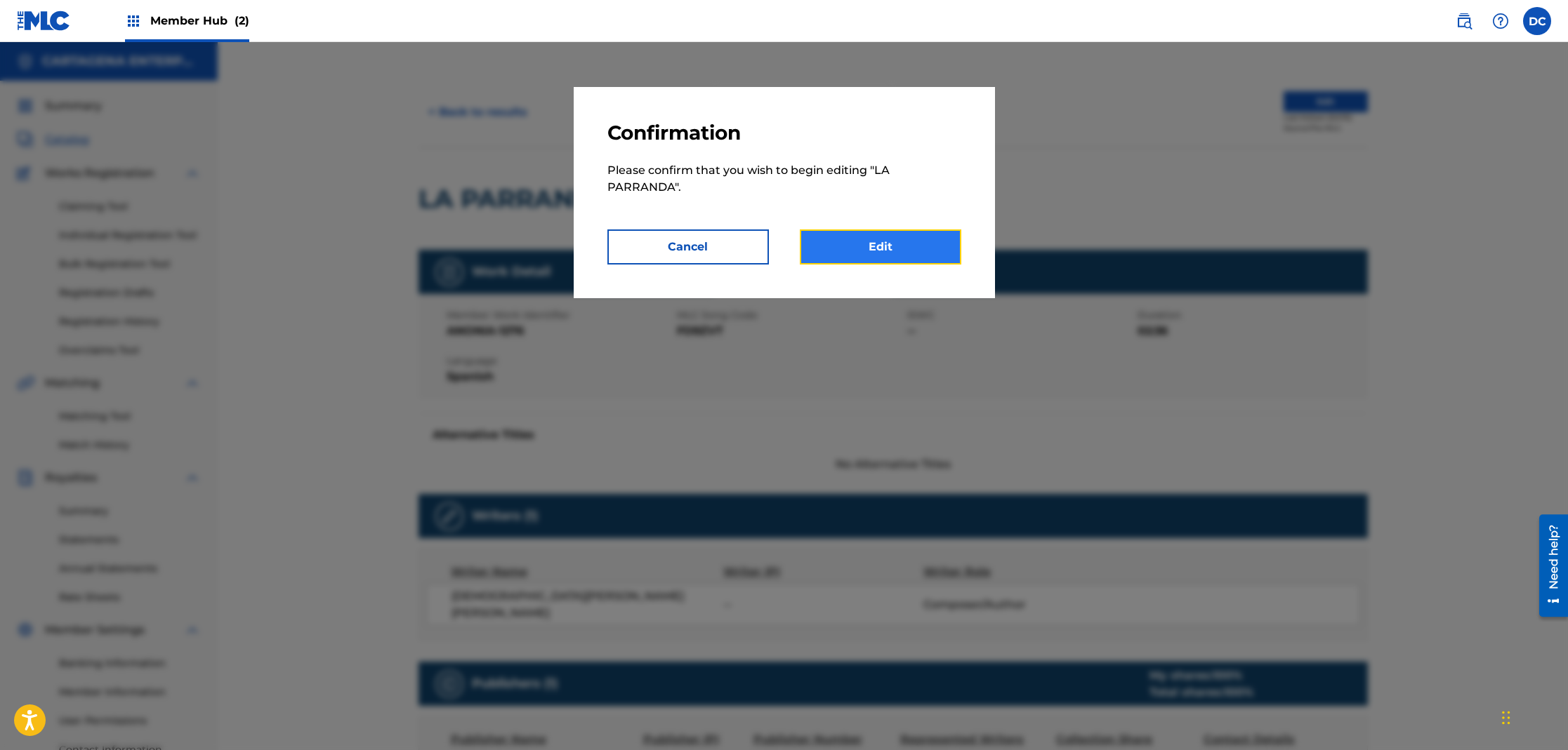
click at [945, 244] on link "Edit" at bounding box center [880, 247] width 162 height 35
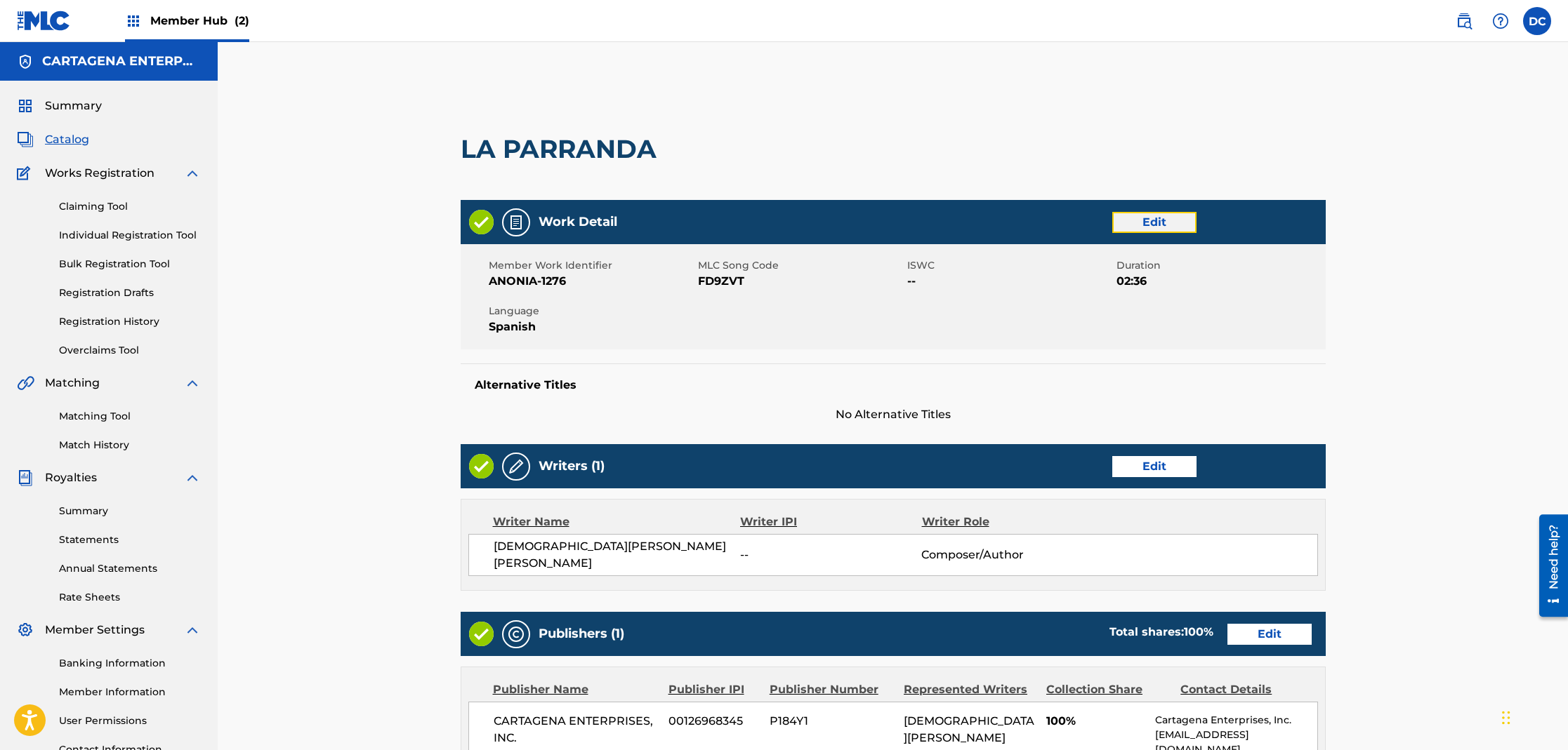
click at [1167, 229] on link "Edit" at bounding box center [1154, 222] width 84 height 21
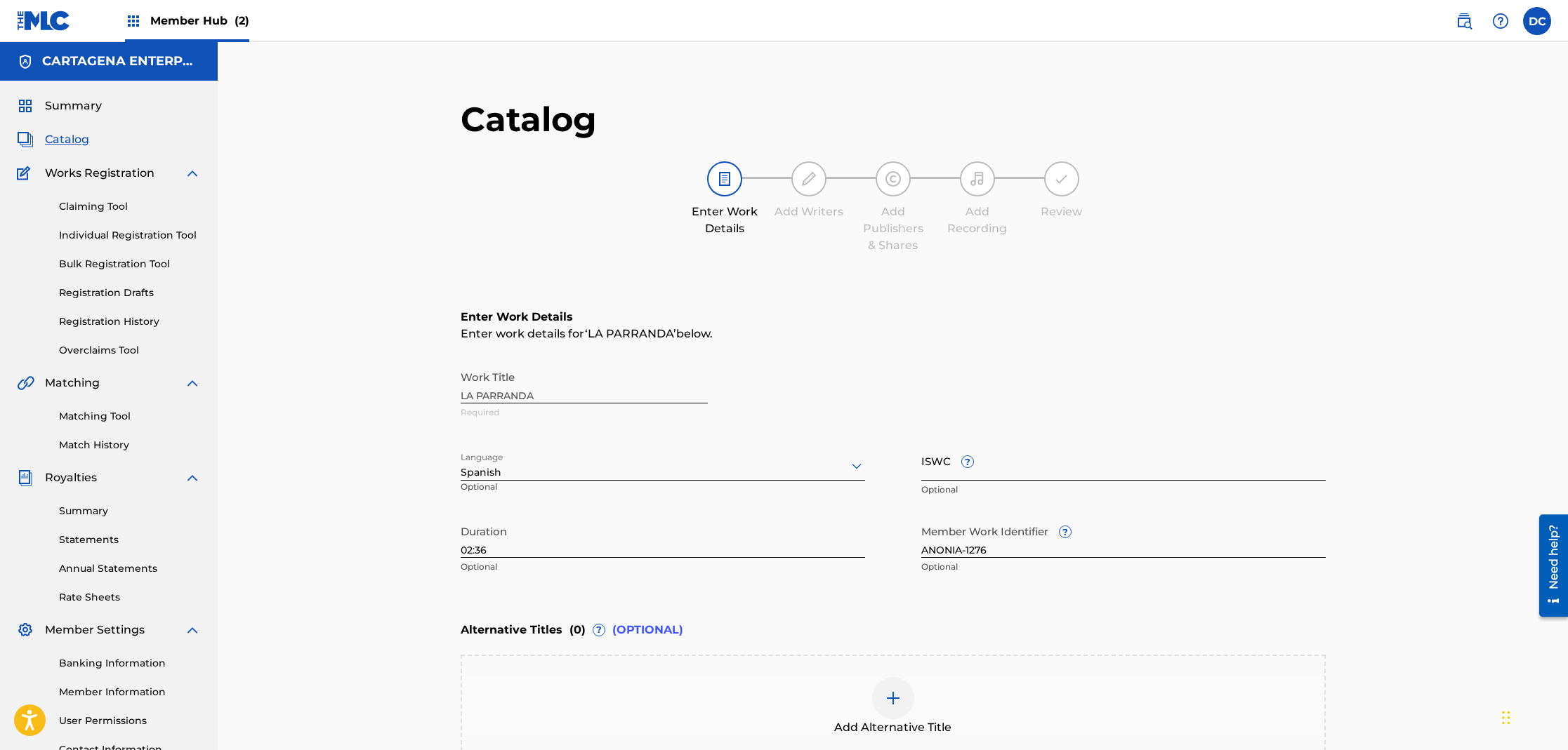
click at [989, 471] on input "ISWC ?" at bounding box center [1124, 460] width 404 height 40
paste input "T3267414320"
type input "T3267414320"
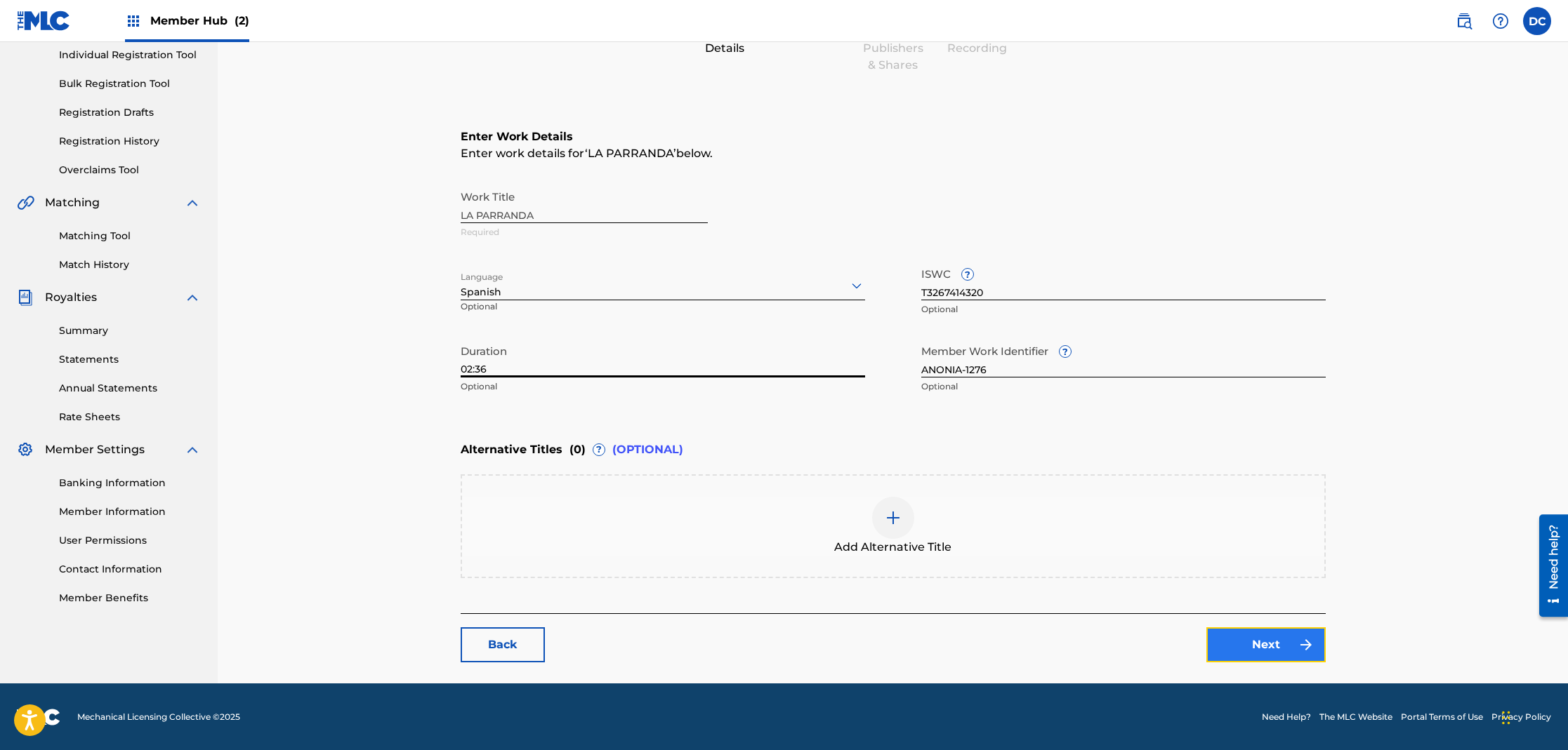
click at [1260, 642] on link "Next" at bounding box center [1266, 645] width 119 height 35
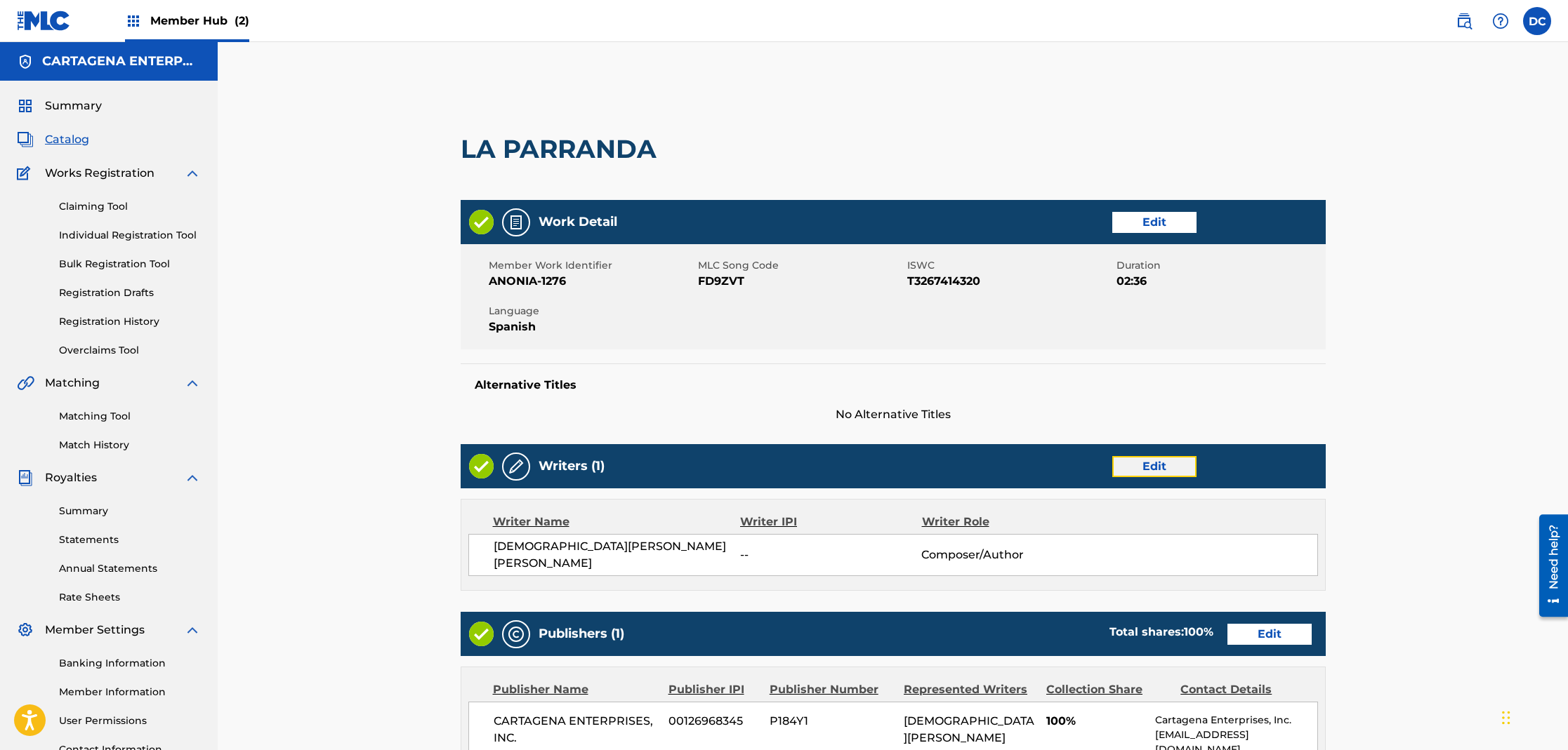
click at [1153, 465] on link "Edit" at bounding box center [1154, 466] width 84 height 21
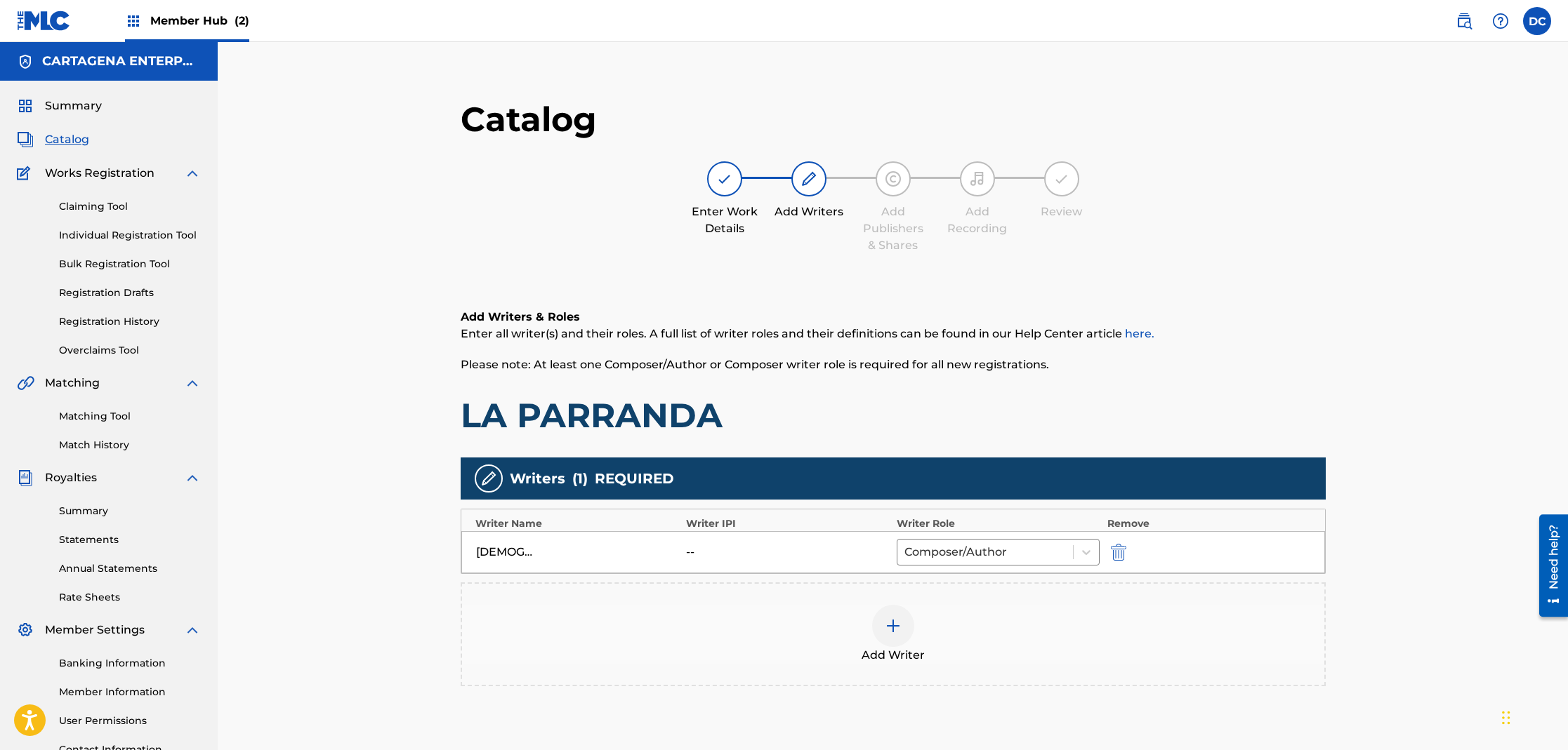
click at [881, 630] on div at bounding box center [893, 626] width 42 height 42
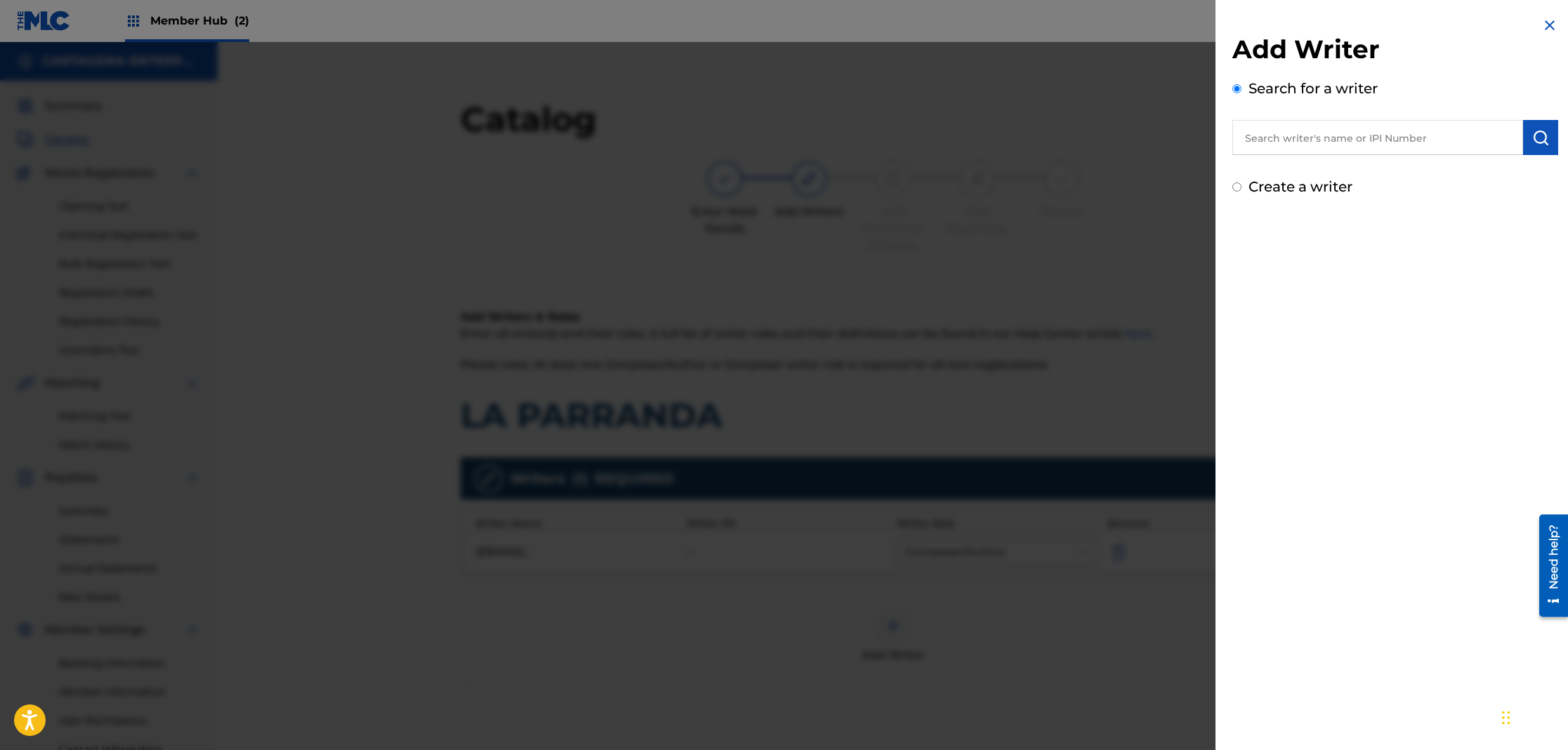
click at [1327, 147] on input "text" at bounding box center [1377, 137] width 290 height 35
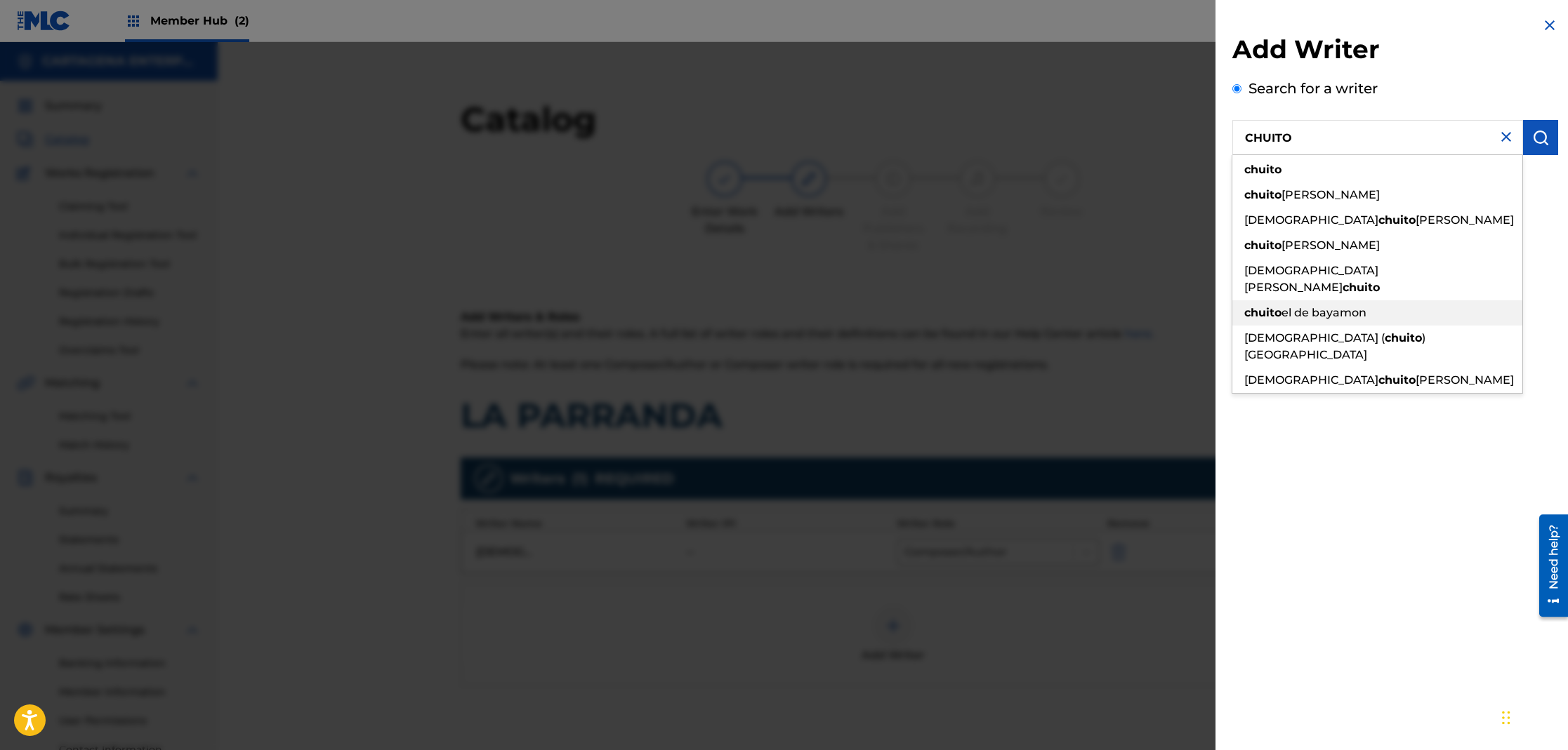
click at [1365, 306] on span "el de bayamon" at bounding box center [1324, 312] width 85 height 13
type input "chuito el de bayamon"
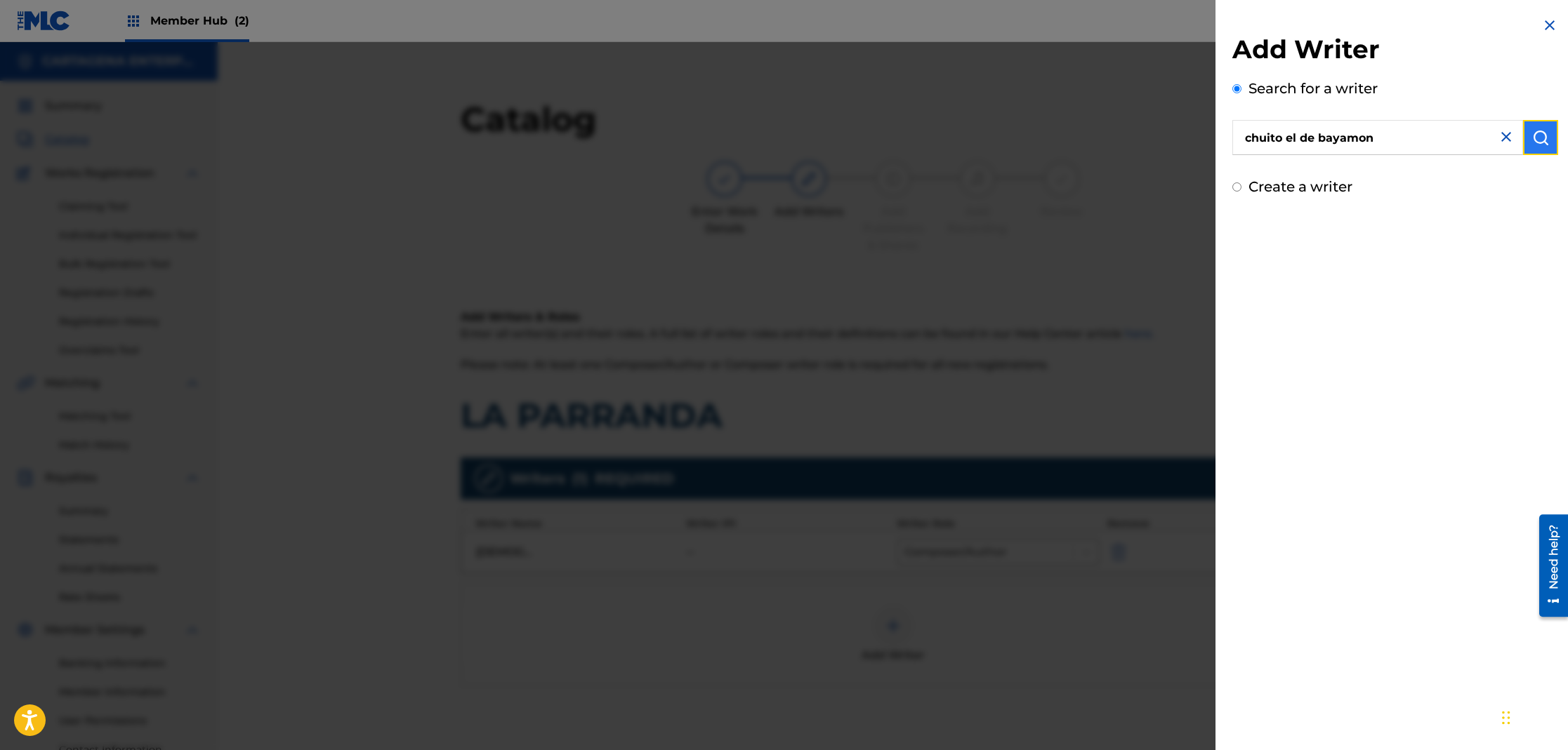
click at [1538, 140] on img "submit" at bounding box center [1541, 137] width 17 height 17
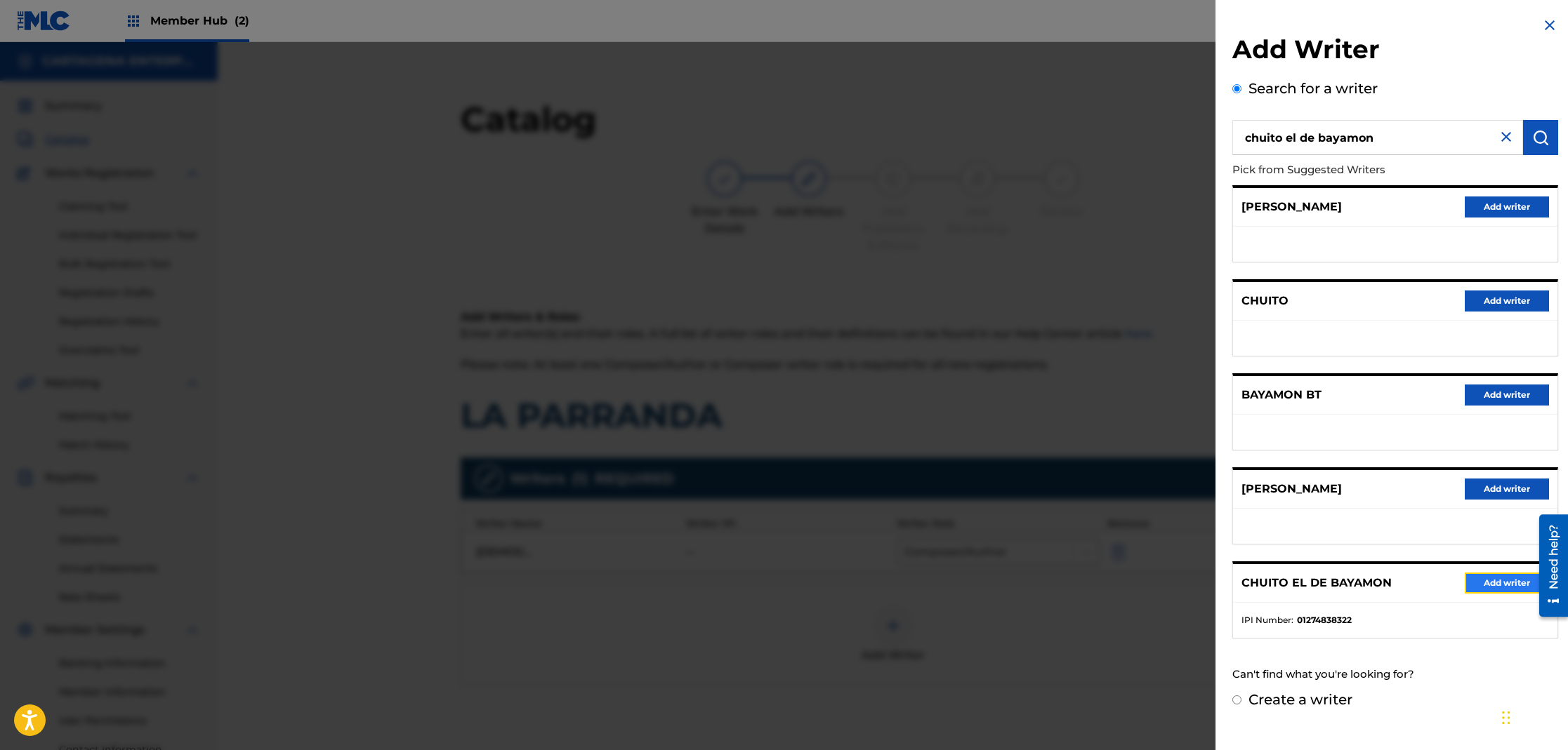
click at [1484, 581] on button "Add writer" at bounding box center [1507, 583] width 84 height 21
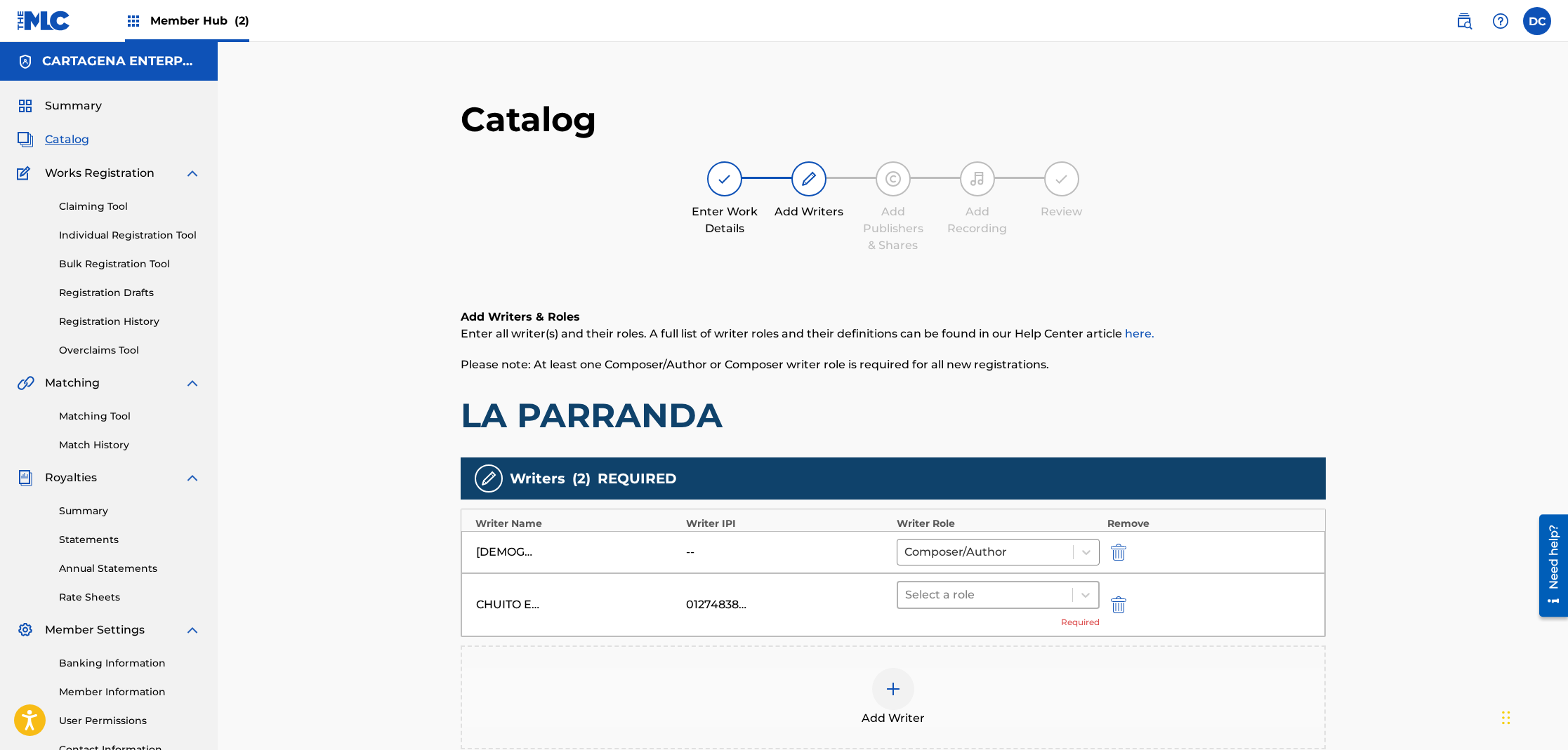
click at [943, 586] on div at bounding box center [985, 595] width 161 height 20
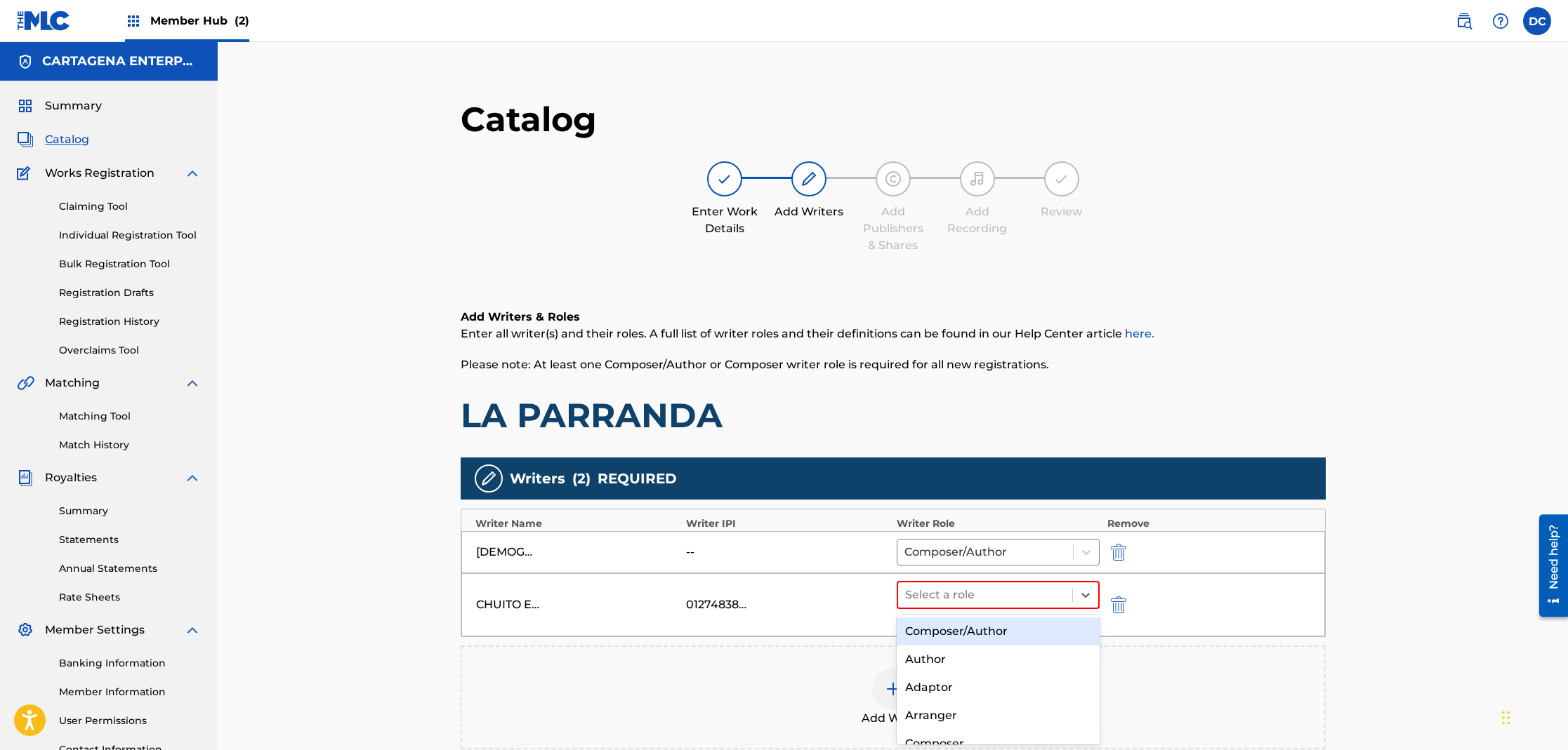
click at [953, 635] on div "Composer/Author" at bounding box center [998, 631] width 204 height 28
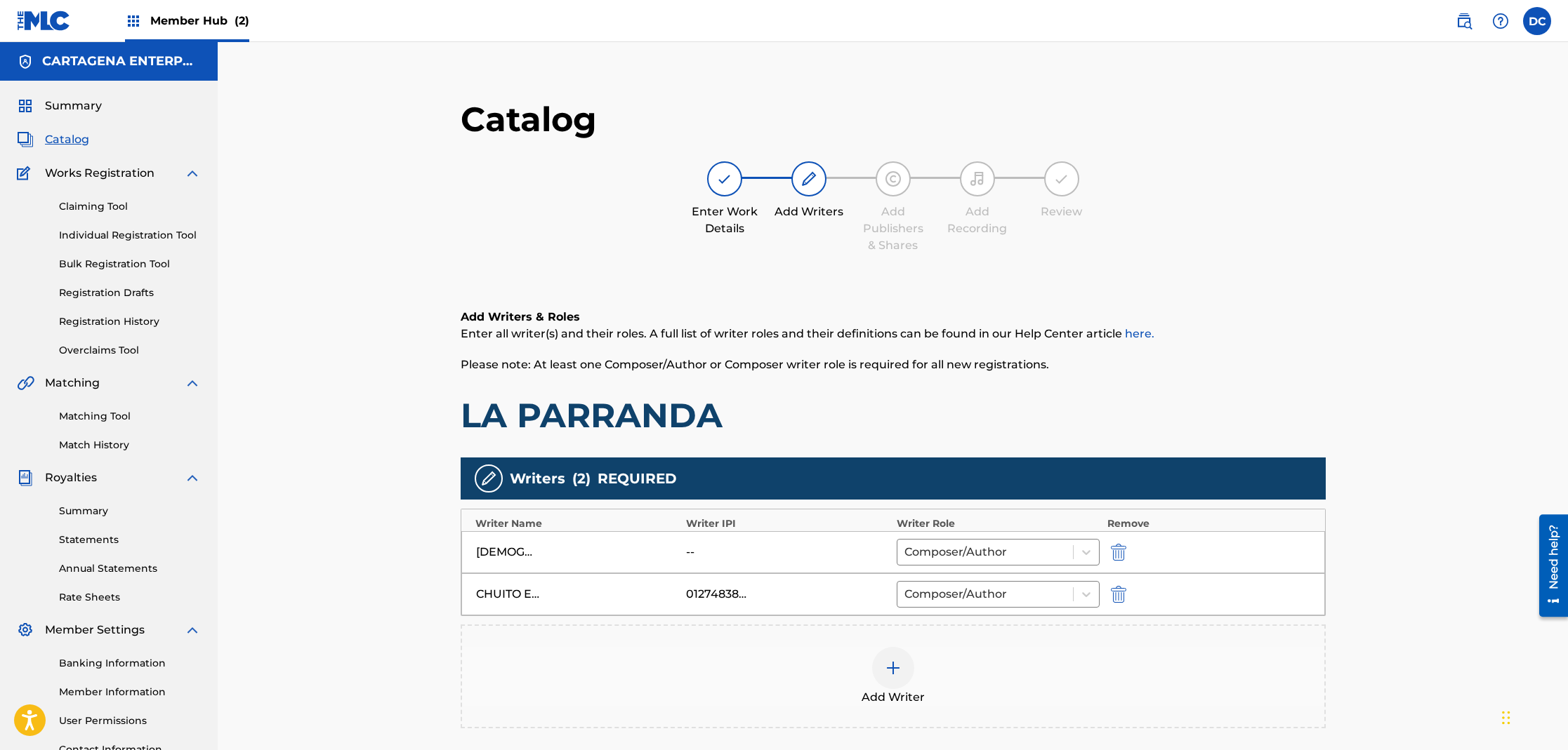
click at [874, 672] on div at bounding box center [893, 668] width 42 height 42
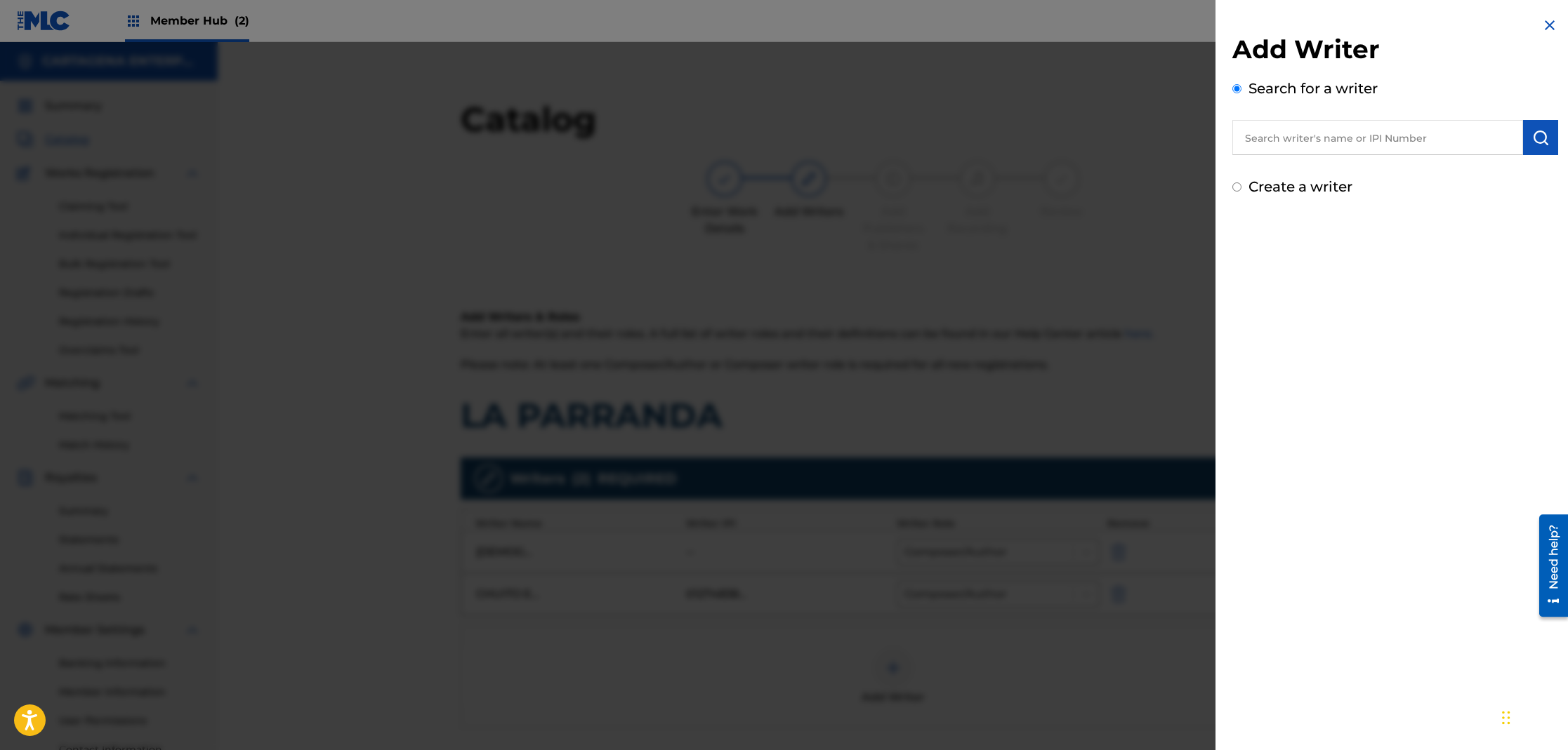
click at [1295, 130] on input "text" at bounding box center [1377, 137] width 290 height 35
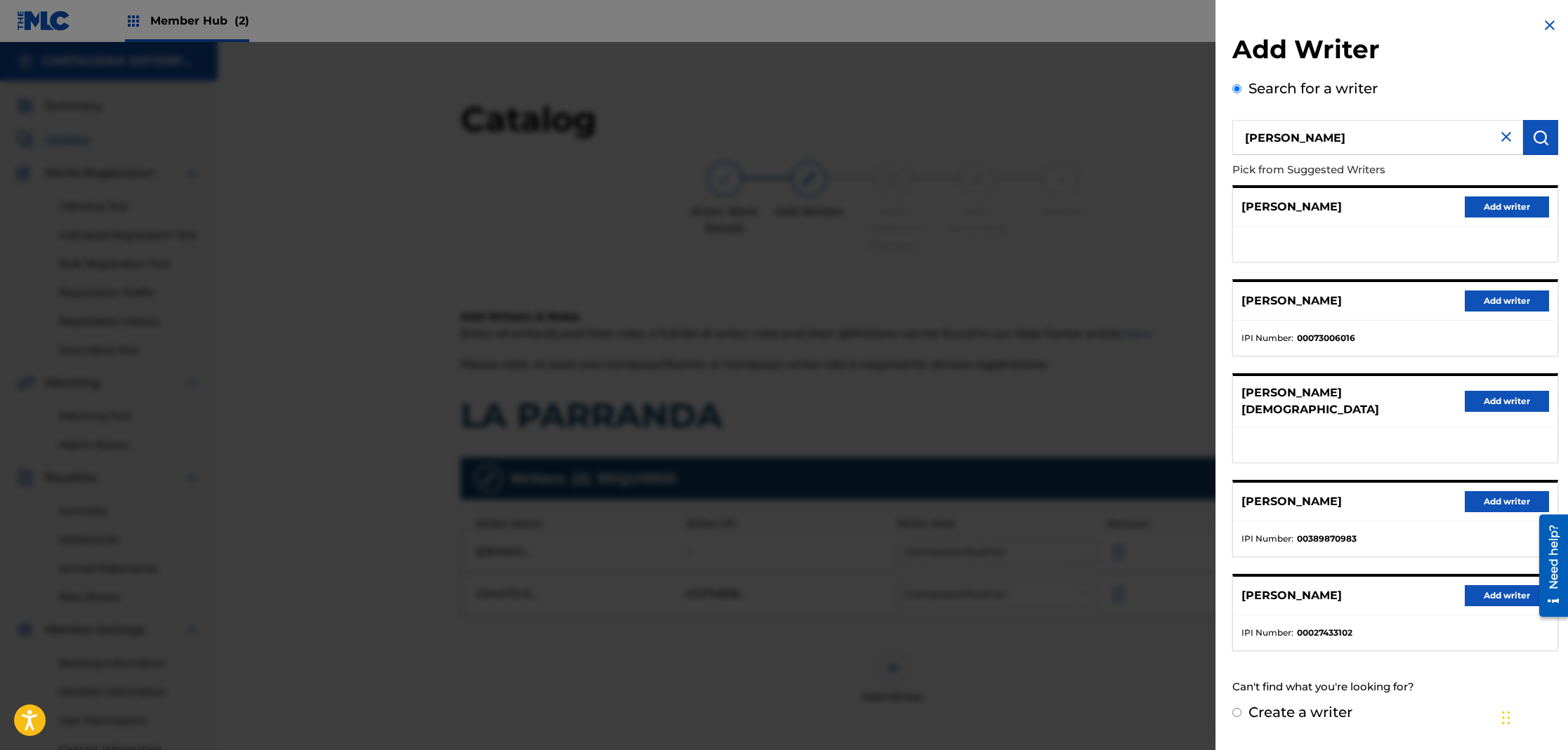
click at [1360, 136] on input "[PERSON_NAME]" at bounding box center [1377, 137] width 290 height 35
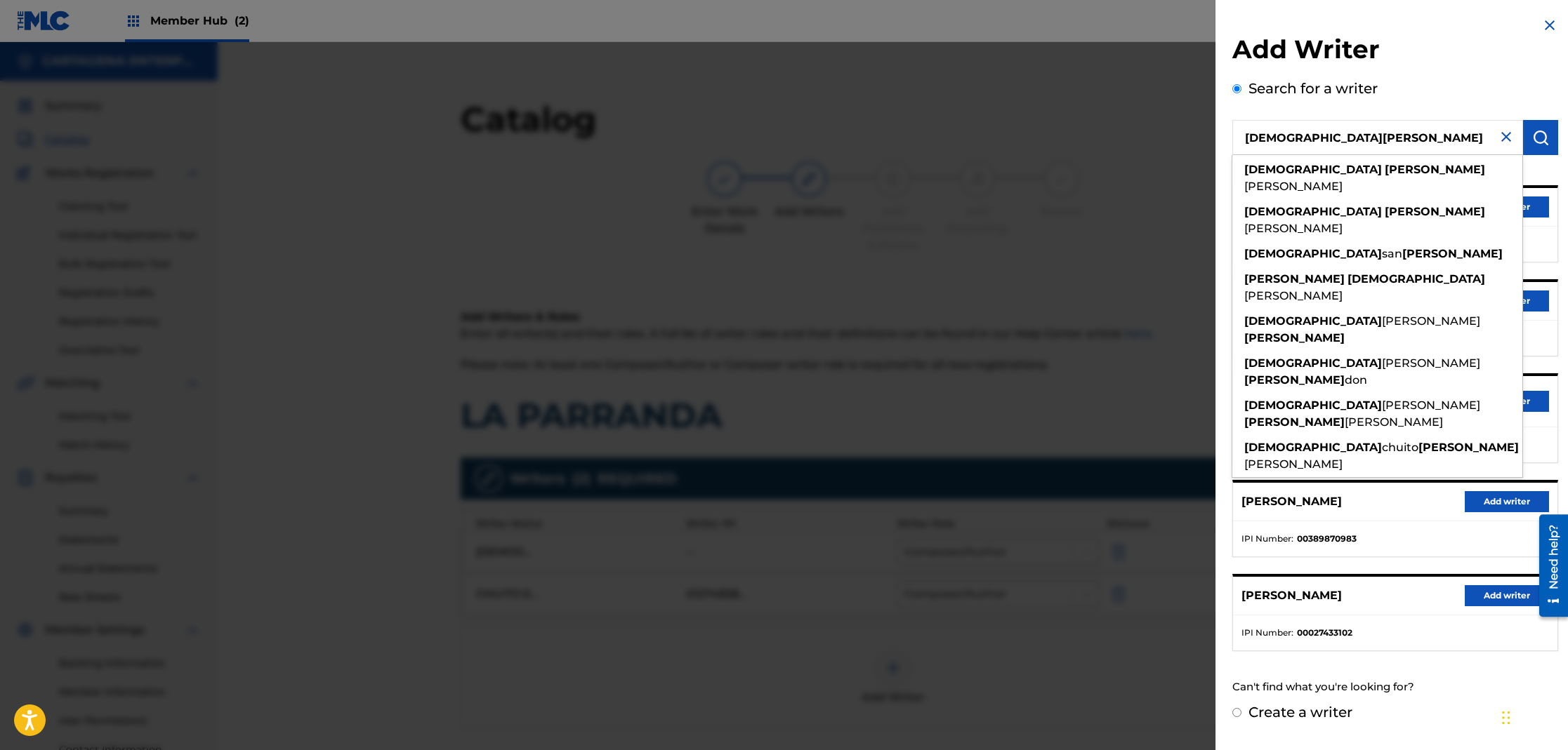
type input "[DEMOGRAPHIC_DATA][PERSON_NAME]"
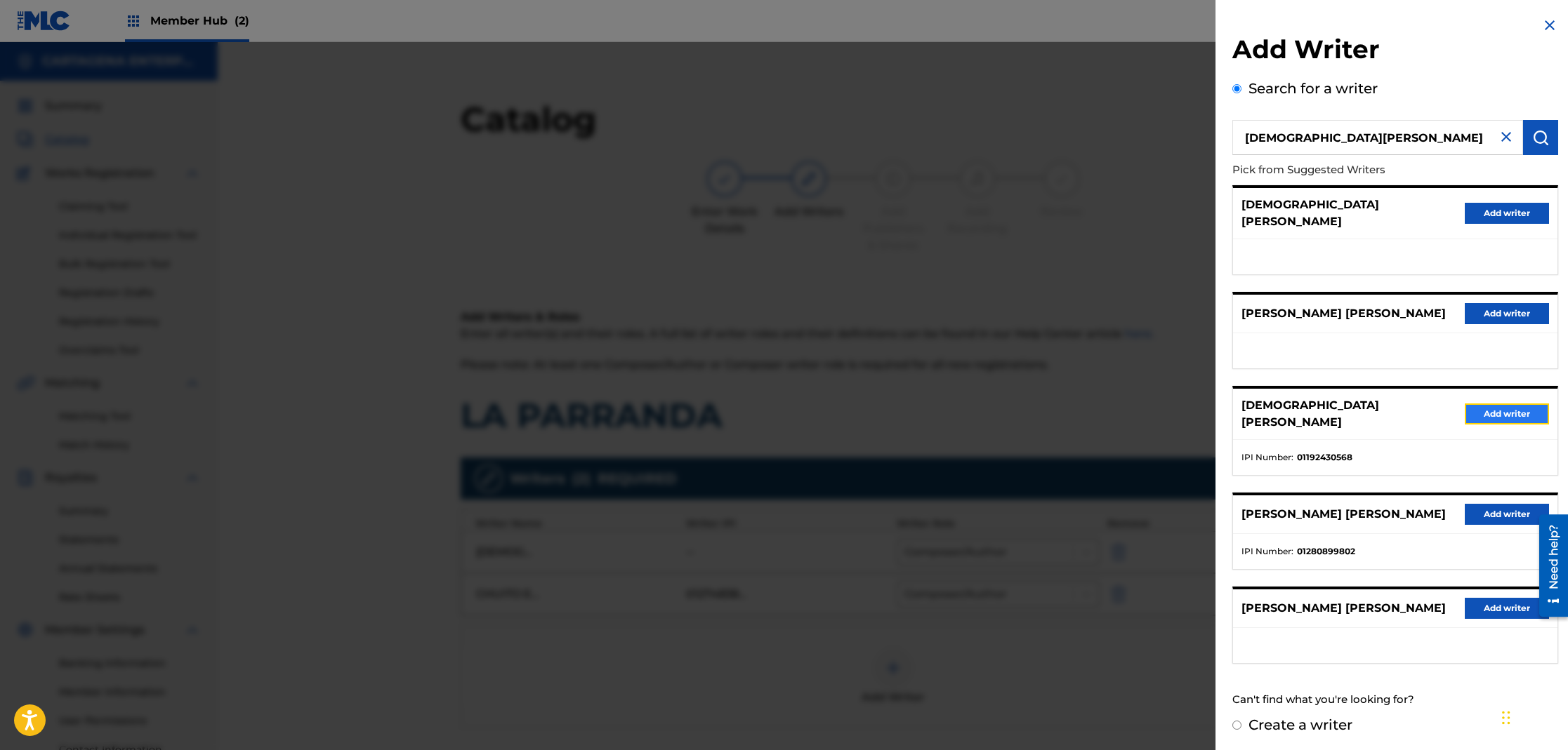
click at [1477, 403] on button "Add writer" at bounding box center [1507, 414] width 84 height 21
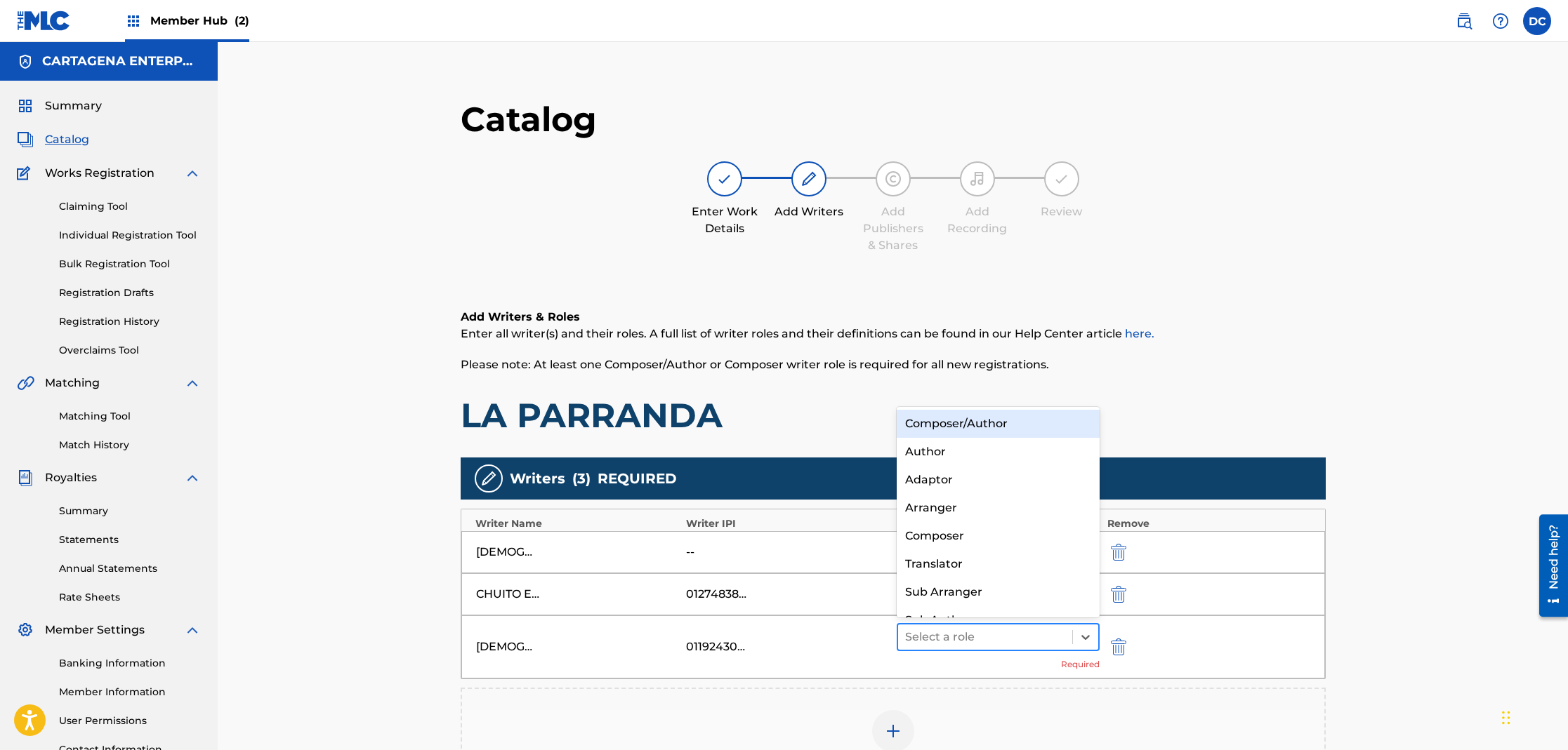
click at [950, 644] on div at bounding box center [985, 637] width 161 height 20
click at [989, 418] on div "Composer/Author" at bounding box center [998, 424] width 204 height 28
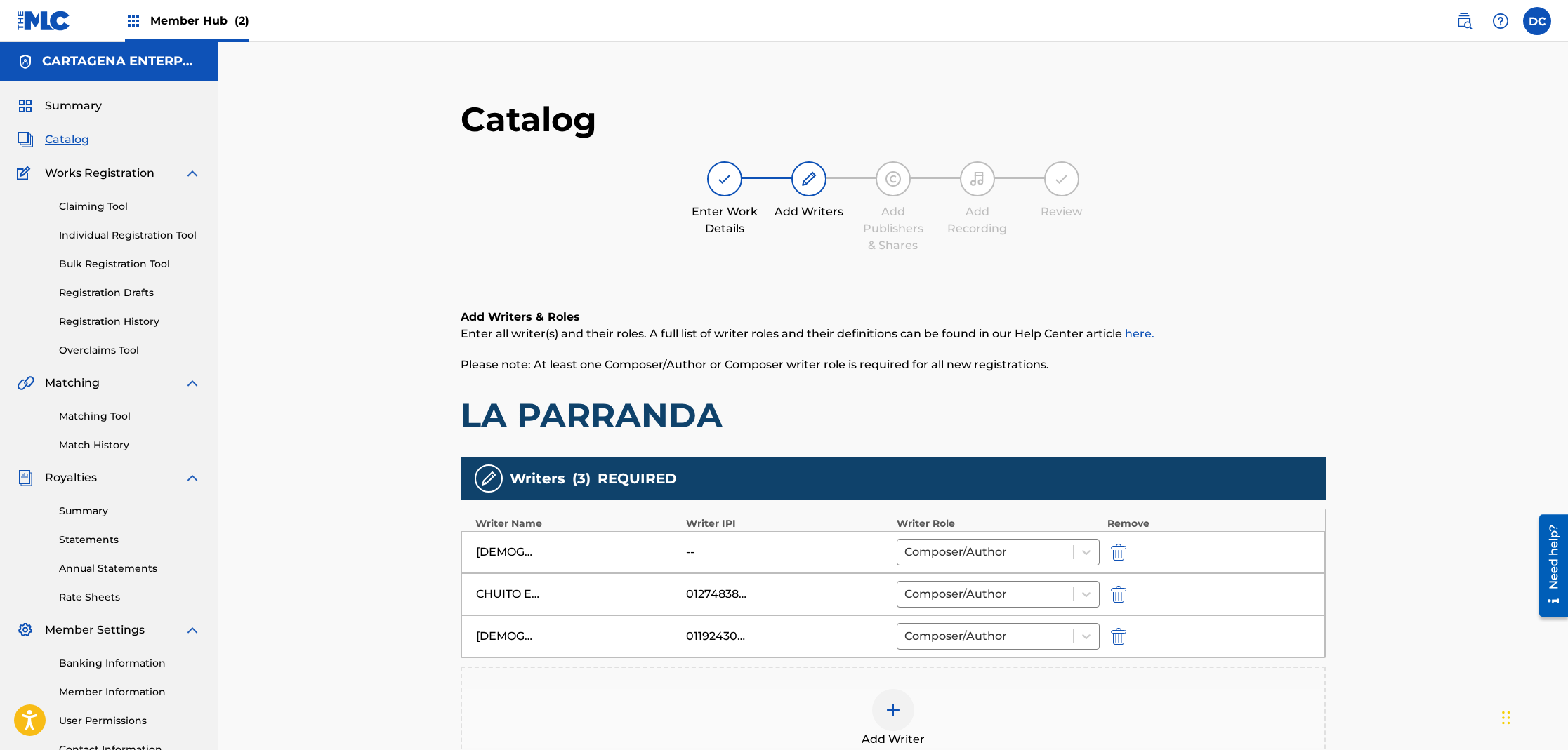
click at [887, 706] on img at bounding box center [893, 710] width 17 height 17
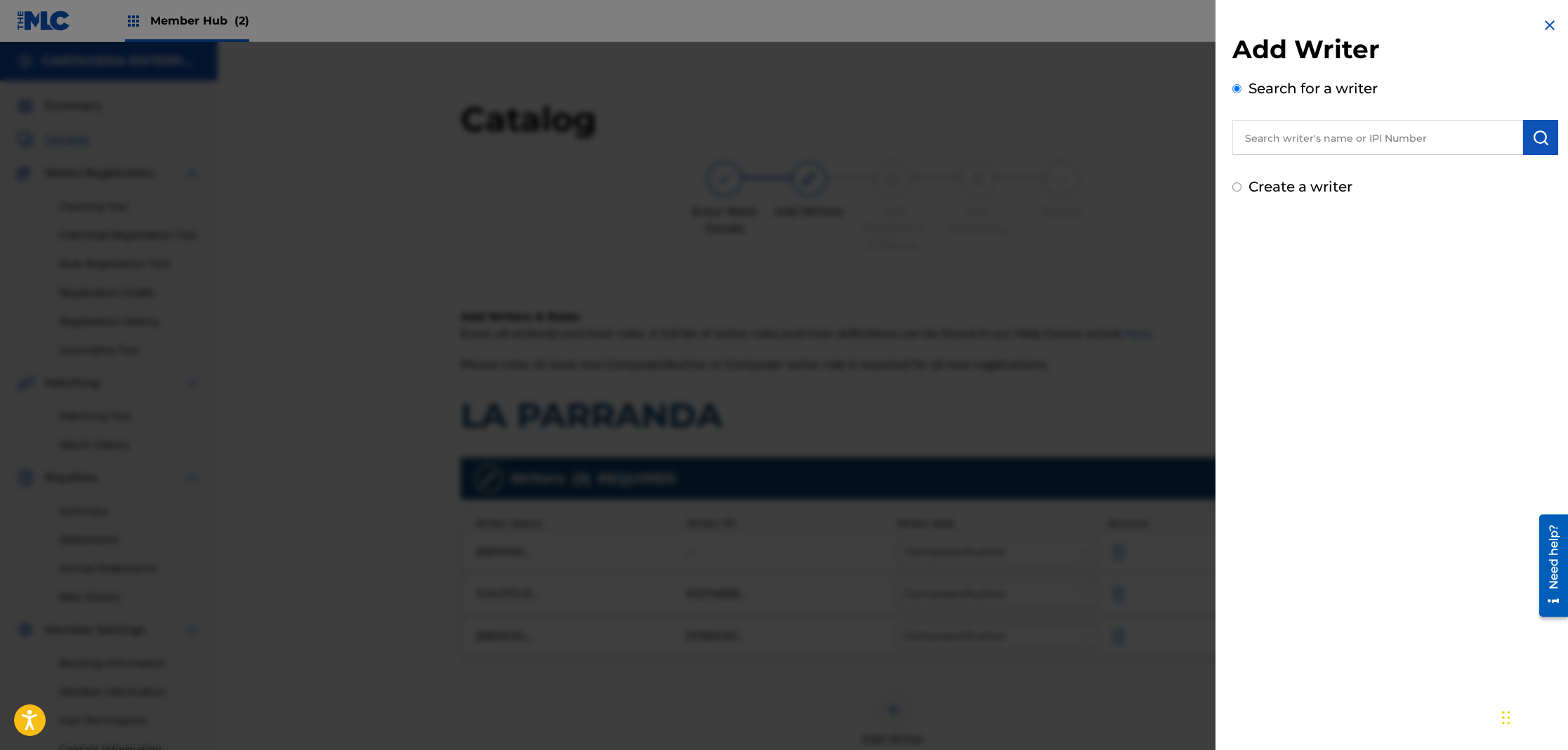
drag, startPoint x: 1306, startPoint y: 148, endPoint x: 1292, endPoint y: 143, distance: 14.9
click at [1296, 146] on input "text" at bounding box center [1377, 137] width 290 height 35
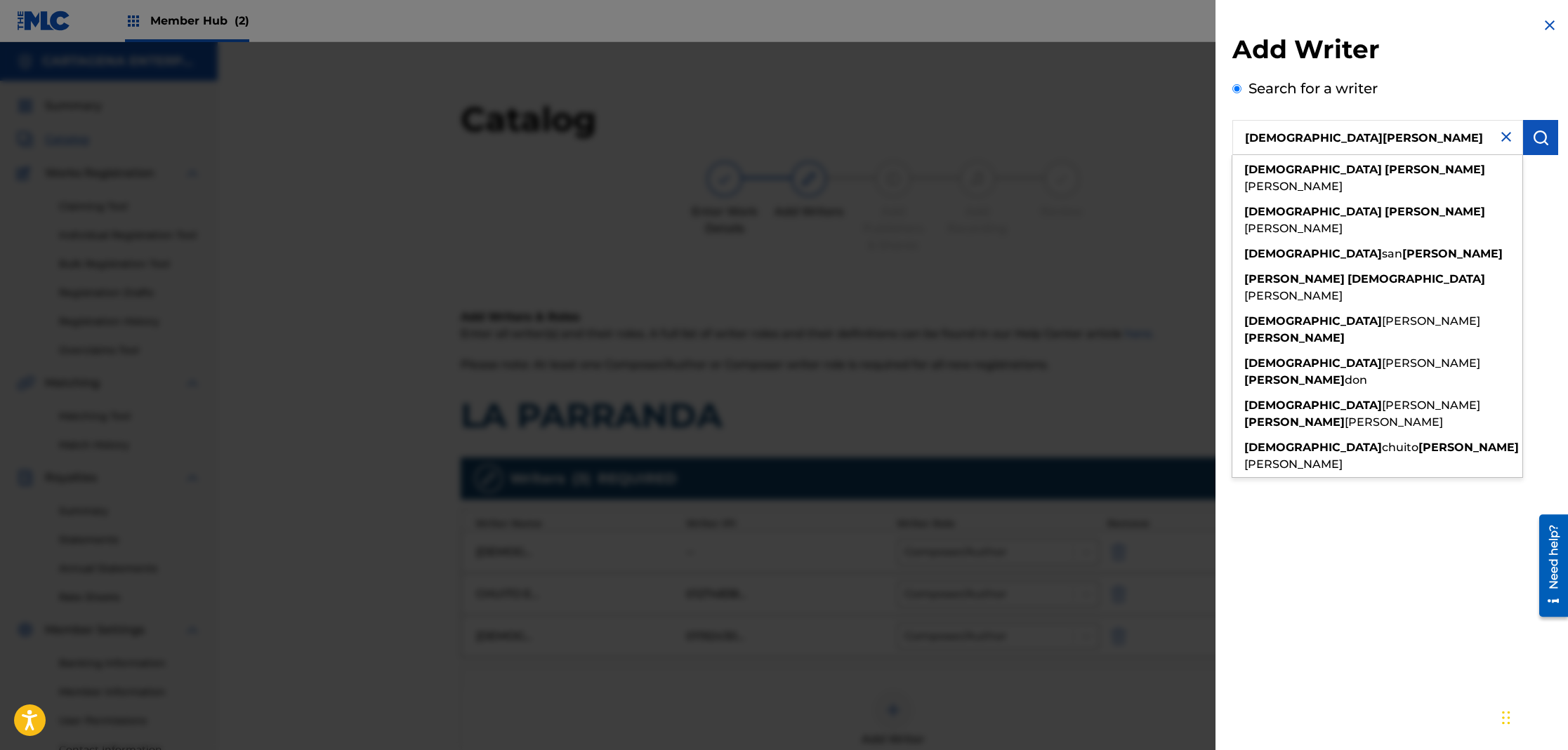
type input "[DEMOGRAPHIC_DATA][PERSON_NAME]"
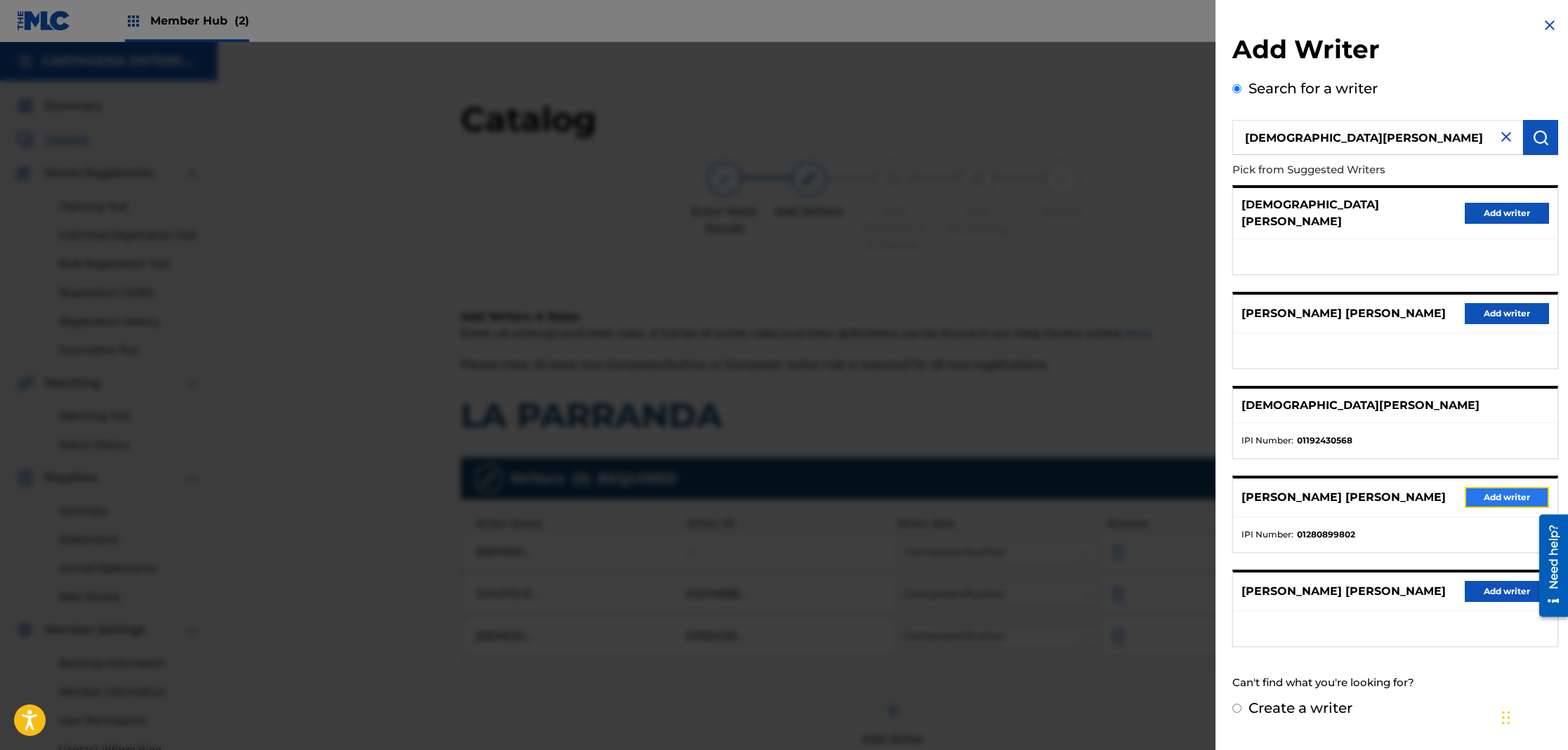
click at [1508, 487] on button "Add writer" at bounding box center [1507, 497] width 84 height 21
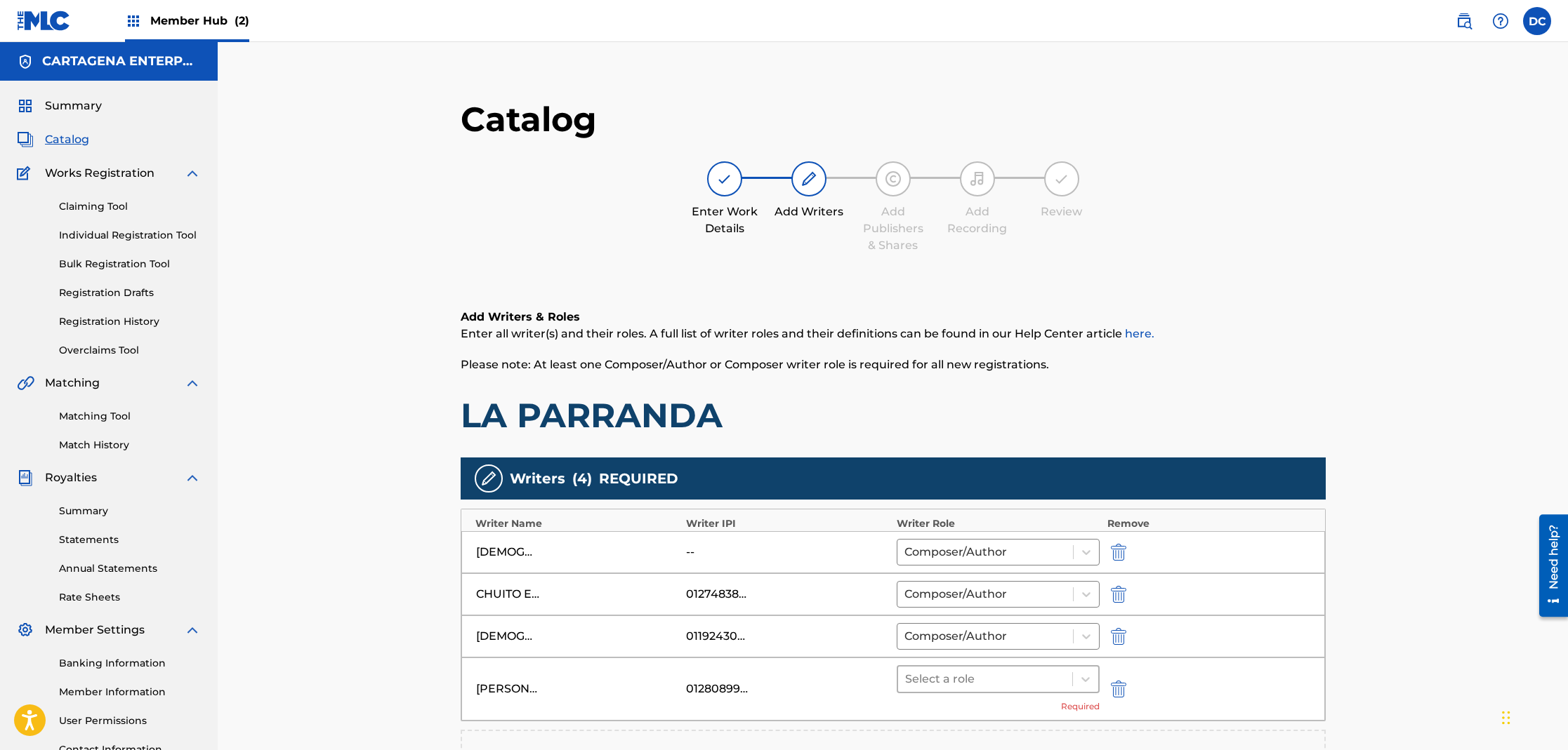
click at [925, 677] on div at bounding box center [985, 679] width 161 height 20
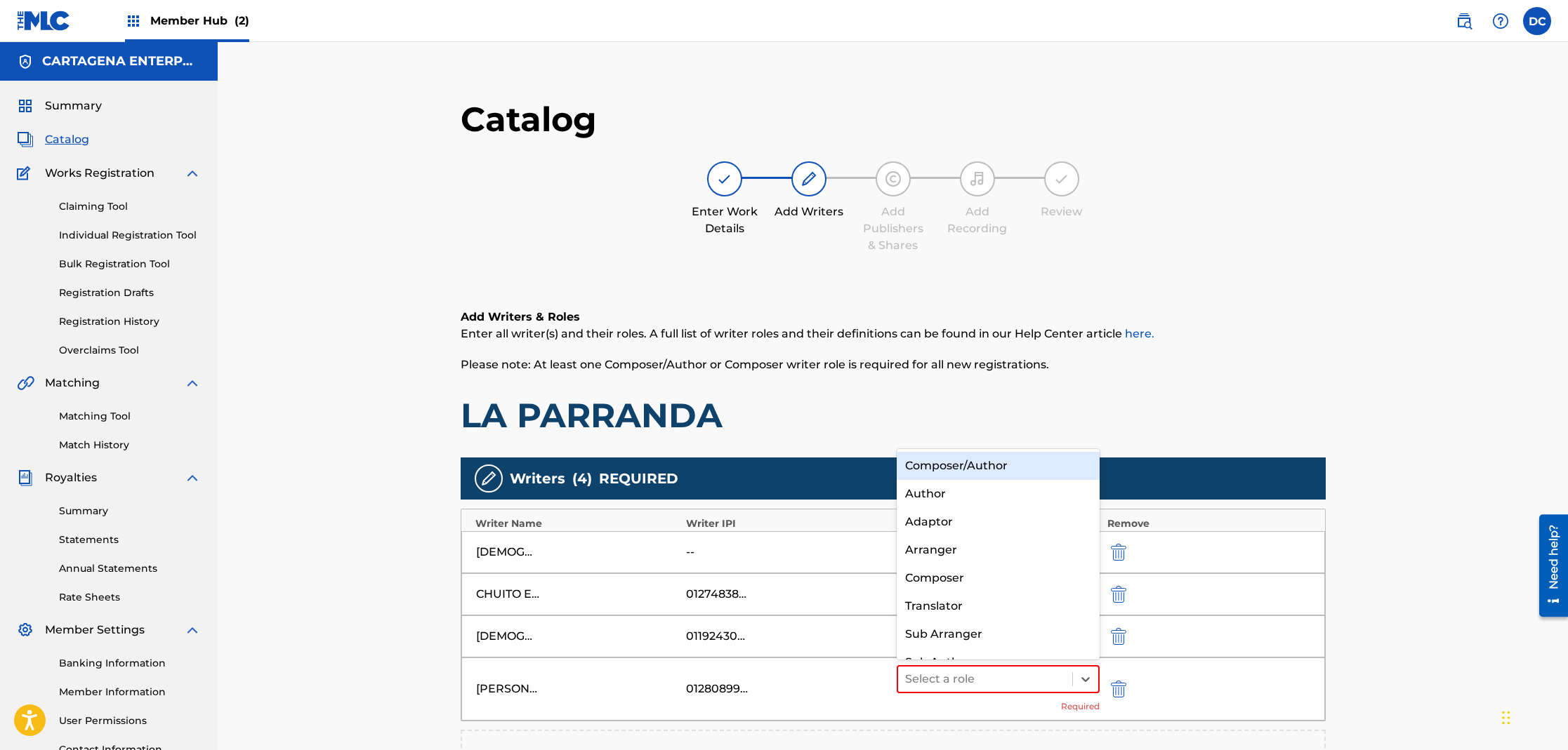
click at [978, 462] on div "Composer/Author" at bounding box center [998, 466] width 204 height 28
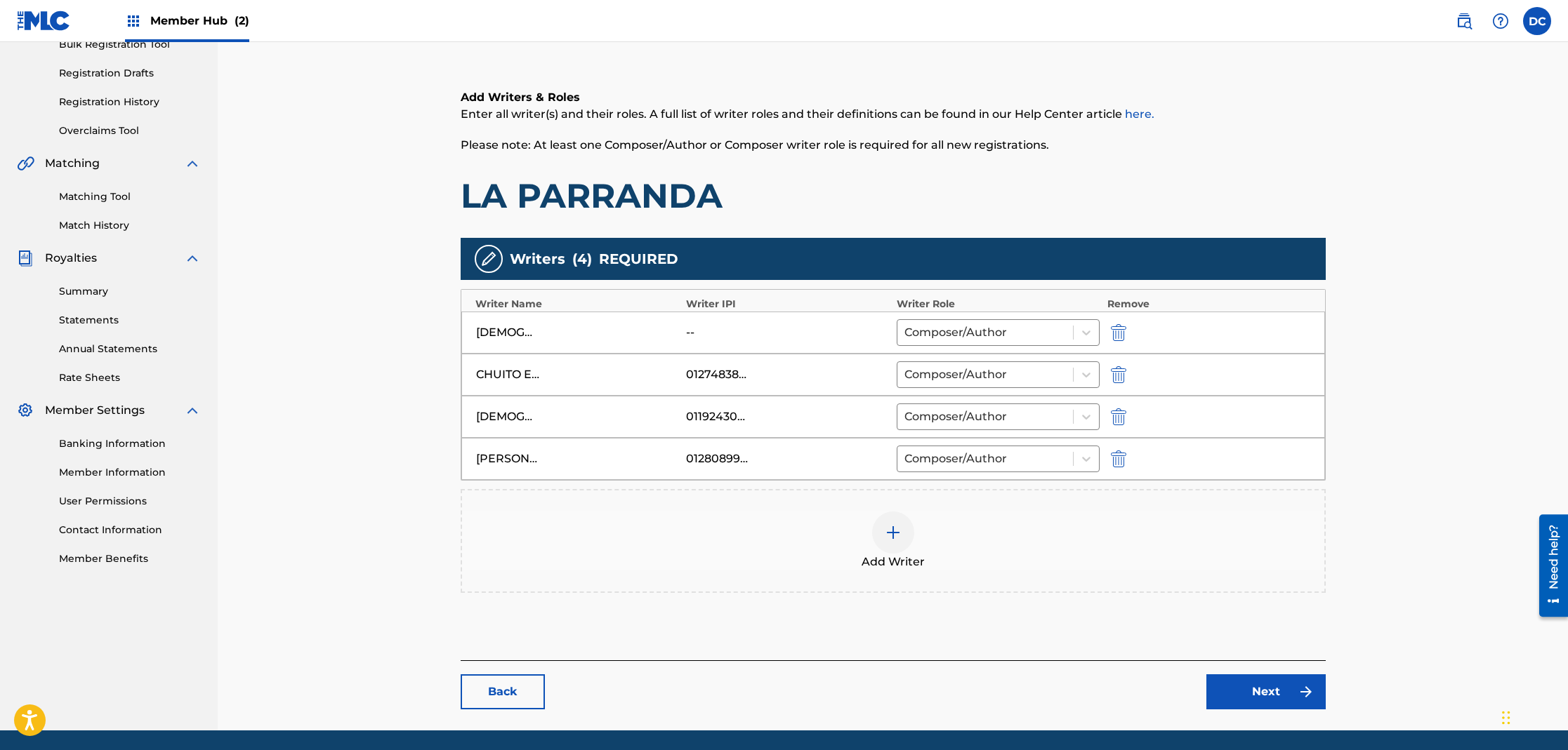
scroll to position [268, 0]
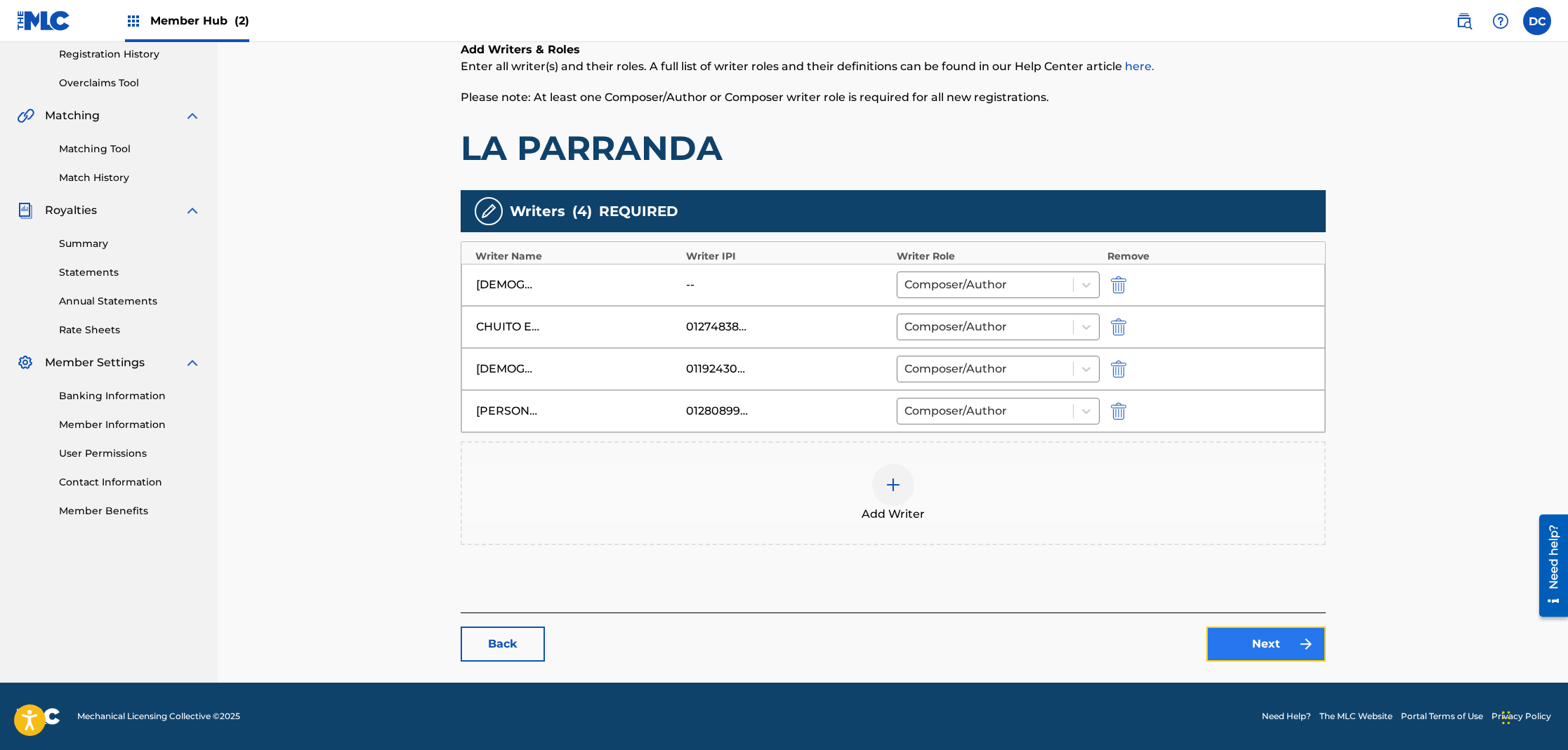
click at [1264, 652] on link "Next" at bounding box center [1266, 644] width 119 height 35
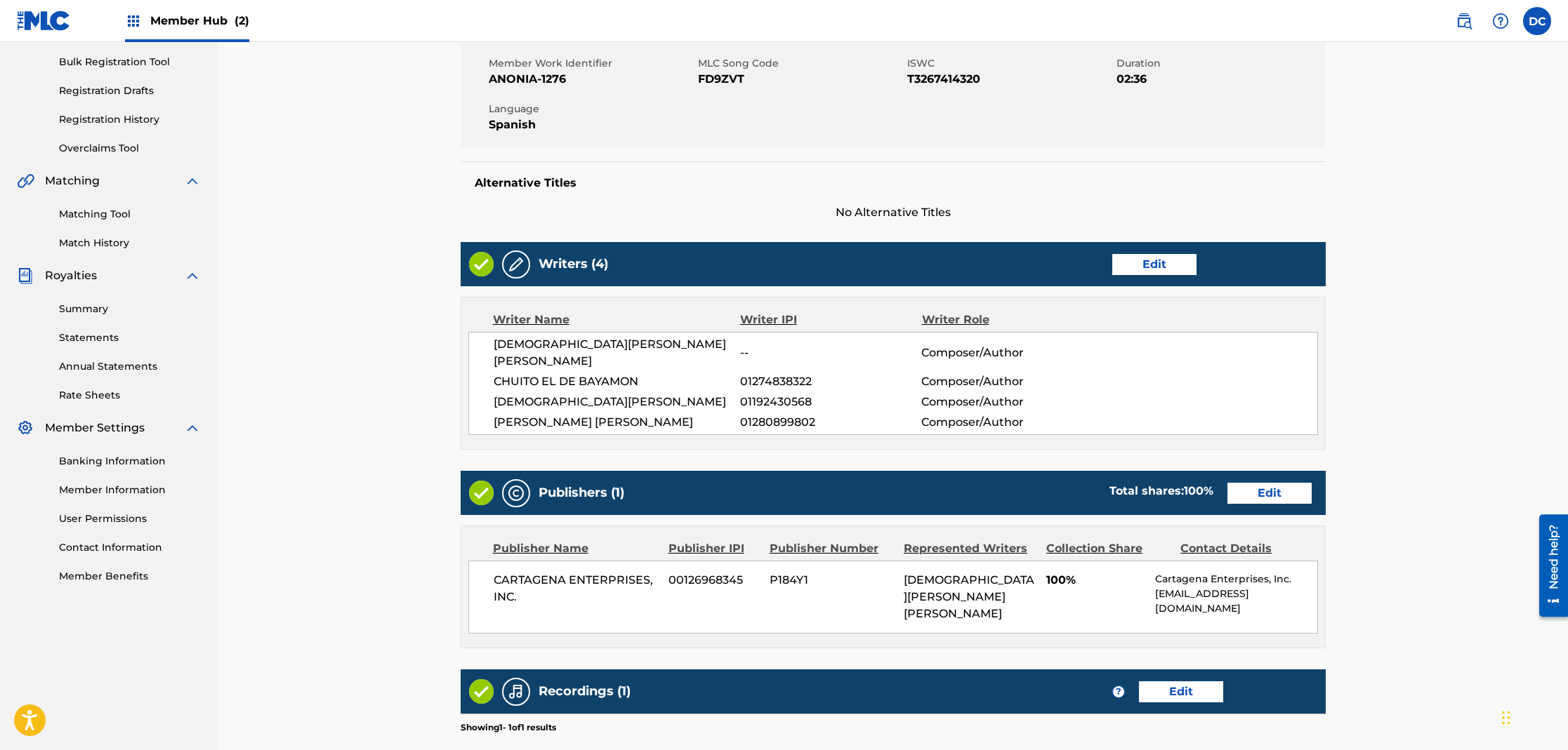
scroll to position [379, 0]
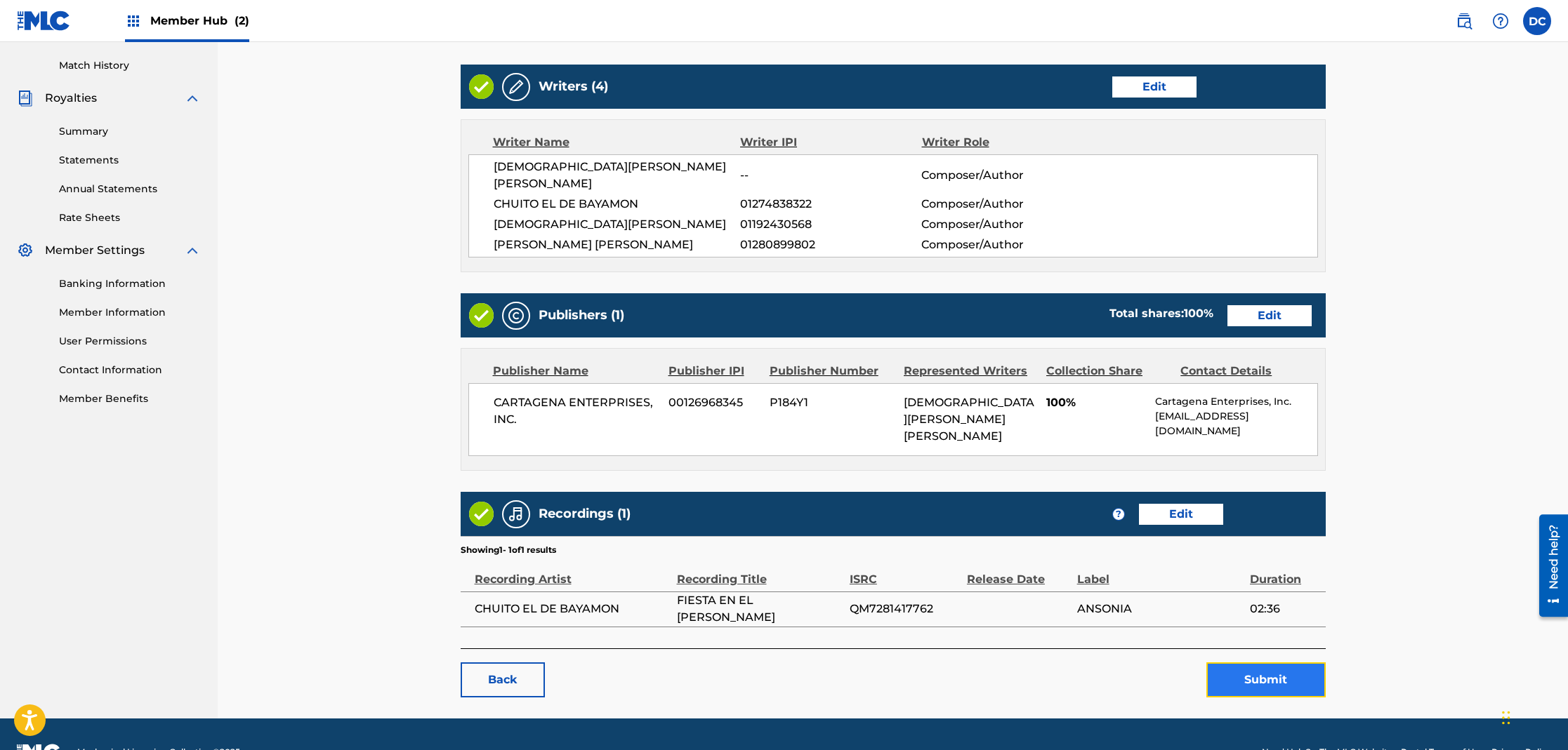
click at [1242, 663] on button "Submit" at bounding box center [1266, 680] width 119 height 35
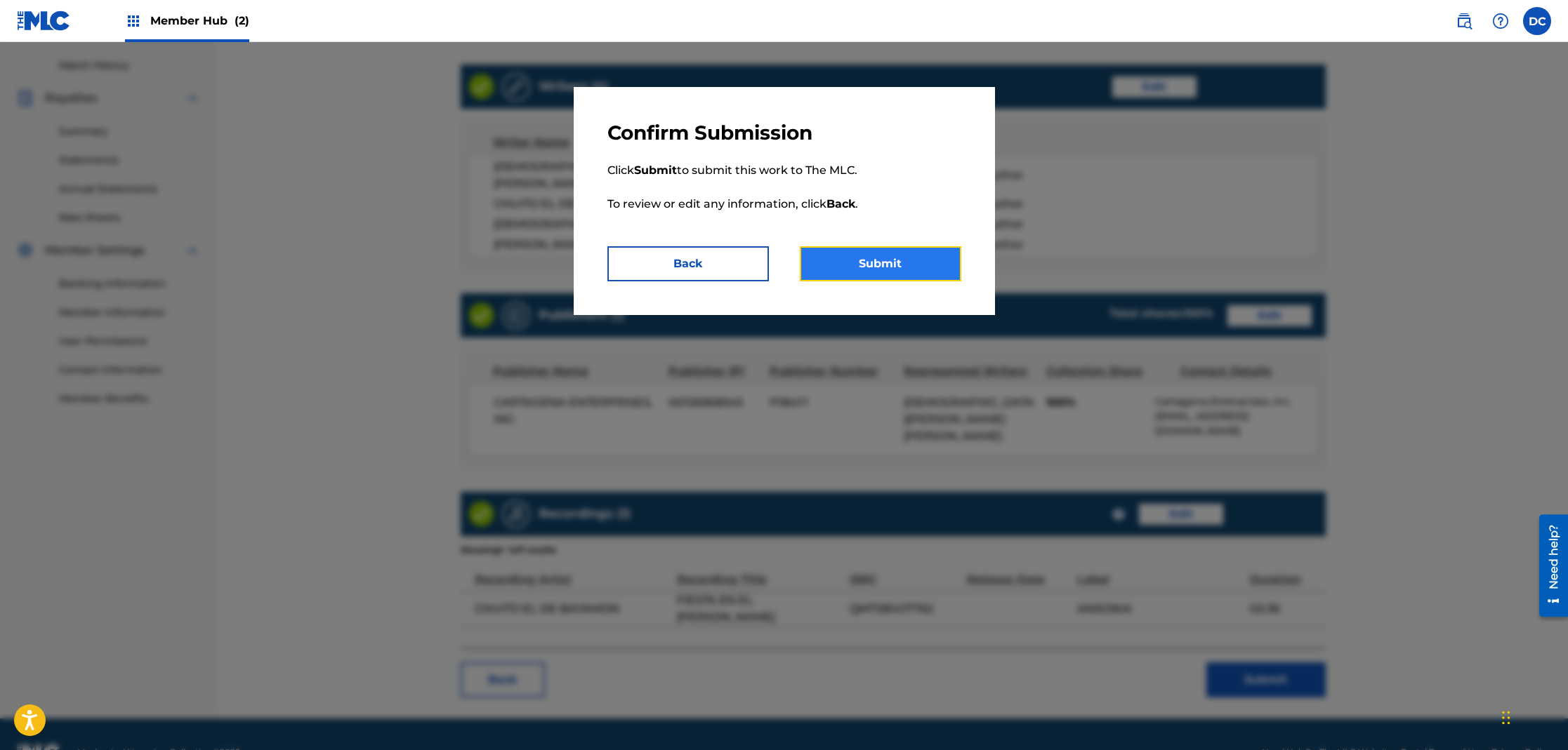
click at [916, 275] on button "Submit" at bounding box center [880, 264] width 162 height 35
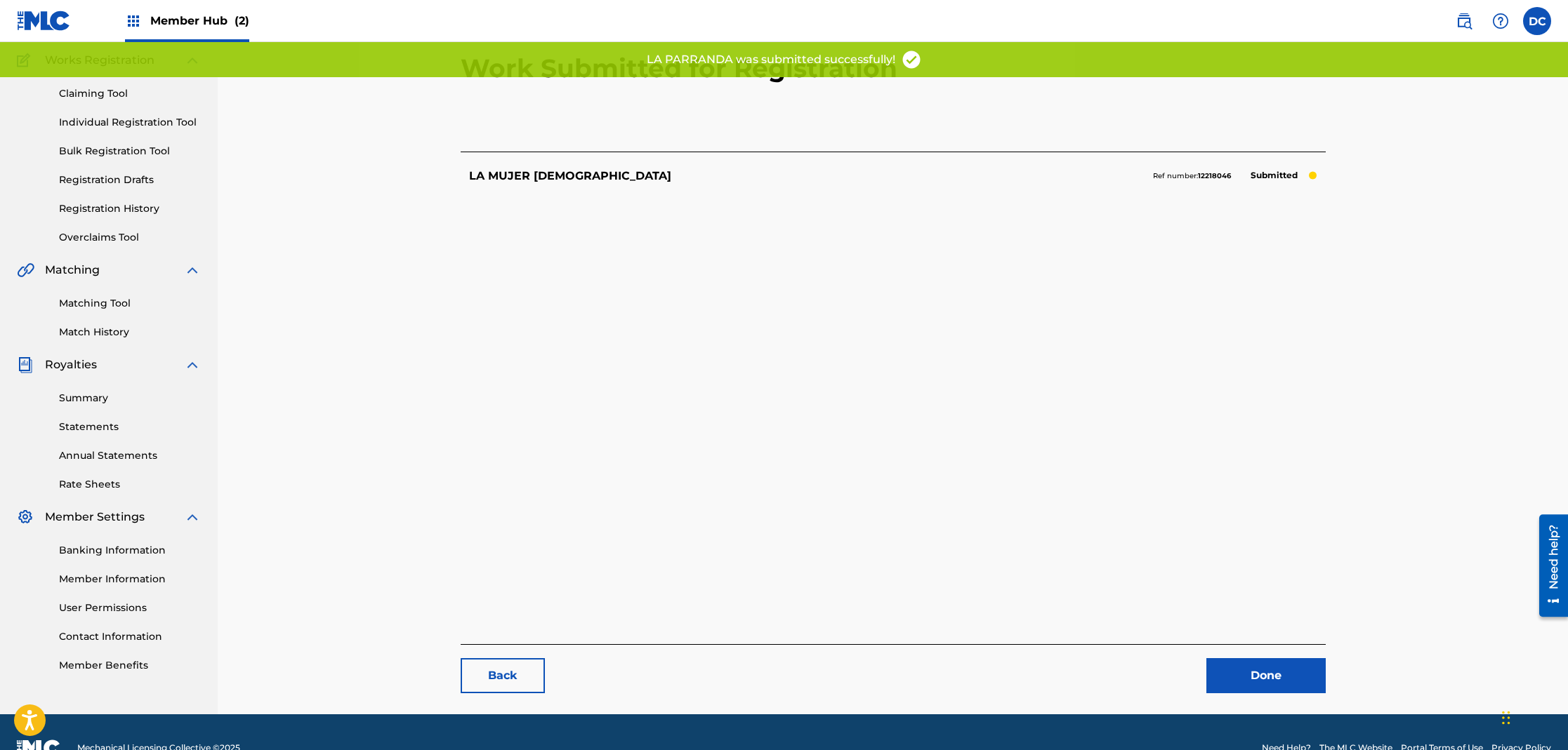
scroll to position [144, 0]
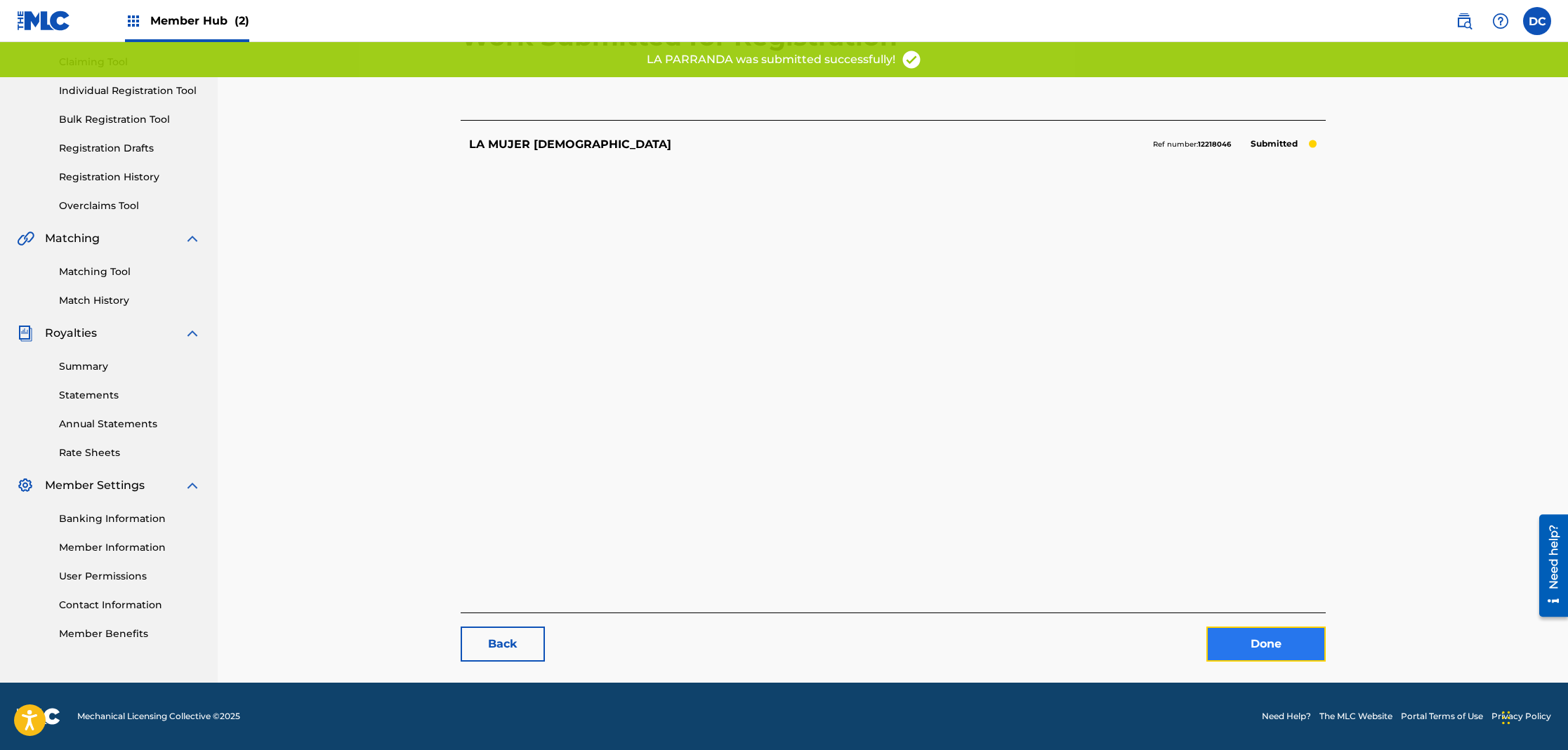
click at [1284, 650] on link "Done" at bounding box center [1266, 644] width 119 height 35
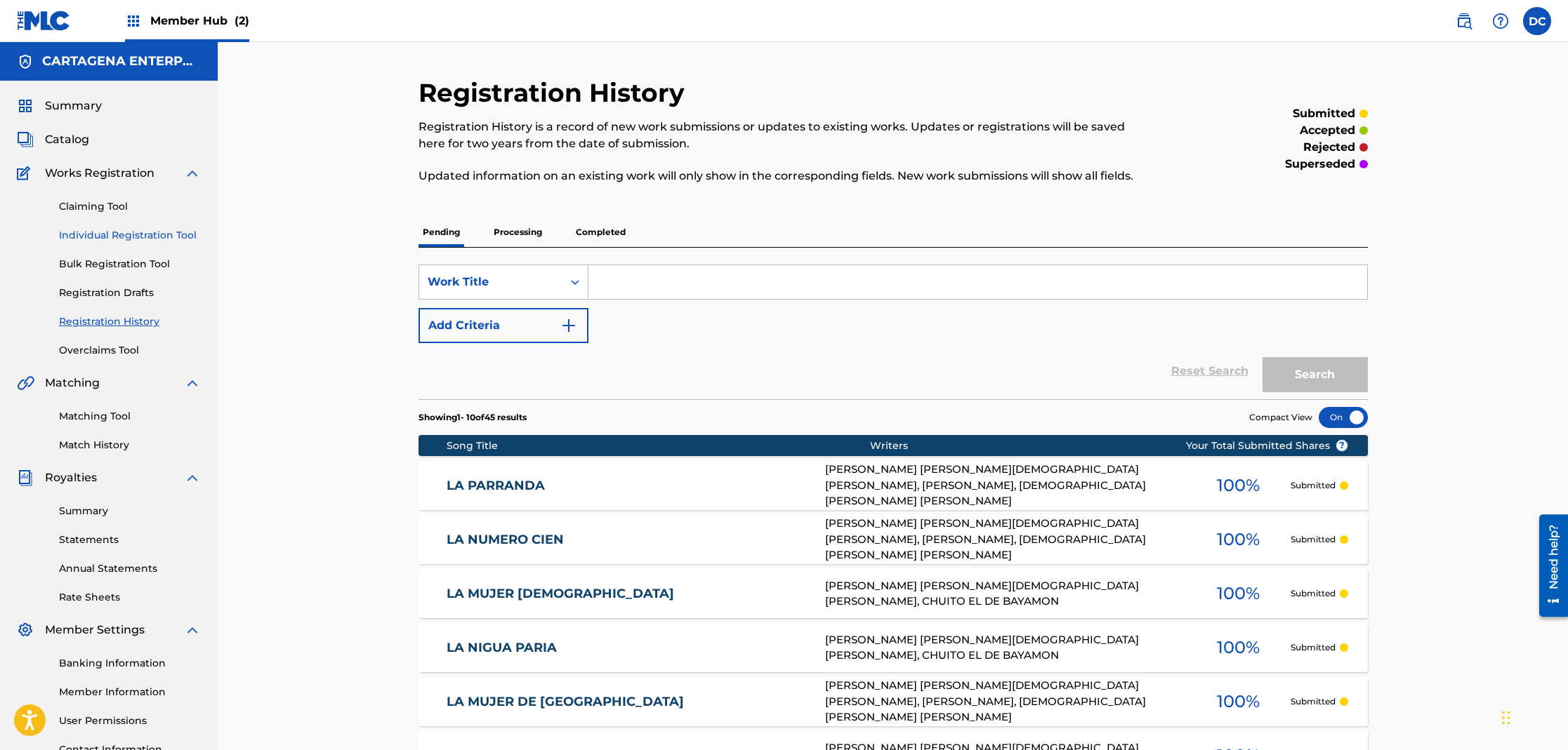
click at [180, 234] on link "Individual Registration Tool" at bounding box center [130, 235] width 142 height 15
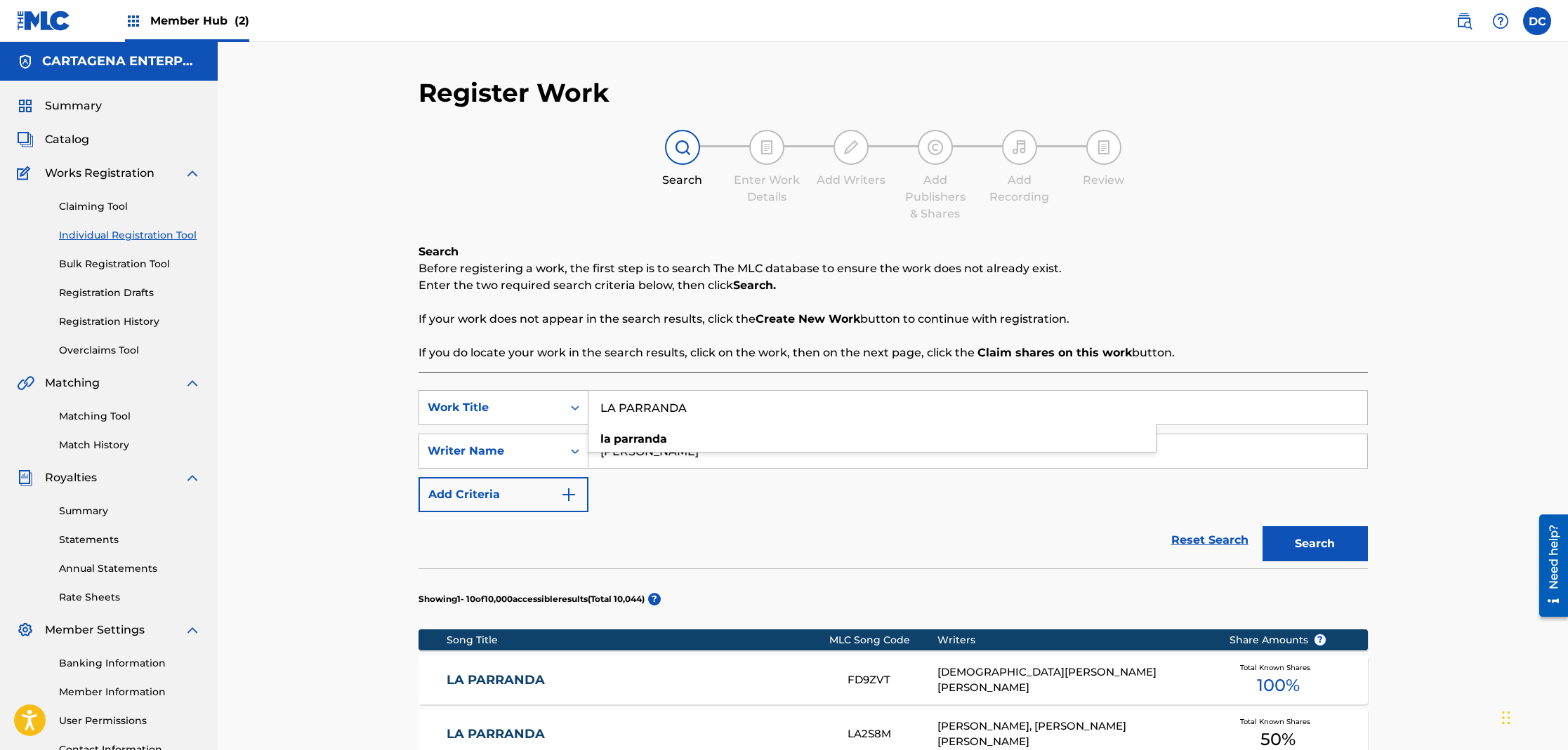
drag, startPoint x: 700, startPoint y: 408, endPoint x: 554, endPoint y: 407, distance: 146.0
click at [554, 407] on div "SearchWithCriteria9d73be40-a91c-418e-84ad-f68b9c9ca5d6 Work Title LA PARRANDA l…" at bounding box center [893, 407] width 950 height 35
type input "LA TIA PELADORA"
click at [1263, 526] on button "Search" at bounding box center [1315, 543] width 105 height 35
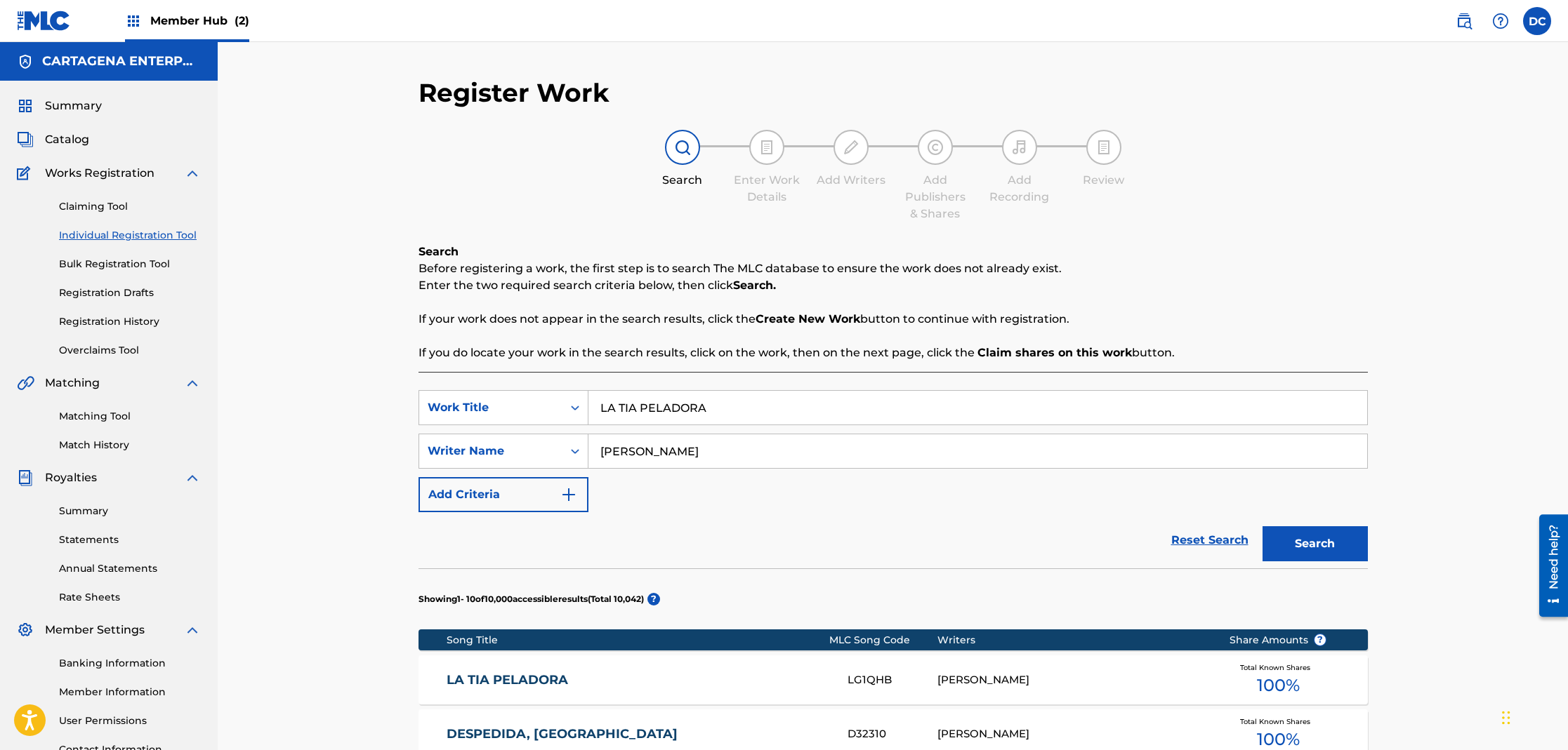
click at [523, 682] on link "LA TIA PELADORA" at bounding box center [637, 680] width 382 height 16
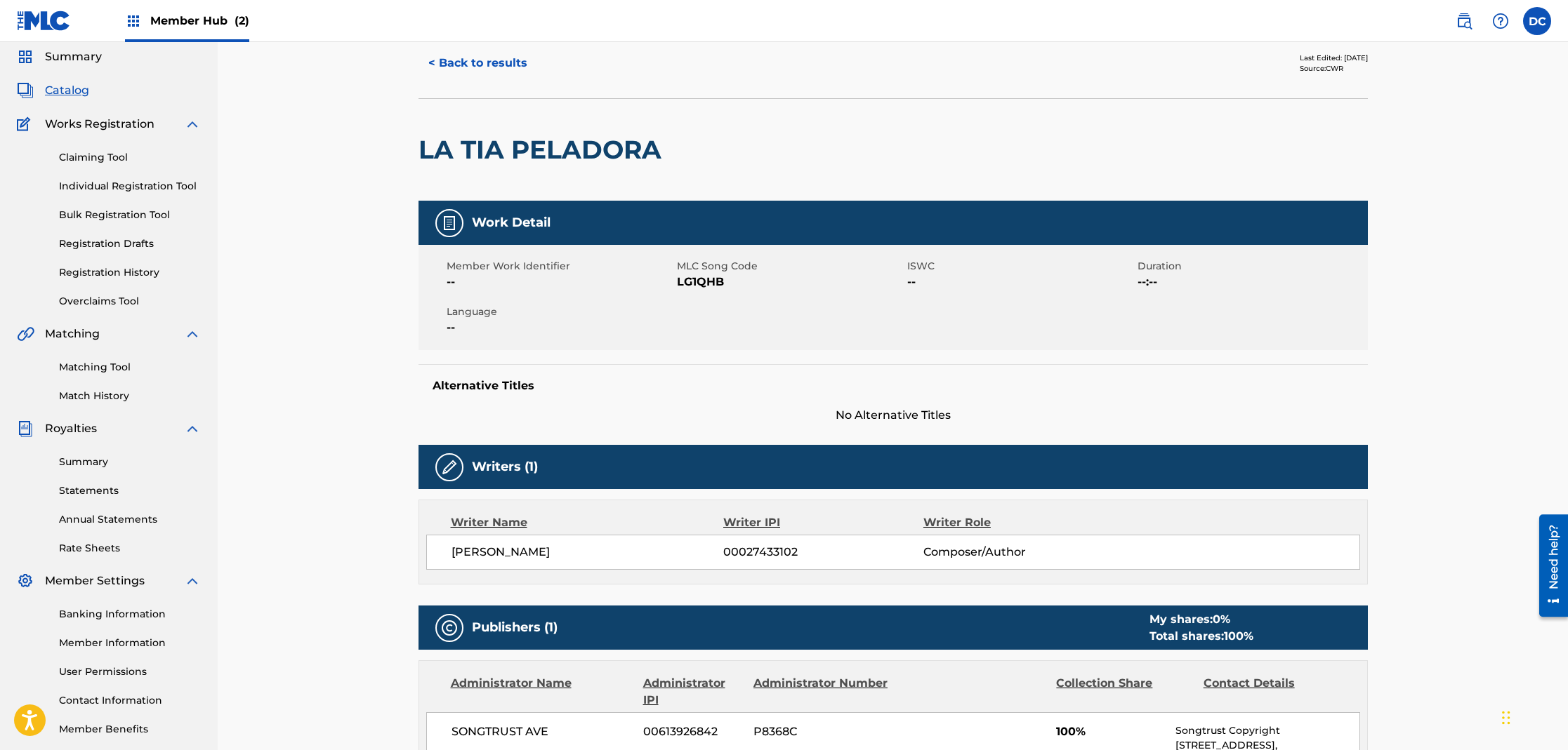
drag, startPoint x: 811, startPoint y: 489, endPoint x: 842, endPoint y: 489, distance: 31.0
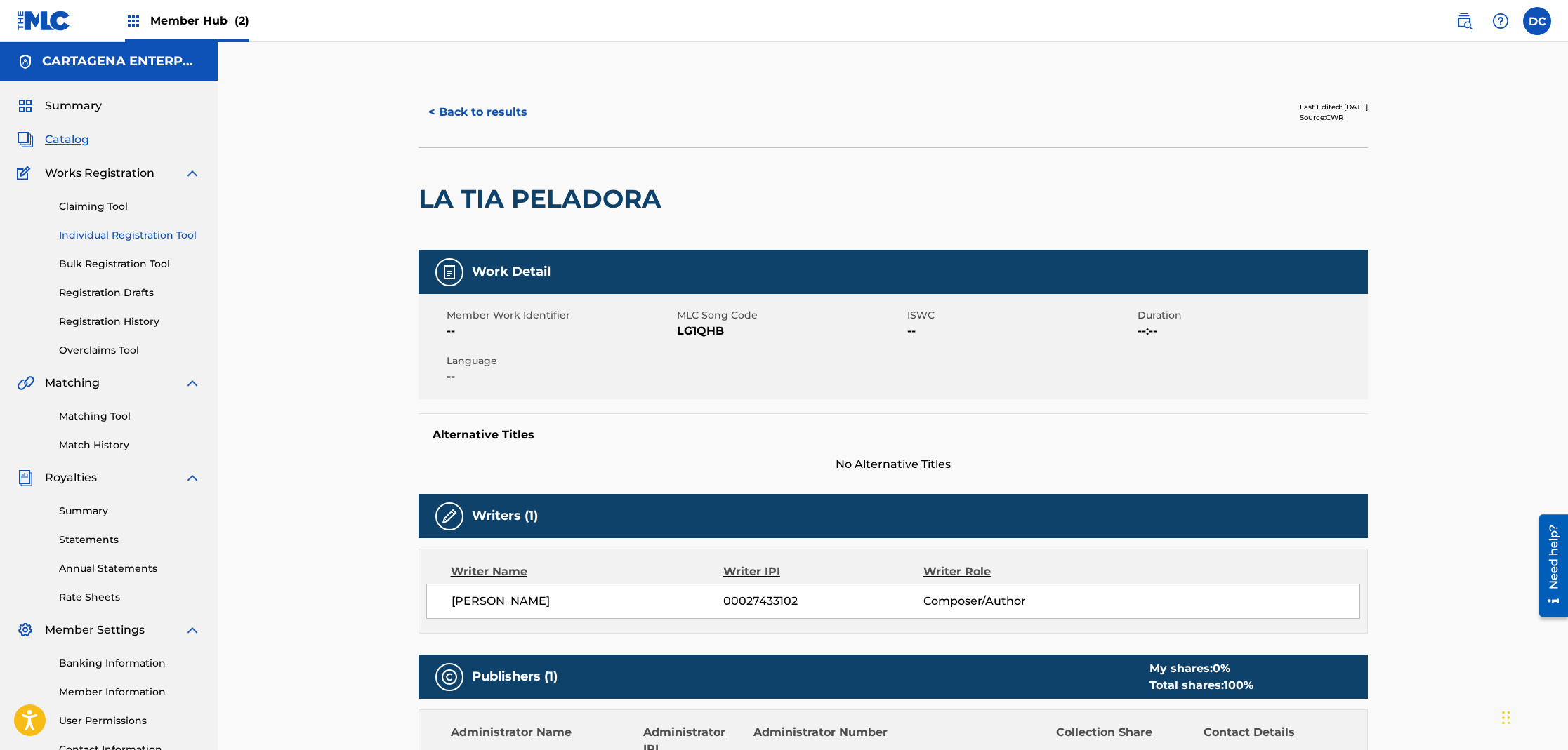
click at [141, 235] on link "Individual Registration Tool" at bounding box center [130, 235] width 142 height 15
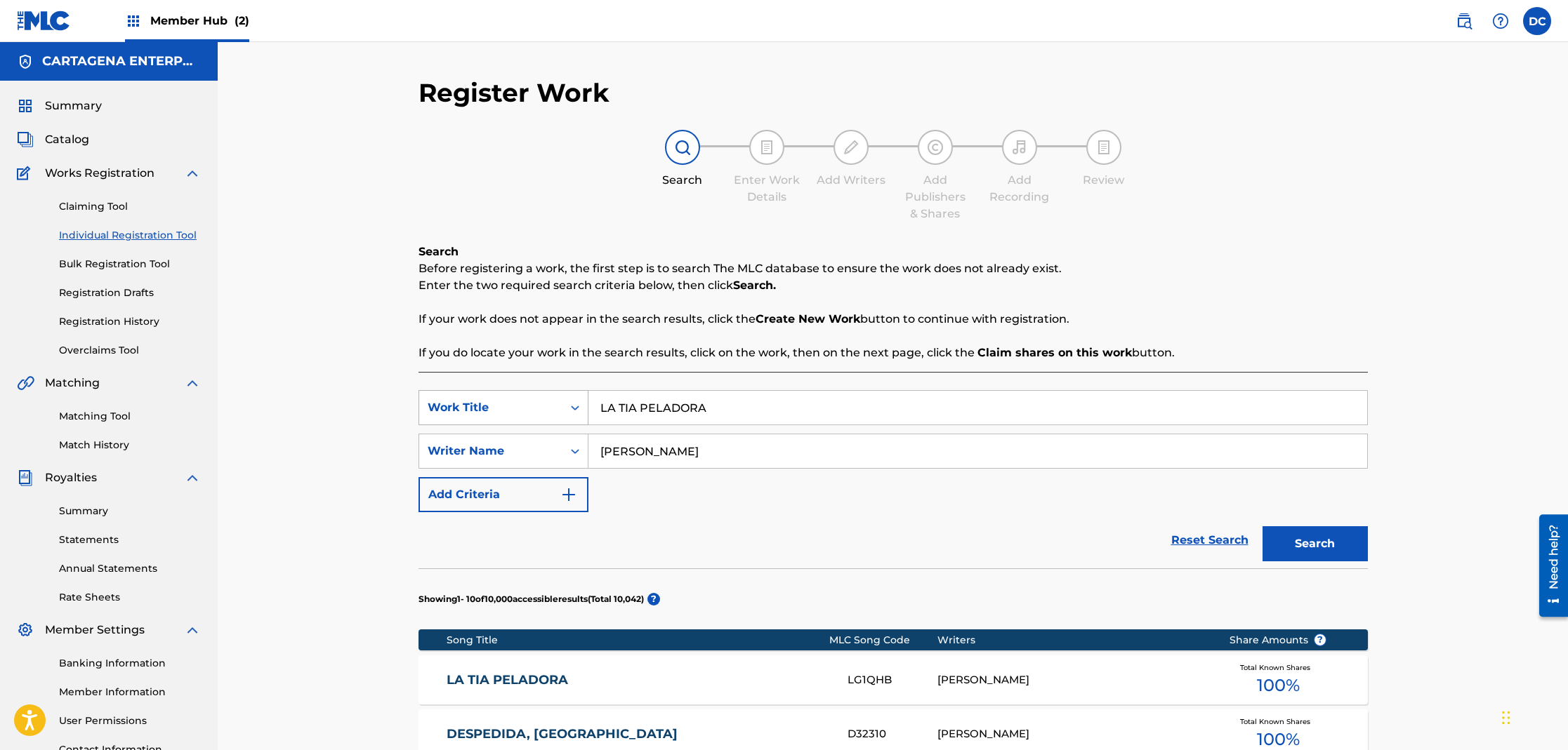
drag, startPoint x: 713, startPoint y: 406, endPoint x: 561, endPoint y: 409, distance: 152.0
click at [561, 409] on div "SearchWithCriteria9d73be40-a91c-418e-84ad-f68b9c9ca5d6 Work Title LA TIA PELADO…" at bounding box center [893, 407] width 950 height 35
type input "LA TRANCA"
click at [1263, 526] on button "Search" at bounding box center [1315, 543] width 105 height 35
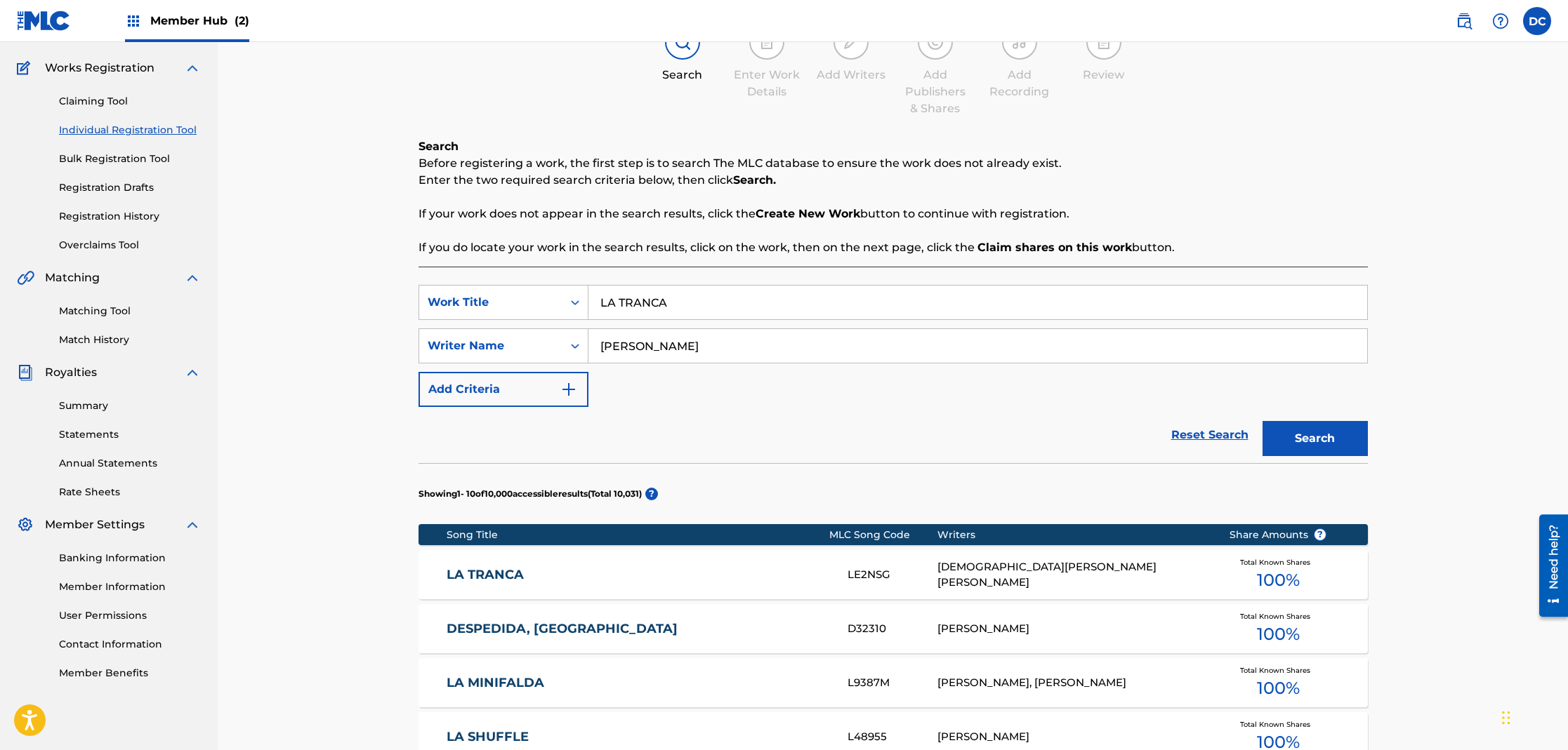
click at [498, 573] on link "LA TRANCA" at bounding box center [637, 575] width 382 height 16
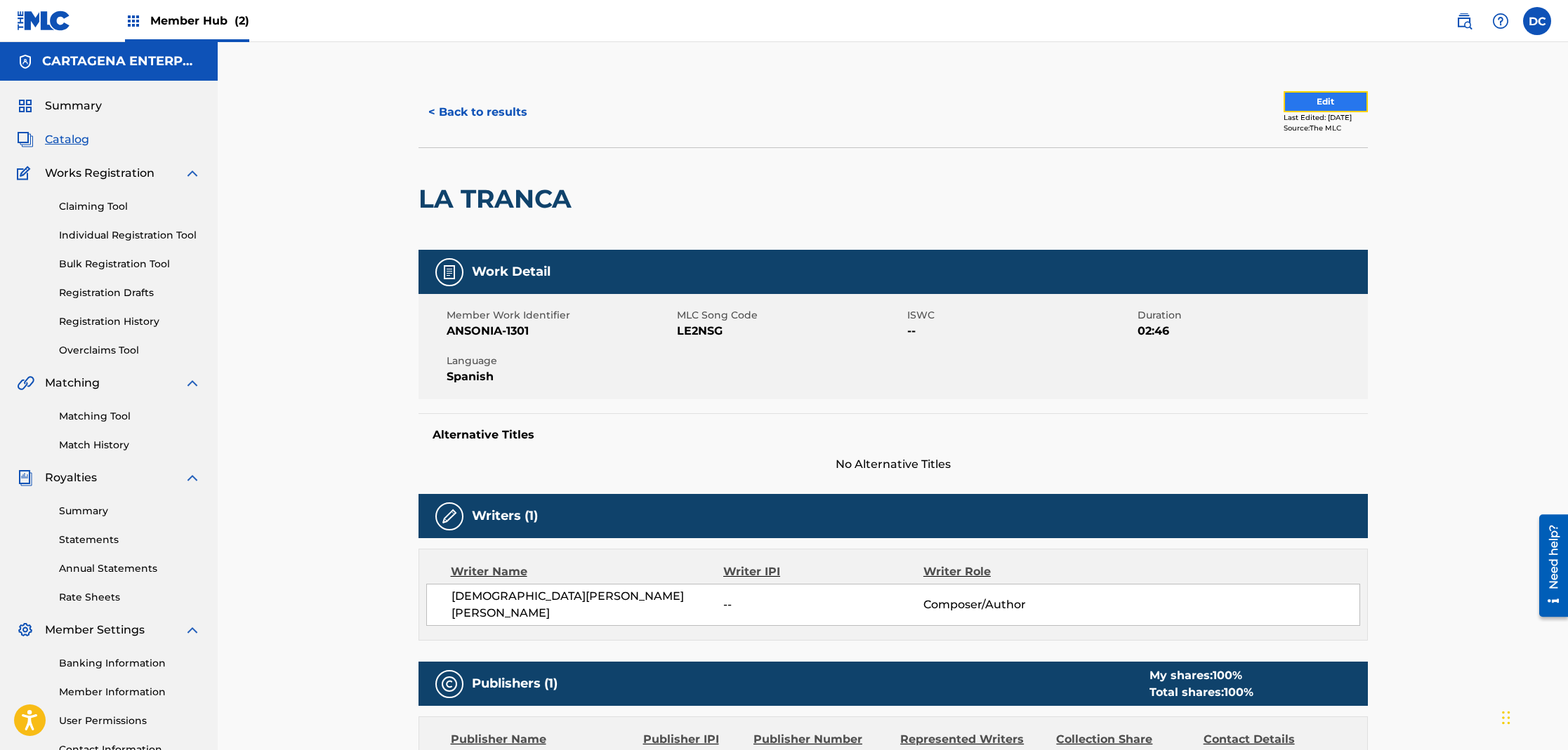
click at [1323, 101] on button "Edit" at bounding box center [1326, 101] width 84 height 21
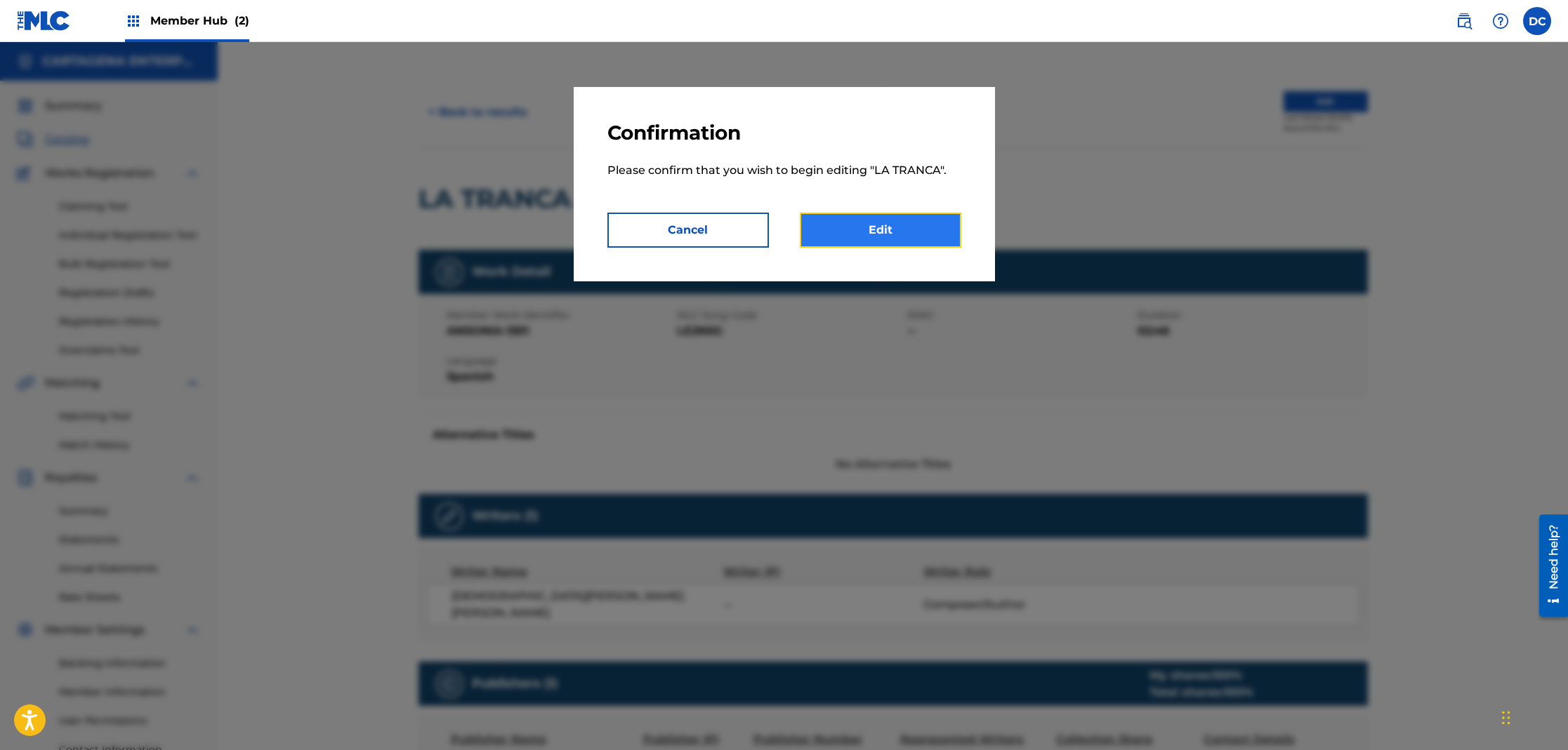
click at [910, 236] on link "Edit" at bounding box center [880, 229] width 162 height 35
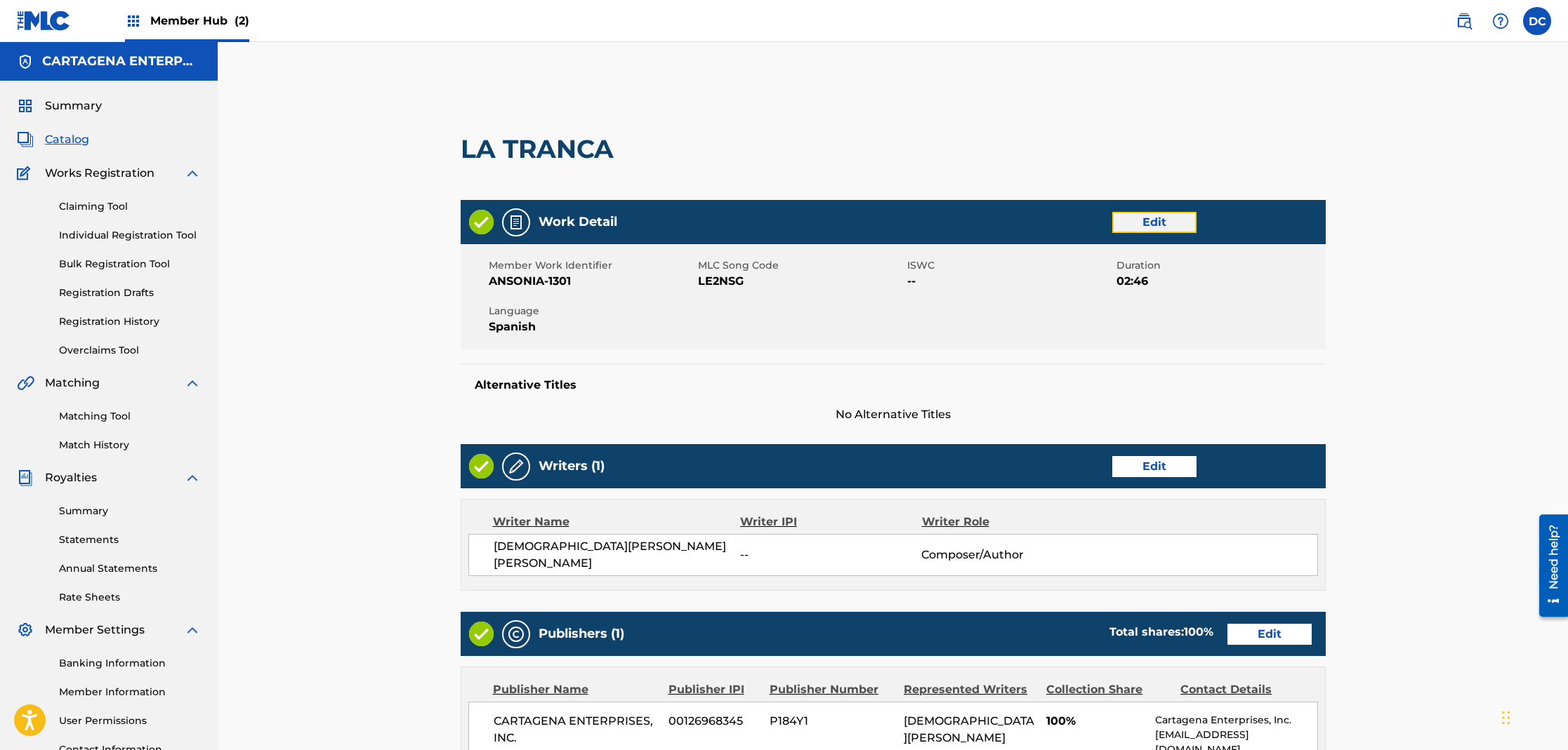
click at [1135, 226] on link "Edit" at bounding box center [1154, 222] width 84 height 21
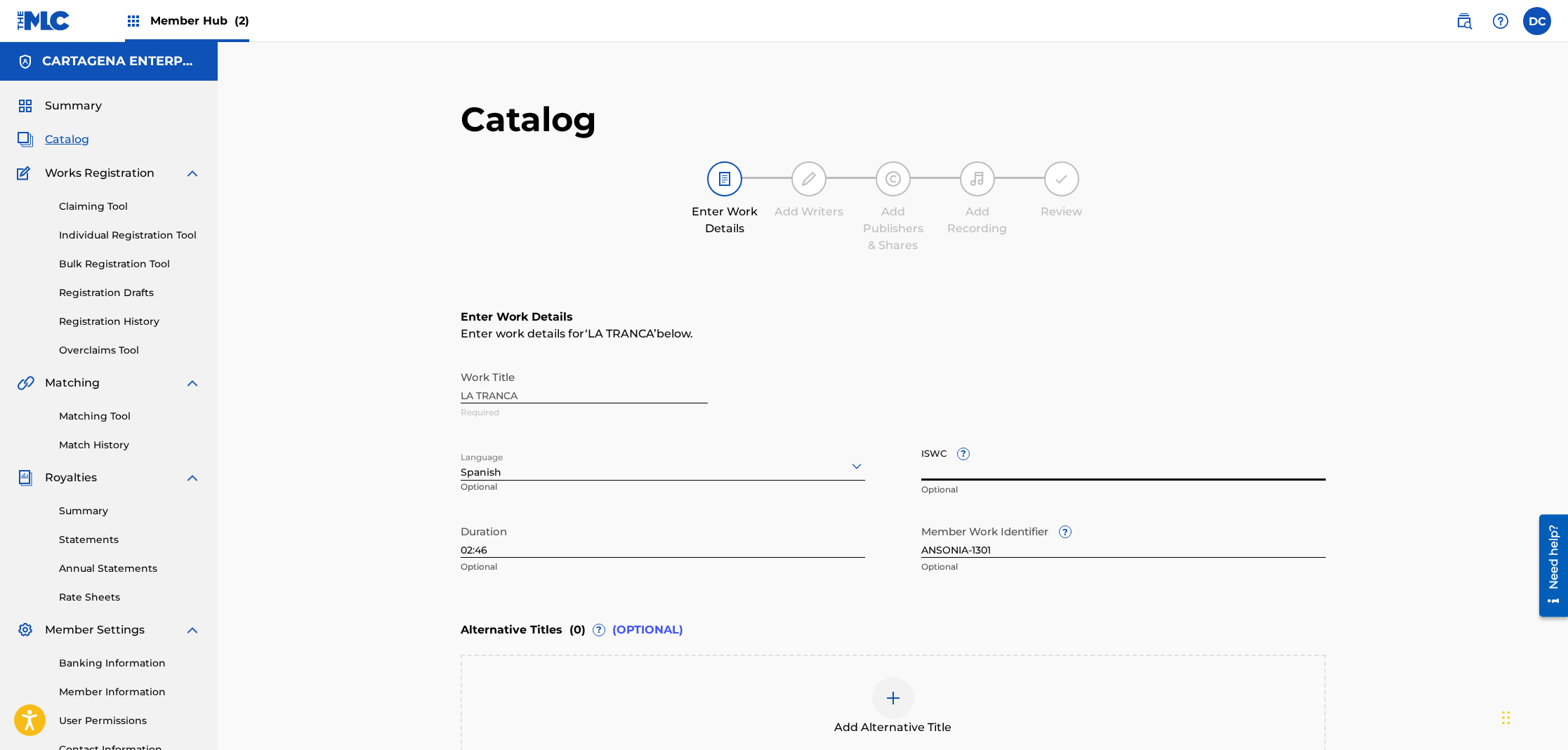
click at [996, 475] on input "ISWC ?" at bounding box center [1124, 460] width 404 height 40
paste input "T3267431498"
type input "T3267431498"
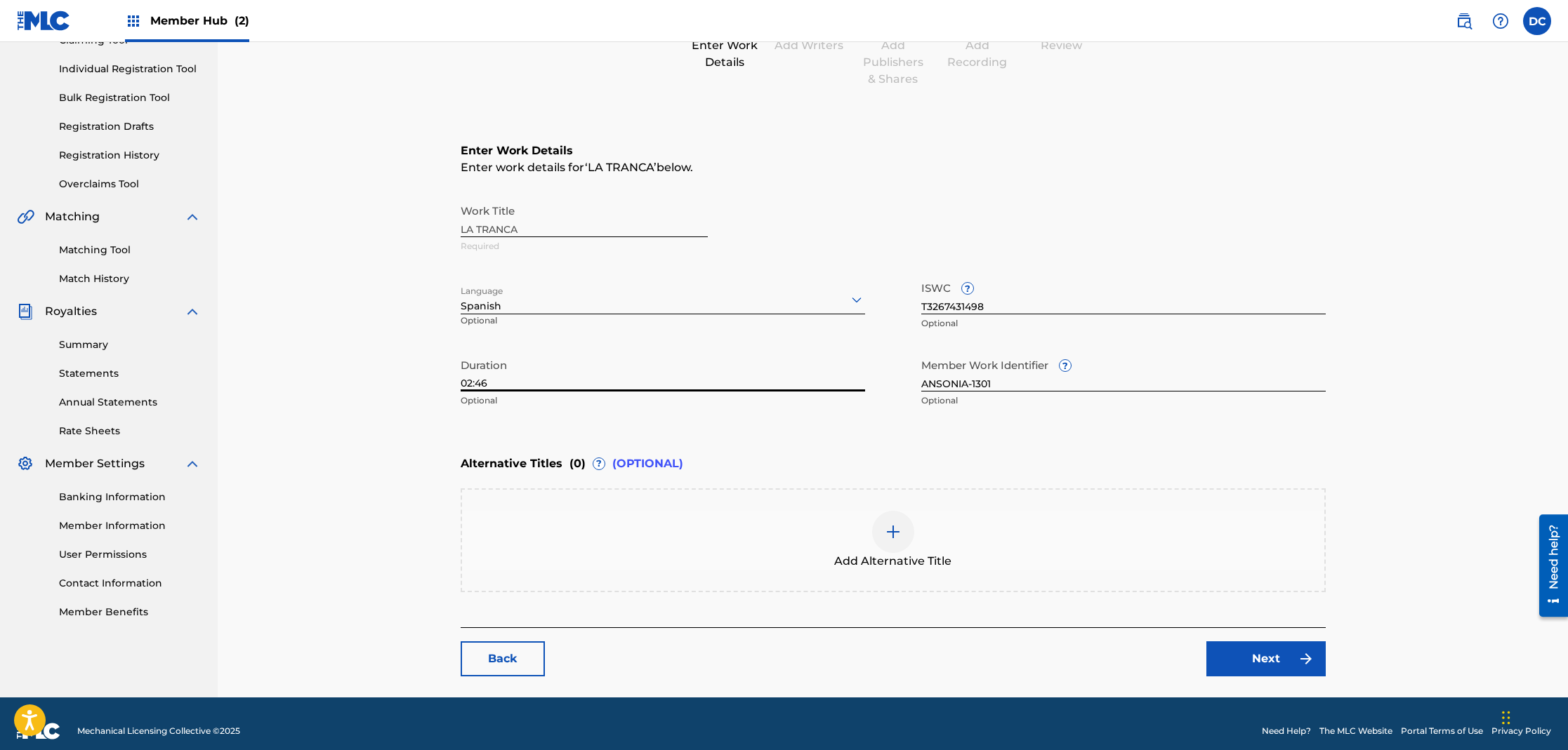
scroll to position [180, 0]
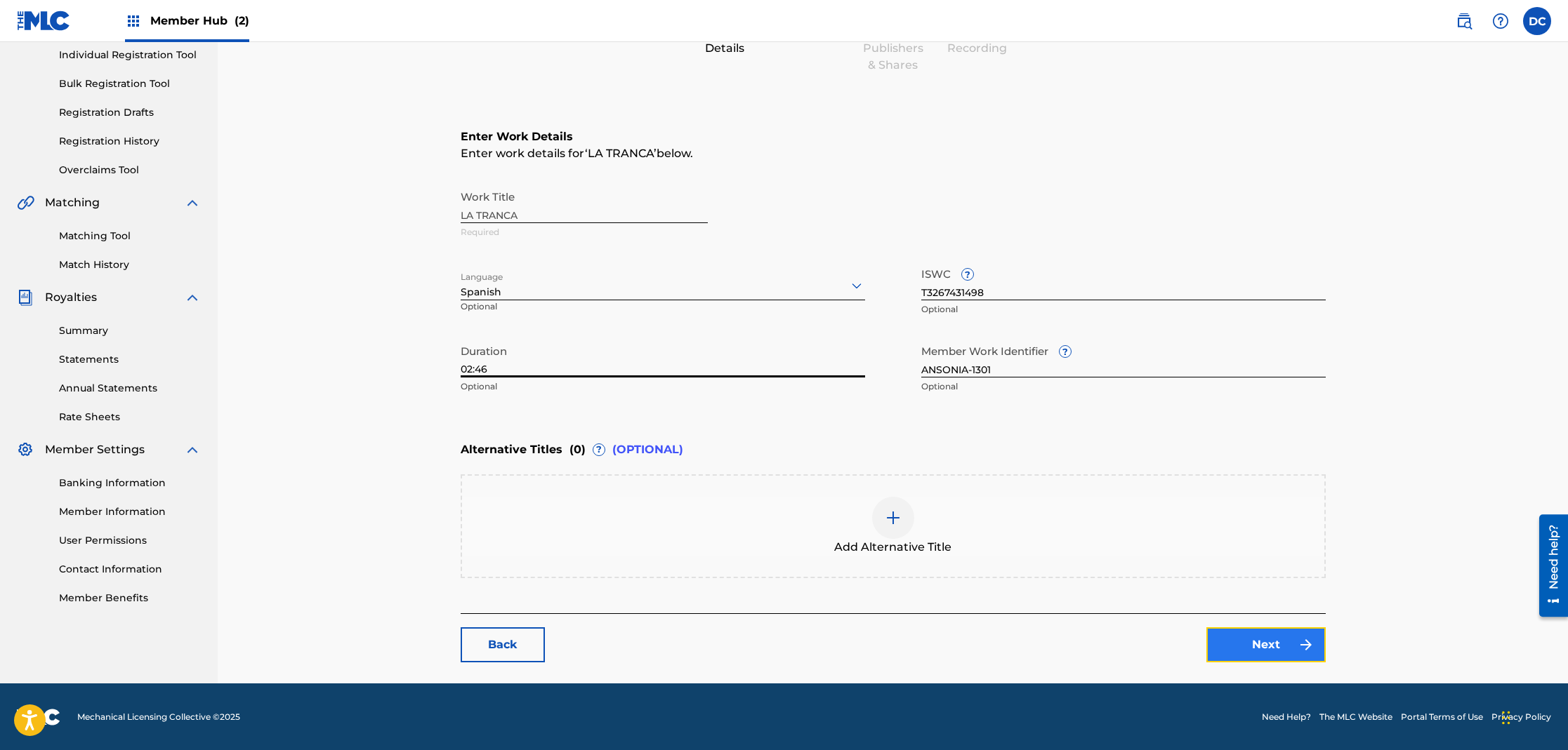
click at [1238, 650] on link "Next" at bounding box center [1266, 645] width 119 height 35
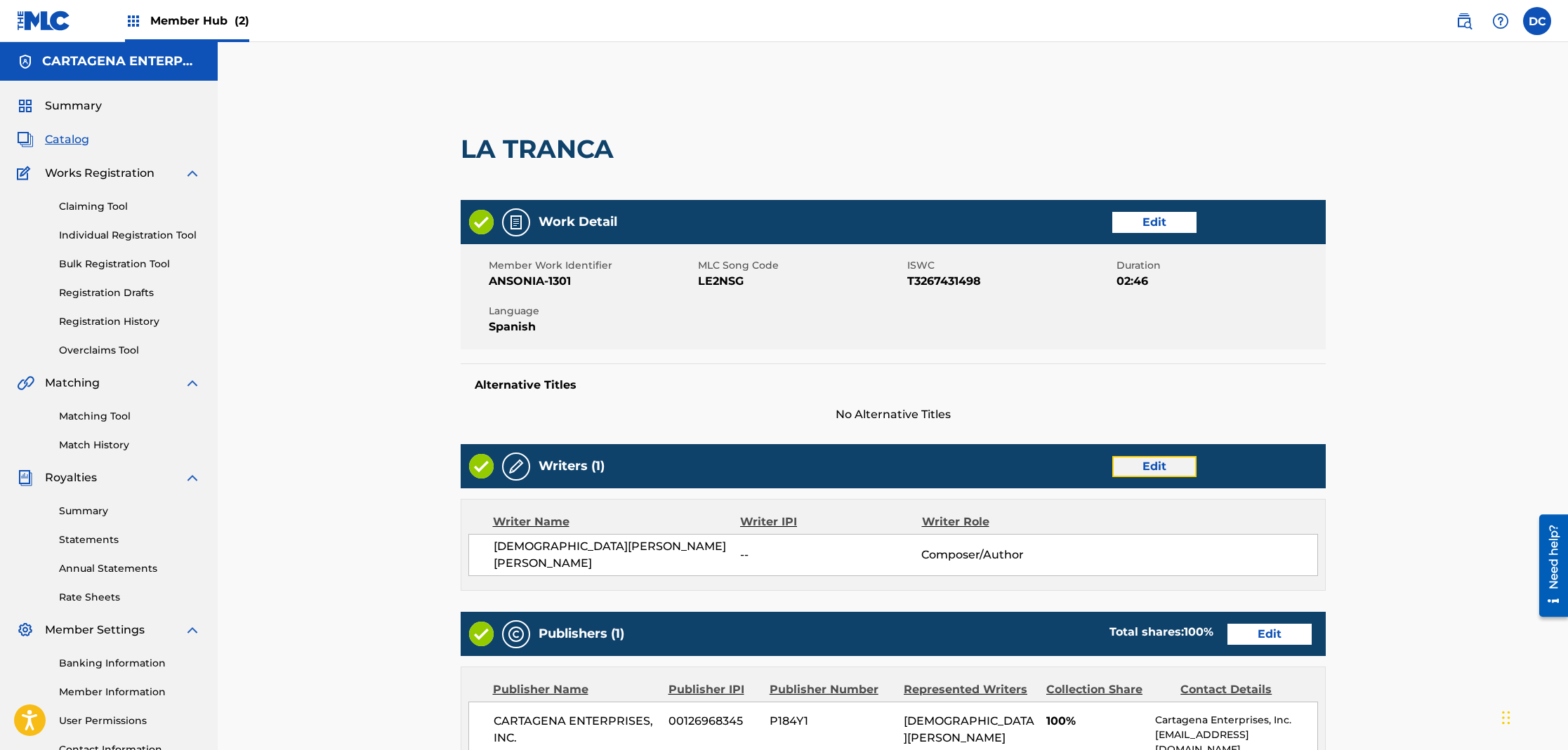
click at [1139, 463] on link "Edit" at bounding box center [1154, 466] width 84 height 21
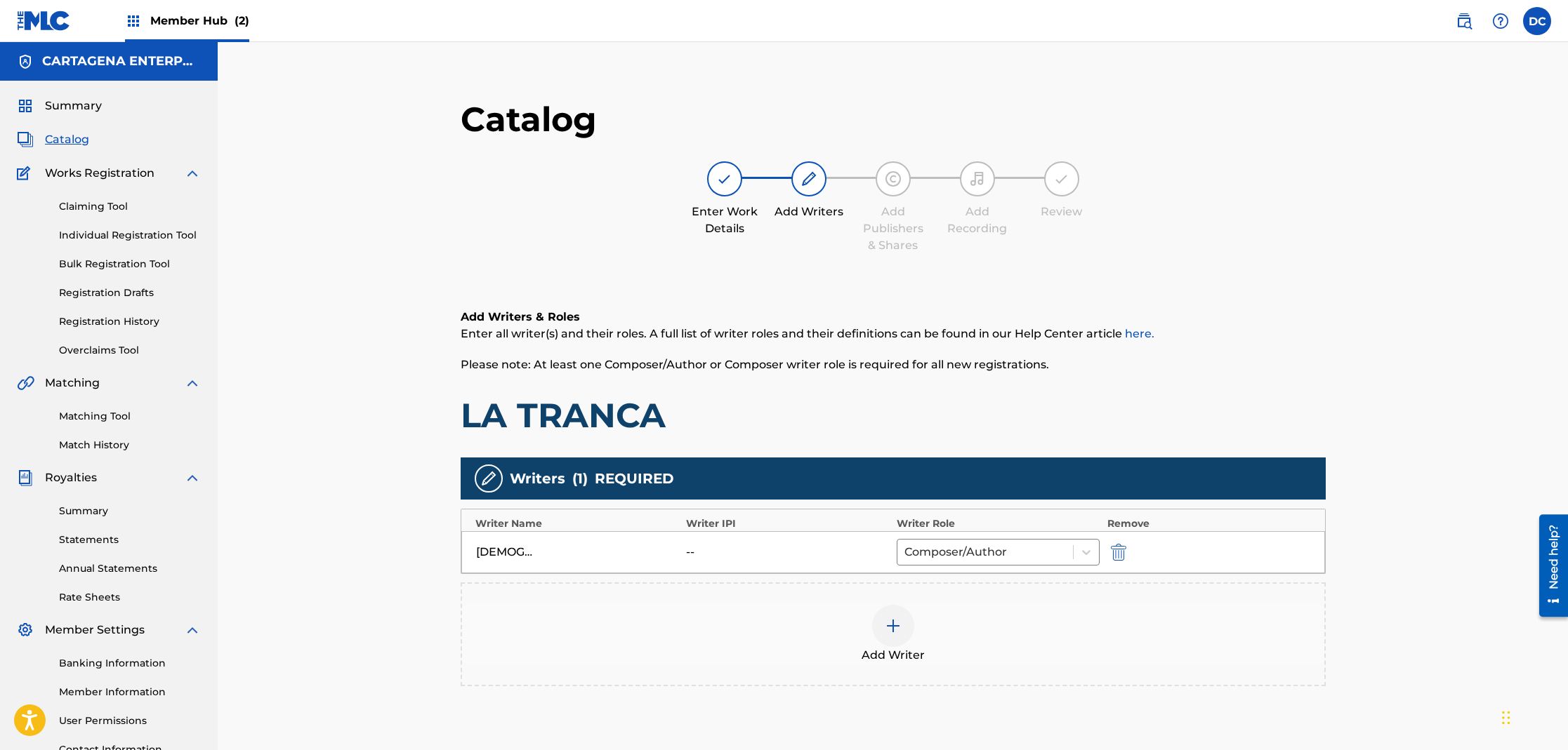
click at [897, 626] on img at bounding box center [893, 626] width 17 height 17
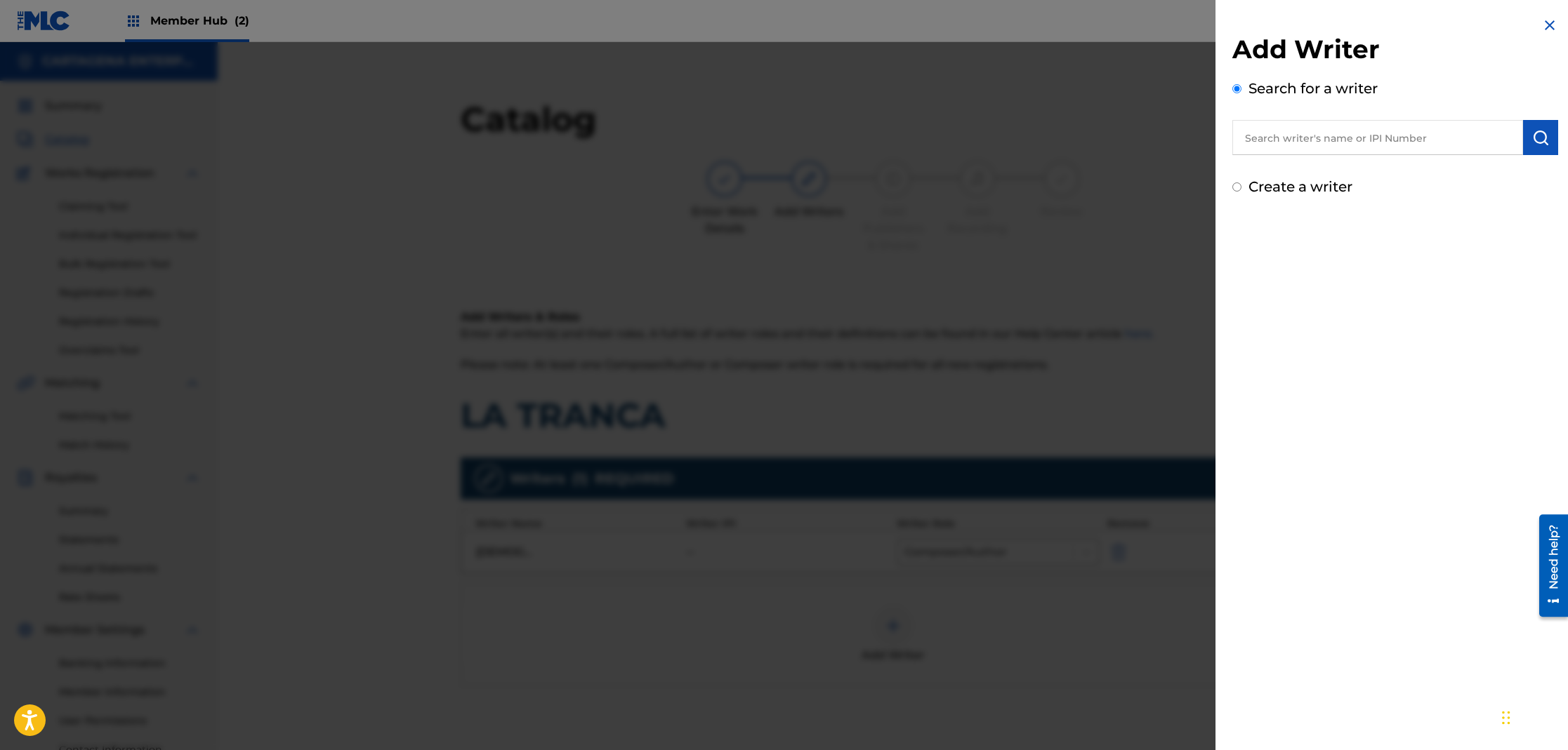
click at [1384, 133] on input "text" at bounding box center [1377, 137] width 290 height 35
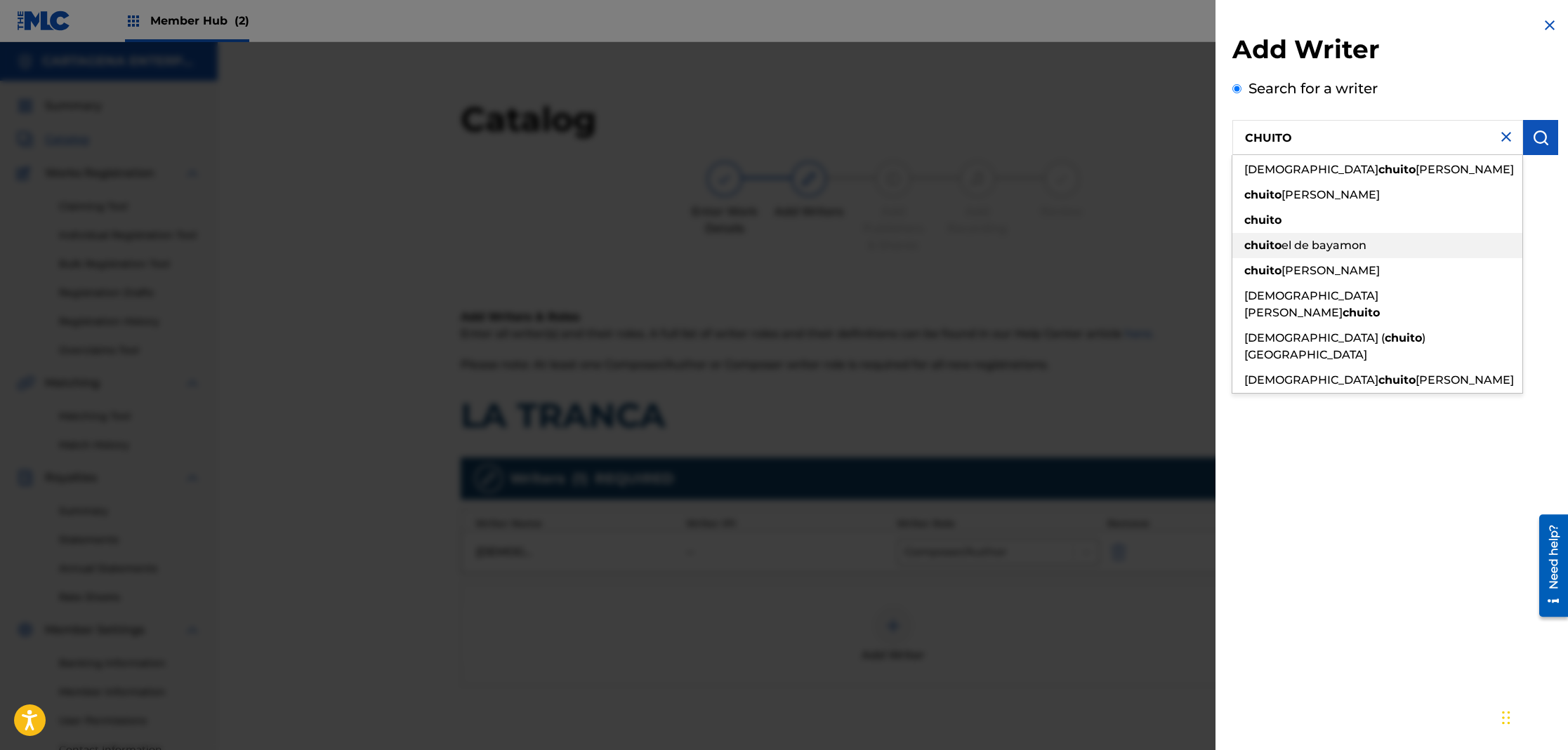
click at [1316, 248] on span "el de bayamon" at bounding box center [1324, 245] width 85 height 13
type input "chuito el de bayamon"
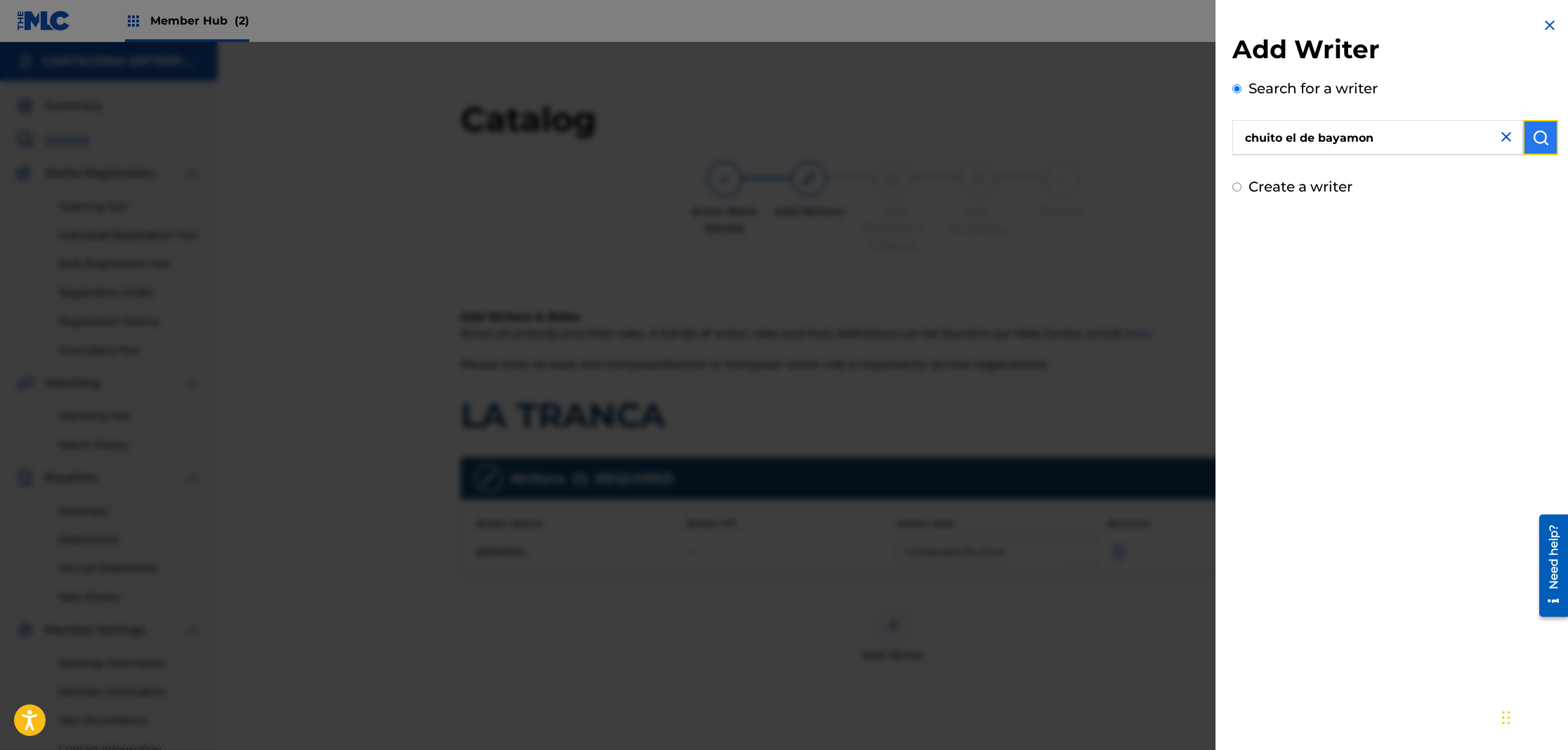
click at [1541, 136] on img "submit" at bounding box center [1541, 137] width 17 height 17
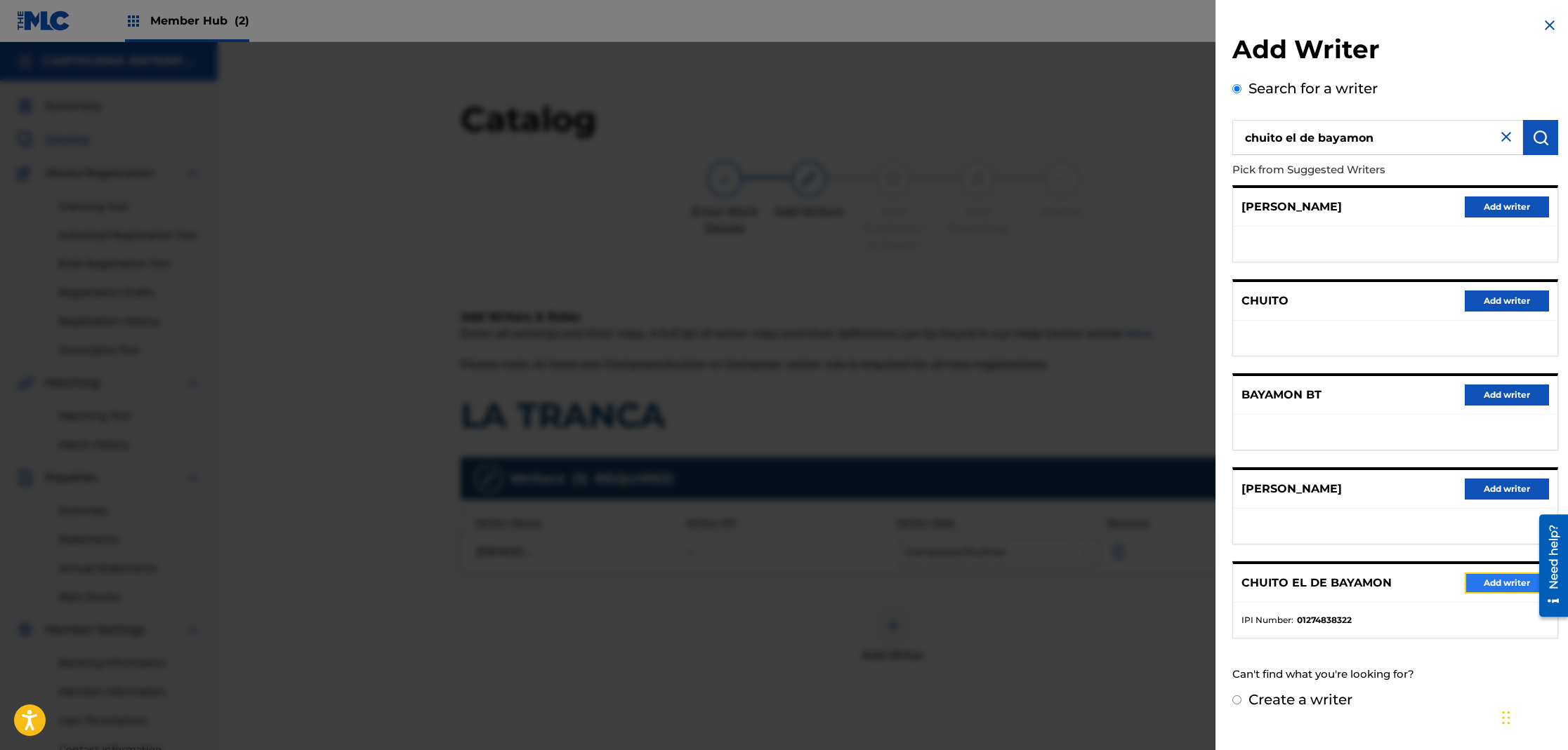
click at [1486, 574] on button "Add writer" at bounding box center [1507, 583] width 84 height 21
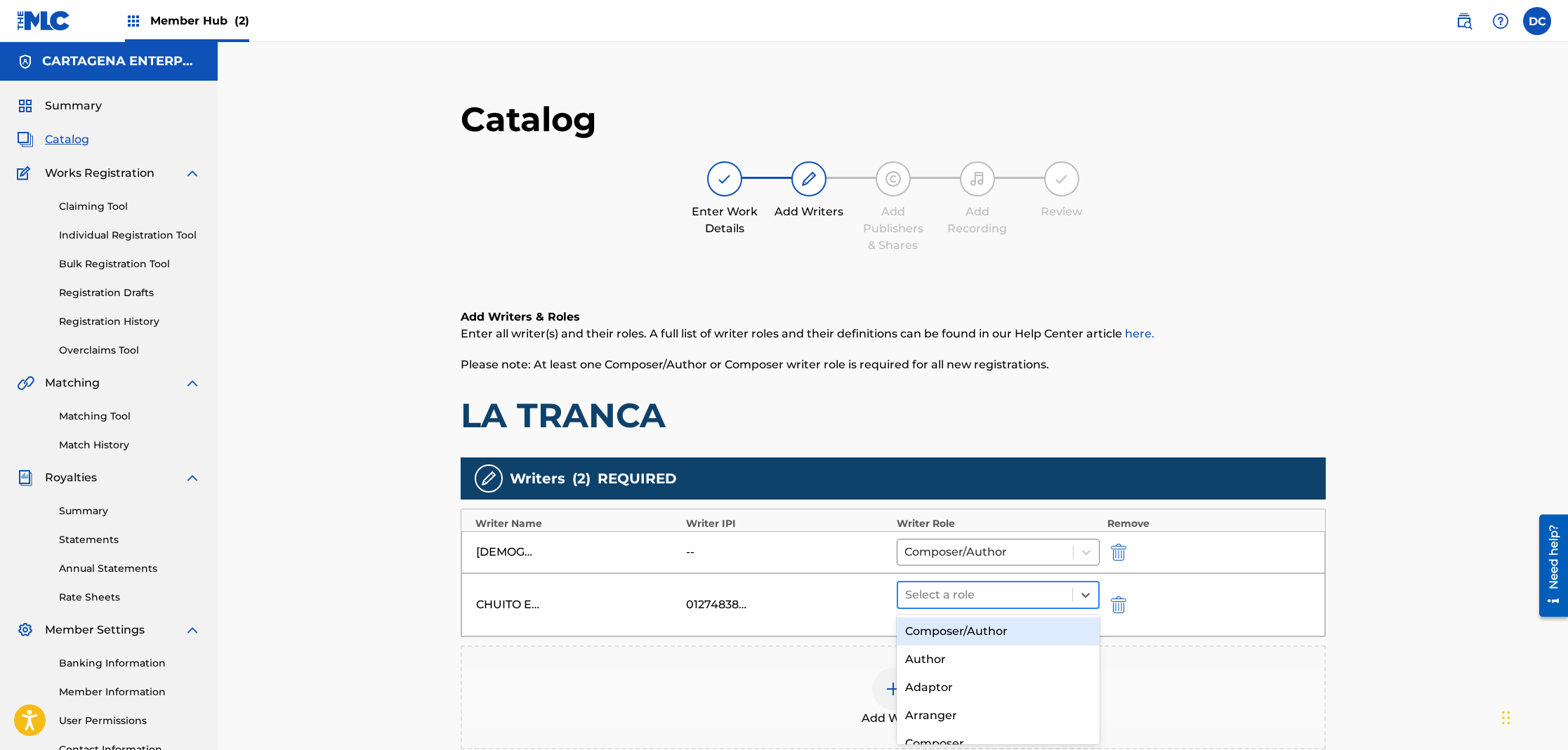
click at [962, 602] on div at bounding box center [985, 595] width 161 height 20
click at [971, 633] on div "Composer/Author" at bounding box center [998, 631] width 204 height 28
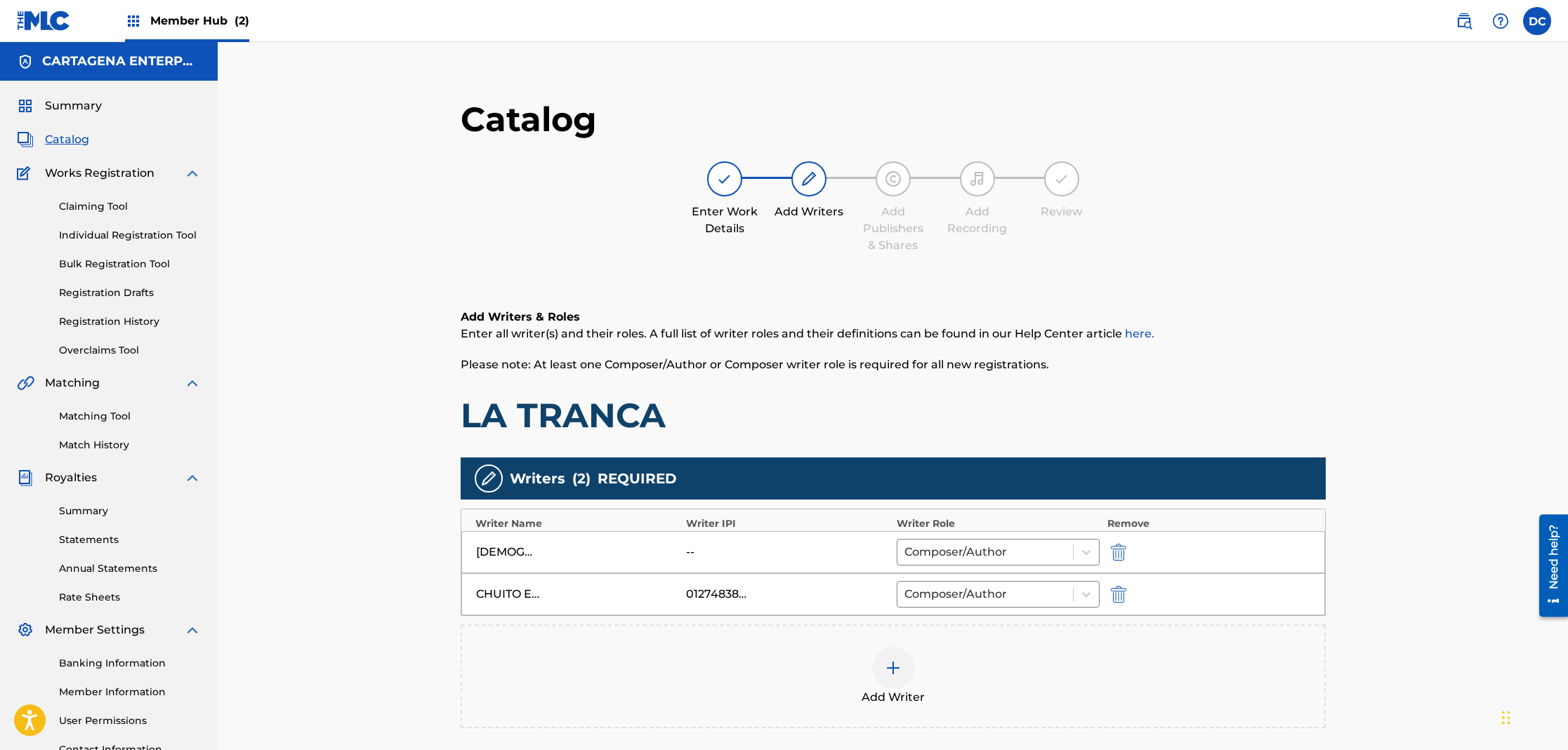
click at [901, 672] on div at bounding box center [893, 668] width 42 height 42
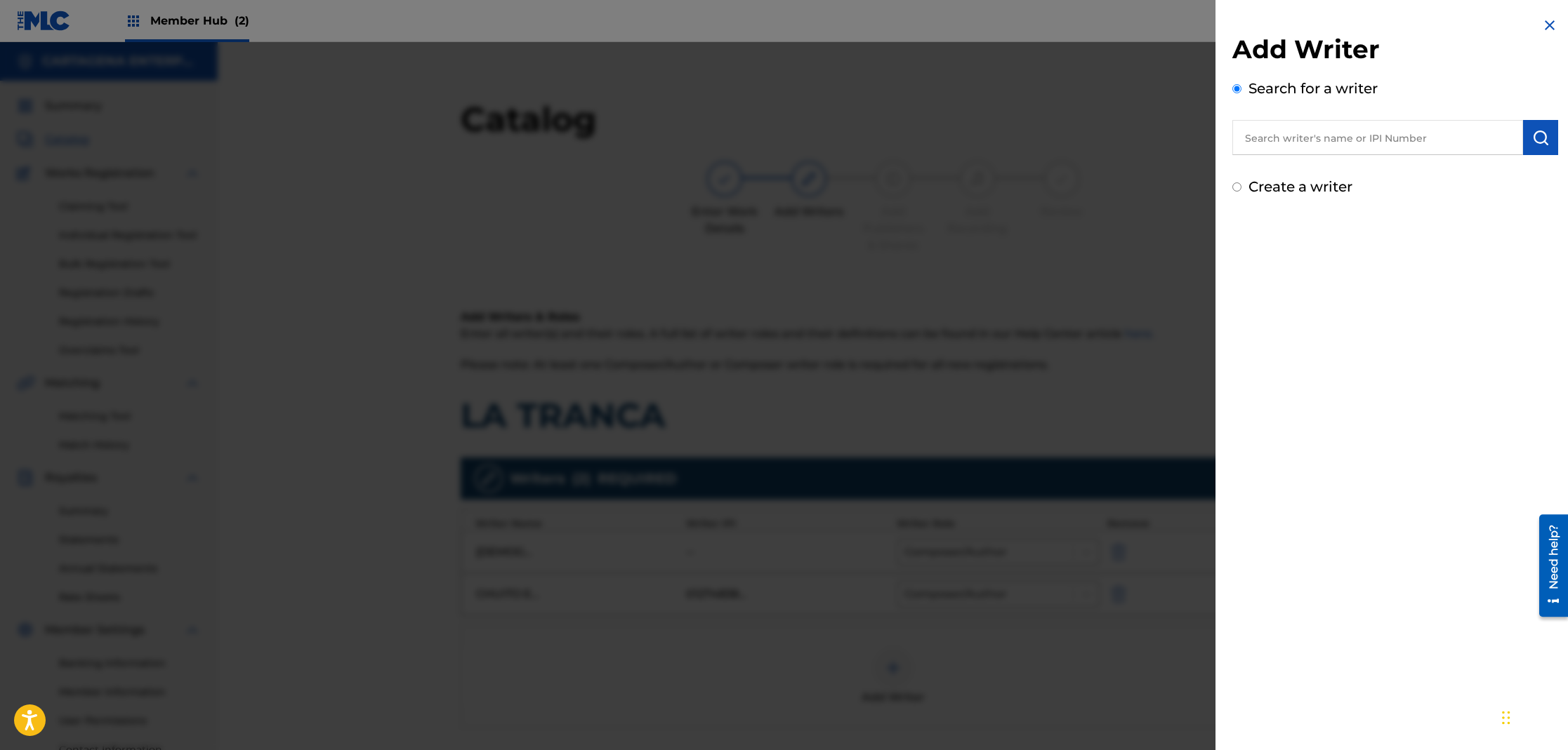
click at [1243, 136] on input "text" at bounding box center [1377, 137] width 290 height 35
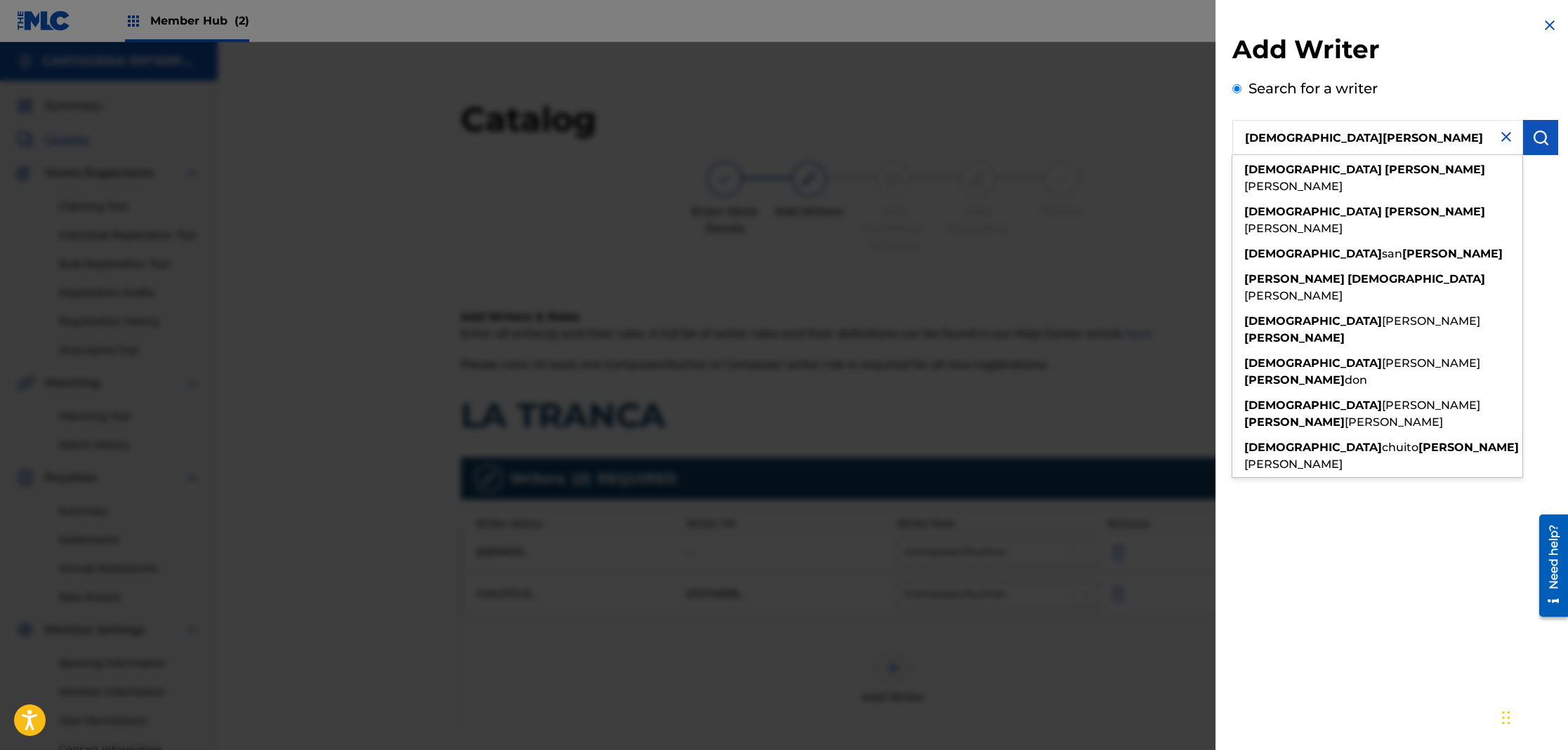
type input "[DEMOGRAPHIC_DATA][PERSON_NAME]"
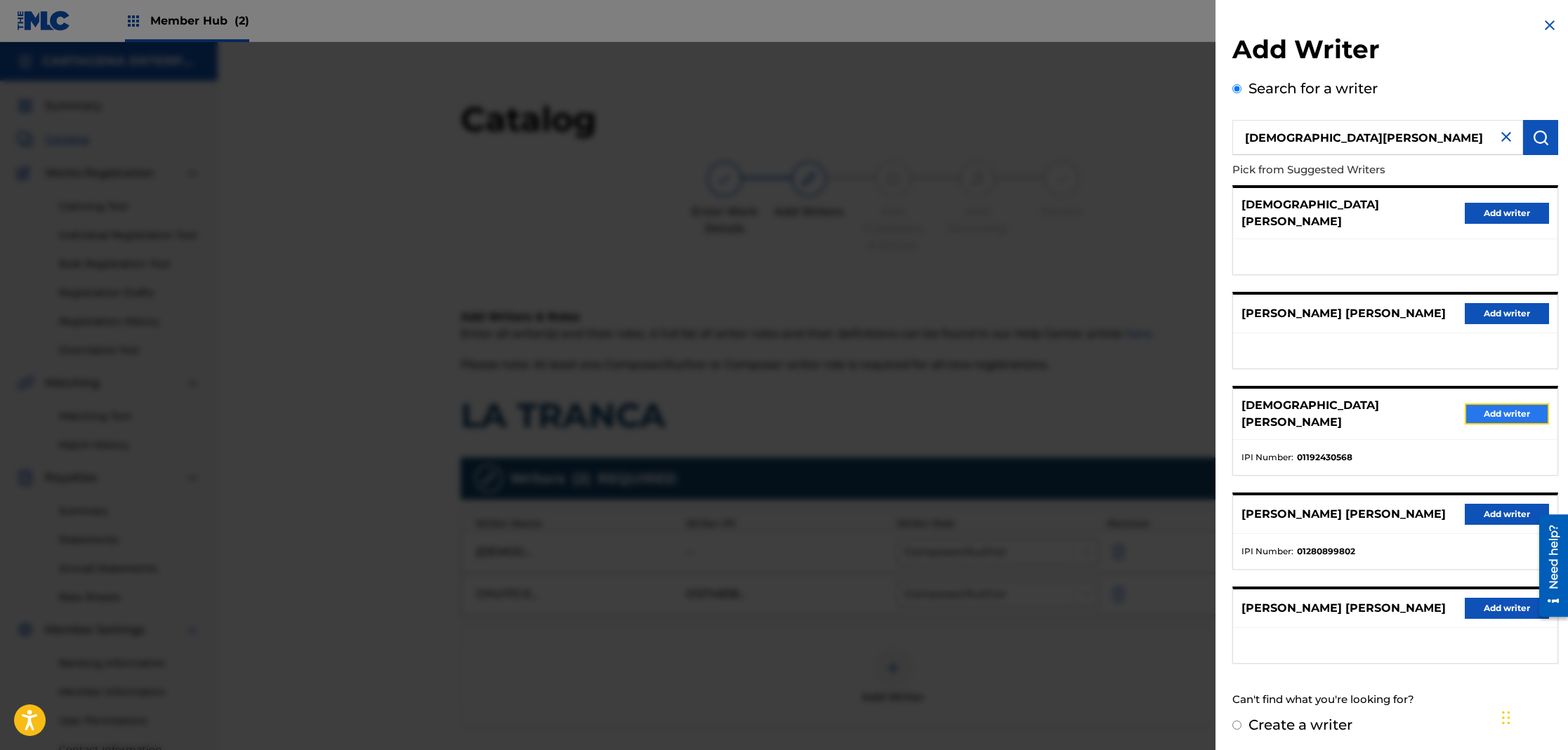
click at [1474, 403] on button "Add writer" at bounding box center [1507, 414] width 84 height 21
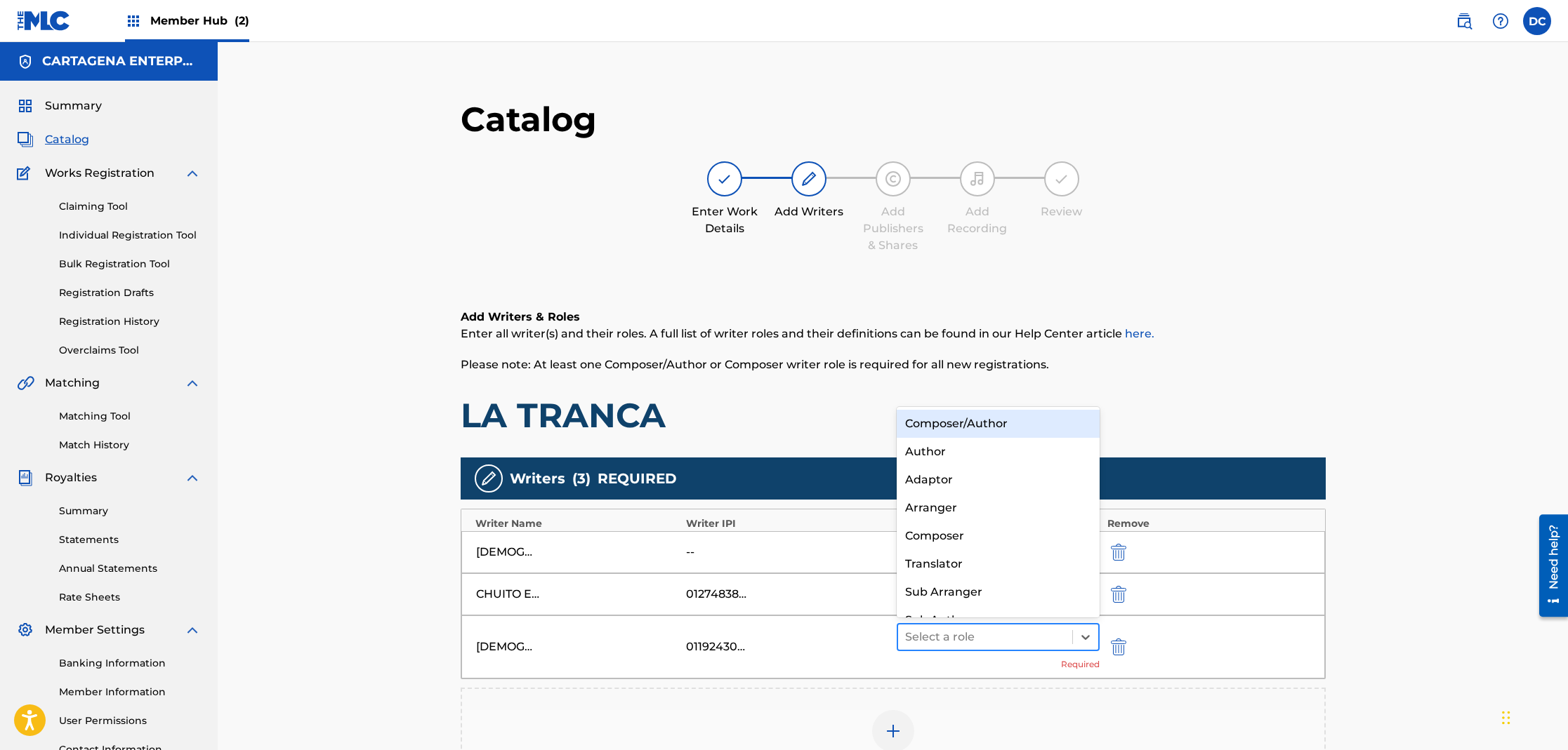
click at [949, 641] on div at bounding box center [985, 637] width 161 height 20
click at [985, 421] on div "Composer/Author" at bounding box center [998, 424] width 204 height 28
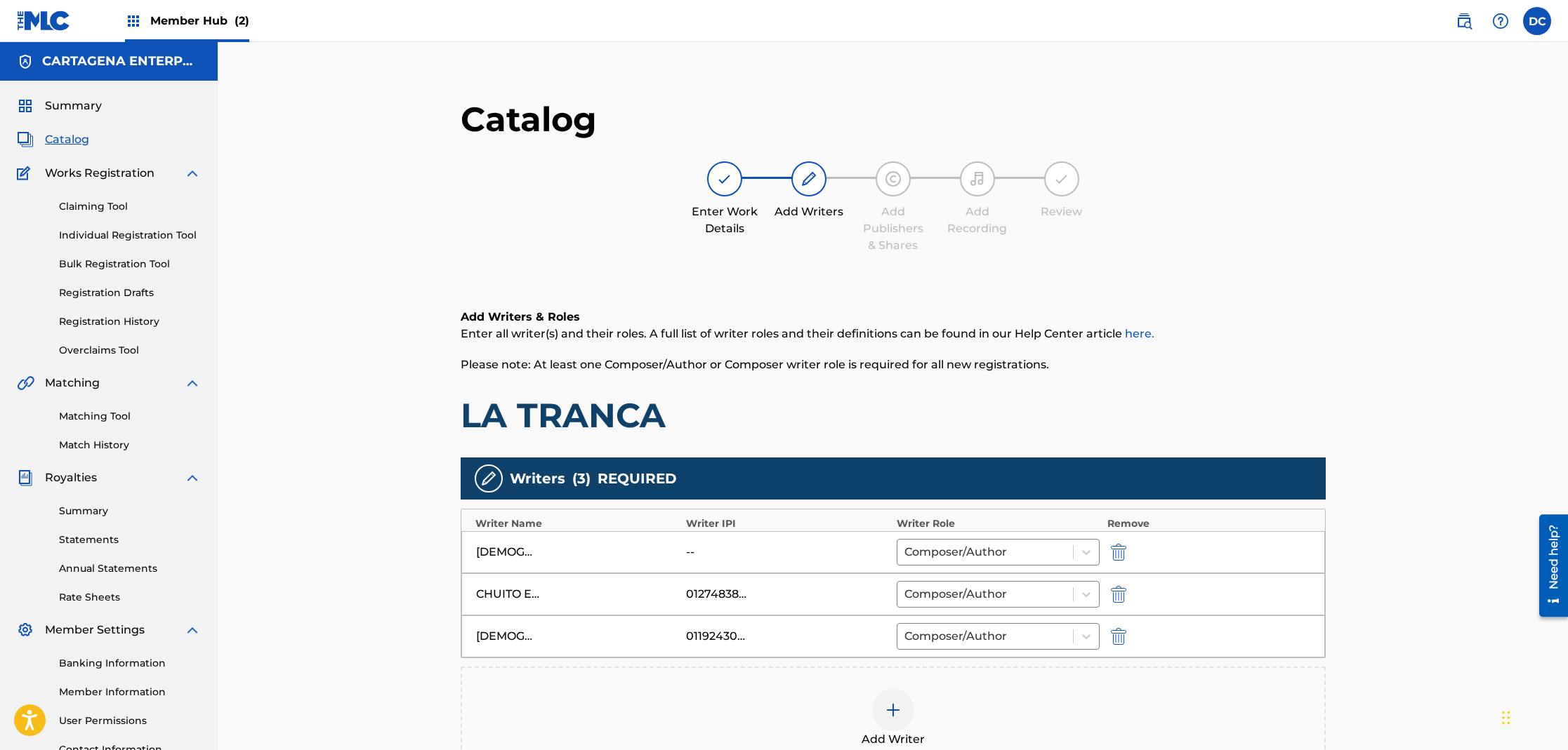
click at [893, 707] on img at bounding box center [893, 710] width 17 height 17
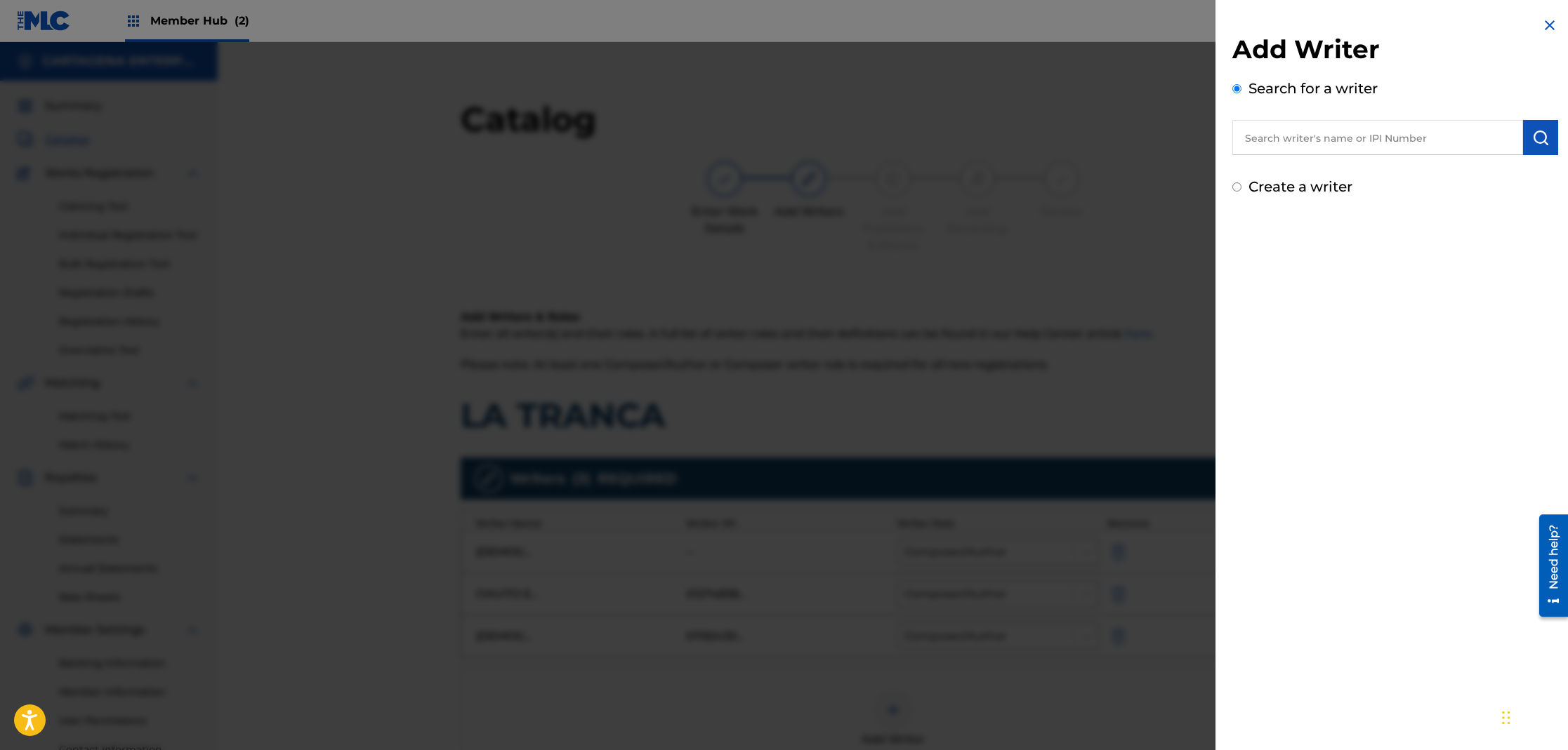
click at [1322, 130] on input "text" at bounding box center [1377, 137] width 290 height 35
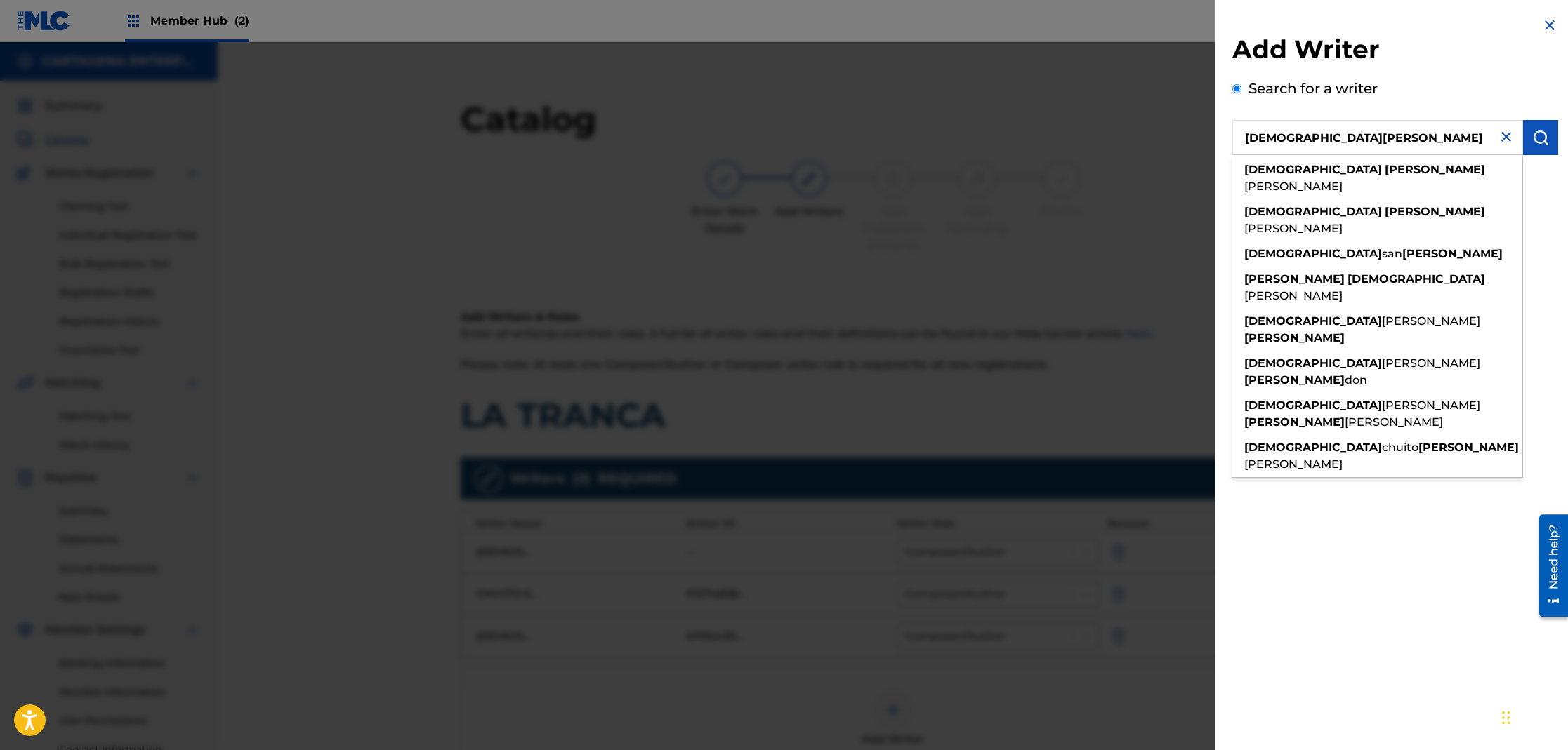
type input "[DEMOGRAPHIC_DATA][PERSON_NAME]"
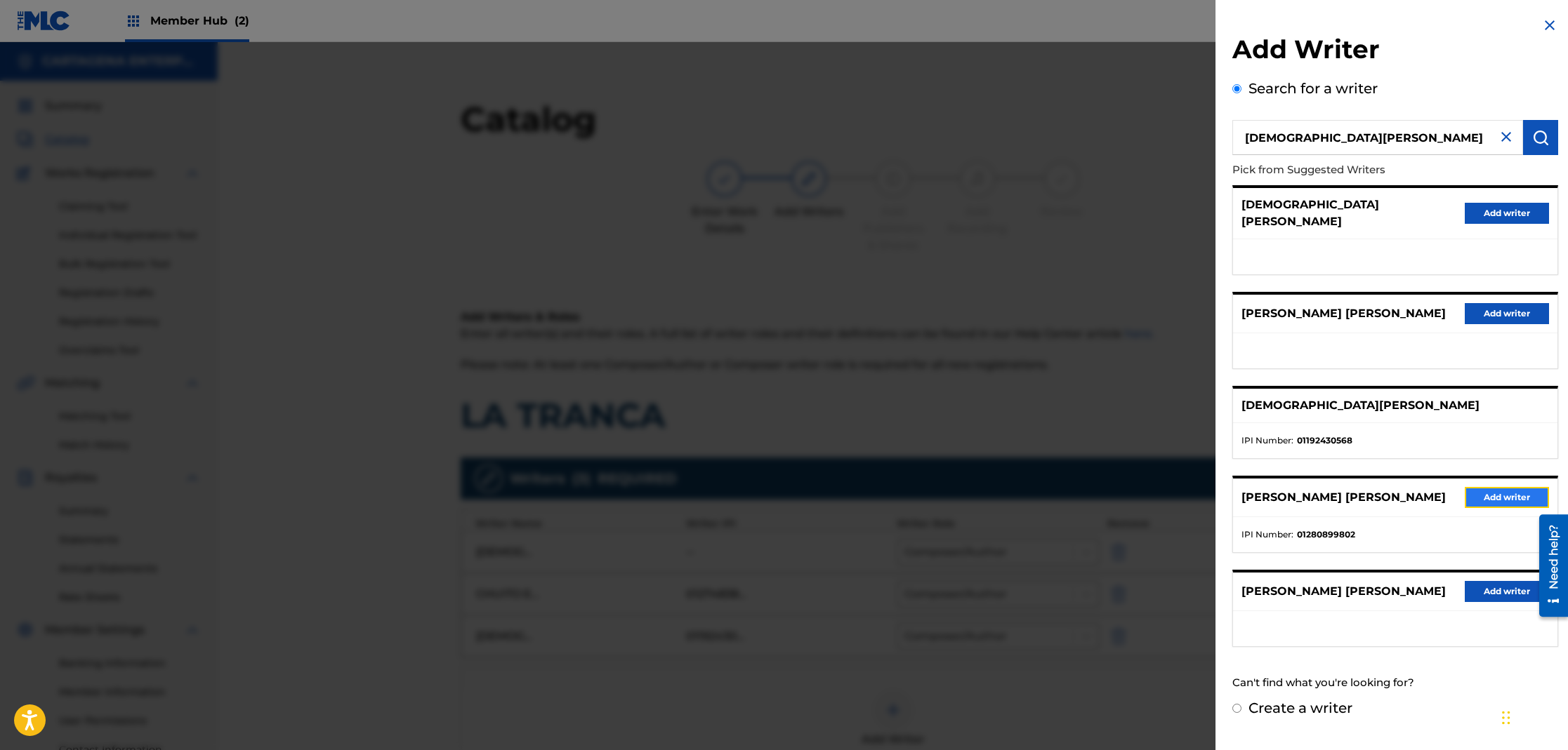
click at [1477, 487] on button "Add writer" at bounding box center [1507, 497] width 84 height 21
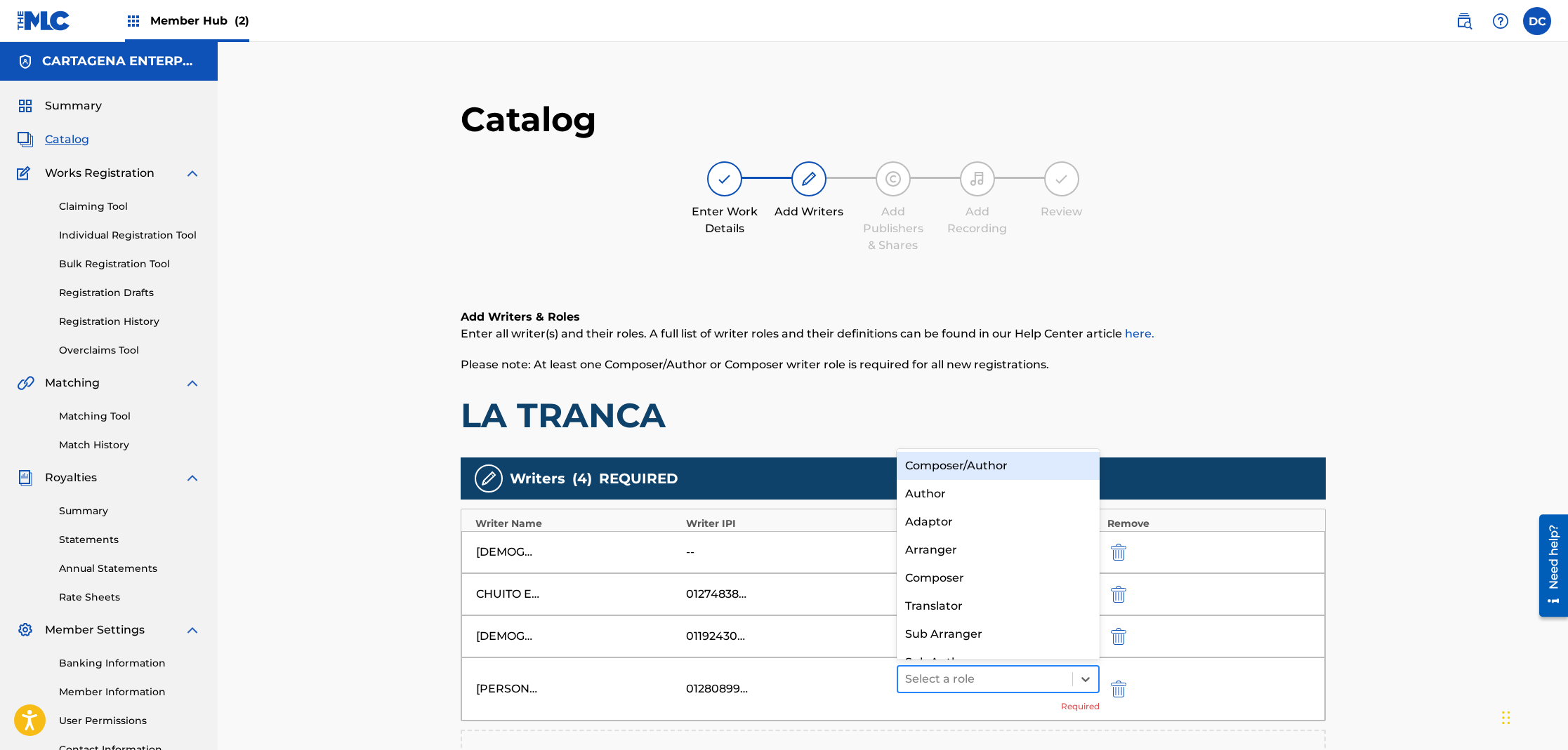
click at [971, 681] on div at bounding box center [985, 679] width 161 height 20
click at [992, 464] on div "Composer/Author" at bounding box center [998, 466] width 204 height 28
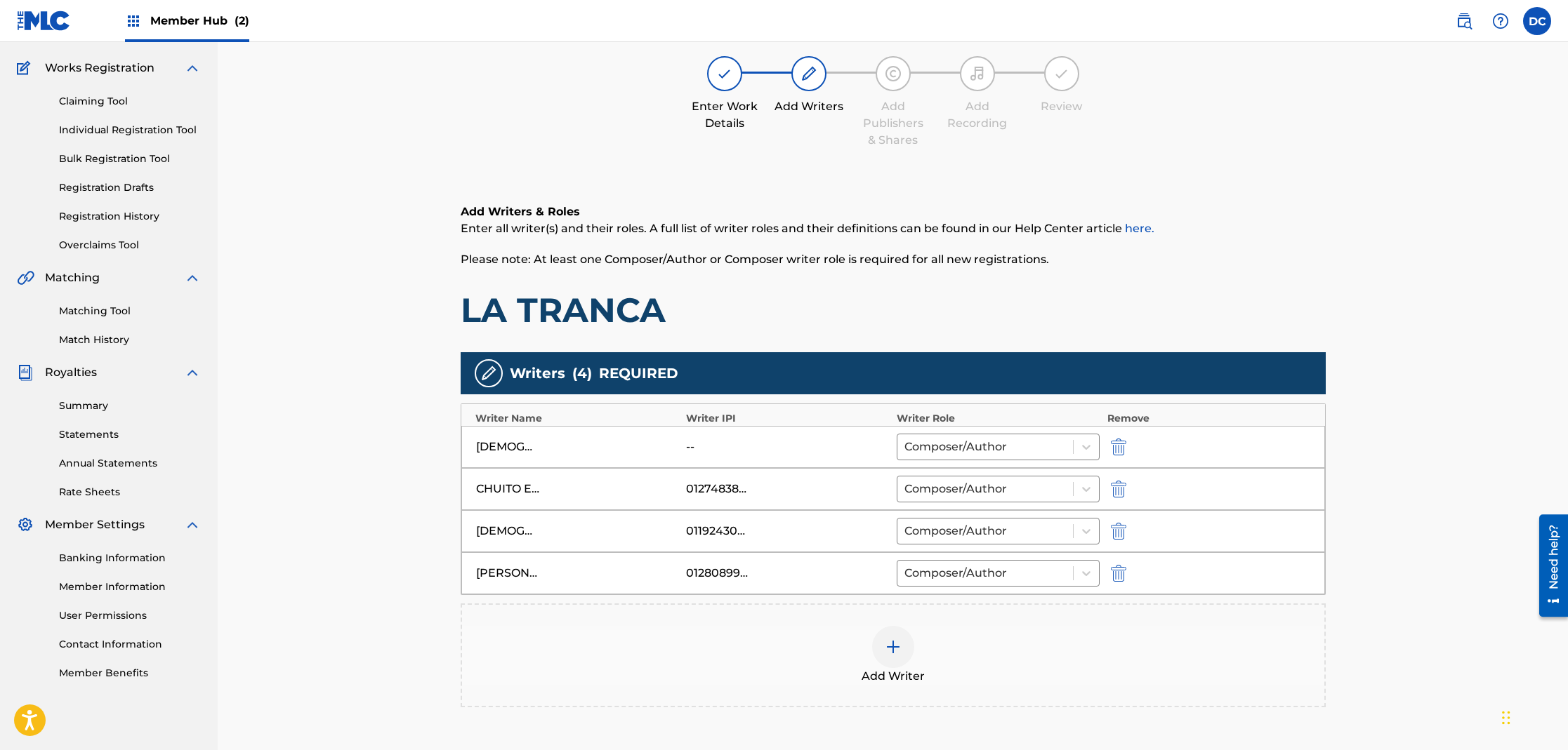
scroll to position [268, 0]
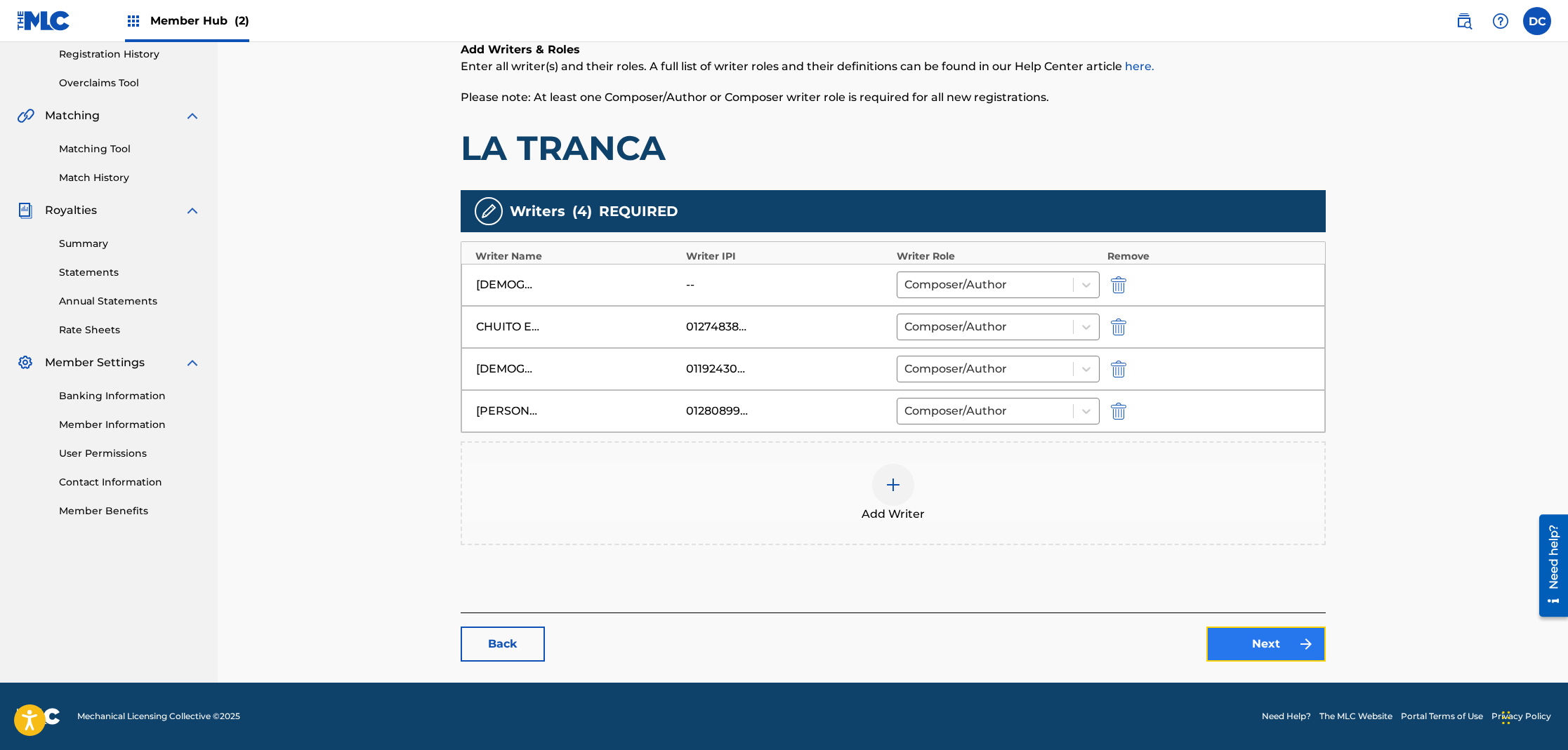
click at [1243, 645] on link "Next" at bounding box center [1266, 644] width 119 height 35
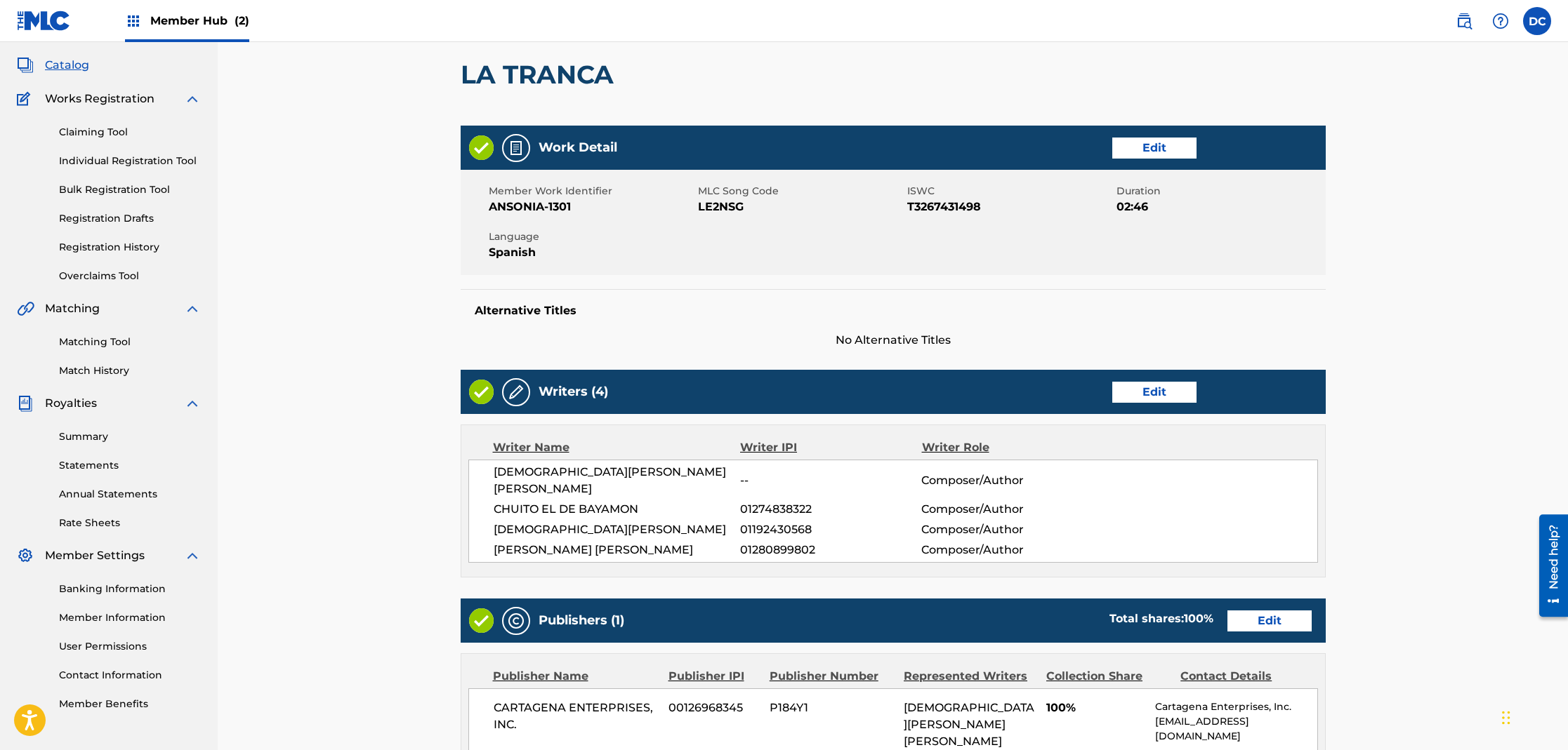
scroll to position [126, 0]
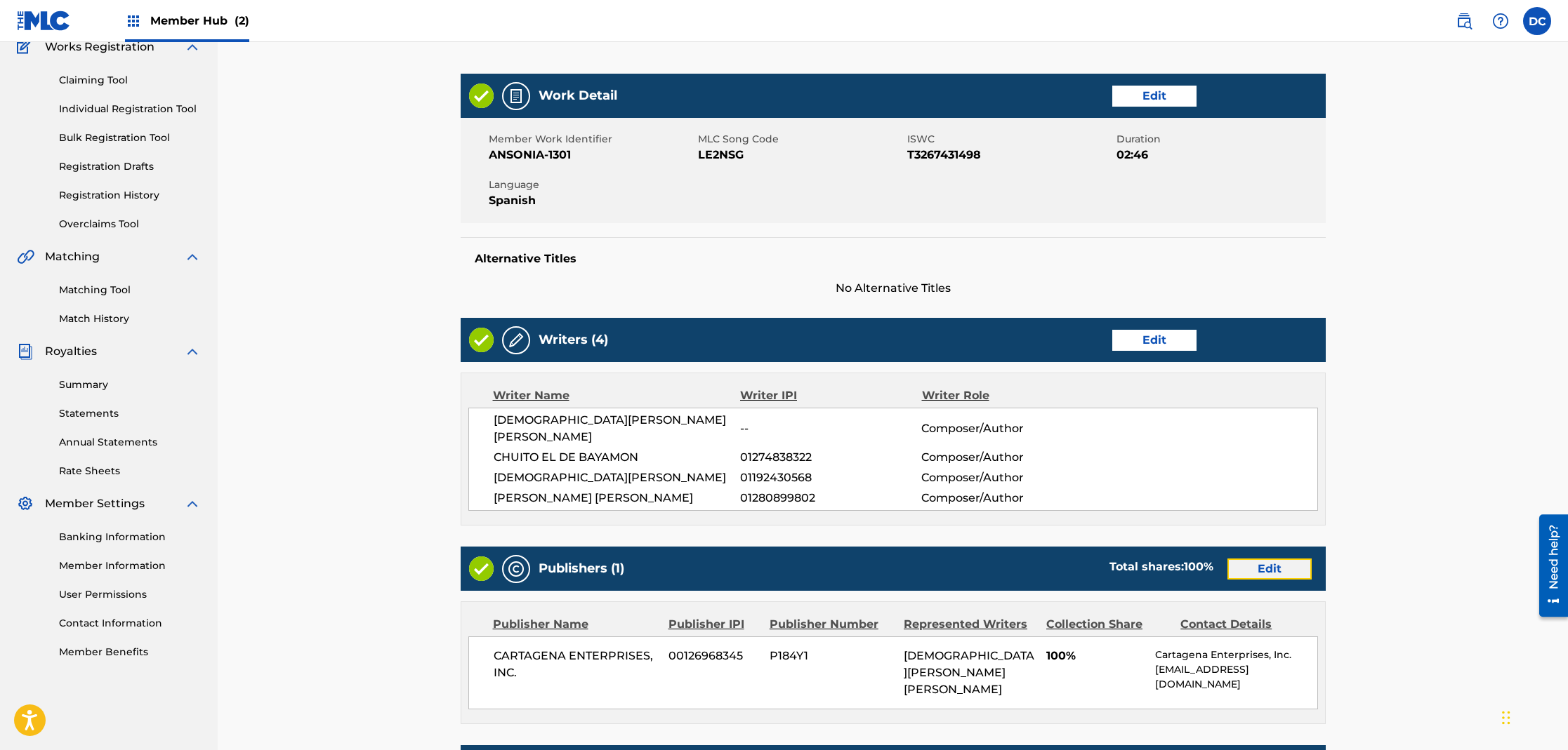
click at [1265, 559] on link "Edit" at bounding box center [1270, 569] width 84 height 21
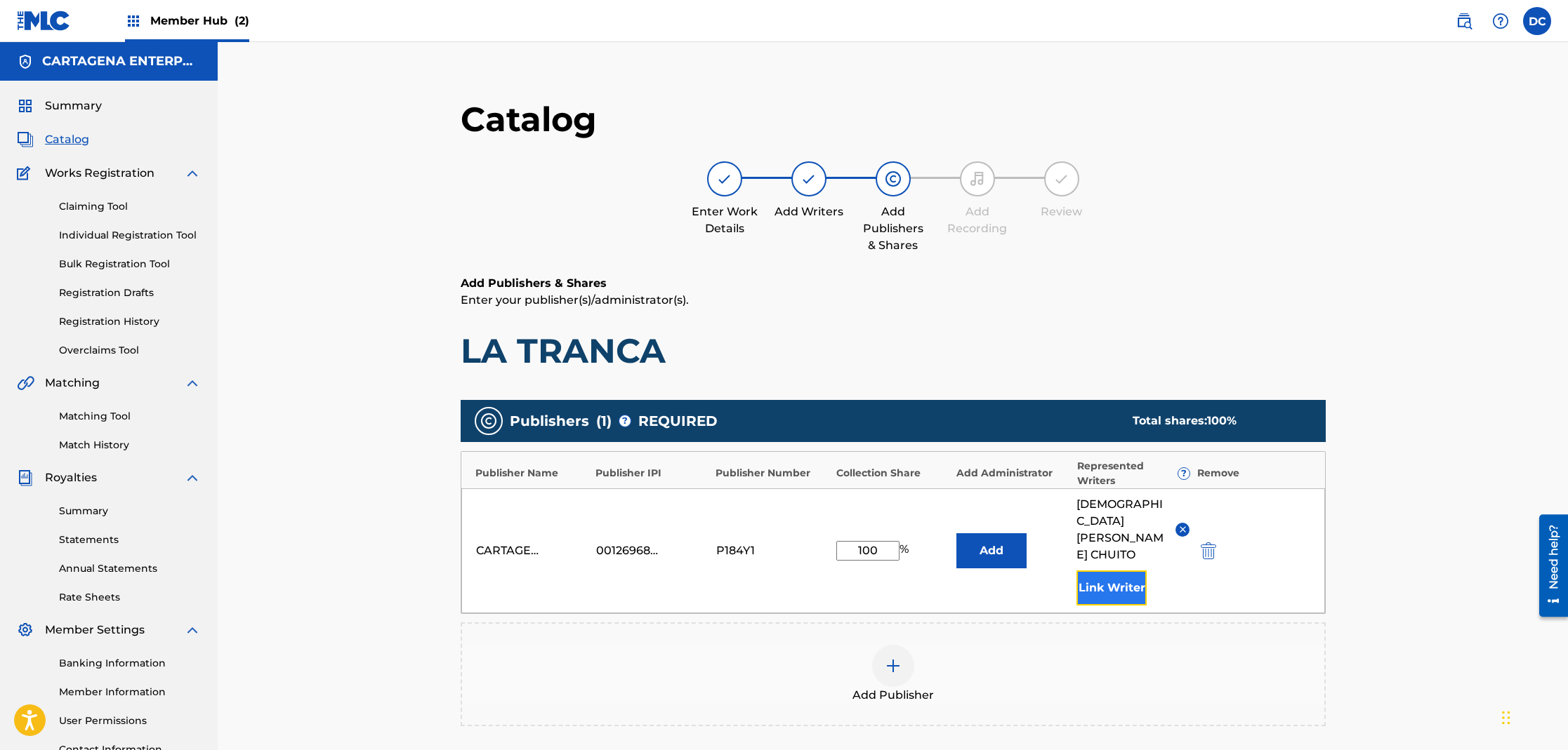
click at [1088, 586] on button "Link Writer" at bounding box center [1112, 588] width 70 height 35
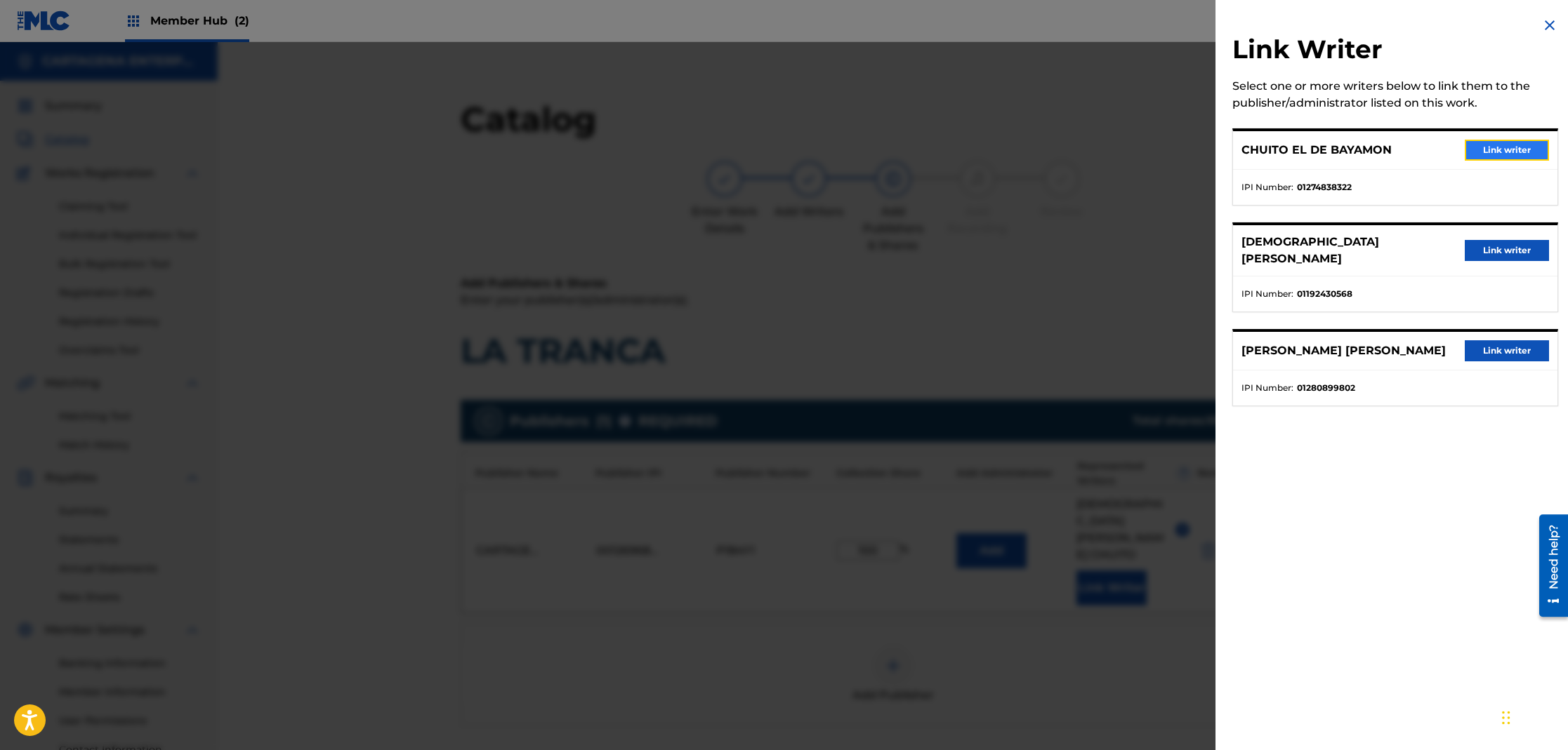
drag, startPoint x: 1495, startPoint y: 151, endPoint x: 1285, endPoint y: 421, distance: 342.1
click at [1495, 151] on button "Link writer" at bounding box center [1507, 150] width 84 height 21
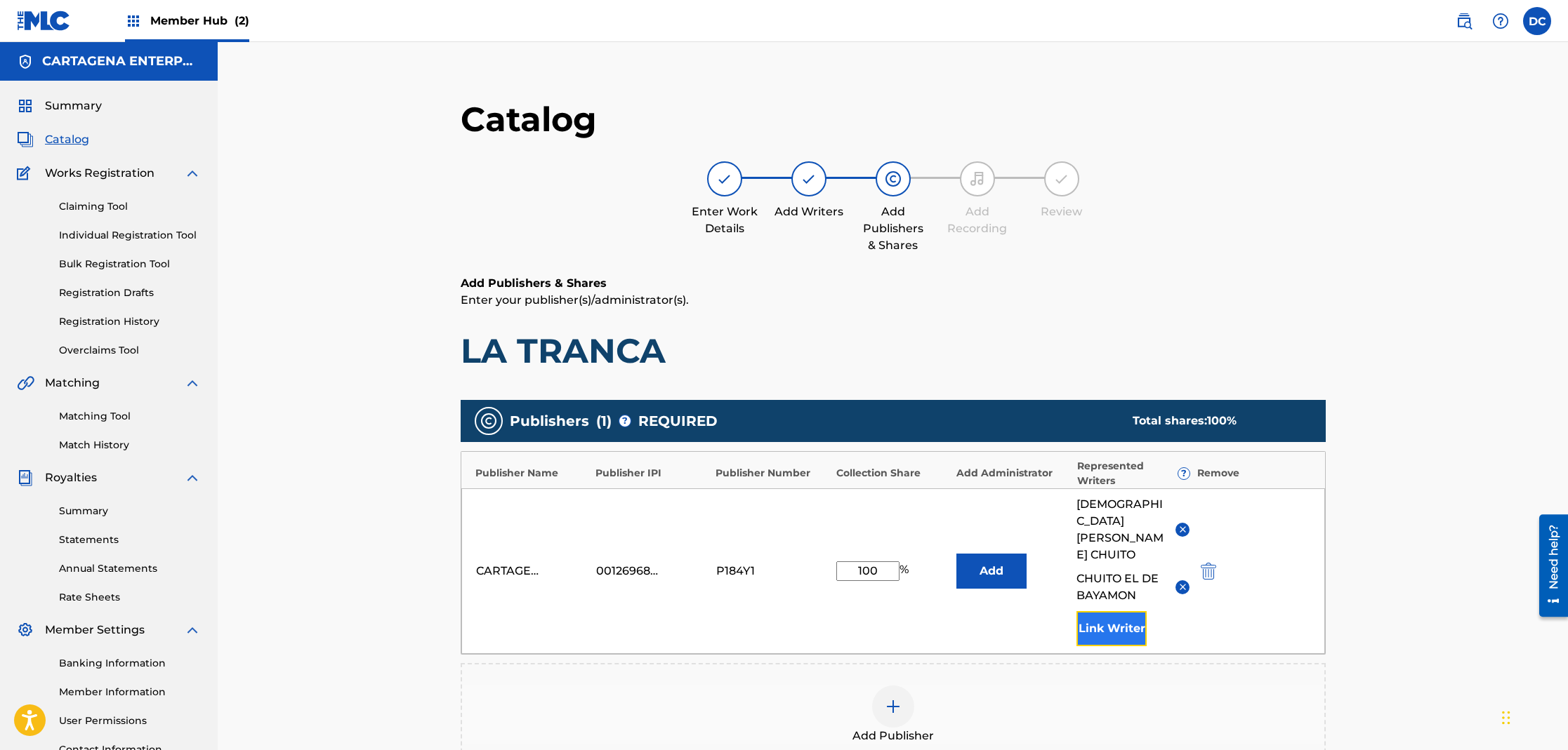
click at [1104, 616] on button "Link Writer" at bounding box center [1112, 628] width 70 height 35
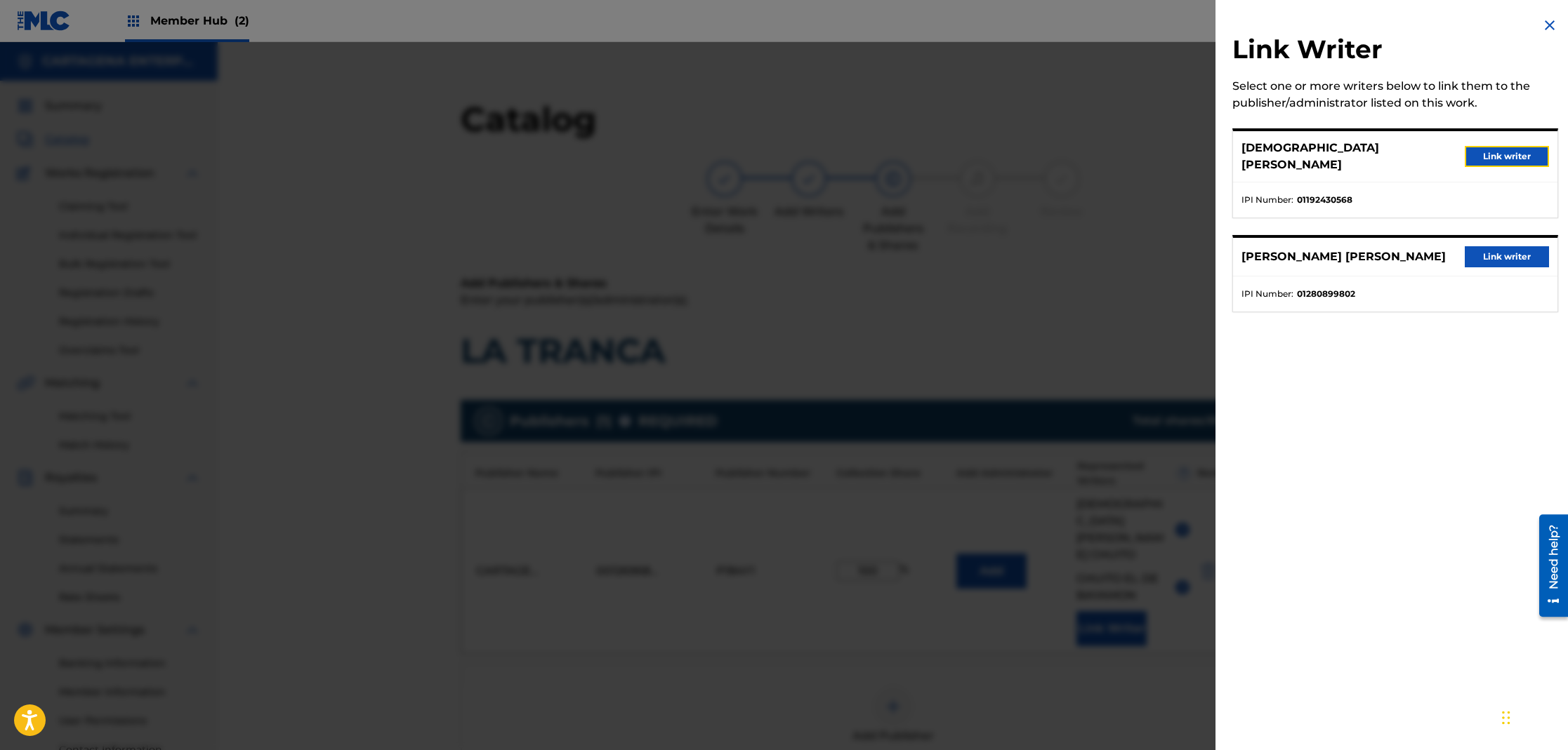
drag, startPoint x: 1502, startPoint y: 148, endPoint x: 1492, endPoint y: 158, distance: 14.1
click at [1502, 148] on button "Link writer" at bounding box center [1507, 156] width 84 height 21
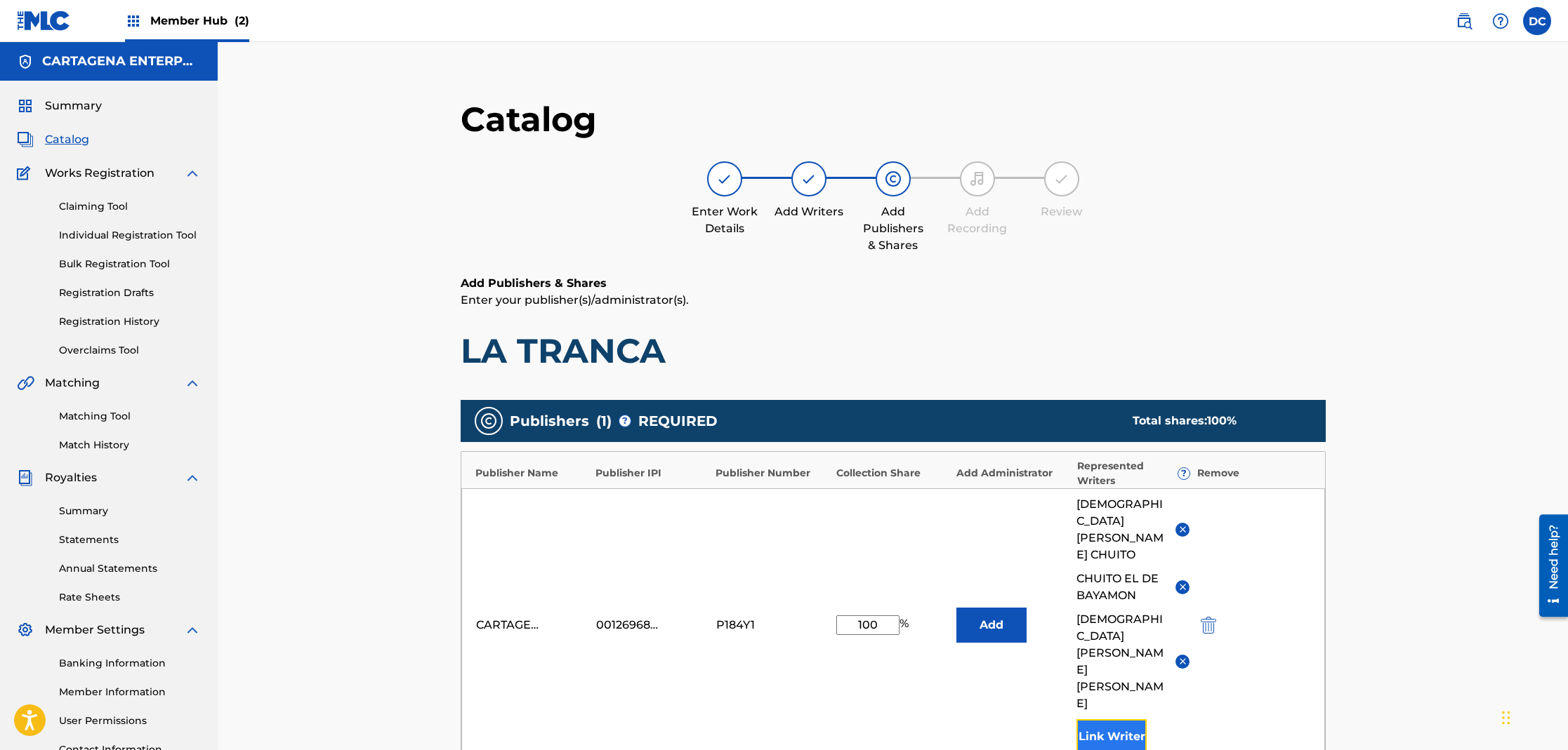
click at [1088, 720] on button "Link Writer" at bounding box center [1112, 737] width 70 height 35
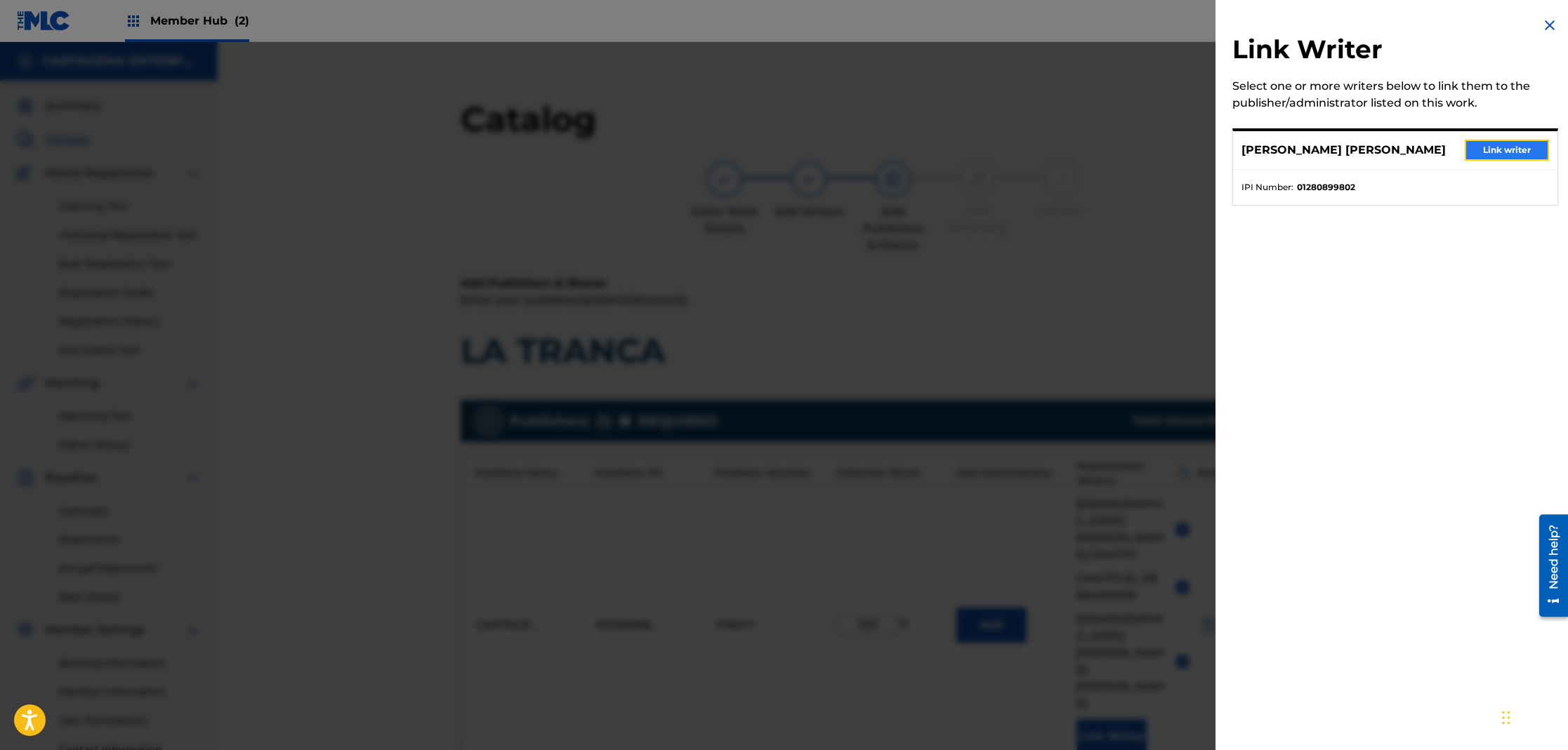
click at [1495, 149] on button "Link writer" at bounding box center [1507, 150] width 84 height 21
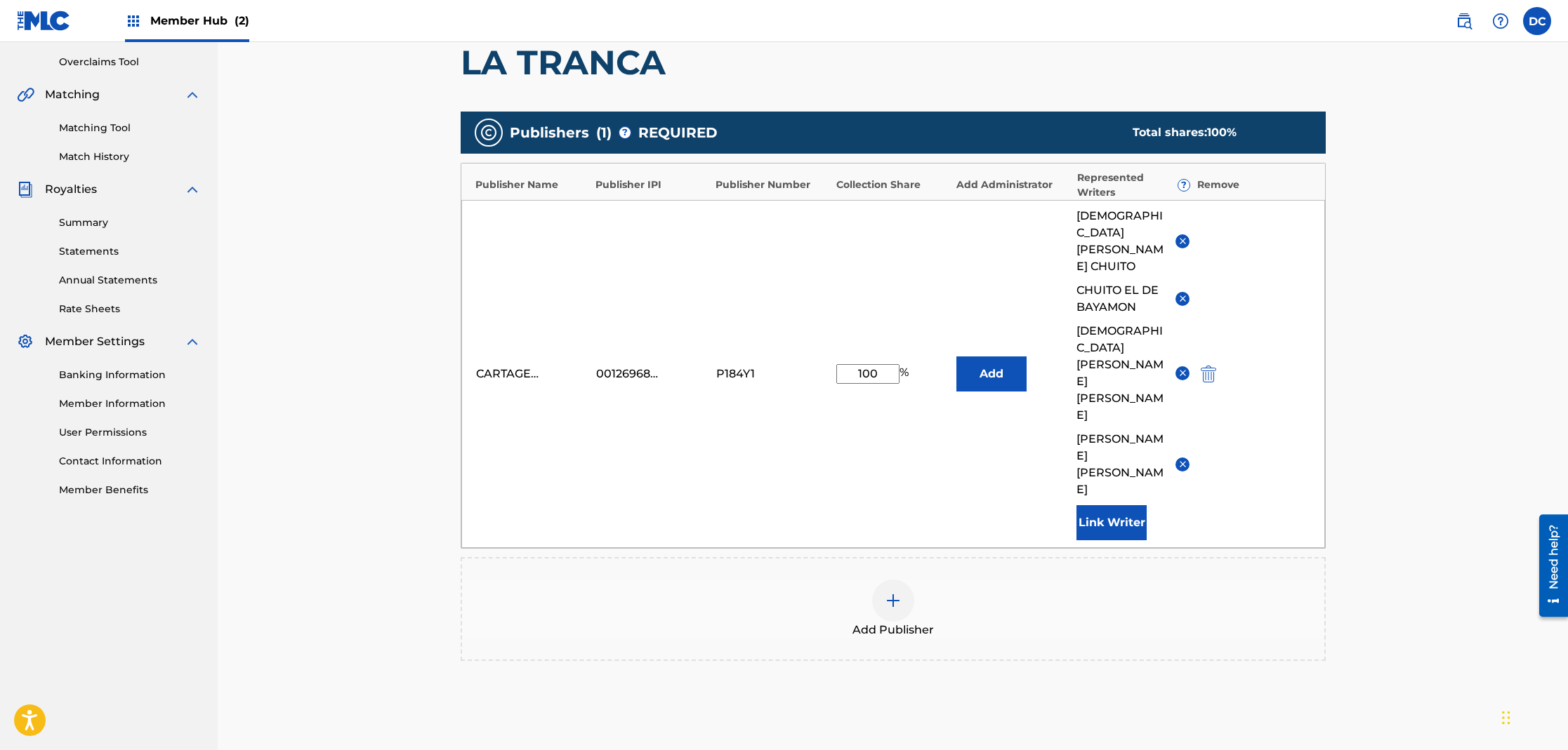
scroll to position [345, 0]
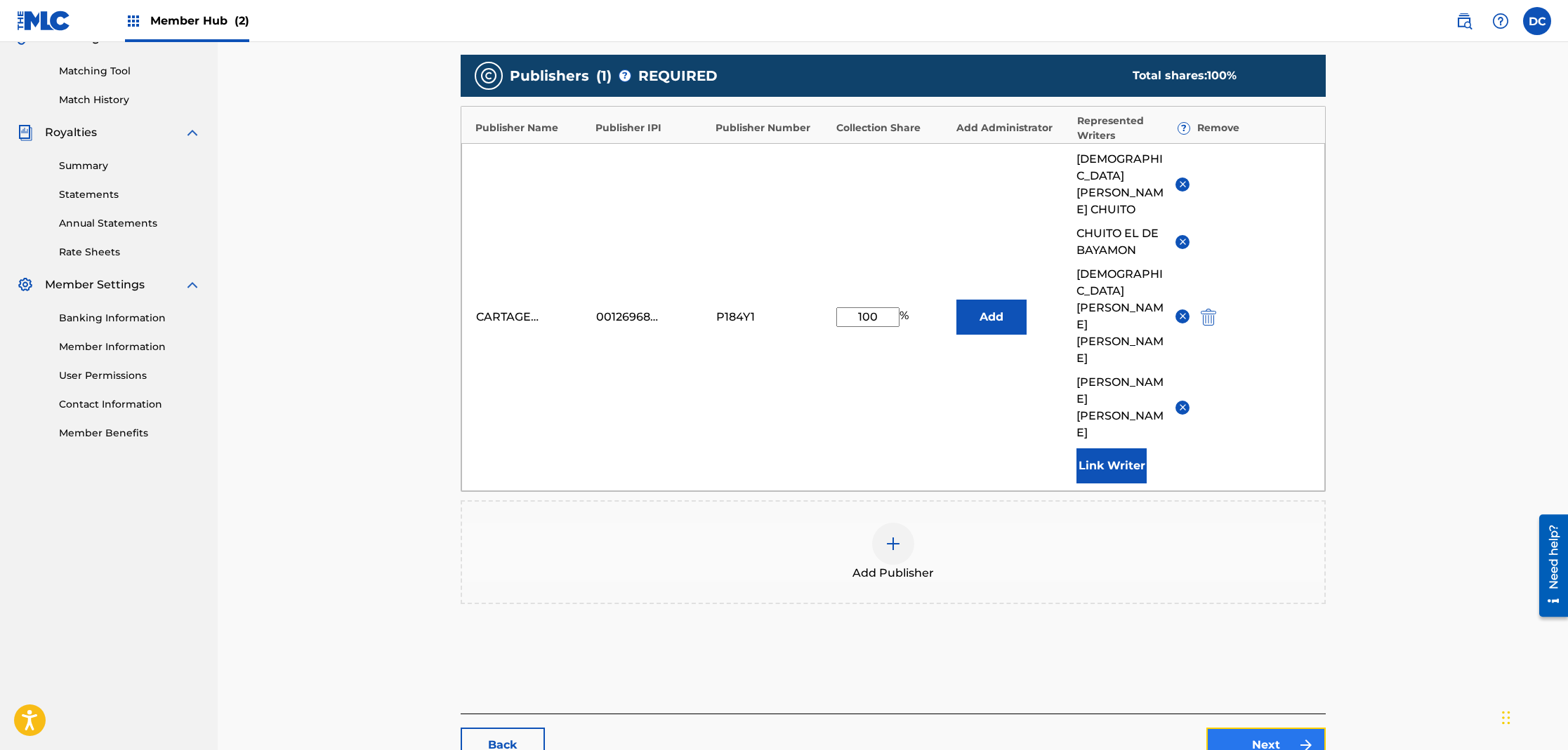
click at [1272, 727] on link "Next" at bounding box center [1266, 745] width 119 height 35
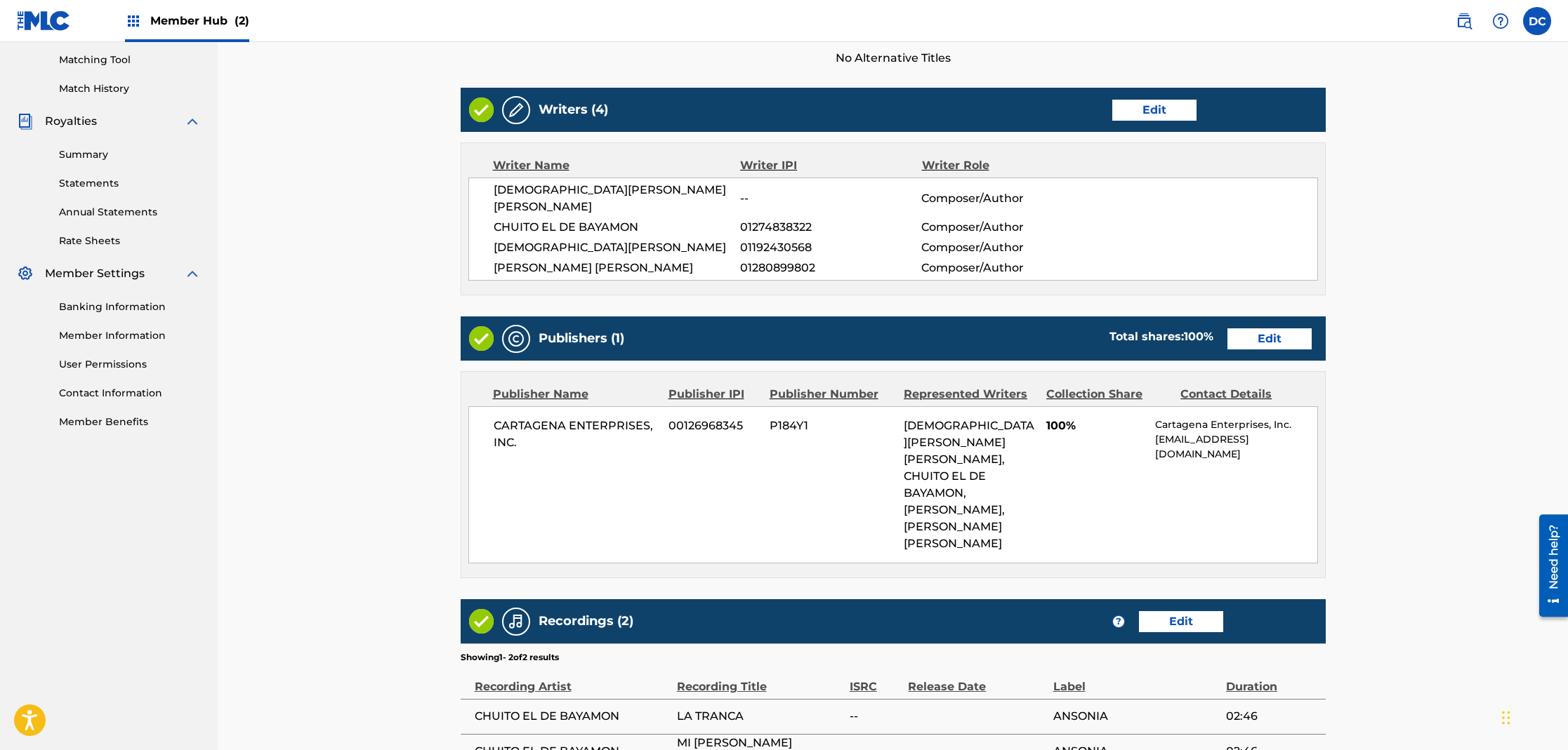
scroll to position [499, 0]
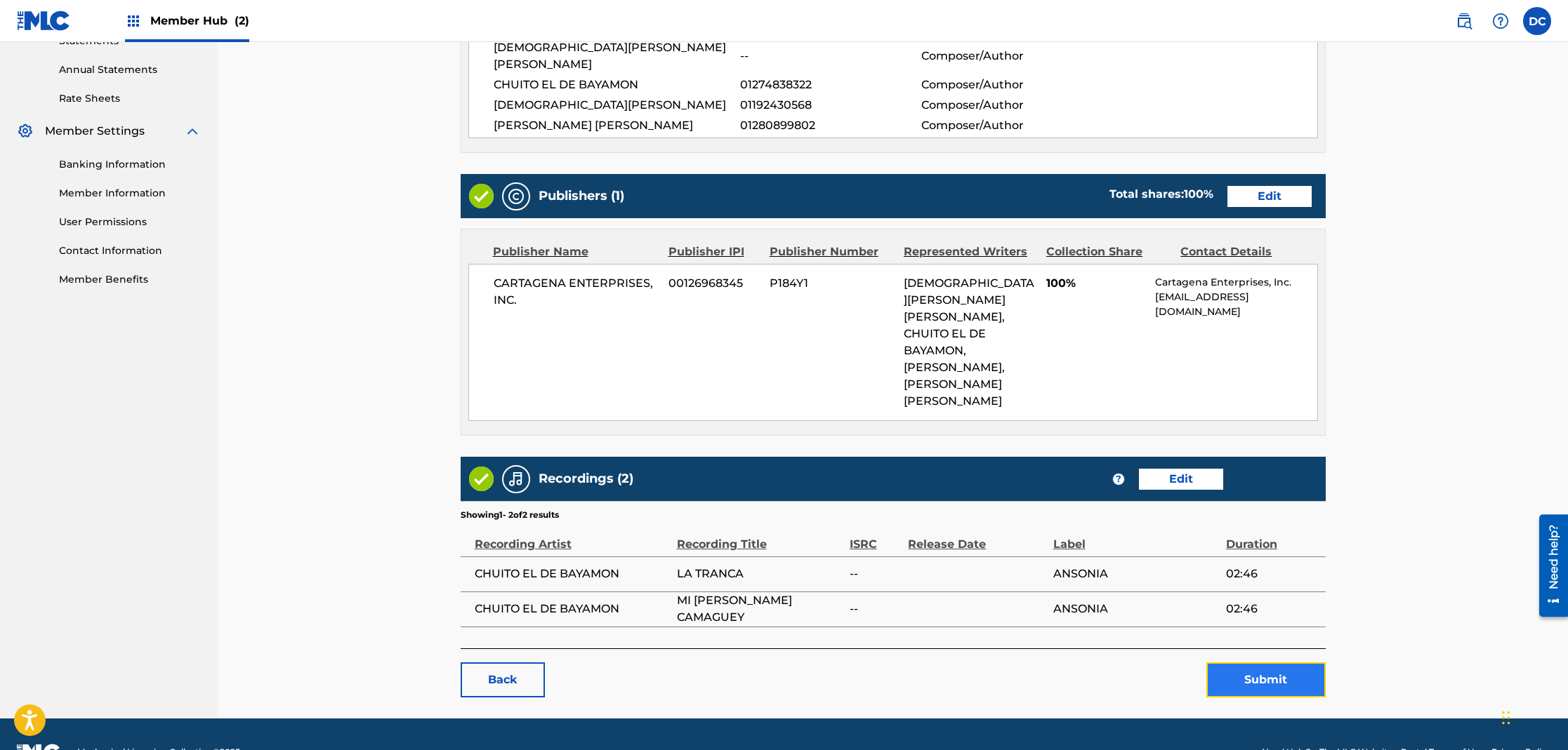
click at [1265, 663] on button "Submit" at bounding box center [1266, 680] width 119 height 35
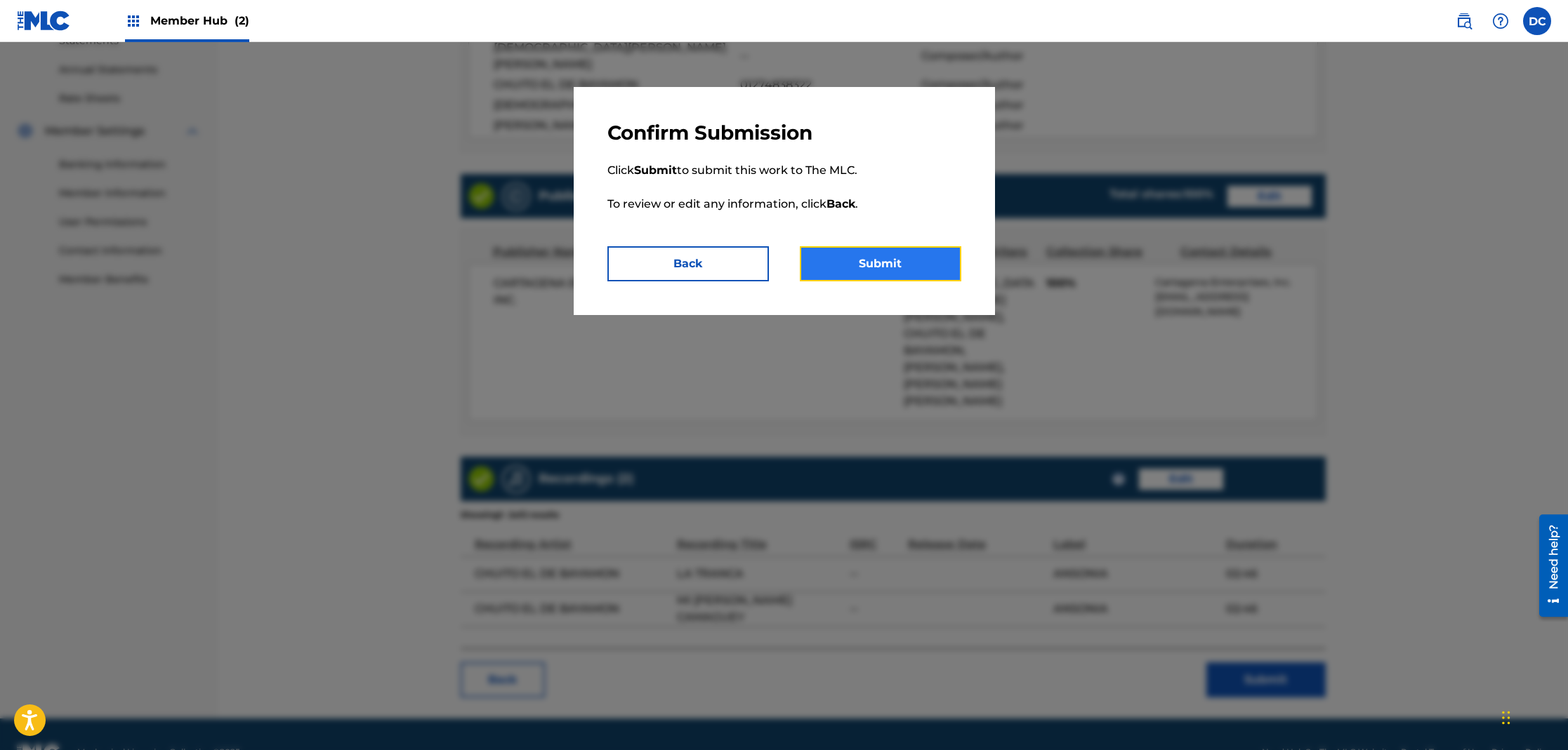
click at [896, 277] on button "Submit" at bounding box center [880, 264] width 162 height 35
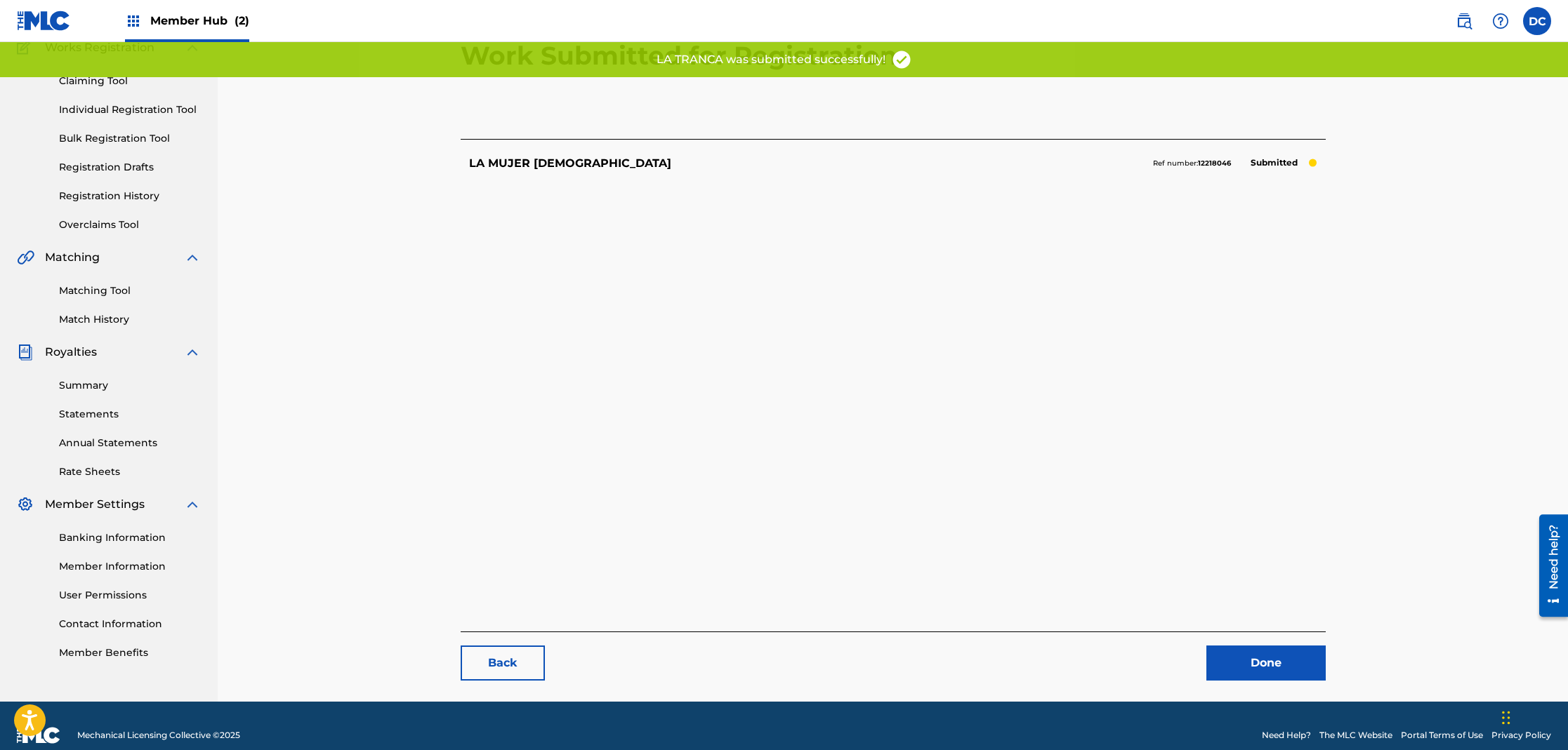
scroll to position [144, 0]
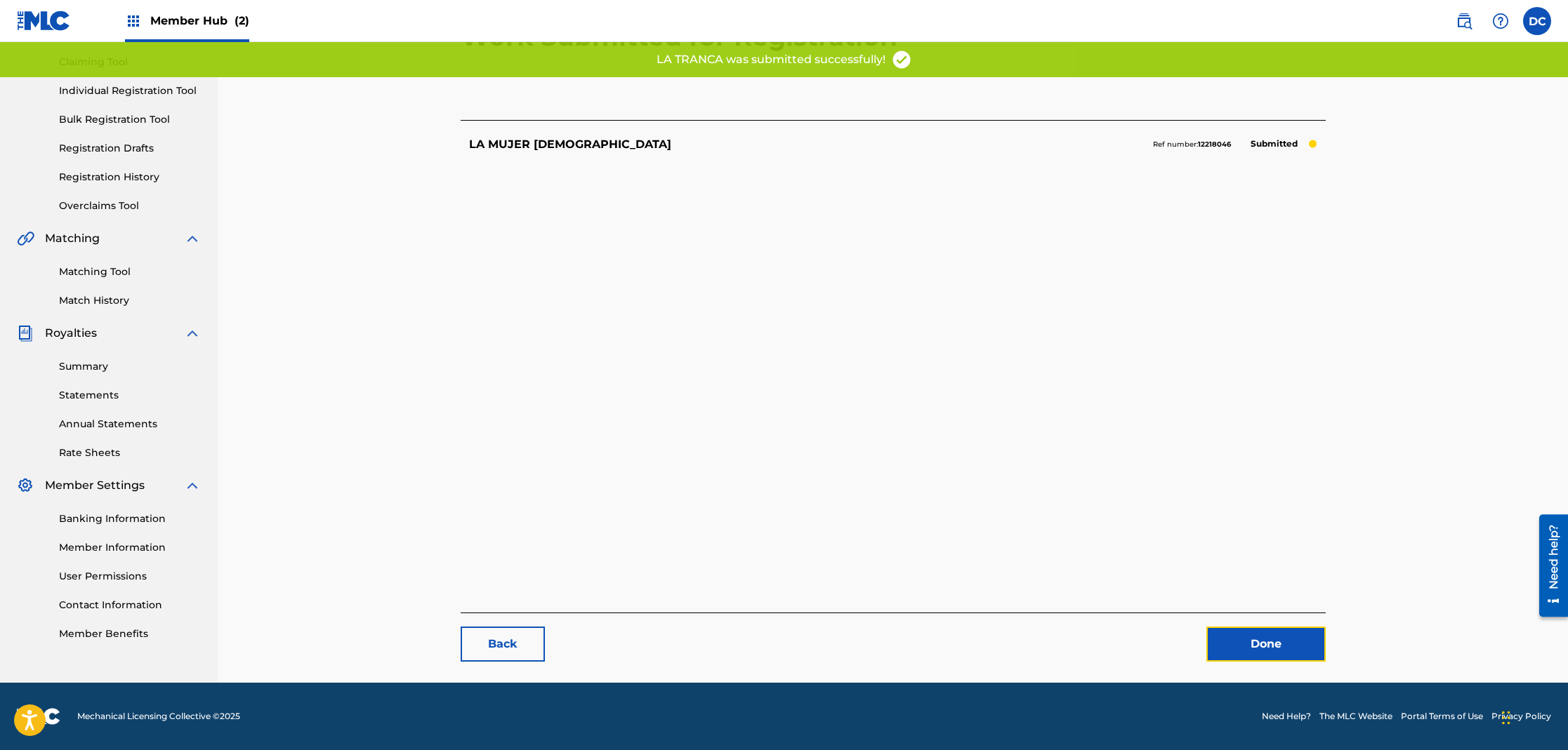
drag, startPoint x: 1257, startPoint y: 644, endPoint x: 1255, endPoint y: 626, distance: 18.1
click at [1256, 645] on link "Done" at bounding box center [1266, 644] width 119 height 35
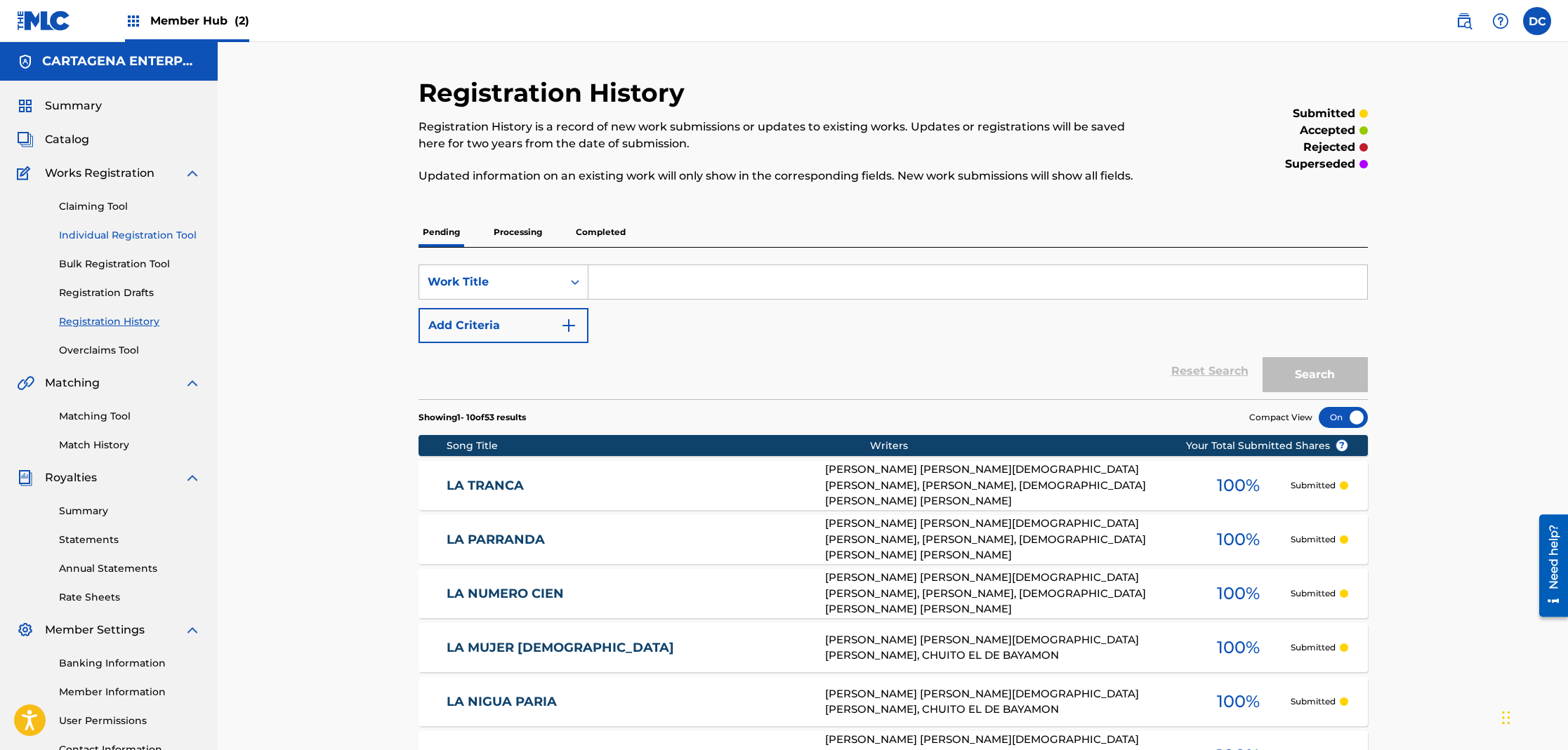
click at [162, 231] on link "Individual Registration Tool" at bounding box center [130, 235] width 142 height 15
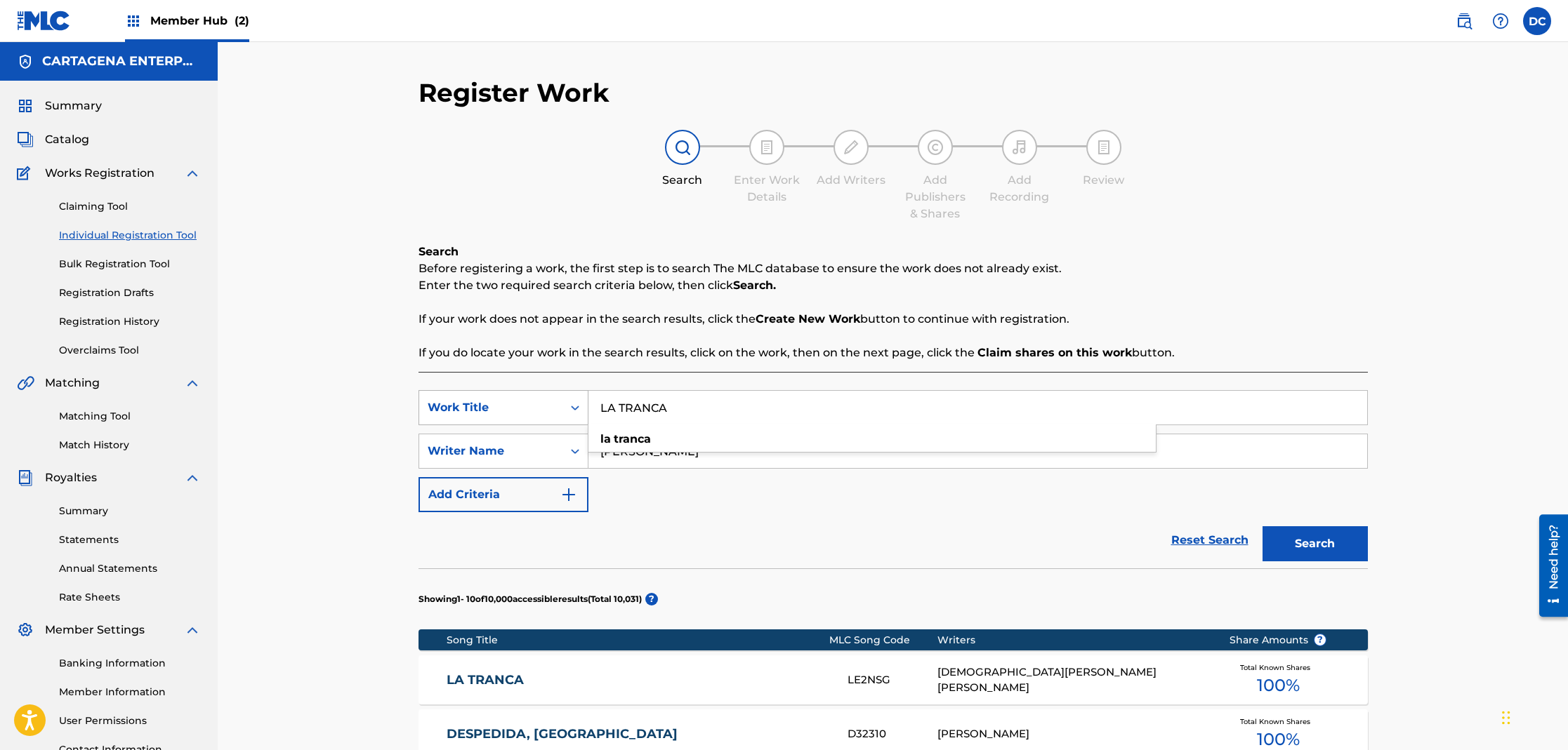
drag, startPoint x: 695, startPoint y: 406, endPoint x: 531, endPoint y: 395, distance: 164.4
click at [558, 406] on div "SearchWithCriteria9d73be40-a91c-418e-84ad-f68b9c9ca5d6 Work Title LA [PERSON_NA…" at bounding box center [893, 407] width 950 height 35
type input "LA VIEJA BUENA"
click at [1263, 526] on button "Search" at bounding box center [1315, 543] width 105 height 35
click at [500, 684] on link "LA VIEJA BUENA" at bounding box center [637, 680] width 382 height 16
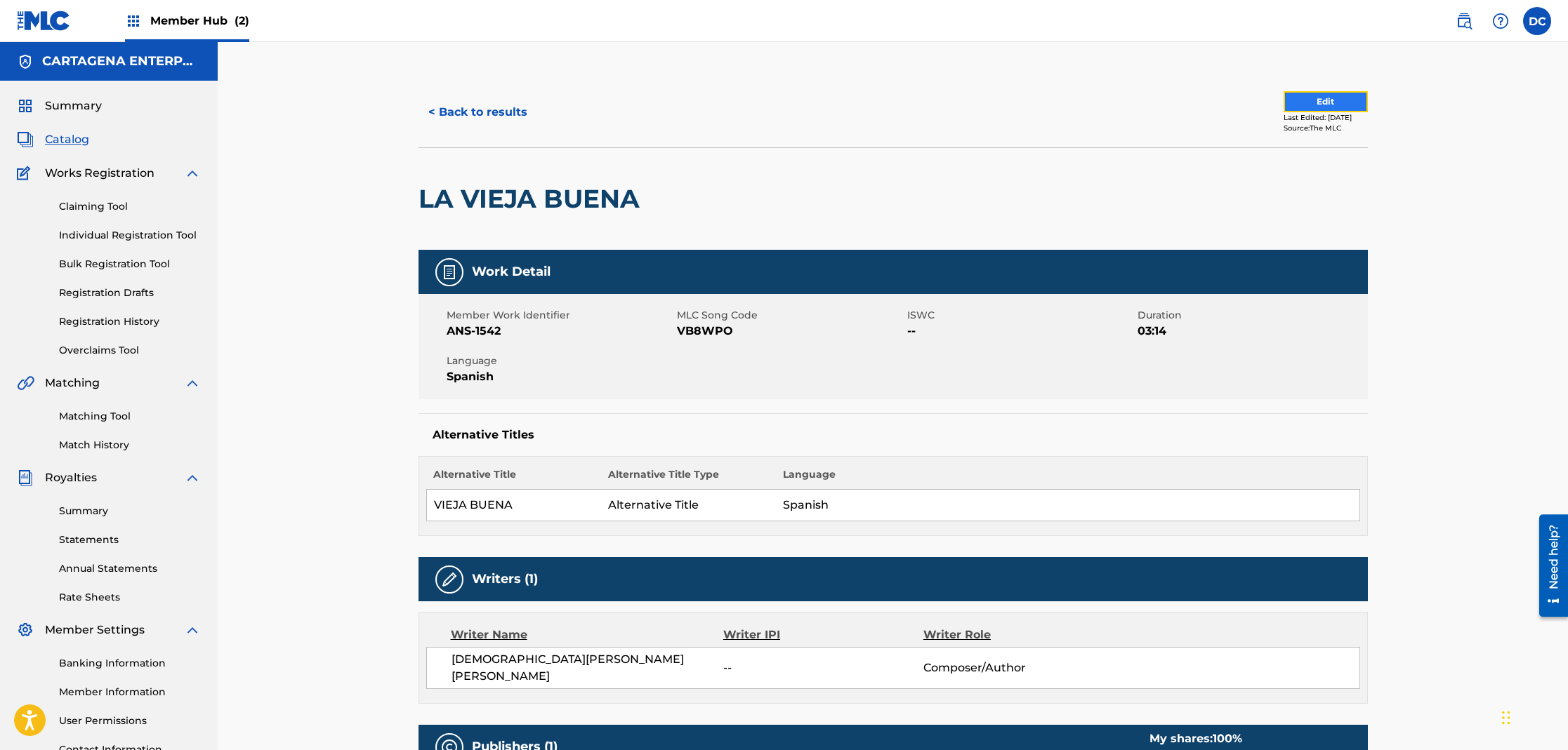
click at [1284, 106] on button "Edit" at bounding box center [1326, 101] width 84 height 21
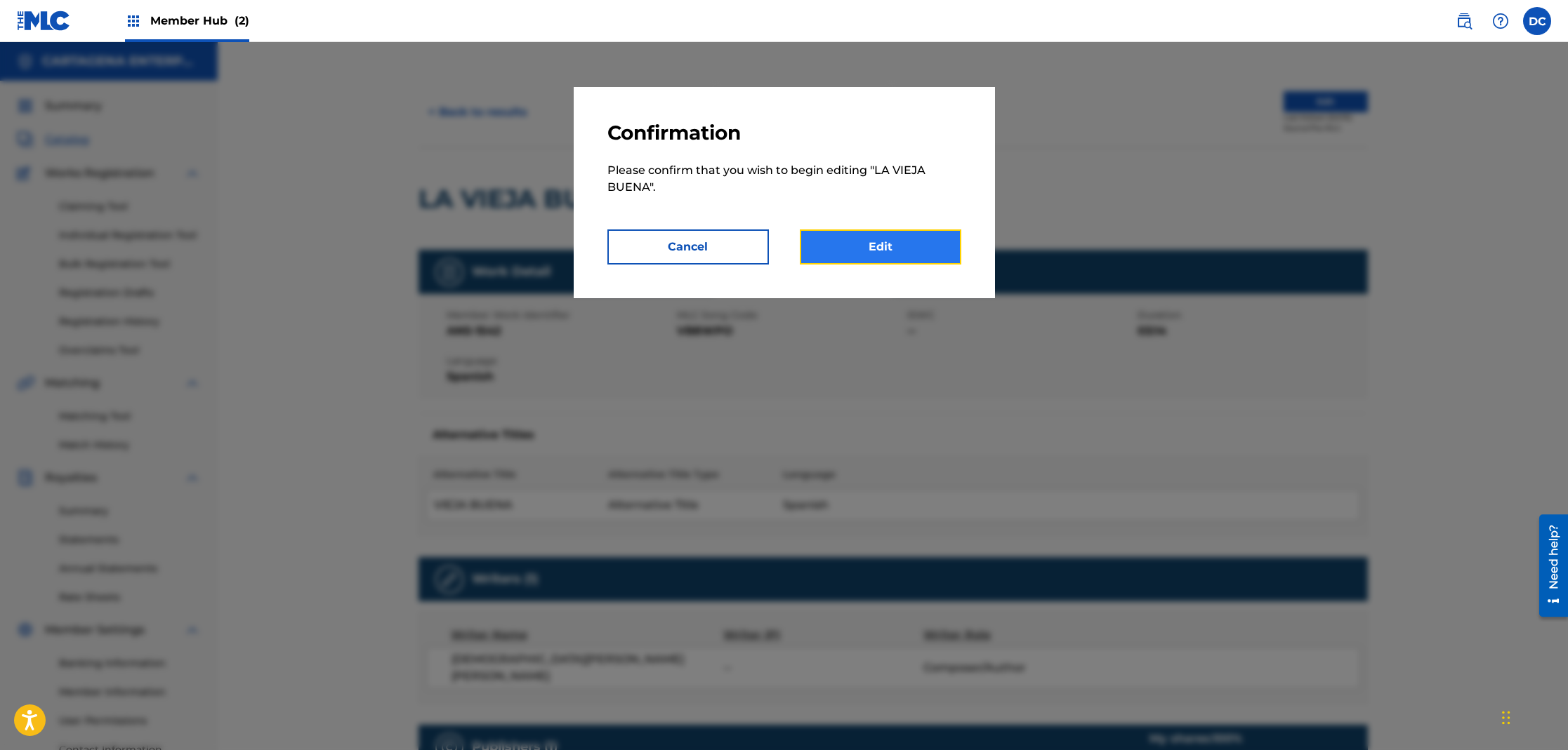
click at [946, 260] on link "Edit" at bounding box center [880, 247] width 162 height 35
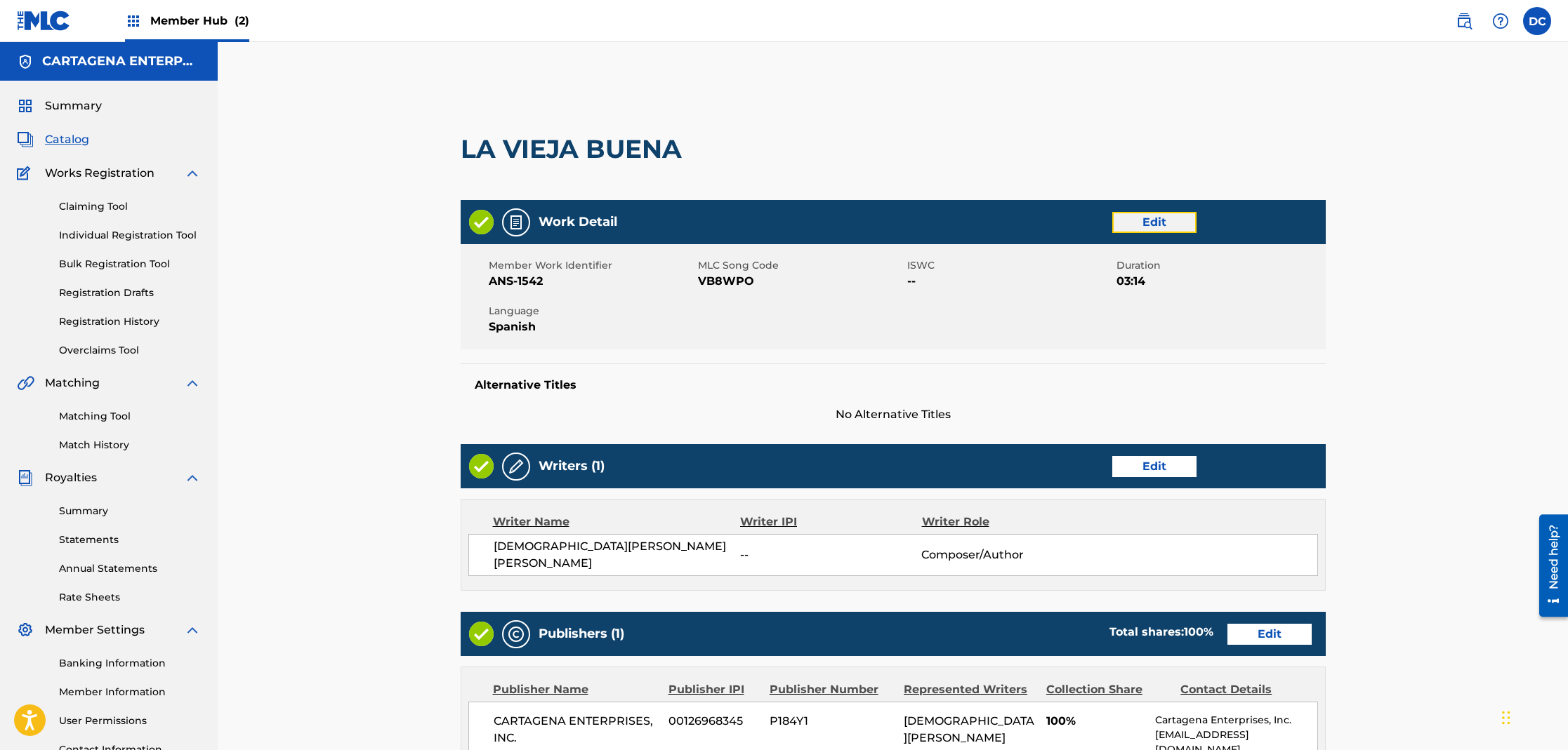
click at [1173, 222] on link "Edit" at bounding box center [1154, 222] width 84 height 21
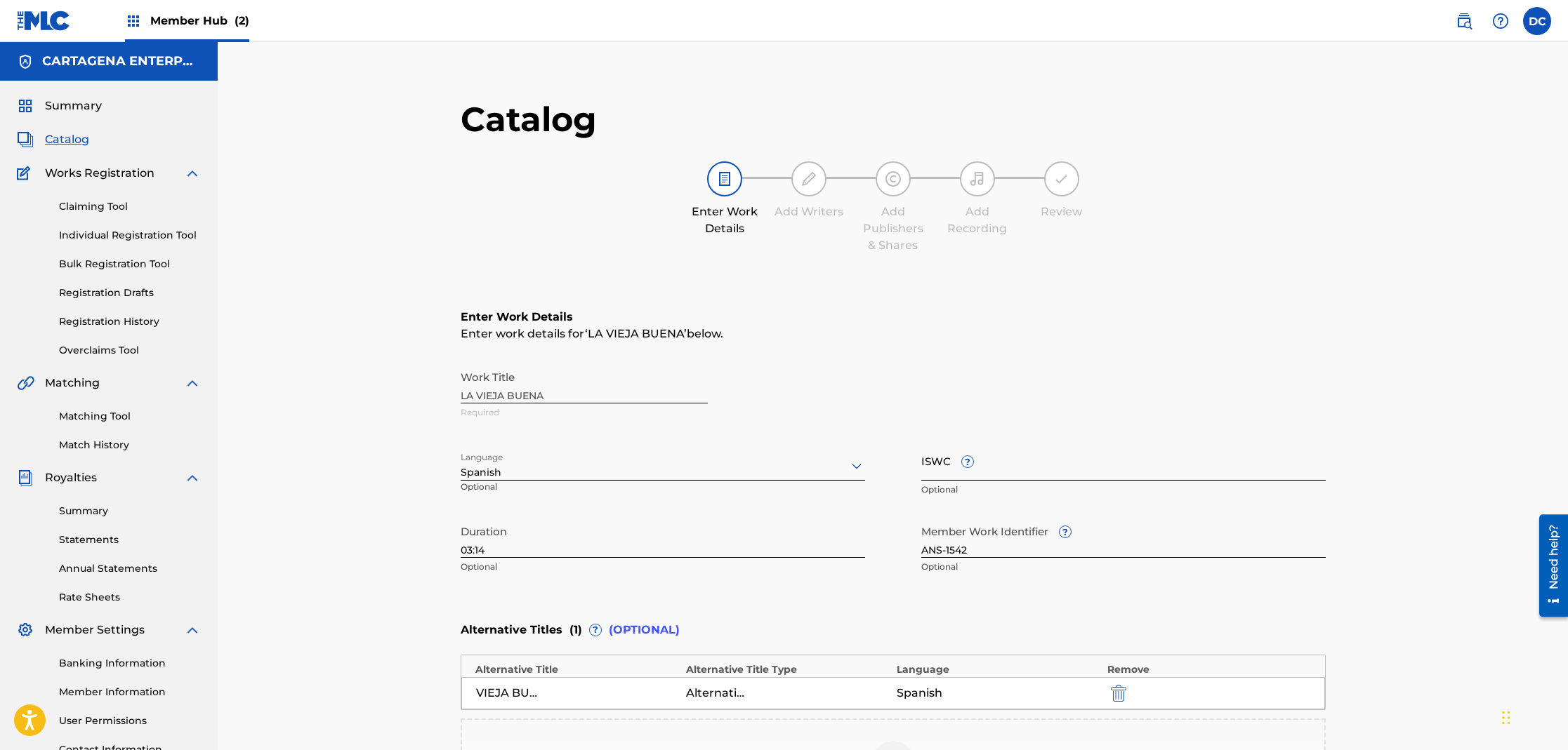
click at [944, 477] on input "ISWC ?" at bounding box center [1124, 460] width 404 height 40
paste input "T3135757307"
type input "T3135757307"
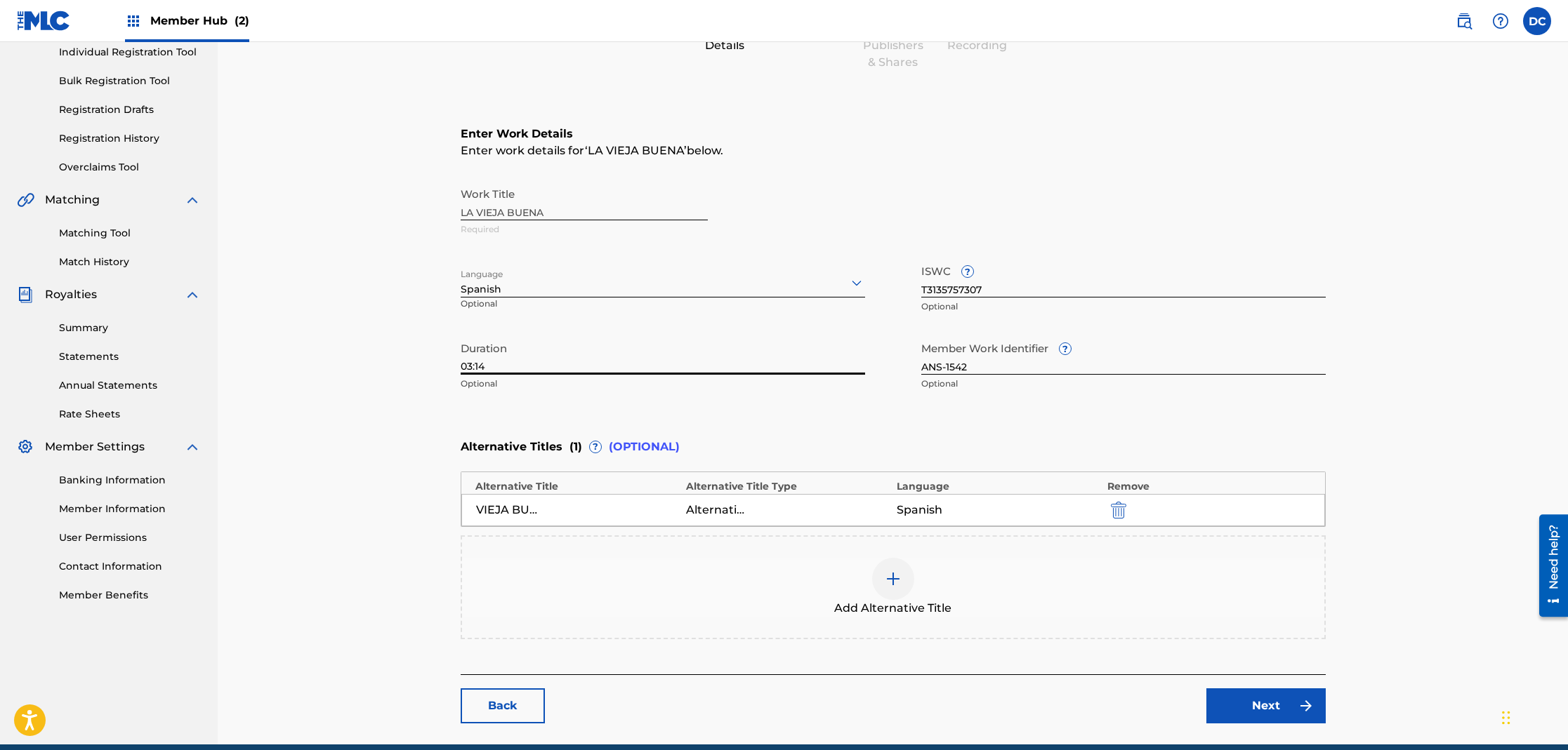
scroll to position [245, 0]
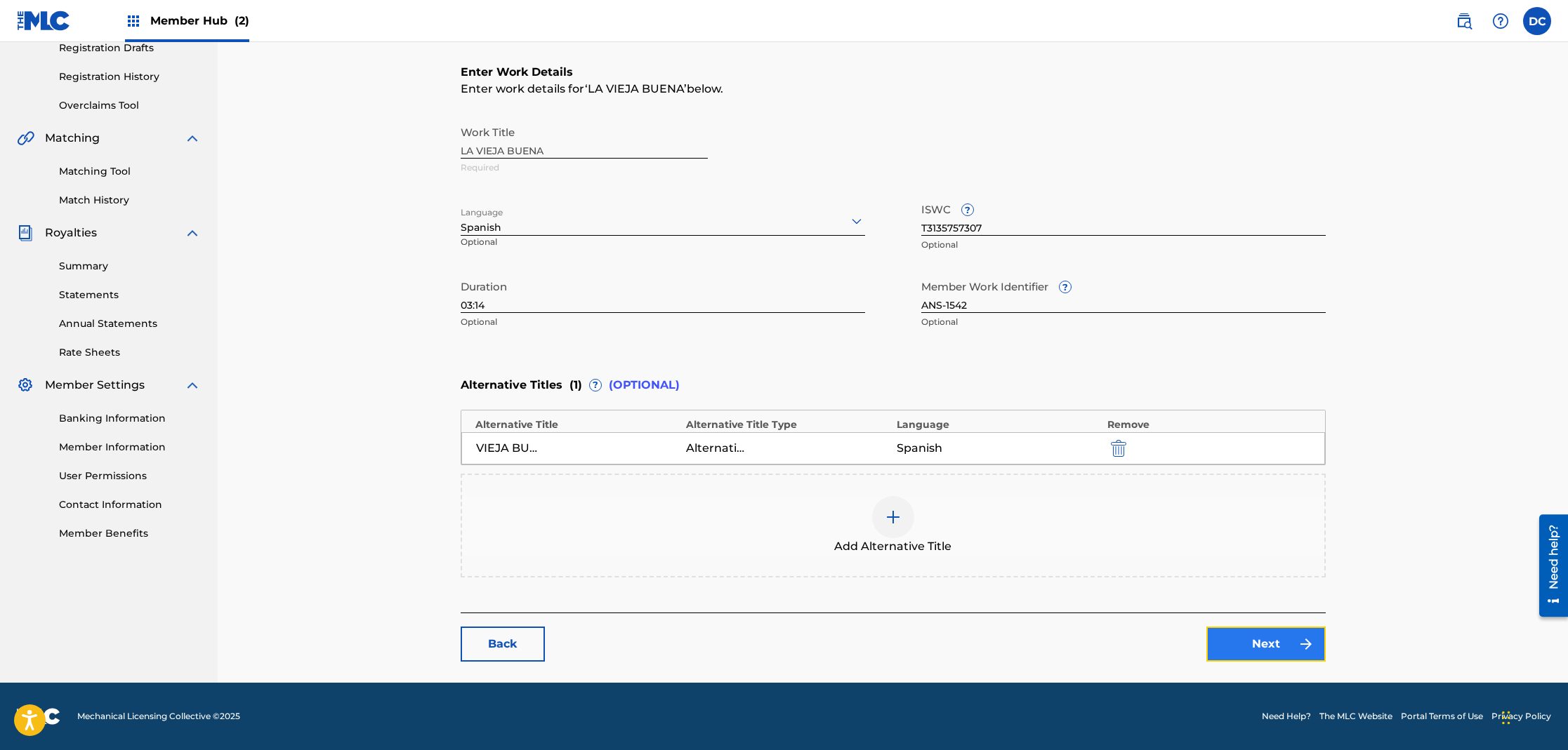
click at [1253, 652] on link "Next" at bounding box center [1266, 644] width 119 height 35
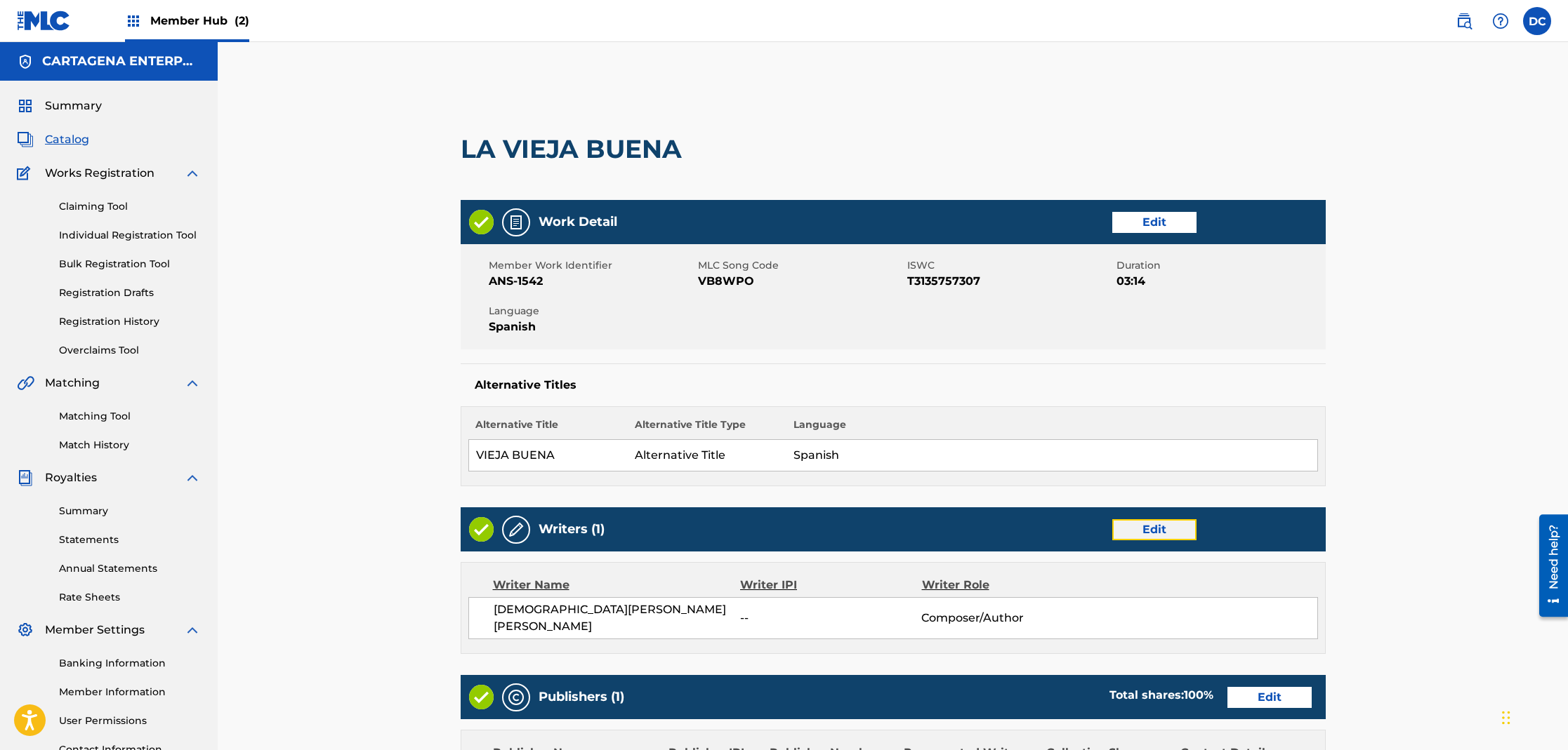
click at [1175, 526] on link "Edit" at bounding box center [1154, 529] width 84 height 21
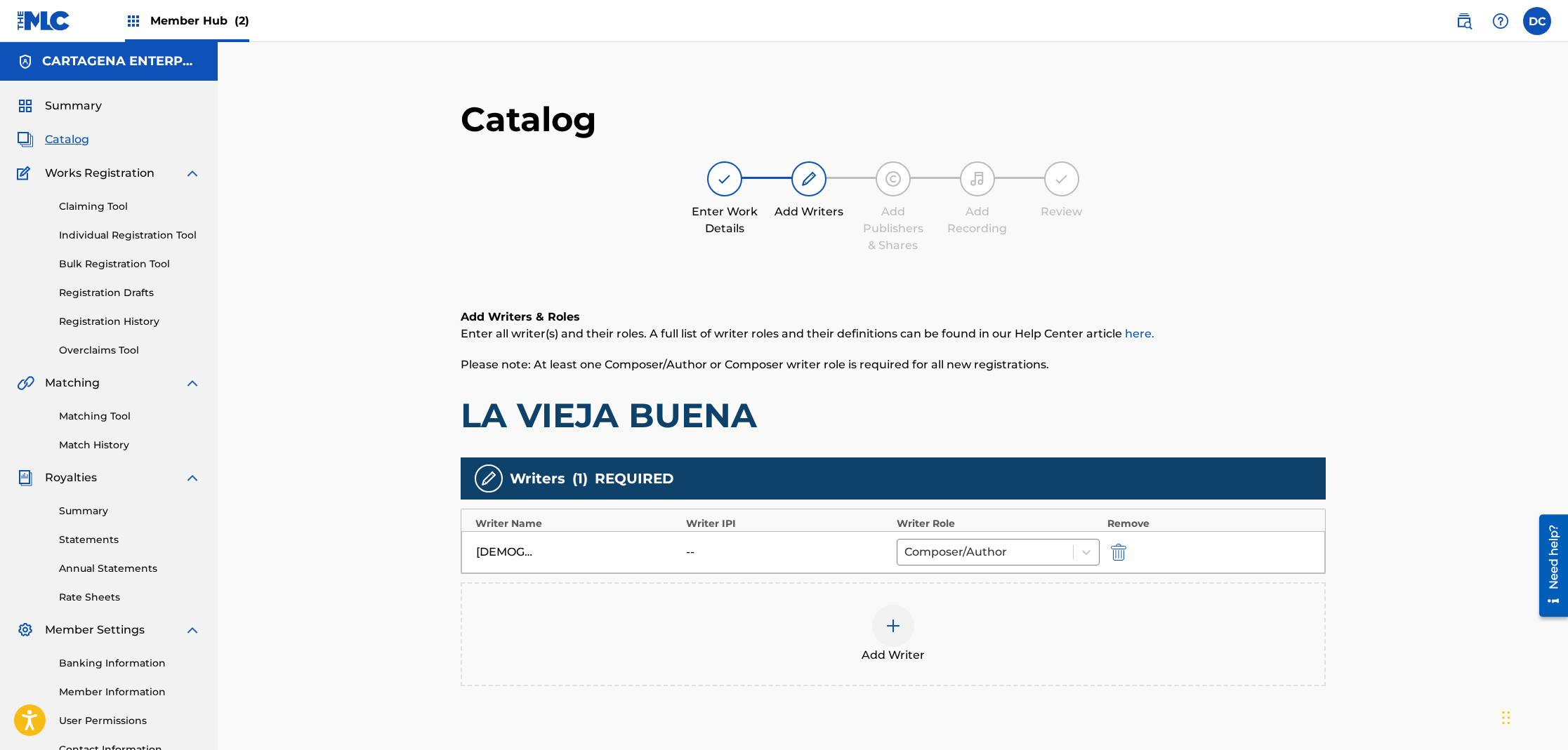
click at [886, 630] on img at bounding box center [893, 626] width 17 height 17
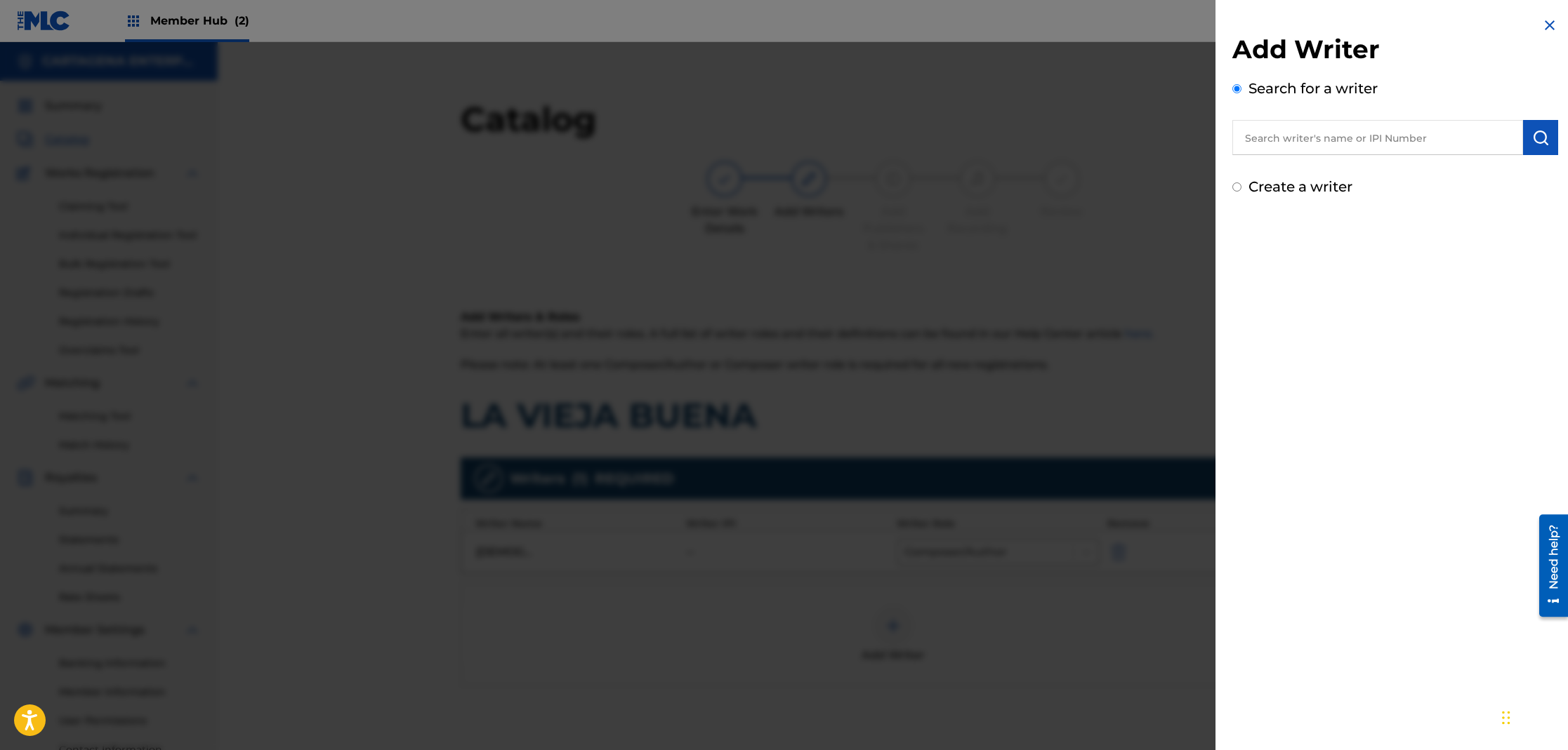
click at [1308, 130] on input "text" at bounding box center [1377, 137] width 290 height 35
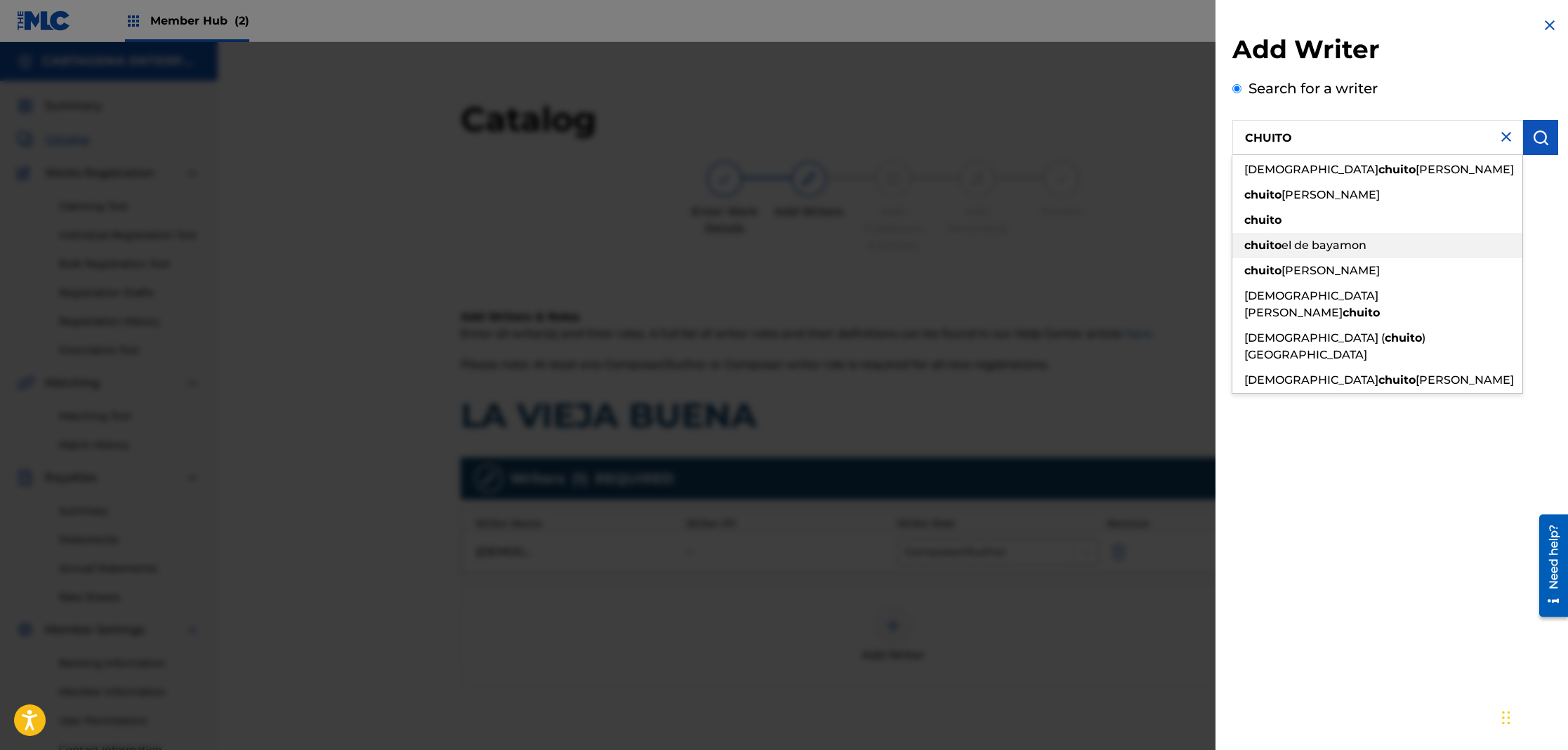
click at [1335, 243] on span "el de bayamon" at bounding box center [1324, 245] width 85 height 13
type input "chuito el de bayamon"
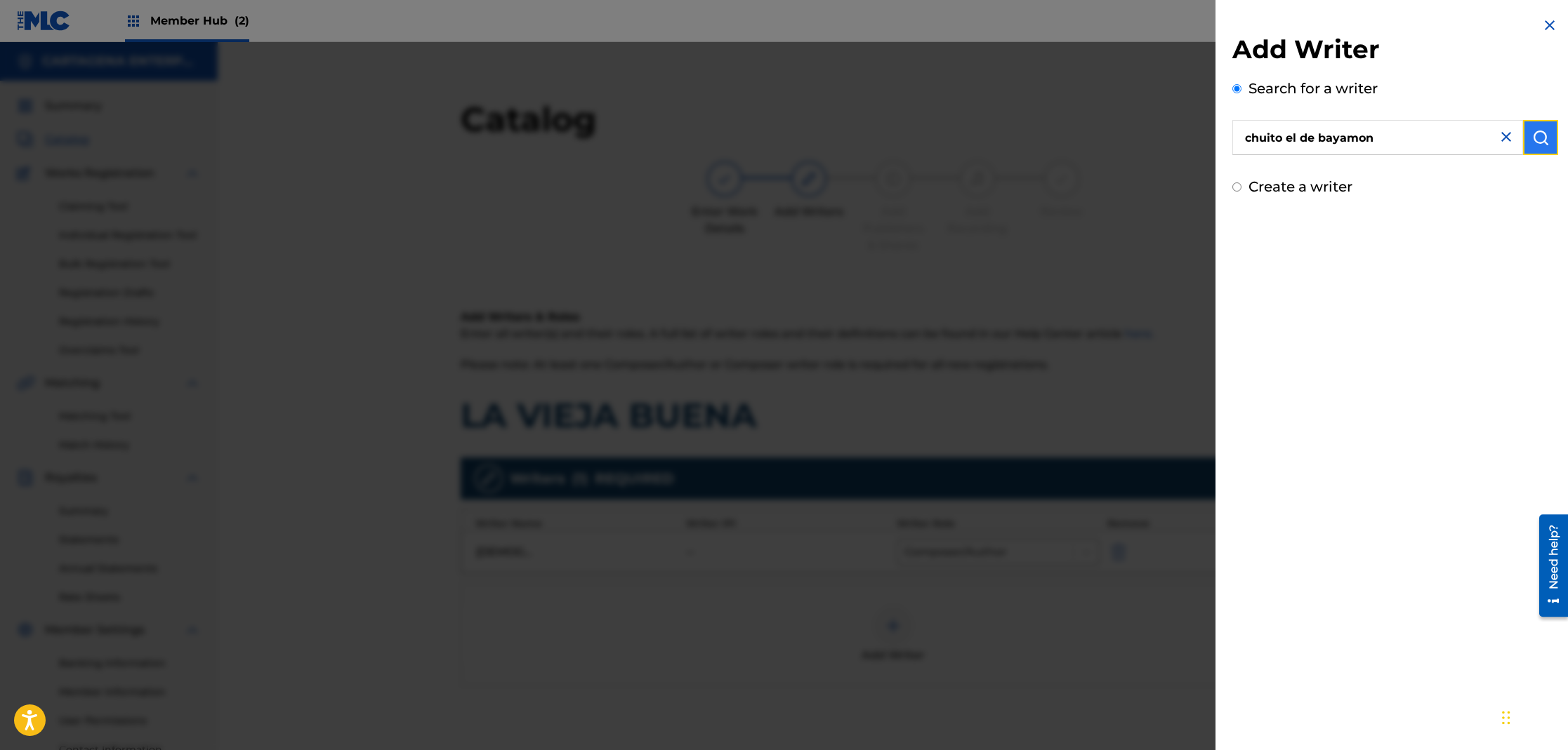
click at [1532, 134] on img "submit" at bounding box center [1541, 137] width 17 height 17
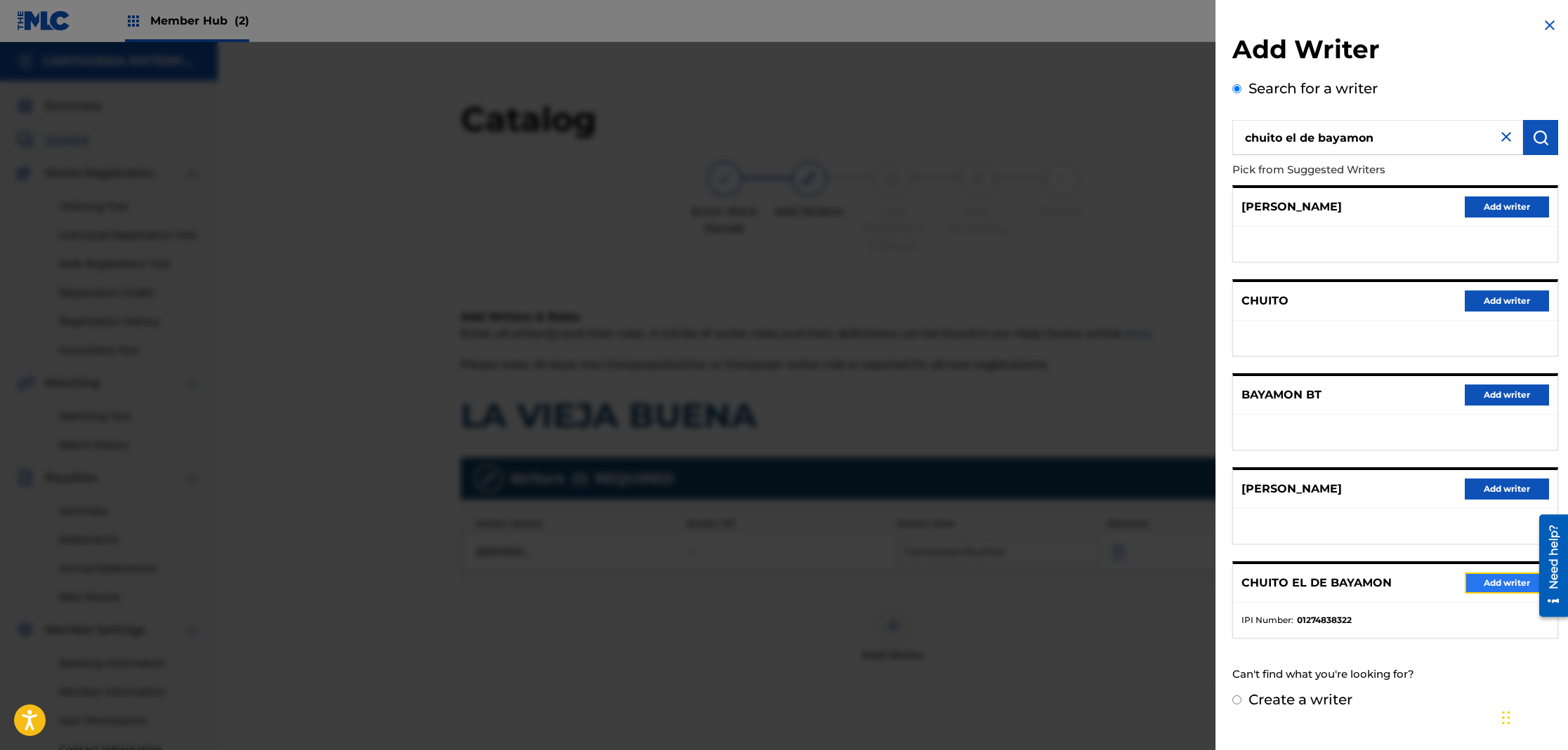
click at [1484, 585] on button "Add writer" at bounding box center [1507, 583] width 84 height 21
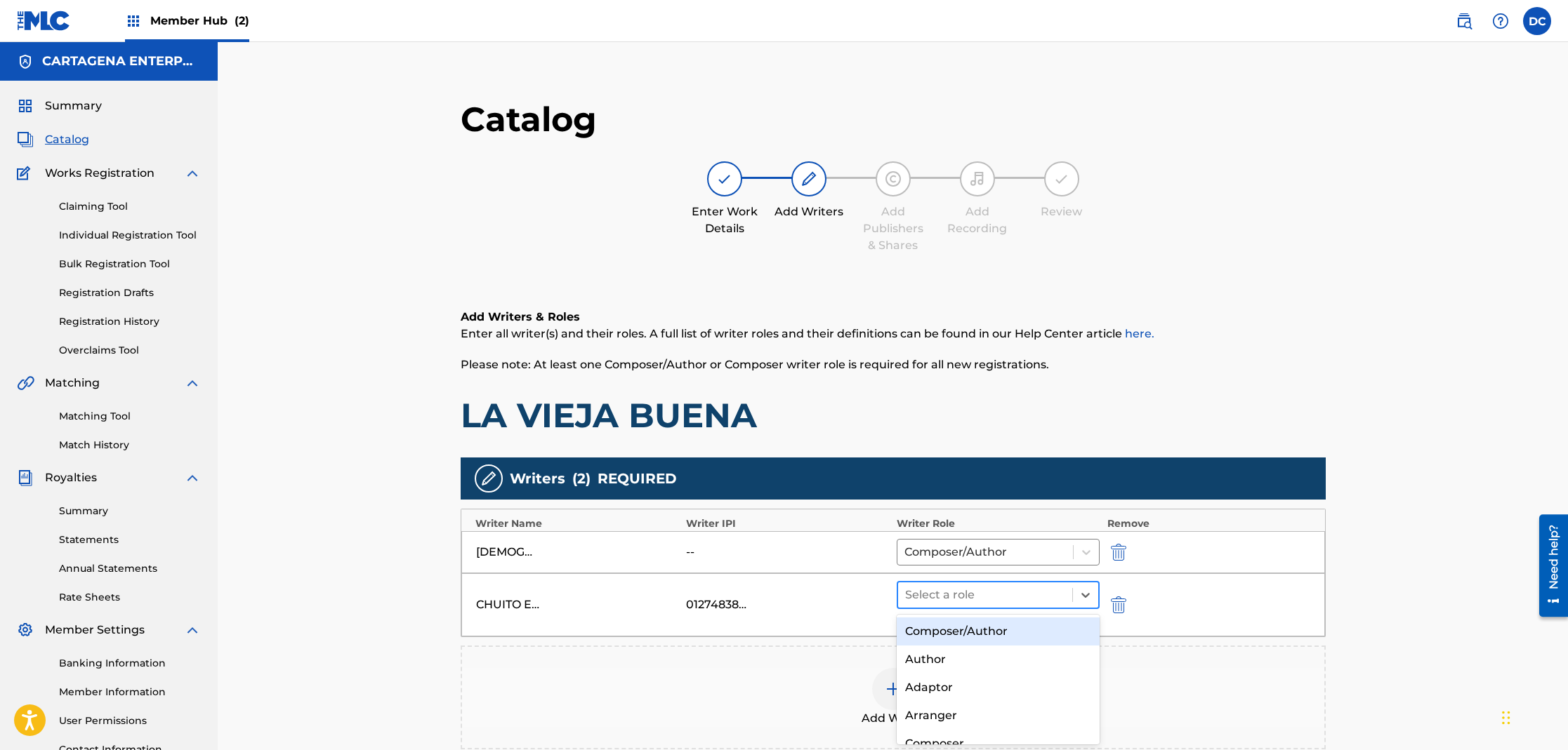
click at [964, 602] on div at bounding box center [985, 595] width 161 height 20
click at [967, 629] on div "Composer/Author" at bounding box center [998, 631] width 204 height 28
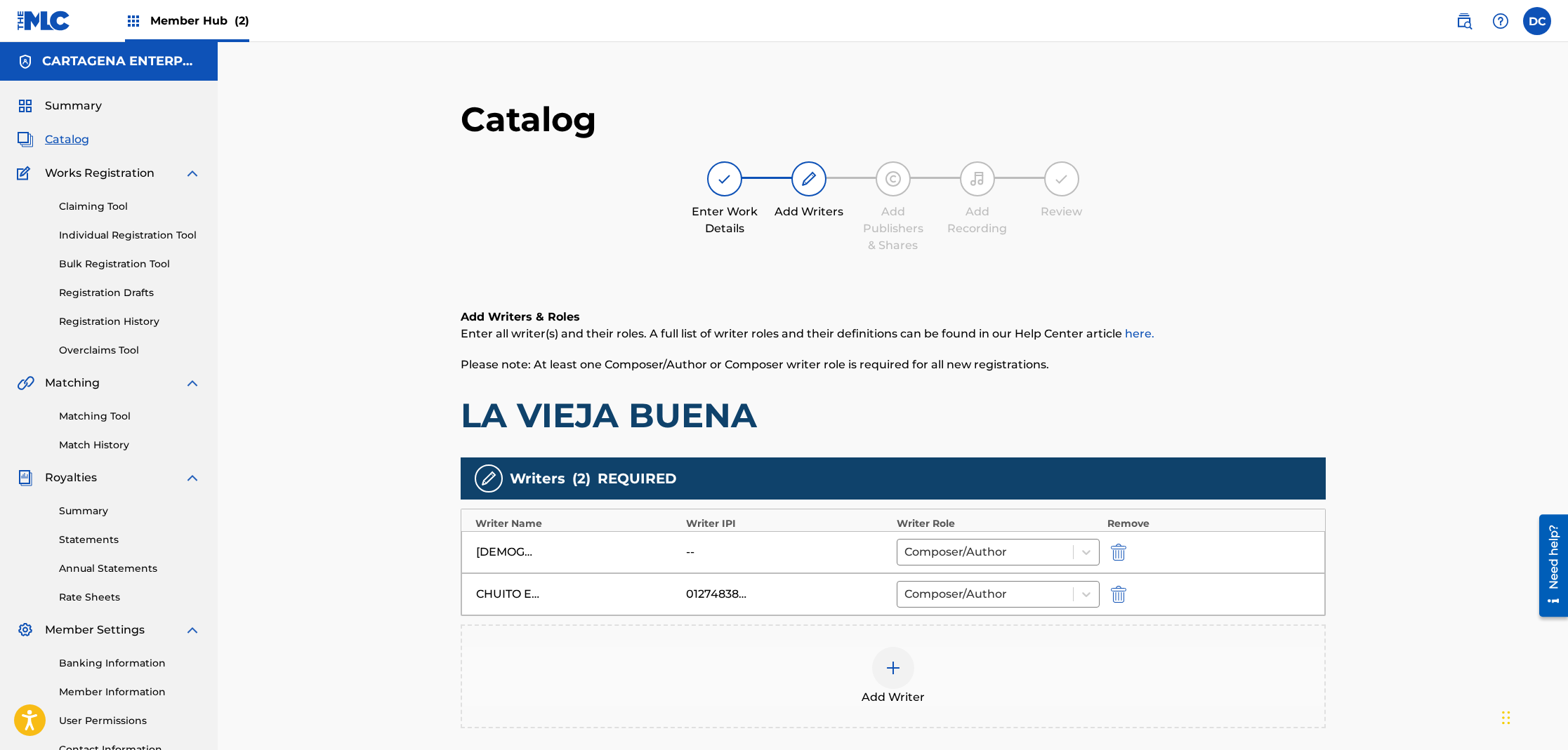
click at [886, 662] on img at bounding box center [893, 668] width 17 height 17
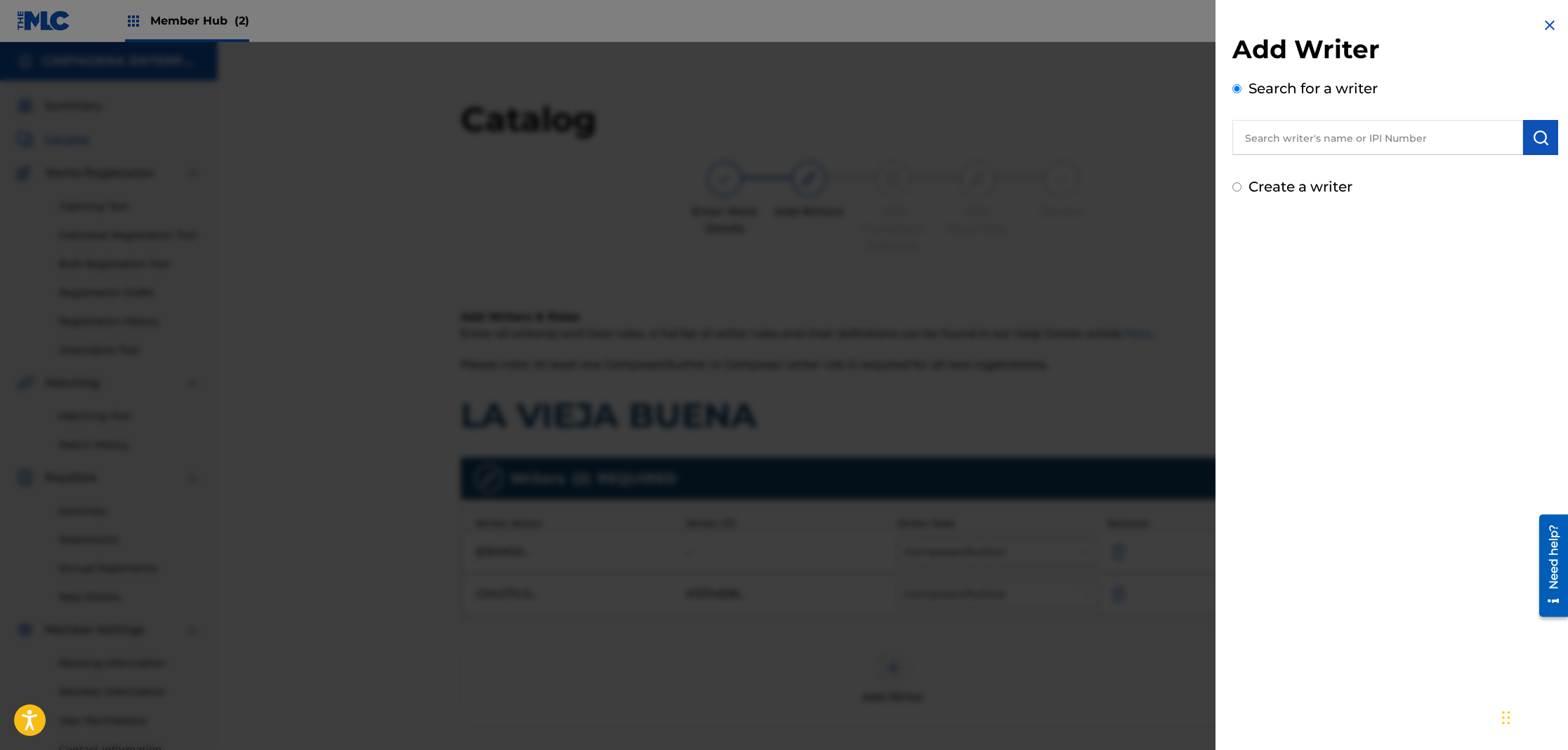
drag, startPoint x: 1282, startPoint y: 137, endPoint x: 1267, endPoint y: 137, distance: 15.0
click at [1281, 137] on input "text" at bounding box center [1377, 137] width 290 height 35
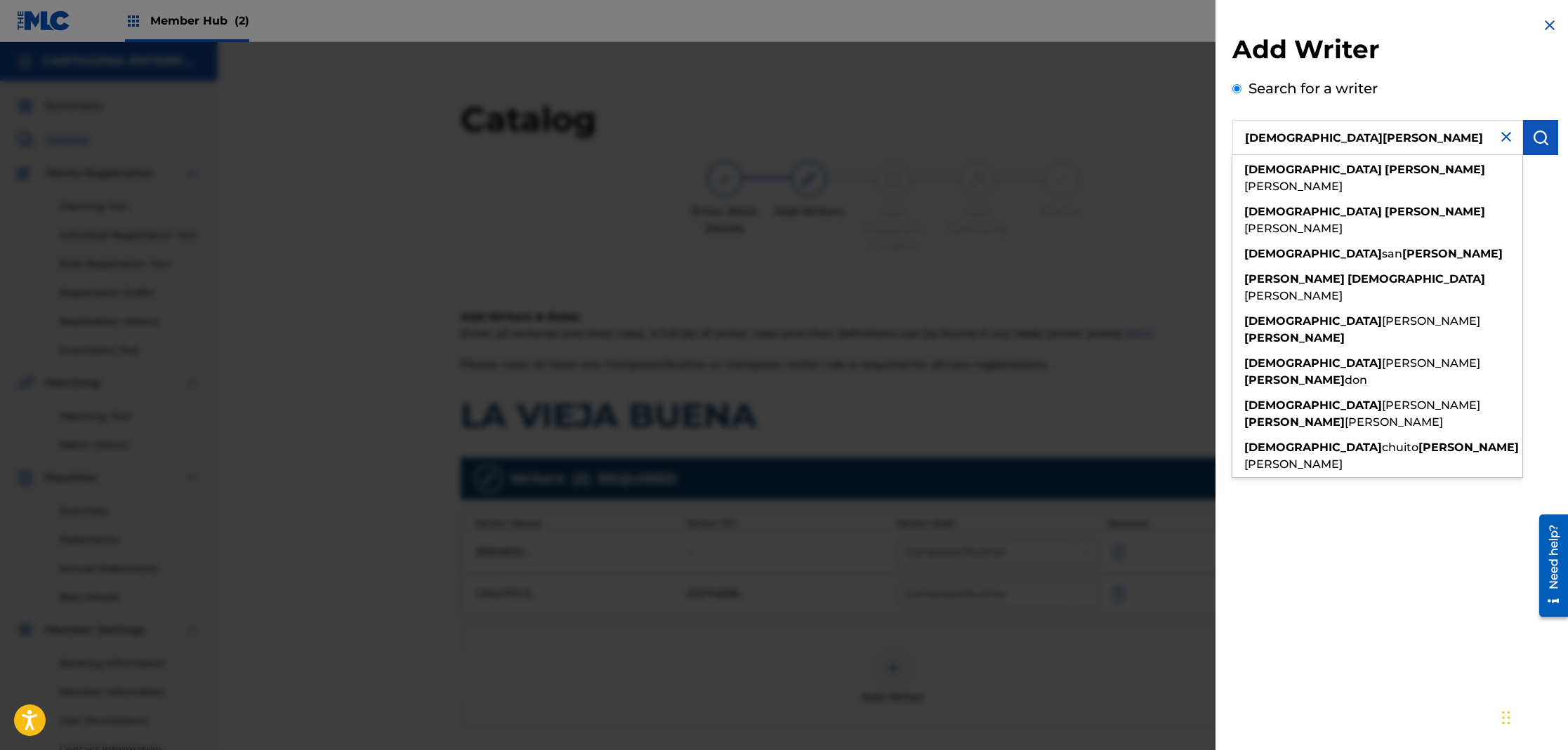
type input "[DEMOGRAPHIC_DATA][PERSON_NAME]"
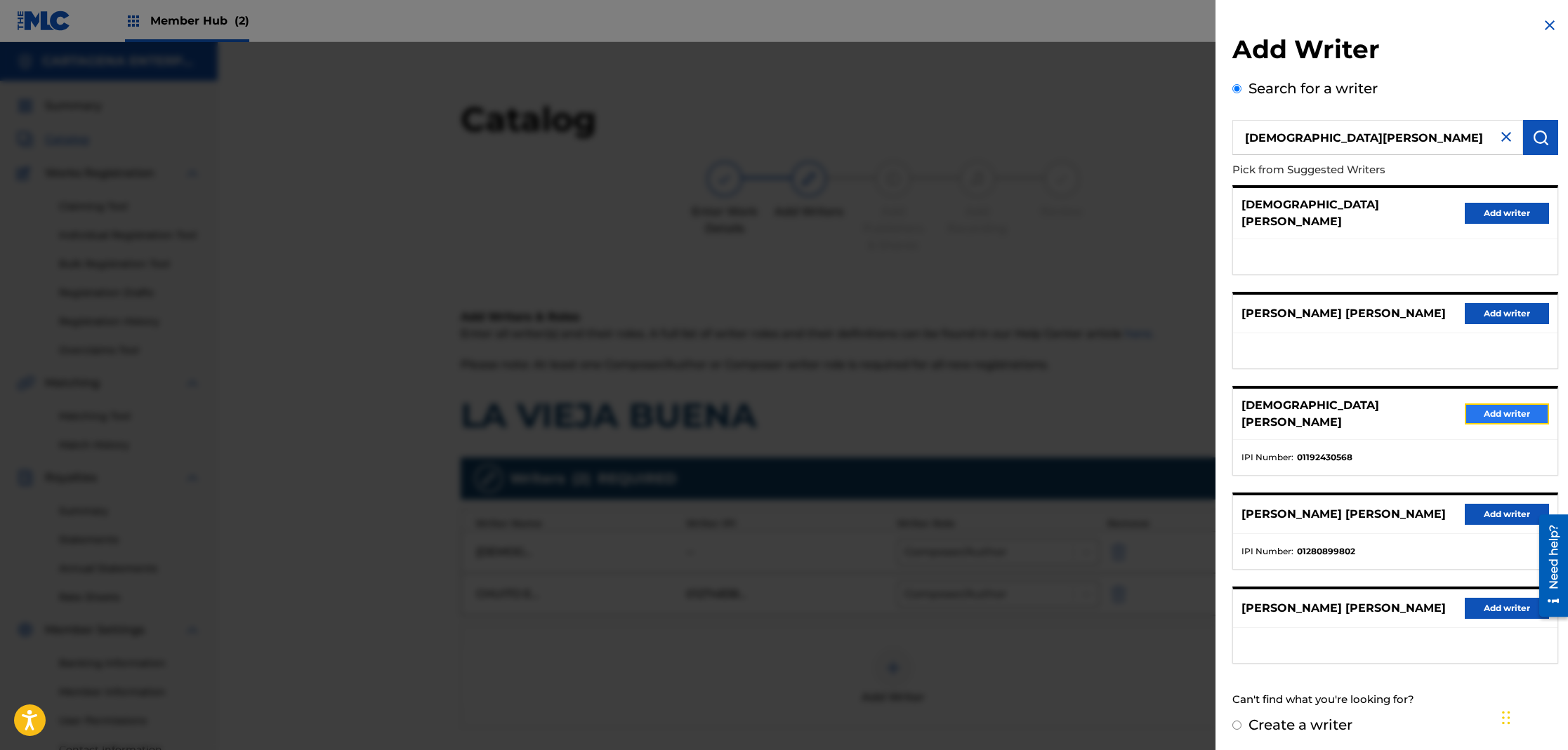
click at [1501, 403] on button "Add writer" at bounding box center [1507, 414] width 84 height 21
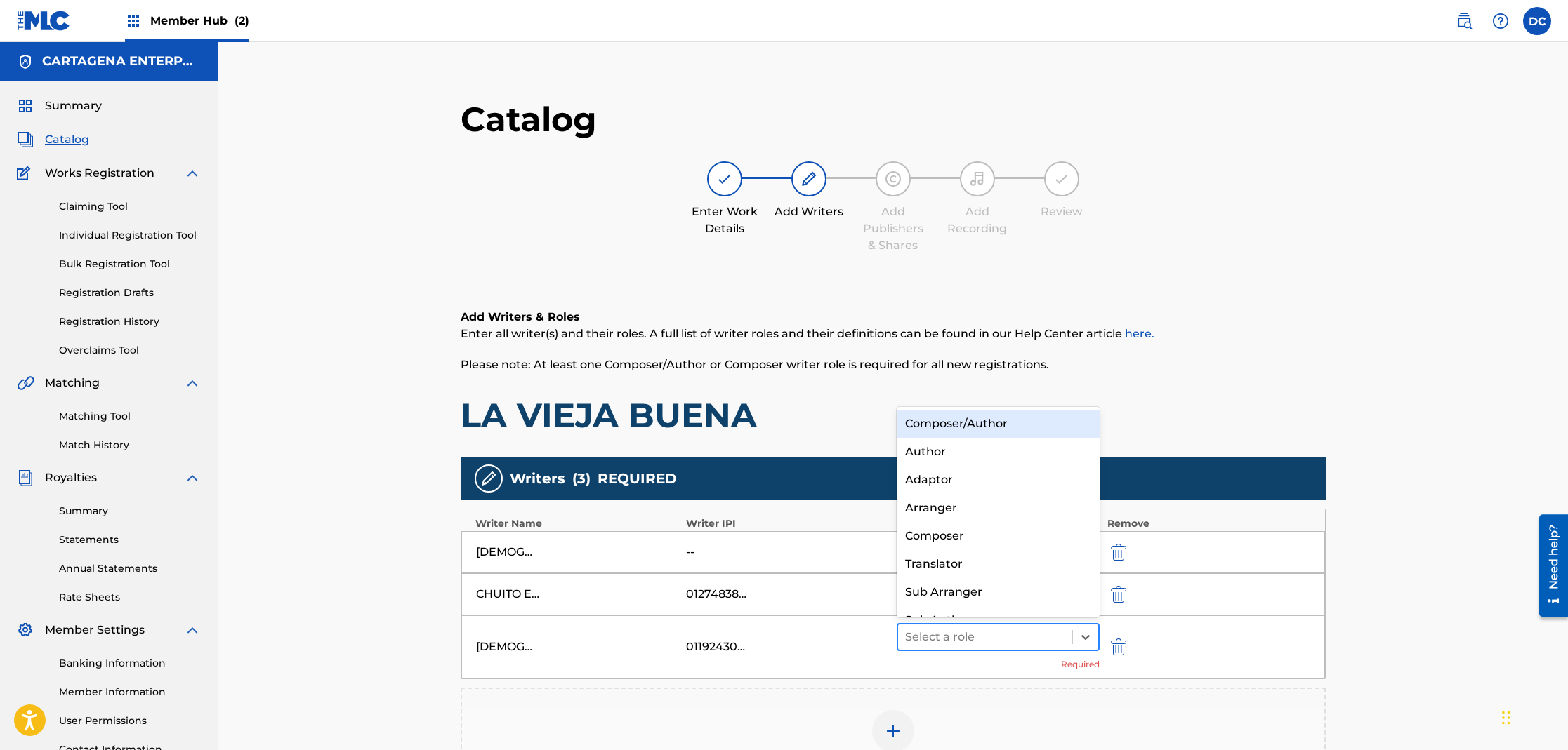
click at [989, 643] on div at bounding box center [985, 637] width 161 height 20
click at [995, 425] on div "Composer/Author" at bounding box center [998, 424] width 204 height 28
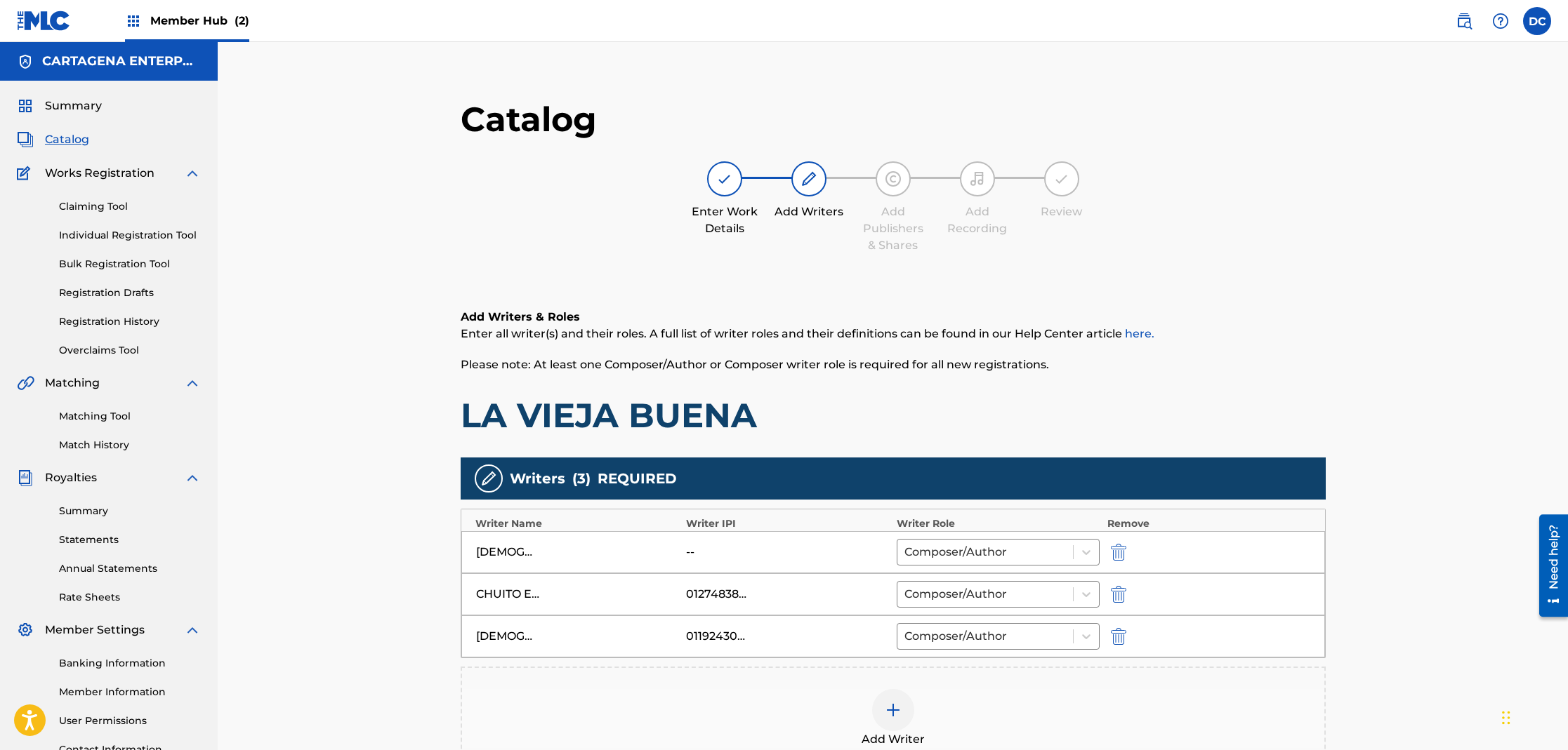
click at [889, 714] on img at bounding box center [893, 710] width 17 height 17
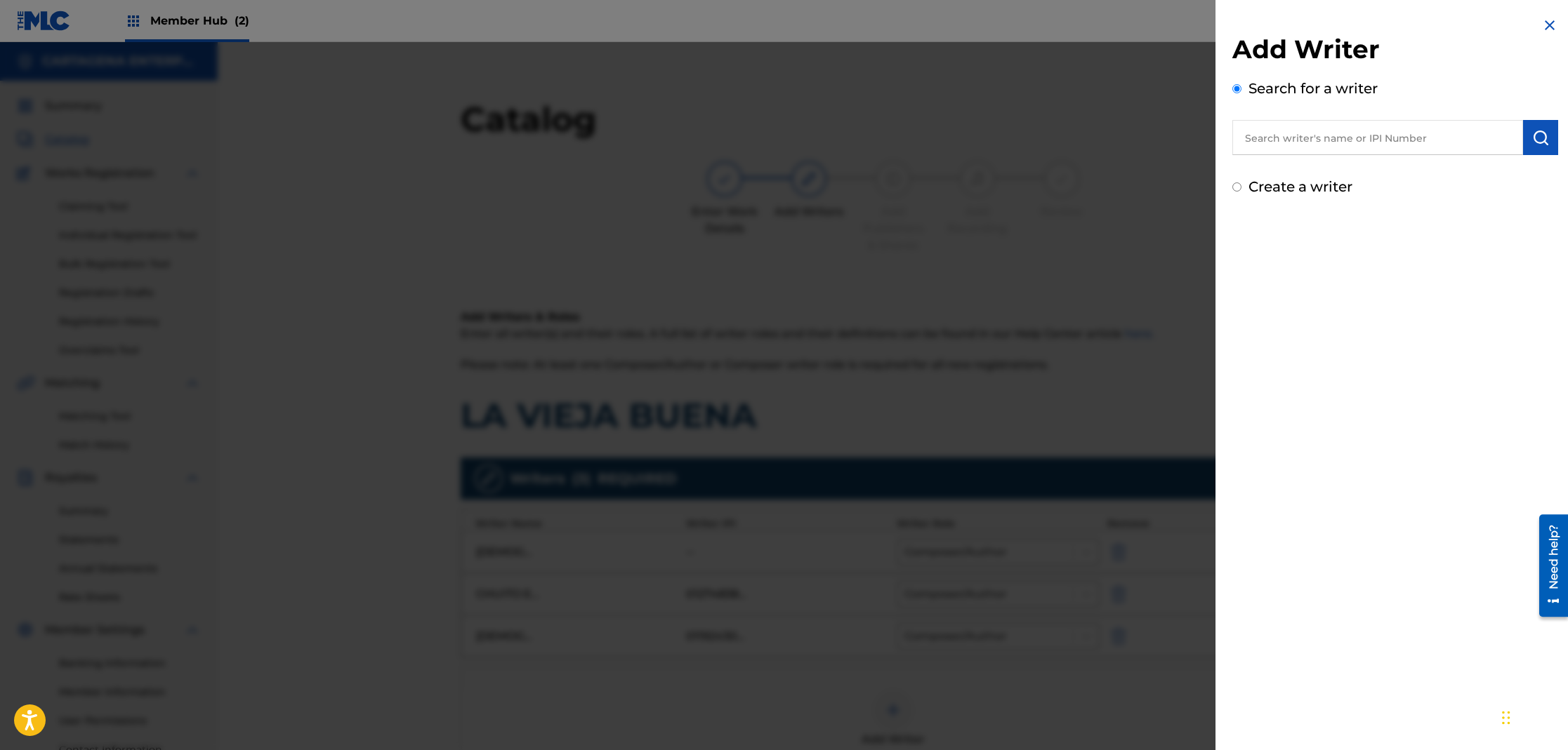
click at [1381, 151] on input "text" at bounding box center [1377, 137] width 290 height 35
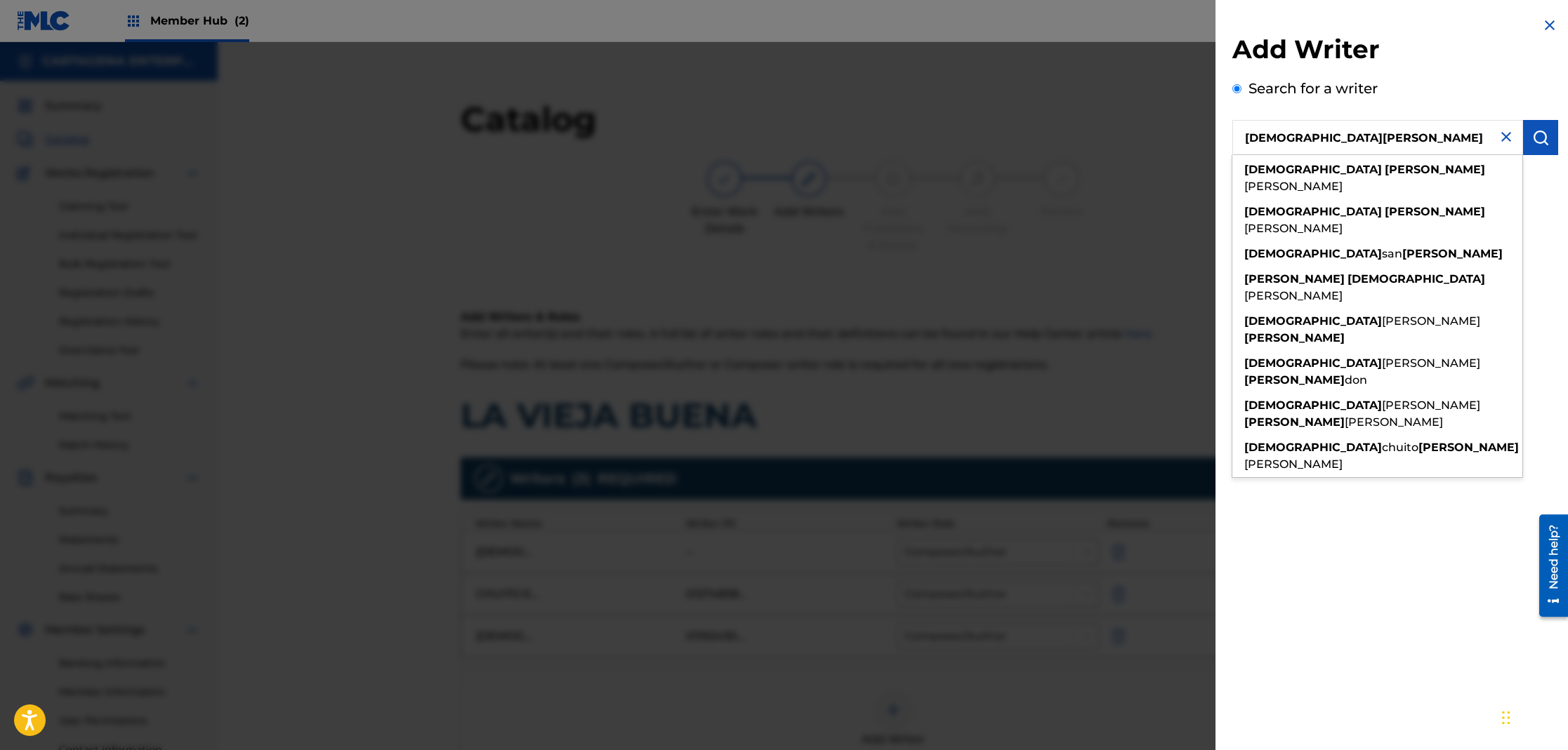
type input "[DEMOGRAPHIC_DATA][PERSON_NAME]"
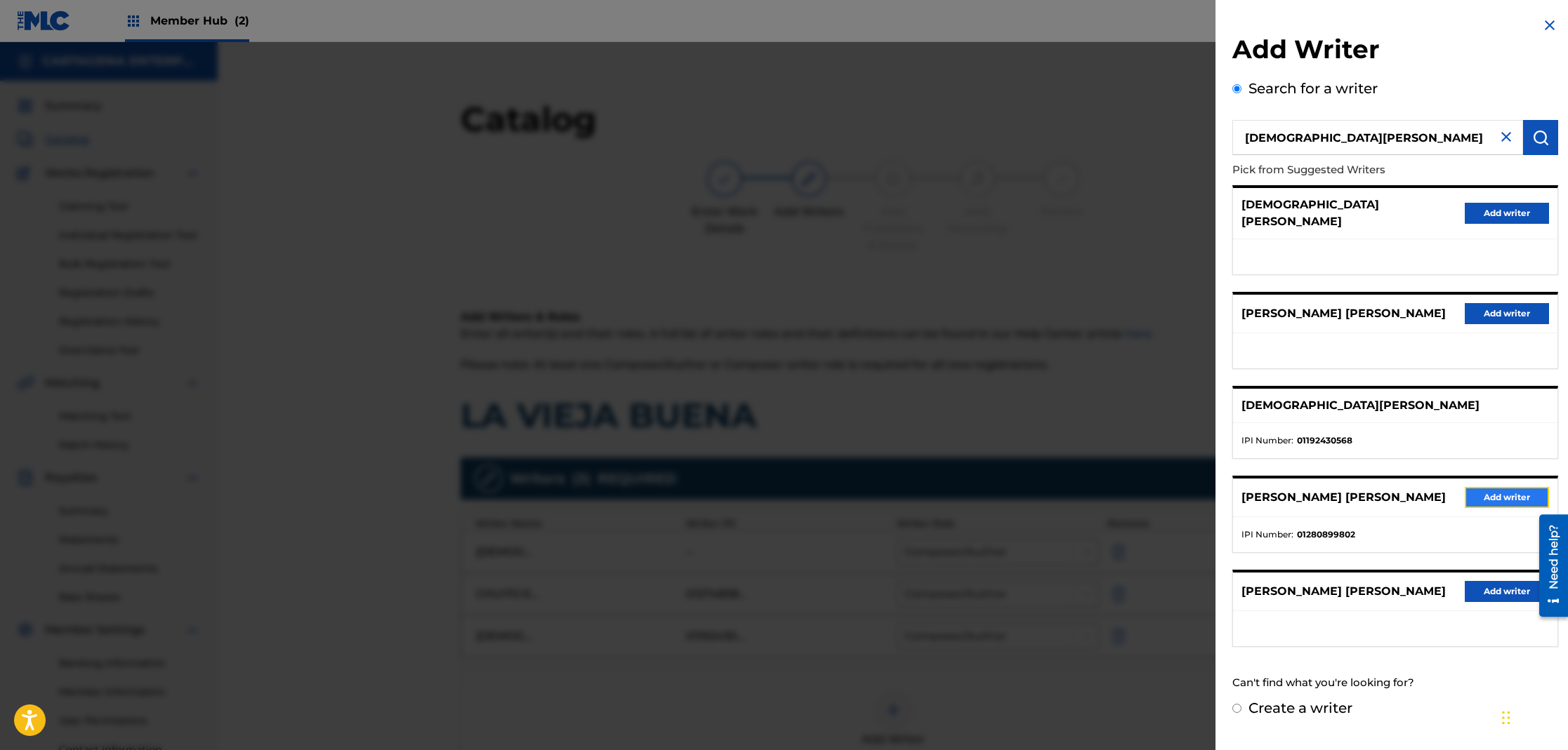
click at [1481, 487] on button "Add writer" at bounding box center [1507, 497] width 84 height 21
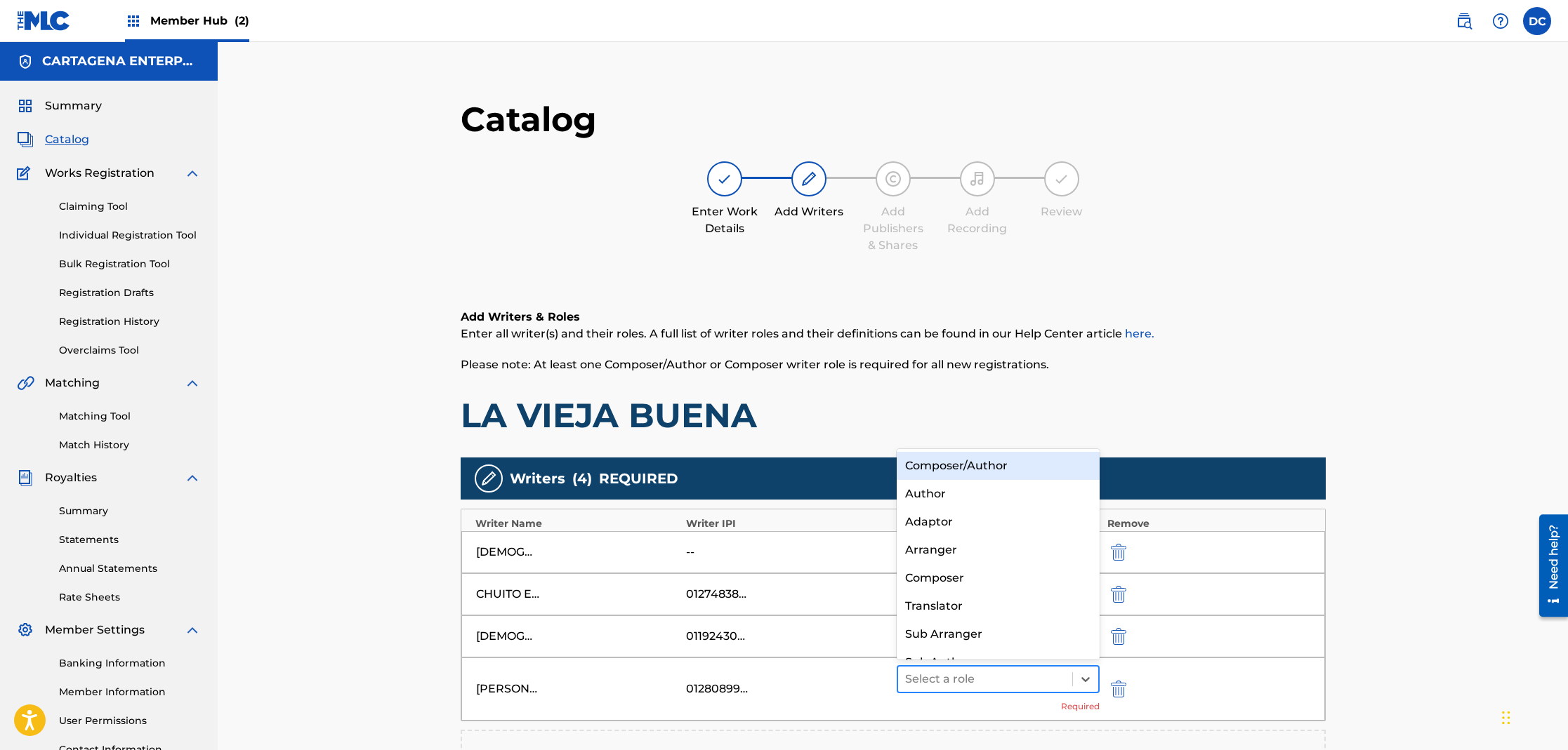
click at [952, 681] on div at bounding box center [985, 679] width 161 height 20
click at [979, 465] on div "Composer/Author" at bounding box center [998, 466] width 204 height 28
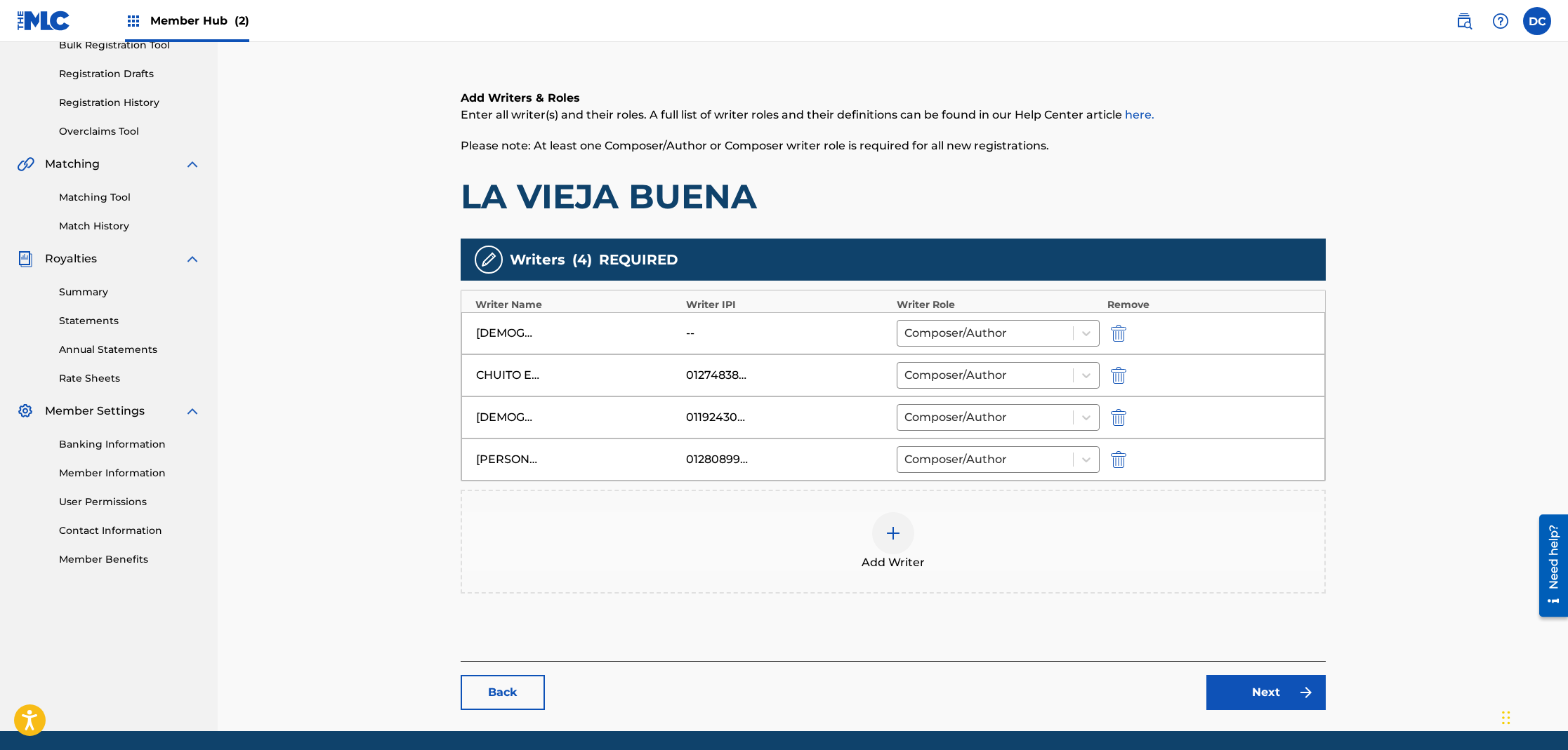
scroll to position [268, 0]
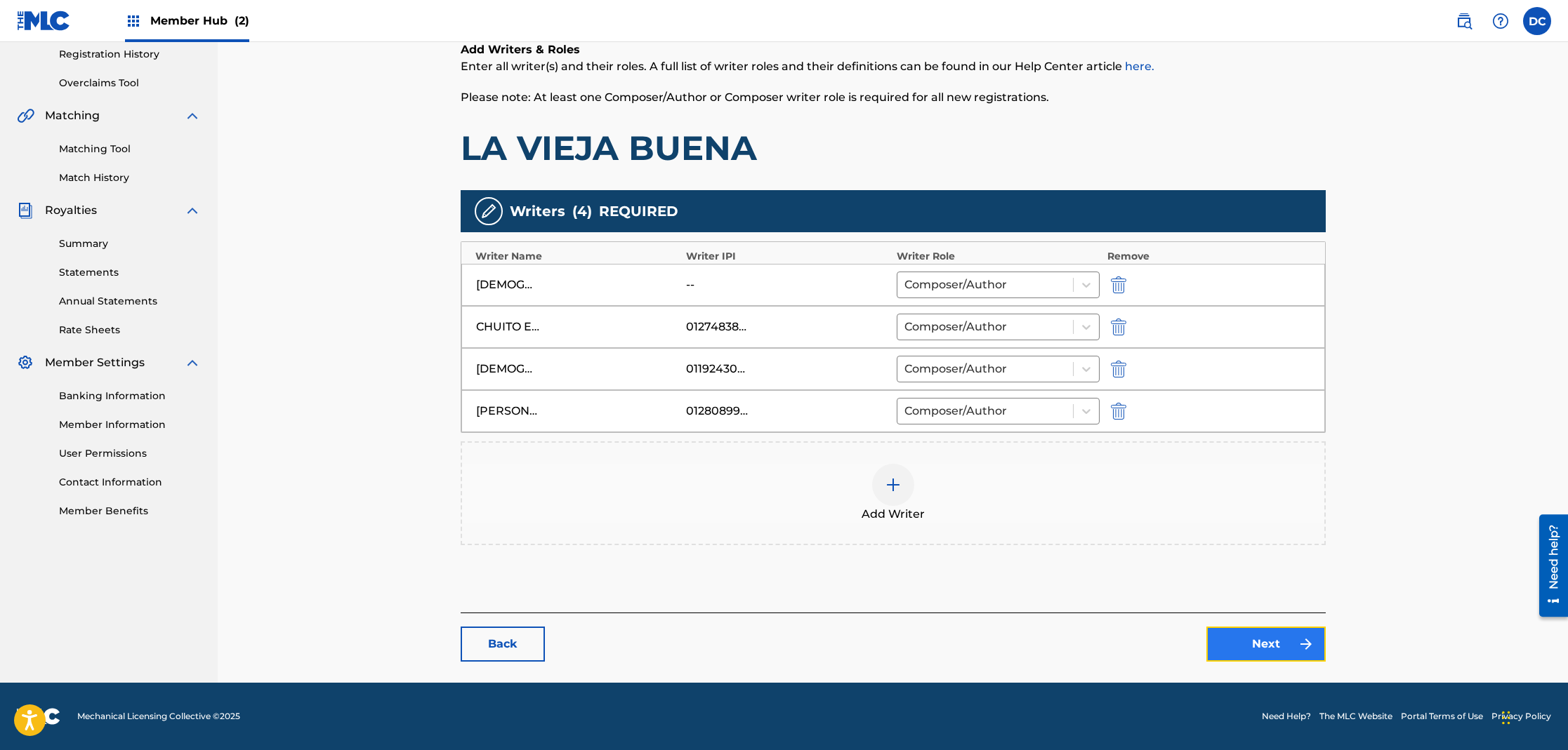
click at [1268, 645] on link "Next" at bounding box center [1266, 644] width 119 height 35
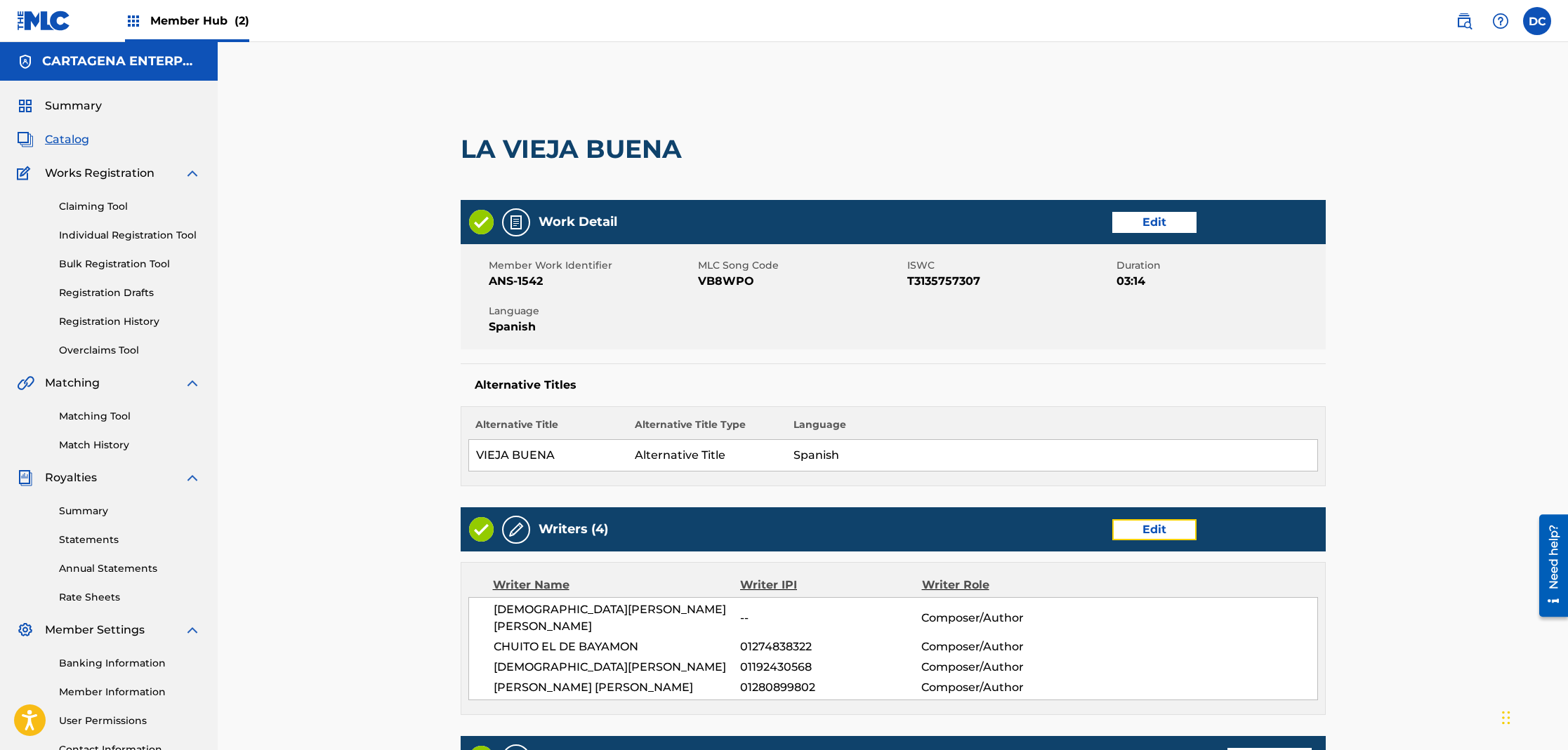
scroll to position [513, 0]
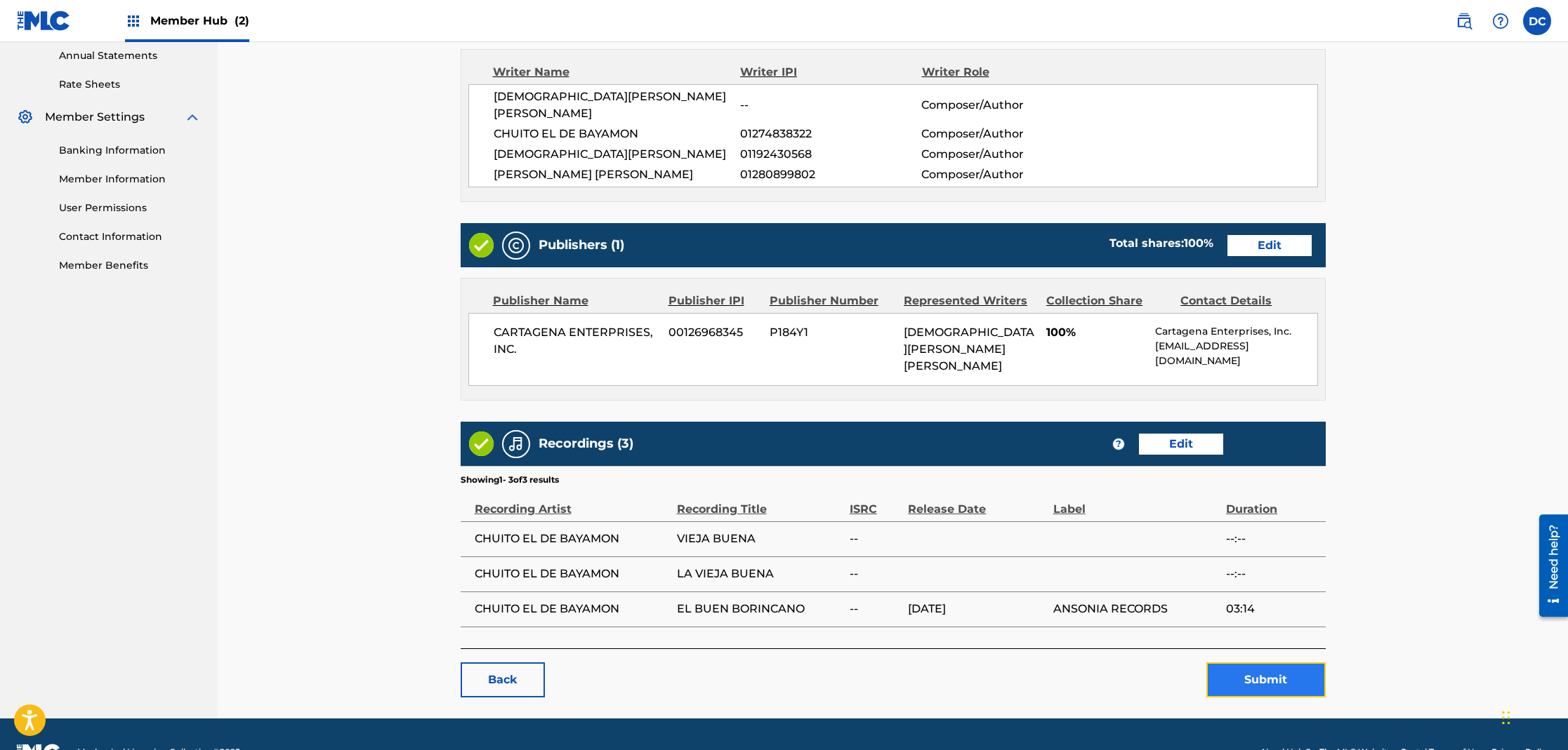
click at [1251, 663] on button "Submit" at bounding box center [1266, 680] width 119 height 35
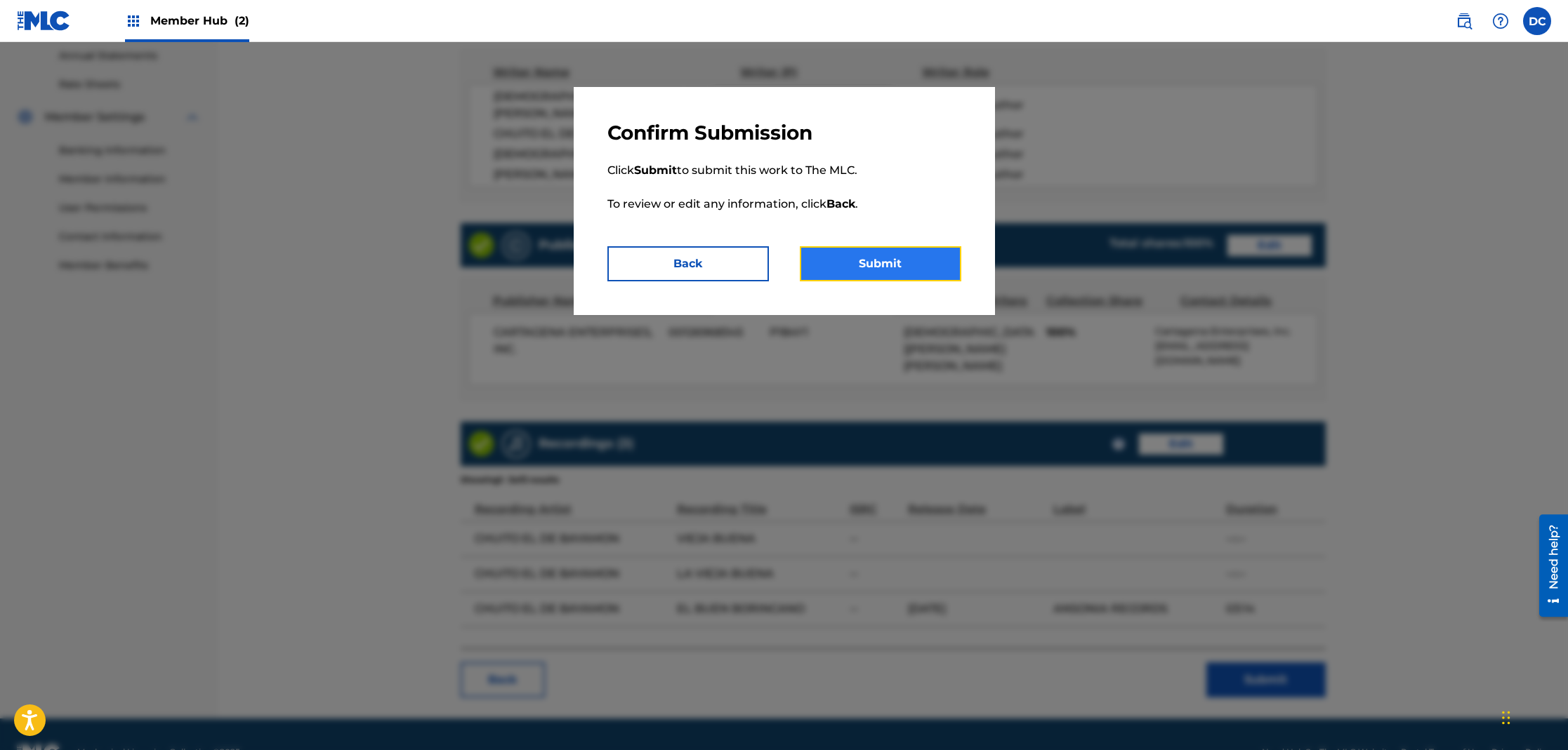
click at [892, 274] on button "Submit" at bounding box center [880, 264] width 162 height 35
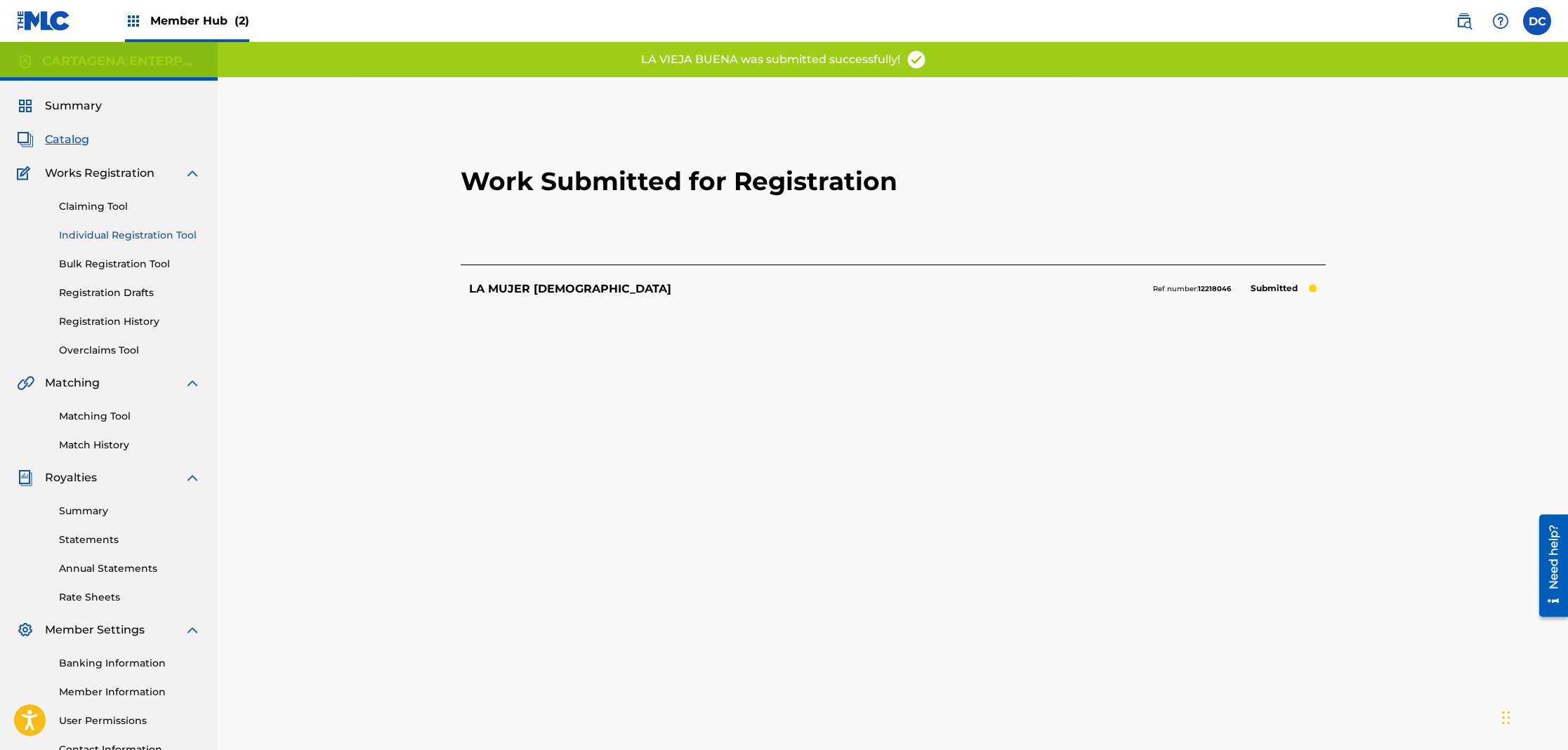
click at [157, 233] on link "Individual Registration Tool" at bounding box center [130, 235] width 142 height 15
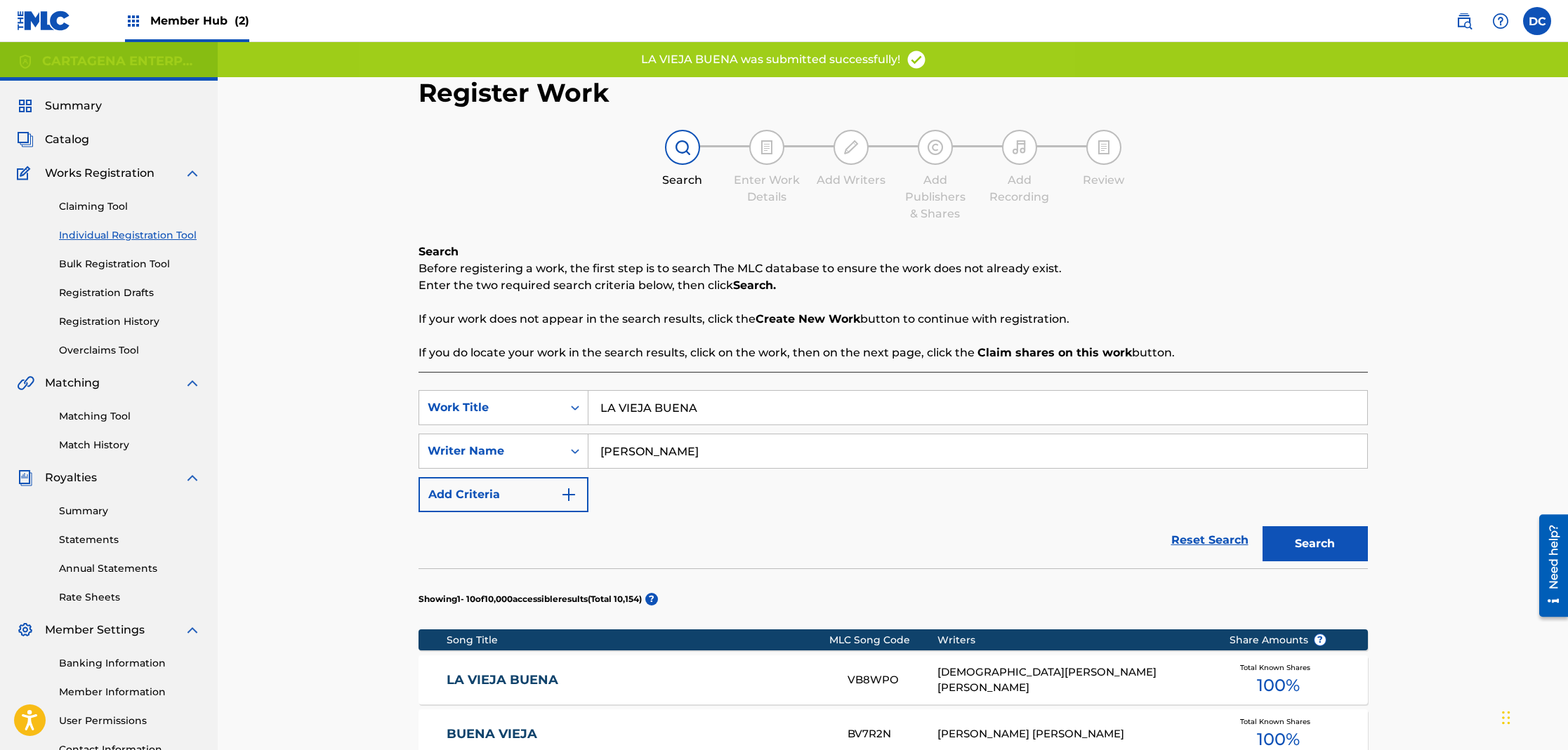
click at [497, 677] on link "LA VIEJA BUENA" at bounding box center [637, 680] width 382 height 16
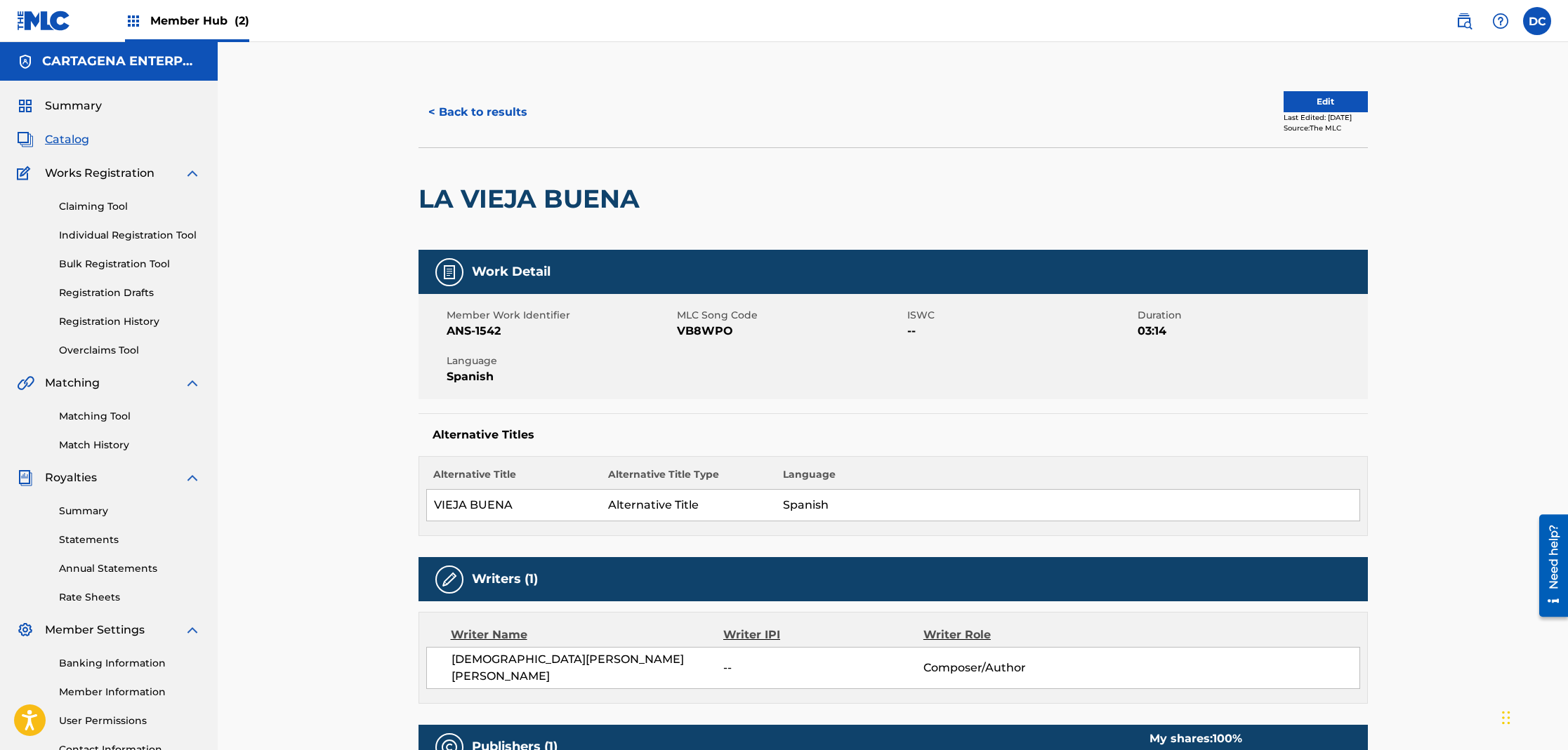
scroll to position [512, 0]
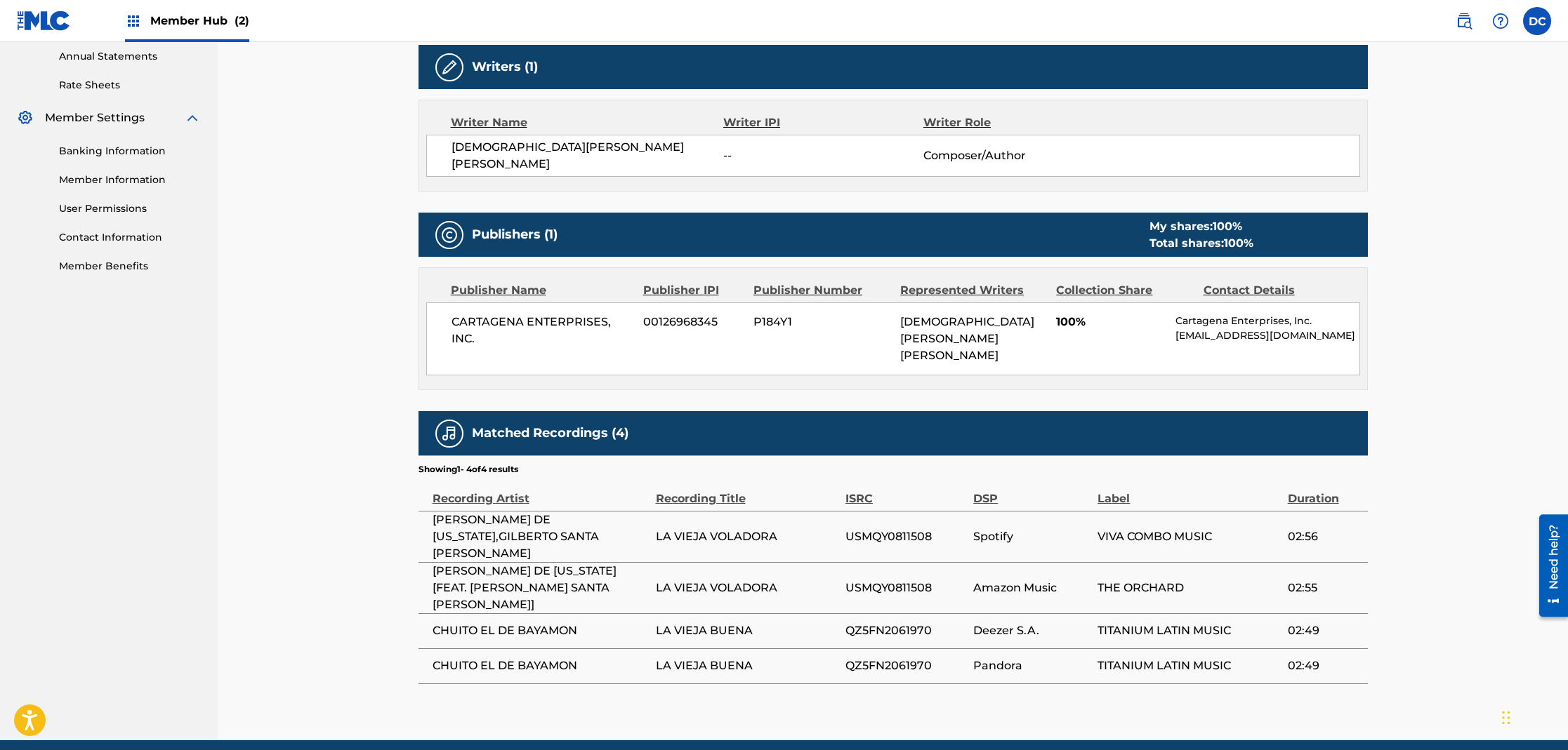
drag, startPoint x: 590, startPoint y: 573, endPoint x: 602, endPoint y: 573, distance: 12.0
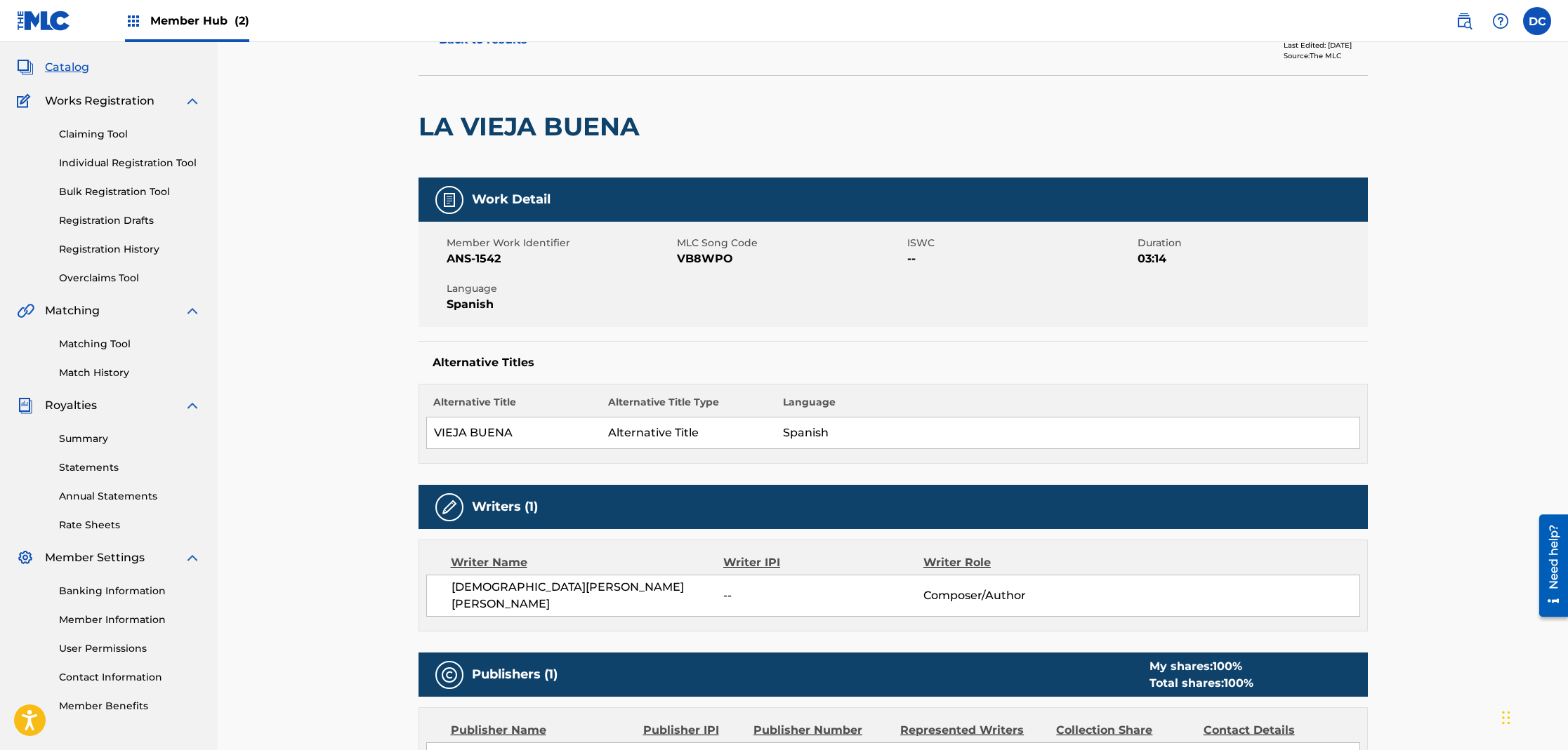
scroll to position [0, 0]
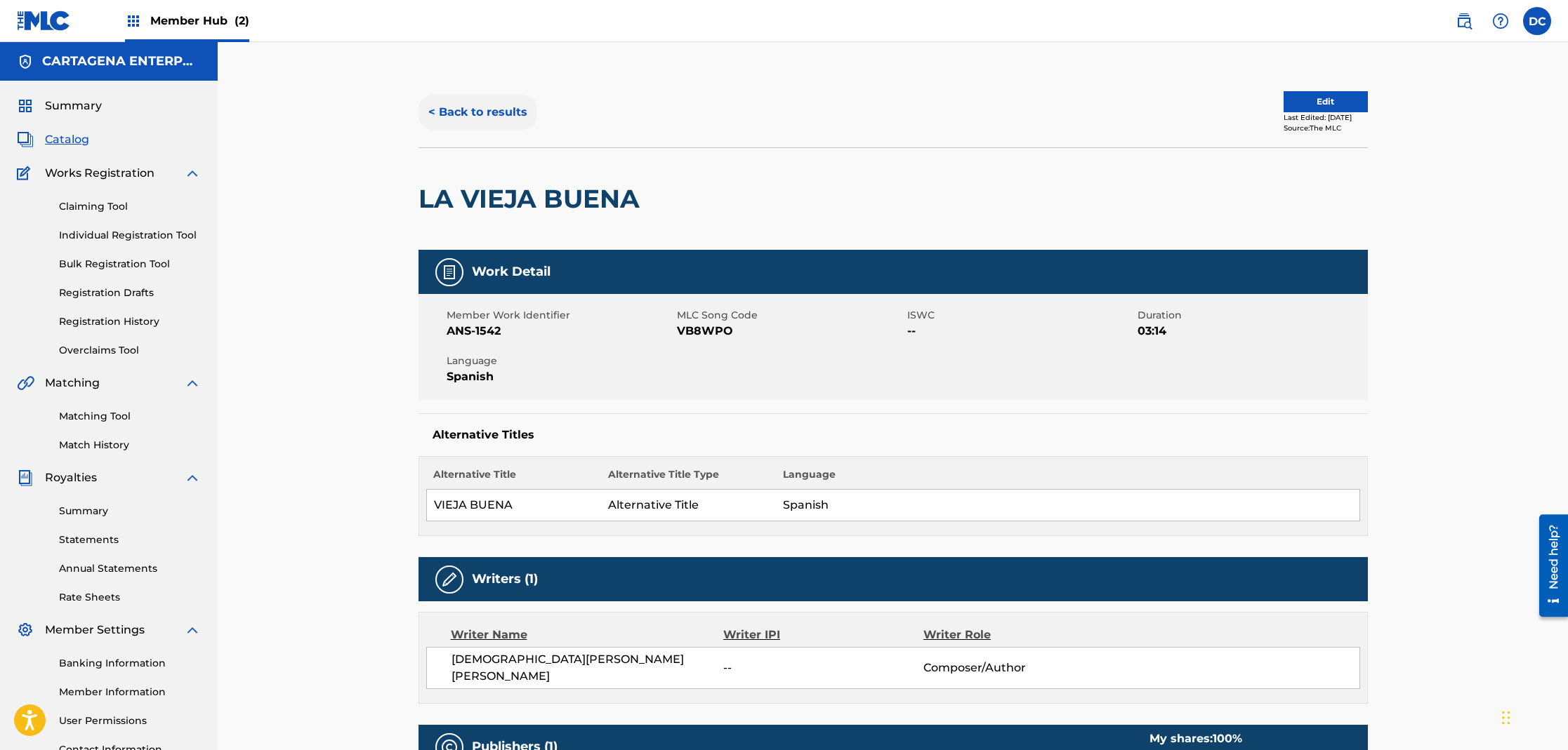
click at [488, 101] on button "< Back to results" at bounding box center [478, 112] width 119 height 35
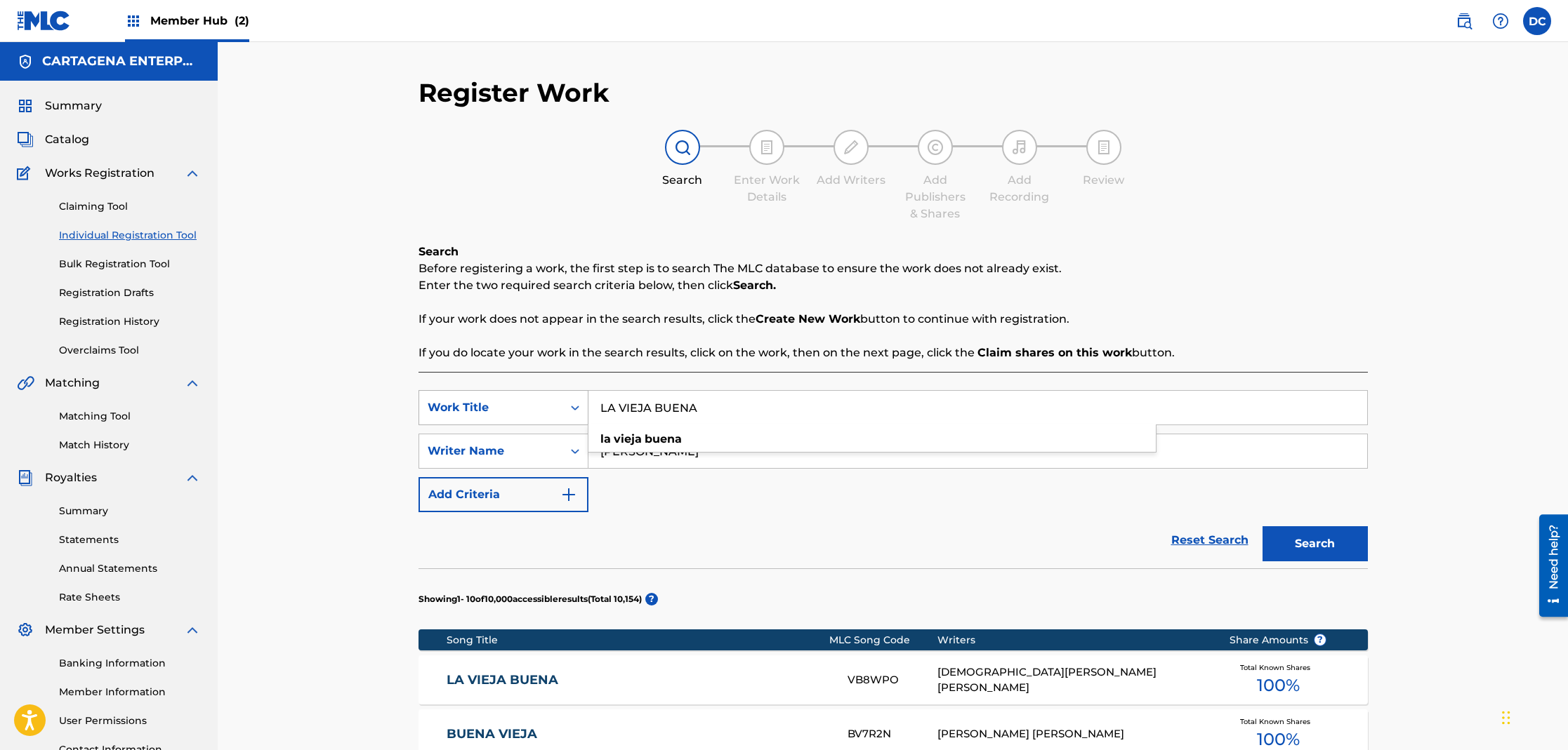
drag, startPoint x: 713, startPoint y: 413, endPoint x: 536, endPoint y: 399, distance: 177.6
click at [564, 403] on div "SearchWithCriteria9d73be40-a91c-418e-84ad-f68b9c9ca5d6 Work Title [GEOGRAPHIC_D…" at bounding box center [893, 407] width 950 height 35
click at [1263, 526] on button "Search" at bounding box center [1315, 543] width 105 height 35
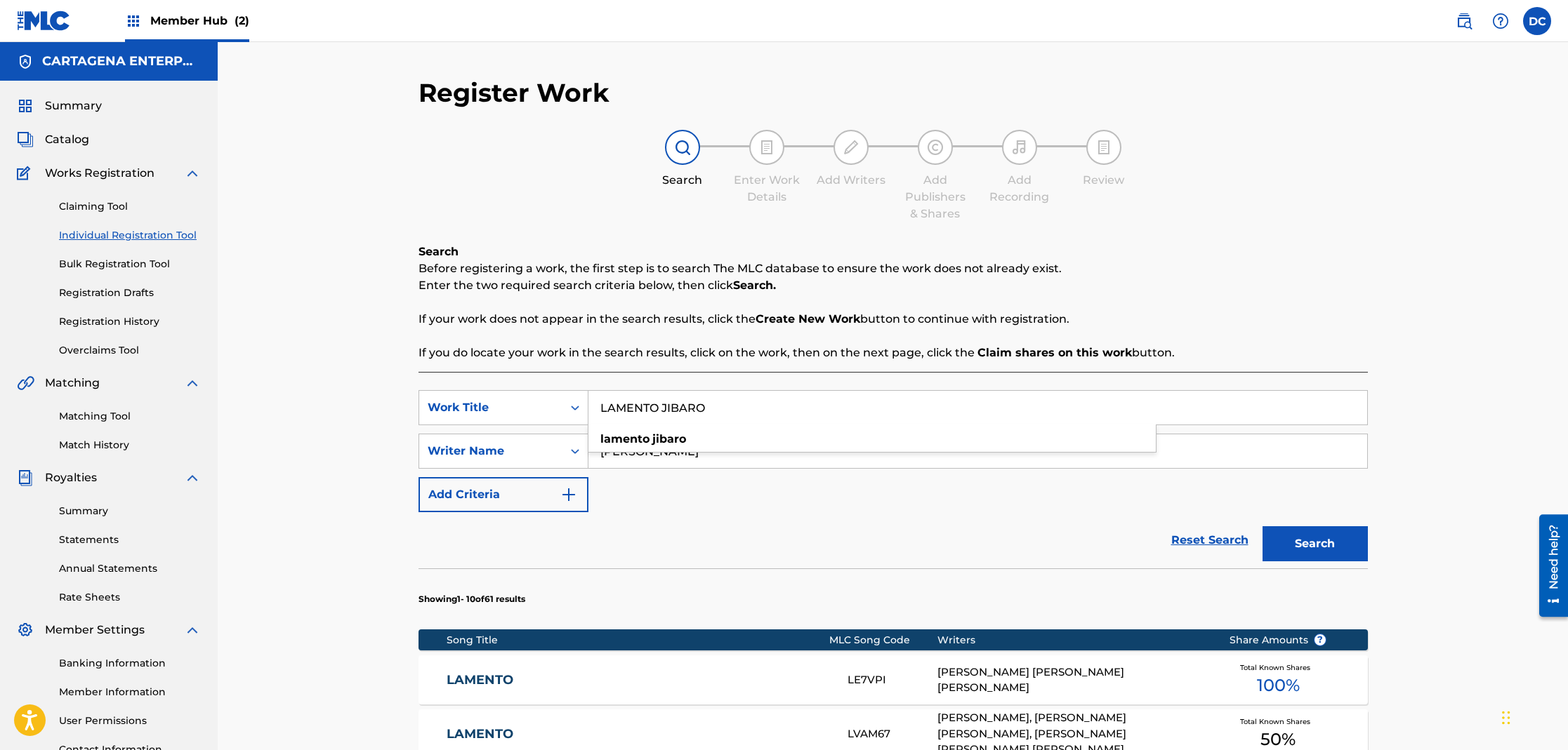
type input "LAMENTO JIBARO"
click at [1263, 526] on button "Search" at bounding box center [1315, 543] width 105 height 35
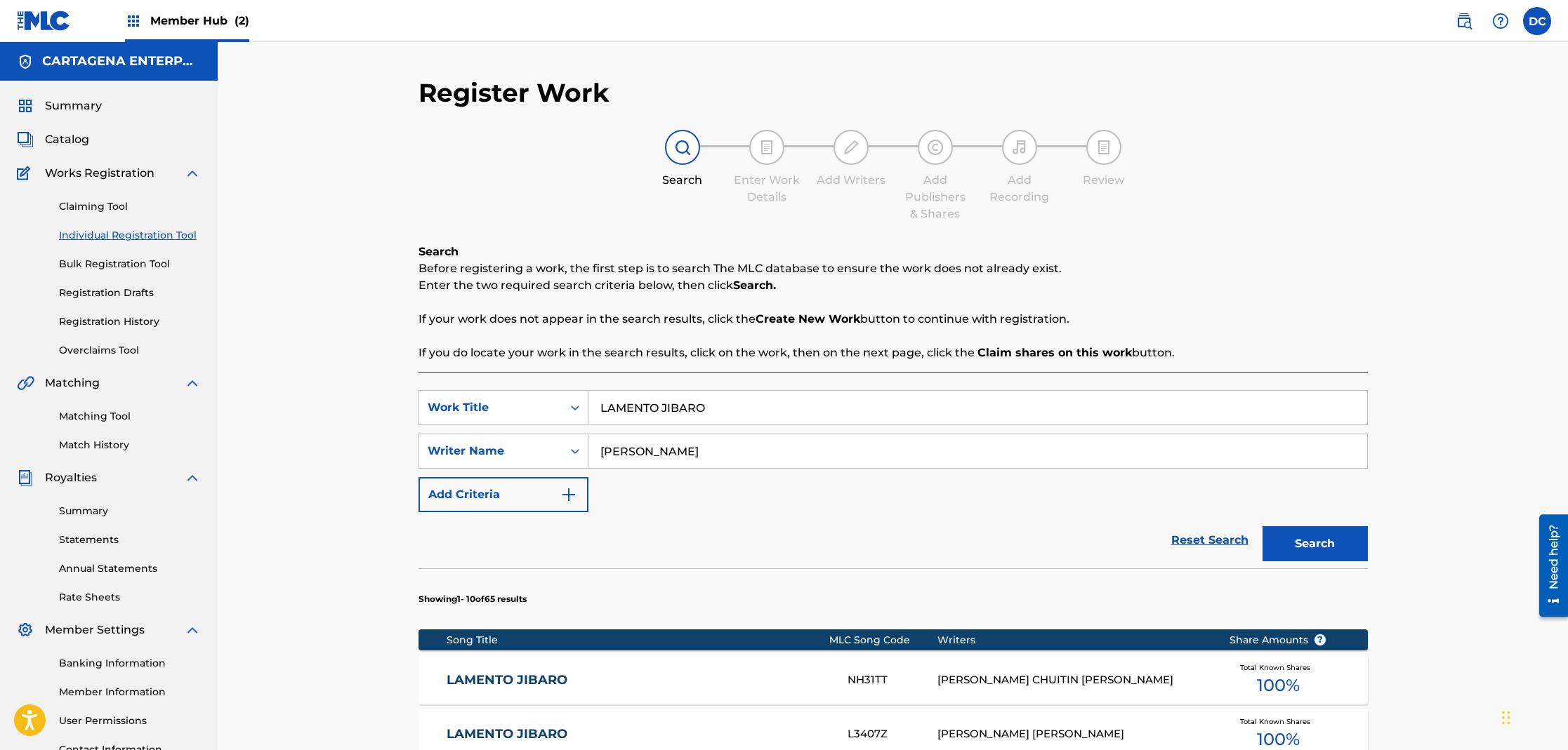
scroll to position [261, 0]
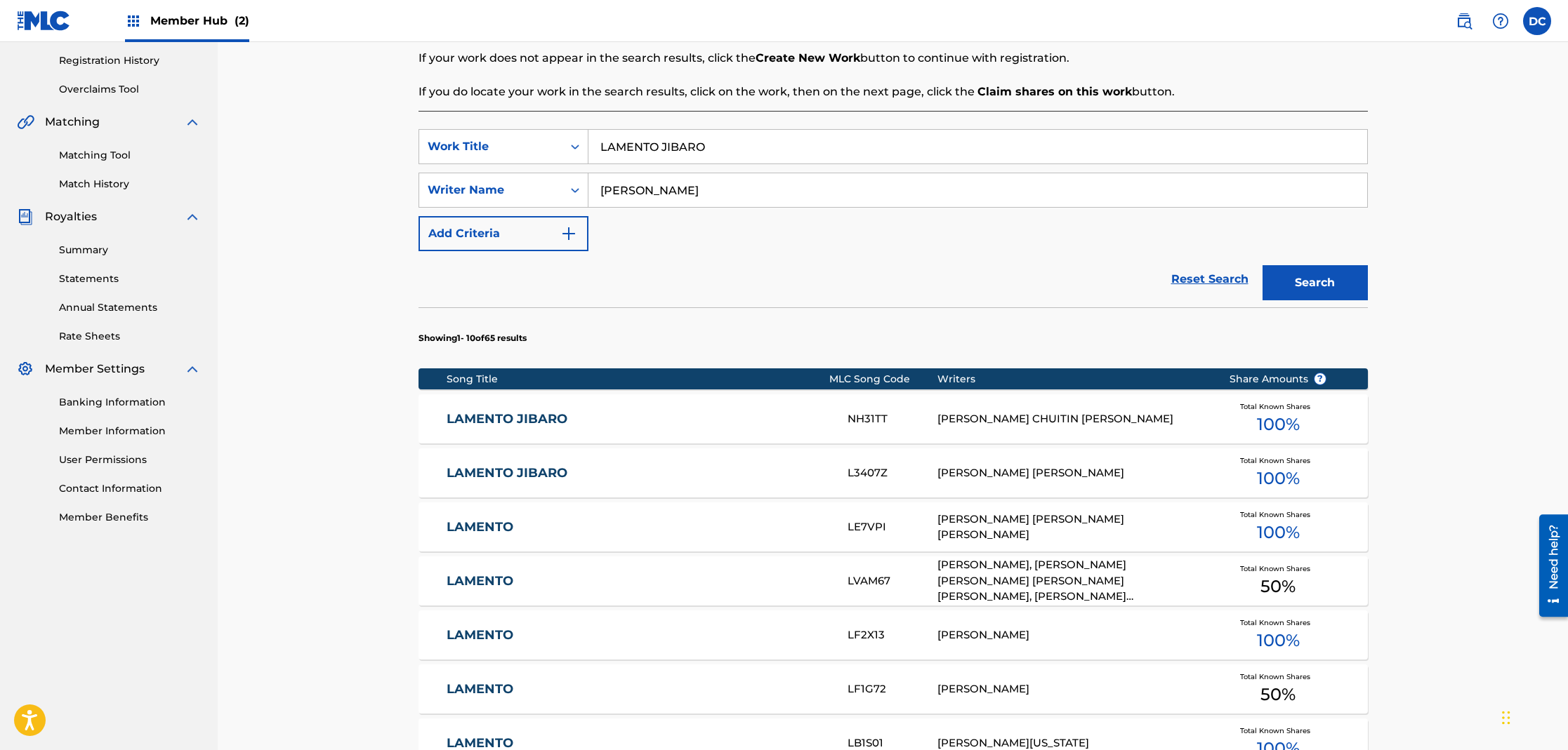
click at [499, 414] on link "LAMENTO JIBARO" at bounding box center [637, 419] width 382 height 16
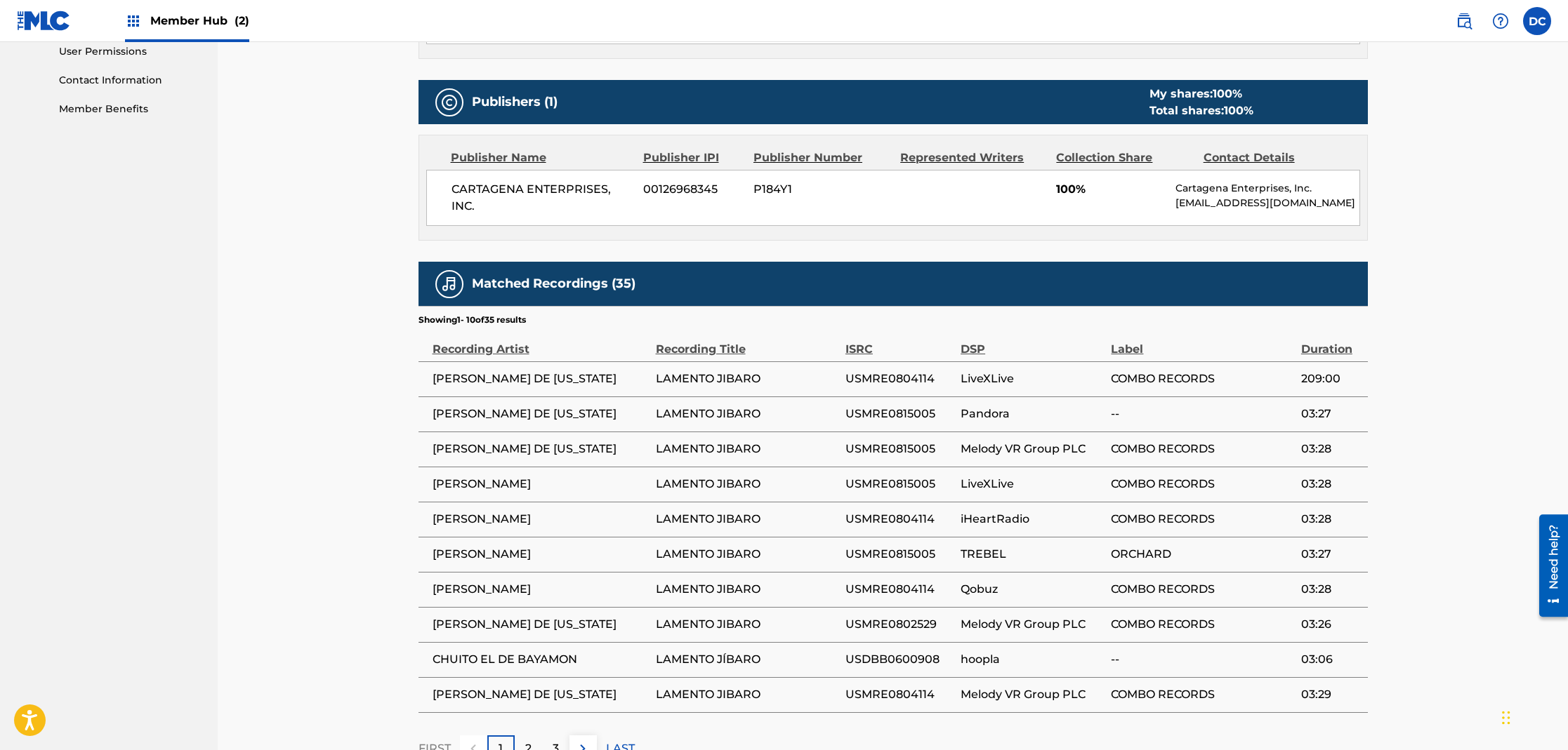
scroll to position [742, 0]
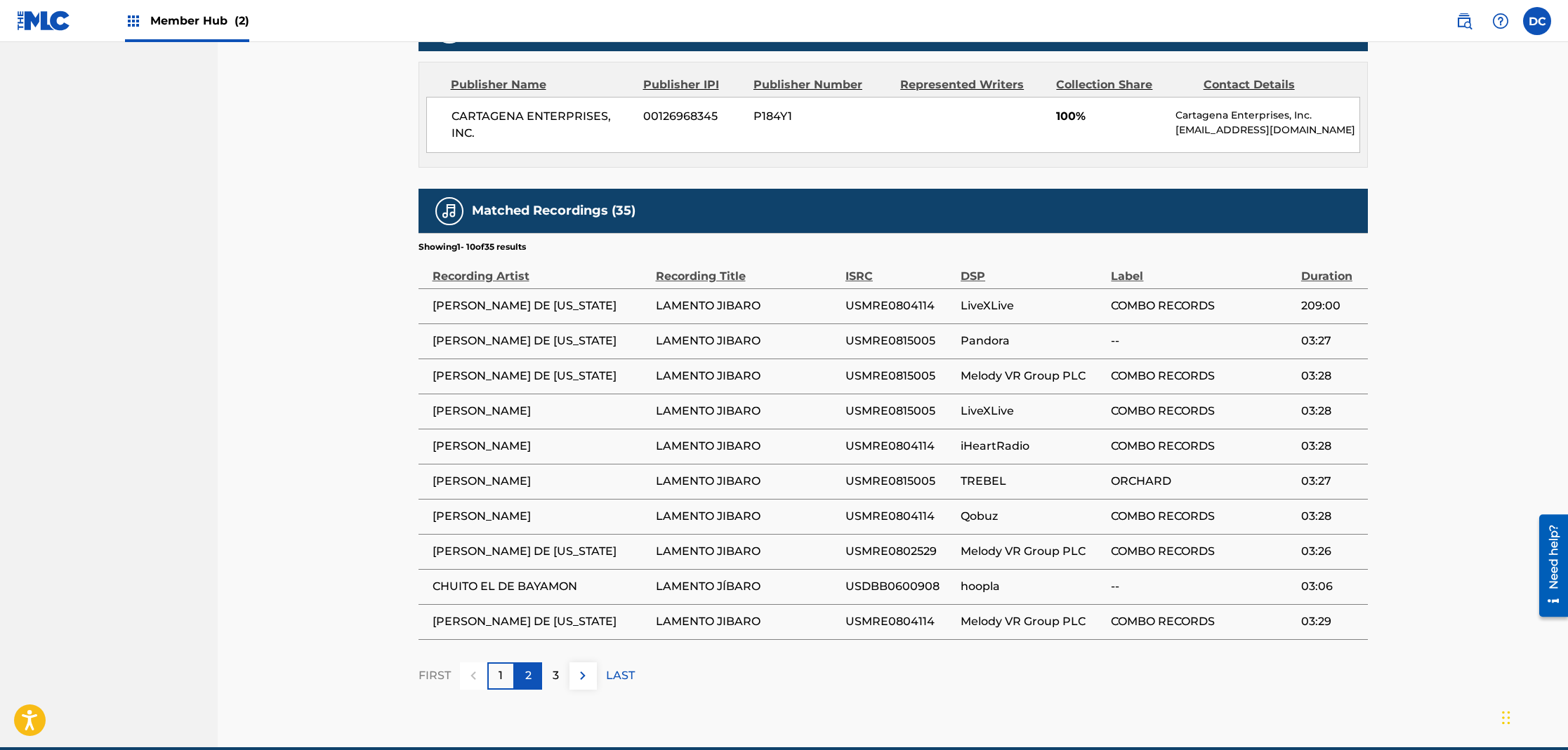
click at [530, 678] on p "2" at bounding box center [529, 676] width 6 height 17
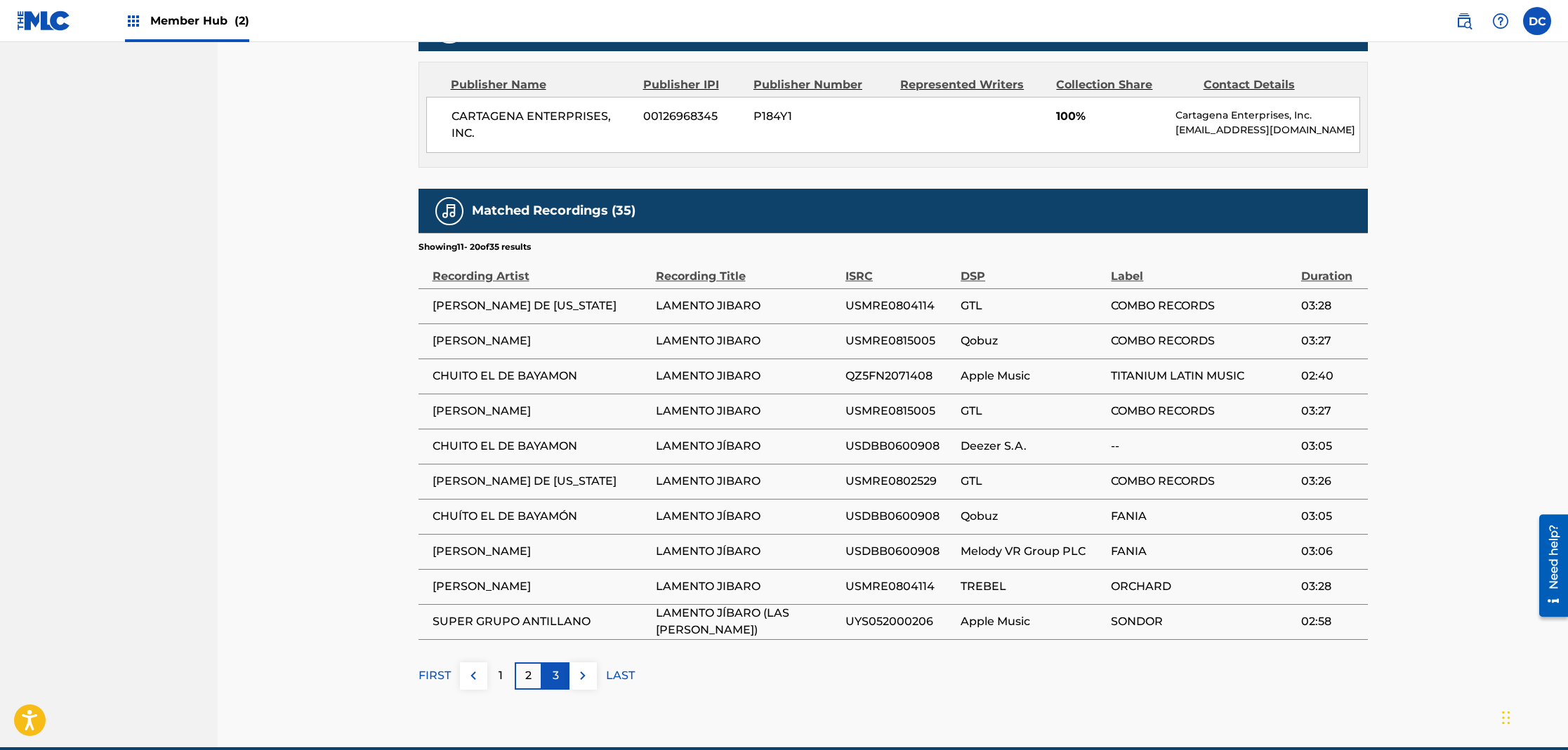
click at [553, 678] on p "3" at bounding box center [556, 676] width 6 height 17
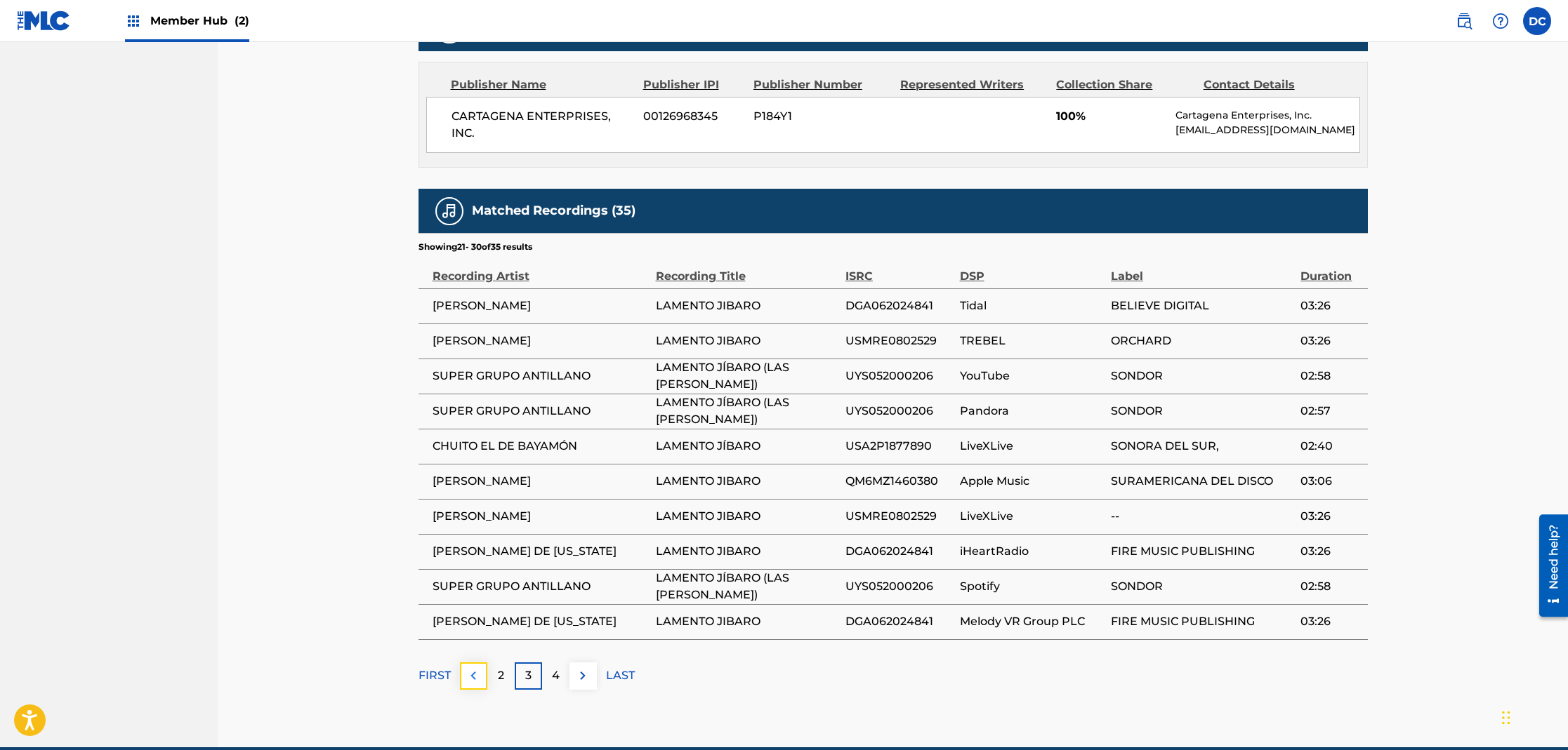
click at [476, 676] on img at bounding box center [473, 676] width 17 height 17
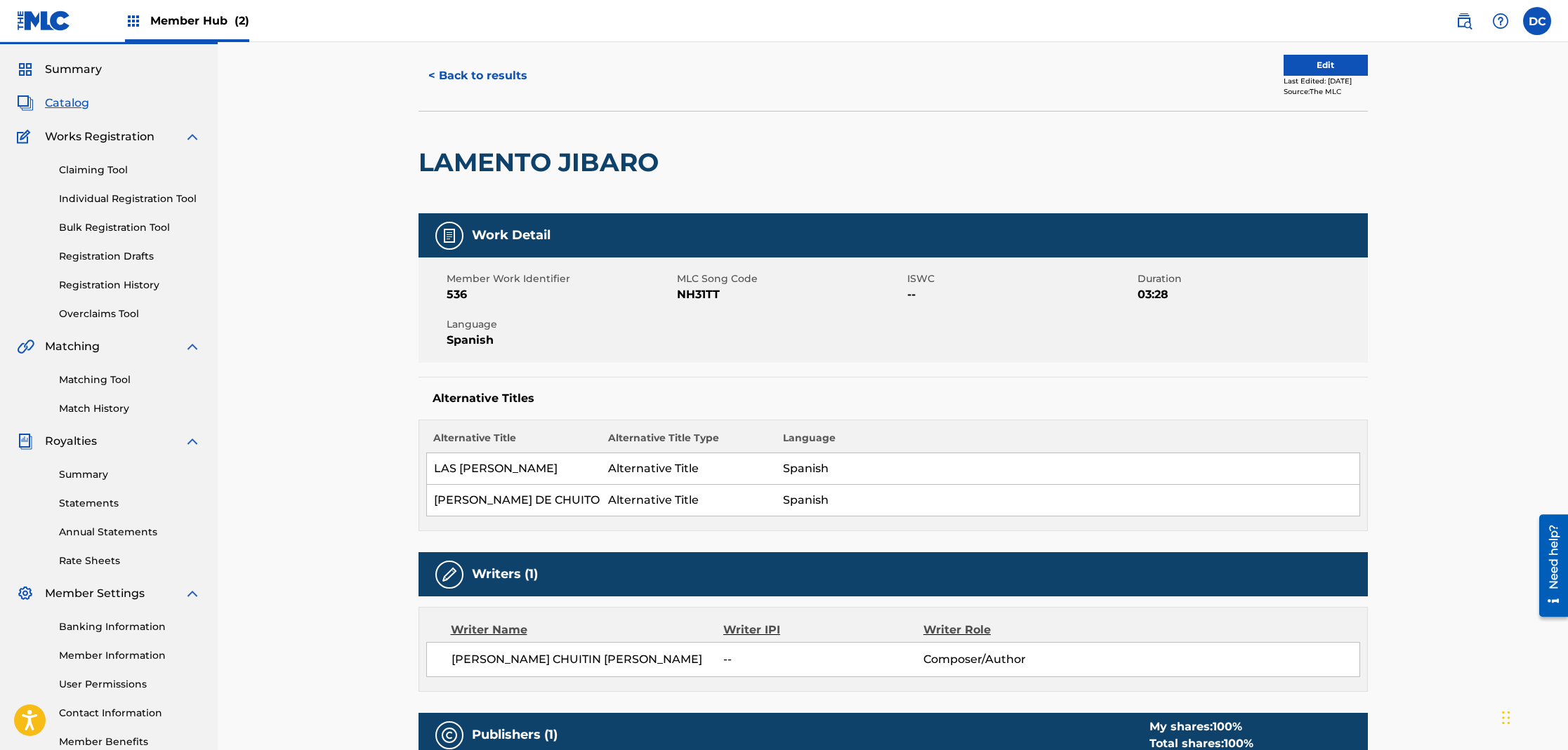
scroll to position [0, 0]
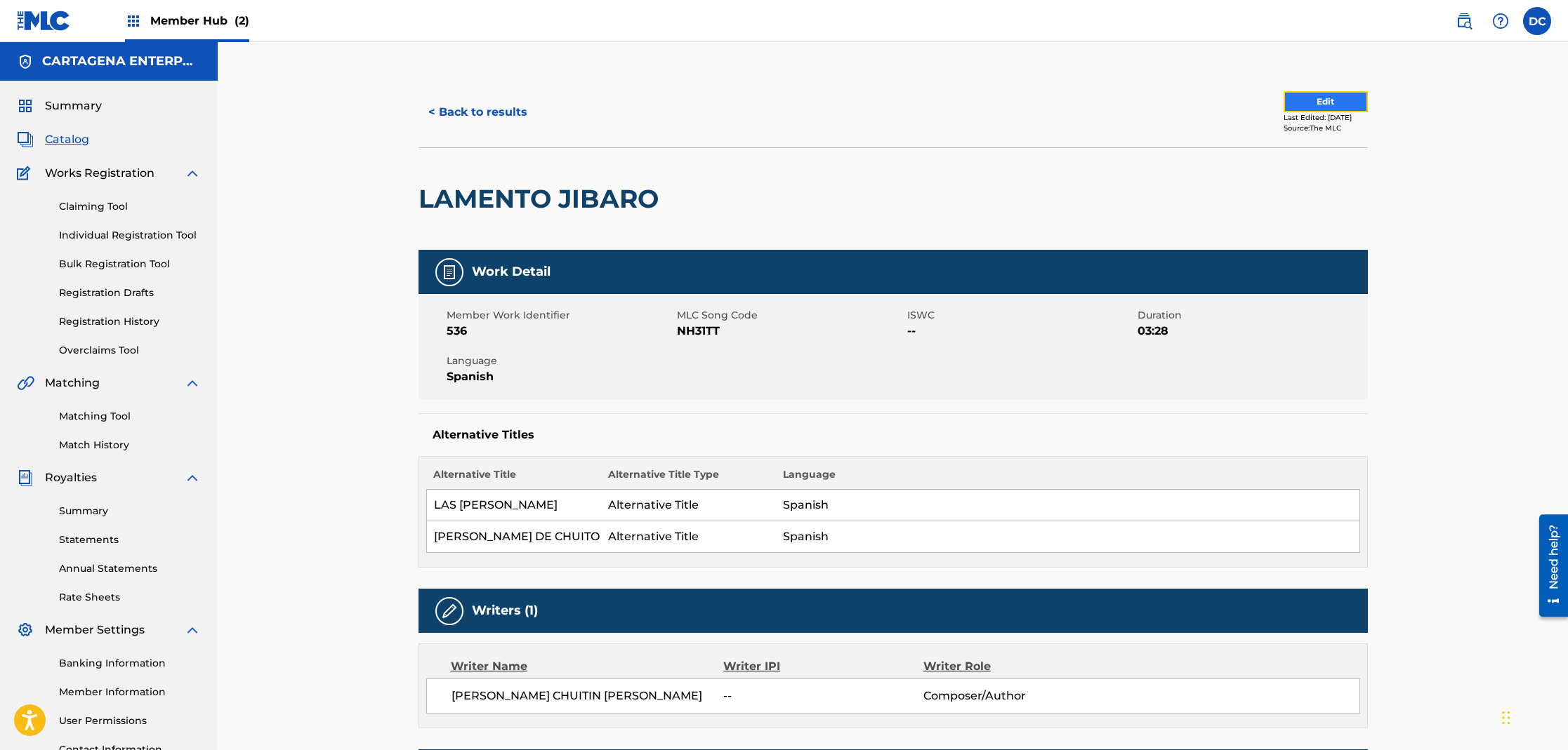
click at [1284, 100] on button "Edit" at bounding box center [1326, 101] width 84 height 21
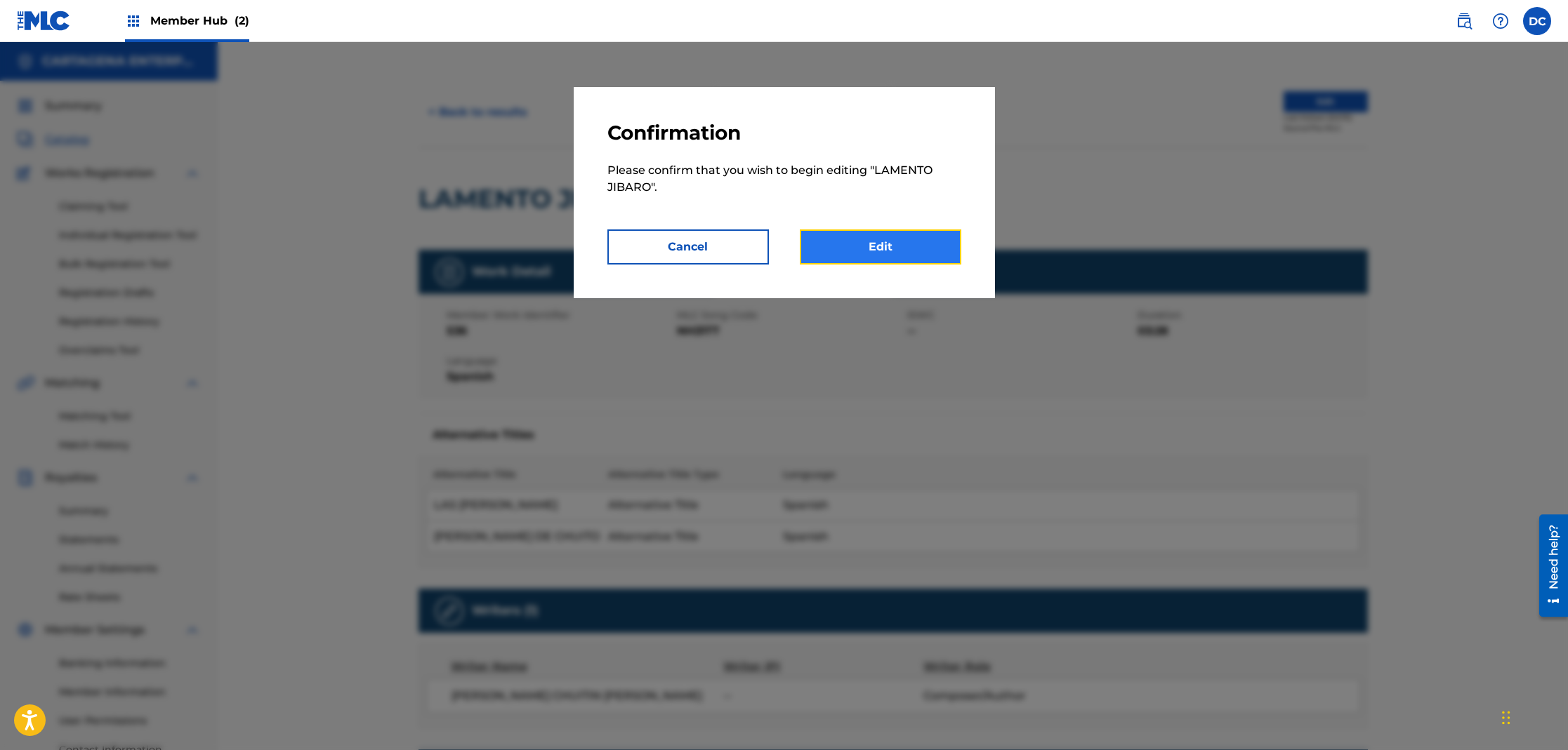
click at [945, 253] on link "Edit" at bounding box center [880, 247] width 162 height 35
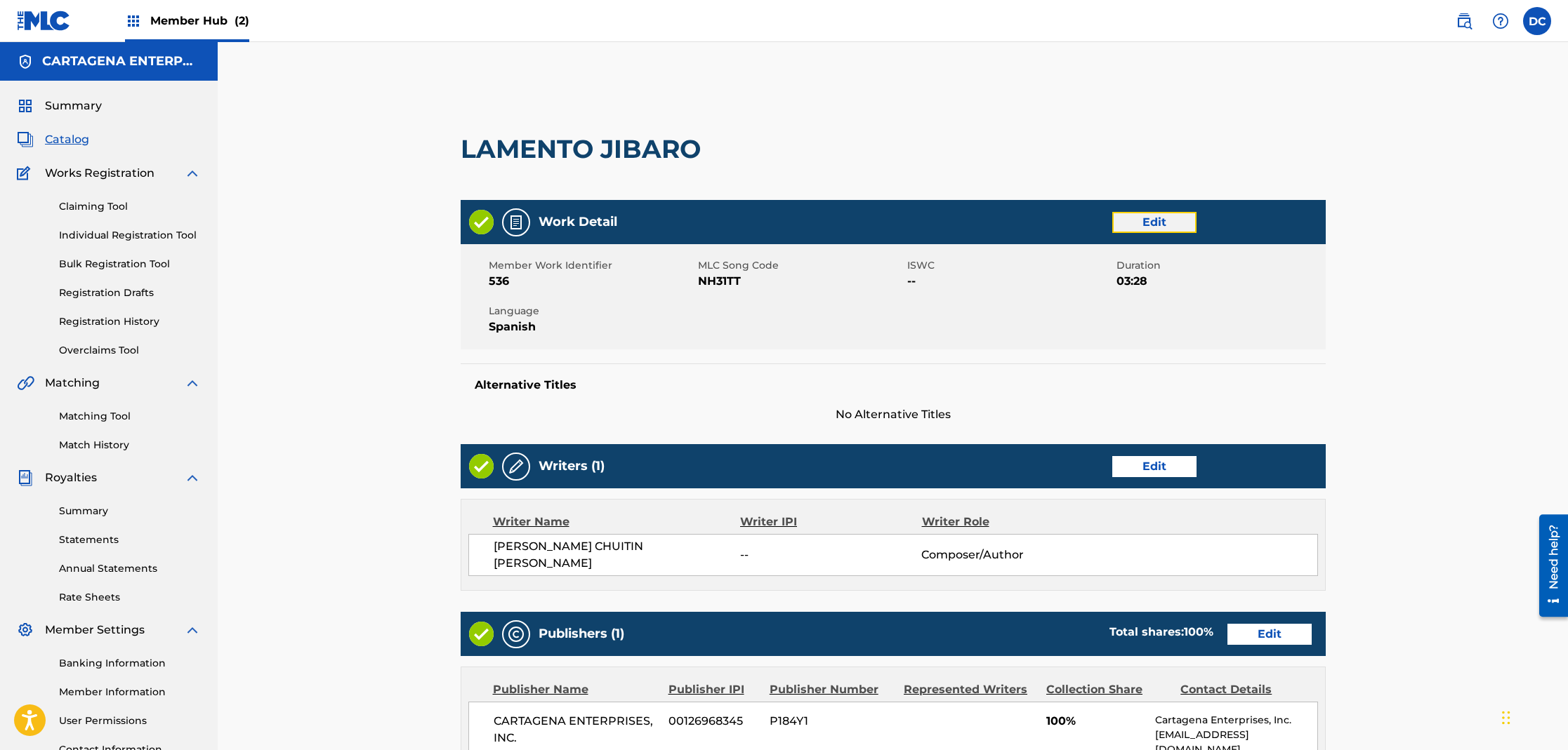
click at [1145, 222] on link "Edit" at bounding box center [1154, 222] width 84 height 21
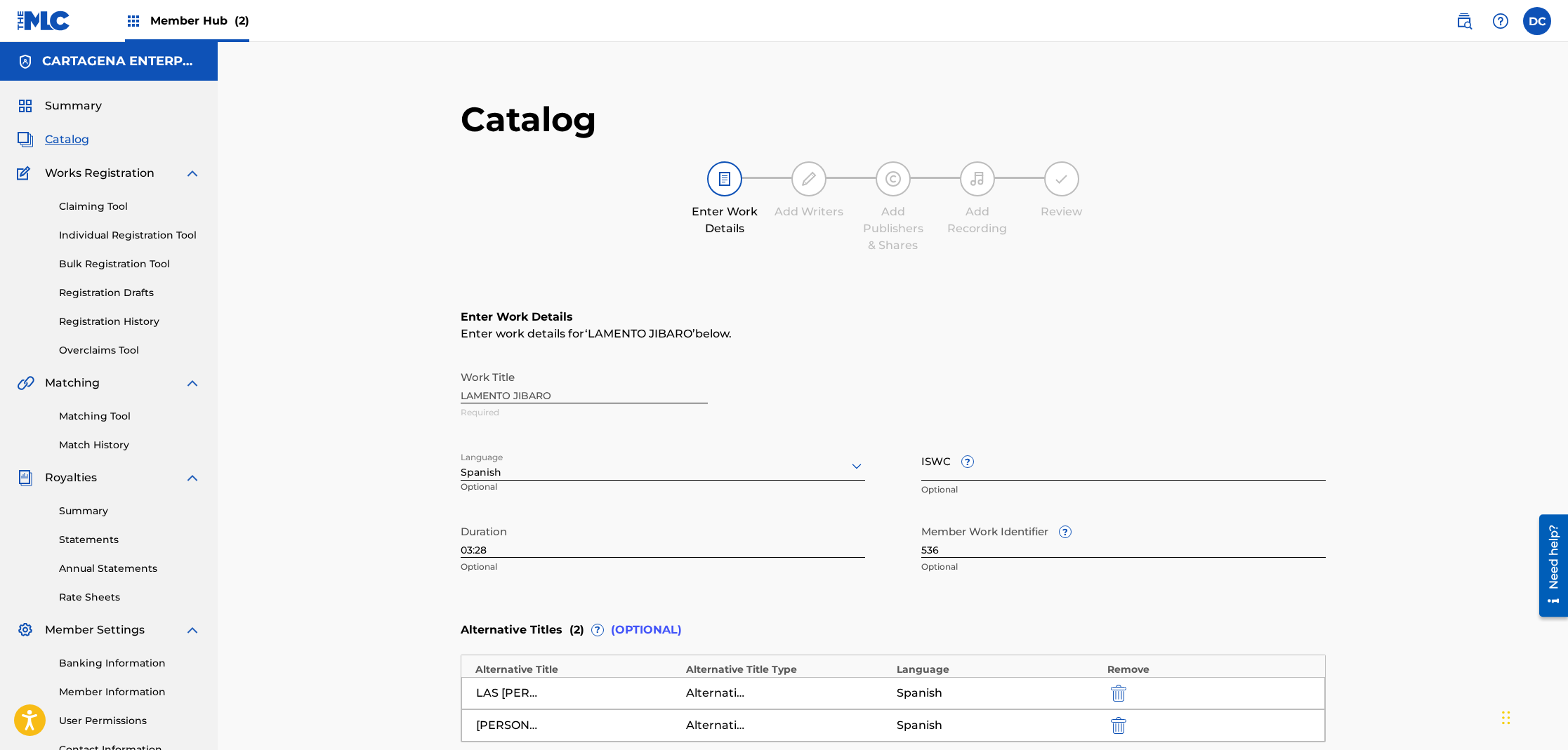
click at [1002, 477] on input "ISWC ?" at bounding box center [1124, 460] width 404 height 40
paste input "T3267425849"
type input "T3267425849"
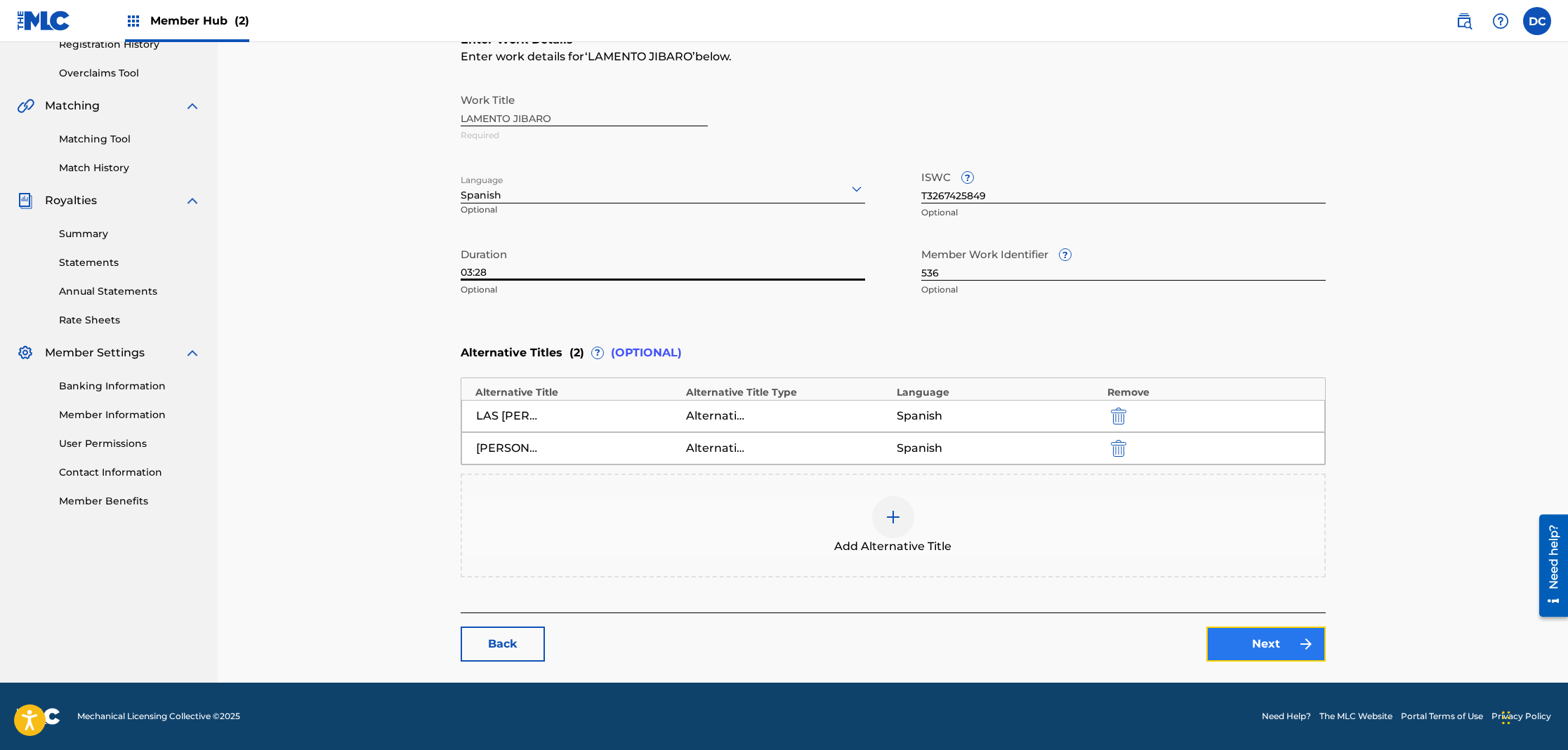
click at [1270, 642] on link "Next" at bounding box center [1266, 644] width 119 height 35
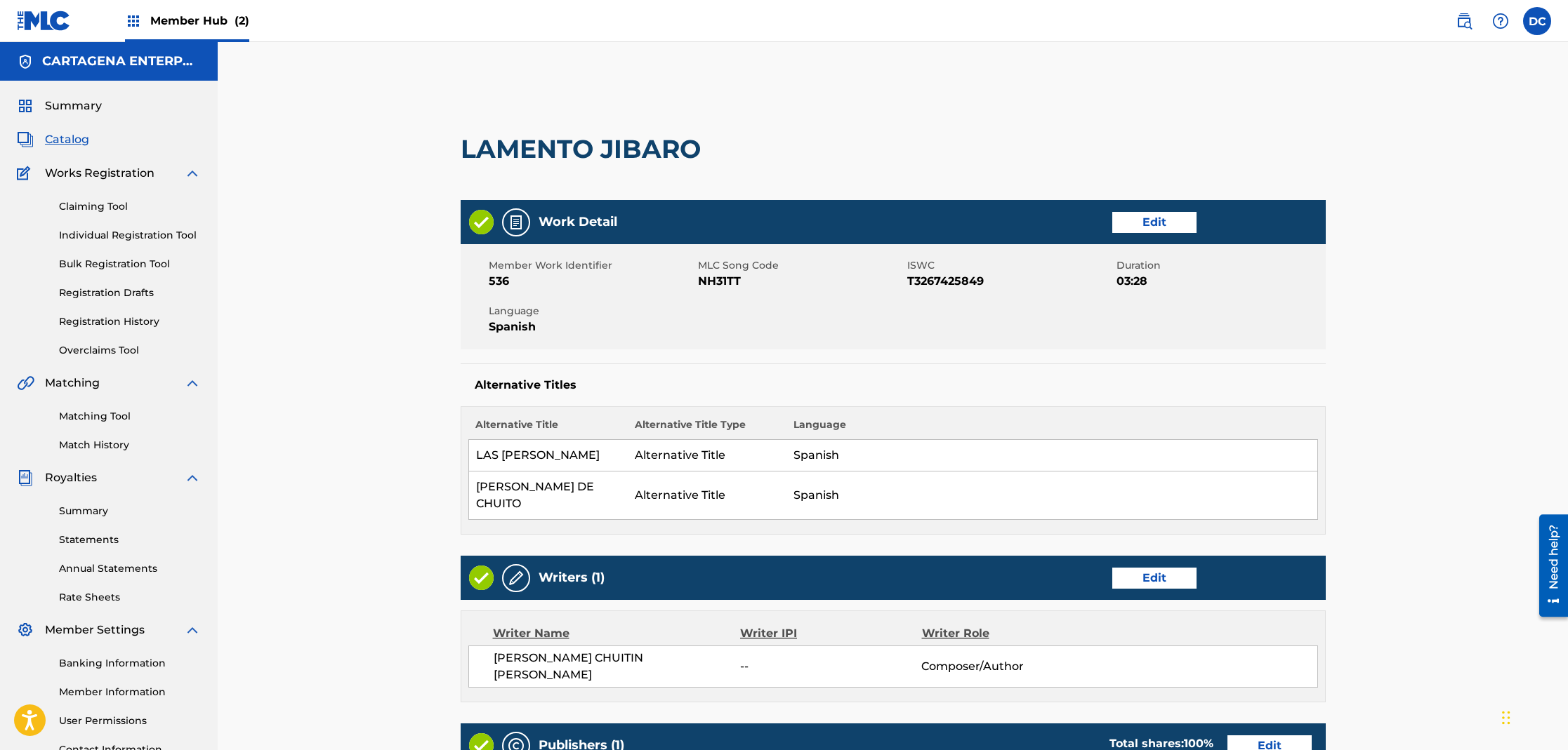
scroll to position [229, 0]
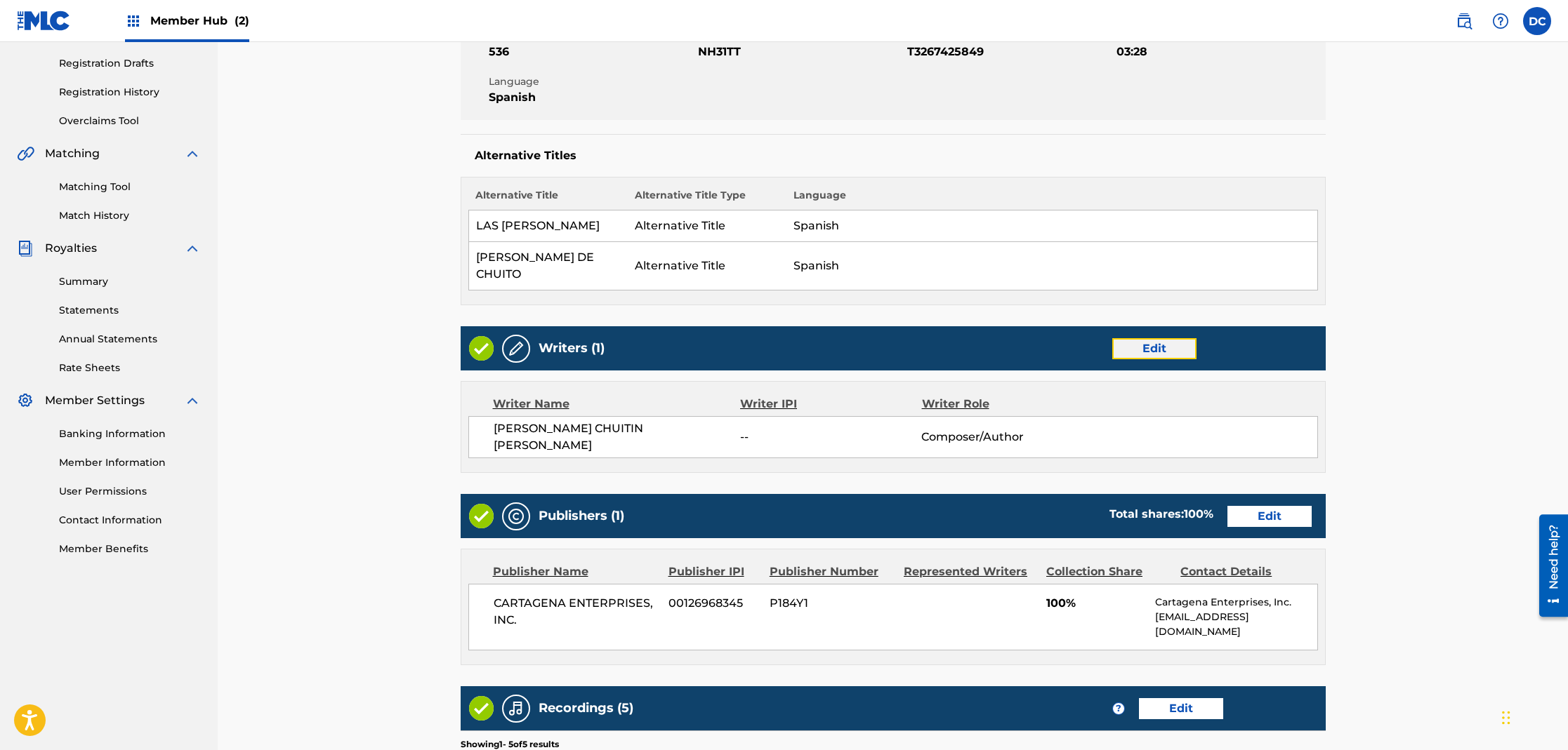
click at [1135, 338] on link "Edit" at bounding box center [1154, 348] width 84 height 21
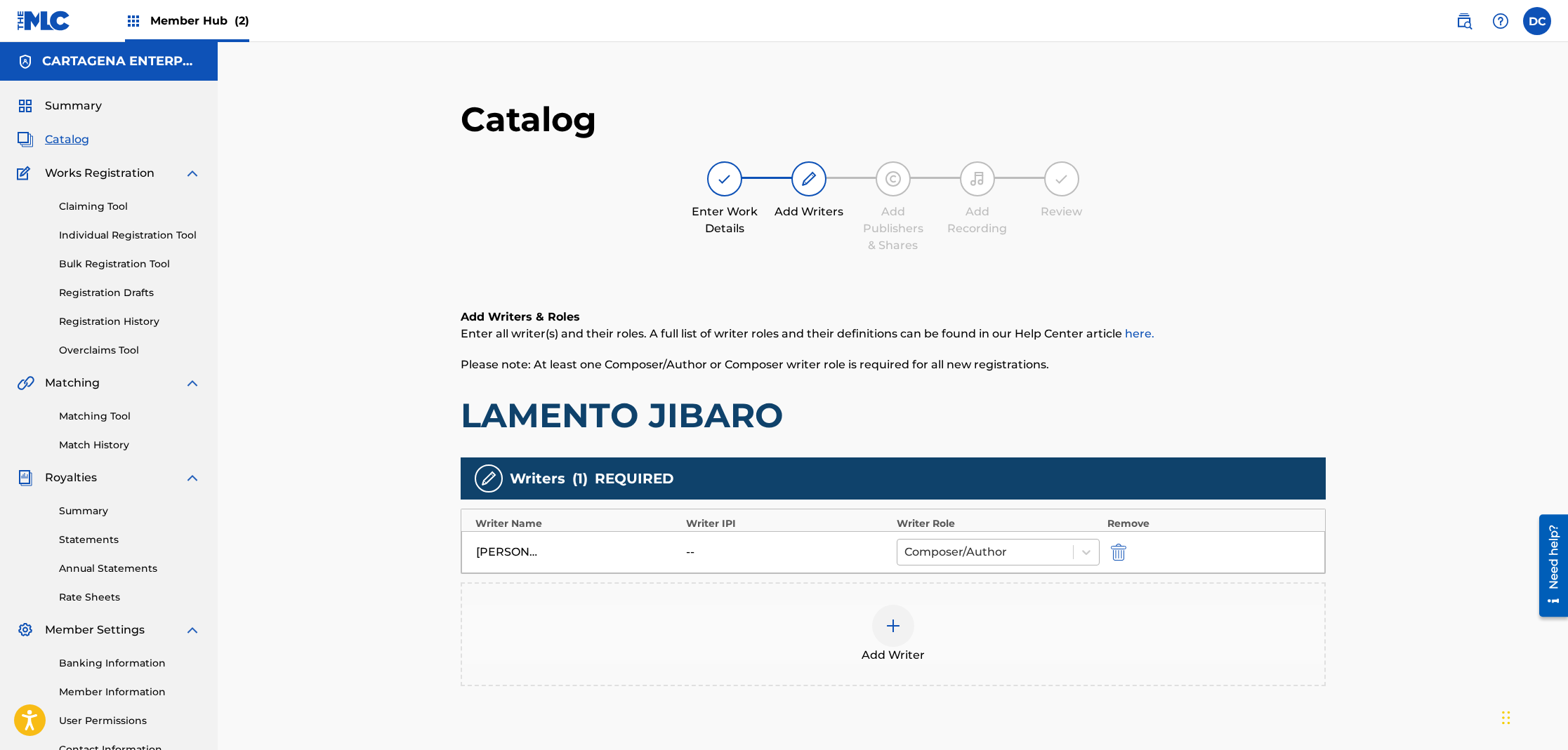
click at [967, 551] on div at bounding box center [985, 552] width 162 height 20
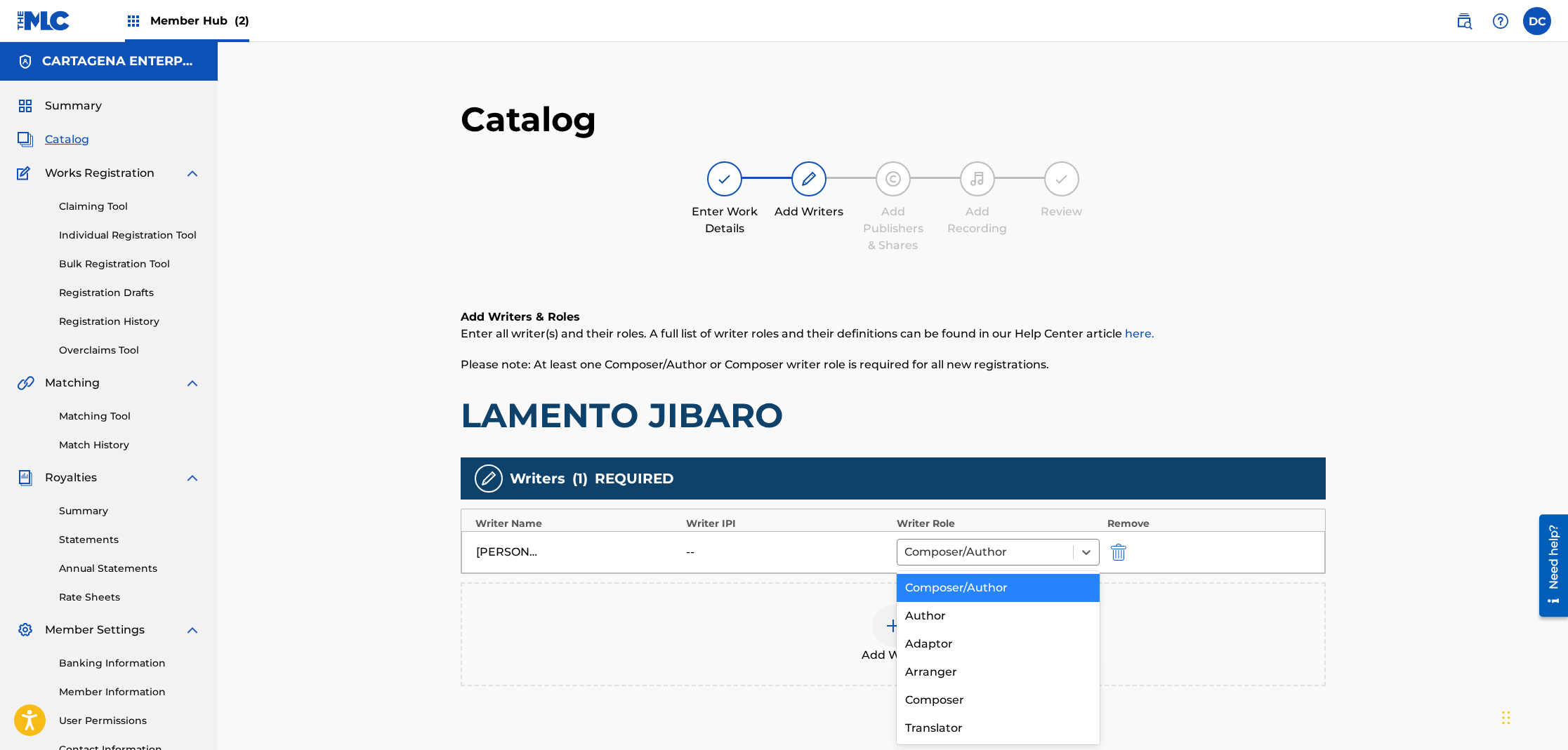
click at [965, 595] on div "Composer/Author" at bounding box center [998, 588] width 204 height 28
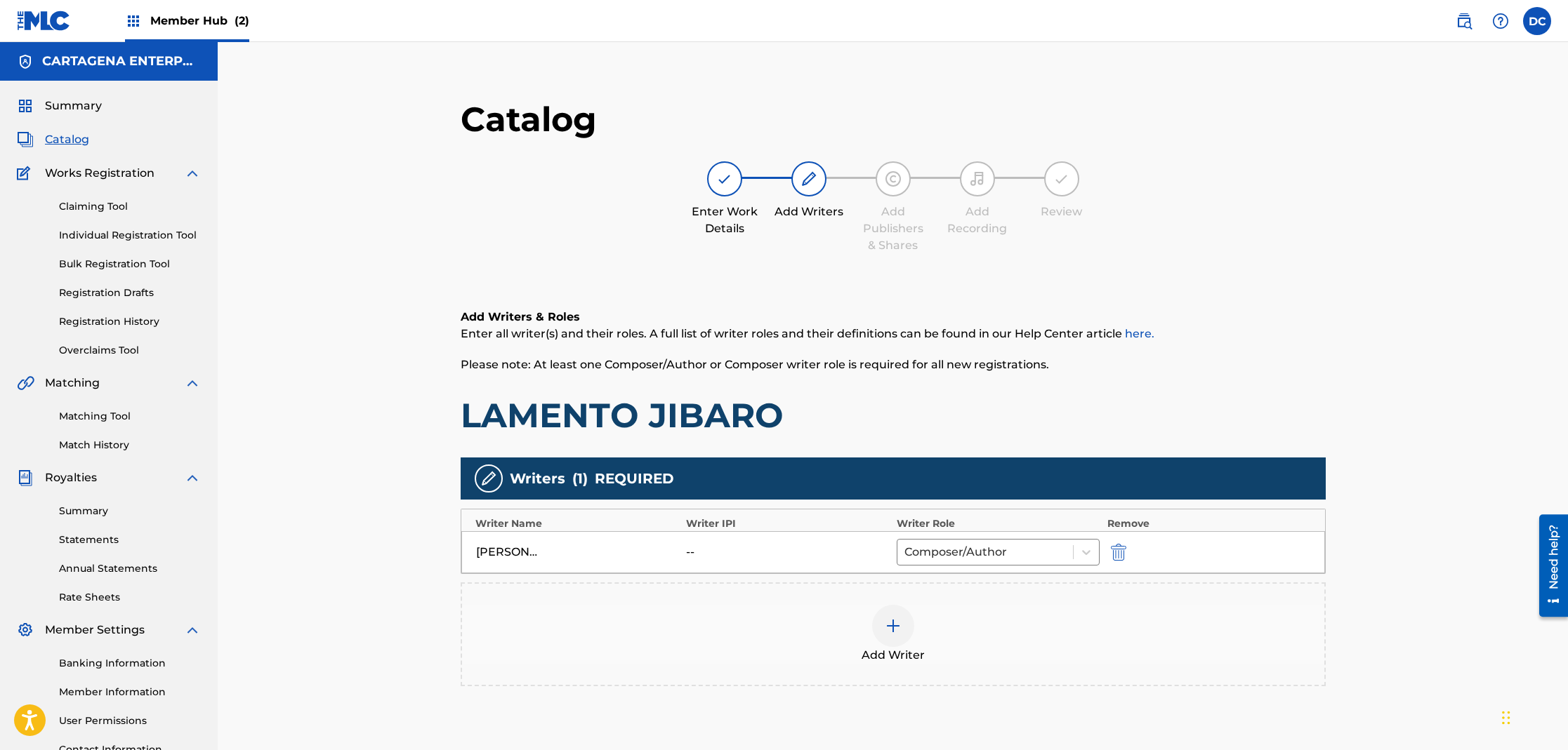
click at [903, 633] on div at bounding box center [893, 626] width 42 height 42
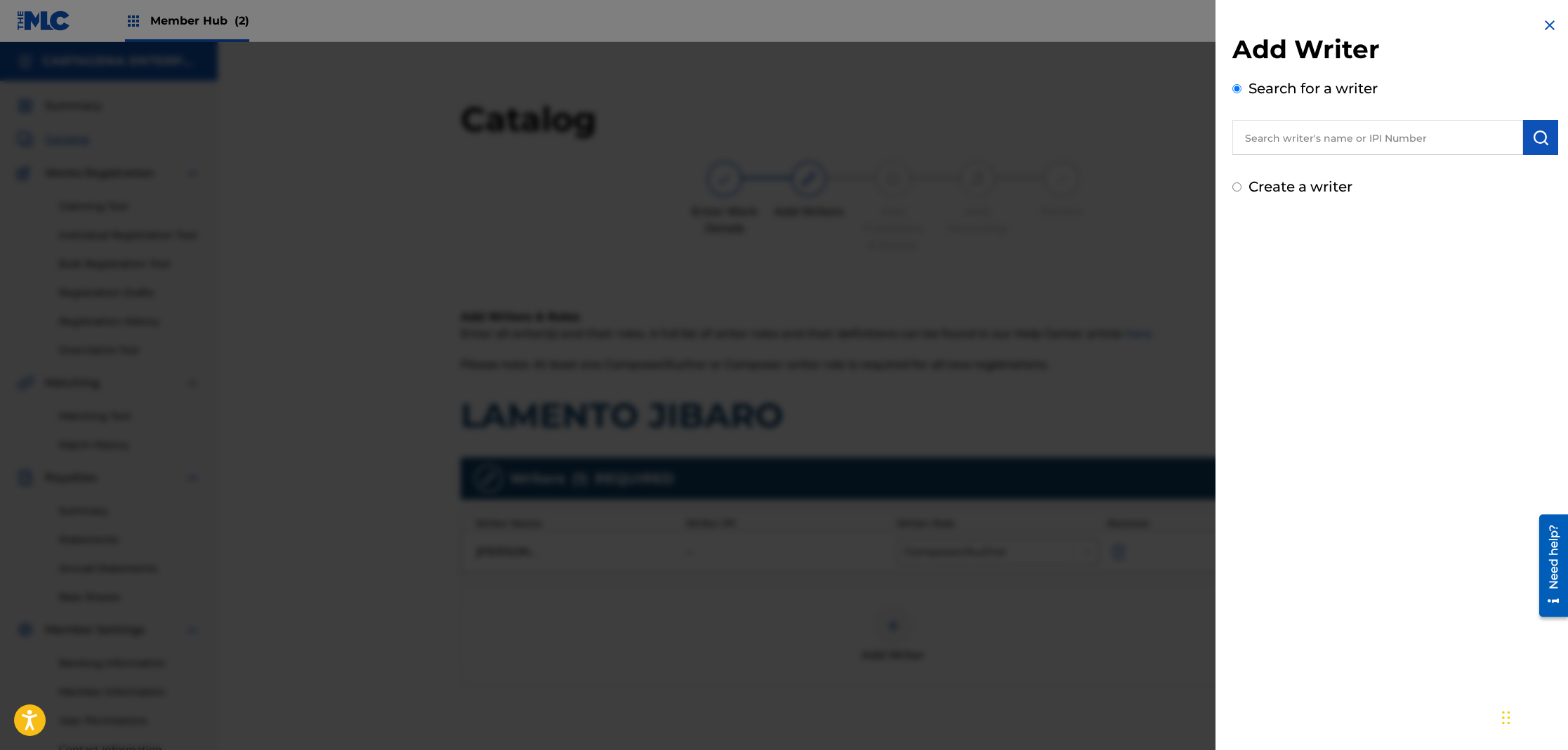
click at [1270, 148] on input "text" at bounding box center [1377, 137] width 290 height 35
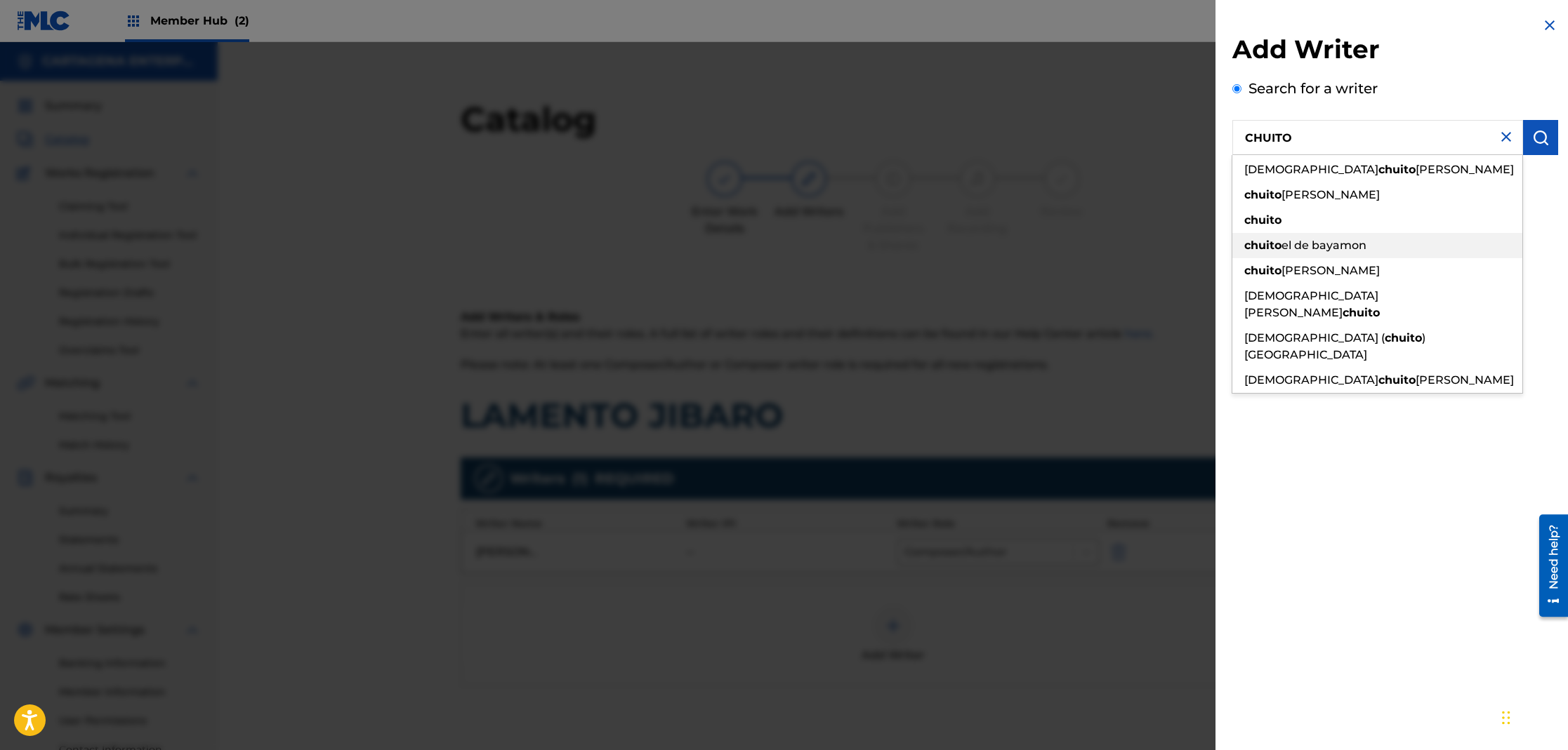
click at [1323, 246] on span "el de bayamon" at bounding box center [1324, 245] width 85 height 13
type input "chuito el de bayamon"
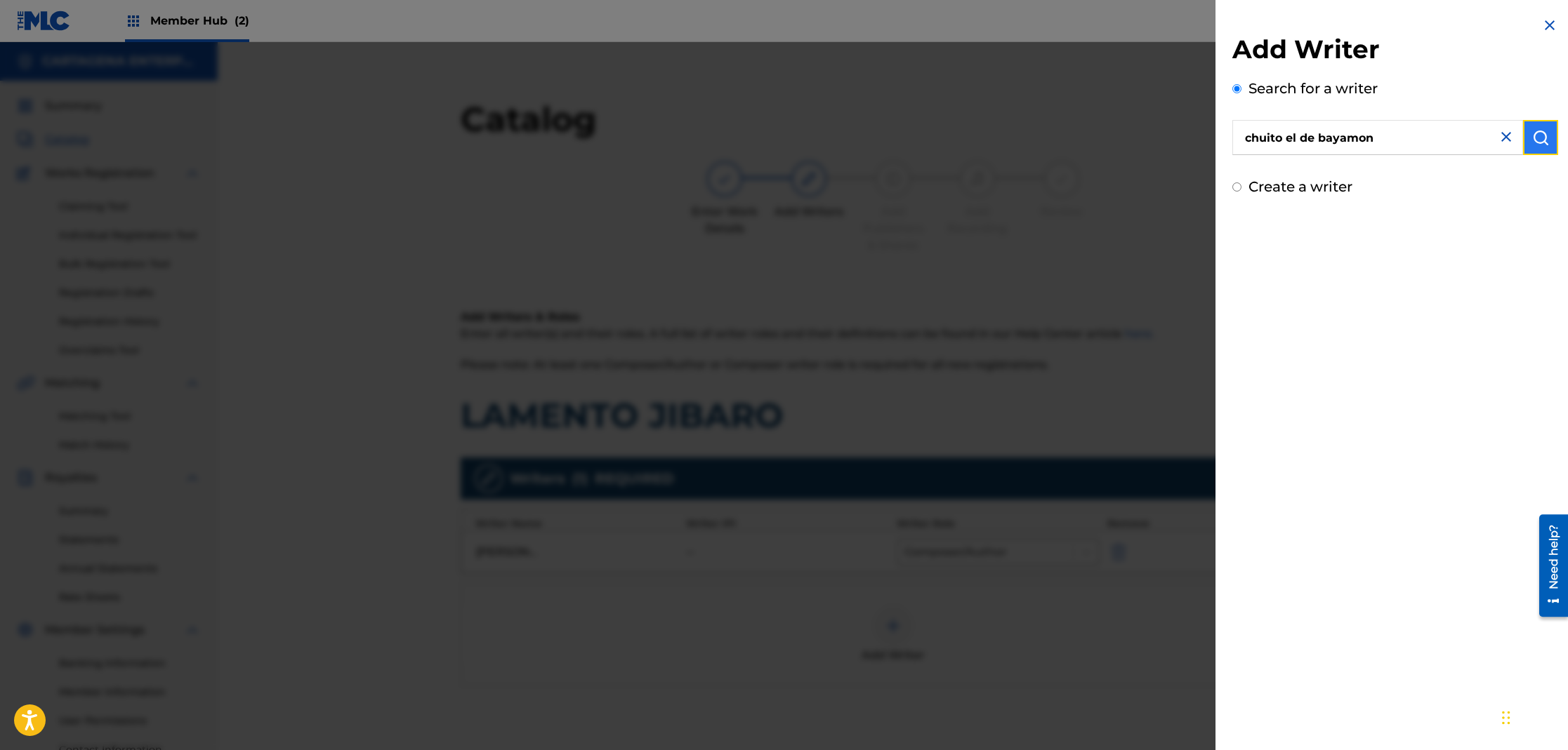
click at [1533, 139] on img "submit" at bounding box center [1541, 137] width 17 height 17
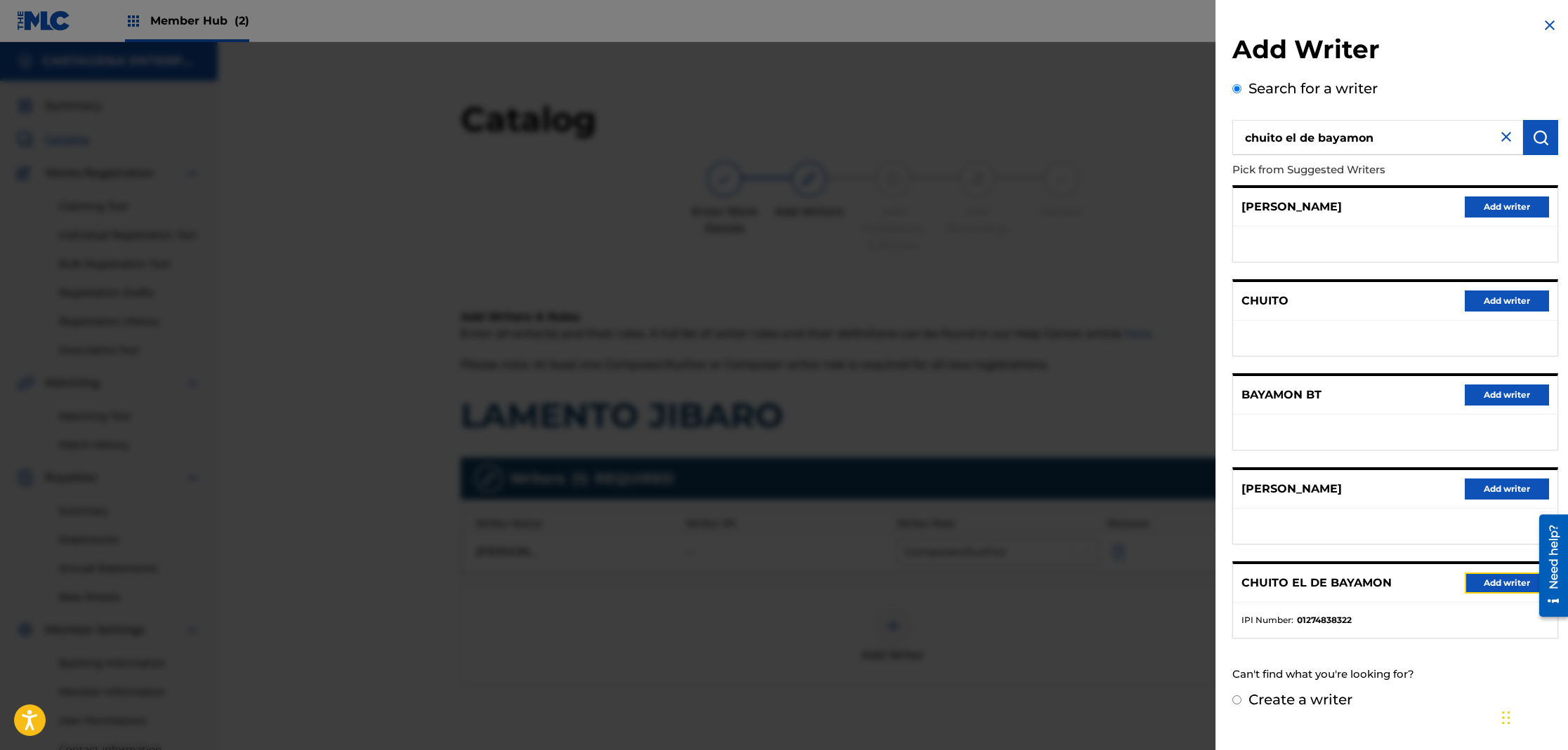
drag, startPoint x: 1496, startPoint y: 586, endPoint x: 1495, endPoint y: 579, distance: 7.1
click at [1496, 585] on button "Add writer" at bounding box center [1507, 583] width 84 height 21
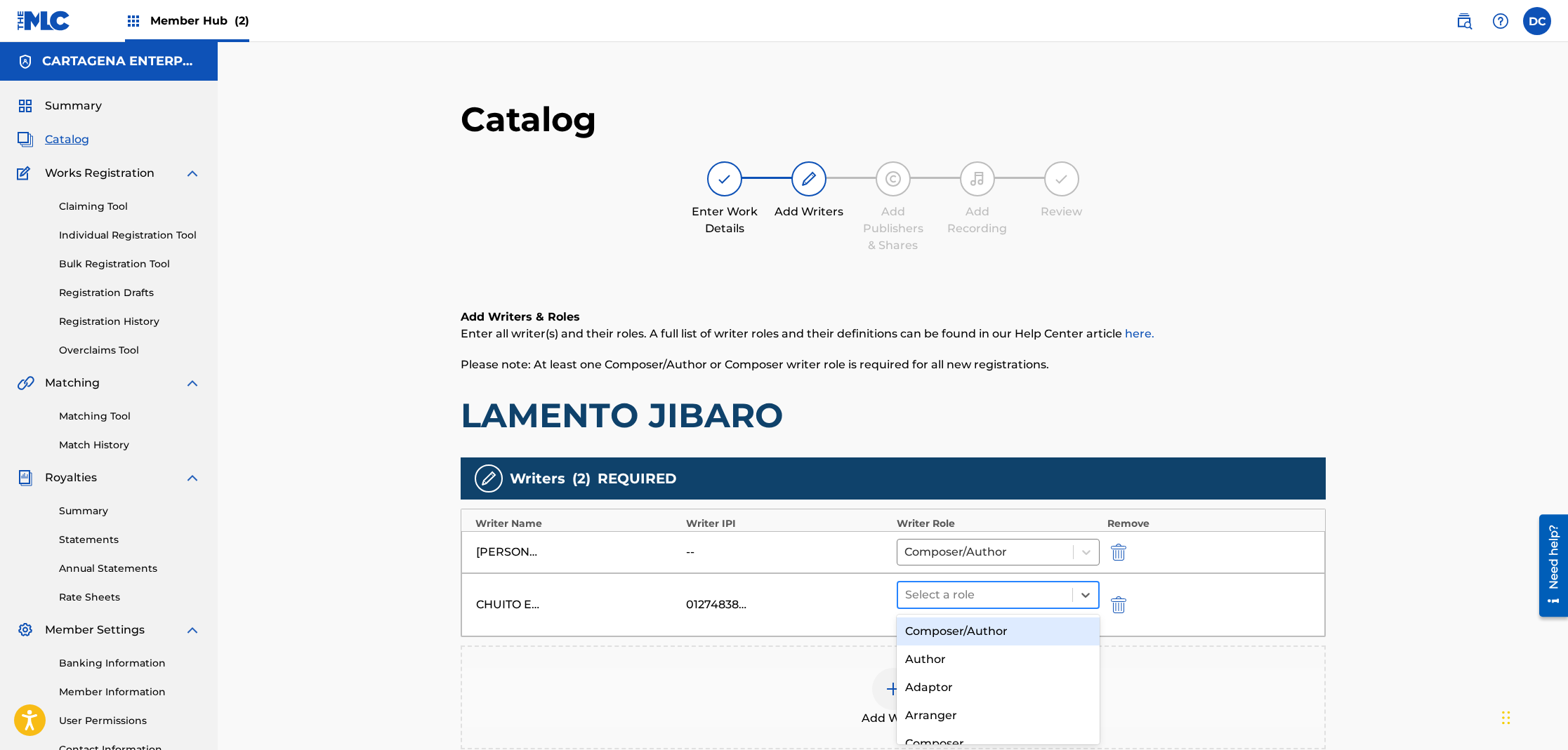
click at [982, 595] on div at bounding box center [985, 595] width 161 height 20
click at [982, 629] on div "Composer/Author" at bounding box center [998, 631] width 204 height 28
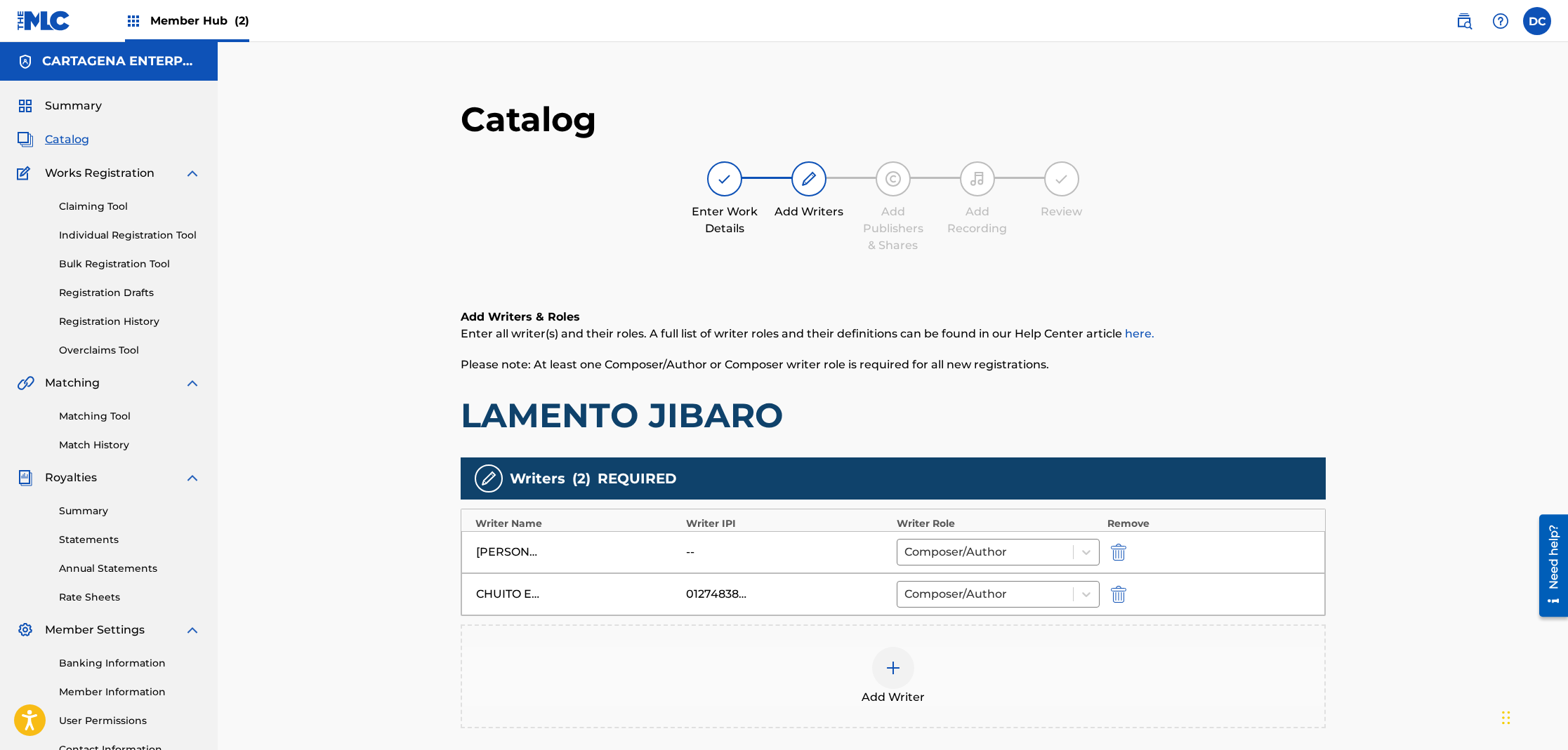
click at [896, 671] on img at bounding box center [893, 668] width 17 height 17
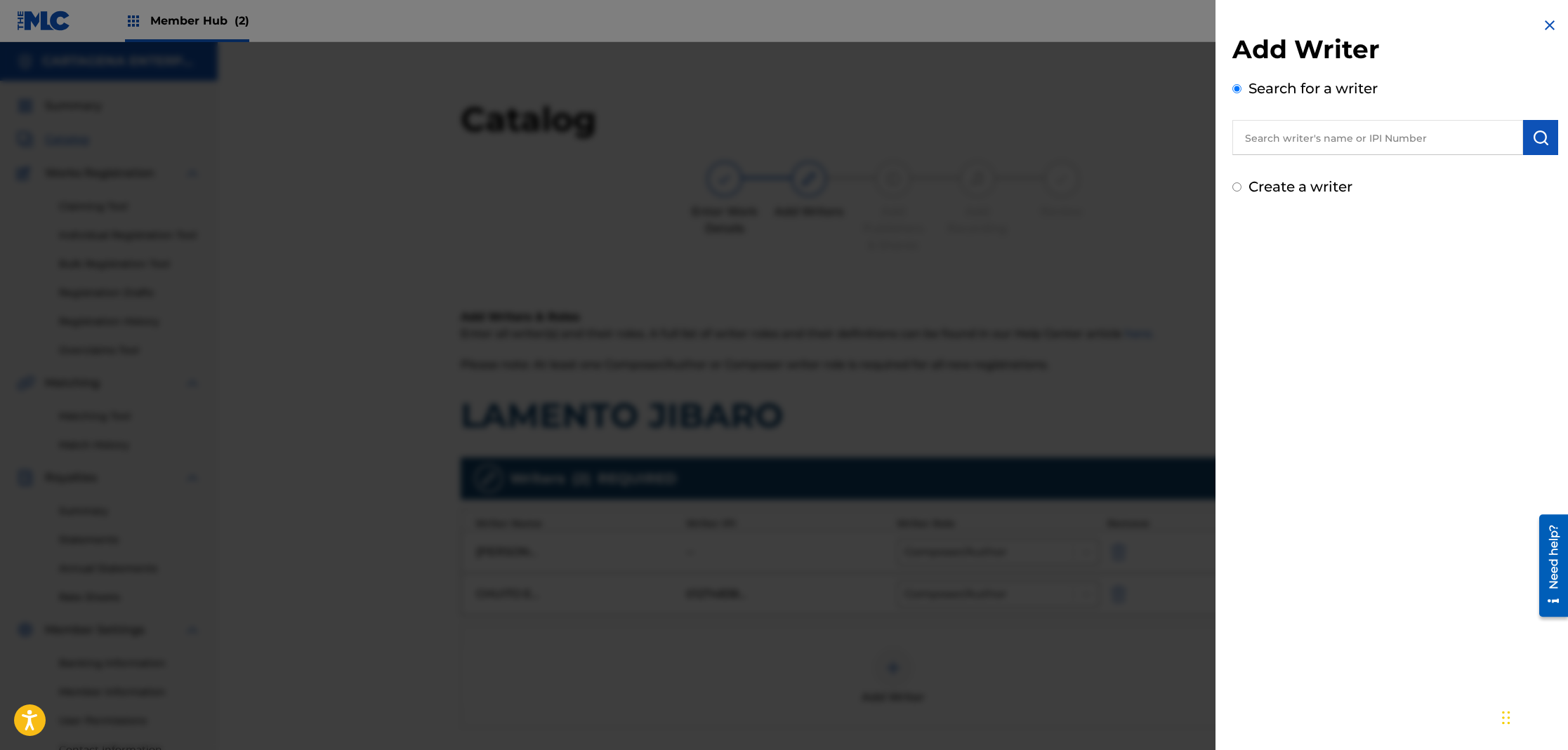
click at [1279, 141] on input "text" at bounding box center [1377, 137] width 290 height 35
click at [1538, 140] on img "submit" at bounding box center [1541, 137] width 17 height 17
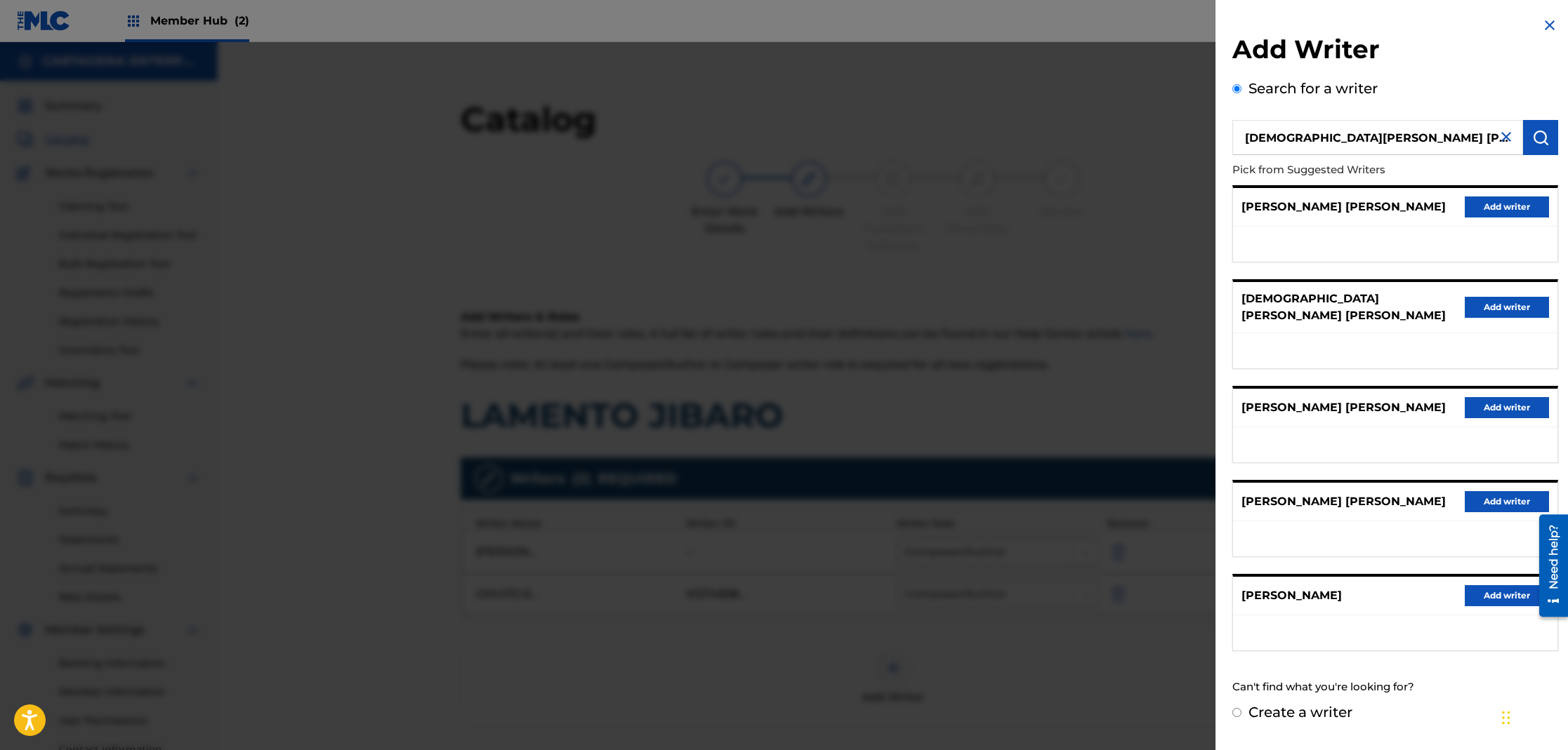
click at [1417, 134] on input "[DEMOGRAPHIC_DATA][PERSON_NAME] [PERSON_NAME]" at bounding box center [1377, 137] width 290 height 35
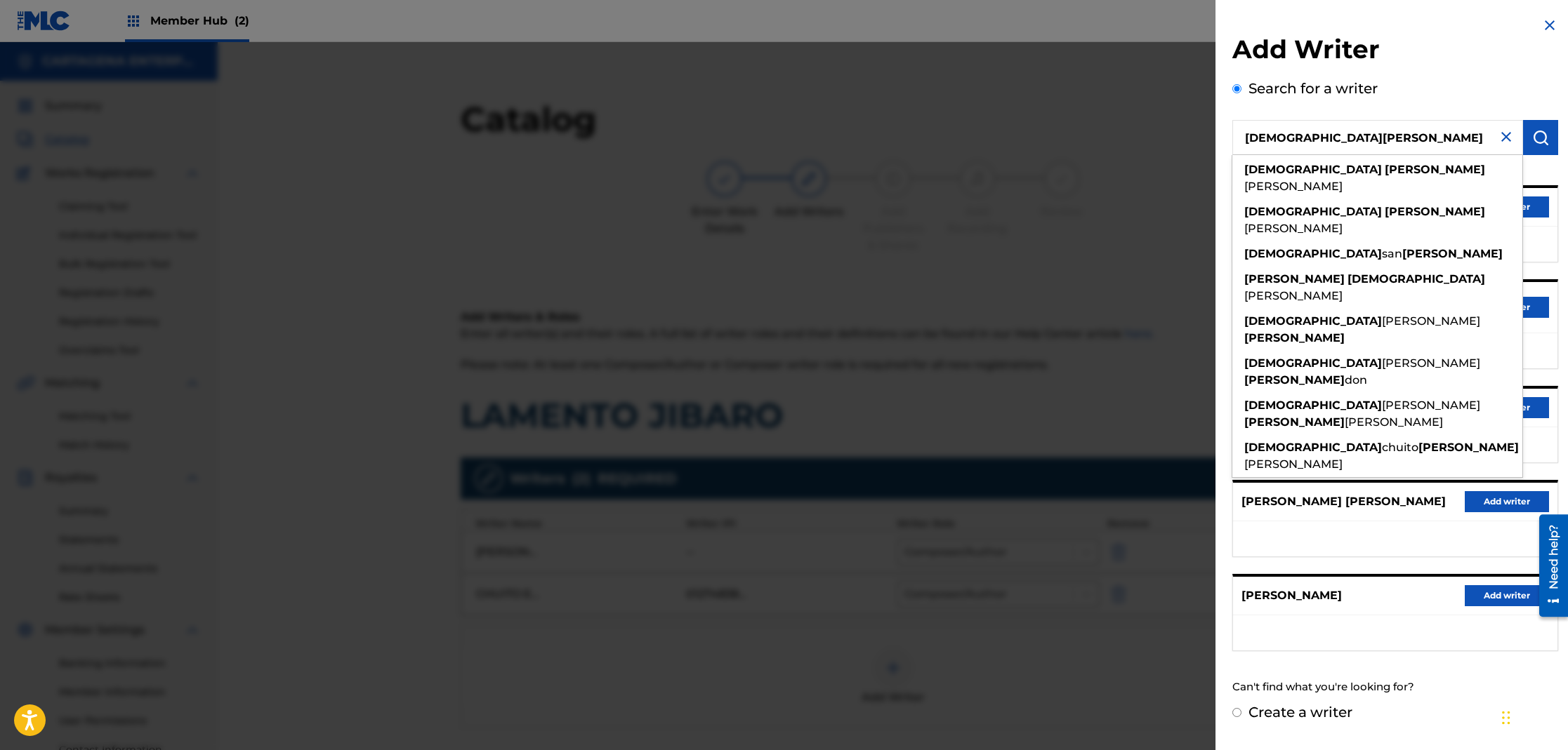
type input "[DEMOGRAPHIC_DATA][PERSON_NAME]"
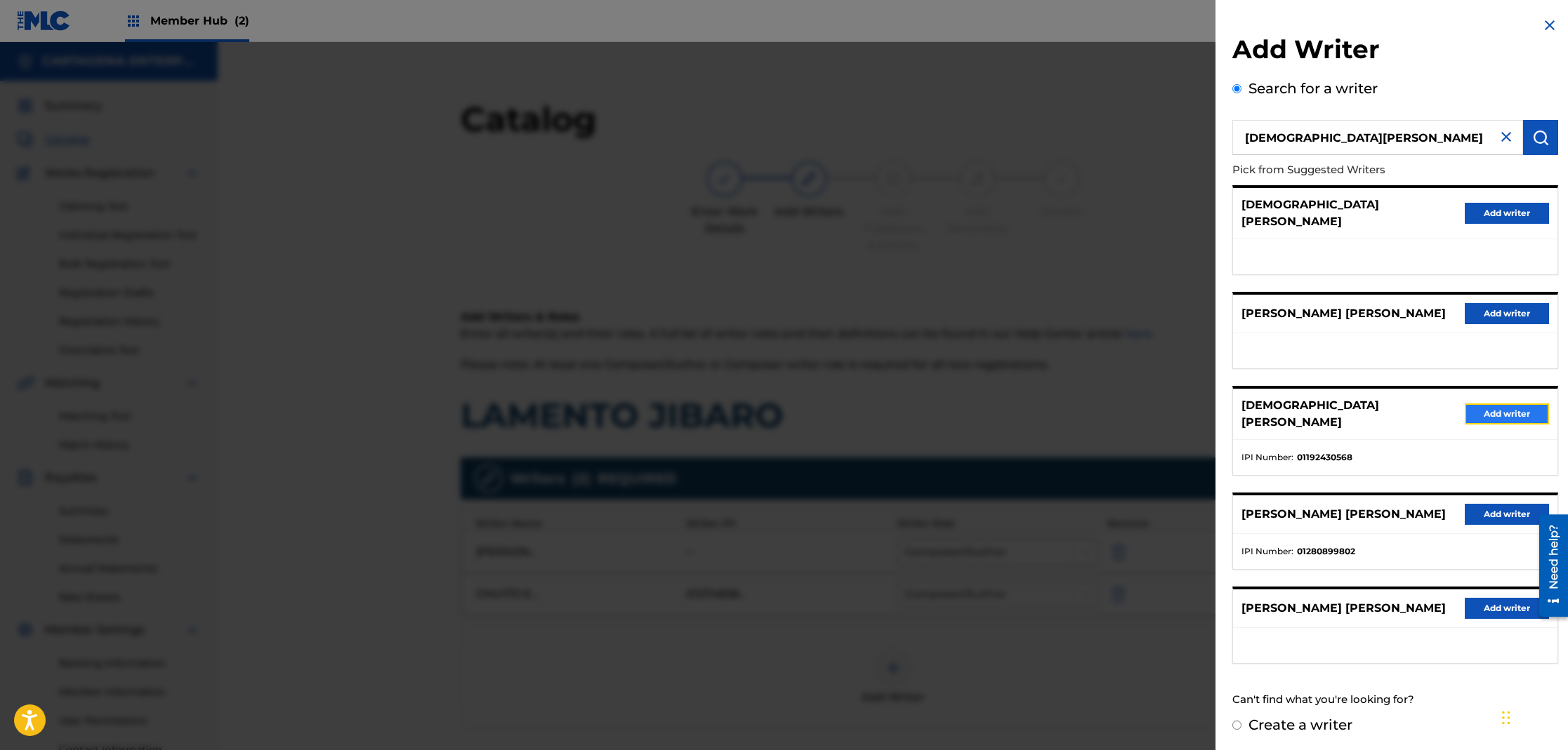
click at [1494, 403] on button "Add writer" at bounding box center [1507, 414] width 84 height 21
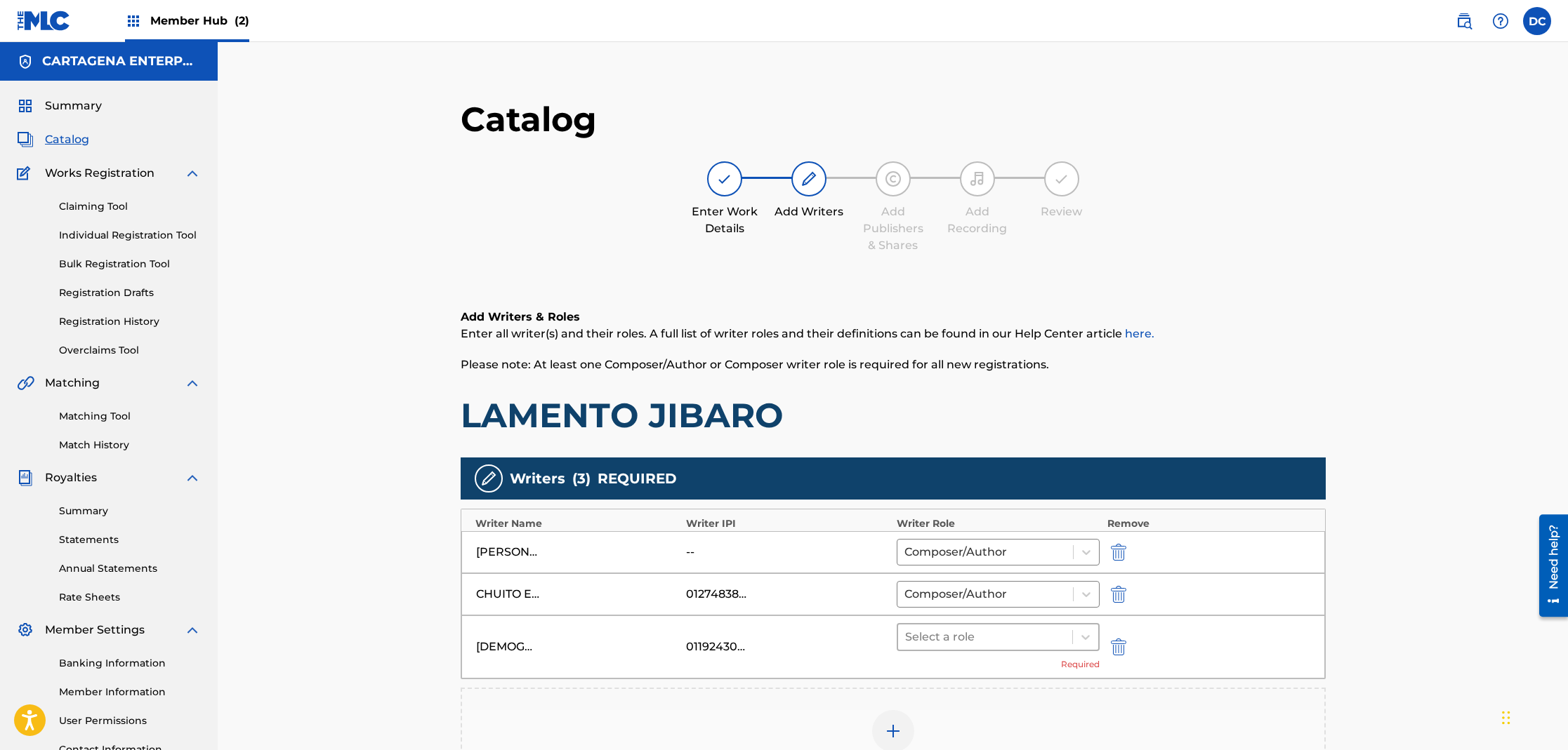
click at [914, 641] on div at bounding box center [985, 637] width 161 height 20
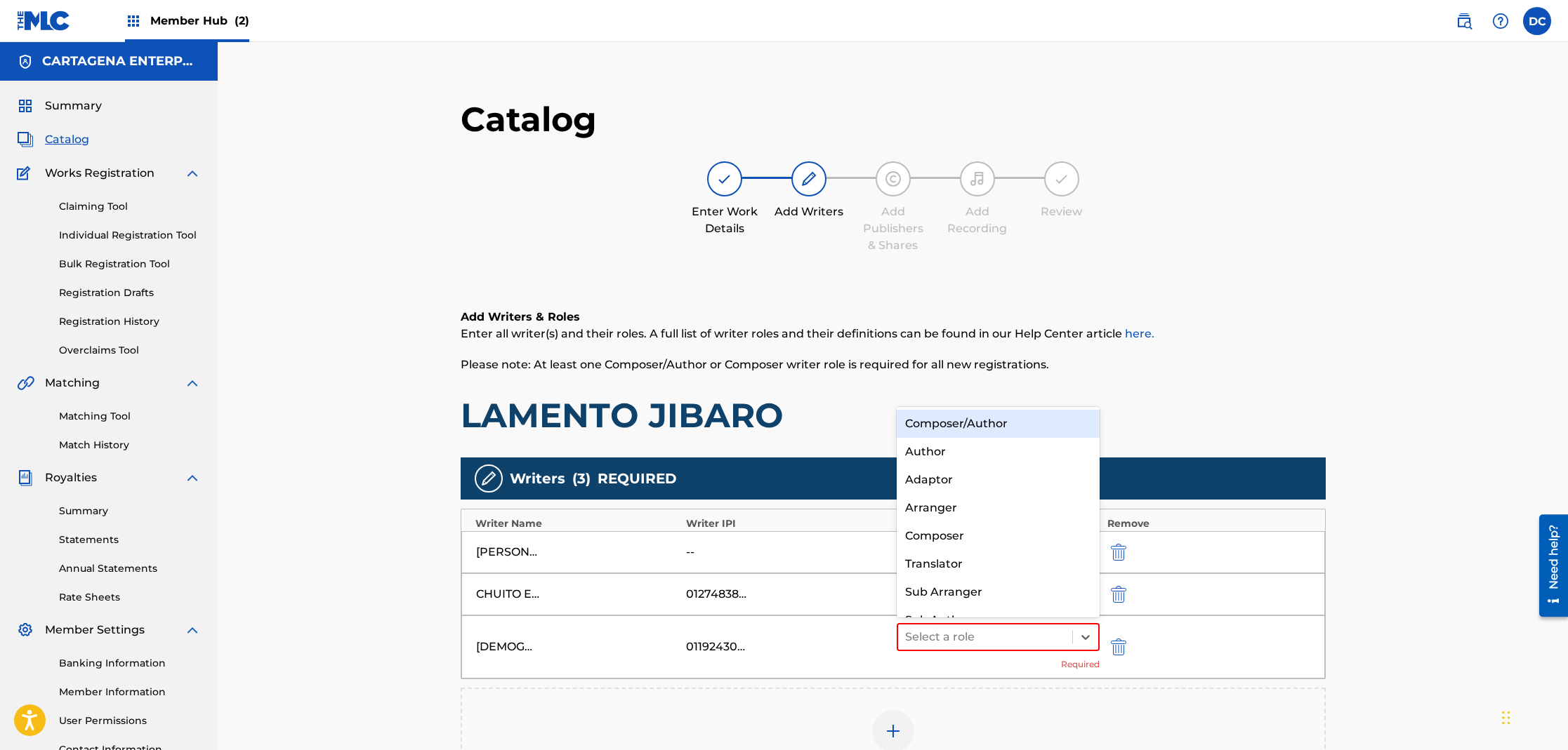
click at [957, 428] on div "Composer/Author" at bounding box center [998, 424] width 204 height 28
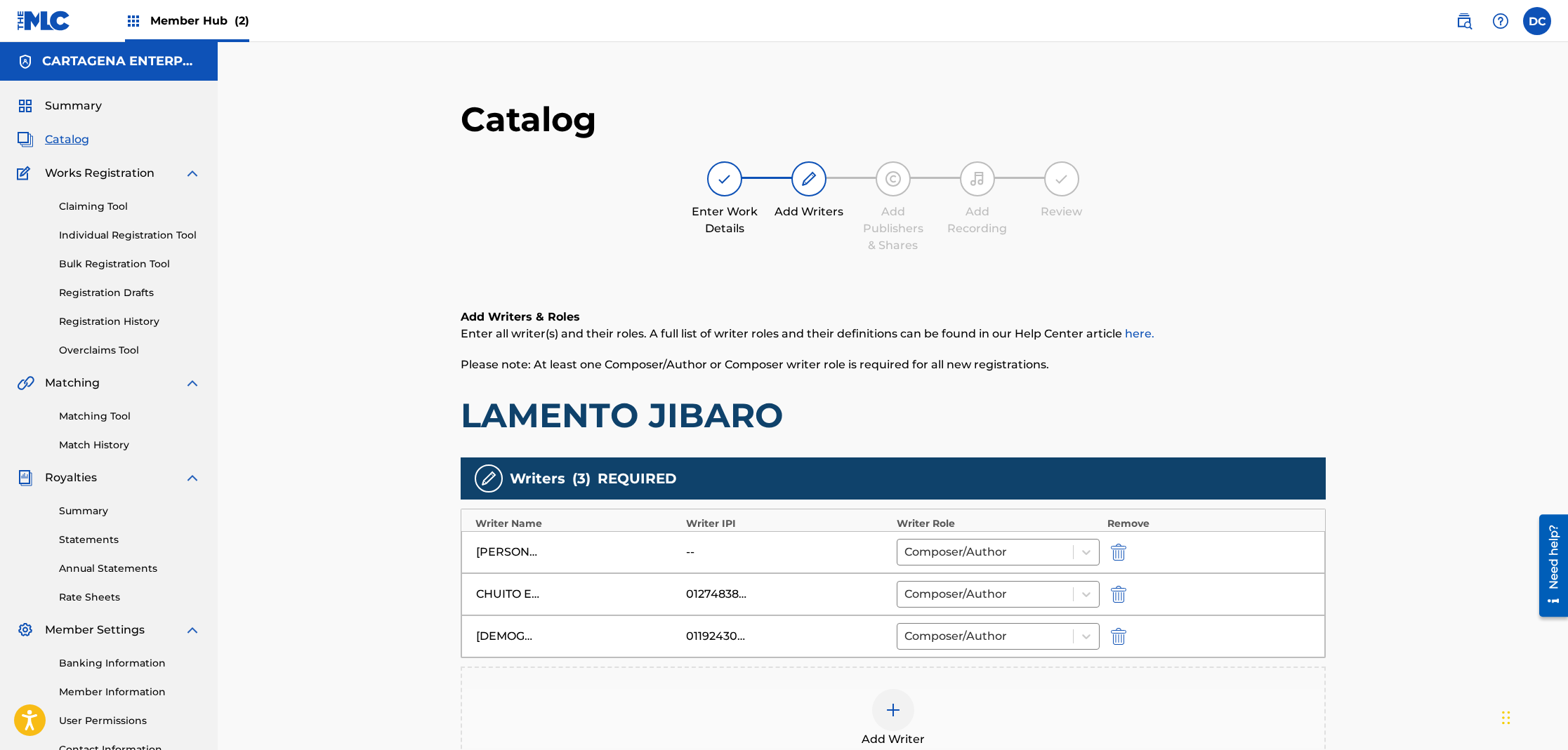
click at [895, 717] on img at bounding box center [893, 710] width 17 height 17
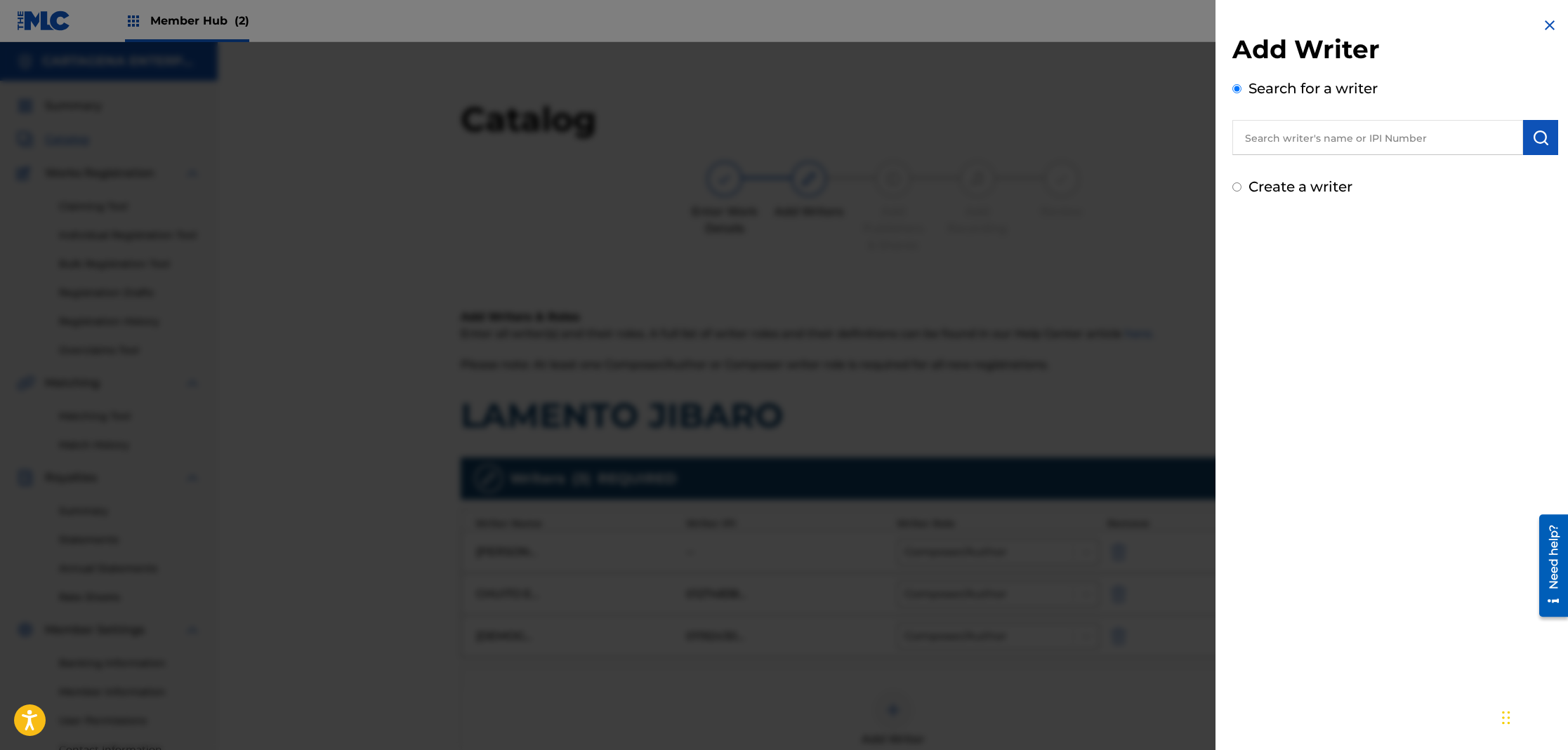
click at [1388, 140] on input "text" at bounding box center [1377, 137] width 290 height 35
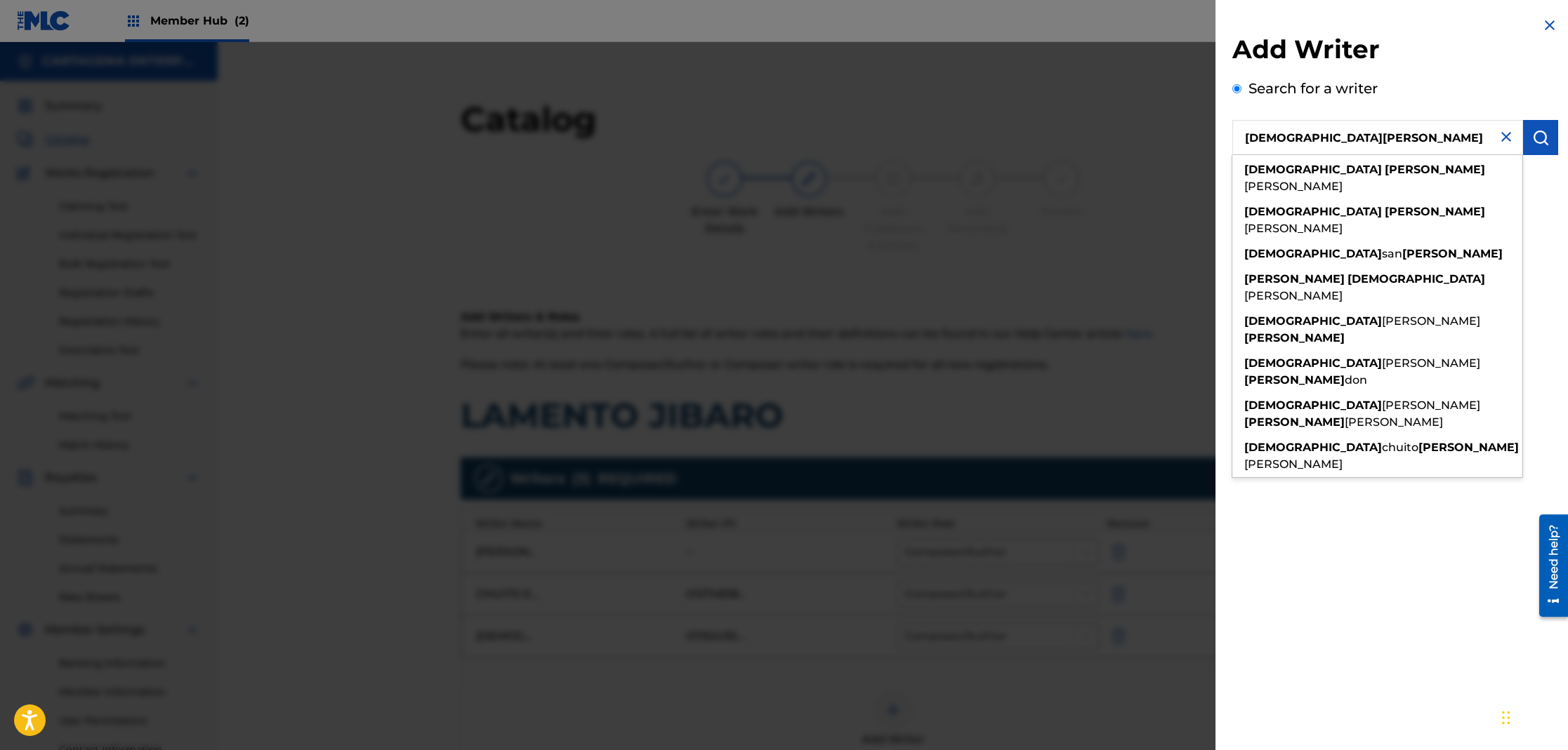
type input "[DEMOGRAPHIC_DATA][PERSON_NAME]"
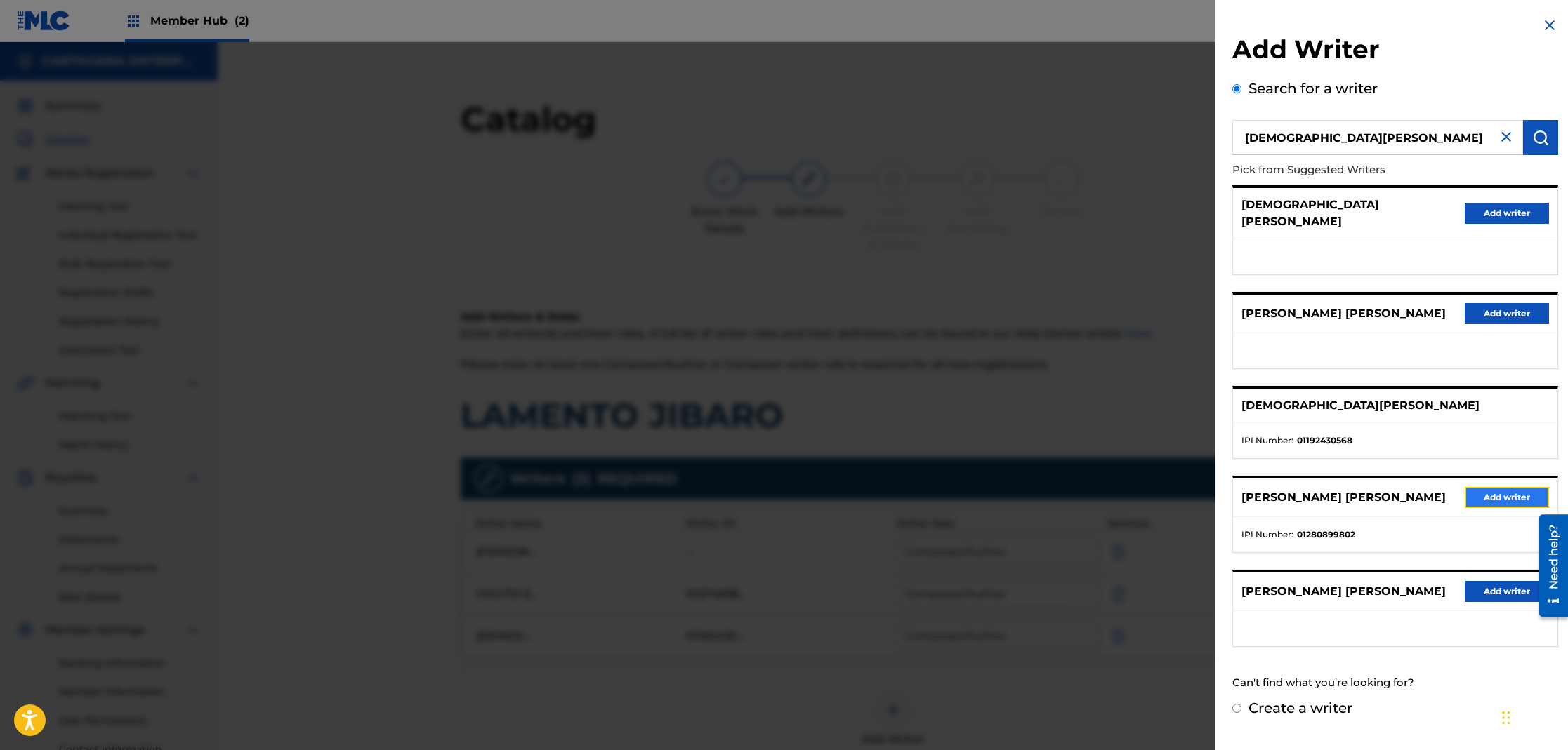
click at [1487, 489] on button "Add writer" at bounding box center [1507, 497] width 84 height 21
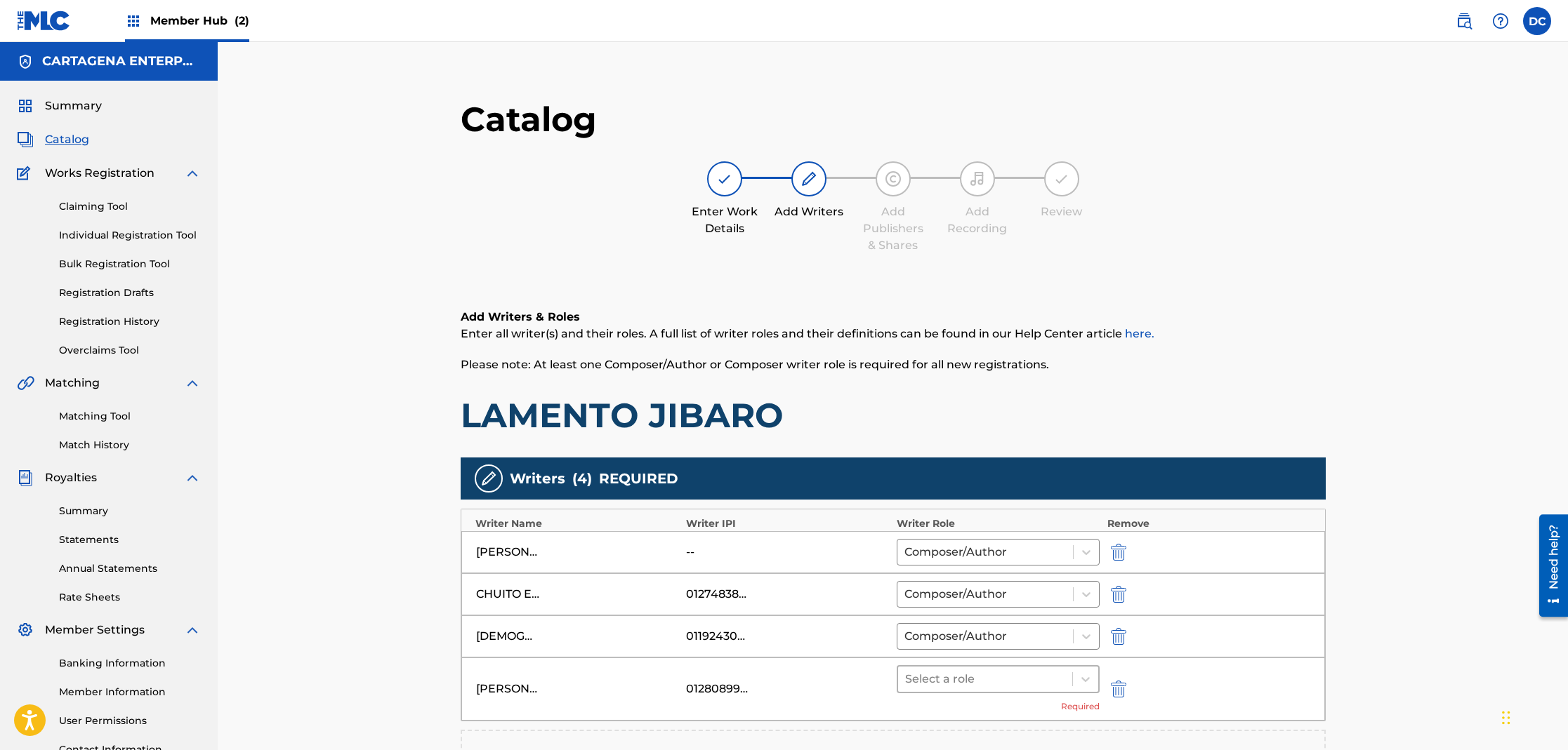
click at [985, 672] on div at bounding box center [985, 679] width 161 height 20
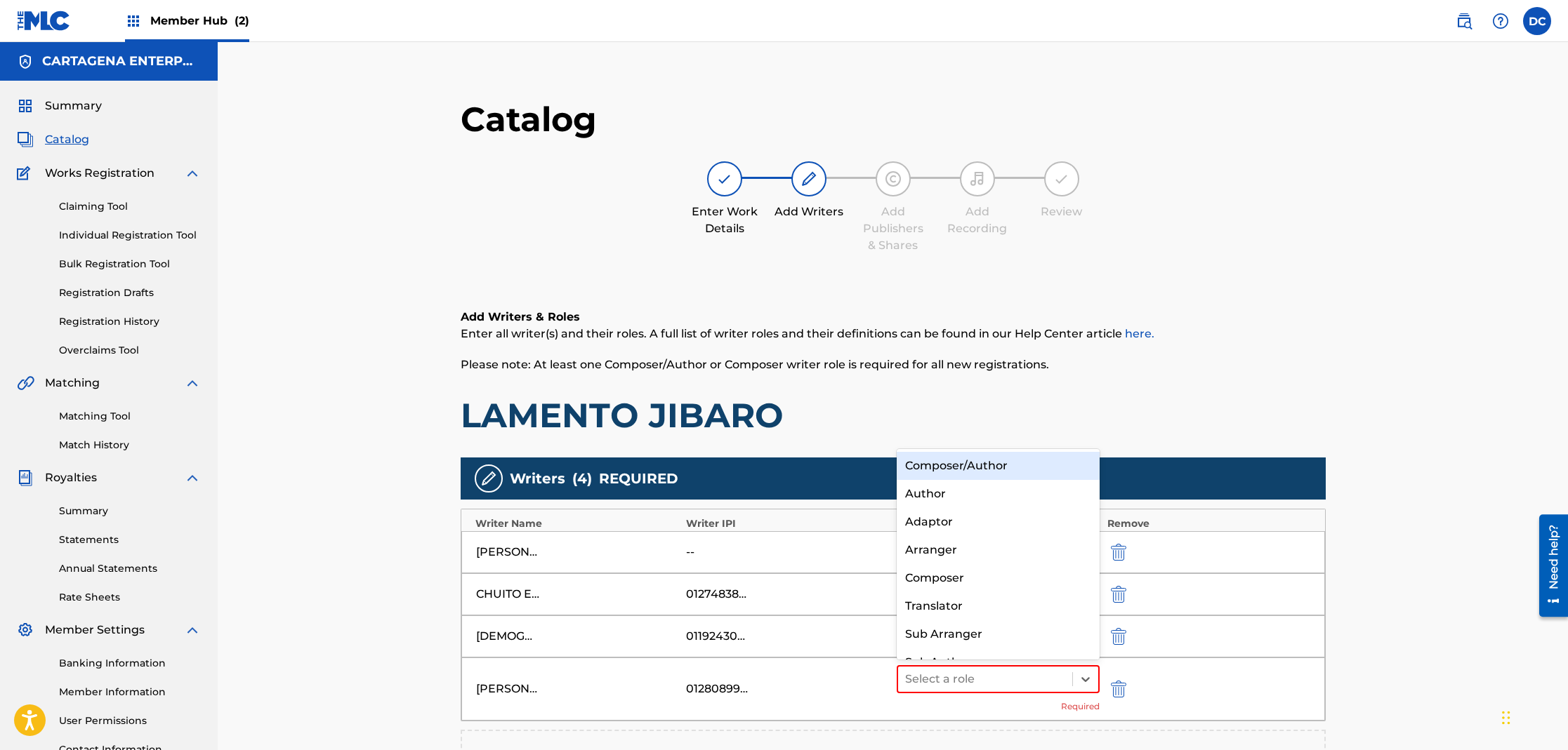
click at [977, 459] on div "Composer/Author" at bounding box center [998, 466] width 204 height 28
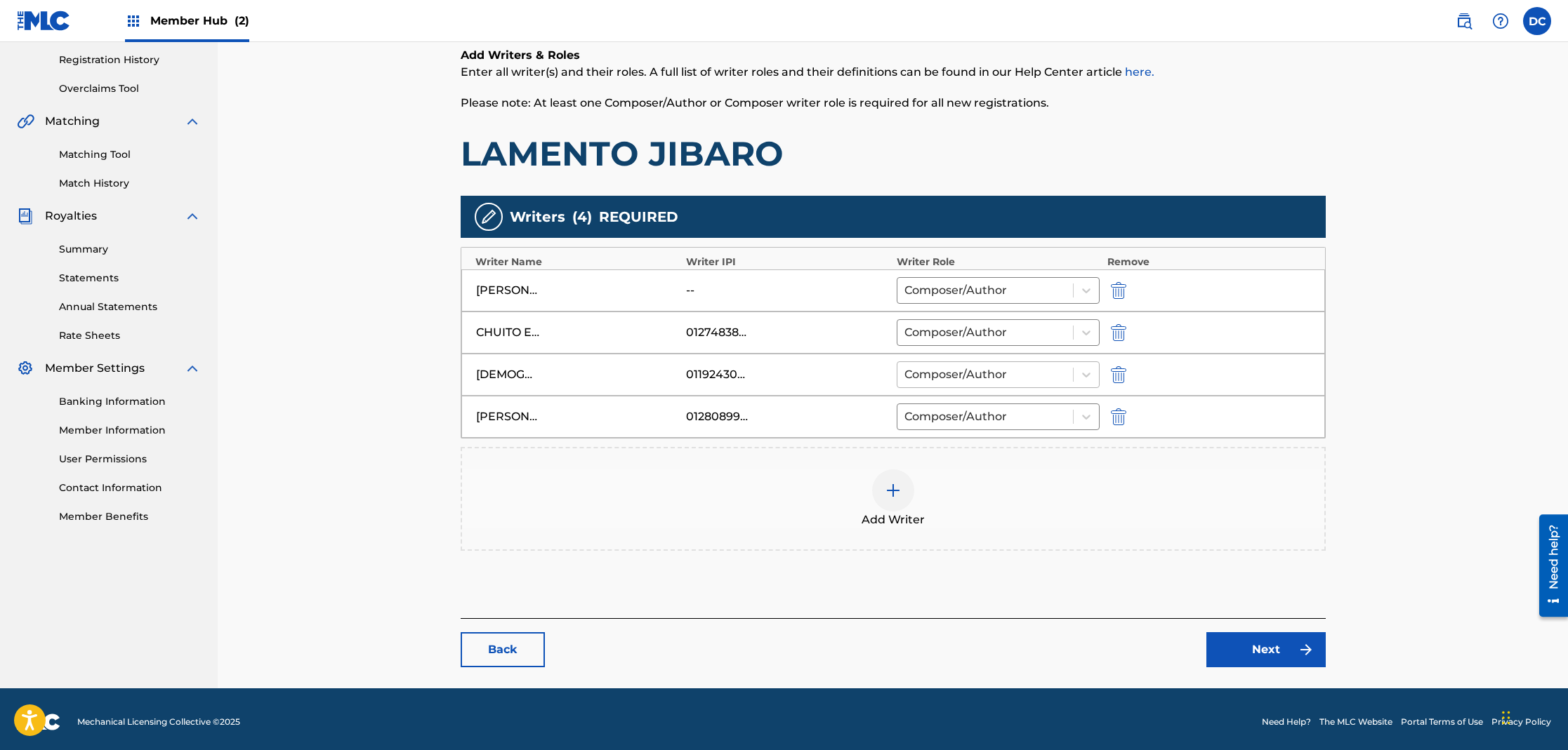
scroll to position [268, 0]
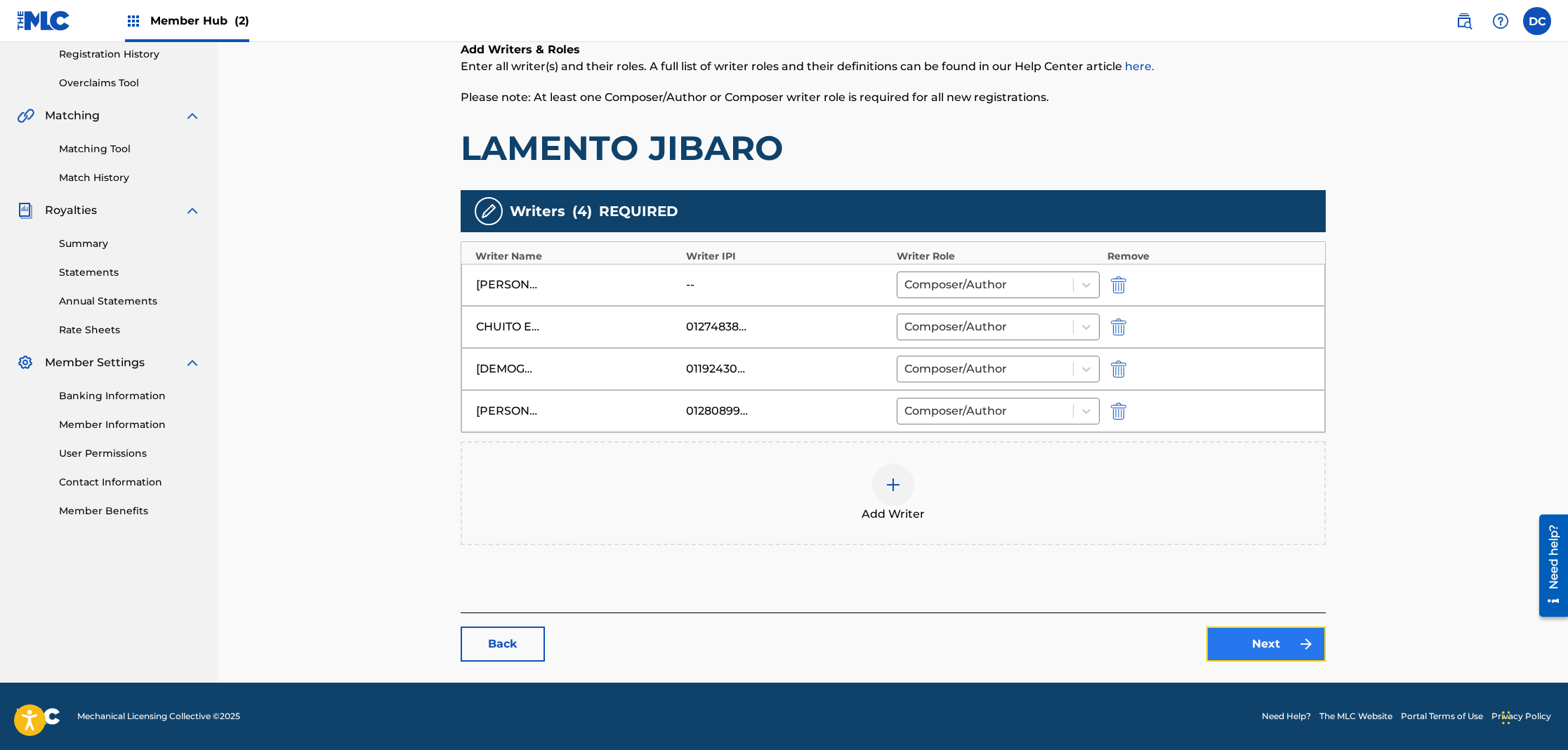
click at [1229, 647] on link "Next" at bounding box center [1266, 644] width 119 height 35
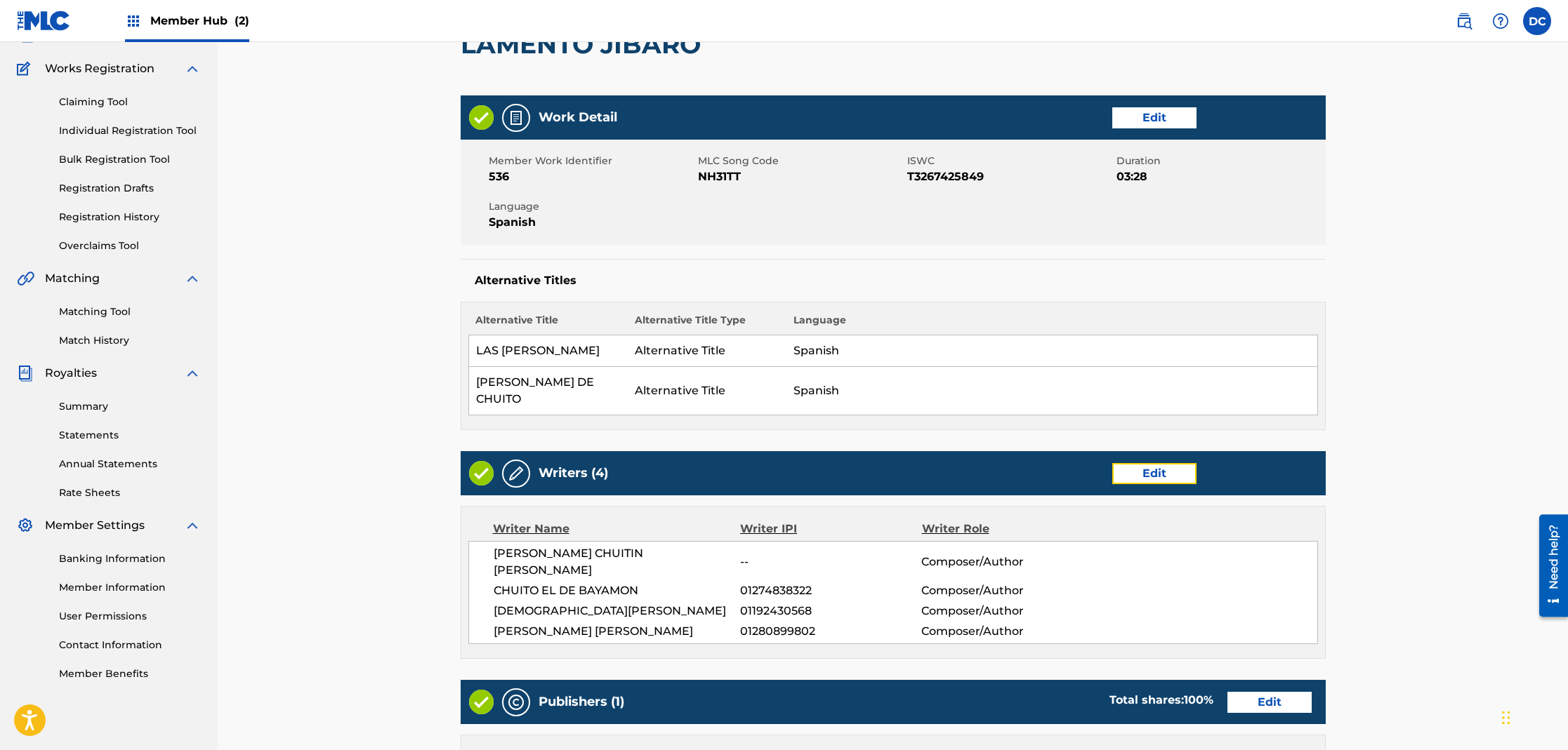
scroll to position [574, 0]
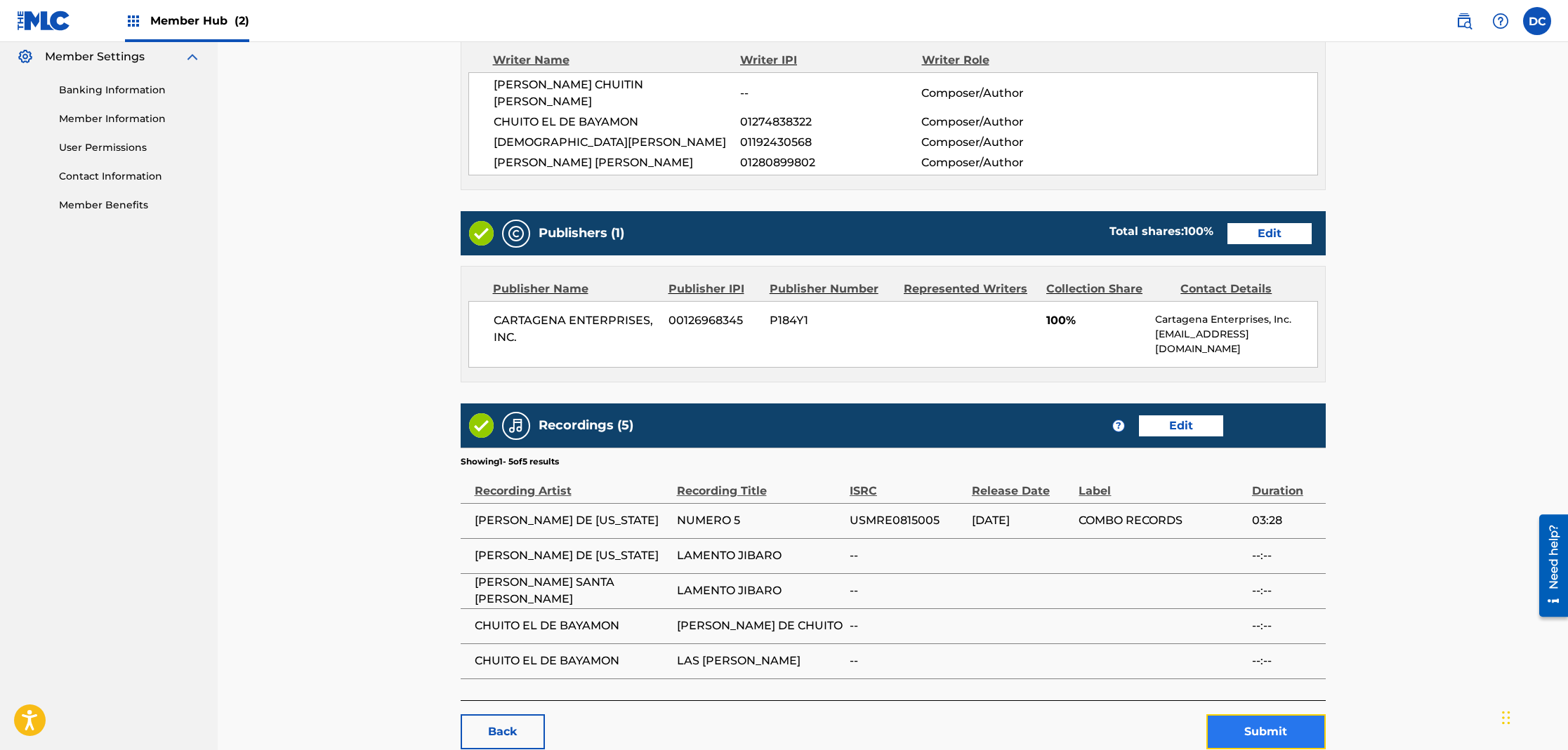
click at [1265, 714] on button "Submit" at bounding box center [1266, 731] width 119 height 35
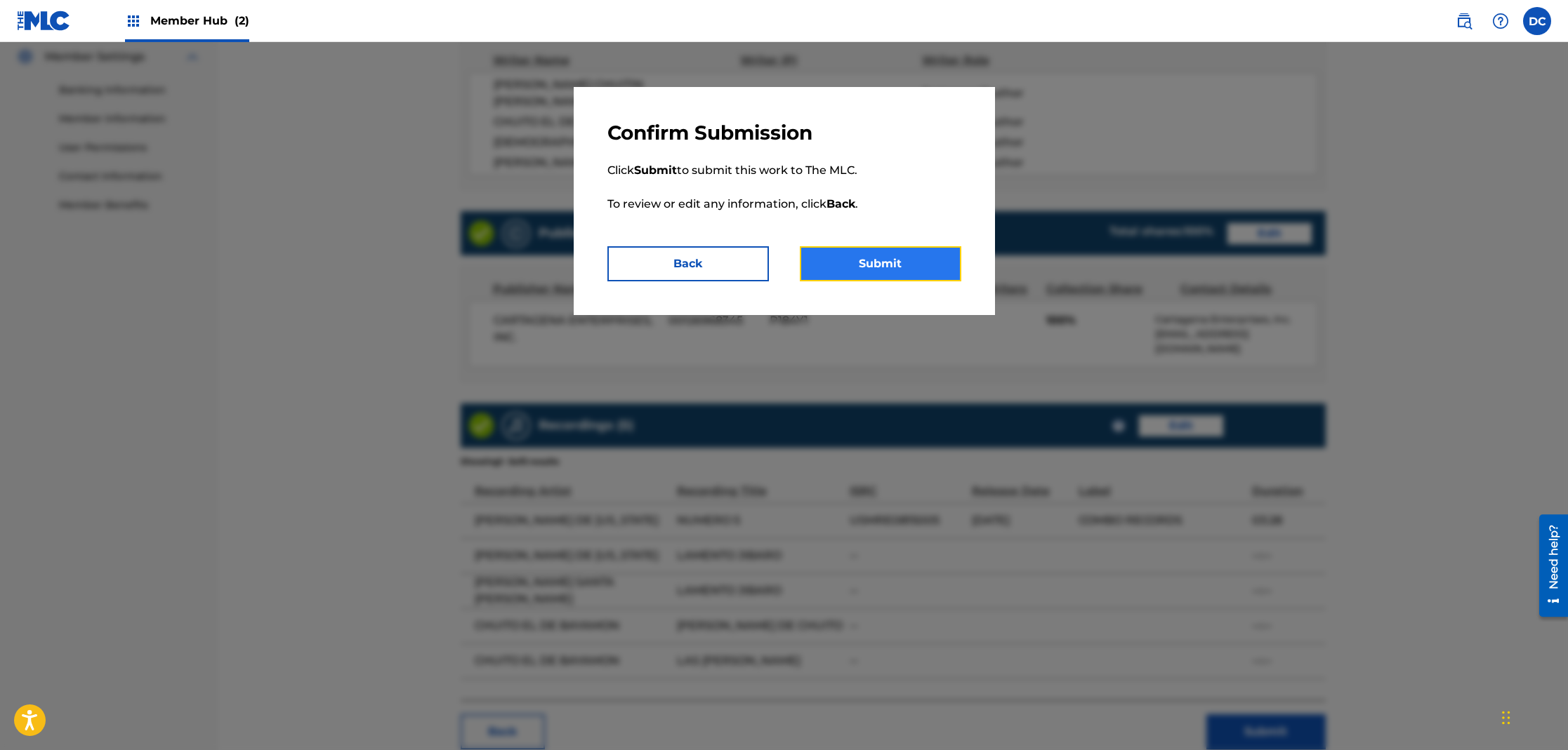
click at [895, 261] on button "Submit" at bounding box center [880, 264] width 162 height 35
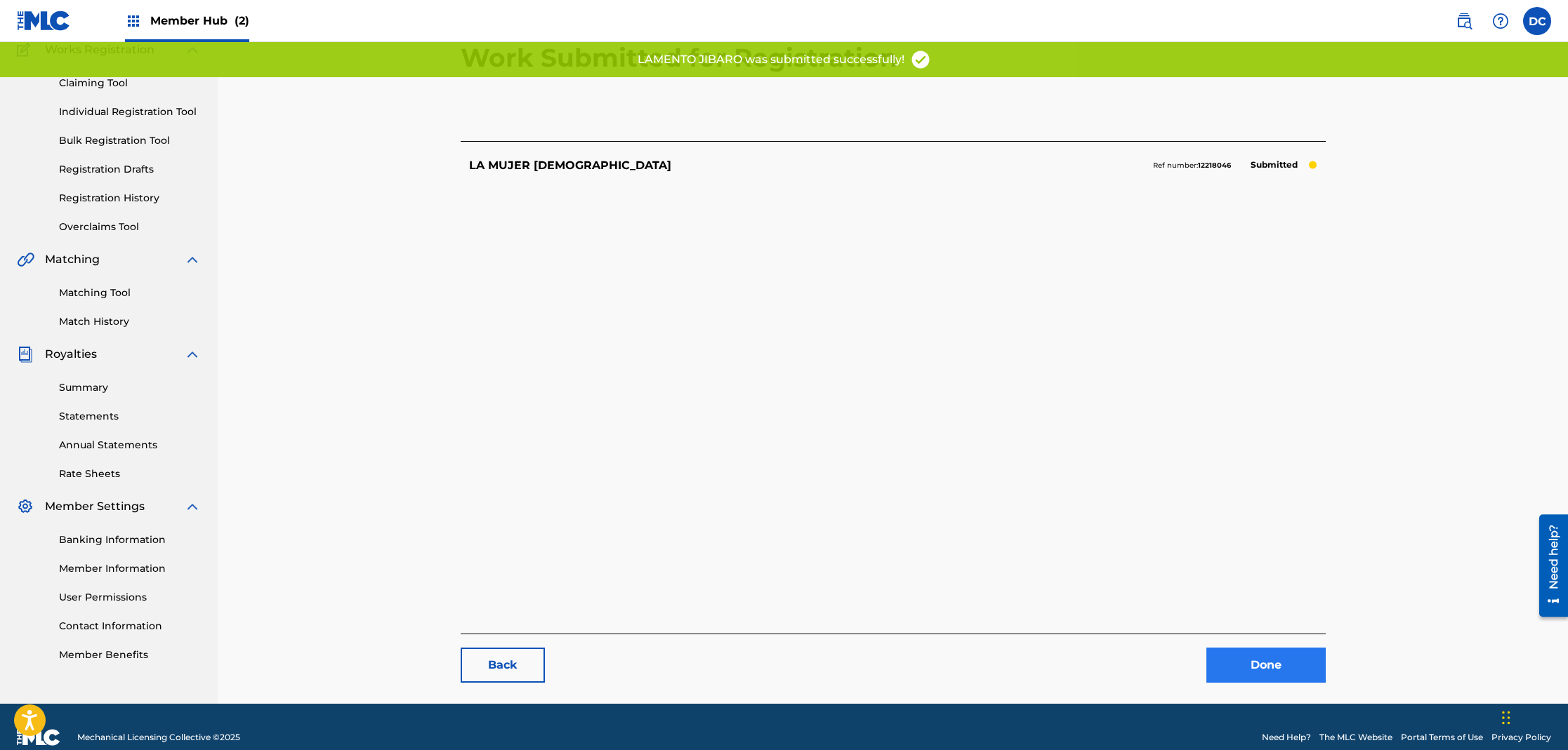
scroll to position [144, 0]
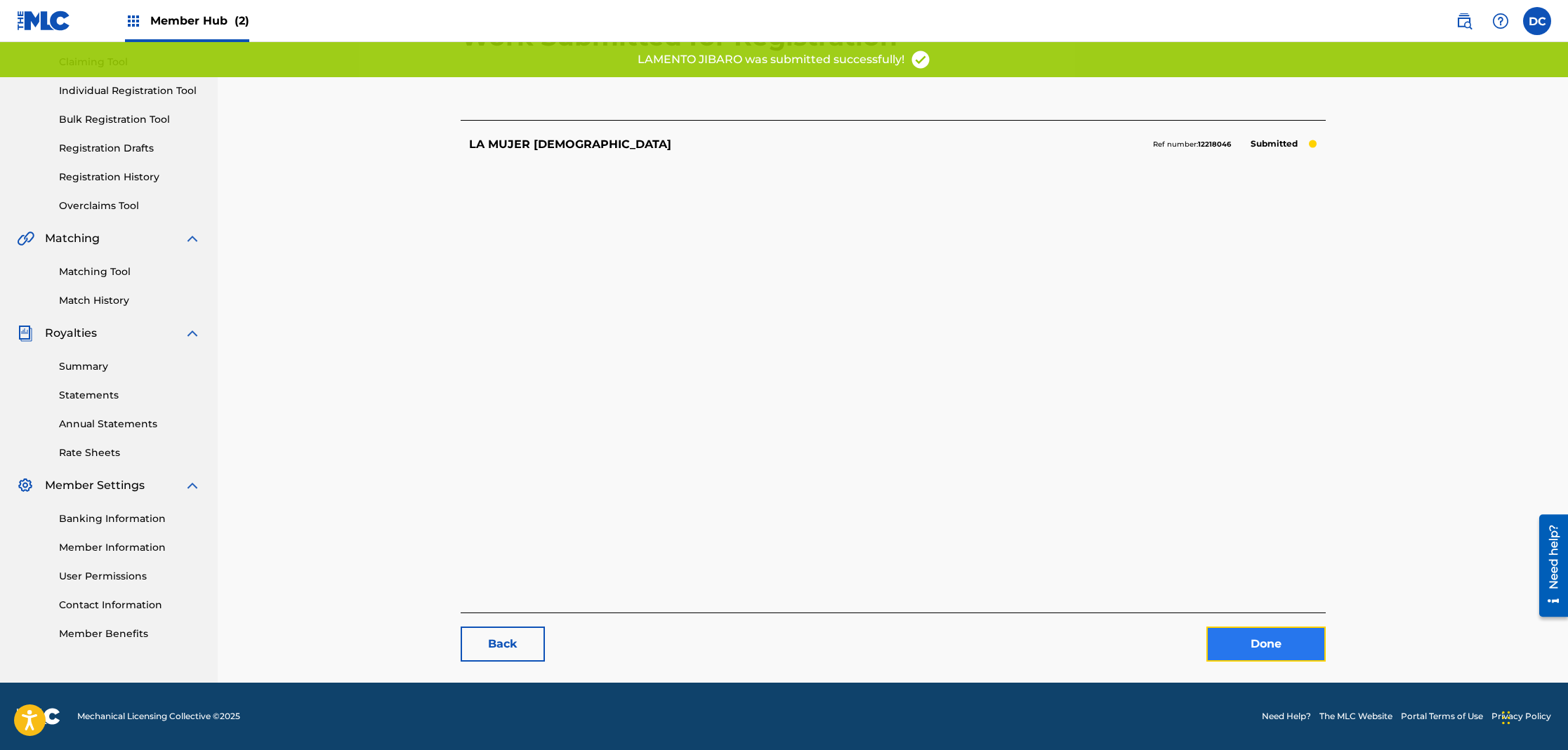
click at [1245, 656] on link "Done" at bounding box center [1266, 644] width 119 height 35
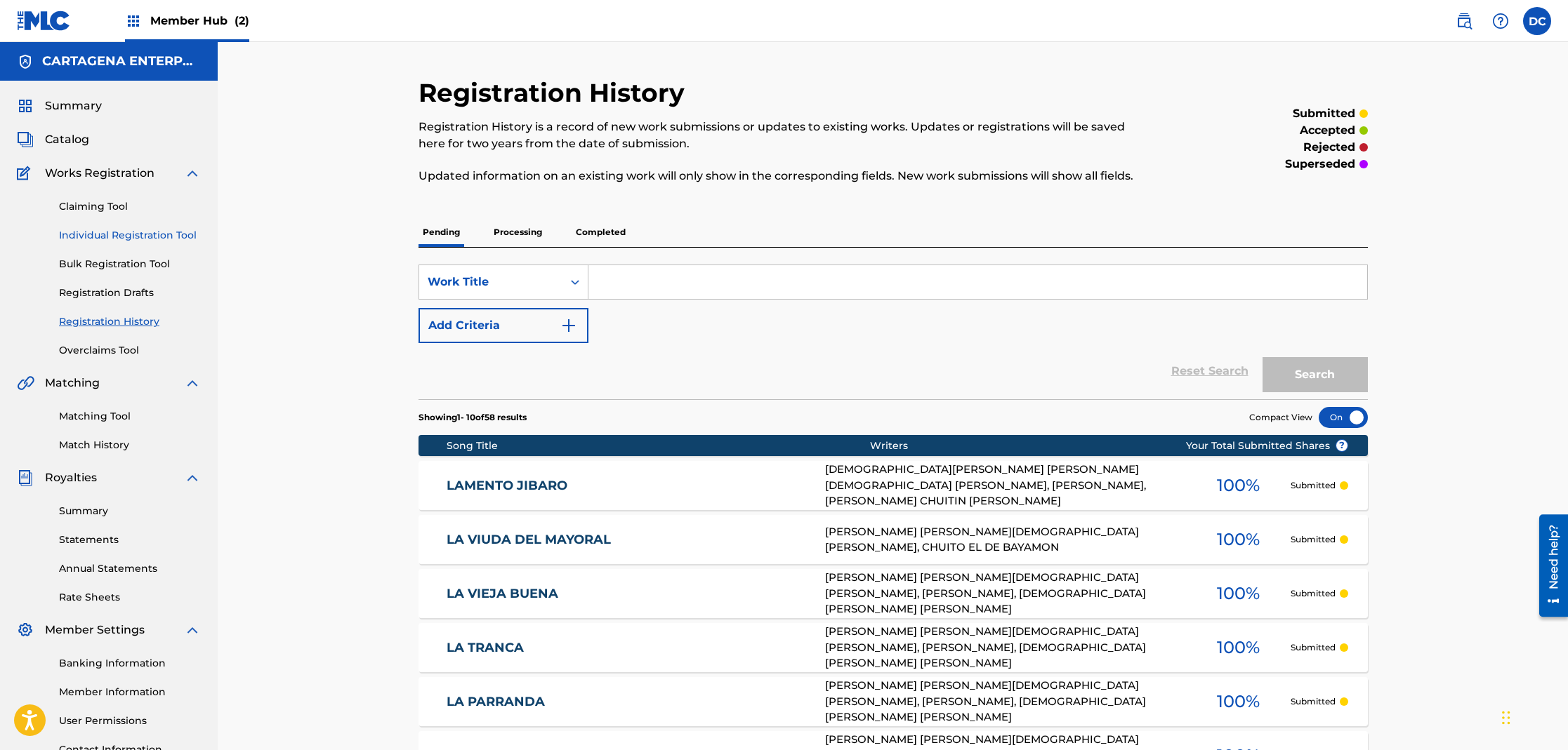
click at [155, 237] on link "Individual Registration Tool" at bounding box center [130, 235] width 142 height 15
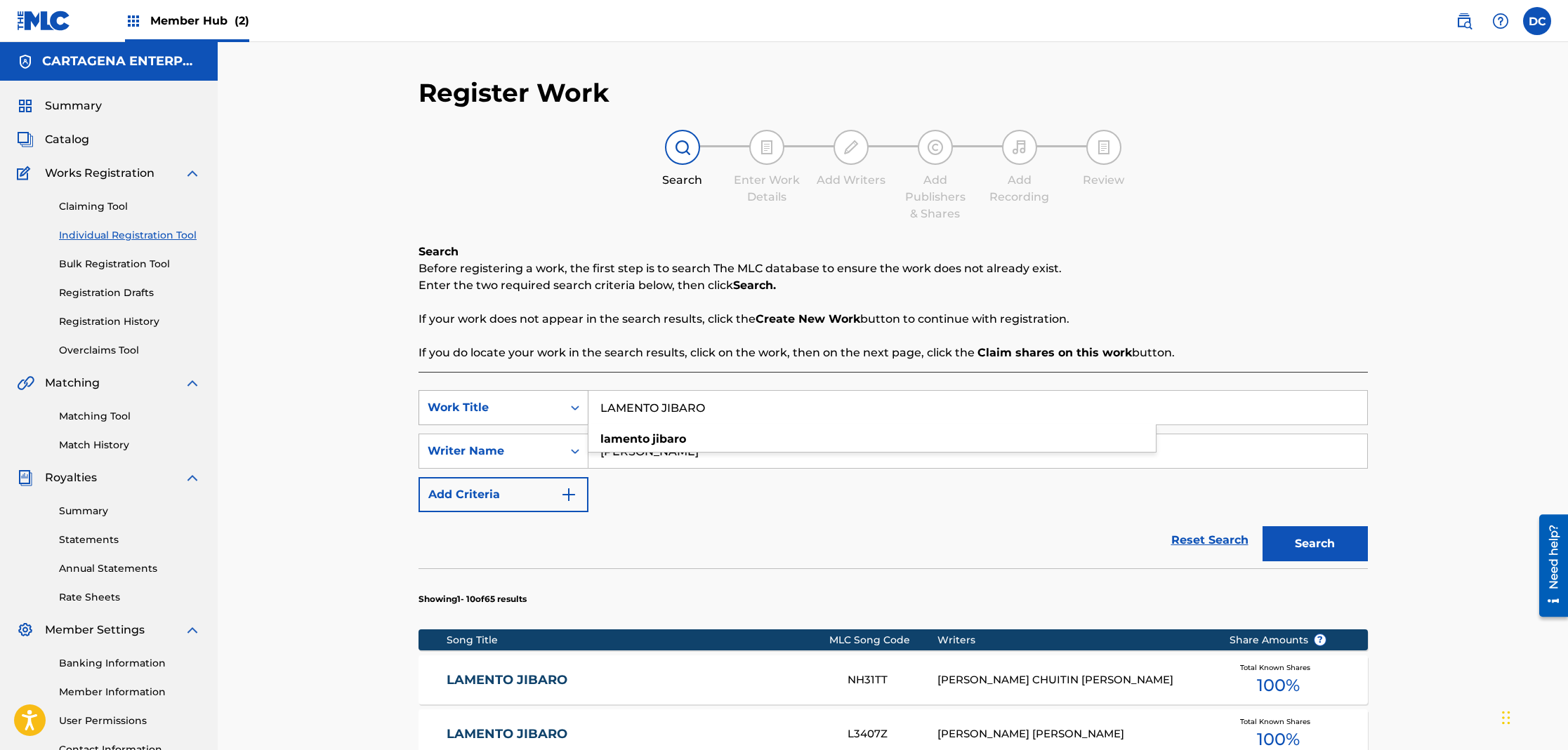
drag, startPoint x: 726, startPoint y: 414, endPoint x: 495, endPoint y: 394, distance: 231.9
click at [533, 405] on div "SearchWithCriteria9d73be40-a91c-418e-84ad-f68b9c9ca5d6 Work Title LAMENTO JIBAR…" at bounding box center [893, 407] width 950 height 35
type input "LINDO AMANACER"
click at [1263, 526] on button "Search" at bounding box center [1315, 543] width 105 height 35
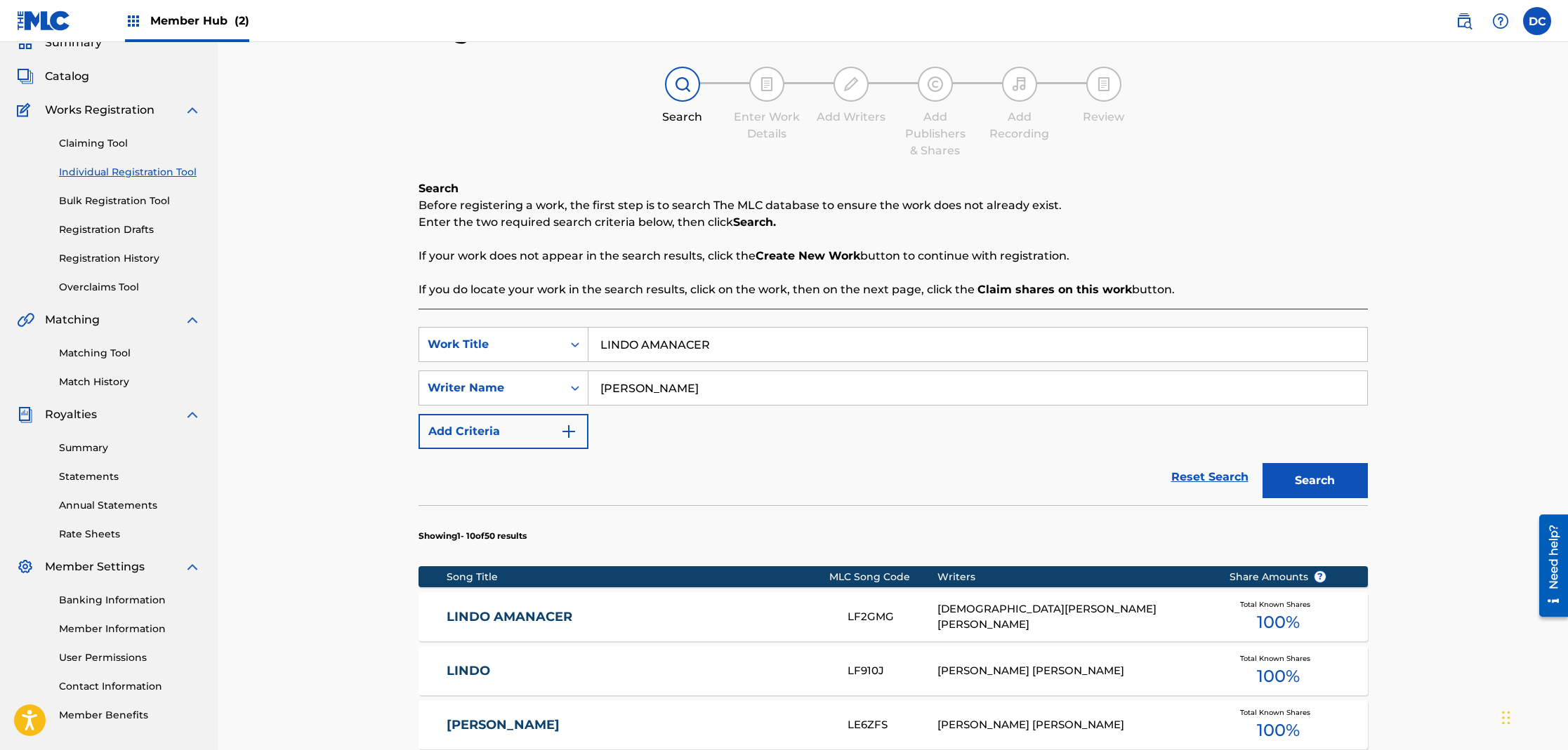
scroll to position [94, 0]
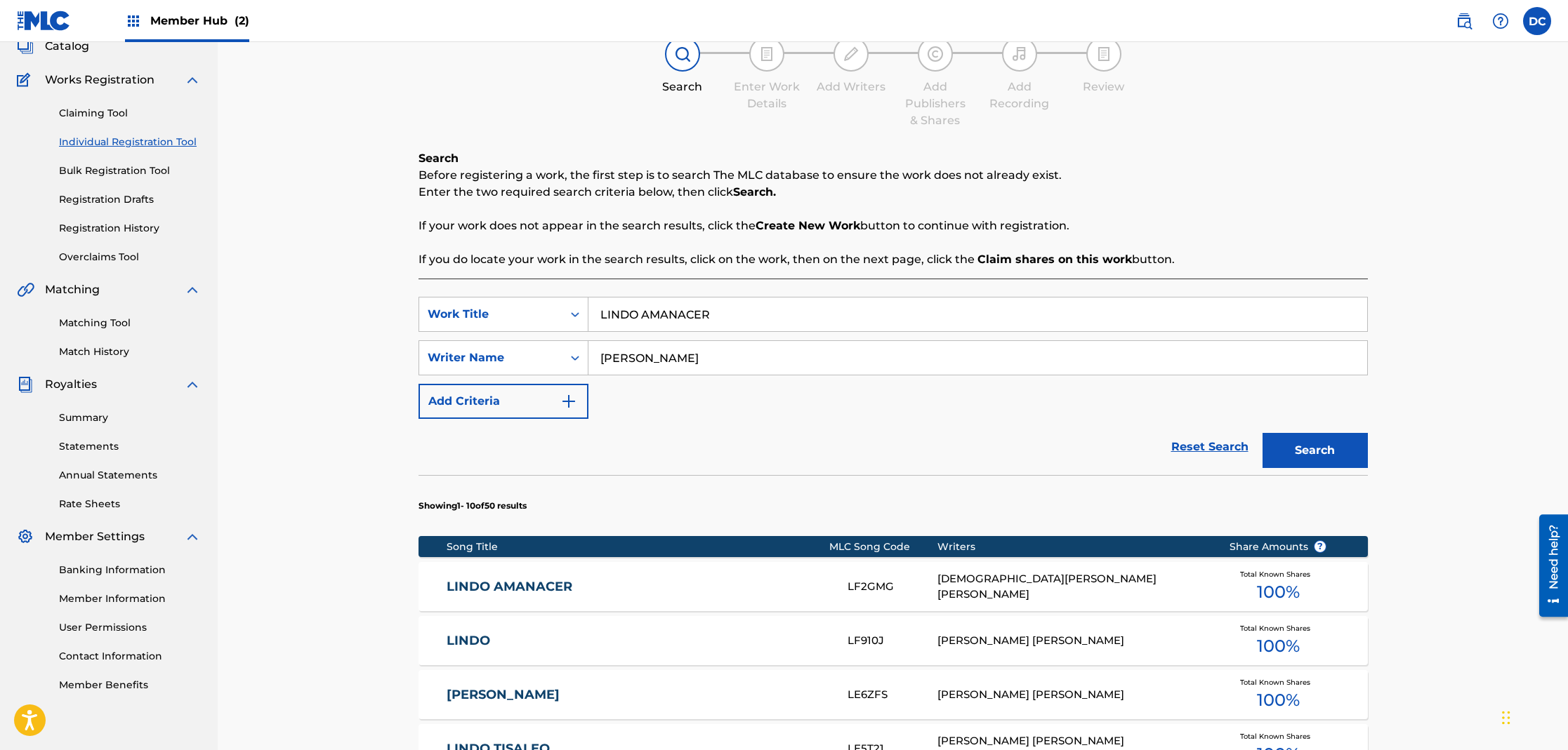
click at [494, 587] on link "LINDO AMANACER" at bounding box center [637, 587] width 382 height 16
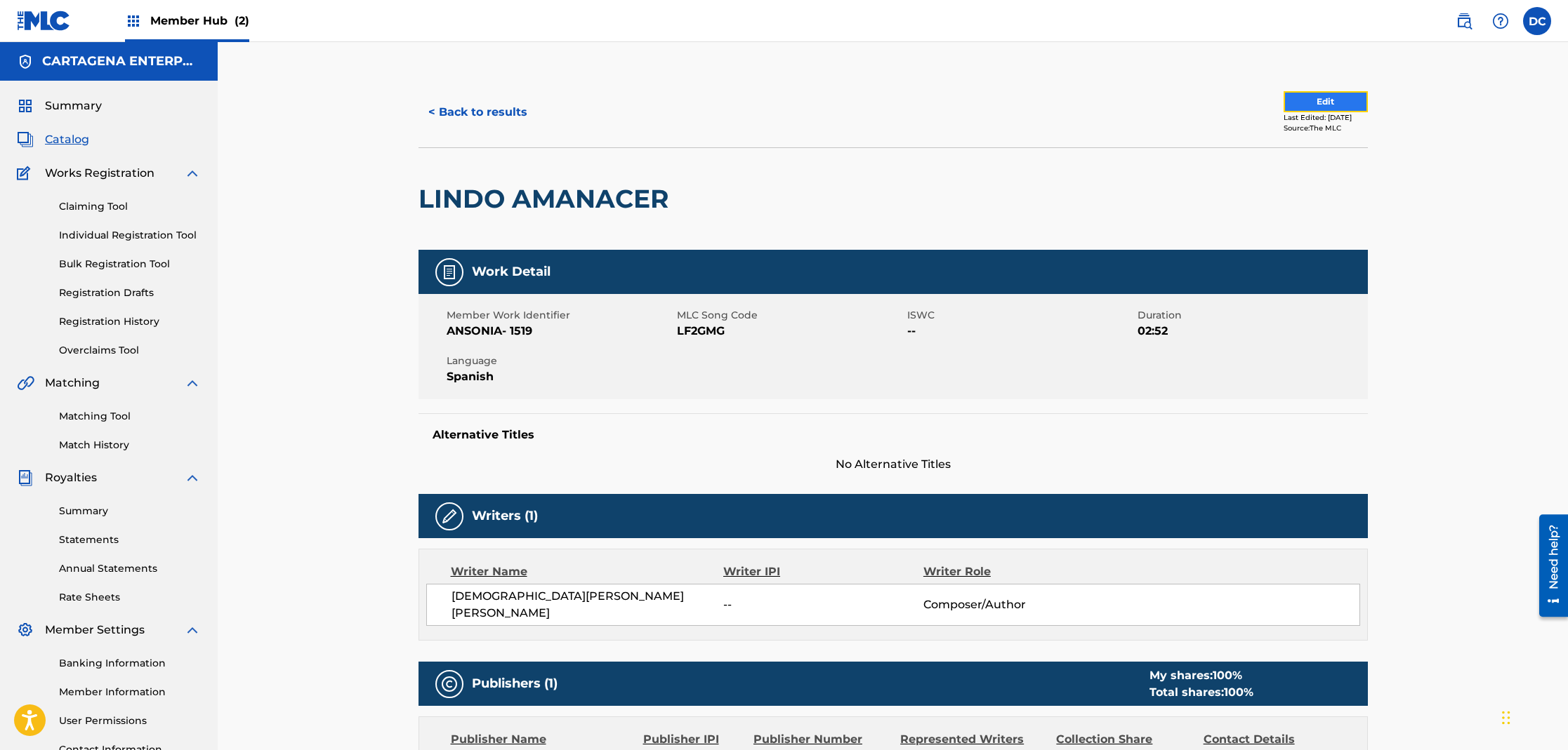
click at [1291, 99] on button "Edit" at bounding box center [1326, 101] width 84 height 21
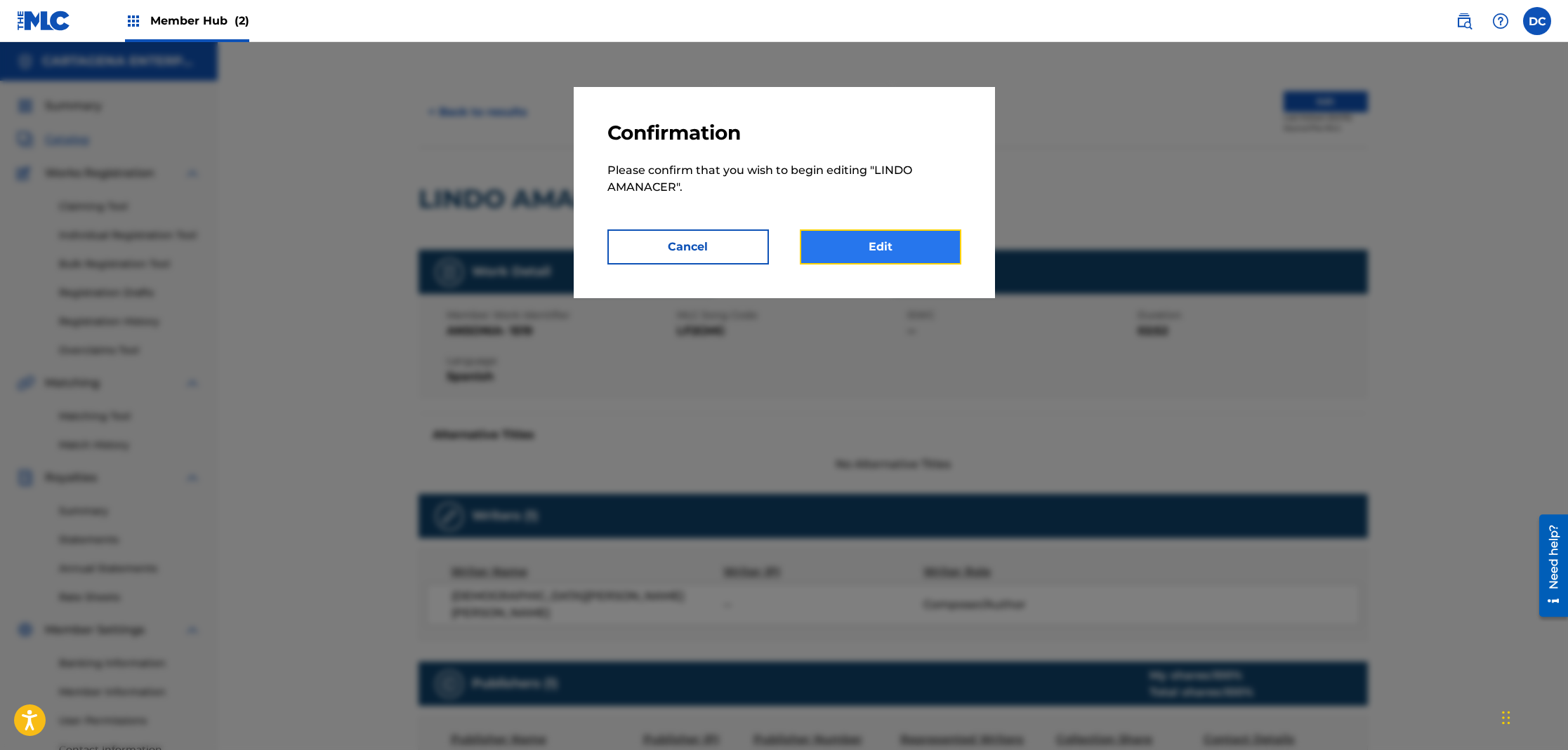
click at [896, 247] on link "Edit" at bounding box center [880, 247] width 162 height 35
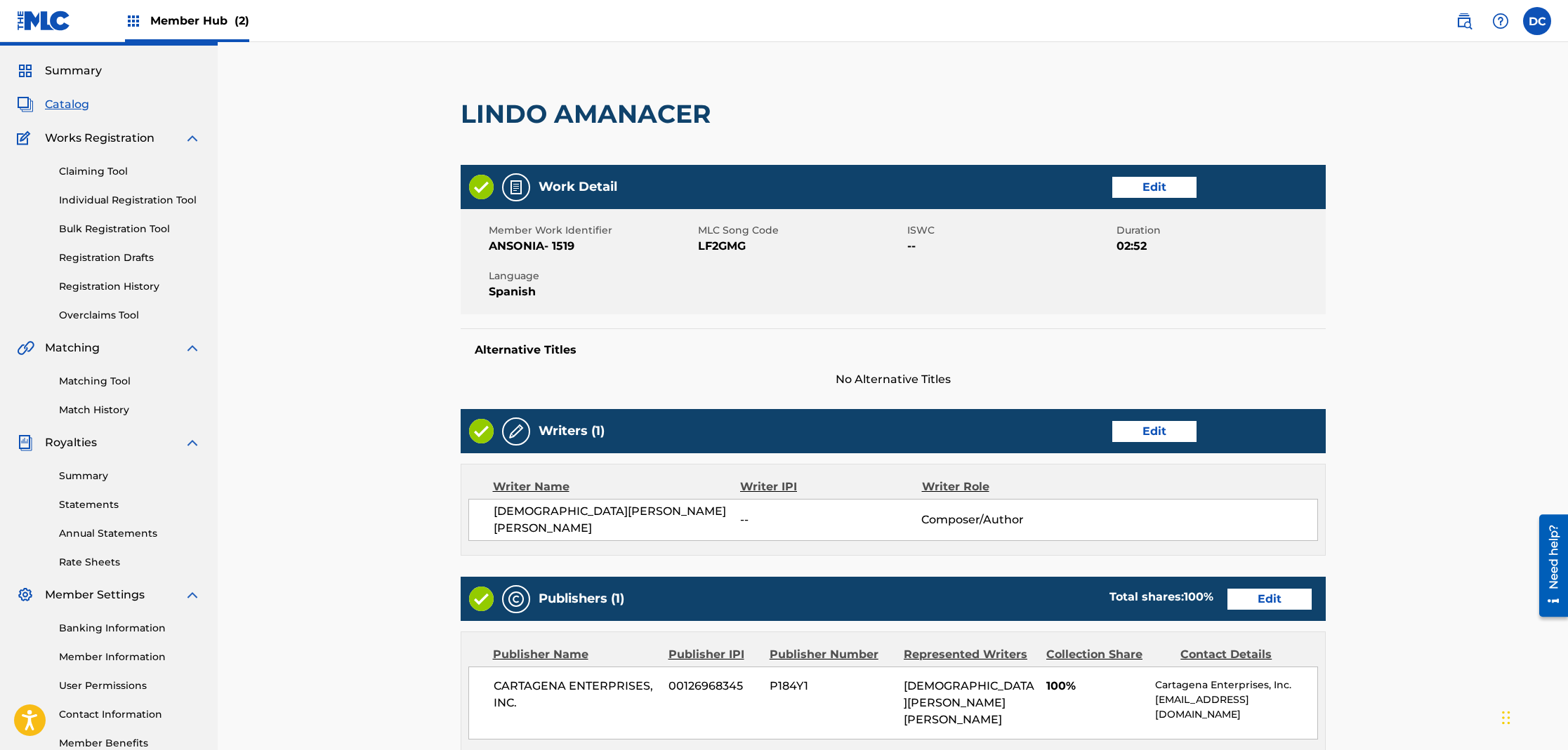
scroll to position [116, 0]
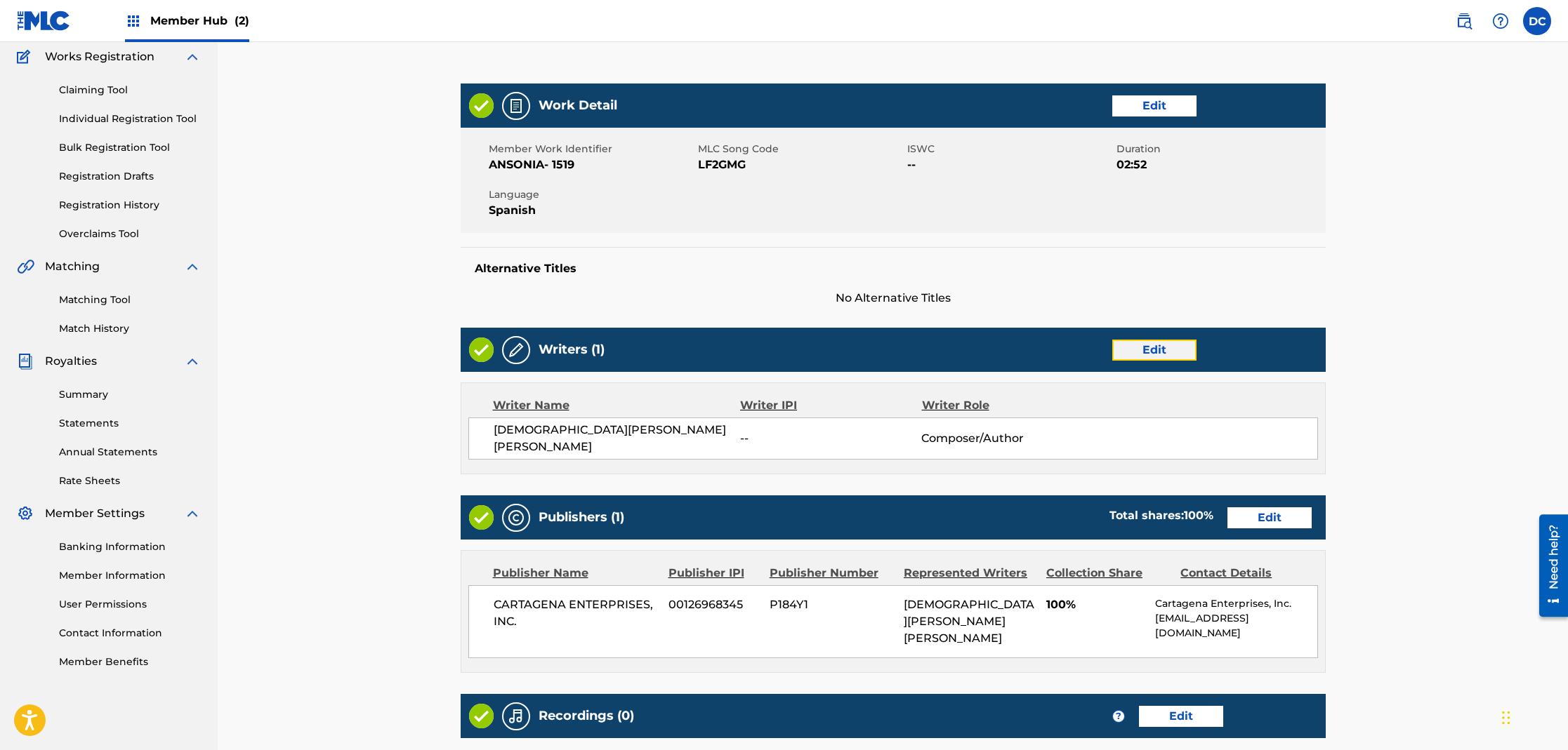
click at [1167, 350] on link "Edit" at bounding box center [1154, 350] width 84 height 21
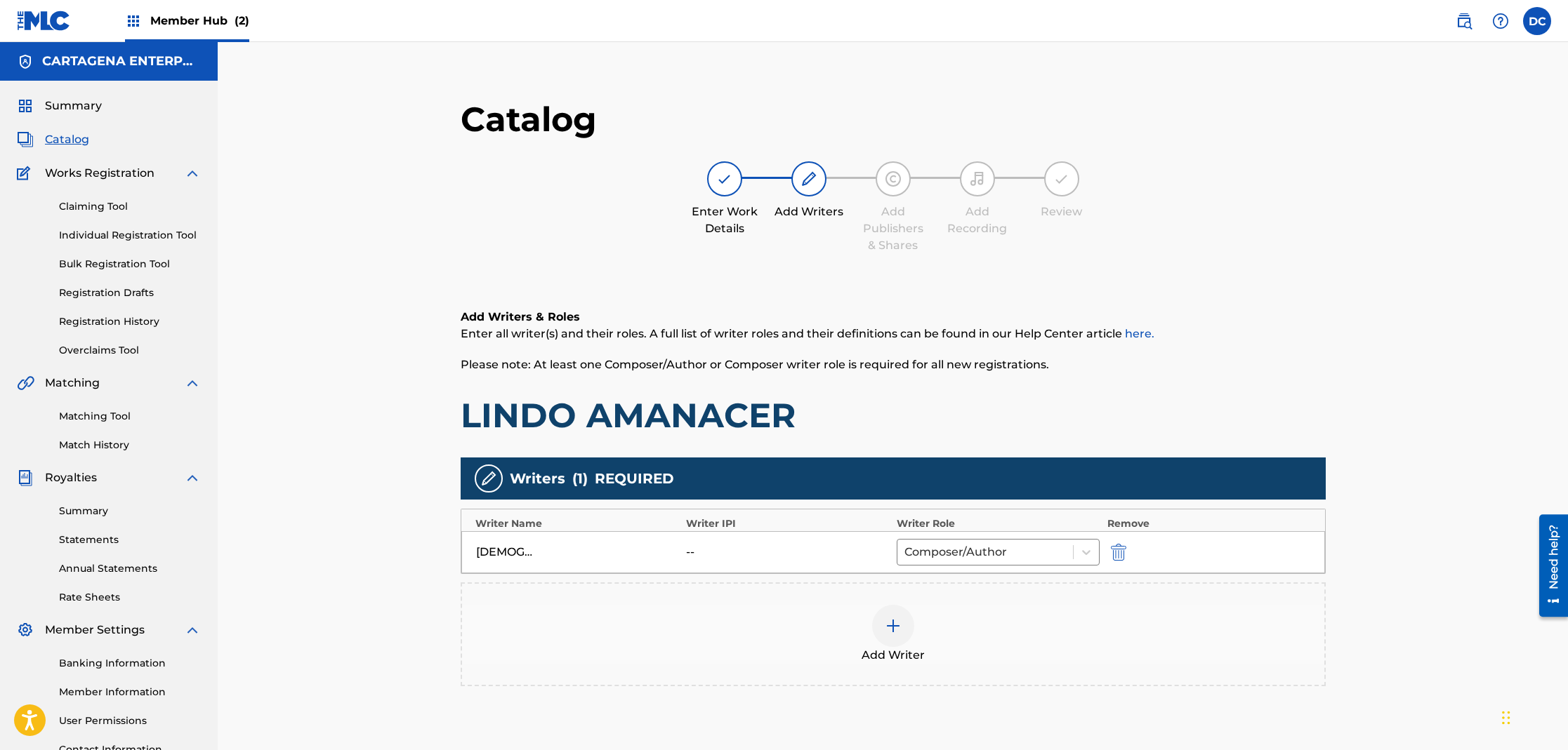
click at [894, 630] on img at bounding box center [893, 626] width 17 height 17
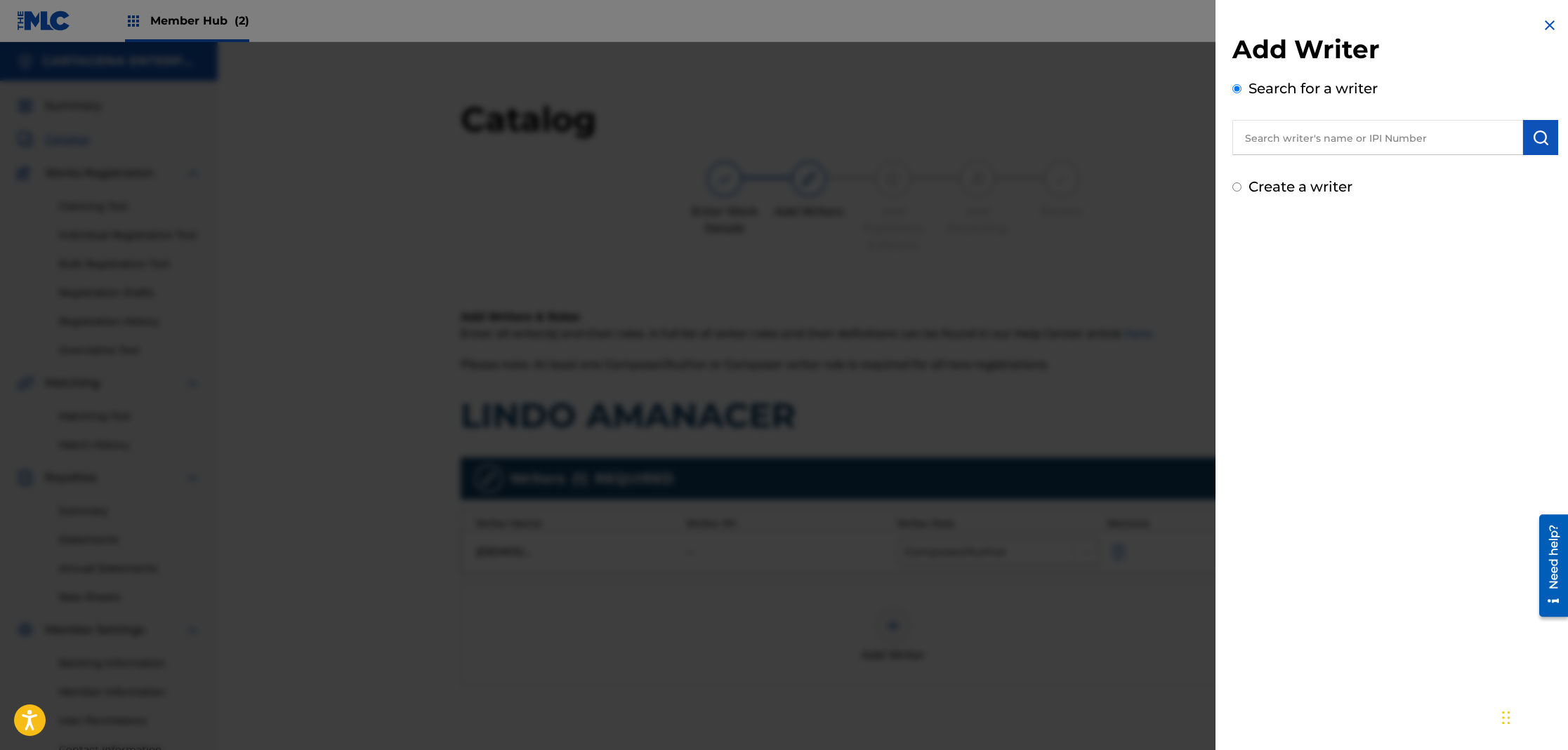
click at [1306, 140] on input "text" at bounding box center [1377, 137] width 290 height 35
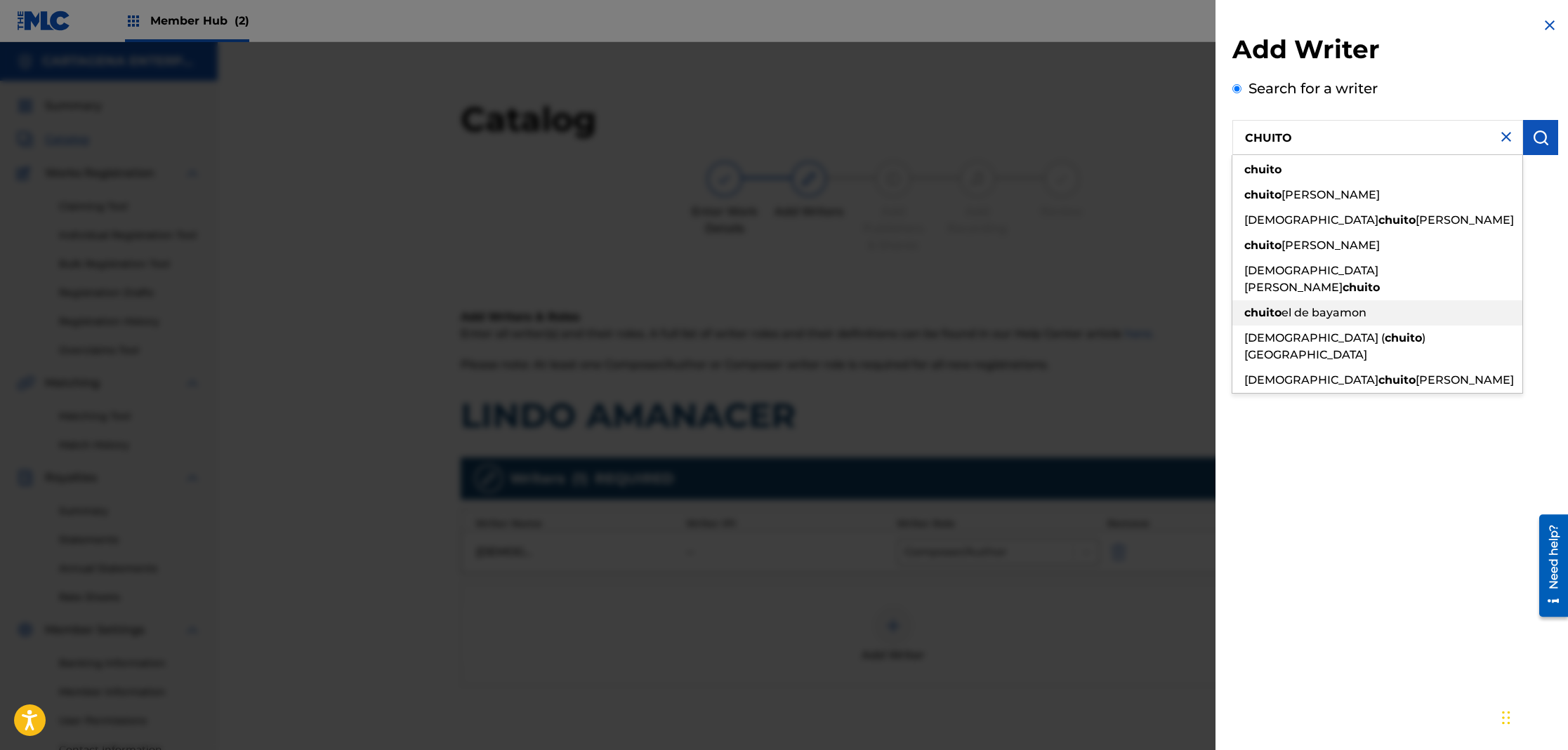
click at [1347, 306] on span "el de bayamon" at bounding box center [1324, 312] width 85 height 13
type input "chuito el de bayamon"
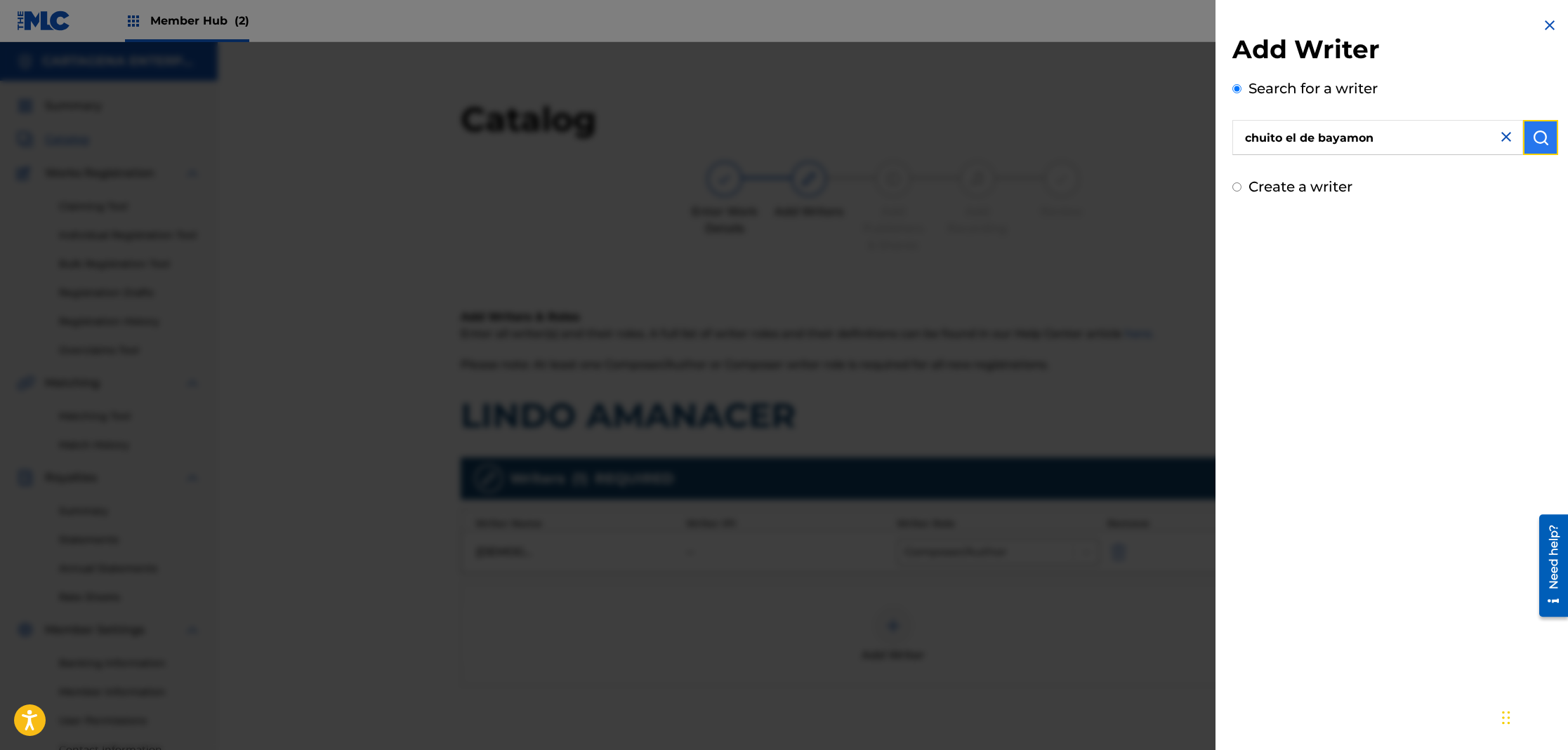
click at [1534, 144] on img "submit" at bounding box center [1541, 137] width 17 height 17
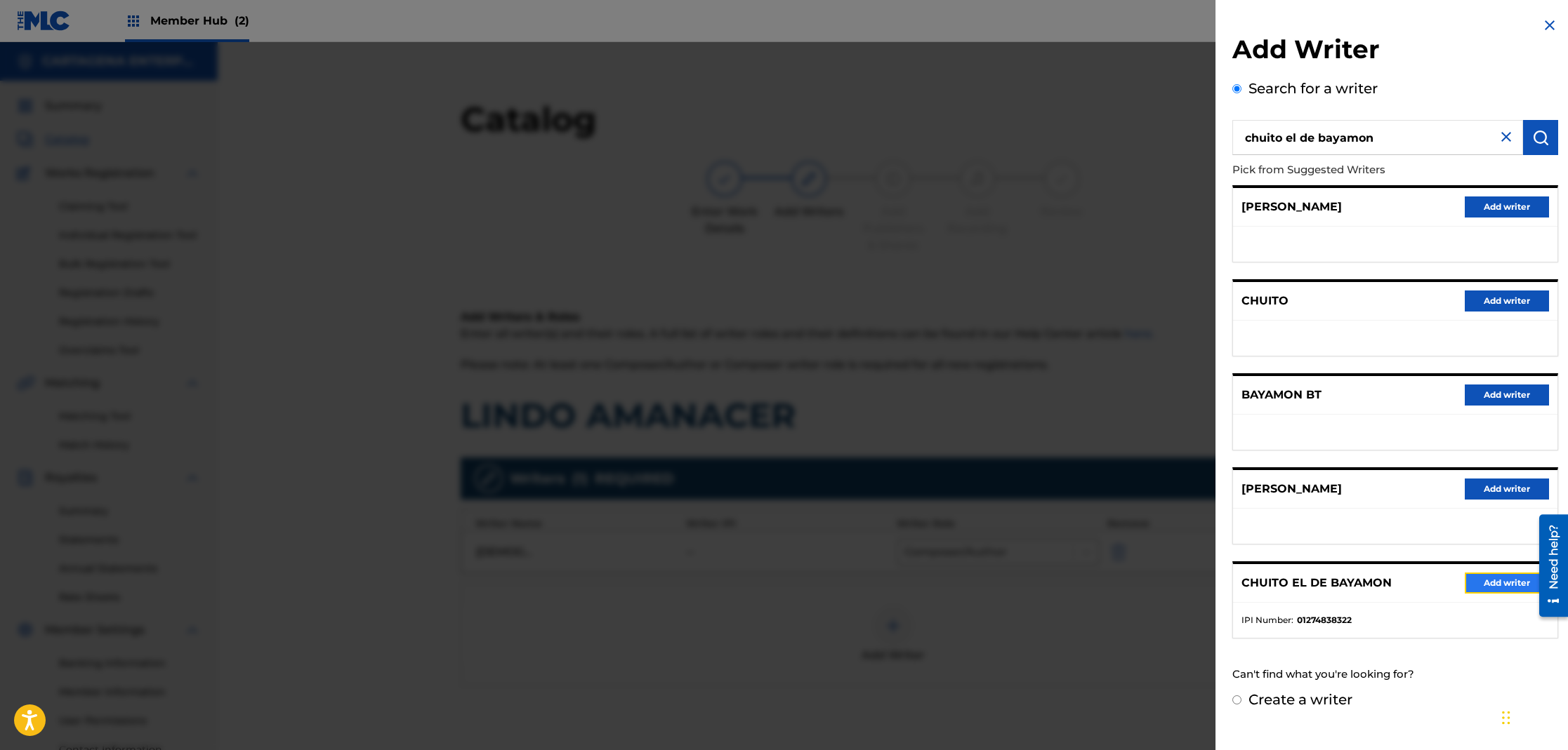
click at [1493, 588] on button "Add writer" at bounding box center [1507, 583] width 84 height 21
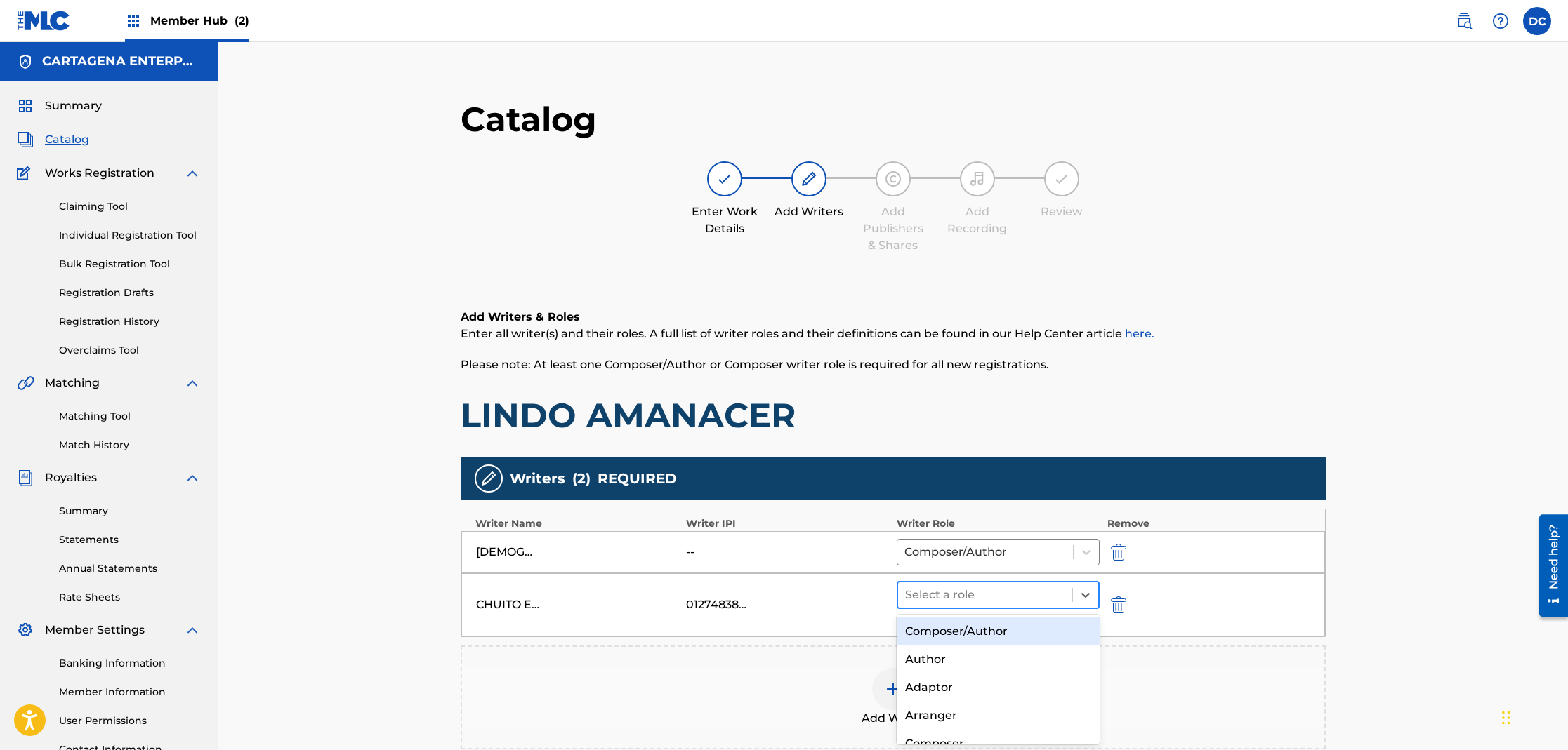
click at [998, 595] on div at bounding box center [985, 595] width 161 height 20
click at [935, 631] on div "Composer/Author" at bounding box center [998, 631] width 204 height 28
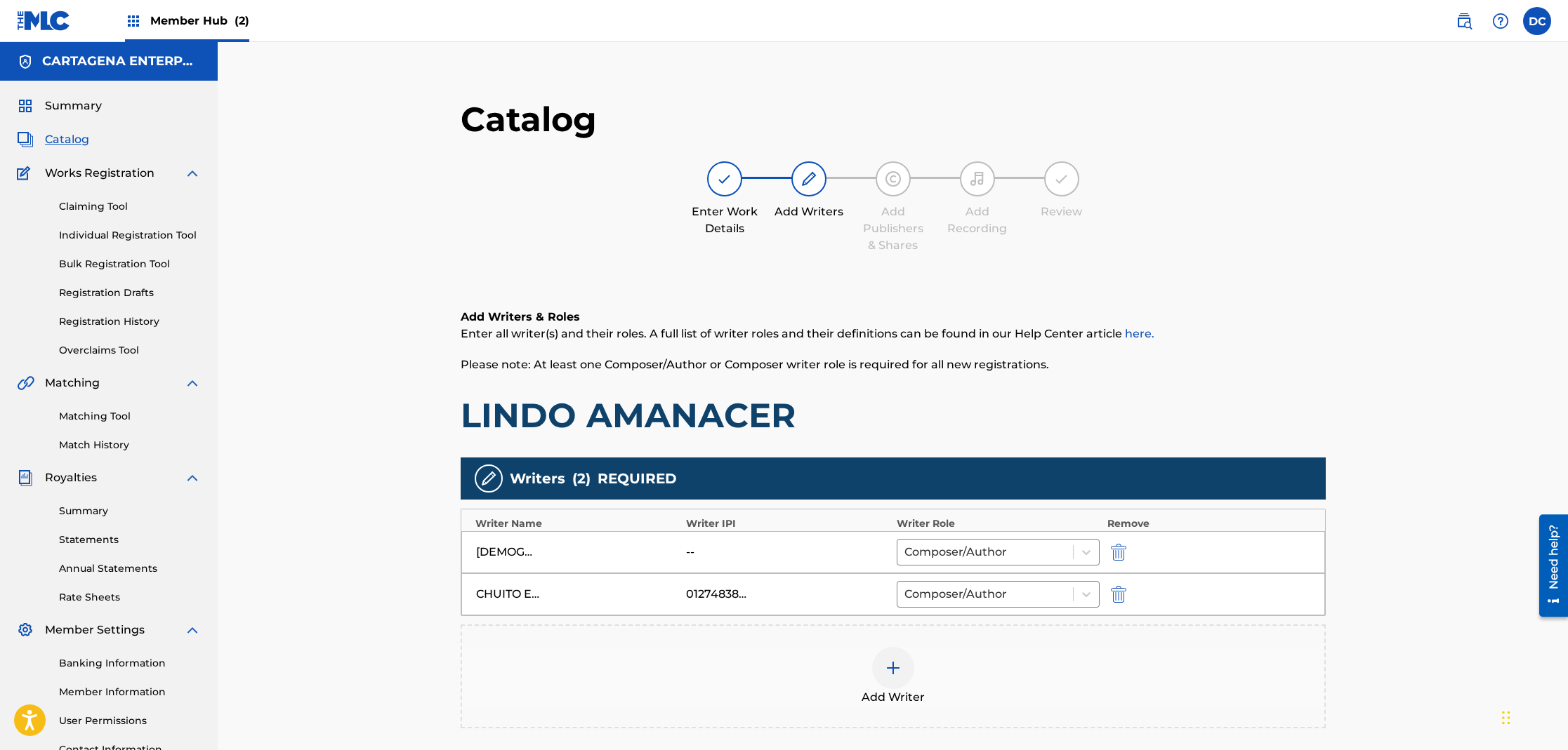
click at [886, 672] on img at bounding box center [893, 668] width 17 height 17
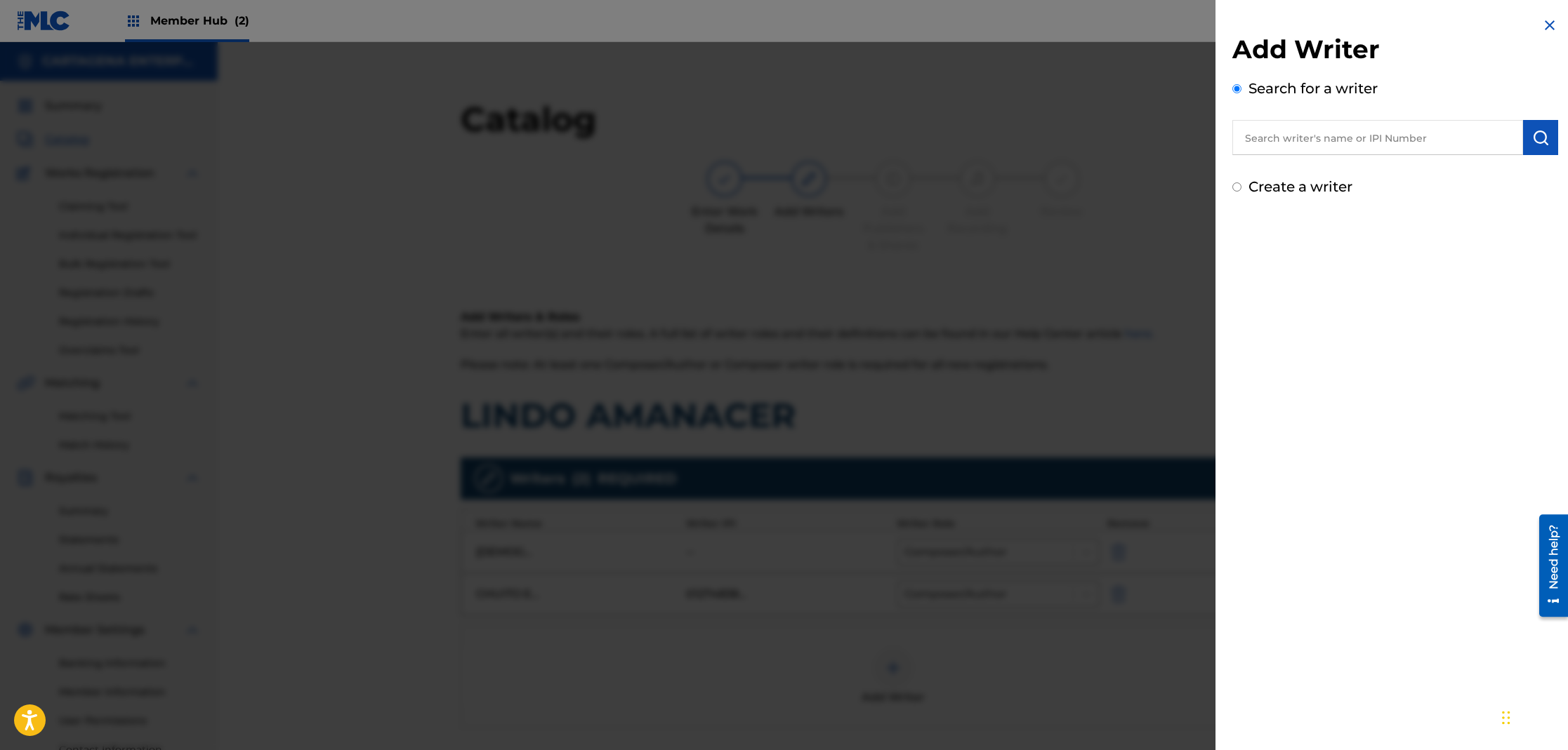
drag, startPoint x: 1265, startPoint y: 147, endPoint x: 1258, endPoint y: 143, distance: 8.1
click at [1262, 145] on input "text" at bounding box center [1377, 137] width 290 height 35
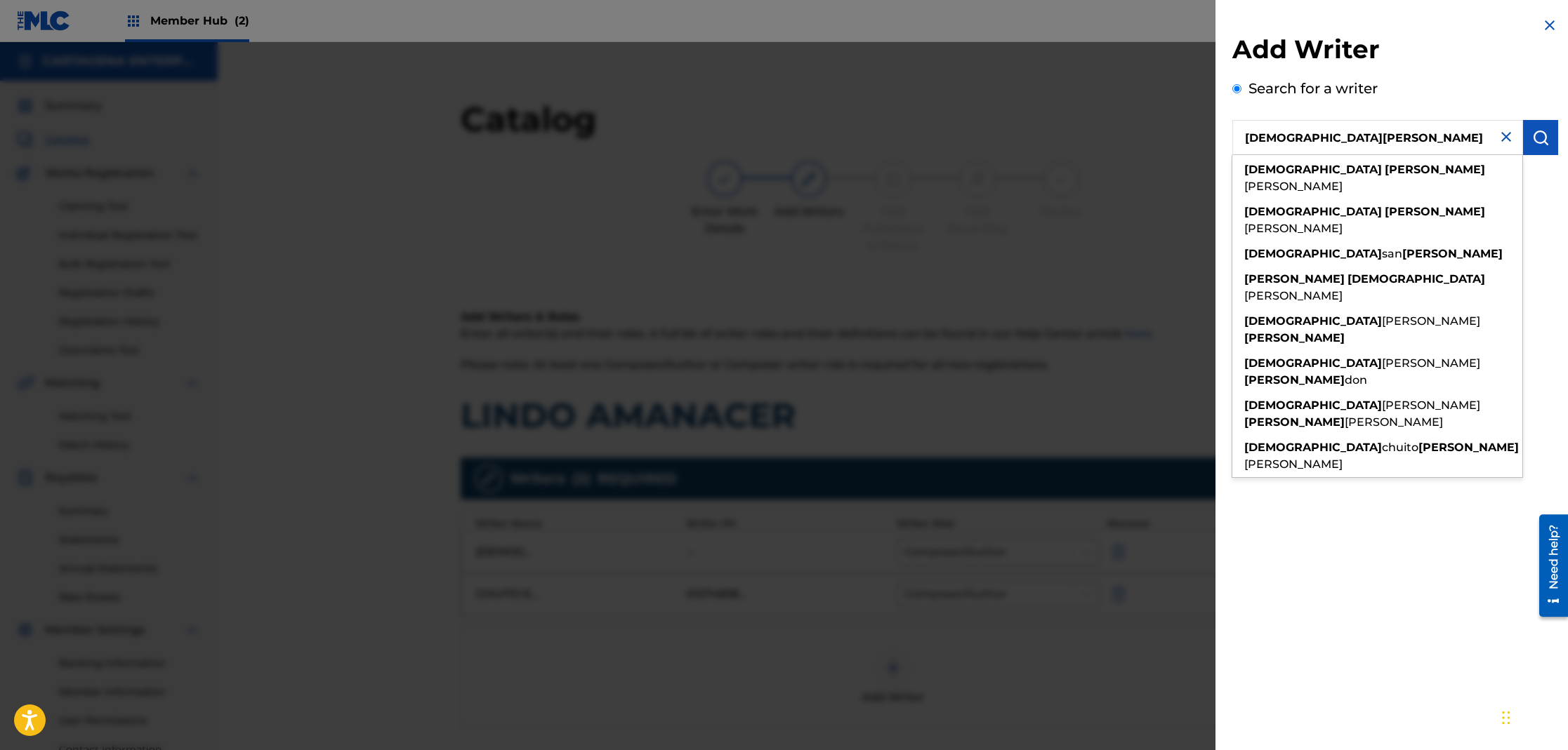
type input "[DEMOGRAPHIC_DATA][PERSON_NAME]"
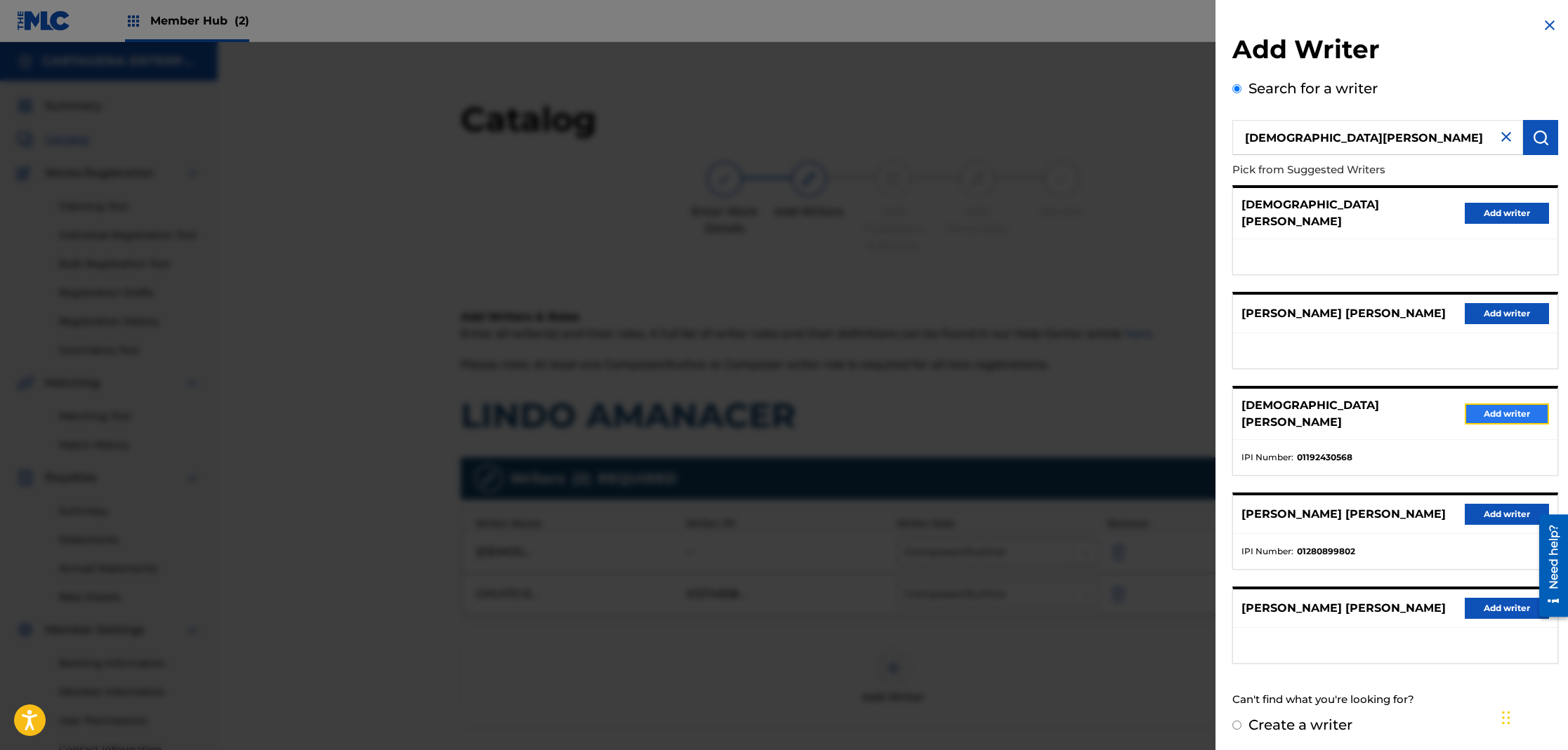
click at [1481, 403] on button "Add writer" at bounding box center [1507, 414] width 84 height 21
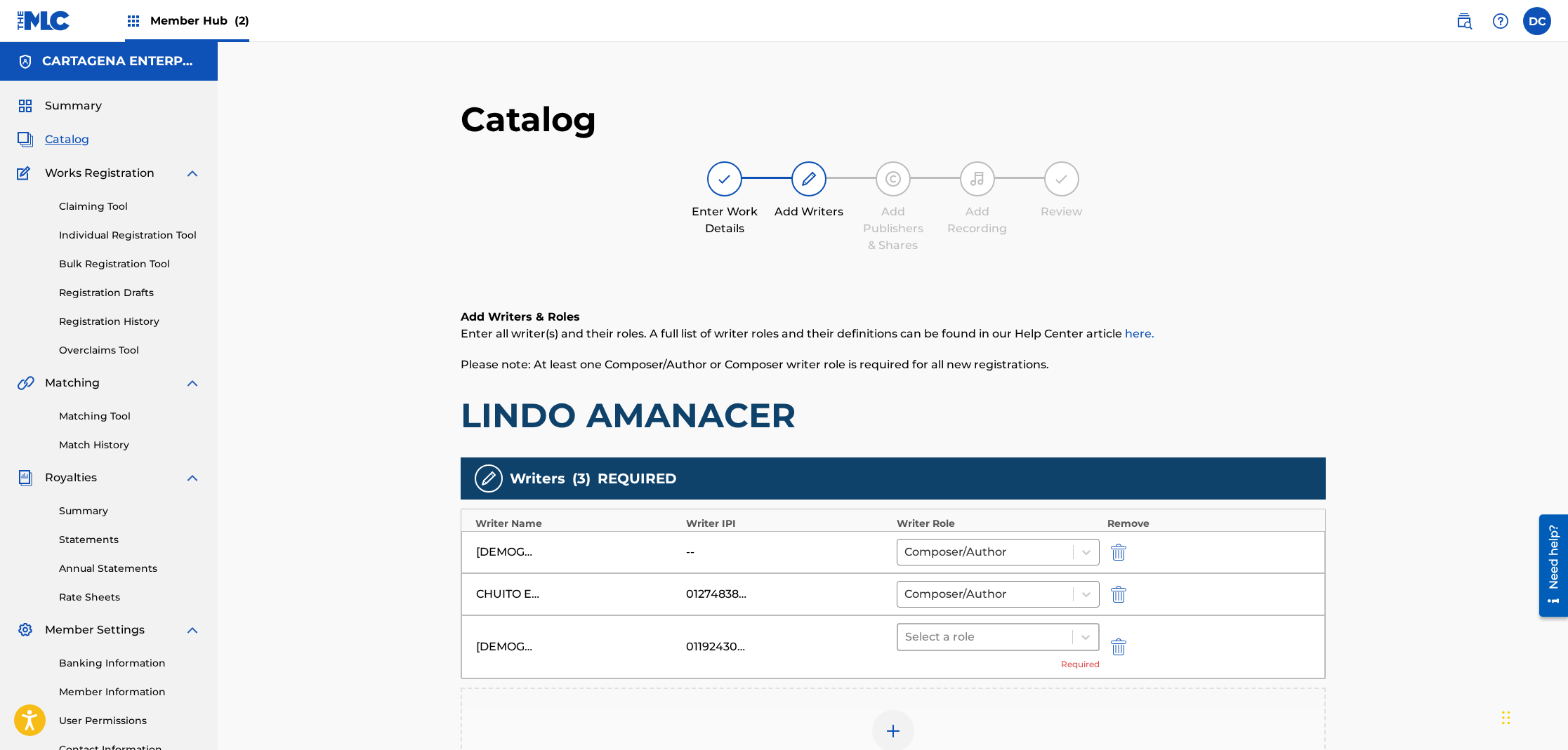
click at [940, 644] on div at bounding box center [985, 637] width 161 height 20
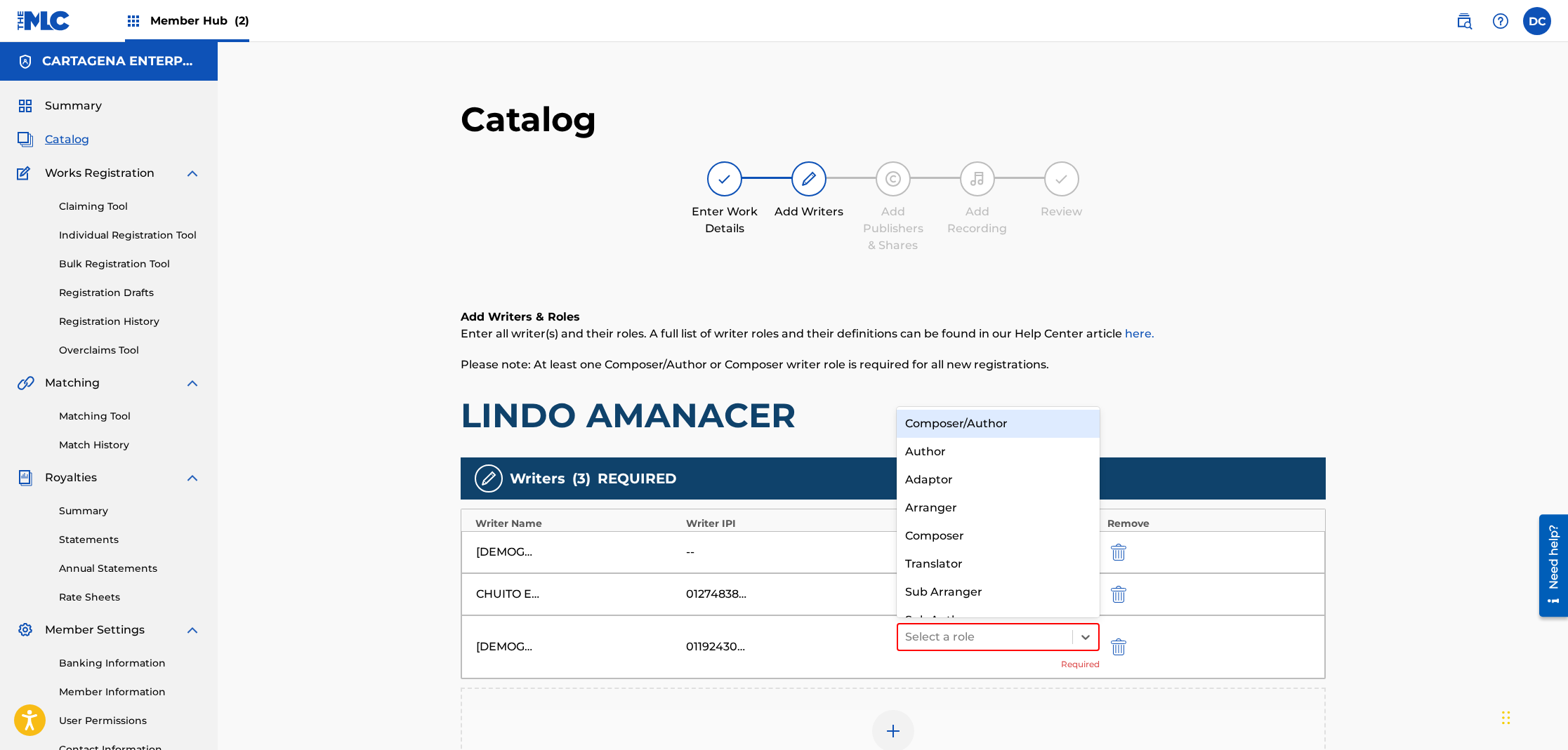
click at [974, 424] on div "Composer/Author" at bounding box center [998, 424] width 204 height 28
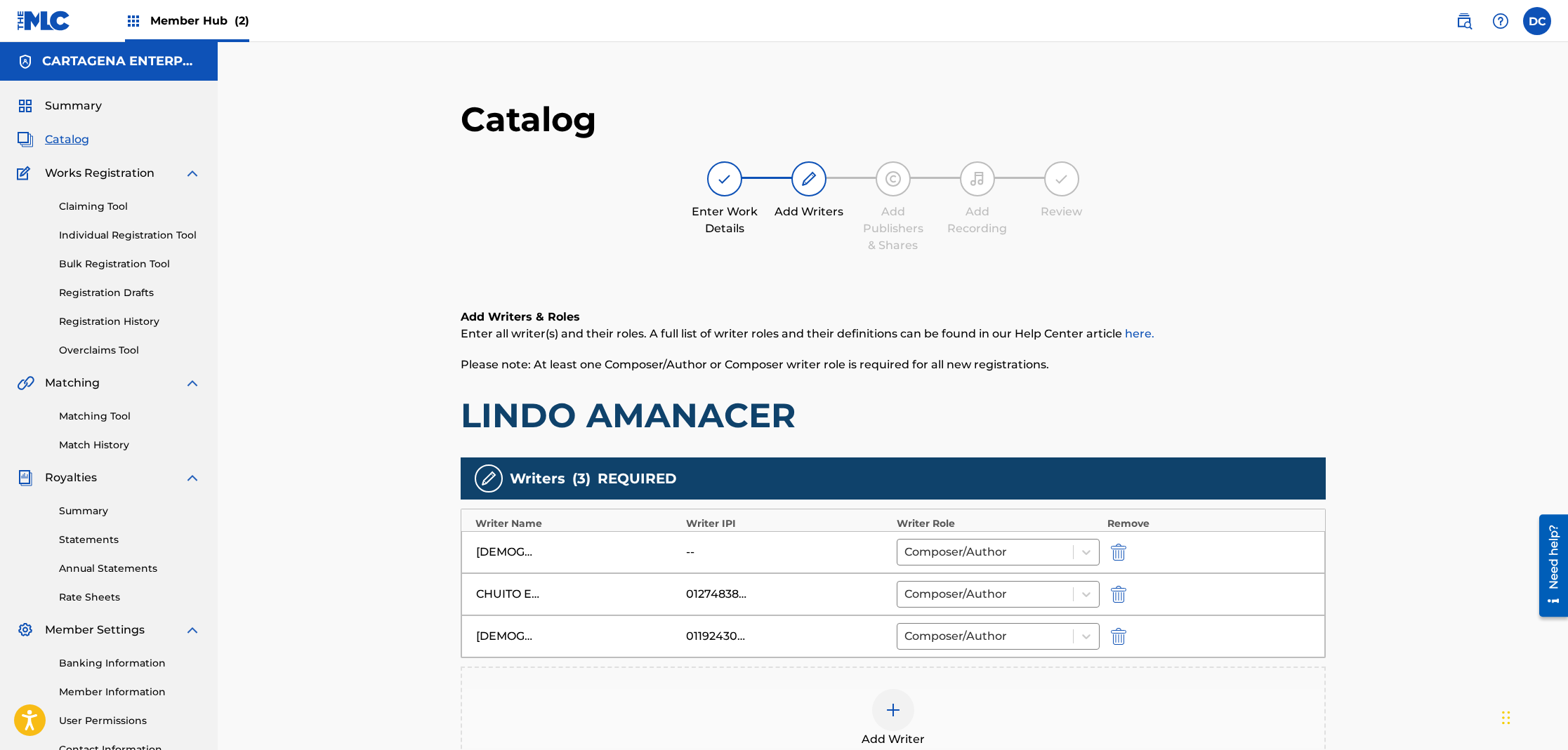
click at [893, 720] on div at bounding box center [893, 710] width 42 height 42
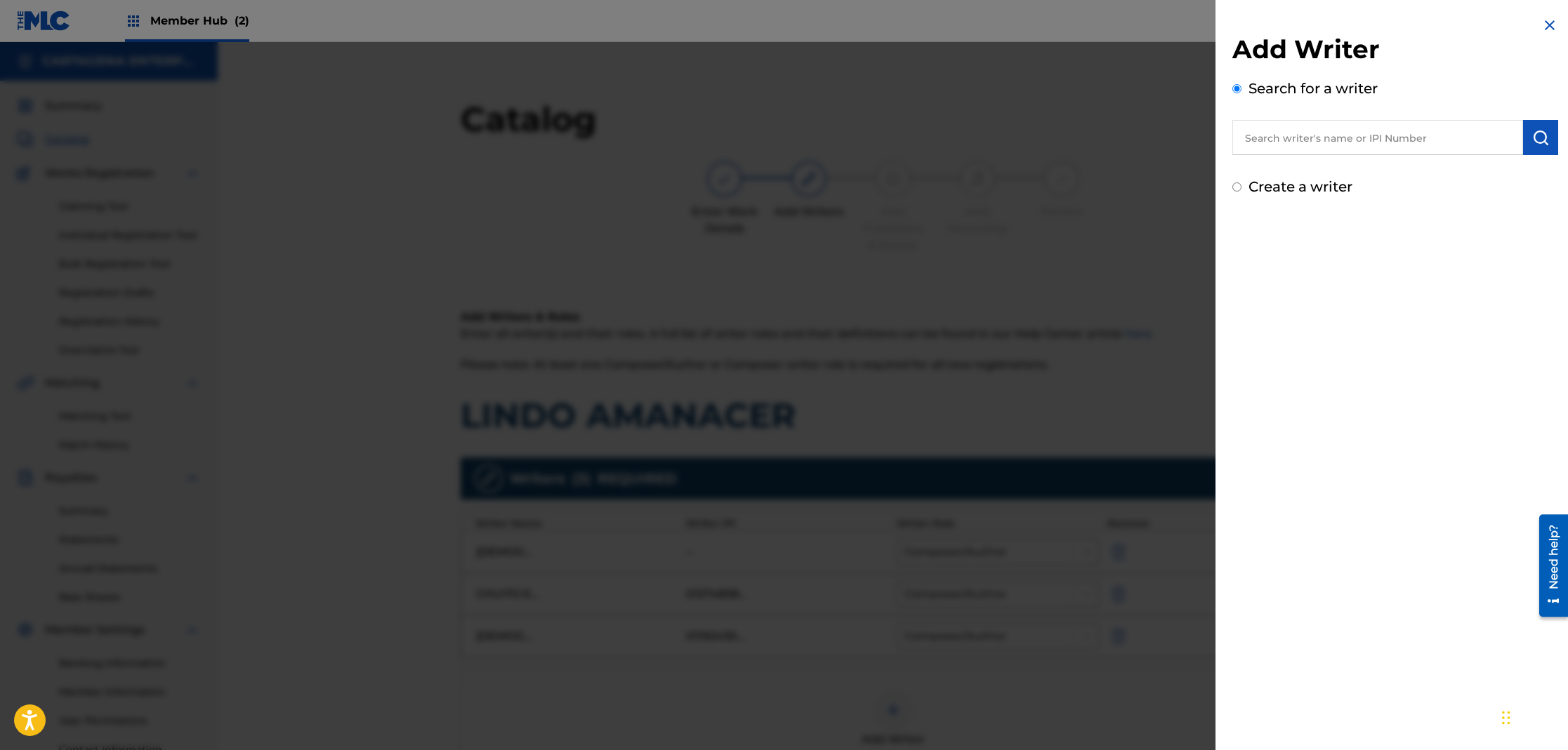
click at [1381, 136] on input "text" at bounding box center [1377, 137] width 290 height 35
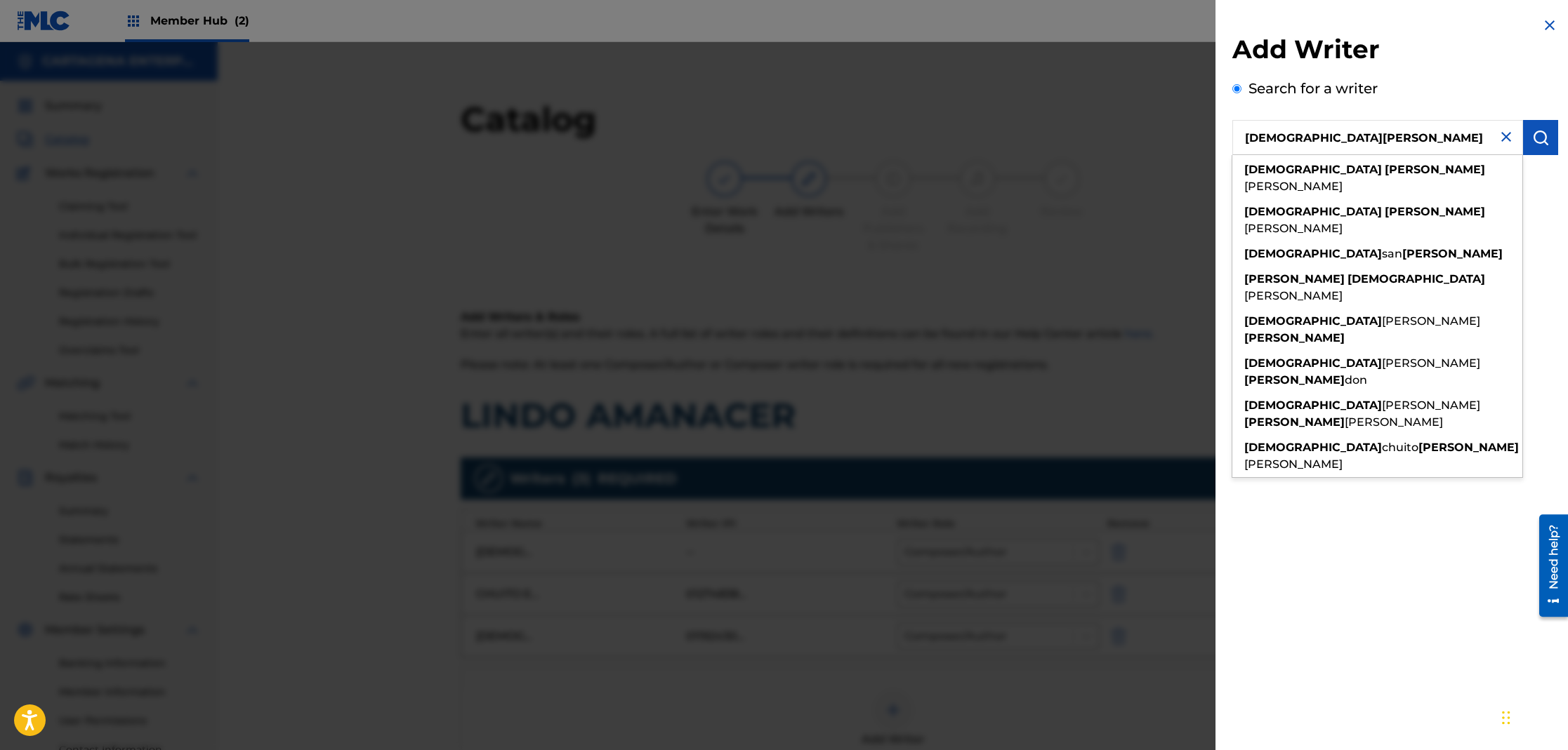
type input "[DEMOGRAPHIC_DATA][PERSON_NAME]"
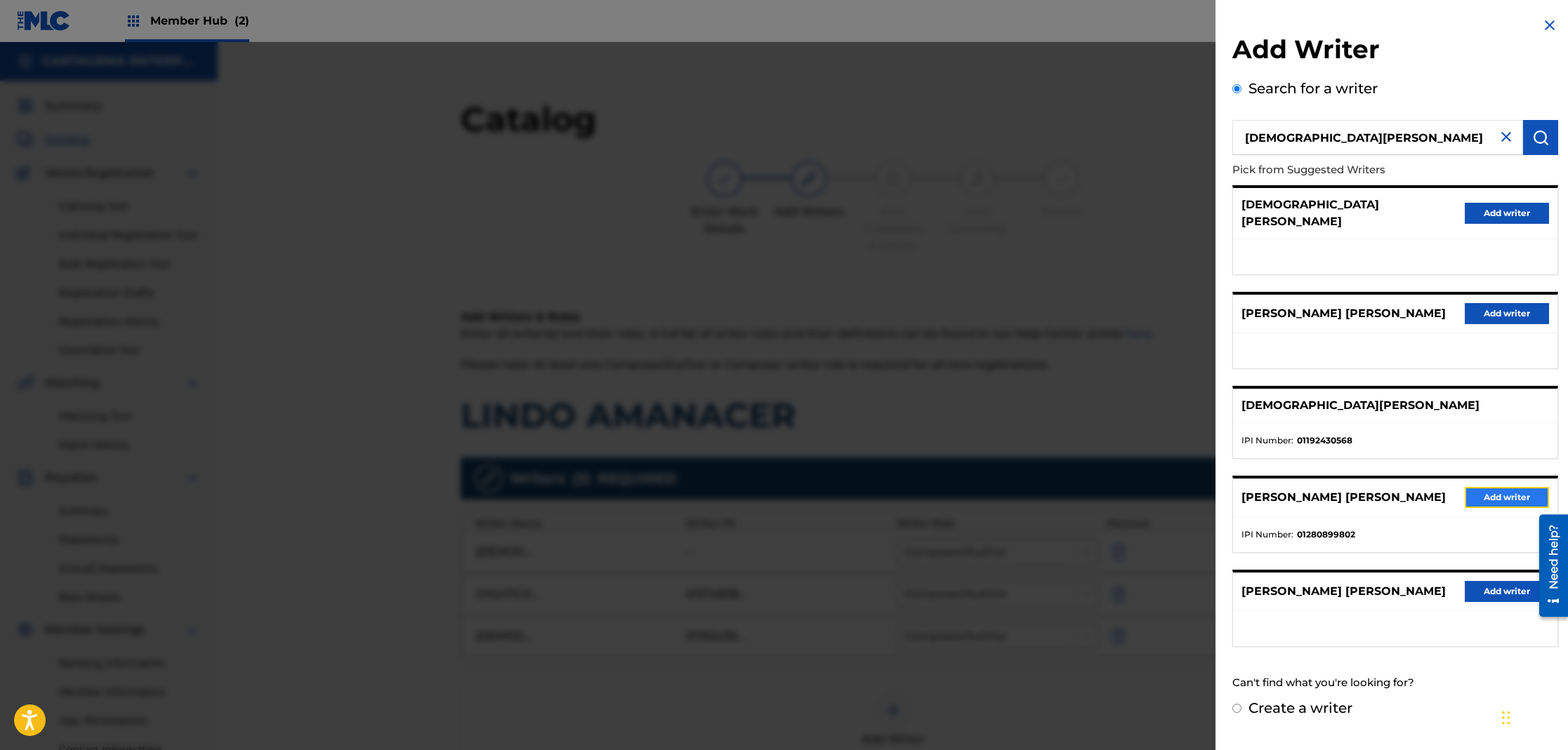
click at [1495, 489] on button "Add writer" at bounding box center [1507, 497] width 84 height 21
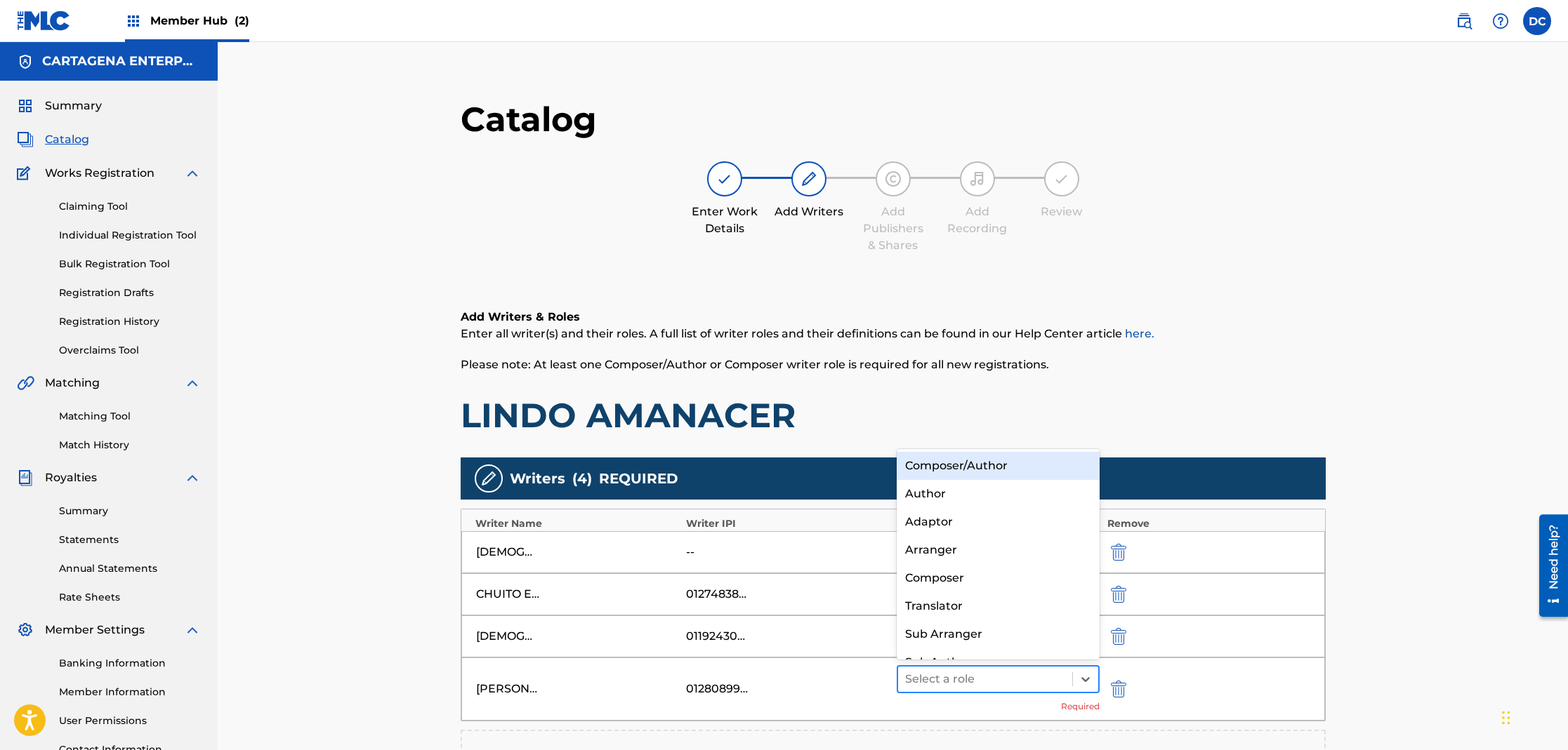
click at [948, 678] on div at bounding box center [985, 679] width 161 height 20
click at [968, 468] on div "Composer/Author" at bounding box center [998, 466] width 204 height 28
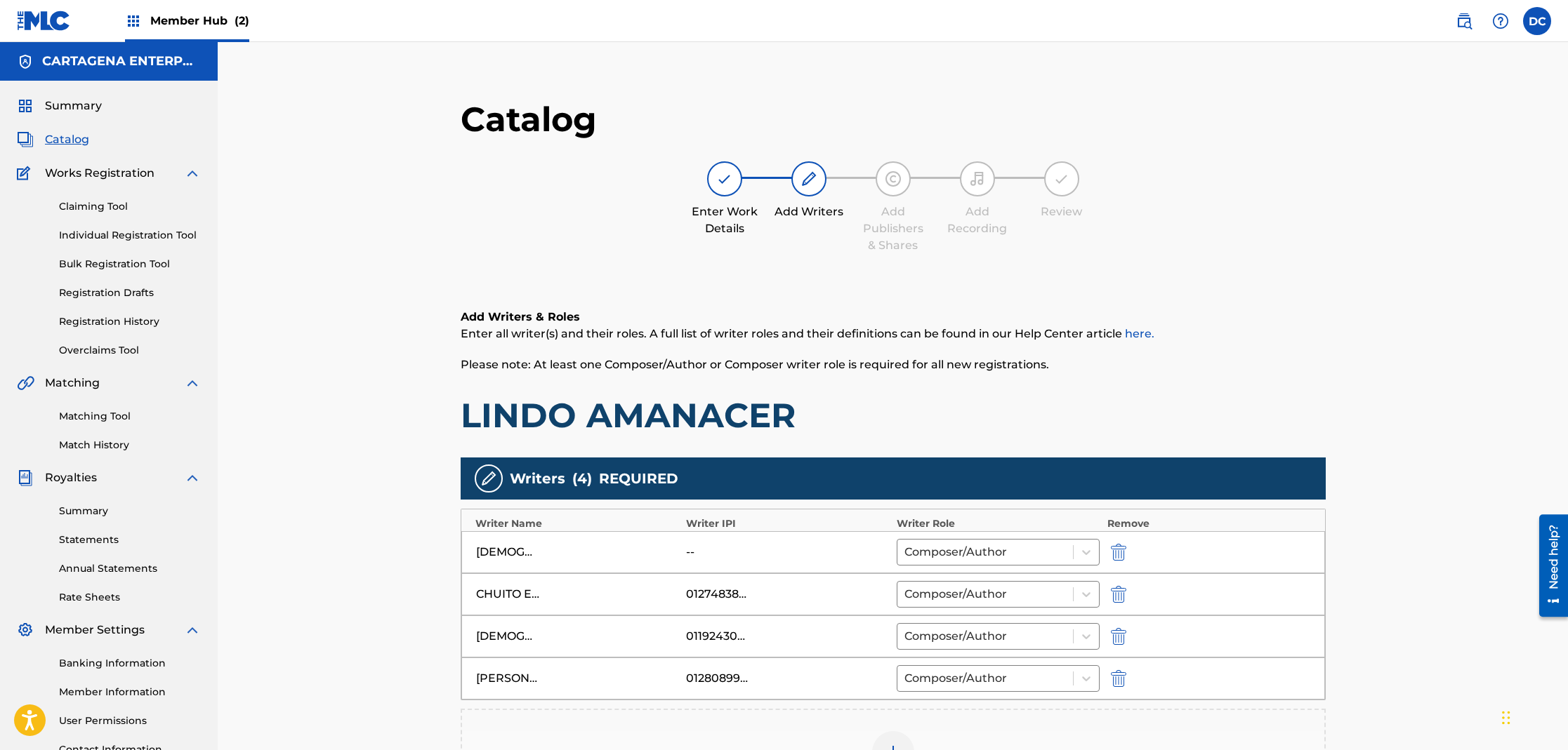
scroll to position [268, 0]
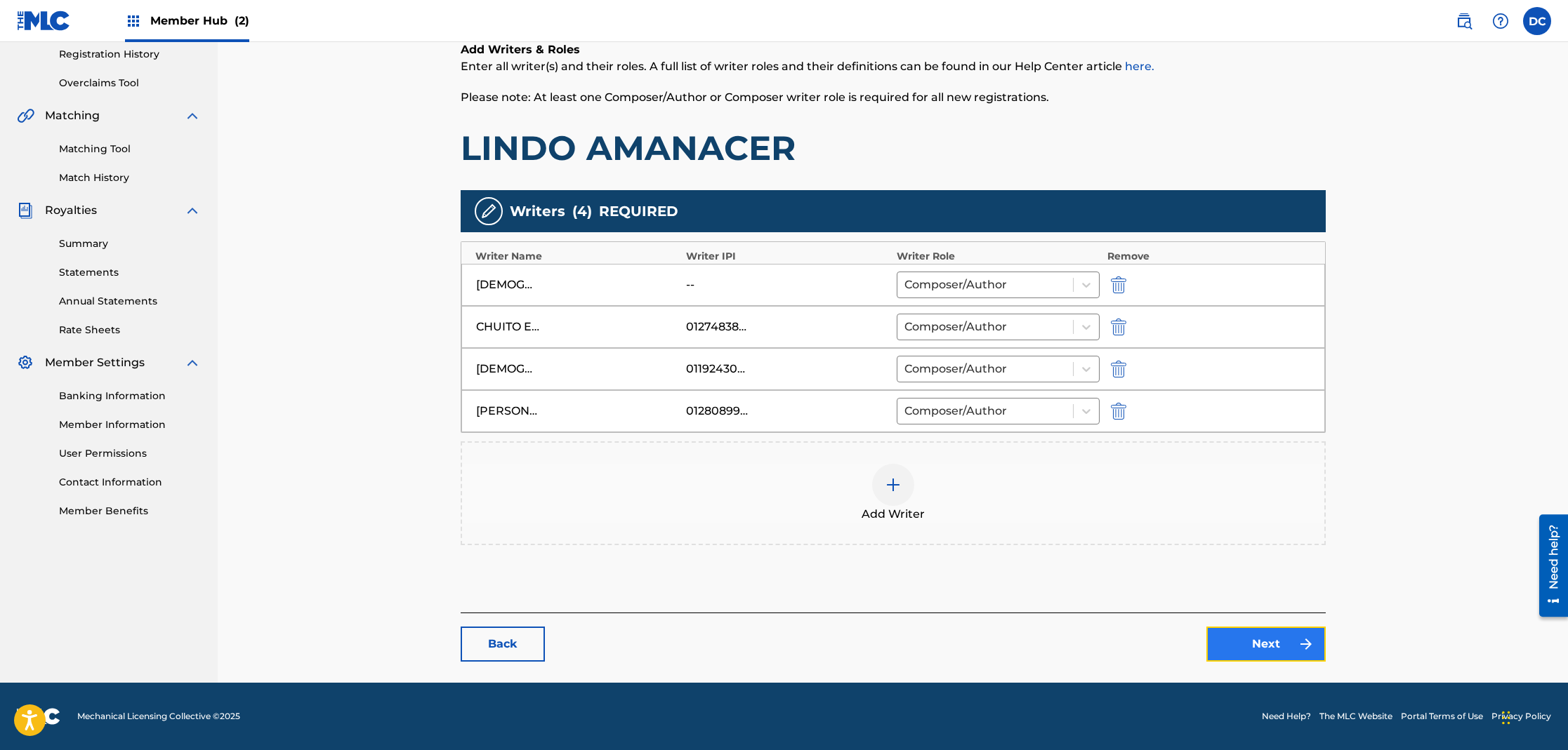
click at [1265, 655] on link "Next" at bounding box center [1266, 644] width 119 height 35
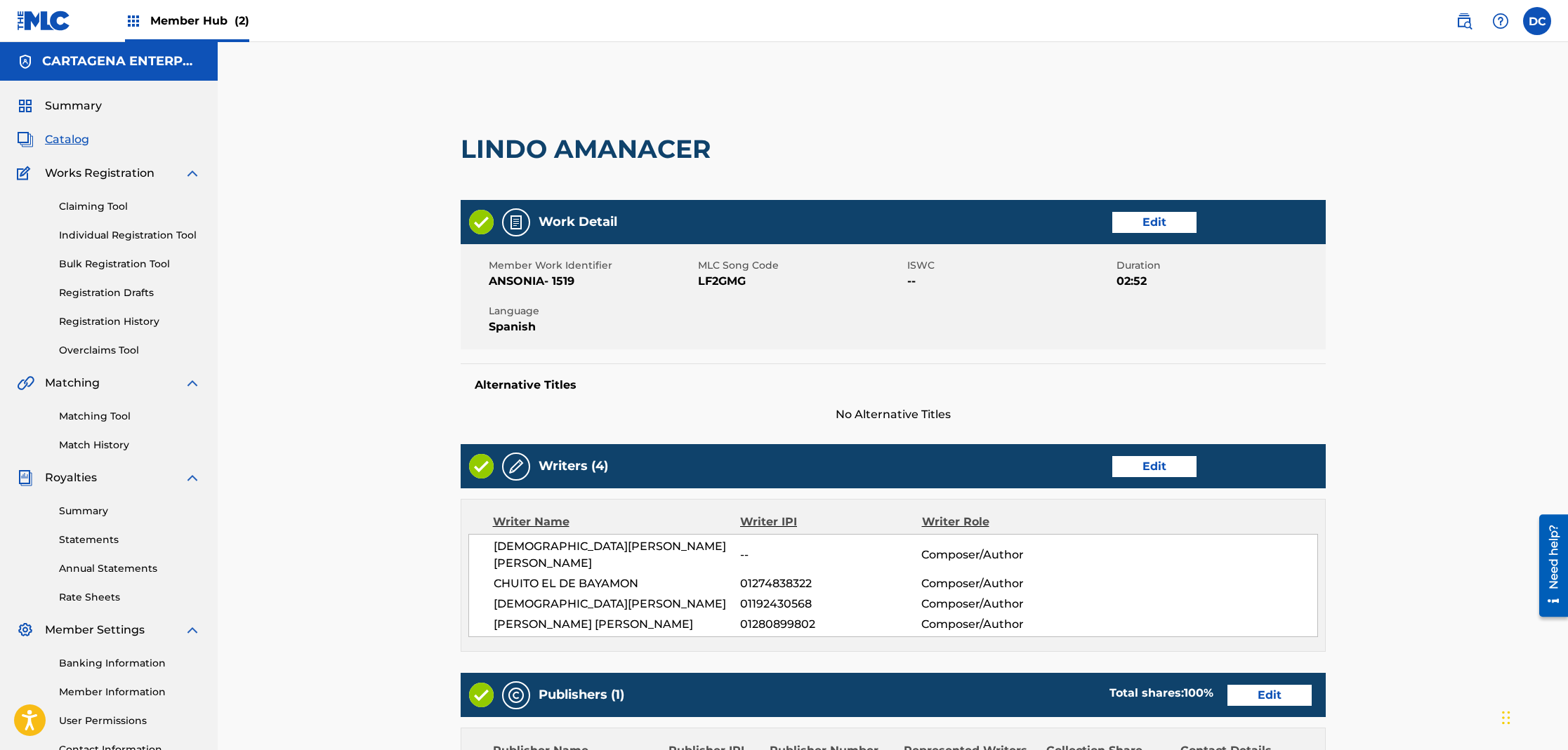
scroll to position [450, 0]
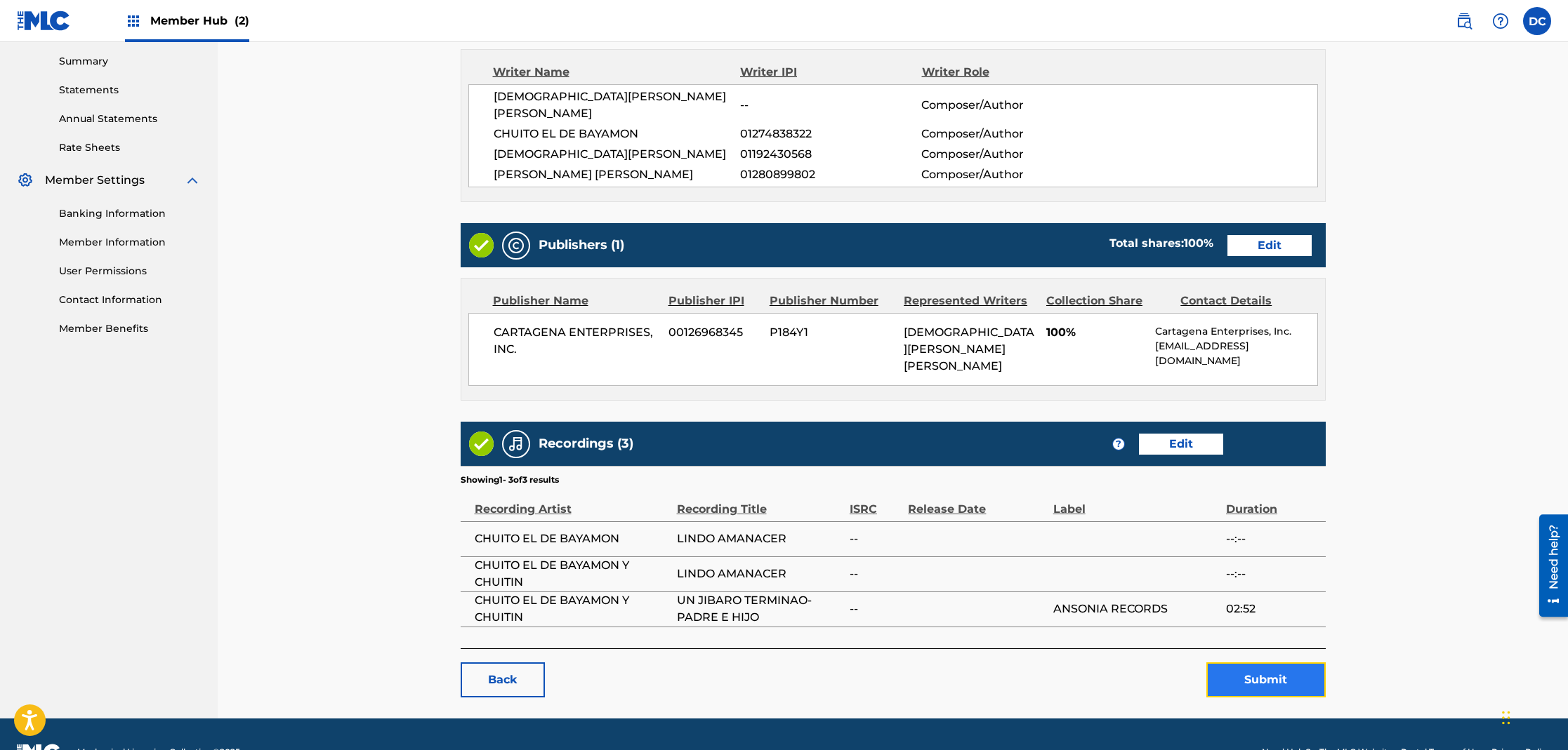
click at [1298, 663] on button "Submit" at bounding box center [1266, 680] width 119 height 35
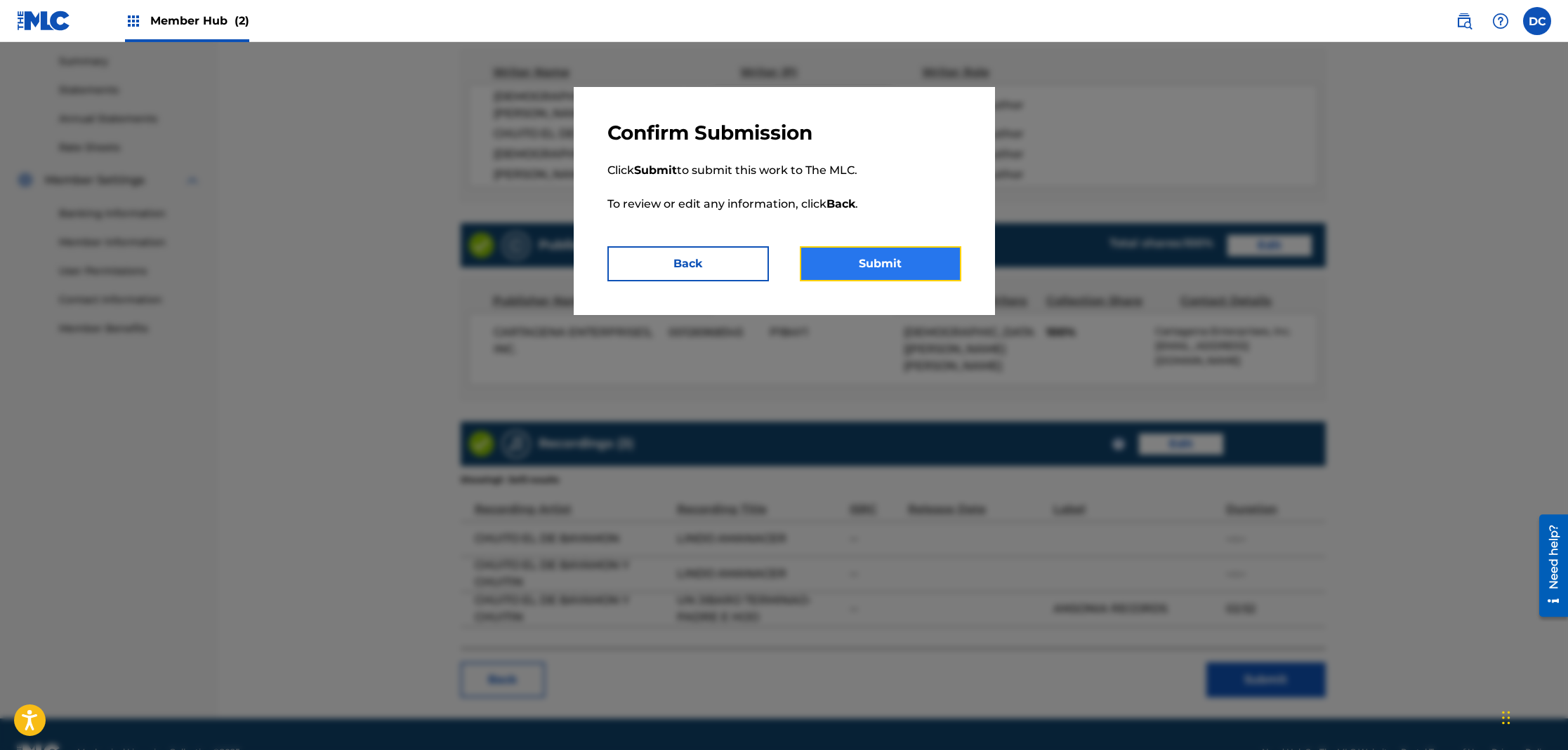
click at [932, 267] on button "Submit" at bounding box center [880, 264] width 162 height 35
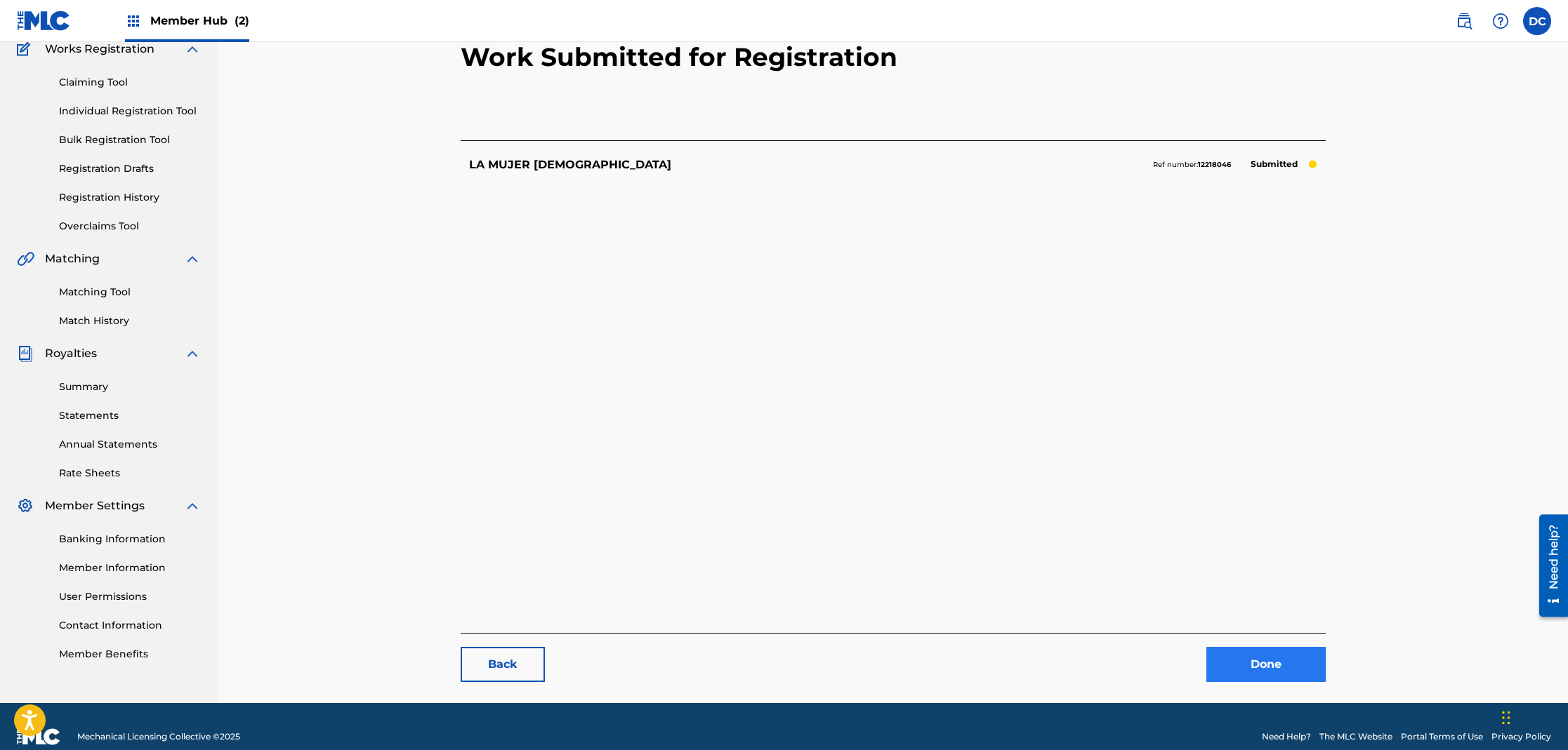
scroll to position [144, 0]
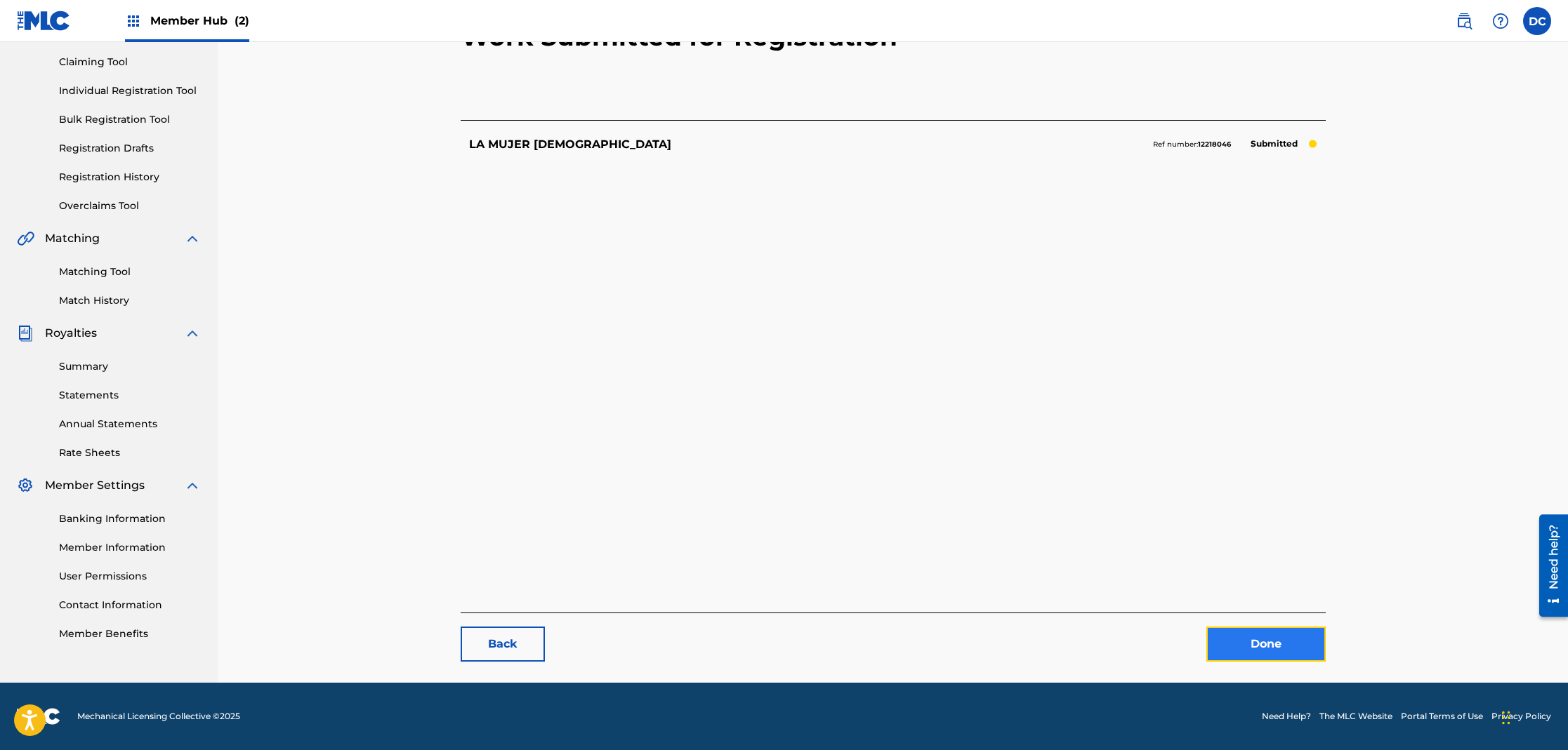
click at [1266, 638] on link "Done" at bounding box center [1266, 644] width 119 height 35
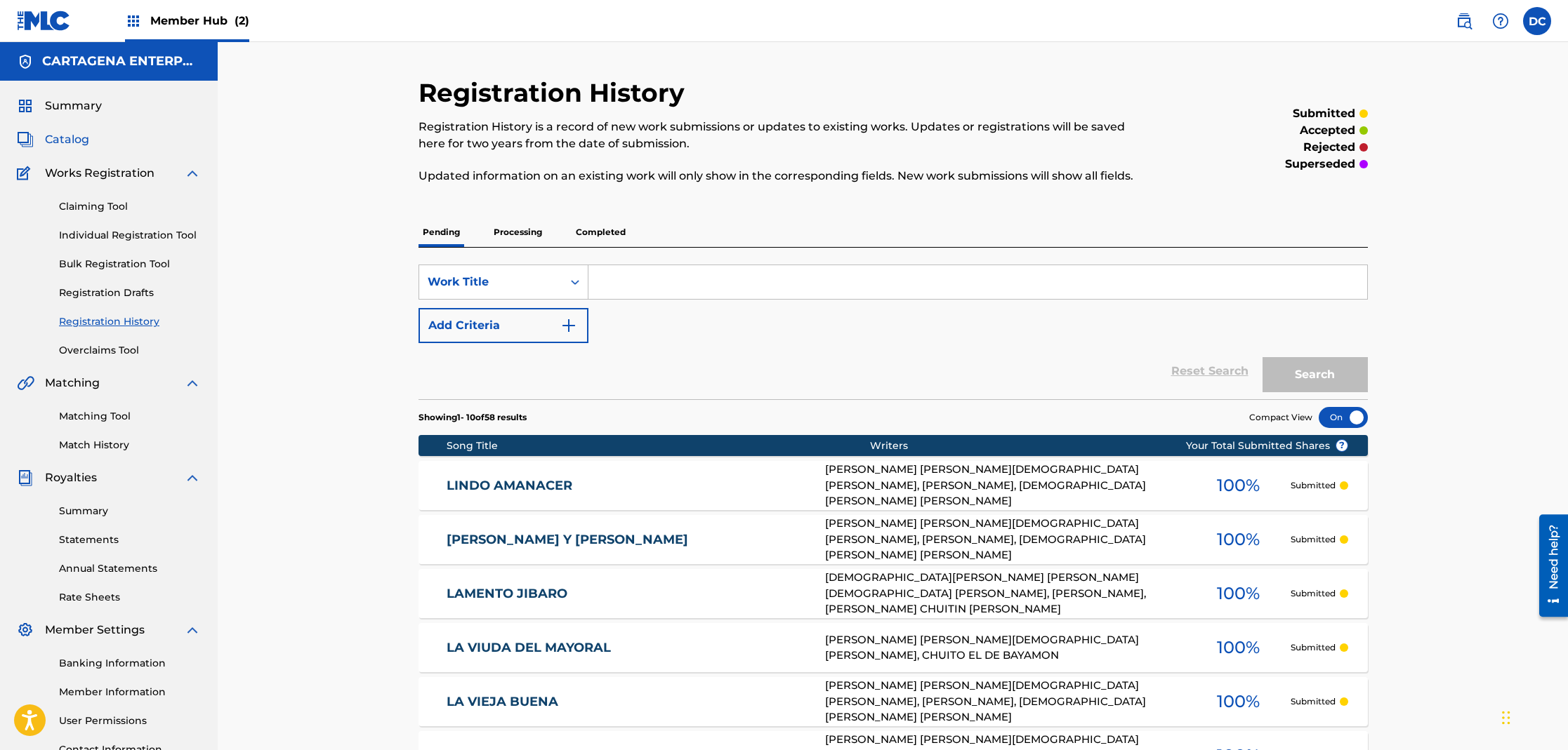
click at [80, 140] on span "Catalog" at bounding box center [67, 140] width 45 height 17
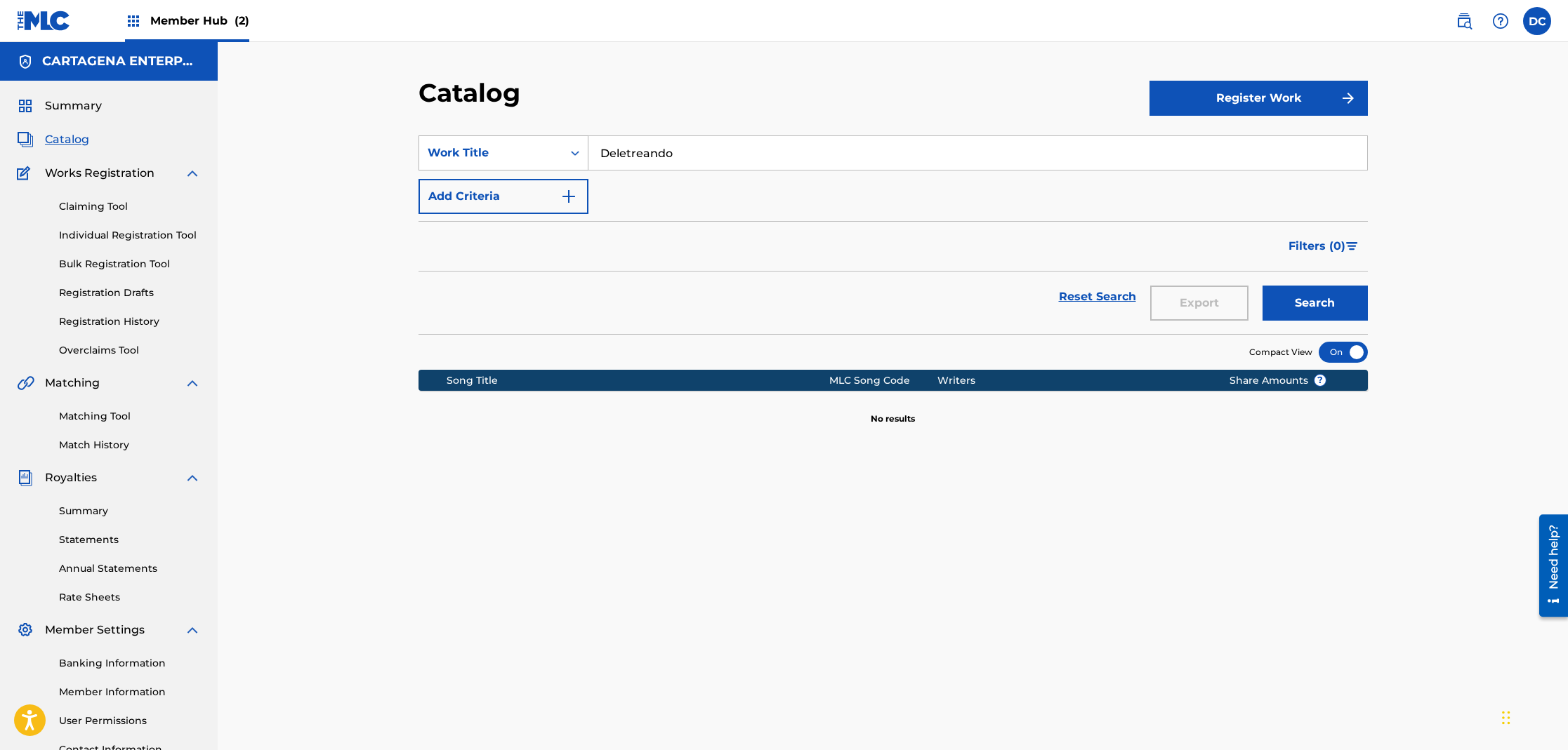
drag, startPoint x: 683, startPoint y: 155, endPoint x: 537, endPoint y: 152, distance: 146.0
click at [551, 151] on div "SearchWithCriteria2ea95955-175a-4659-a97d-c5d9216f31ec Work Title Deletreando" at bounding box center [893, 153] width 950 height 35
click at [1263, 286] on button "Search" at bounding box center [1315, 303] width 105 height 35
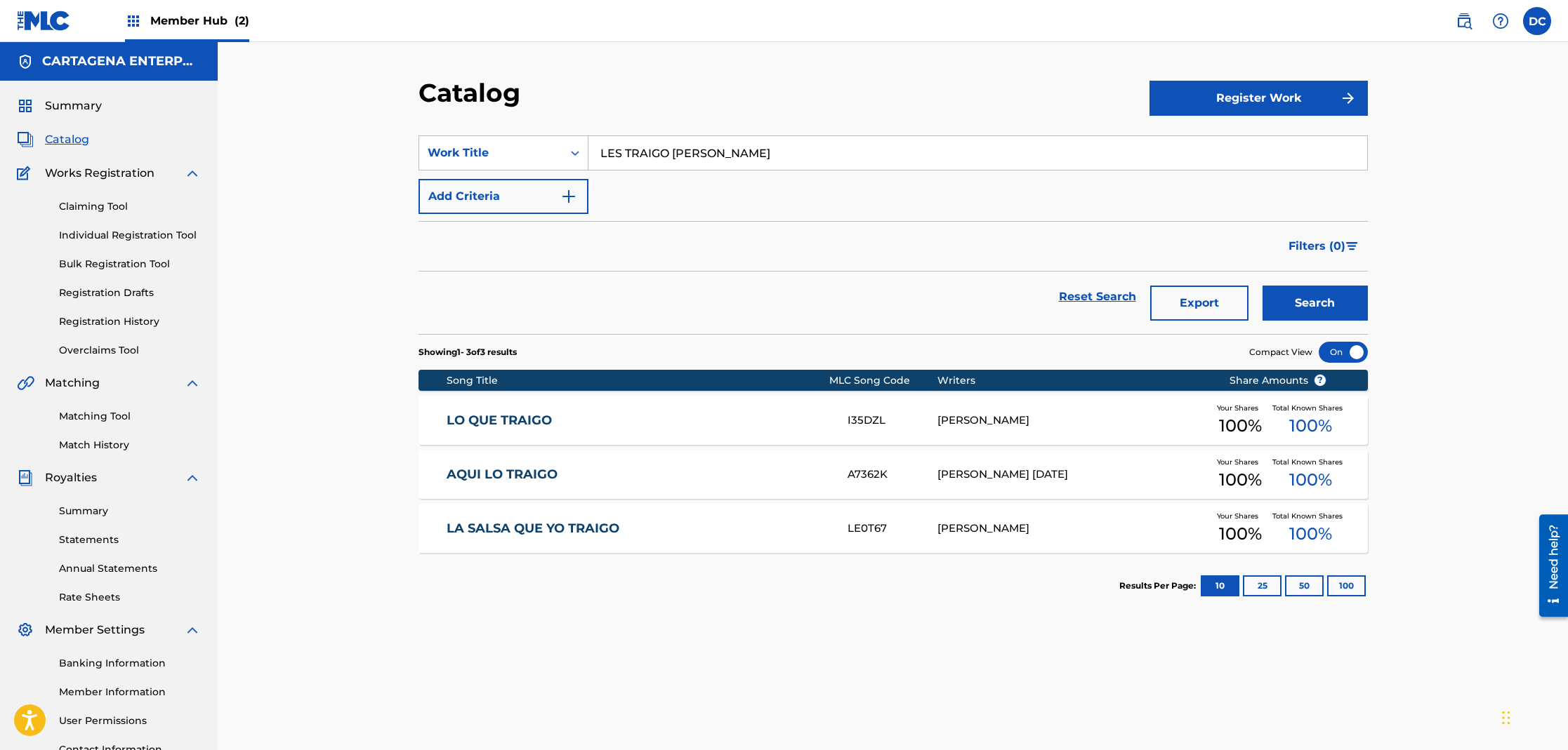
click at [1263, 286] on button "Search" at bounding box center [1315, 303] width 105 height 35
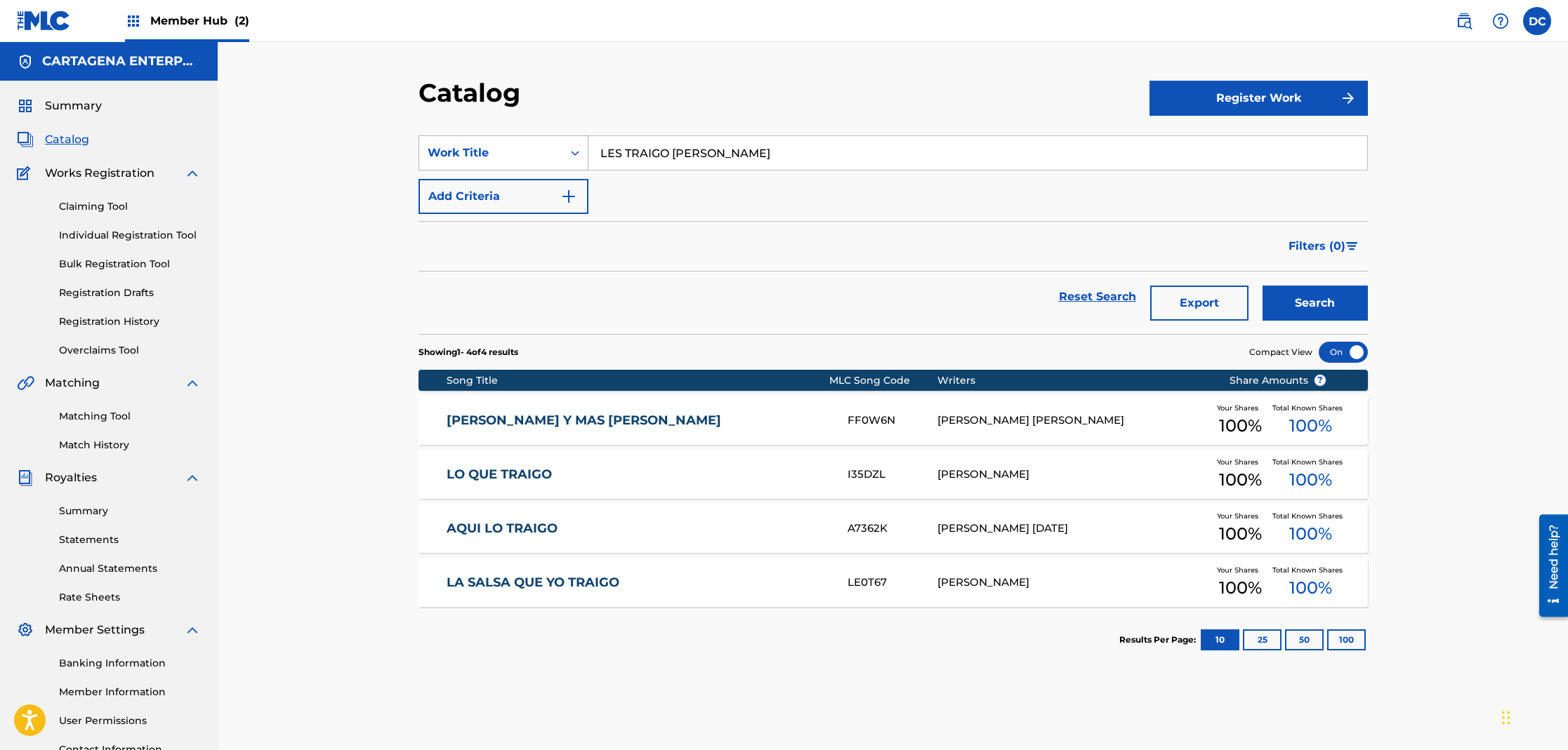
drag, startPoint x: 734, startPoint y: 154, endPoint x: 568, endPoint y: 154, distance: 166.0
click at [568, 154] on div "SearchWithCriteria2ea95955-175a-4659-a97d-c5d9216f31ec Work Title LES TRAIGO [P…" at bounding box center [893, 153] width 950 height 35
click at [1263, 286] on button "Search" at bounding box center [1315, 303] width 105 height 35
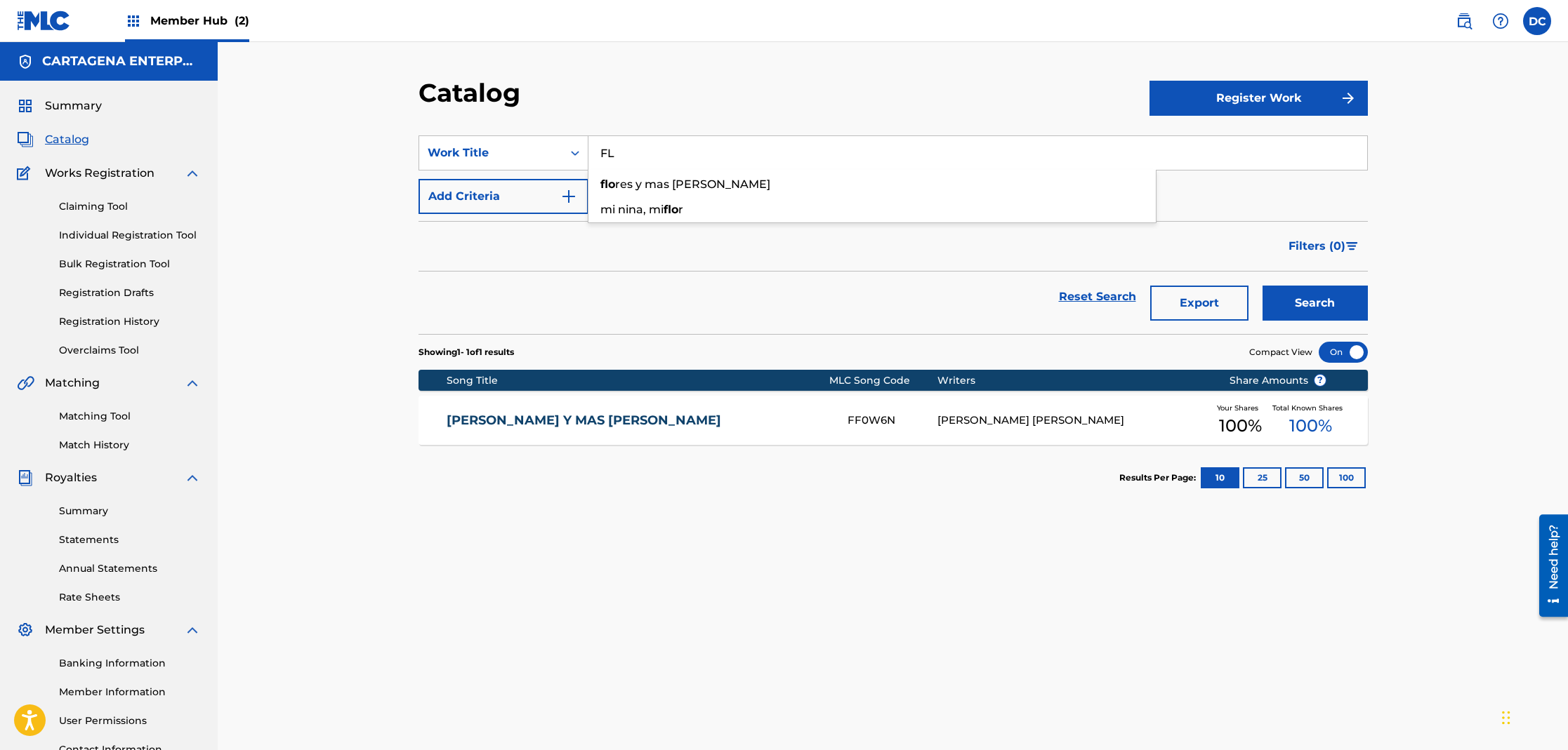
type input "F"
click at [164, 237] on link "Individual Registration Tool" at bounding box center [130, 235] width 142 height 15
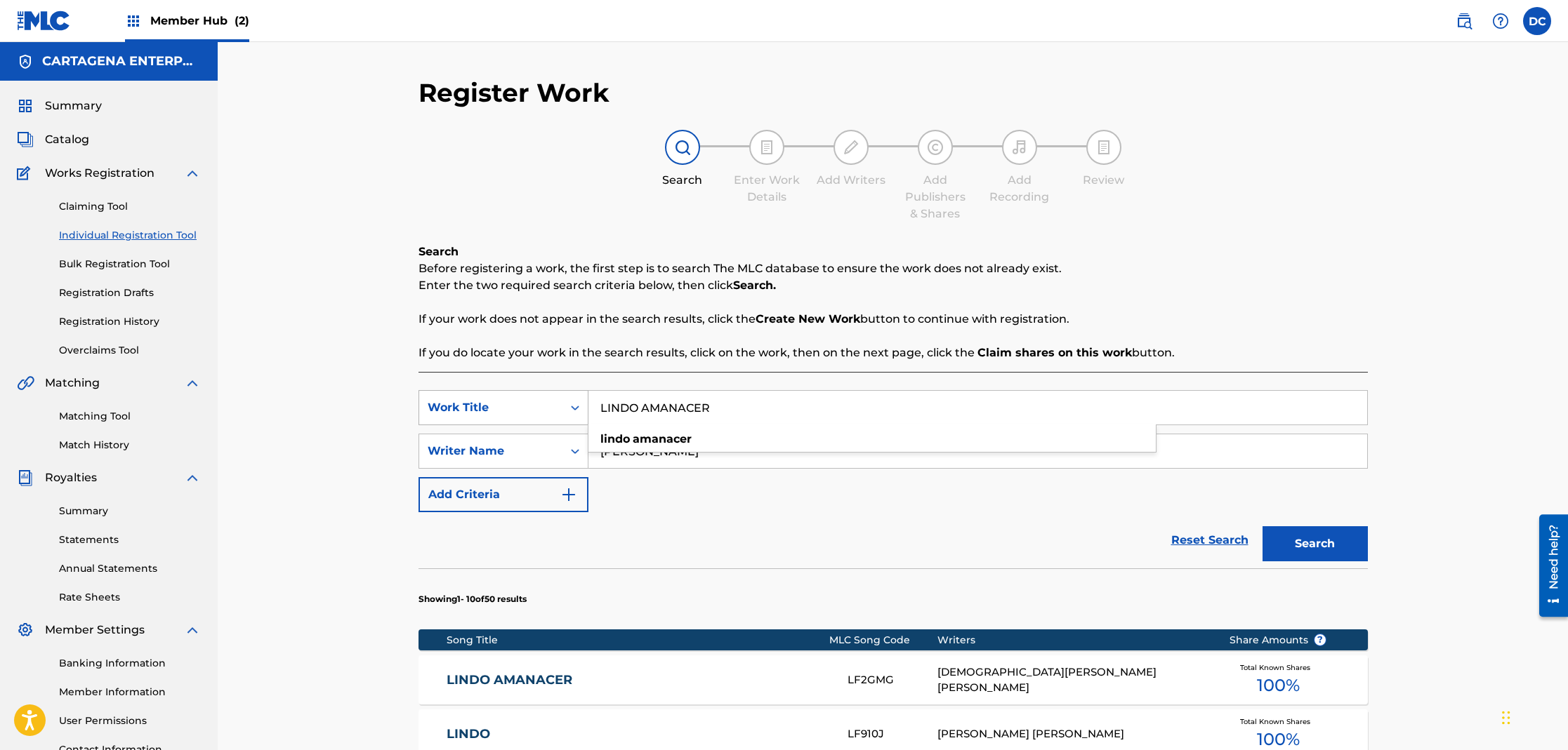
drag, startPoint x: 693, startPoint y: 408, endPoint x: 526, endPoint y: 410, distance: 167.0
click at [550, 411] on div "SearchWithCriteria9d73be40-a91c-418e-84ad-f68b9c9ca5d6 Work Title LINDO AMANACE…" at bounding box center [893, 407] width 950 height 35
type input "[PERSON_NAME]"
click at [1263, 526] on button "Search" at bounding box center [1315, 543] width 105 height 35
click at [508, 681] on link "[PERSON_NAME] TRAEMOS" at bounding box center [637, 680] width 382 height 16
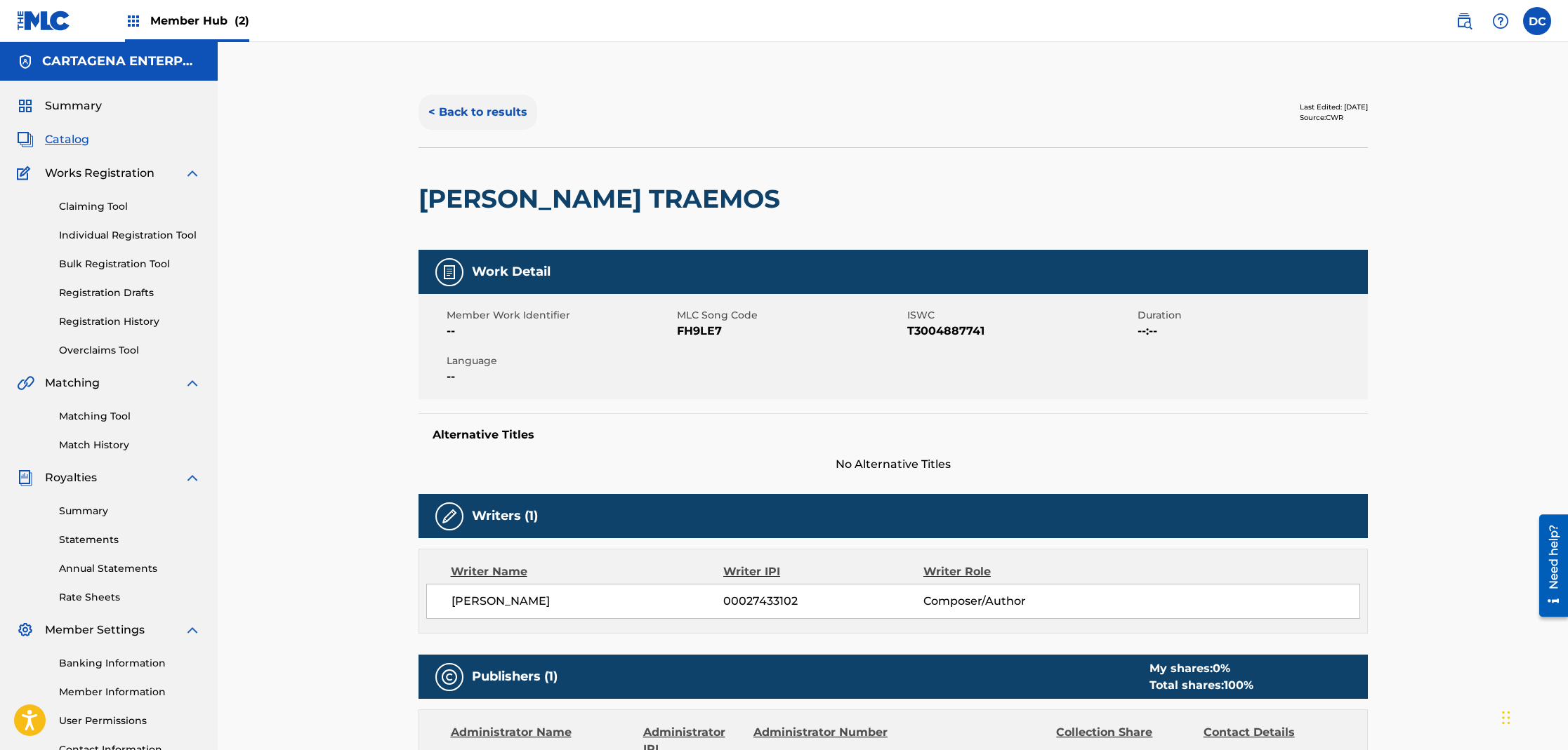
click at [450, 115] on button "< Back to results" at bounding box center [478, 112] width 119 height 35
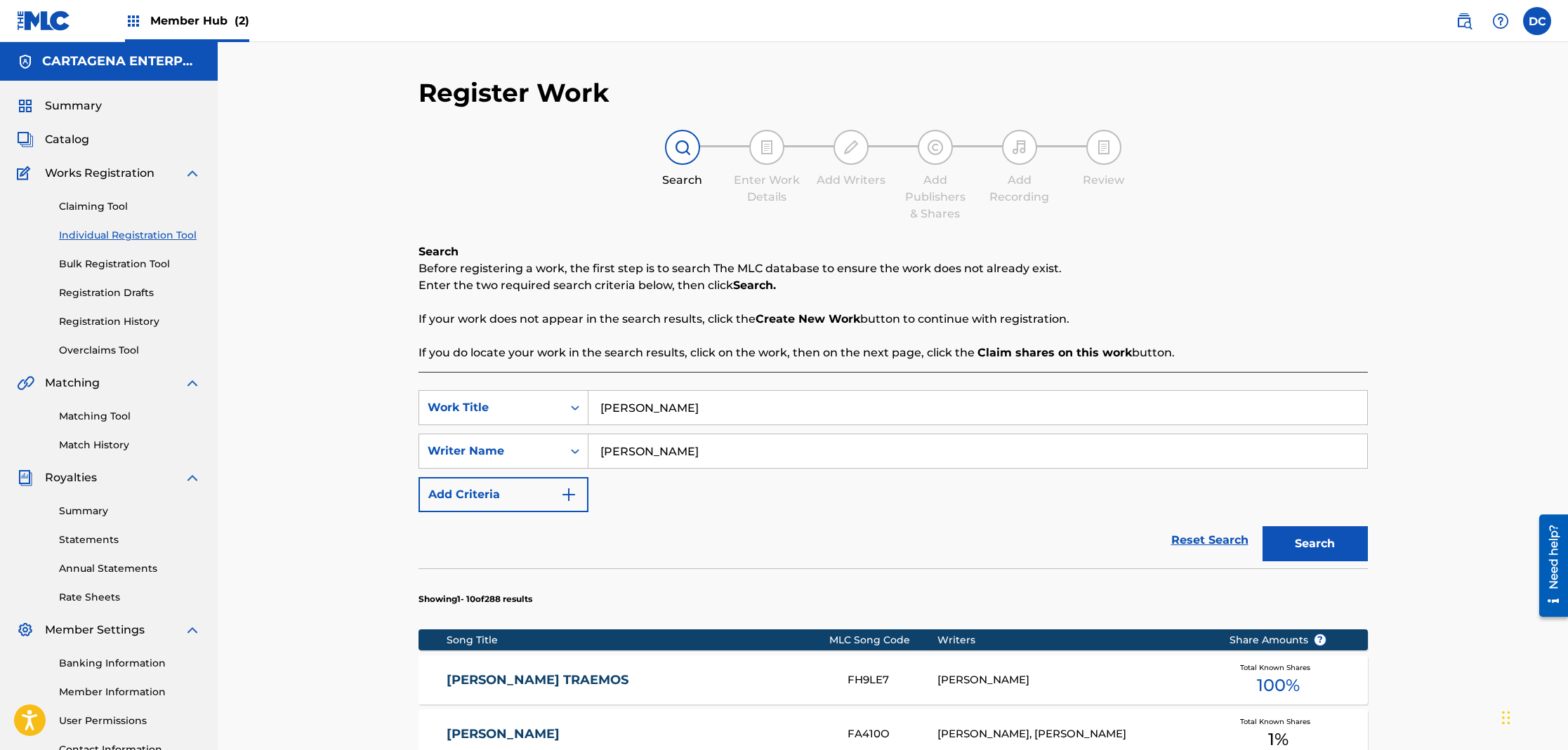
click at [575, 677] on link "[PERSON_NAME] TRAEMOS" at bounding box center [637, 680] width 382 height 16
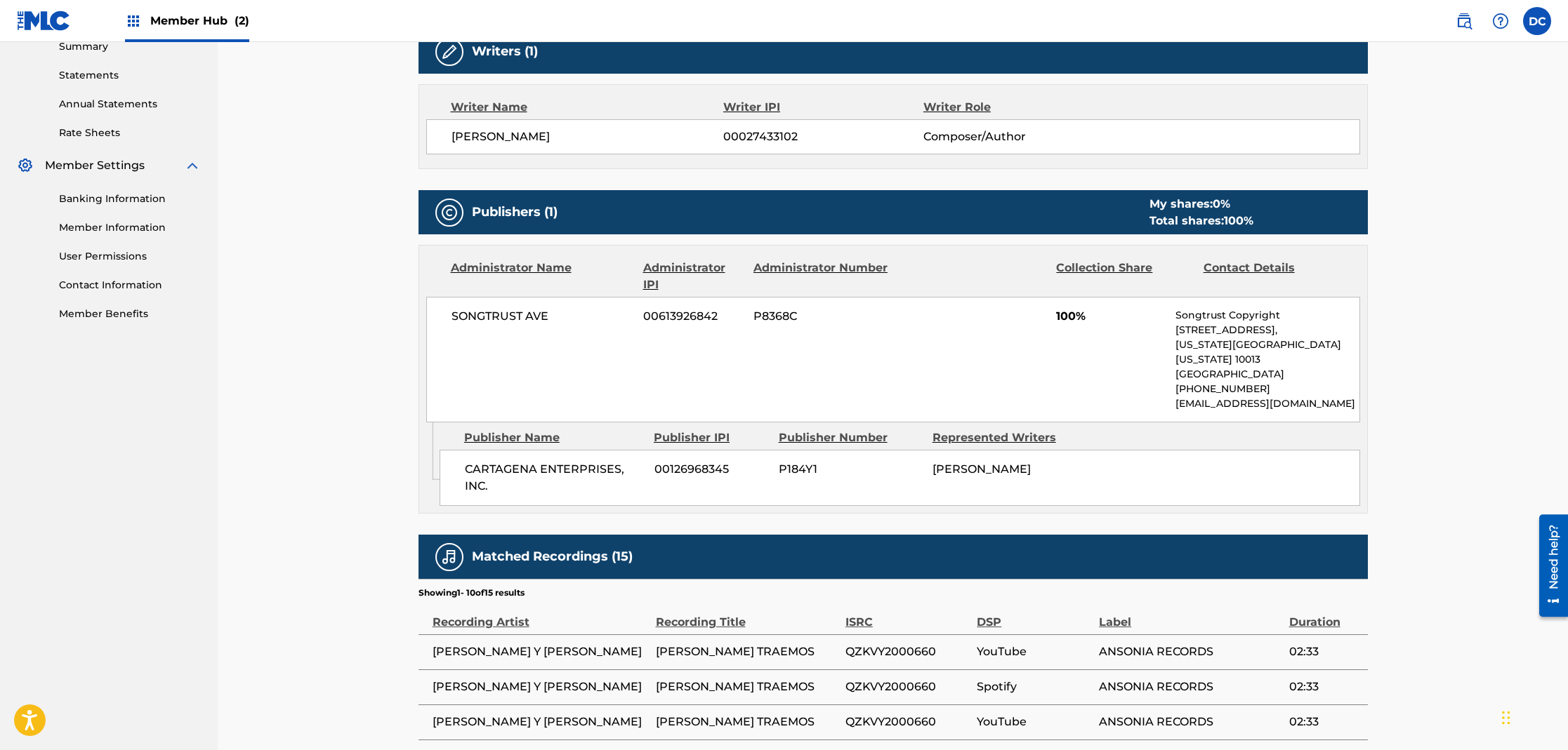
scroll to position [8, 0]
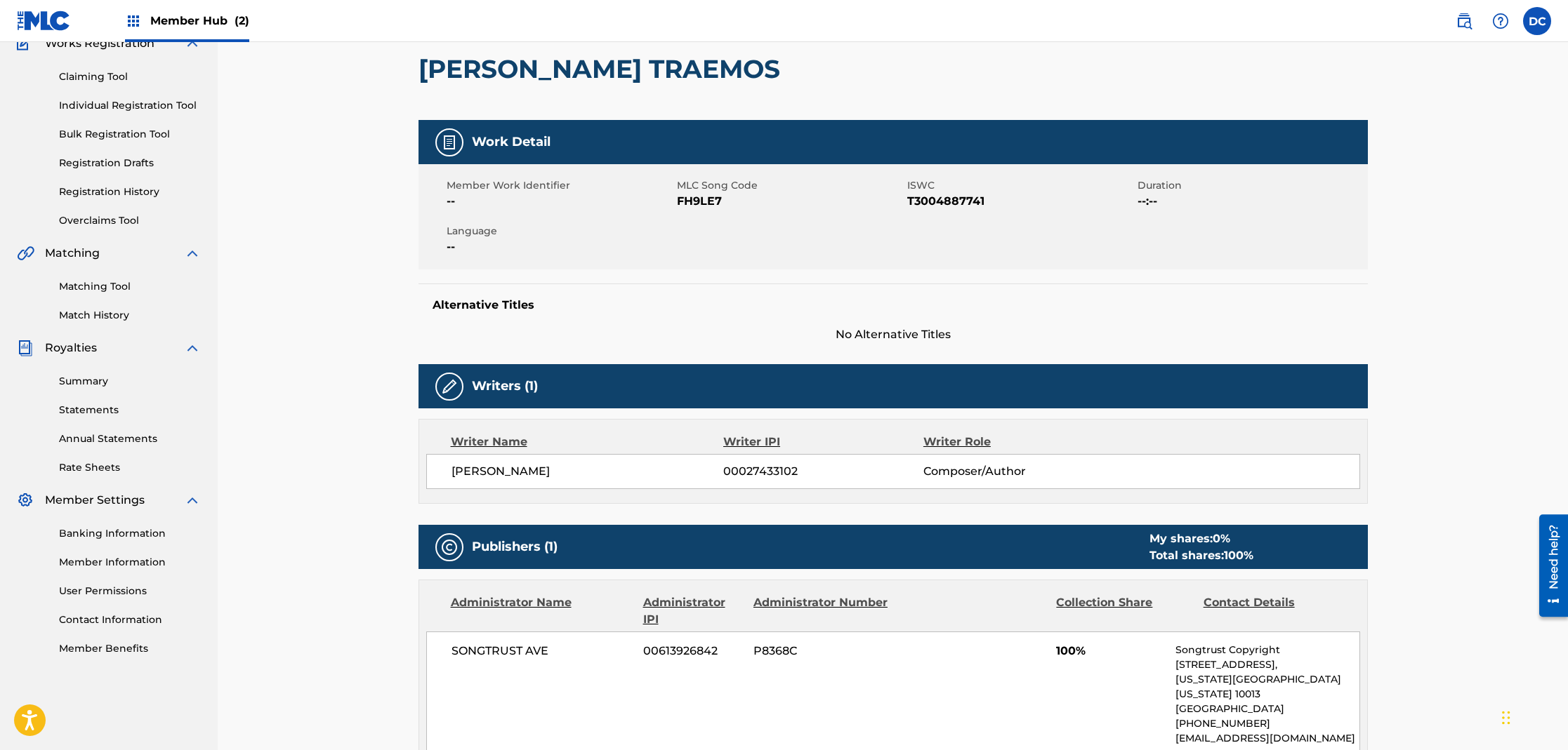
drag, startPoint x: 618, startPoint y: 256, endPoint x: 625, endPoint y: 261, distance: 8.6
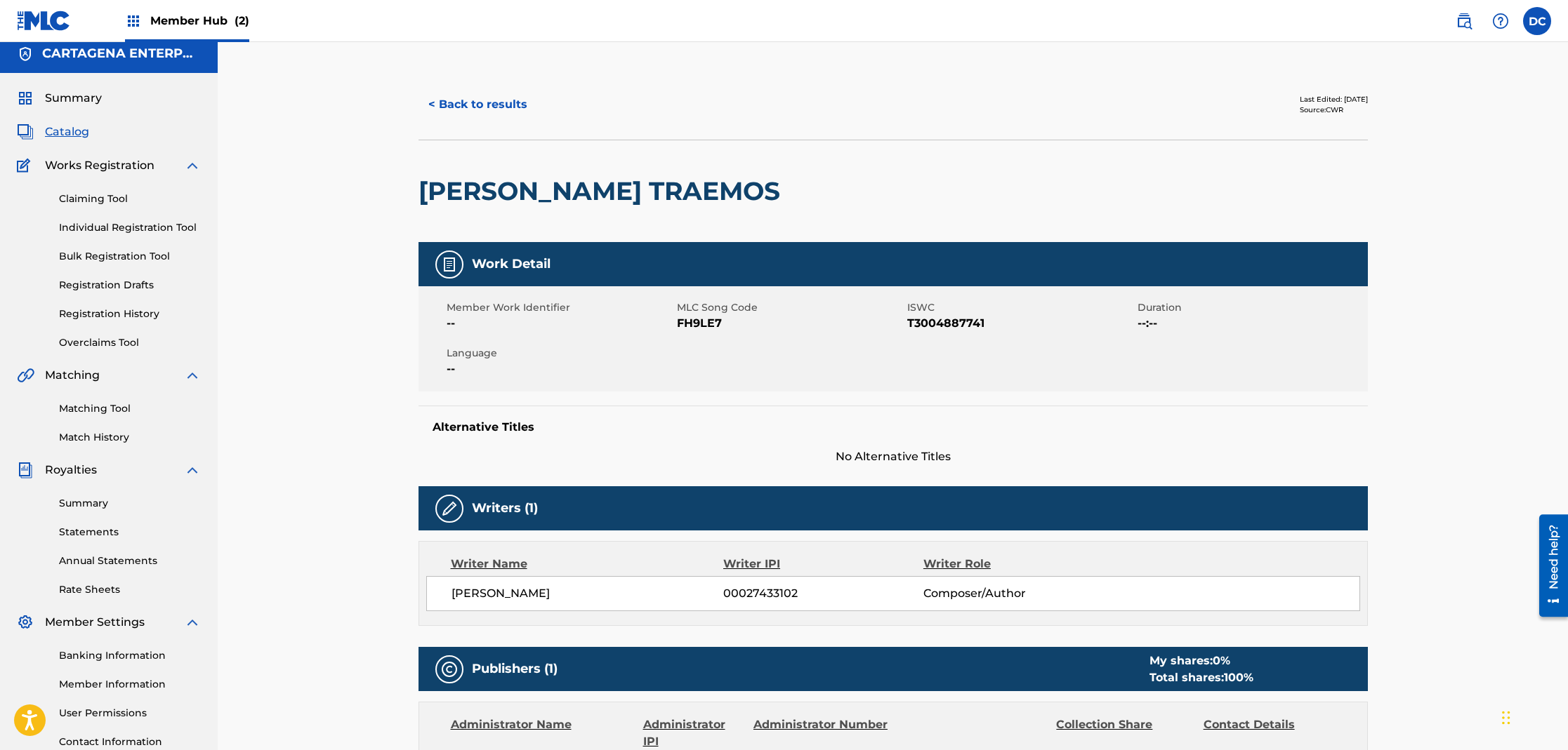
scroll to position [0, 0]
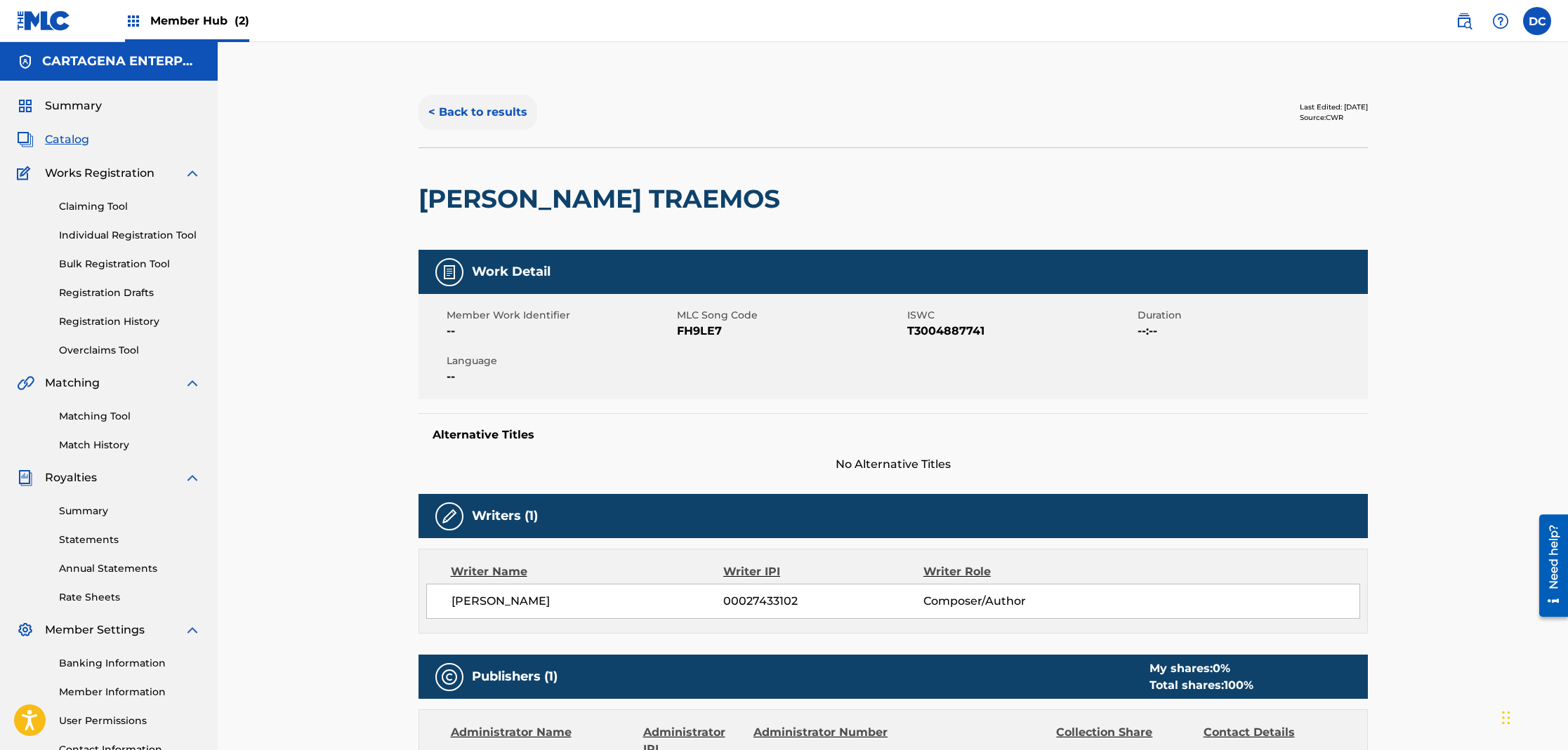
click at [465, 112] on button "< Back to results" at bounding box center [478, 112] width 119 height 35
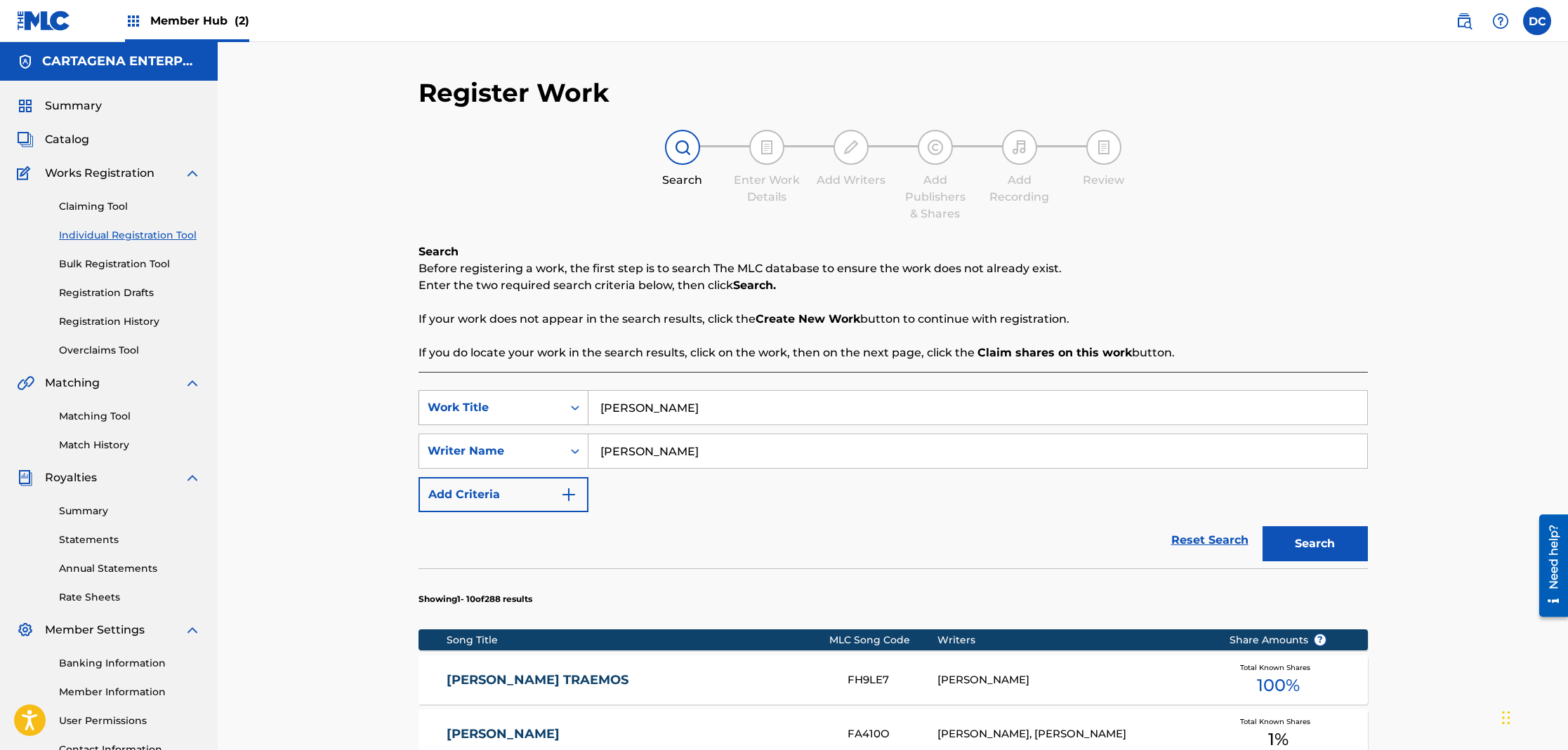
drag, startPoint x: 675, startPoint y: 410, endPoint x: 579, endPoint y: 407, distance: 96.0
click at [579, 407] on div "SearchWithCriteria9d73be40-a91c-418e-84ad-f68b9c9ca5d6 Work Title [PERSON_NAME]" at bounding box center [893, 407] width 950 height 35
type input "LES TRAIGO [PERSON_NAME]"
click at [603, 456] on input "[PERSON_NAME]" at bounding box center [978, 451] width 779 height 34
type input "[PERSON_NAME]"
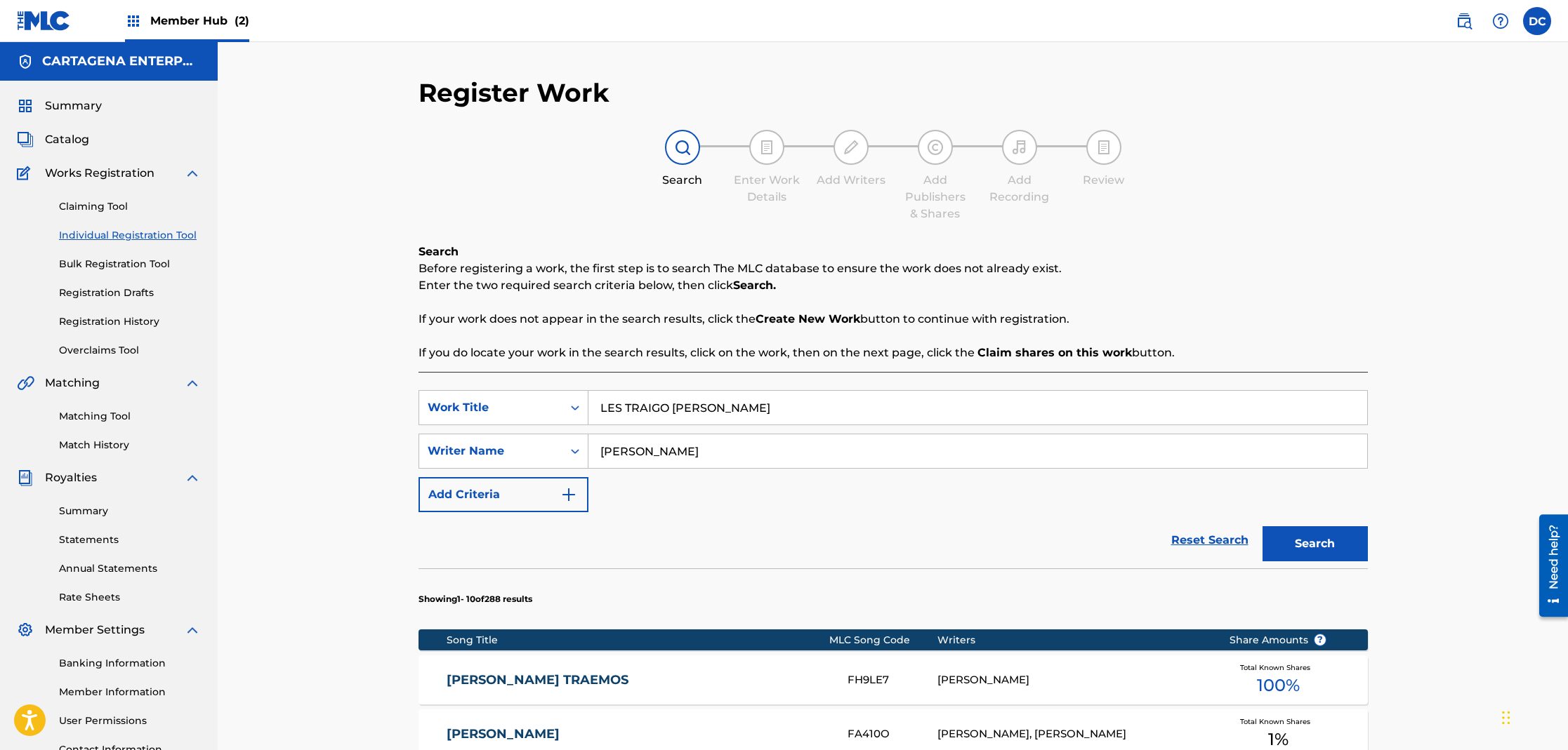
click at [1263, 526] on button "Search" at bounding box center [1315, 543] width 105 height 35
click at [72, 137] on span "Catalog" at bounding box center [67, 140] width 45 height 17
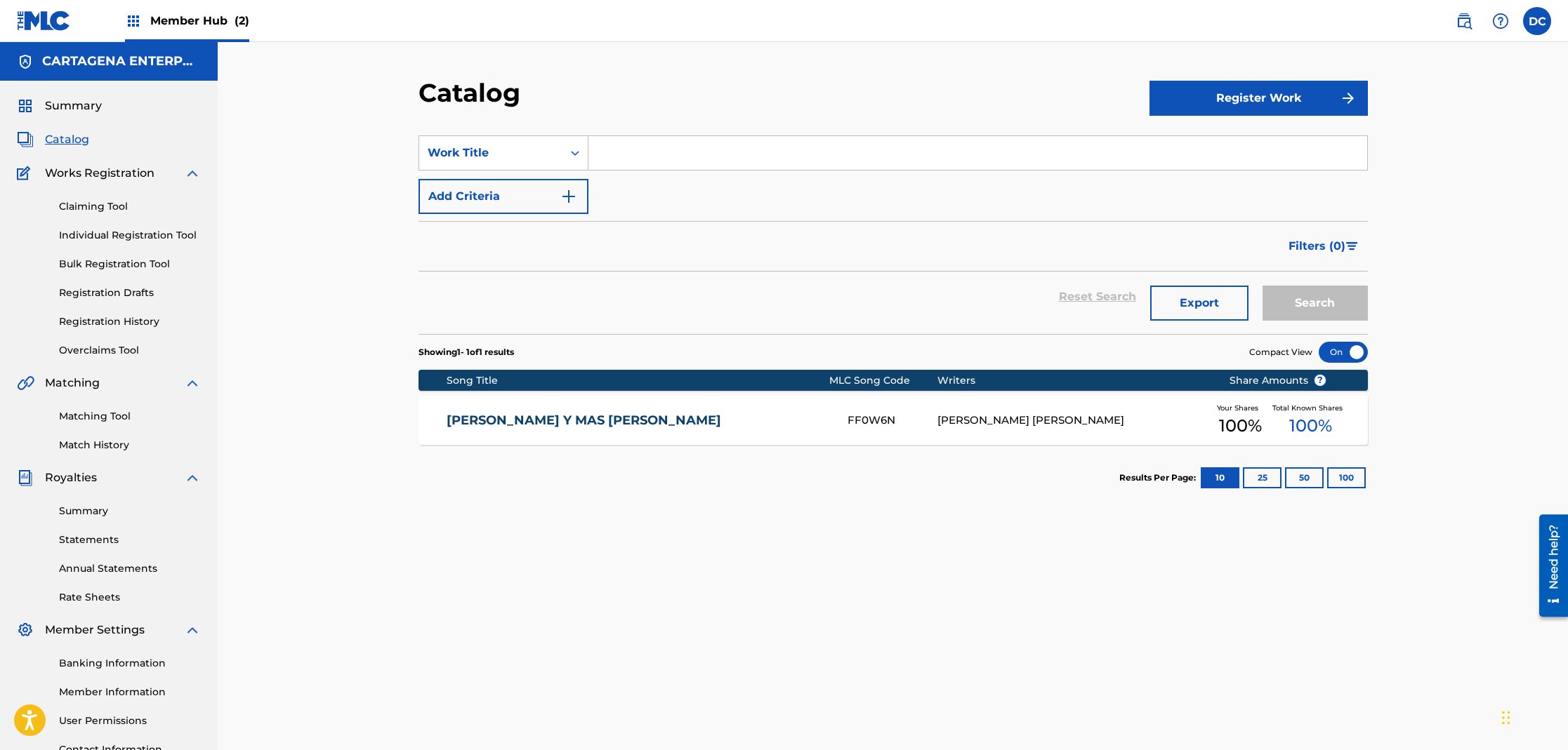
click at [626, 154] on input "Search Form" at bounding box center [978, 152] width 779 height 34
click at [1263, 286] on button "Search" at bounding box center [1315, 303] width 105 height 35
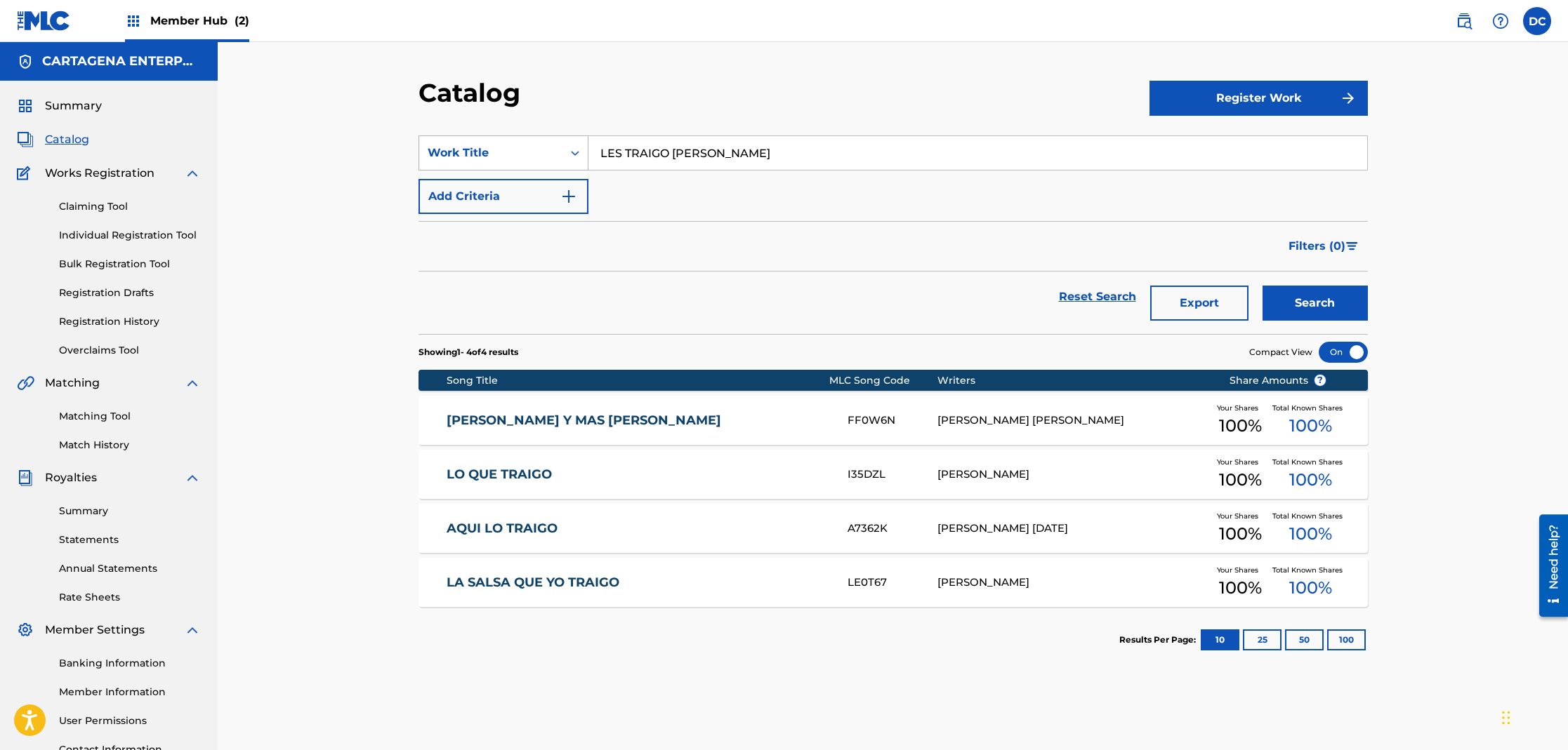
drag, startPoint x: 725, startPoint y: 155, endPoint x: 510, endPoint y: 153, distance: 215.0
click at [561, 154] on div "SearchWithCriteria2ea95955-175a-4659-a97d-c5d9216f31ec Work Title LES TRAIGO [P…" at bounding box center [893, 153] width 950 height 35
click at [1263, 286] on button "Search" at bounding box center [1315, 303] width 105 height 35
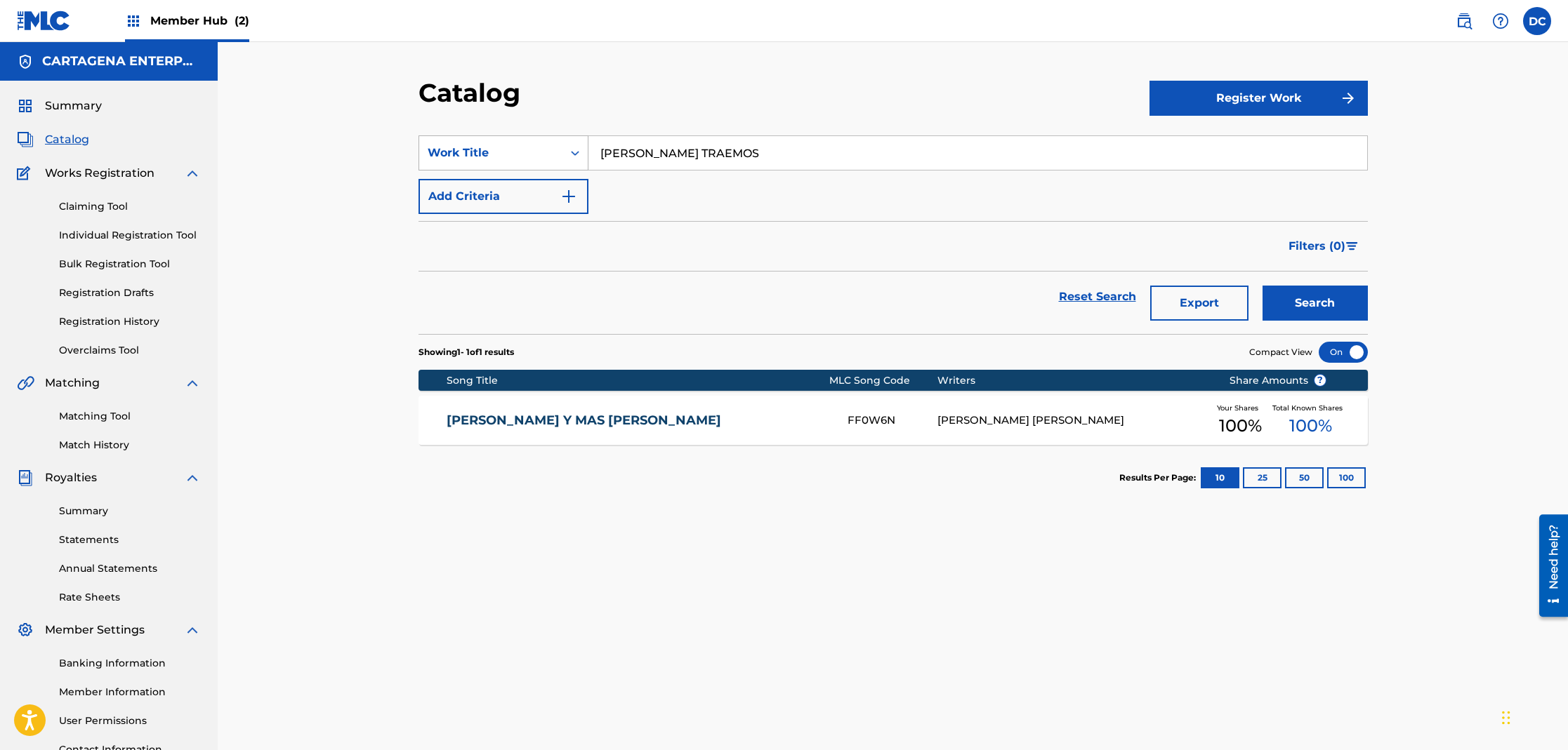
type input "[PERSON_NAME] TRAEMOS"
click at [1263, 286] on button "Search" at bounding box center [1315, 303] width 105 height 35
click at [512, 425] on link "[PERSON_NAME] Y MAS [PERSON_NAME]" at bounding box center [637, 421] width 382 height 16
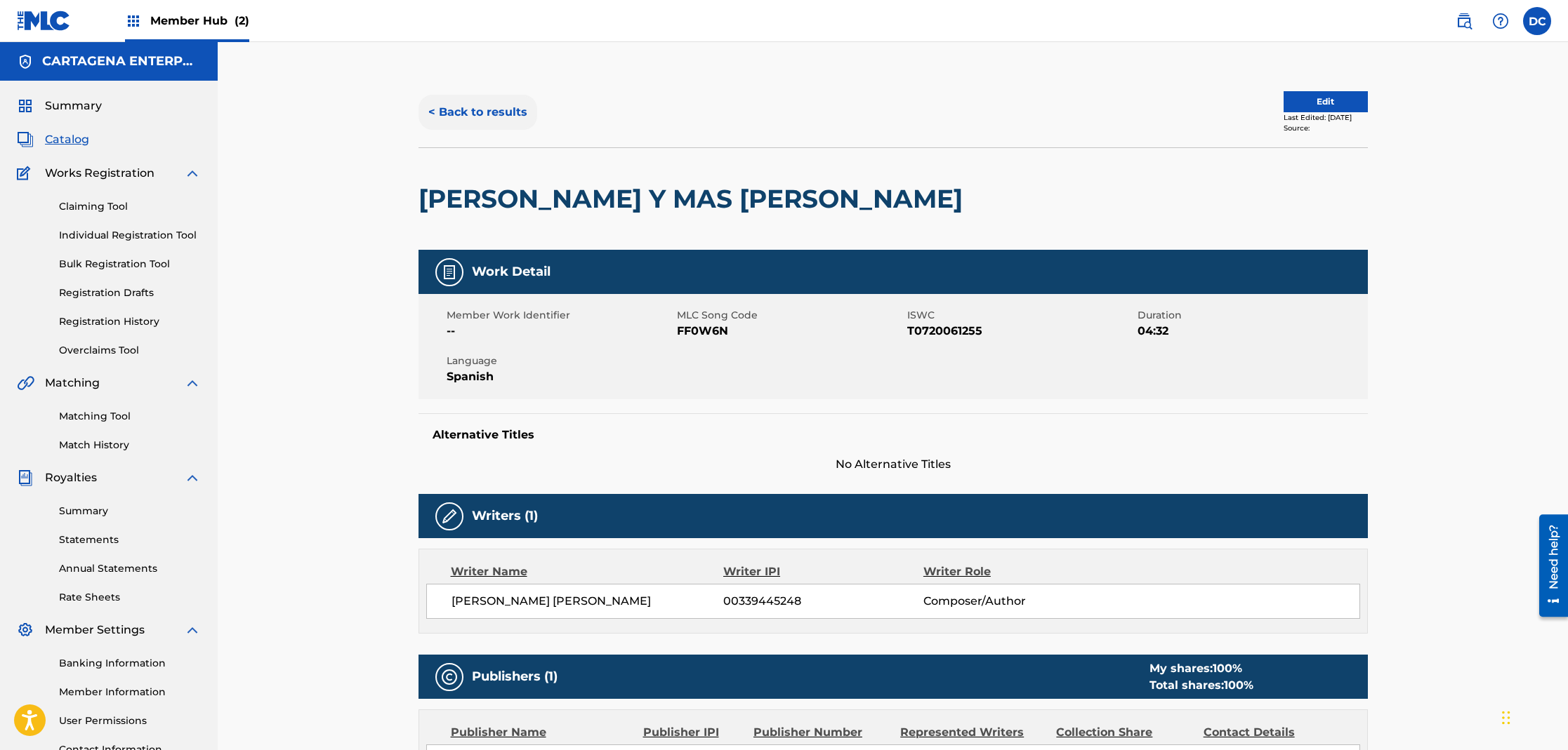
click at [456, 112] on button "< Back to results" at bounding box center [478, 112] width 119 height 35
